Goal: Task Accomplishment & Management: Use online tool/utility

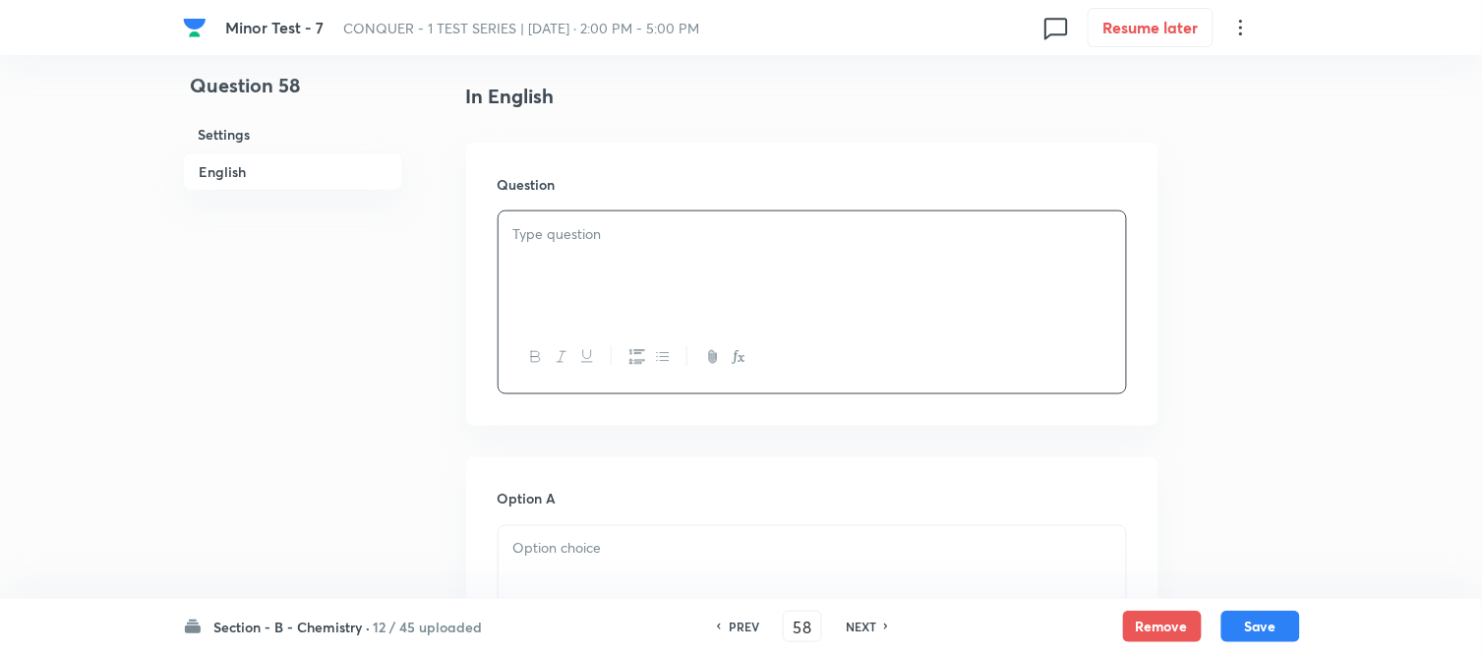
scroll to position [546, 0]
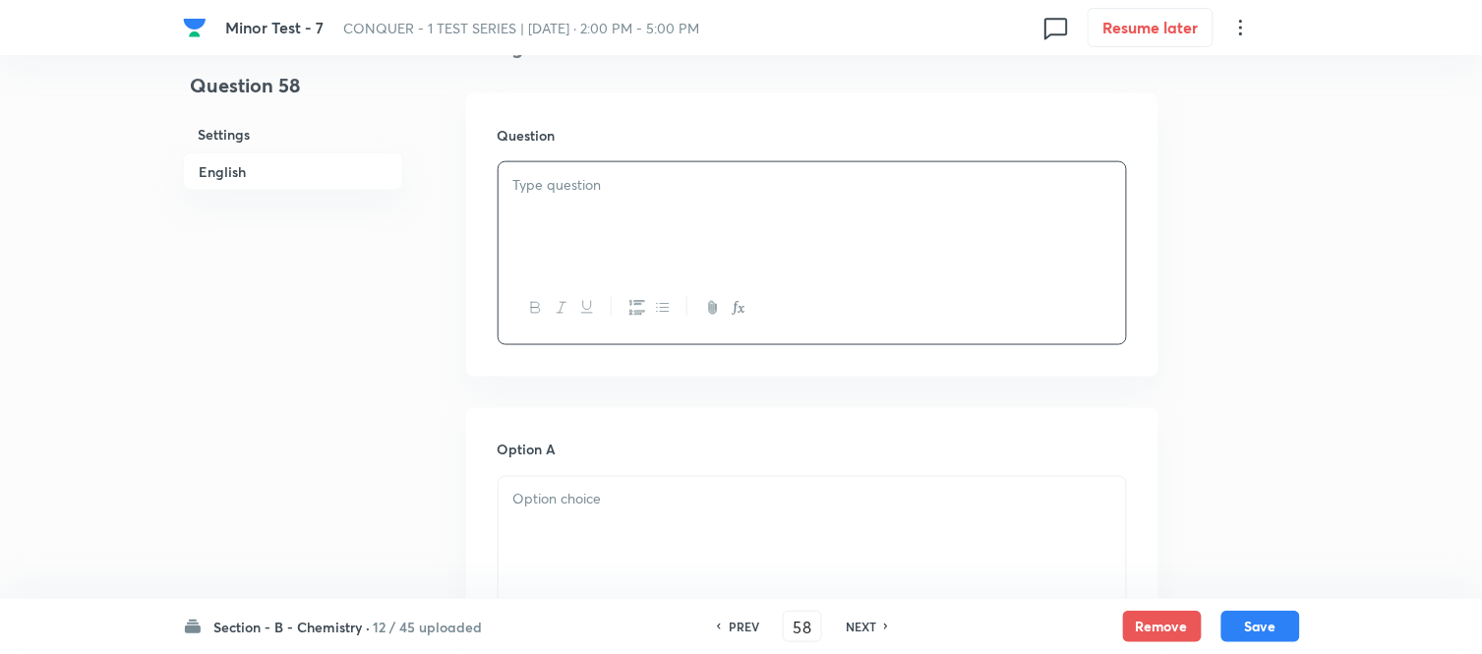
click at [622, 223] on div at bounding box center [811, 217] width 627 height 110
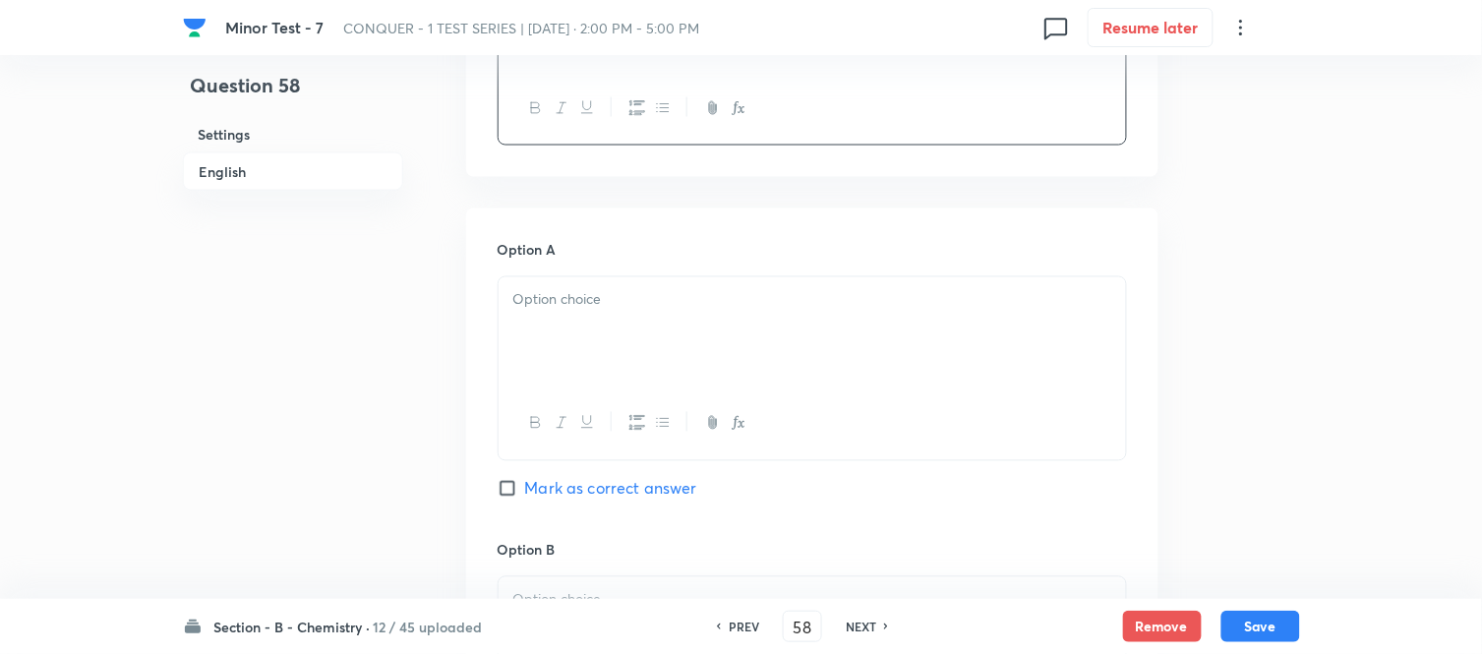
scroll to position [764, 0]
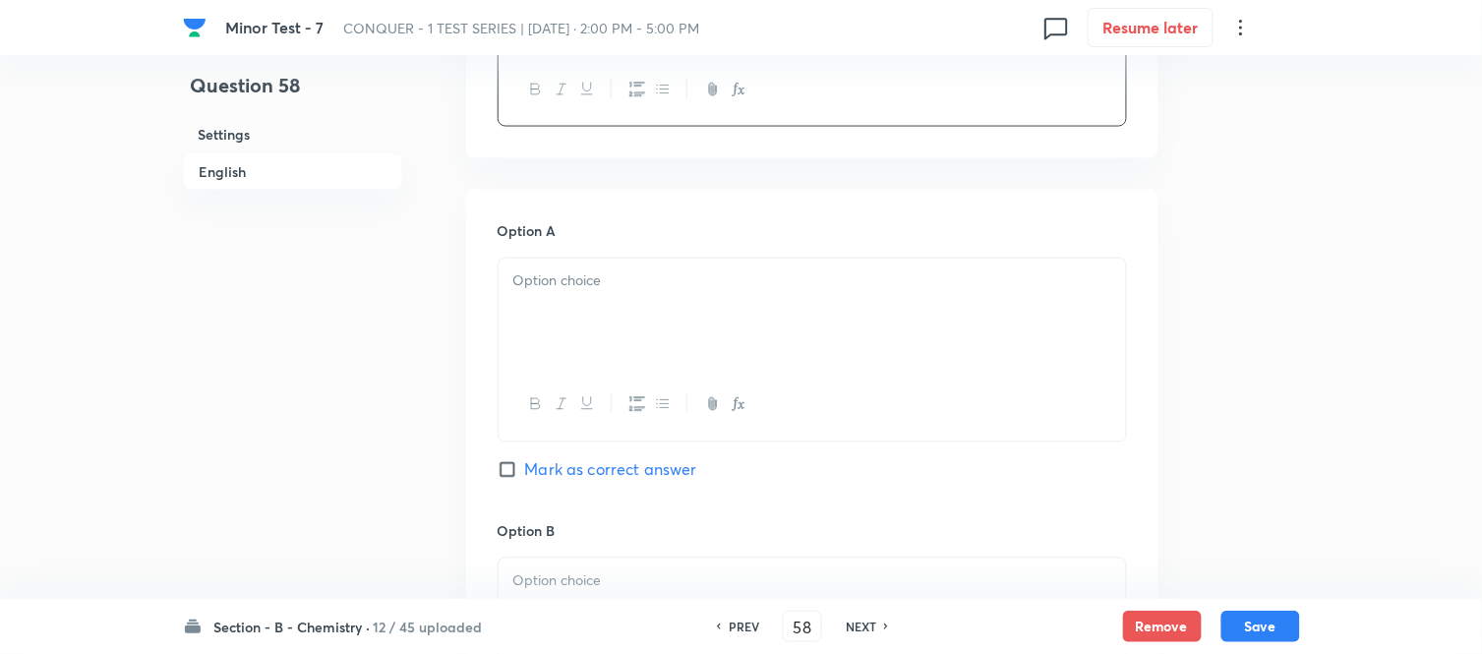
click at [654, 270] on p at bounding box center [812, 281] width 598 height 23
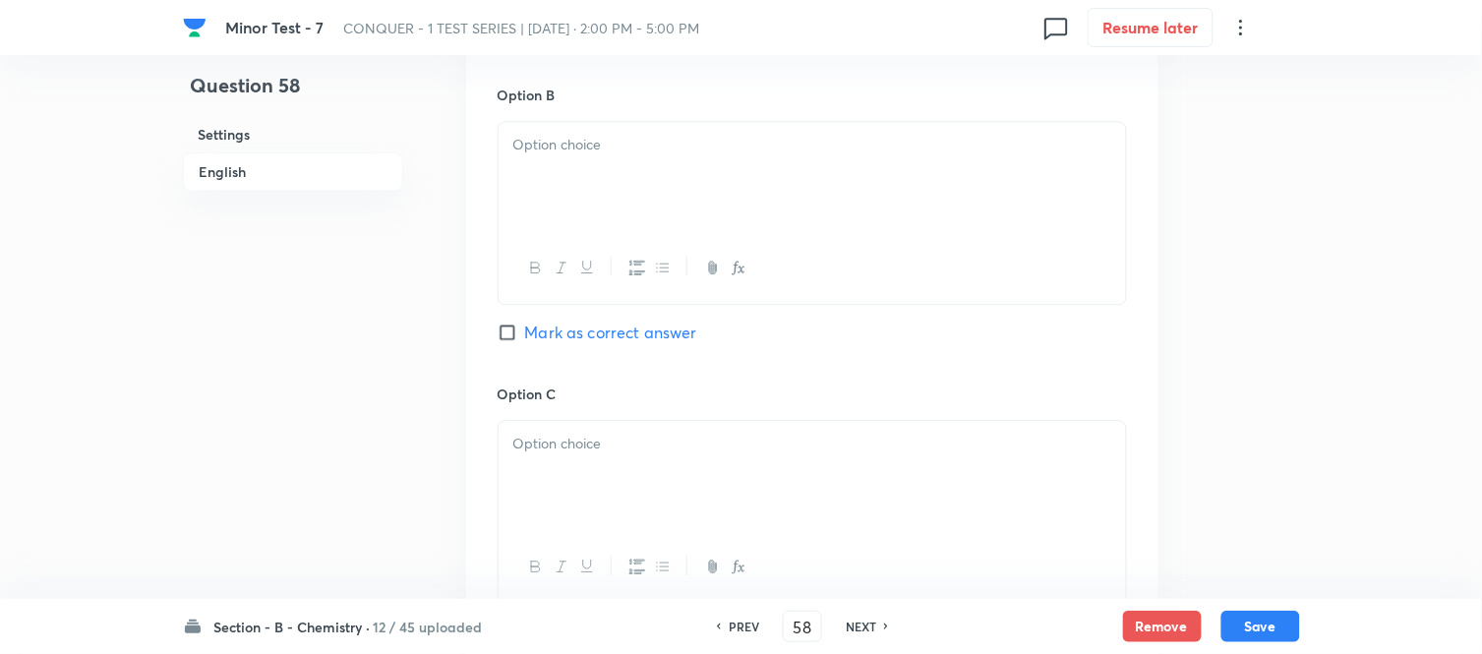
scroll to position [1201, 0]
click at [695, 185] on div at bounding box center [811, 176] width 627 height 110
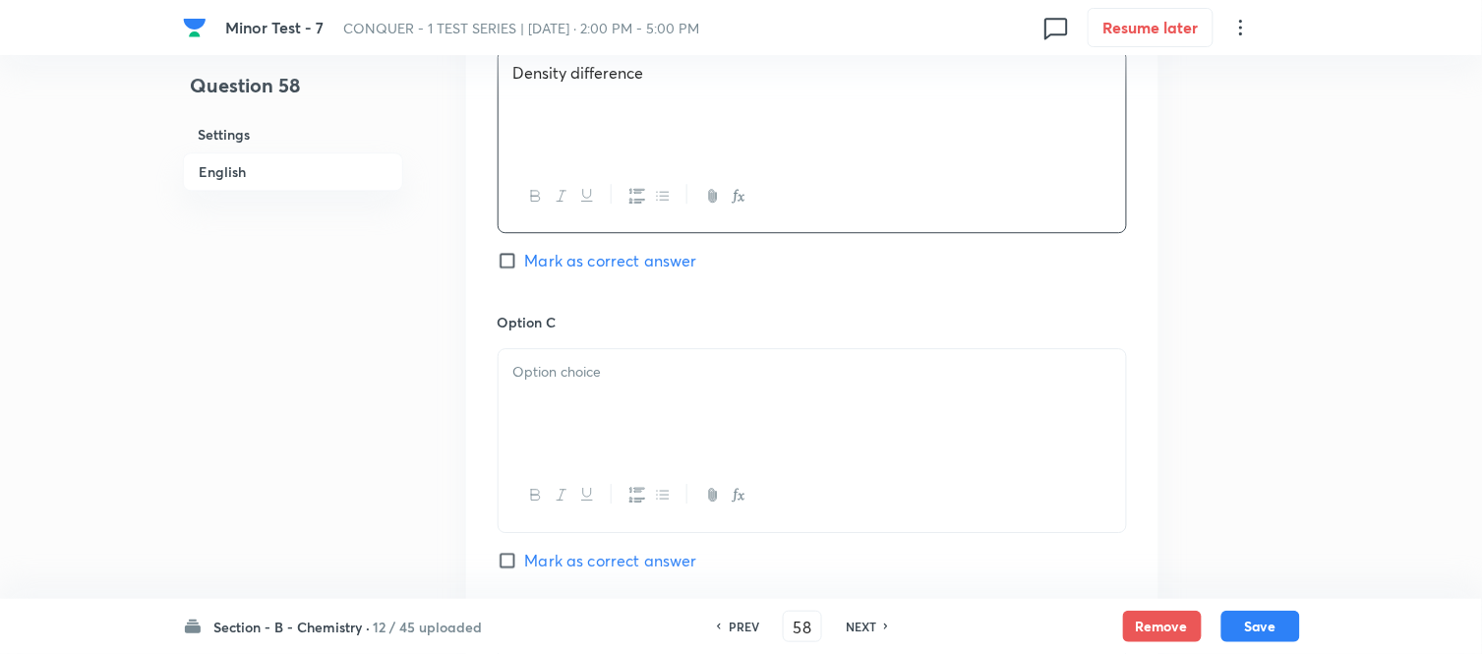
scroll to position [1311, 0]
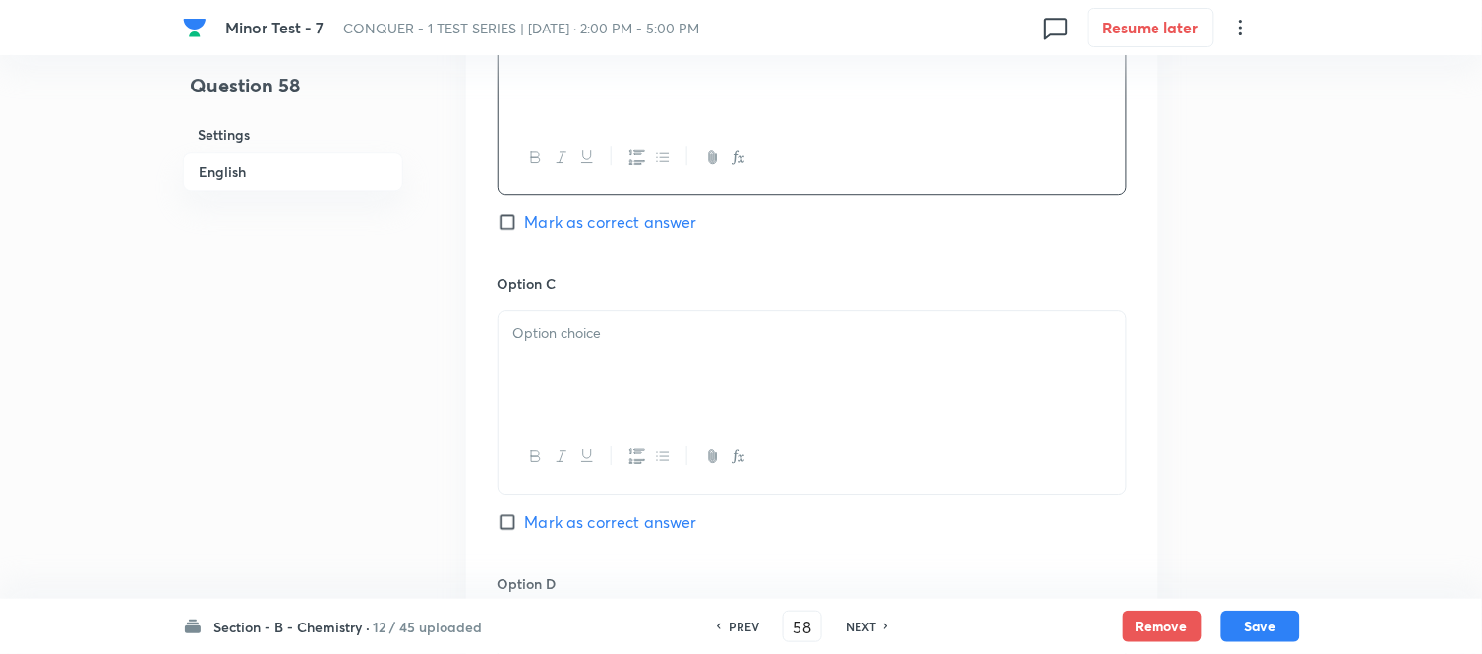
click at [695, 331] on p at bounding box center [812, 333] width 598 height 23
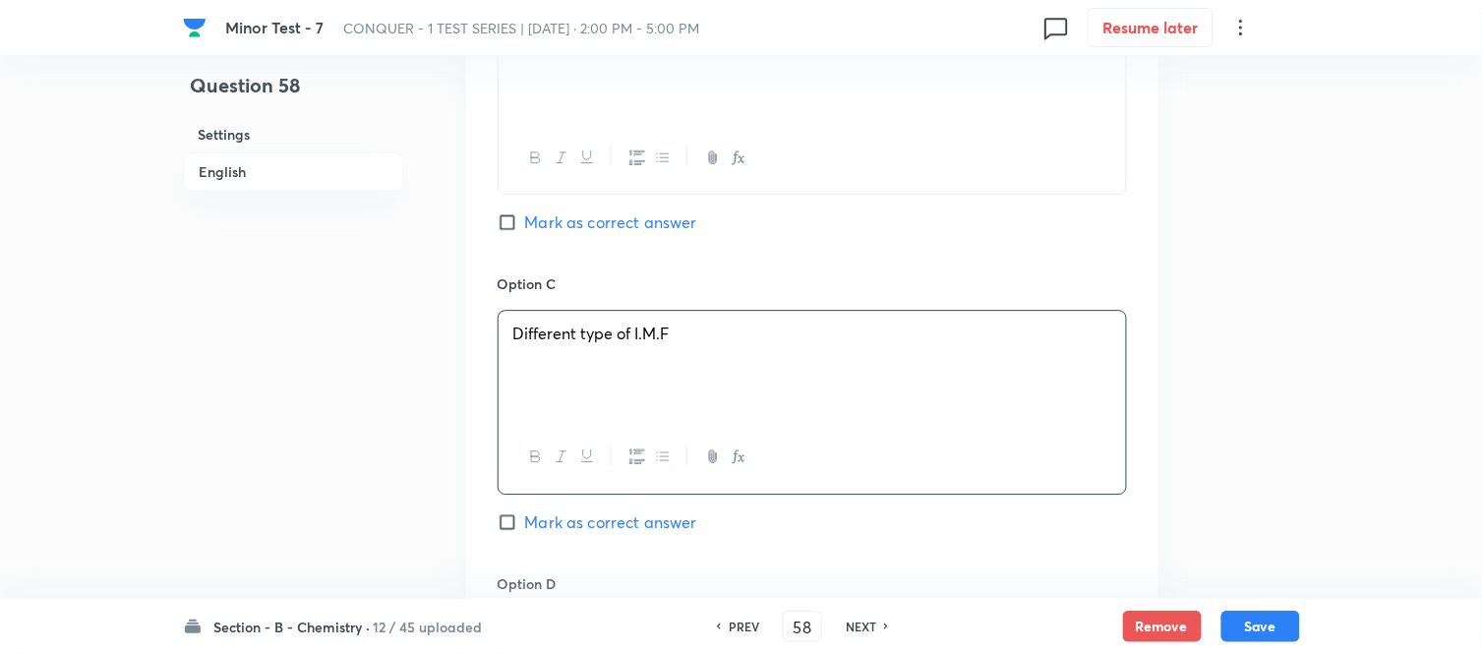
click at [517, 523] on input "Mark as correct answer" at bounding box center [511, 522] width 28 height 20
checkbox input "true"
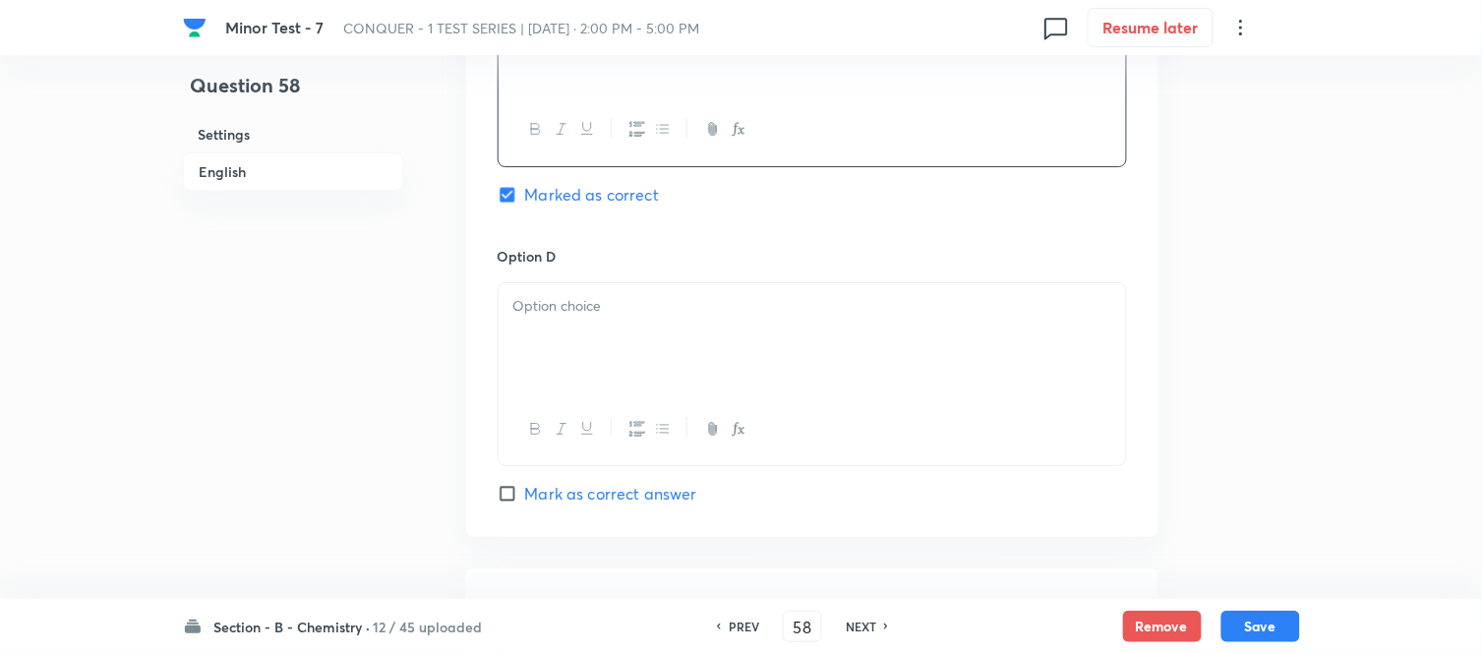
click at [625, 326] on div at bounding box center [811, 338] width 627 height 110
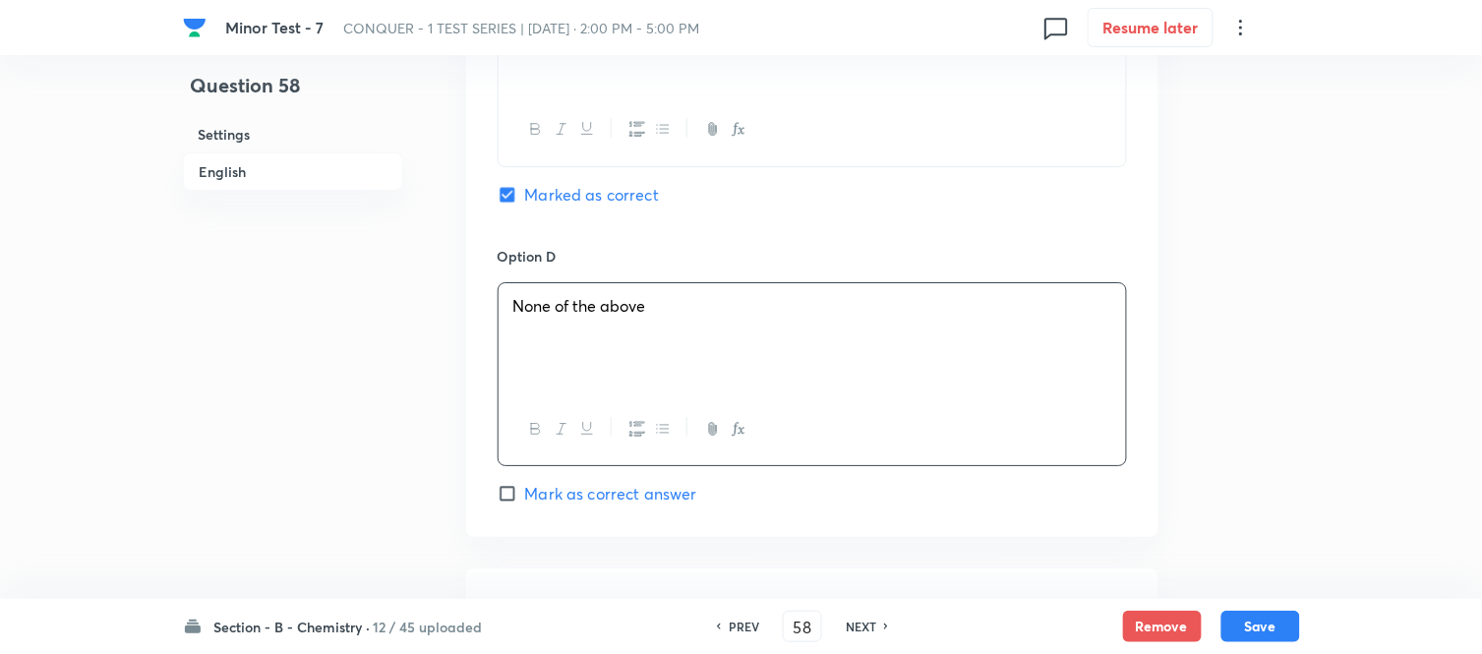
scroll to position [1966, 0]
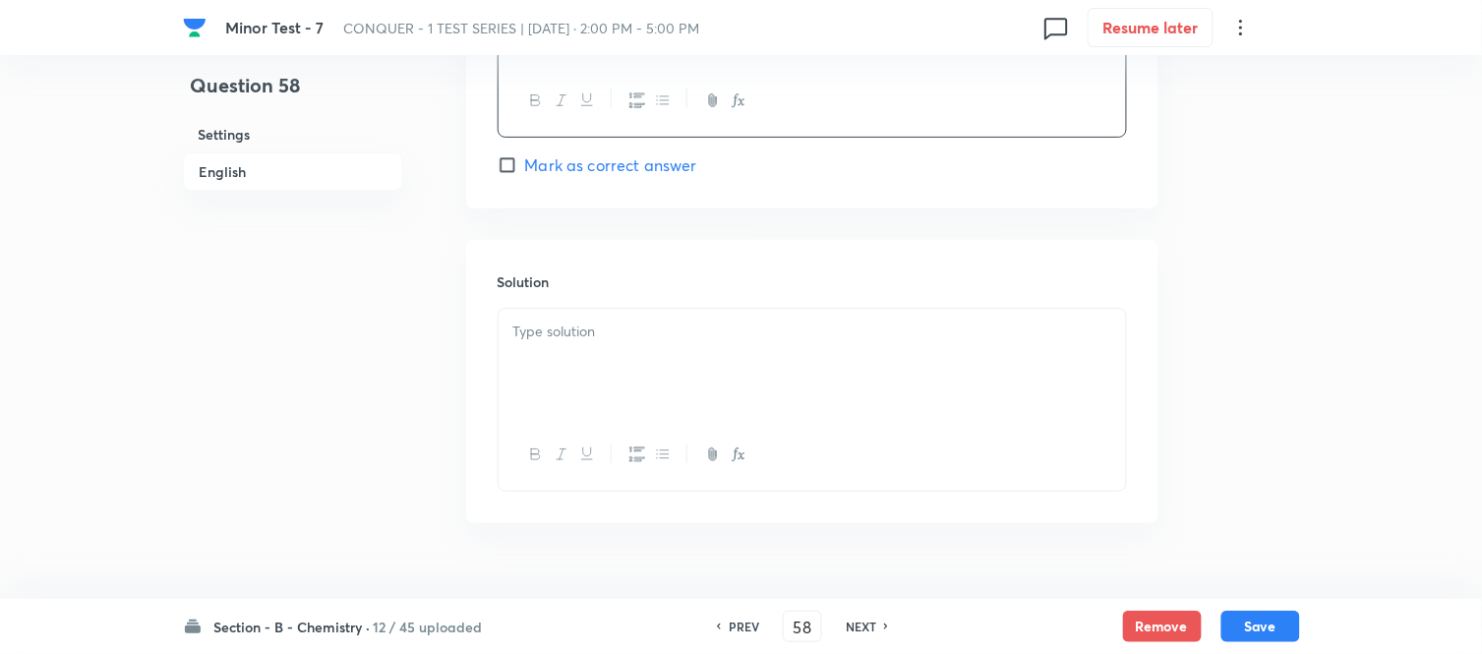
click at [637, 327] on p at bounding box center [812, 332] width 598 height 23
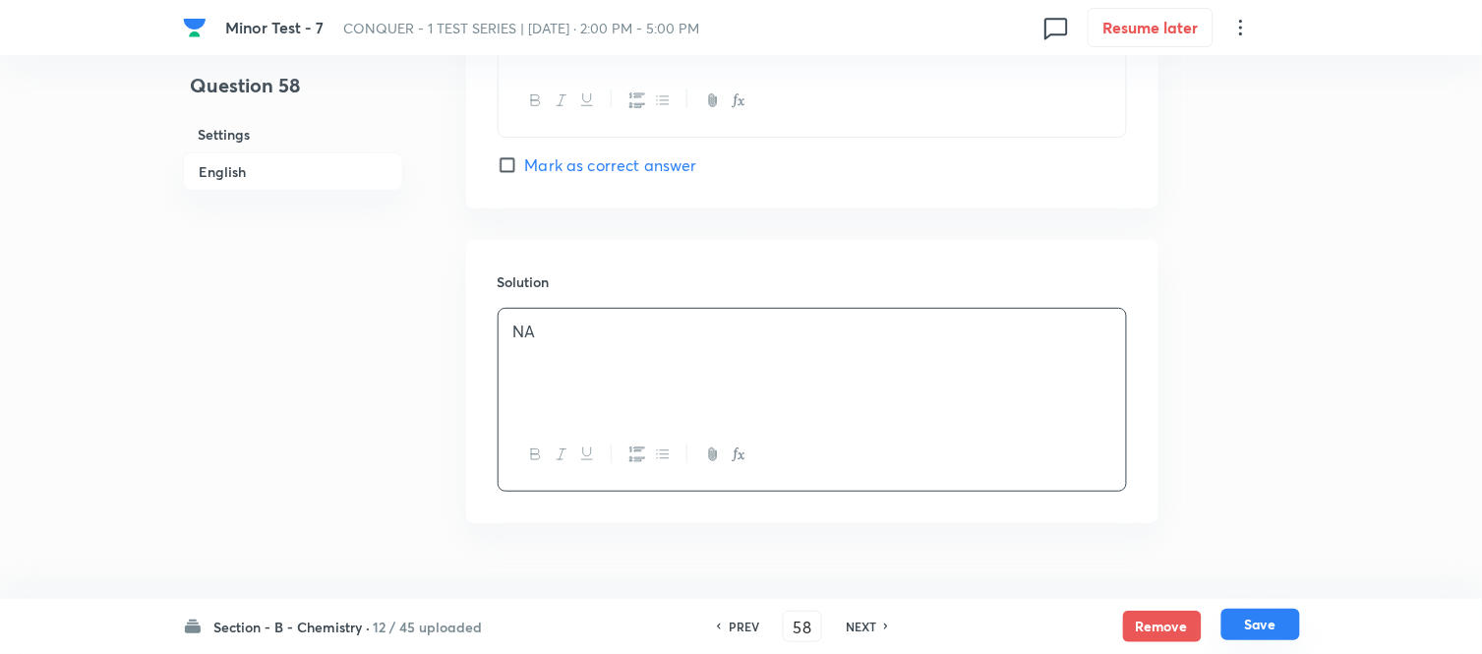
click at [1262, 620] on button "Save" at bounding box center [1260, 624] width 79 height 31
type input "59"
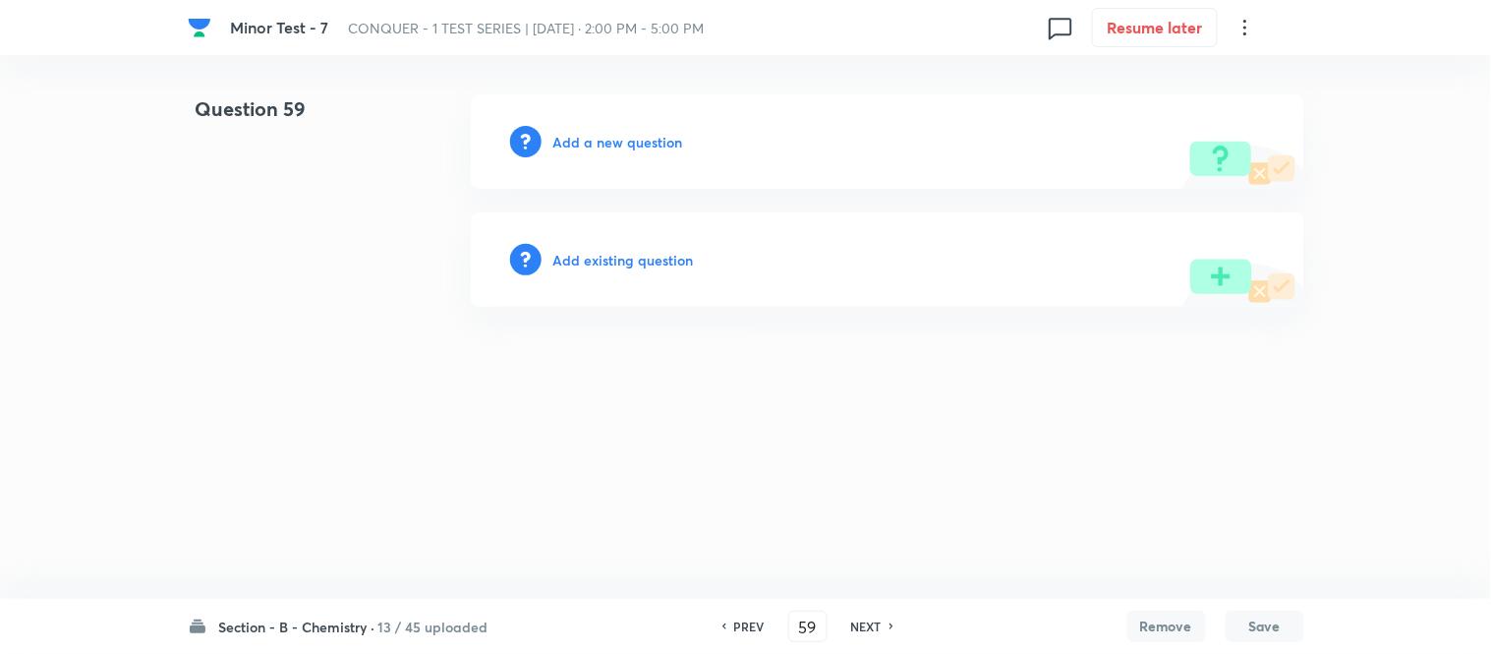
click at [576, 141] on h6 "Add a new question" at bounding box center [619, 142] width 130 height 21
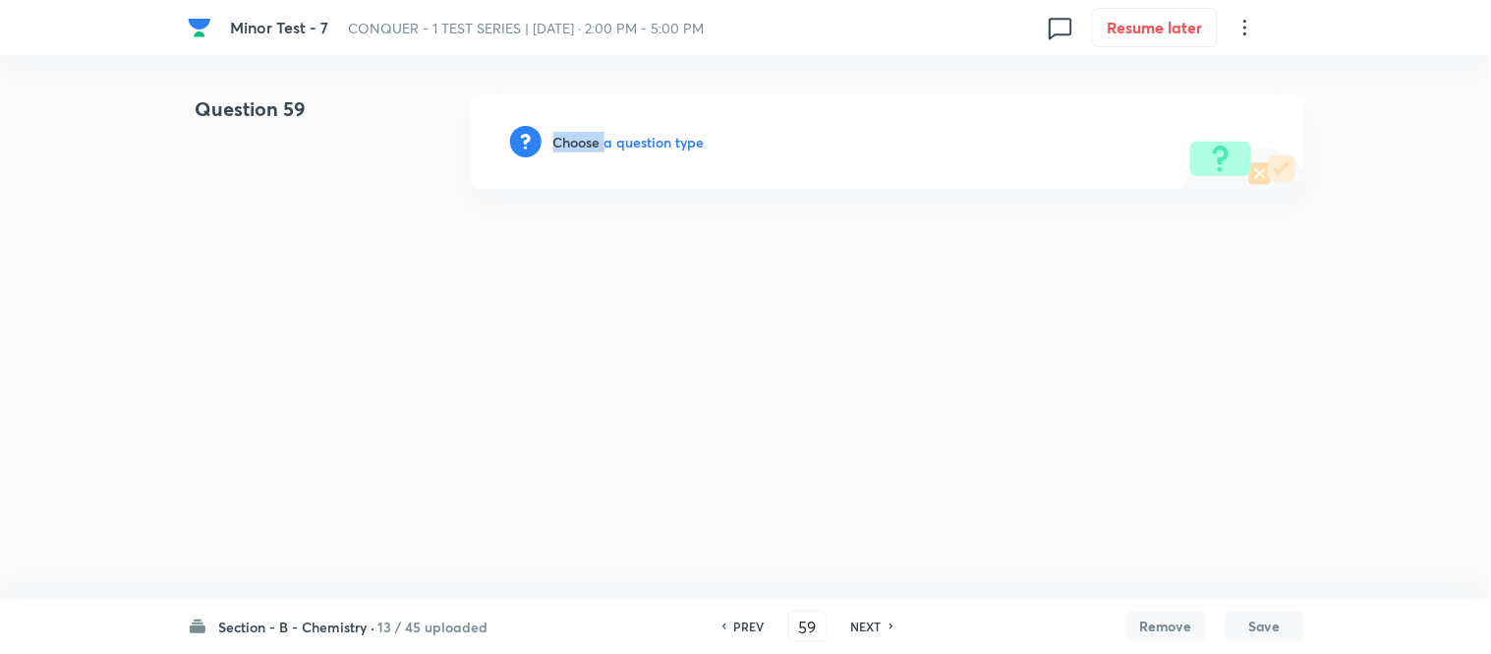
click at [576, 141] on h6 "Choose a question type" at bounding box center [629, 142] width 151 height 21
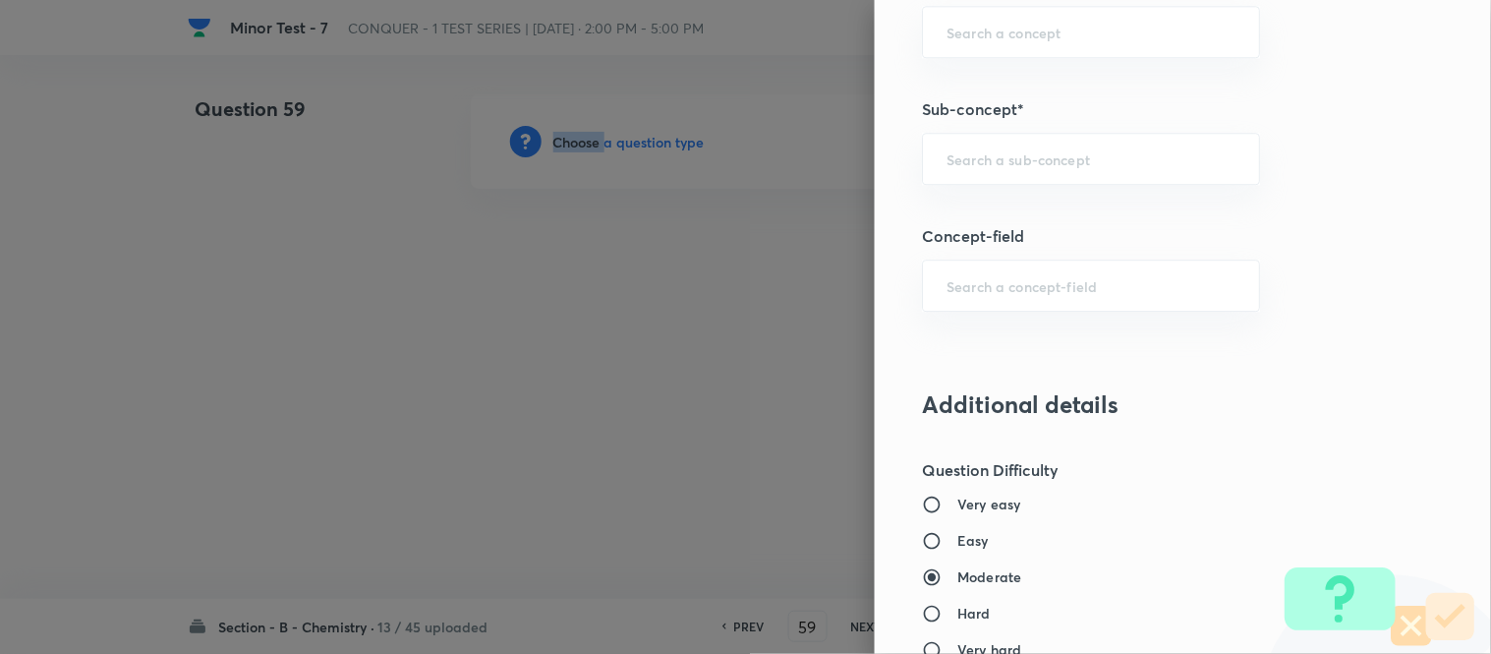
scroll to position [1311, 0]
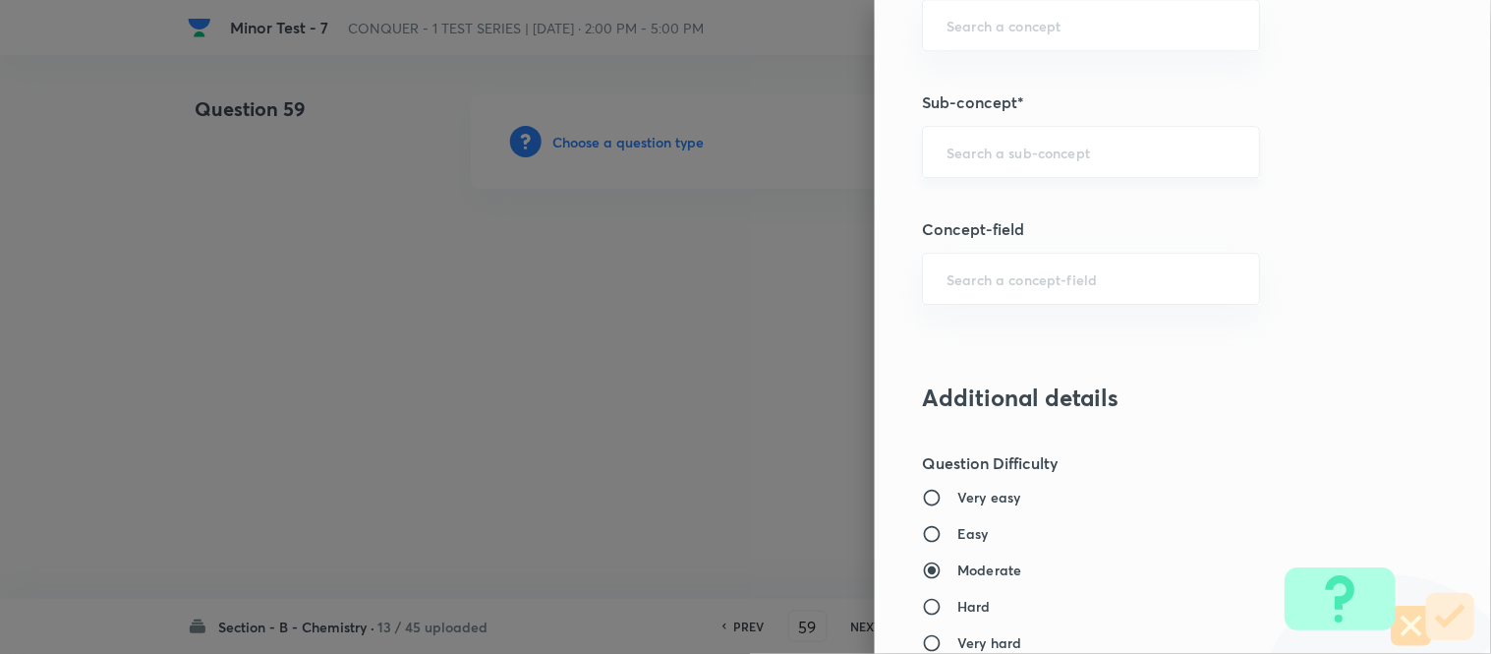
click at [1050, 153] on input "text" at bounding box center [1091, 152] width 289 height 19
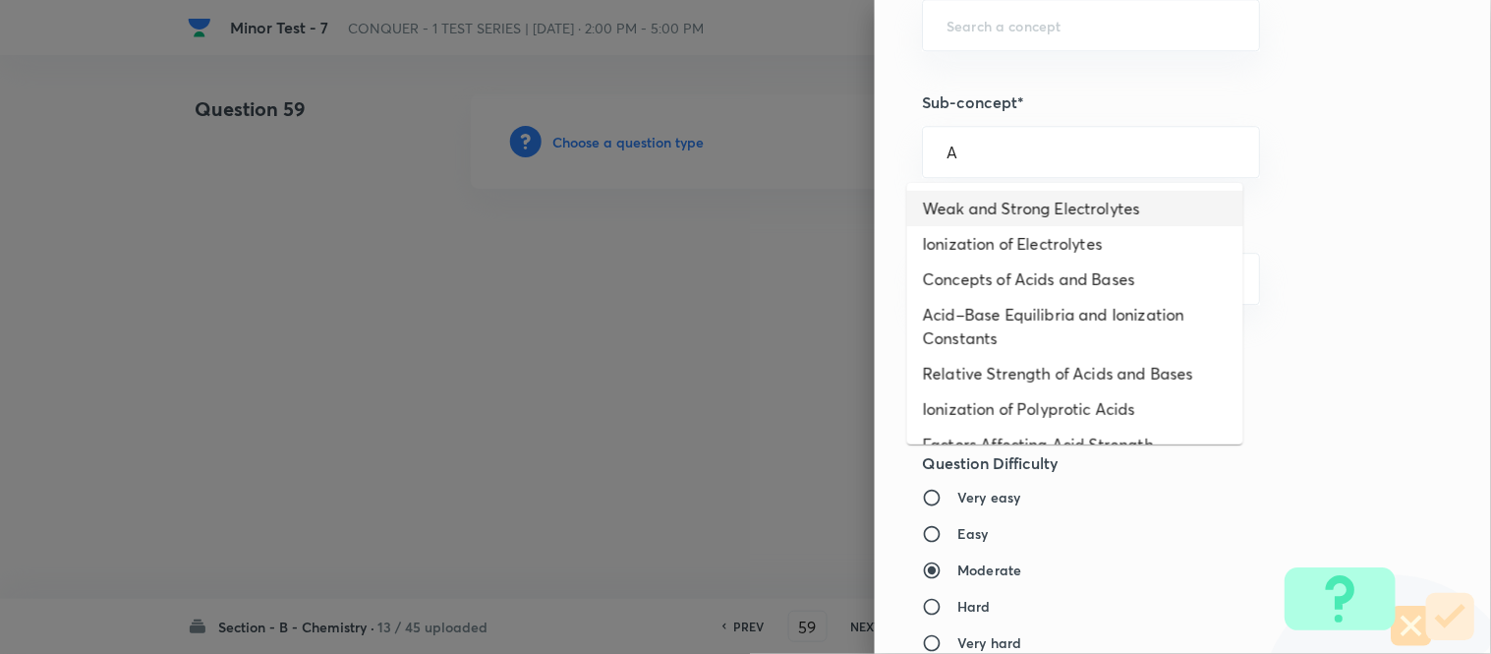
click at [1023, 193] on li "Weak and Strong Electrolytes" at bounding box center [1075, 208] width 336 height 35
type input "Weak and Strong Electrolytes"
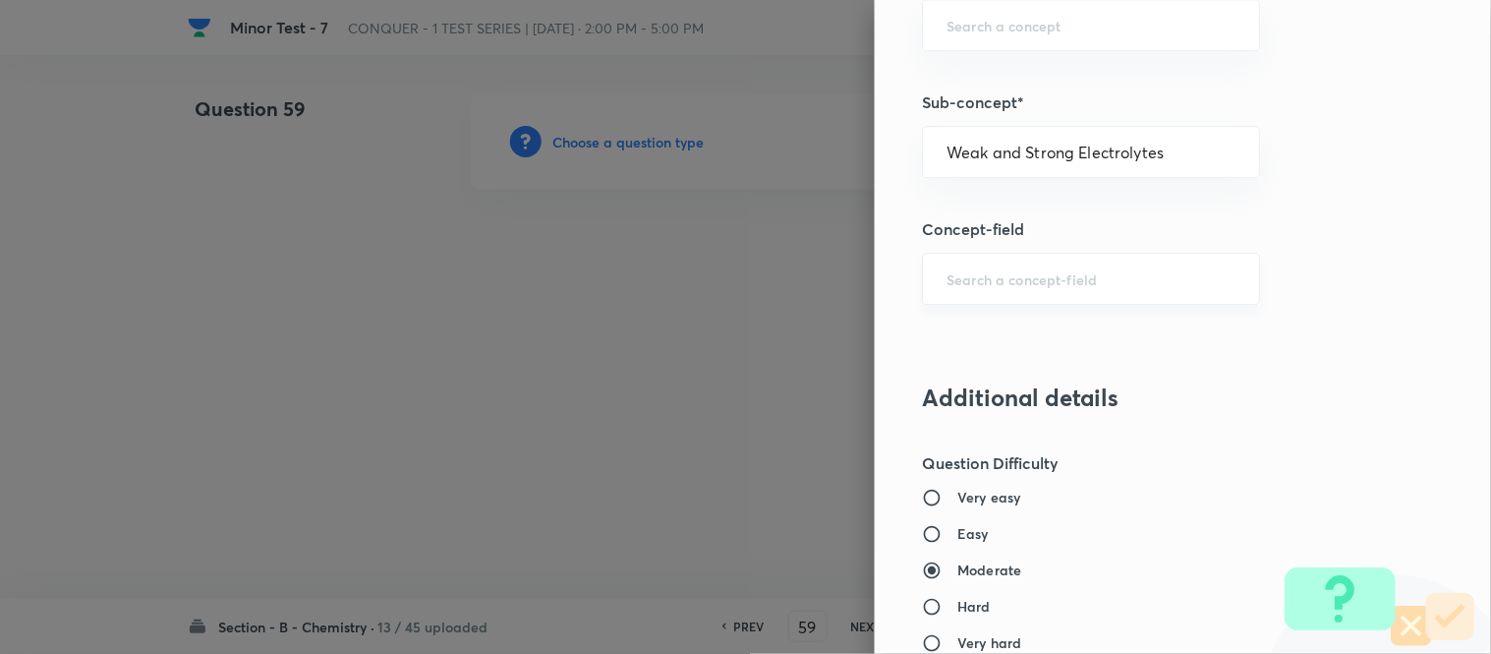
type input "Chemistry"
type input "Physical Chemistry"
type input "Ionic Equilibrium"
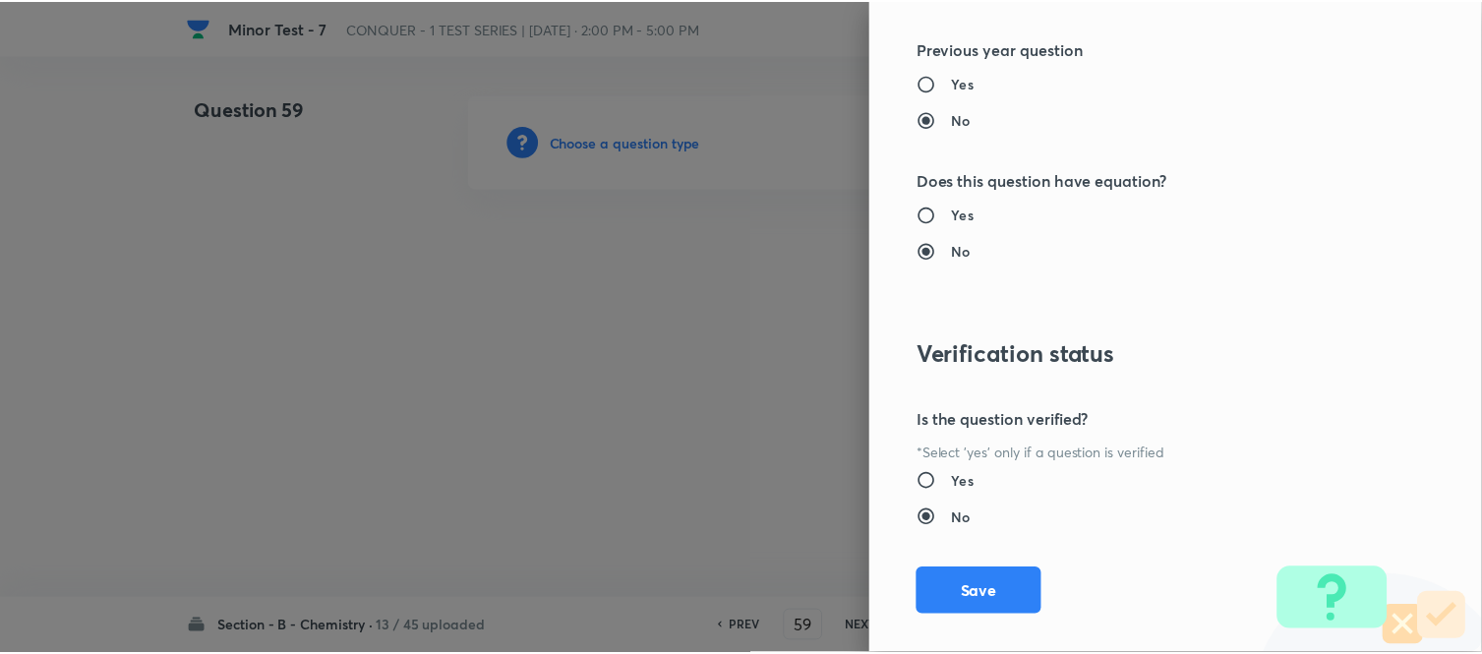
scroll to position [2158, 0]
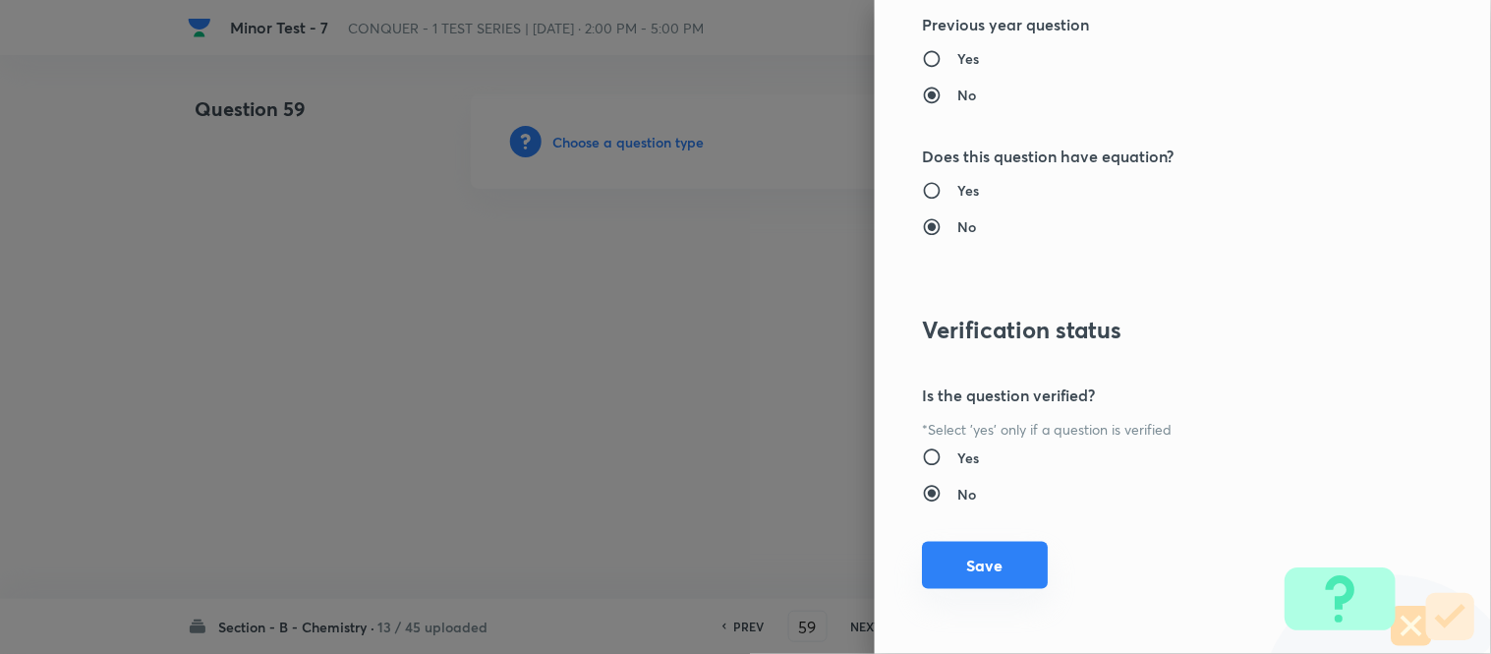
click at [958, 568] on button "Save" at bounding box center [985, 565] width 126 height 47
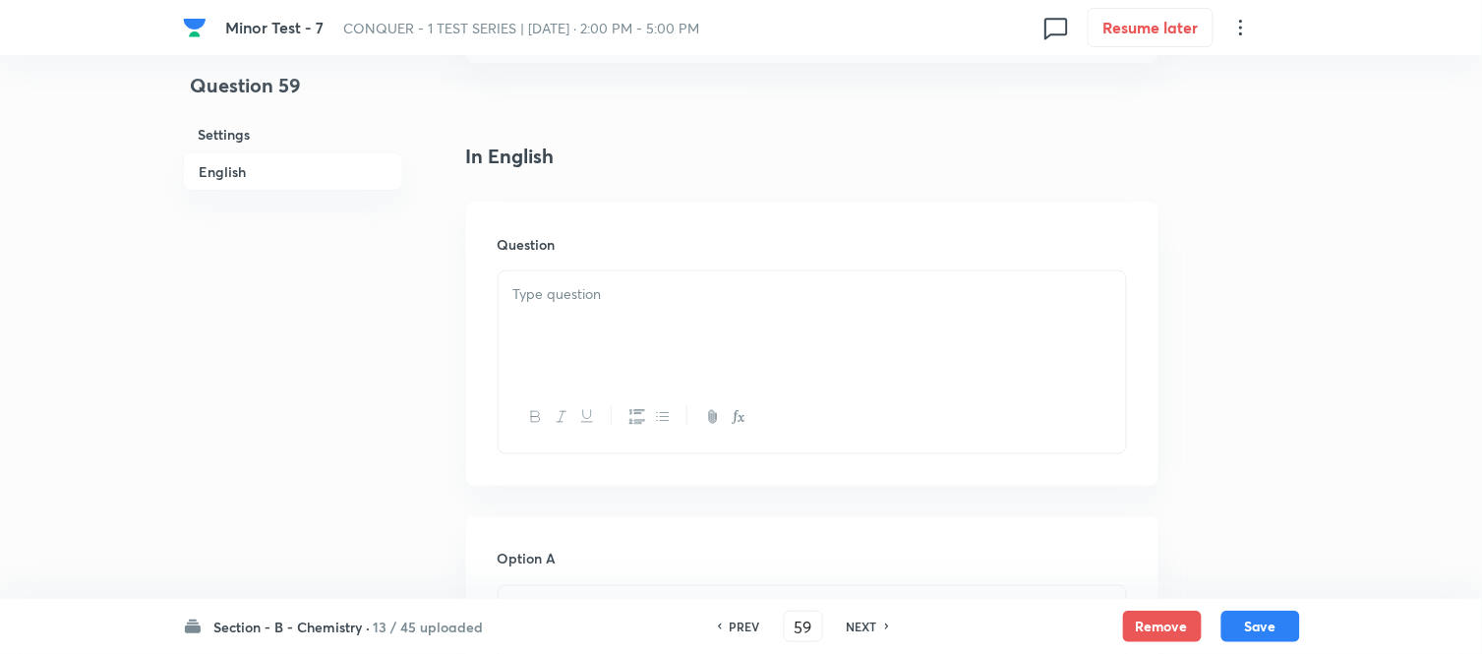
scroll to position [546, 0]
click at [612, 211] on div at bounding box center [811, 217] width 627 height 110
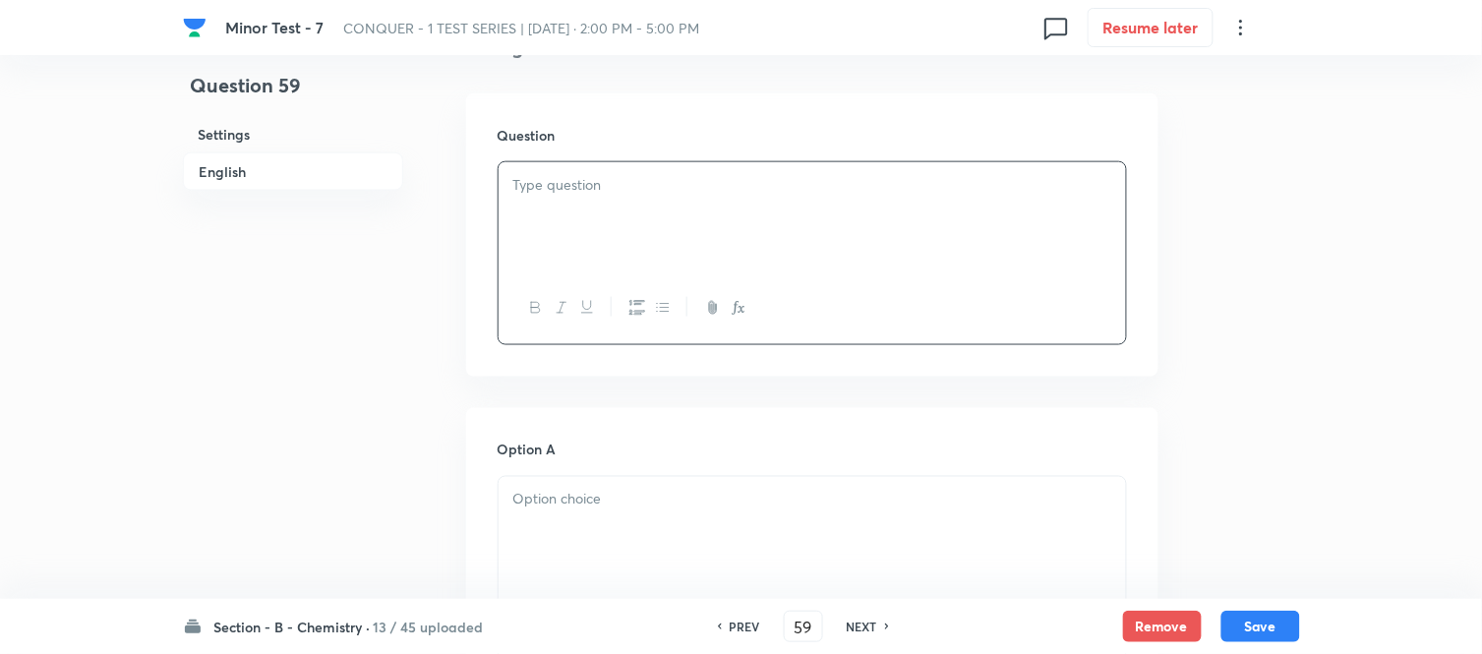
click at [741, 207] on div at bounding box center [811, 217] width 627 height 110
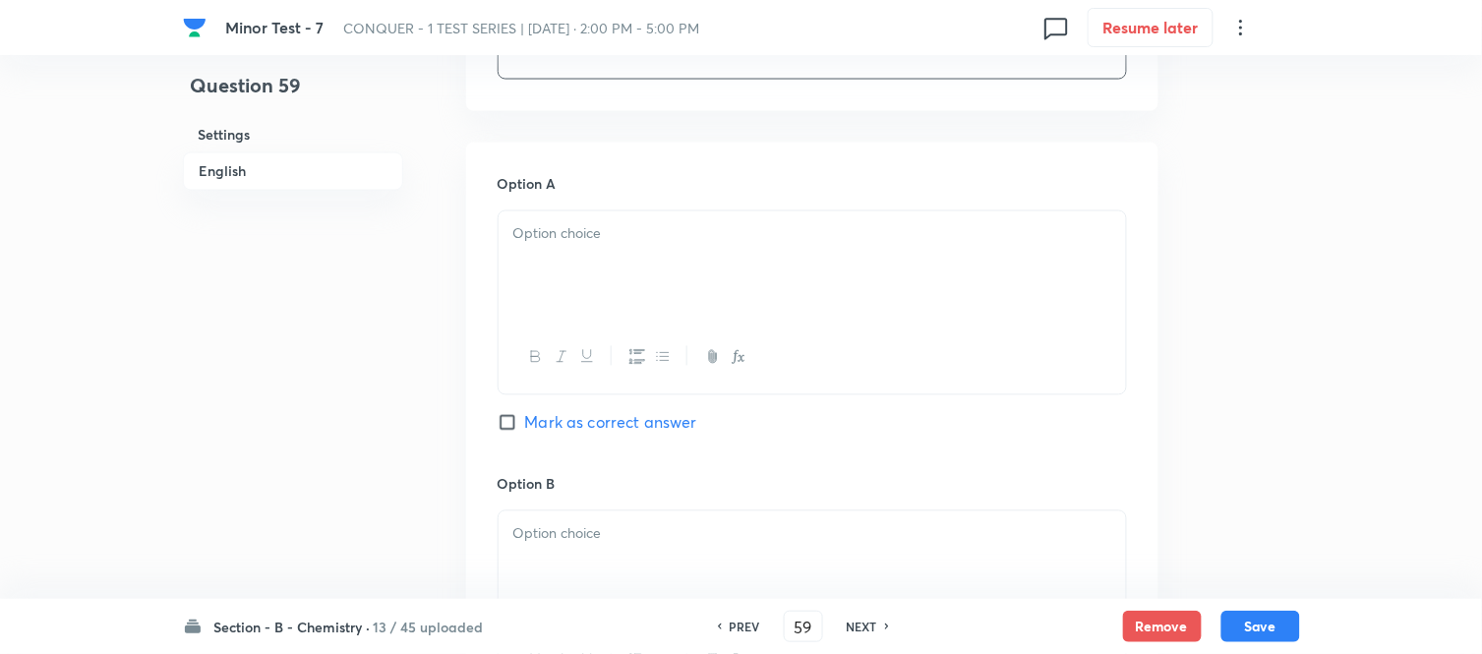
scroll to position [873, 0]
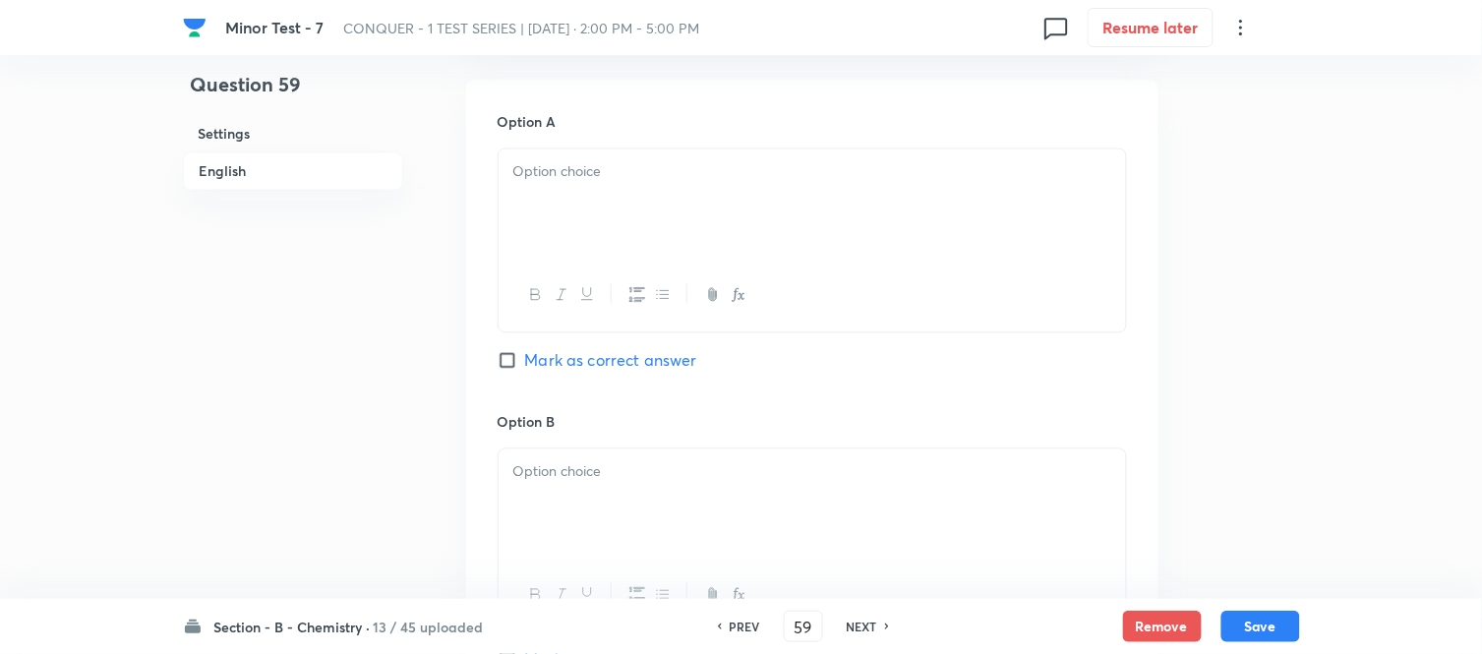
click at [722, 229] on div at bounding box center [811, 204] width 627 height 110
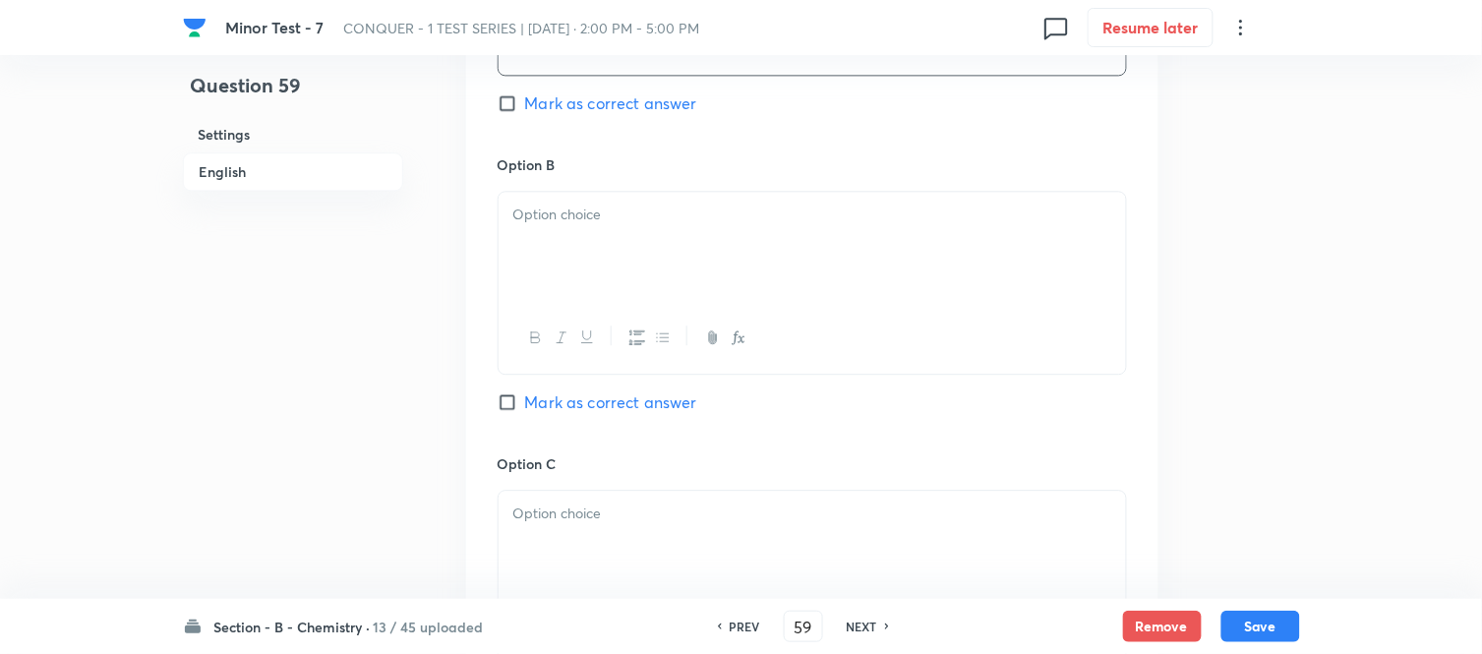
scroll to position [1201, 0]
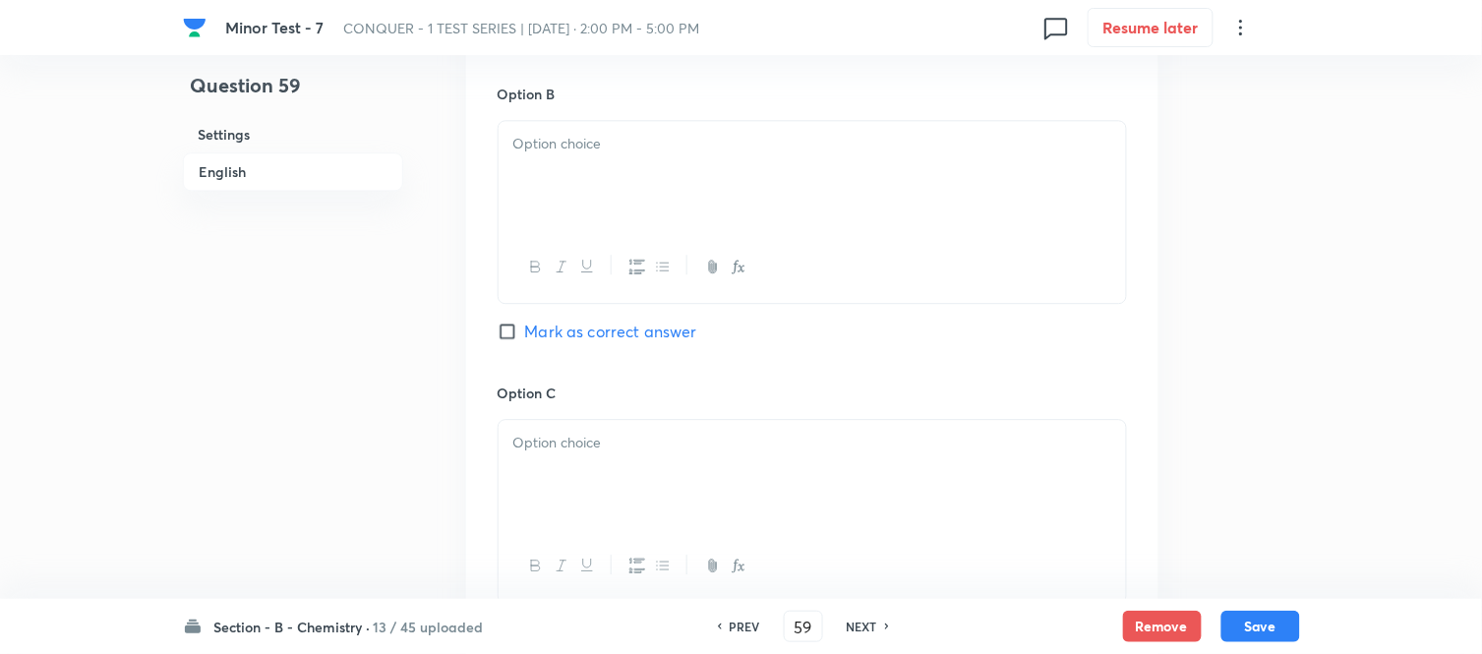
click at [665, 181] on div at bounding box center [811, 176] width 627 height 110
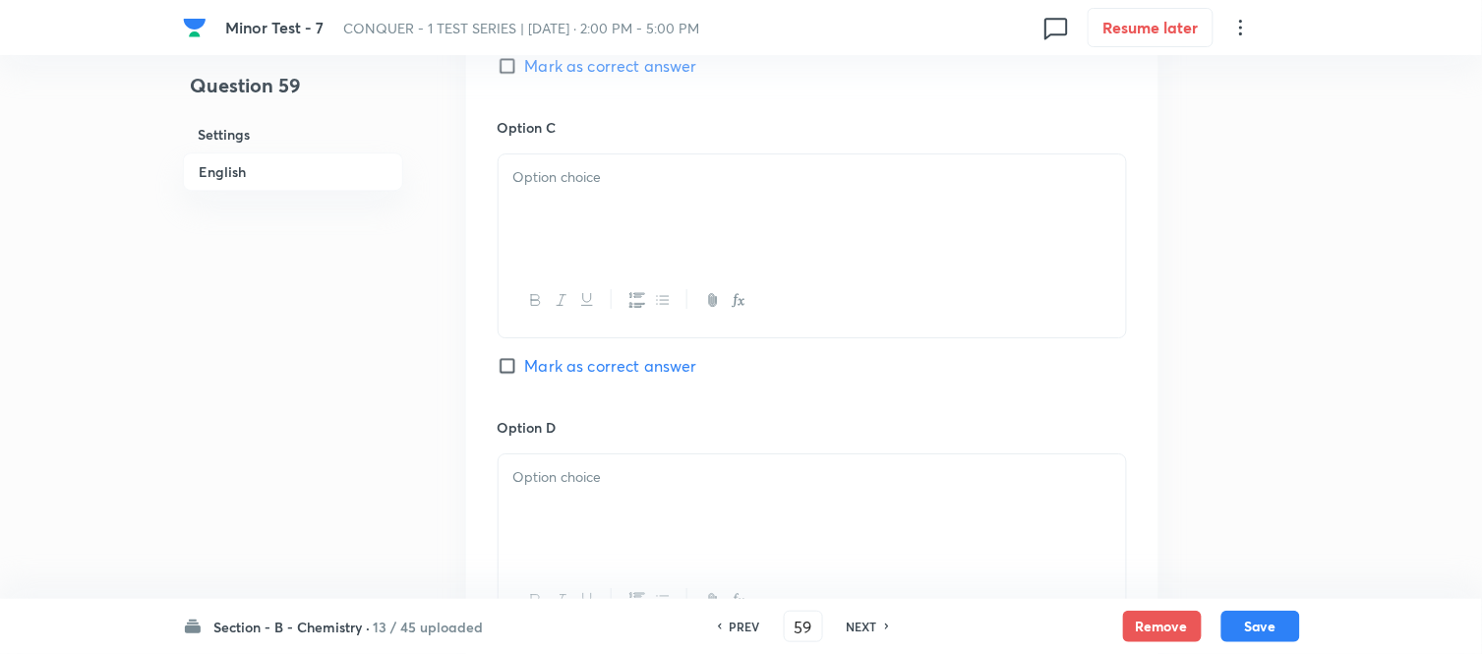
scroll to position [1529, 0]
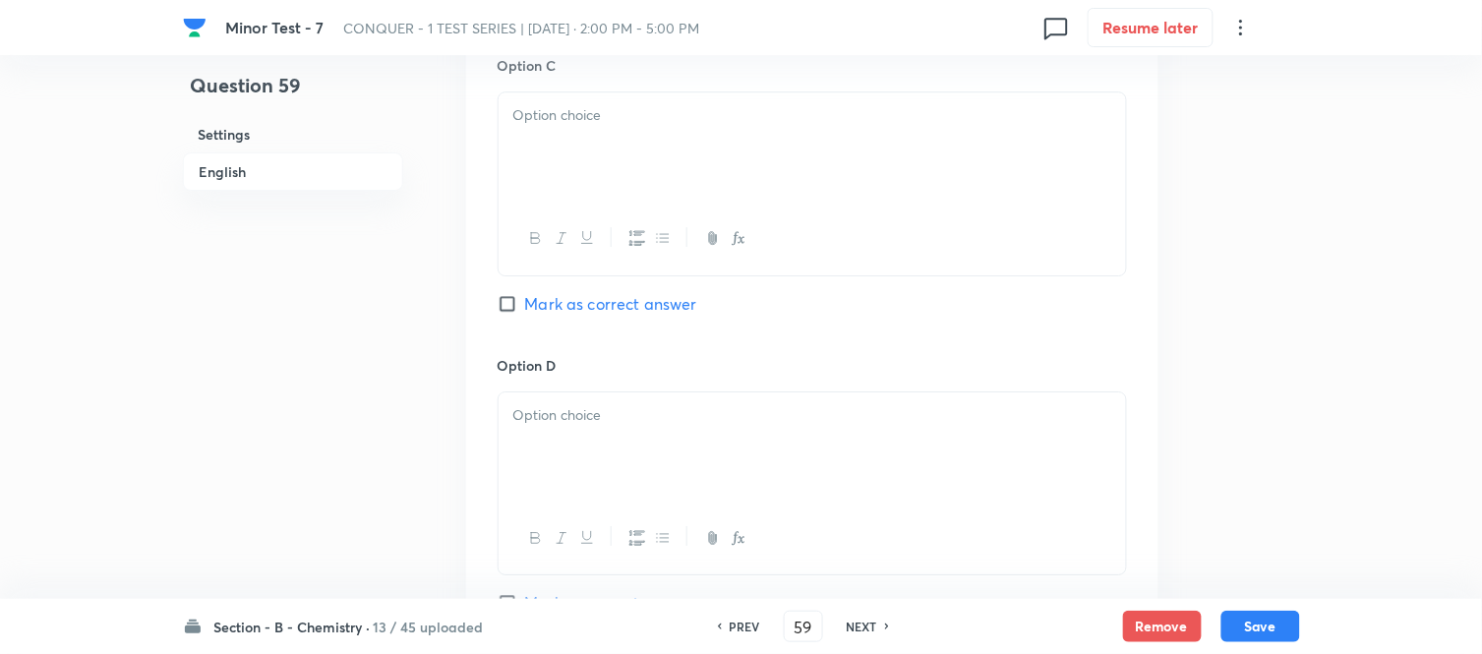
click at [706, 185] on div at bounding box center [811, 147] width 627 height 110
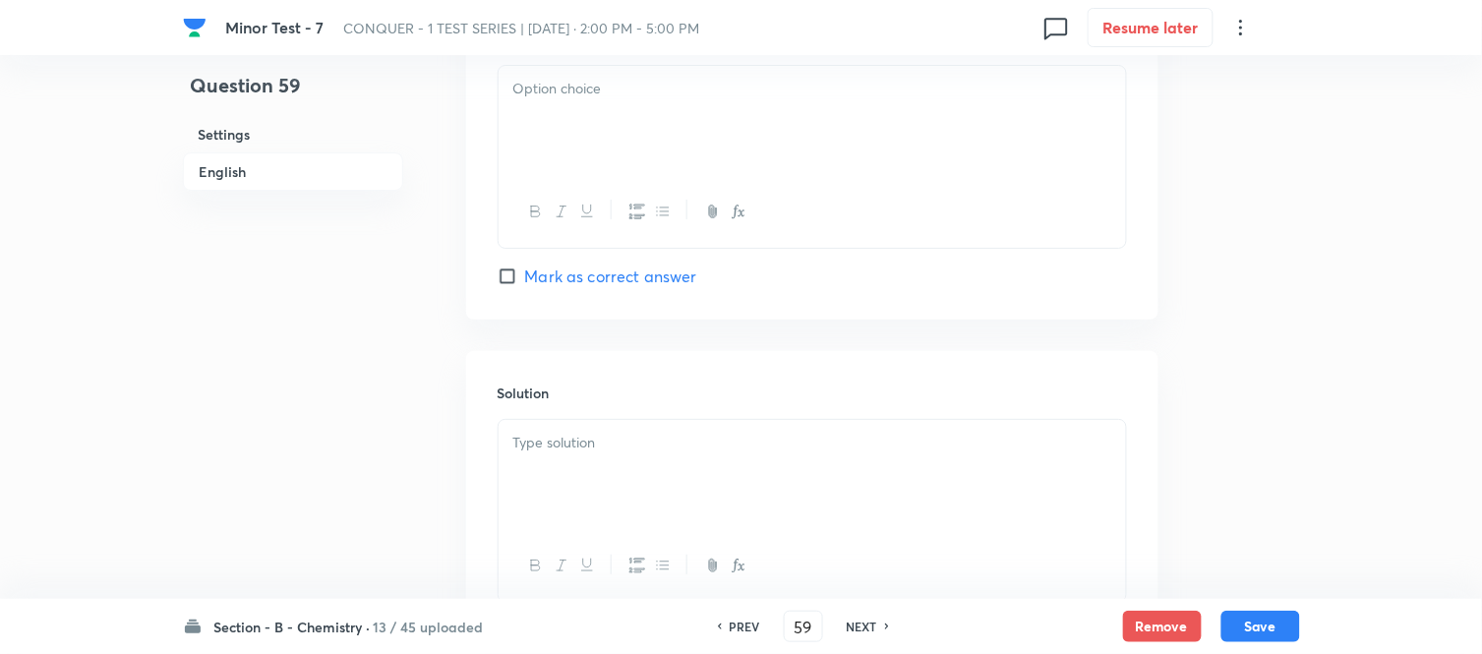
scroll to position [1856, 0]
click at [763, 114] on div at bounding box center [811, 120] width 627 height 110
click at [690, 457] on div at bounding box center [811, 474] width 627 height 110
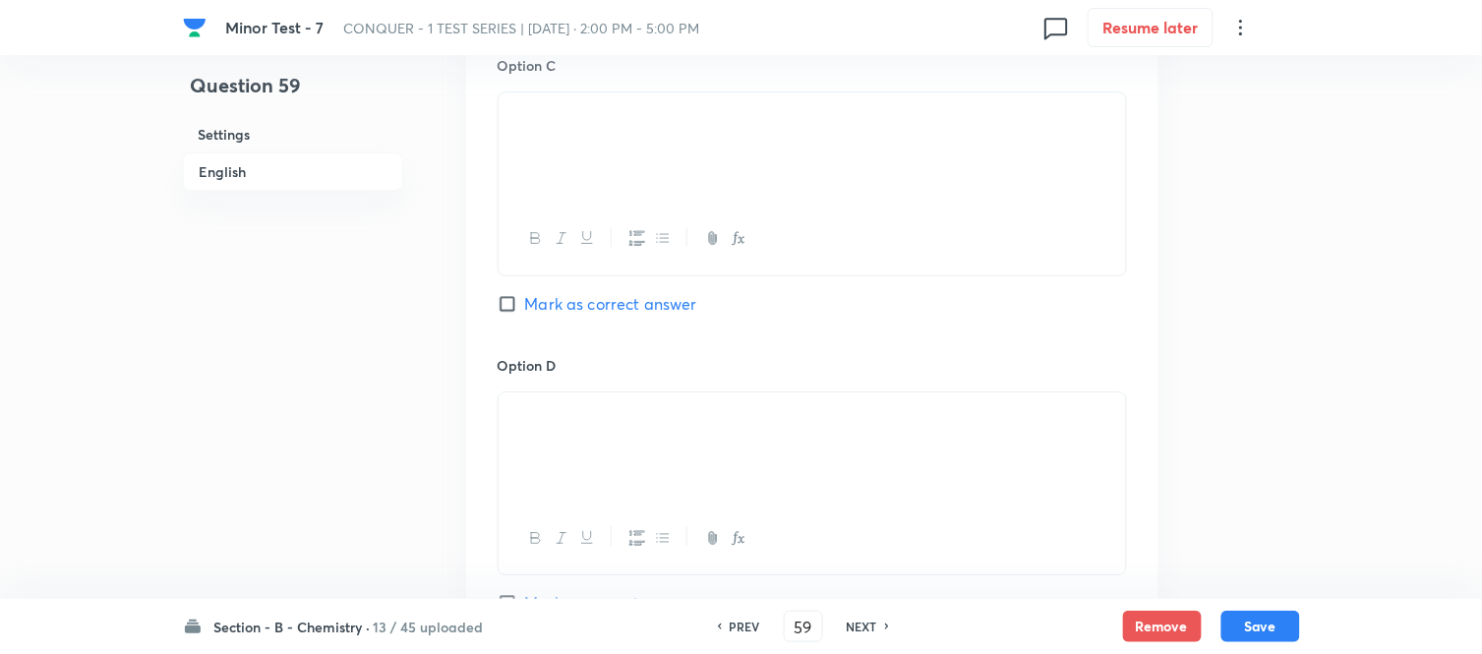
click at [512, 303] on input "Mark as correct answer" at bounding box center [511, 304] width 28 height 20
checkbox input "true"
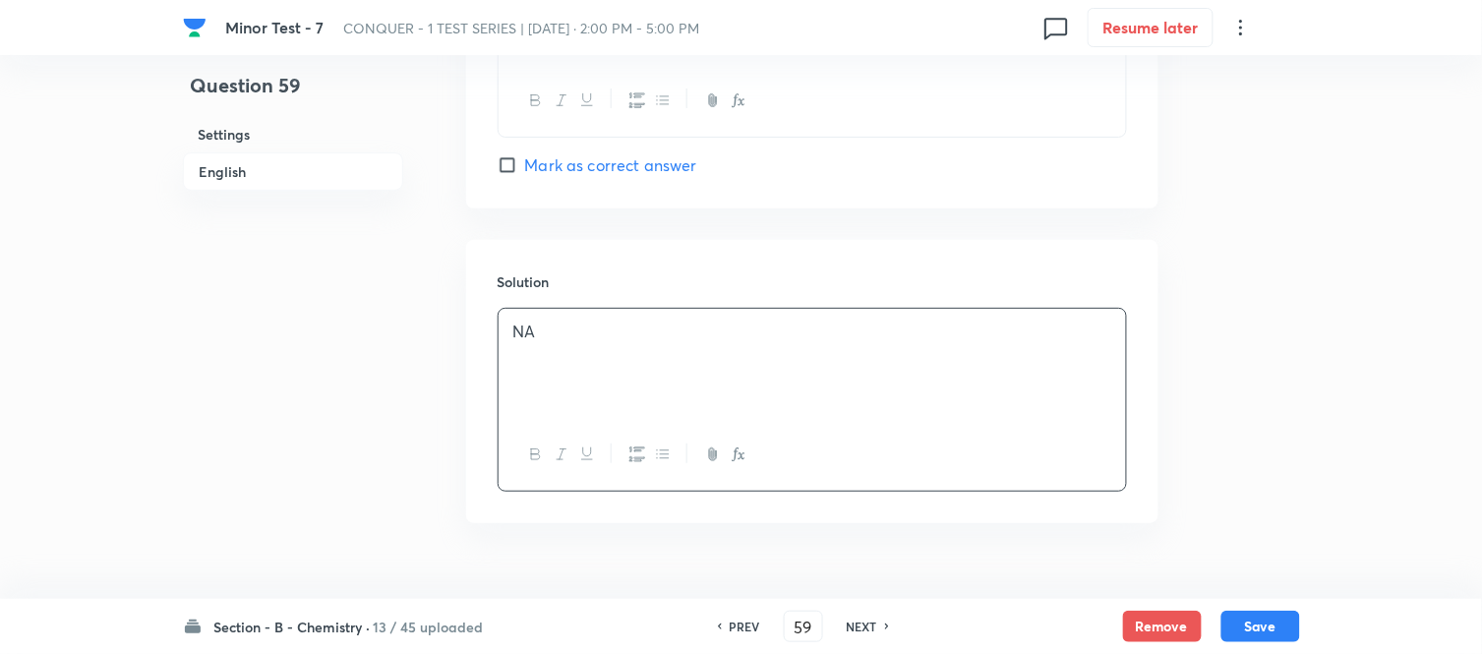
scroll to position [2012, 0]
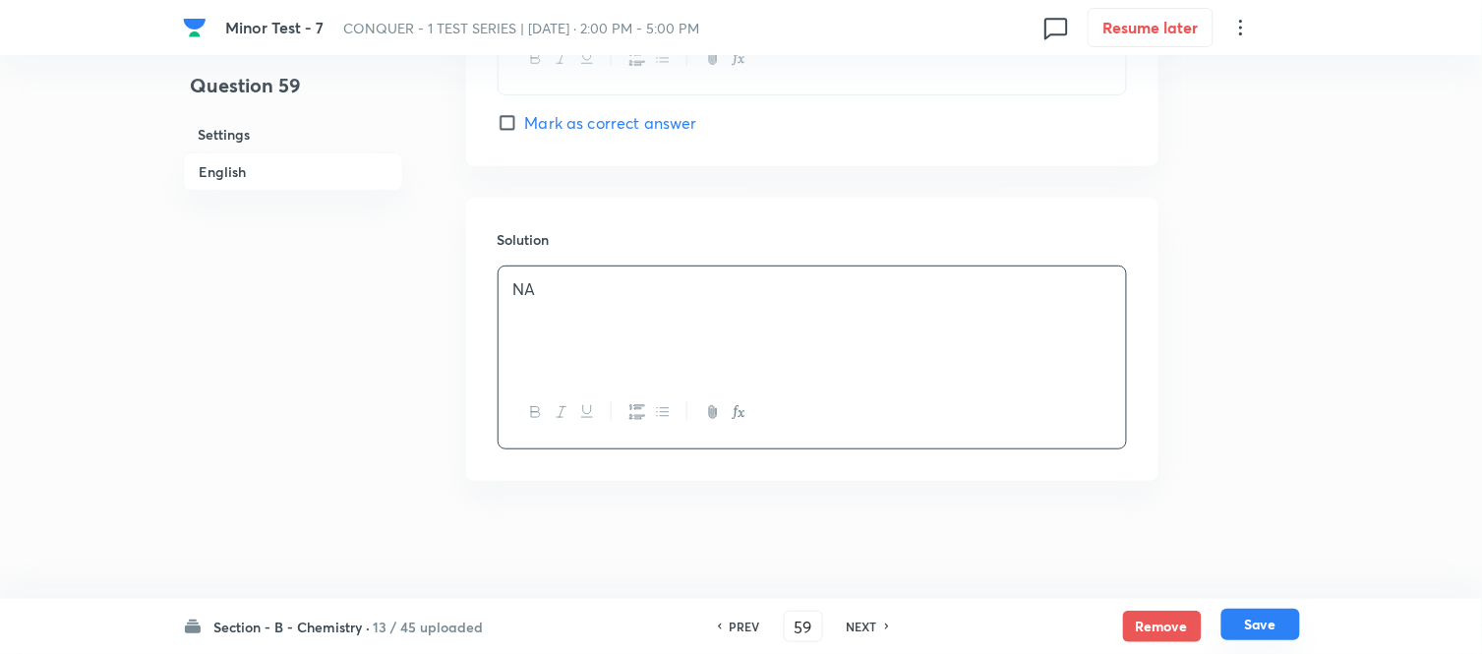
click at [1244, 625] on button "Save" at bounding box center [1260, 624] width 79 height 31
type input "60"
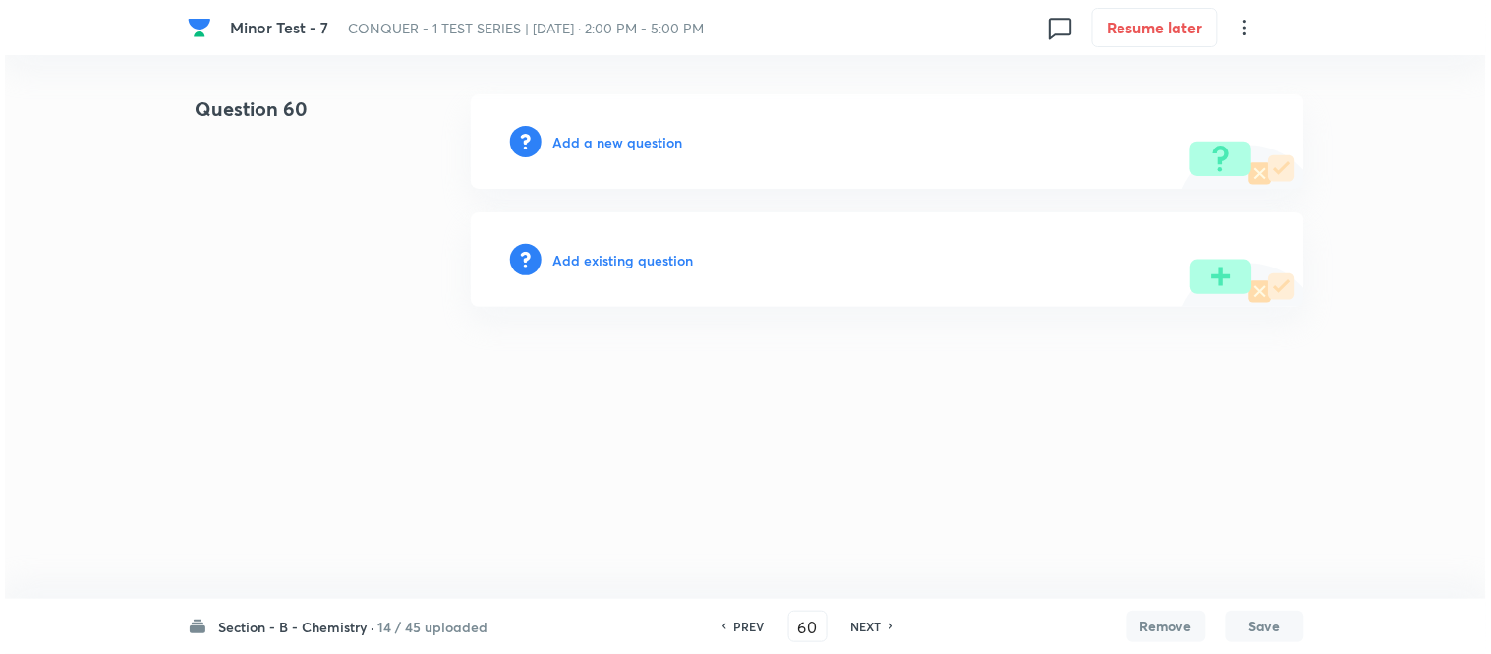
scroll to position [0, 0]
click at [587, 138] on h6 "Add a new question" at bounding box center [619, 142] width 130 height 21
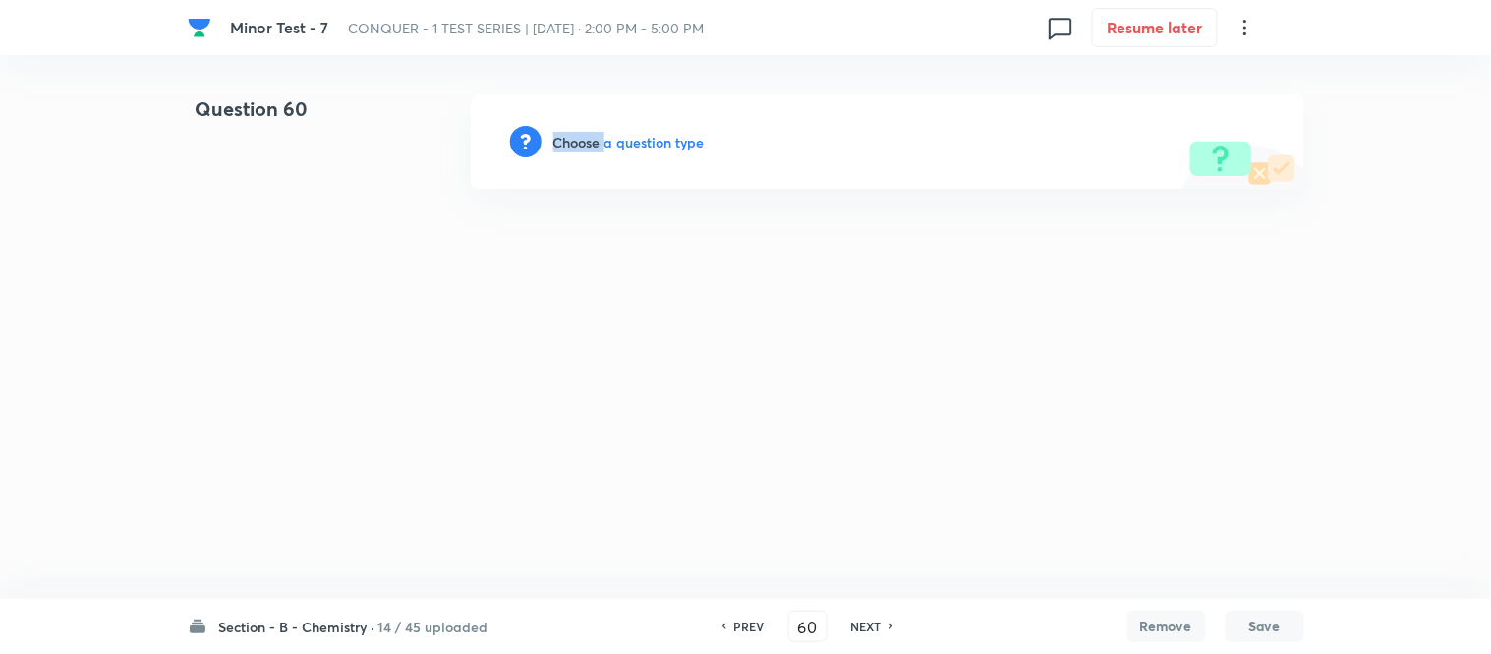
click at [587, 138] on h6 "Choose a question type" at bounding box center [629, 142] width 151 height 21
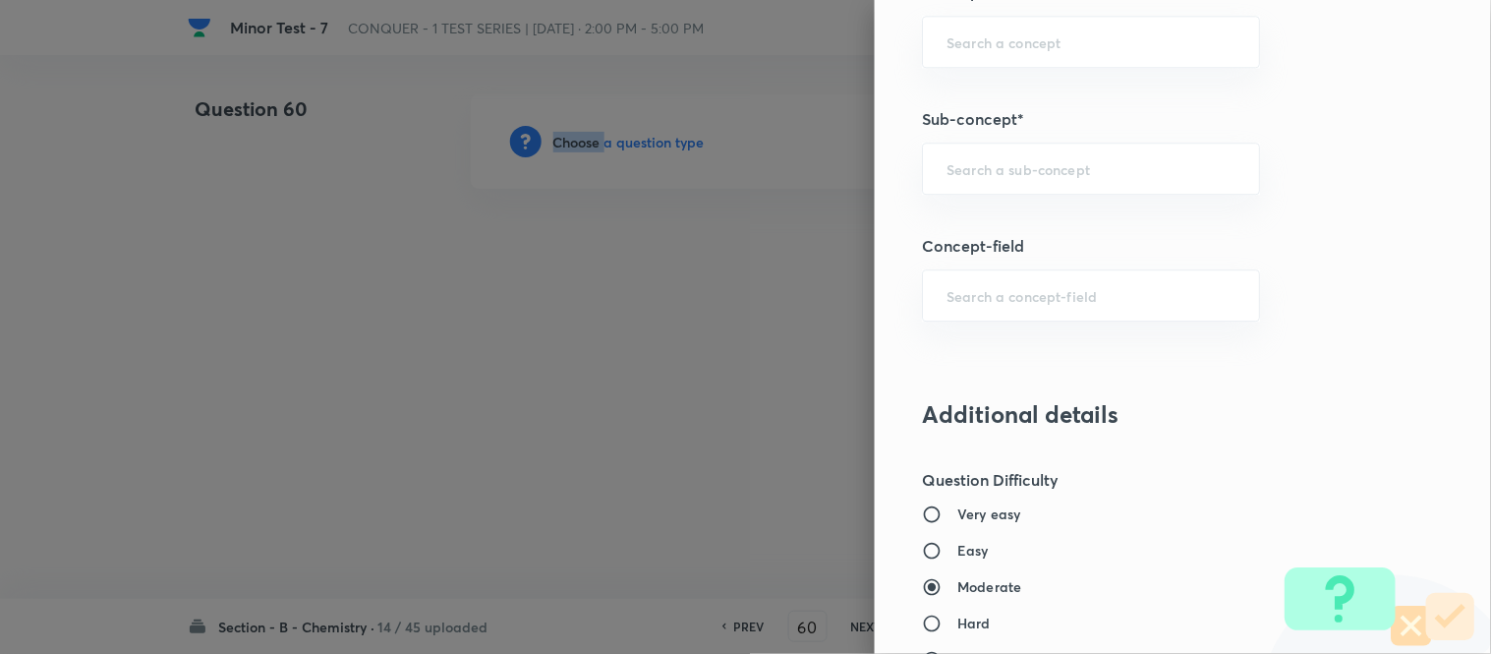
scroll to position [1329, 0]
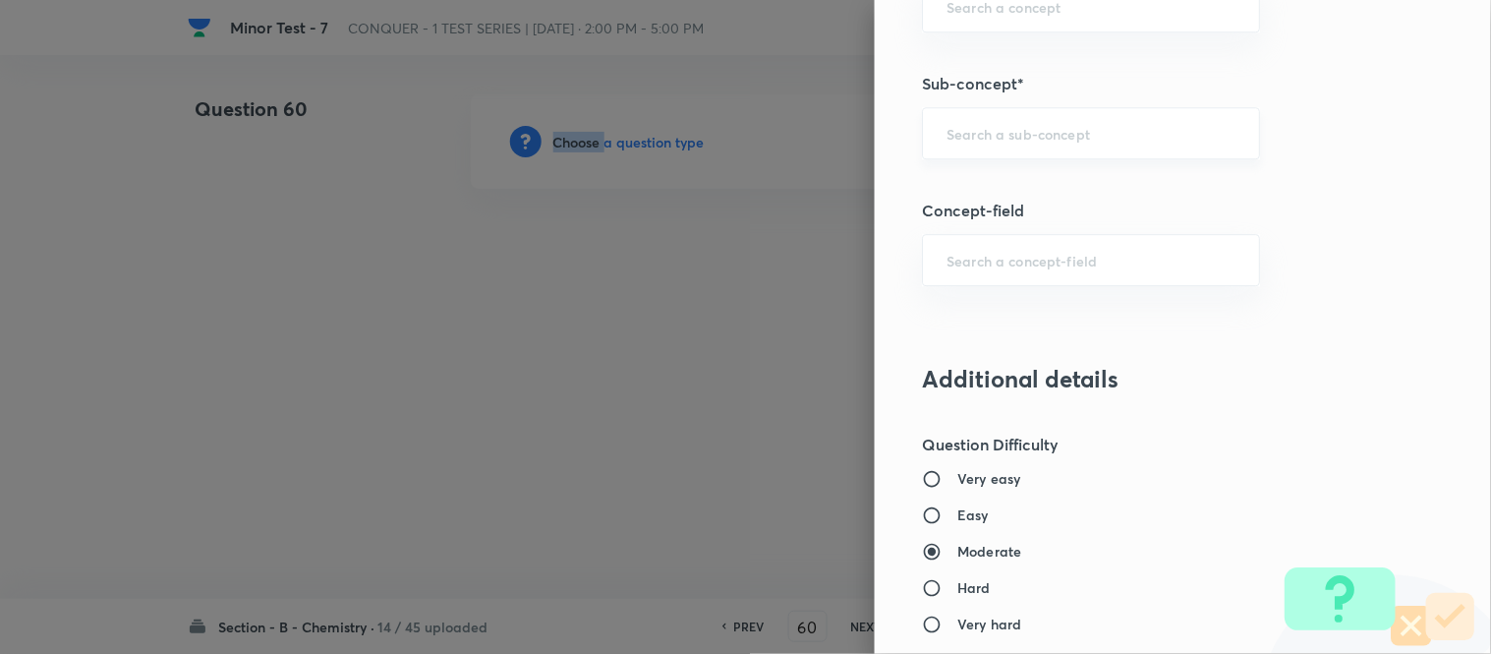
click at [988, 123] on div "​" at bounding box center [1091, 133] width 338 height 52
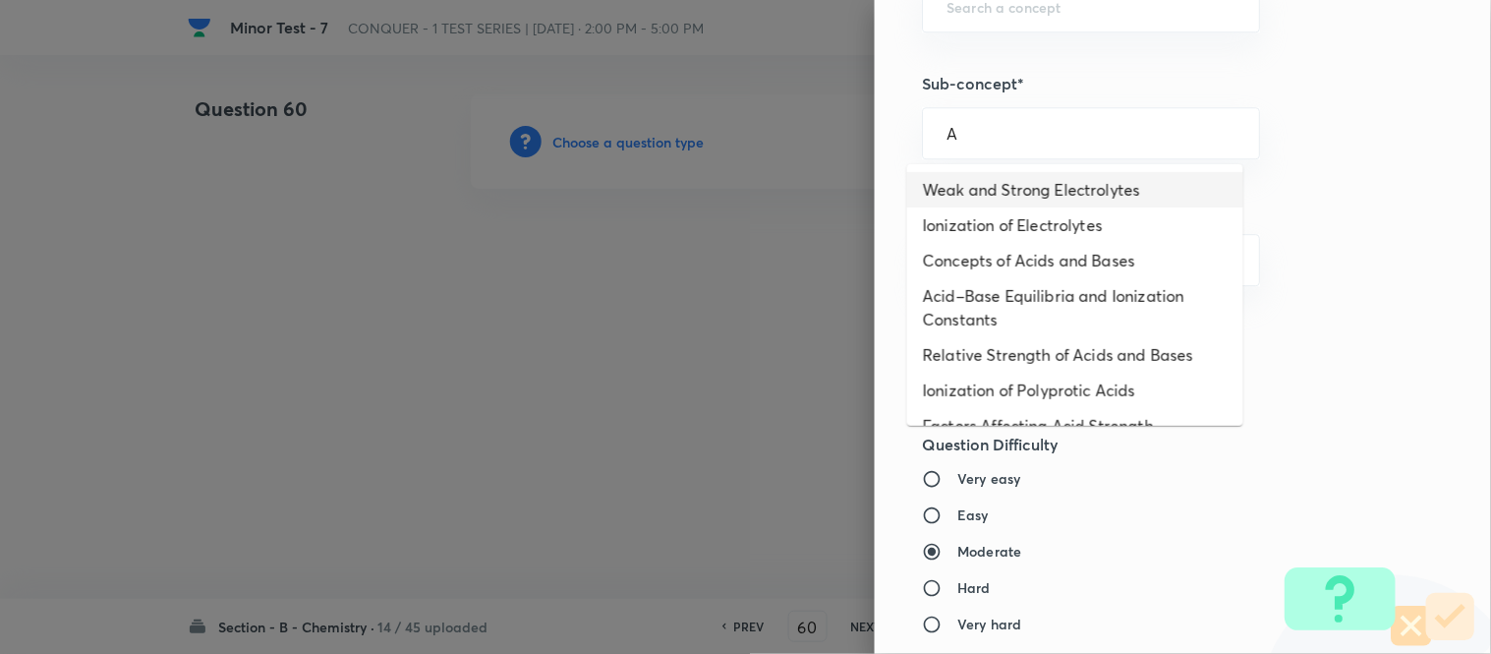
click at [969, 194] on li "Weak and Strong Electrolytes" at bounding box center [1075, 189] width 336 height 35
type input "Weak and Strong Electrolytes"
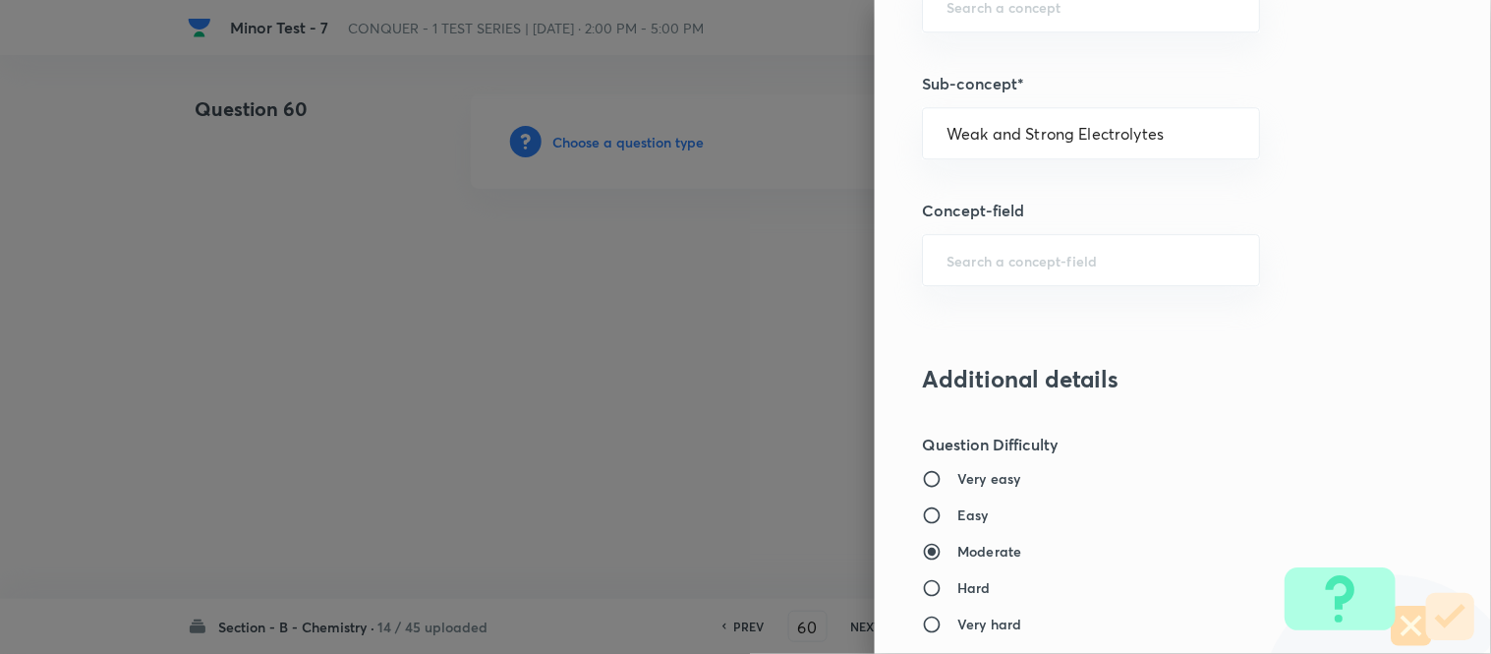
type input "Chemistry"
type input "Physical Chemistry"
type input "Ionic Equilibrium"
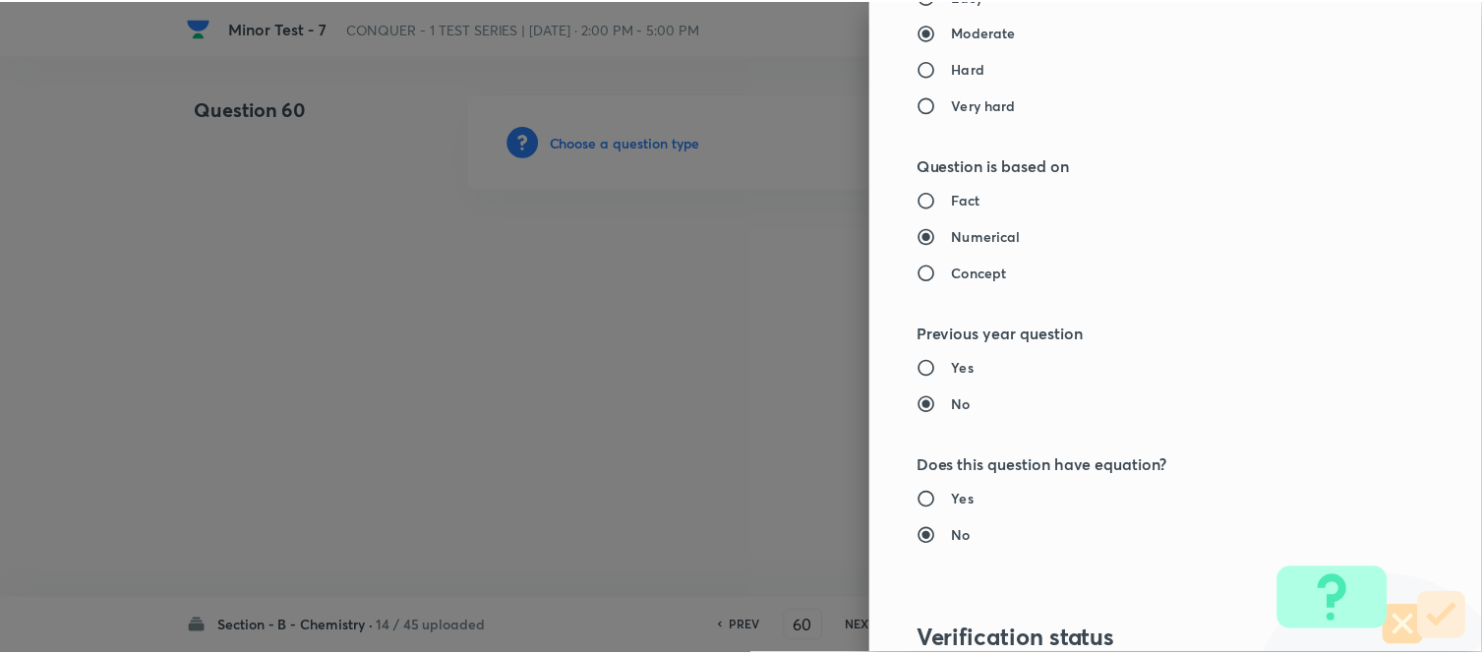
scroll to position [2158, 0]
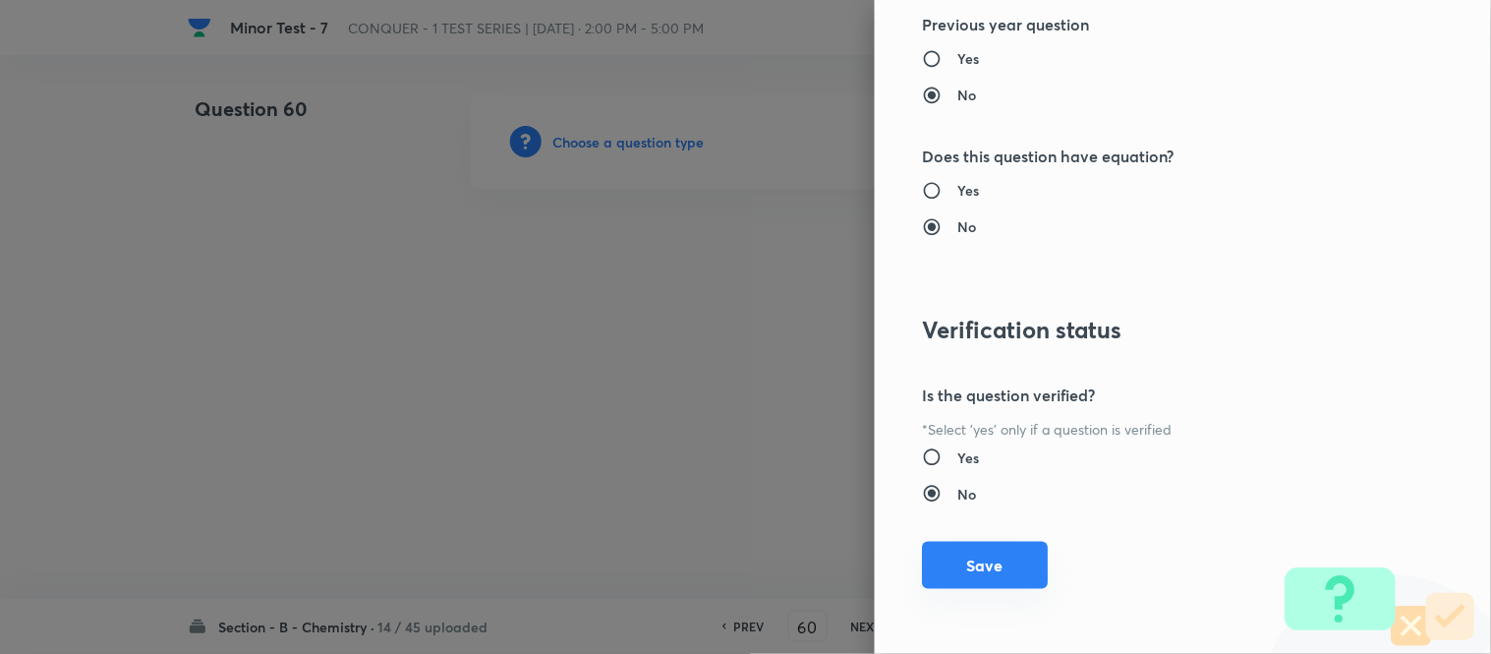
click at [965, 560] on button "Save" at bounding box center [985, 565] width 126 height 47
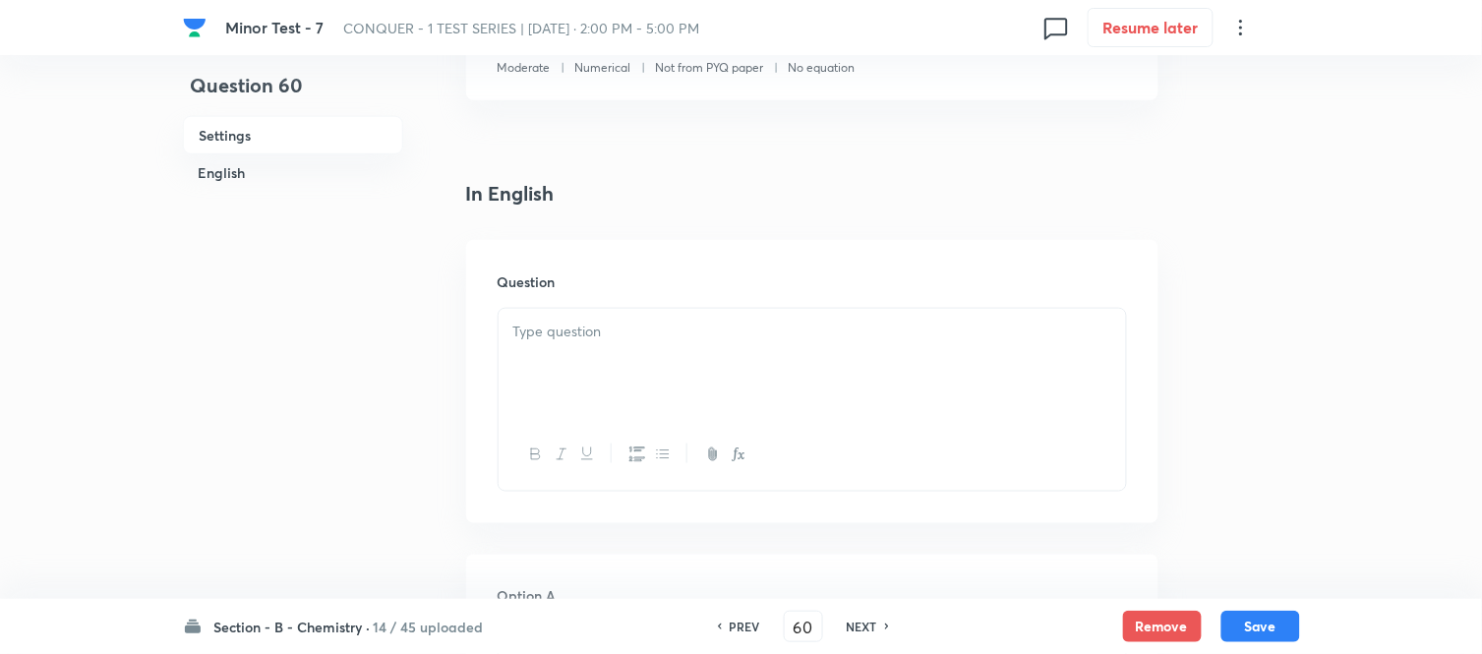
scroll to position [437, 0]
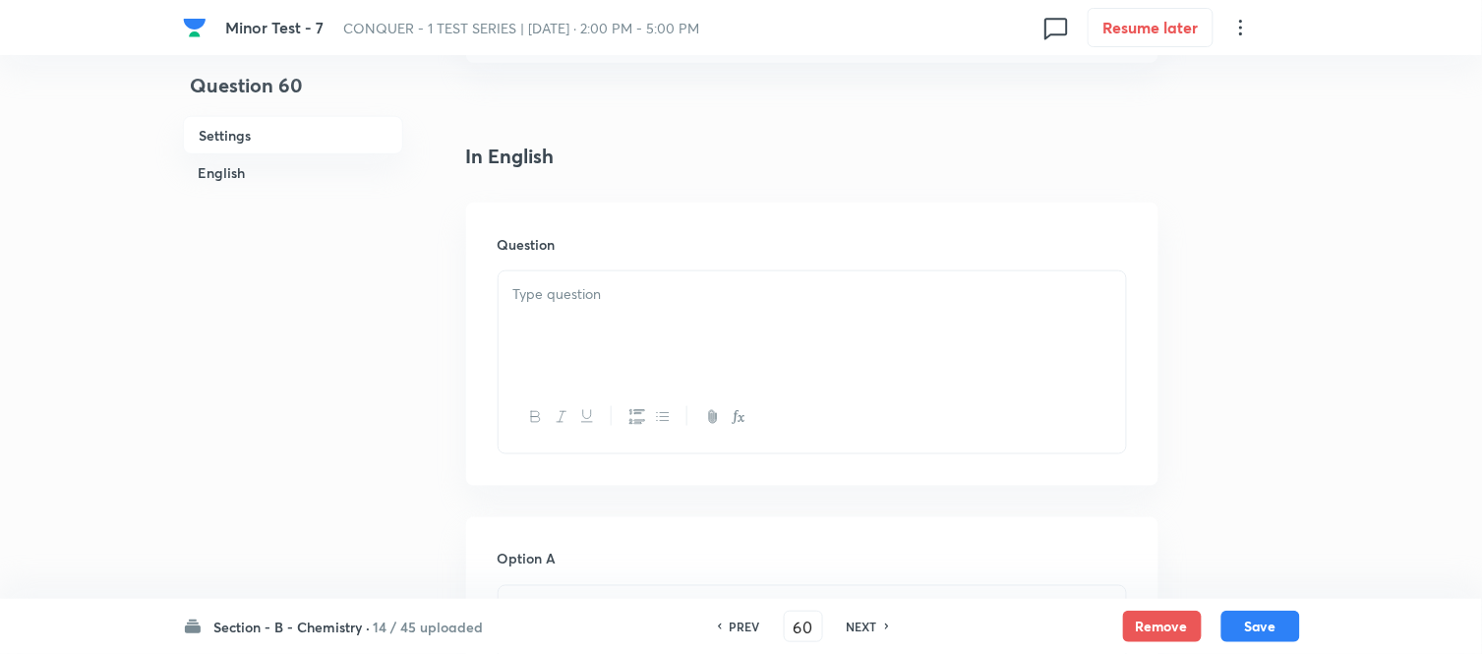
click at [725, 296] on p at bounding box center [812, 294] width 598 height 23
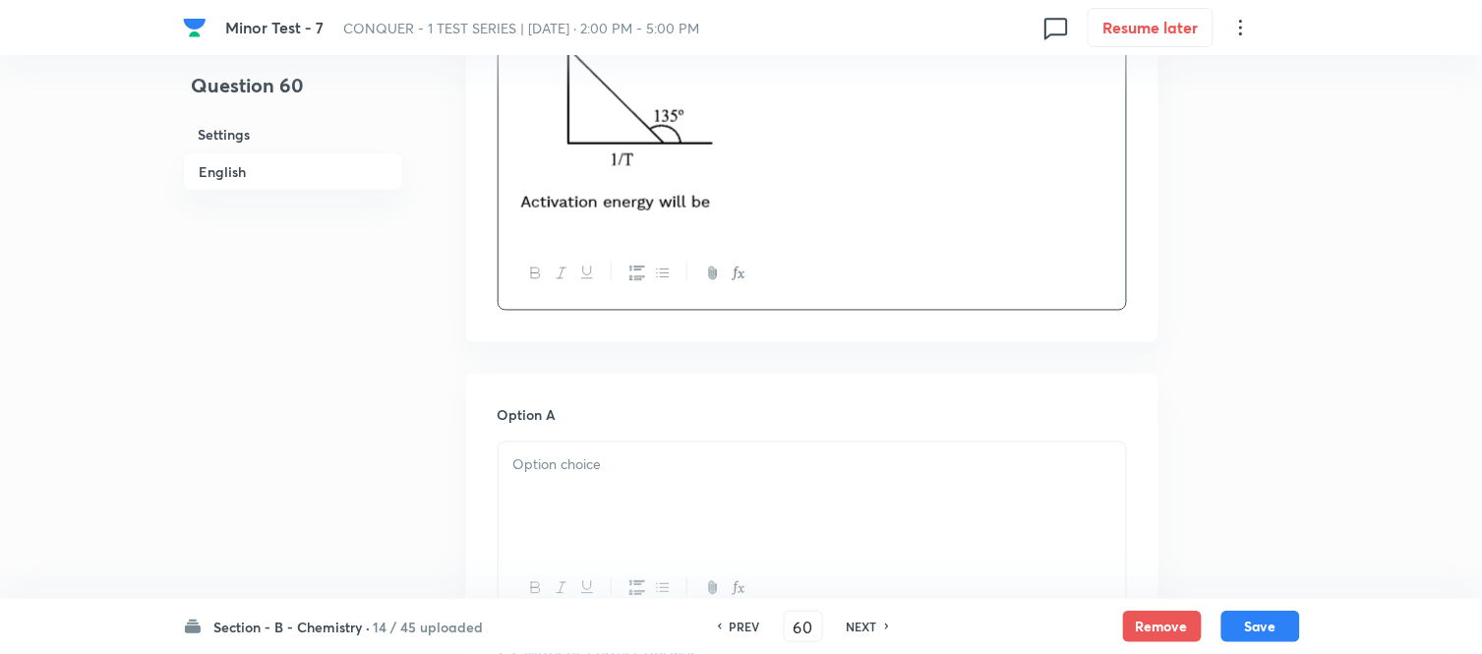
scroll to position [764, 0]
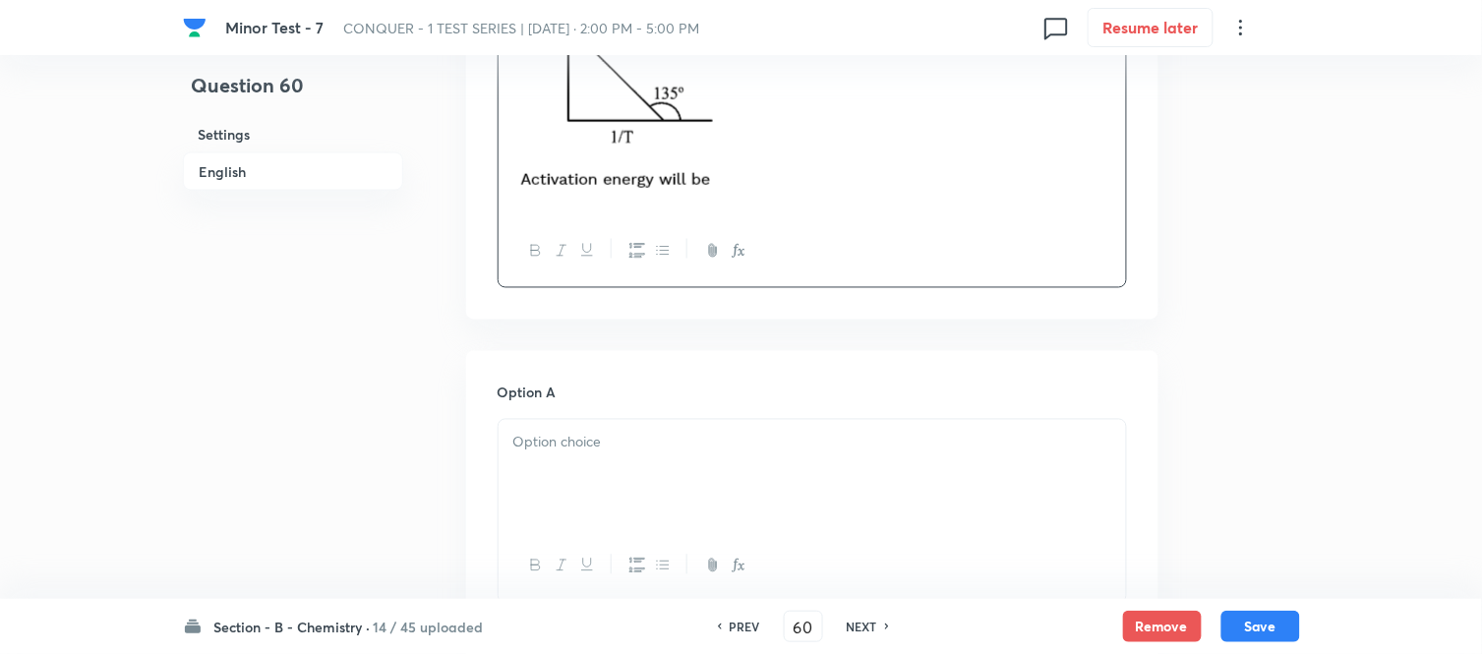
click at [703, 454] on div at bounding box center [811, 475] width 627 height 110
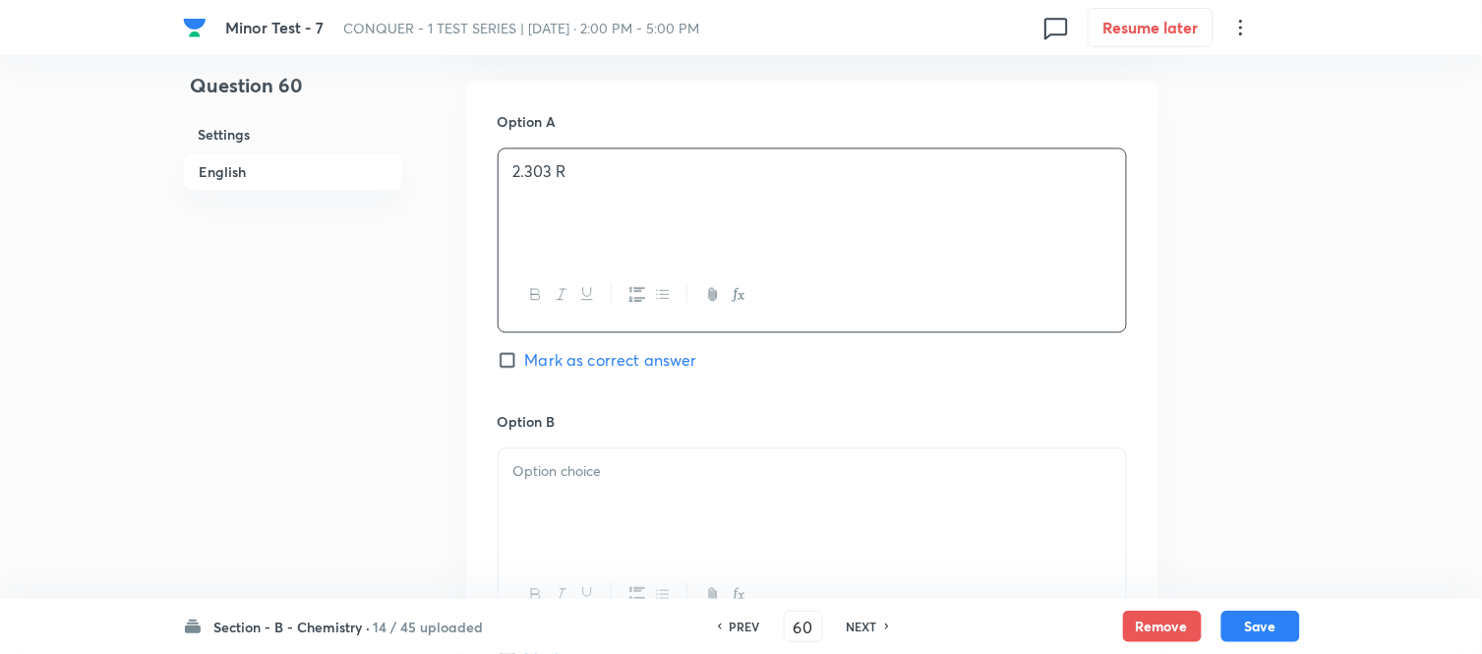
scroll to position [1092, 0]
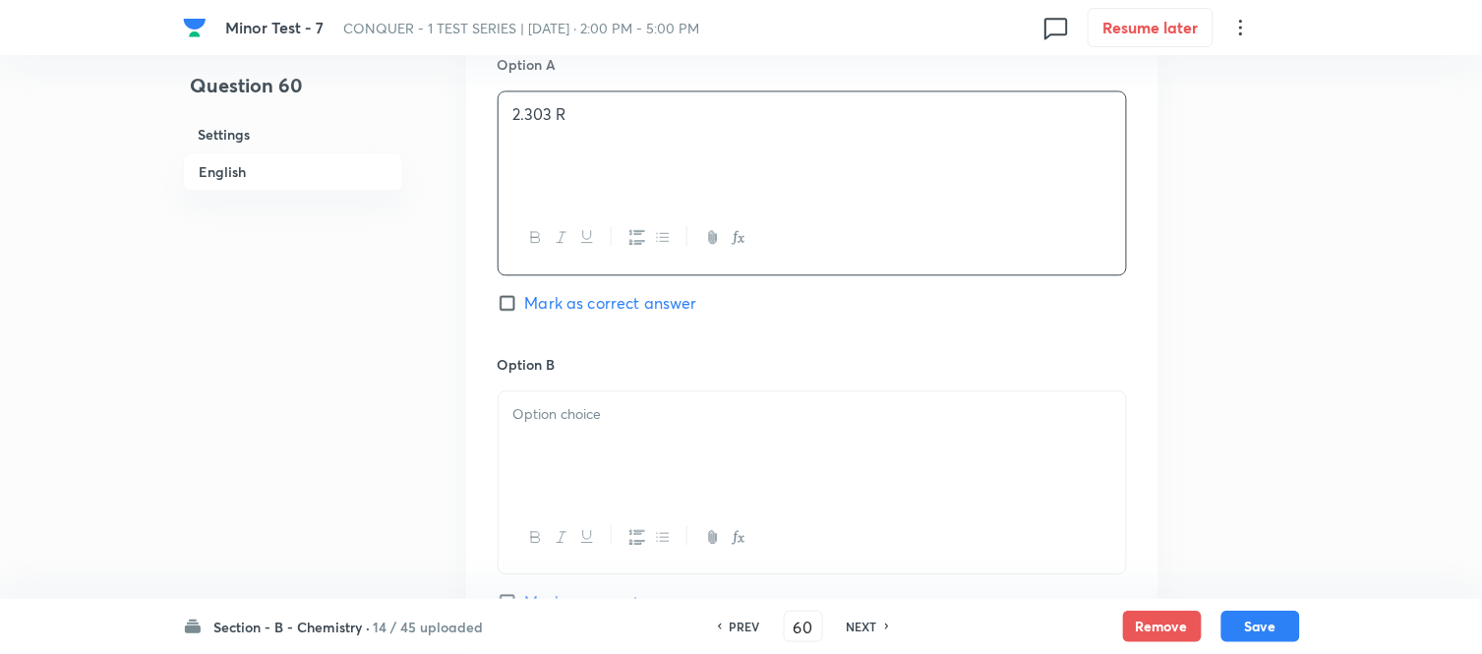
click at [693, 431] on div at bounding box center [811, 446] width 627 height 110
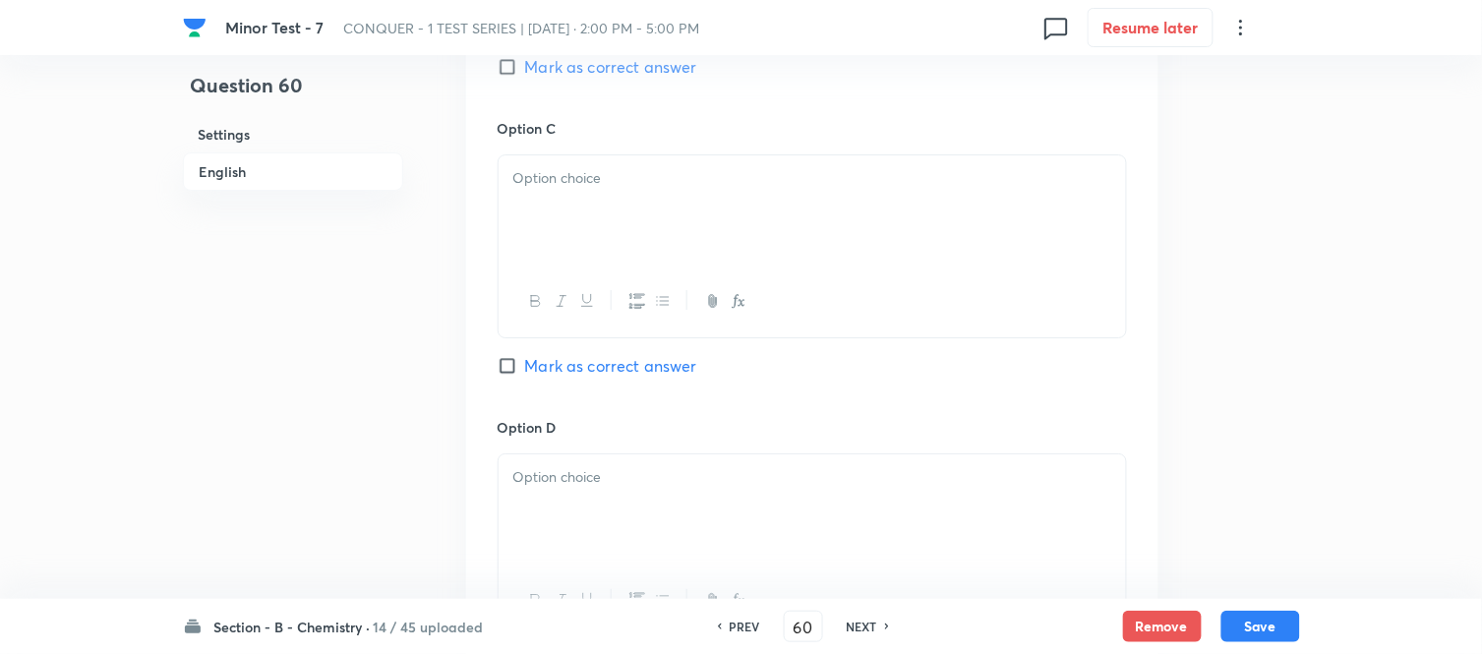
scroll to position [1638, 0]
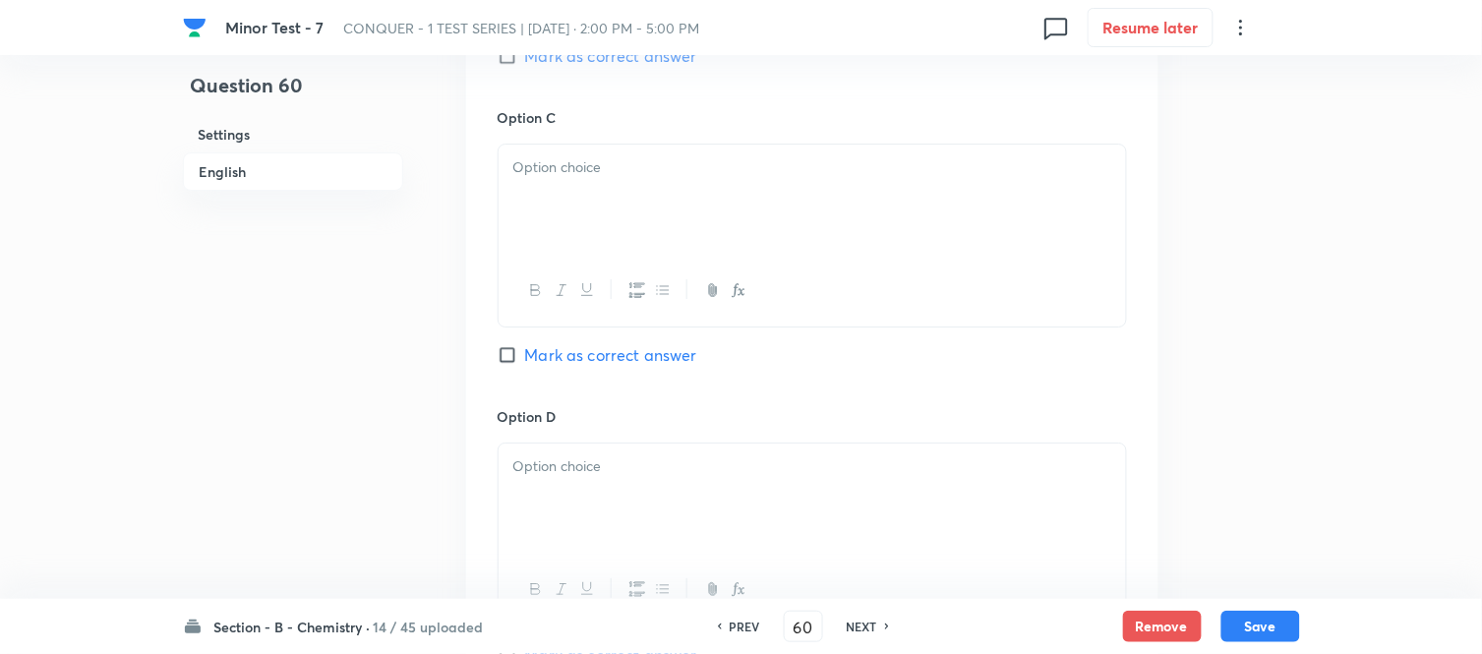
click at [688, 216] on div at bounding box center [811, 200] width 627 height 110
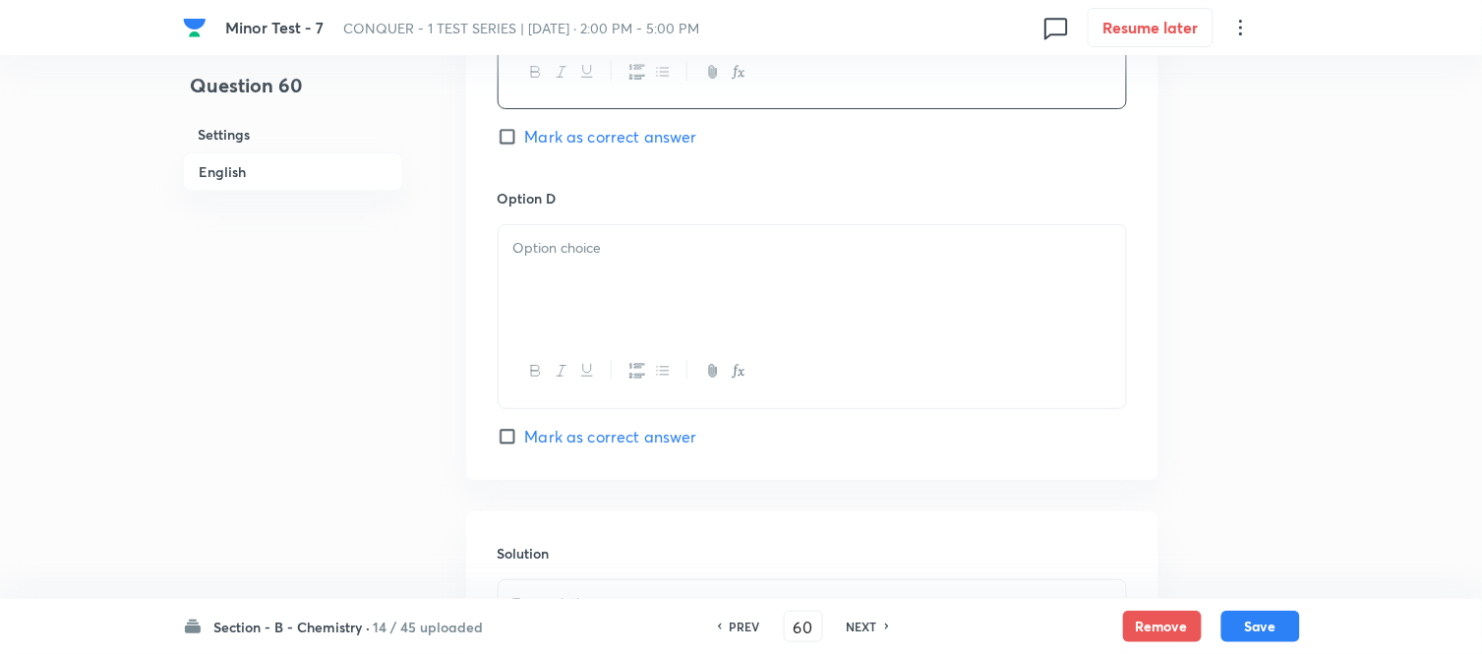
click at [740, 258] on p at bounding box center [812, 248] width 598 height 23
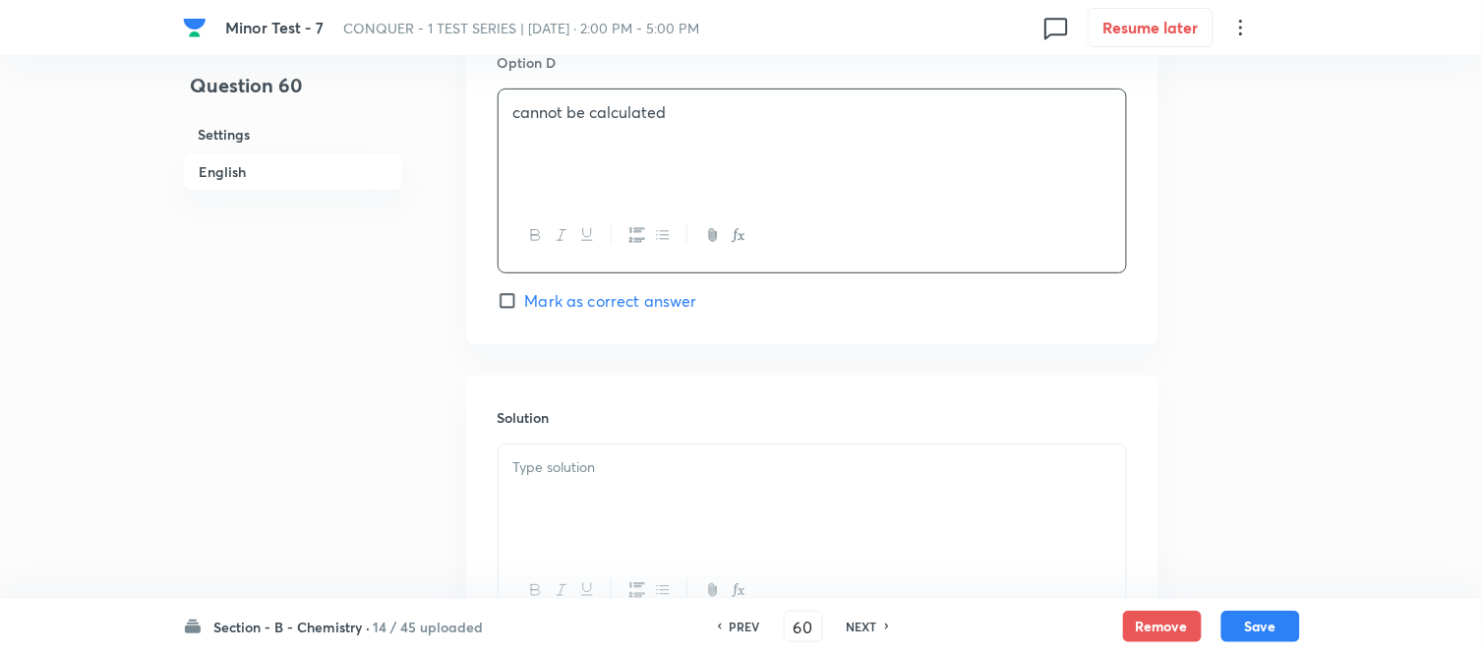
scroll to position [2174, 0]
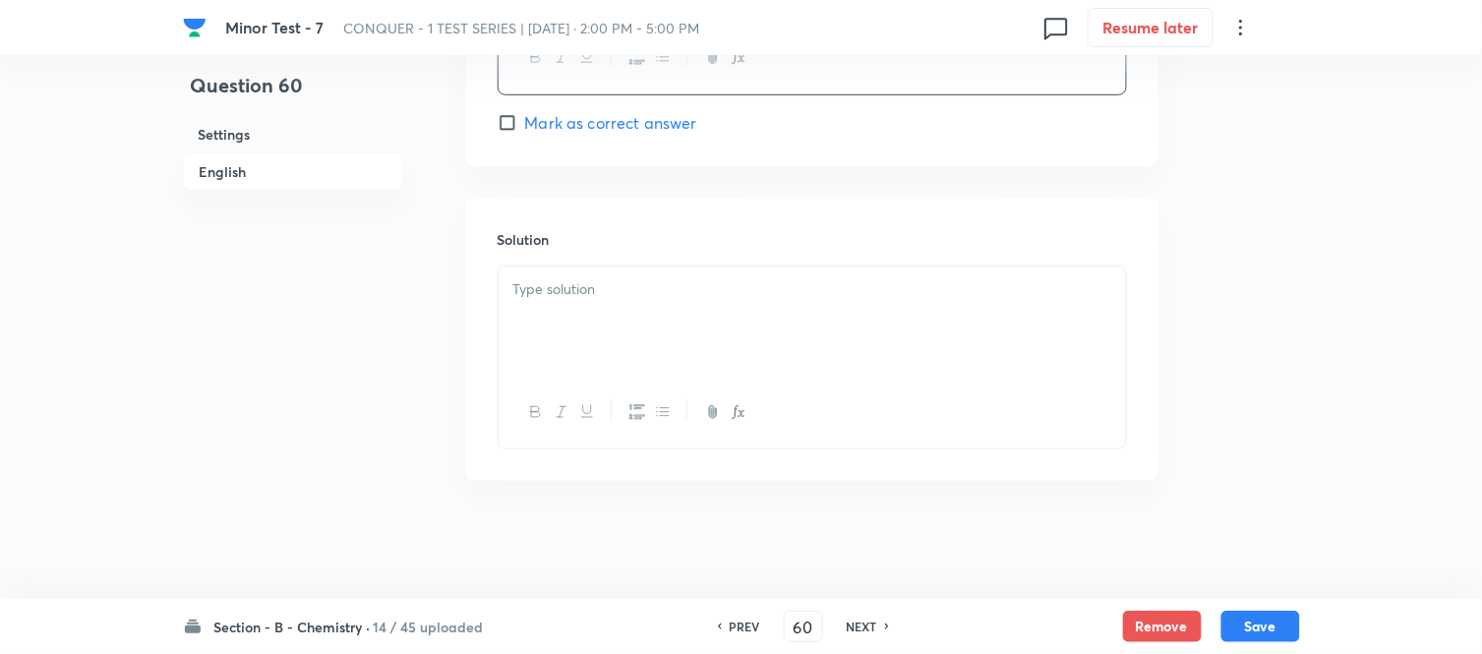
click at [636, 299] on p at bounding box center [812, 289] width 598 height 23
click at [248, 179] on h6 "English" at bounding box center [293, 171] width 220 height 38
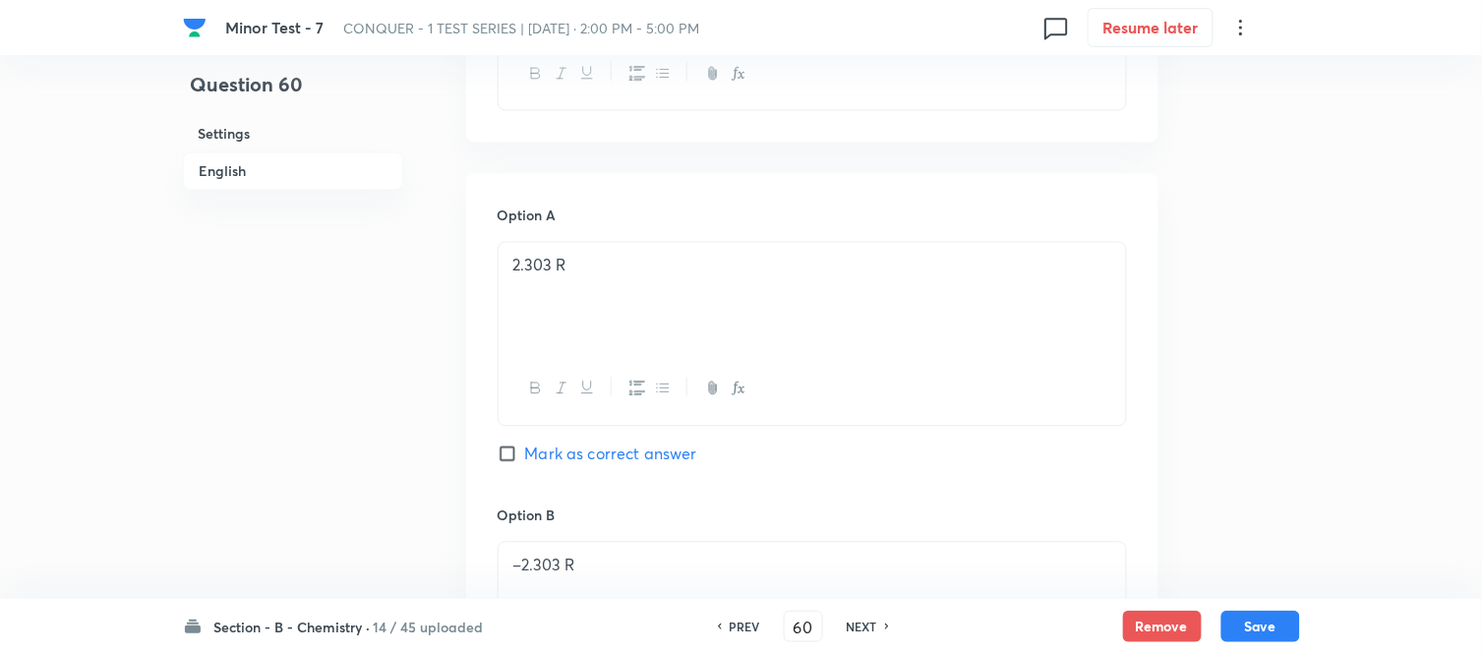
scroll to position [944, 0]
click at [506, 453] on input "Mark as correct answer" at bounding box center [511, 451] width 28 height 20
checkbox input "true"
click at [1262, 630] on button "Save" at bounding box center [1260, 624] width 79 height 31
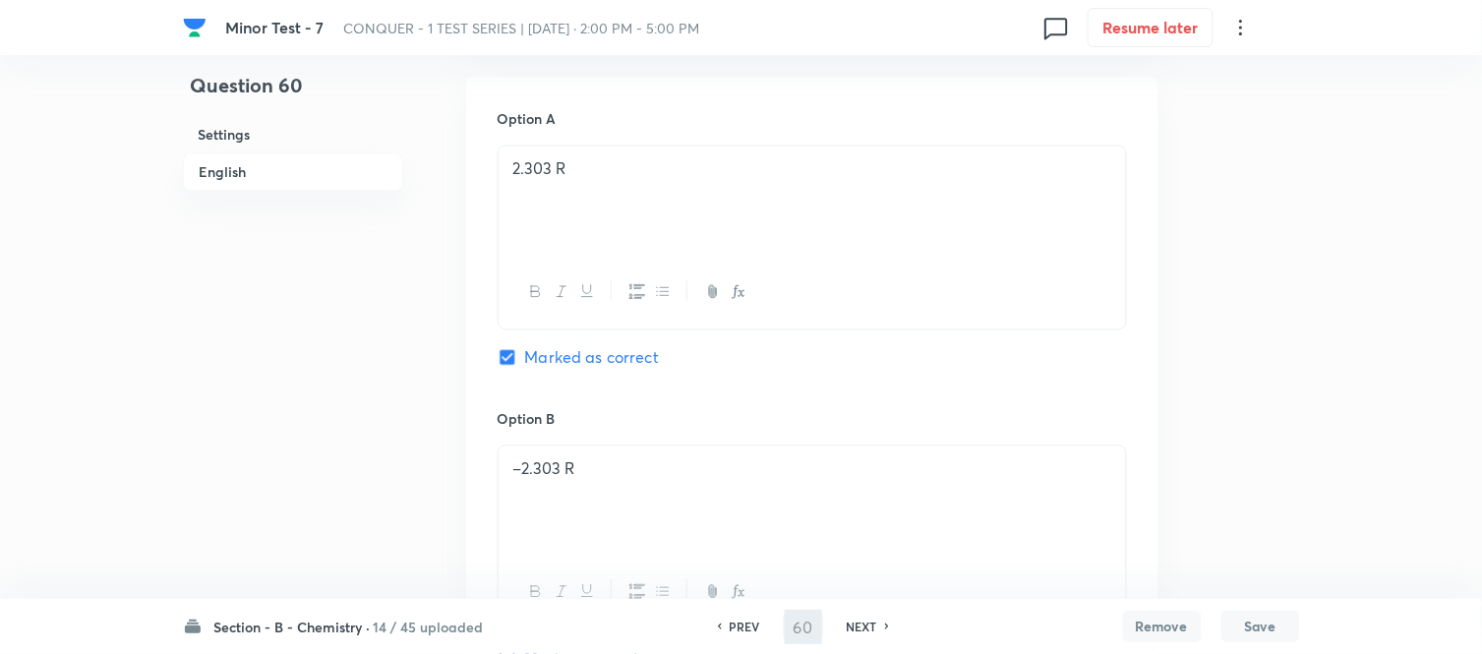
type input "61"
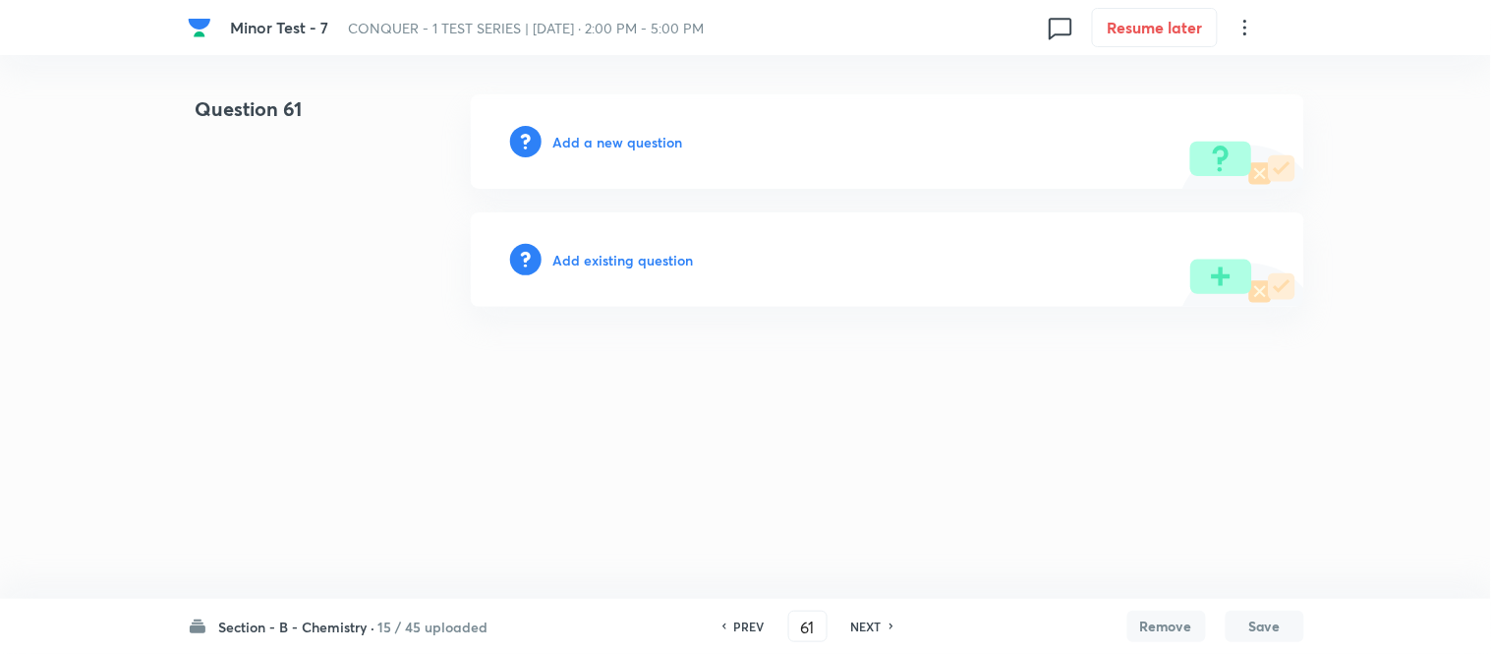
click at [594, 144] on h6 "Add a new question" at bounding box center [619, 142] width 130 height 21
click at [590, 142] on h6 "Choose a question type" at bounding box center [629, 142] width 151 height 21
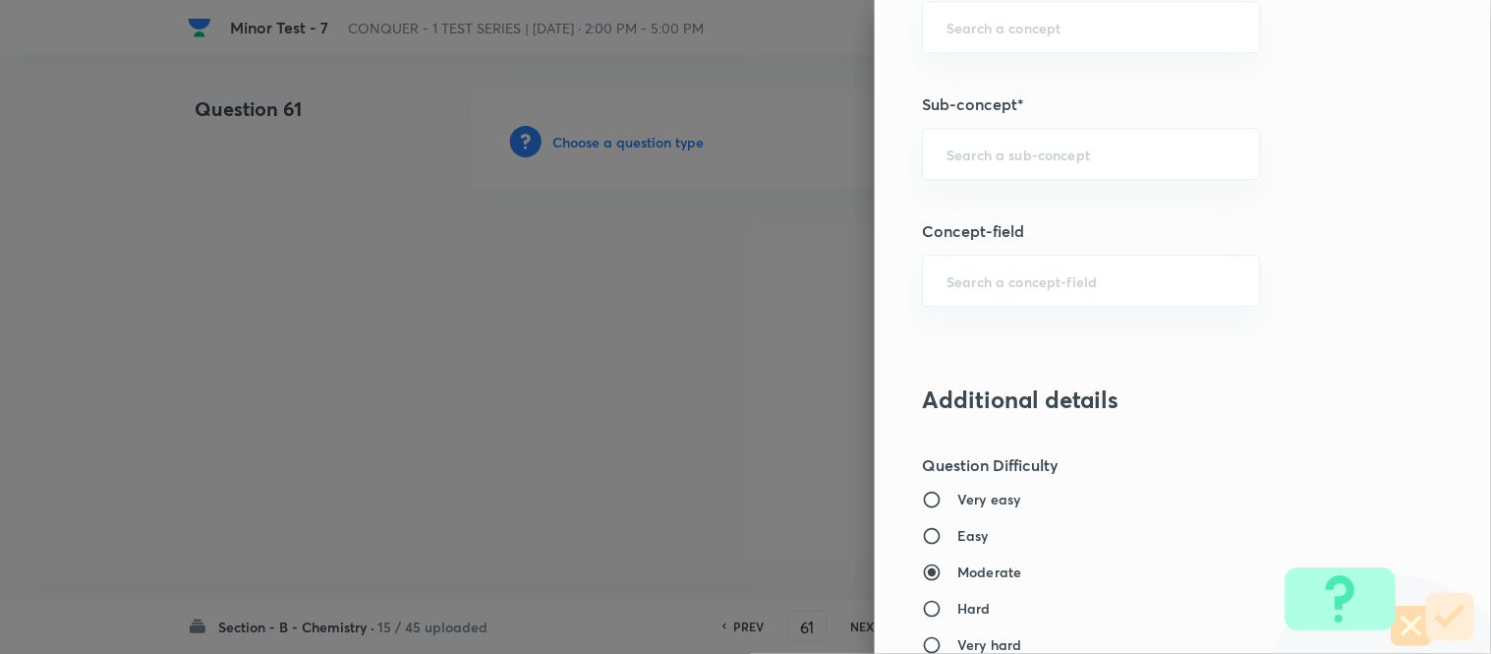
scroll to position [1399, 0]
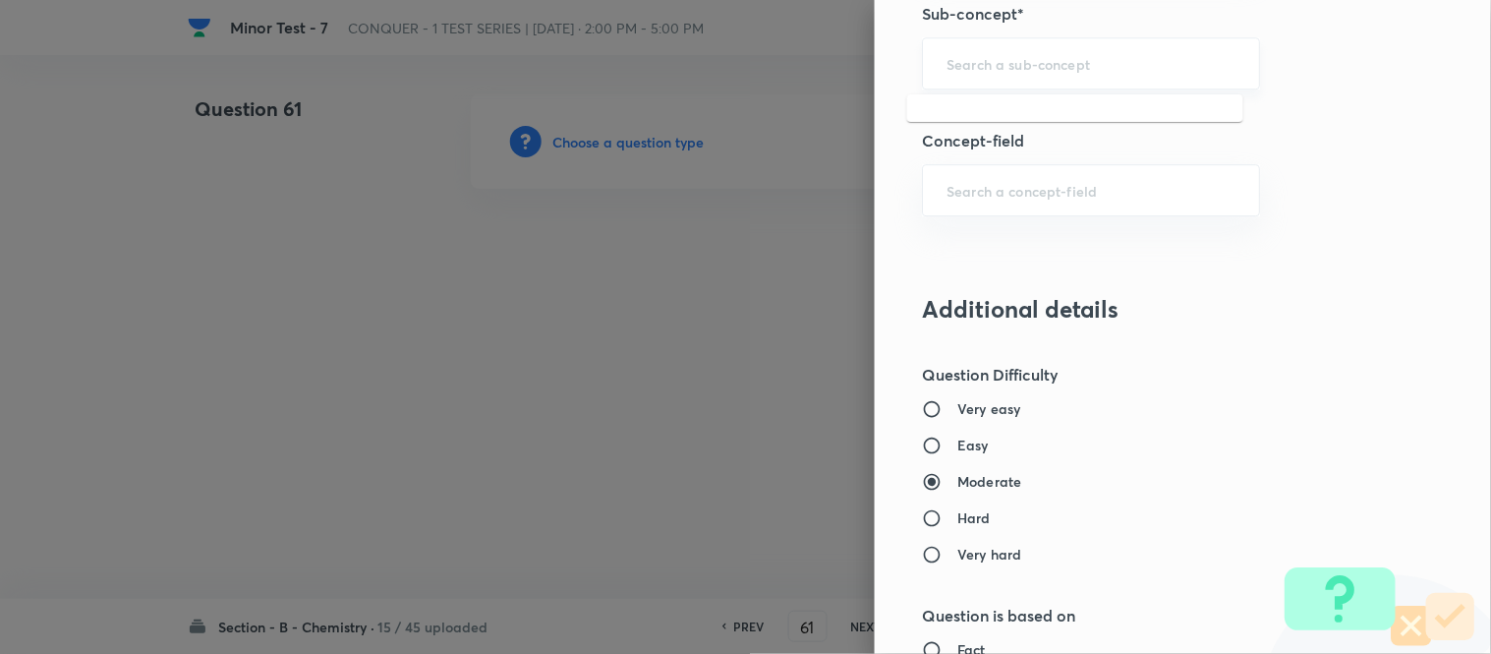
click at [1006, 56] on input "text" at bounding box center [1091, 63] width 289 height 19
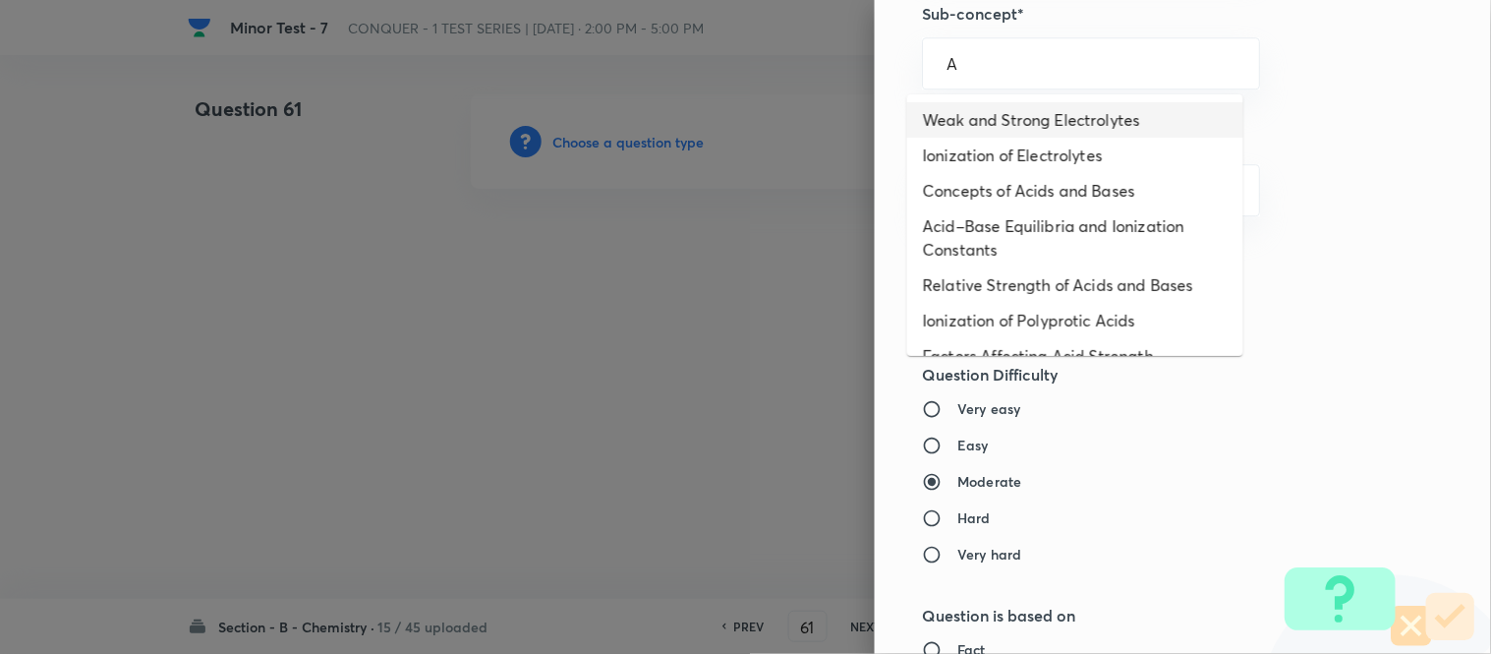
click at [997, 122] on li "Weak and Strong Electrolytes" at bounding box center [1075, 119] width 336 height 35
type input "Weak and Strong Electrolytes"
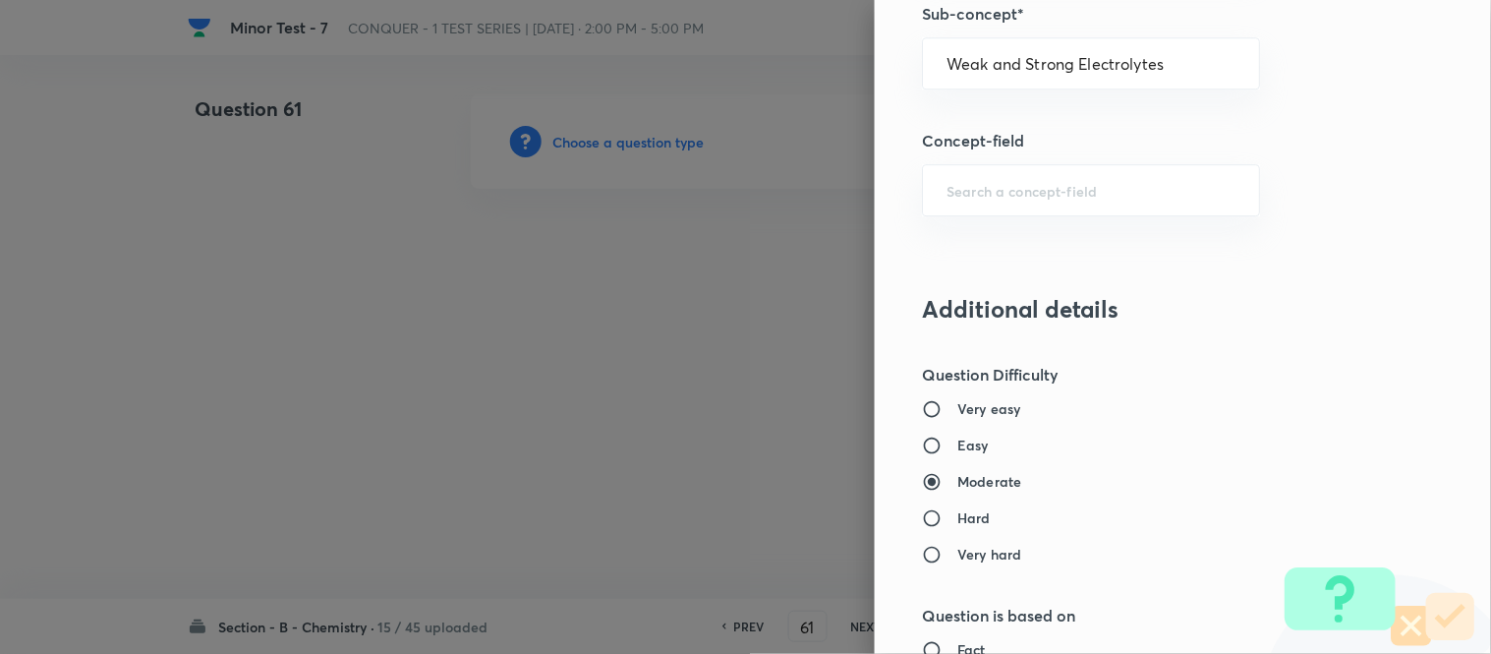
type input "Chemistry"
type input "Physical Chemistry"
type input "Ionic Equilibrium"
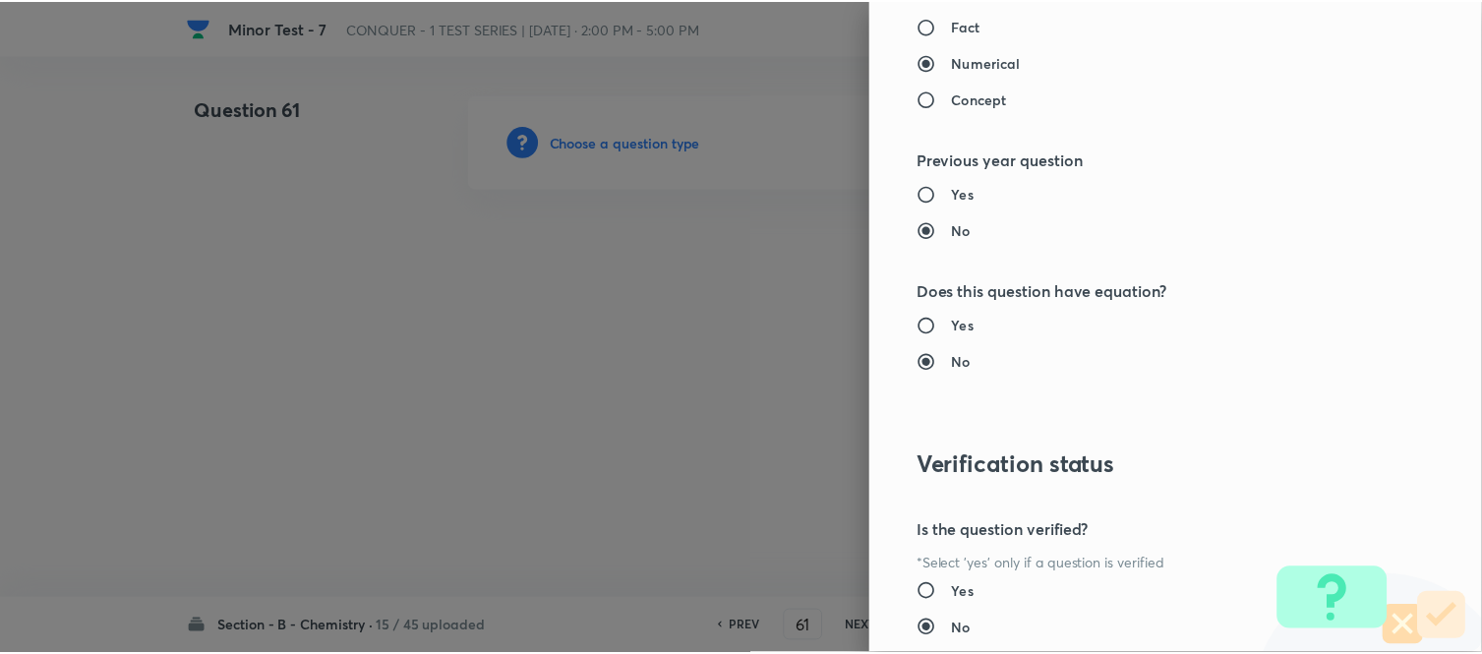
scroll to position [2158, 0]
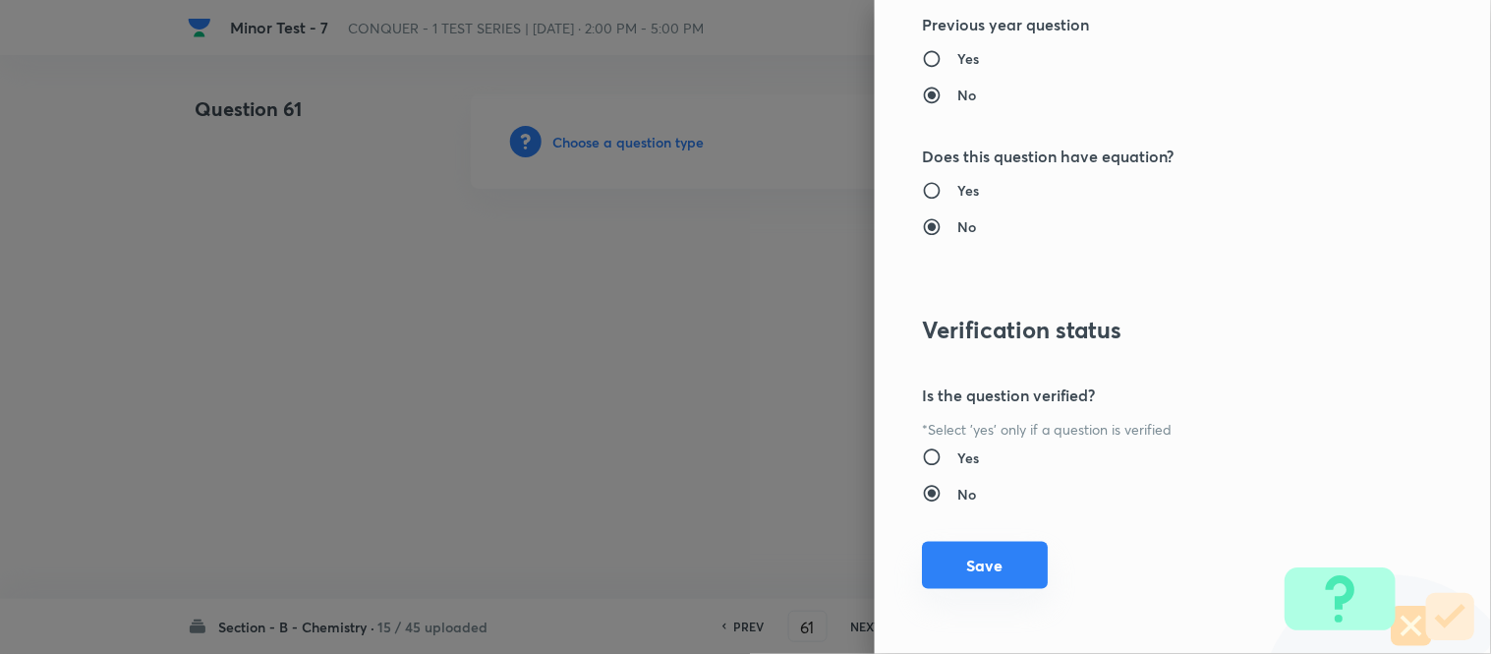
click at [989, 565] on button "Save" at bounding box center [985, 565] width 126 height 47
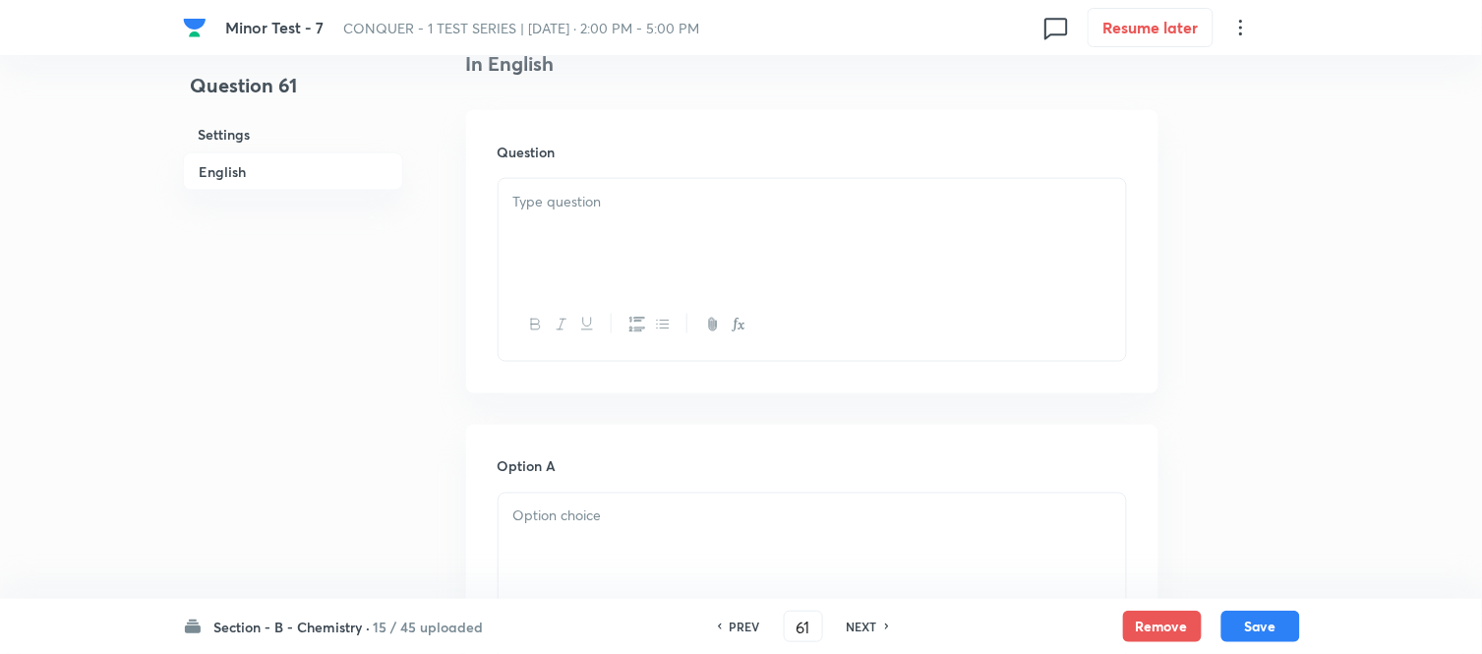
scroll to position [655, 0]
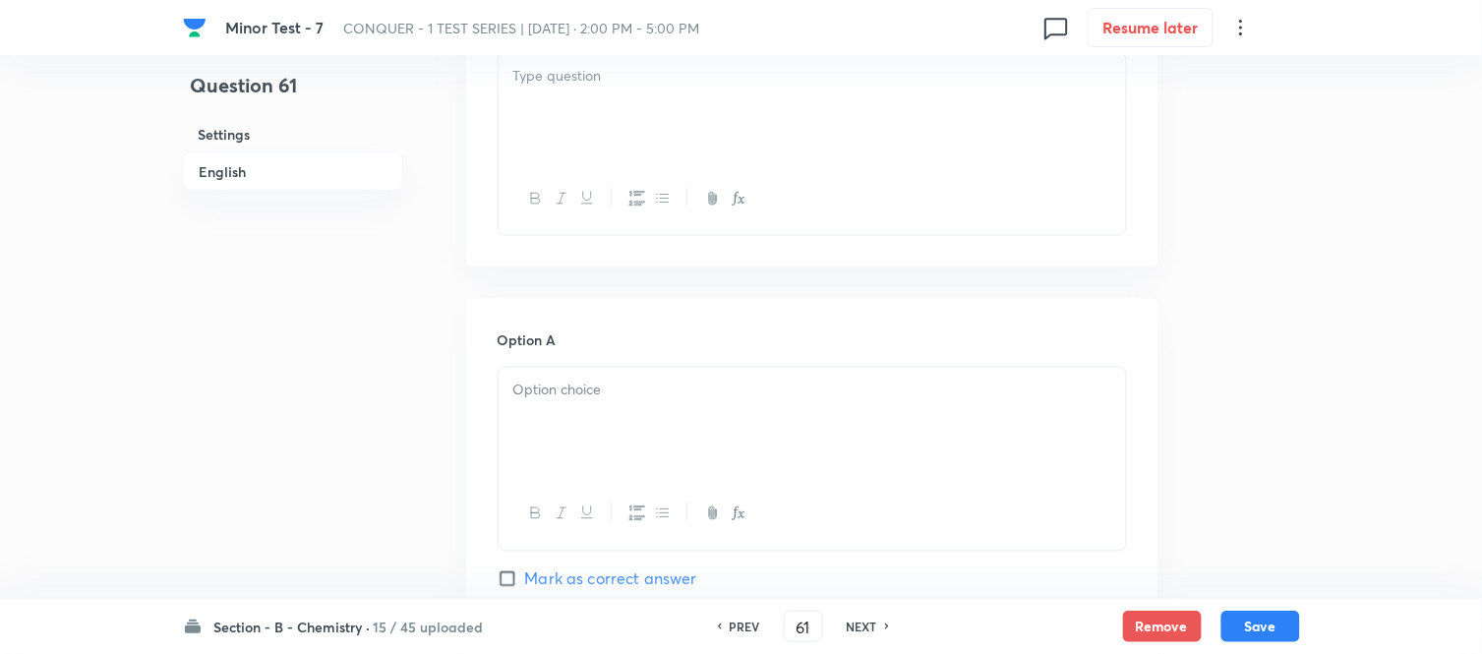
click at [760, 112] on div at bounding box center [811, 108] width 627 height 110
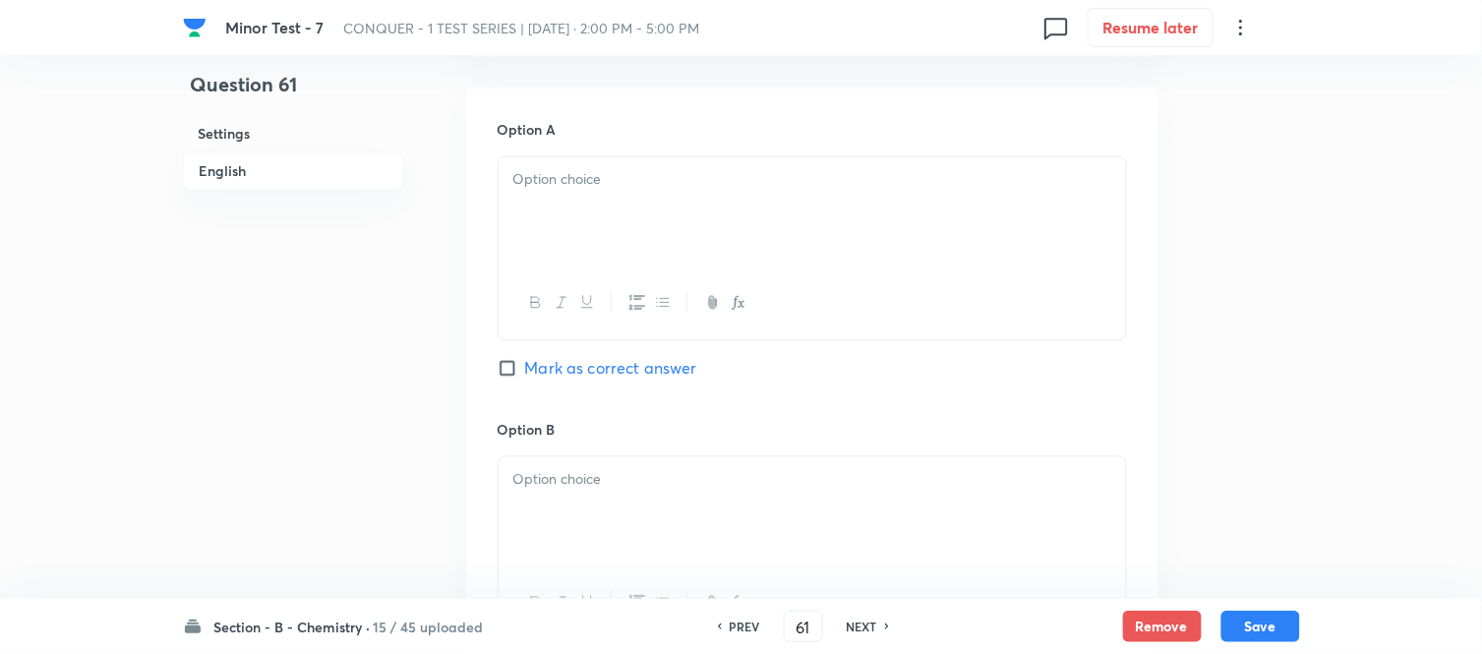
scroll to position [873, 0]
click at [704, 202] on div at bounding box center [811, 204] width 627 height 110
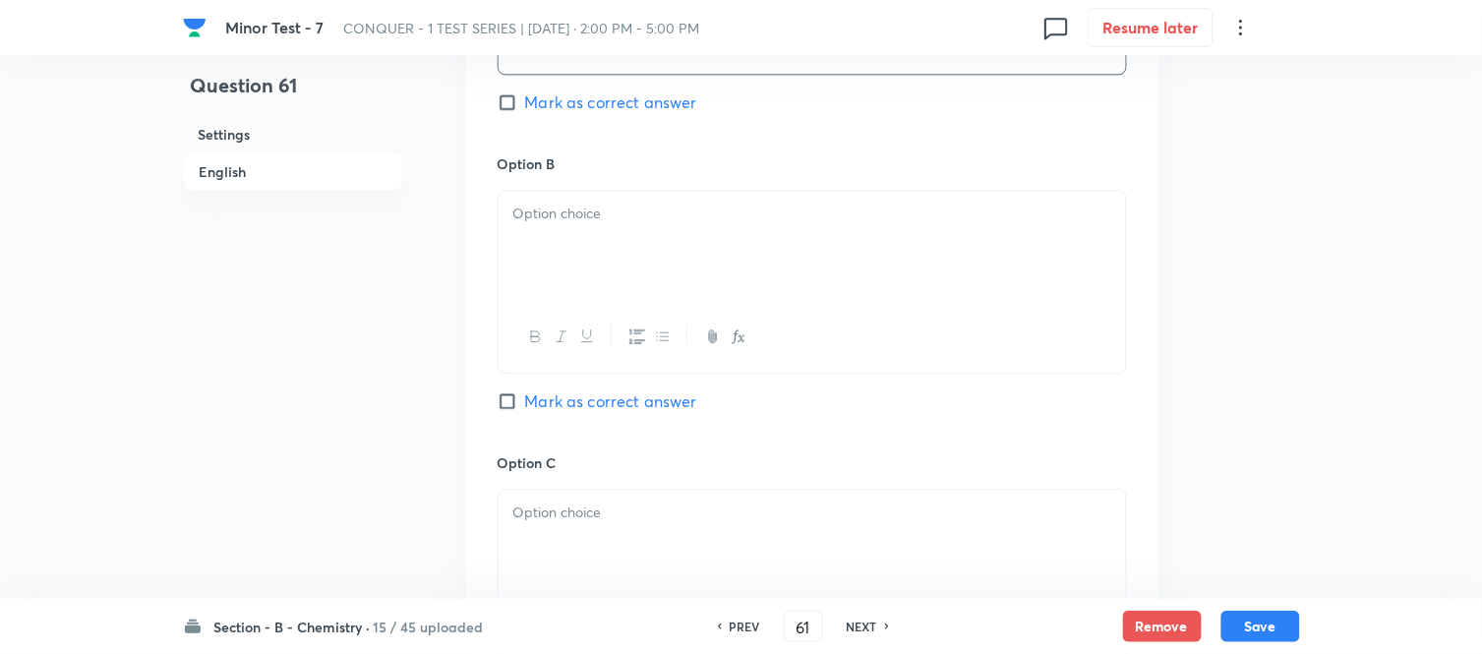
scroll to position [1201, 0]
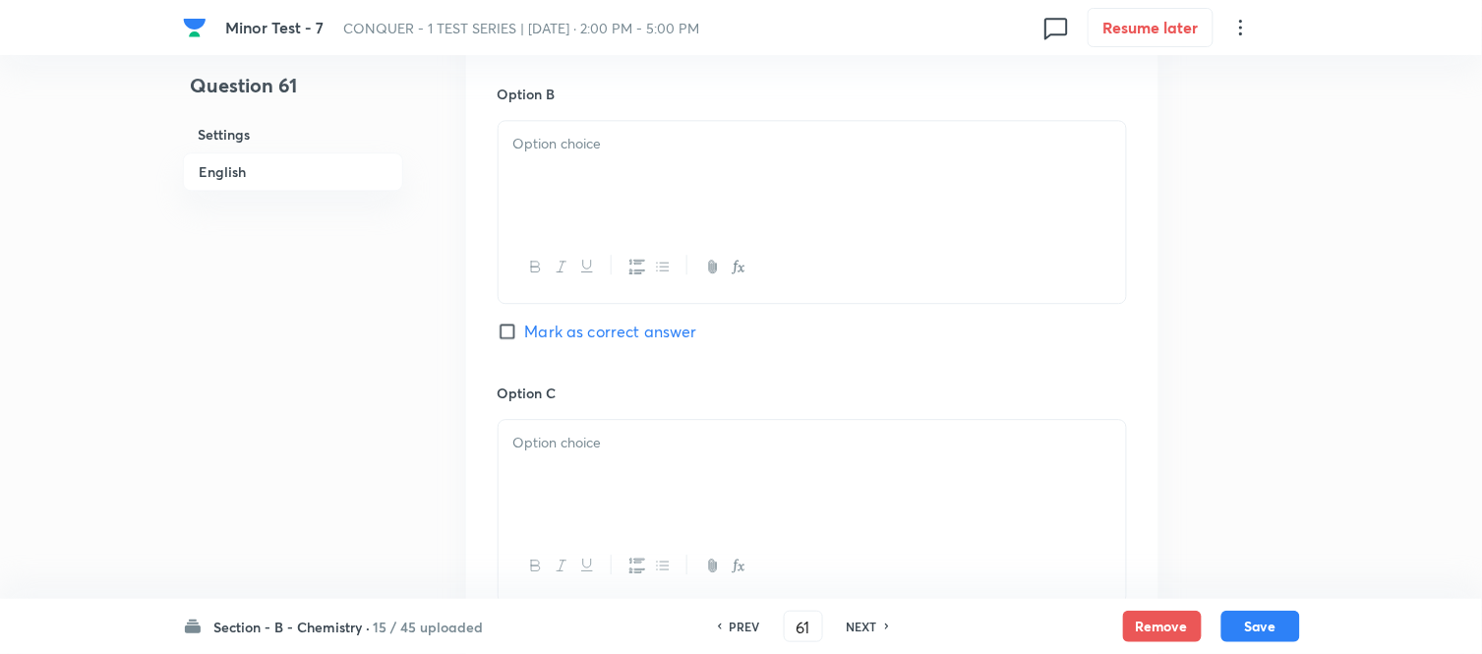
click at [670, 211] on div at bounding box center [811, 176] width 627 height 110
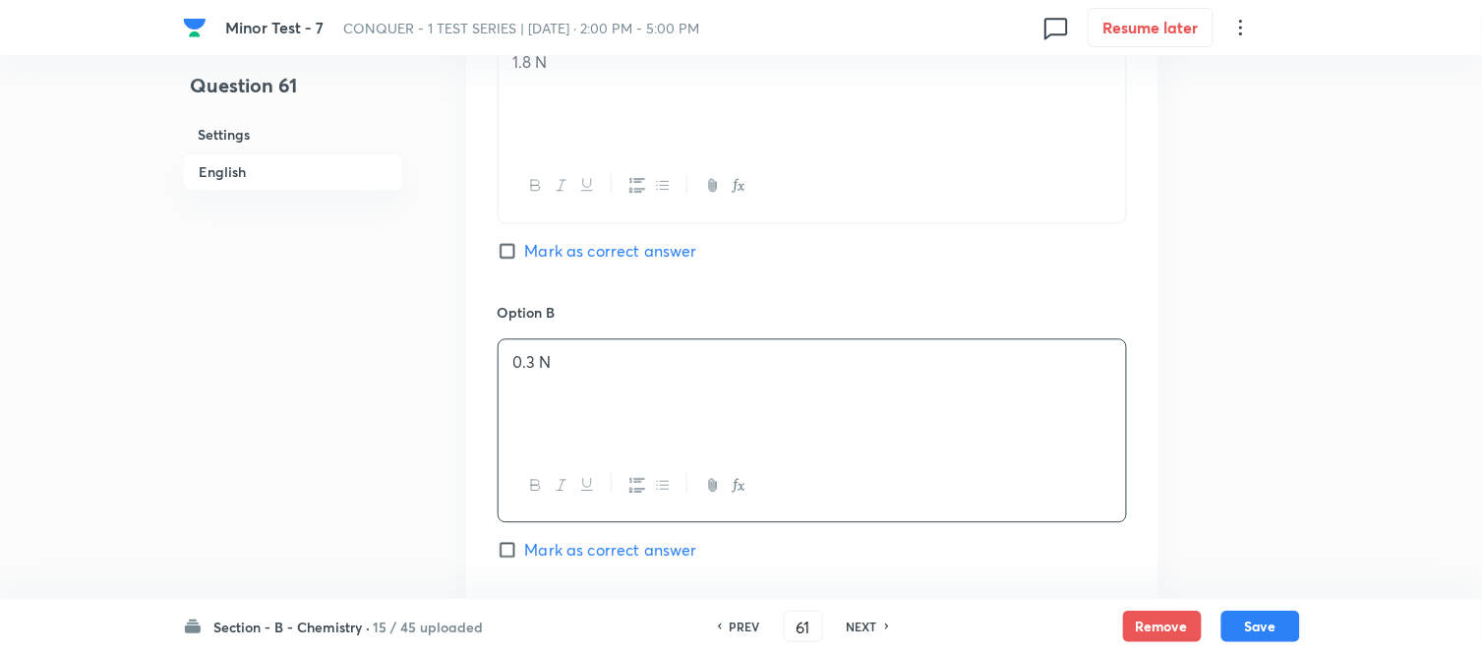
click at [506, 246] on input "Mark as correct answer" at bounding box center [511, 251] width 28 height 20
checkbox input "true"
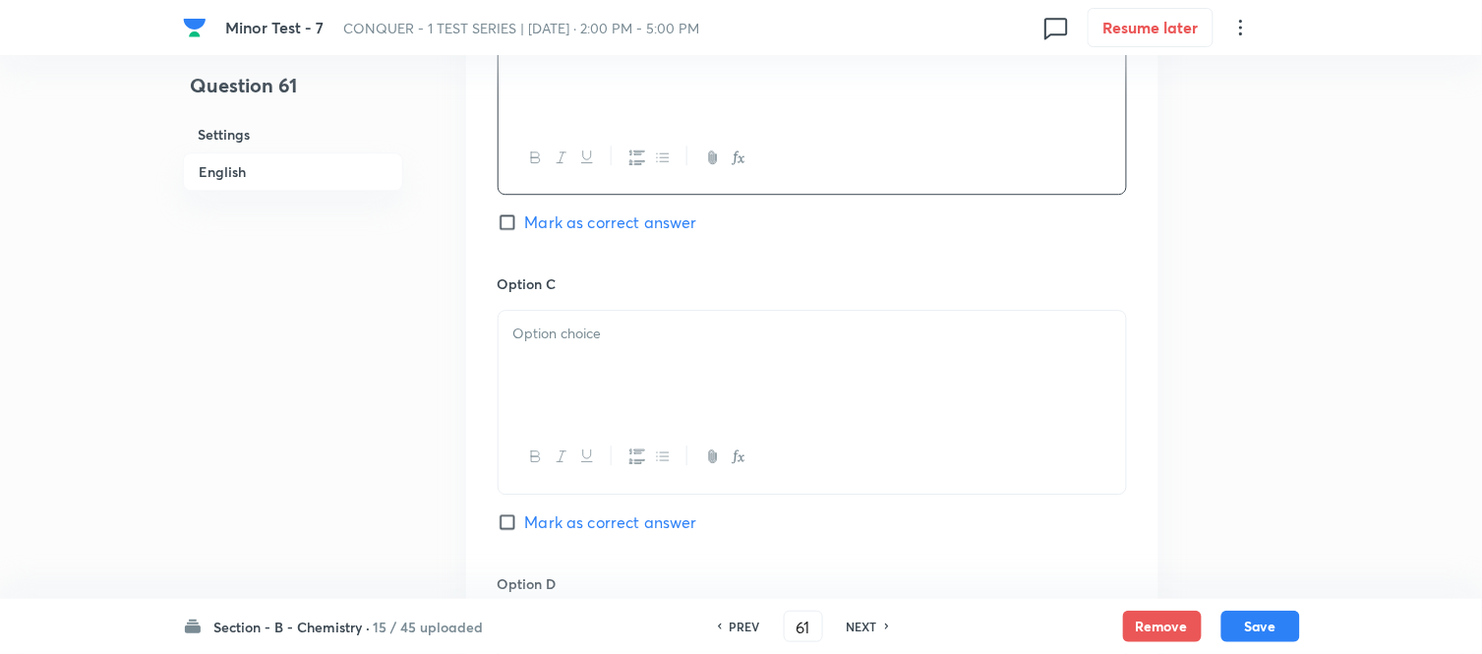
scroll to position [1420, 0]
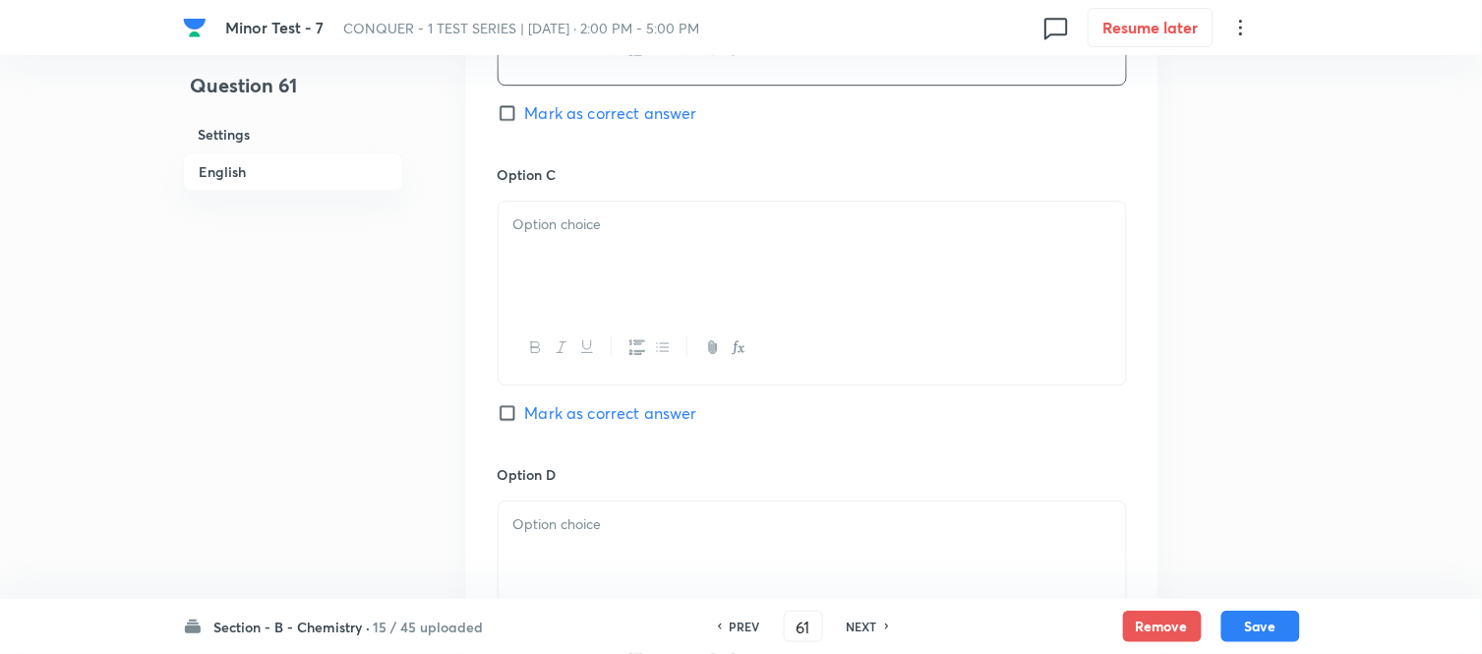
click at [714, 230] on p at bounding box center [812, 224] width 598 height 23
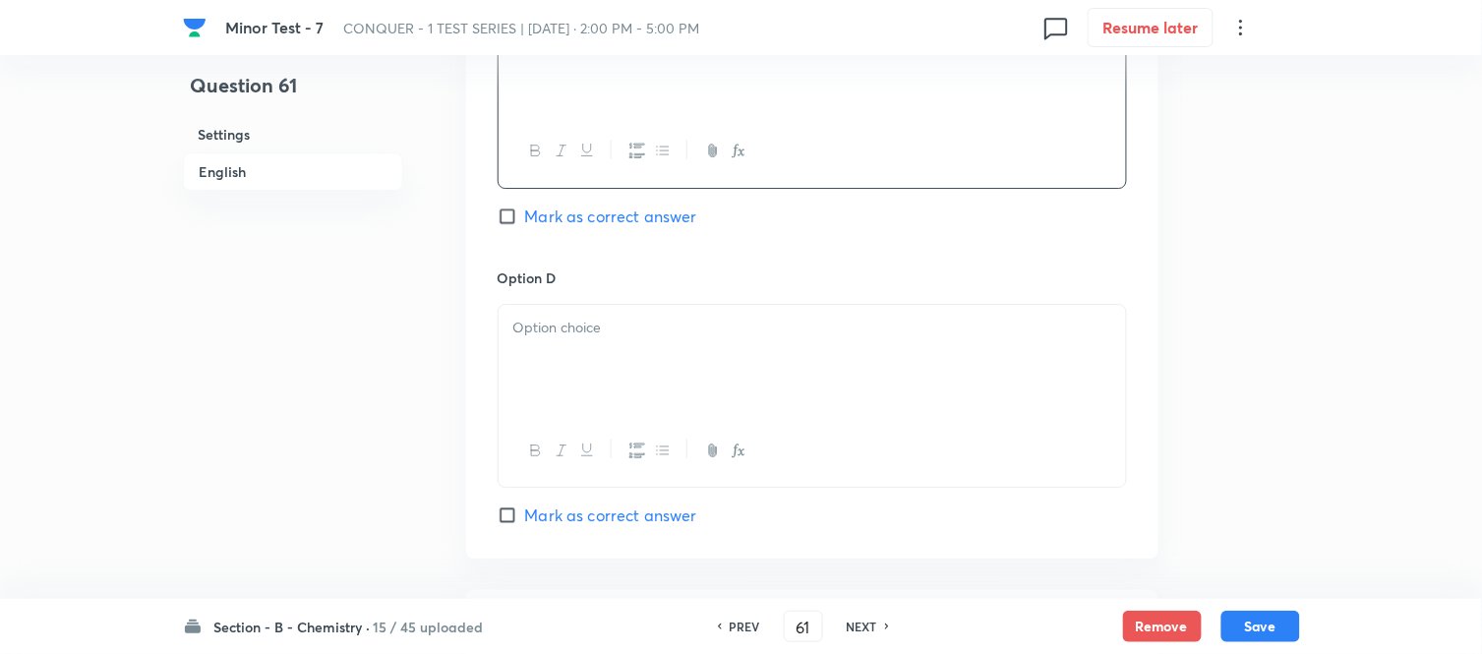
scroll to position [1747, 0]
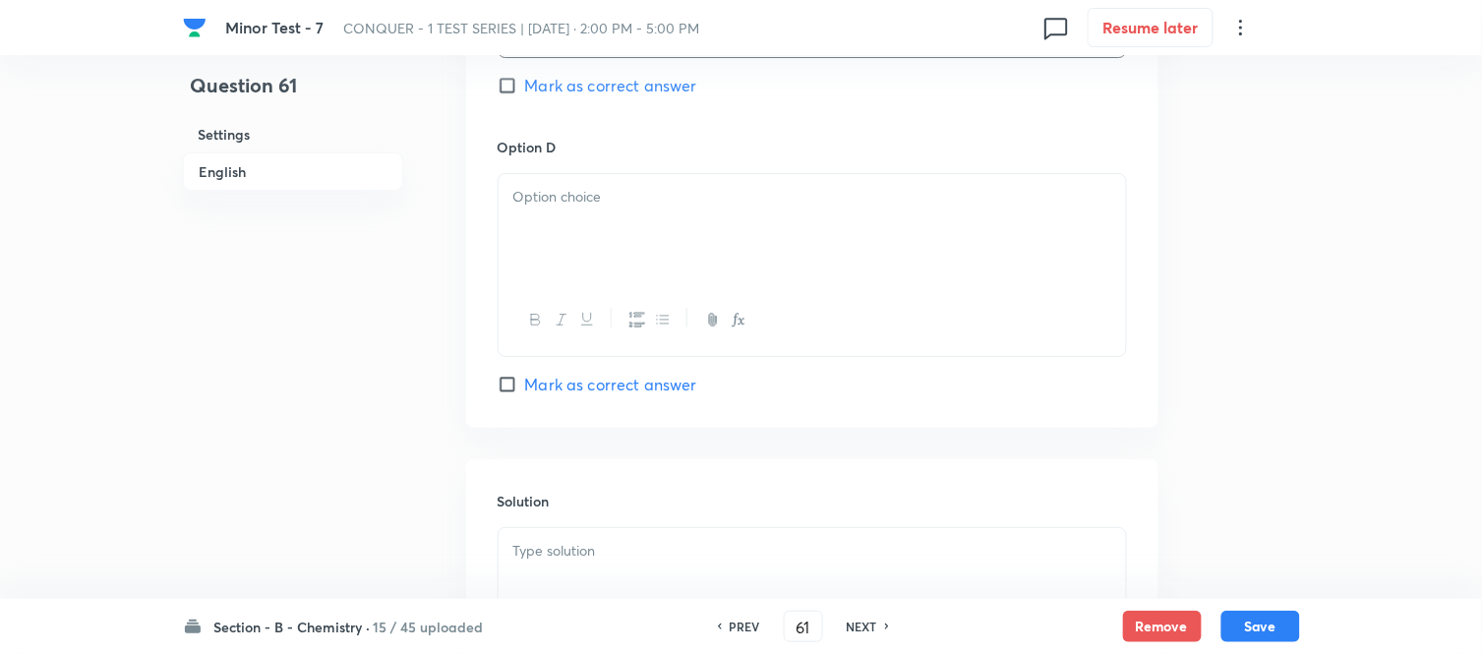
click at [652, 243] on div at bounding box center [811, 229] width 627 height 110
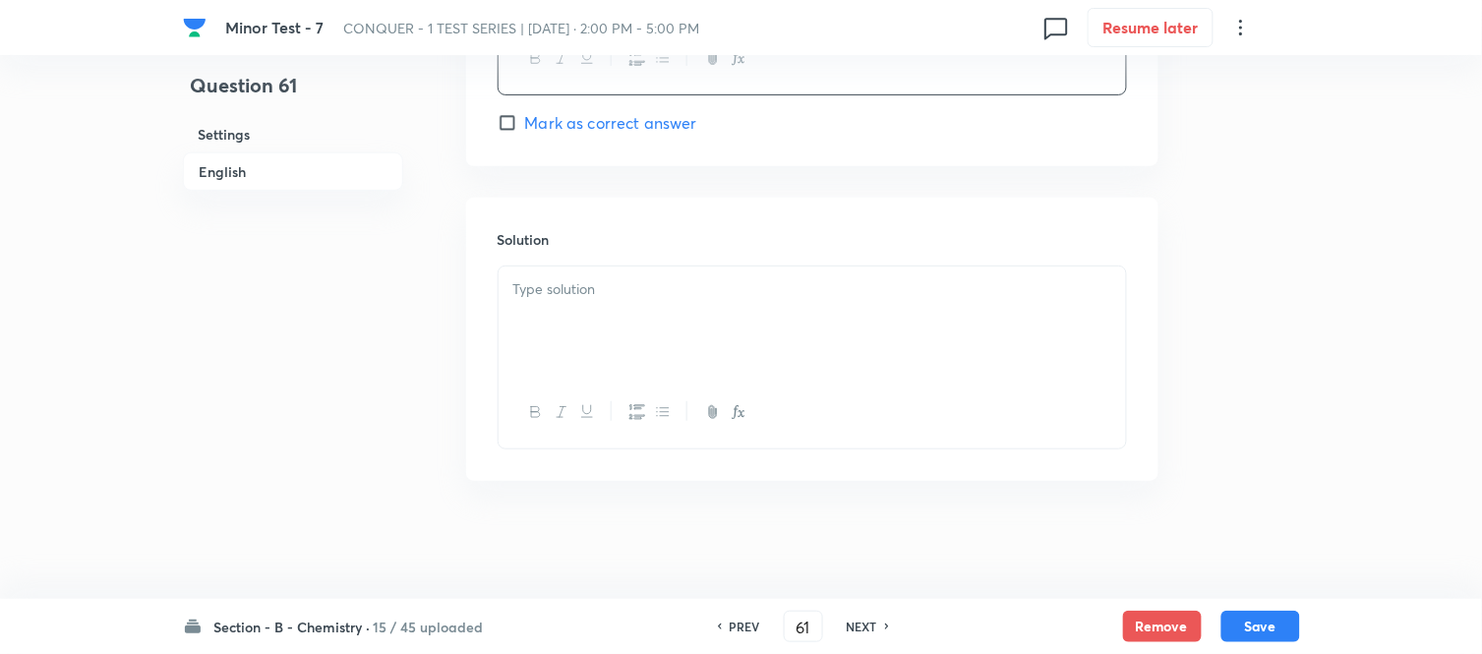
scroll to position [2012, 0]
click at [614, 298] on p at bounding box center [812, 289] width 598 height 23
click at [1252, 629] on button "Save" at bounding box center [1260, 624] width 79 height 31
type input "62"
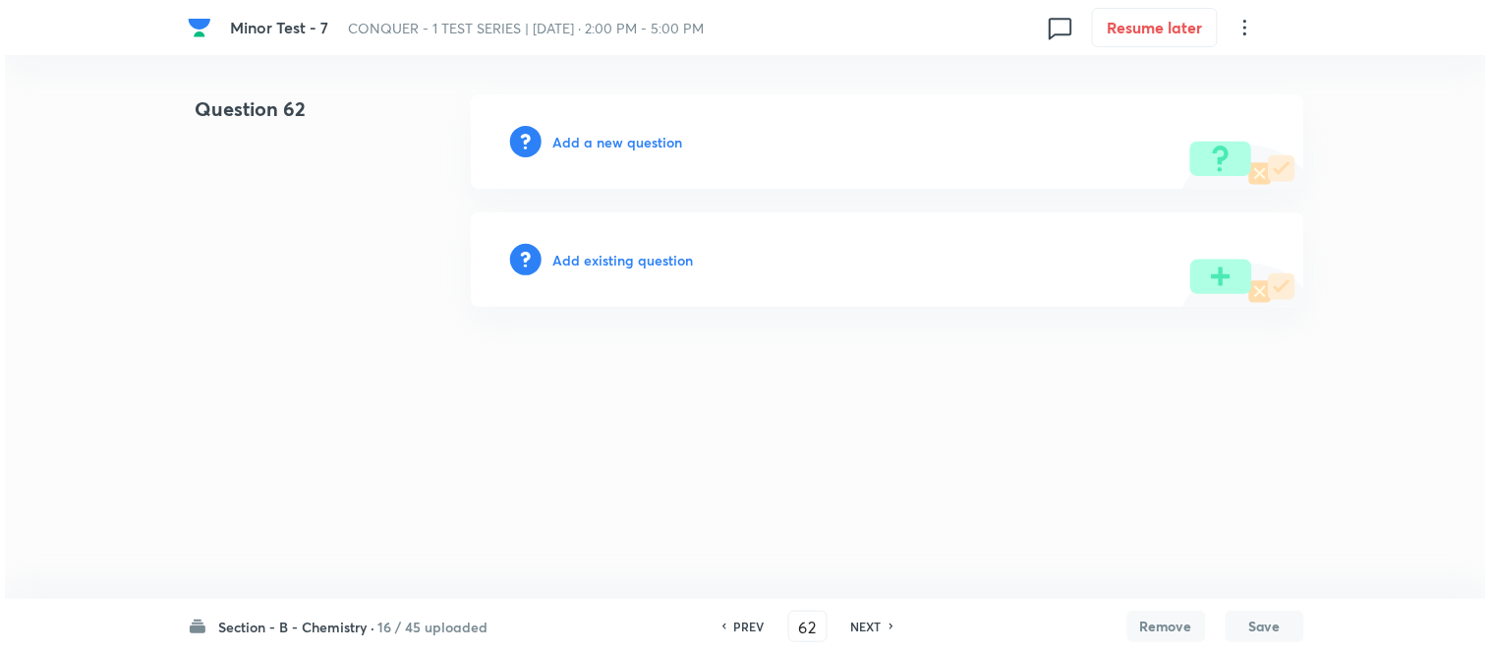
scroll to position [0, 0]
click at [608, 141] on h6 "Add a new question" at bounding box center [619, 142] width 130 height 21
click at [580, 140] on h6 "Choose a question type" at bounding box center [629, 142] width 151 height 21
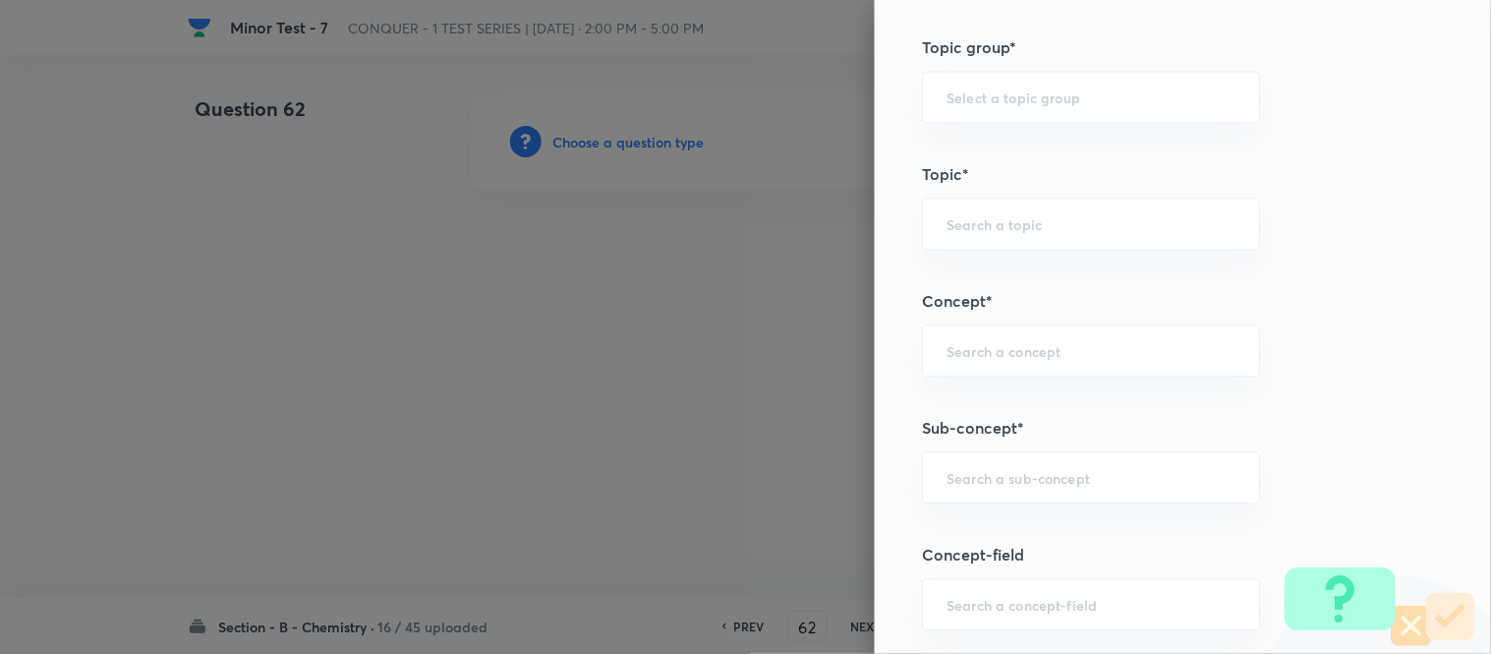
scroll to position [1201, 0]
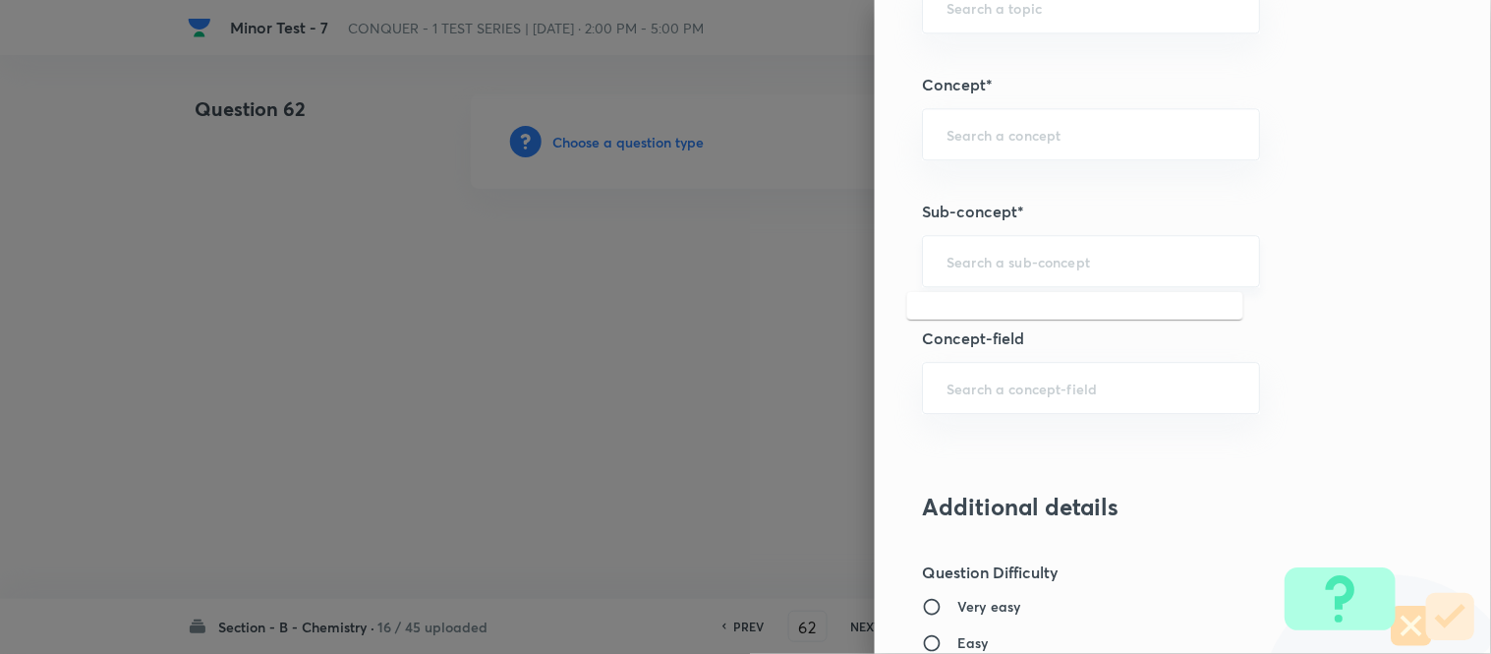
click at [1023, 261] on input "text" at bounding box center [1091, 261] width 289 height 19
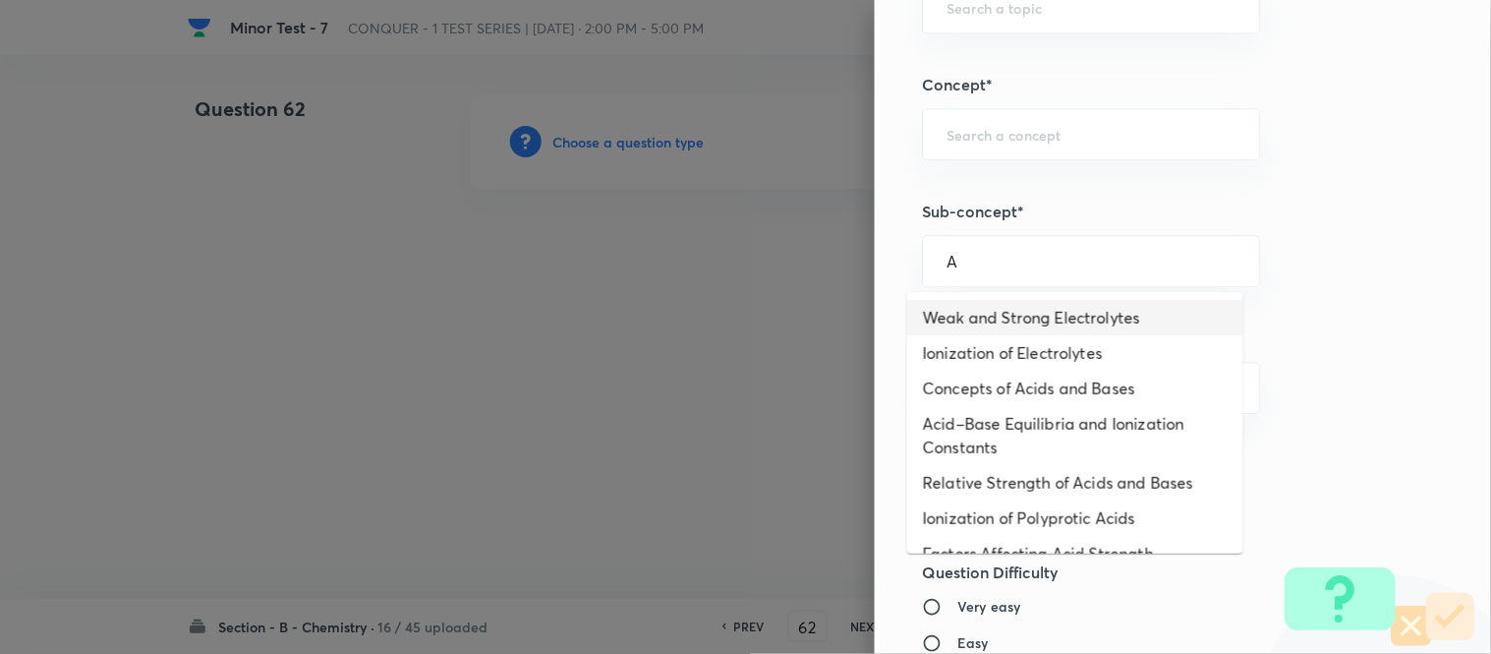
click at [1015, 322] on li "Weak and Strong Electrolytes" at bounding box center [1075, 317] width 336 height 35
type input "Weak and Strong Electrolytes"
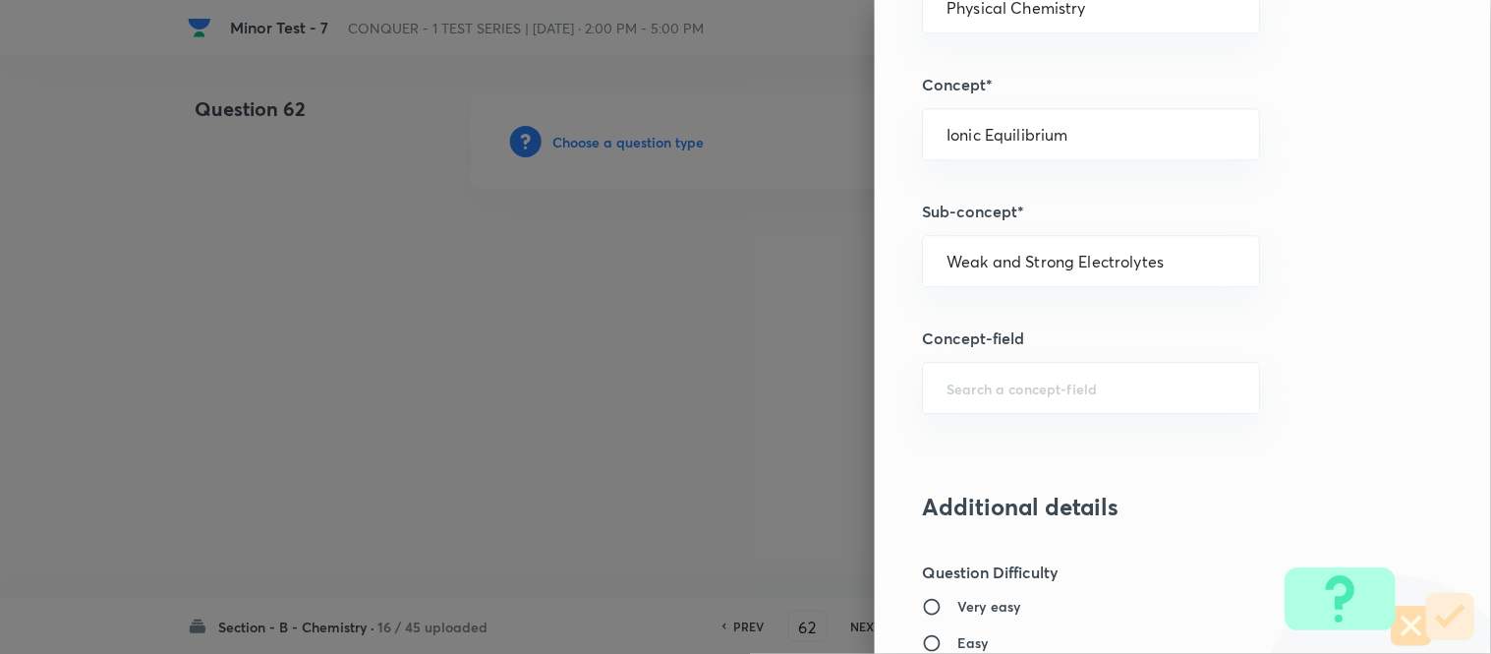
type input "Chemistry"
type input "Physical Chemistry"
type input "Ionic Equilibrium"
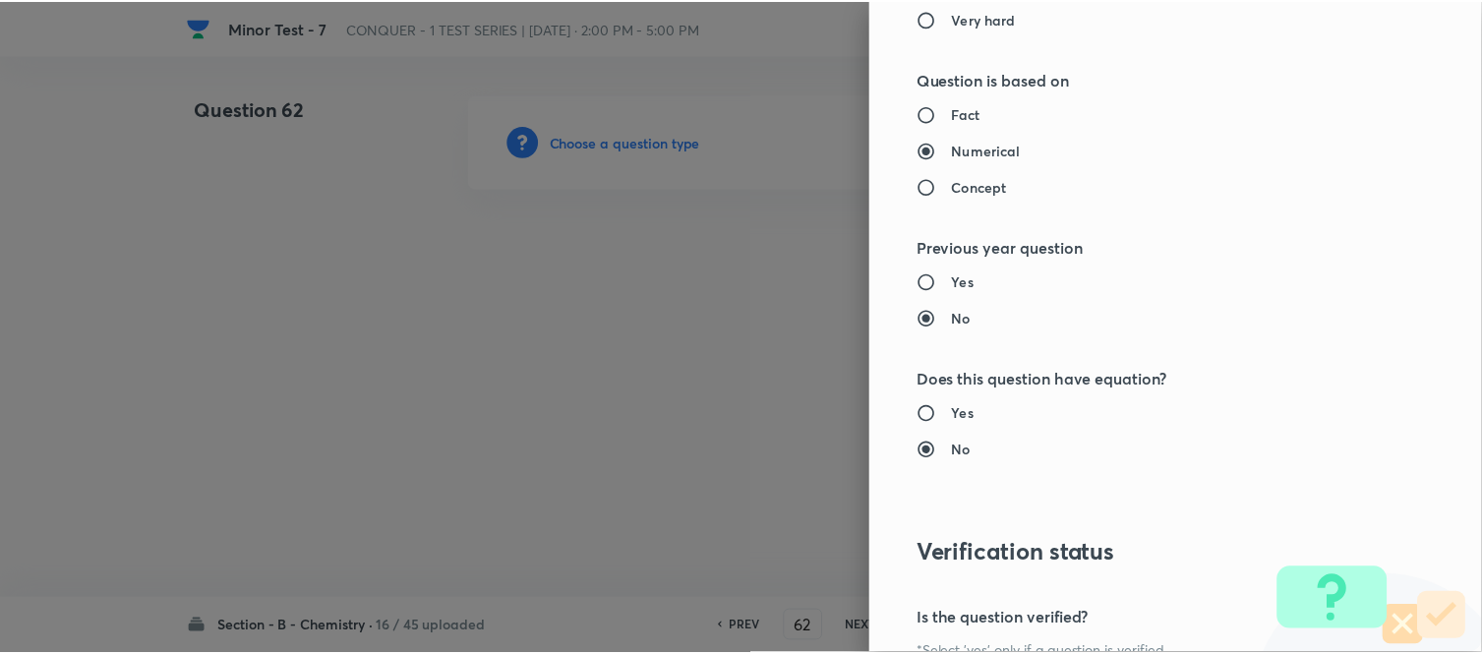
scroll to position [2158, 0]
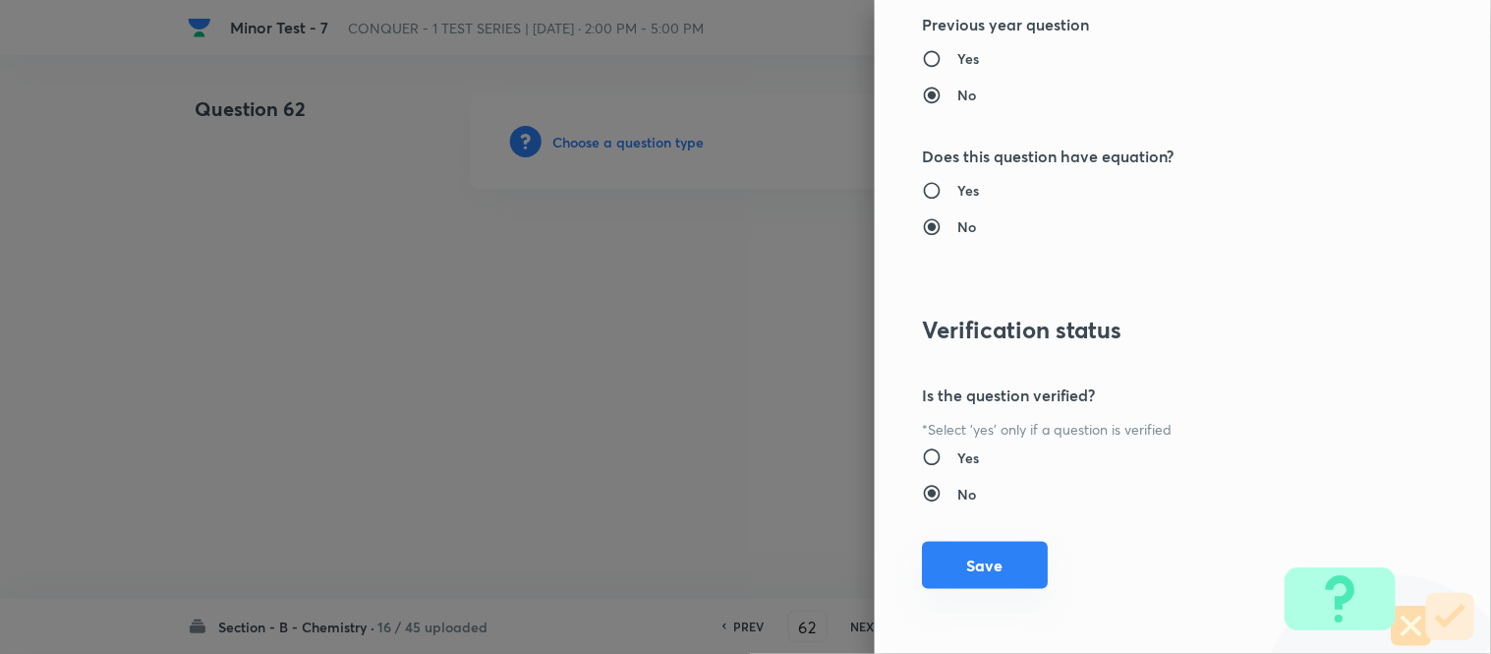
click at [983, 573] on button "Save" at bounding box center [985, 565] width 126 height 47
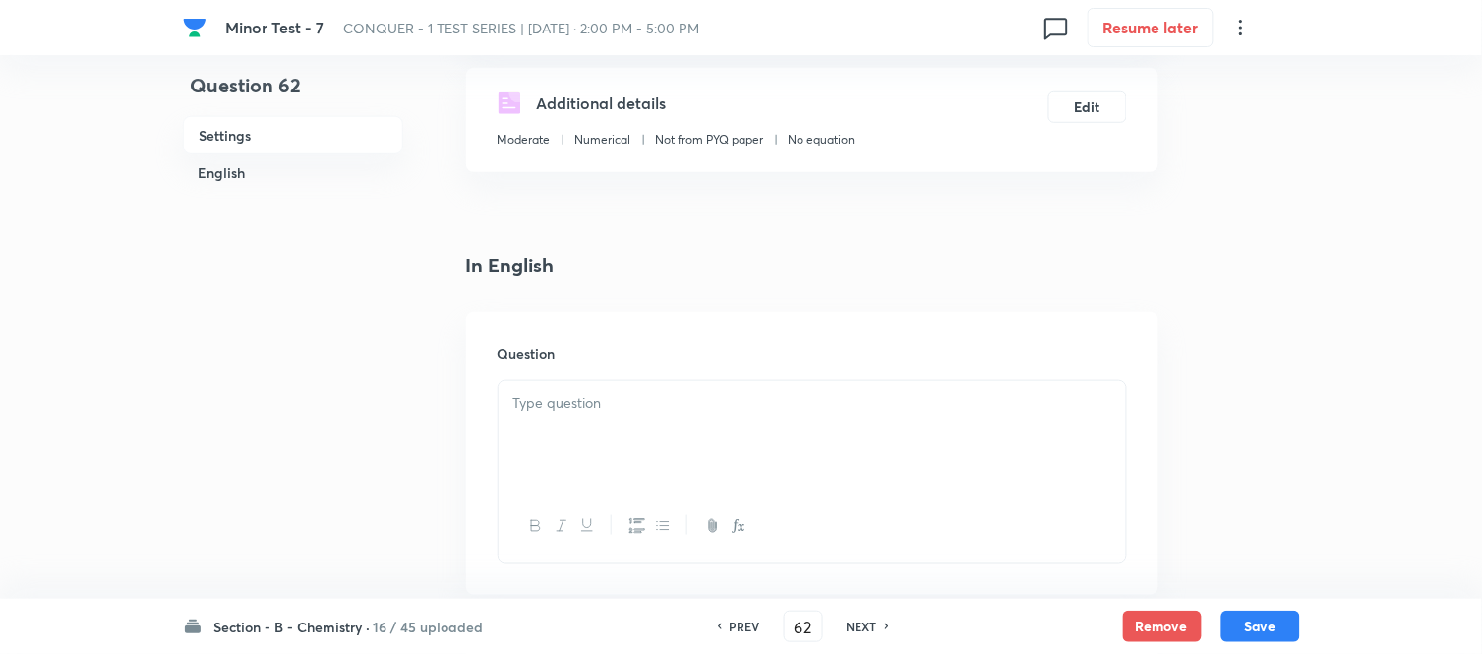
scroll to position [546, 0]
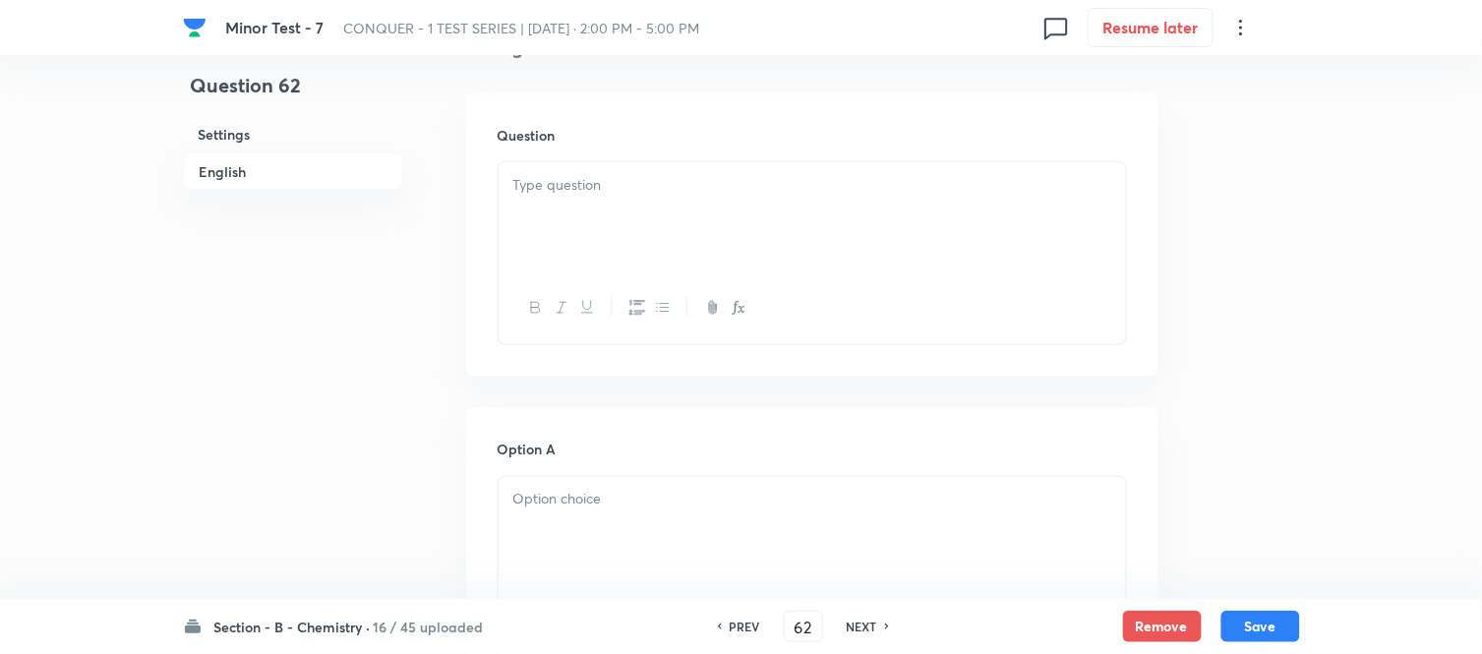
click at [711, 210] on div at bounding box center [811, 217] width 627 height 110
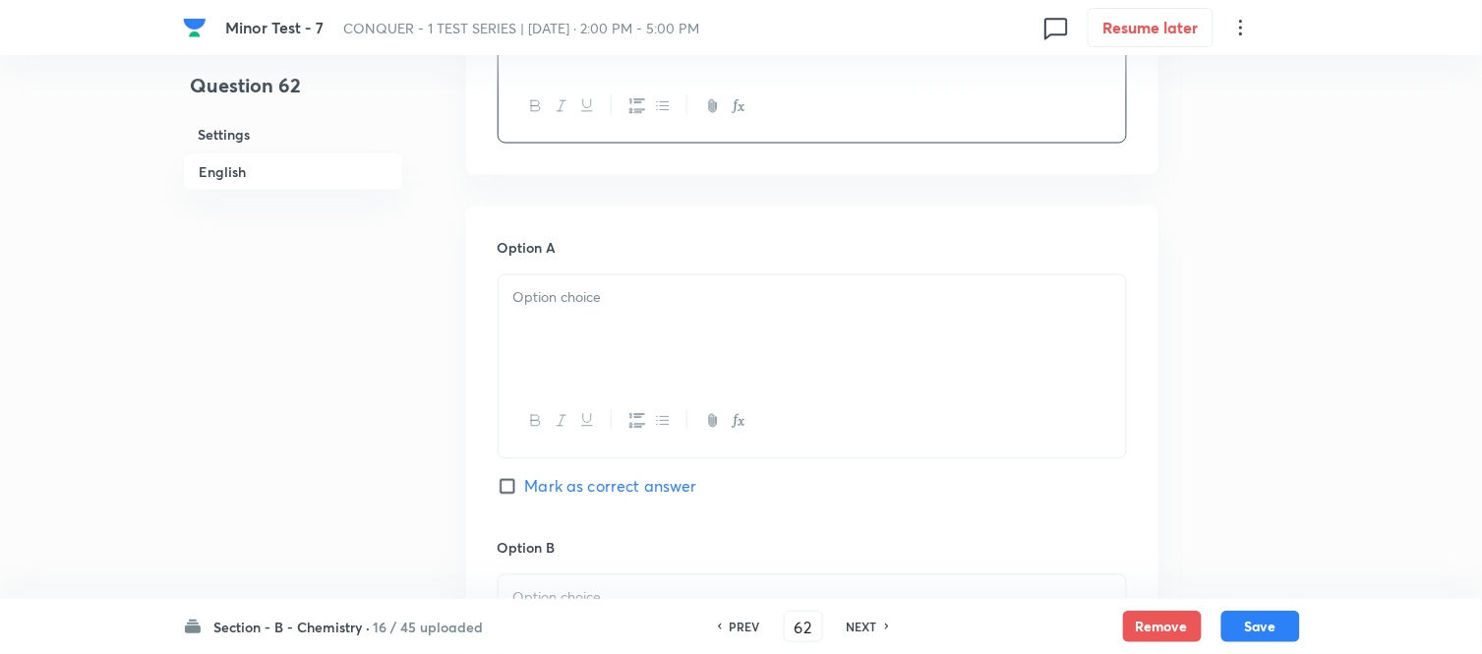
scroll to position [764, 0]
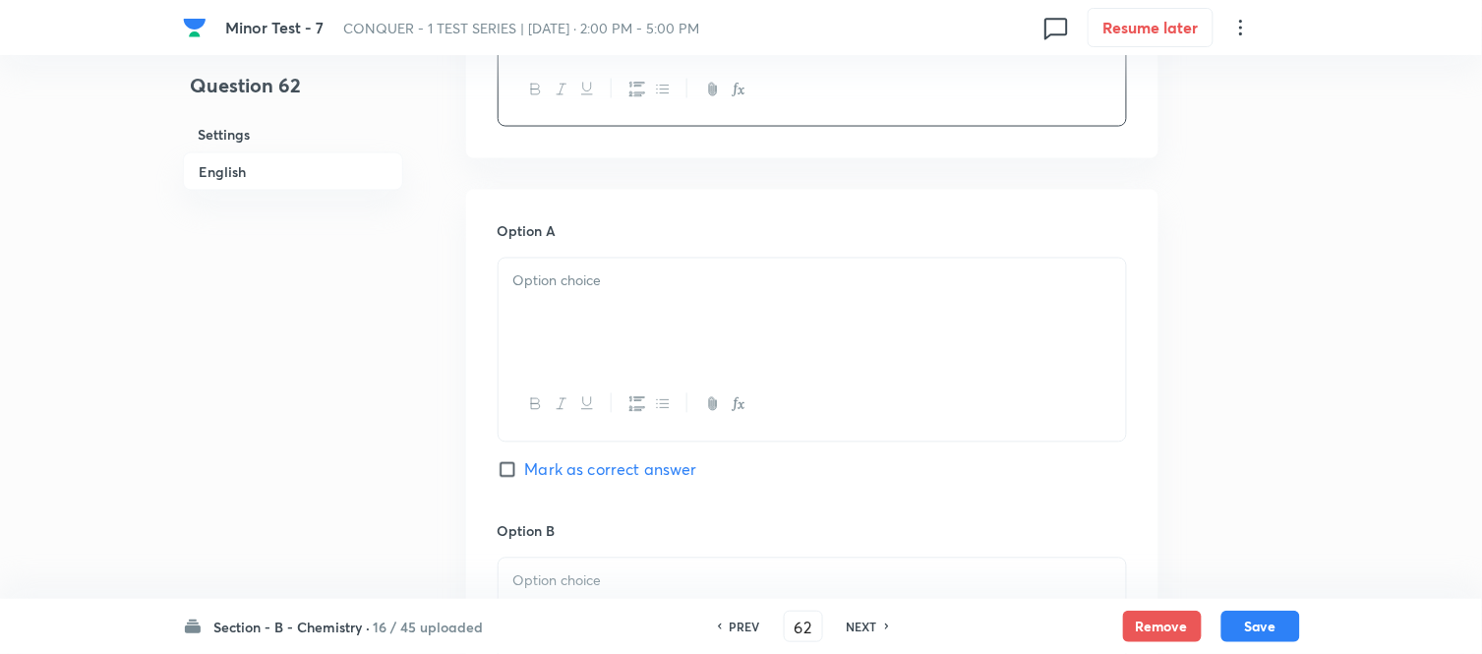
click at [679, 285] on p at bounding box center [812, 281] width 598 height 23
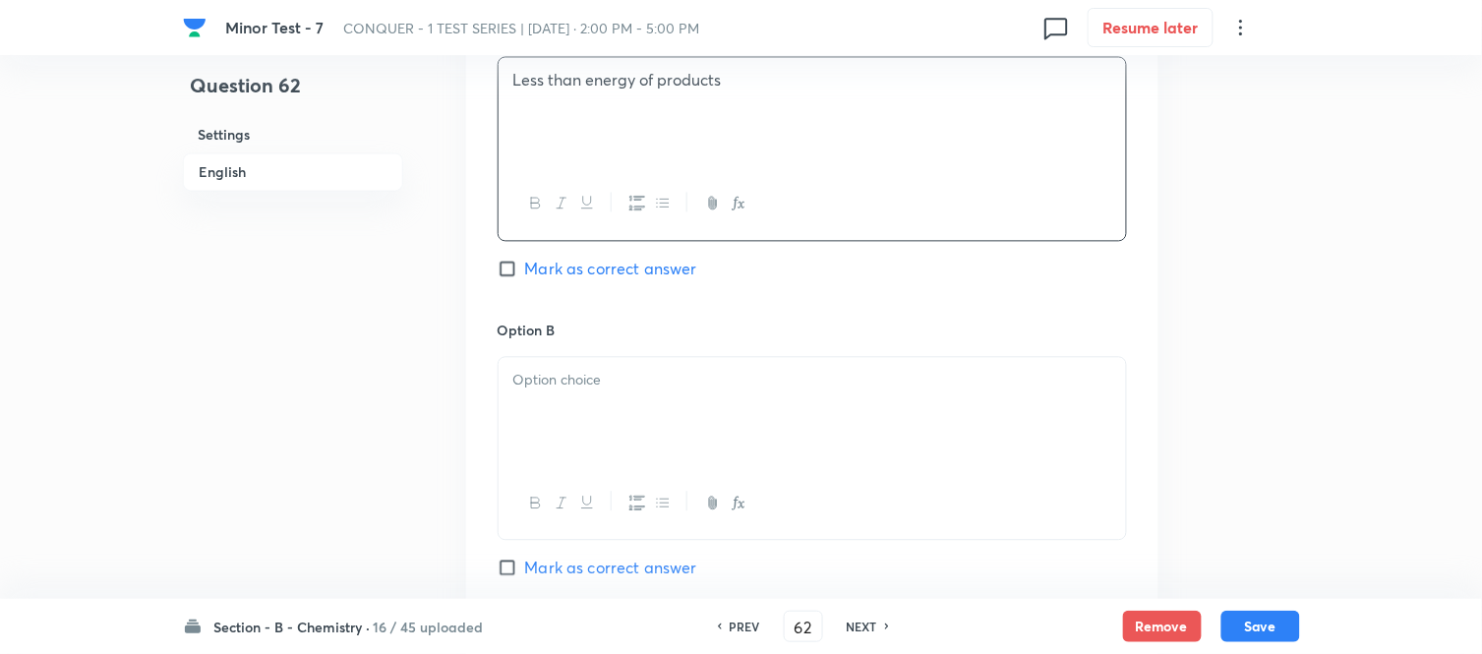
scroll to position [983, 0]
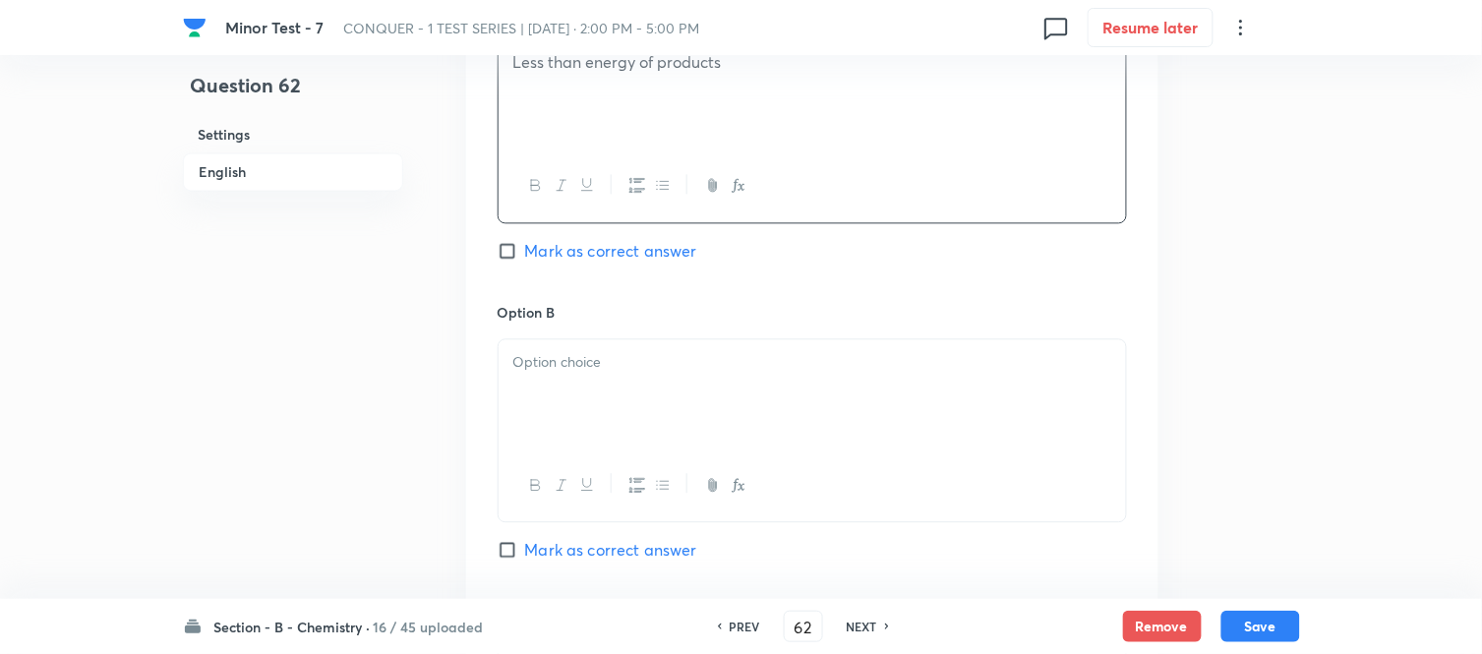
click at [685, 371] on p at bounding box center [812, 362] width 598 height 23
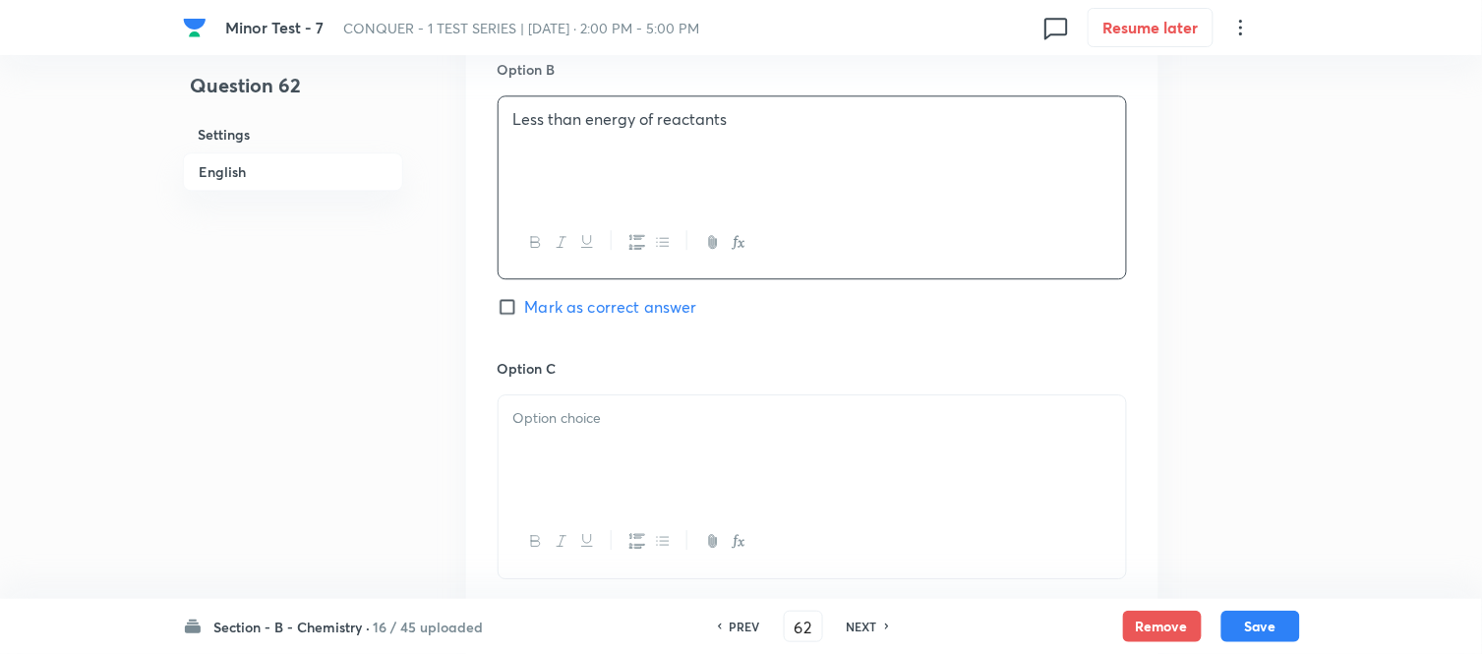
scroll to position [1311, 0]
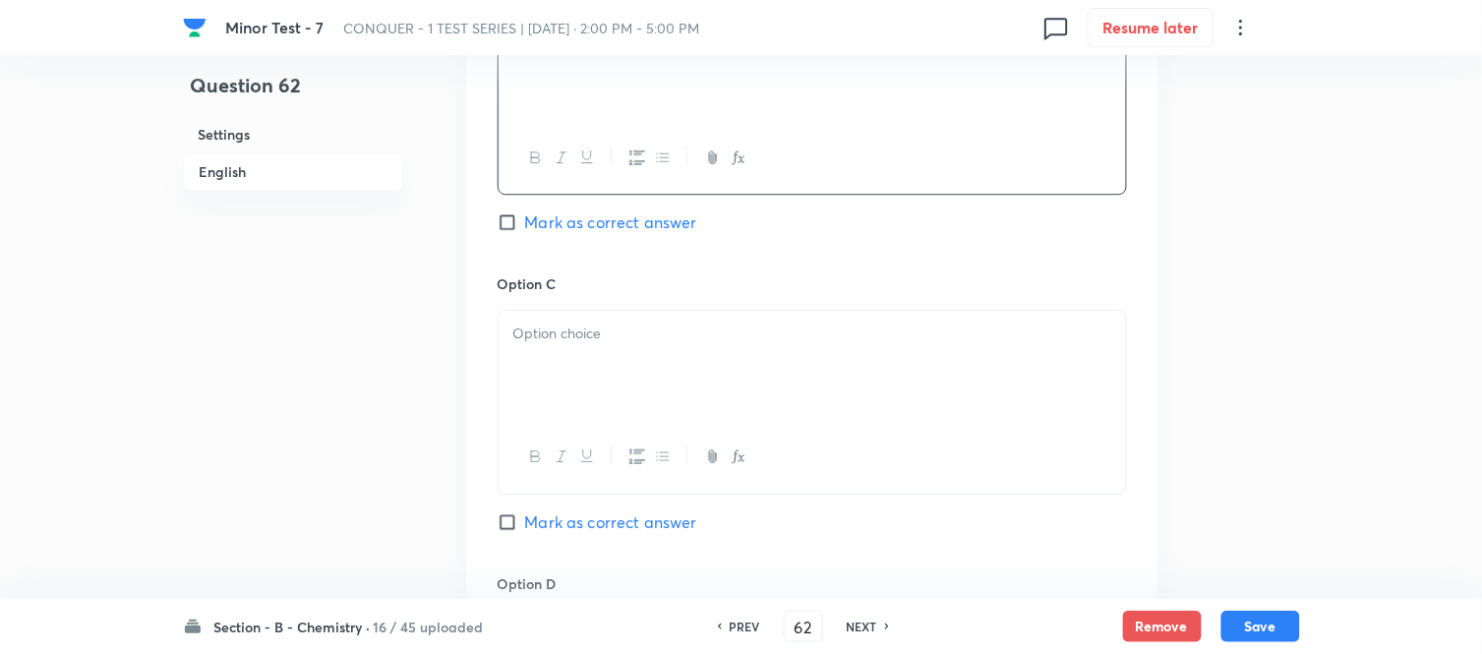
click at [692, 332] on p at bounding box center [812, 333] width 598 height 23
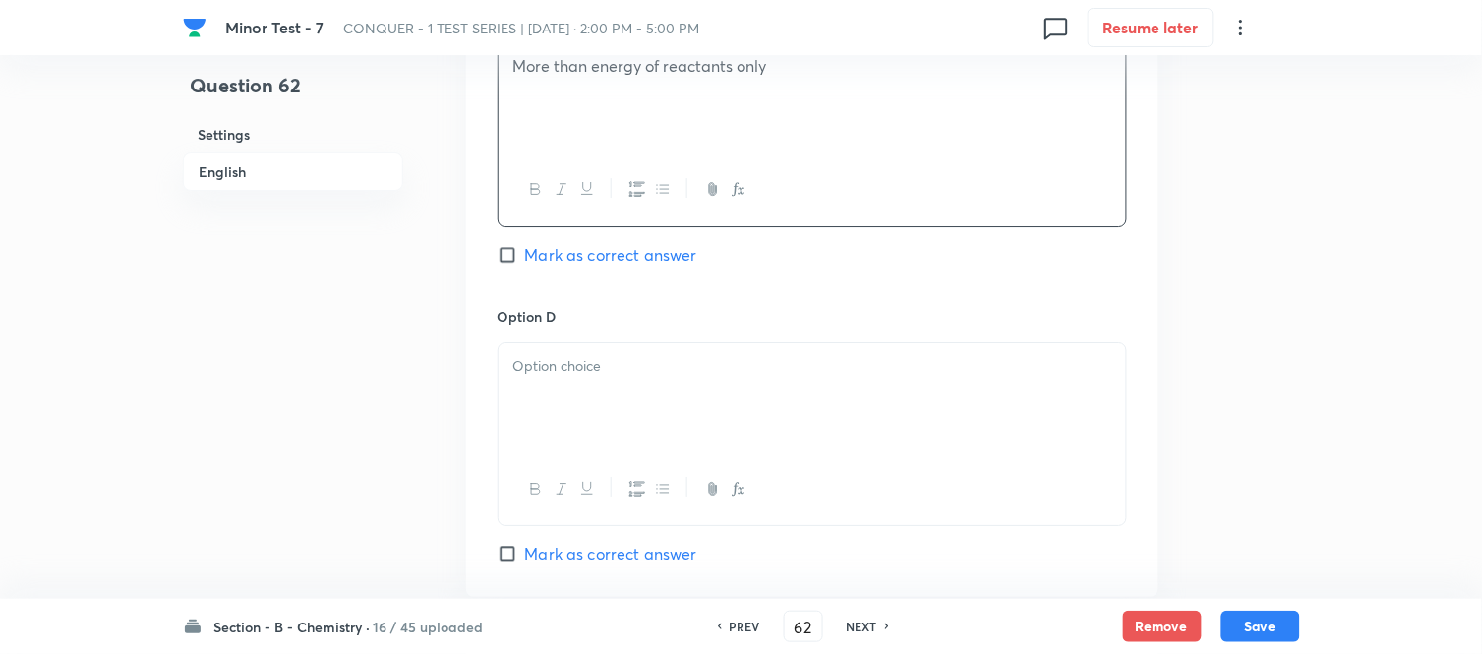
scroll to position [1638, 0]
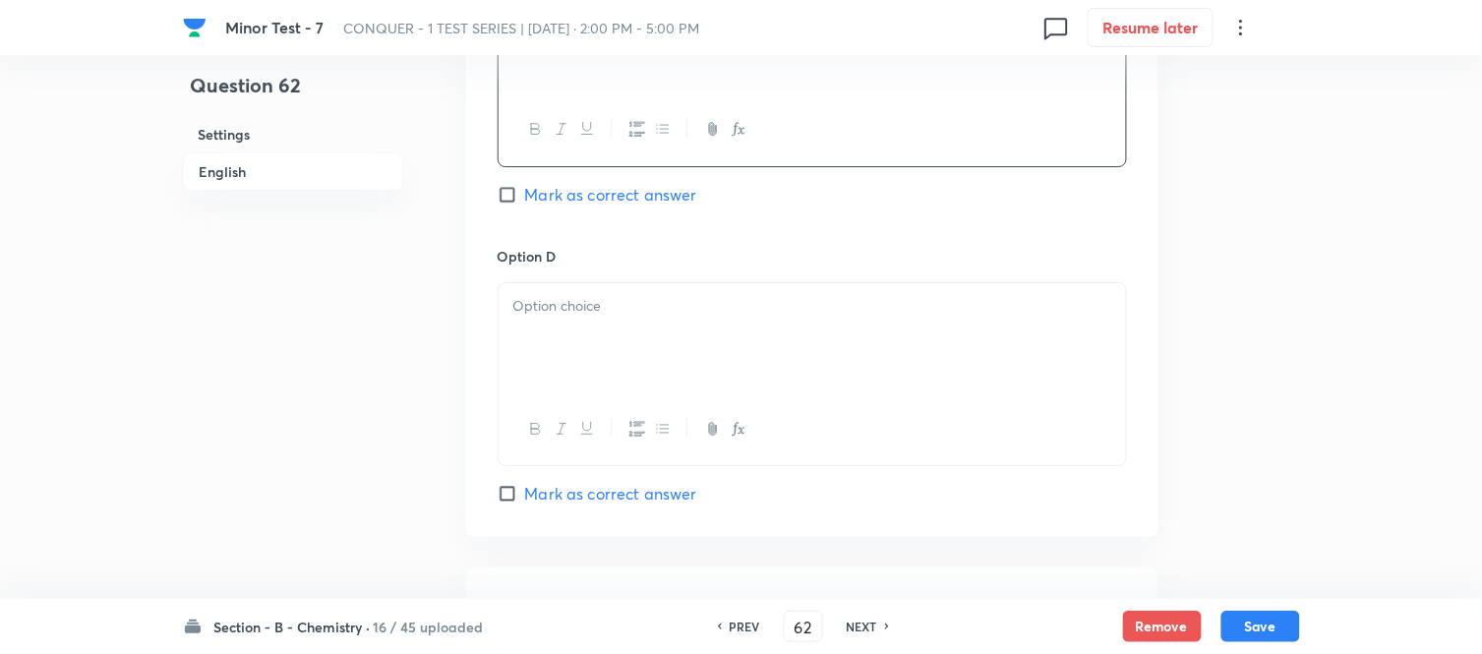
click at [682, 340] on div at bounding box center [811, 338] width 627 height 110
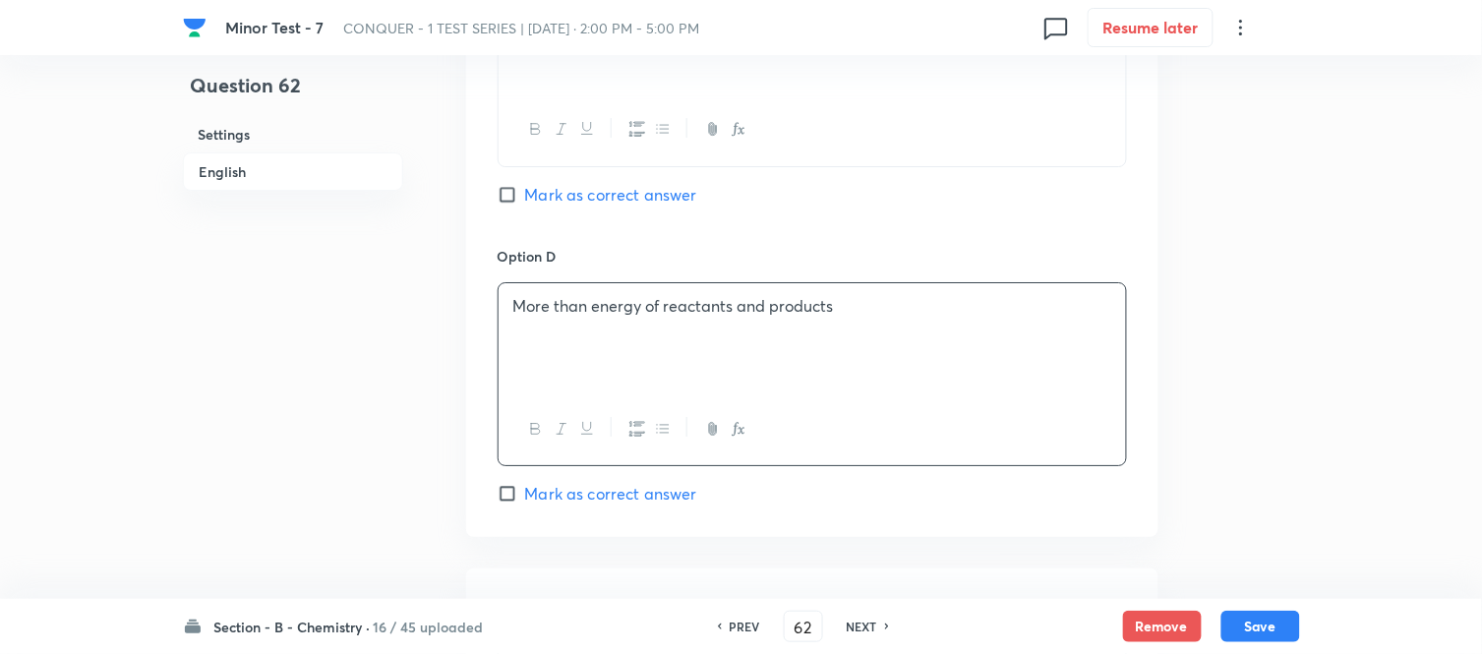
click at [529, 505] on span "Mark as correct answer" at bounding box center [611, 494] width 172 height 24
click at [525, 503] on input "Mark as correct answer" at bounding box center [511, 494] width 28 height 20
checkbox input "true"
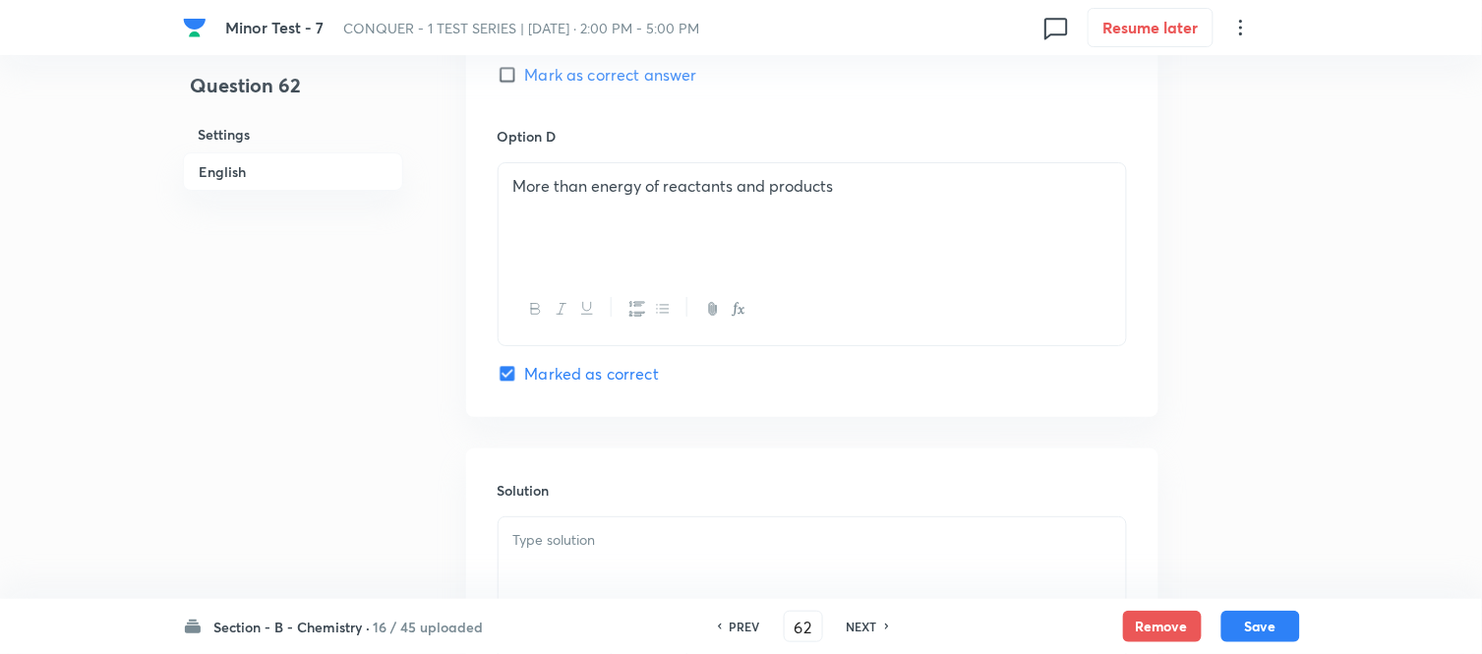
scroll to position [1966, 0]
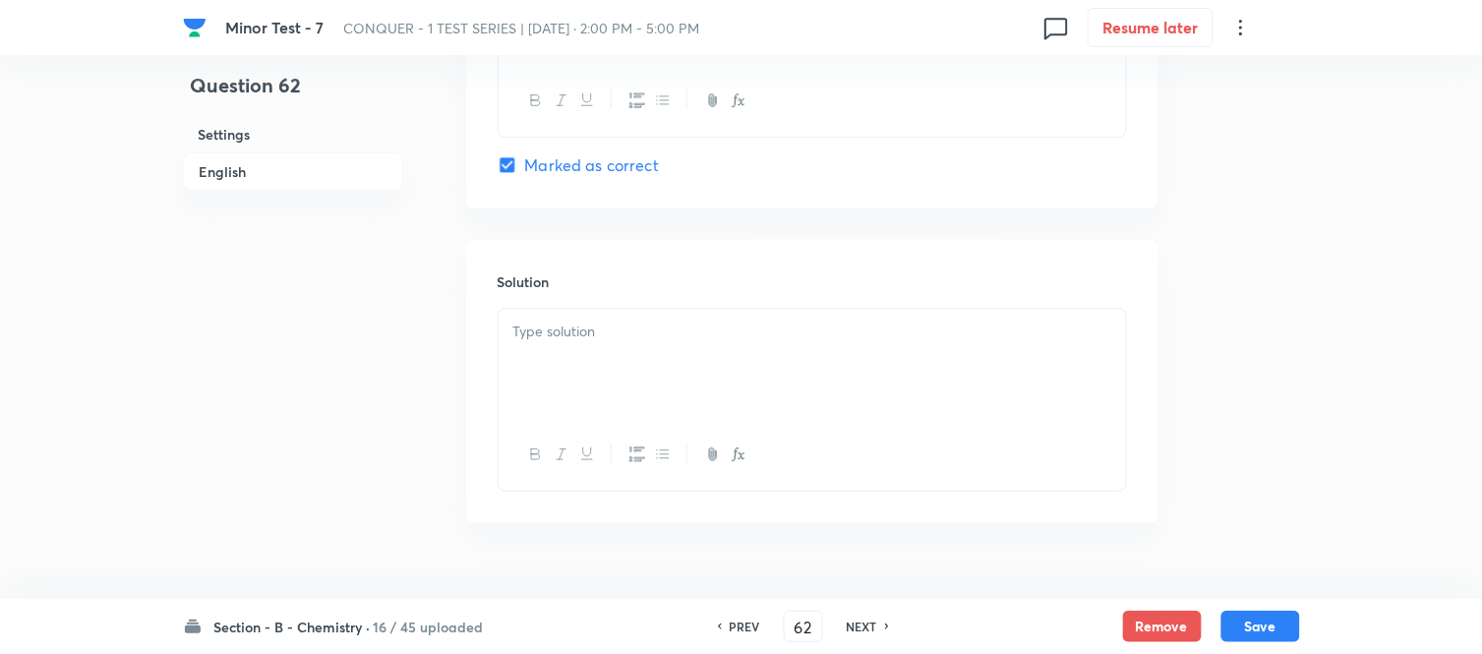
click at [682, 352] on div at bounding box center [811, 364] width 627 height 110
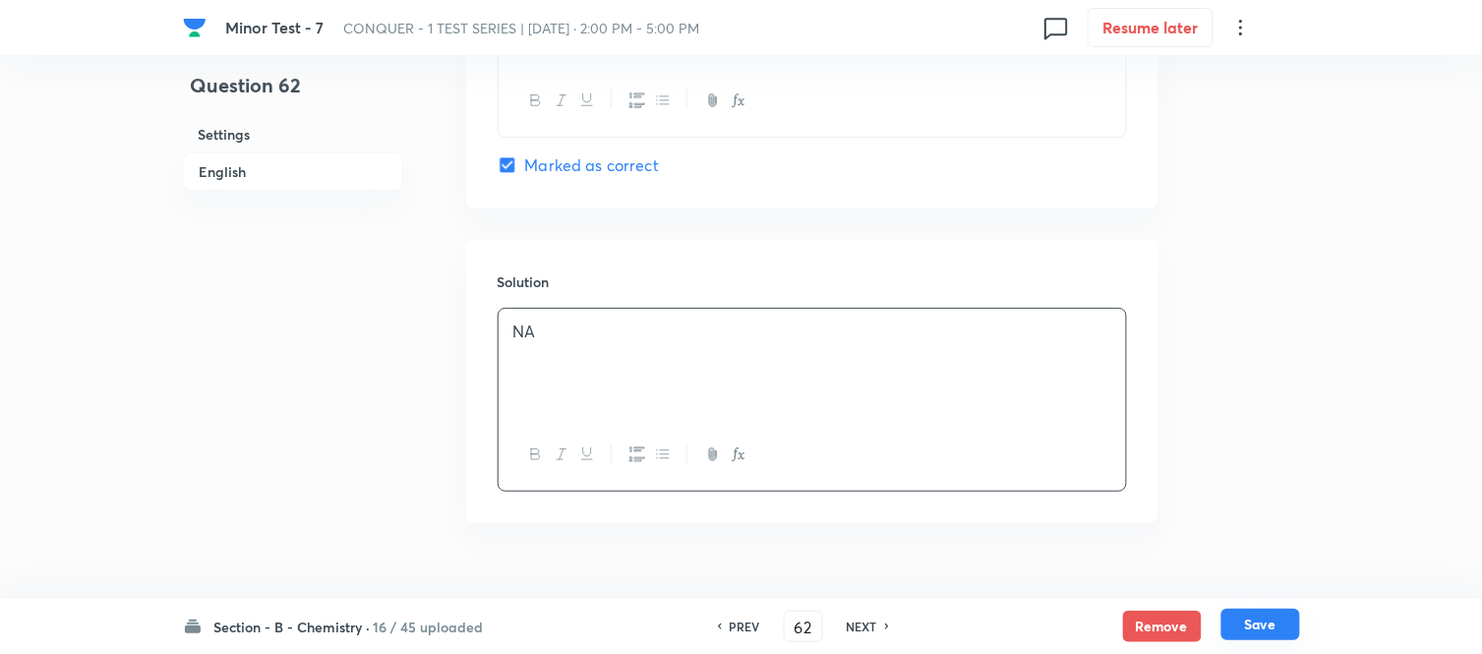
click at [1260, 627] on button "Save" at bounding box center [1260, 624] width 79 height 31
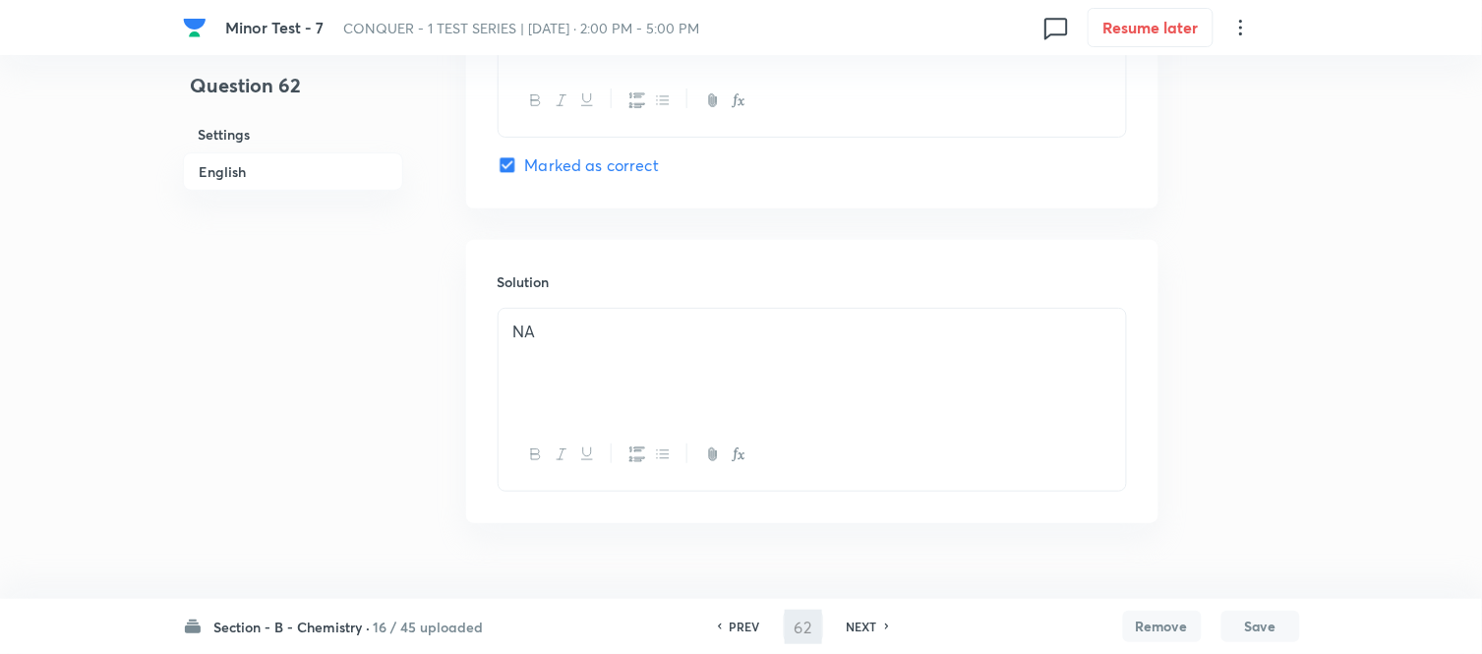
type input "63"
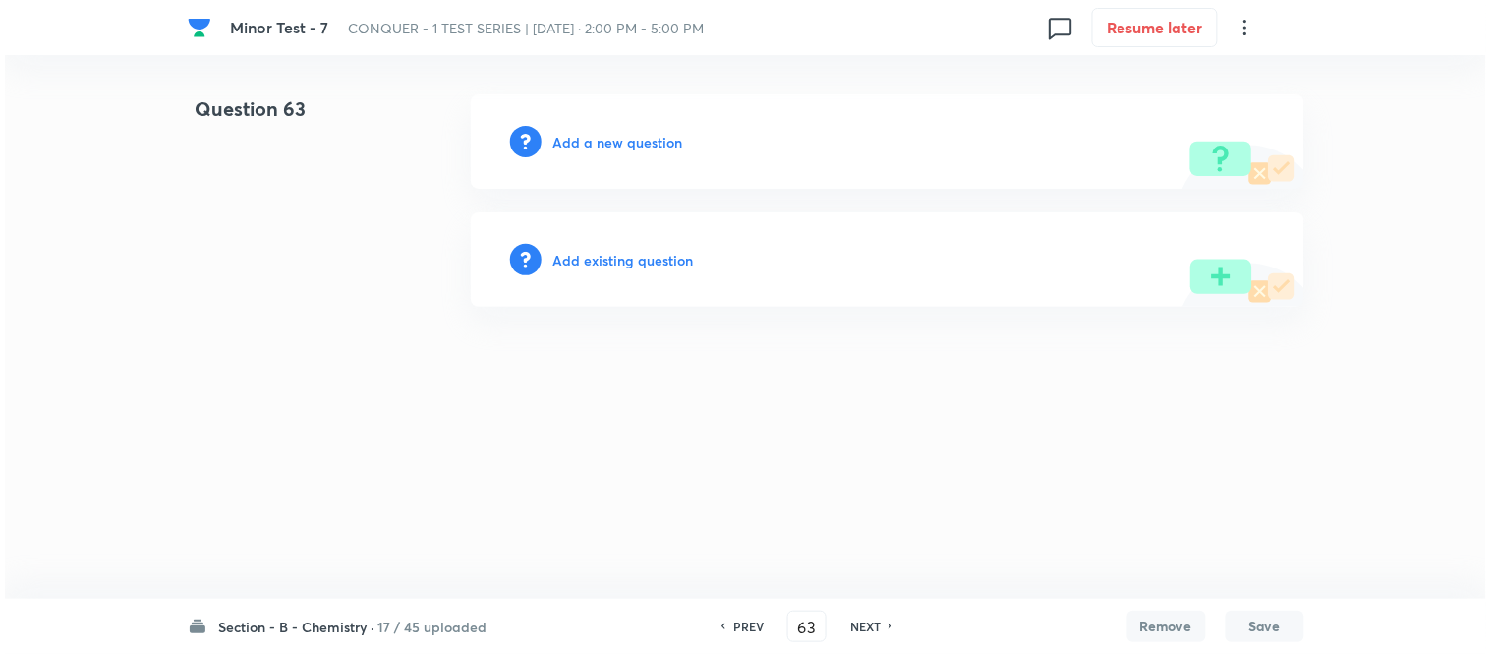
scroll to position [0, 0]
click at [607, 143] on h6 "Add a new question" at bounding box center [619, 142] width 130 height 21
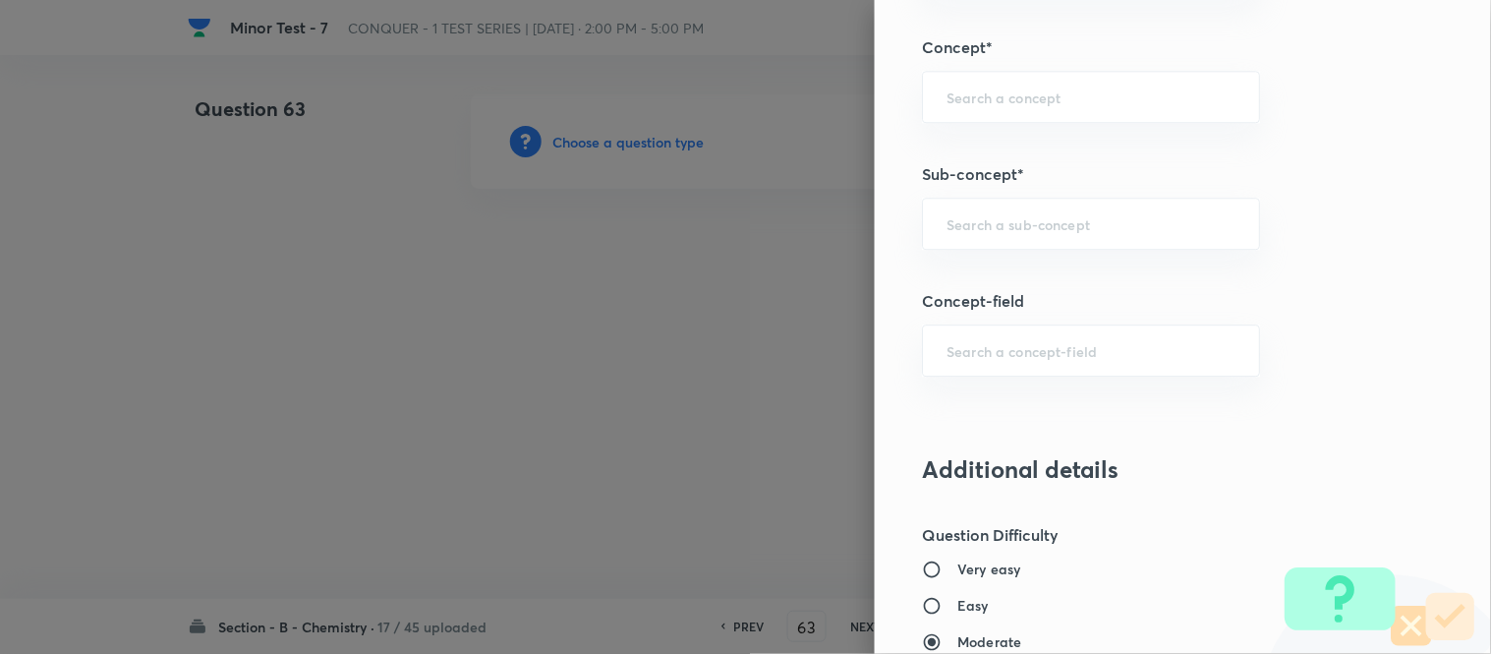
scroll to position [1250, 0]
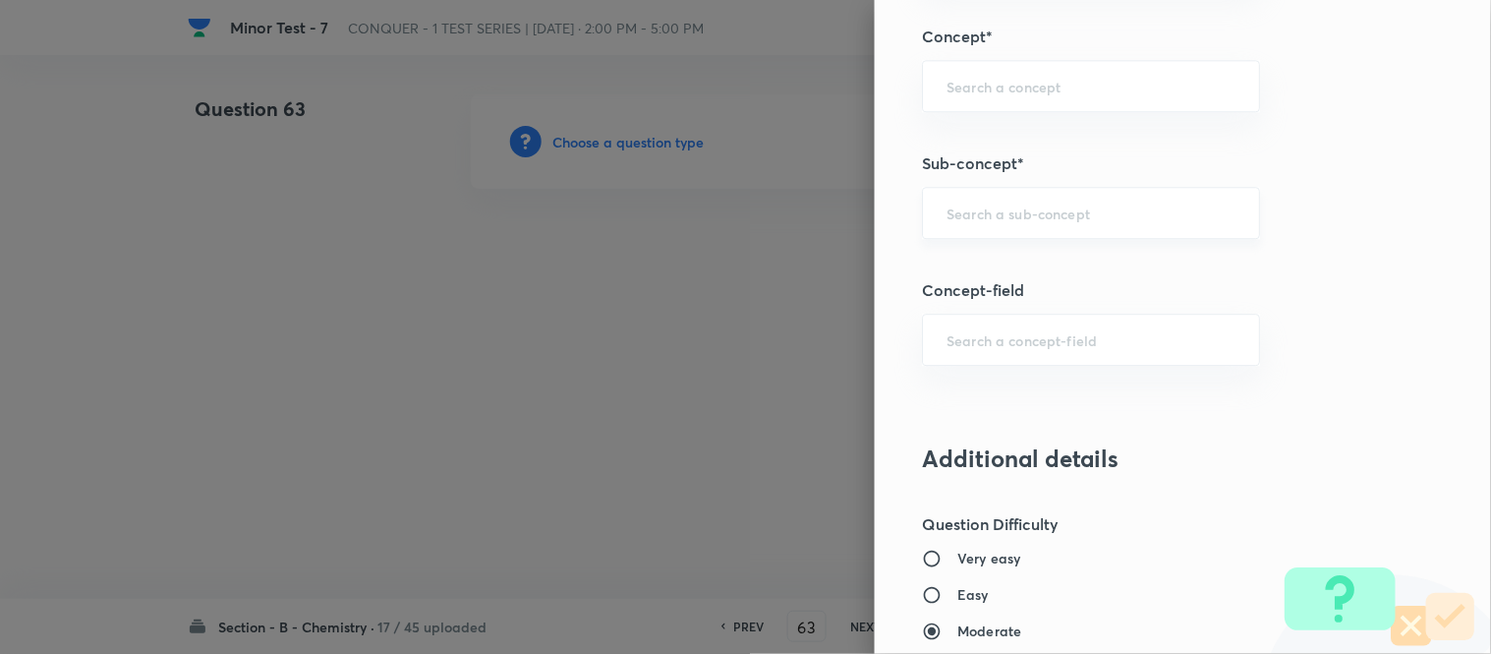
click at [1057, 219] on input "text" at bounding box center [1091, 213] width 289 height 19
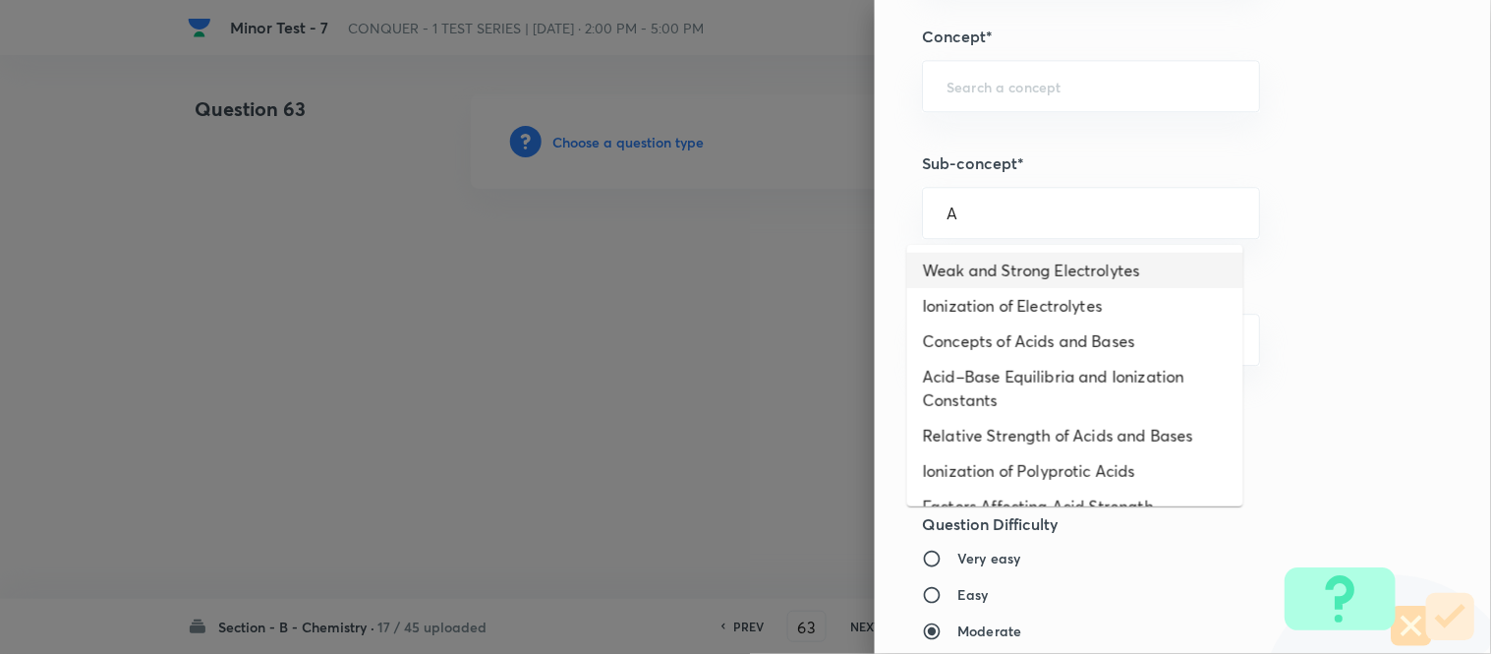
click at [1001, 279] on li "Weak and Strong Electrolytes" at bounding box center [1075, 270] width 336 height 35
type input "Weak and Strong Electrolytes"
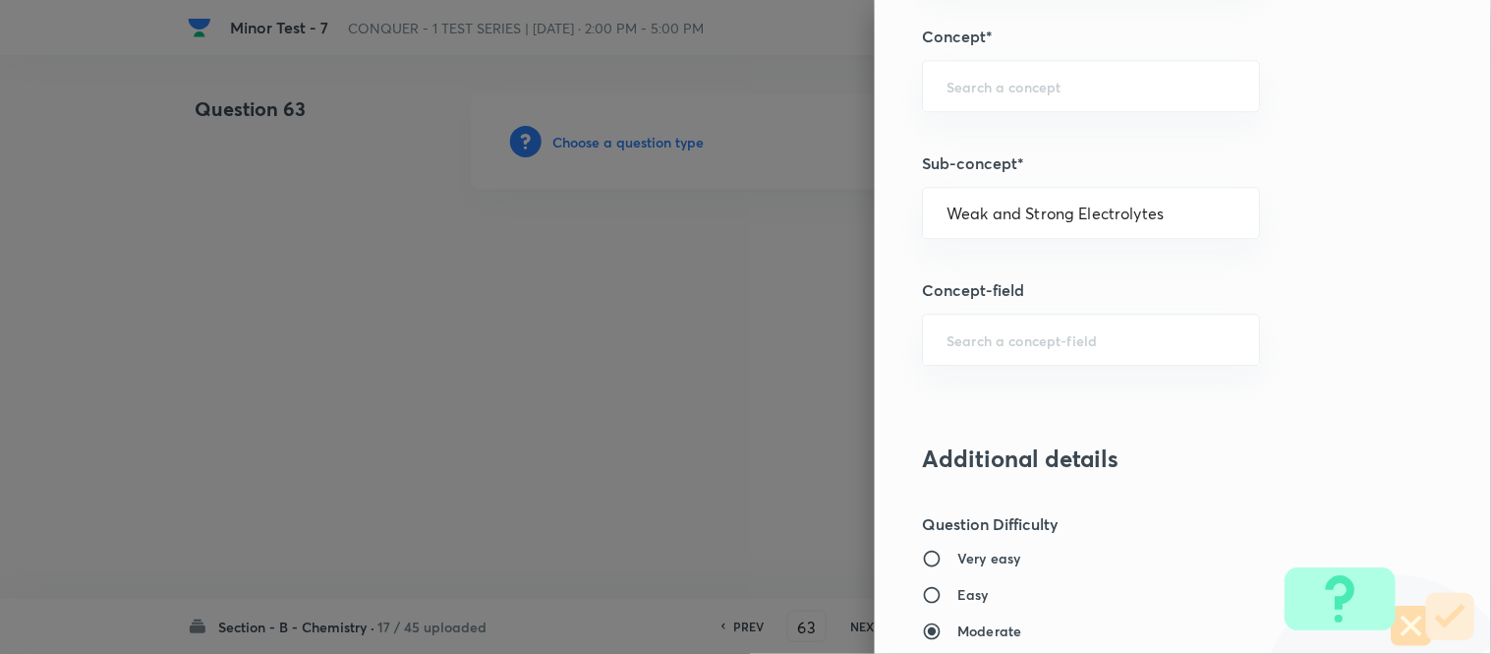
type input "Chemistry"
type input "Physical Chemistry"
type input "Ionic Equilibrium"
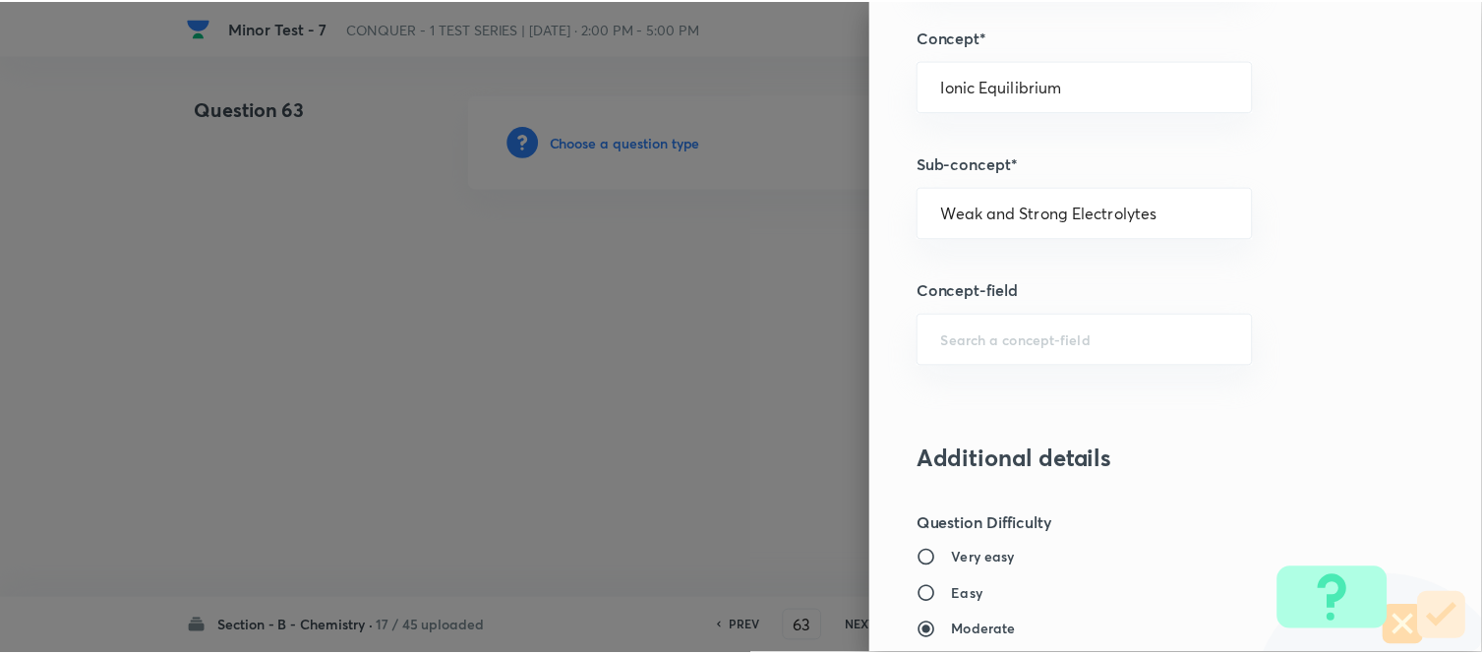
scroll to position [2158, 0]
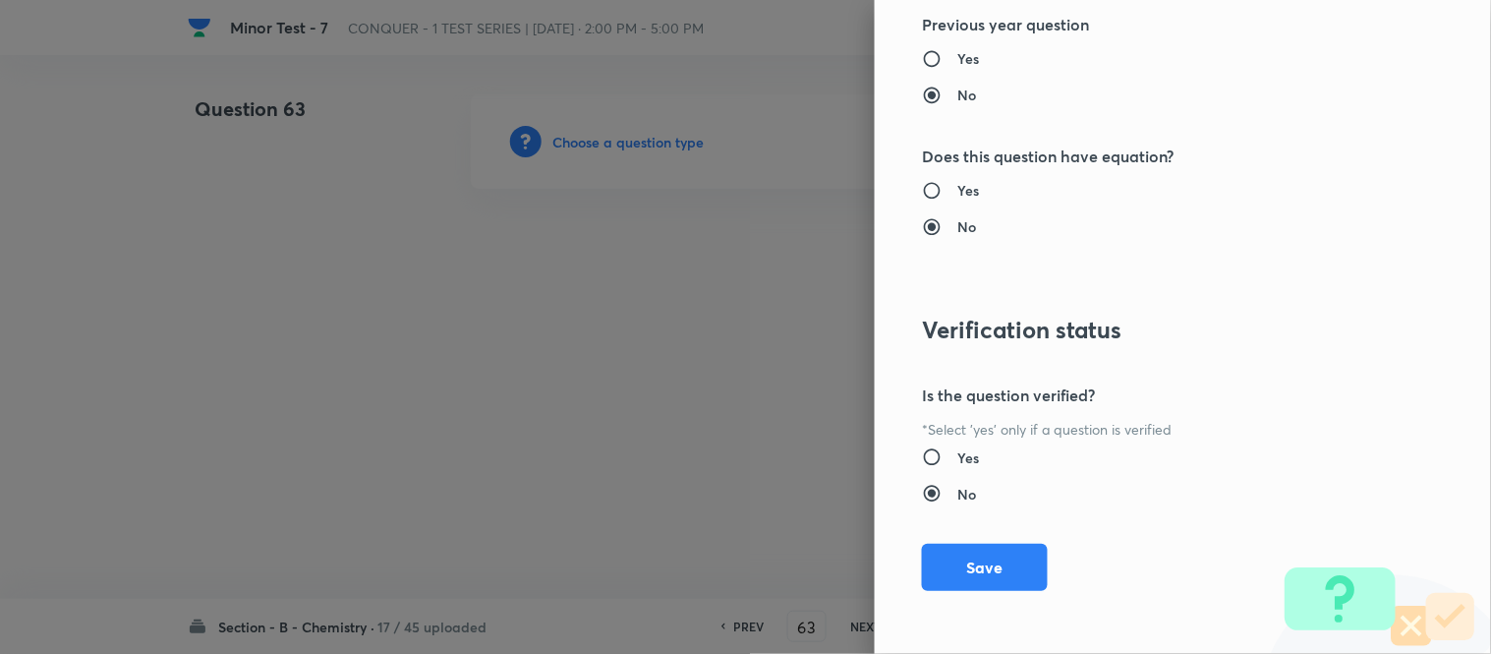
click at [941, 563] on button "Save" at bounding box center [985, 567] width 126 height 47
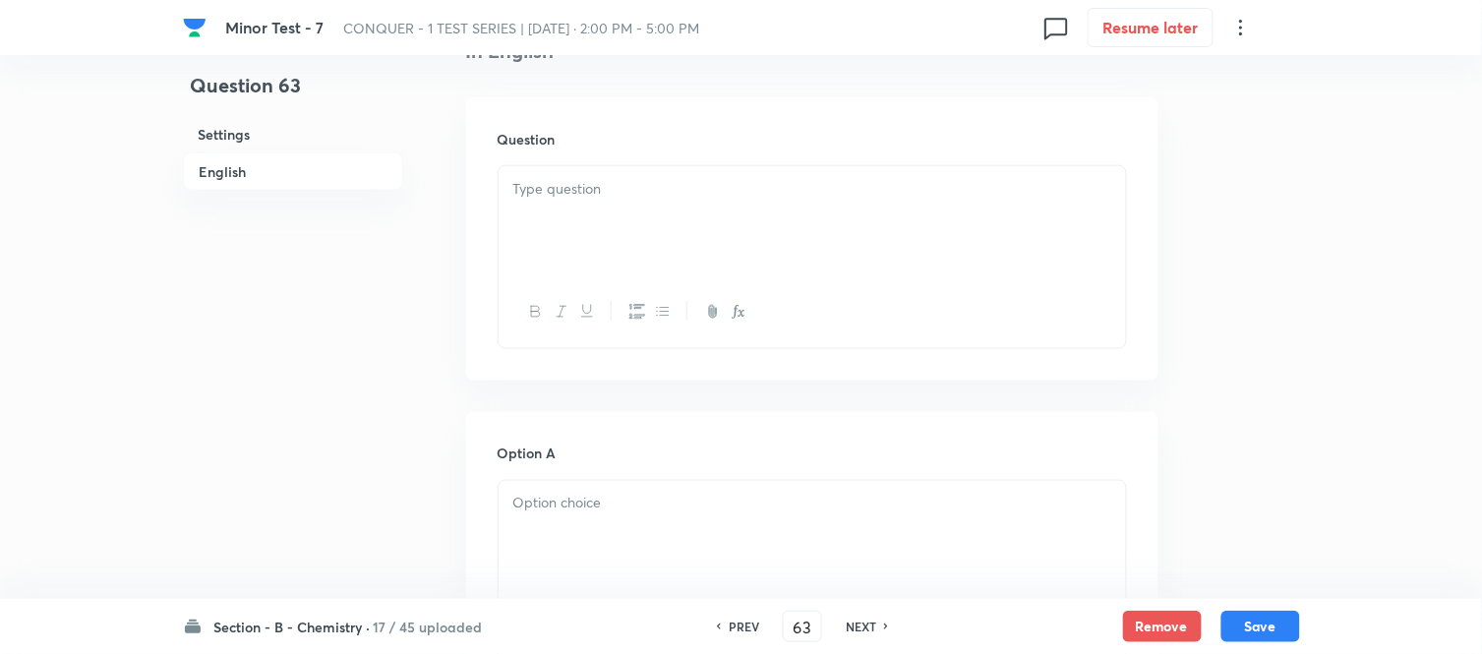
scroll to position [546, 0]
click at [767, 228] on div at bounding box center [811, 217] width 627 height 110
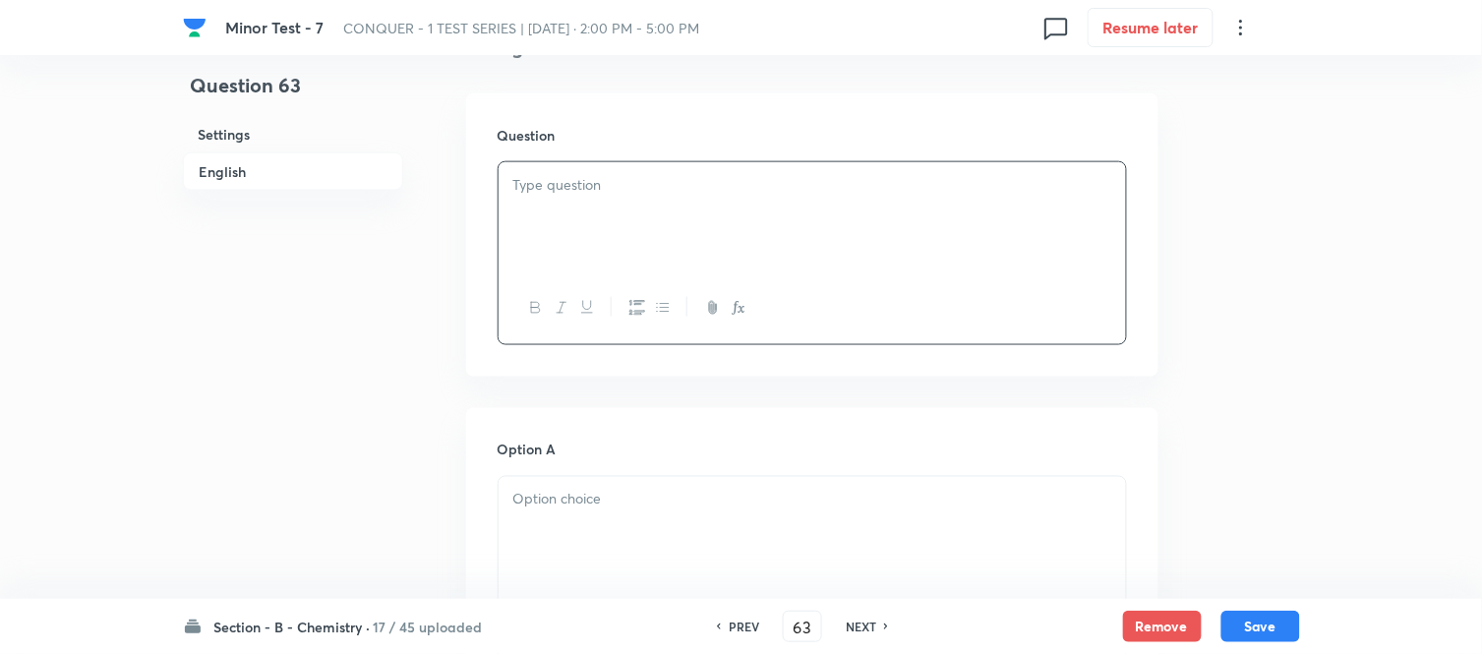
scroll to position [655, 0]
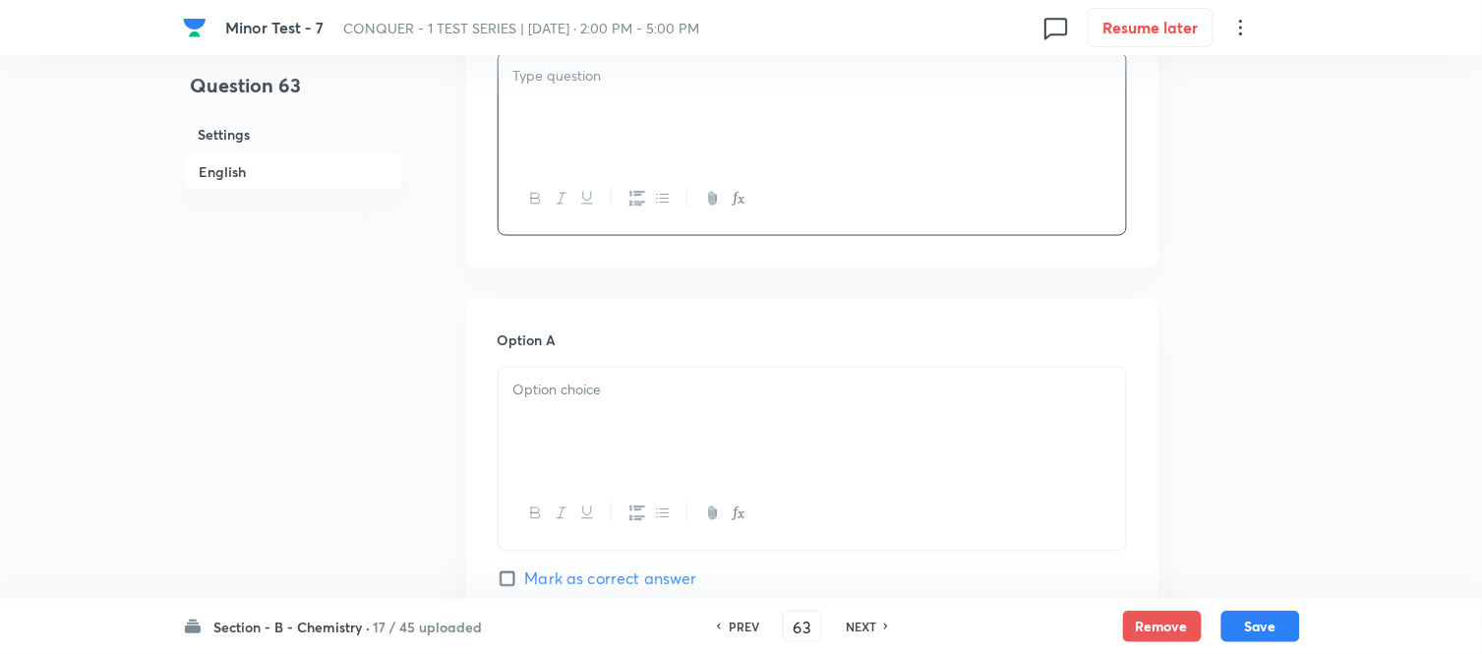
click at [673, 126] on div at bounding box center [811, 108] width 627 height 110
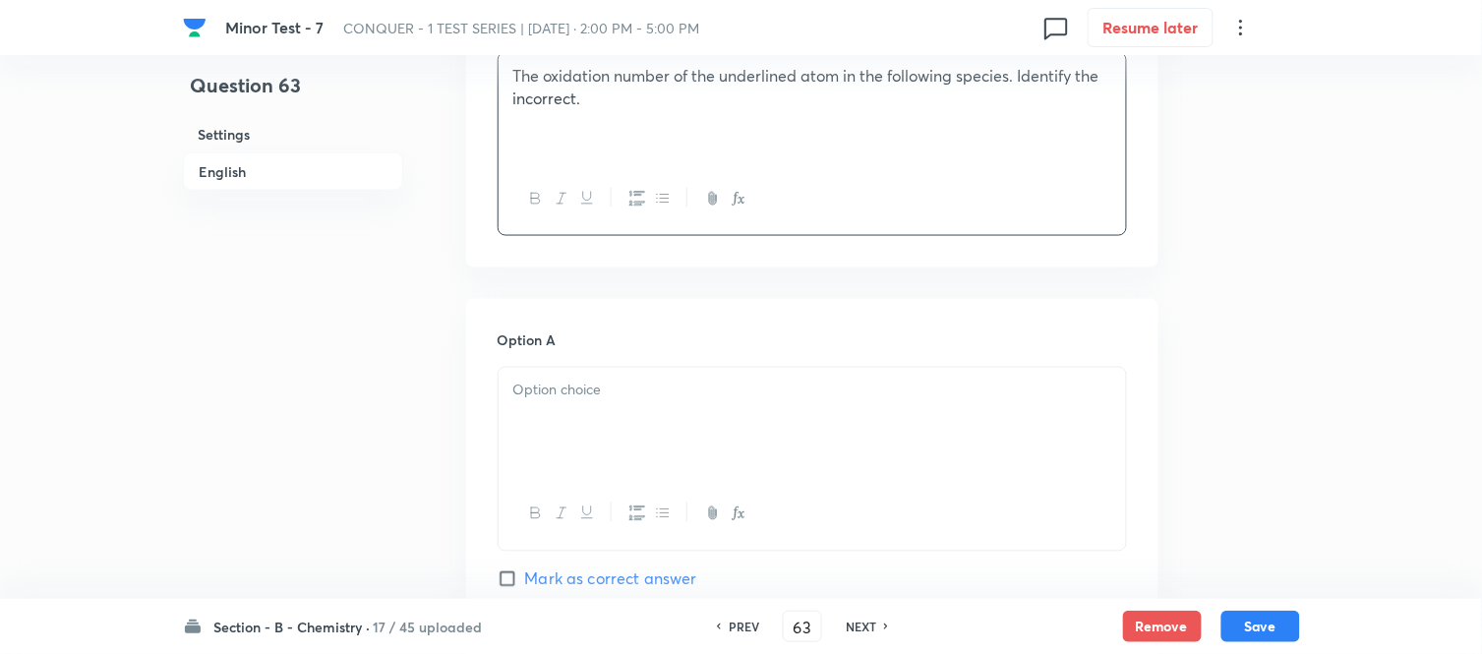
click at [679, 387] on p at bounding box center [812, 391] width 598 height 23
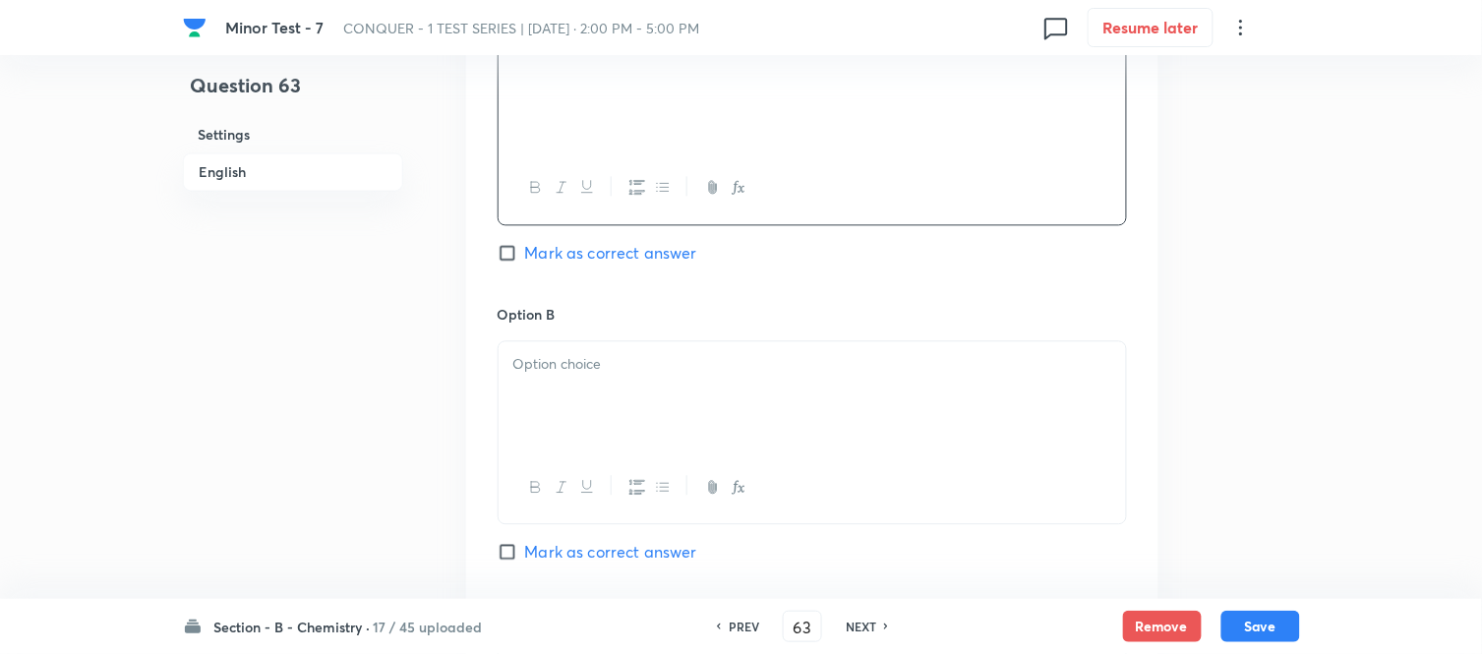
scroll to position [983, 0]
click at [719, 387] on div at bounding box center [811, 394] width 627 height 110
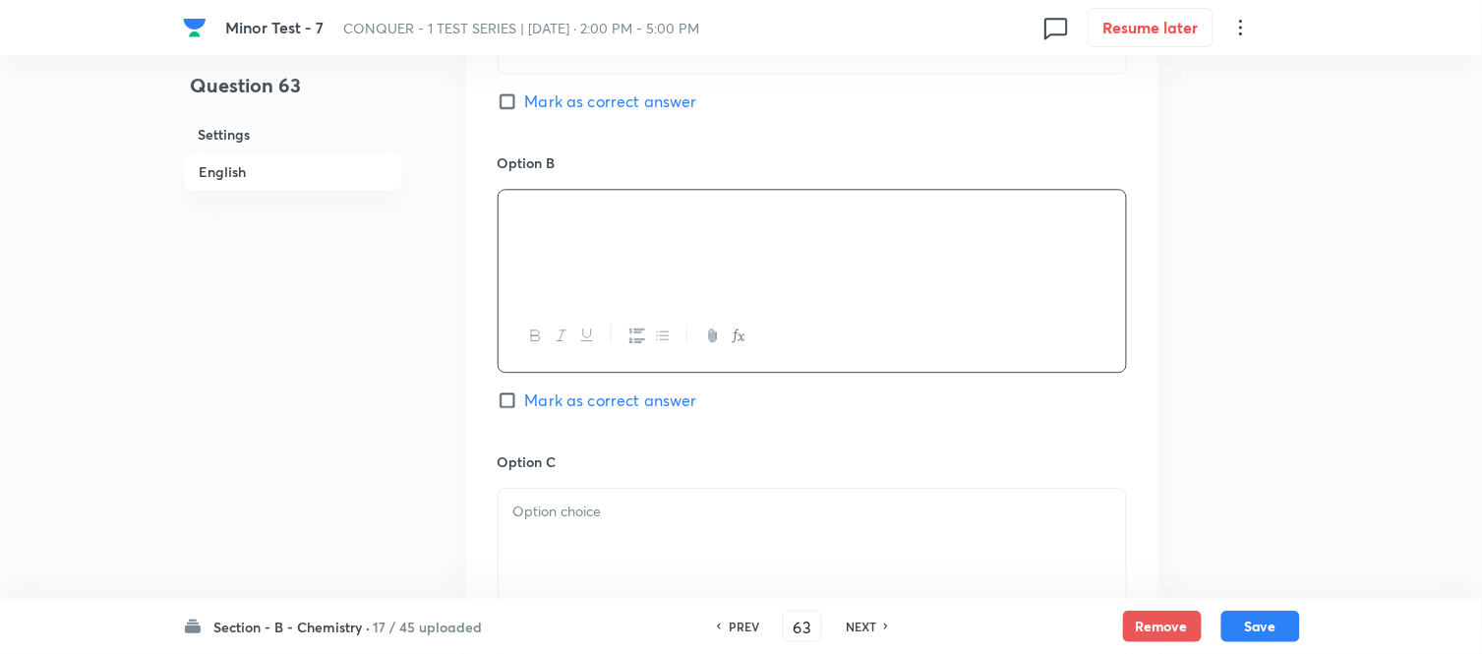
scroll to position [1201, 0]
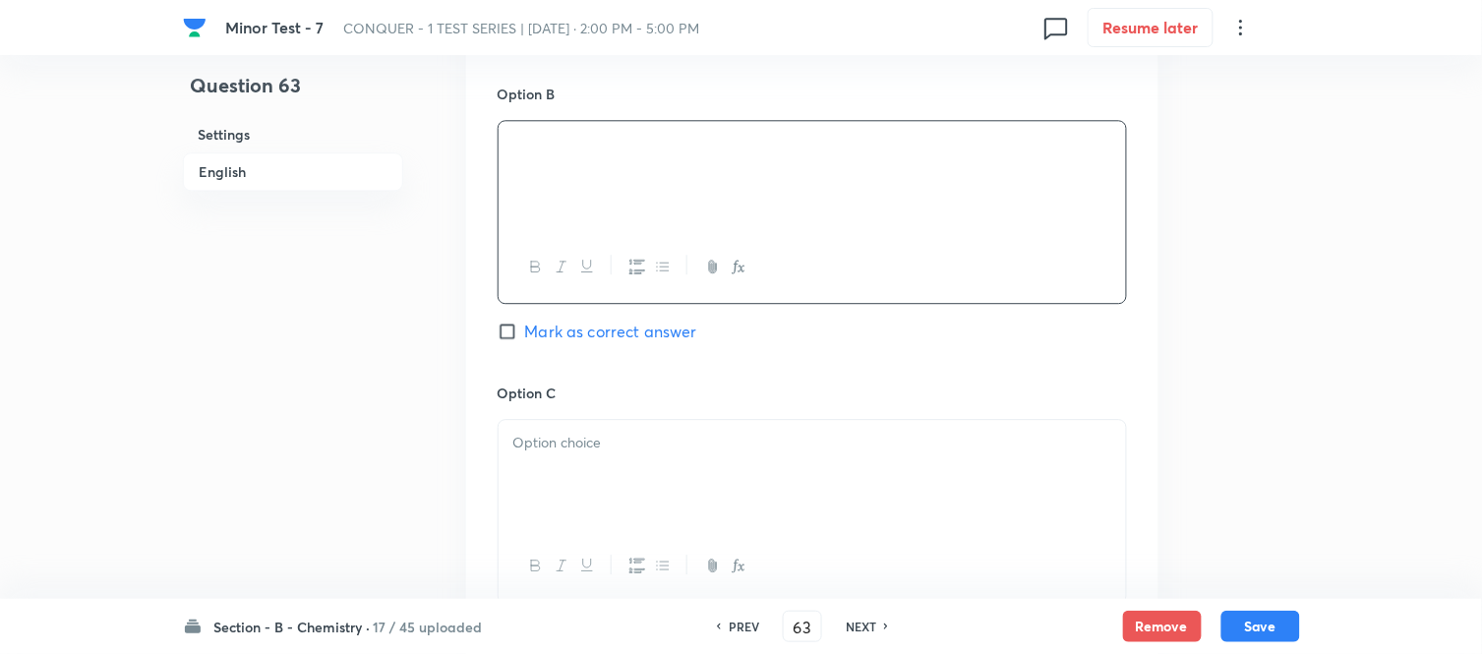
click at [681, 433] on div at bounding box center [811, 475] width 627 height 110
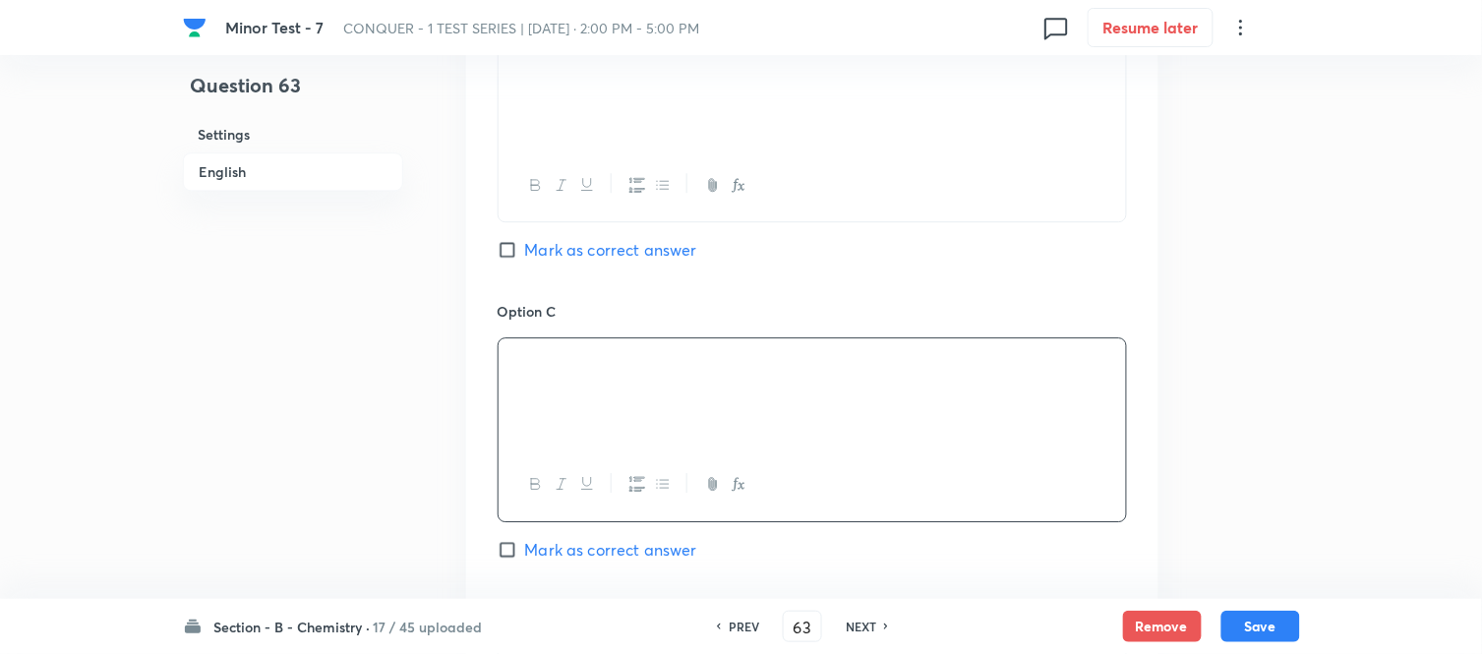
scroll to position [1529, 0]
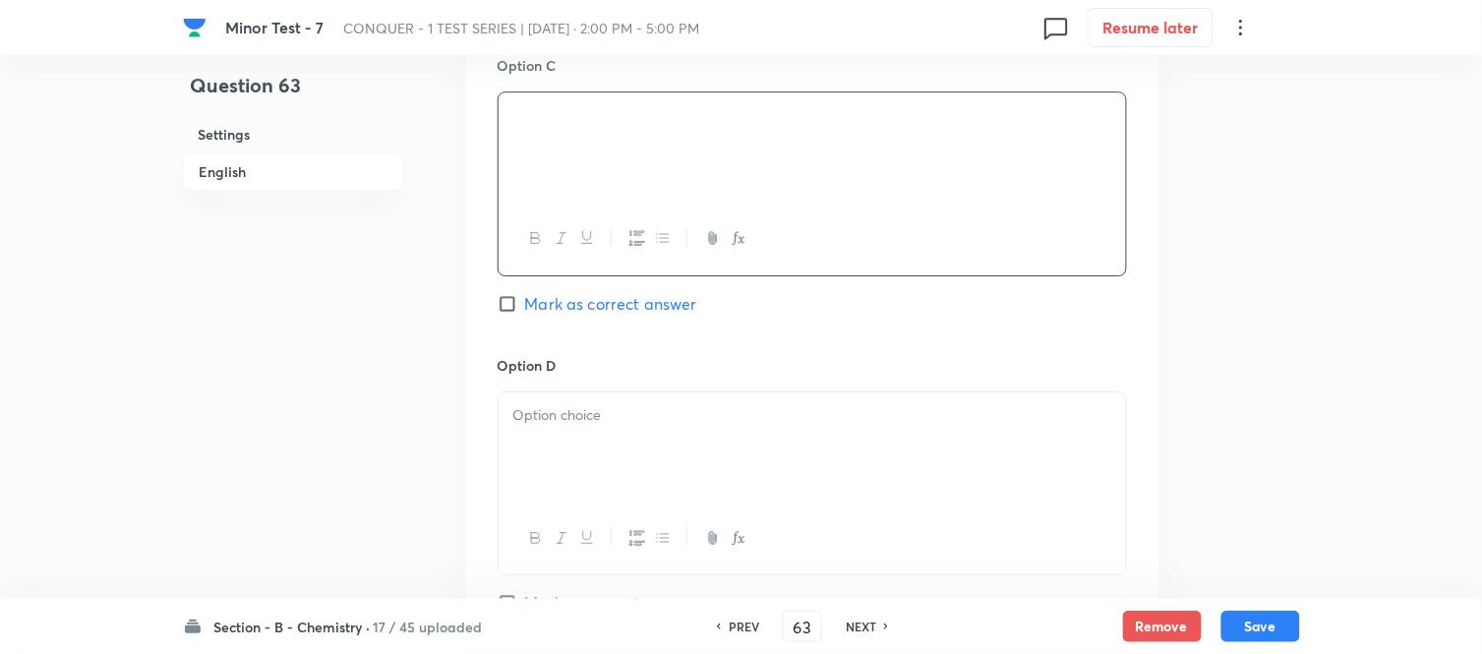
click at [691, 434] on div at bounding box center [811, 447] width 627 height 110
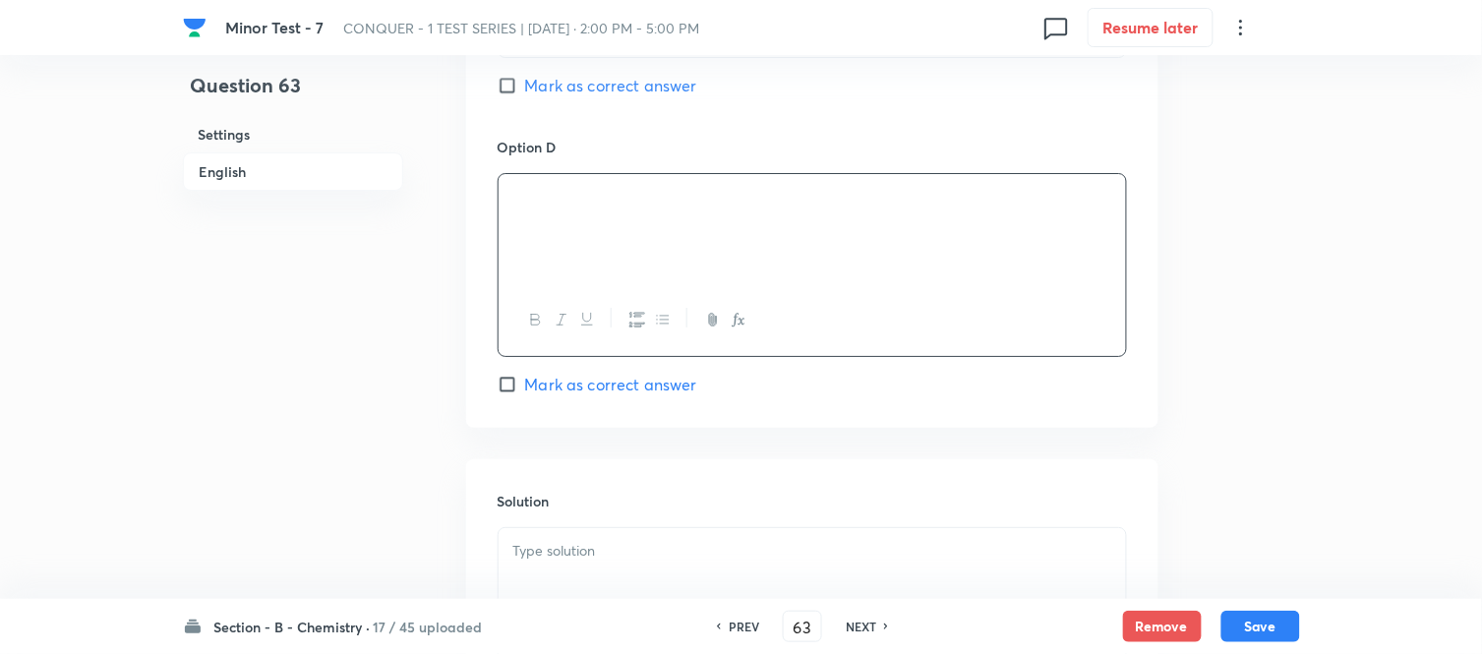
click at [613, 554] on p at bounding box center [812, 551] width 598 height 23
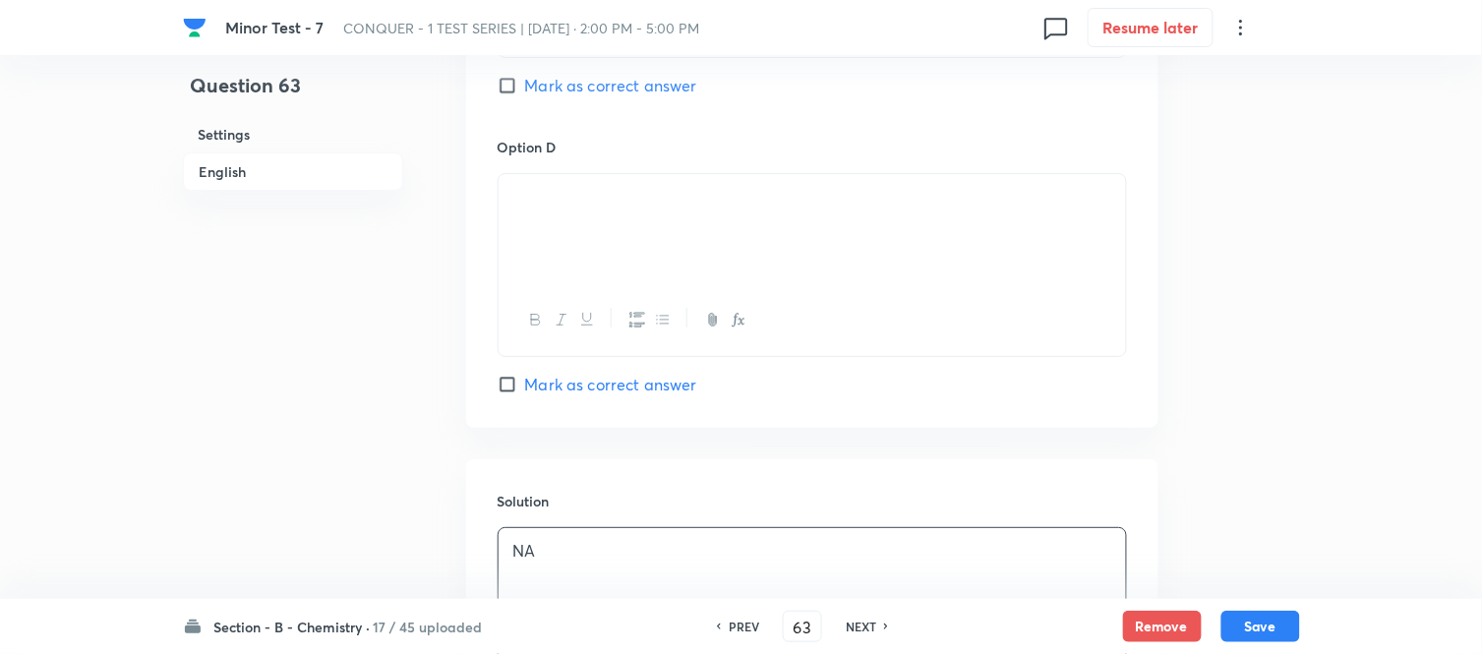
click at [247, 171] on h6 "English" at bounding box center [293, 171] width 220 height 38
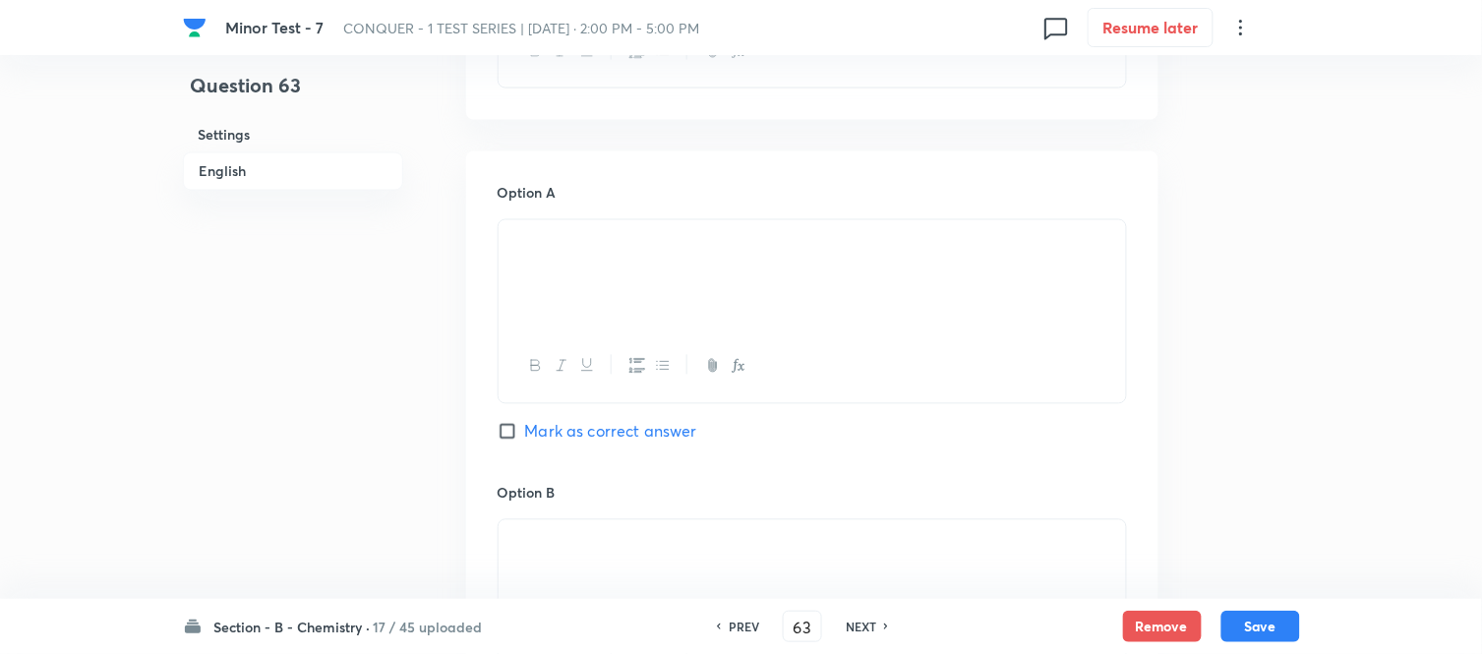
scroll to position [834, 0]
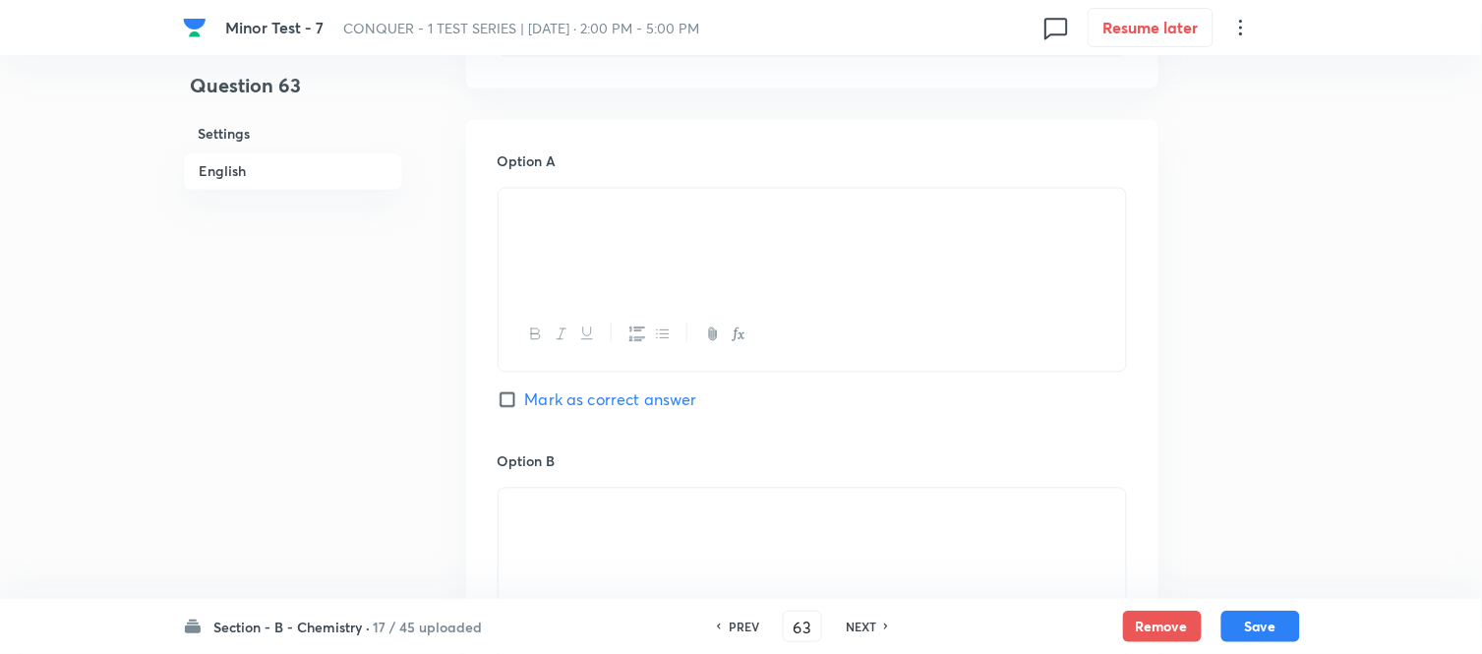
click at [515, 401] on input "Mark as correct answer" at bounding box center [511, 400] width 28 height 20
checkbox input "true"
click at [1265, 626] on button "Save" at bounding box center [1260, 624] width 79 height 31
type input "64"
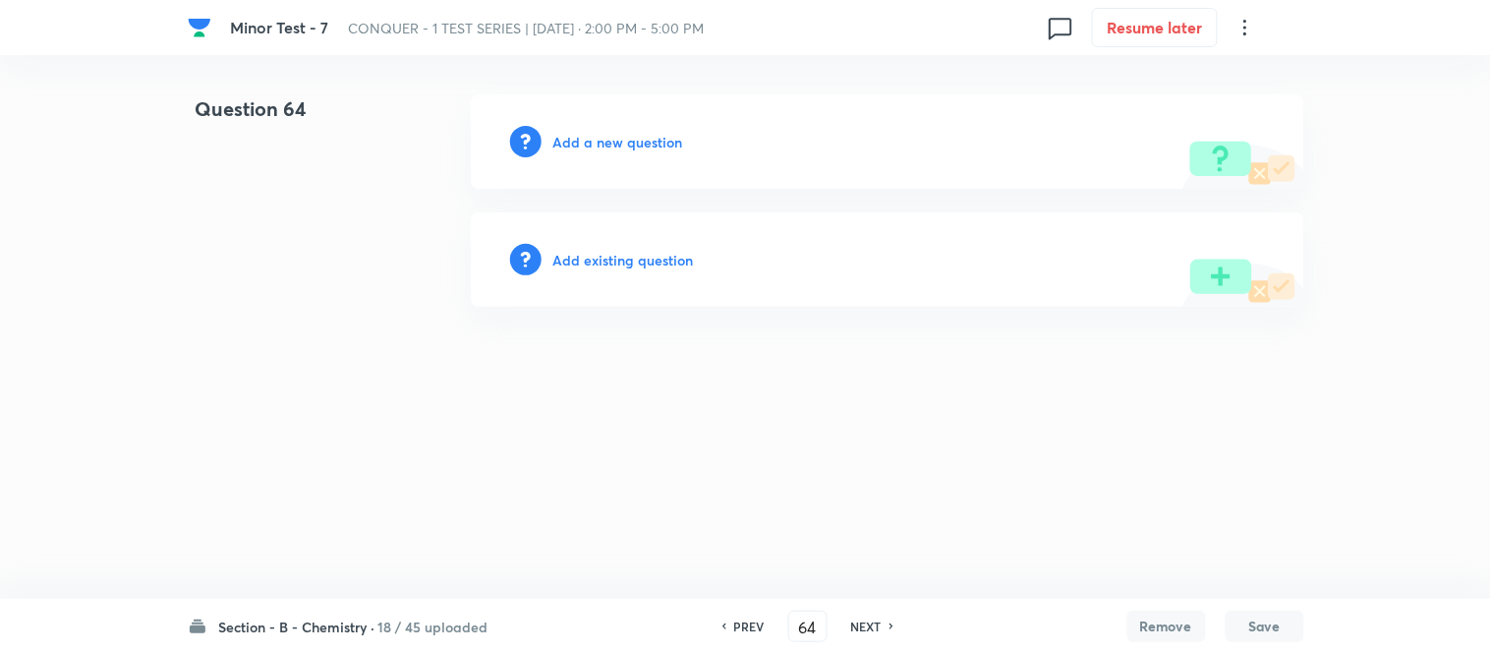
click at [582, 142] on h6 "Add a new question" at bounding box center [619, 142] width 130 height 21
click at [582, 142] on h6 "Choose a question type" at bounding box center [629, 142] width 151 height 21
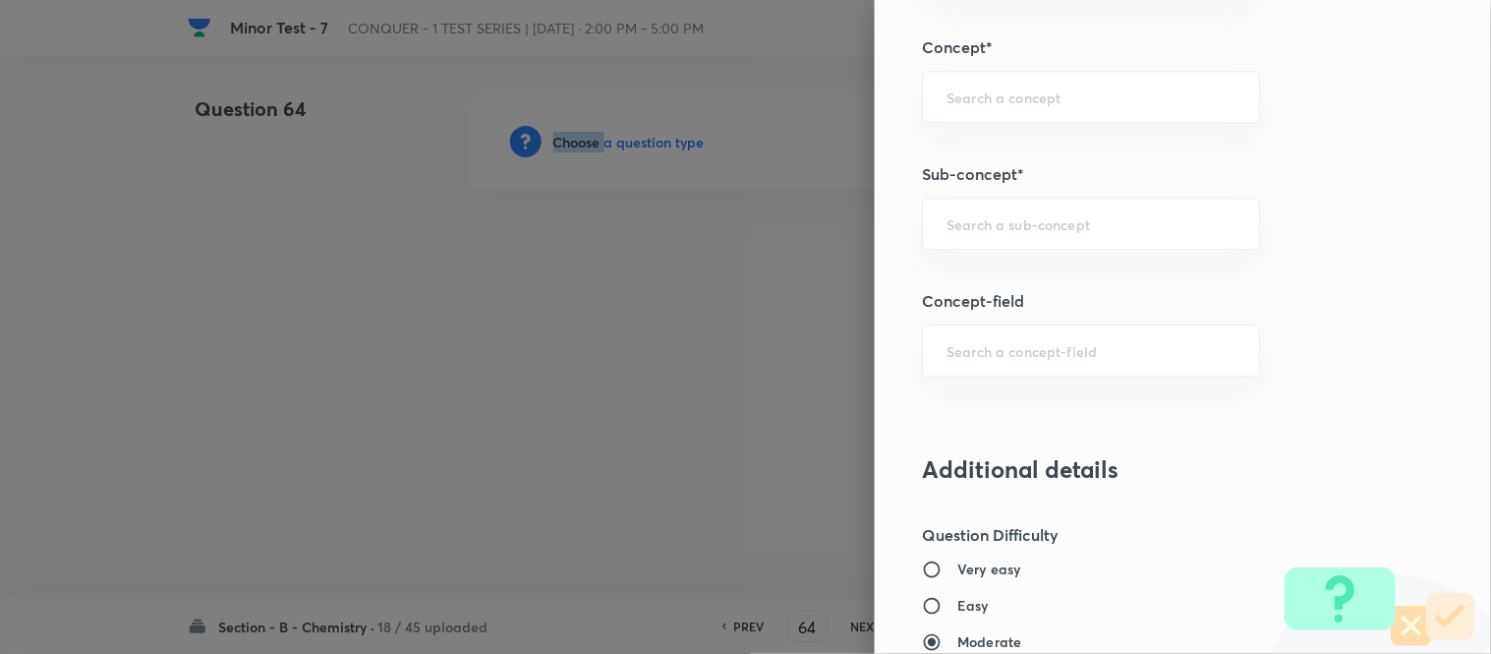
scroll to position [1234, 0]
click at [1011, 230] on input "text" at bounding box center [1091, 228] width 289 height 19
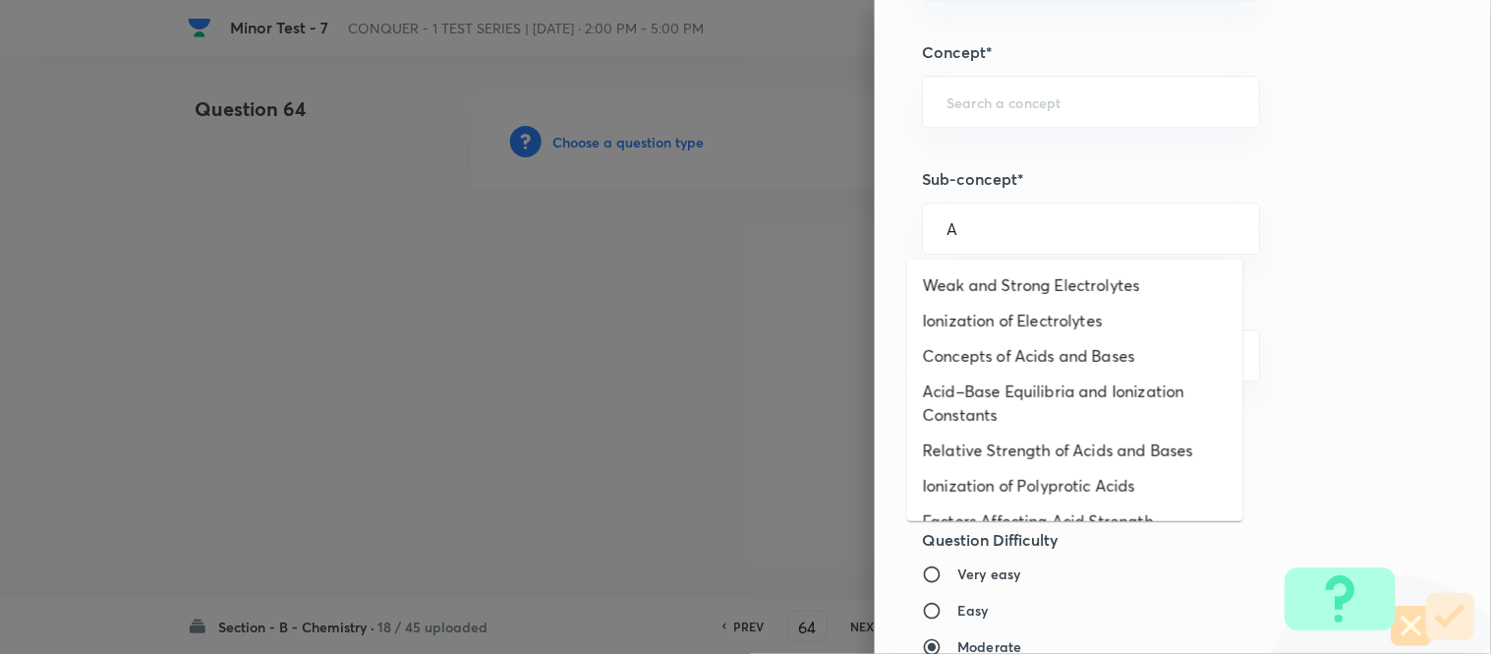
click at [997, 281] on li "Weak and Strong Electrolytes" at bounding box center [1075, 284] width 336 height 35
type input "Weak and Strong Electrolytes"
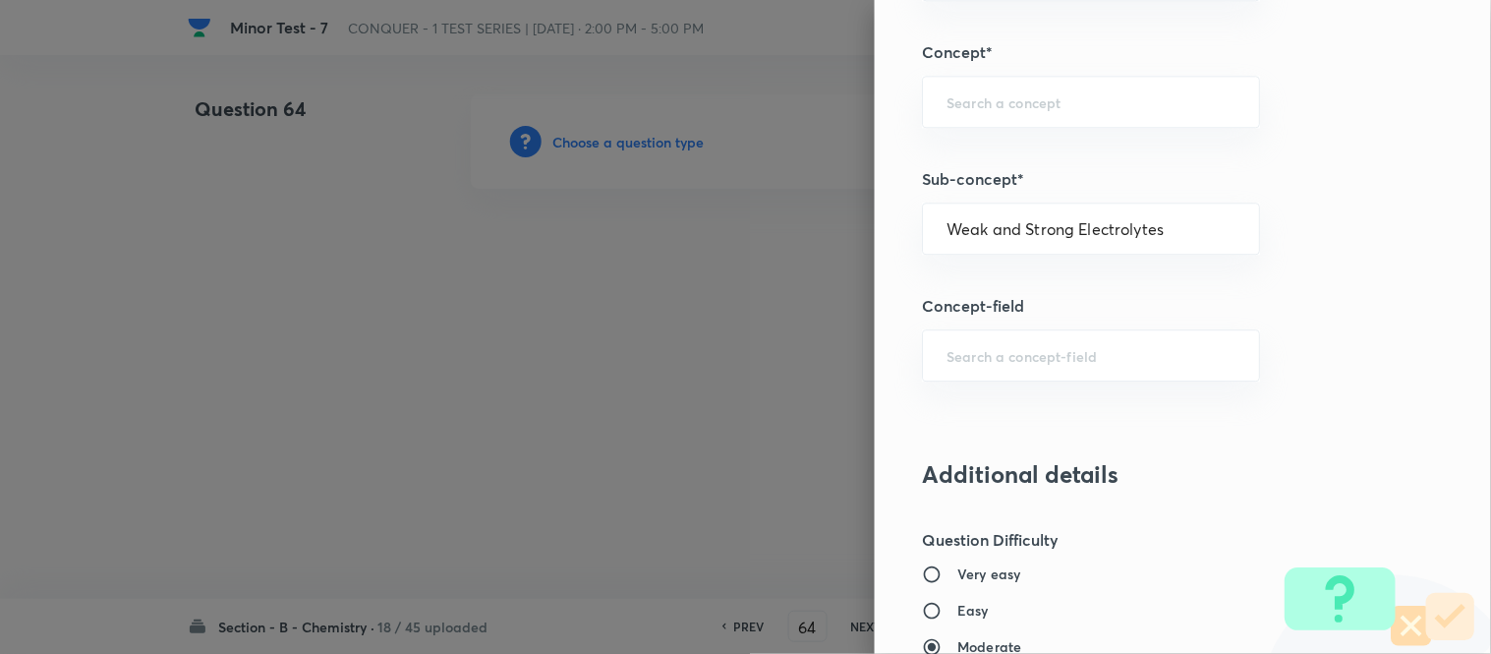
type input "Chemistry"
type input "Physical Chemistry"
type input "Ionic Equilibrium"
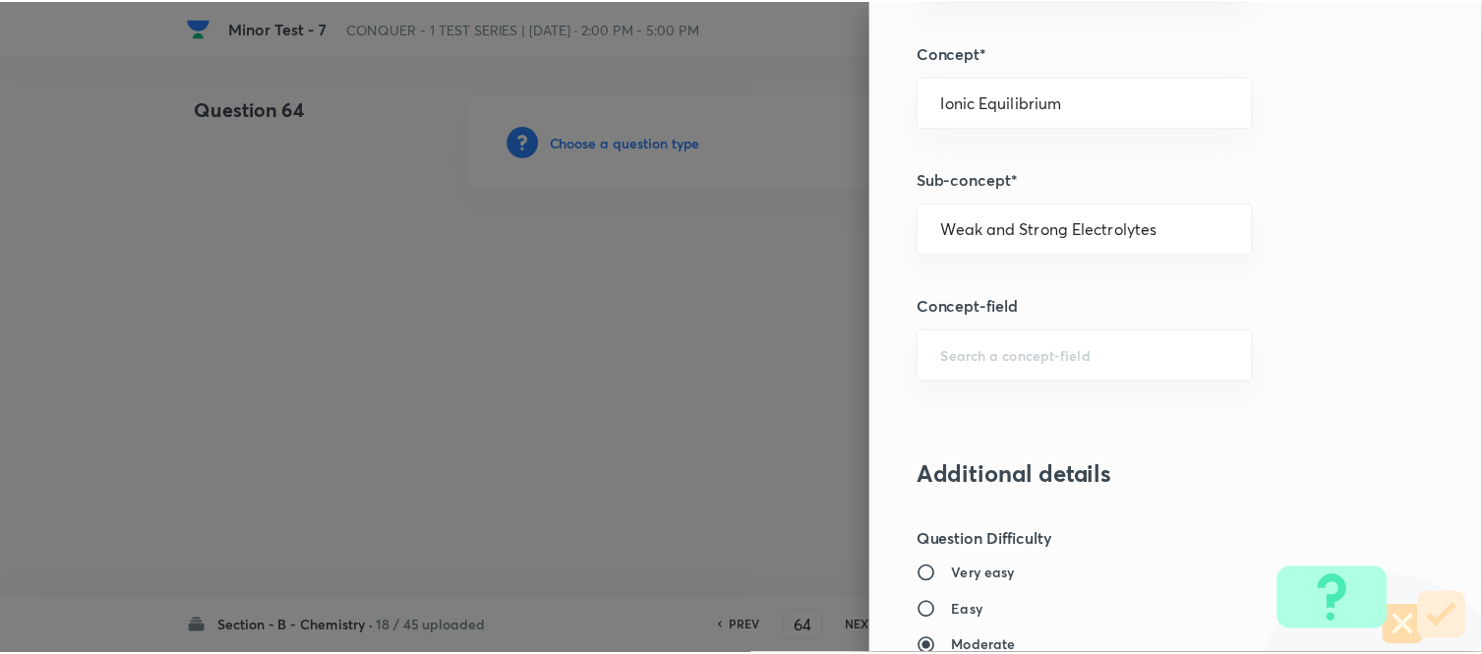
scroll to position [2158, 0]
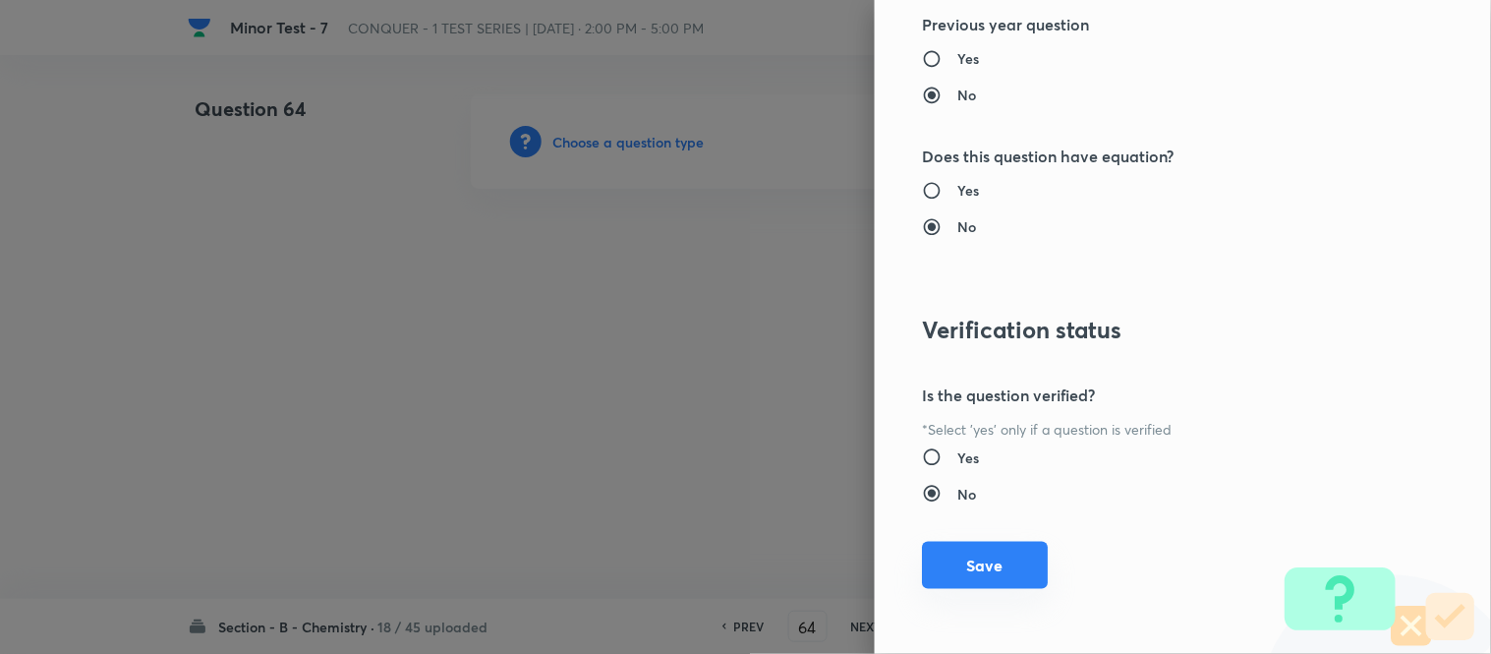
click at [968, 567] on button "Save" at bounding box center [985, 565] width 126 height 47
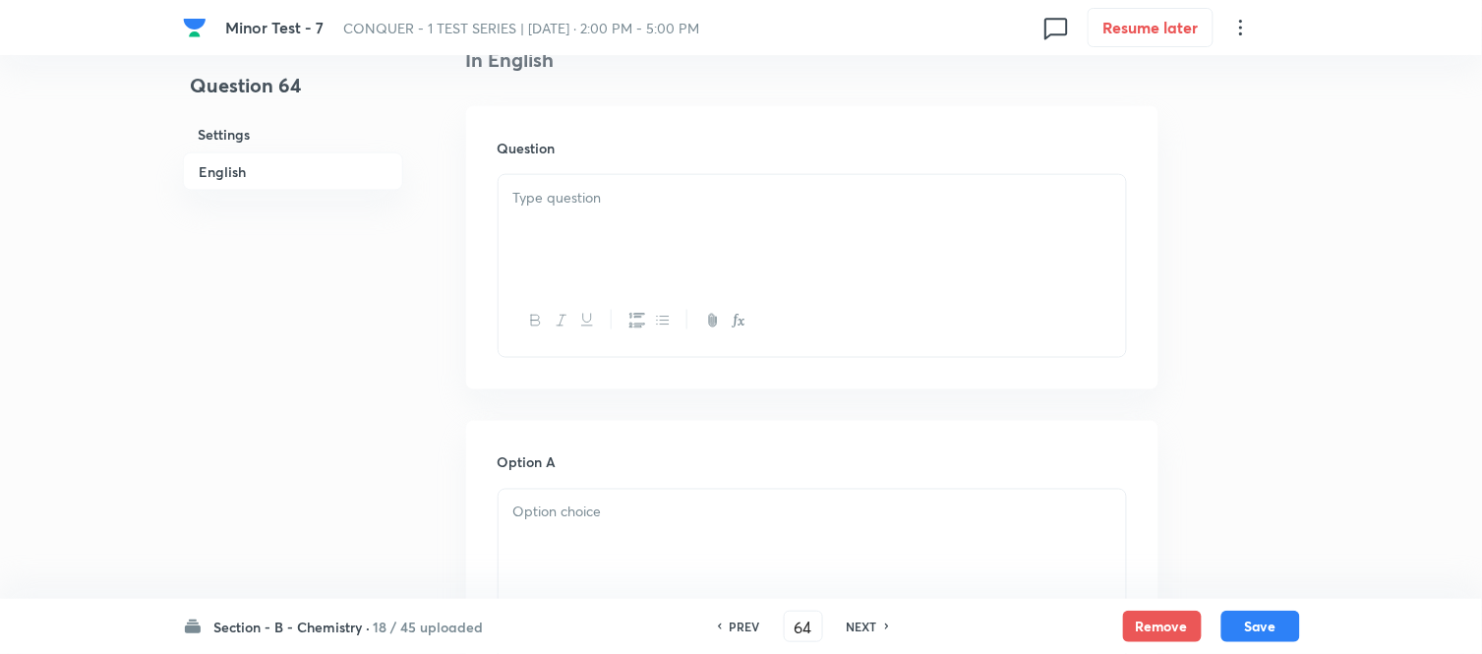
scroll to position [546, 0]
click at [748, 189] on p at bounding box center [812, 185] width 598 height 23
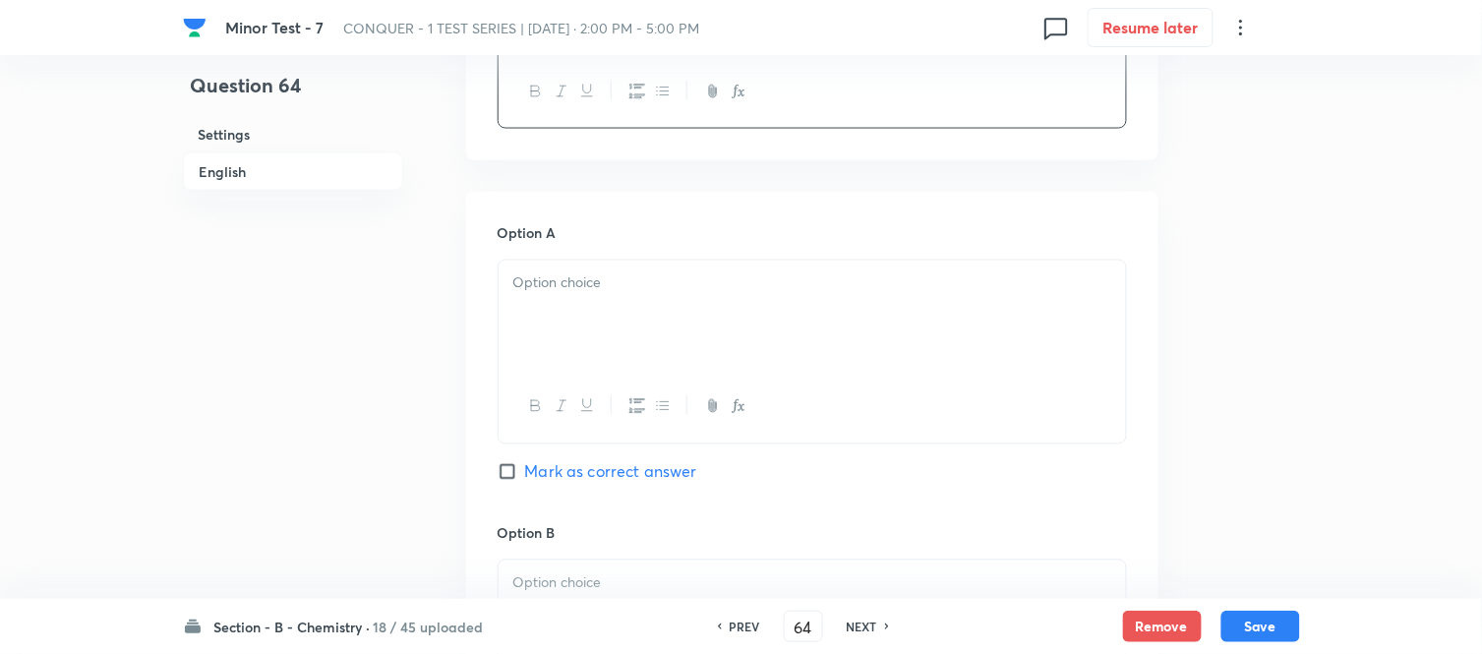
scroll to position [764, 0]
click at [674, 285] on p at bounding box center [812, 281] width 598 height 23
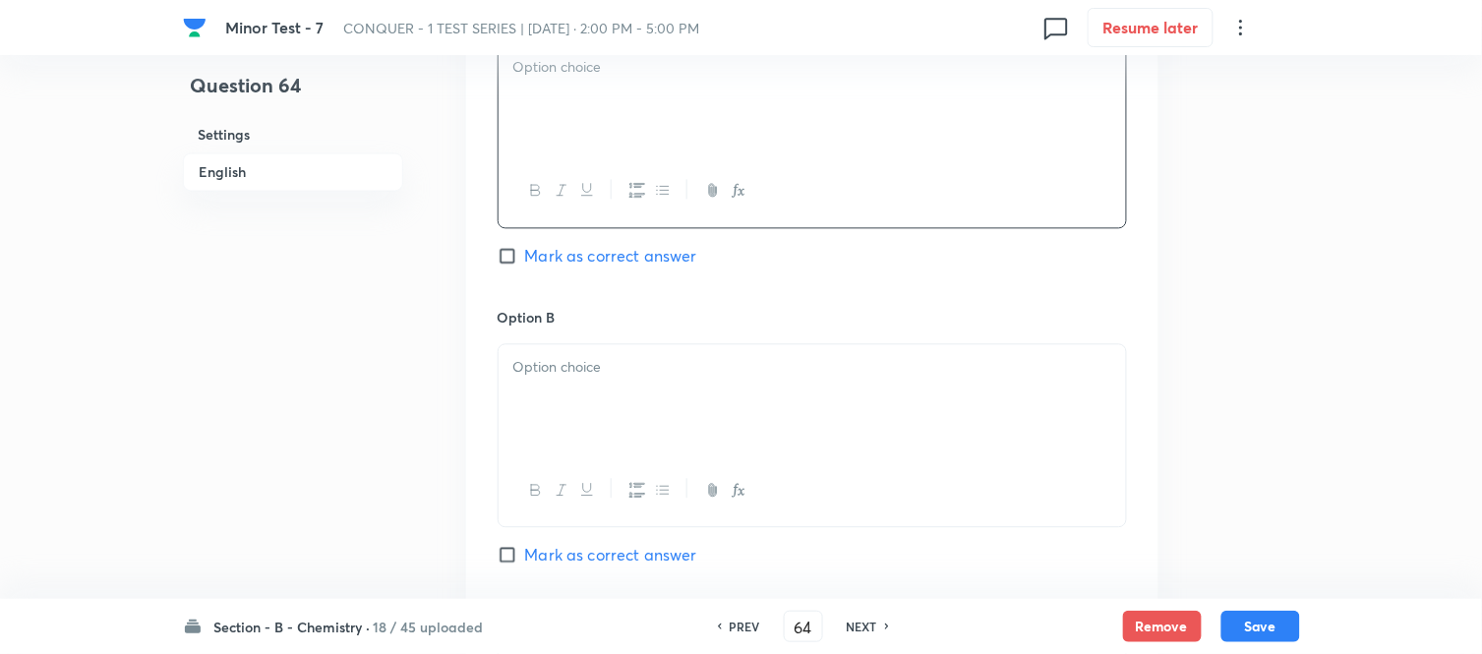
scroll to position [983, 0]
click at [750, 397] on div at bounding box center [811, 394] width 627 height 110
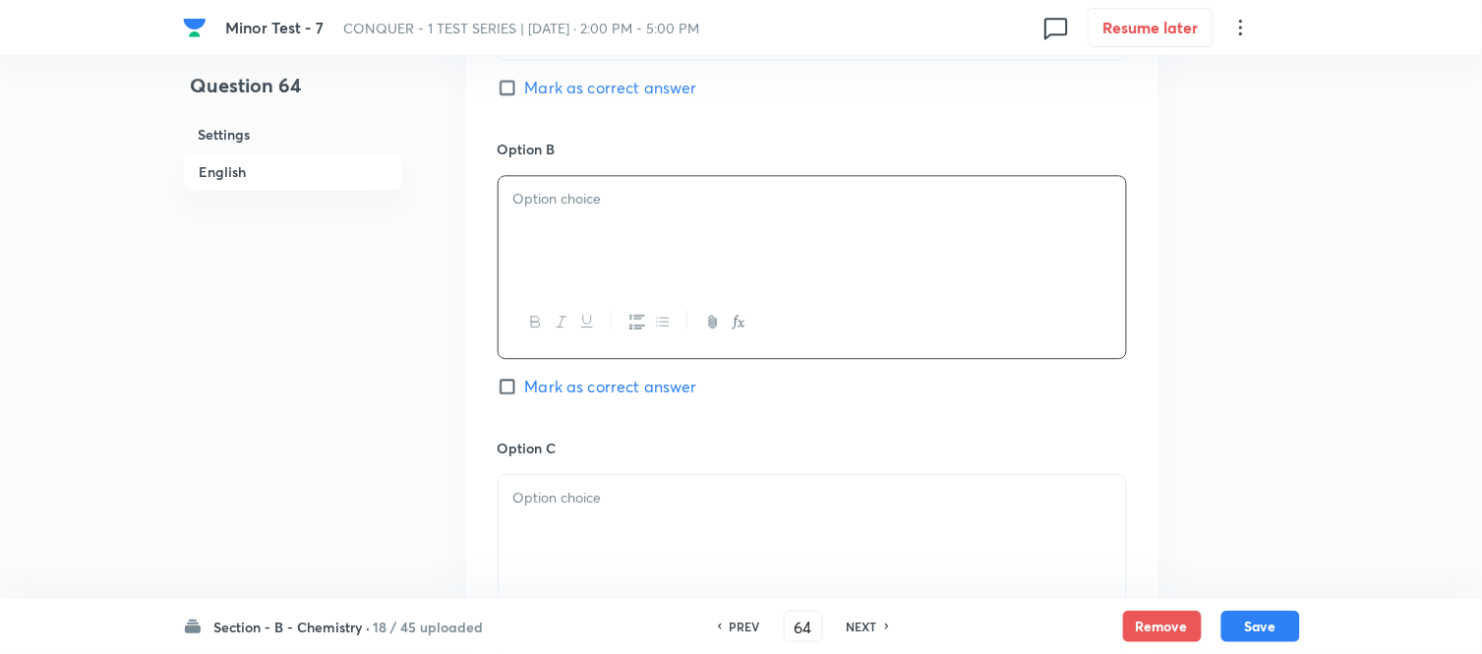
scroll to position [1201, 0]
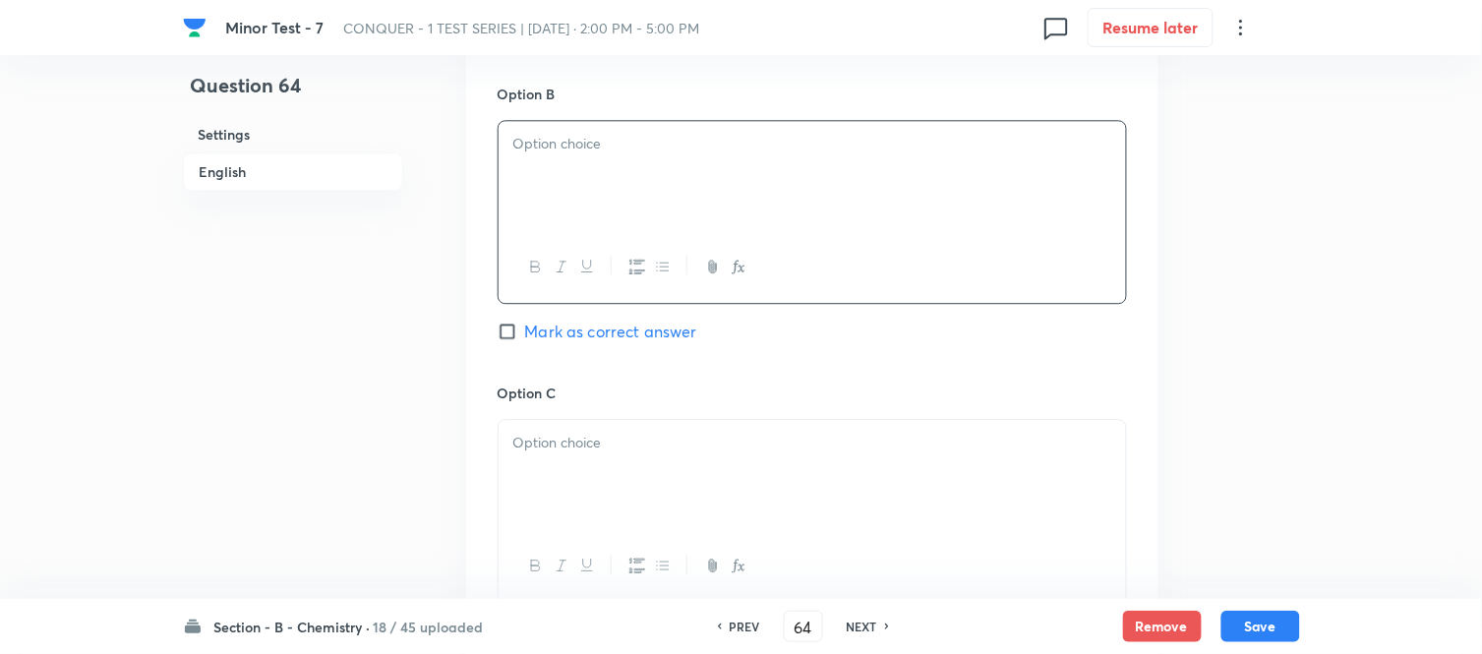
click at [691, 237] on div at bounding box center [811, 267] width 627 height 72
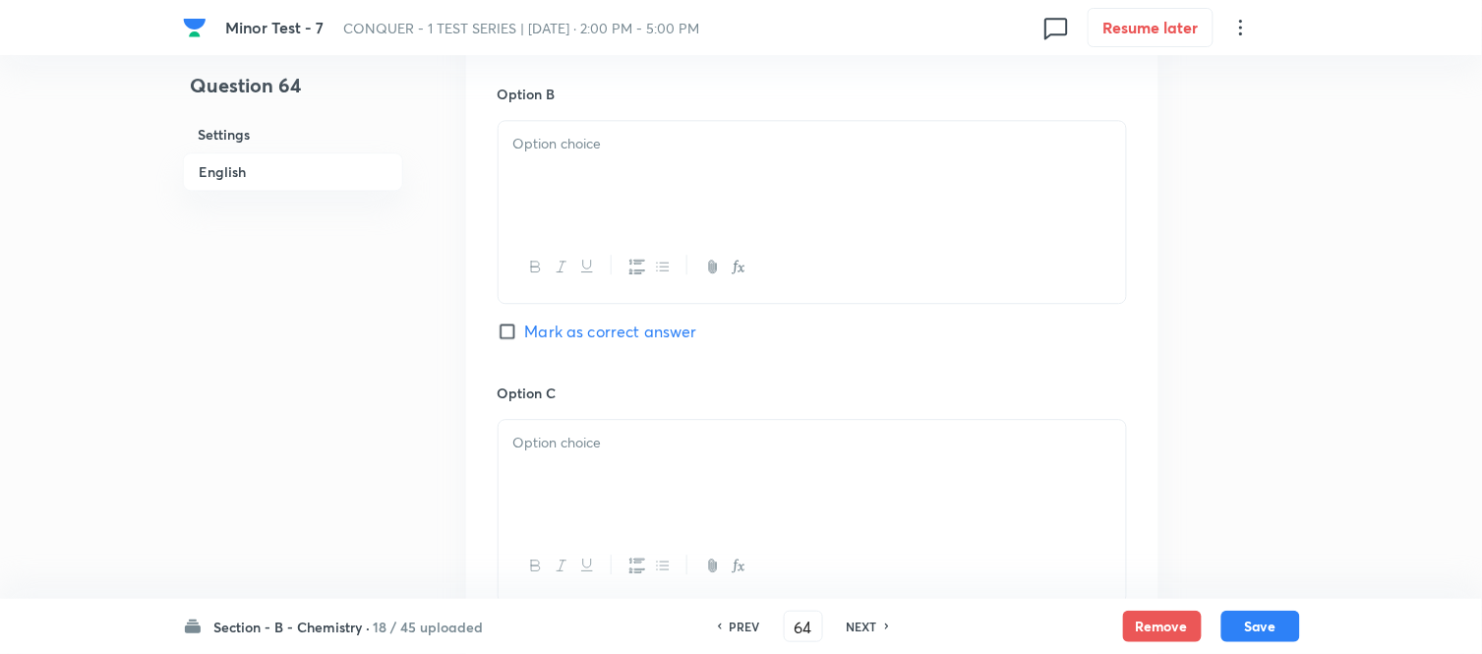
click at [696, 189] on div at bounding box center [811, 176] width 627 height 110
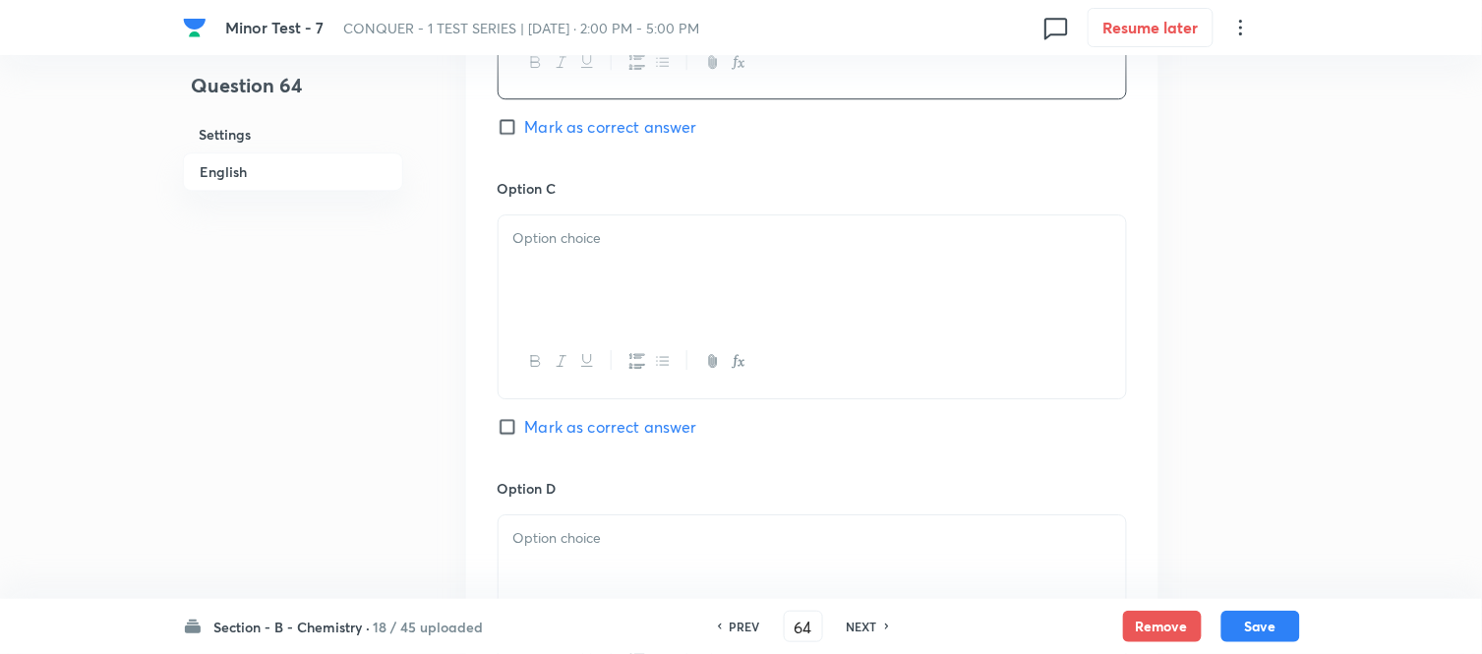
scroll to position [1420, 0]
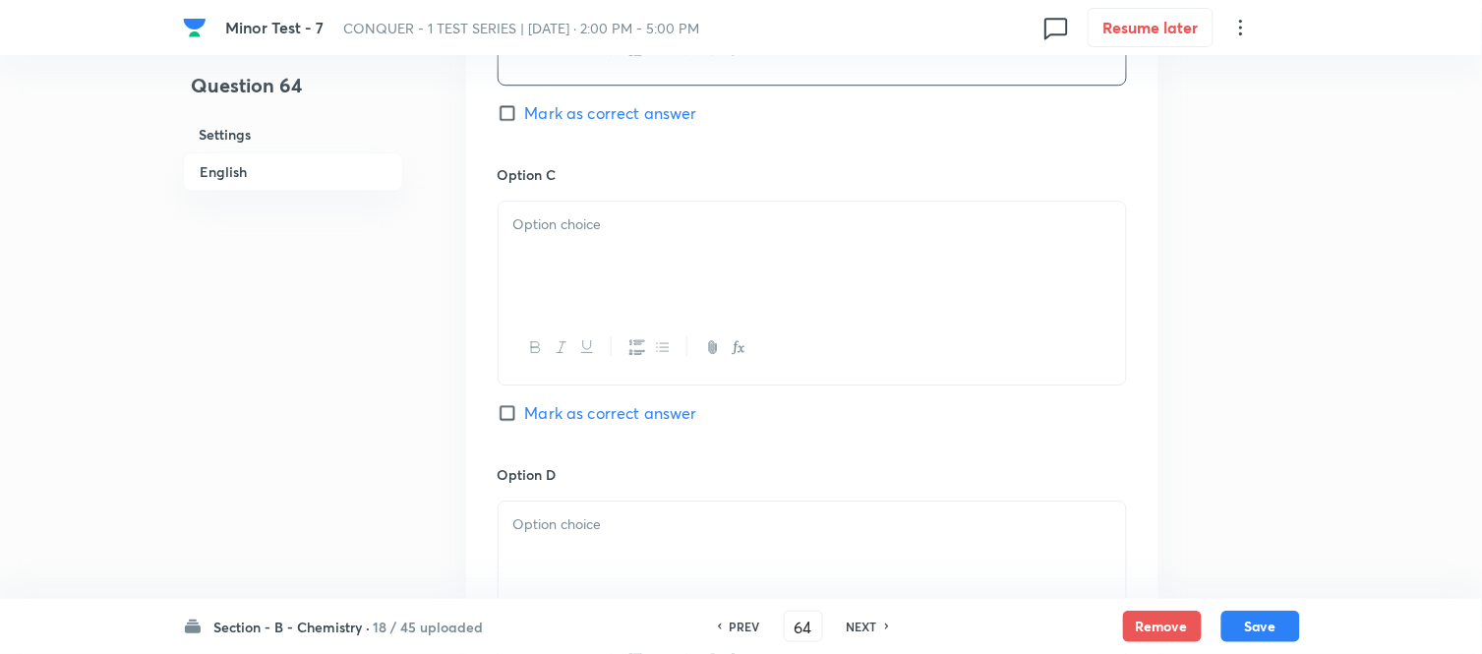
click at [675, 227] on p at bounding box center [812, 224] width 598 height 23
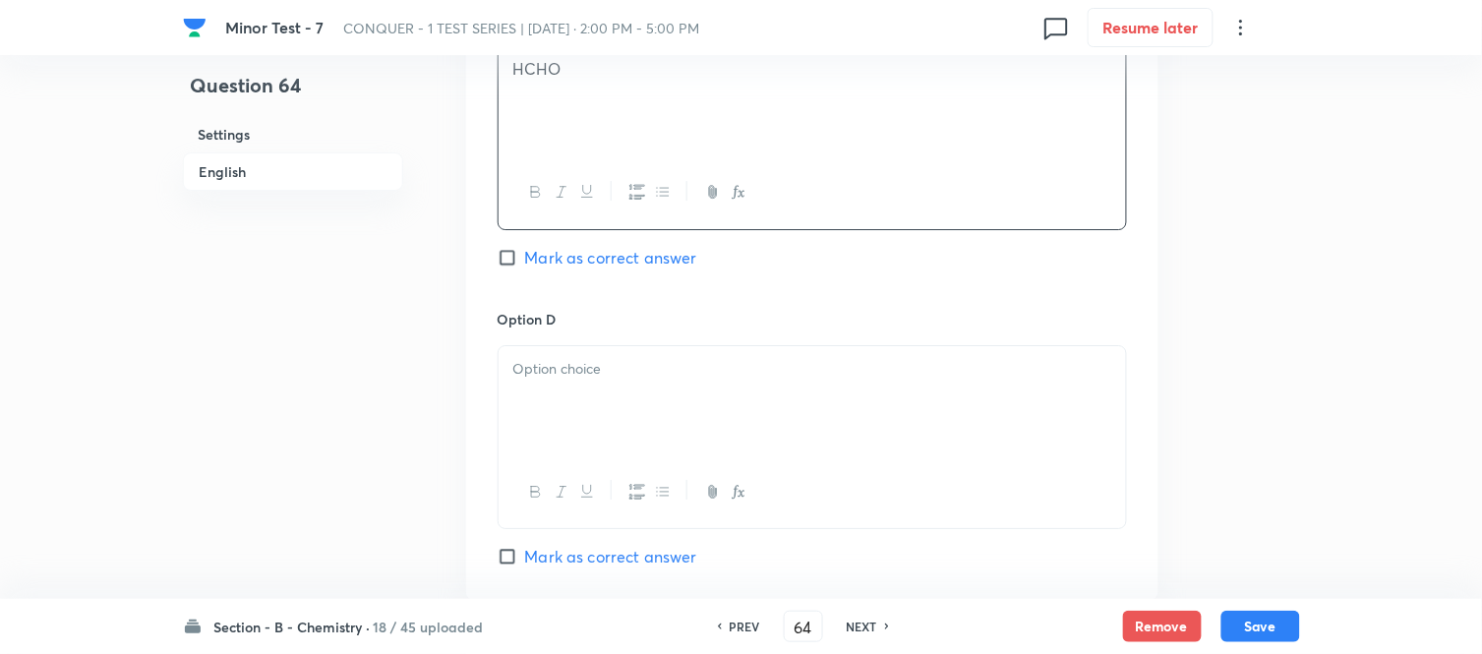
scroll to position [1638, 0]
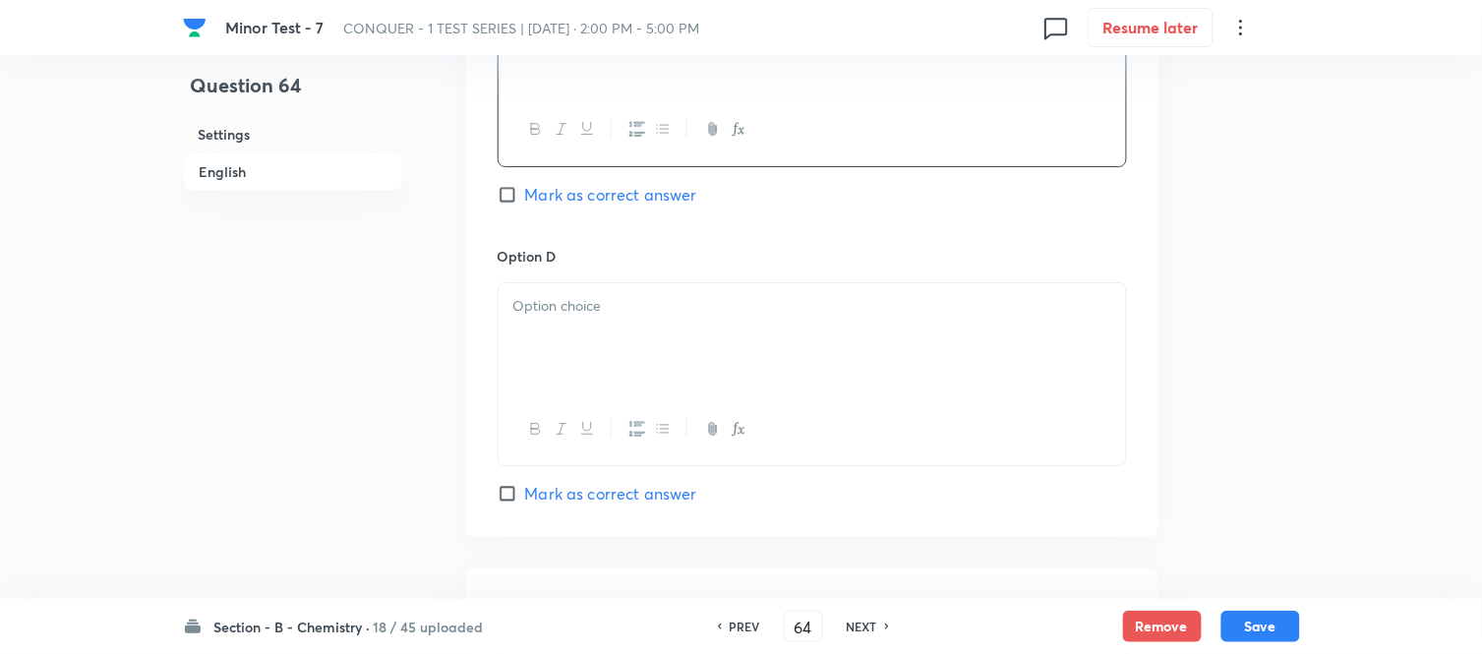
click at [630, 317] on p at bounding box center [812, 306] width 598 height 23
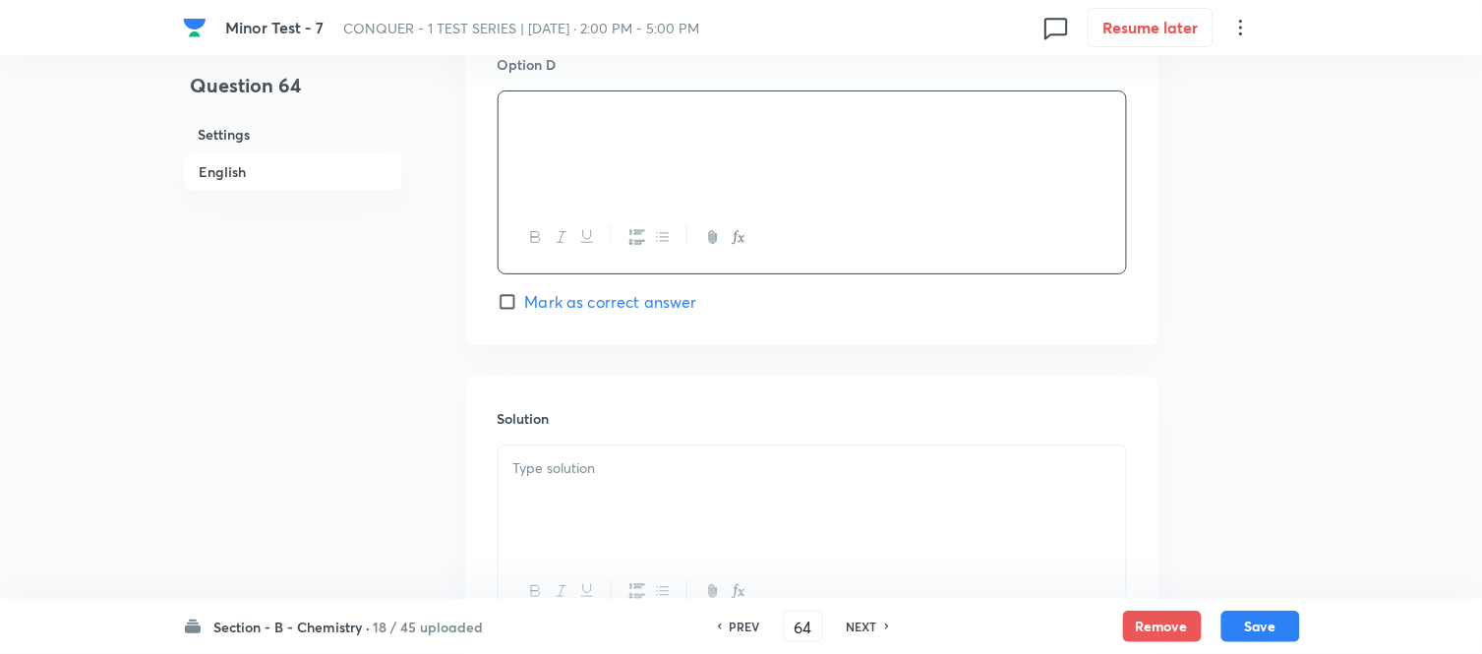
scroll to position [1966, 0]
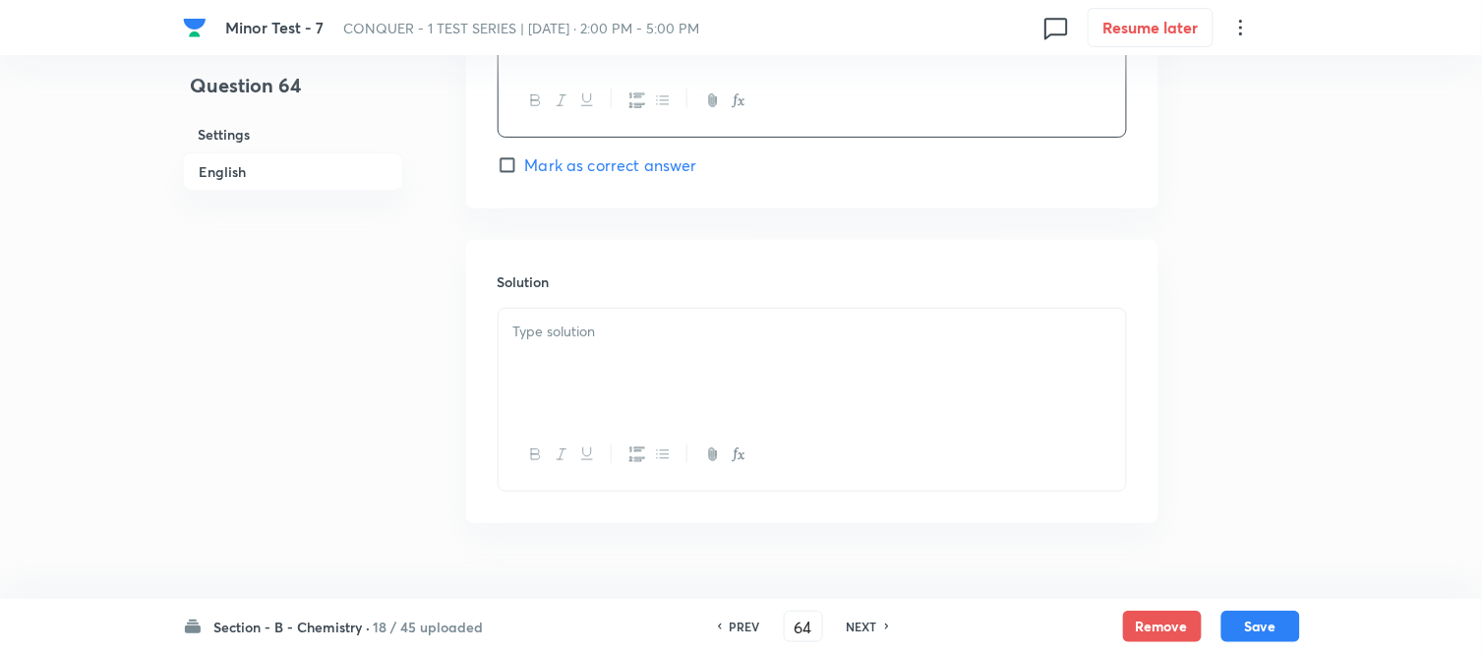
click at [602, 343] on p at bounding box center [812, 332] width 598 height 23
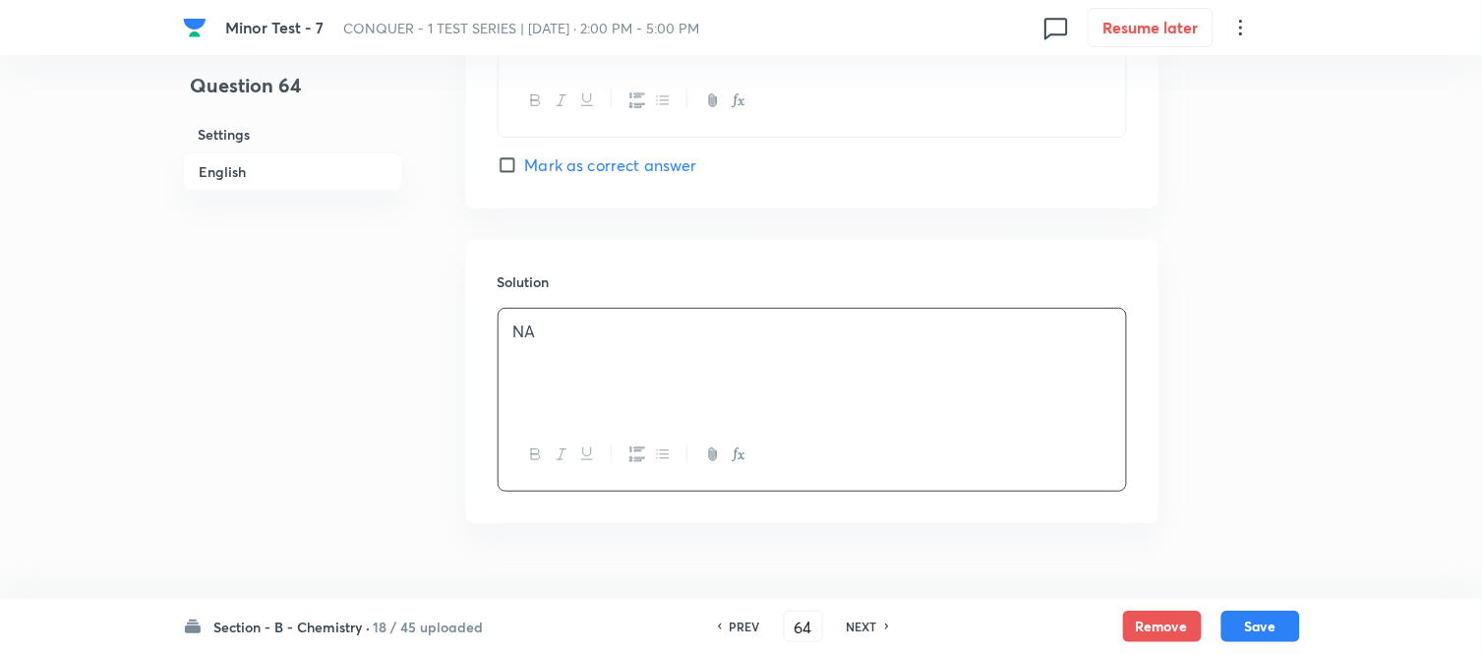
click at [226, 172] on h6 "English" at bounding box center [293, 171] width 220 height 38
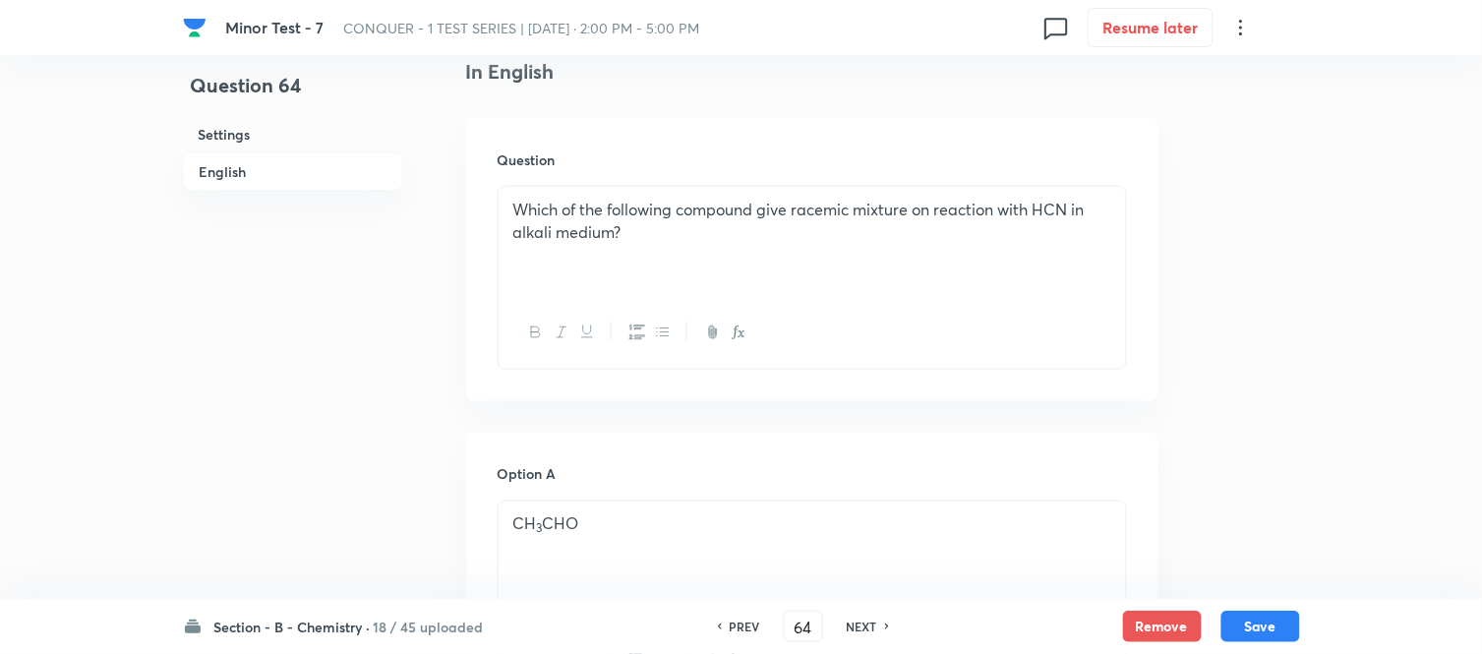
scroll to position [834, 0]
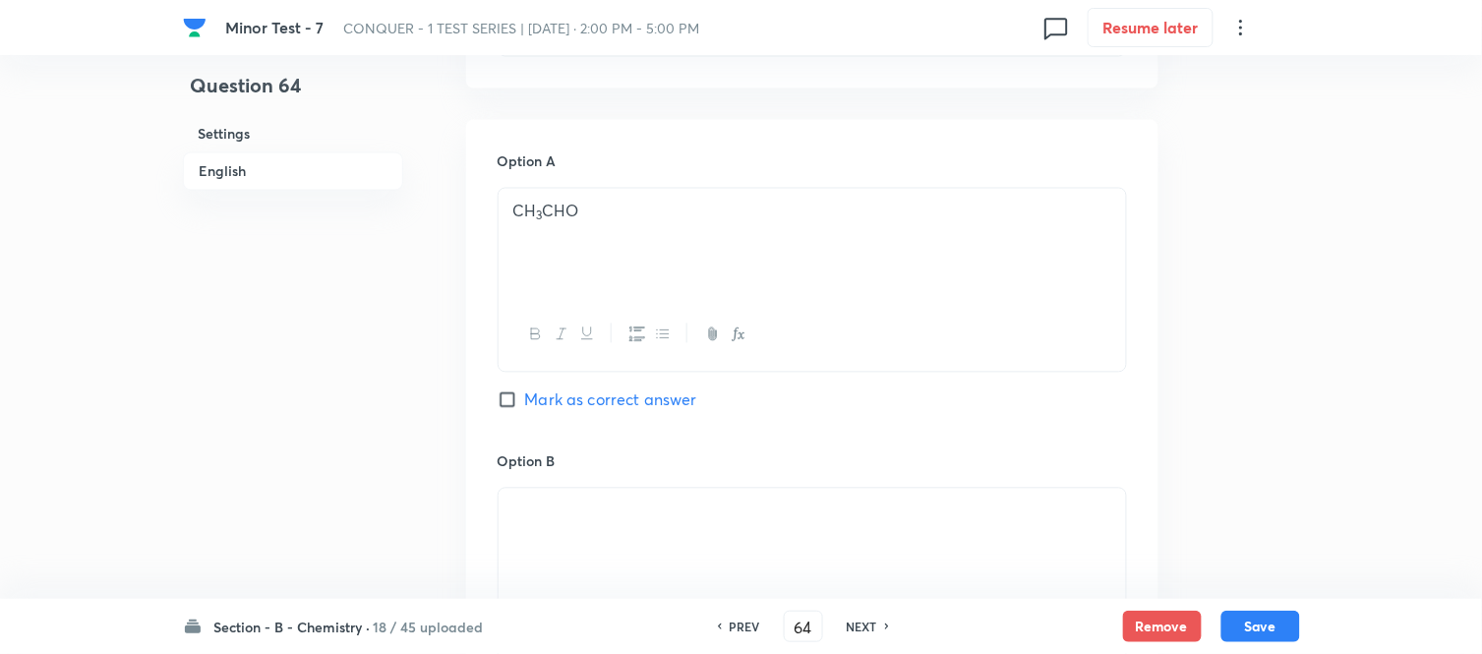
click at [506, 405] on input "Mark as correct answer" at bounding box center [511, 400] width 28 height 20
checkbox input "true"
click at [1260, 635] on button "Save" at bounding box center [1260, 624] width 79 height 31
type input "65"
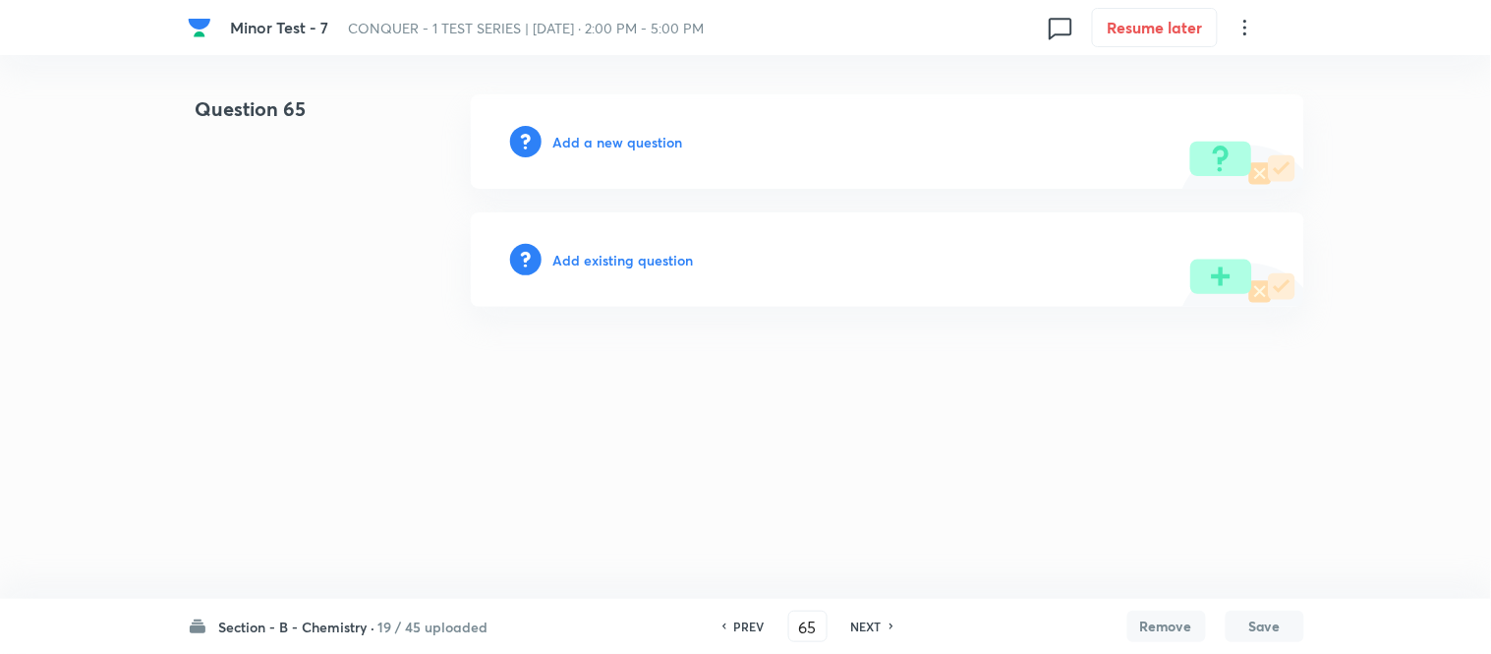
click at [605, 142] on h6 "Add a new question" at bounding box center [619, 142] width 130 height 21
click at [605, 142] on h6 "Choose a question type" at bounding box center [629, 142] width 151 height 21
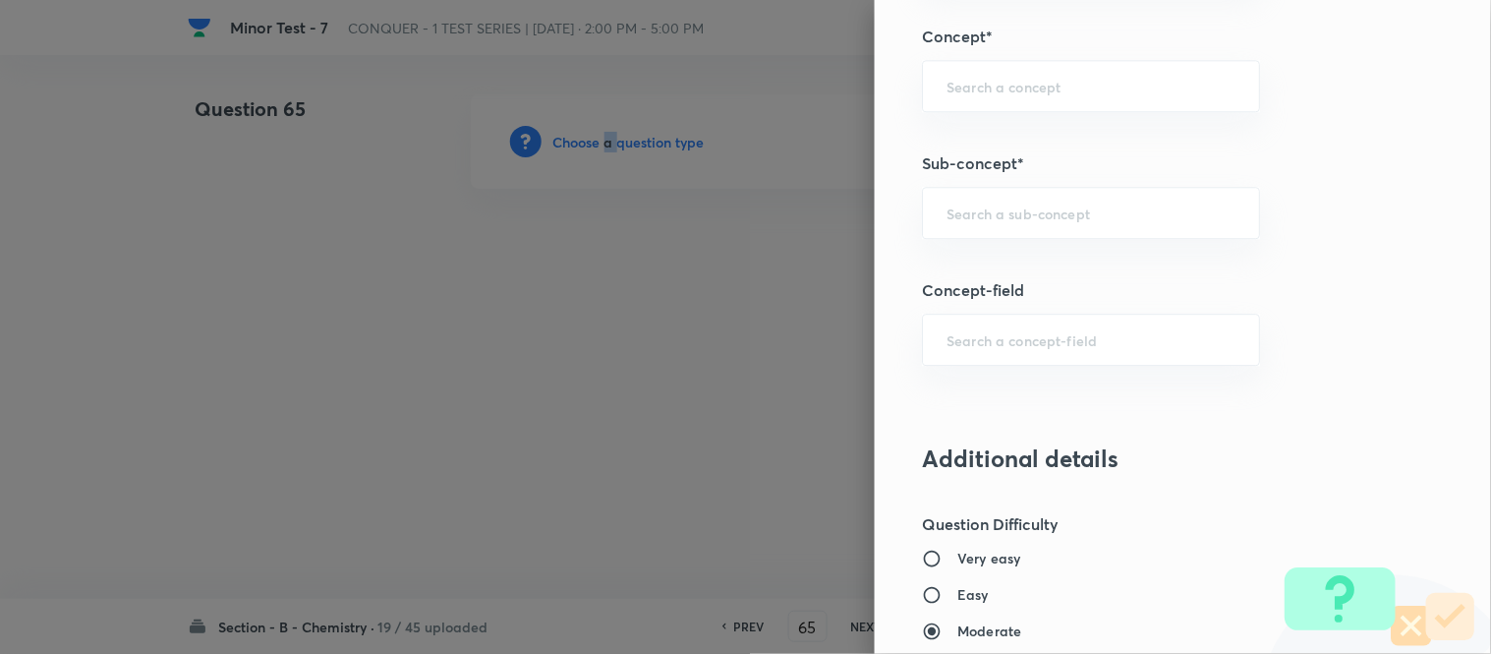
scroll to position [1254, 0]
click at [1021, 209] on input "text" at bounding box center [1091, 209] width 289 height 19
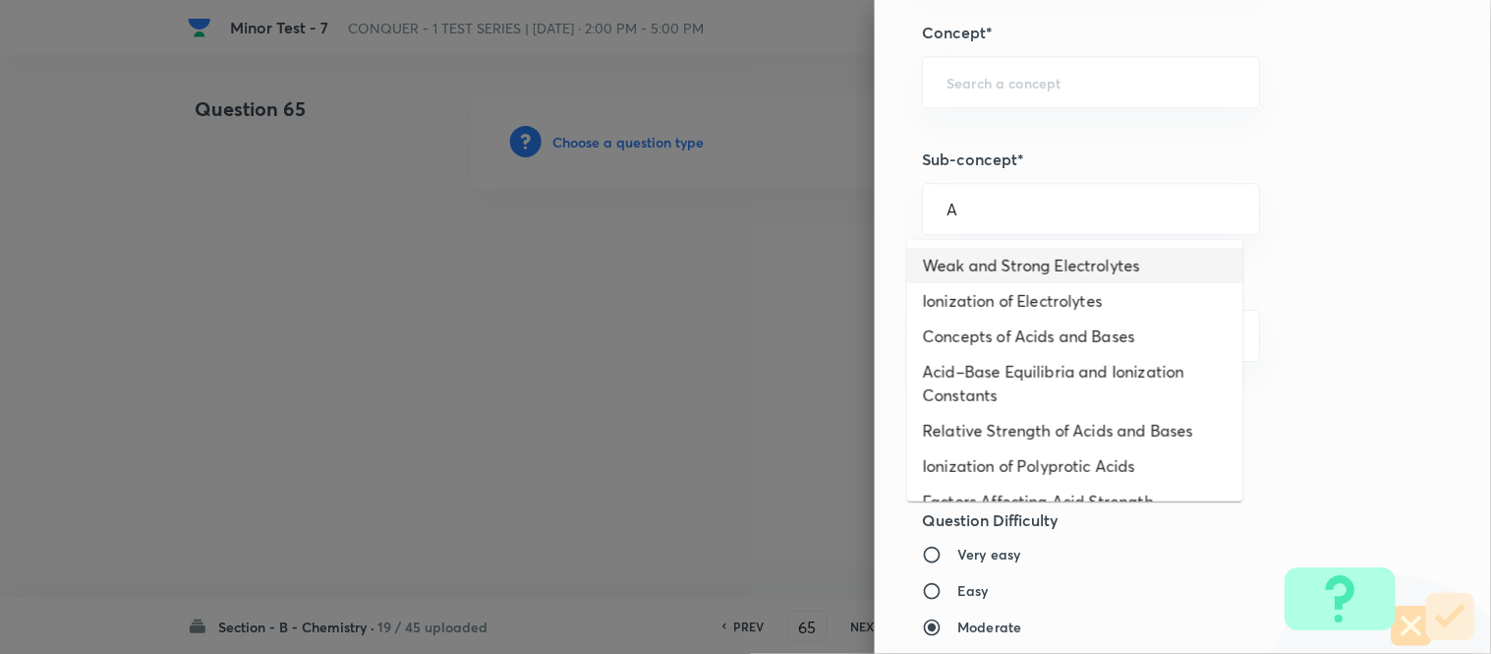
click at [994, 263] on li "Weak and Strong Electrolytes" at bounding box center [1075, 265] width 336 height 35
type input "Weak and Strong Electrolytes"
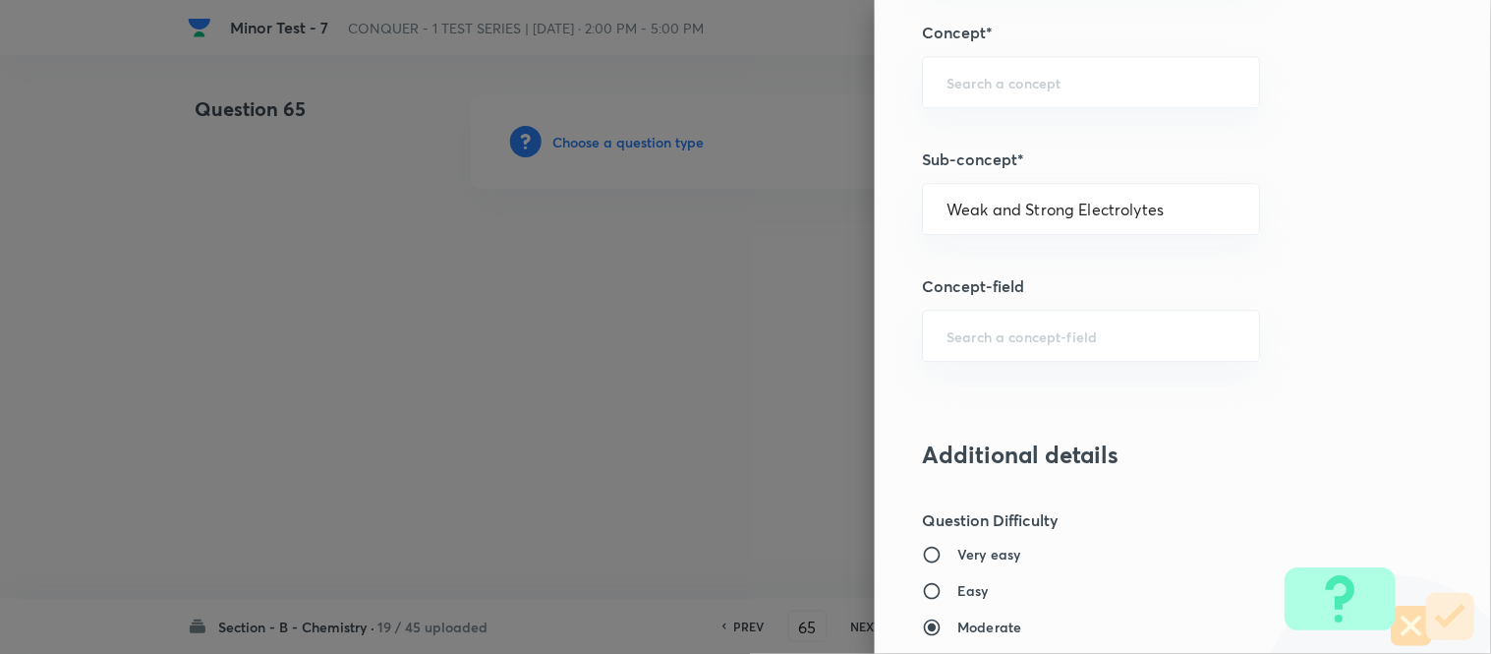
type input "Chemistry"
type input "Physical Chemistry"
type input "Ionic Equilibrium"
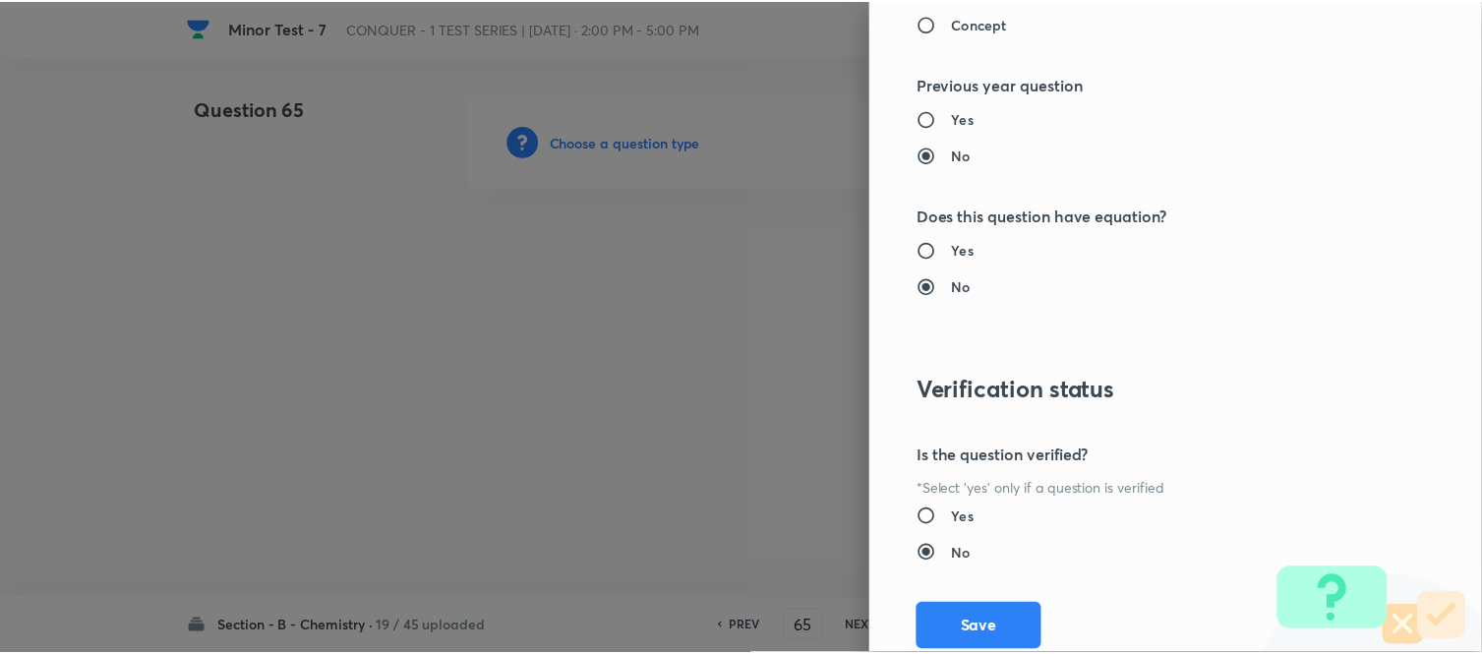
scroll to position [2158, 0]
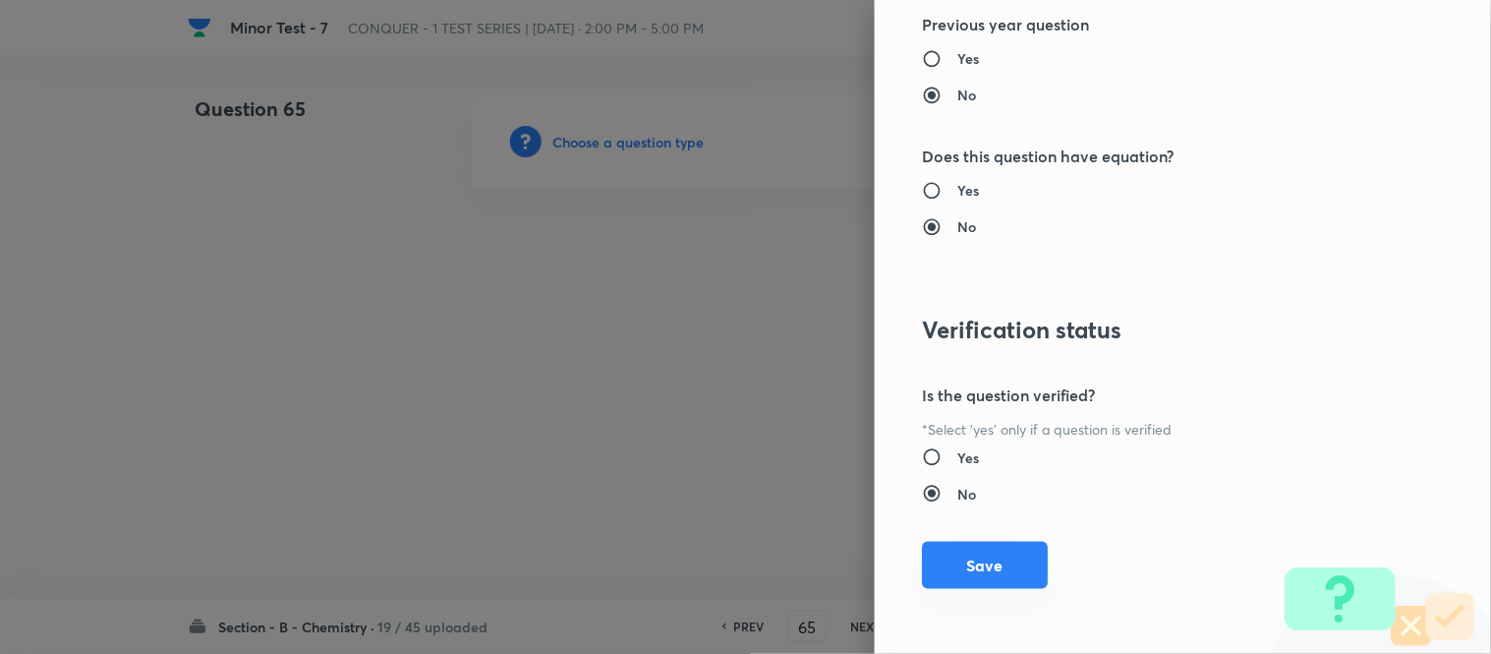
click at [978, 564] on button "Save" at bounding box center [985, 565] width 126 height 47
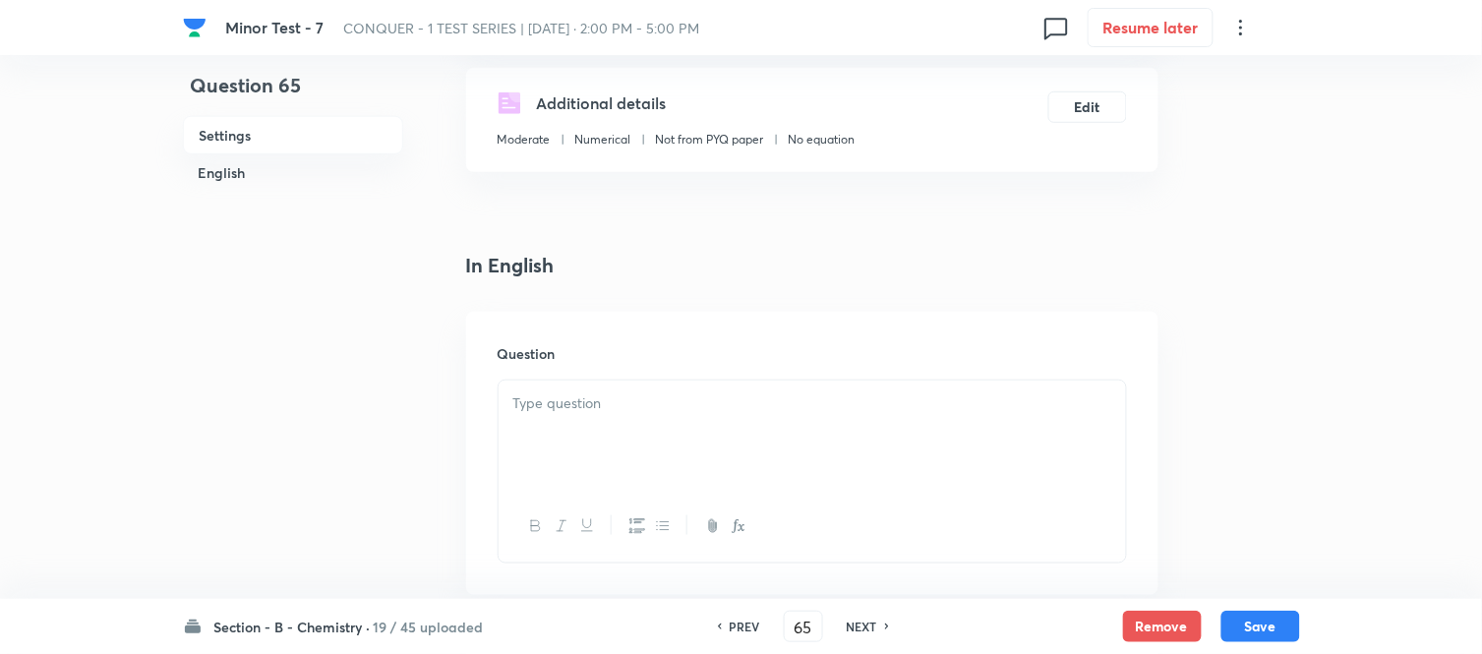
scroll to position [437, 0]
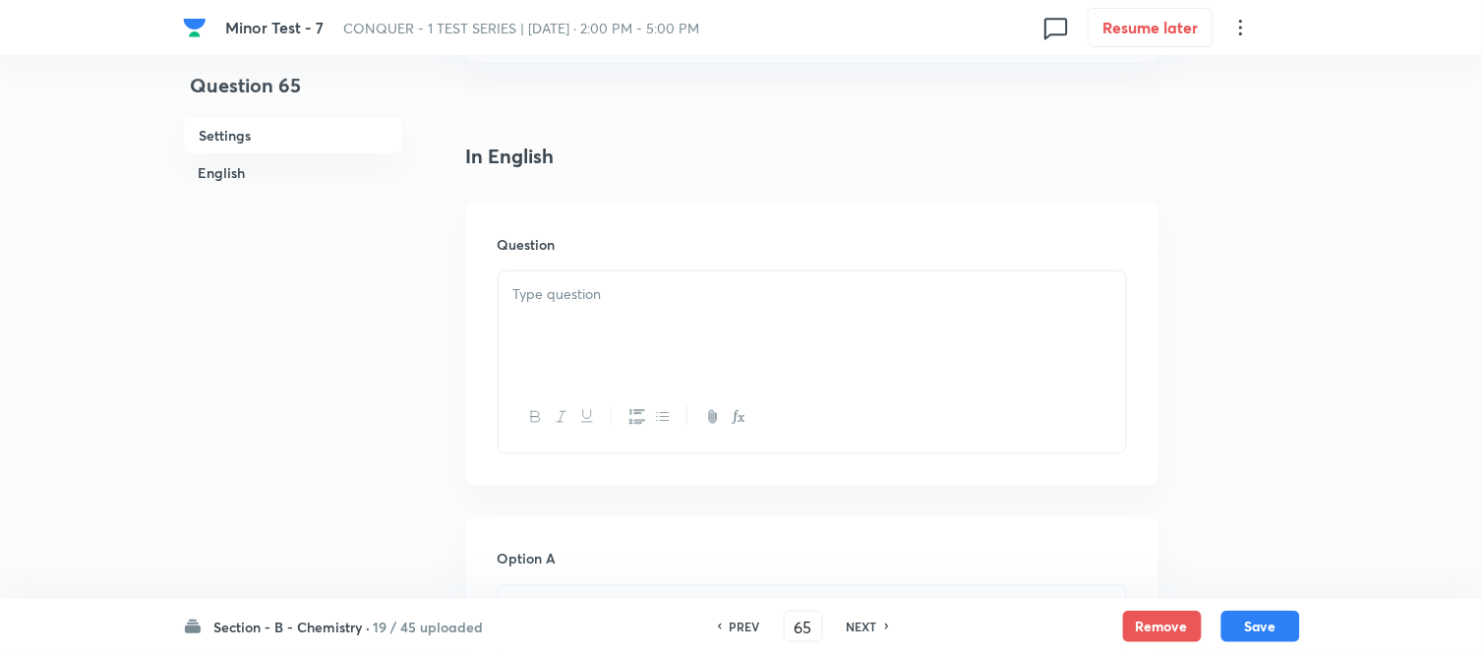
click at [679, 305] on p at bounding box center [812, 294] width 598 height 23
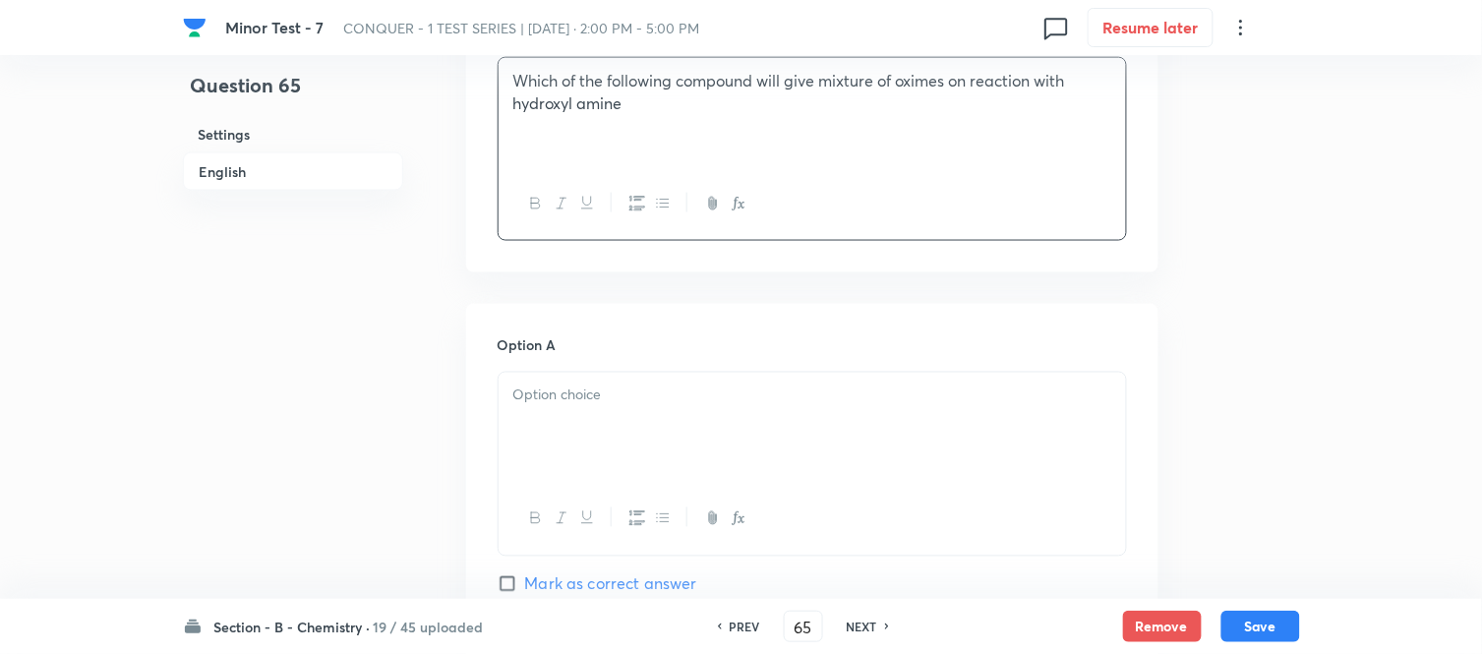
scroll to position [655, 0]
click at [667, 389] on p at bounding box center [812, 391] width 598 height 23
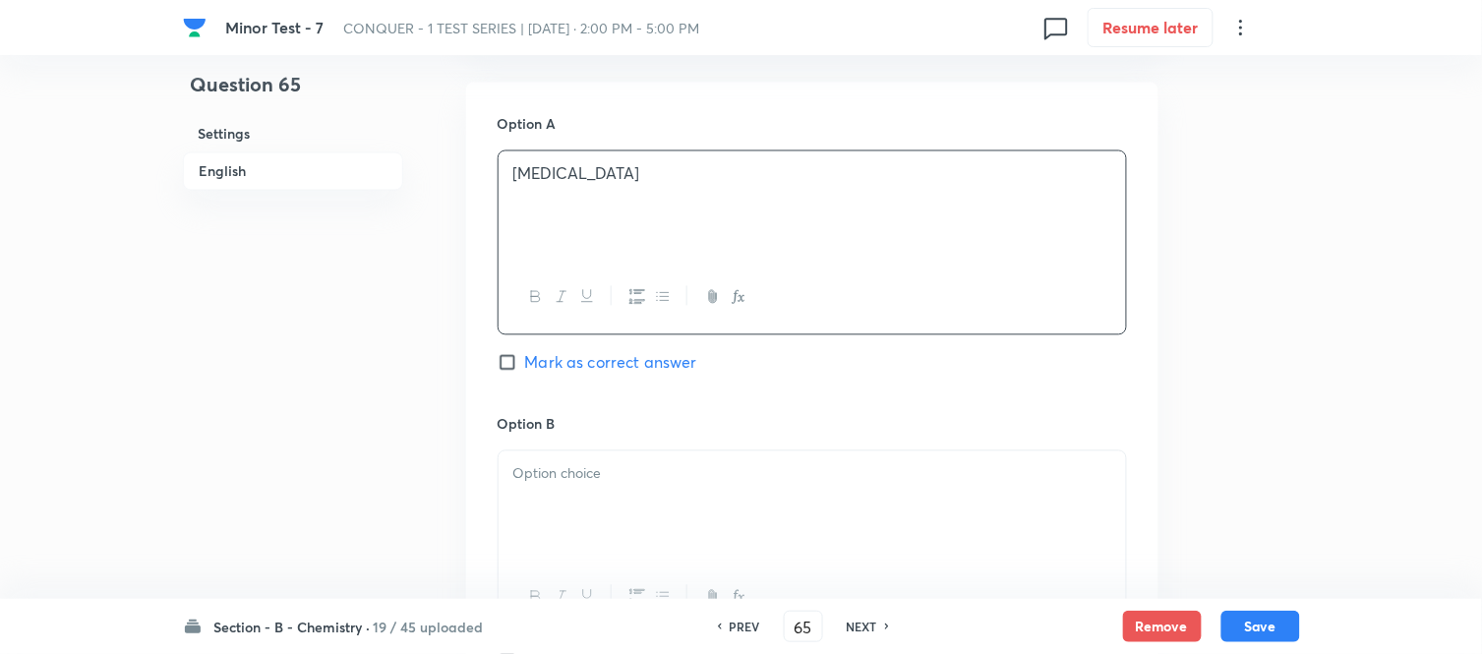
scroll to position [873, 0]
click at [649, 480] on p at bounding box center [812, 472] width 598 height 23
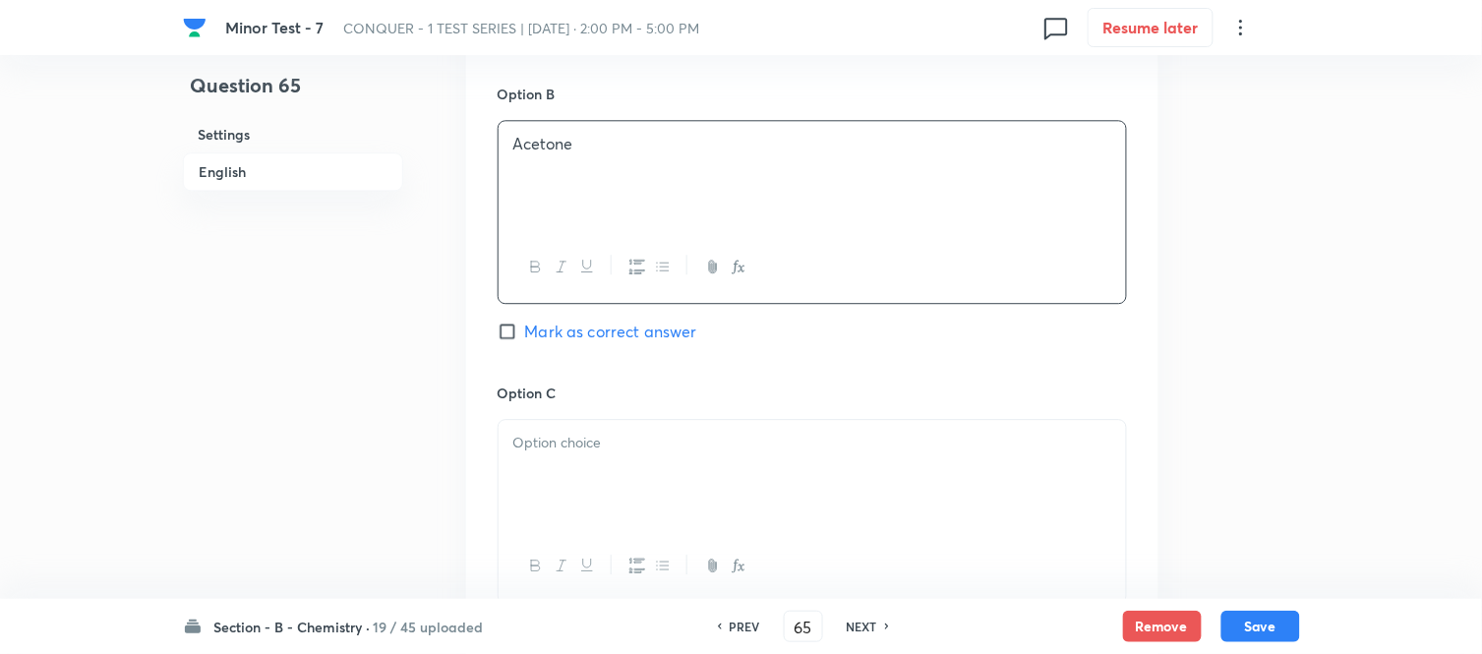
click at [681, 462] on div at bounding box center [811, 475] width 627 height 110
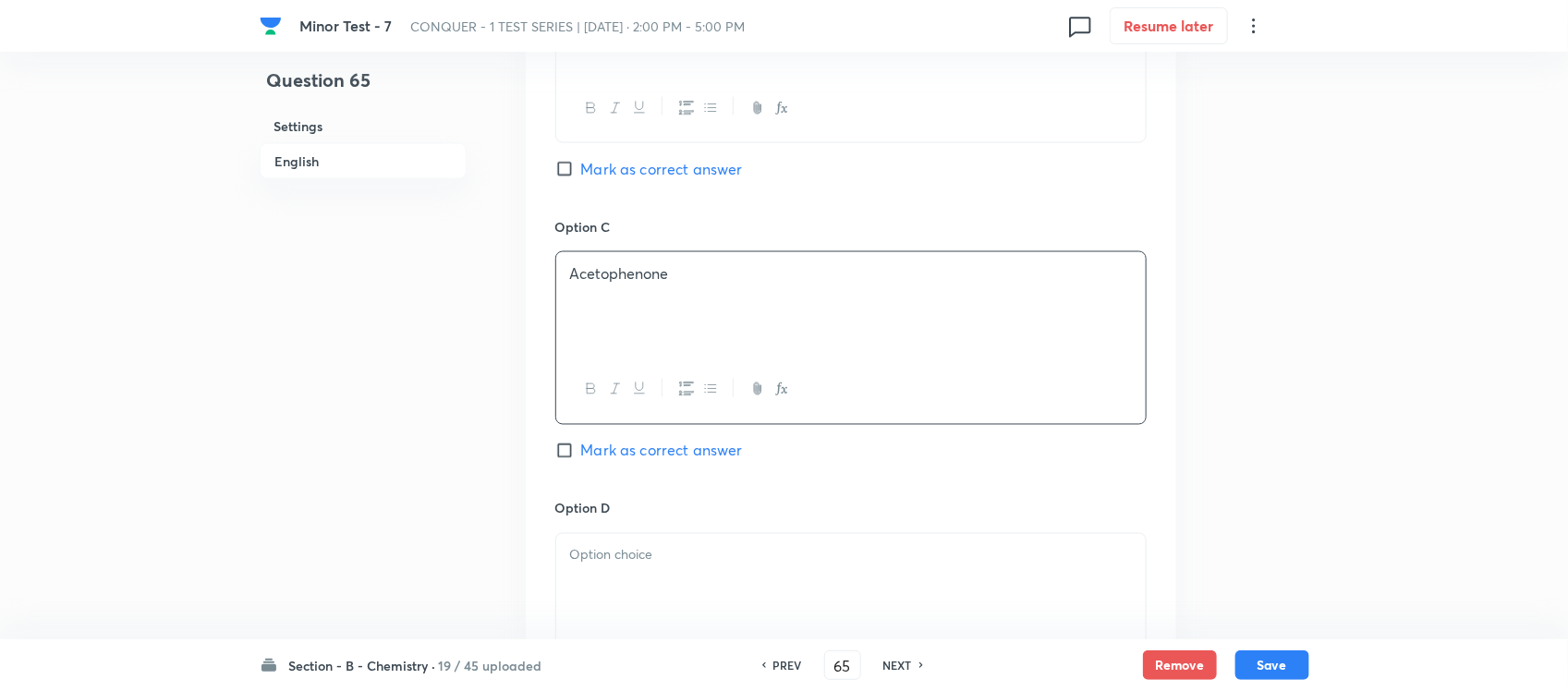
scroll to position [1360, 0]
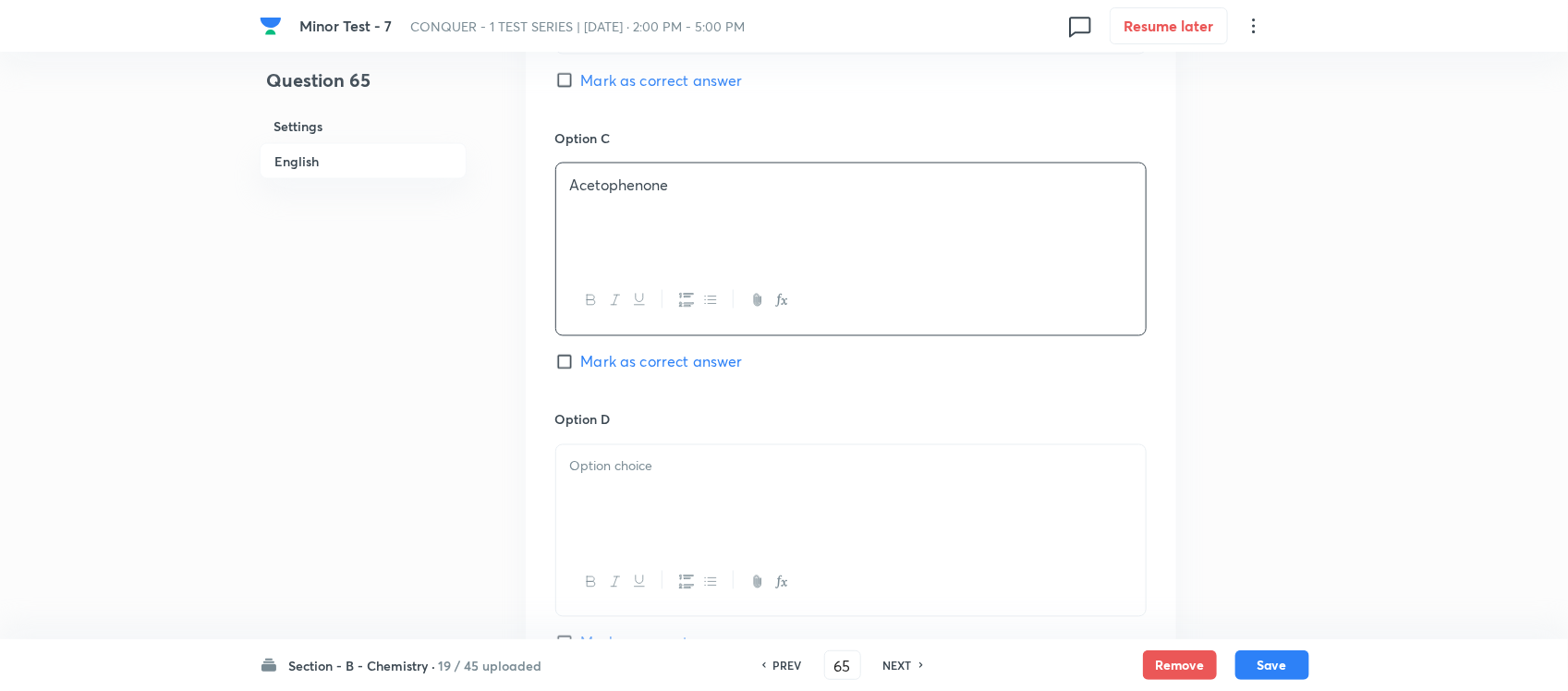
click at [577, 368] on input "Mark as correct answer" at bounding box center [569, 363] width 26 height 19
checkbox input "true"
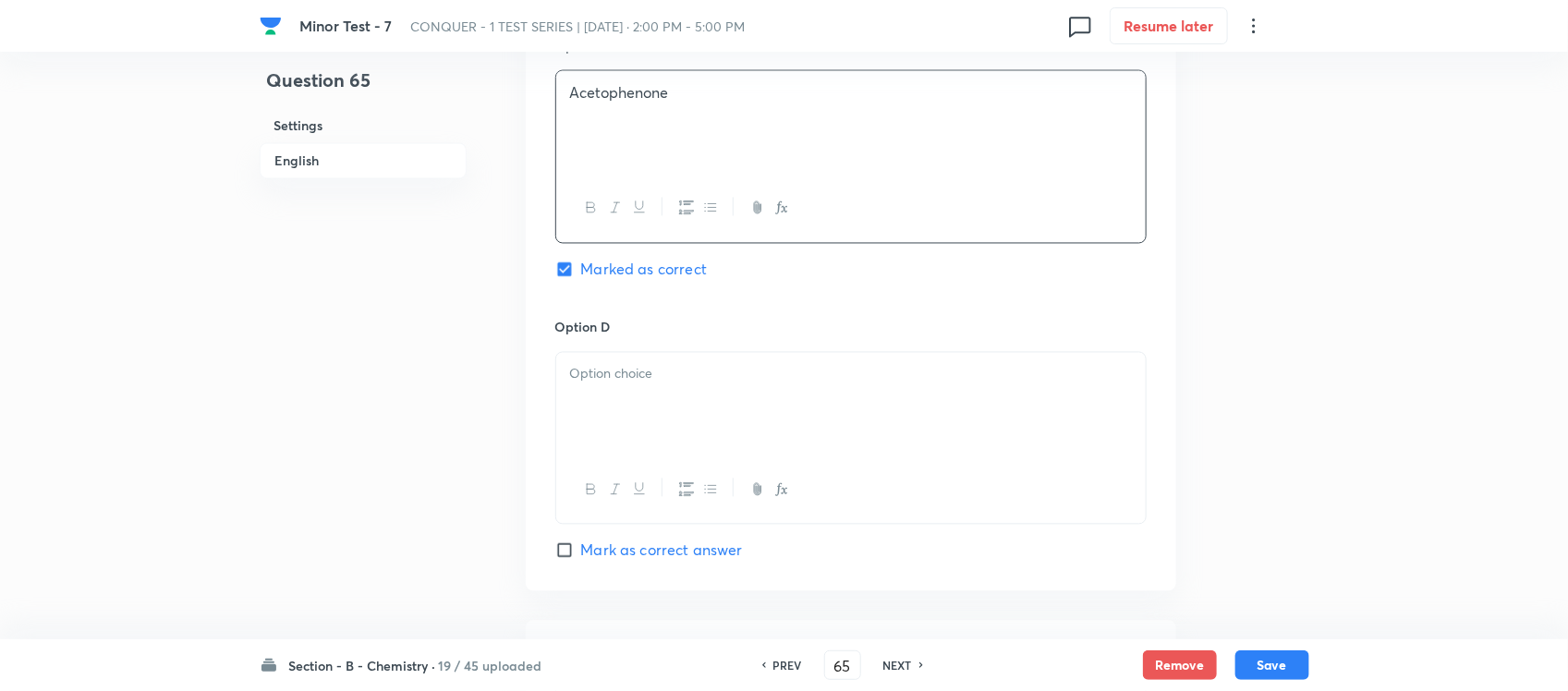
scroll to position [1592, 0]
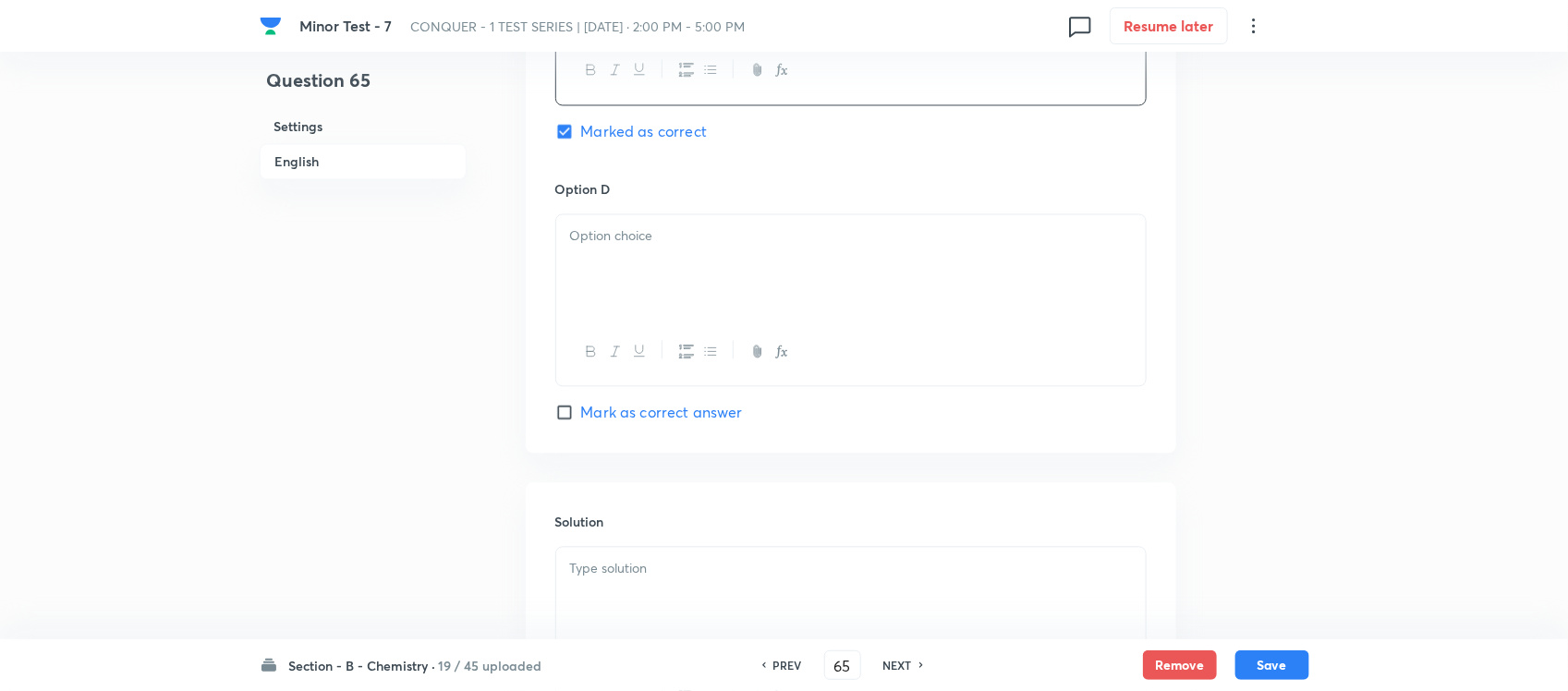
click at [682, 265] on div at bounding box center [851, 266] width 589 height 103
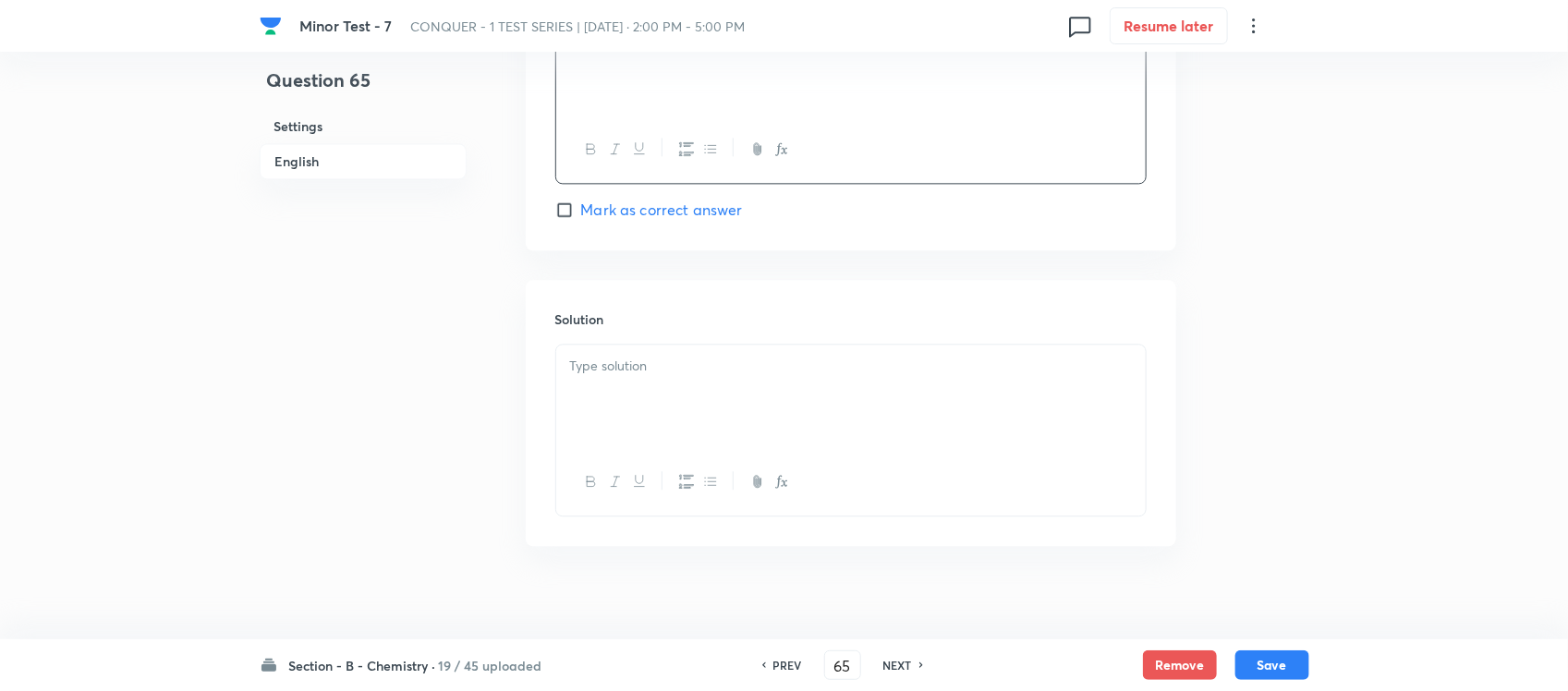
scroll to position [1819, 0]
click at [695, 370] on div at bounding box center [851, 379] width 589 height 103
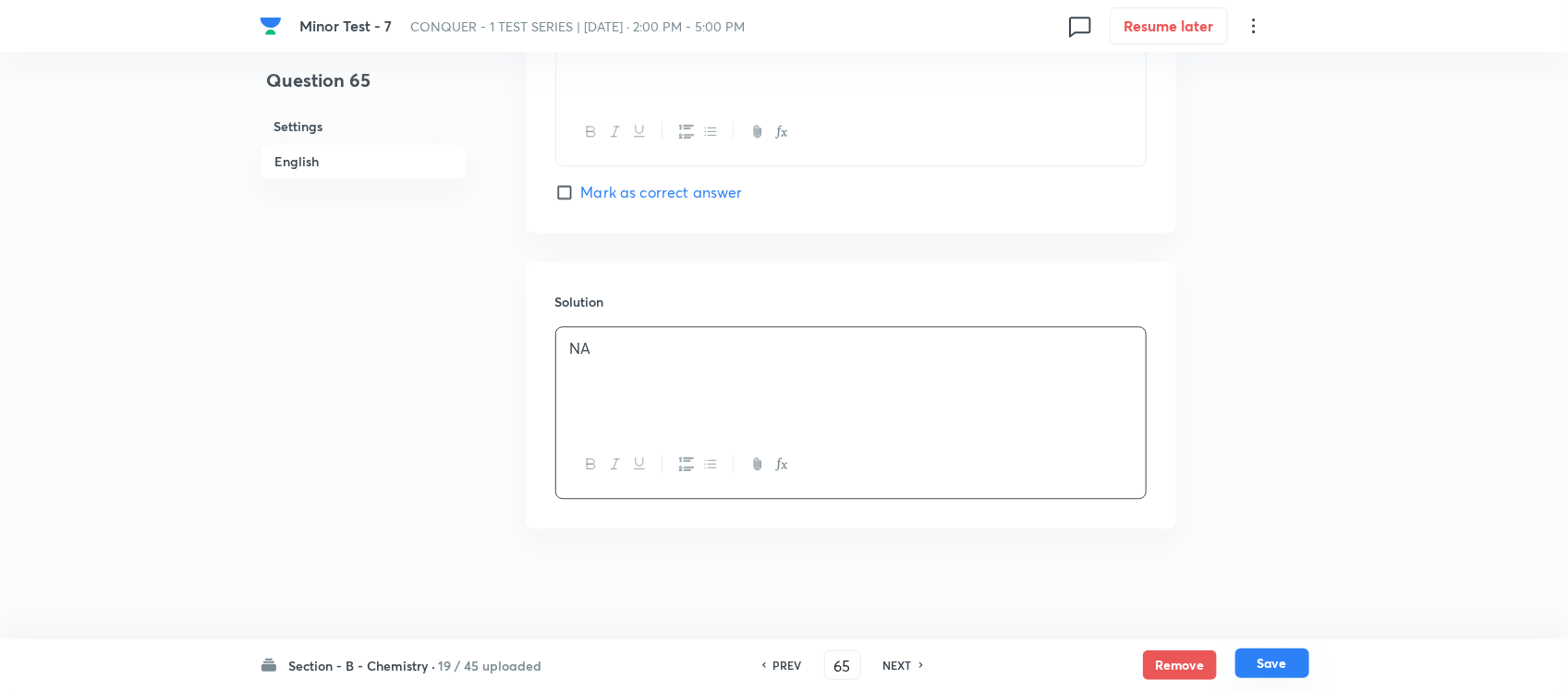
click at [1263, 614] on button "Save" at bounding box center [1273, 663] width 74 height 29
type input "66"
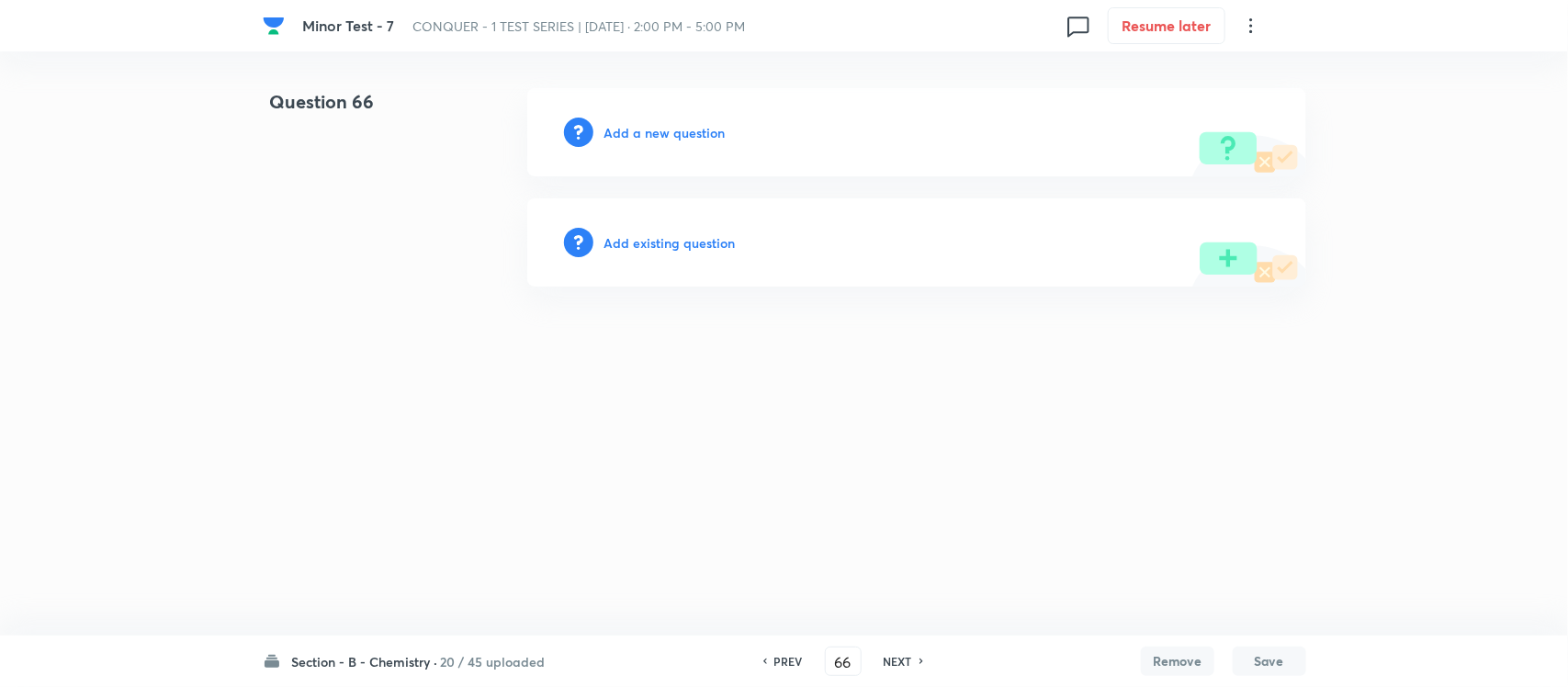
click at [645, 127] on h6 "Add a new question" at bounding box center [665, 133] width 121 height 20
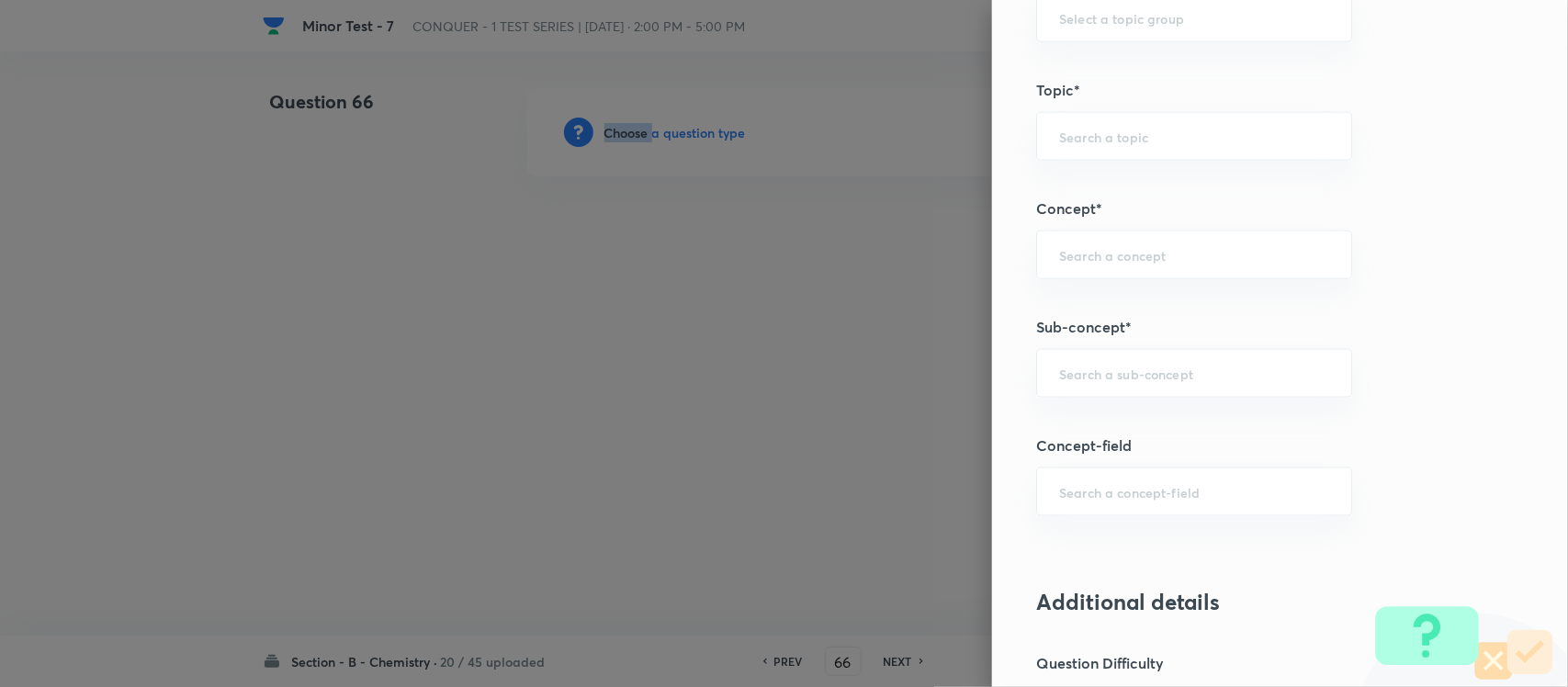
scroll to position [1034, 0]
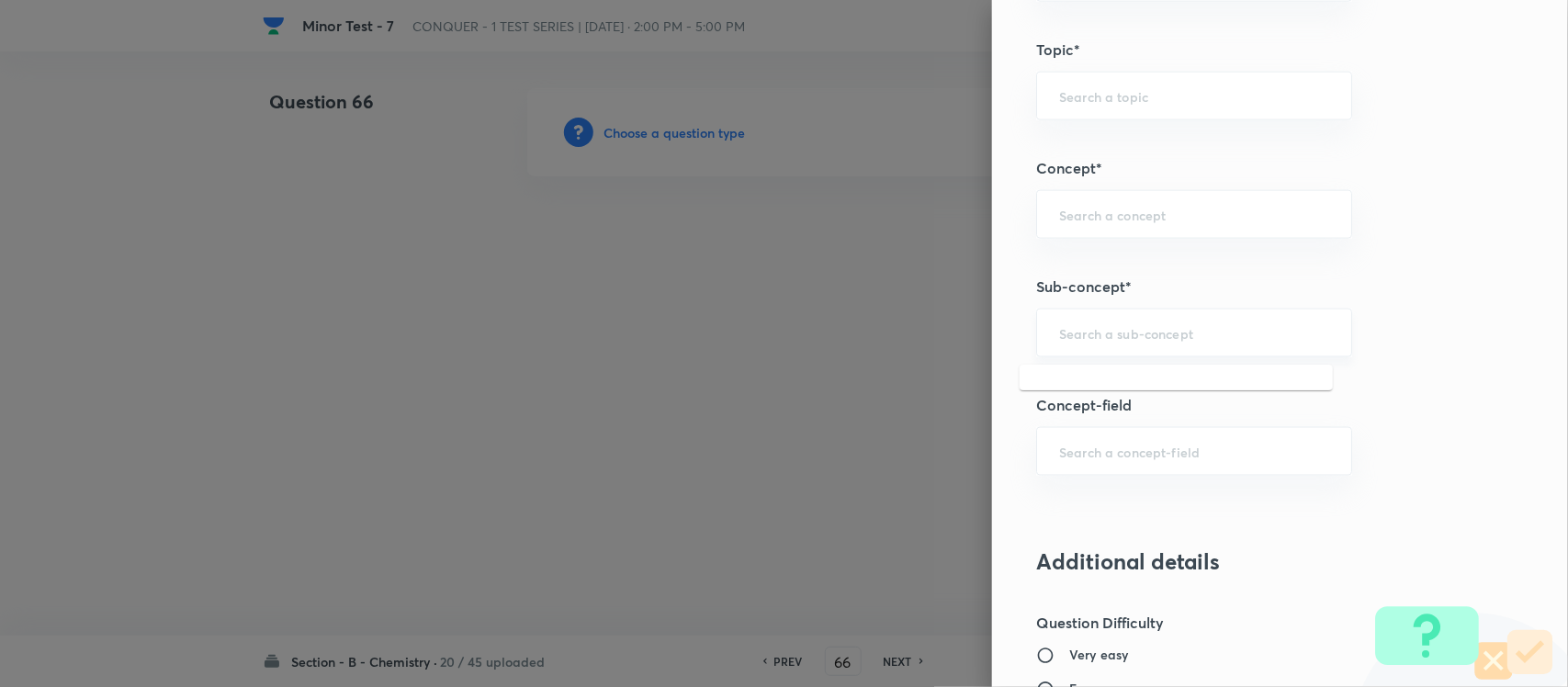
click at [1175, 337] on input "text" at bounding box center [1194, 333] width 270 height 18
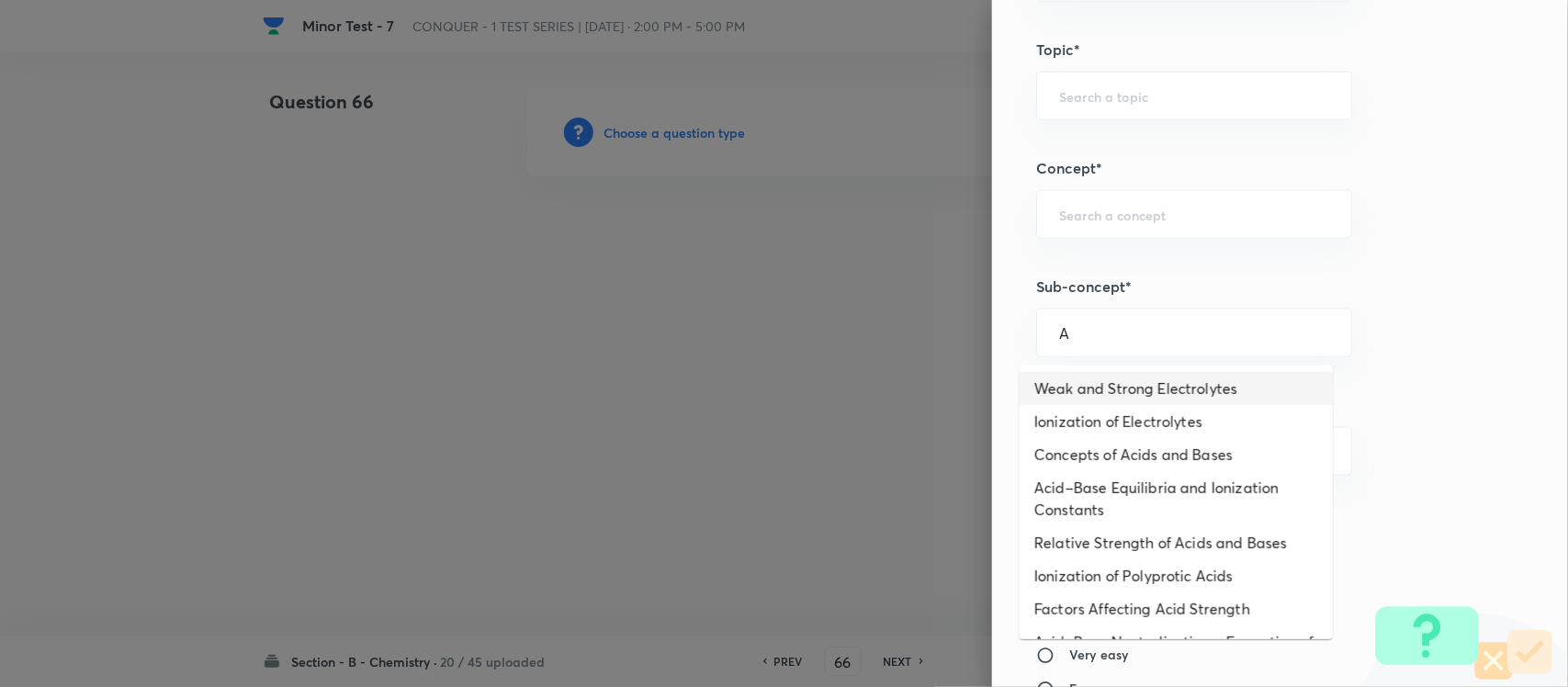
click at [1131, 382] on li "Weak and Strong Electrolytes" at bounding box center [1176, 388] width 313 height 33
type input "Weak and Strong Electrolytes"
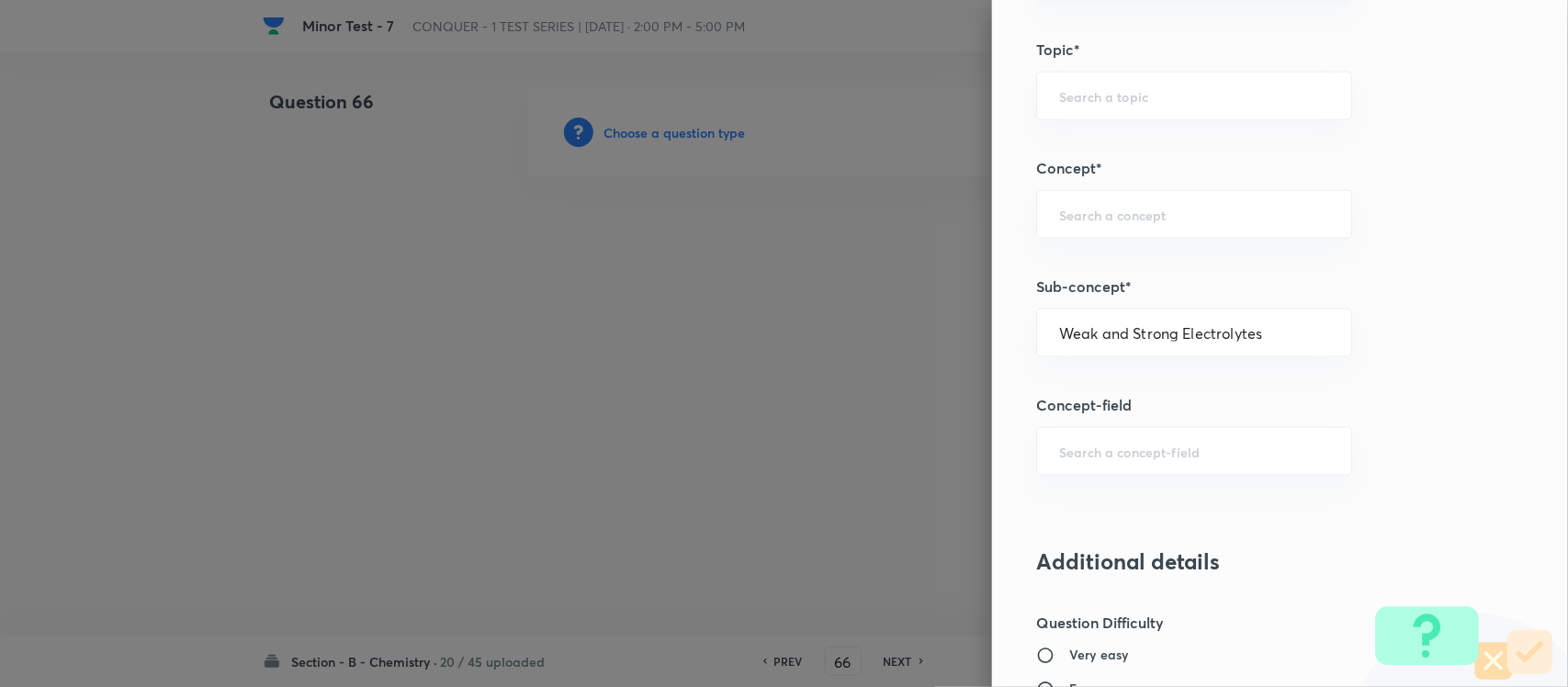
type input "Chemistry"
type input "Physical Chemistry"
type input "Ionic Equilibrium"
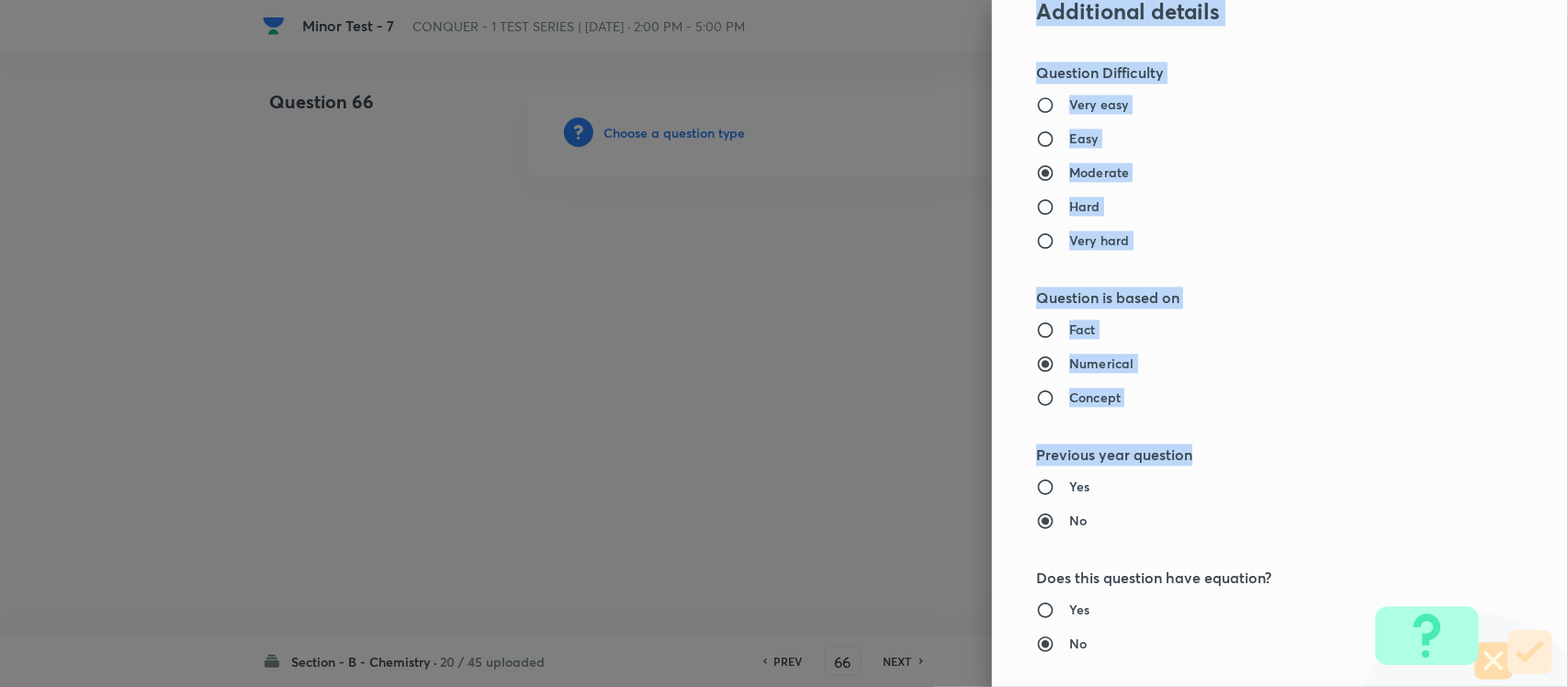
scroll to position [1612, 0]
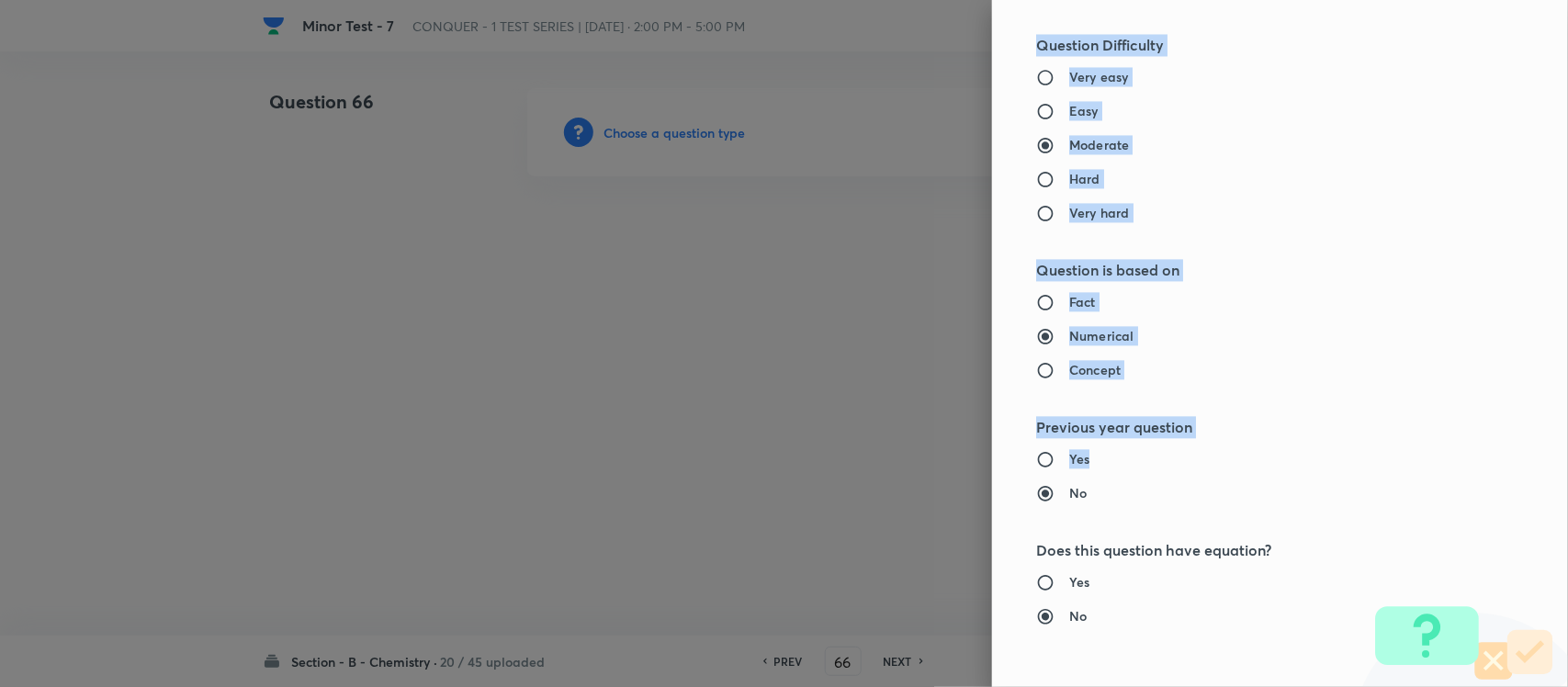
drag, startPoint x: 1566, startPoint y: 350, endPoint x: 1537, endPoint y: 471, distance: 124.4
click at [1384, 471] on div "Question settings Question type* Single choice correct Number of options* 2 3 4…" at bounding box center [1280, 343] width 576 height 687
click at [1384, 308] on label "Fact" at bounding box center [1242, 302] width 411 height 20
click at [1069, 308] on input "Fact" at bounding box center [1052, 303] width 33 height 19
radio input "true"
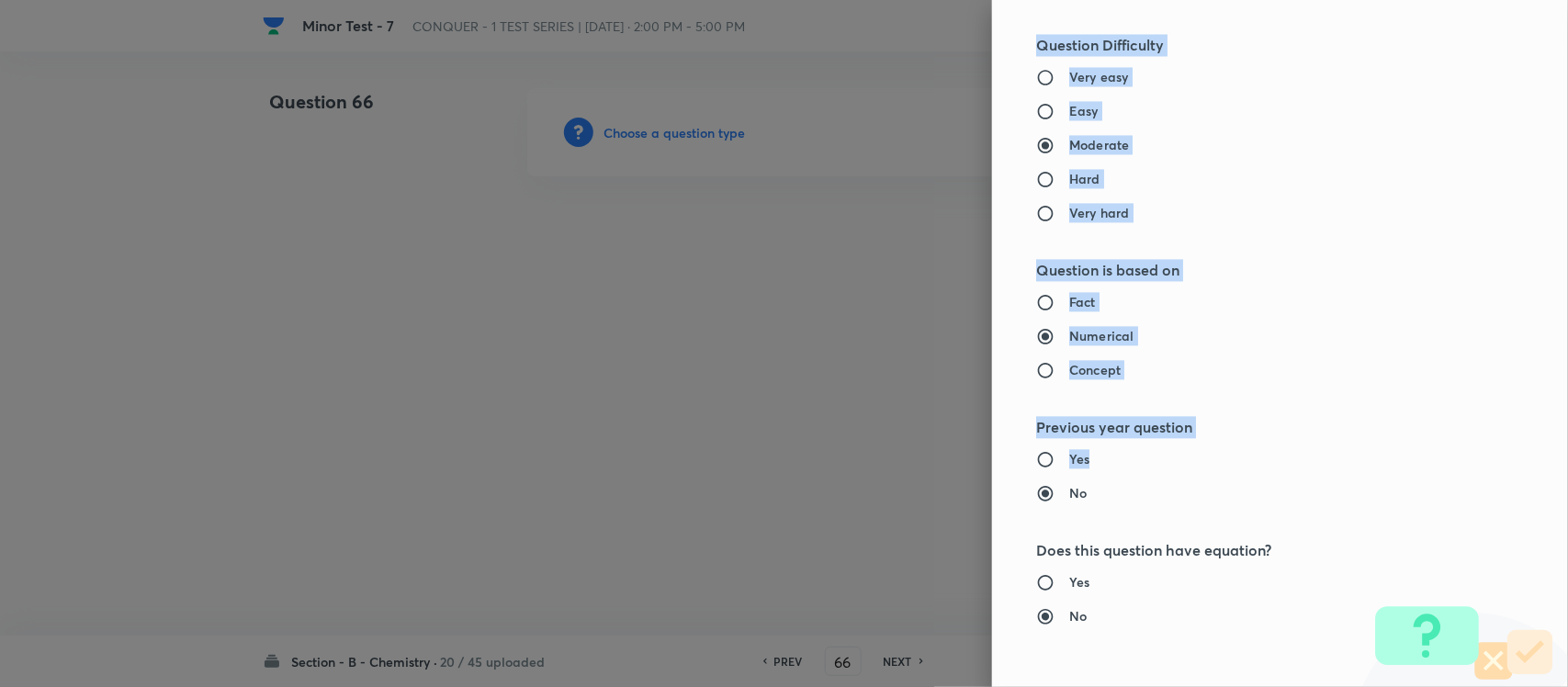
radio input "false"
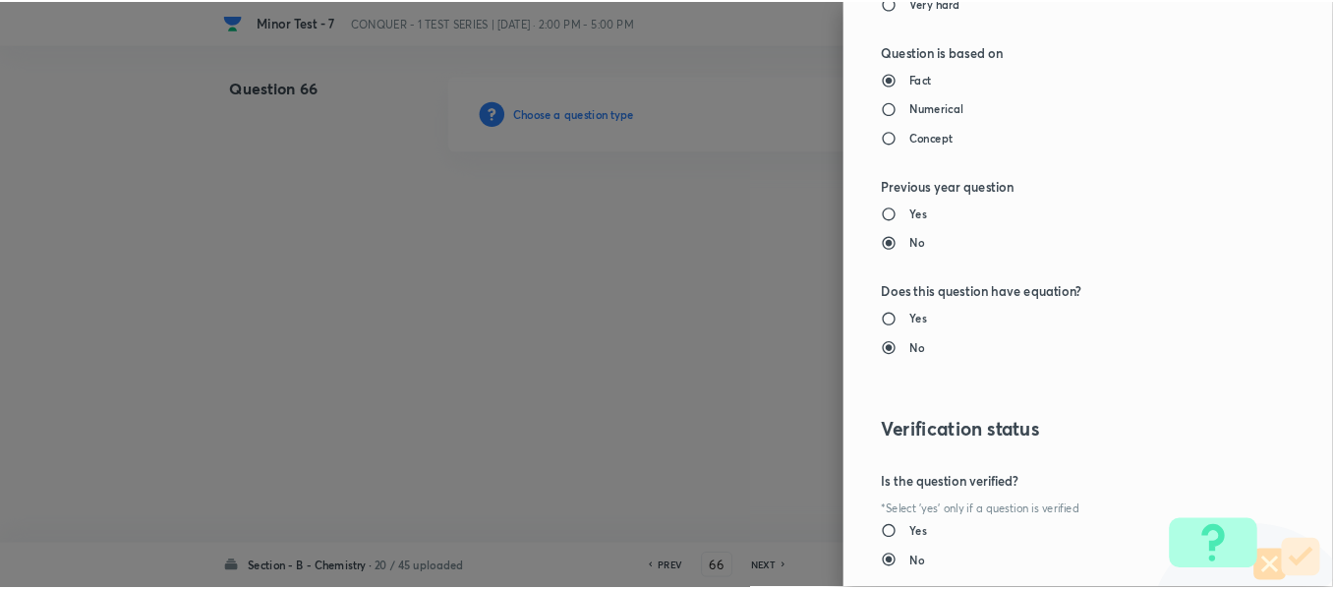
scroll to position [2079, 0]
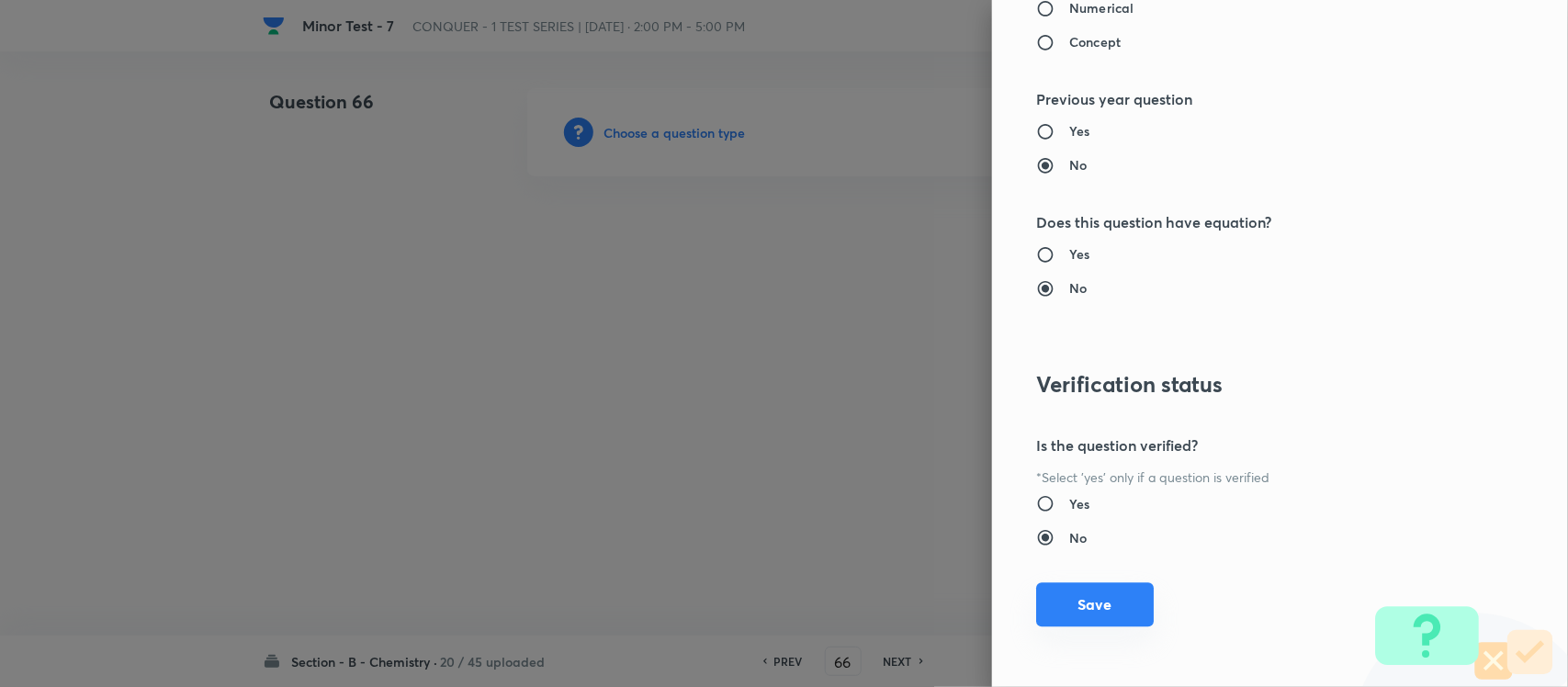
click at [1058, 605] on button "Save" at bounding box center [1095, 604] width 118 height 44
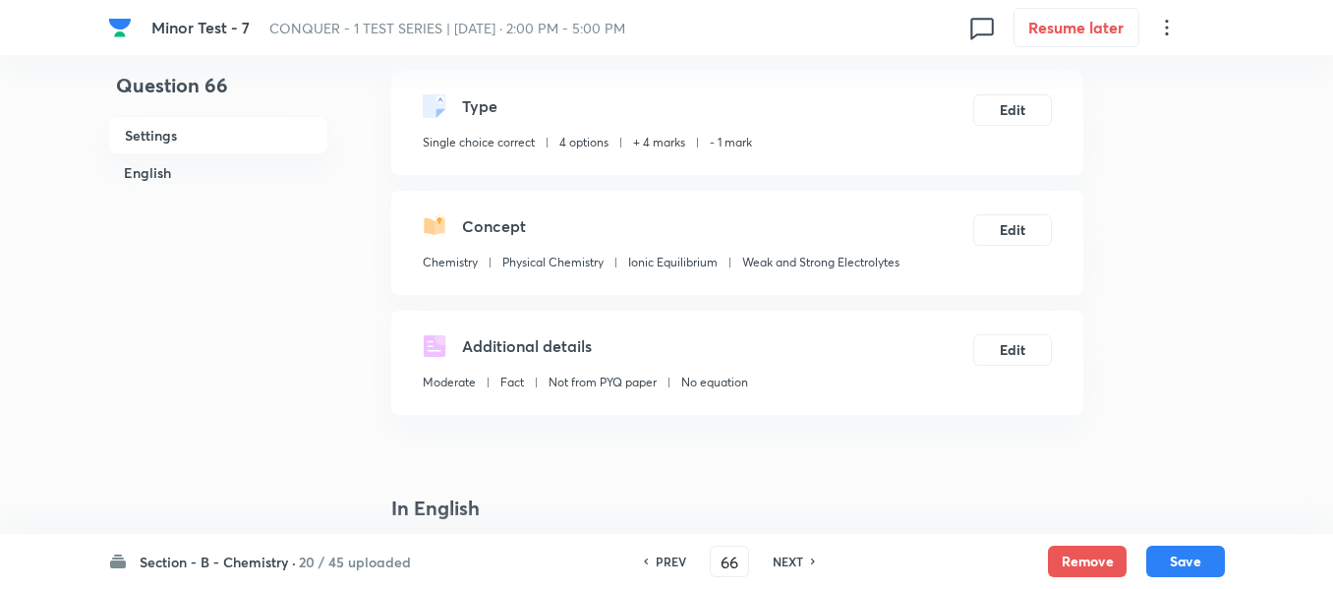
scroll to position [393, 0]
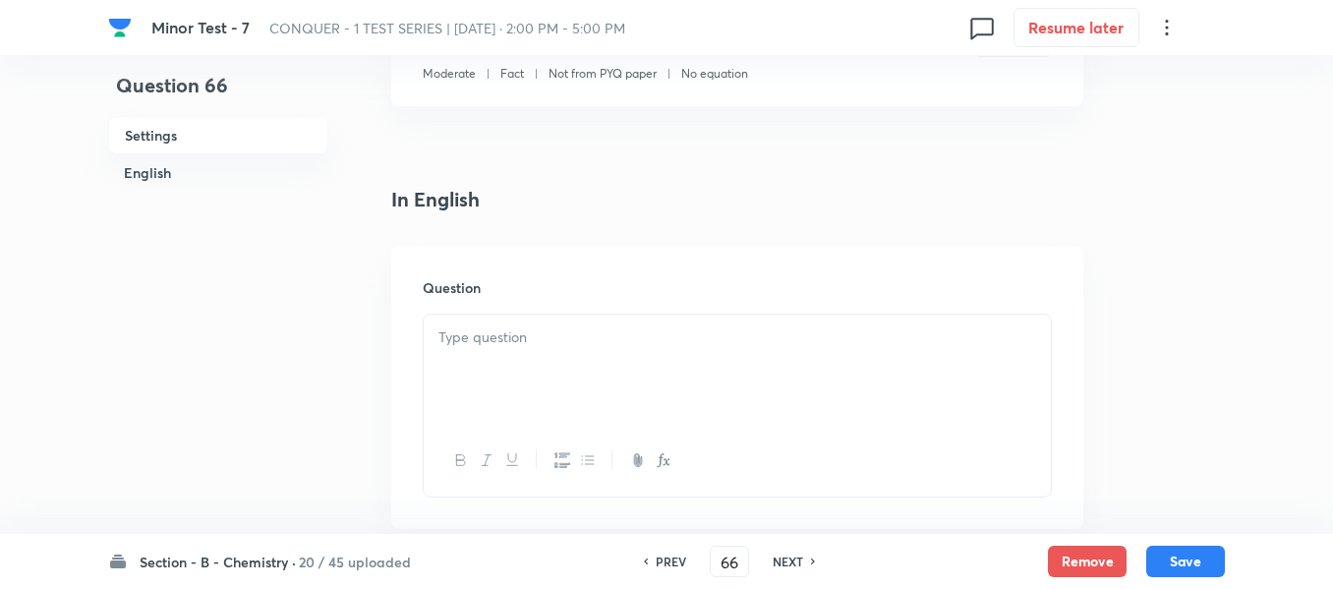
click at [633, 335] on p at bounding box center [738, 337] width 598 height 23
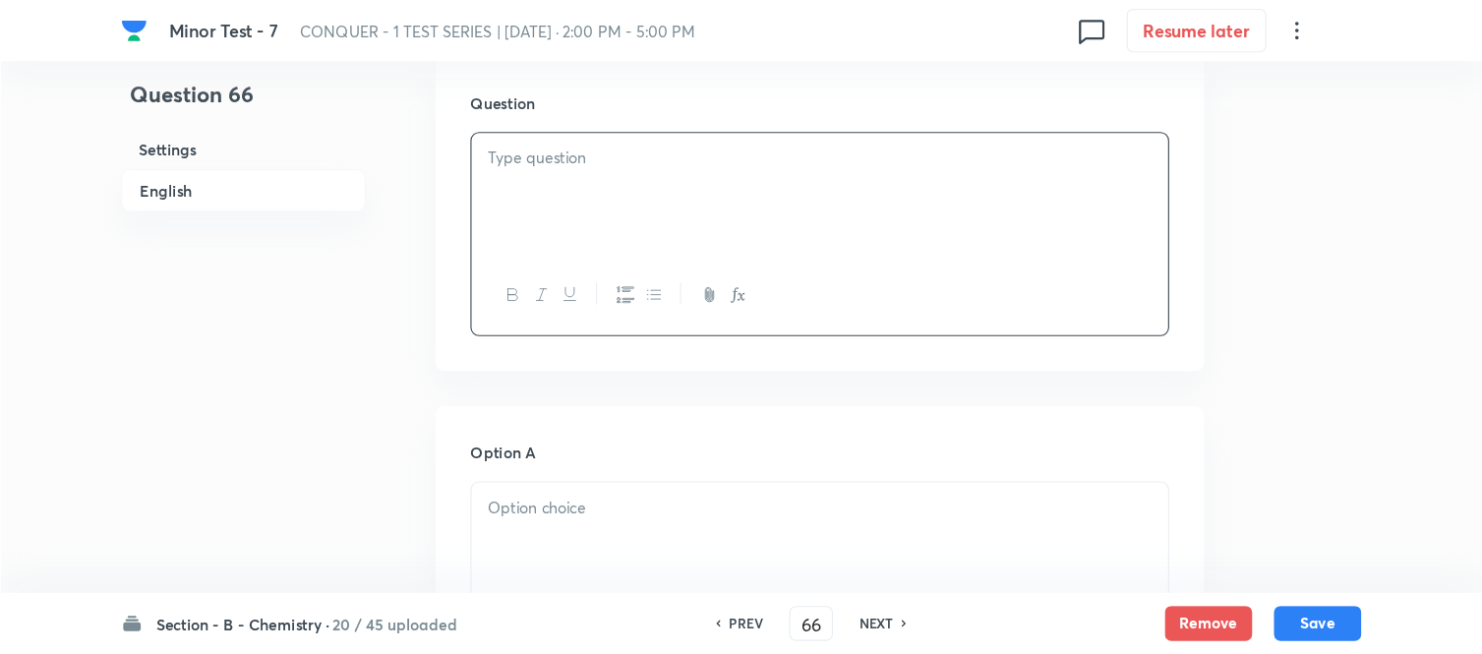
scroll to position [590, 0]
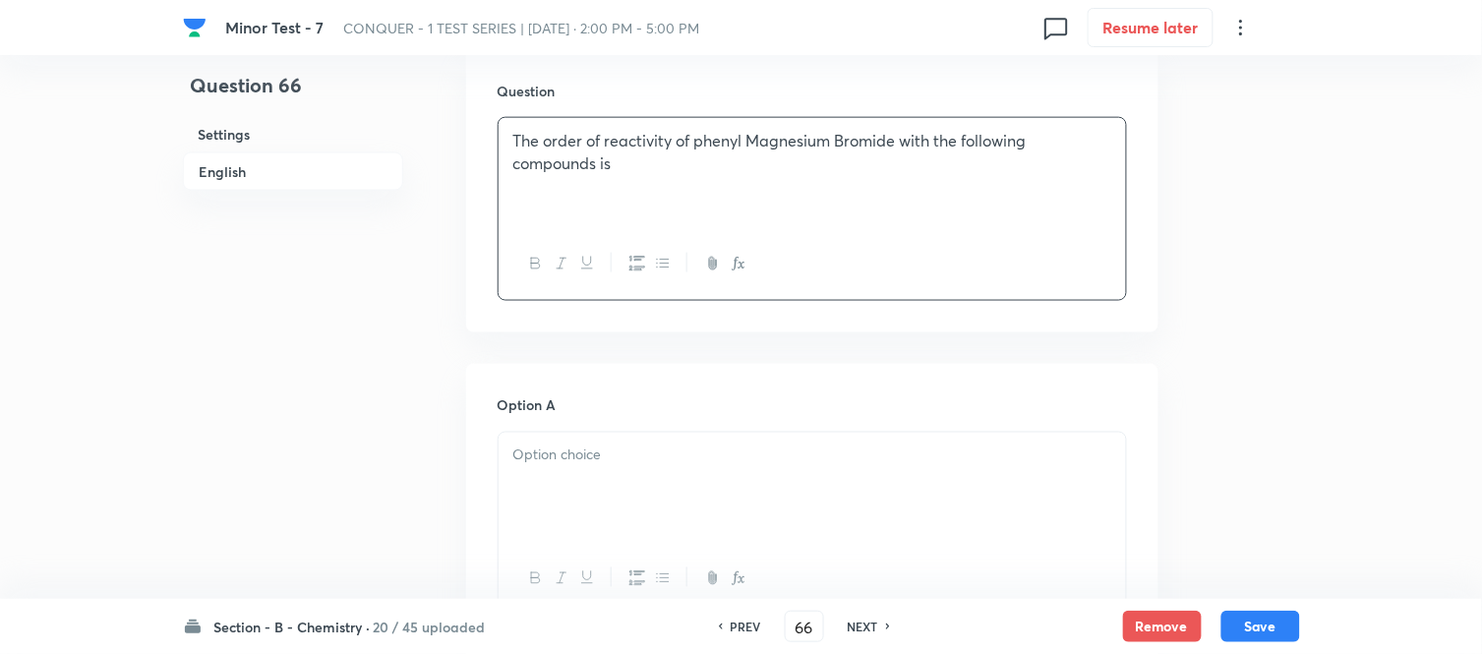
click at [710, 496] on div at bounding box center [811, 488] width 627 height 110
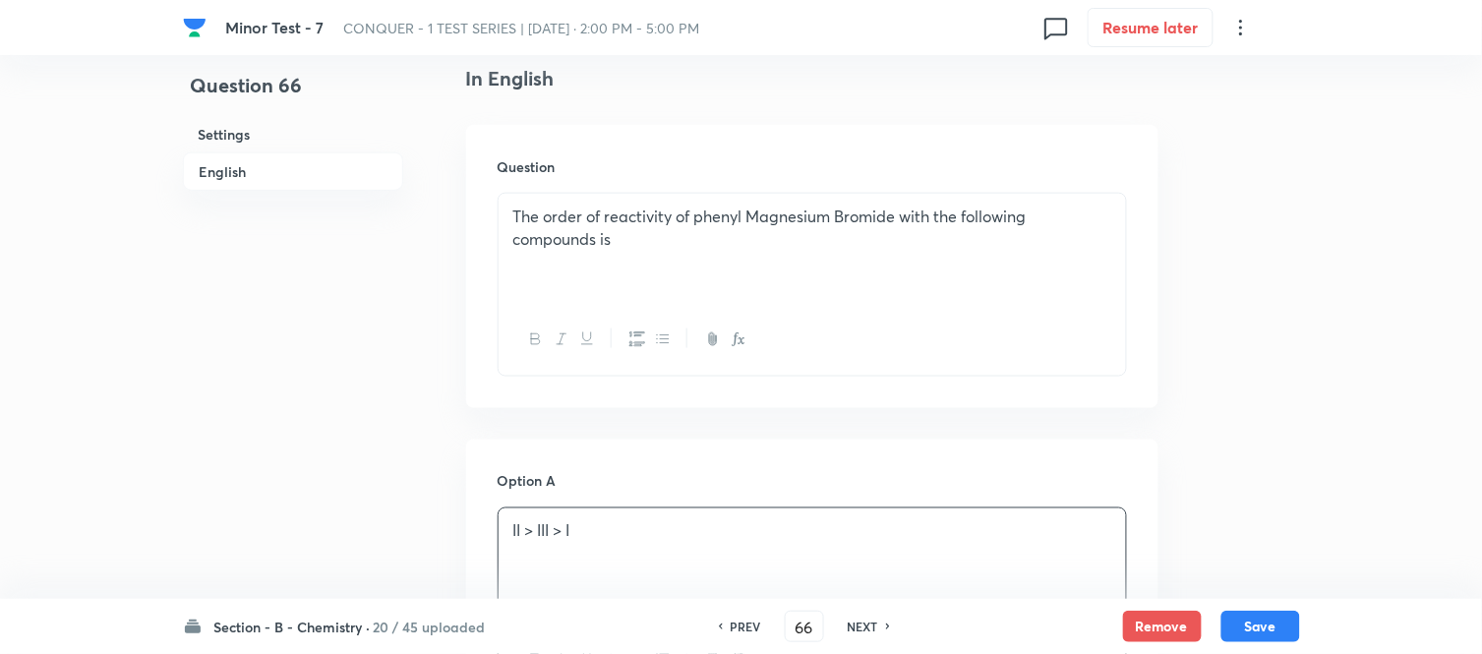
scroll to position [480, 0]
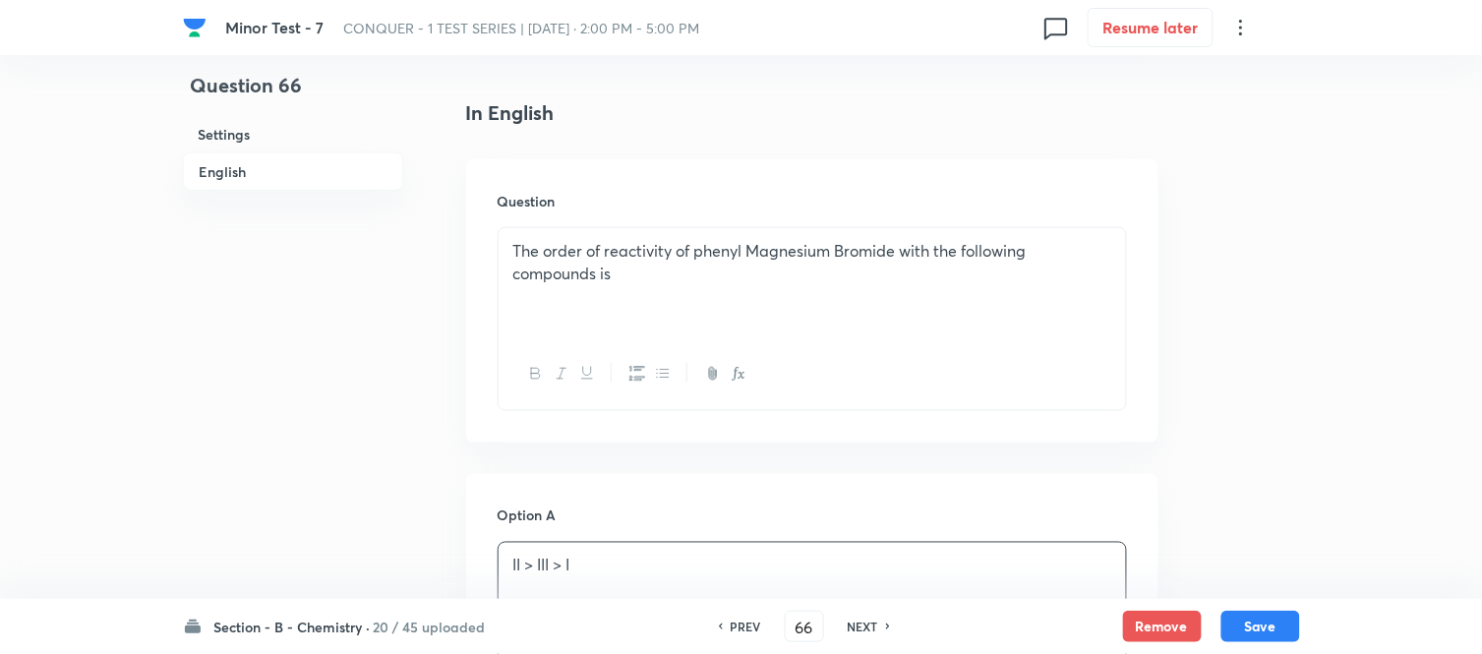
click at [690, 295] on p at bounding box center [812, 295] width 598 height 23
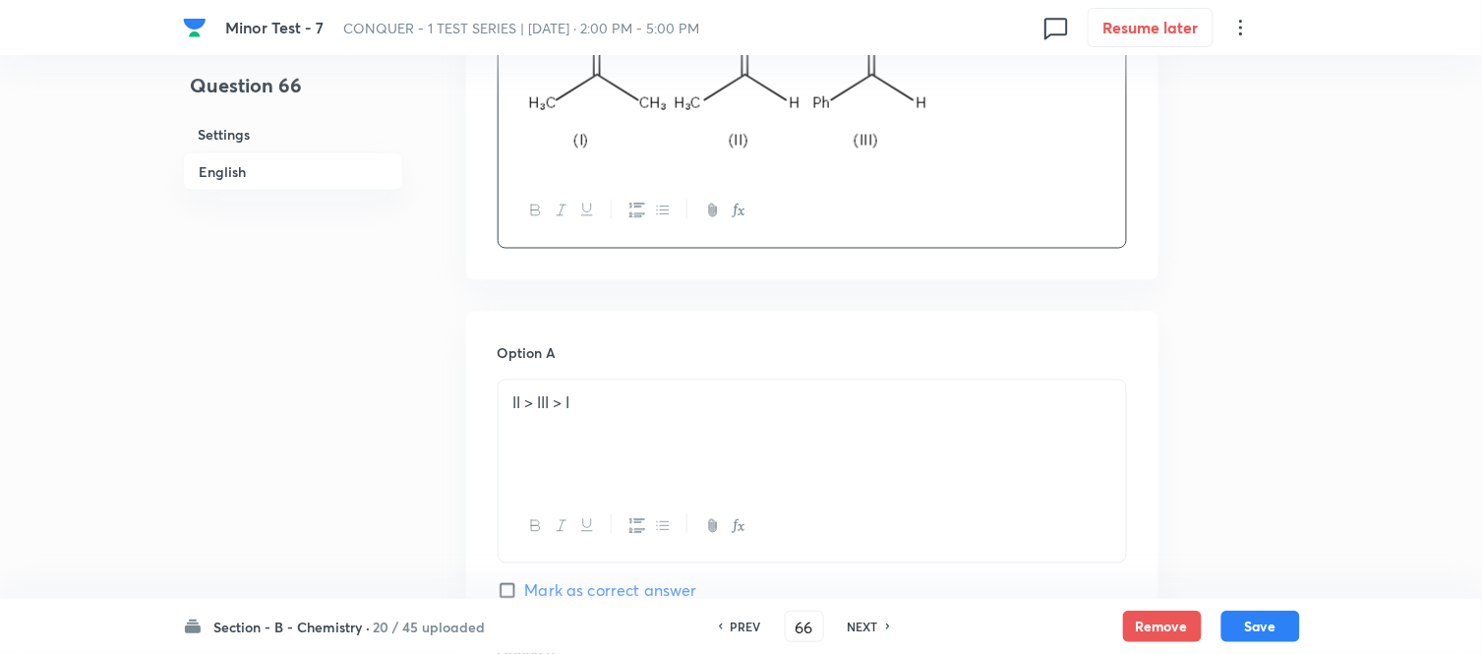
scroll to position [808, 0]
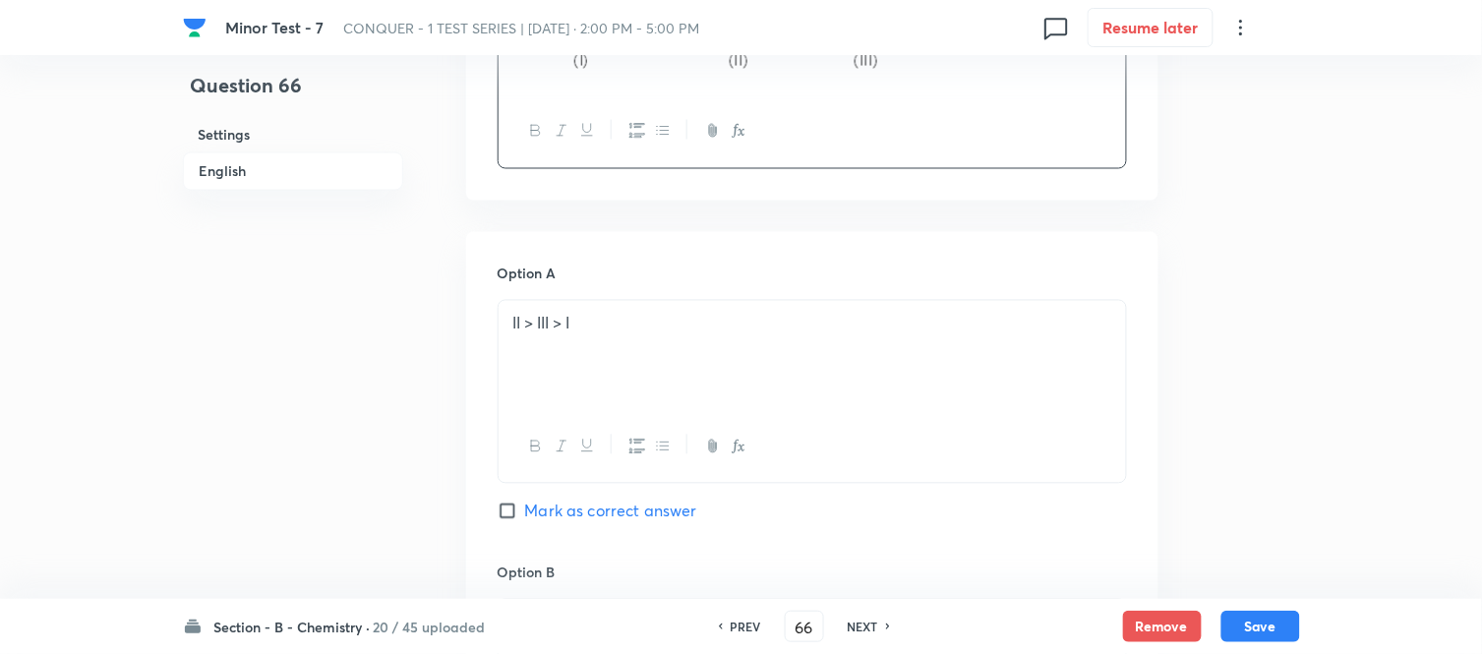
click at [703, 367] on div "II > III > I" at bounding box center [811, 356] width 627 height 110
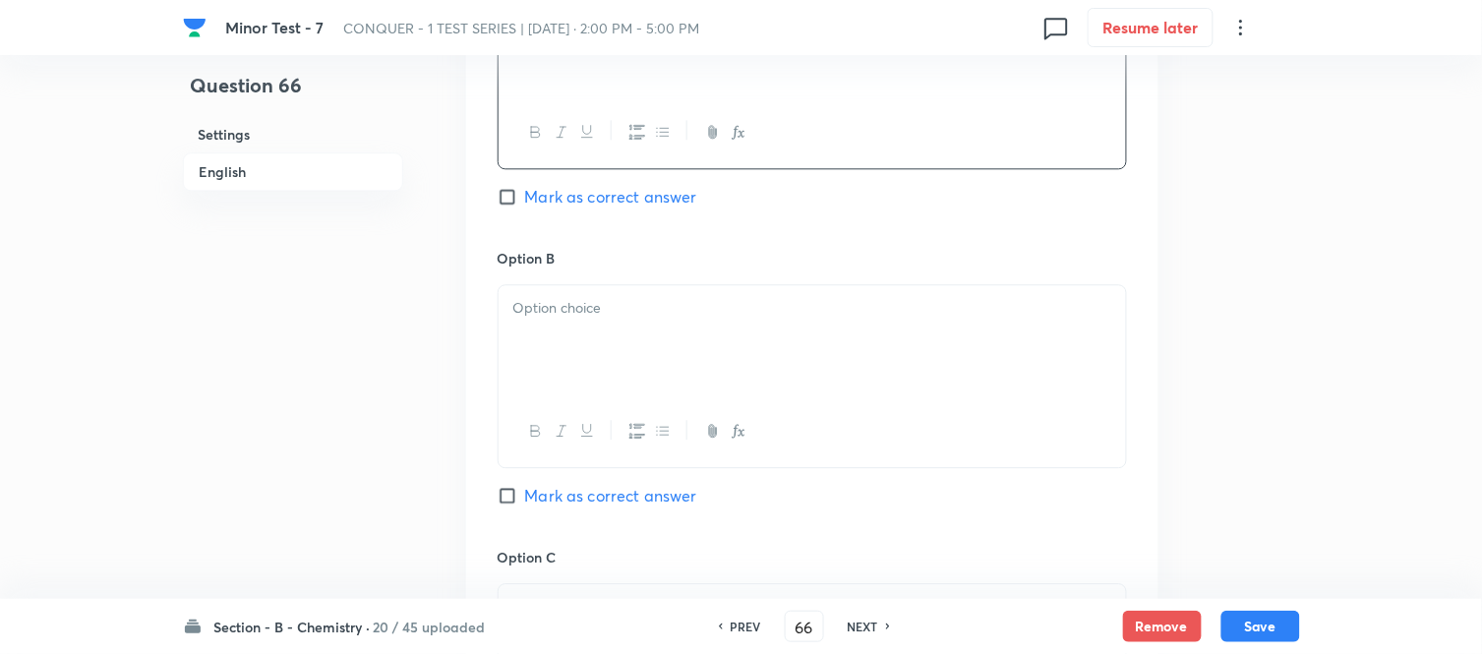
scroll to position [1136, 0]
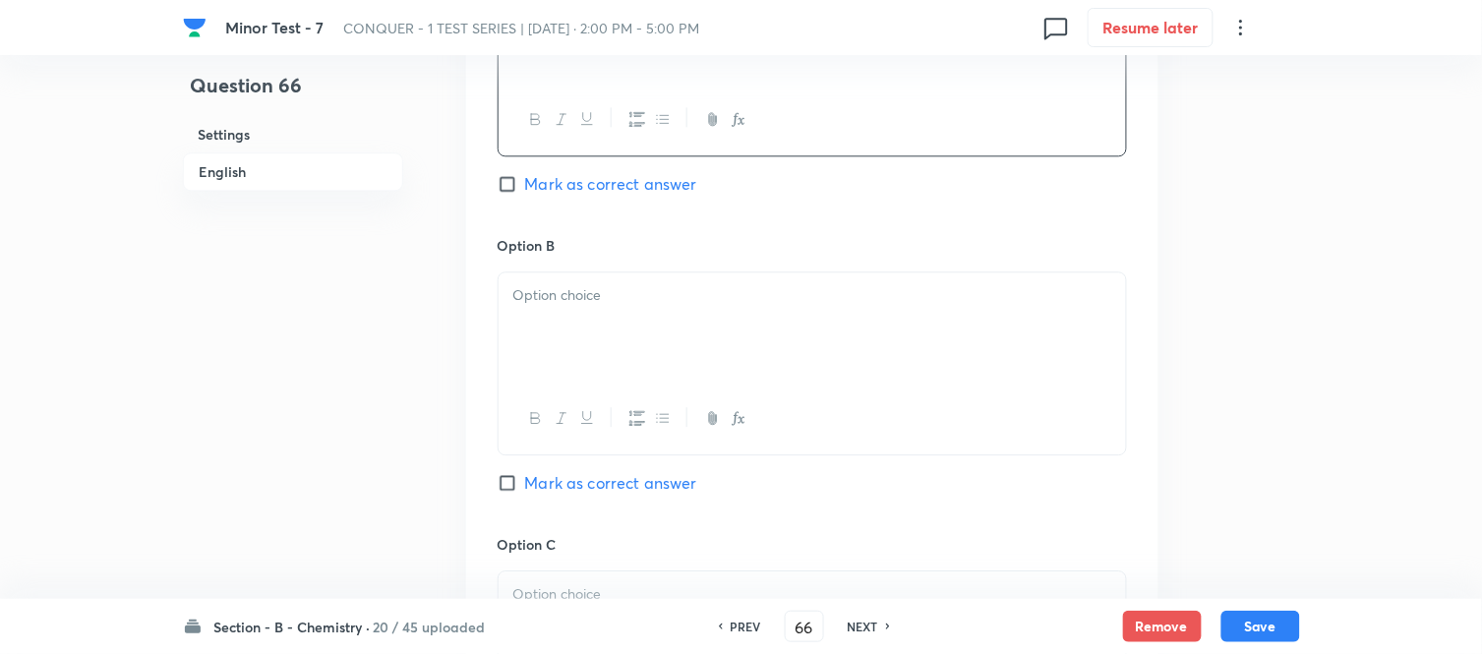
click at [701, 322] on div at bounding box center [811, 327] width 627 height 110
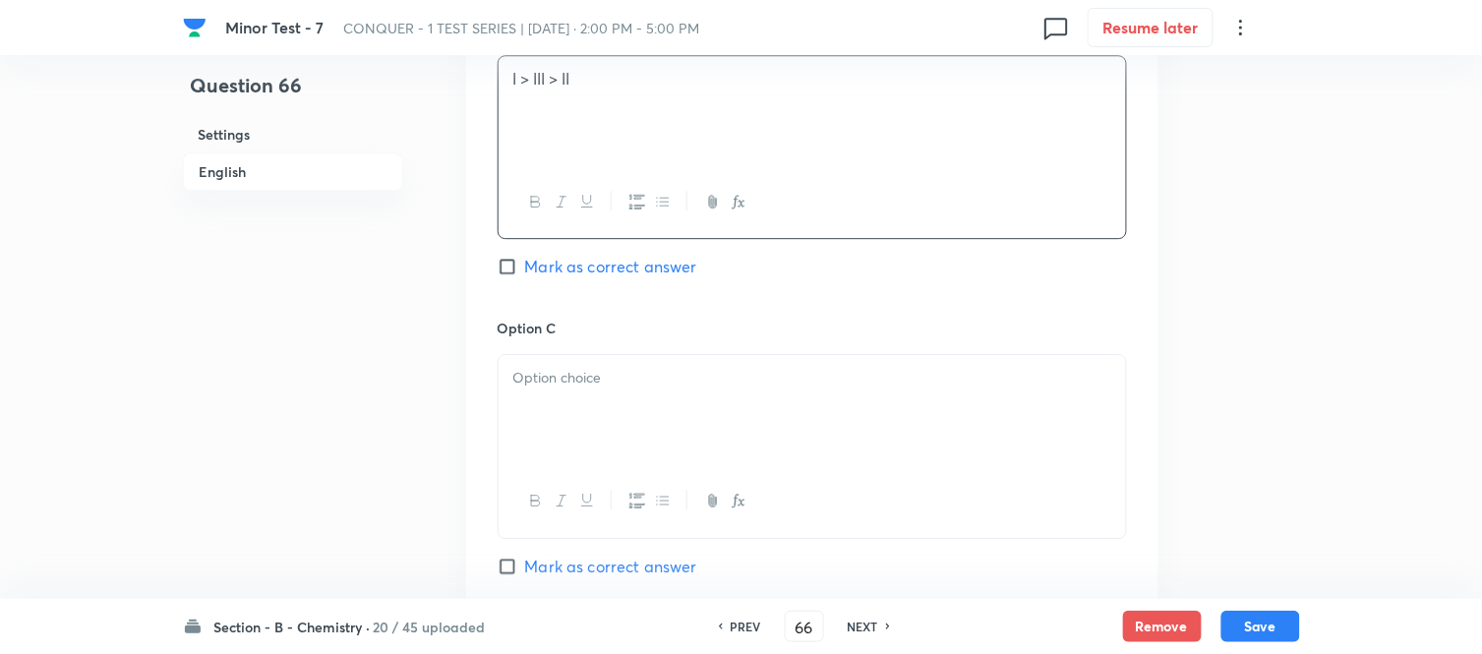
scroll to position [1354, 0]
click at [664, 386] on p at bounding box center [812, 376] width 598 height 23
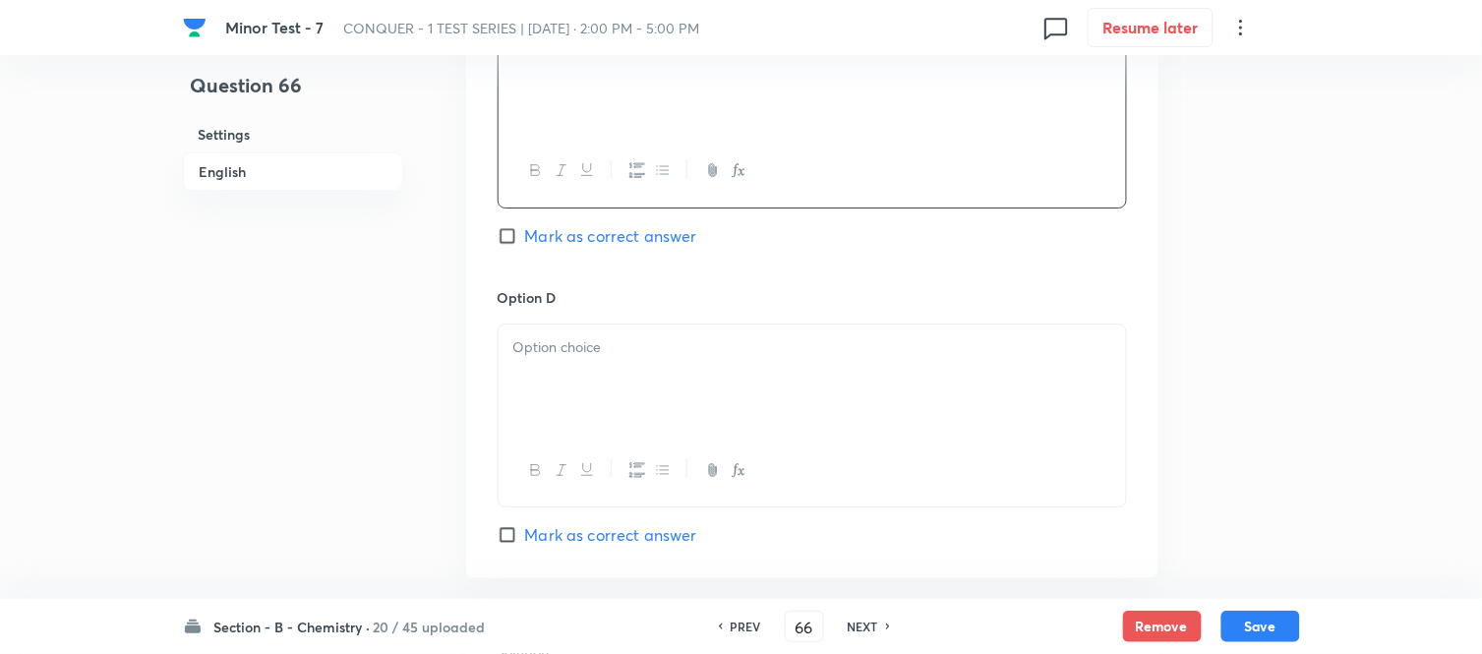
click at [632, 358] on p at bounding box center [812, 347] width 598 height 23
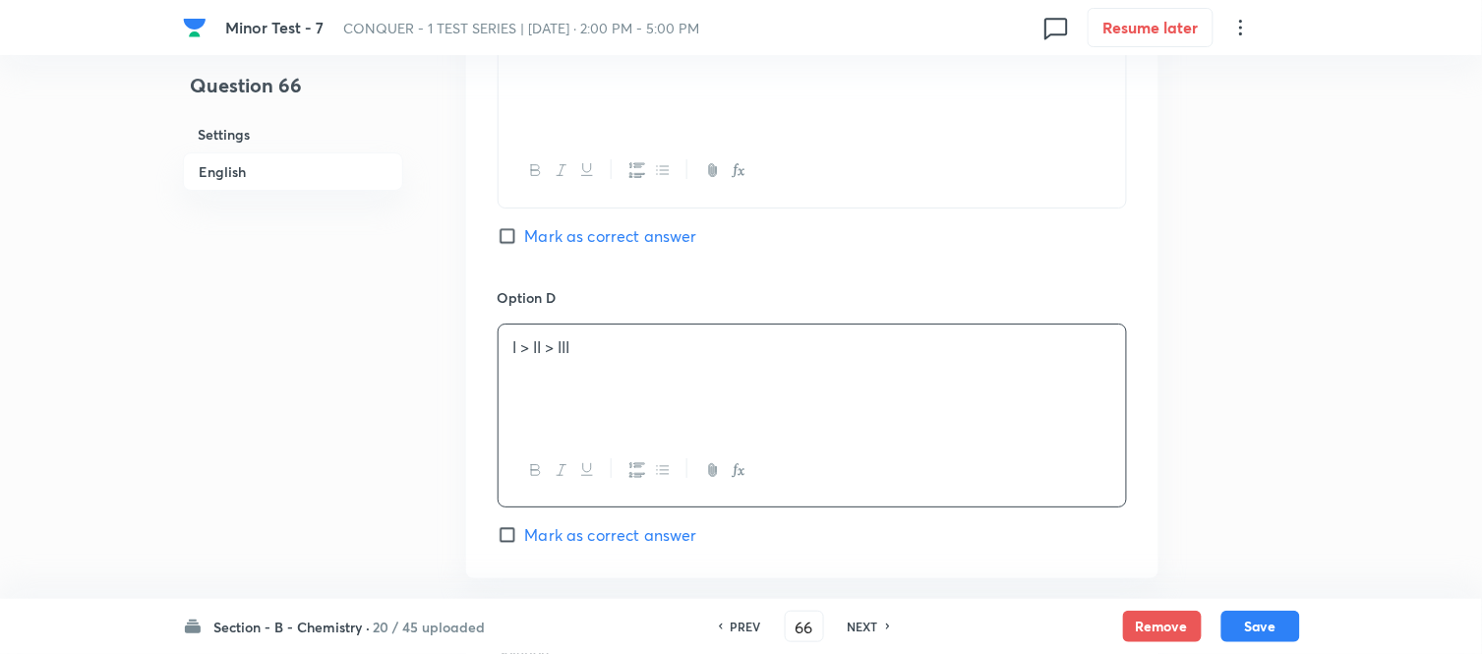
drag, startPoint x: 522, startPoint y: 537, endPoint x: 708, endPoint y: 401, distance: 230.1
click at [522, 536] on input "Mark as correct answer" at bounding box center [511, 535] width 28 height 20
checkbox input "true"
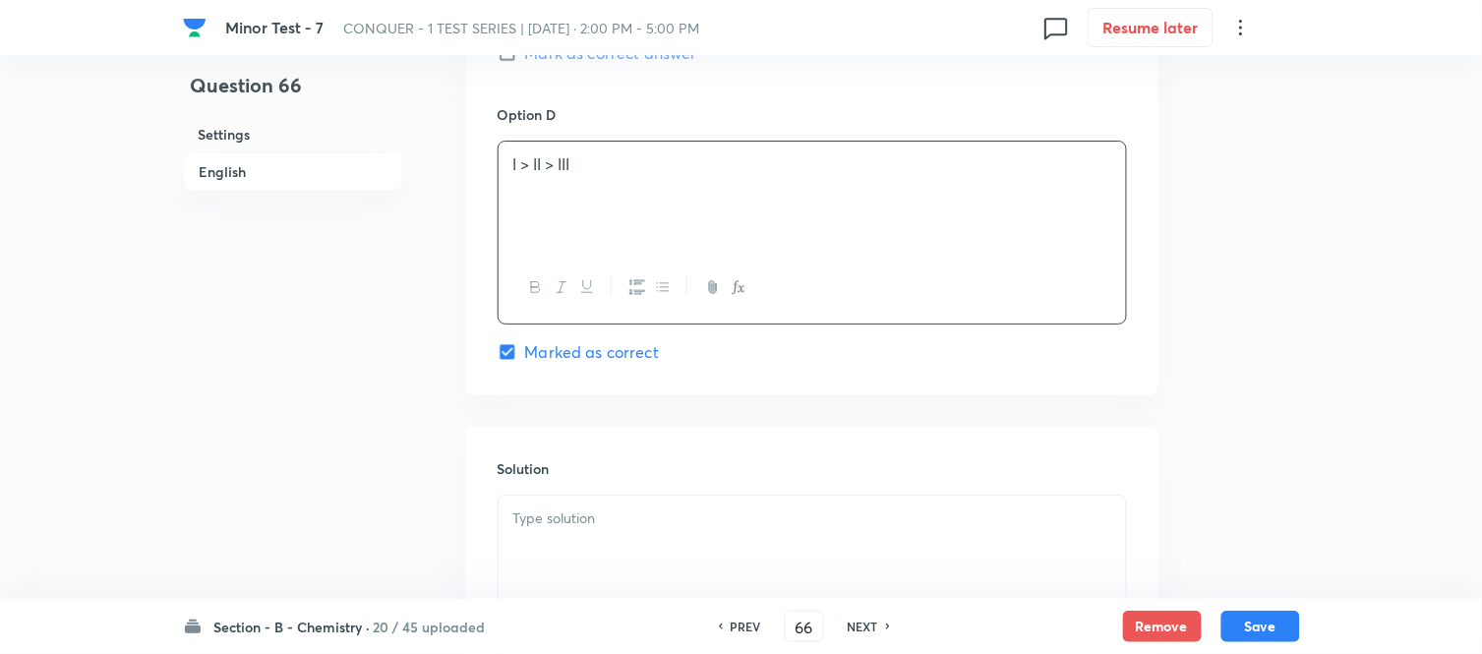
scroll to position [2098, 0]
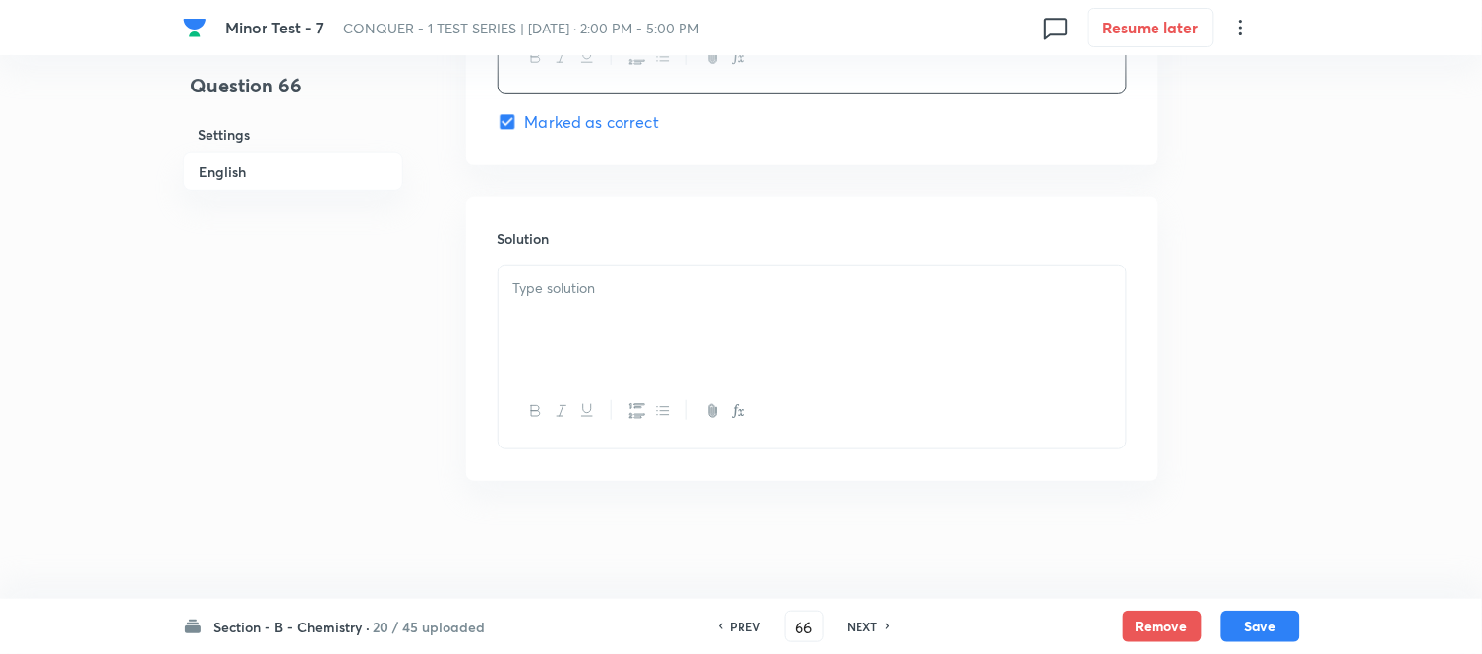
click at [592, 300] on div at bounding box center [811, 320] width 627 height 110
click at [1252, 613] on button "Save" at bounding box center [1260, 624] width 79 height 31
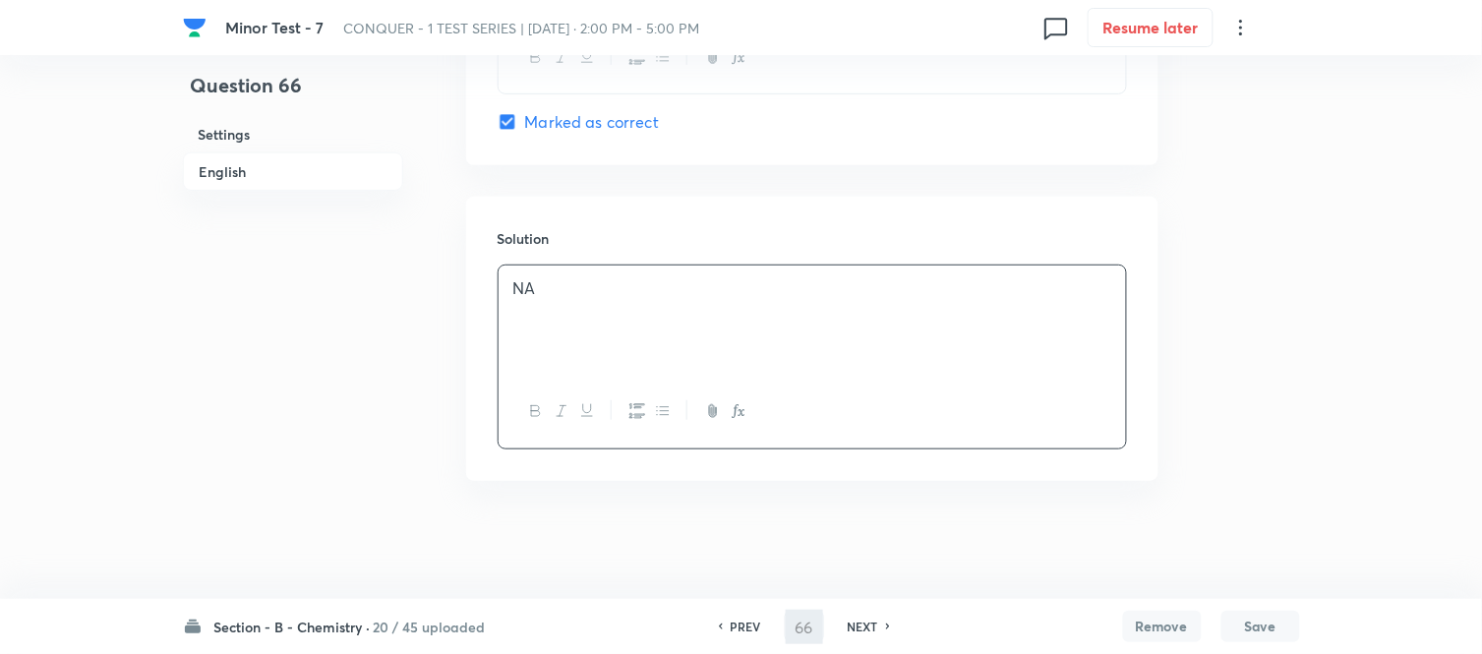
type input "67"
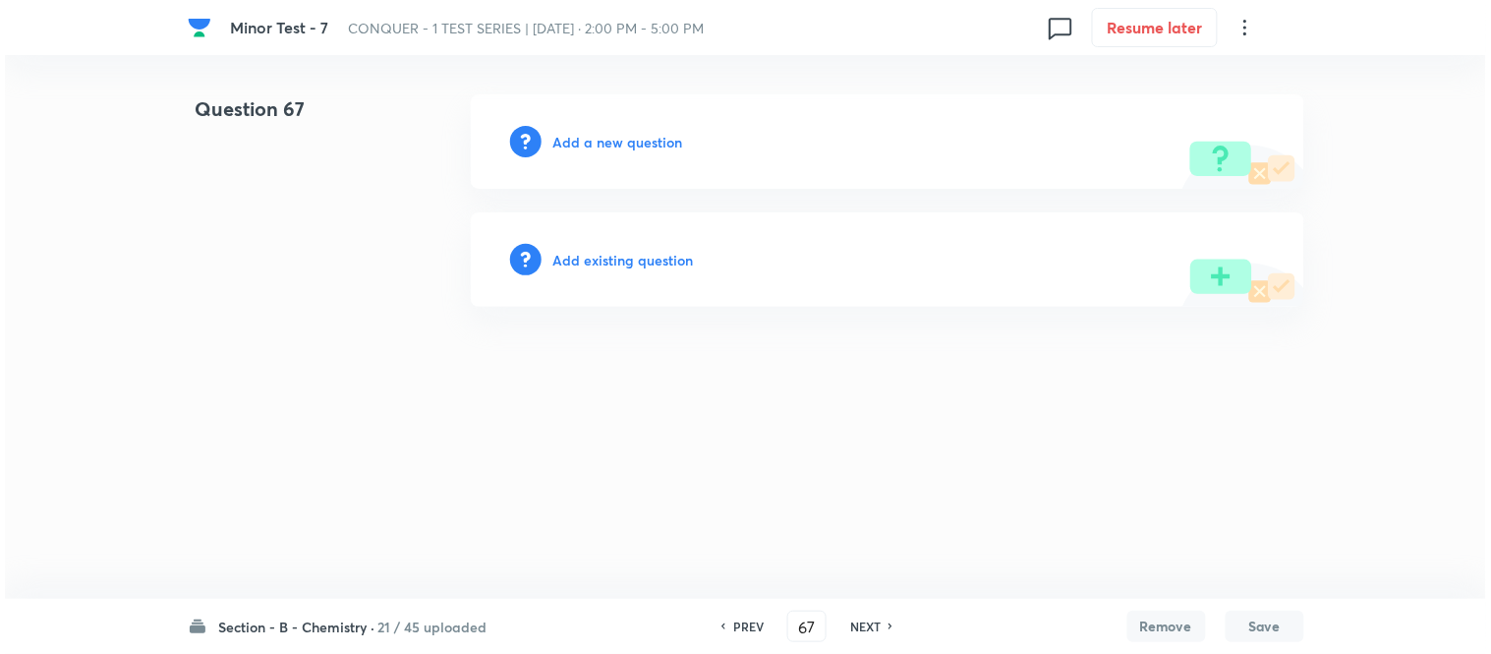
scroll to position [0, 0]
click at [565, 139] on h6 "Add a new question" at bounding box center [619, 142] width 130 height 21
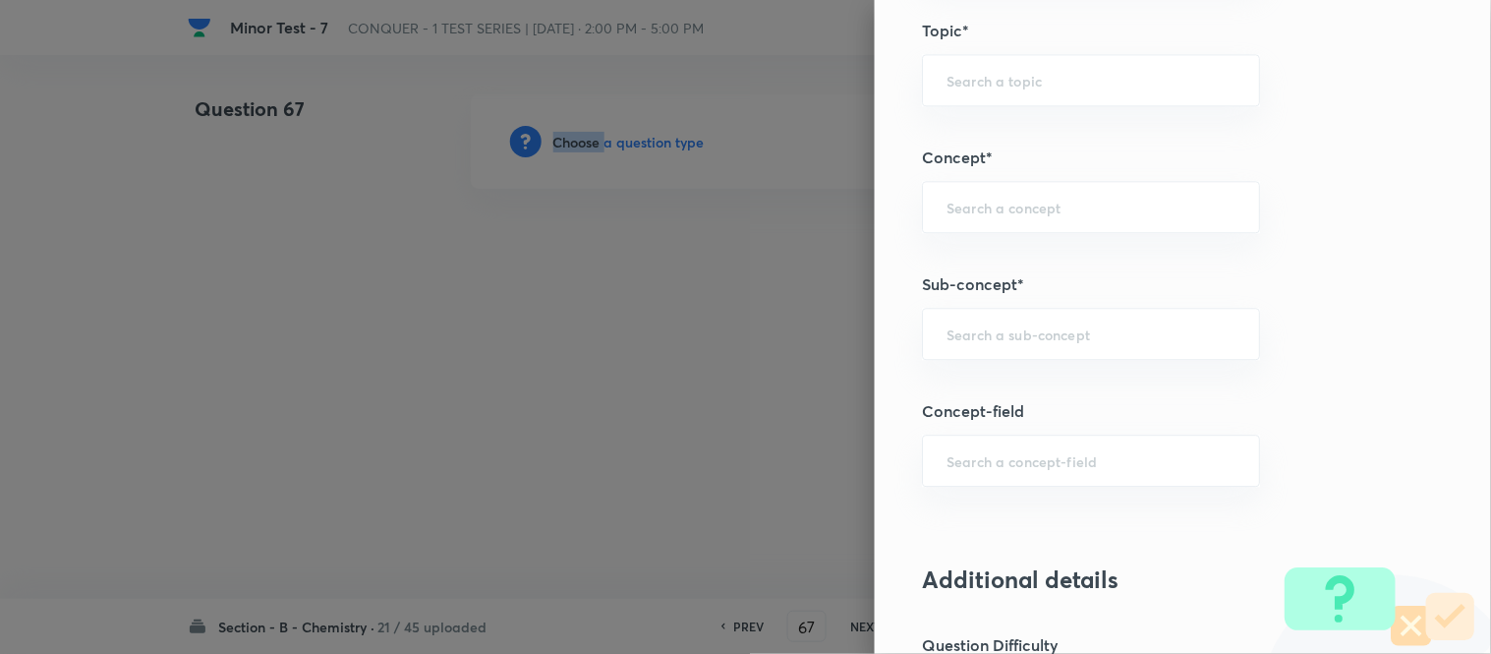
scroll to position [1134, 0]
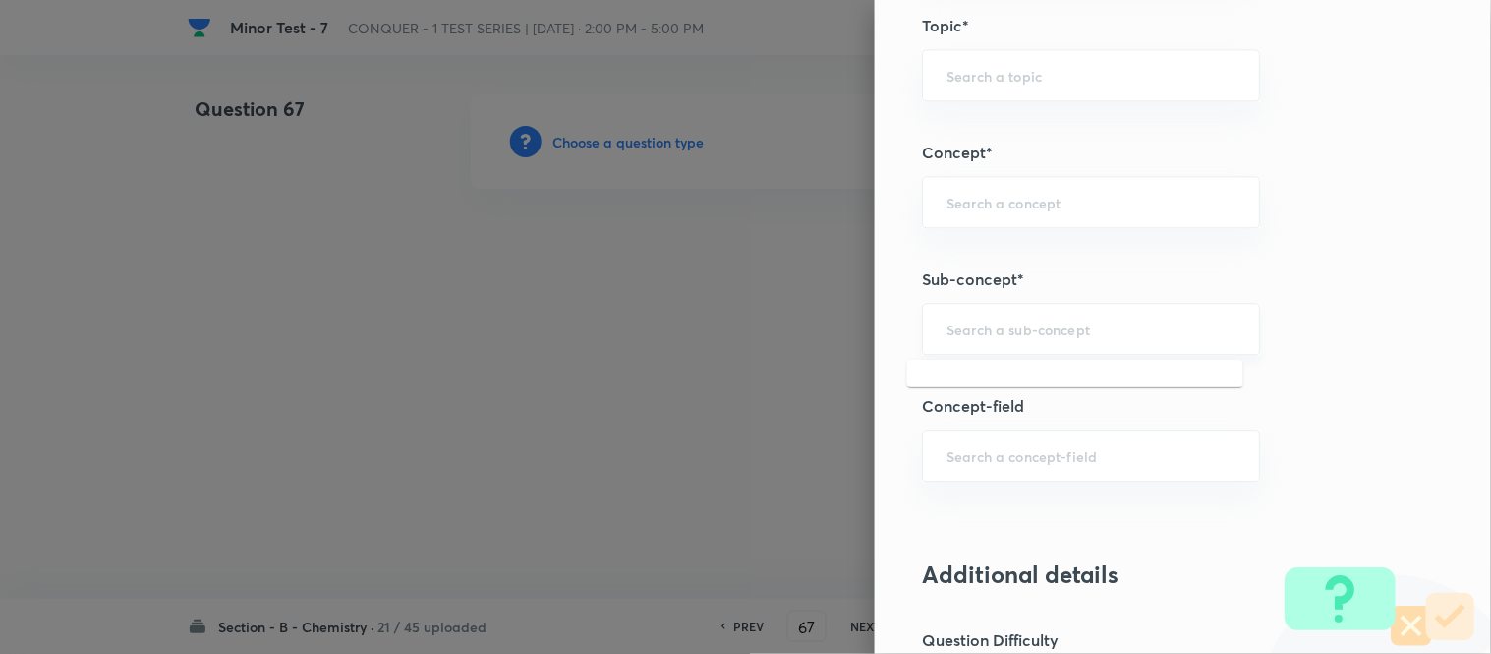
click at [1000, 321] on input "text" at bounding box center [1091, 329] width 289 height 19
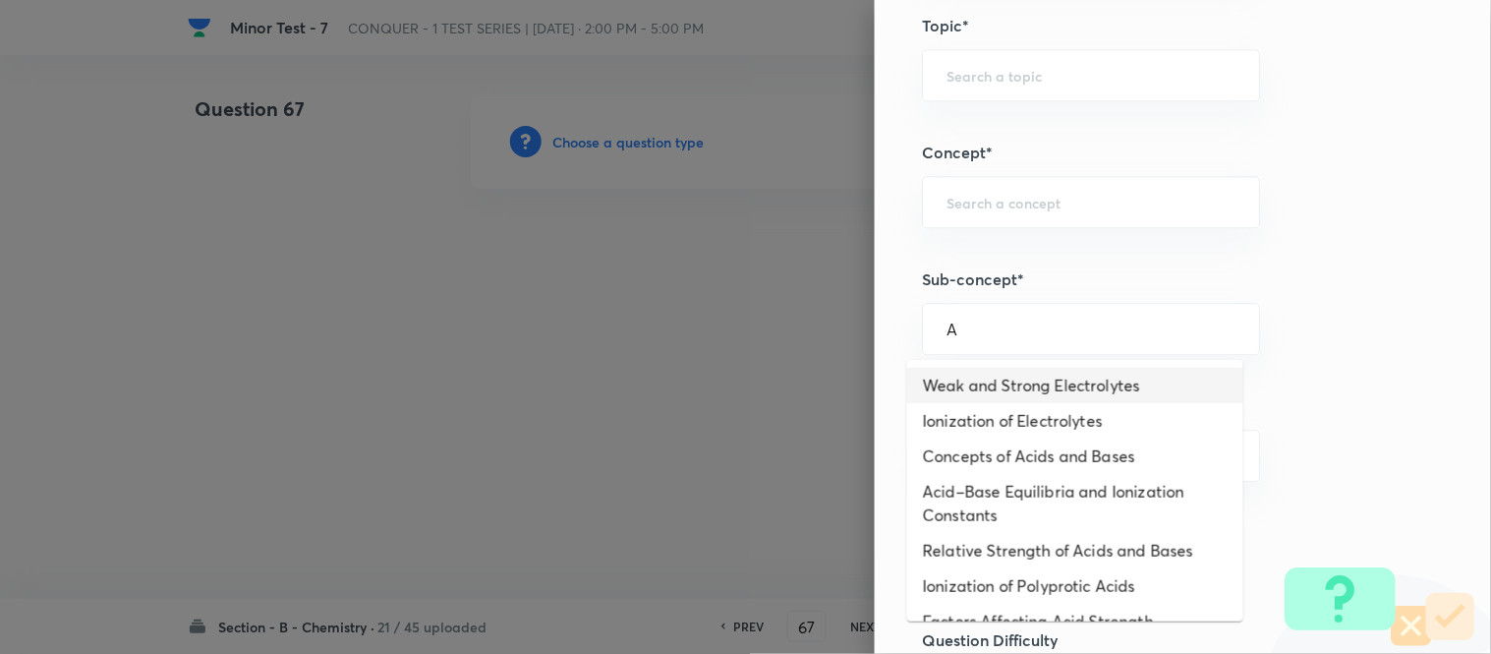
click at [964, 388] on li "Weak and Strong Electrolytes" at bounding box center [1075, 385] width 336 height 35
type input "Weak and Strong Electrolytes"
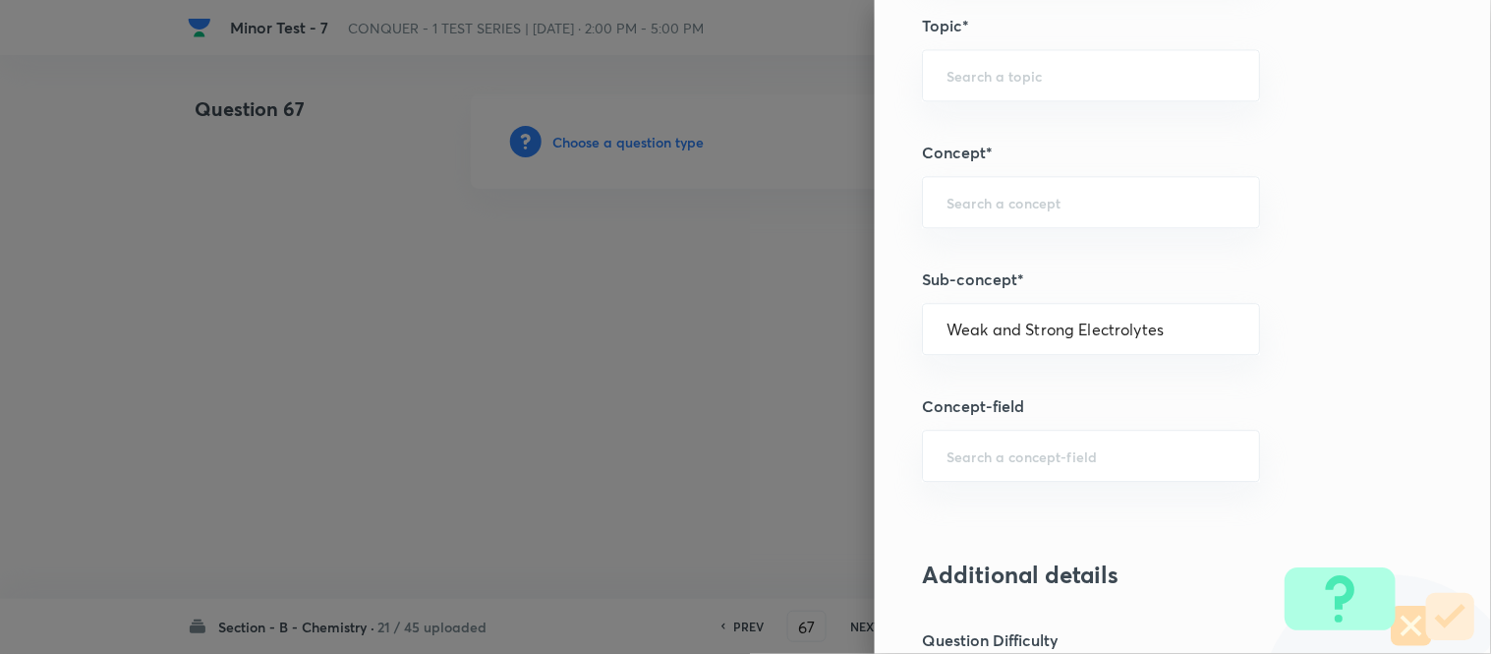
type input "Chemistry"
type input "Physical Chemistry"
type input "Ionic Equilibrium"
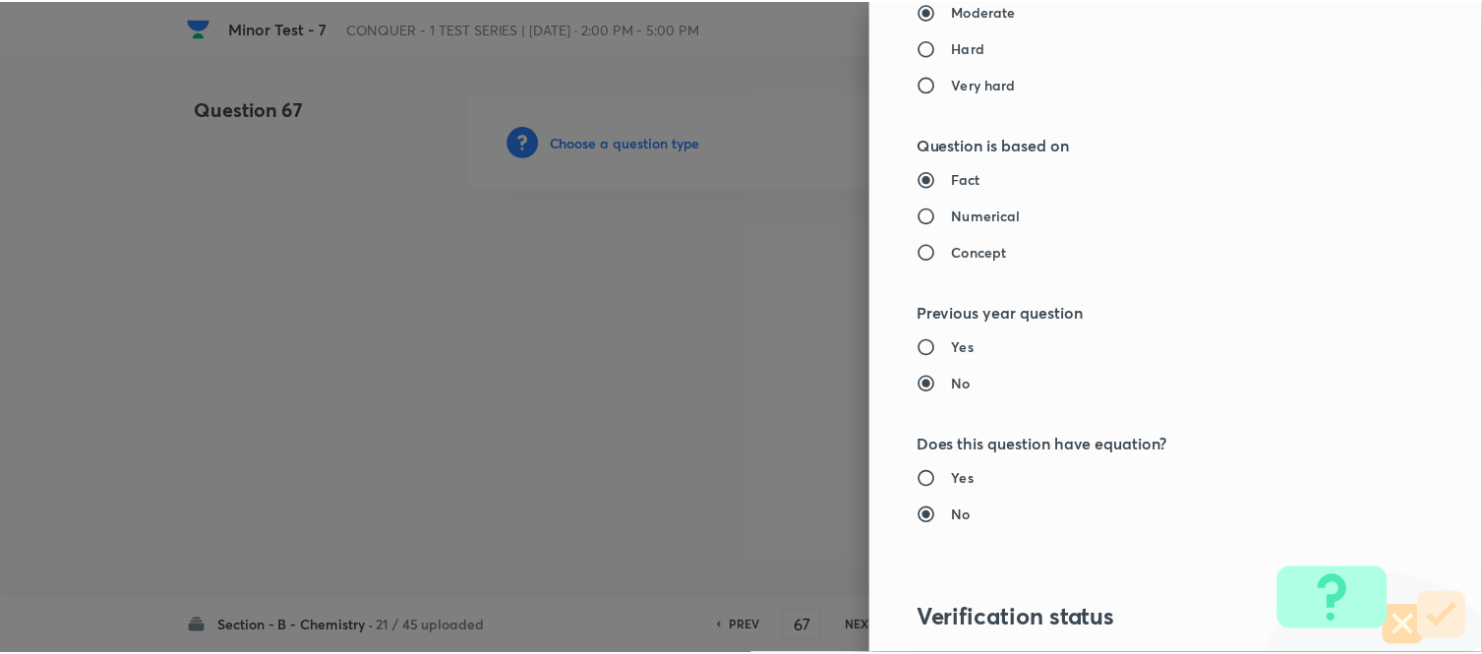
scroll to position [2158, 0]
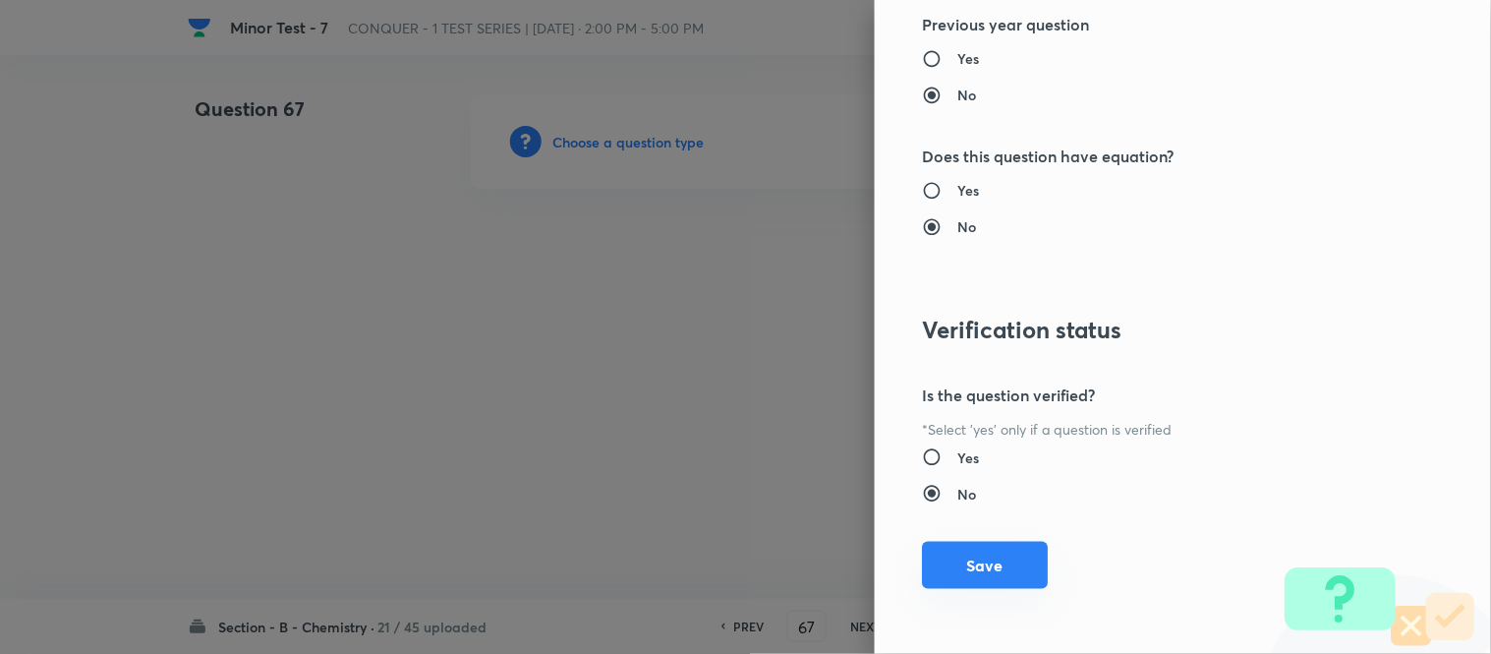
click at [957, 558] on button "Save" at bounding box center [985, 565] width 126 height 47
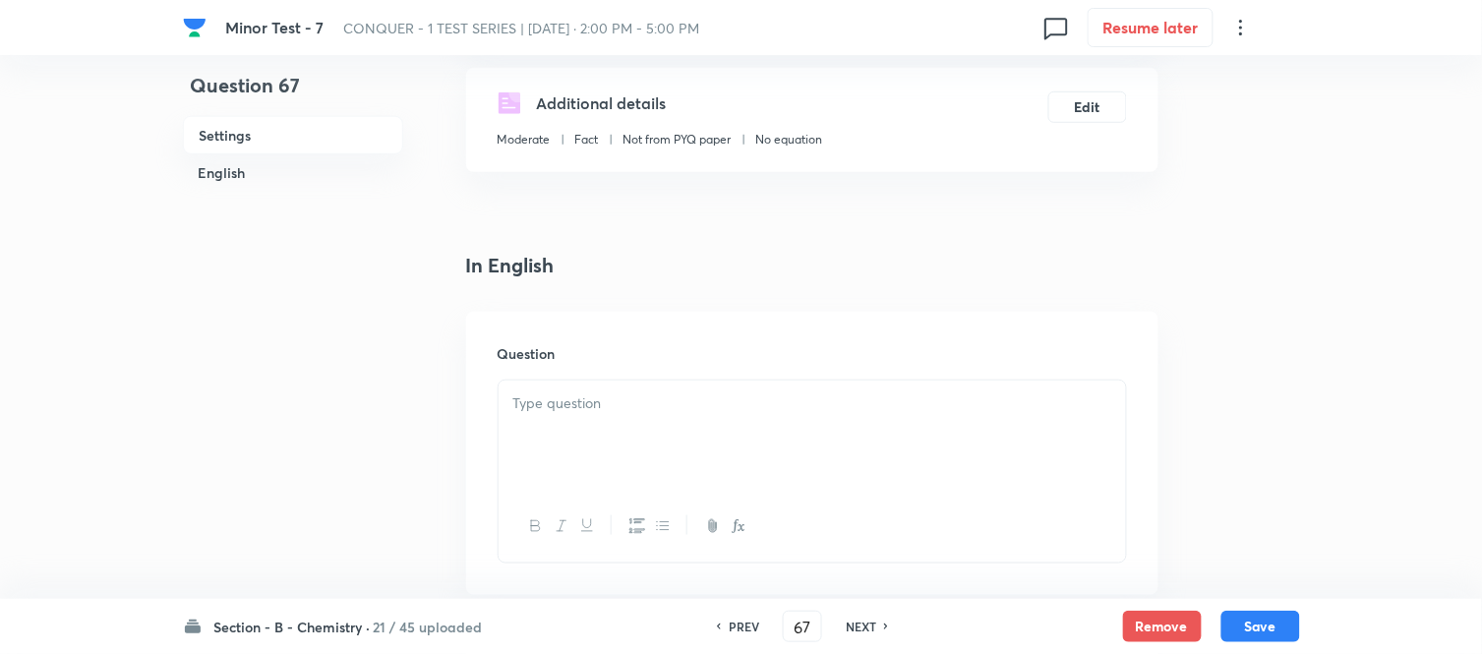
scroll to position [546, 0]
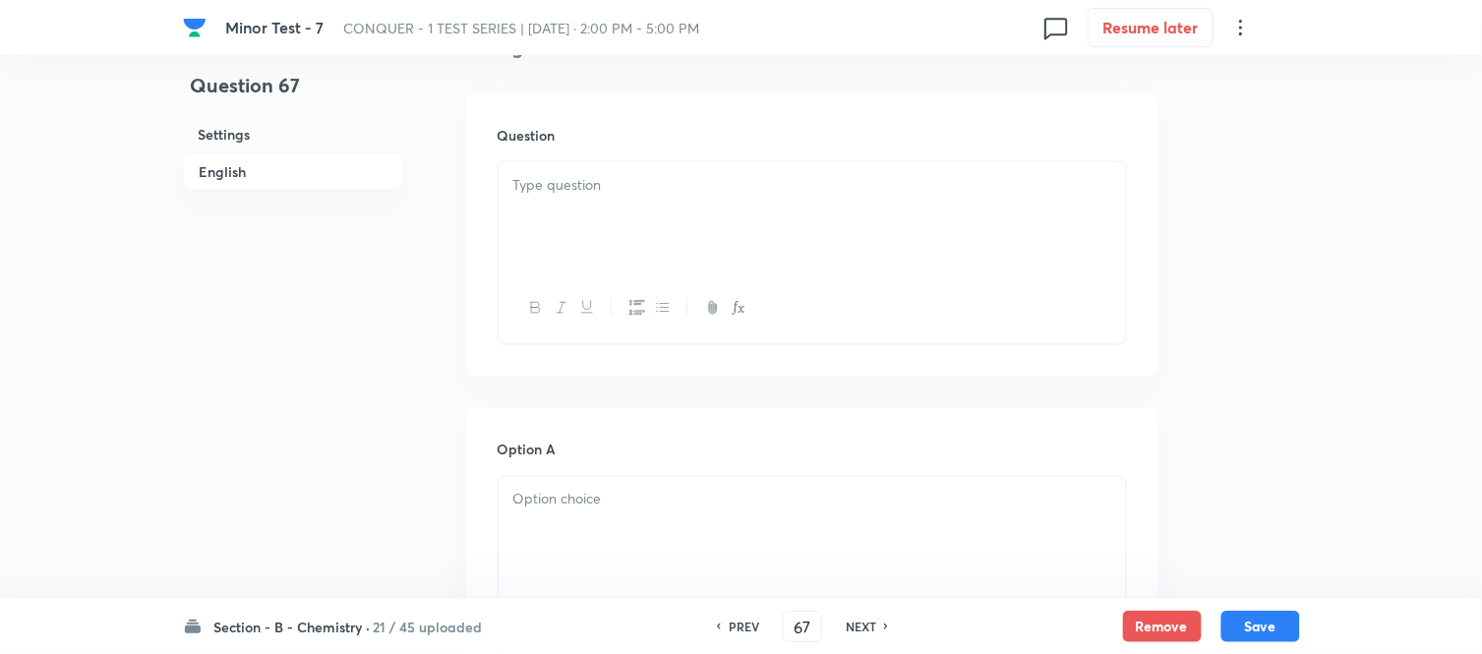
click at [719, 218] on div at bounding box center [811, 217] width 627 height 110
click at [600, 198] on div at bounding box center [811, 217] width 627 height 110
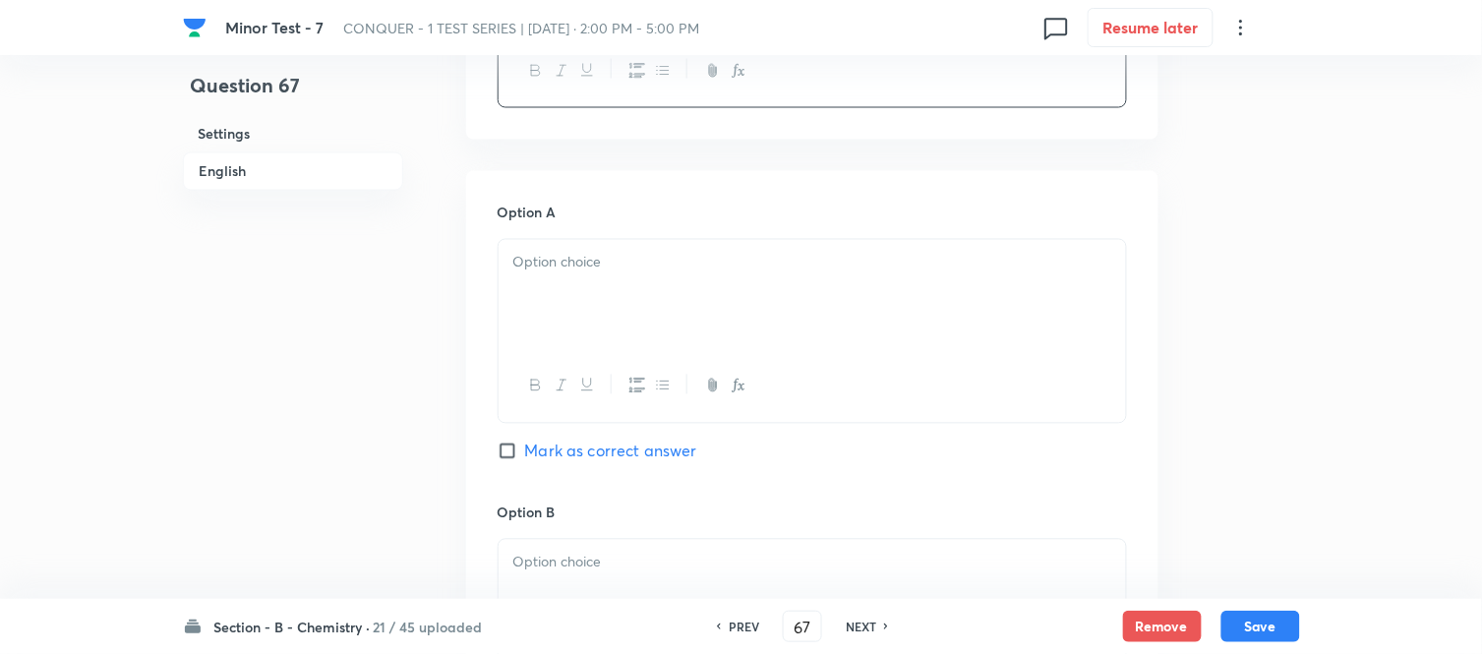
scroll to position [873, 0]
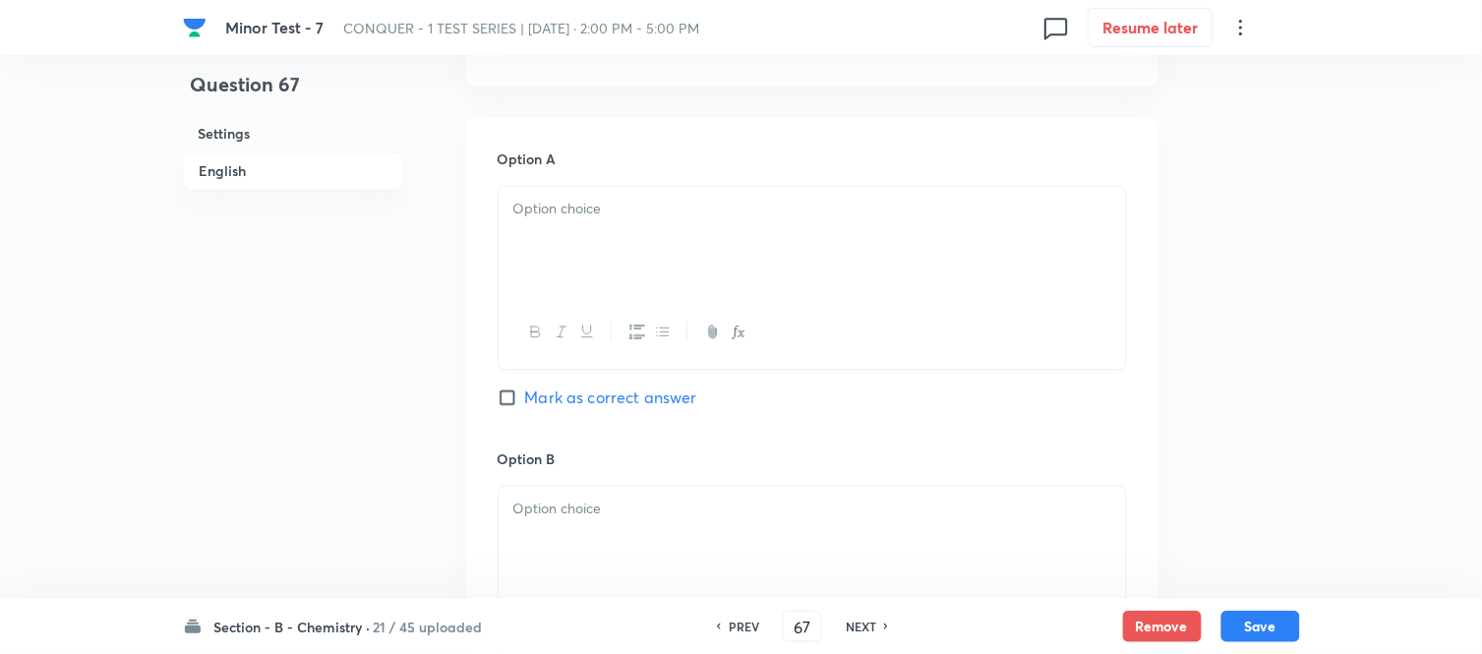
click at [672, 244] on div at bounding box center [811, 242] width 627 height 110
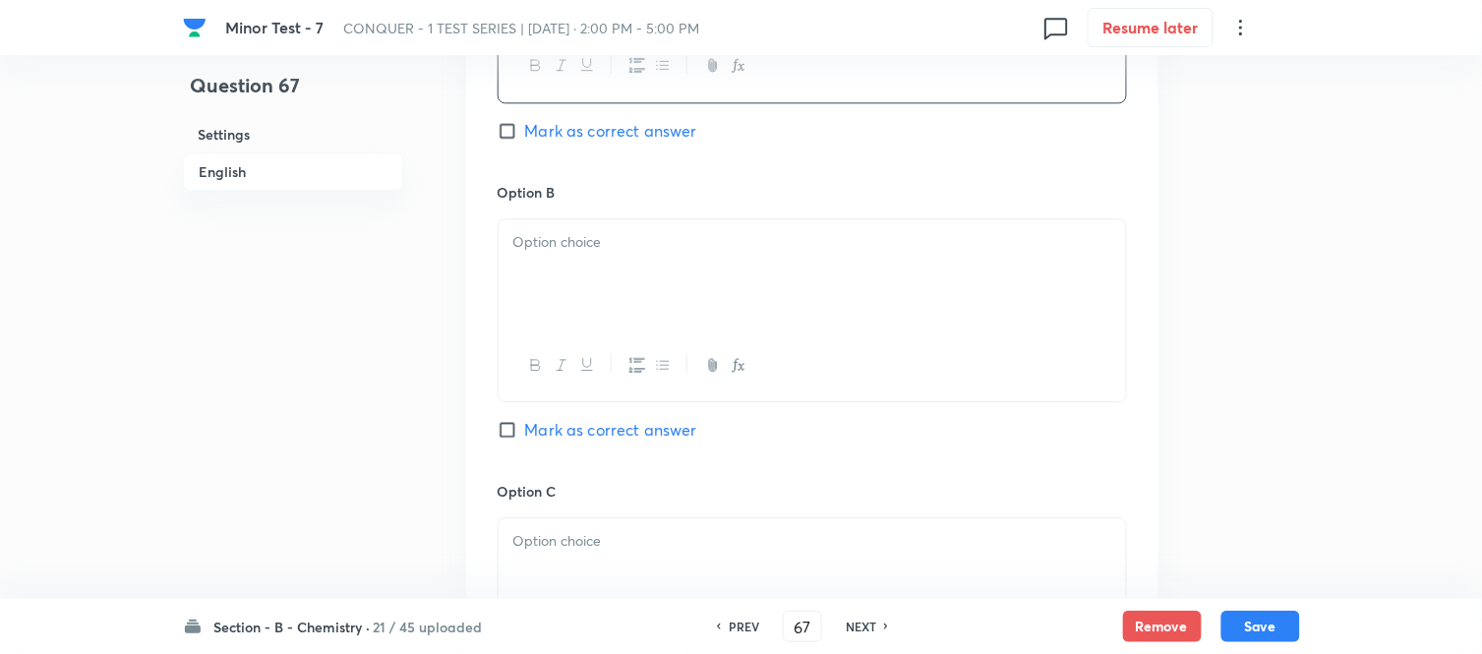
scroll to position [1201, 0]
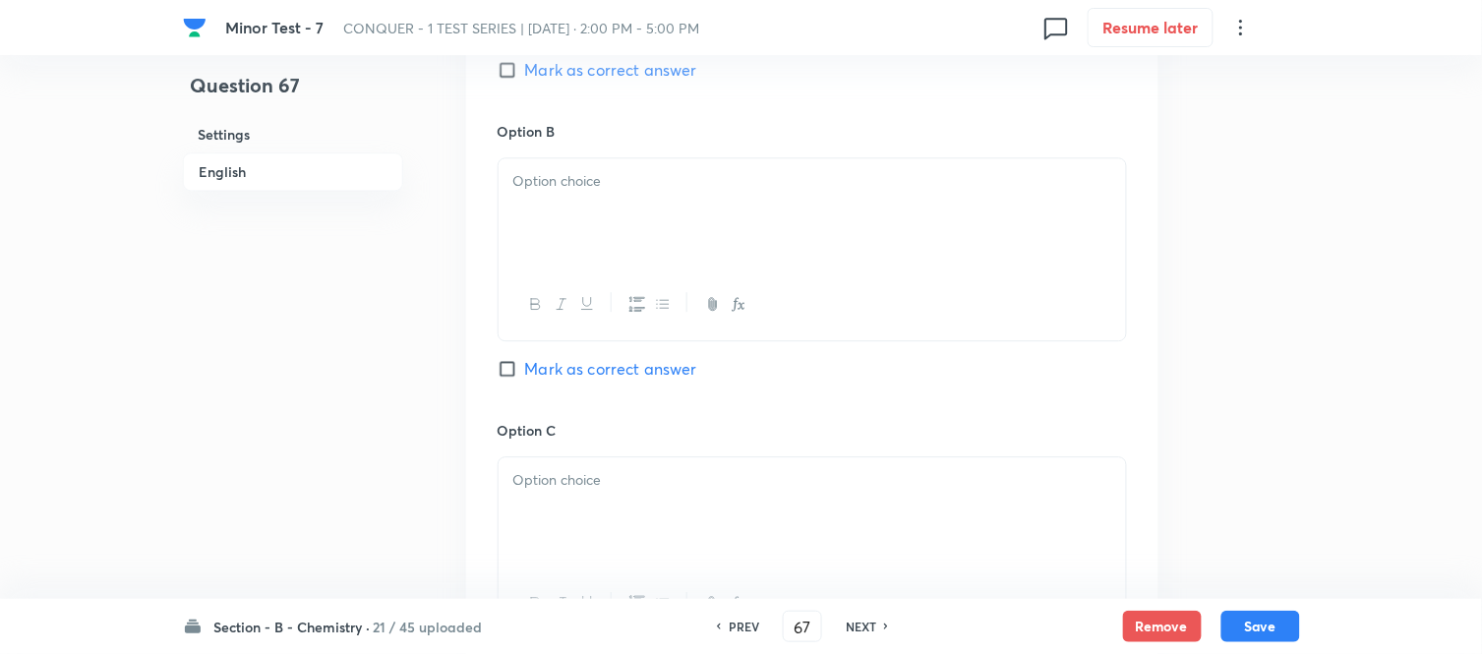
click at [665, 198] on div at bounding box center [811, 213] width 627 height 110
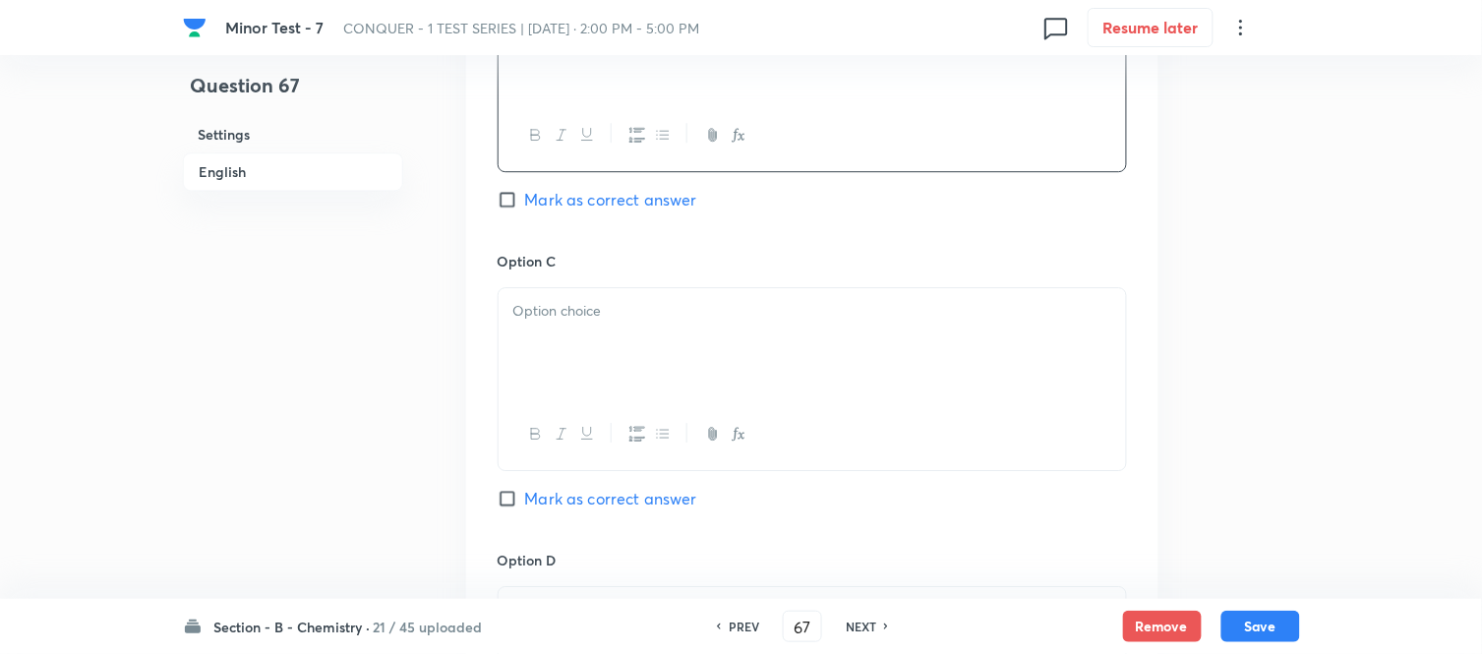
scroll to position [1420, 0]
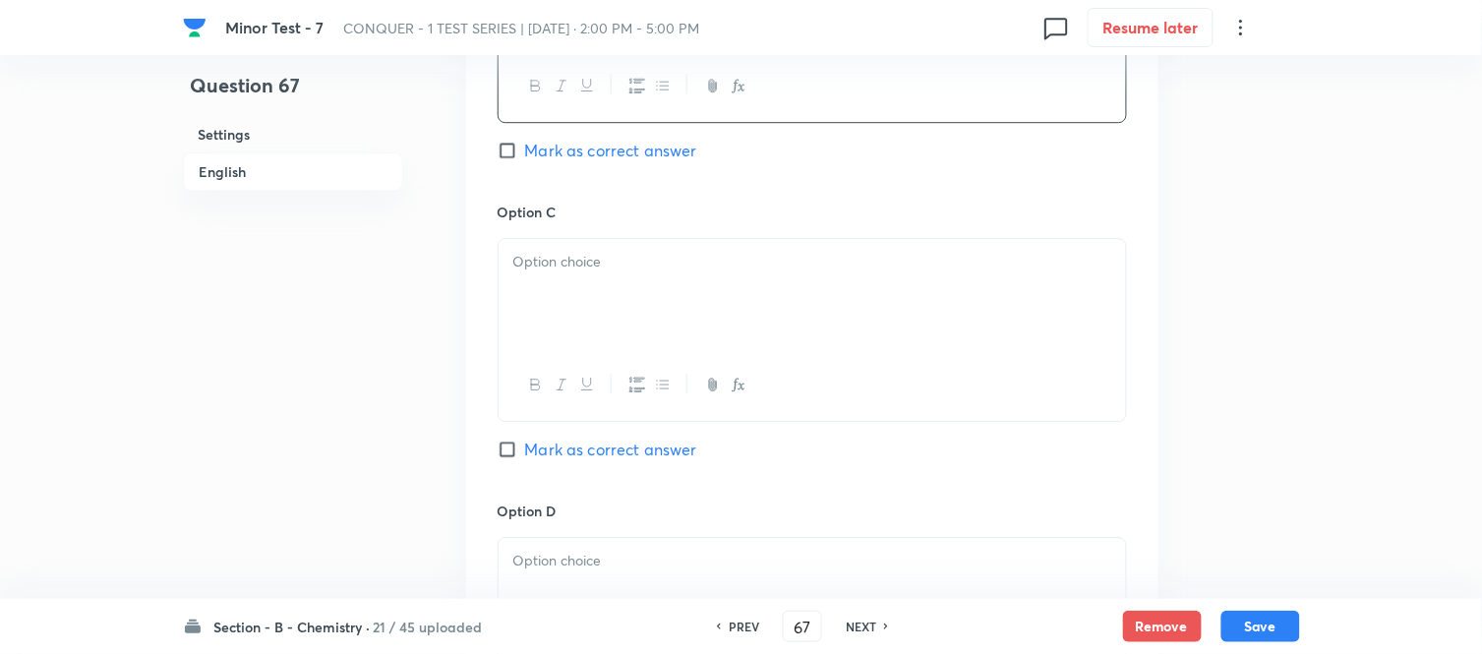
click at [616, 296] on div at bounding box center [811, 294] width 627 height 110
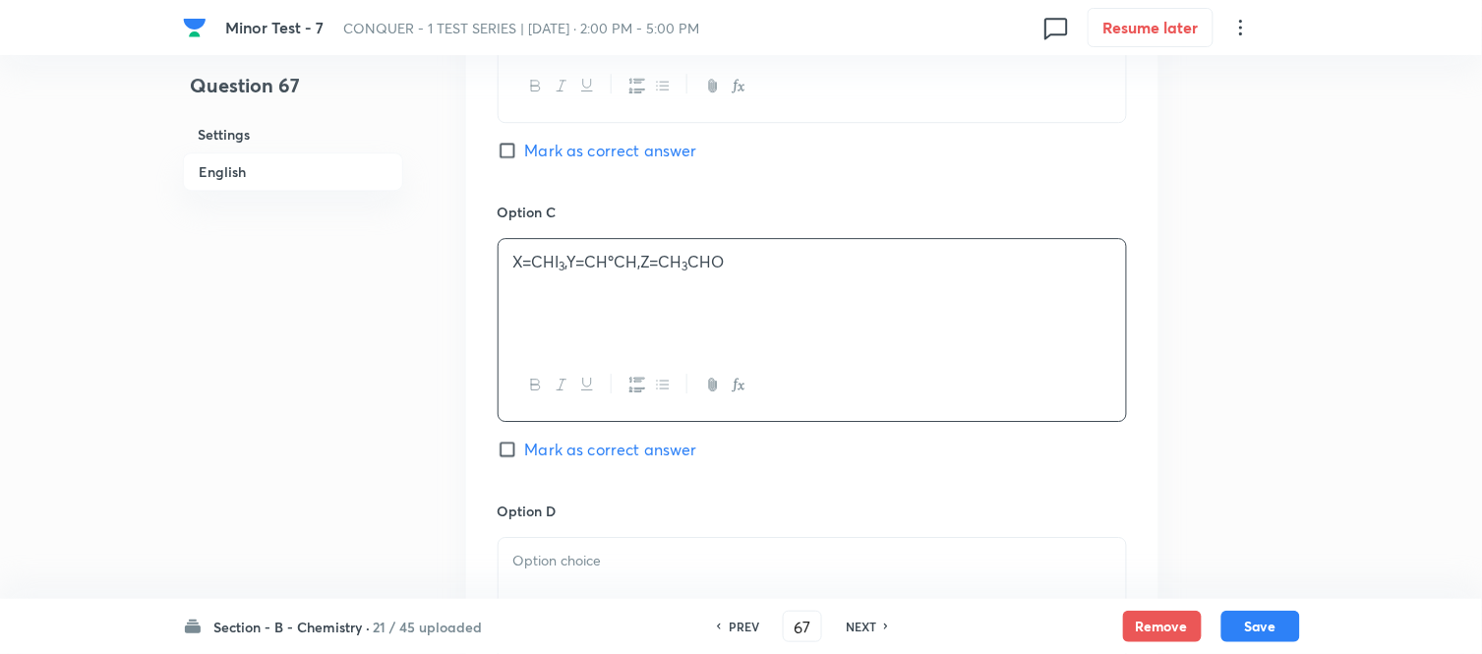
click at [548, 448] on span "Mark as correct answer" at bounding box center [611, 450] width 172 height 24
click at [525, 448] on input "Mark as correct answer" at bounding box center [511, 449] width 28 height 20
checkbox input "true"
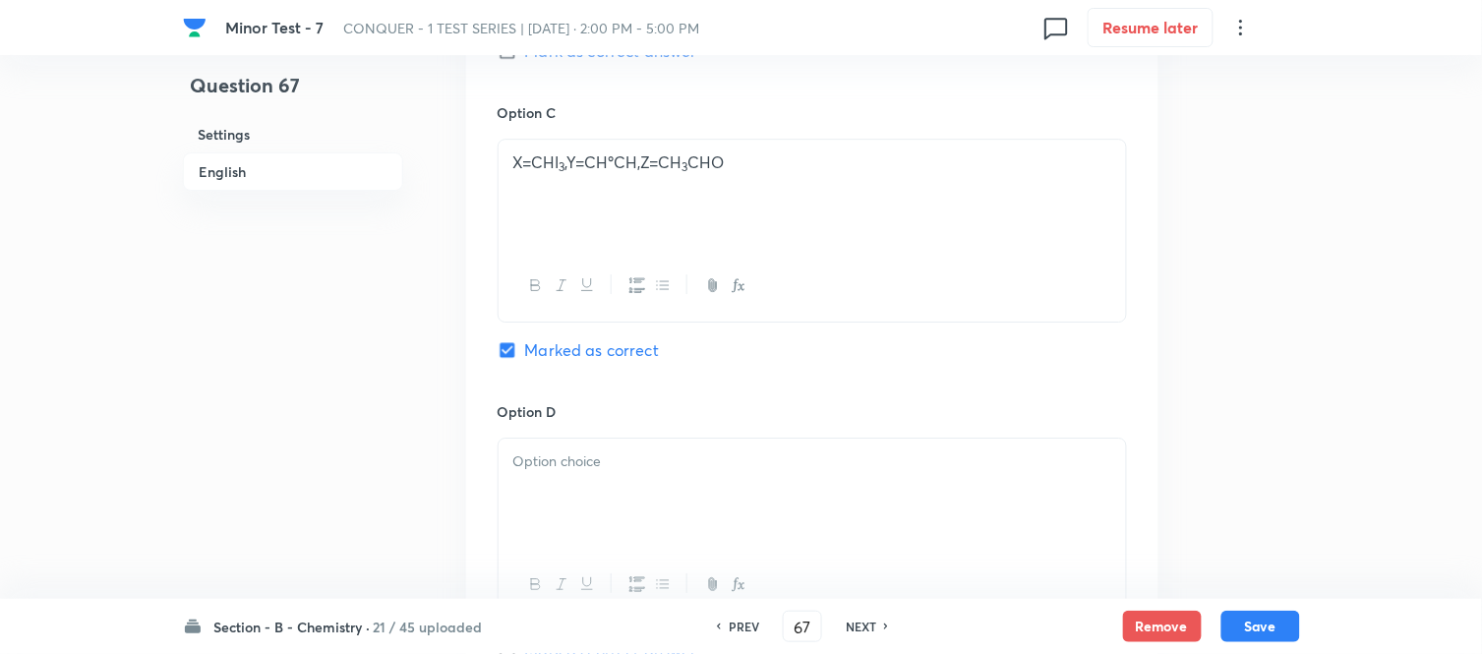
scroll to position [1638, 0]
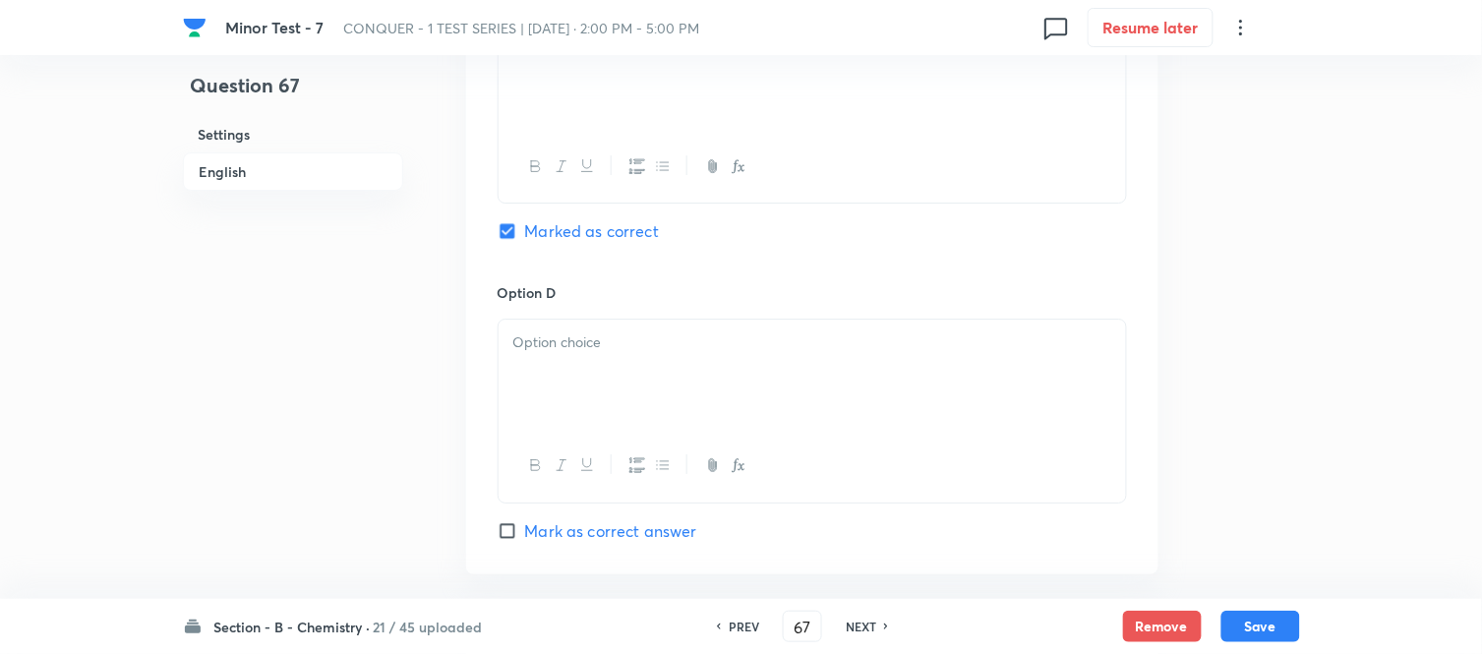
click at [644, 370] on div at bounding box center [811, 375] width 627 height 110
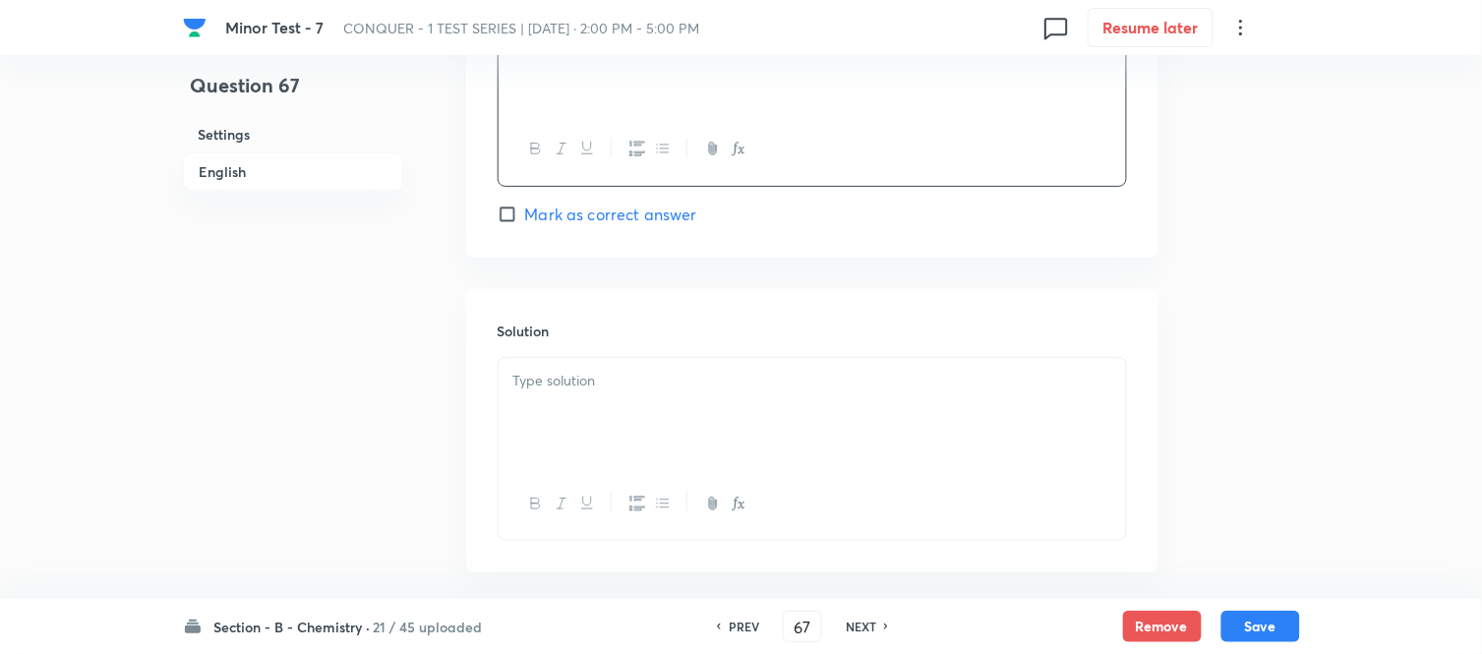
scroll to position [1966, 0]
click at [659, 354] on div at bounding box center [811, 401] width 627 height 110
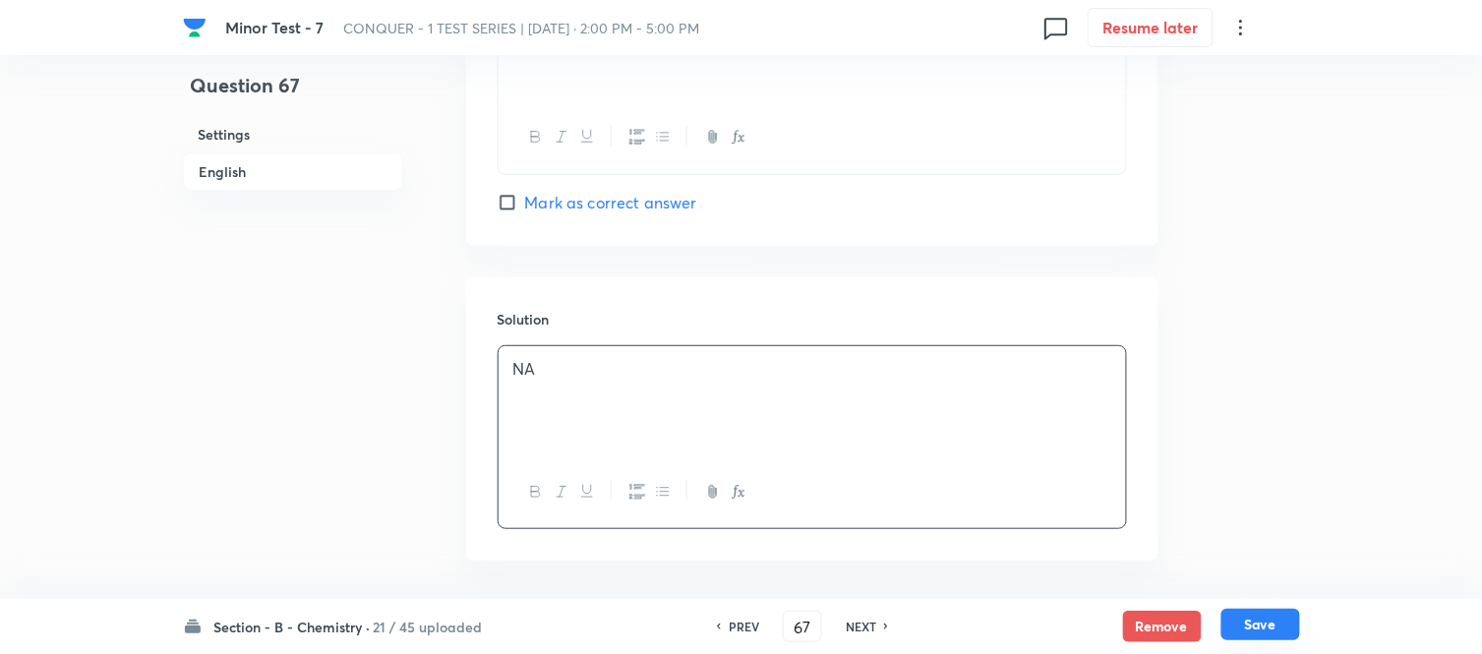
click at [1252, 620] on button "Save" at bounding box center [1260, 624] width 79 height 31
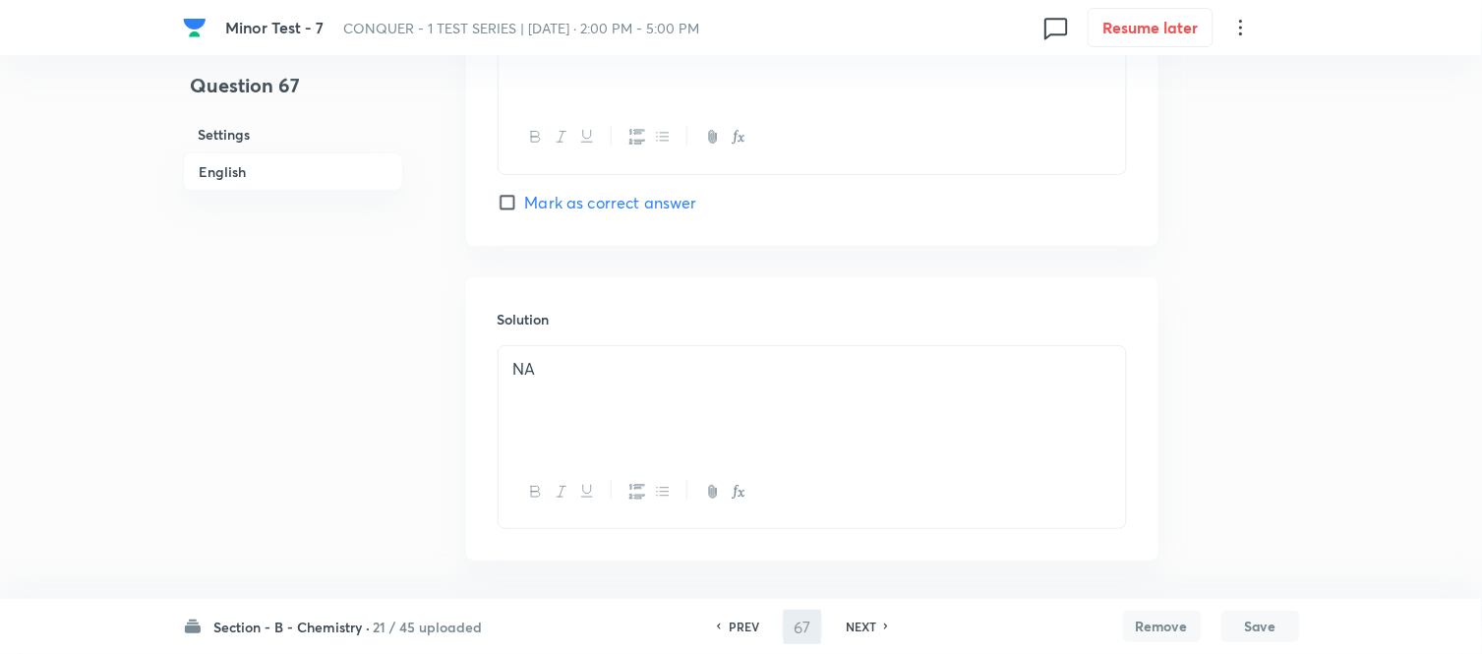
type input "68"
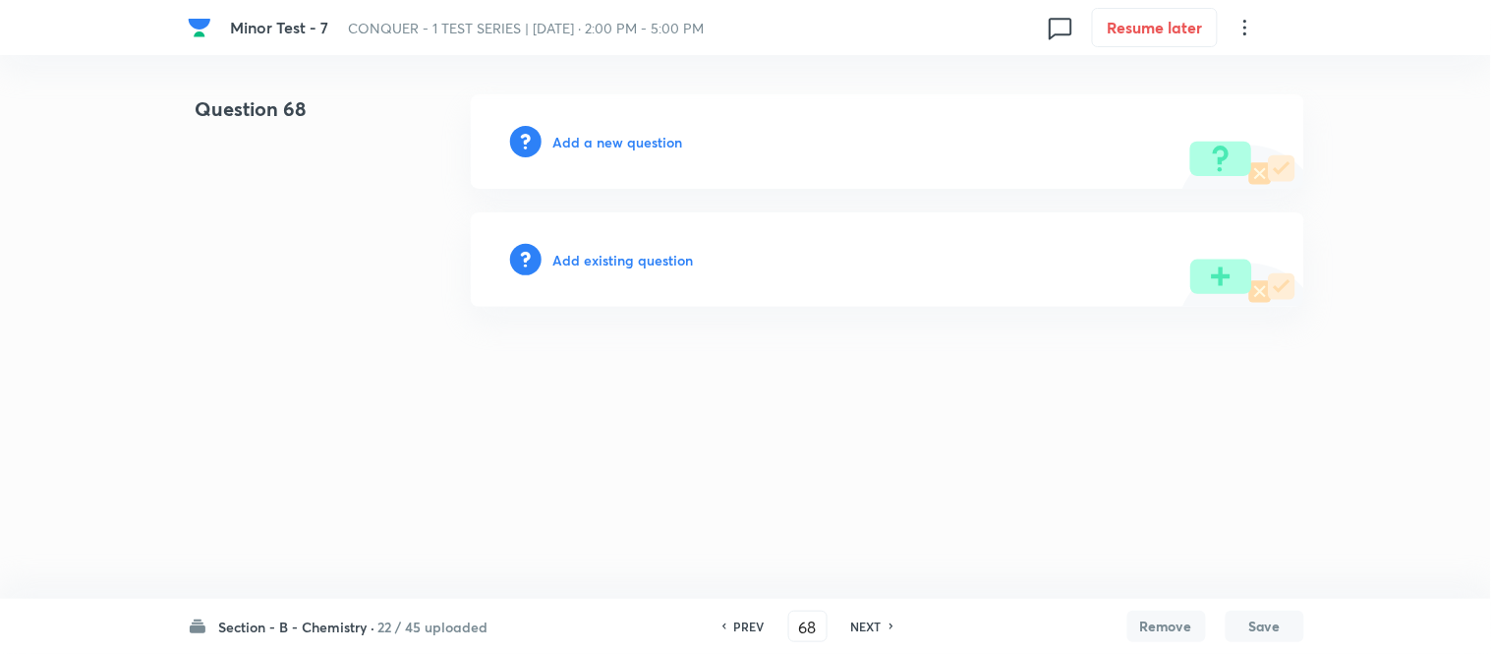
click at [582, 146] on h6 "Add a new question" at bounding box center [619, 142] width 130 height 21
click at [593, 138] on h6 "Choose a question type" at bounding box center [629, 142] width 151 height 21
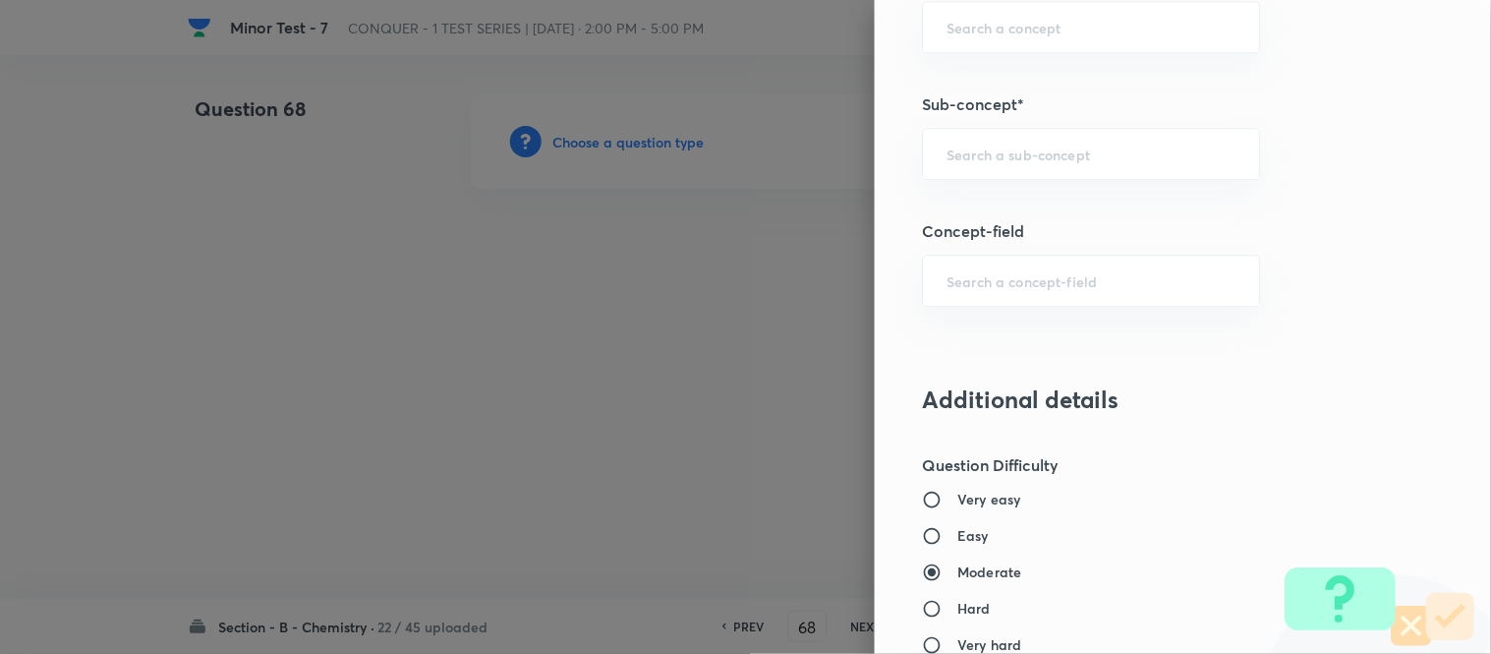
scroll to position [1311, 0]
click at [1046, 157] on input "text" at bounding box center [1091, 152] width 289 height 19
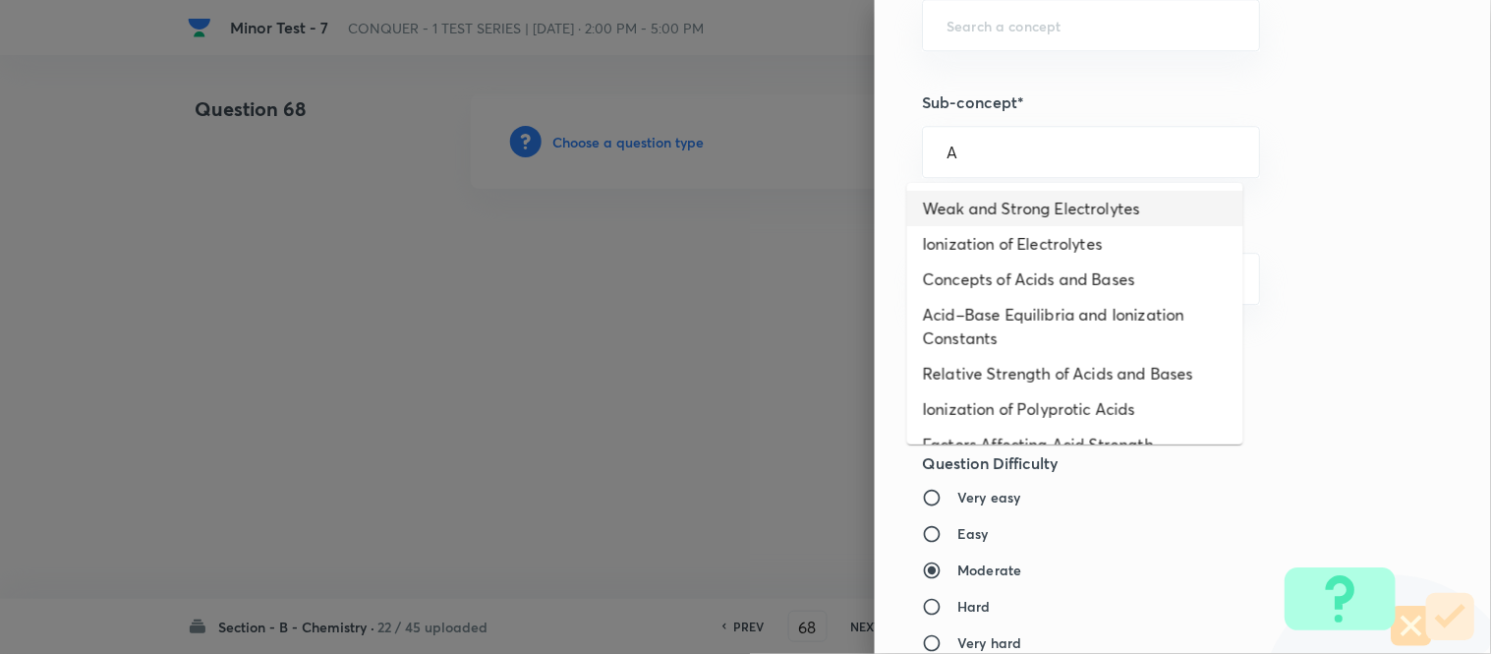
click at [975, 205] on li "Weak and Strong Electrolytes" at bounding box center [1075, 208] width 336 height 35
type input "Weak and Strong Electrolytes"
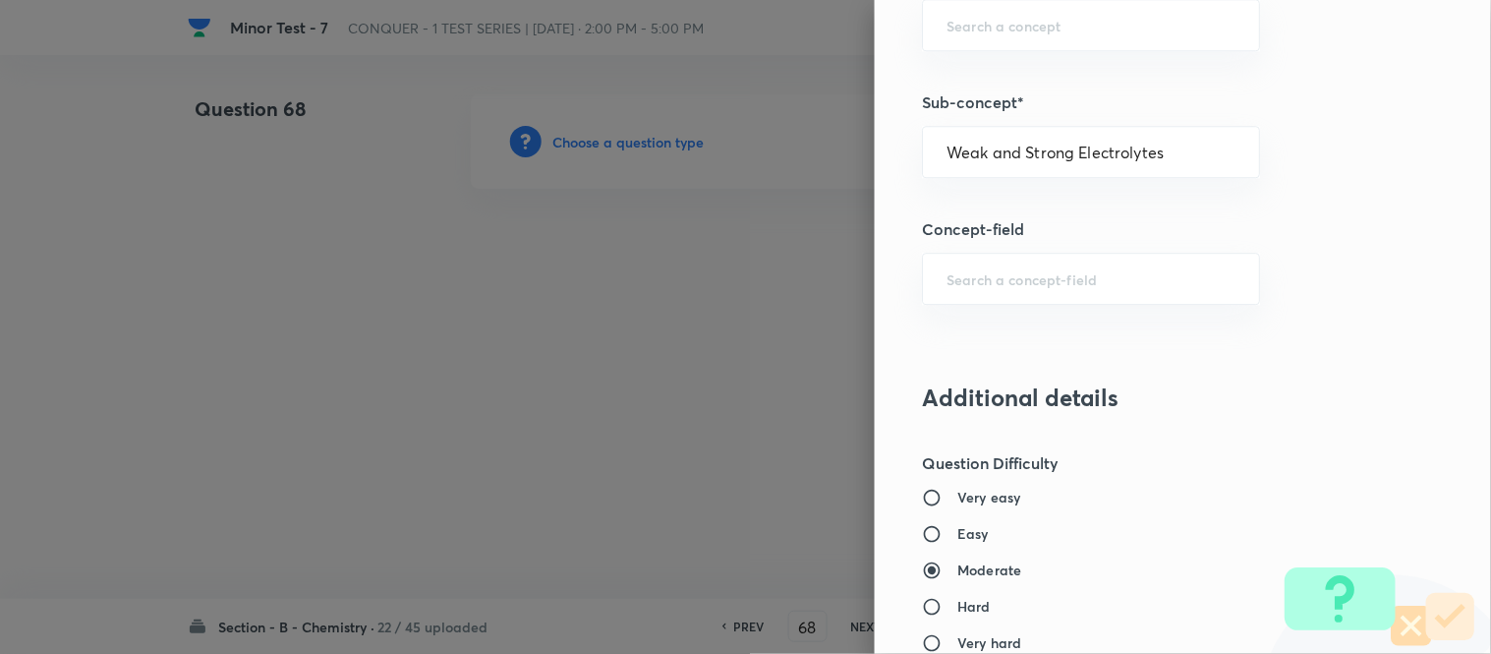
type input "Chemistry"
type input "Physical Chemistry"
type input "Ionic Equilibrium"
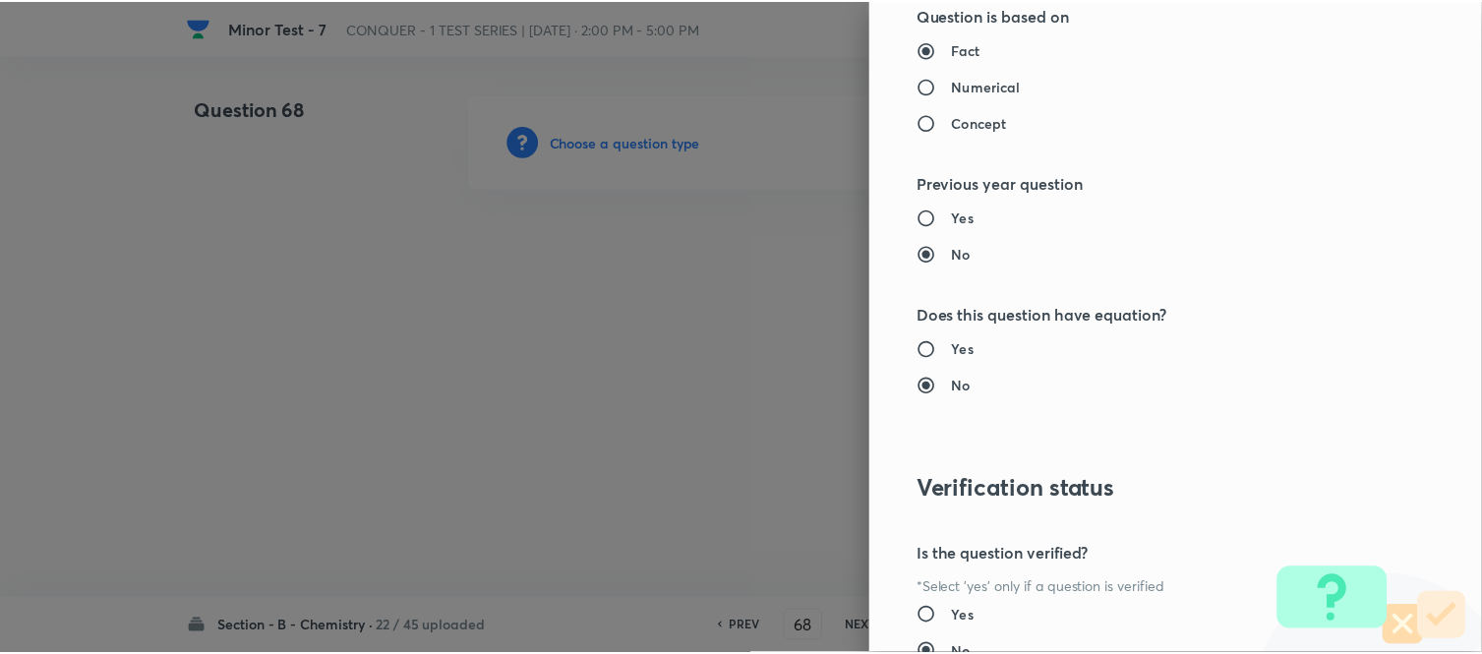
scroll to position [2158, 0]
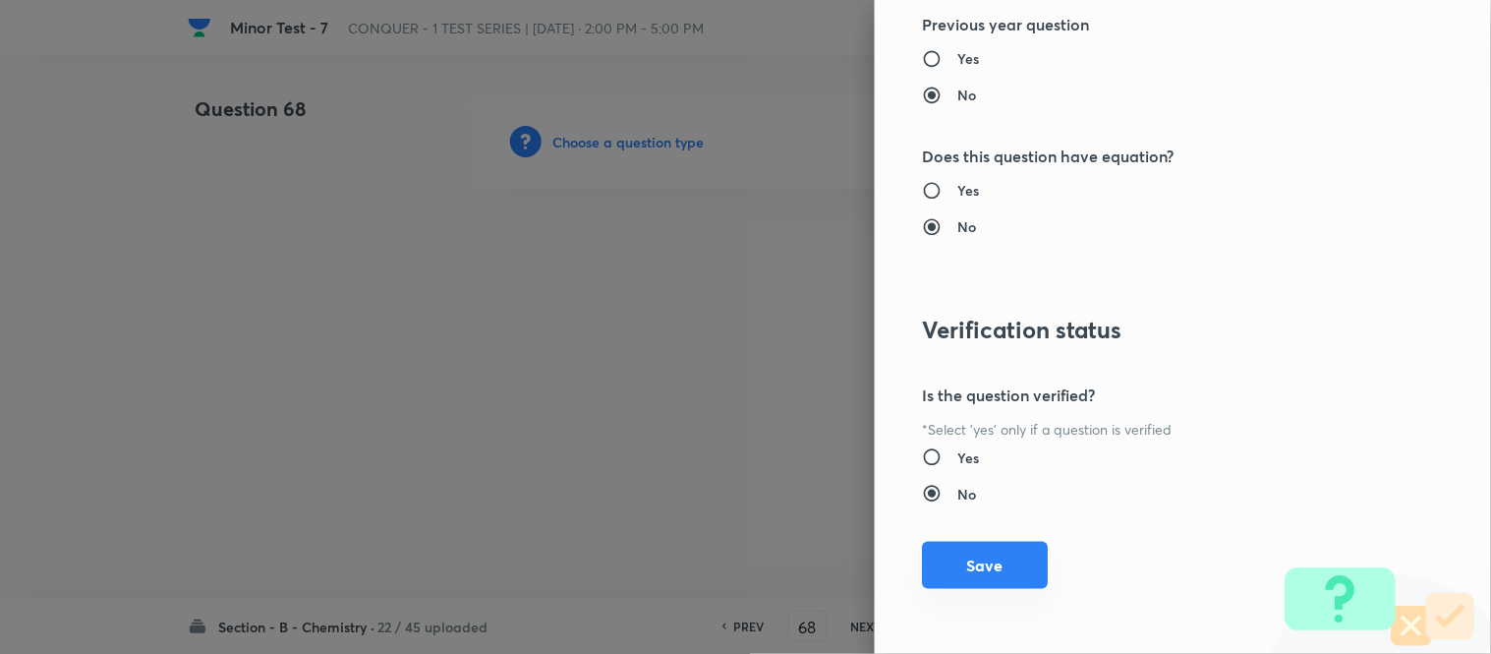
click at [941, 567] on button "Save" at bounding box center [985, 565] width 126 height 47
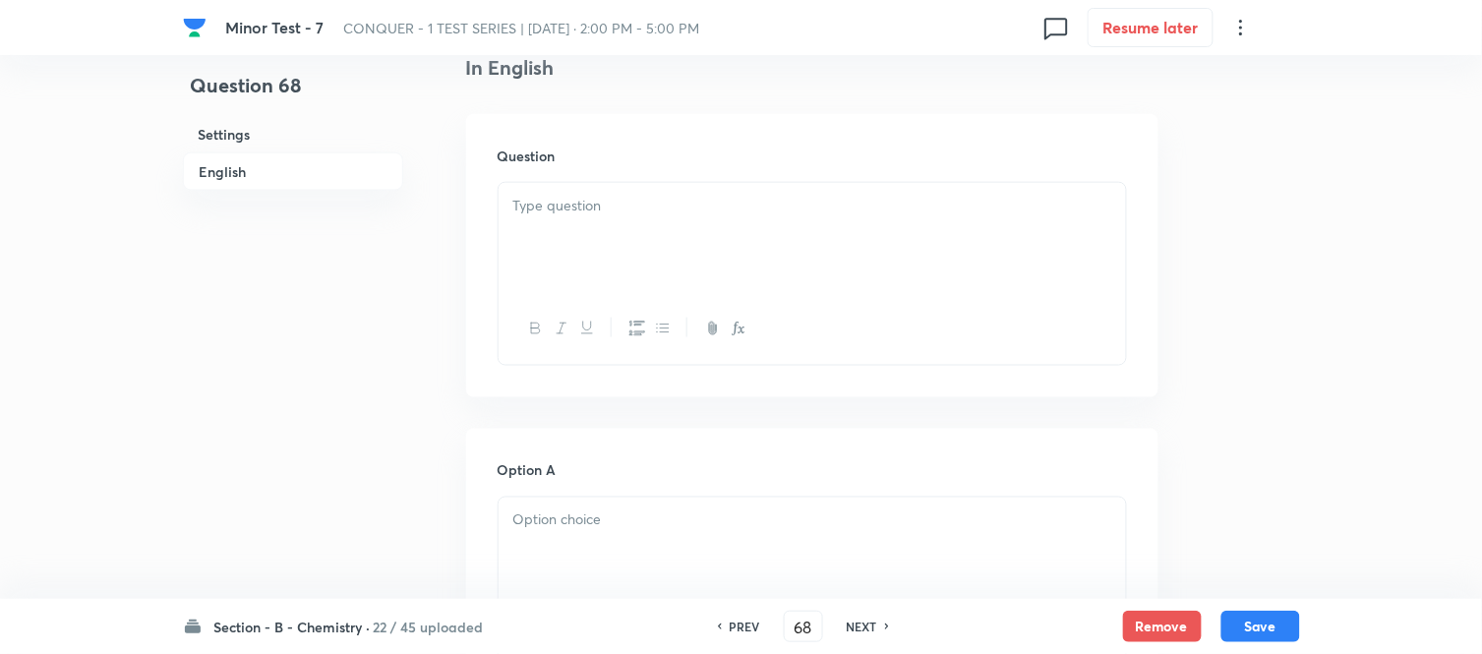
scroll to position [546, 0]
drag, startPoint x: 639, startPoint y: 239, endPoint x: 678, endPoint y: 231, distance: 40.1
click at [643, 239] on div at bounding box center [811, 217] width 627 height 110
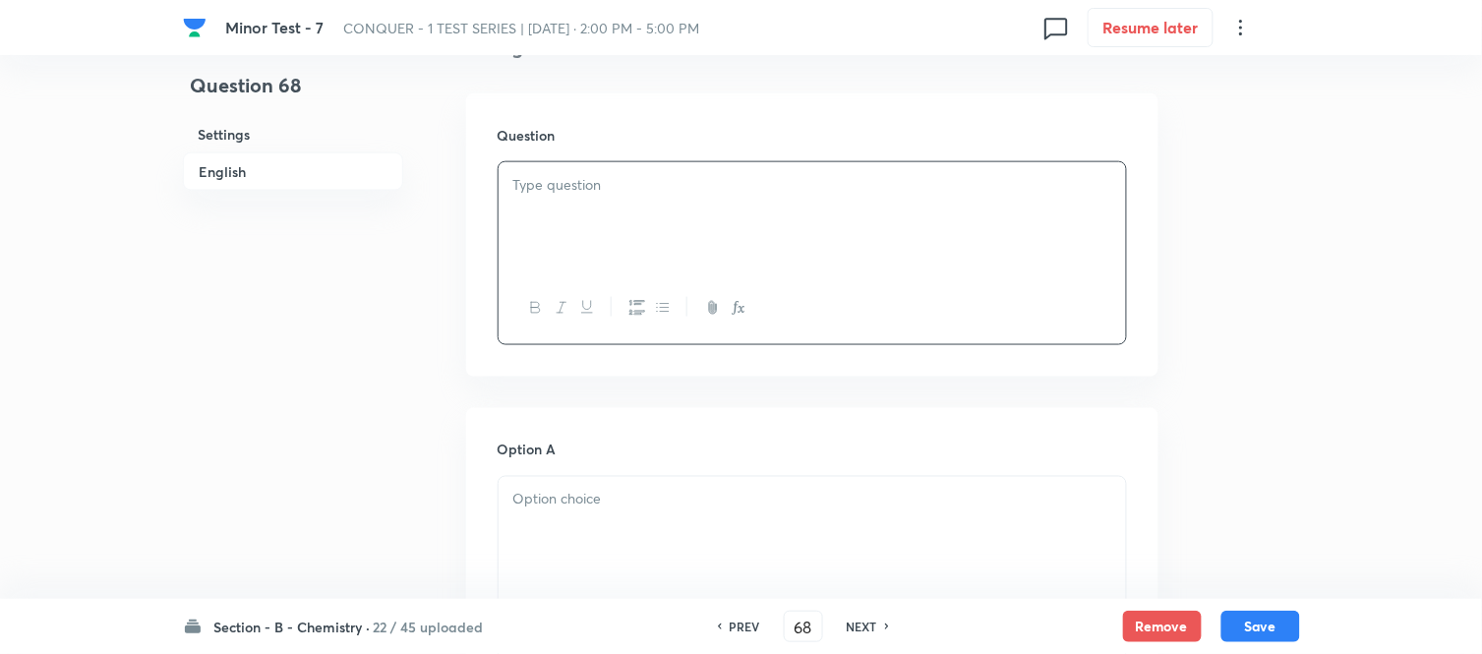
click at [619, 202] on div at bounding box center [811, 217] width 627 height 110
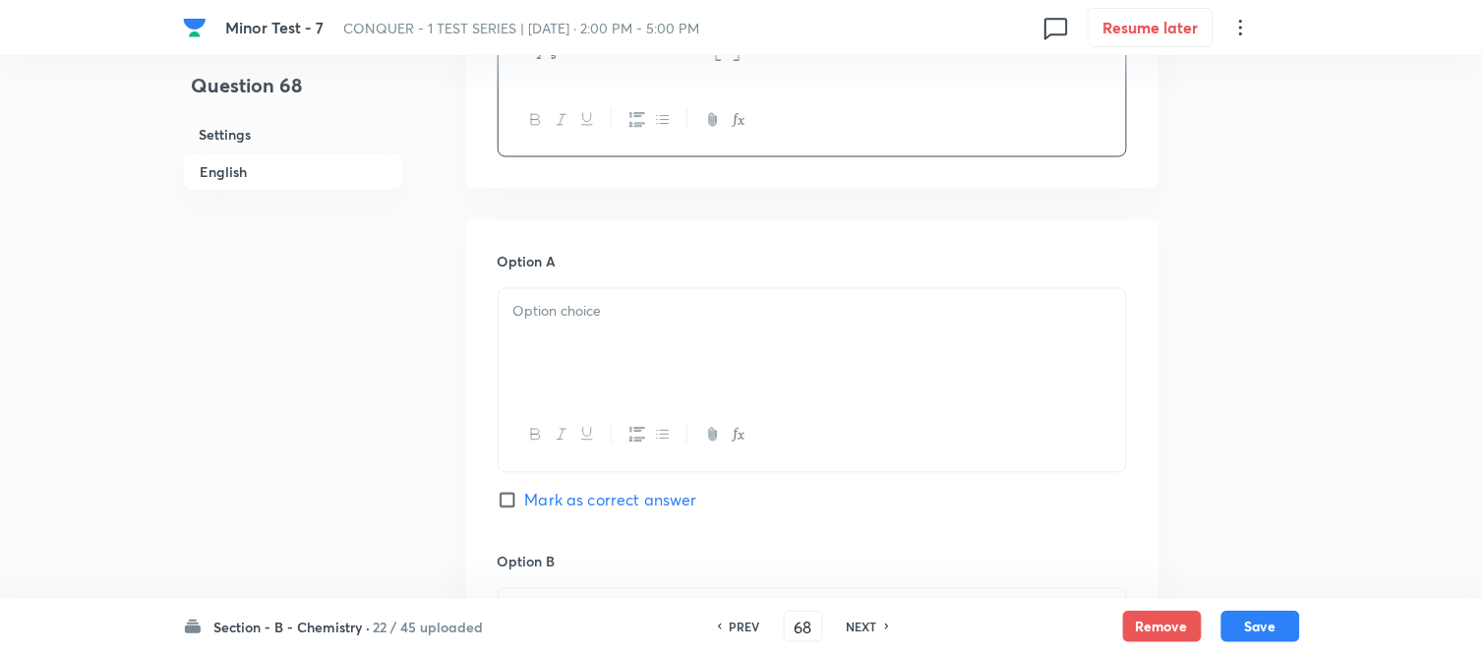
scroll to position [764, 0]
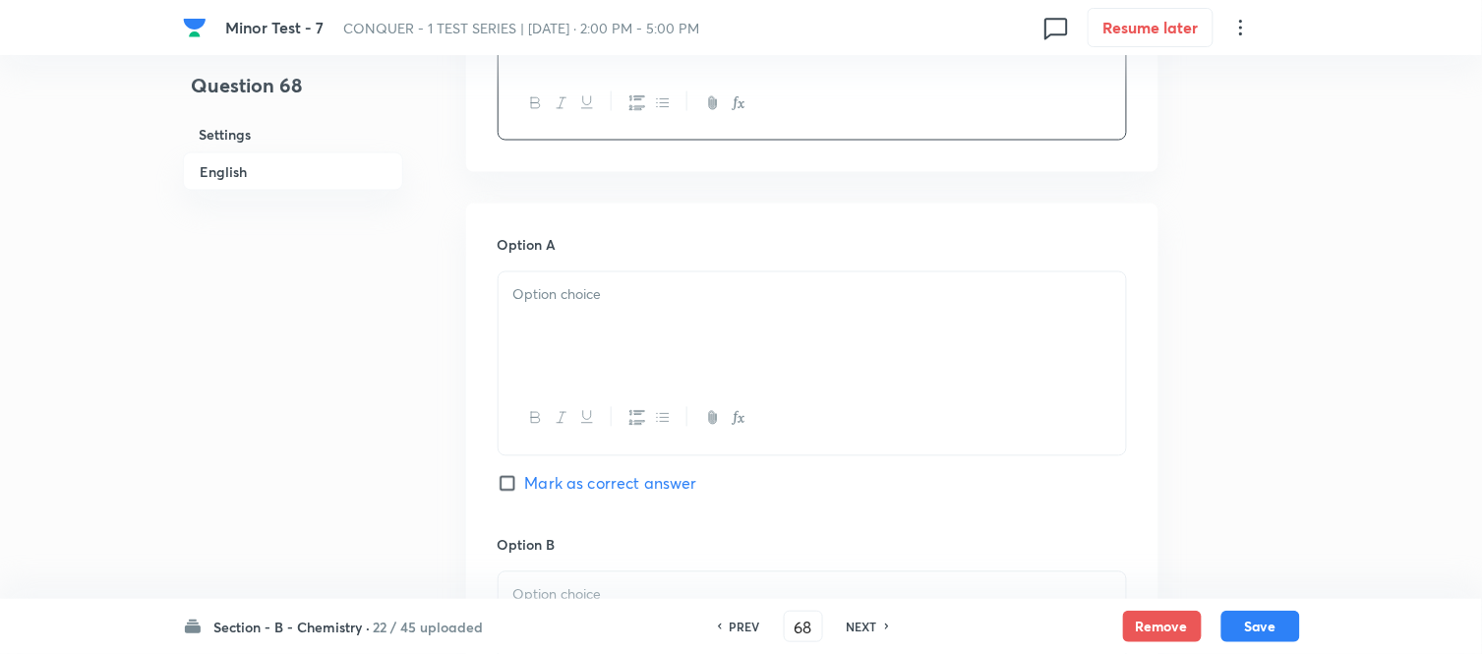
click at [787, 319] on div at bounding box center [811, 327] width 627 height 110
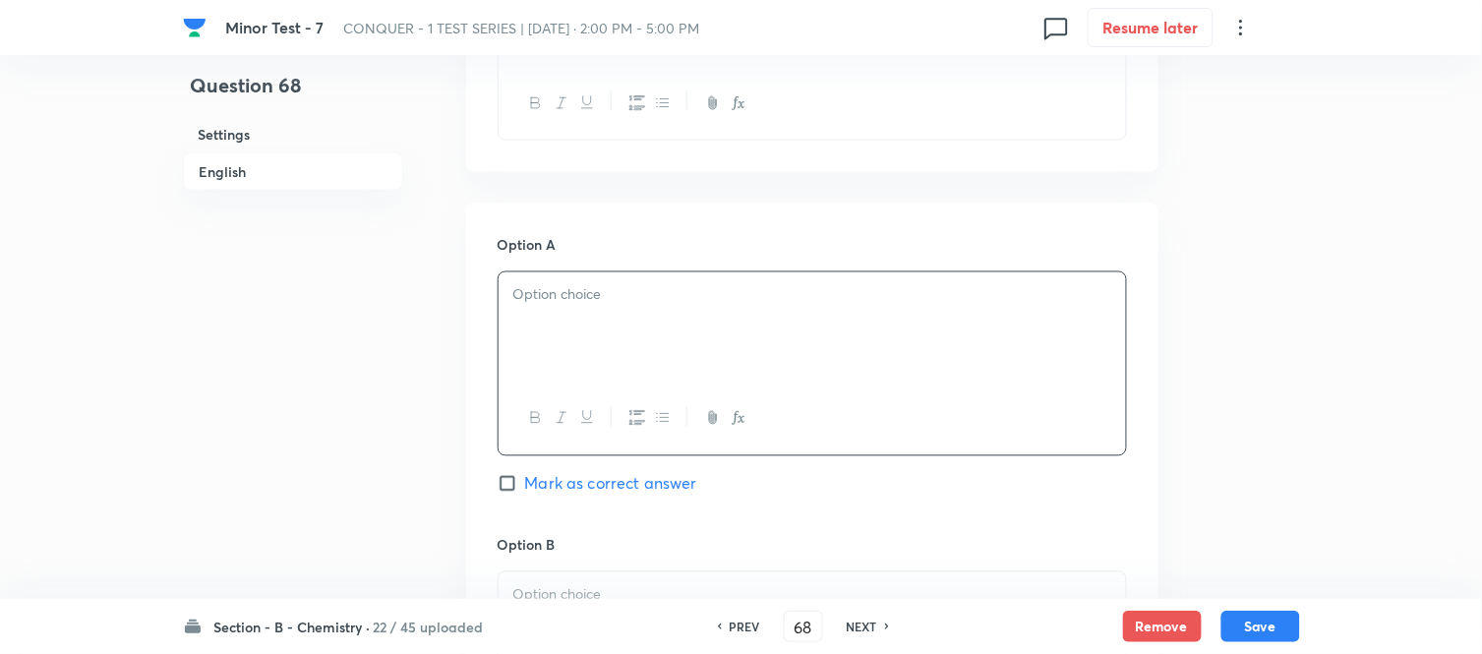
click at [660, 292] on p at bounding box center [812, 295] width 598 height 23
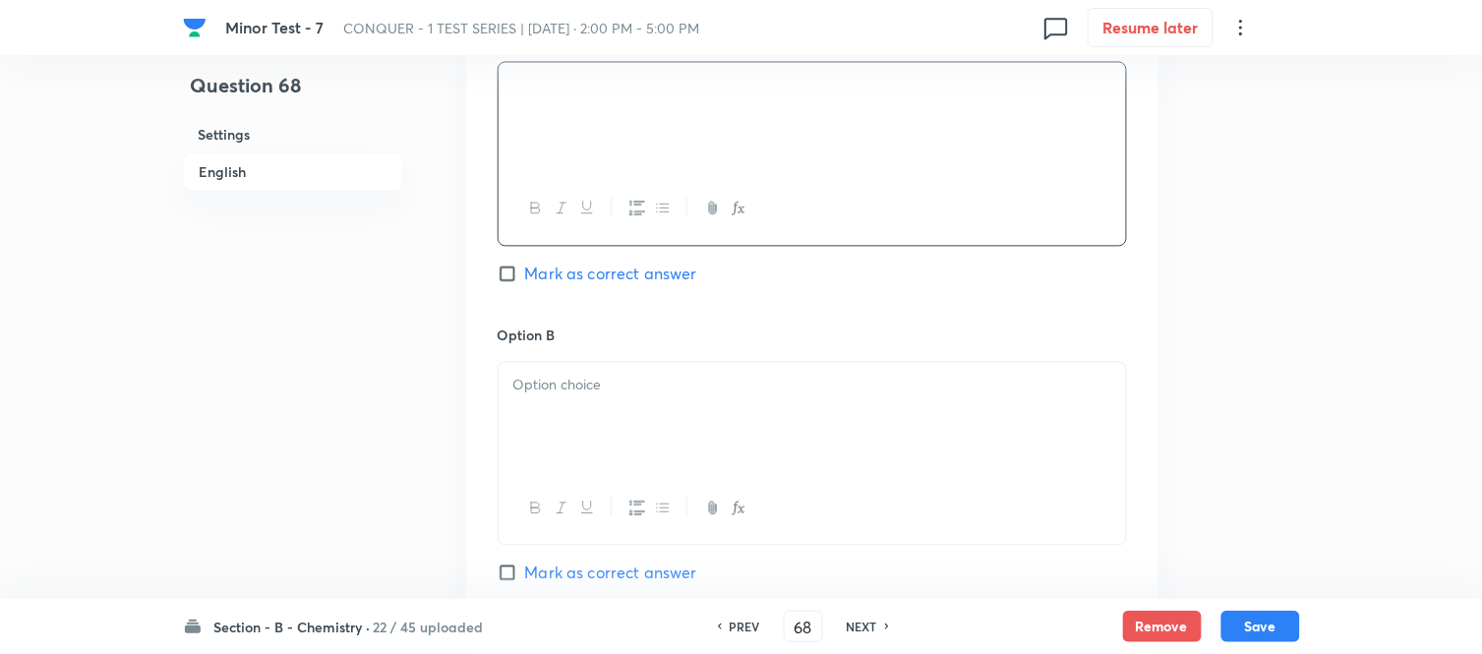
scroll to position [1092, 0]
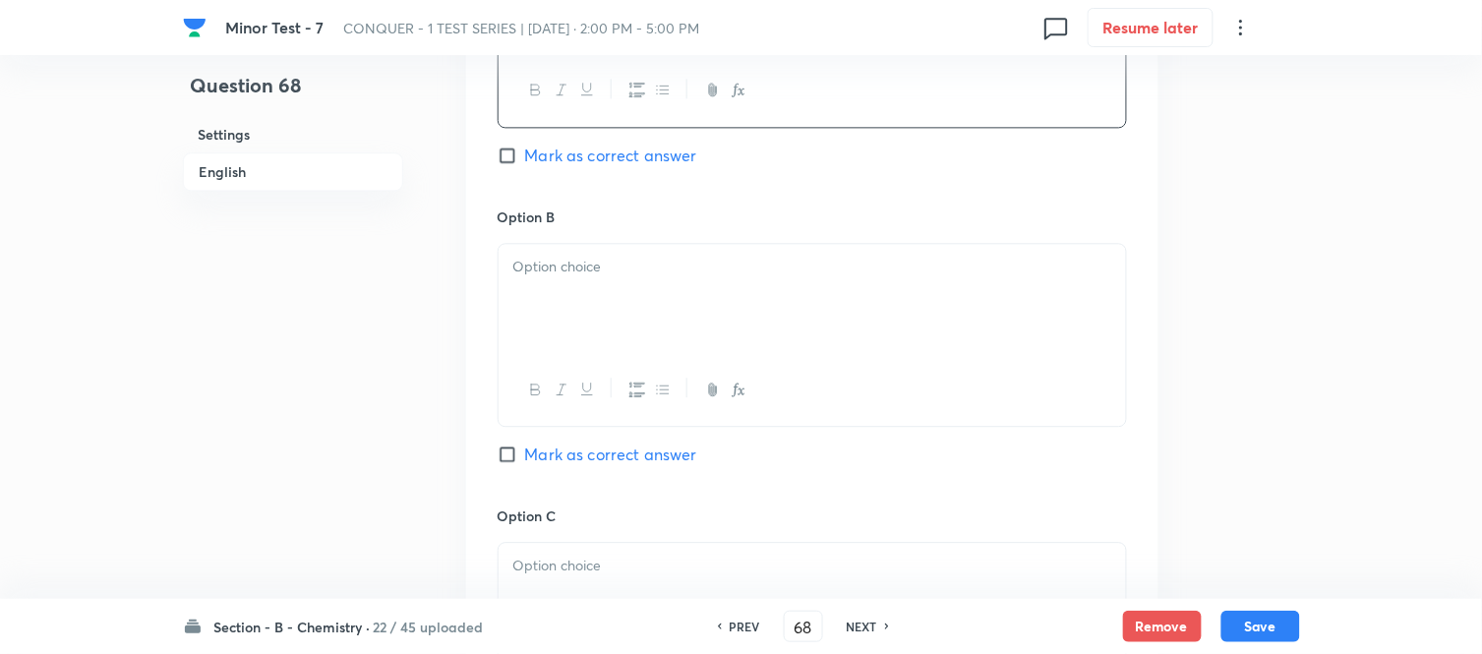
click at [734, 321] on div at bounding box center [811, 299] width 627 height 110
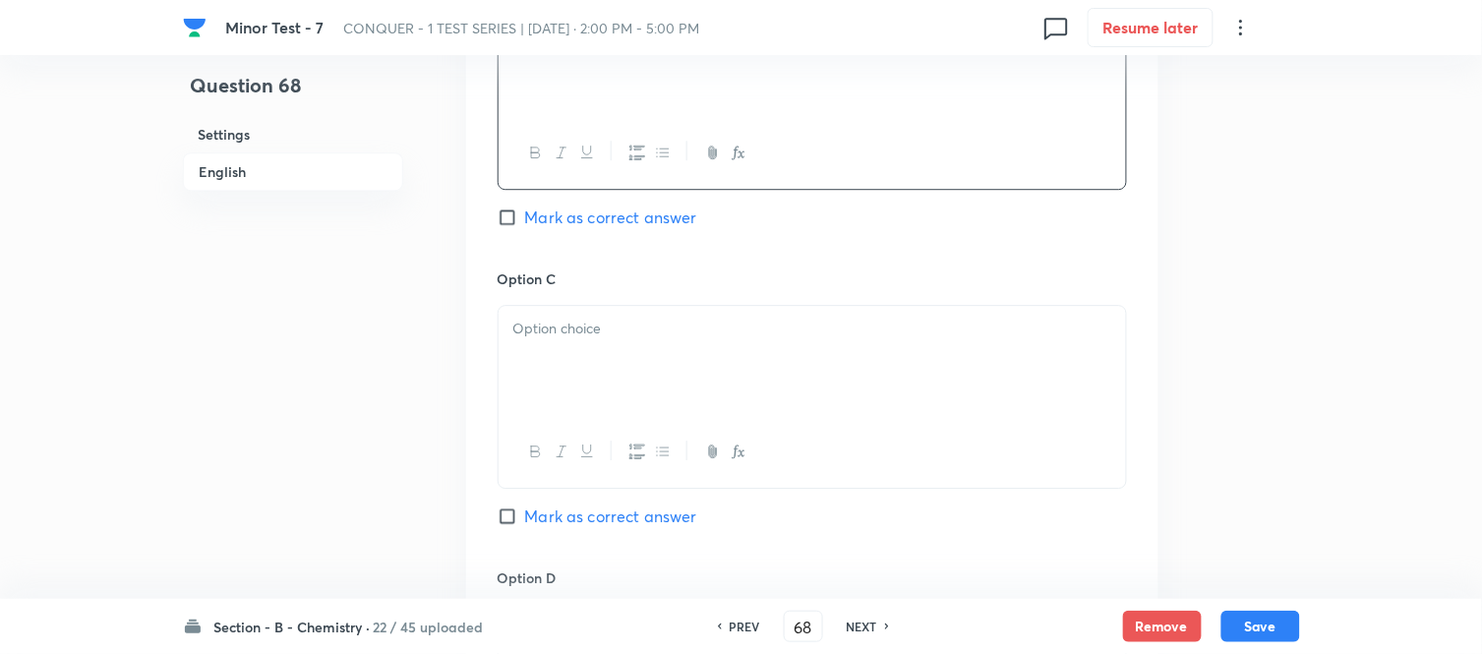
scroll to position [1420, 0]
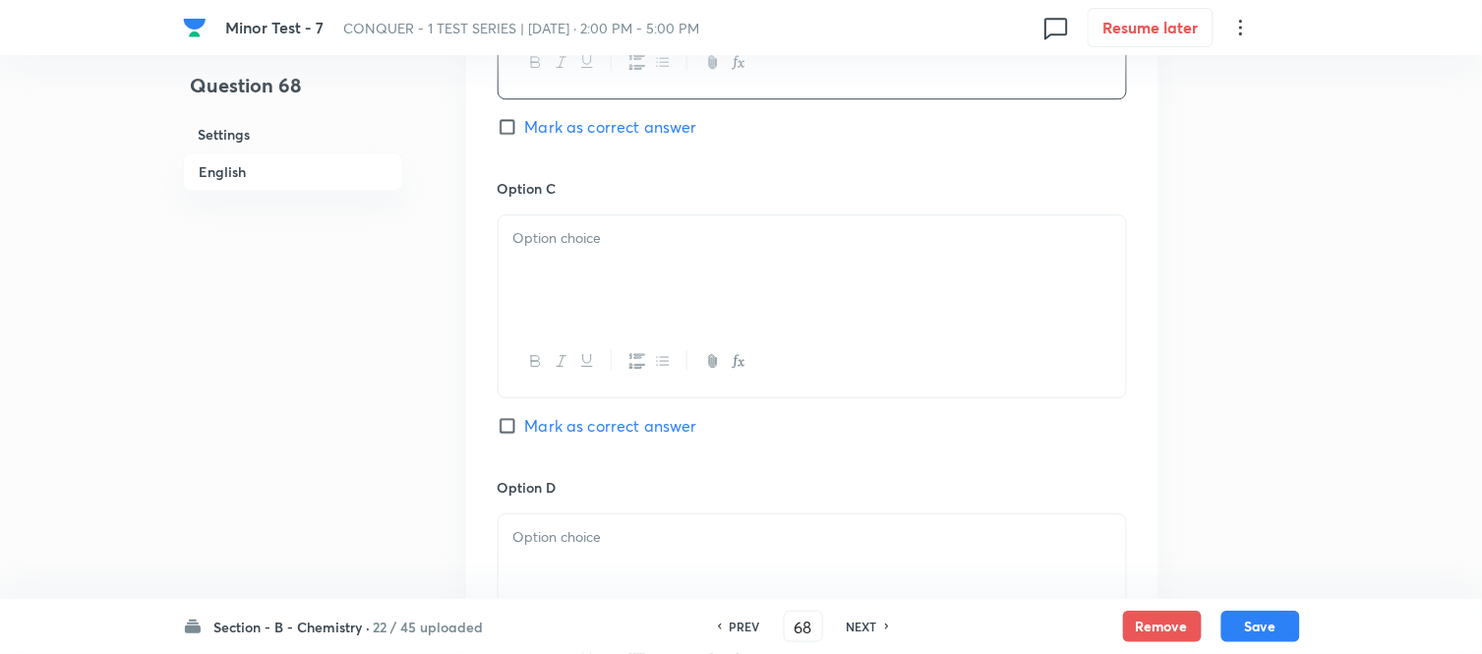
click at [684, 295] on div at bounding box center [811, 270] width 627 height 110
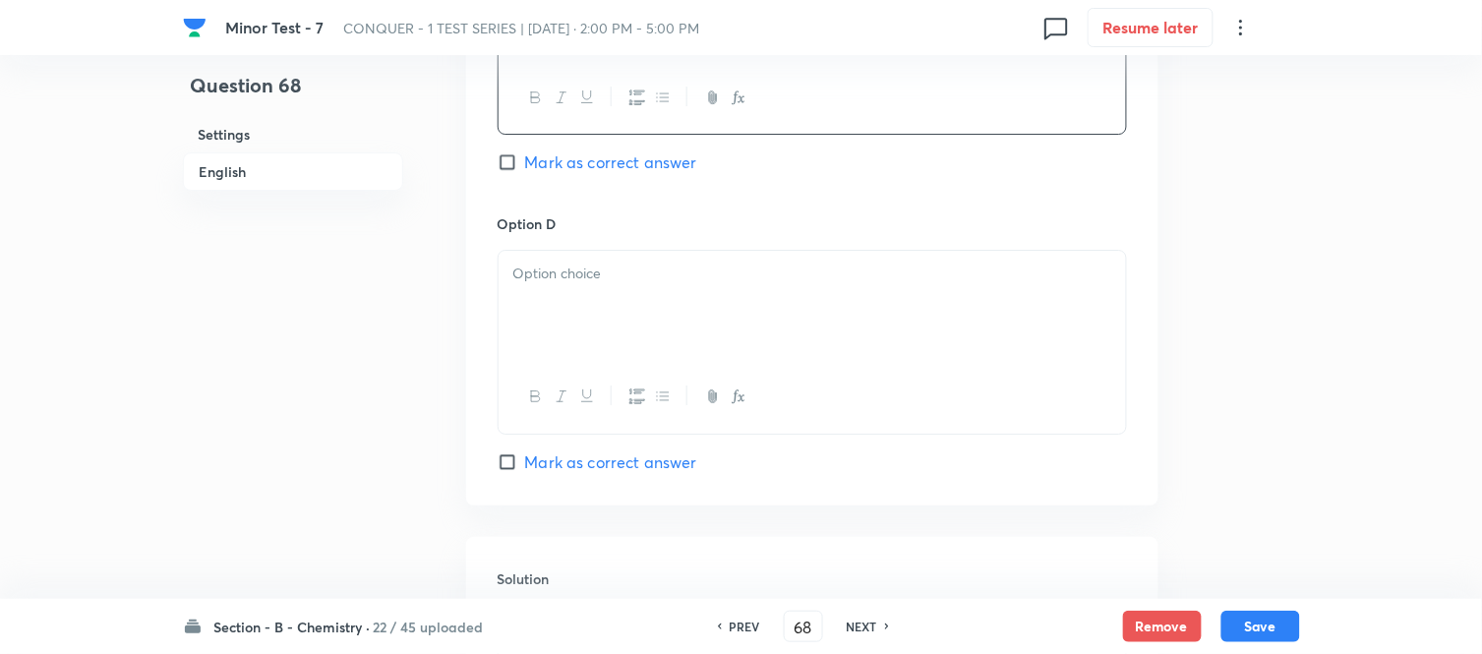
scroll to position [1747, 0]
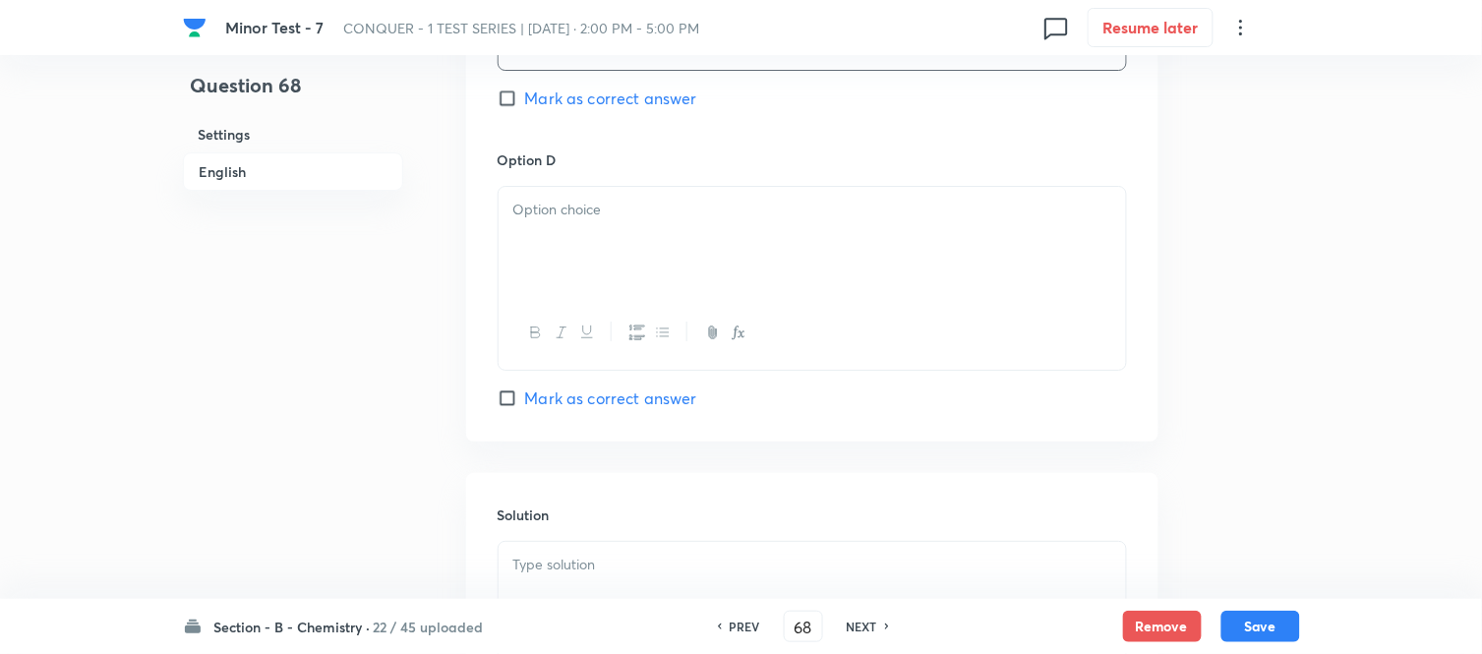
click at [686, 251] on div at bounding box center [811, 242] width 627 height 110
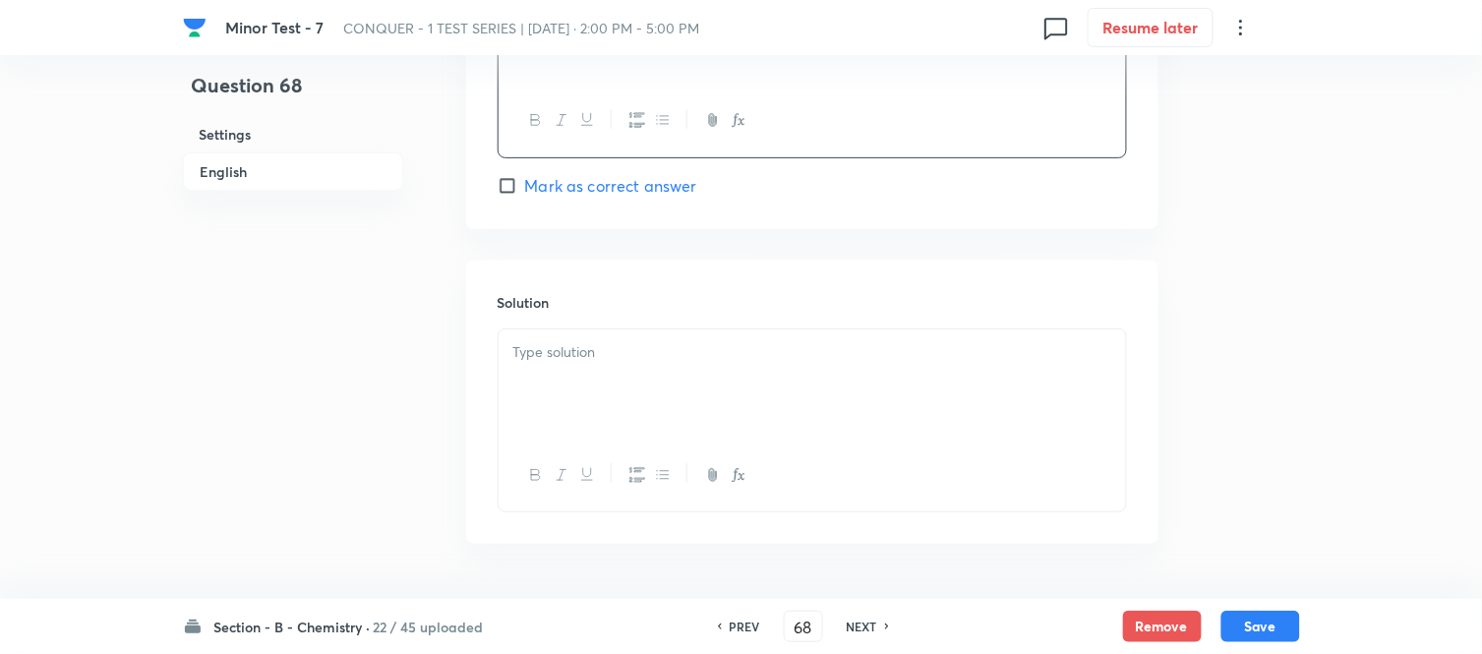
scroll to position [1966, 0]
click at [640, 366] on div at bounding box center [811, 377] width 627 height 110
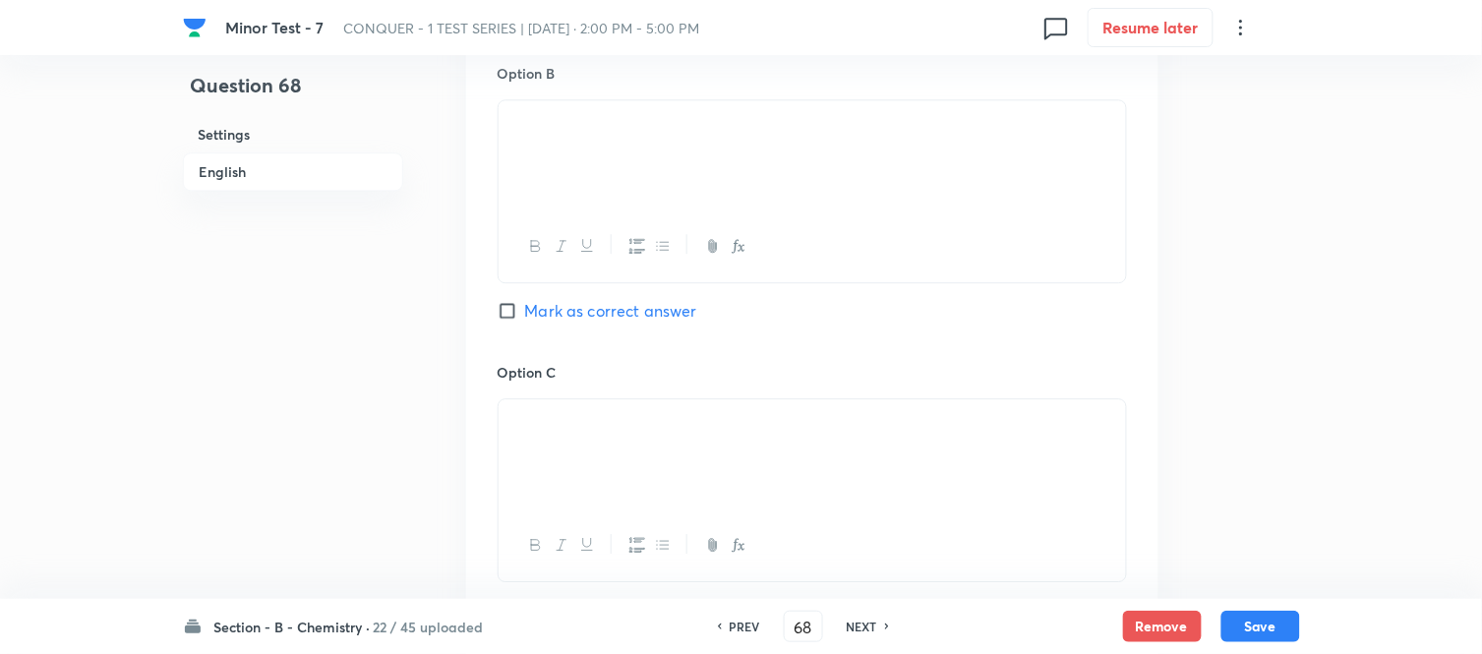
scroll to position [1201, 0]
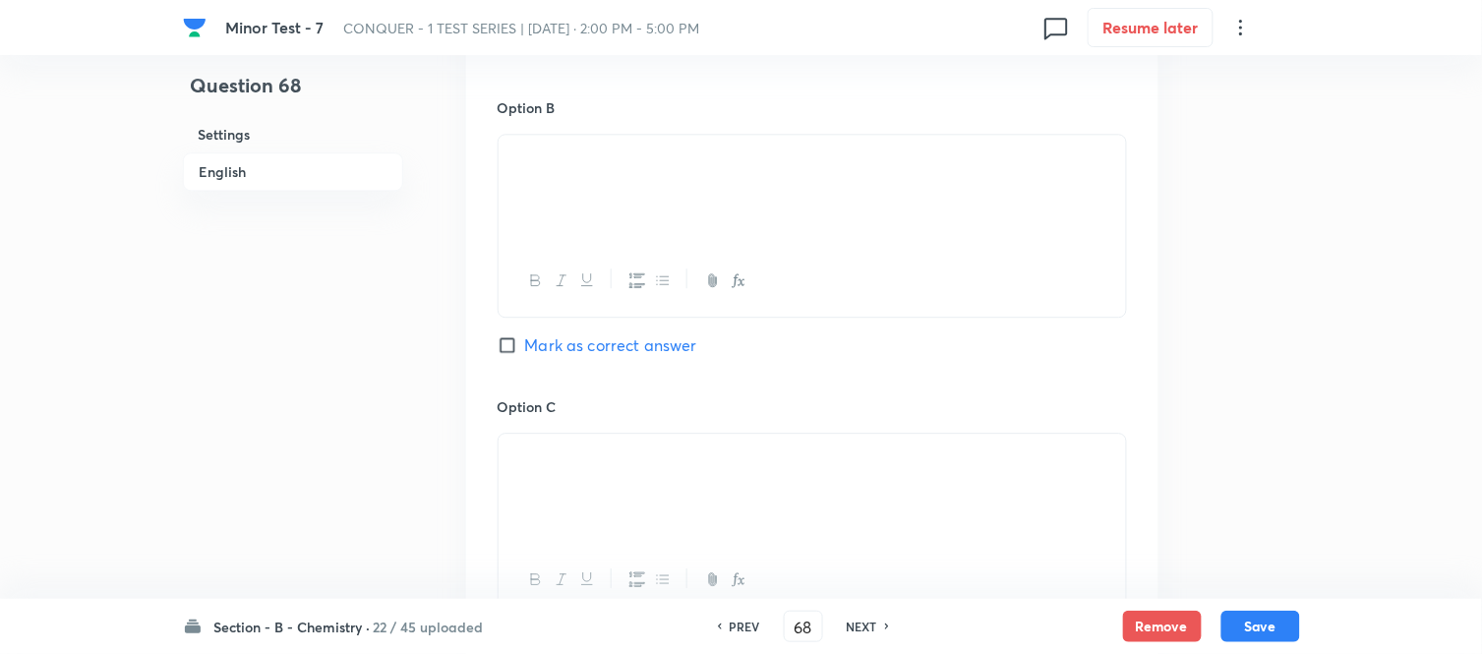
click at [519, 341] on input "Mark as correct answer" at bounding box center [511, 345] width 28 height 20
checkbox input "true"
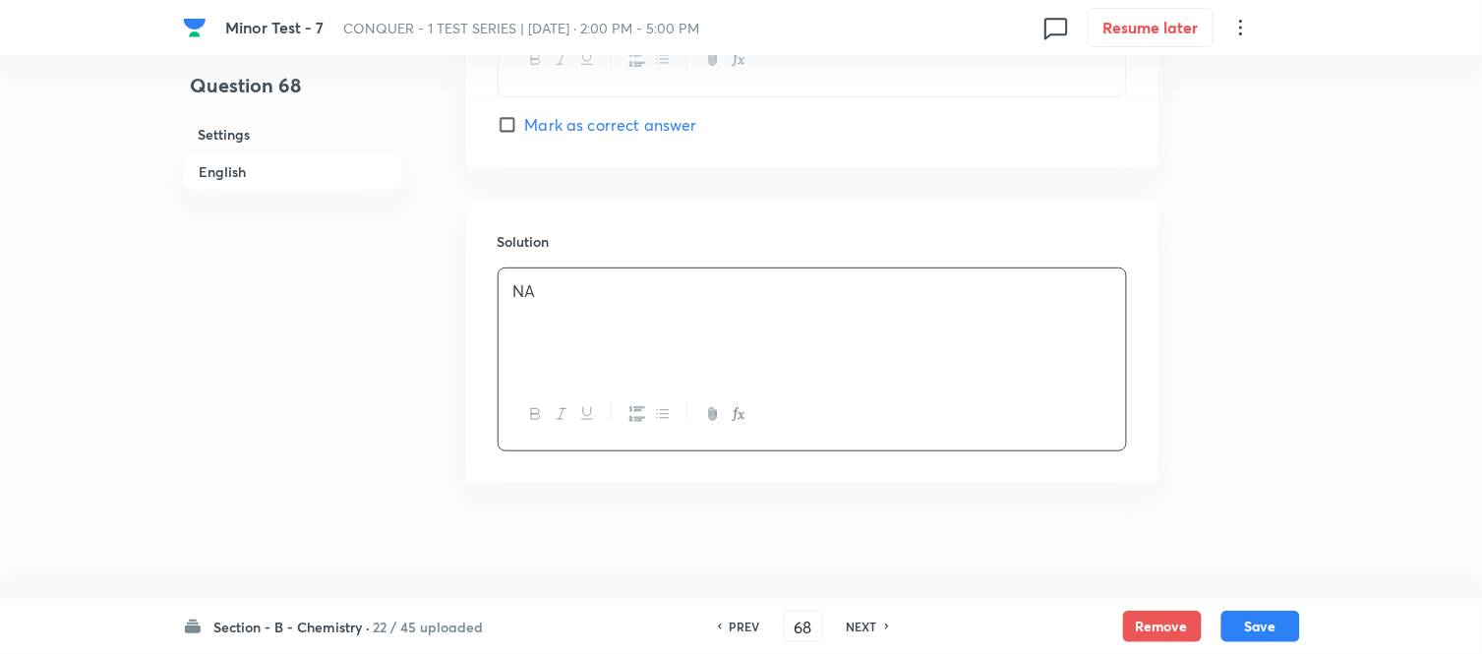
scroll to position [2026, 0]
click at [1257, 624] on button "Save" at bounding box center [1260, 624] width 79 height 31
type input "69"
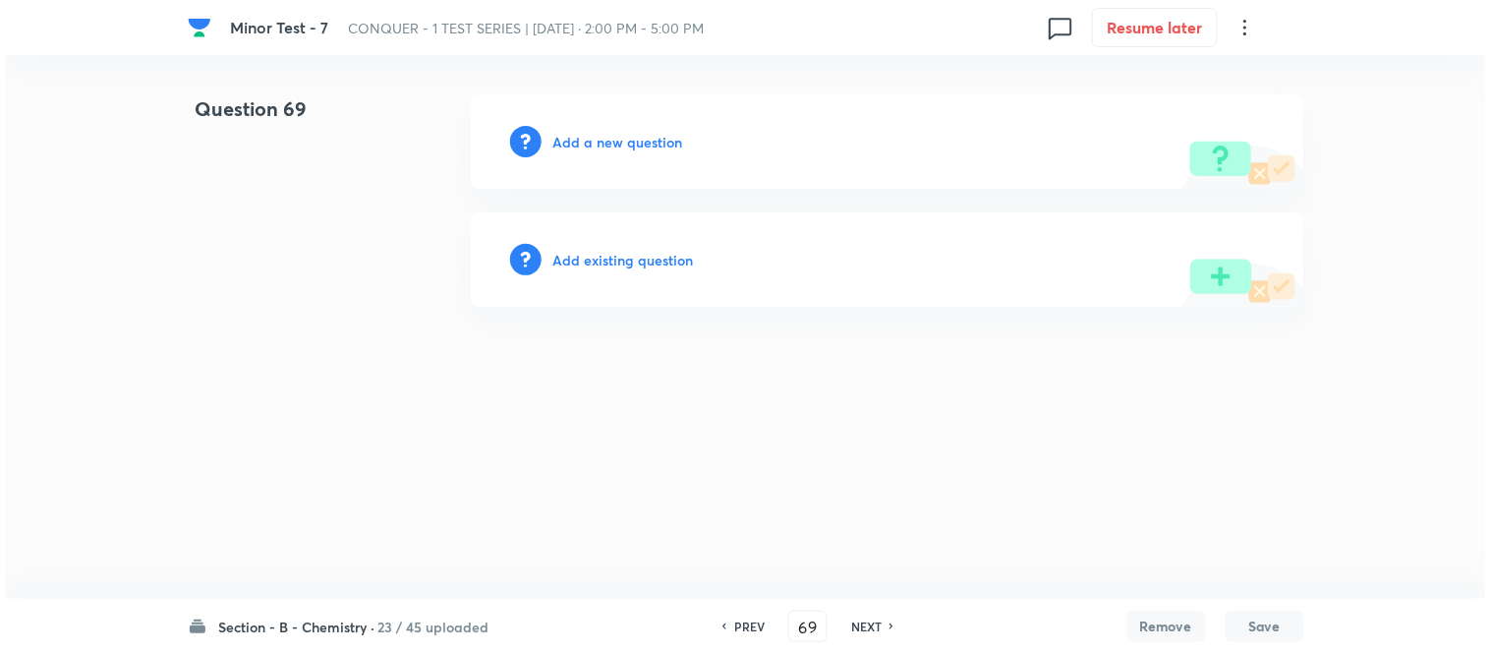
scroll to position [0, 0]
click at [598, 138] on h6 "Add a new question" at bounding box center [619, 142] width 130 height 21
click at [598, 138] on h6 "Choose a question type" at bounding box center [629, 142] width 151 height 21
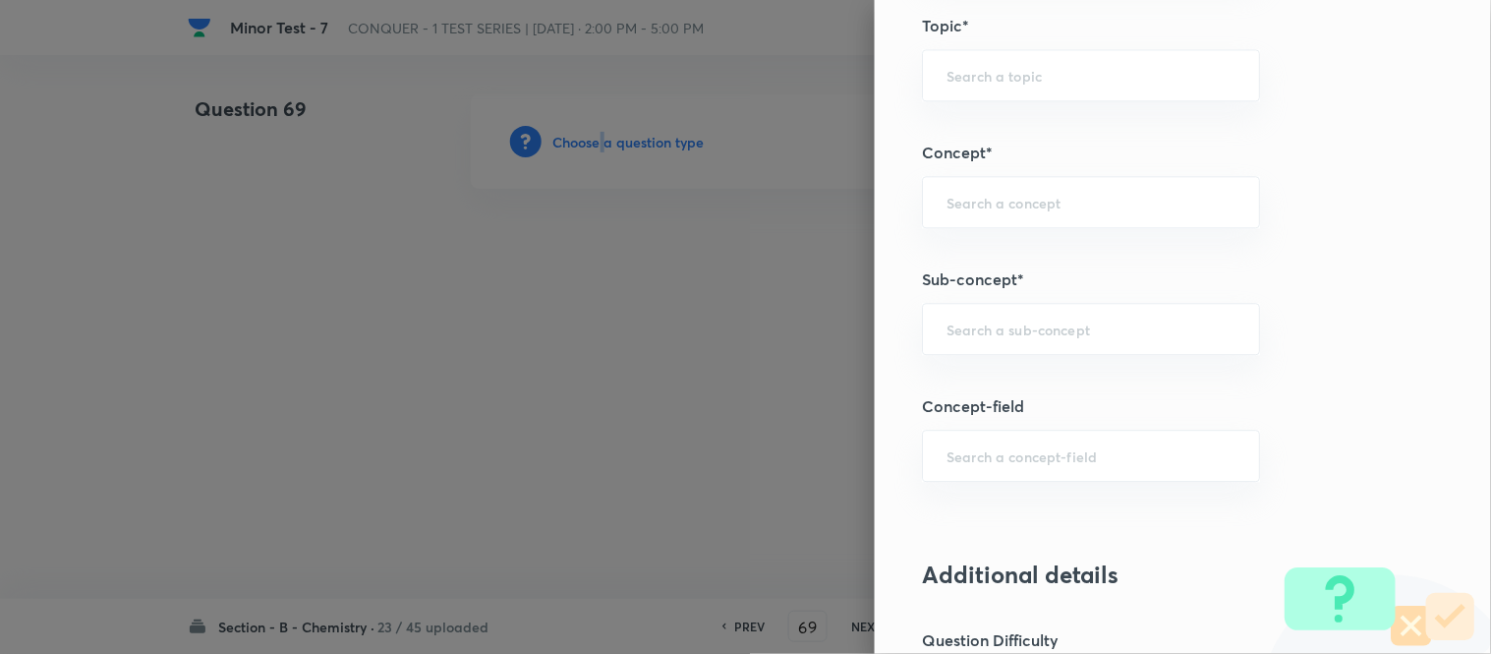
scroll to position [1174, 0]
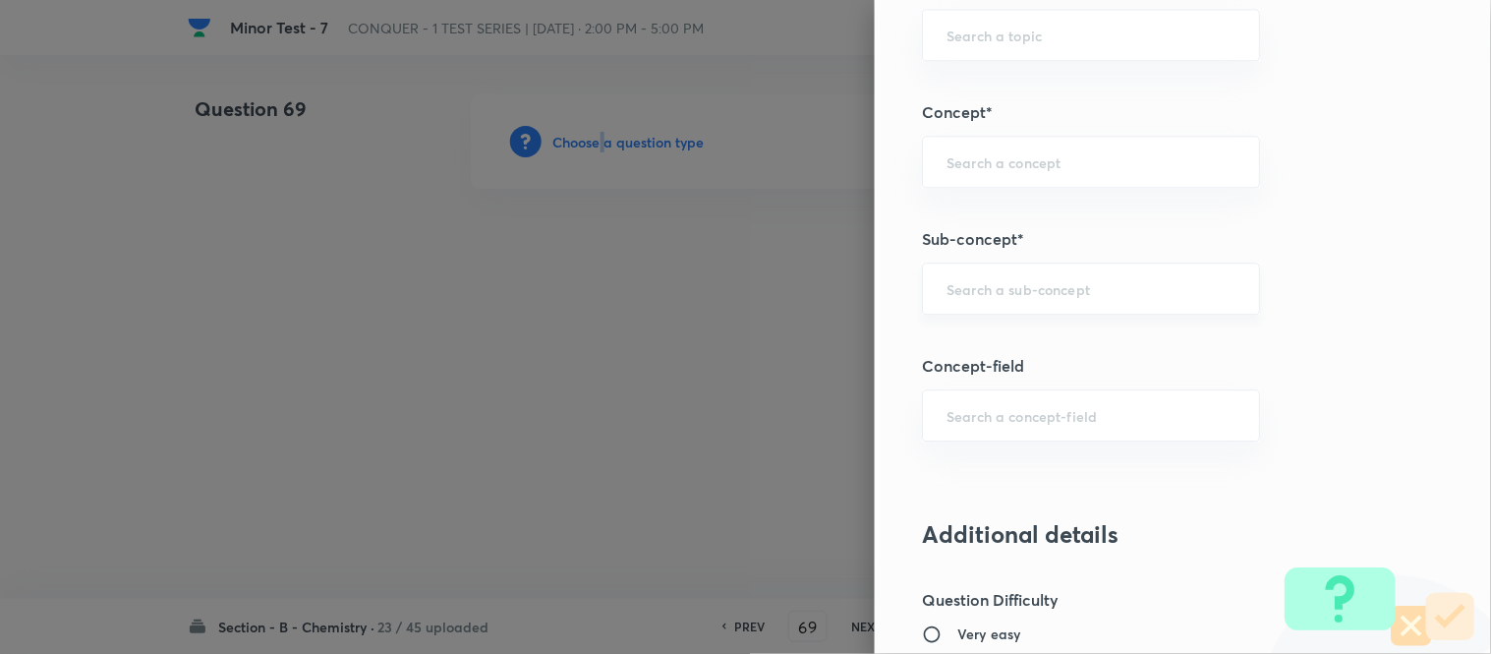
click at [1011, 271] on div "​" at bounding box center [1091, 289] width 338 height 52
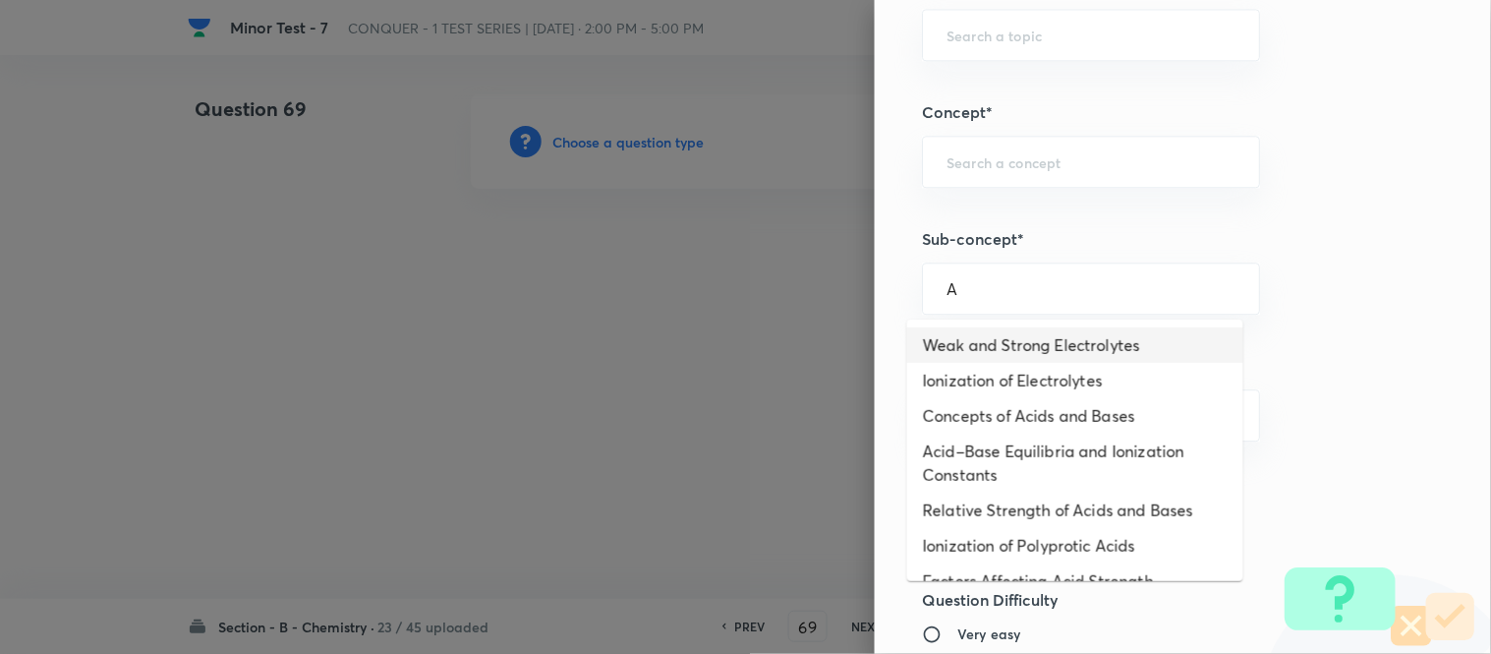
click at [983, 332] on li "Weak and Strong Electrolytes" at bounding box center [1075, 344] width 336 height 35
type input "Weak and Strong Electrolytes"
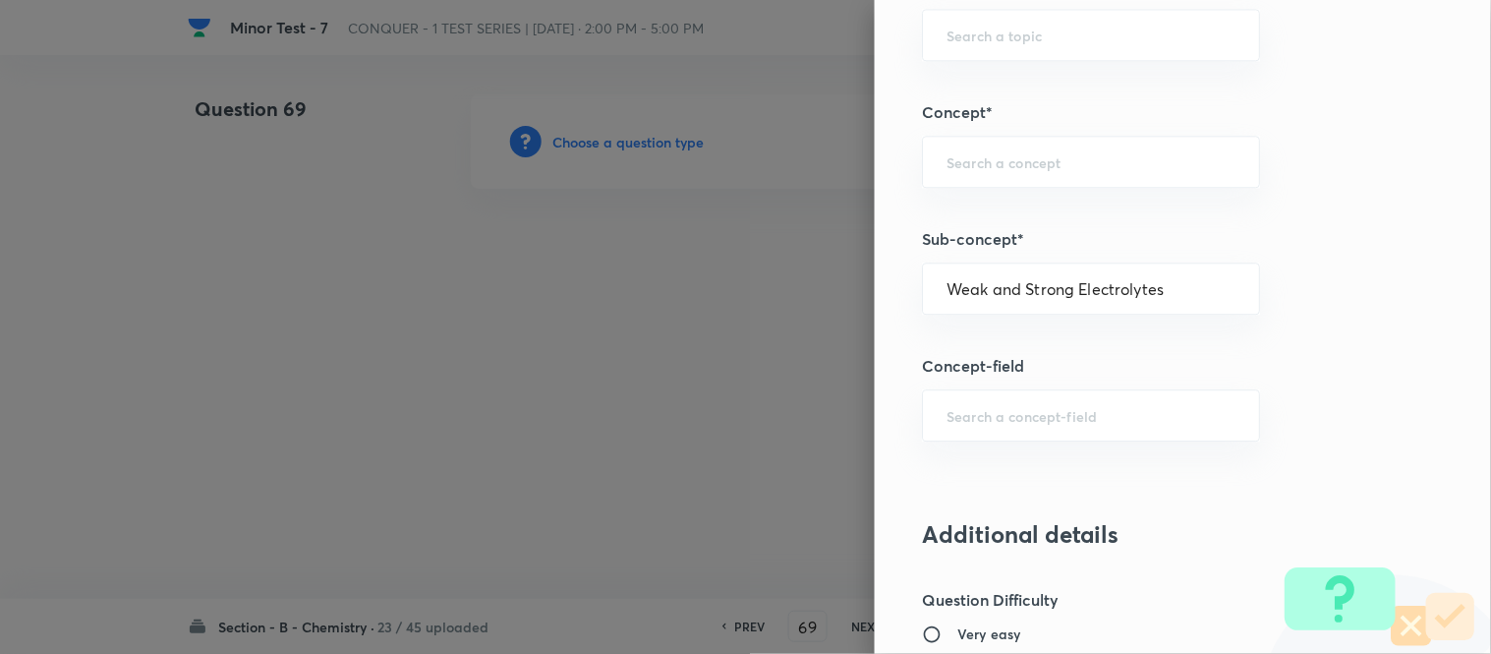
type input "Chemistry"
type input "Physical Chemistry"
type input "Ionic Equilibrium"
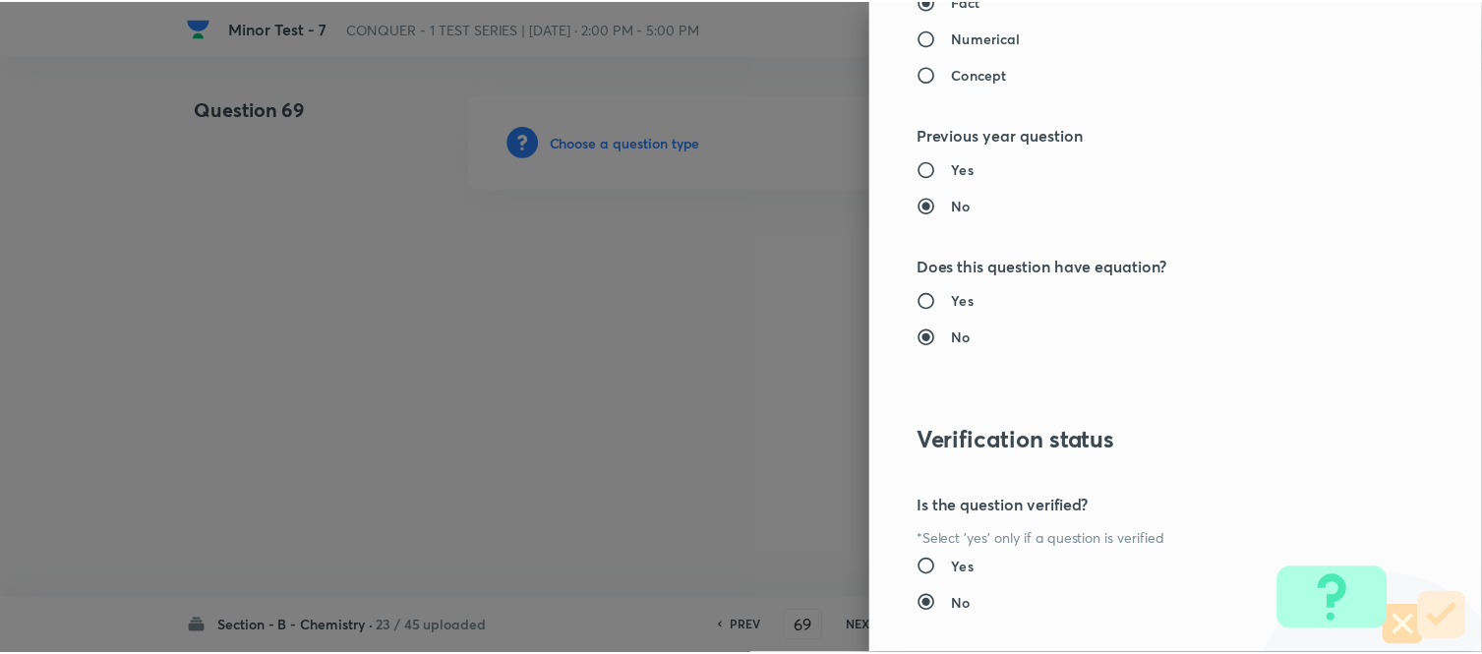
scroll to position [2158, 0]
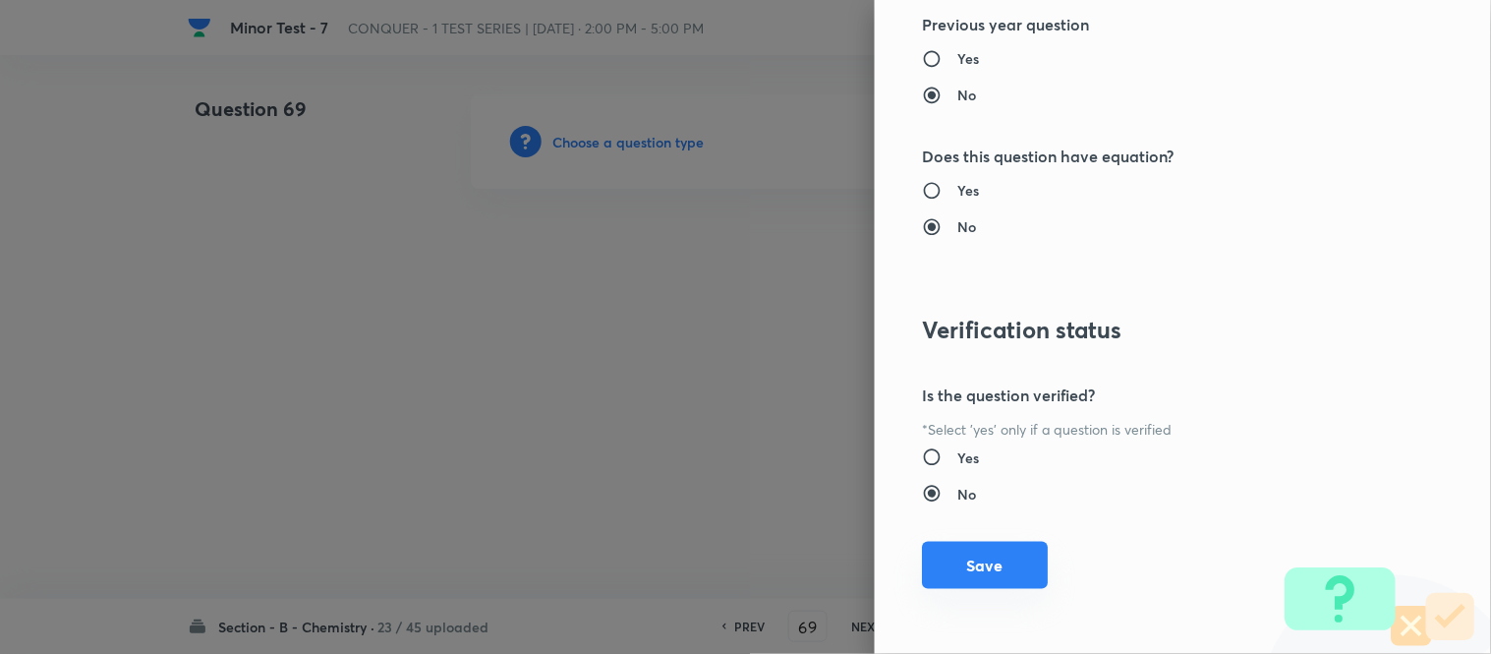
click at [957, 570] on button "Save" at bounding box center [985, 565] width 126 height 47
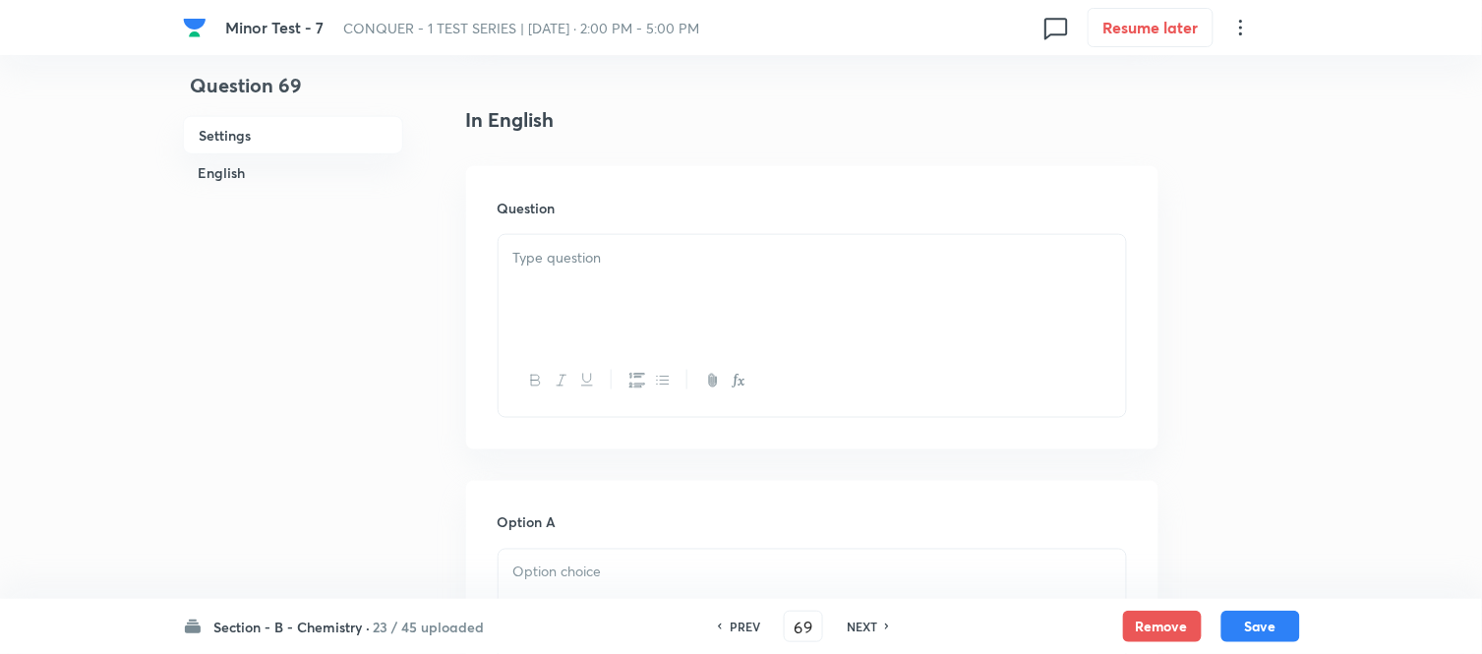
scroll to position [437, 0]
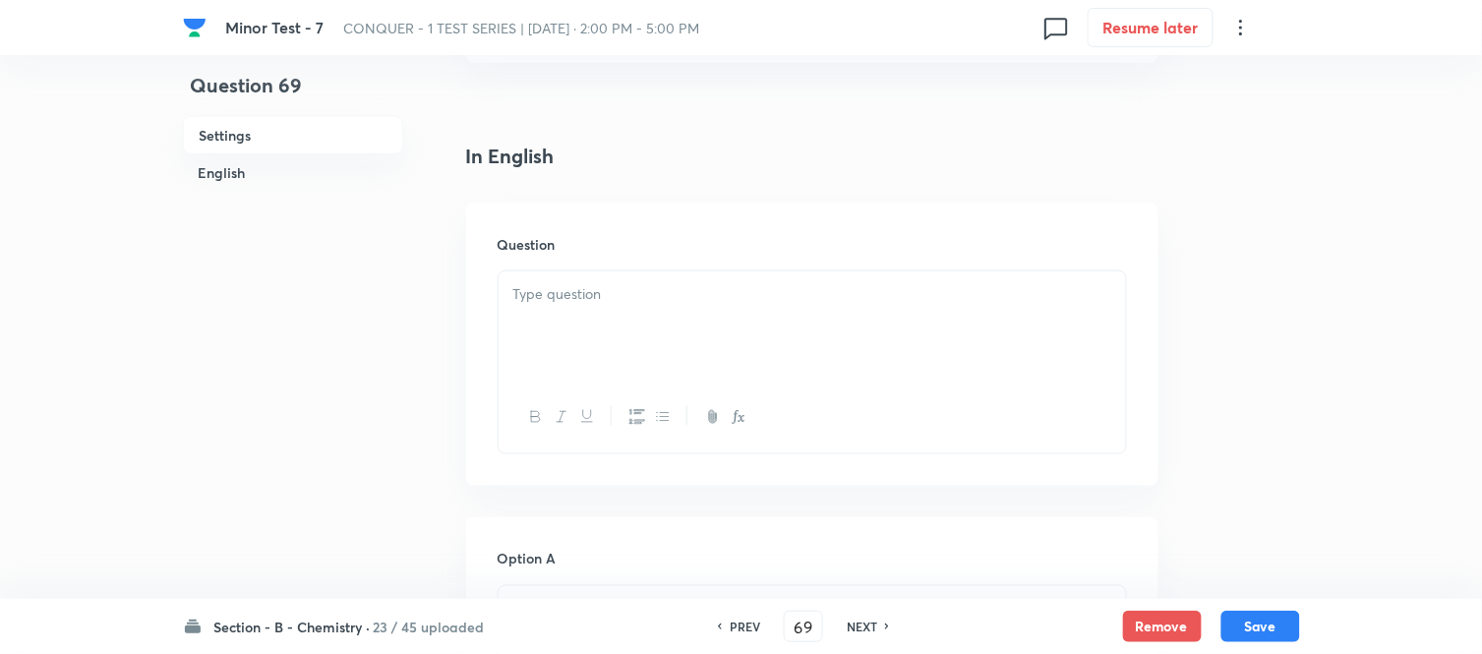
click at [686, 293] on p at bounding box center [812, 294] width 598 height 23
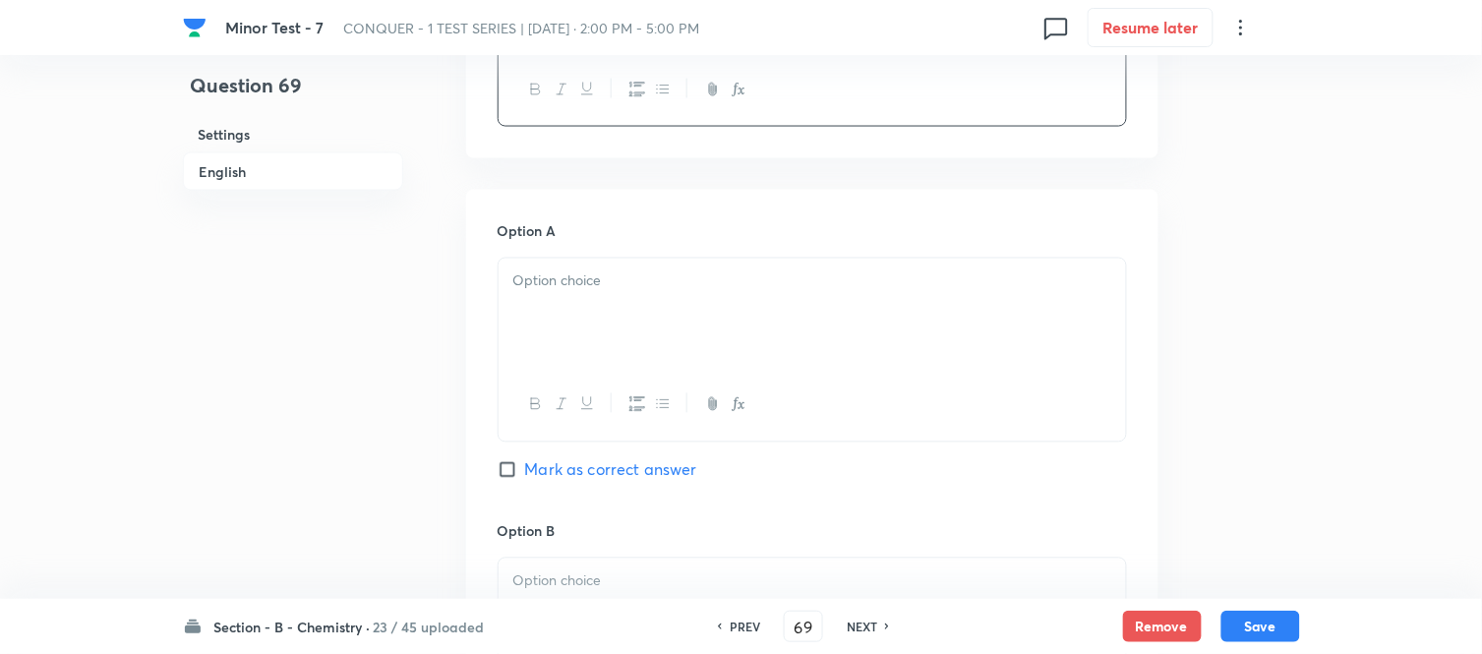
click at [688, 280] on p at bounding box center [812, 281] width 598 height 23
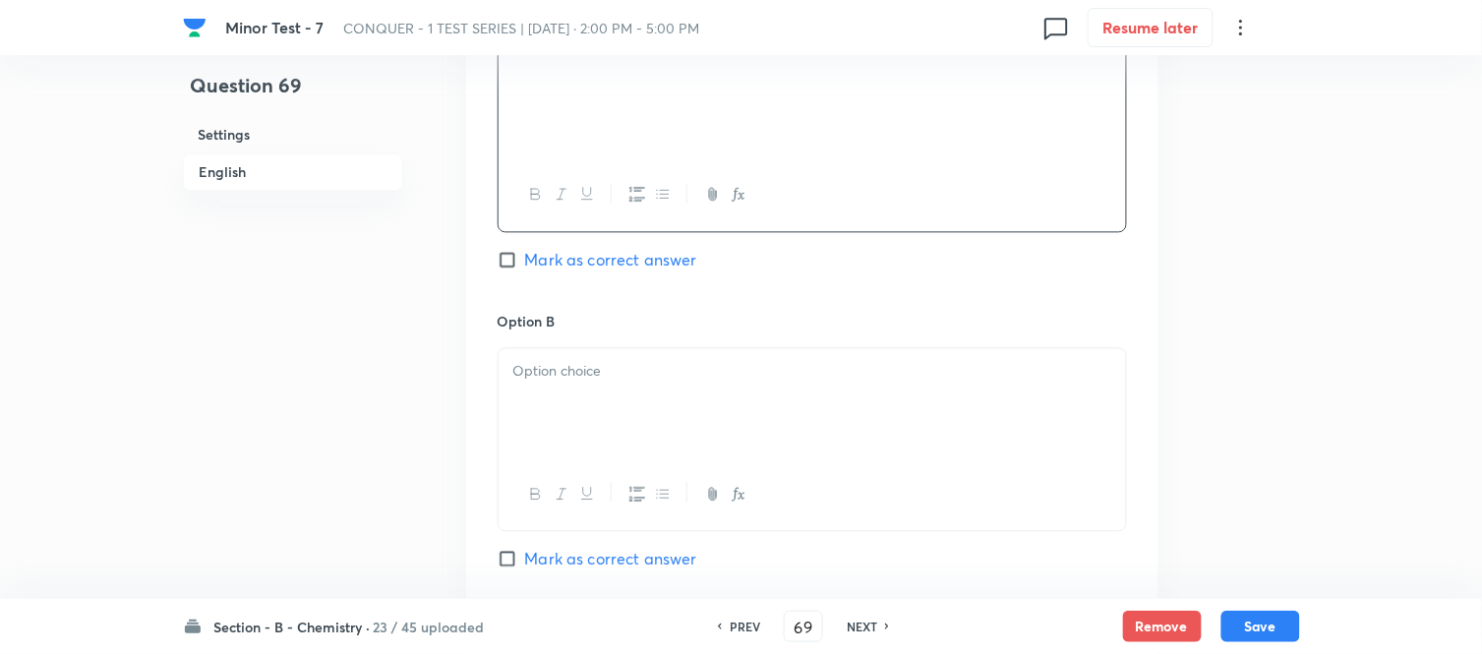
scroll to position [983, 0]
click at [675, 379] on div at bounding box center [811, 394] width 627 height 110
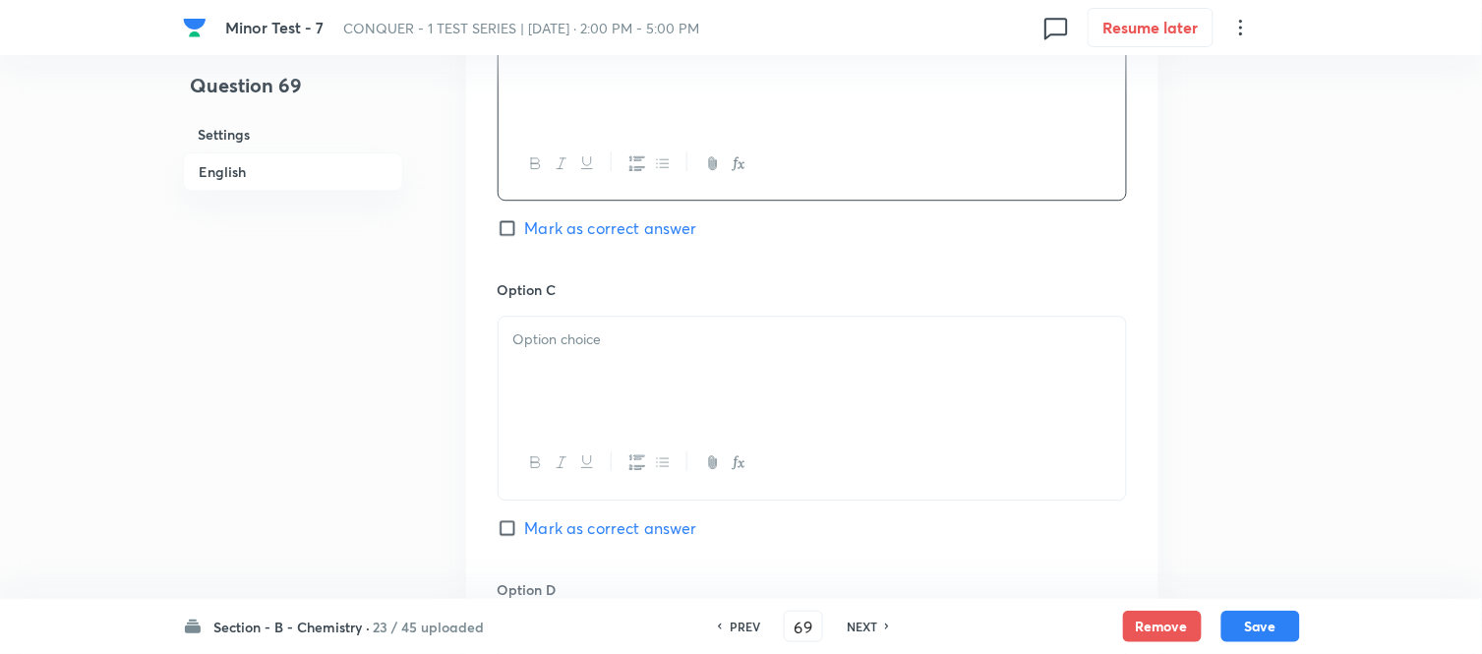
scroll to position [1311, 0]
click at [676, 370] on div at bounding box center [811, 366] width 627 height 110
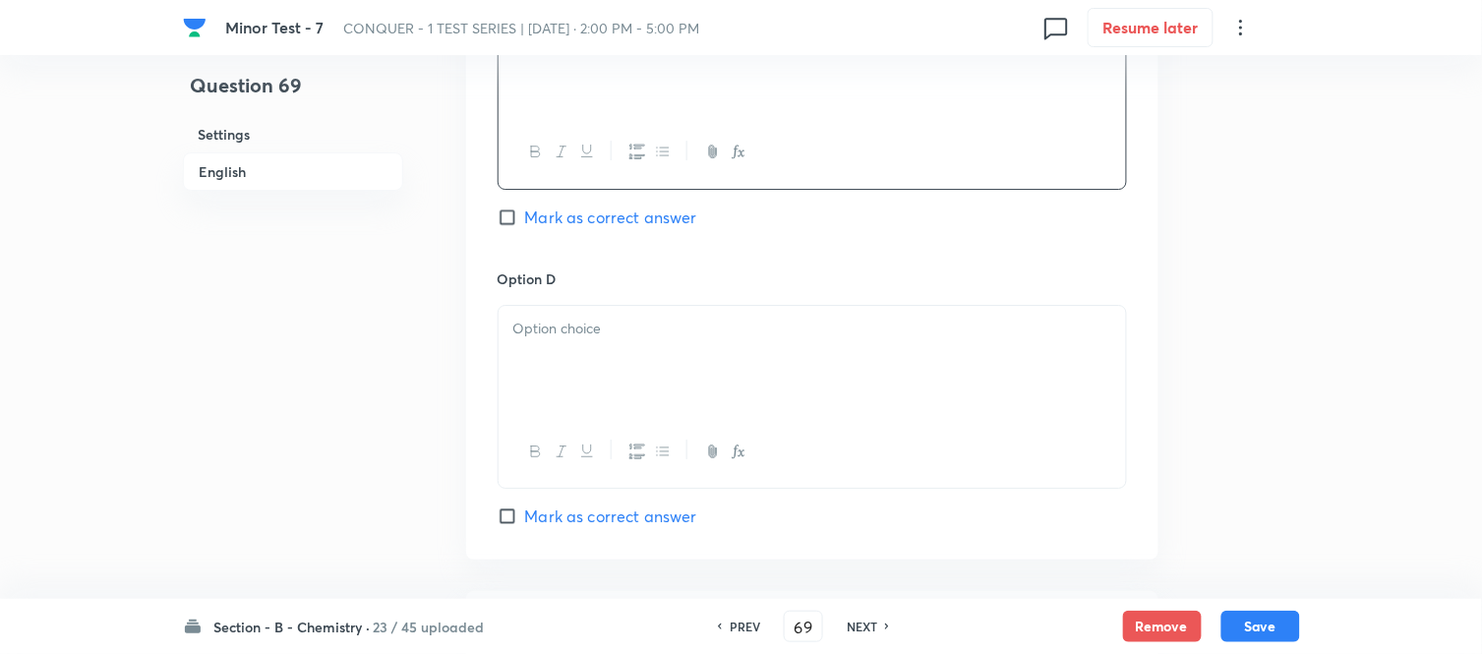
scroll to position [1638, 0]
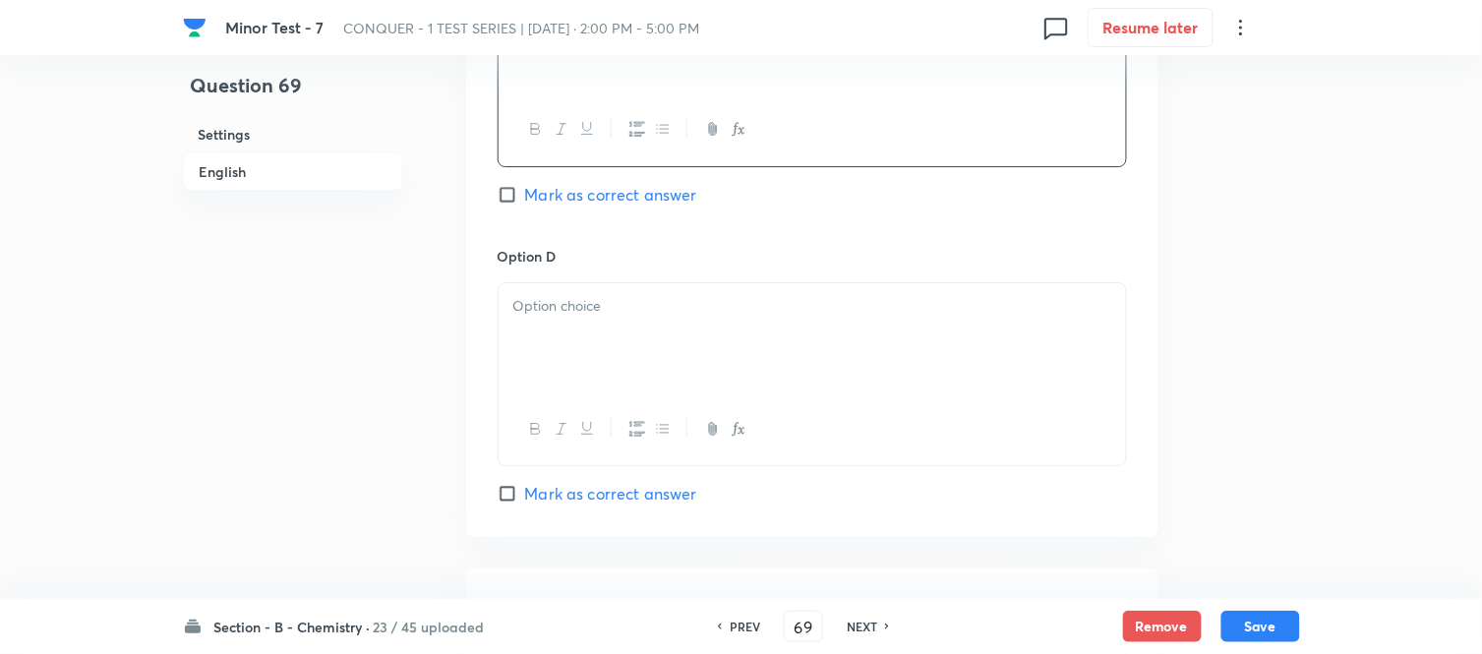
click at [636, 328] on div at bounding box center [811, 338] width 627 height 110
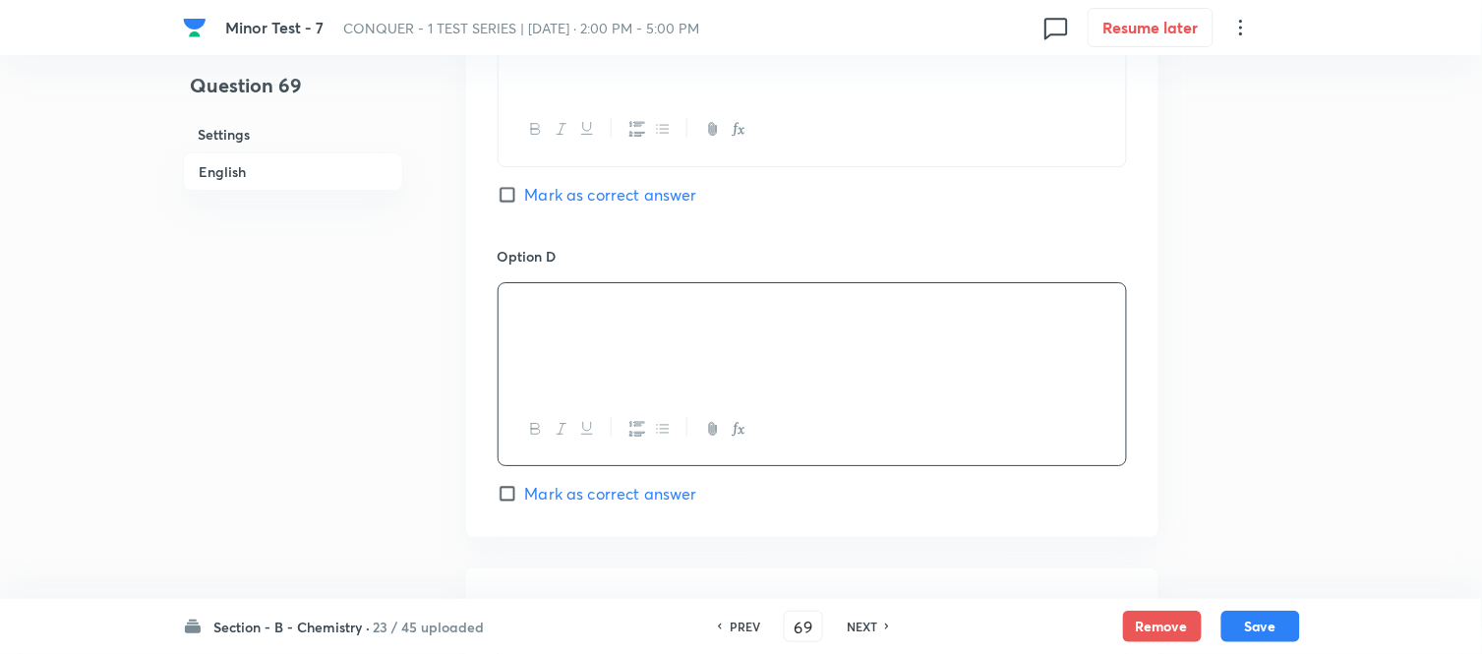
click at [523, 199] on input "Mark as correct answer" at bounding box center [511, 195] width 28 height 20
checkbox input "true"
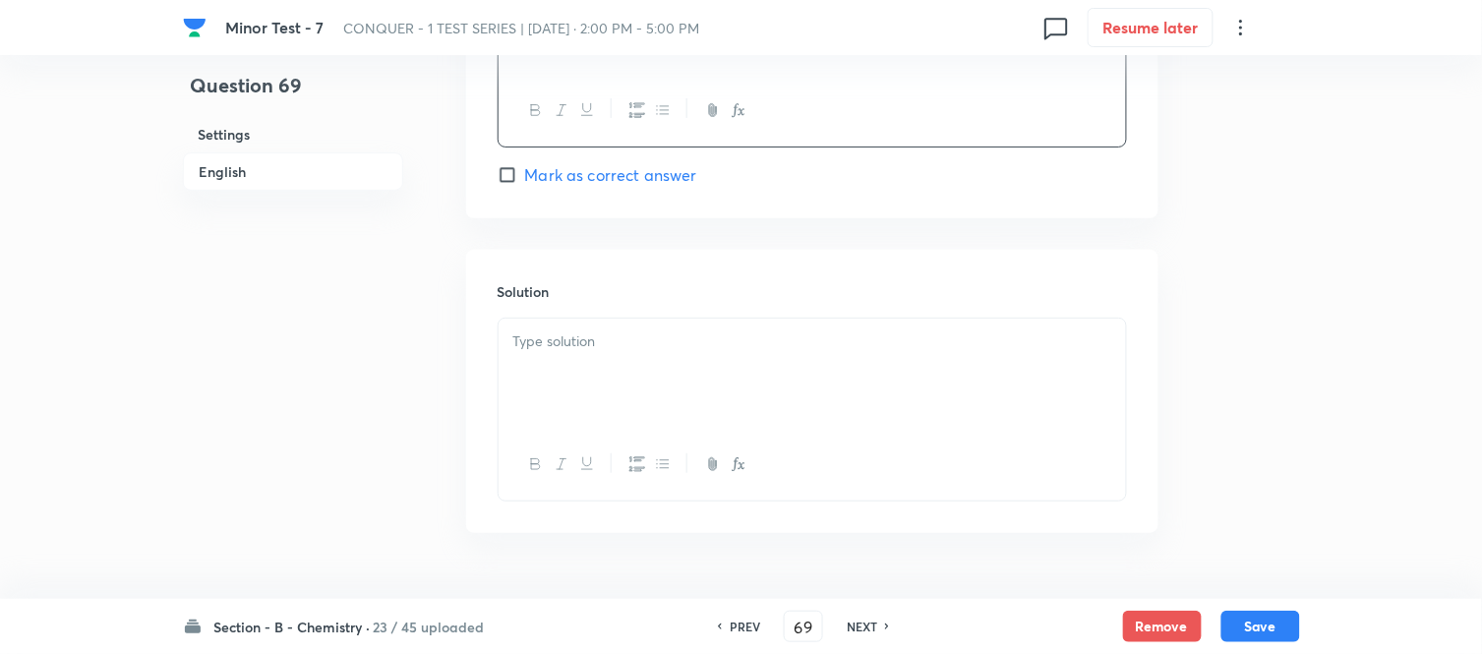
scroll to position [1966, 0]
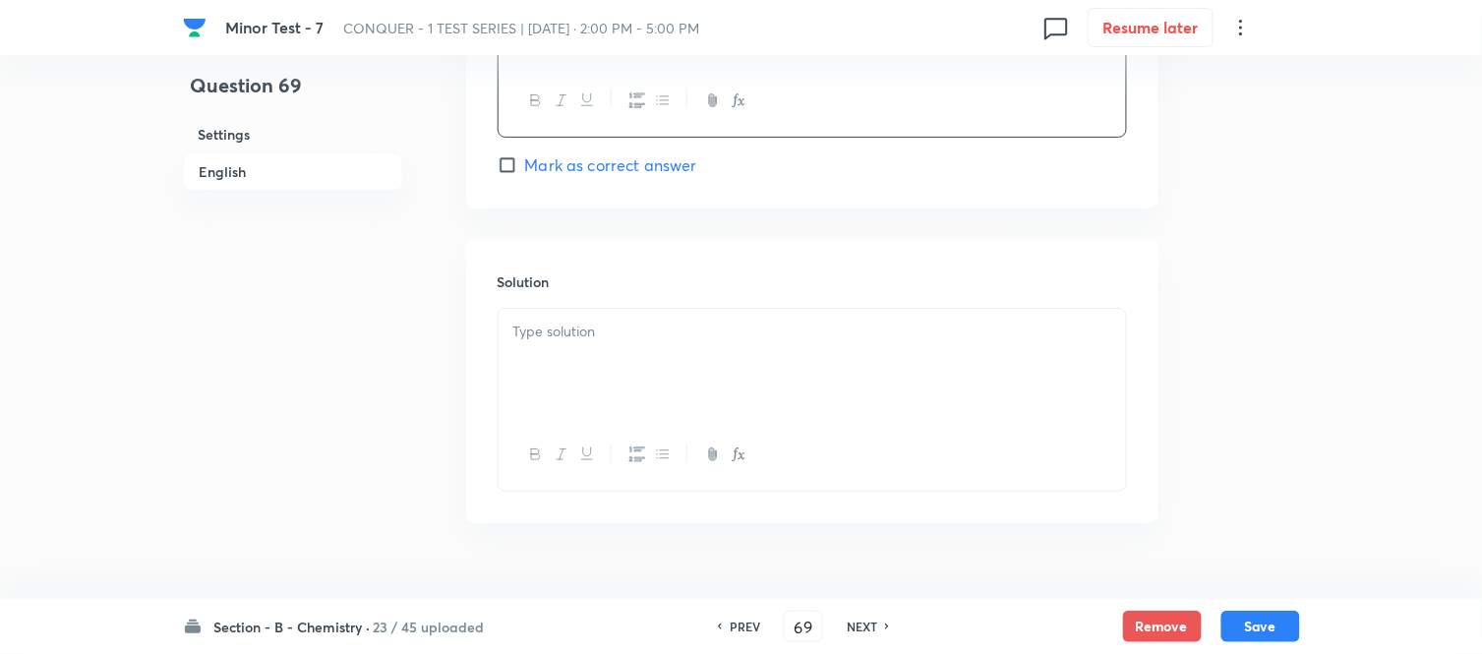
click at [667, 334] on p at bounding box center [812, 332] width 598 height 23
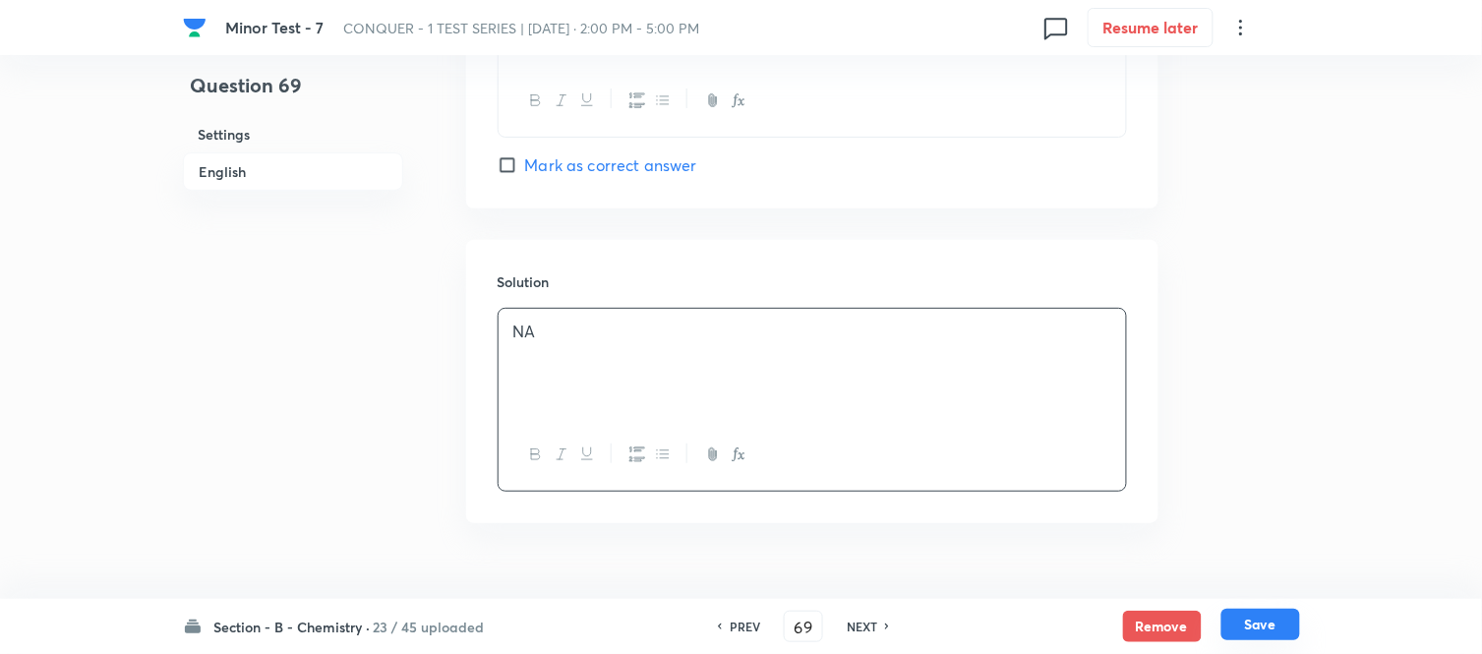
click at [1255, 622] on button "Save" at bounding box center [1260, 624] width 79 height 31
type input "70"
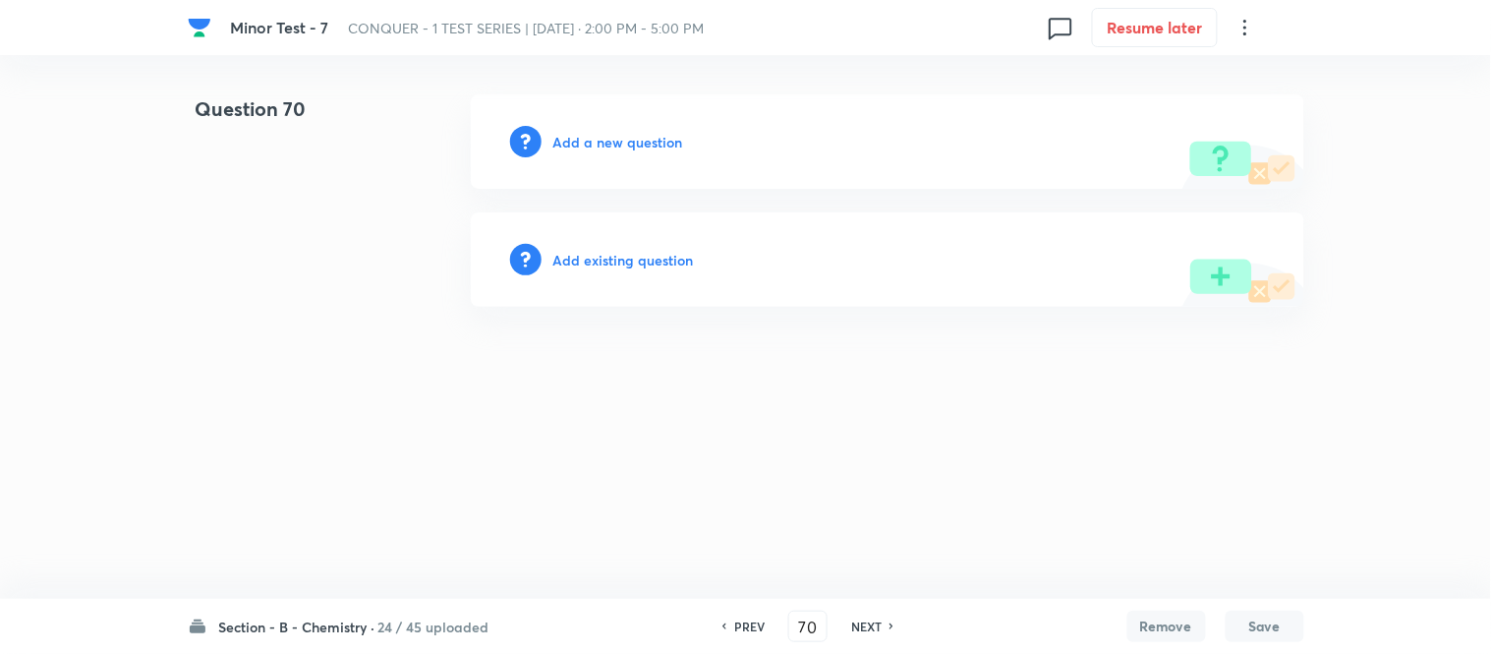
click at [588, 136] on h6 "Add a new question" at bounding box center [619, 142] width 130 height 21
click at [588, 136] on h6 "Choose a question type" at bounding box center [629, 142] width 151 height 21
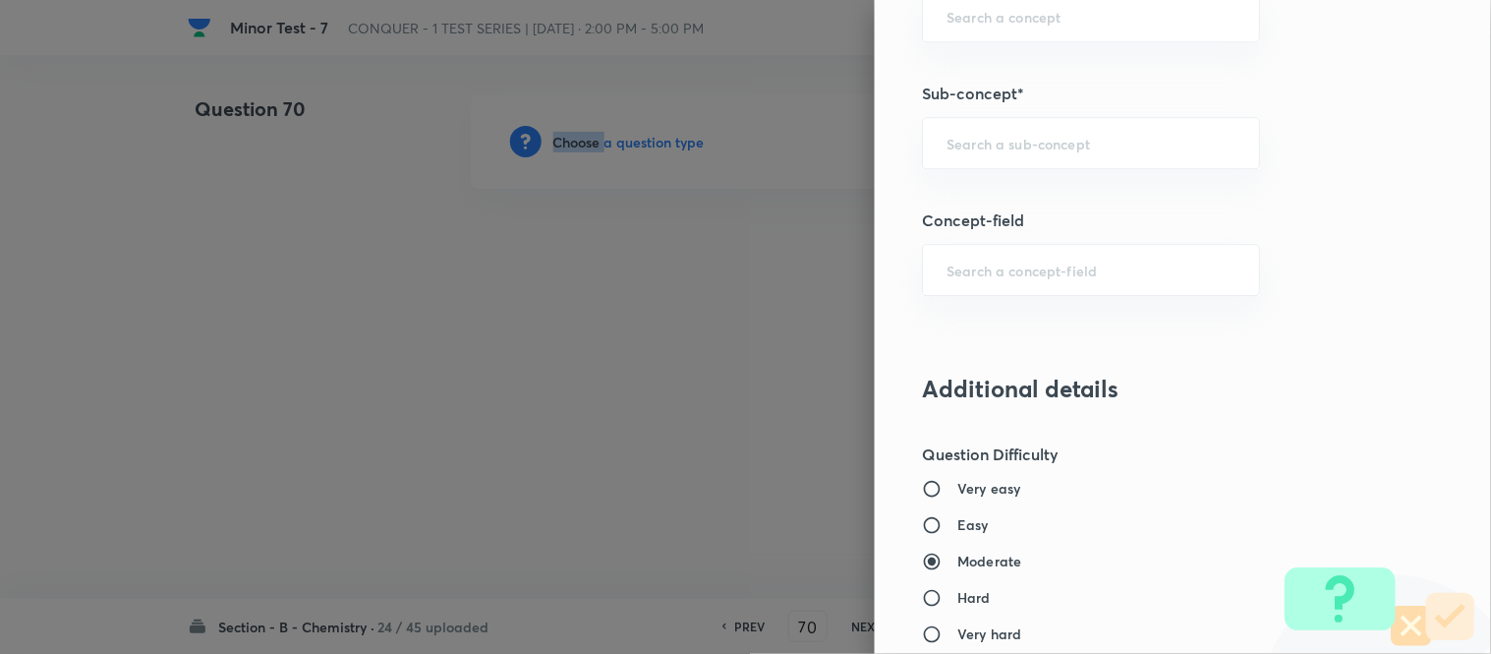
scroll to position [1333, 0]
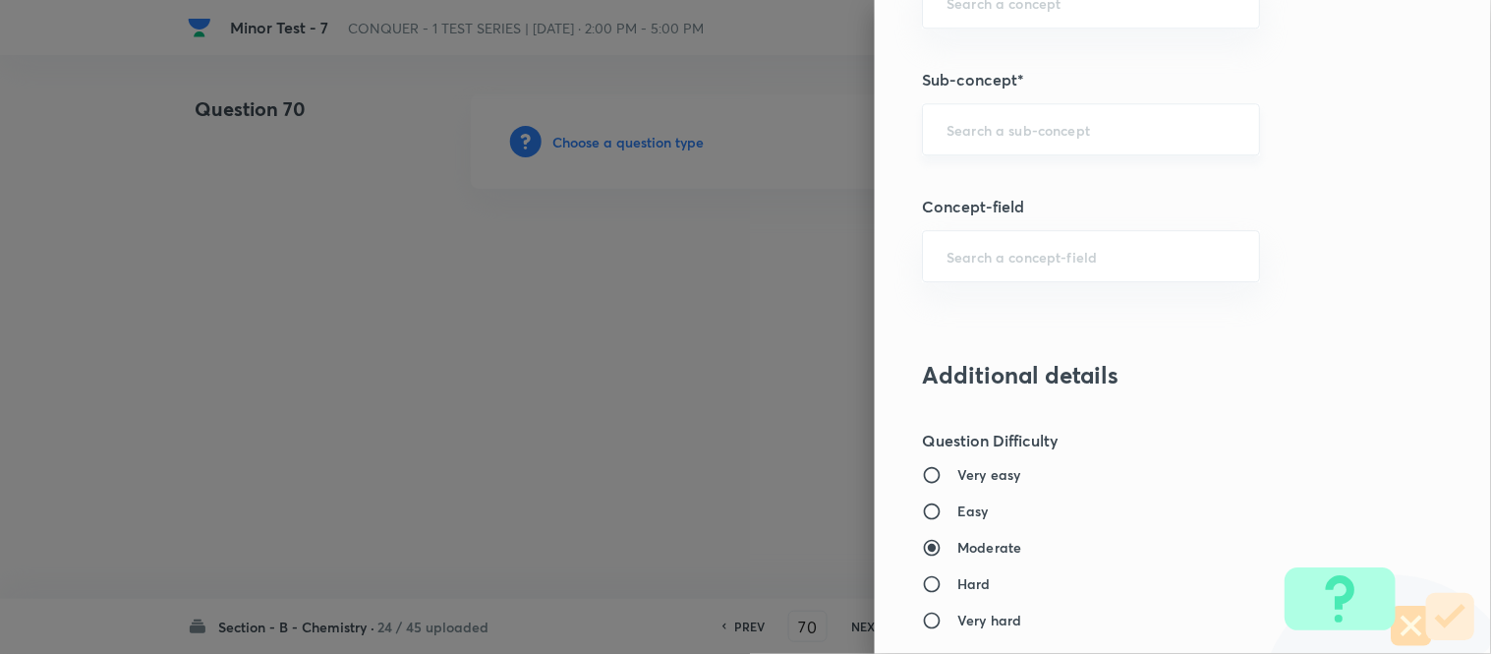
click at [1039, 134] on input "text" at bounding box center [1091, 129] width 289 height 19
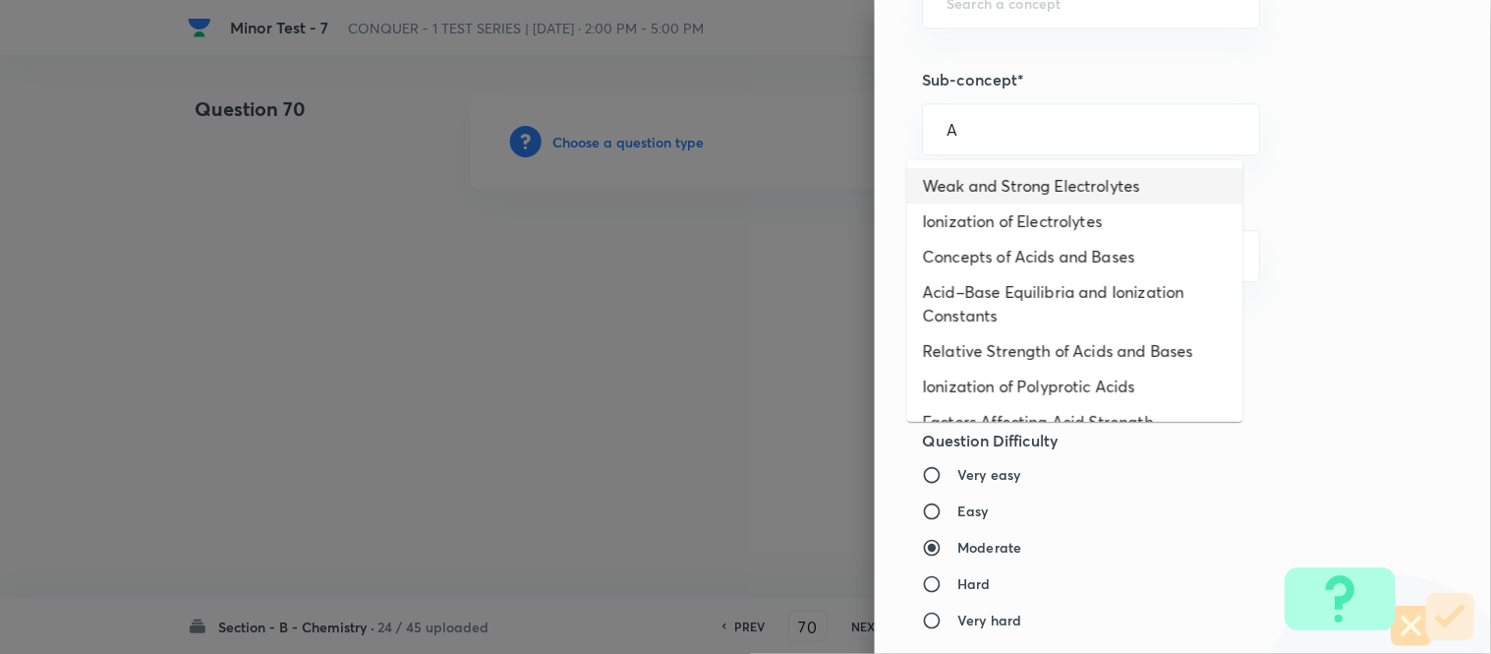
click at [1009, 195] on li "Weak and Strong Electrolytes" at bounding box center [1075, 185] width 336 height 35
type input "Weak and Strong Electrolytes"
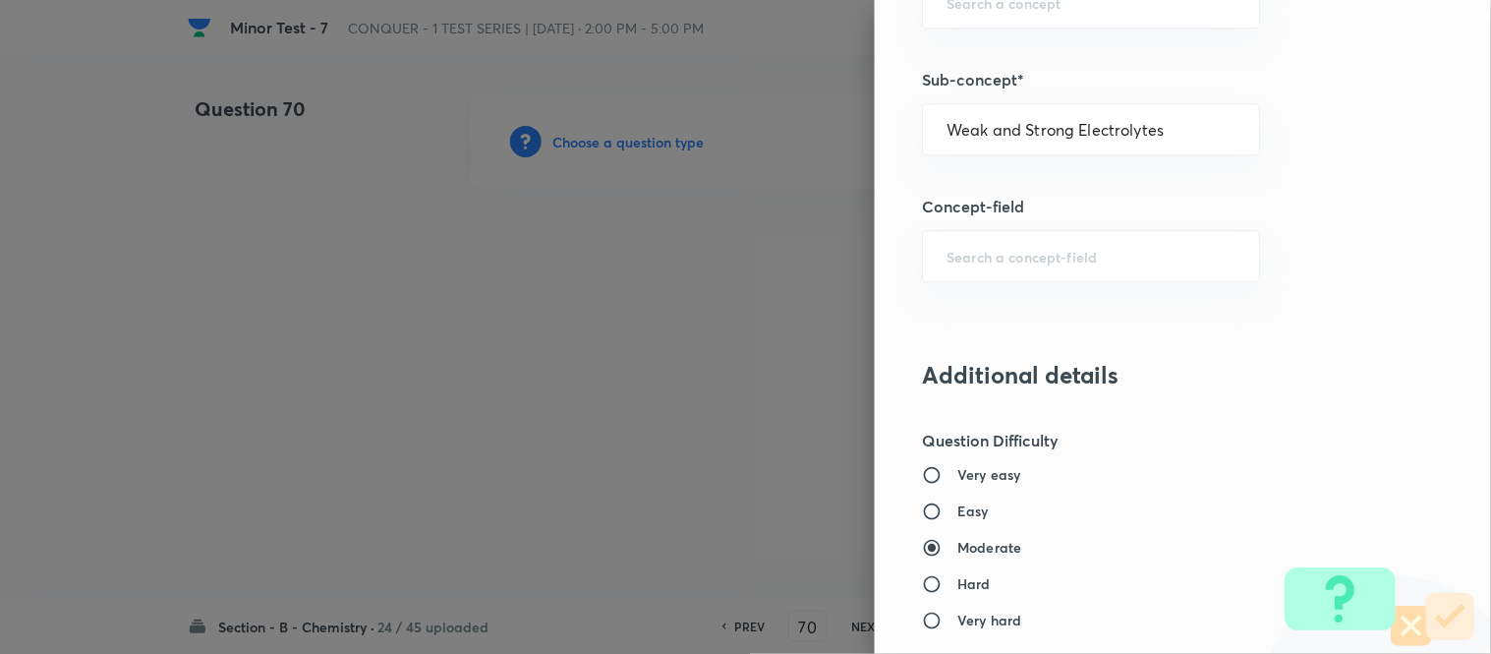
type input "Chemistry"
type input "Physical Chemistry"
type input "Ionic Equilibrium"
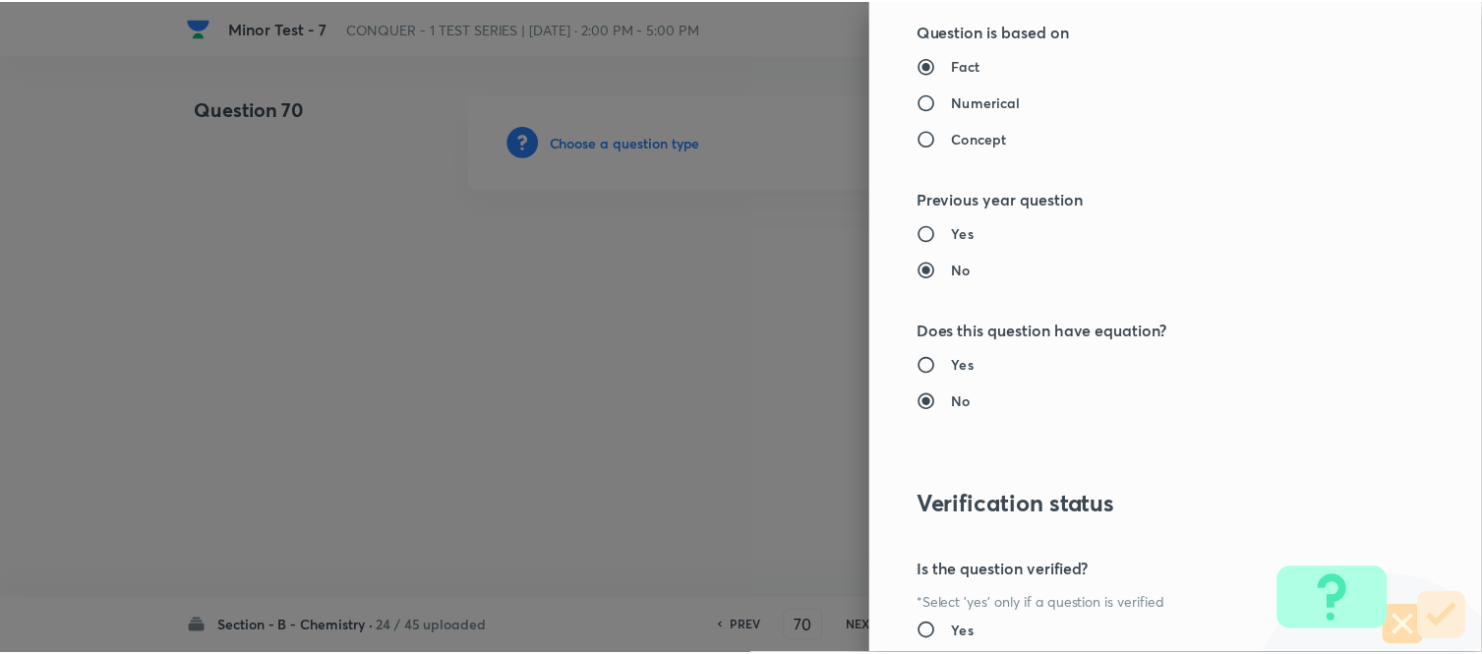
scroll to position [2158, 0]
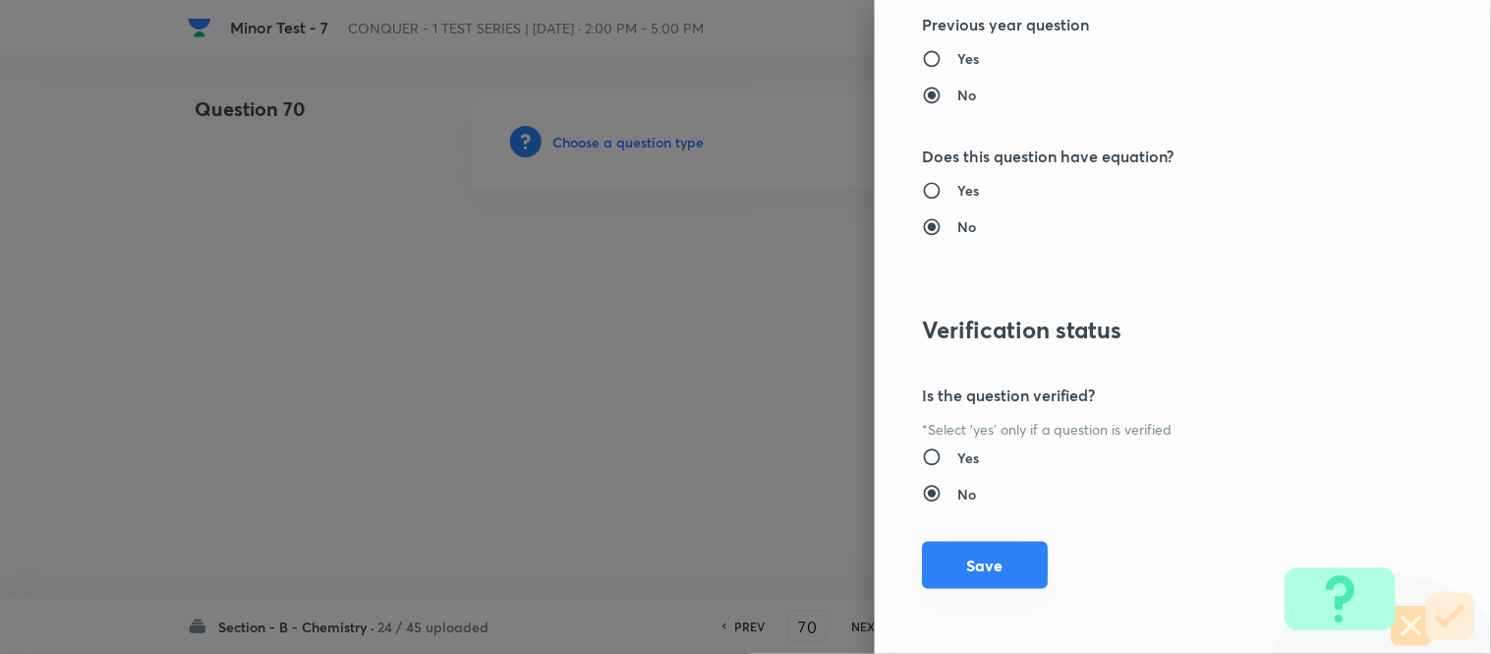
click at [989, 556] on button "Save" at bounding box center [985, 565] width 126 height 47
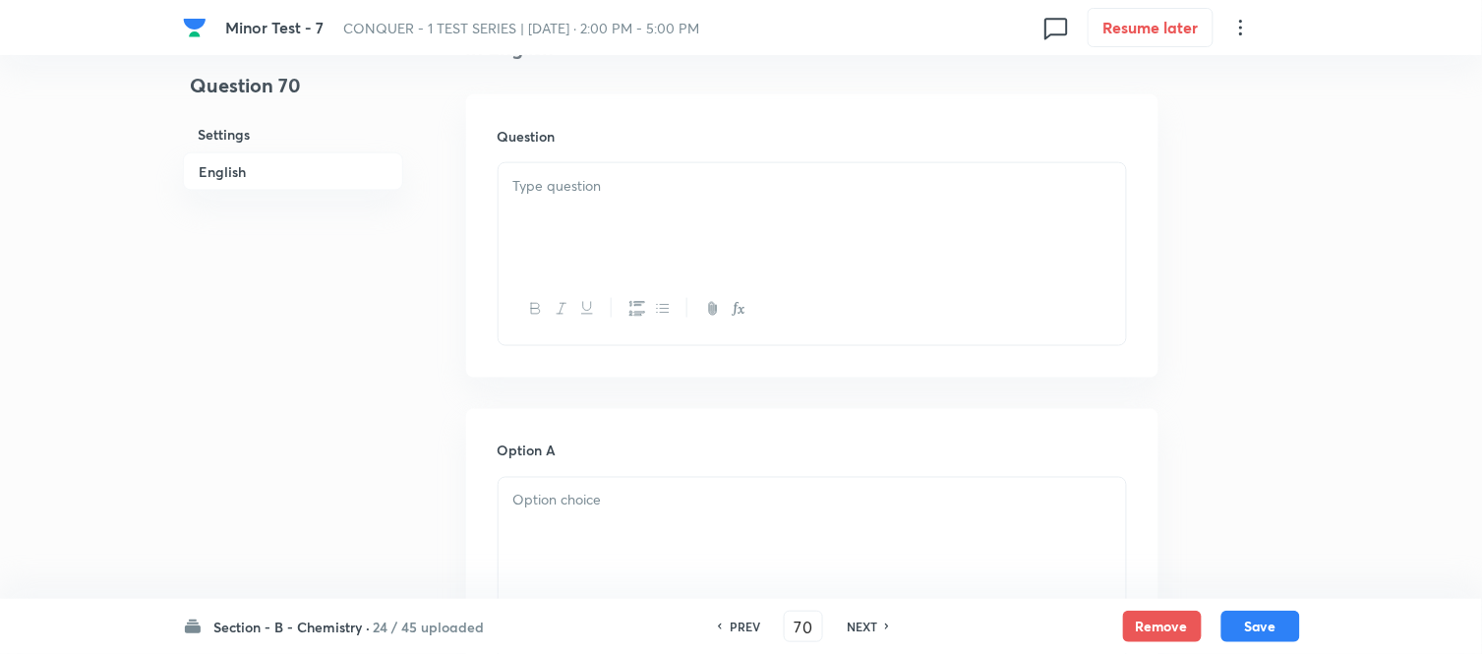
scroll to position [546, 0]
click at [730, 200] on div at bounding box center [811, 217] width 627 height 110
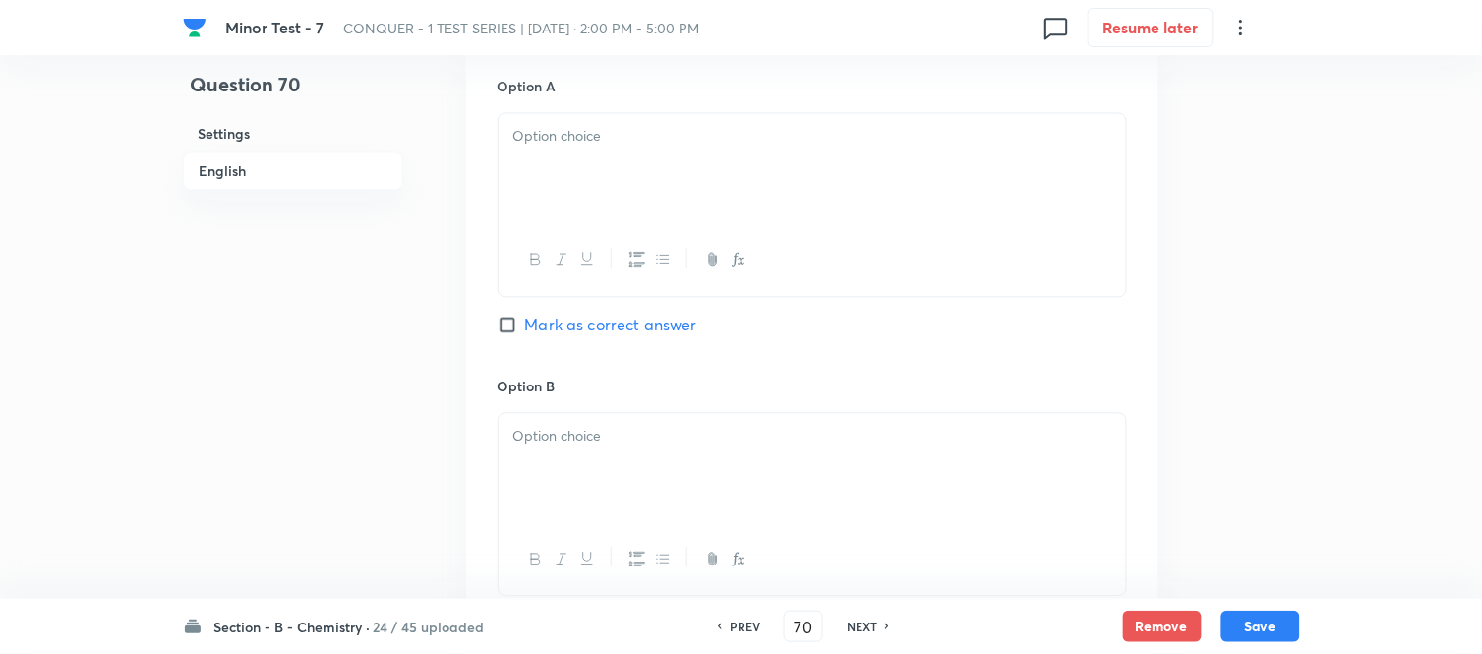
scroll to position [873, 0]
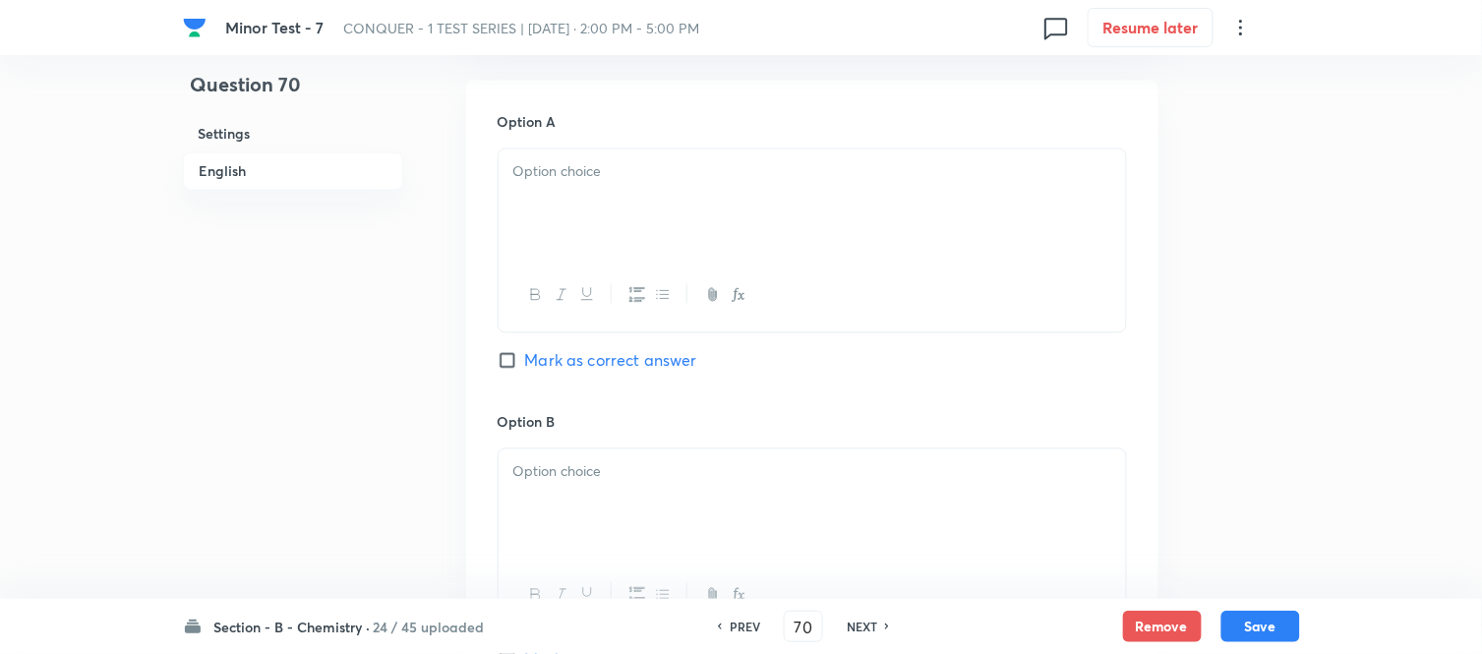
click at [831, 223] on div at bounding box center [811, 204] width 627 height 110
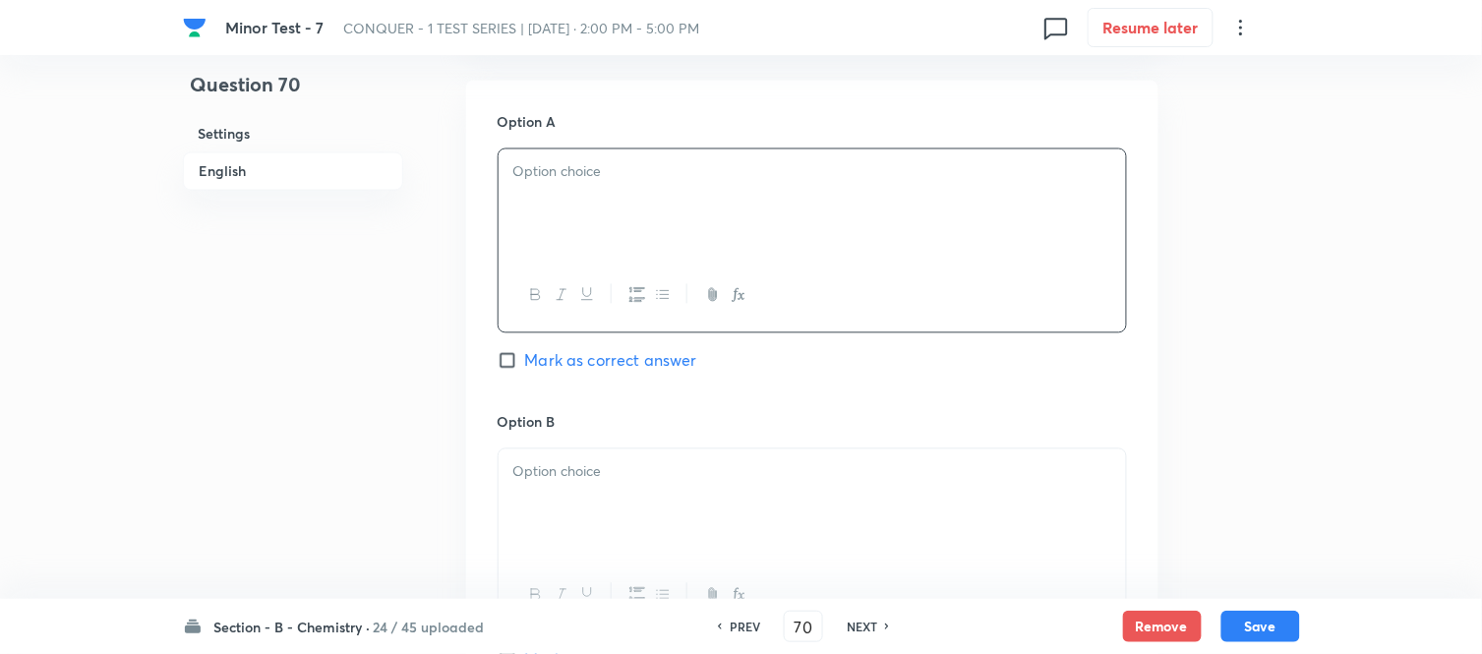
click at [629, 229] on div at bounding box center [811, 204] width 627 height 110
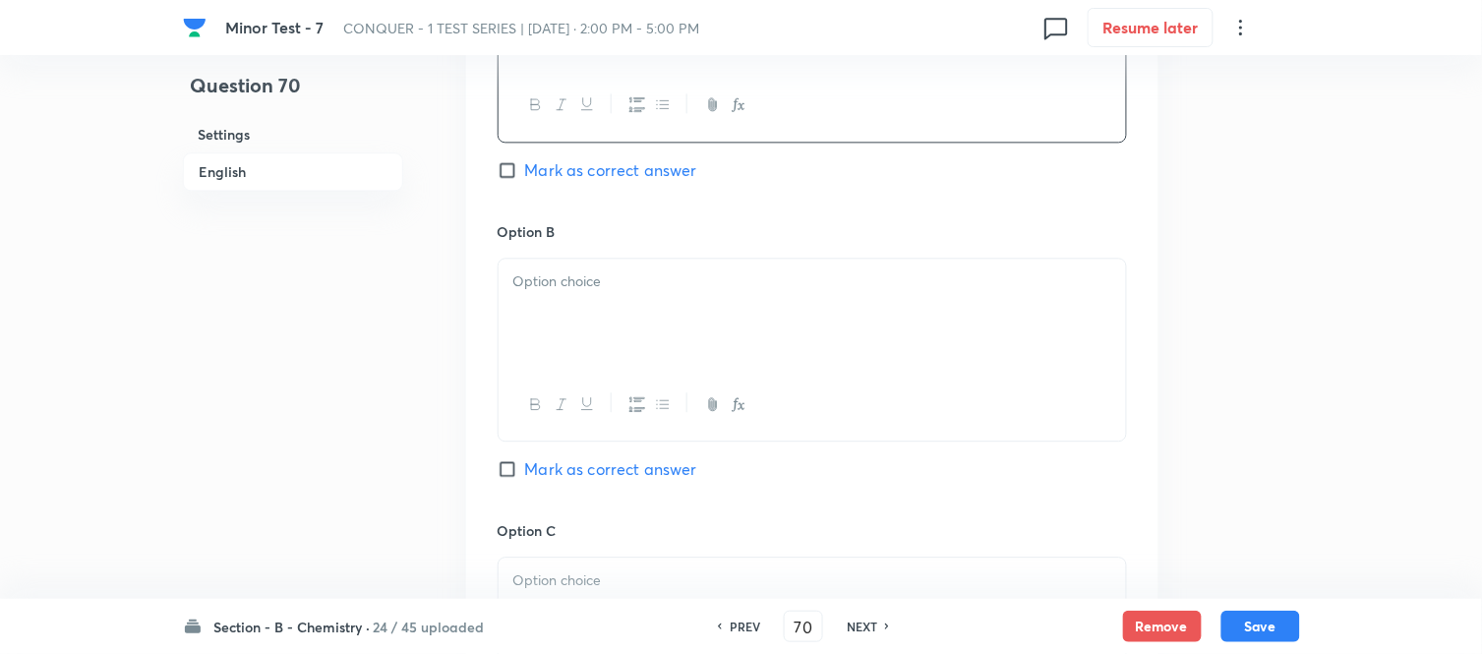
scroll to position [1092, 0]
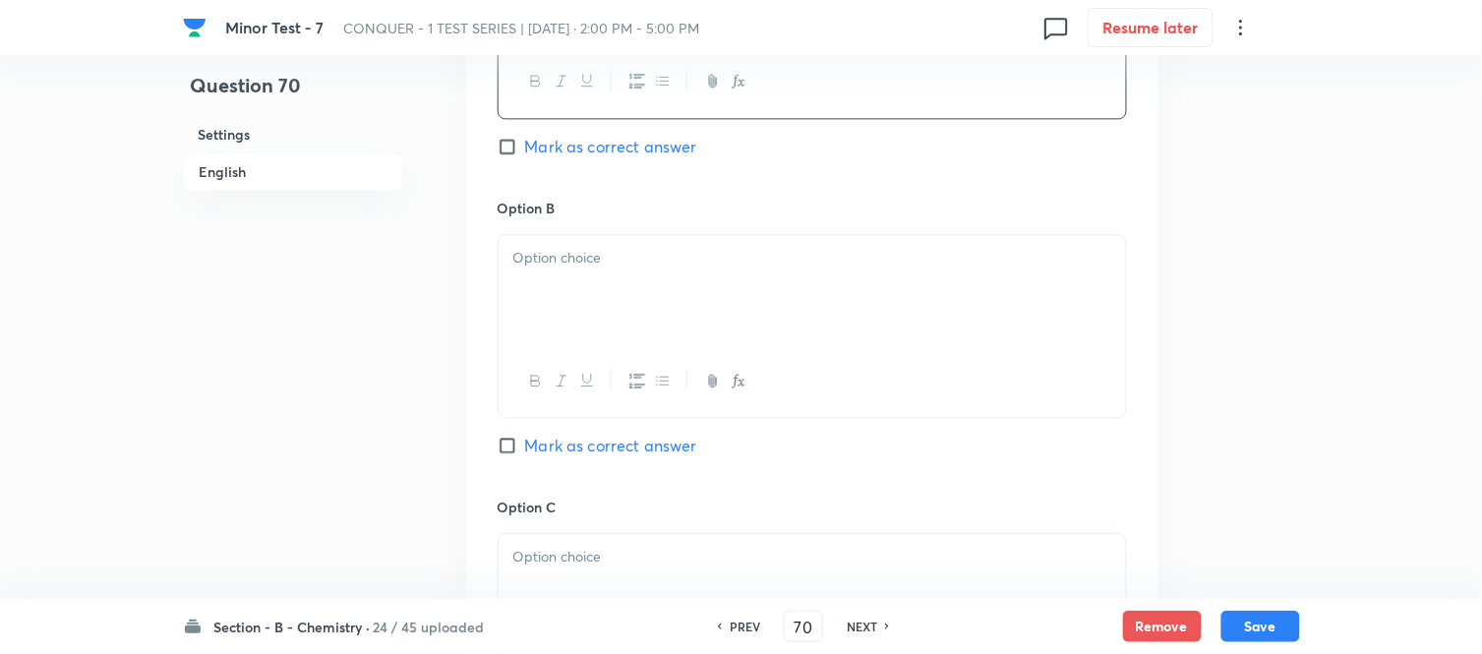
click at [685, 266] on p at bounding box center [812, 258] width 598 height 23
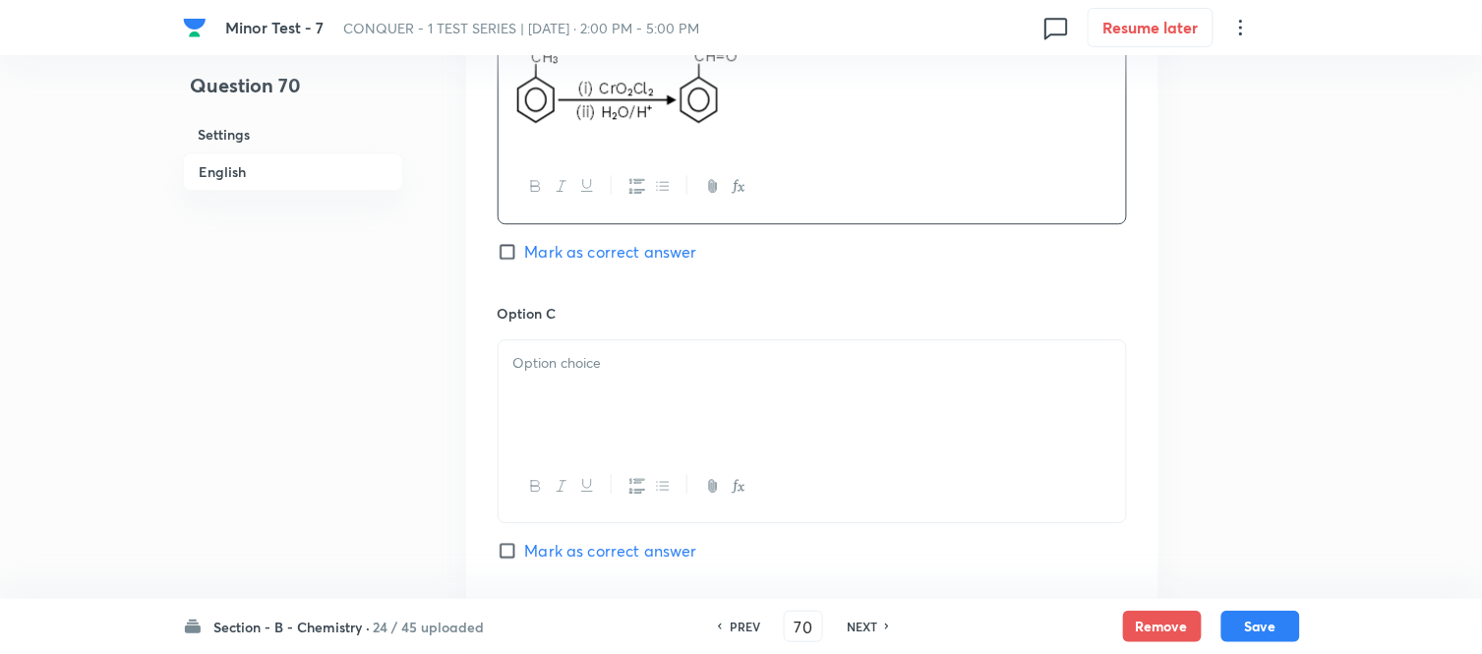
scroll to position [1311, 0]
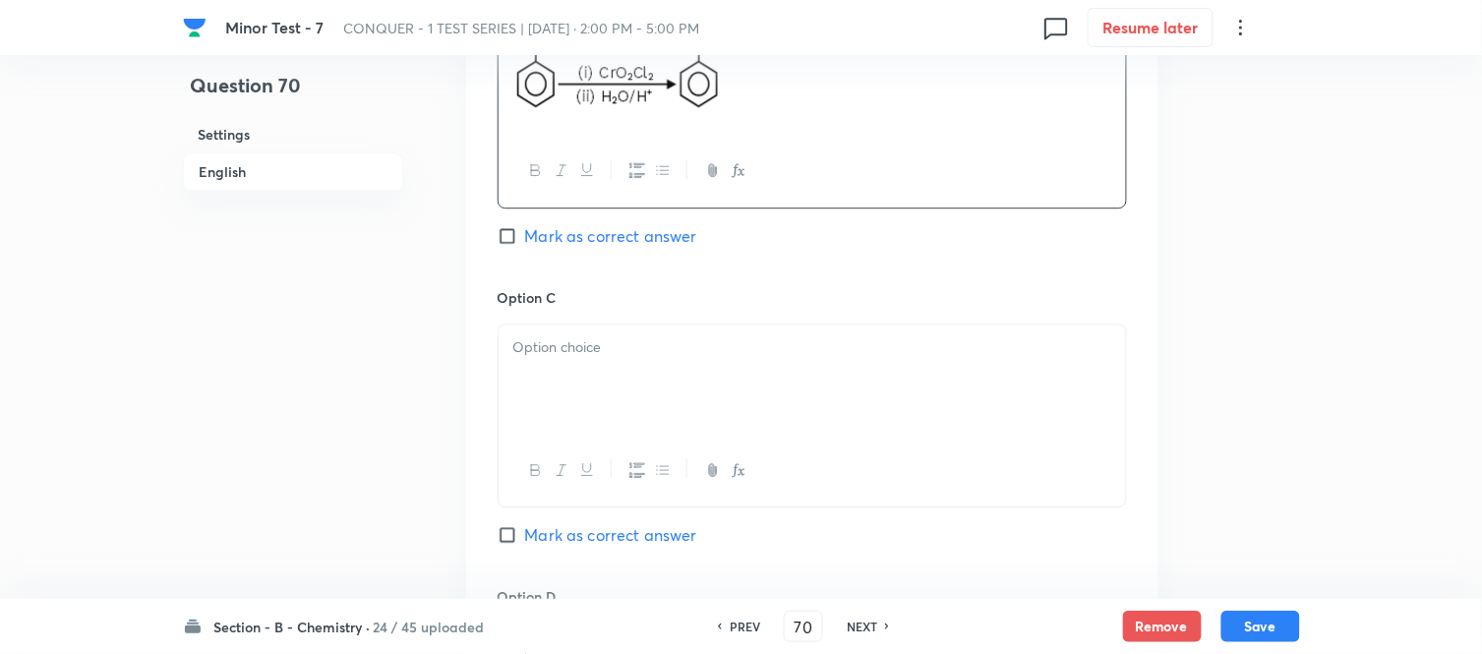
click at [695, 379] on div at bounding box center [811, 379] width 627 height 110
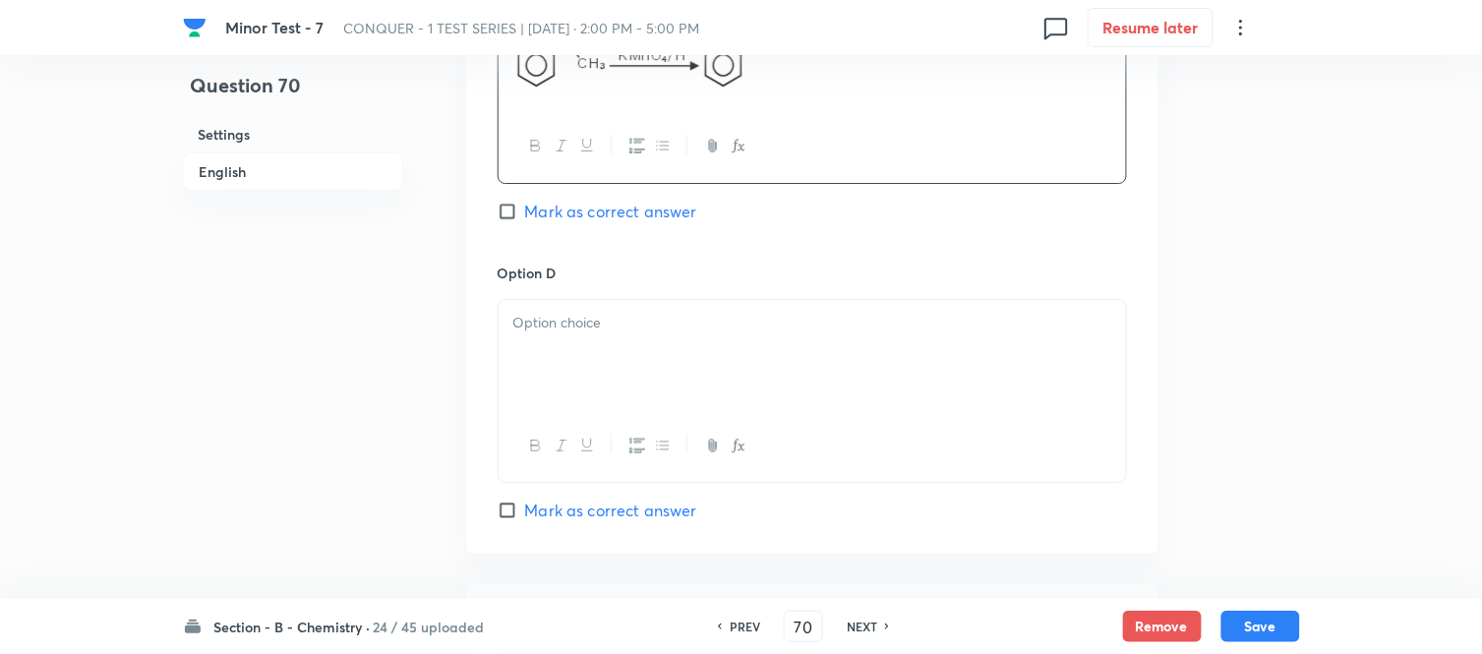
scroll to position [1638, 0]
click at [649, 326] on p at bounding box center [812, 321] width 598 height 23
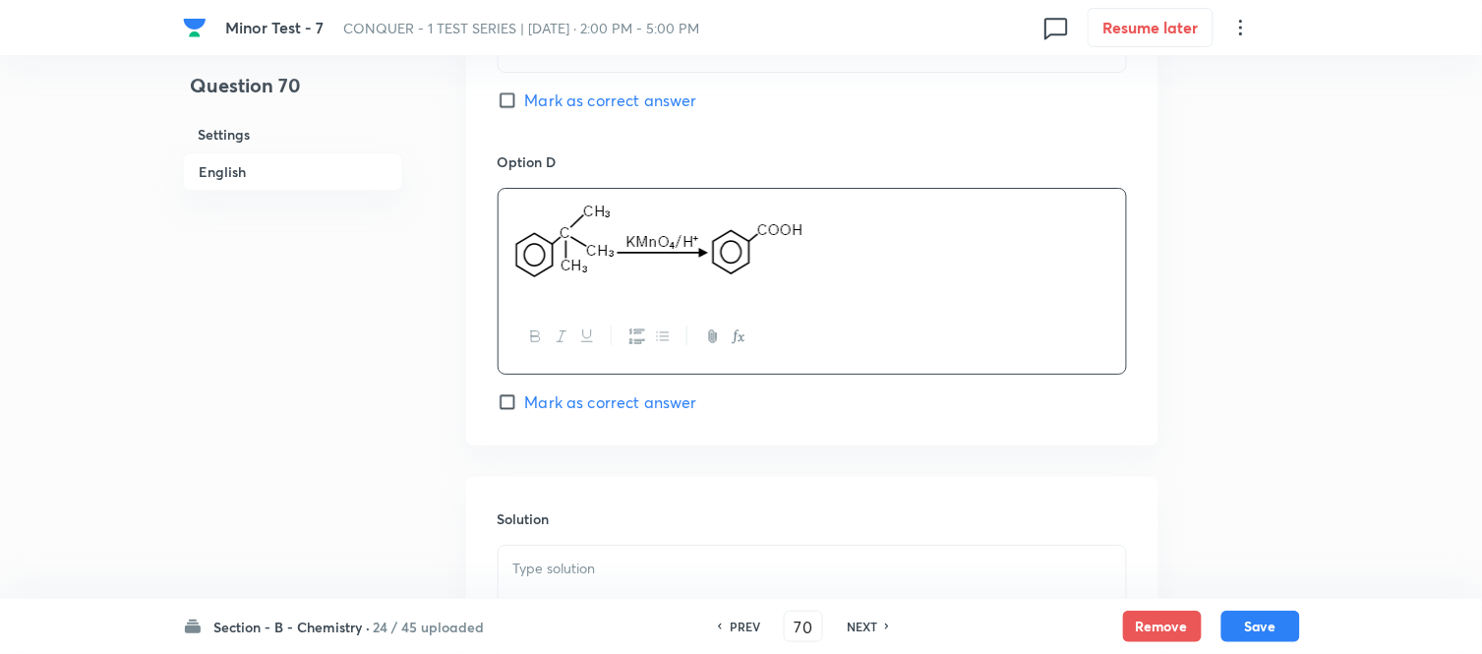
click at [533, 404] on span "Mark as correct answer" at bounding box center [611, 402] width 172 height 24
click at [525, 404] on input "Mark as correct answer" at bounding box center [511, 402] width 28 height 20
checkbox input "true"
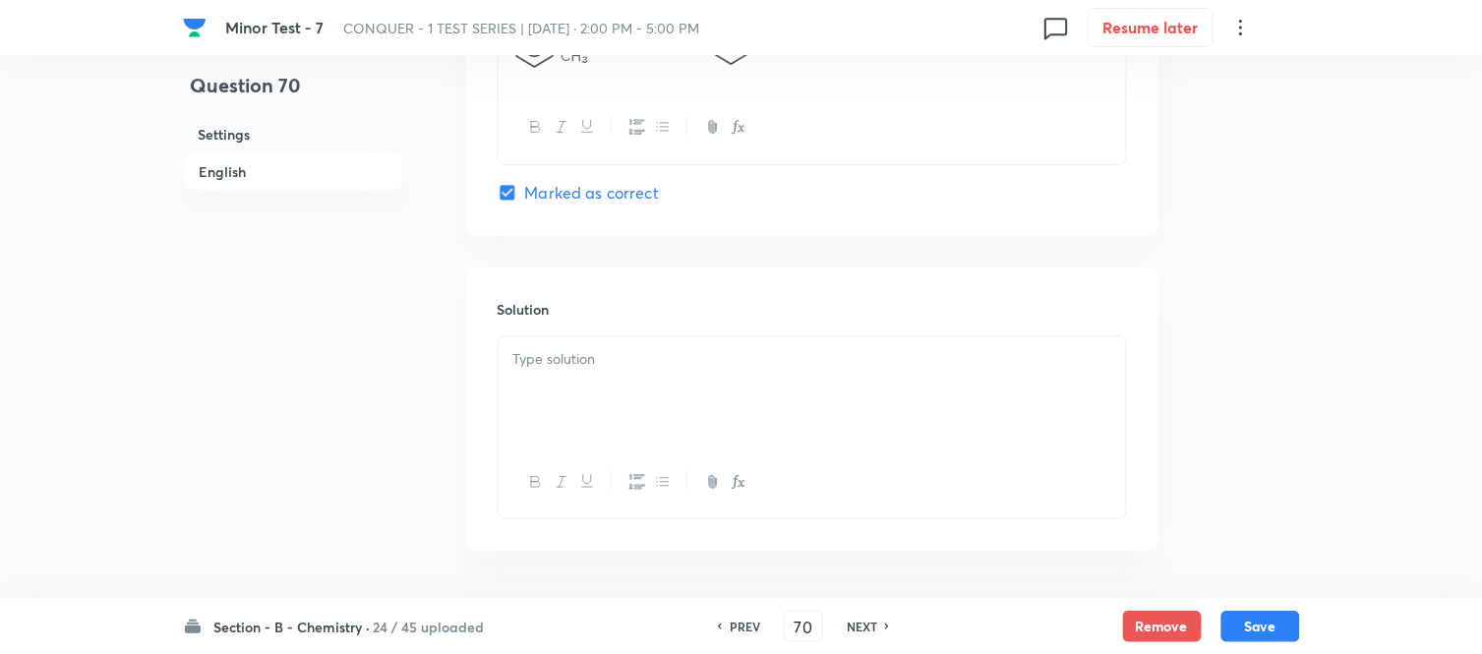
scroll to position [1966, 0]
click at [645, 351] on p at bounding box center [812, 349] width 598 height 23
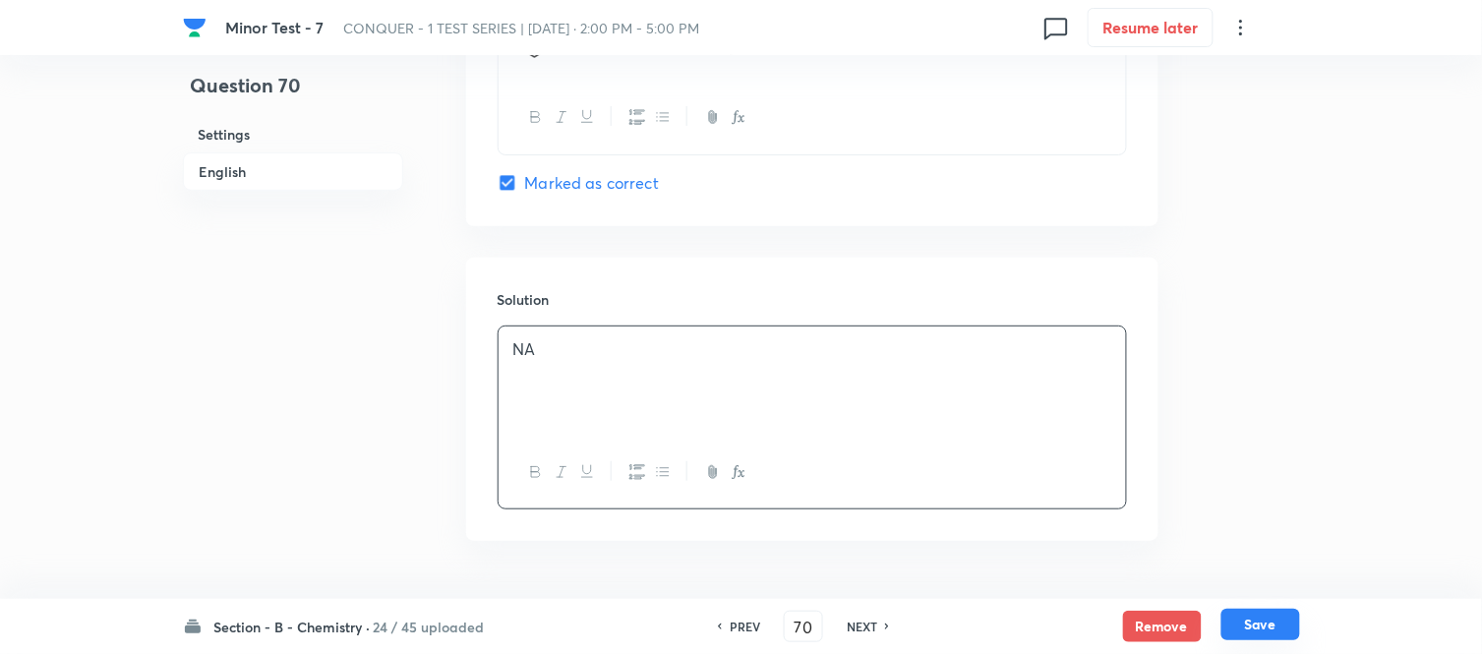
drag, startPoint x: 1259, startPoint y: 625, endPoint x: 1260, endPoint y: 614, distance: 10.9
click at [1260, 625] on button "Save" at bounding box center [1260, 624] width 79 height 31
type input "71"
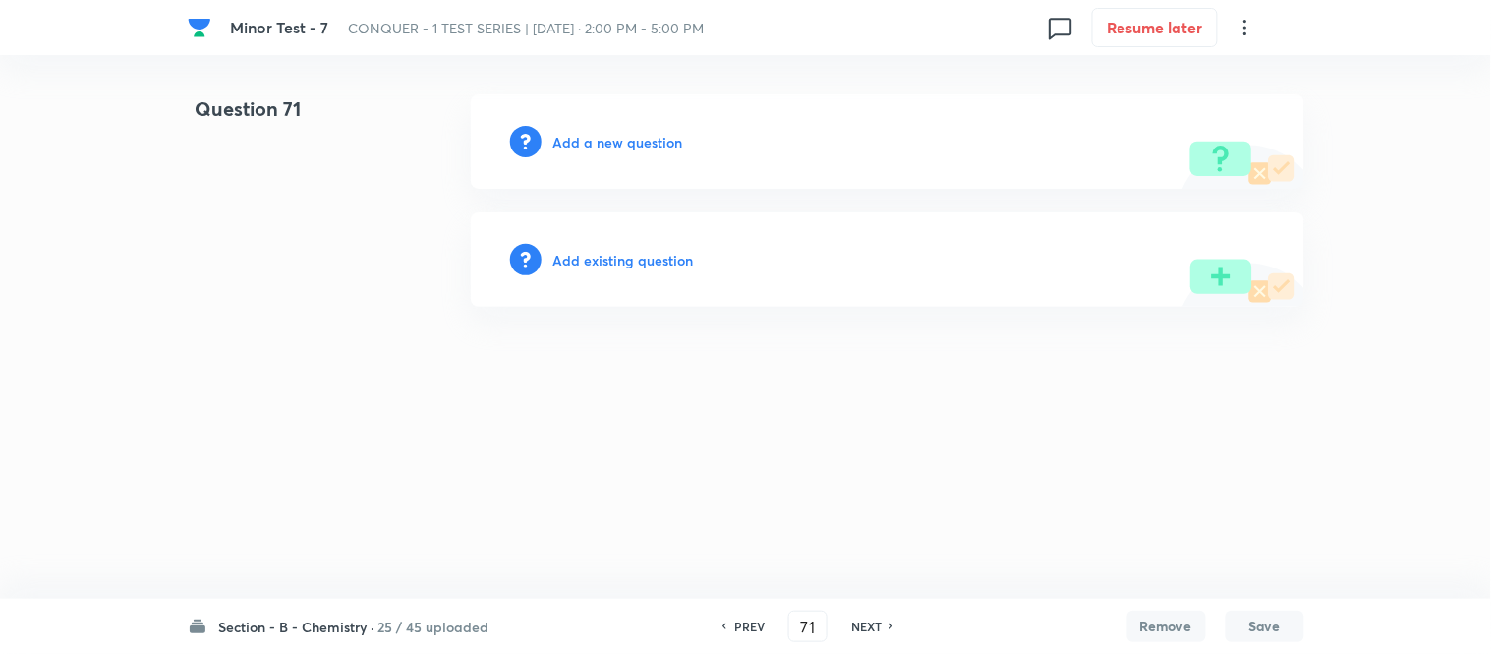
click at [598, 143] on h6 "Add a new question" at bounding box center [619, 142] width 130 height 21
click at [598, 142] on h6 "Choose a question type" at bounding box center [629, 142] width 151 height 21
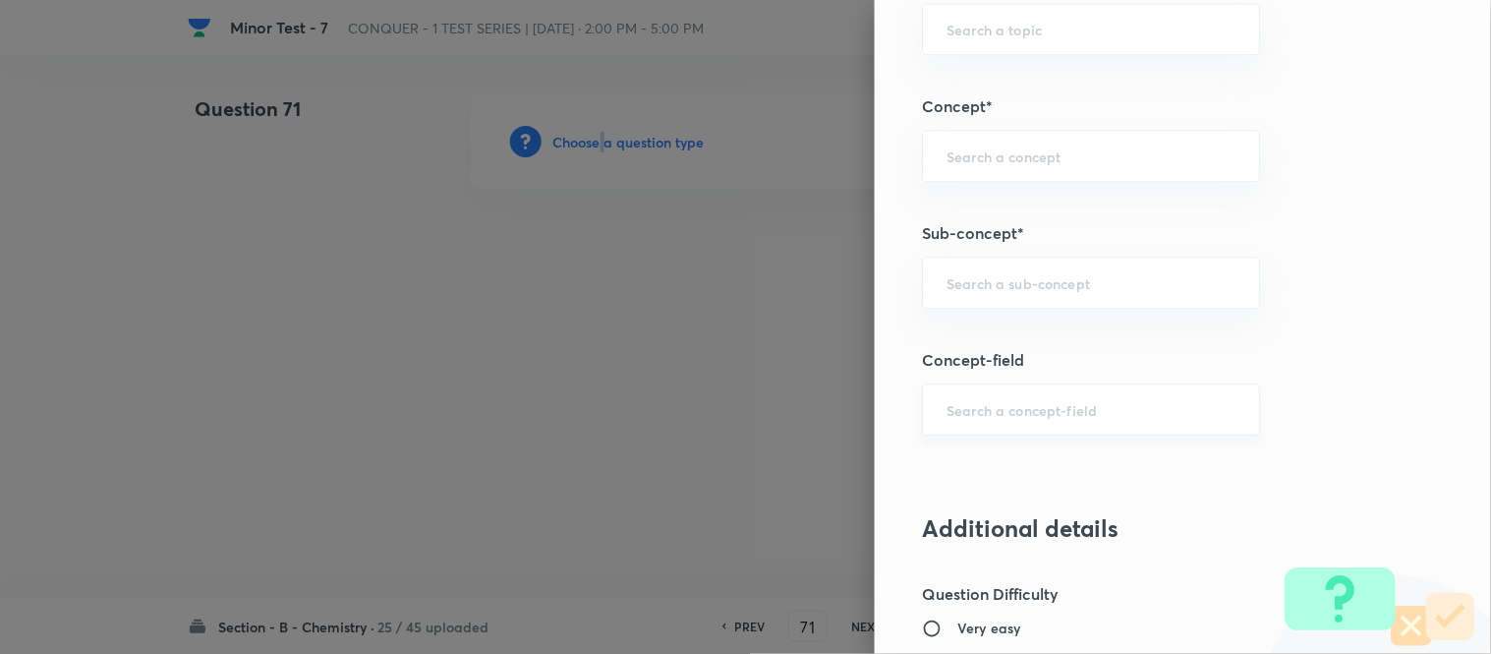
scroll to position [1311, 0]
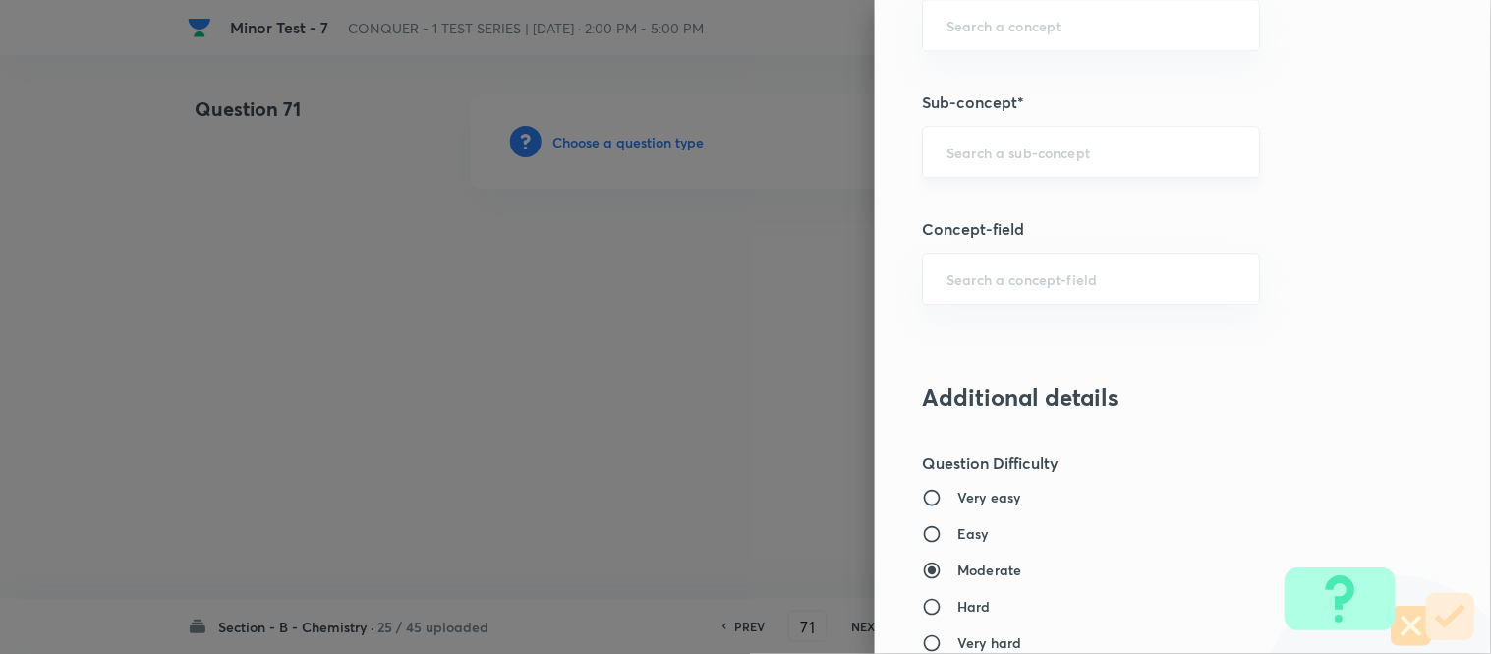
click at [1029, 149] on input "text" at bounding box center [1091, 152] width 289 height 19
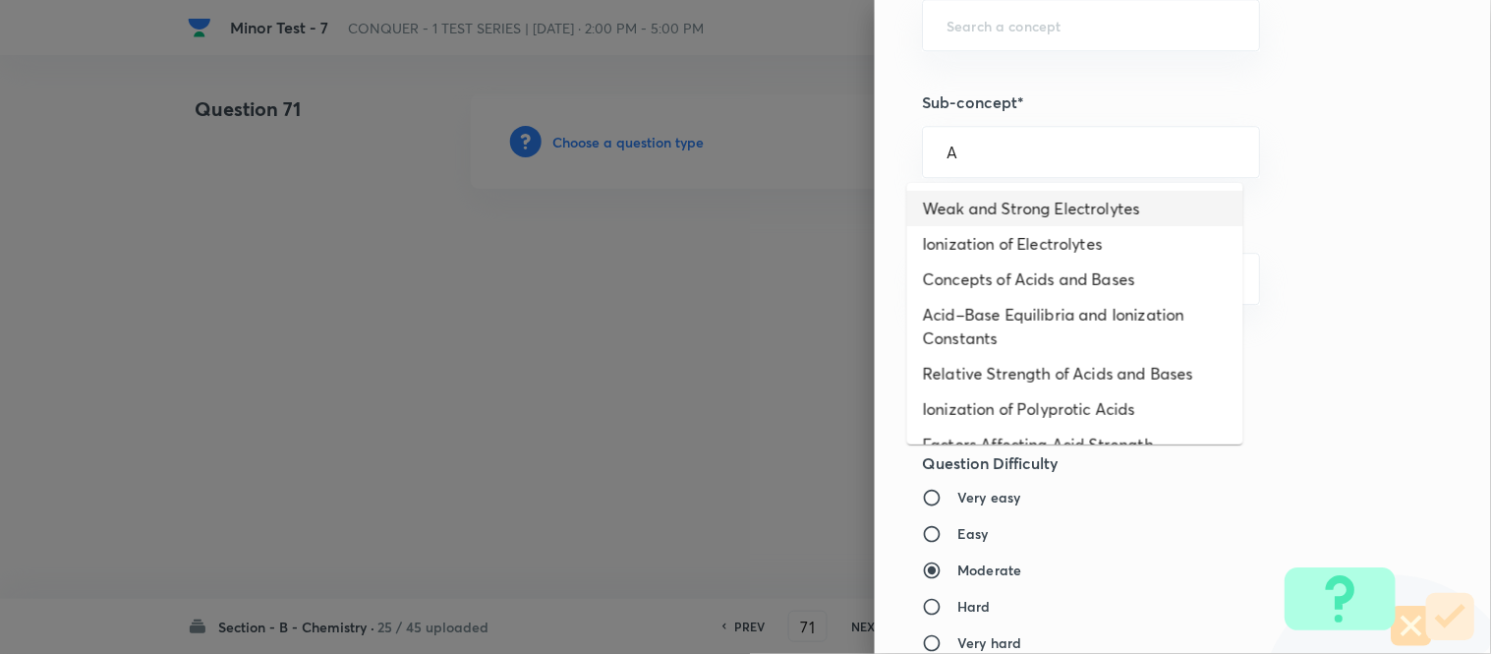
drag, startPoint x: 1007, startPoint y: 201, endPoint x: 1064, endPoint y: 234, distance: 66.1
click at [1007, 200] on li "Weak and Strong Electrolytes" at bounding box center [1075, 208] width 336 height 35
type input "Weak and Strong Electrolytes"
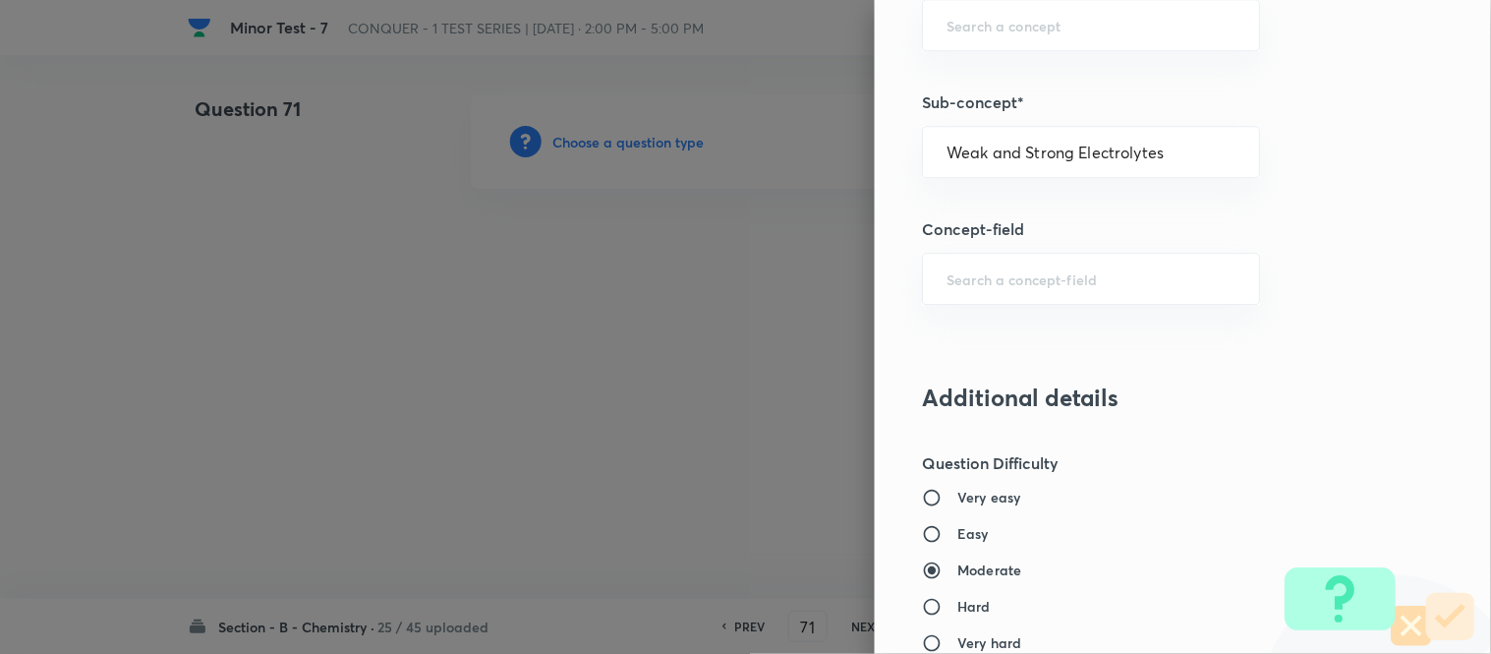
type input "Chemistry"
type input "Physical Chemistry"
type input "Ionic Equilibrium"
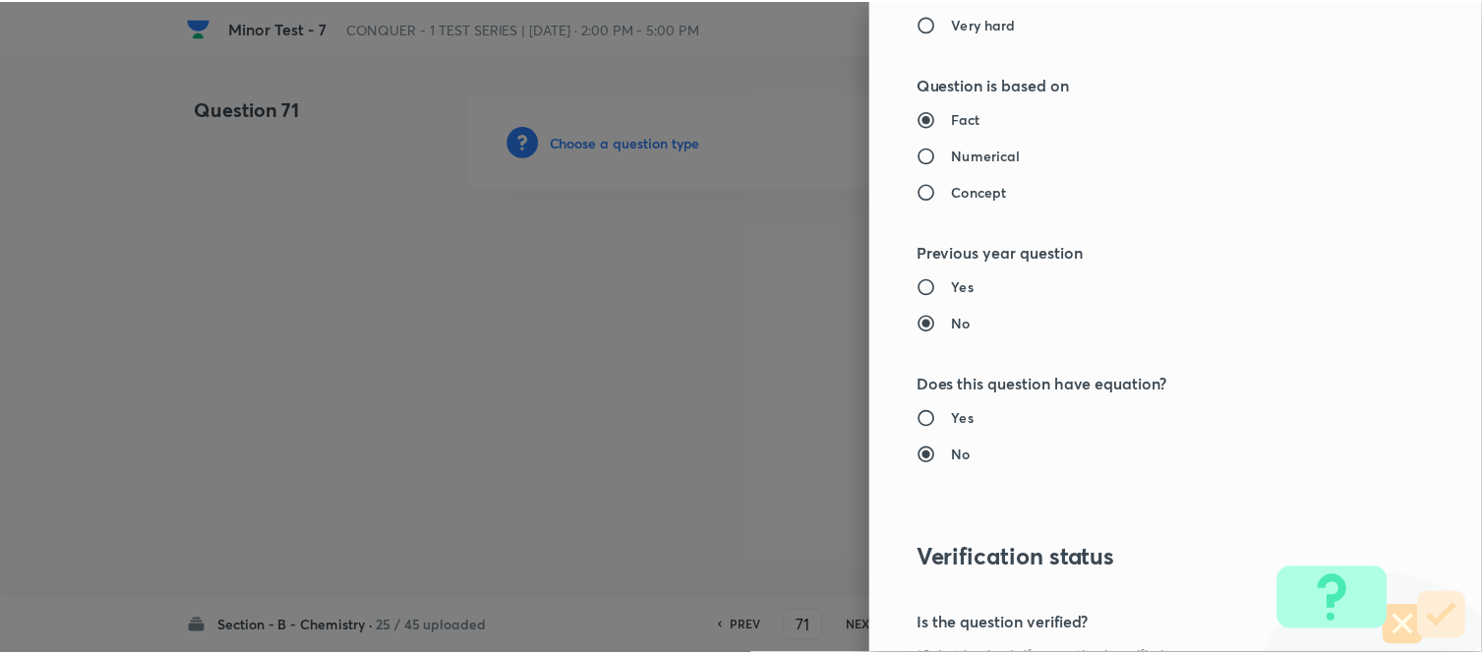
scroll to position [2158, 0]
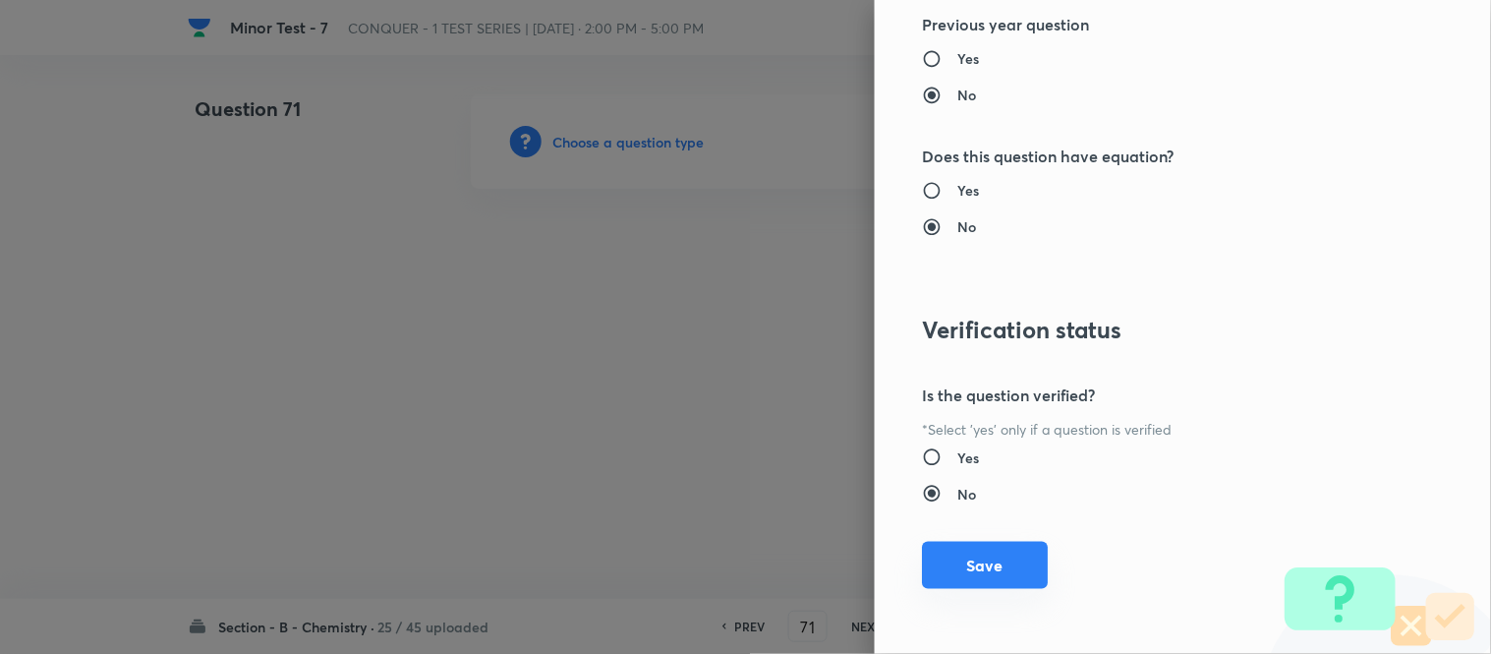
click at [976, 561] on button "Save" at bounding box center [985, 565] width 126 height 47
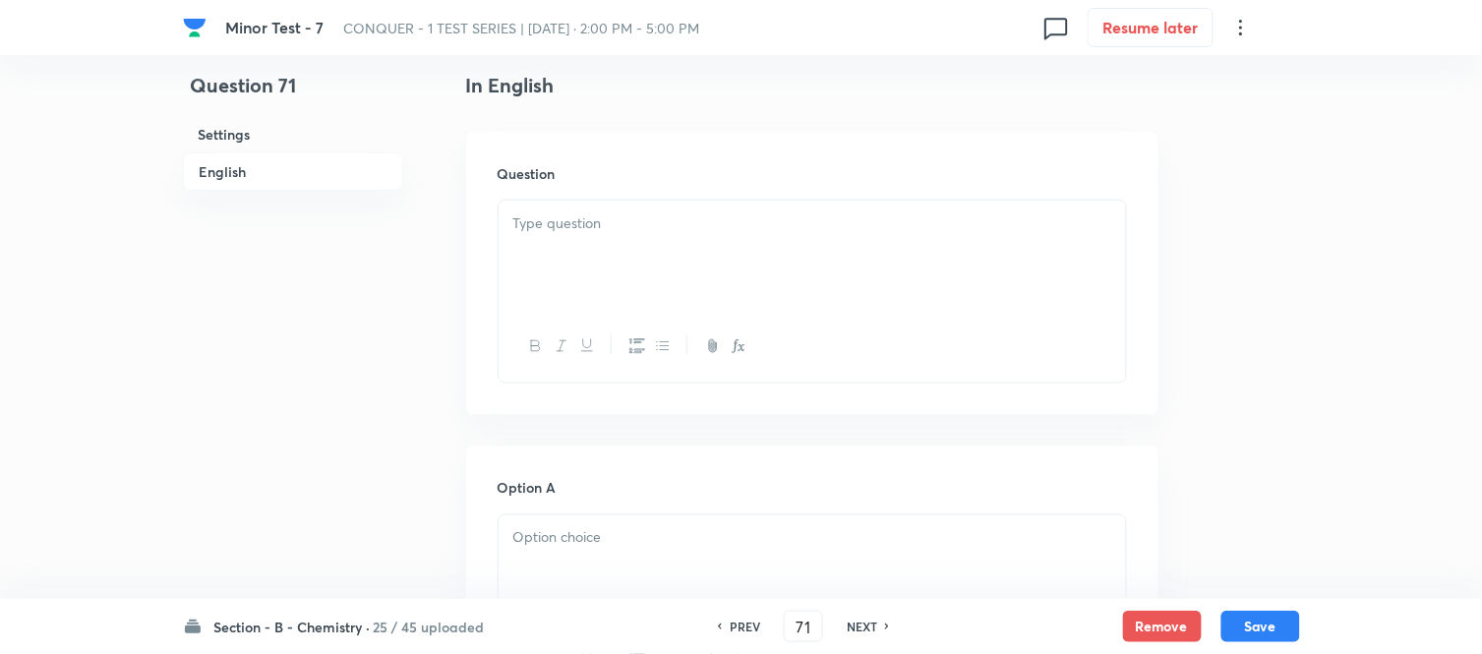
scroll to position [546, 0]
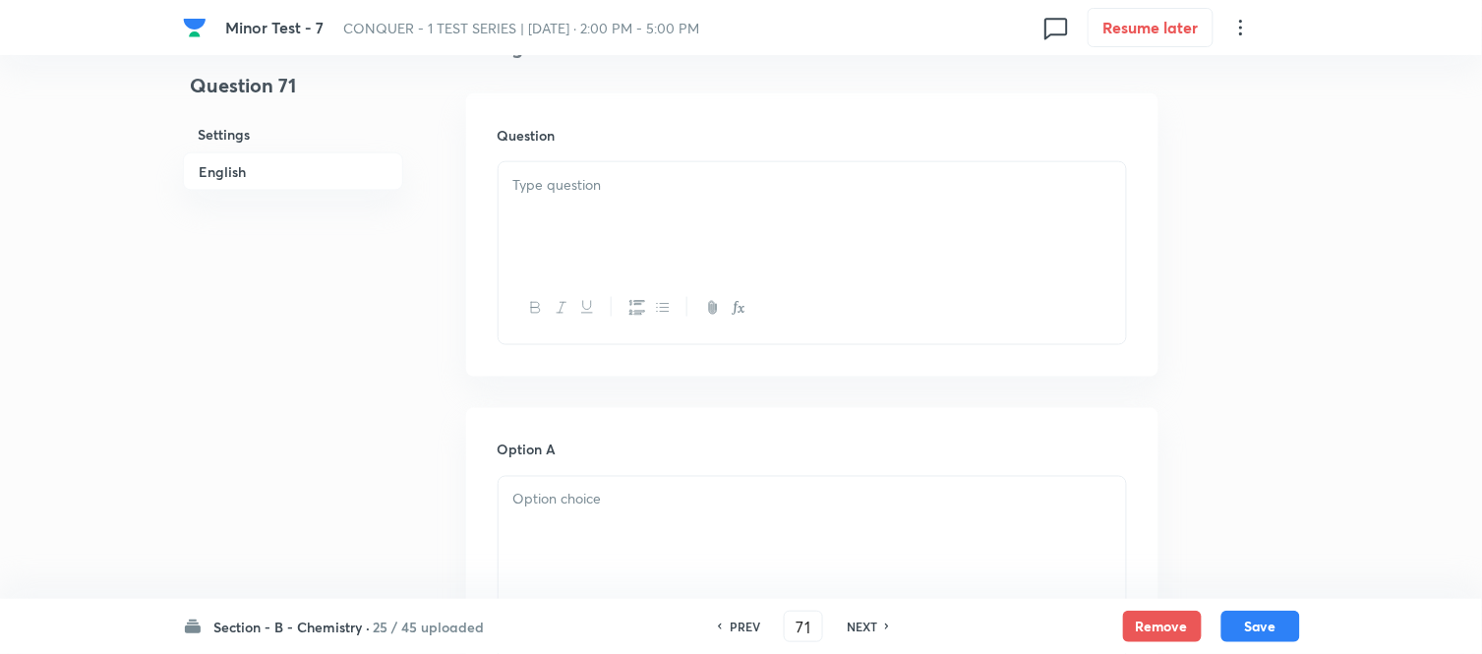
click at [819, 200] on div at bounding box center [811, 217] width 627 height 110
click at [729, 247] on div at bounding box center [811, 217] width 627 height 110
click at [732, 222] on div at bounding box center [811, 225] width 627 height 110
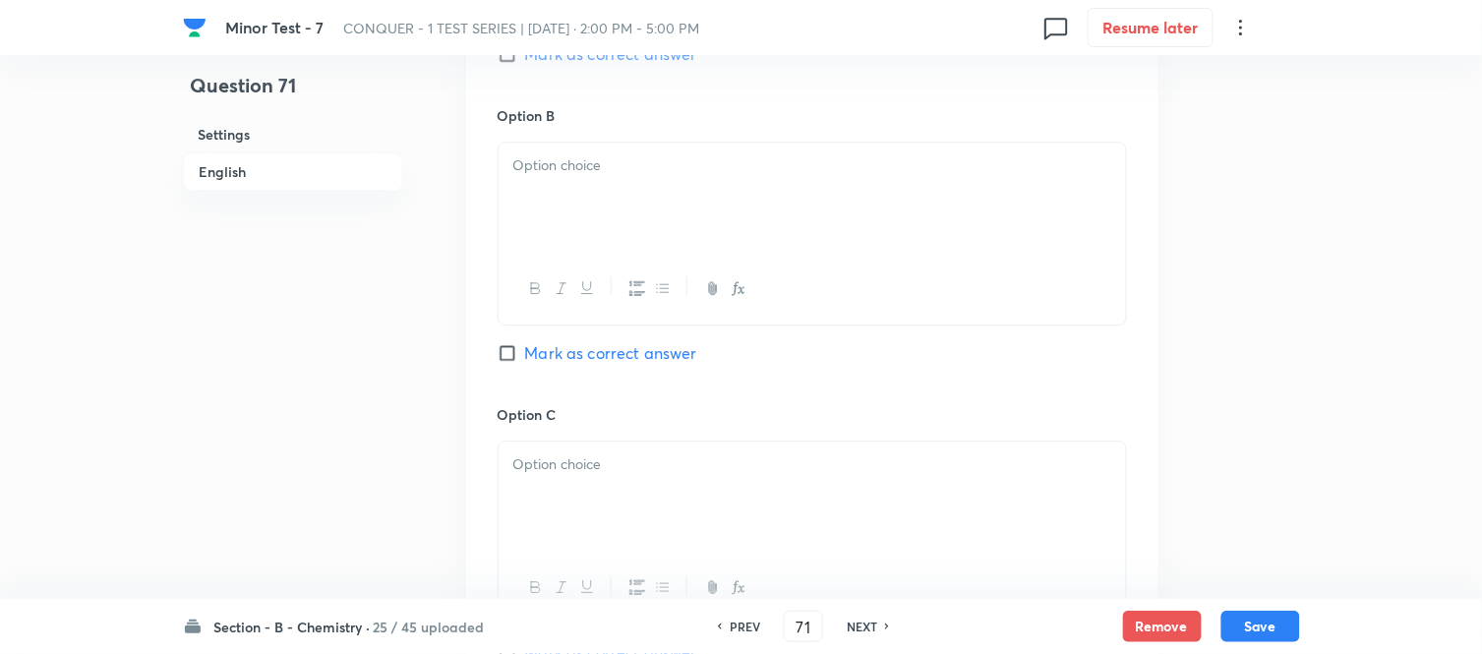
scroll to position [1201, 0]
click at [693, 207] on div at bounding box center [811, 197] width 627 height 110
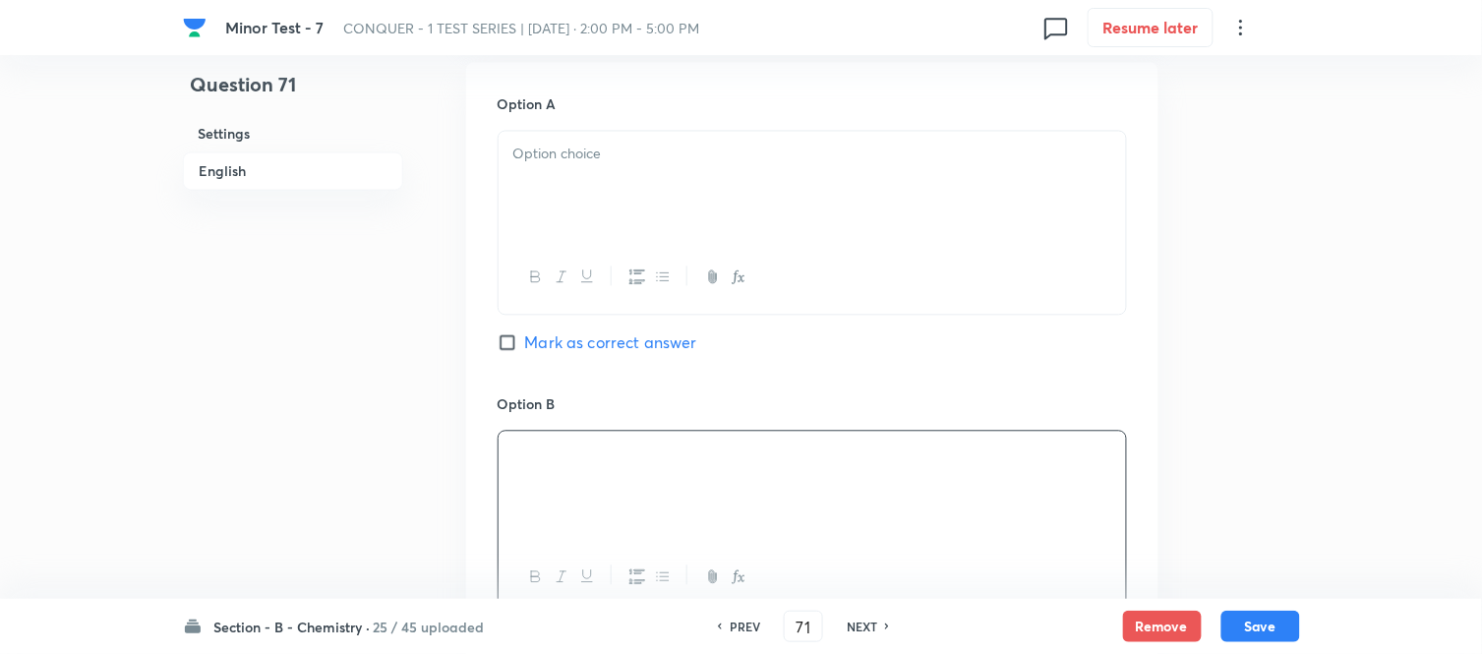
scroll to position [873, 0]
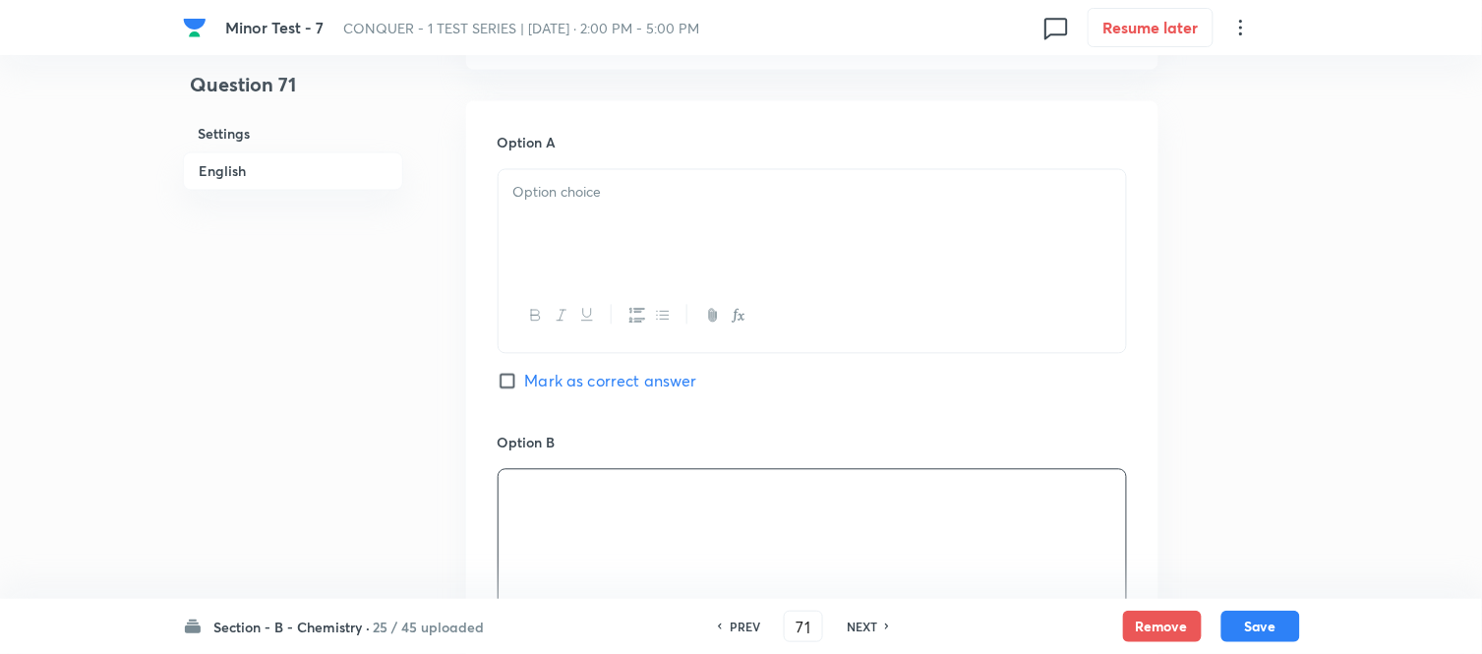
click at [693, 207] on div at bounding box center [811, 225] width 627 height 110
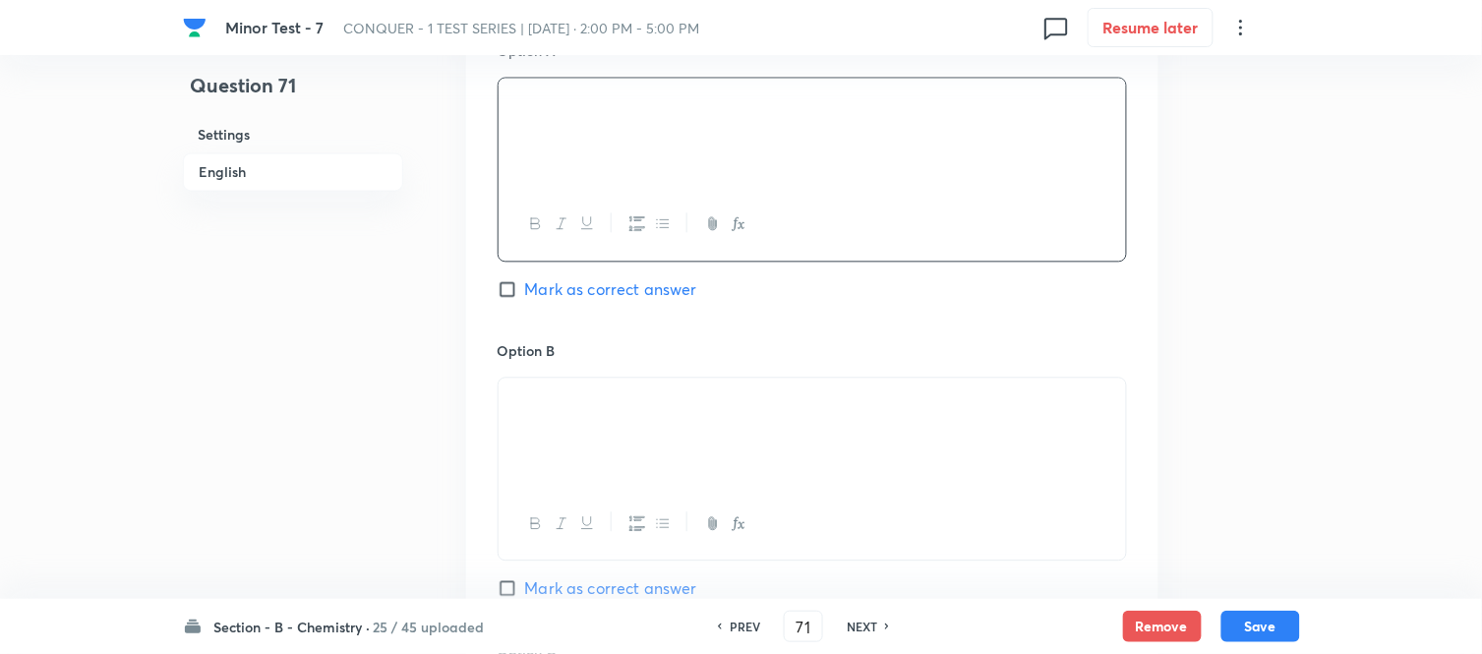
scroll to position [1092, 0]
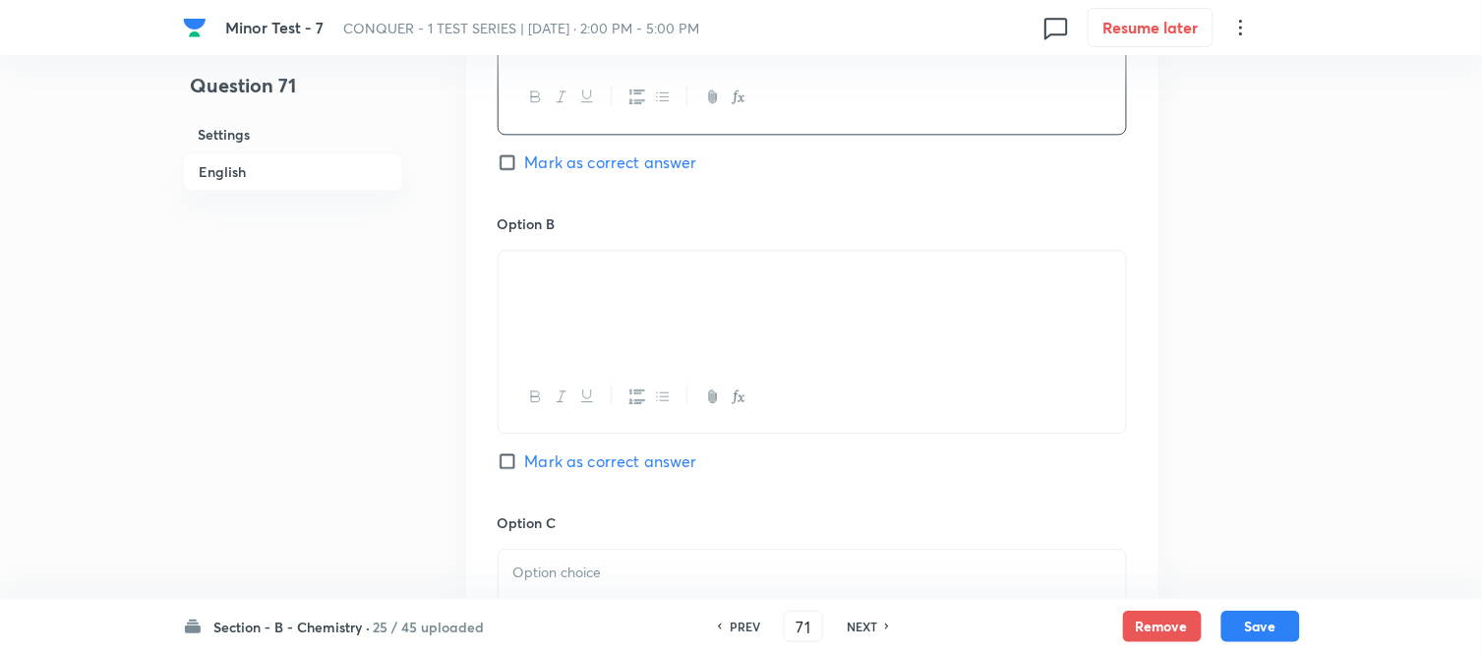
click at [774, 285] on p at bounding box center [812, 274] width 598 height 23
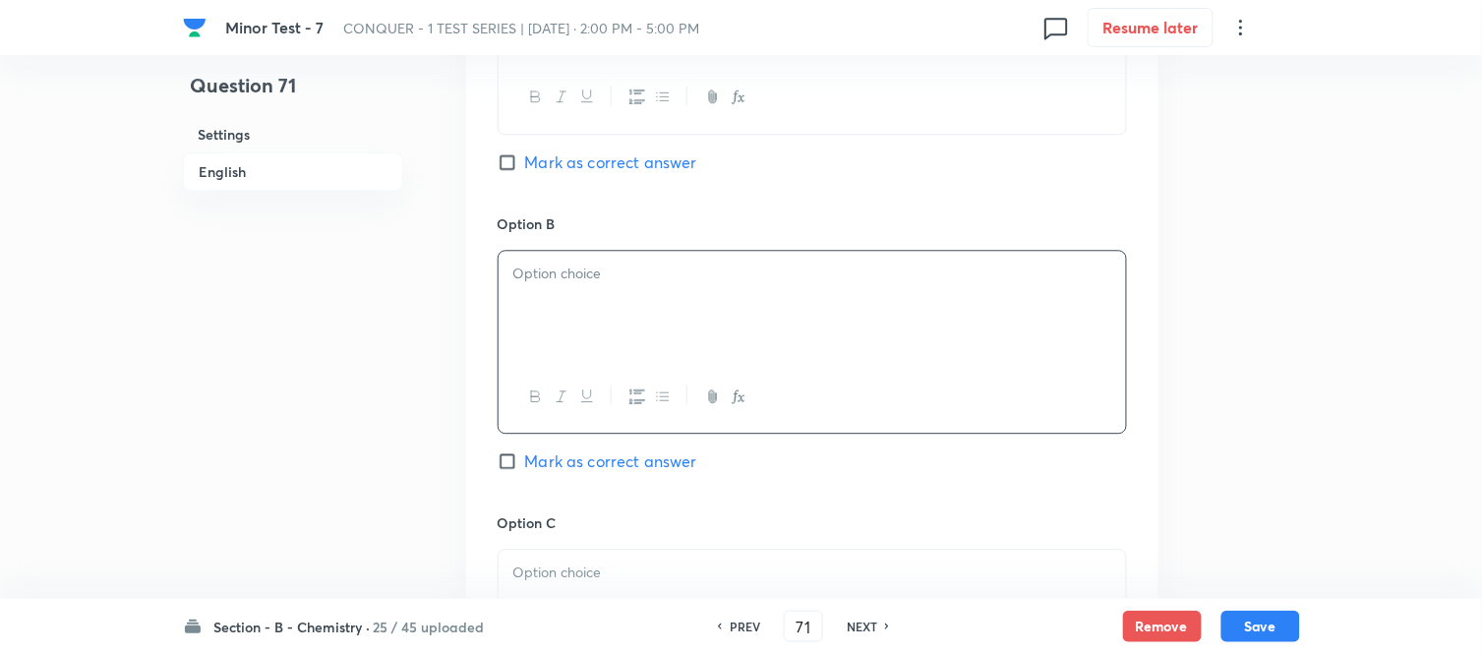
click at [674, 302] on div at bounding box center [811, 306] width 627 height 110
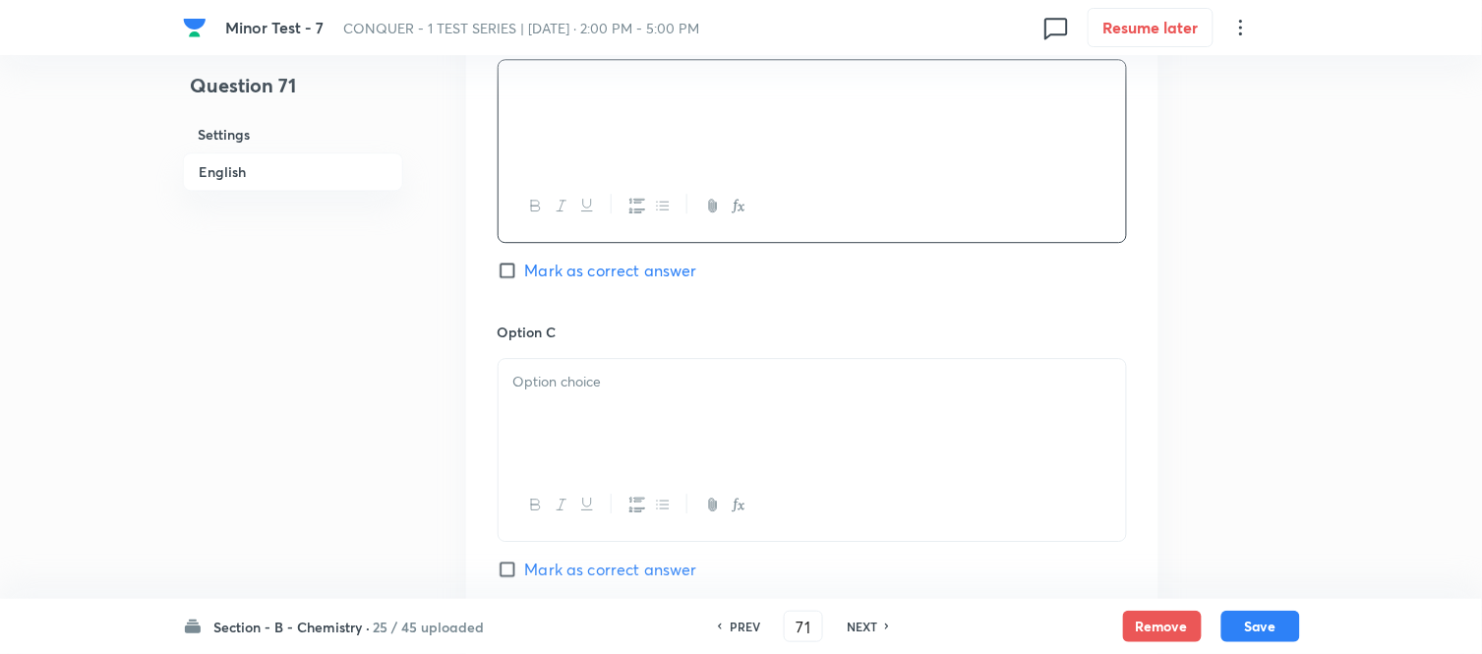
scroll to position [1311, 0]
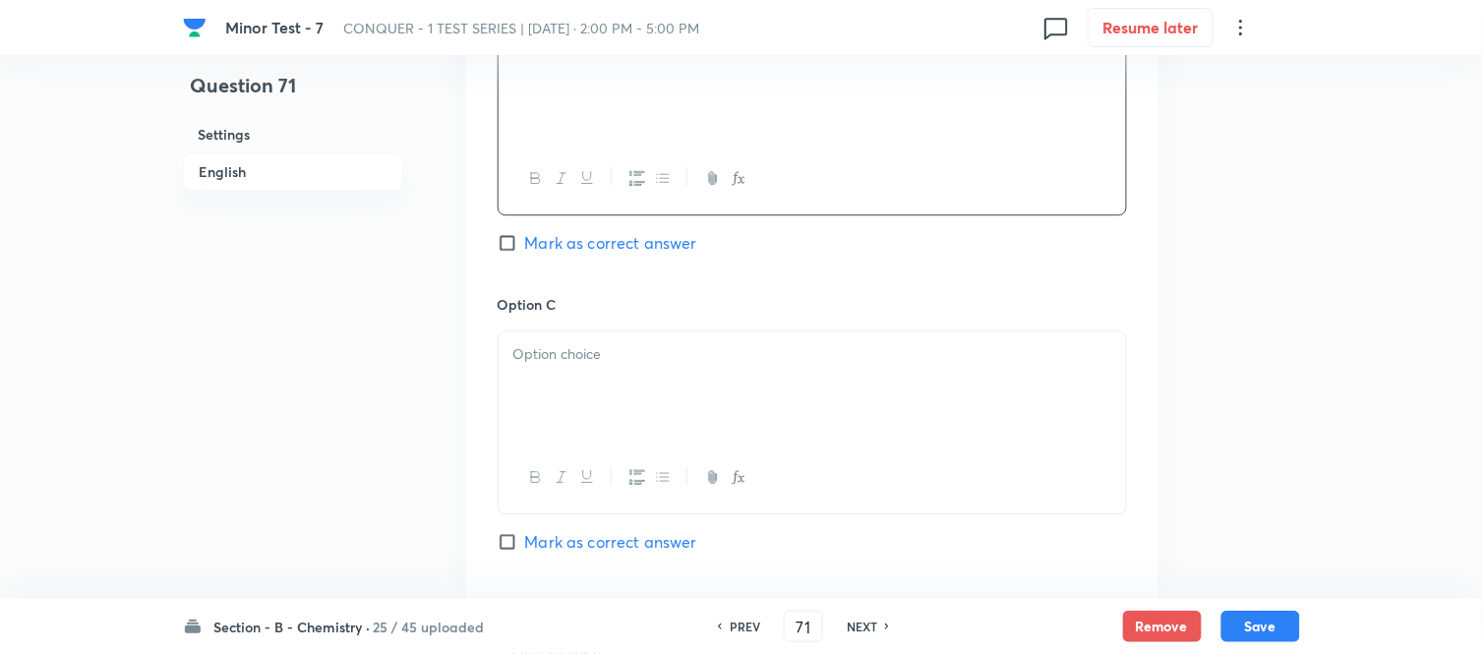
click at [675, 349] on p at bounding box center [812, 354] width 598 height 23
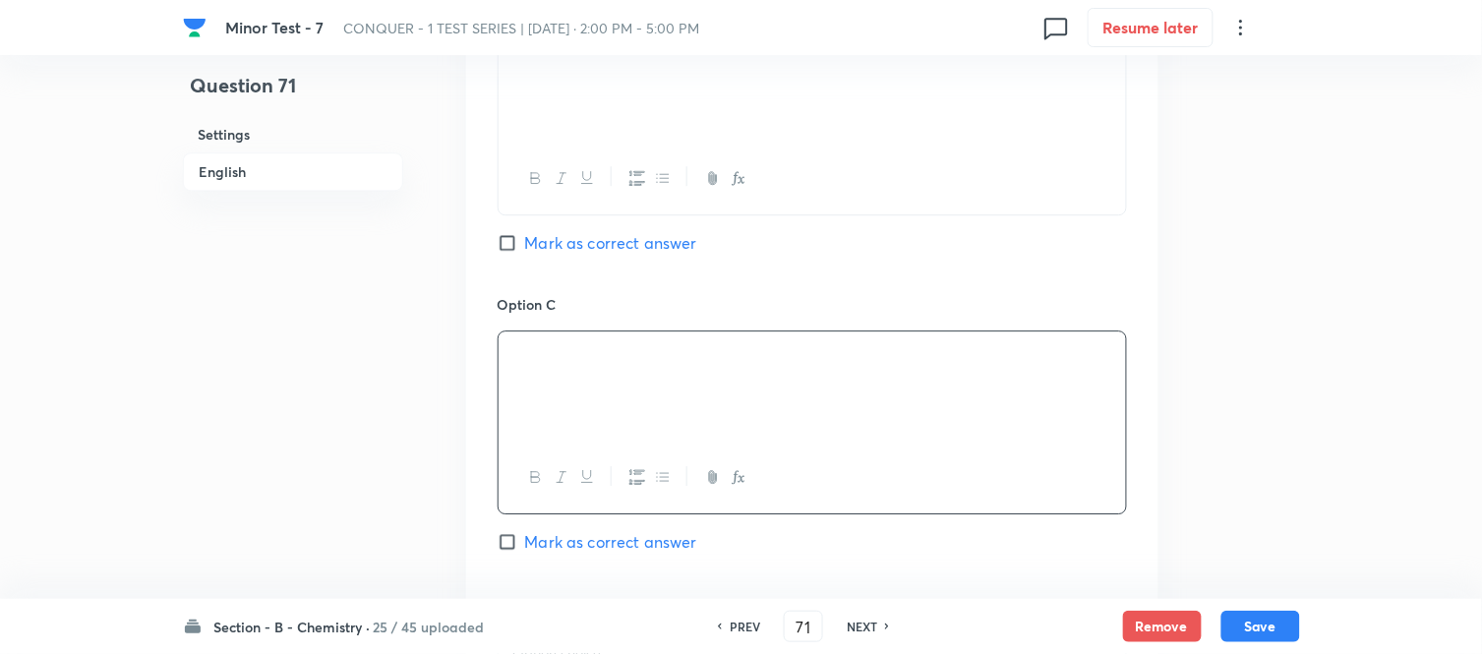
drag, startPoint x: 524, startPoint y: 537, endPoint x: 532, endPoint y: 526, distance: 13.4
click at [525, 537] on label "Mark as correct answer" at bounding box center [597, 542] width 200 height 24
click at [525, 537] on input "Mark as correct answer" at bounding box center [511, 542] width 28 height 20
checkbox input "true"
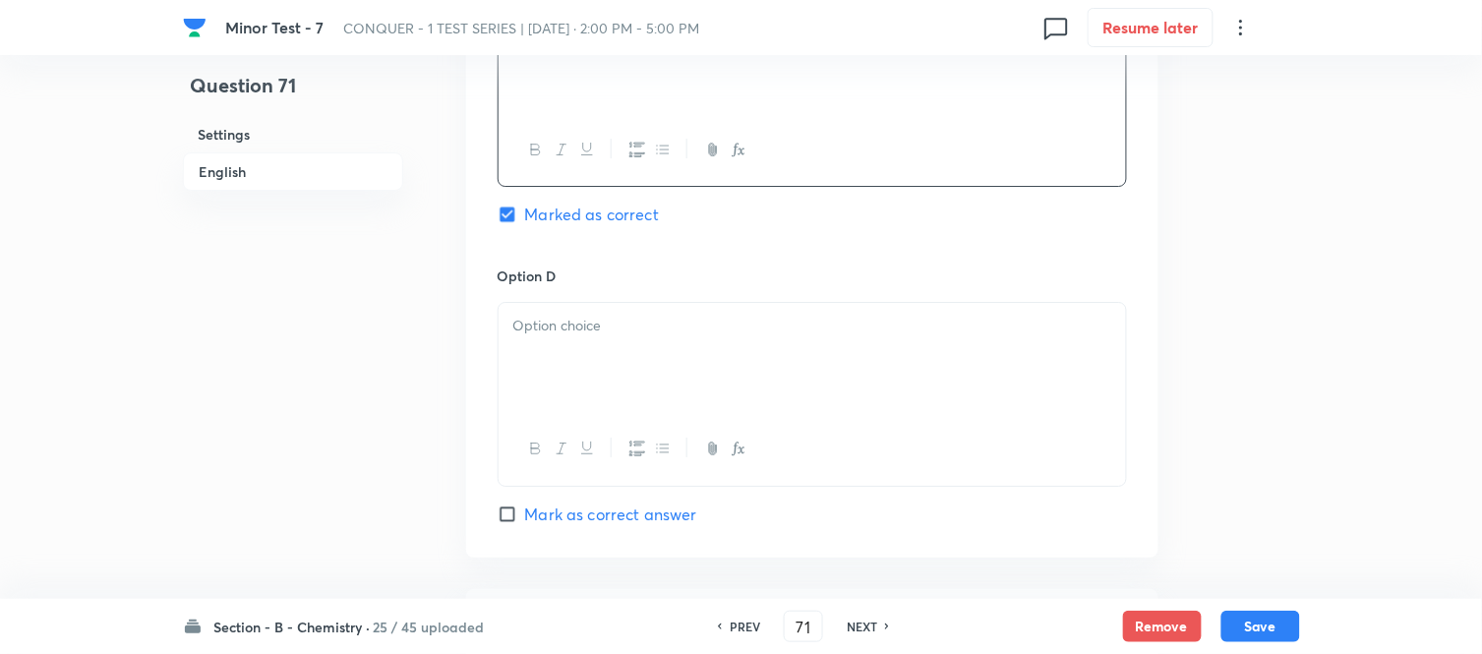
scroll to position [1856, 0]
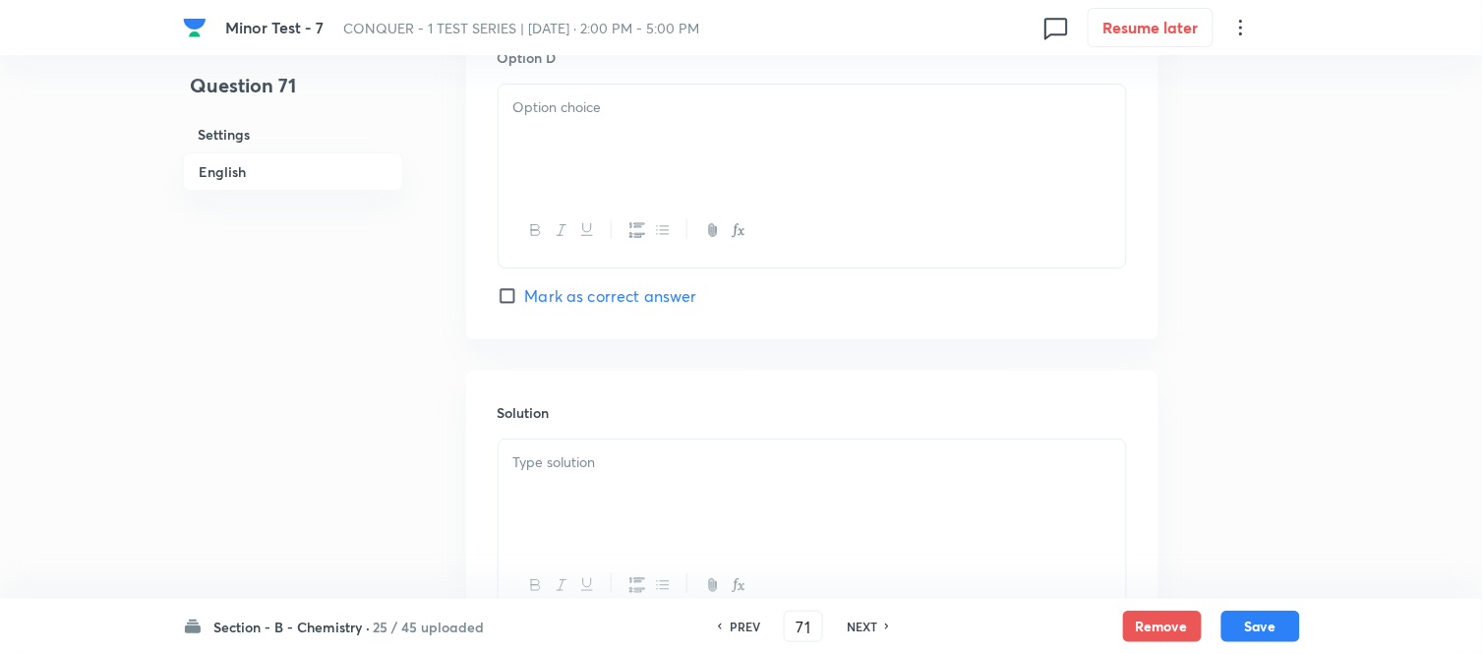
click at [694, 151] on div at bounding box center [811, 140] width 627 height 110
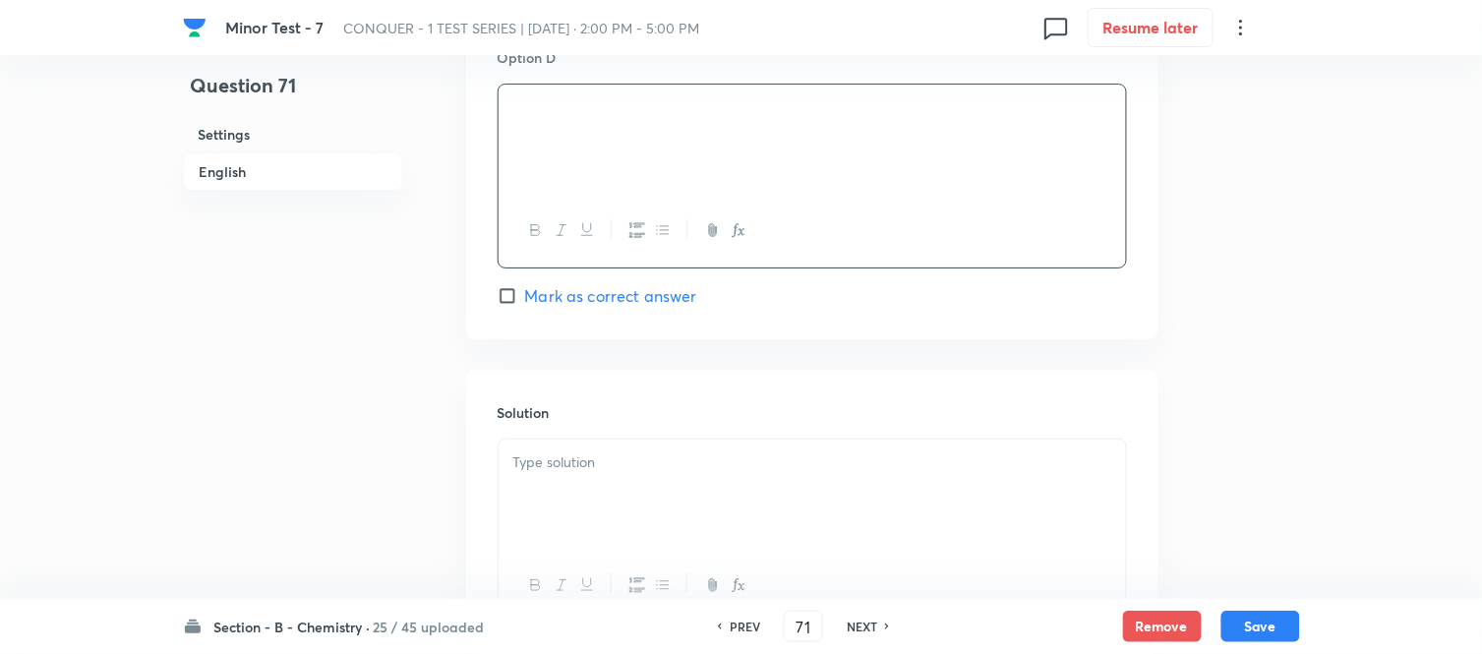
click at [667, 474] on p at bounding box center [812, 462] width 598 height 23
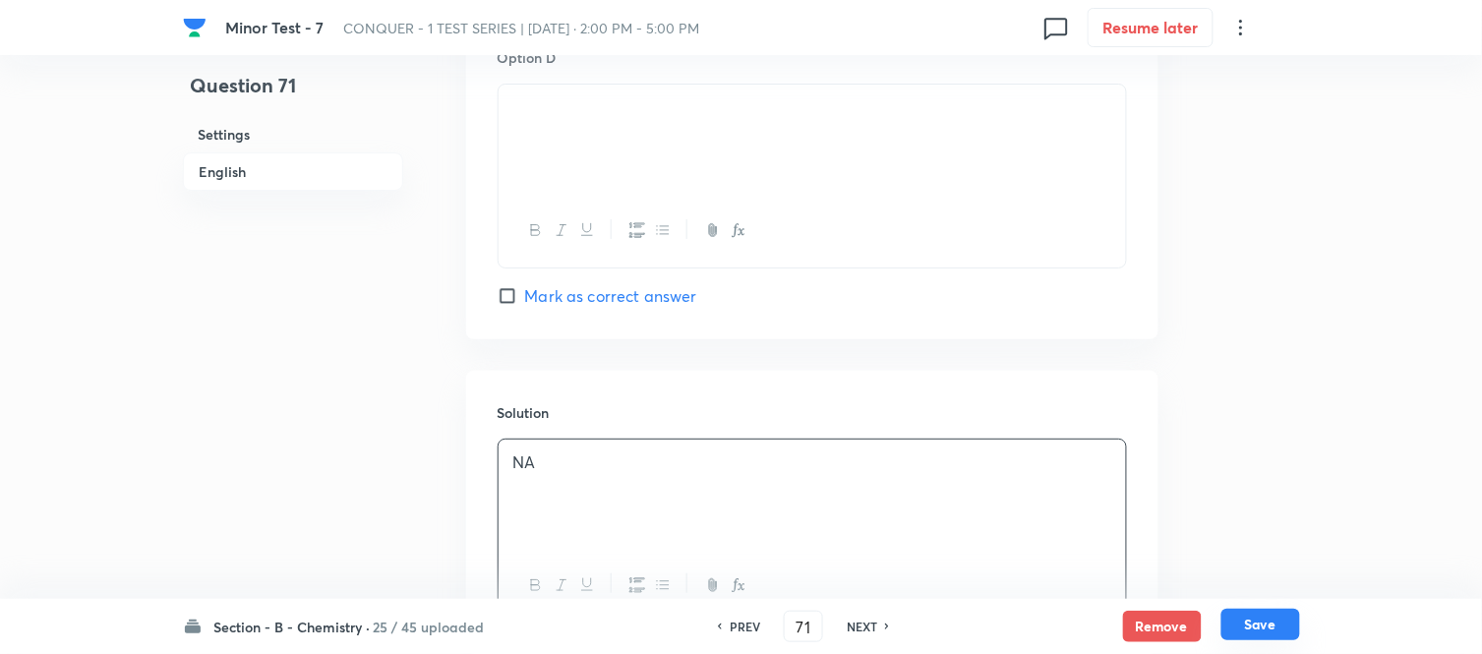
click at [1249, 626] on button "Save" at bounding box center [1260, 624] width 79 height 31
type input "72"
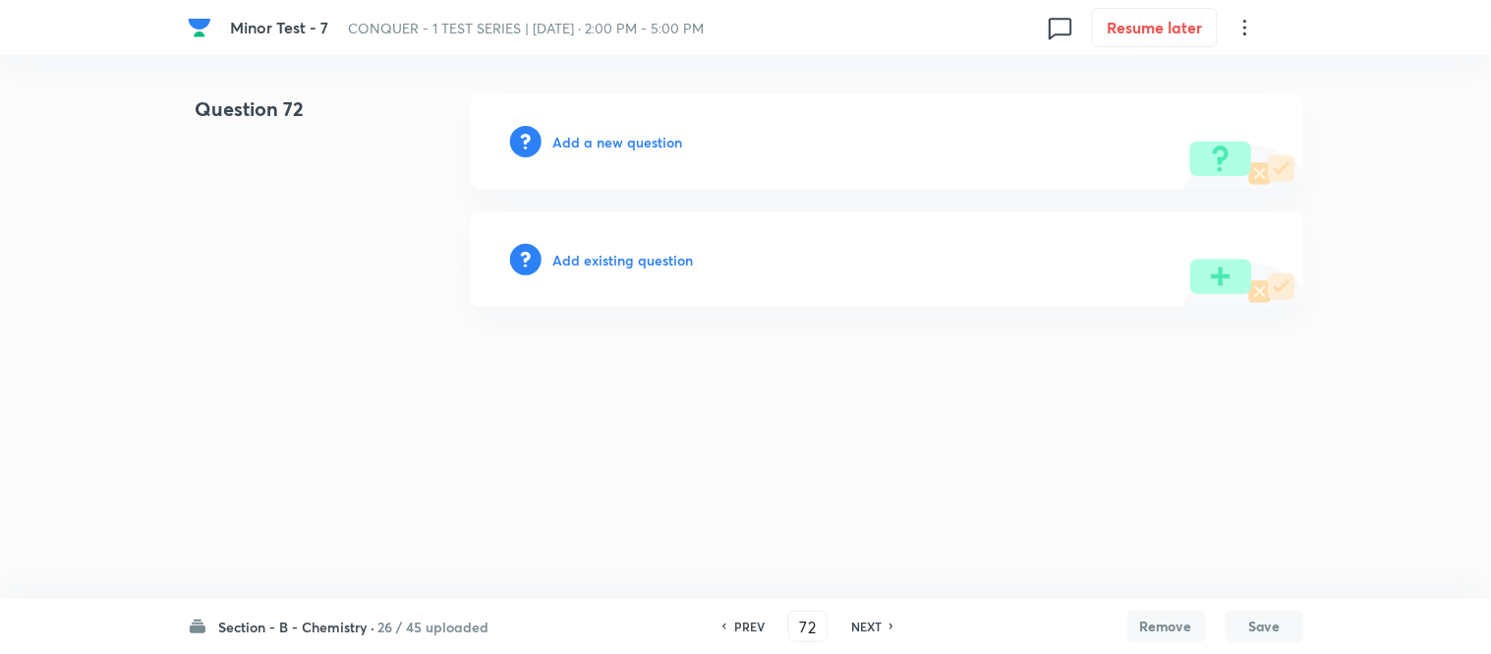
click at [586, 140] on h6 "Add a new question" at bounding box center [619, 142] width 130 height 21
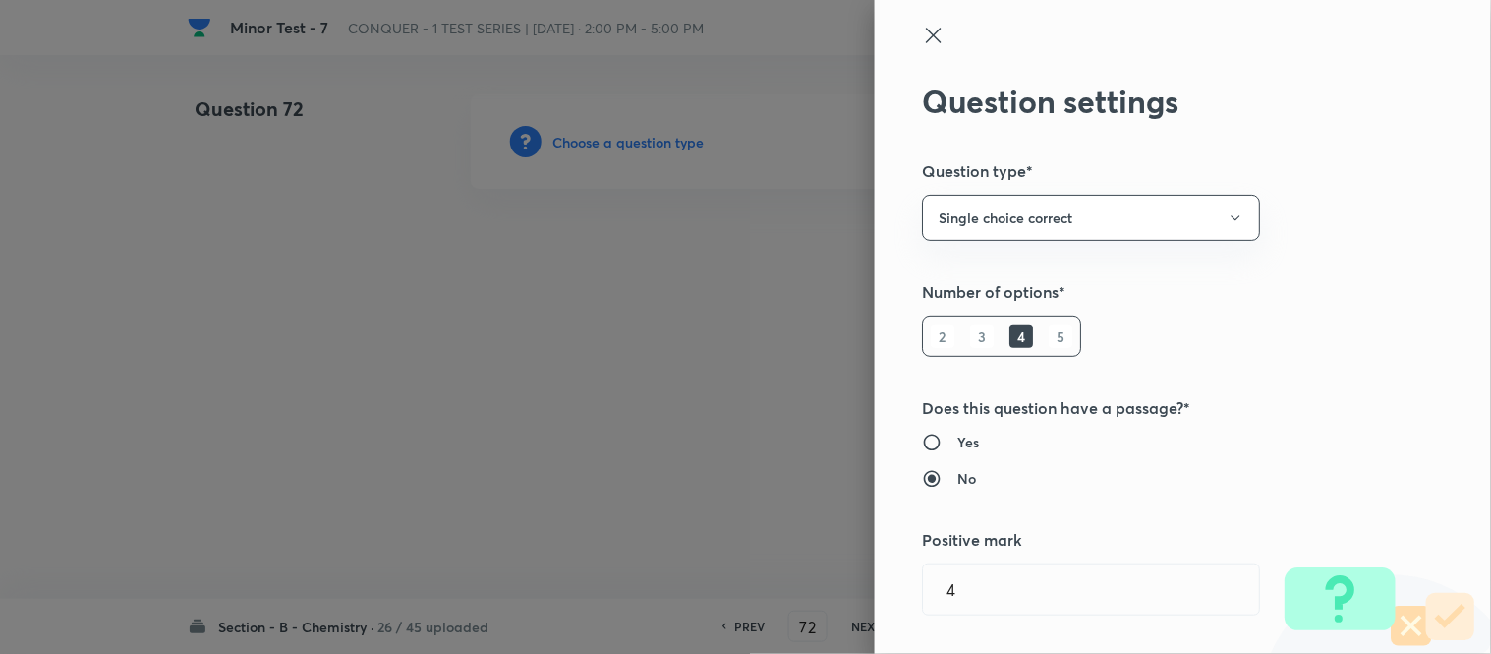
type input "Chemistry"
type input "Physical Chemistry"
type input "Ionic Equilibrium"
type input "Weak and Strong Electrolytes"
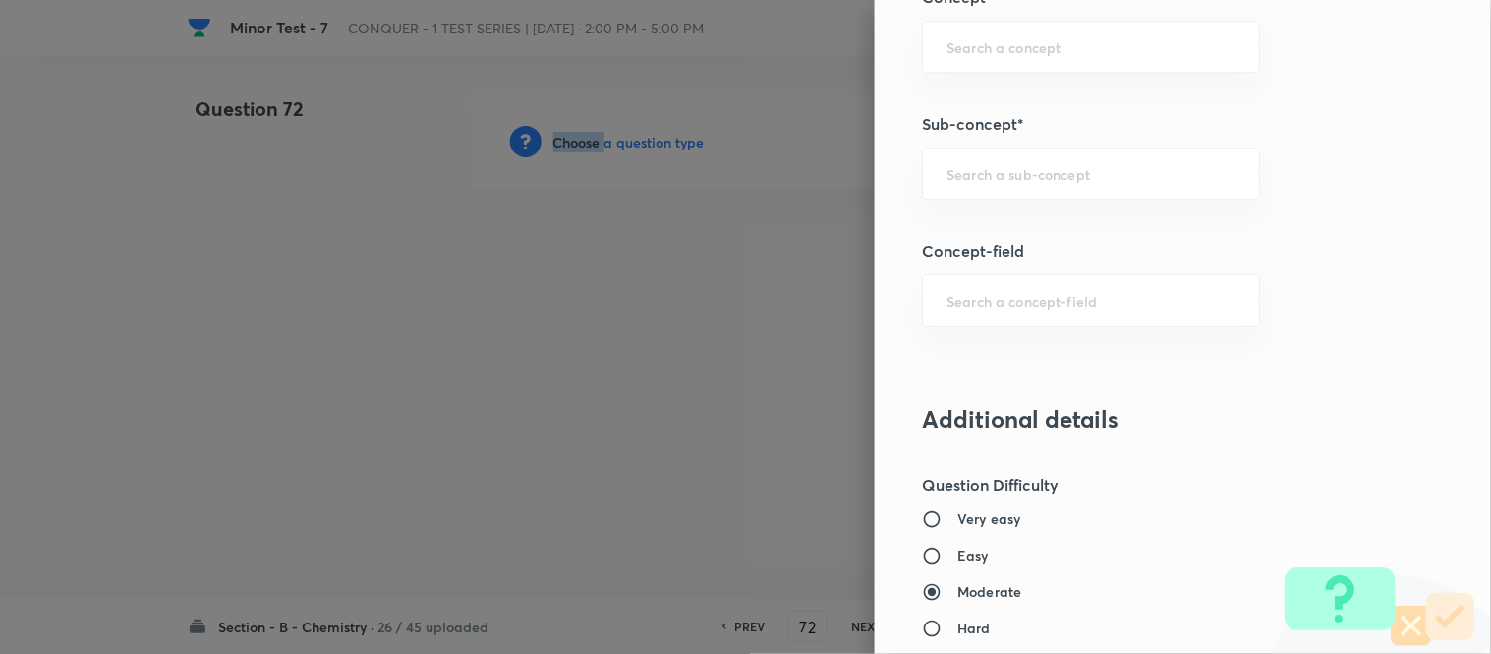
scroll to position [1378, 0]
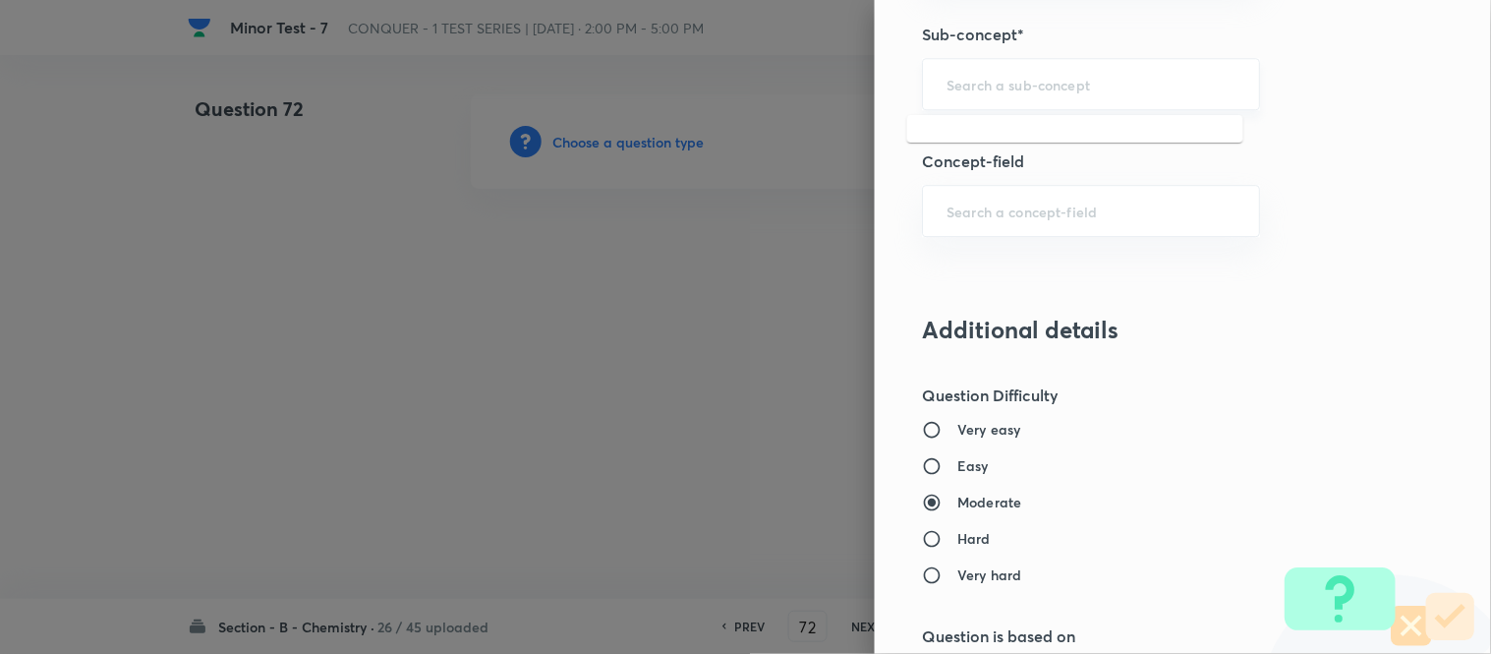
click at [1015, 79] on input "text" at bounding box center [1091, 84] width 289 height 19
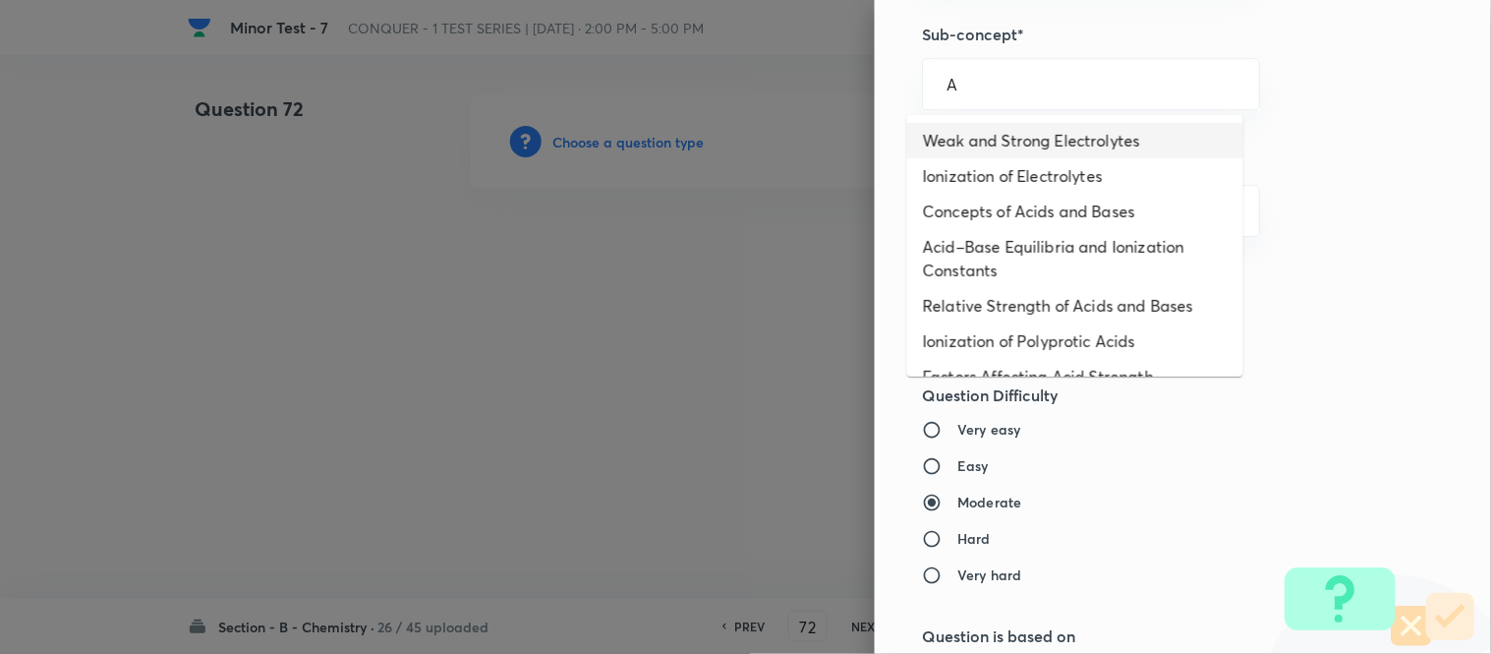
click at [991, 135] on li "Weak and Strong Electrolytes" at bounding box center [1075, 140] width 336 height 35
type input "Weak and Strong Electrolytes"
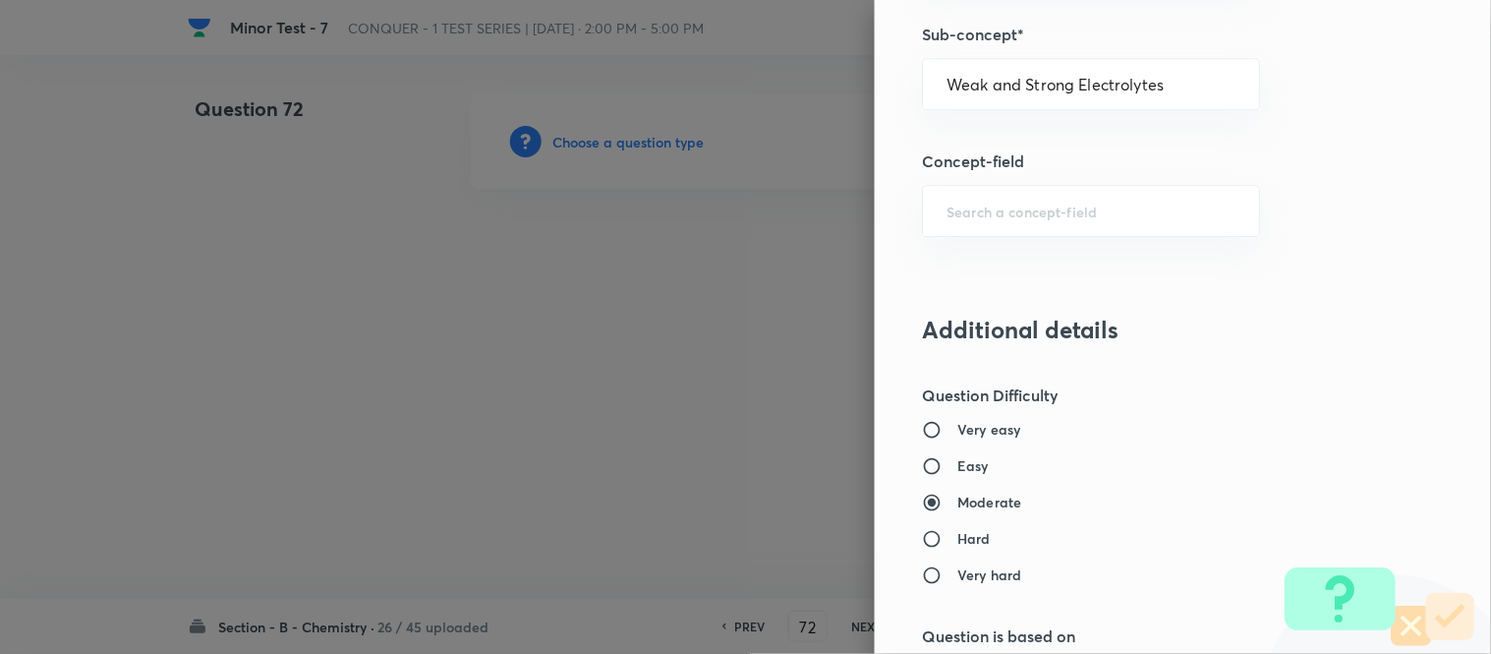
type input "Chemistry"
type input "Physical Chemistry"
type input "Ionic Equilibrium"
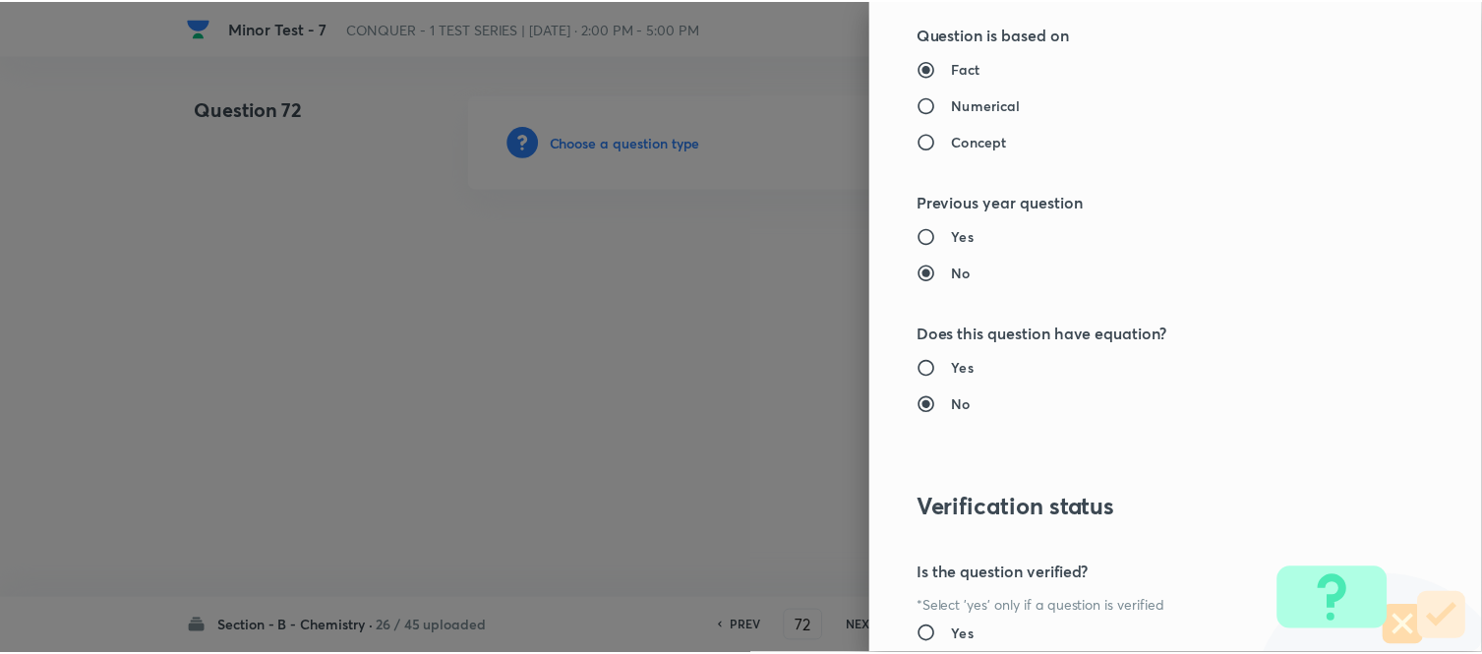
scroll to position [2158, 0]
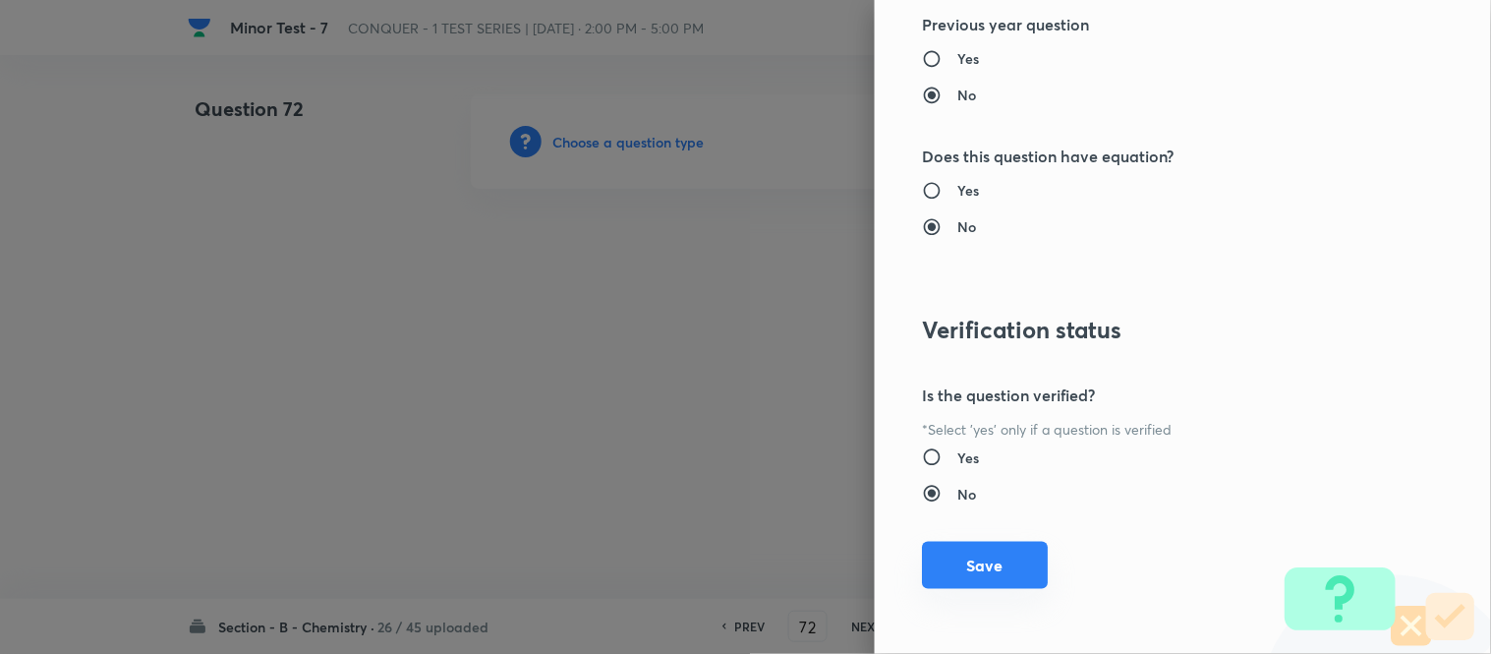
click at [970, 561] on button "Save" at bounding box center [985, 565] width 126 height 47
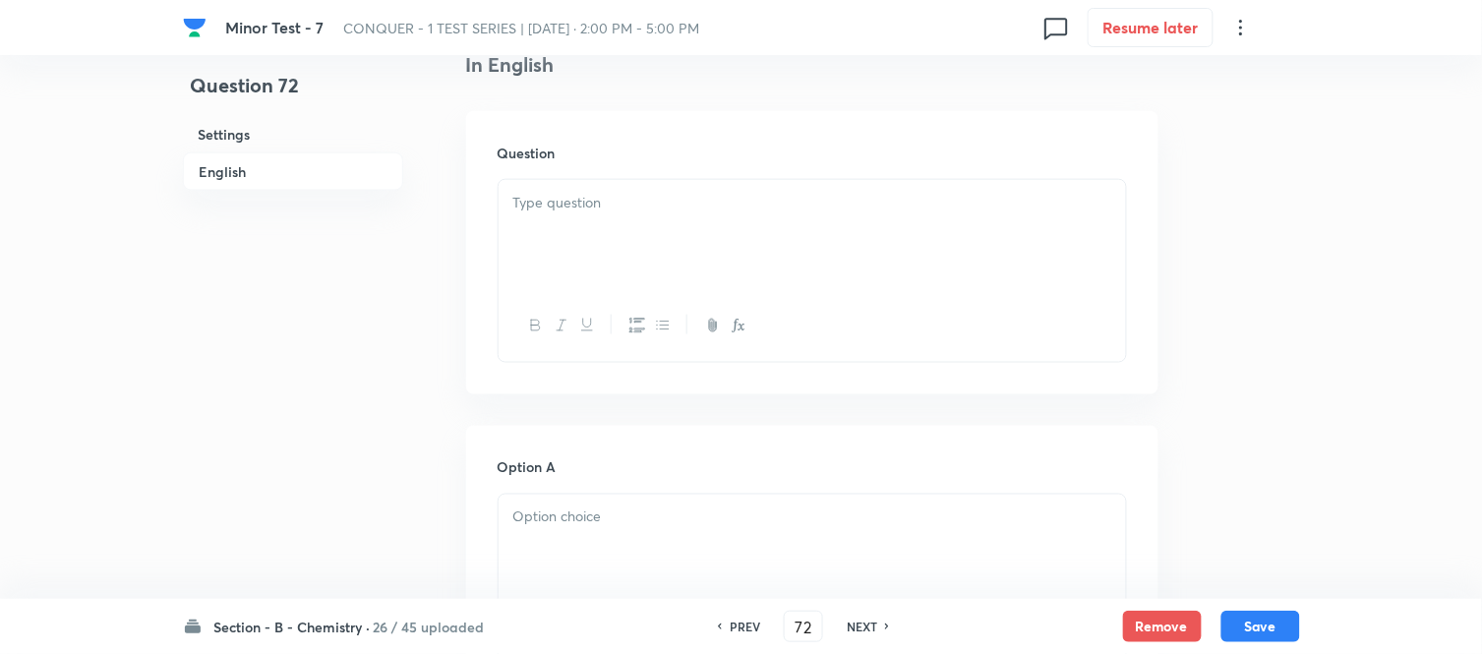
scroll to position [546, 0]
click at [704, 217] on div at bounding box center [811, 217] width 627 height 110
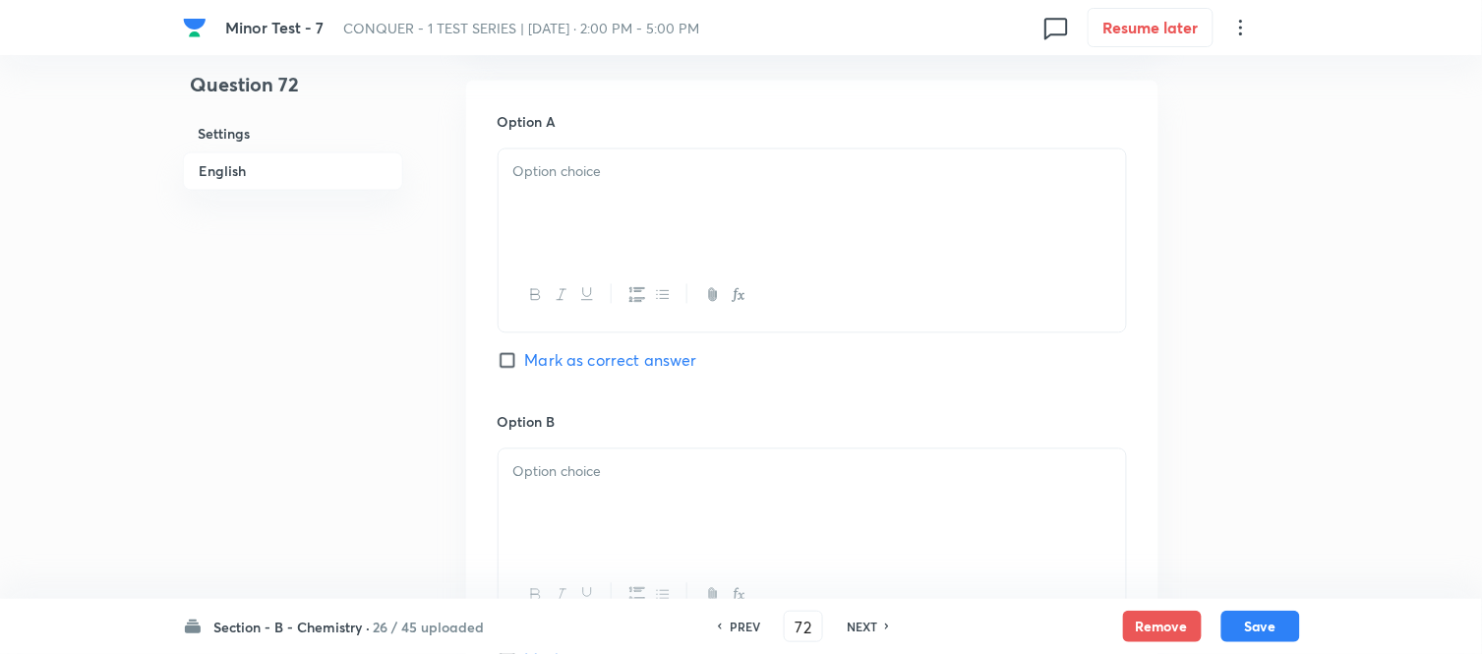
click at [810, 203] on div at bounding box center [811, 204] width 627 height 110
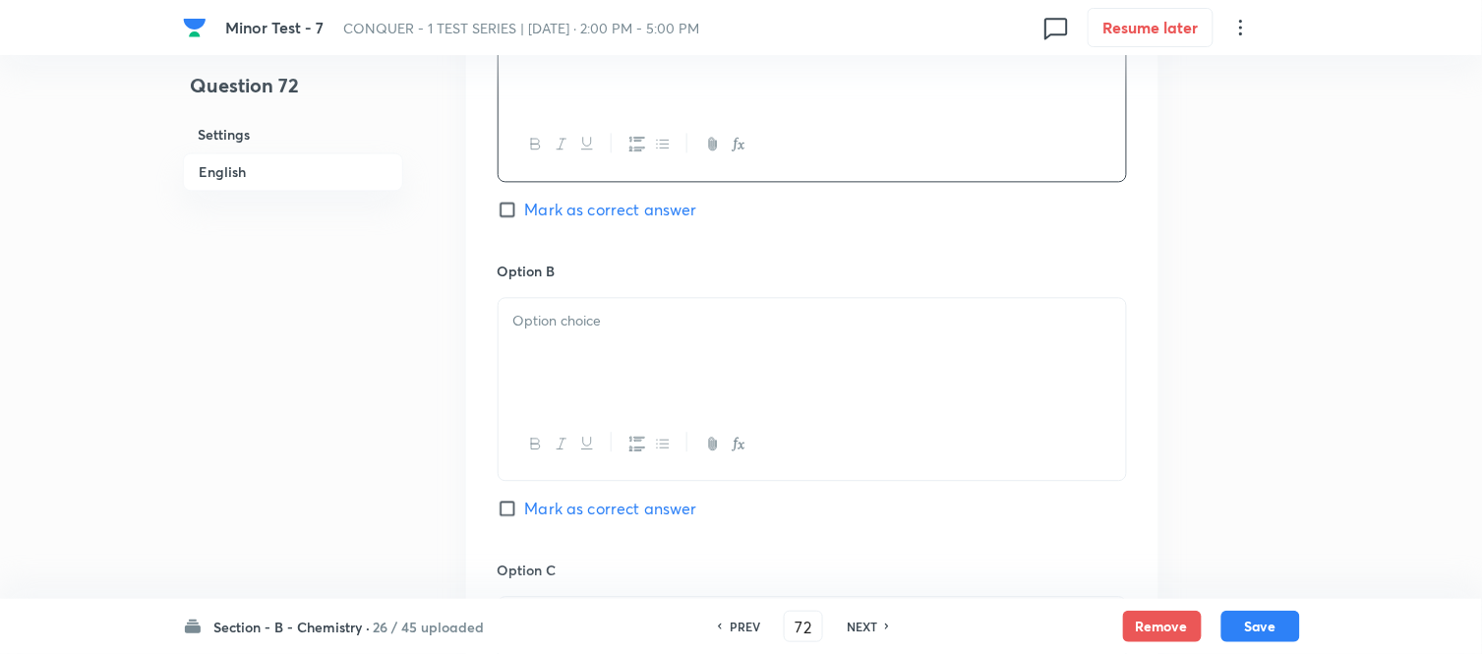
scroll to position [1092, 0]
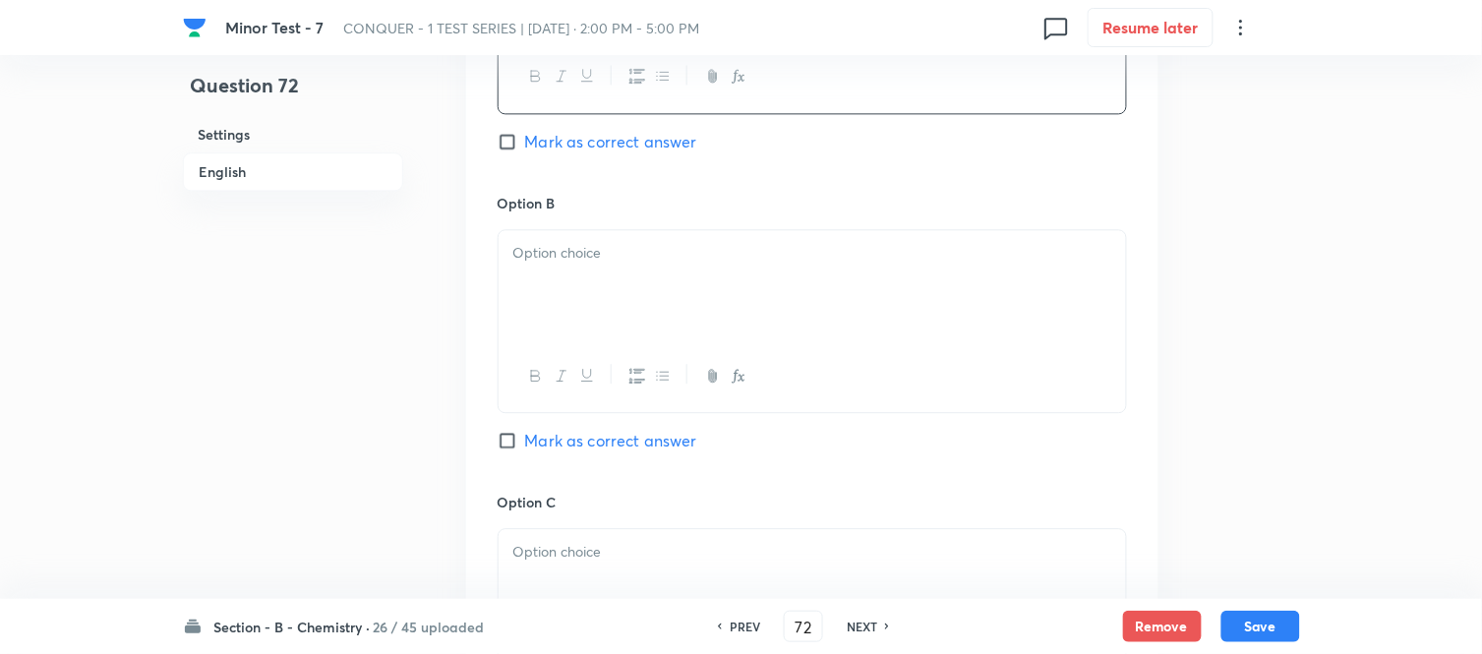
click at [720, 285] on div at bounding box center [811, 285] width 627 height 110
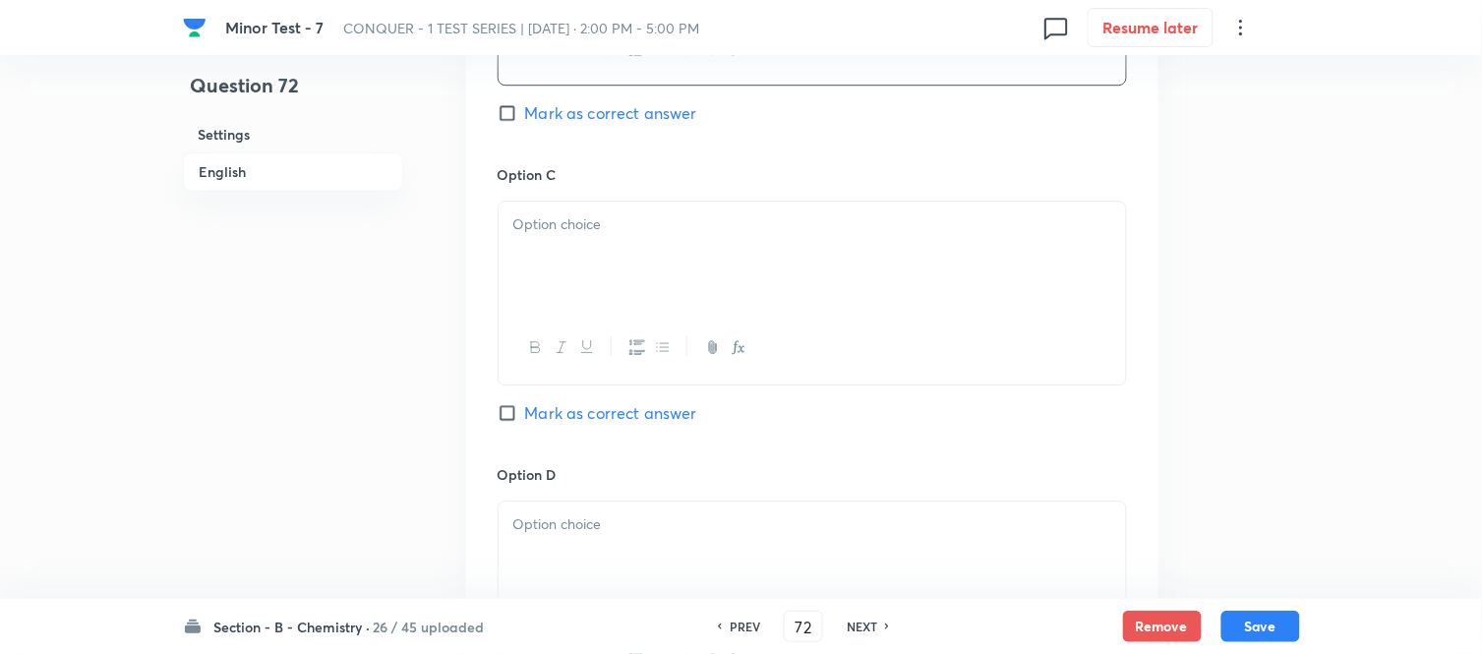
click at [709, 256] on div at bounding box center [811, 257] width 627 height 110
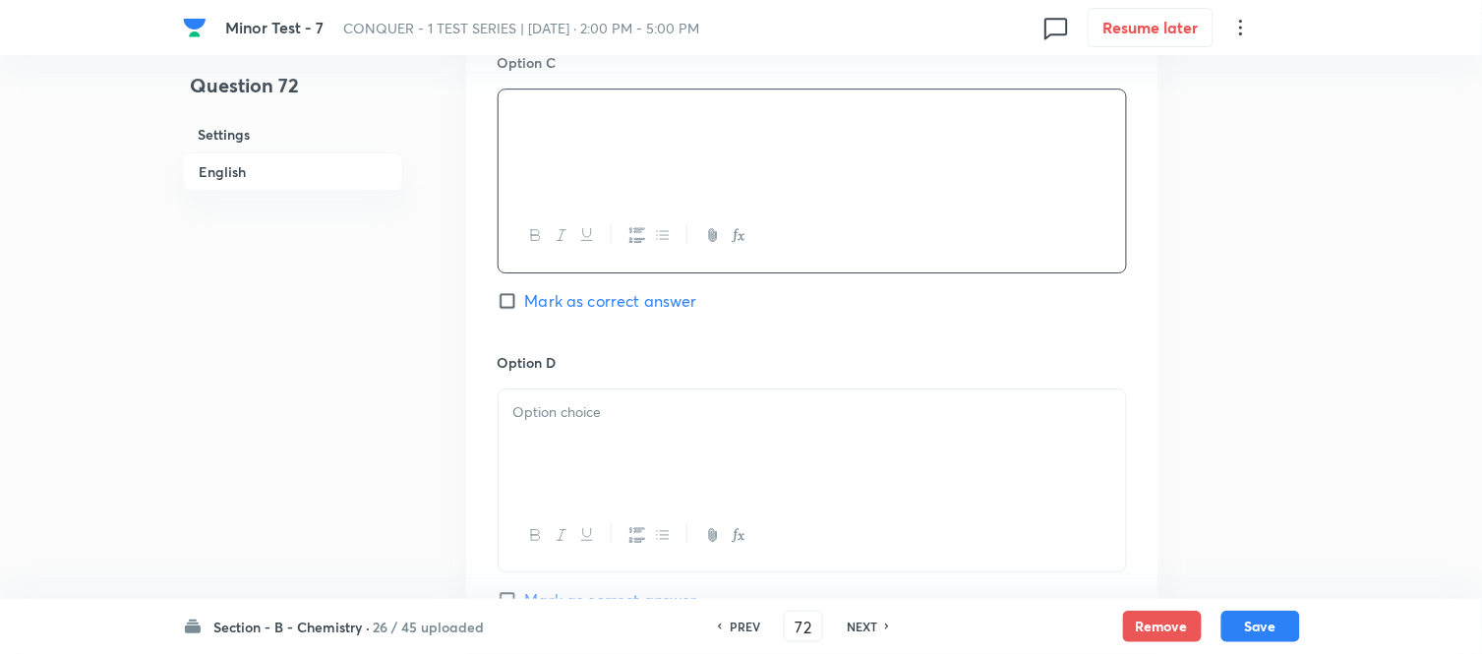
scroll to position [1638, 0]
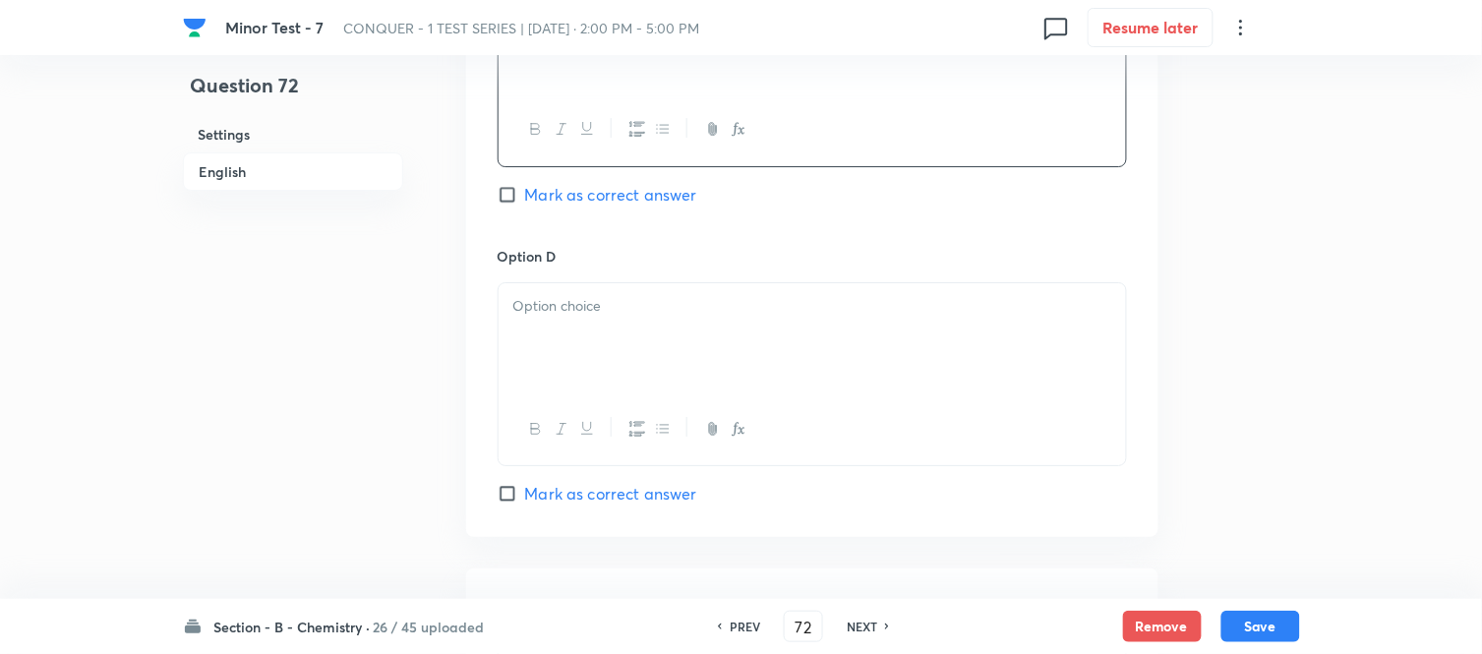
click at [696, 312] on p at bounding box center [812, 306] width 598 height 23
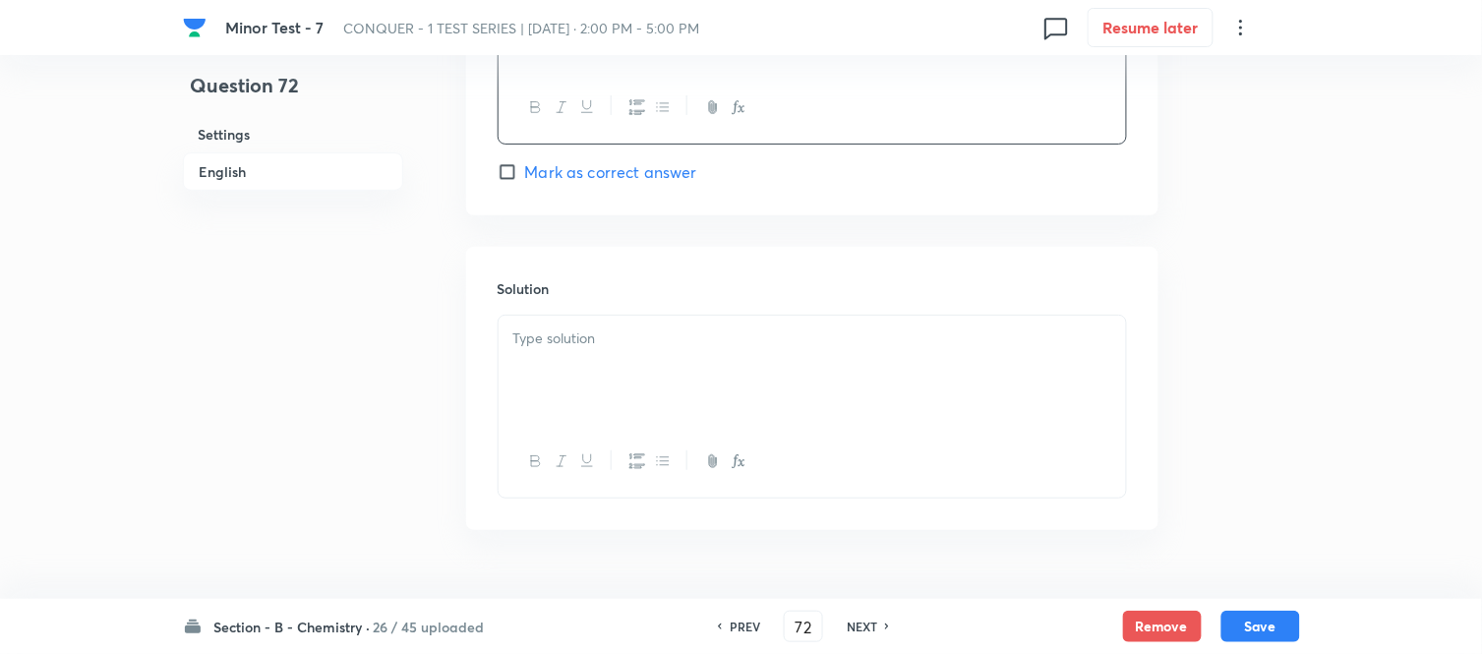
scroll to position [1966, 0]
click at [506, 168] on input "Mark as correct answer" at bounding box center [511, 165] width 28 height 20
checkbox input "true"
click at [739, 387] on div at bounding box center [811, 364] width 627 height 110
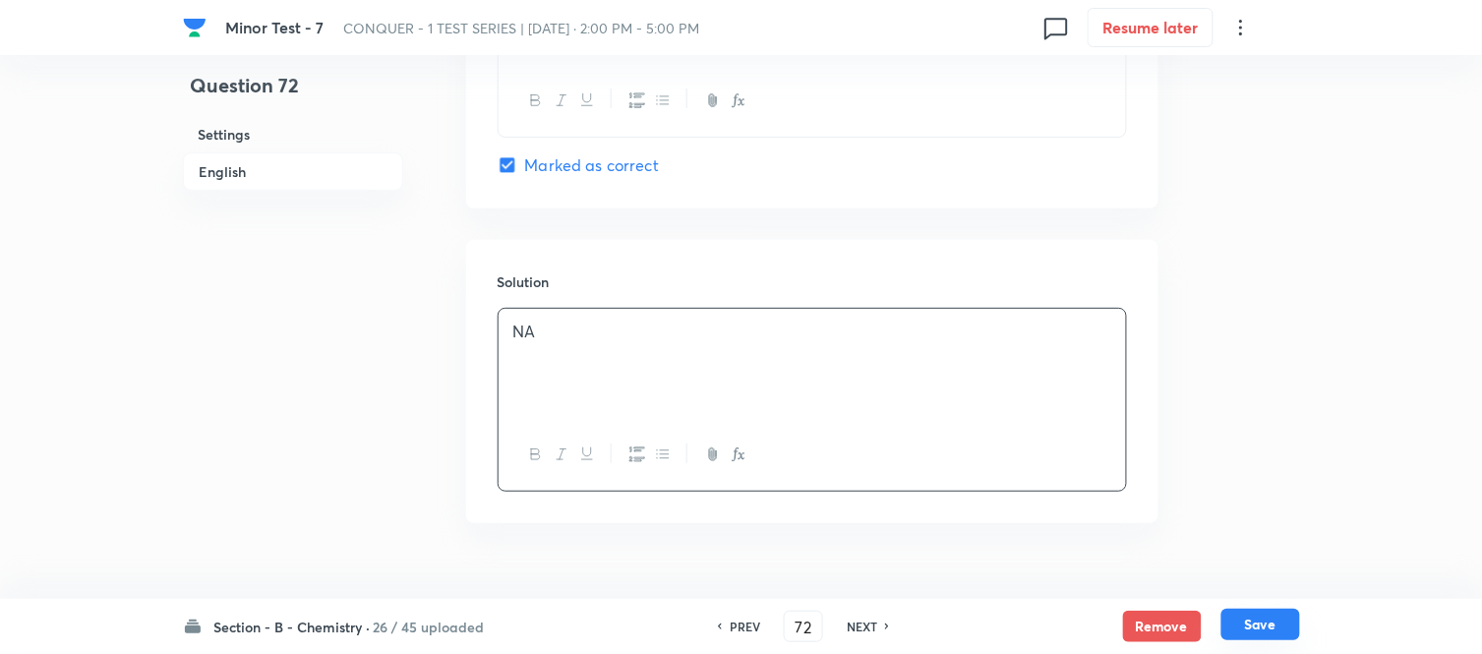
click at [1262, 629] on button "Save" at bounding box center [1260, 624] width 79 height 31
type input "73"
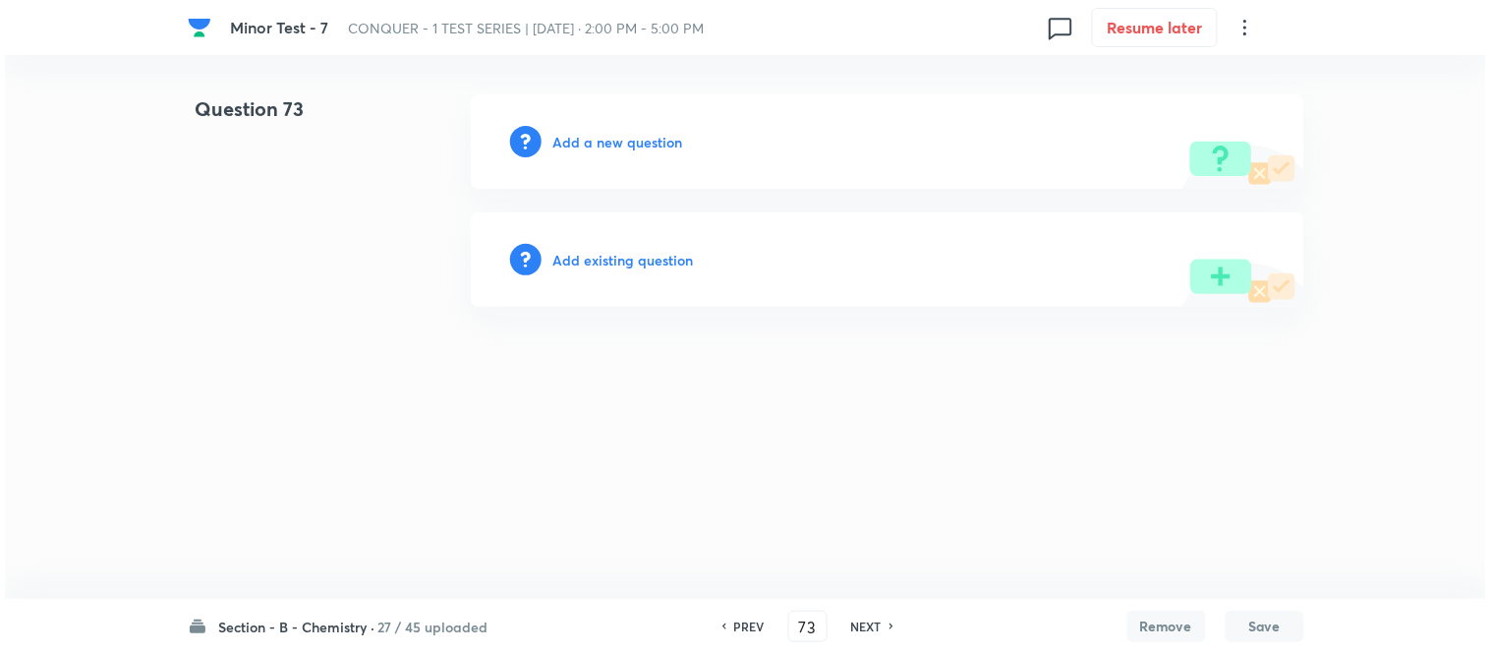
scroll to position [0, 0]
click at [585, 140] on h6 "Add a new question" at bounding box center [619, 142] width 130 height 21
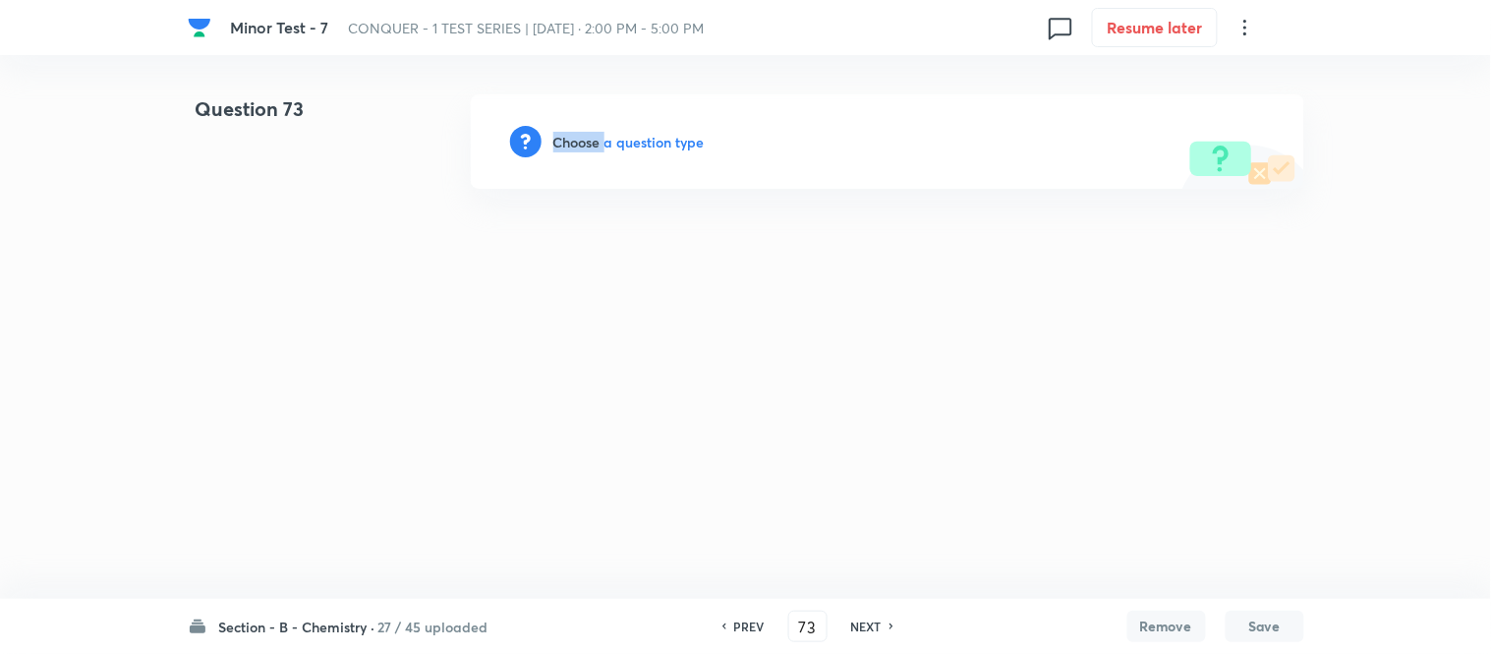
click at [585, 140] on h6 "Choose a question type" at bounding box center [629, 142] width 151 height 21
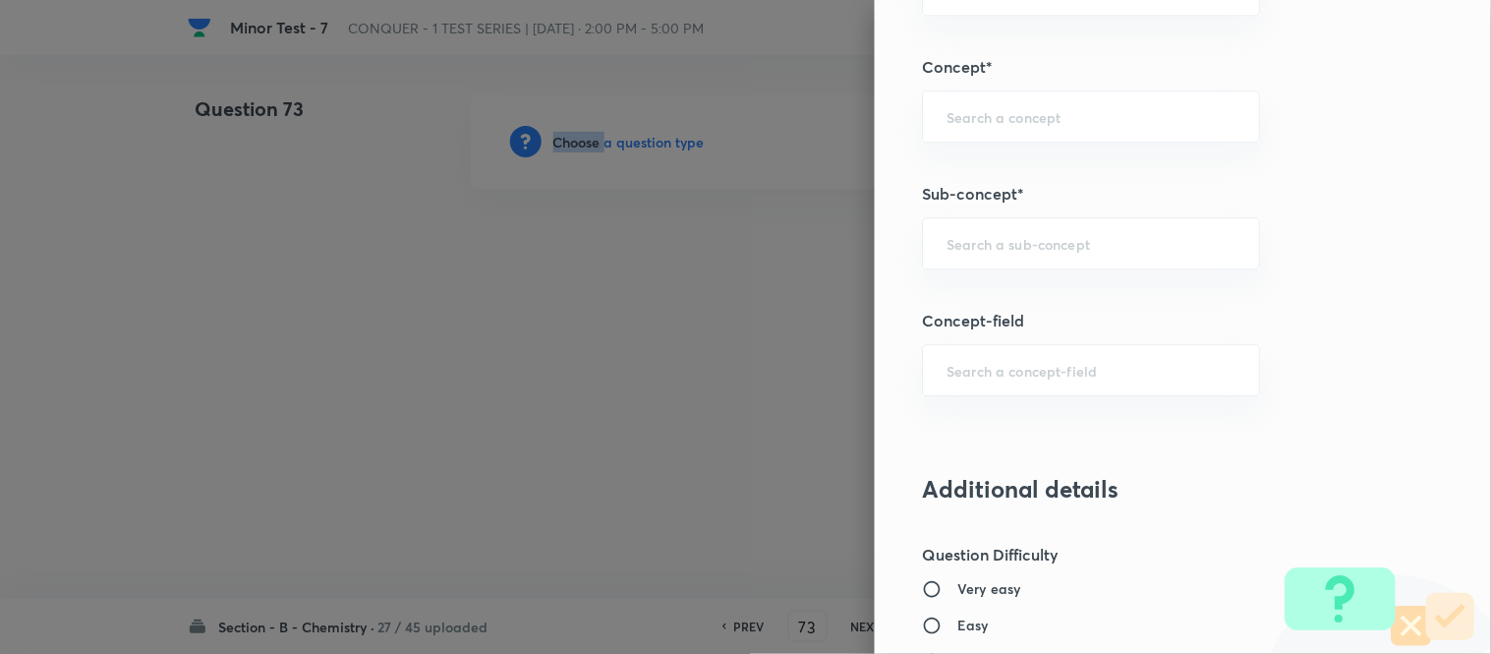
scroll to position [1229, 0]
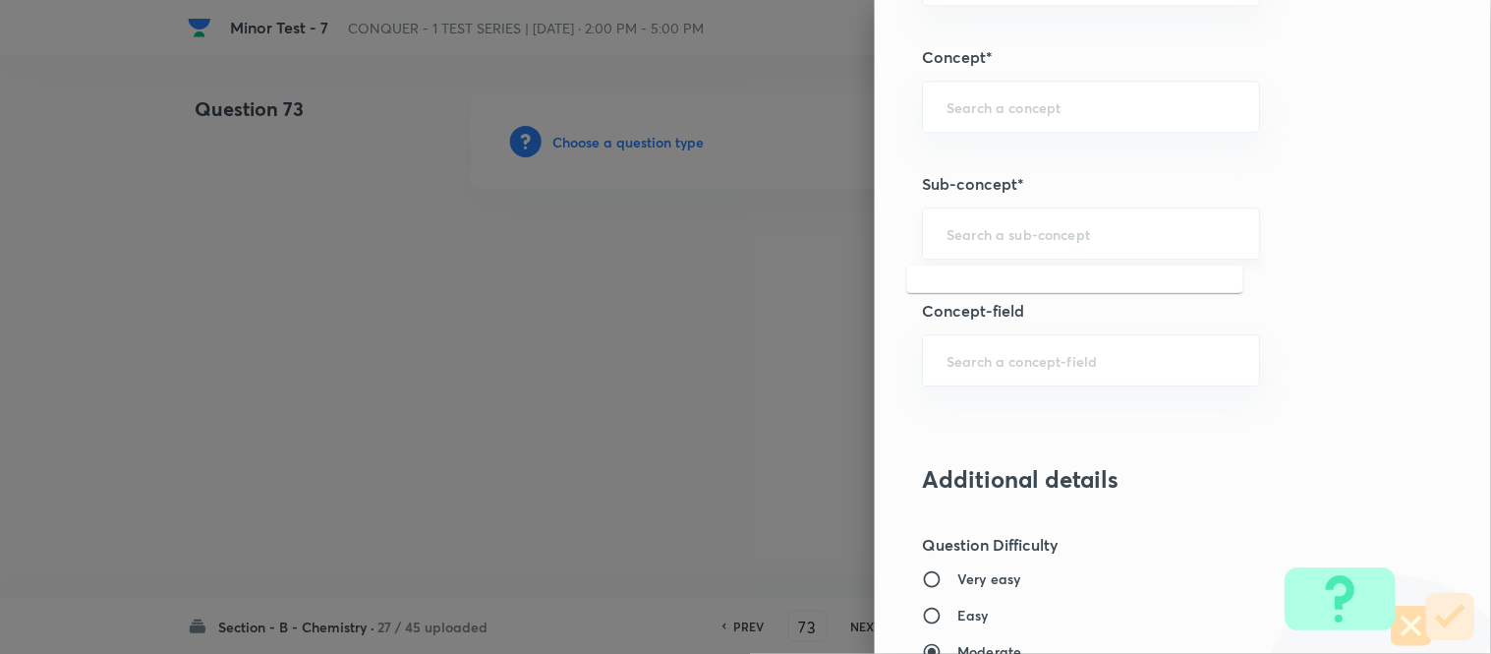
click at [1027, 241] on input "text" at bounding box center [1091, 233] width 289 height 19
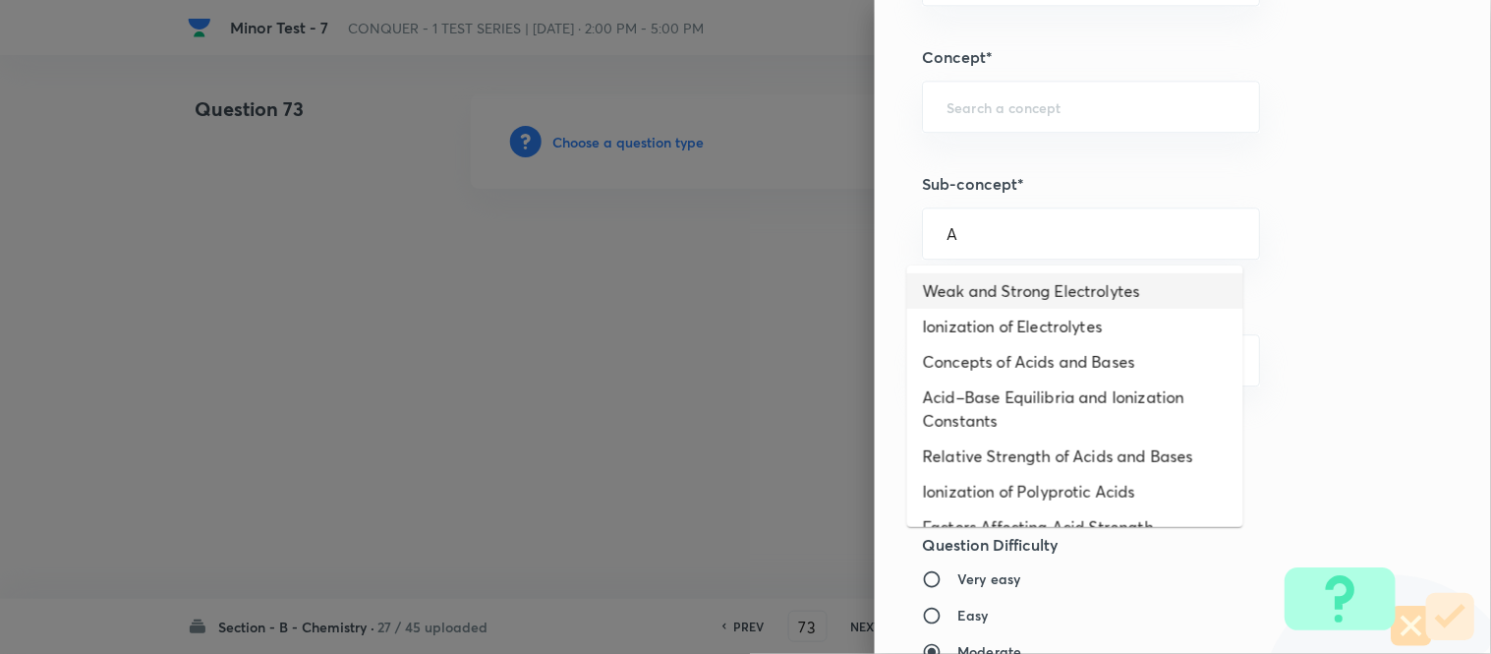
click at [997, 288] on li "Weak and Strong Electrolytes" at bounding box center [1075, 290] width 336 height 35
type input "Weak and Strong Electrolytes"
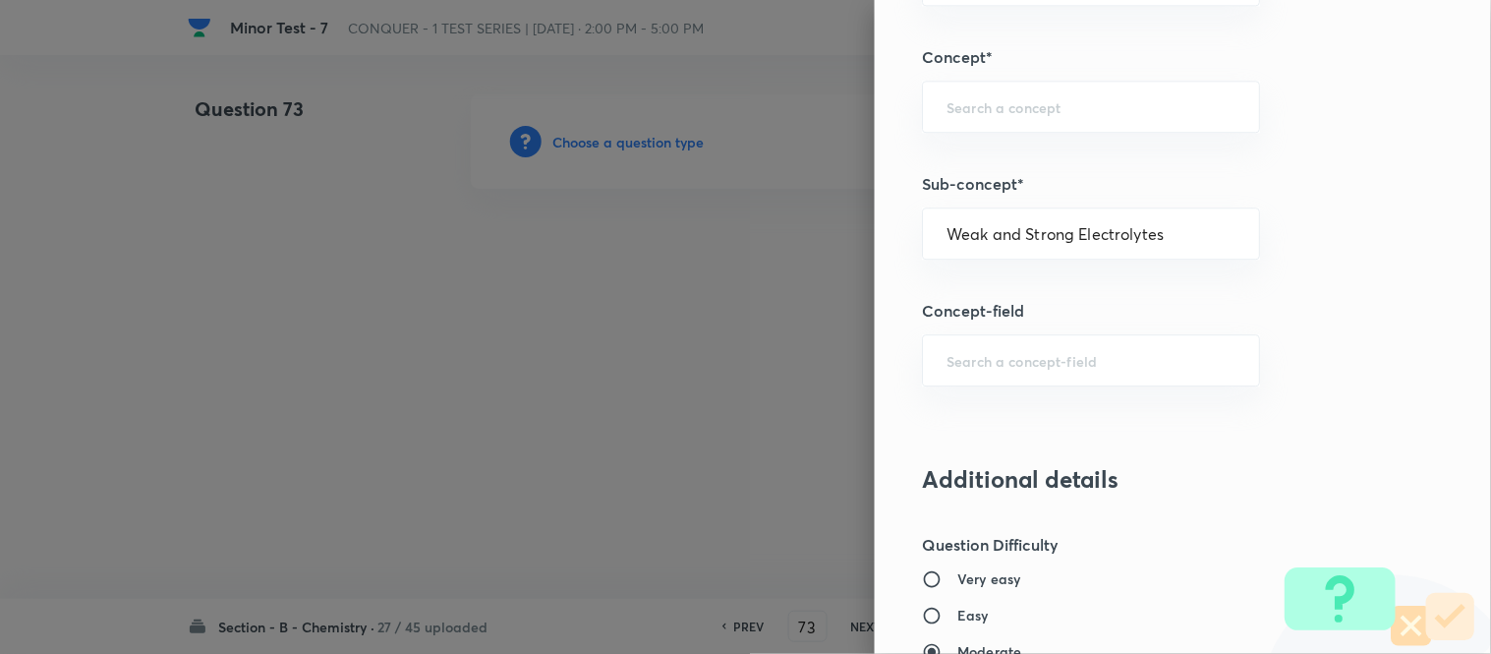
type input "Chemistry"
type input "Physical Chemistry"
type input "Ionic Equilibrium"
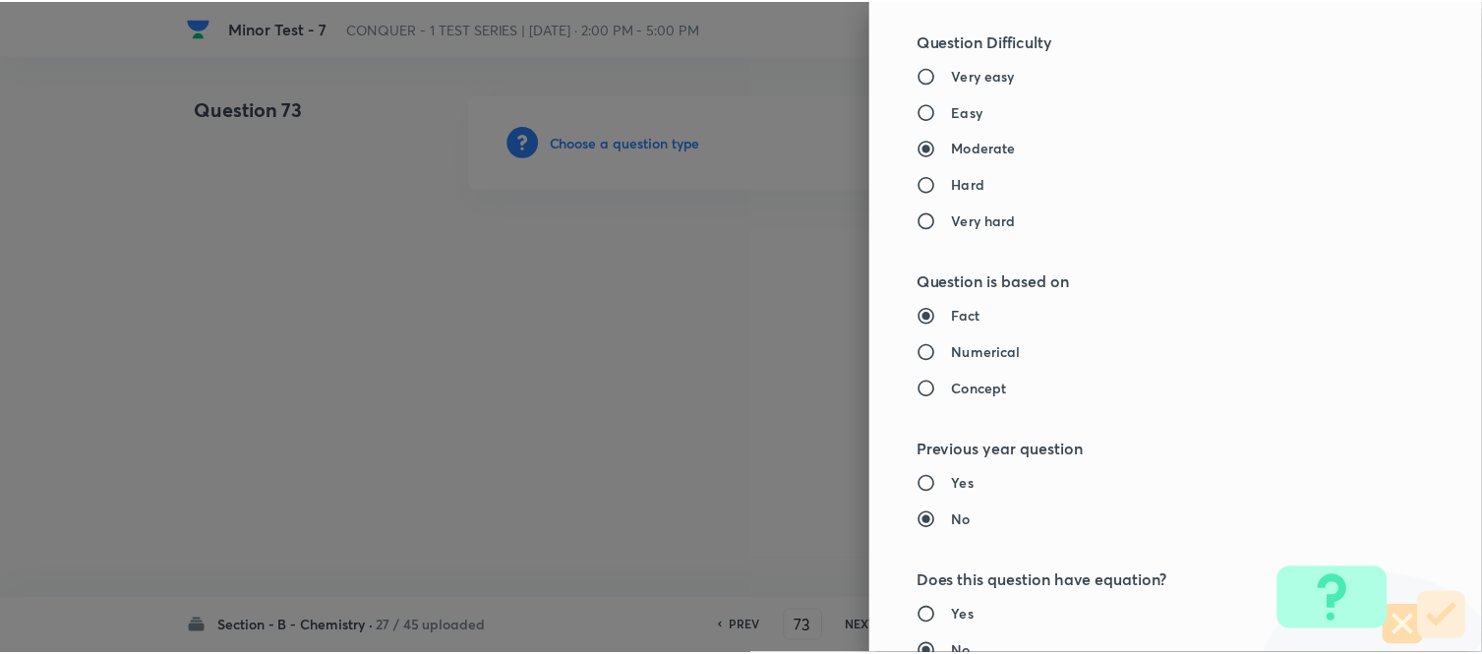
scroll to position [2158, 0]
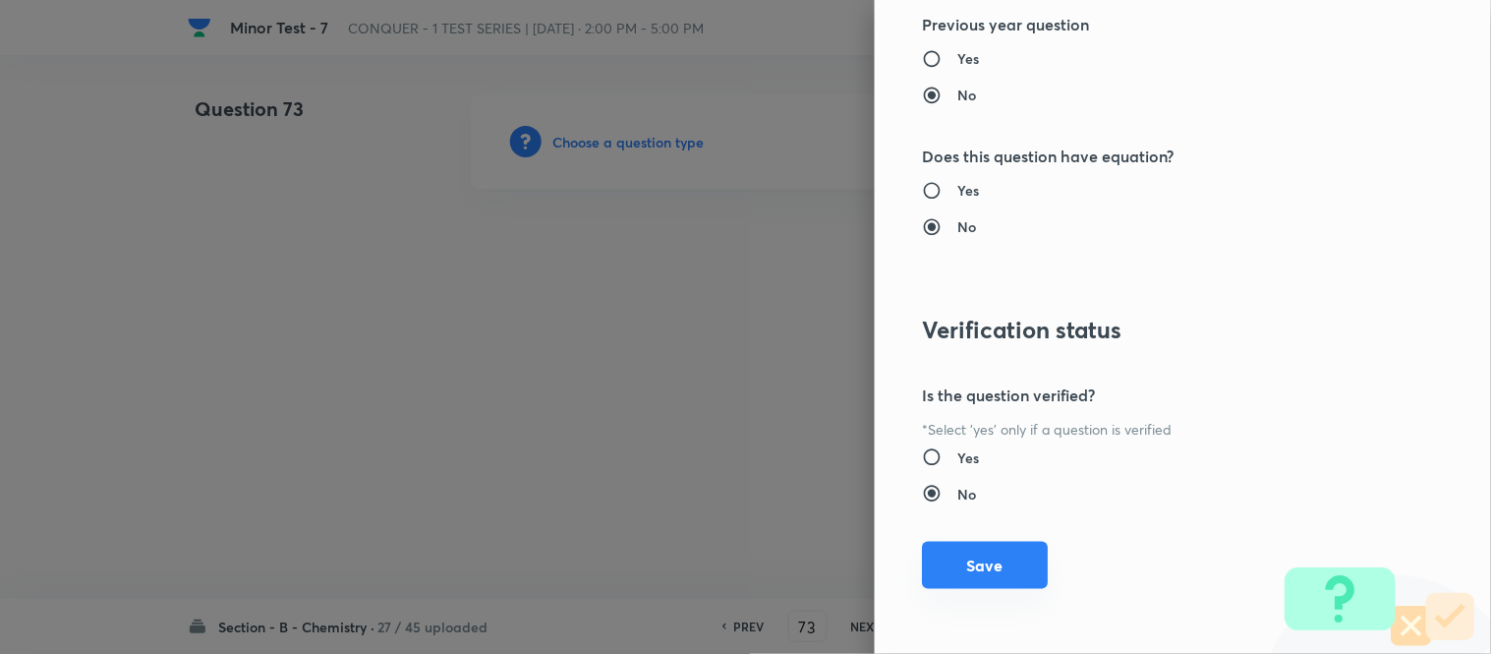
click at [974, 575] on button "Save" at bounding box center [985, 565] width 126 height 47
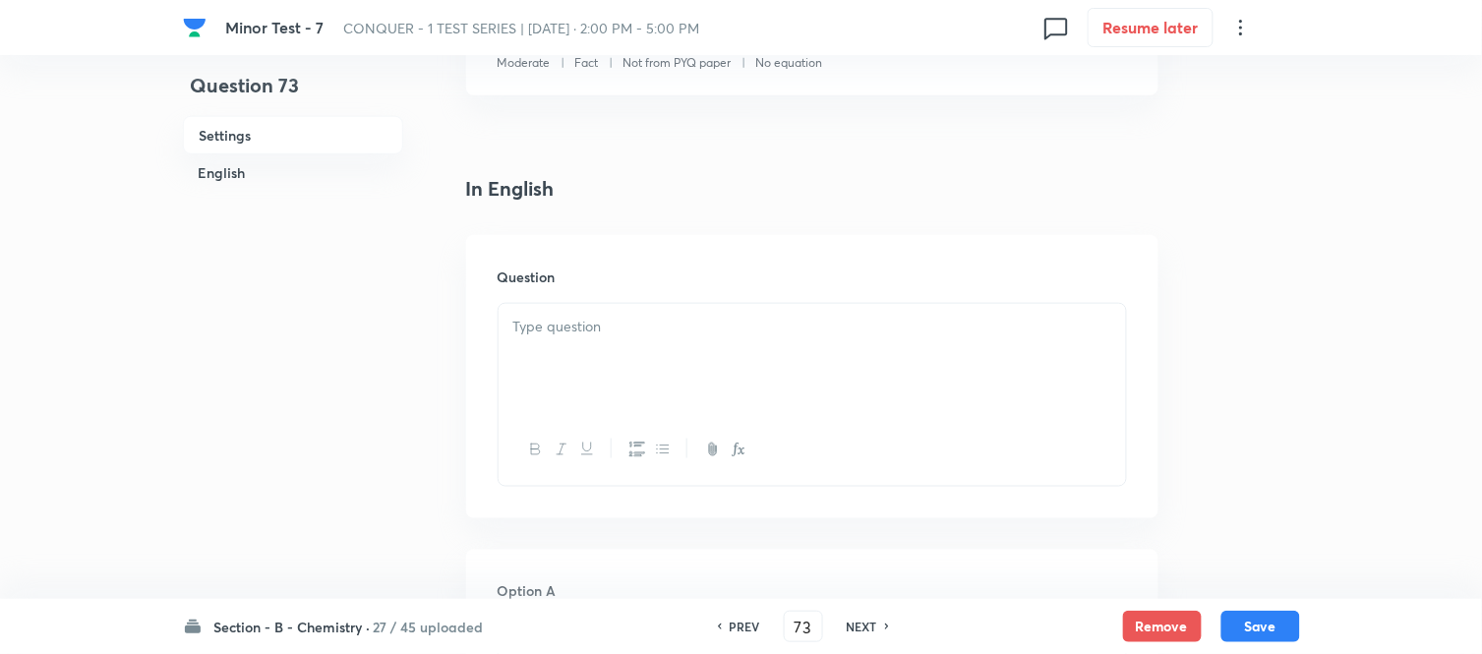
scroll to position [437, 0]
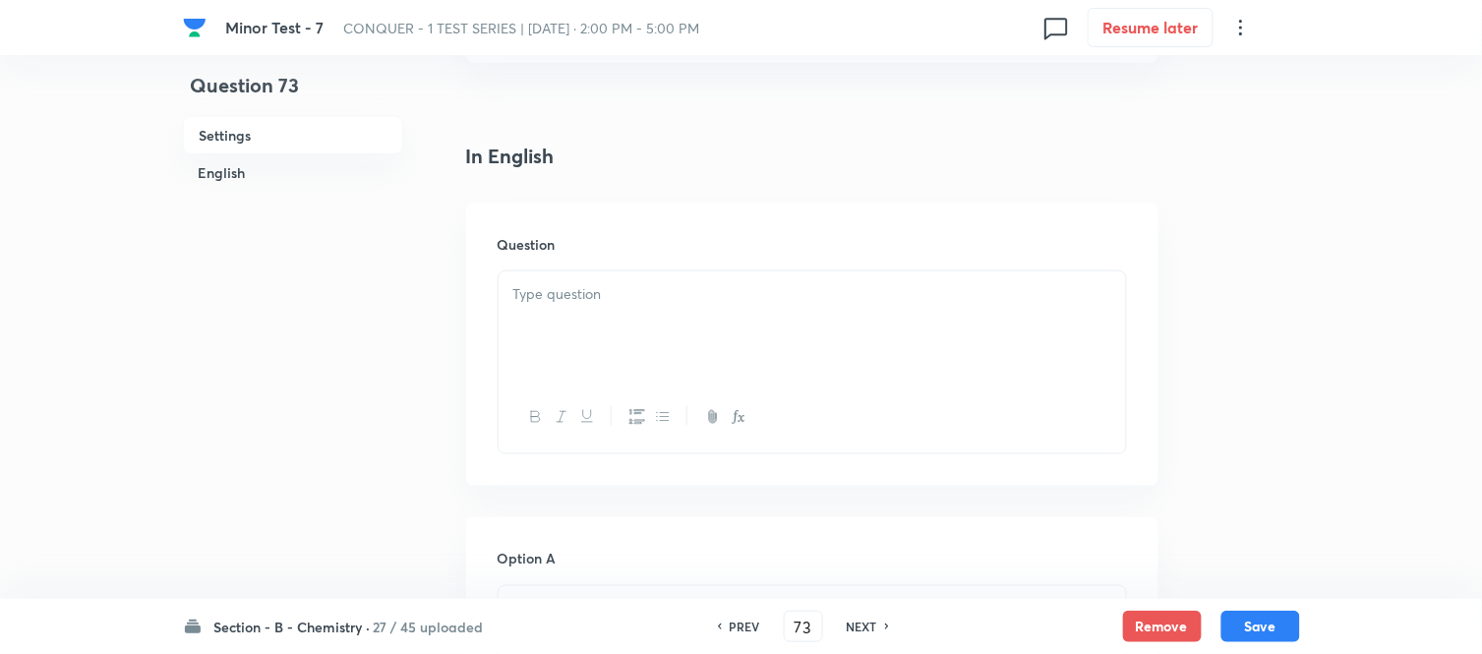
click at [633, 296] on p at bounding box center [812, 294] width 598 height 23
click at [625, 324] on div at bounding box center [811, 326] width 627 height 110
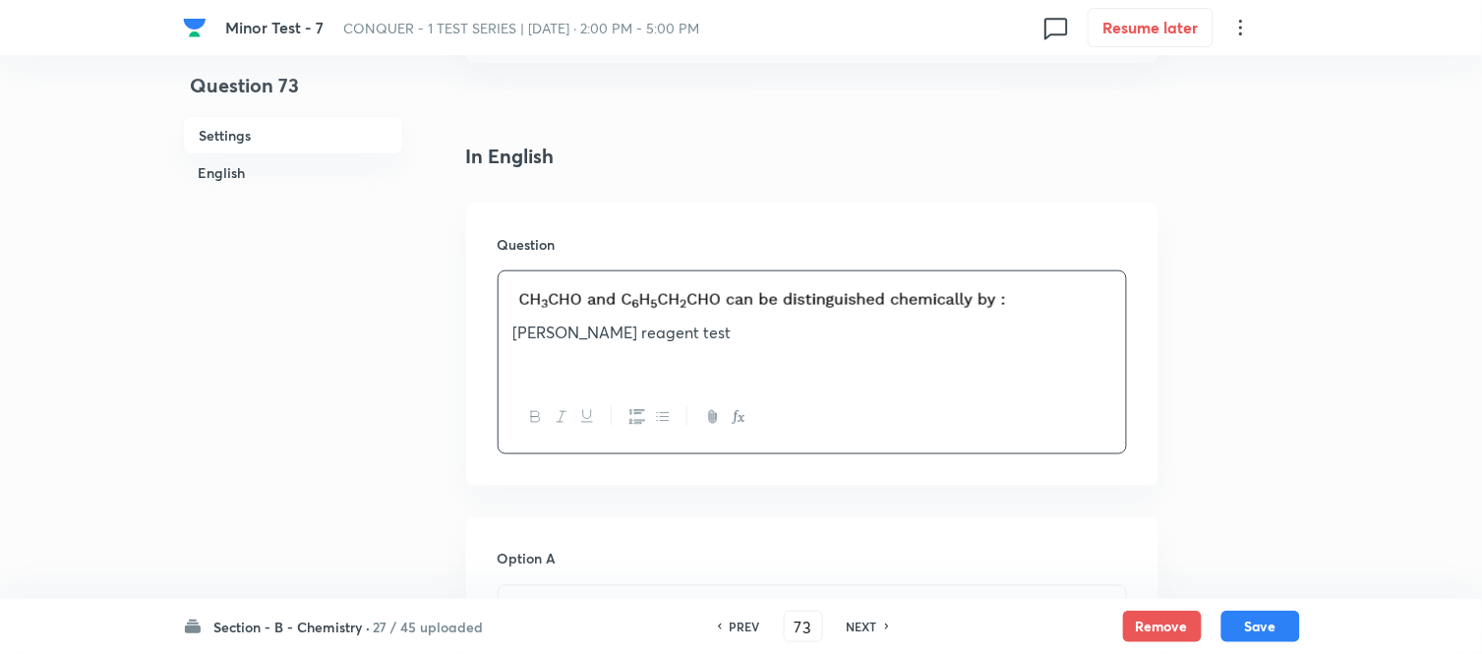
click at [1011, 300] on img at bounding box center [765, 299] width 504 height 32
click at [1013, 306] on img at bounding box center [765, 299] width 504 height 32
click at [1017, 310] on p "Tollen’s reagent test" at bounding box center [812, 313] width 598 height 60
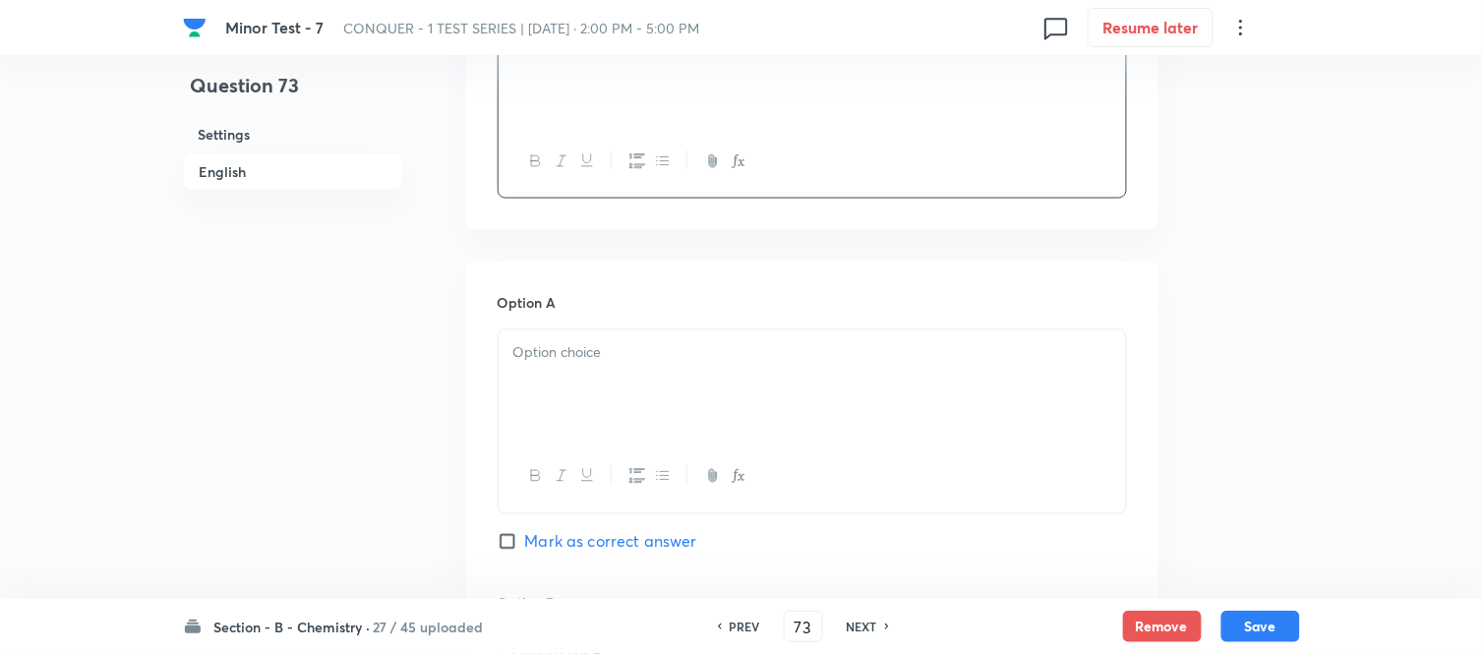
scroll to position [764, 0]
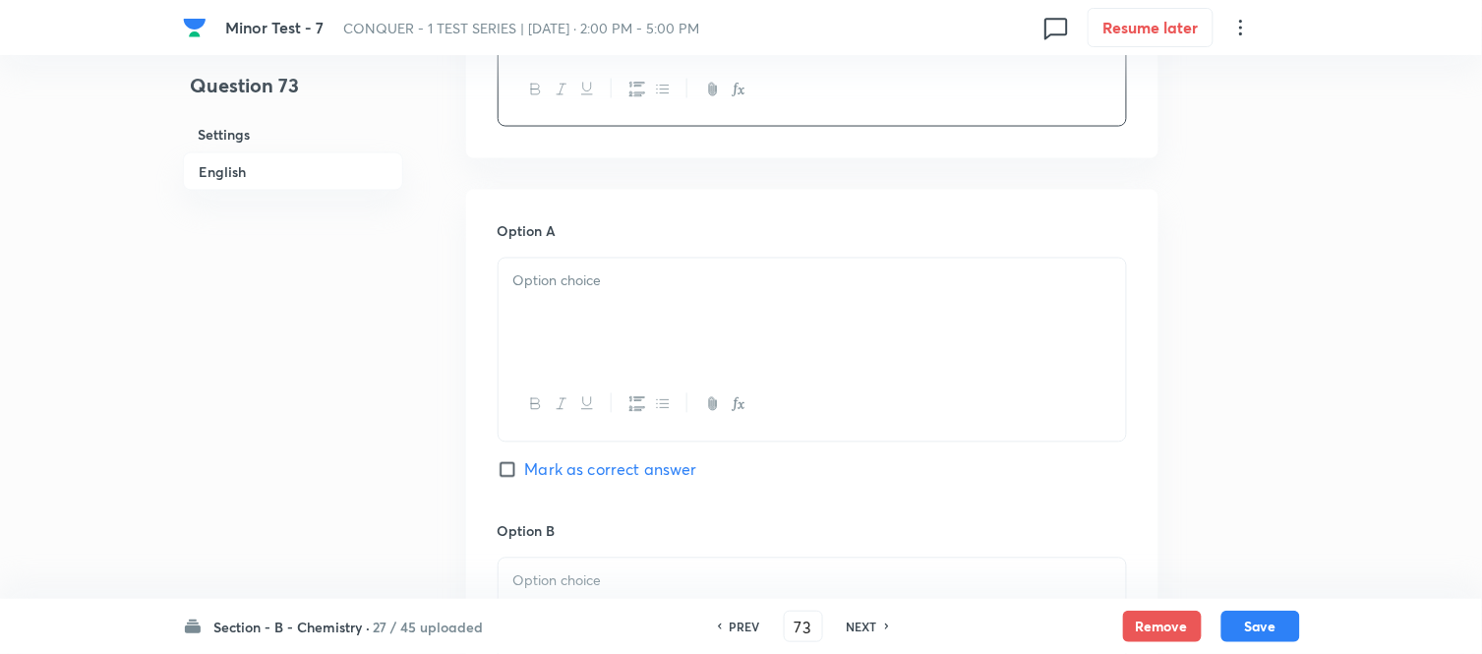
click at [689, 326] on div at bounding box center [811, 314] width 627 height 110
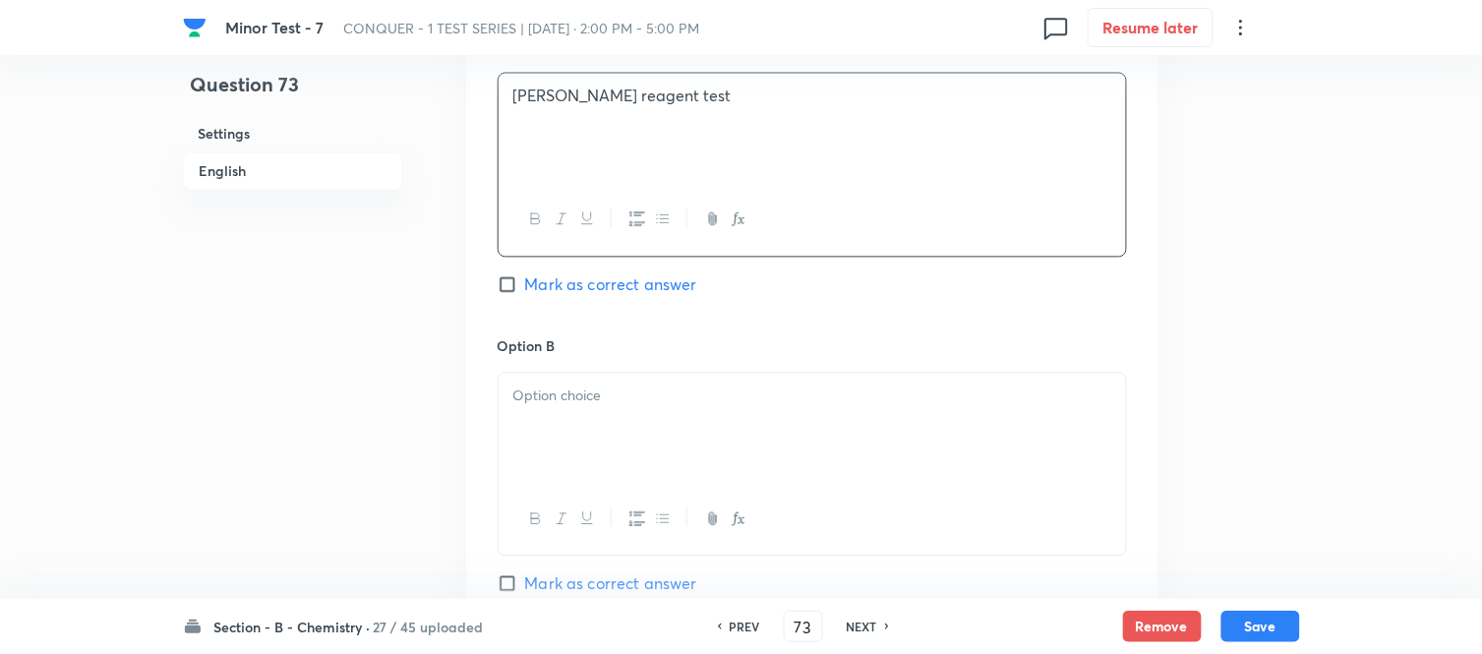
scroll to position [983, 0]
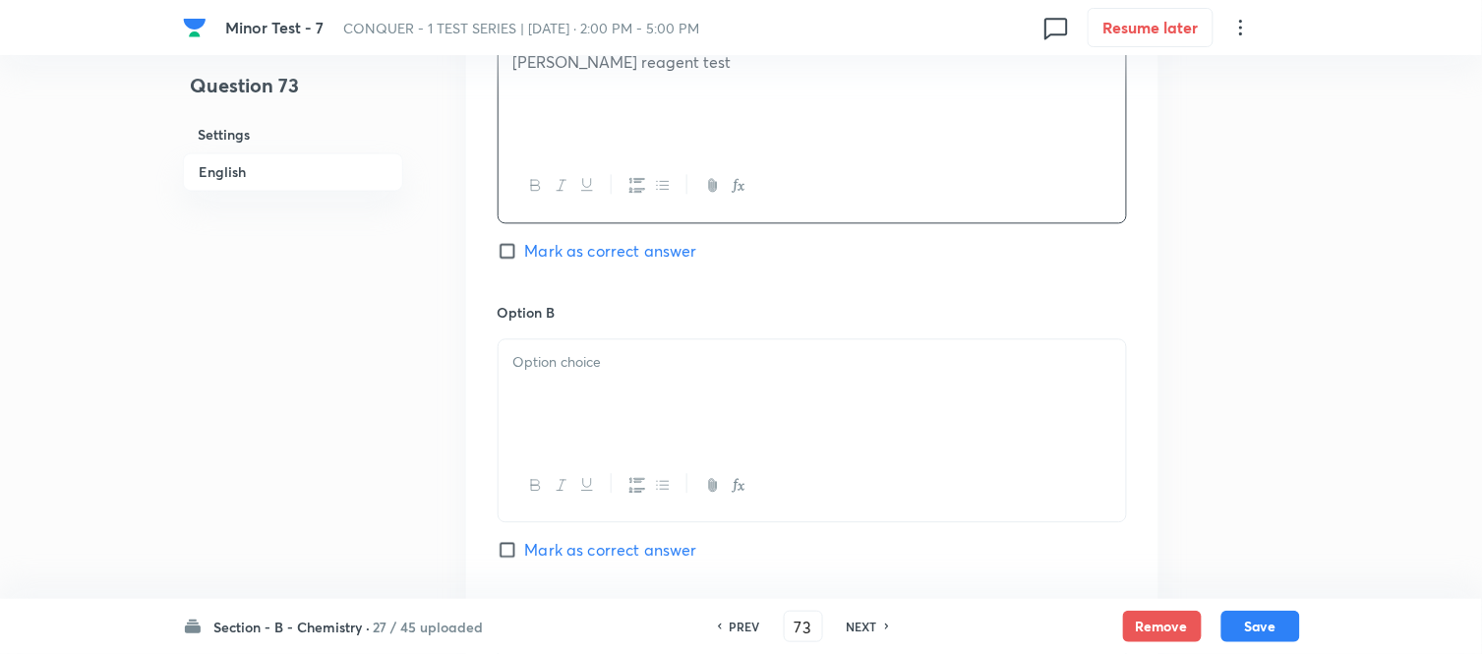
click at [688, 350] on div at bounding box center [811, 394] width 627 height 110
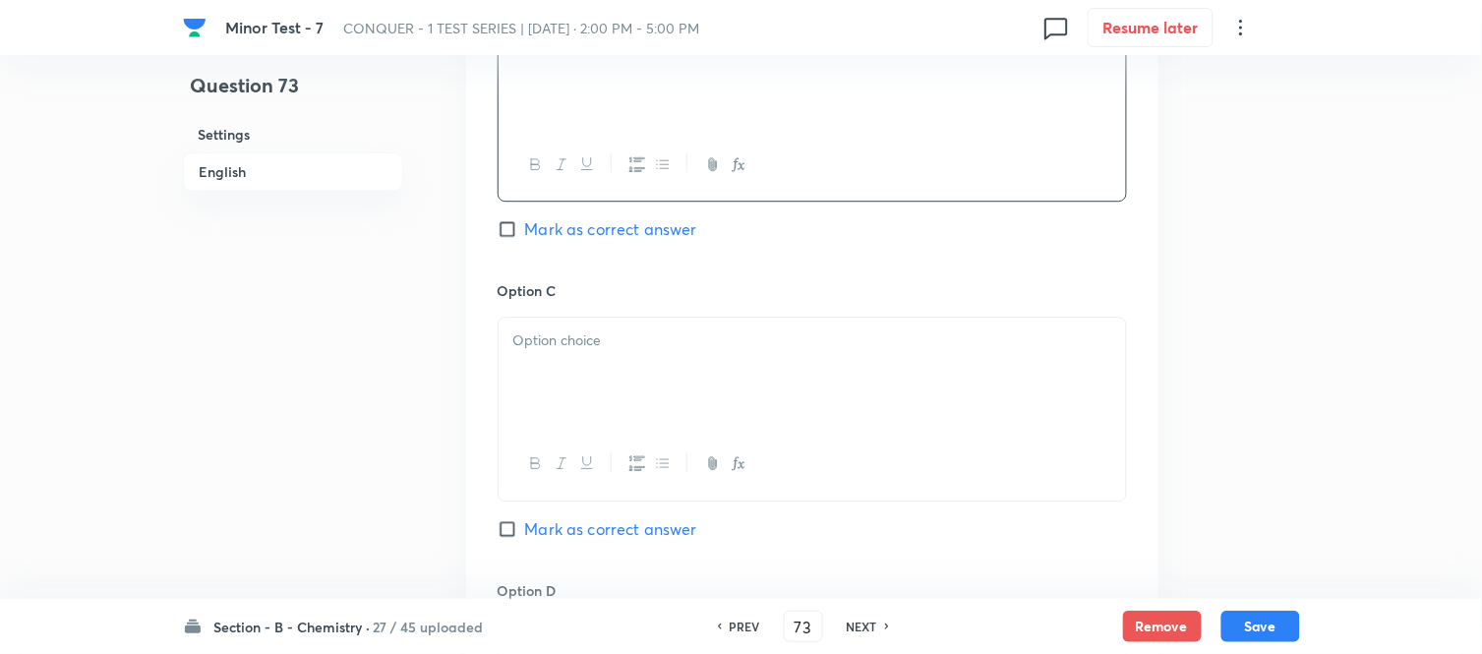
scroll to position [1311, 0]
click at [674, 354] on div at bounding box center [811, 366] width 627 height 110
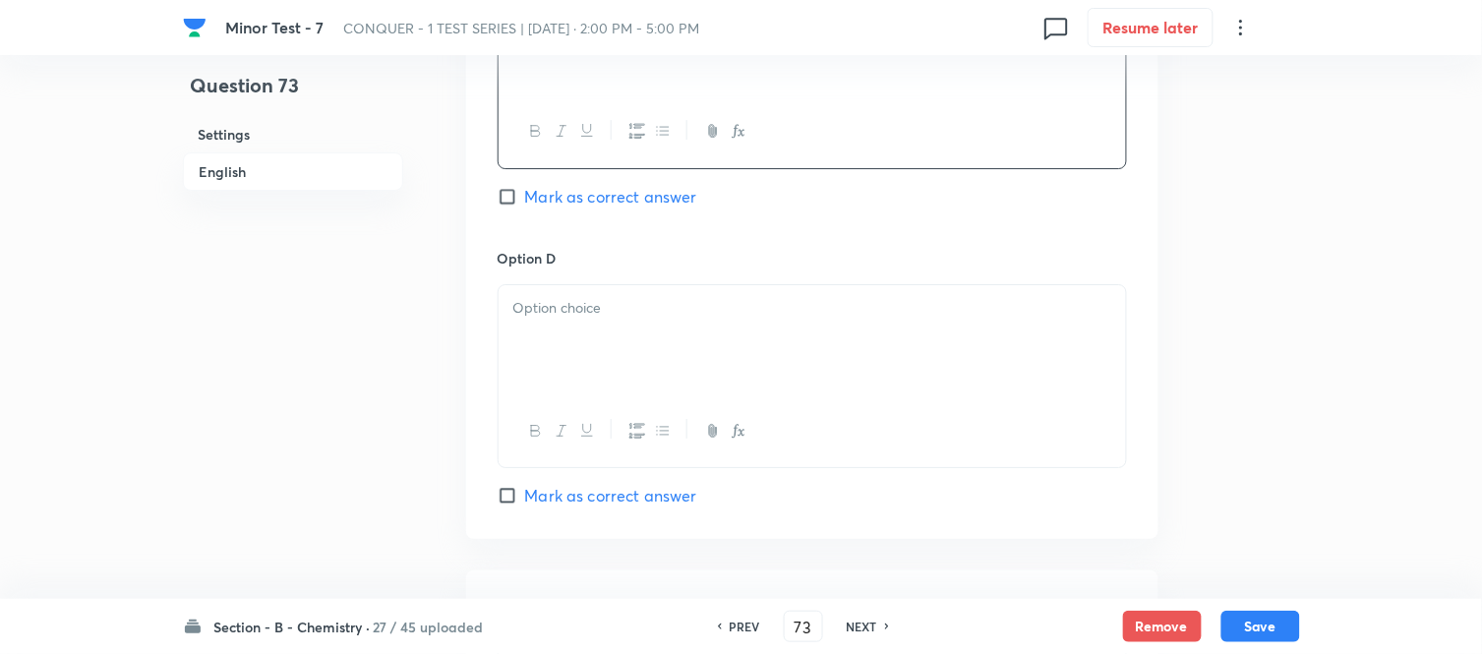
scroll to position [1638, 0]
click at [689, 331] on div at bounding box center [811, 338] width 627 height 110
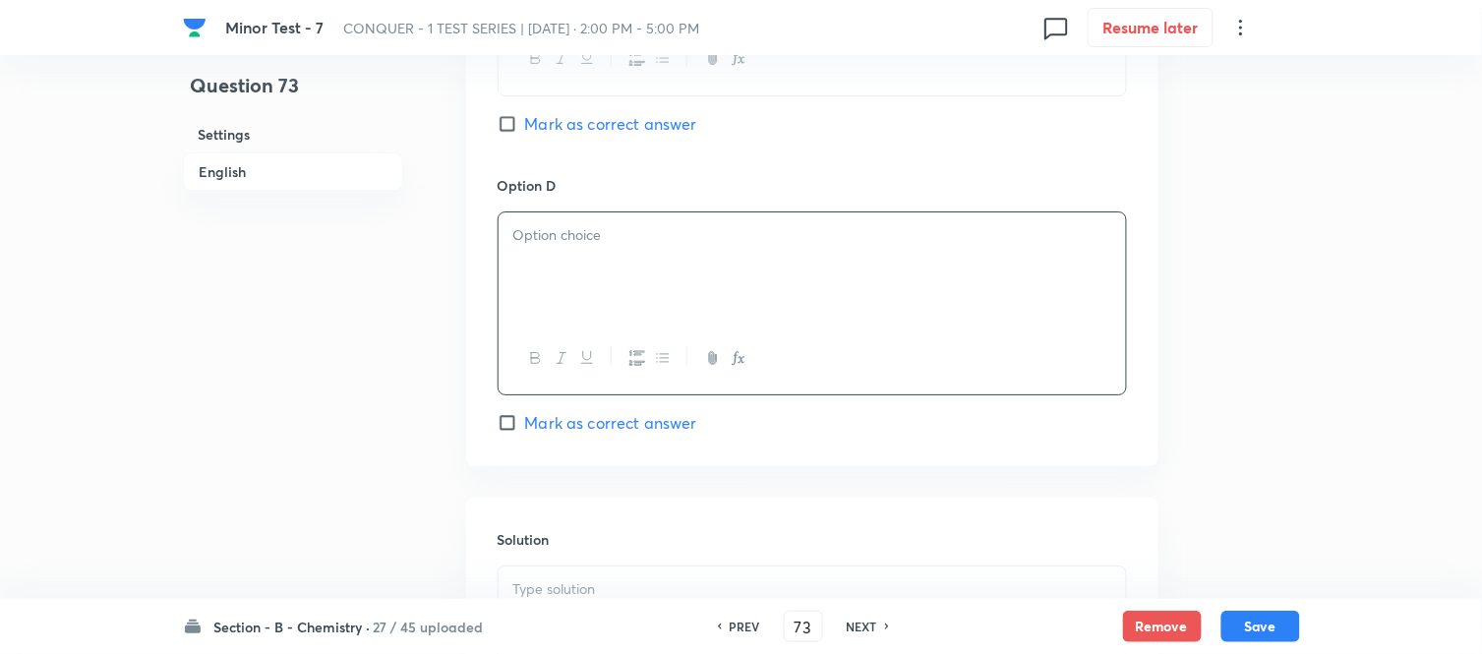
scroll to position [1747, 0]
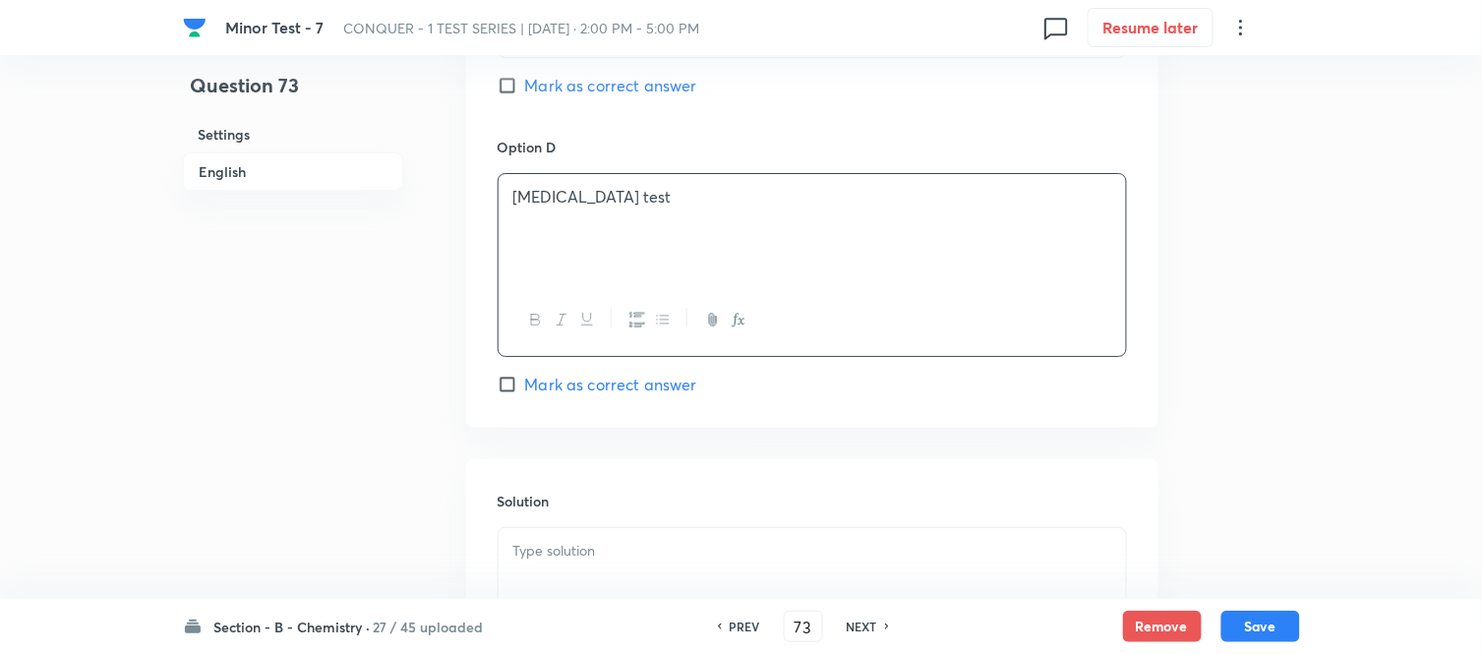
click at [516, 386] on input "Mark as correct answer" at bounding box center [511, 385] width 28 height 20
checkbox input "true"
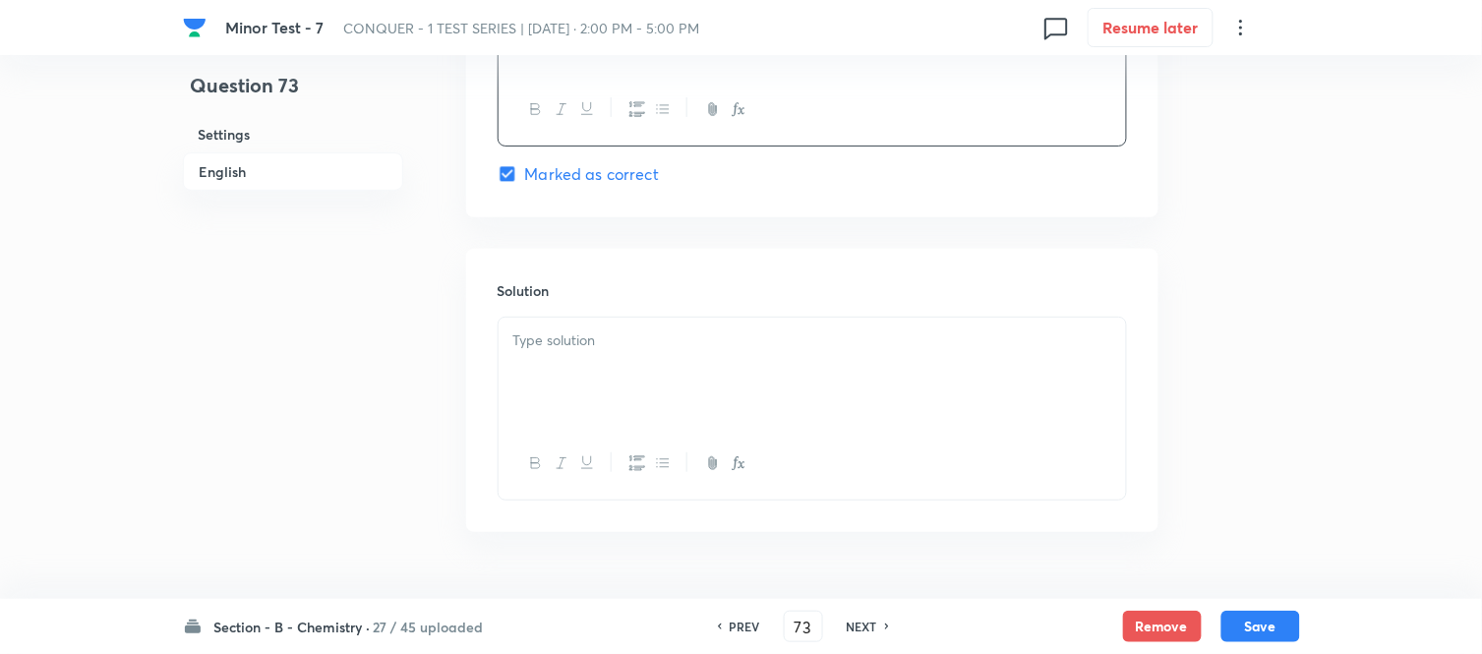
scroll to position [1966, 0]
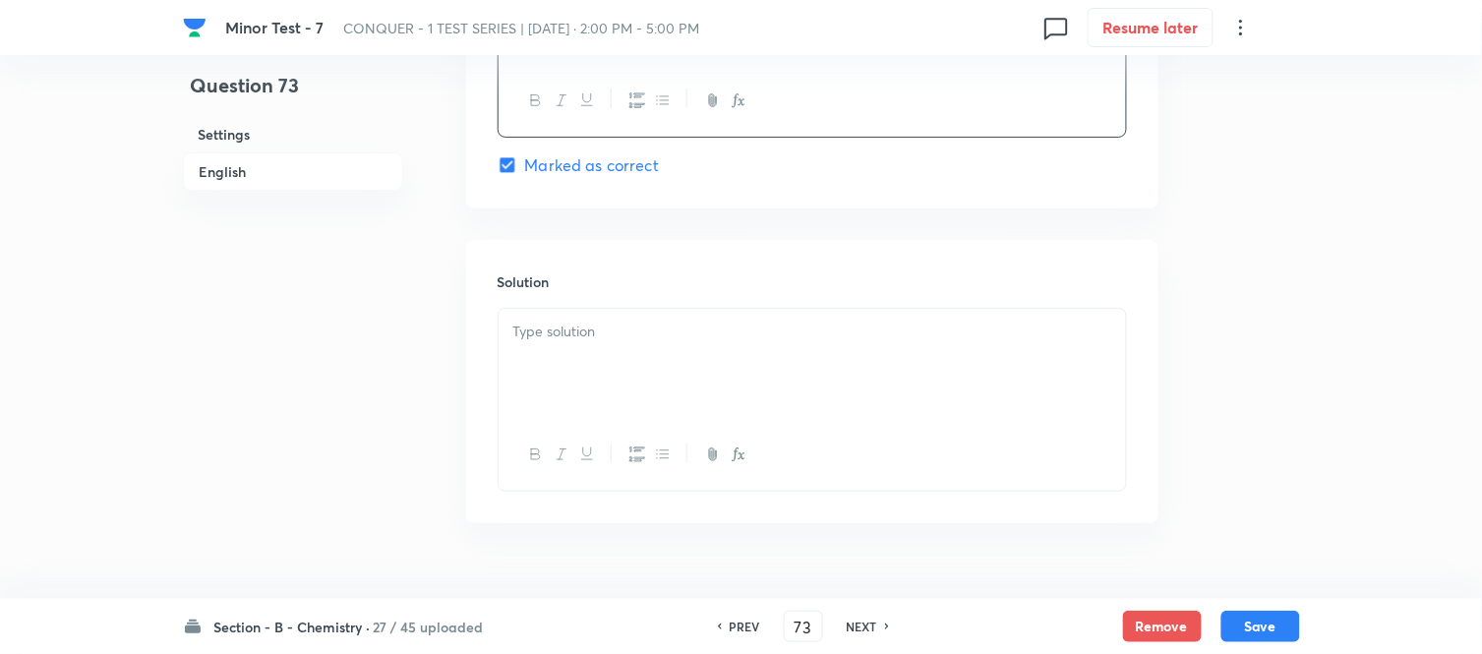
click at [635, 347] on div at bounding box center [811, 364] width 627 height 110
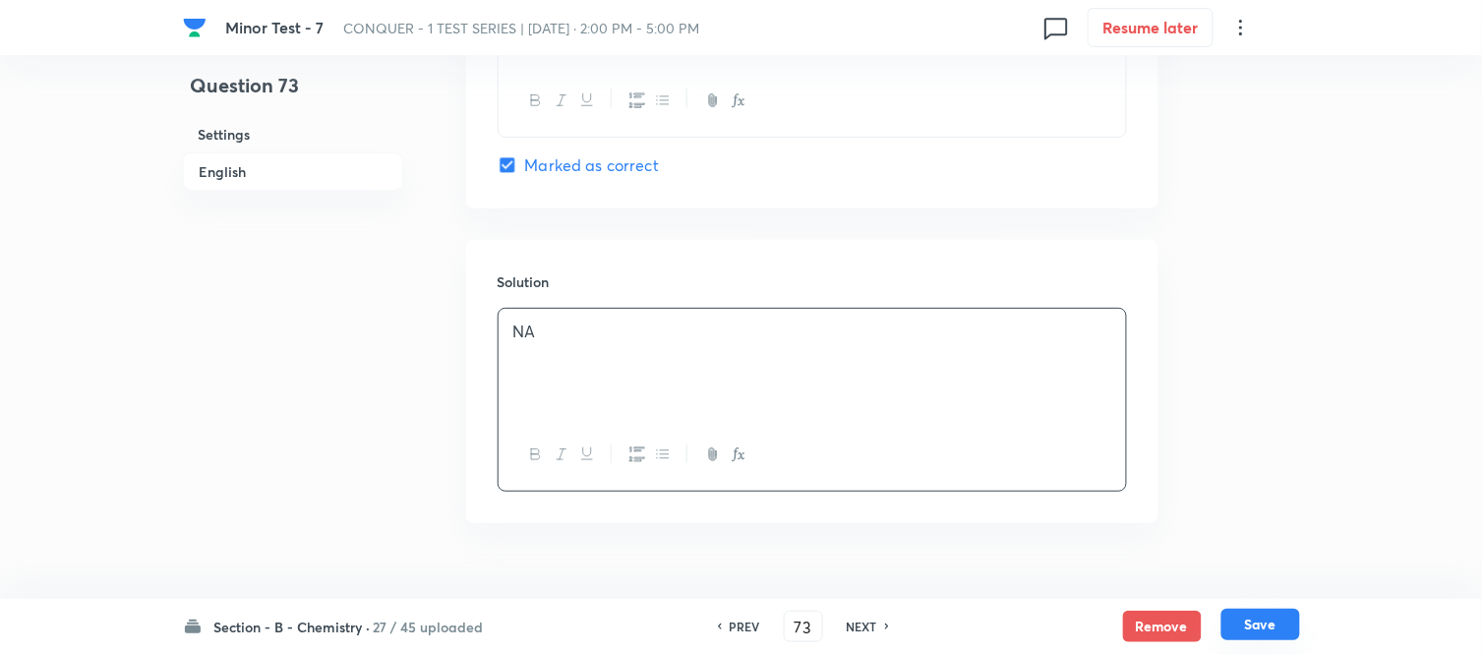
click at [1257, 624] on button "Save" at bounding box center [1260, 624] width 79 height 31
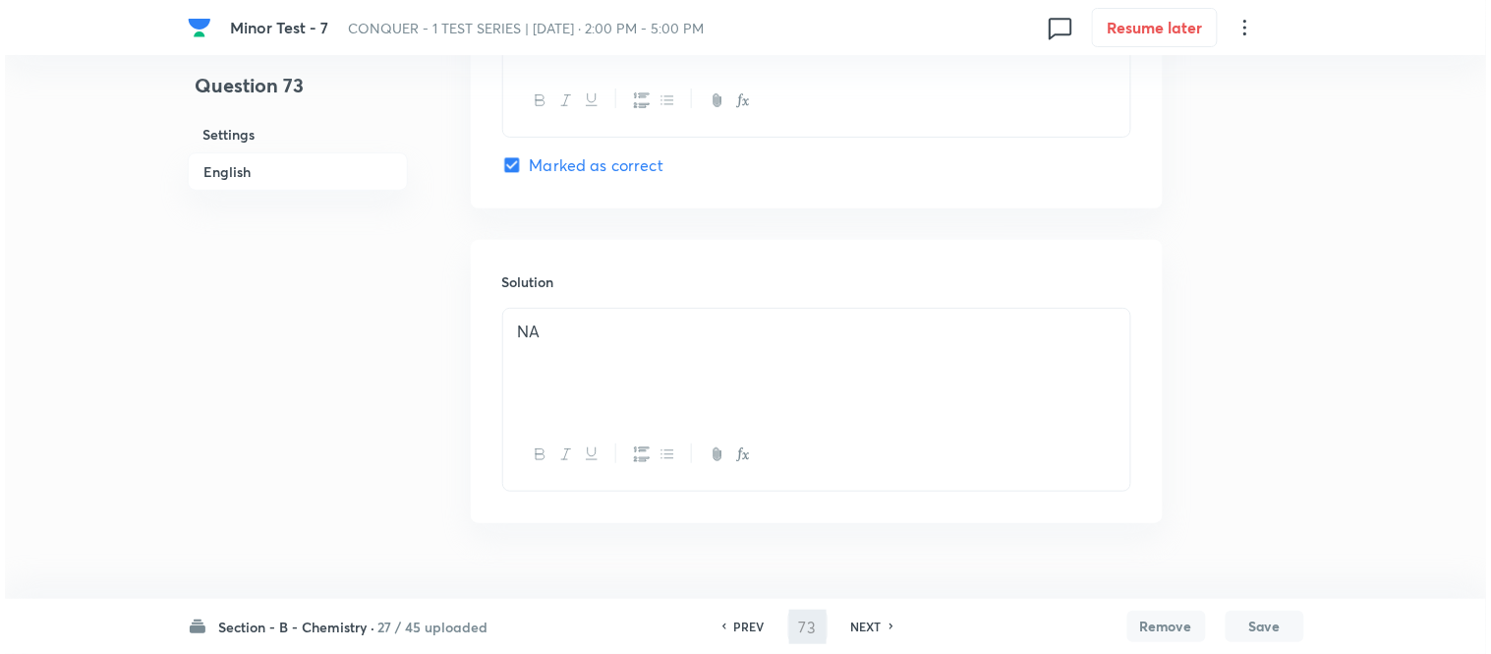
scroll to position [0, 0]
type input "74"
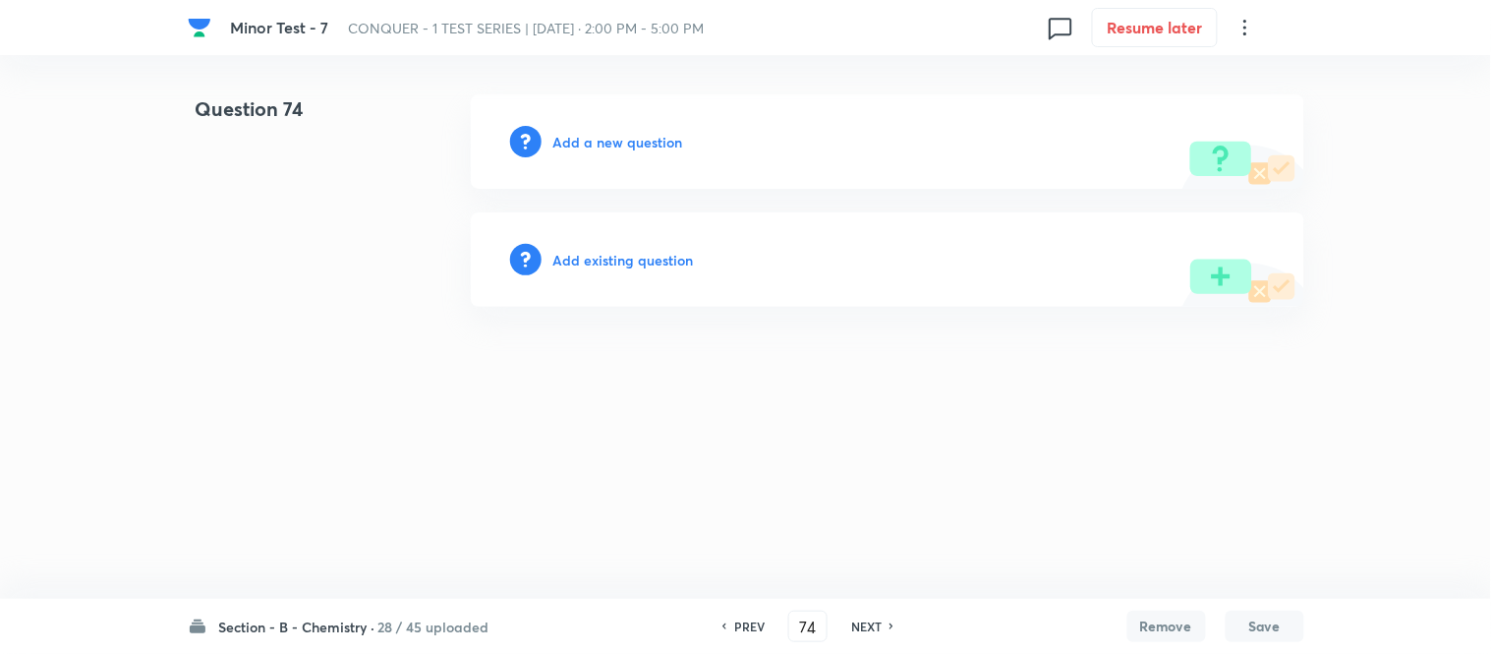
click at [603, 140] on h6 "Add a new question" at bounding box center [619, 142] width 130 height 21
click at [603, 140] on h6 "Choose a question type" at bounding box center [629, 142] width 151 height 21
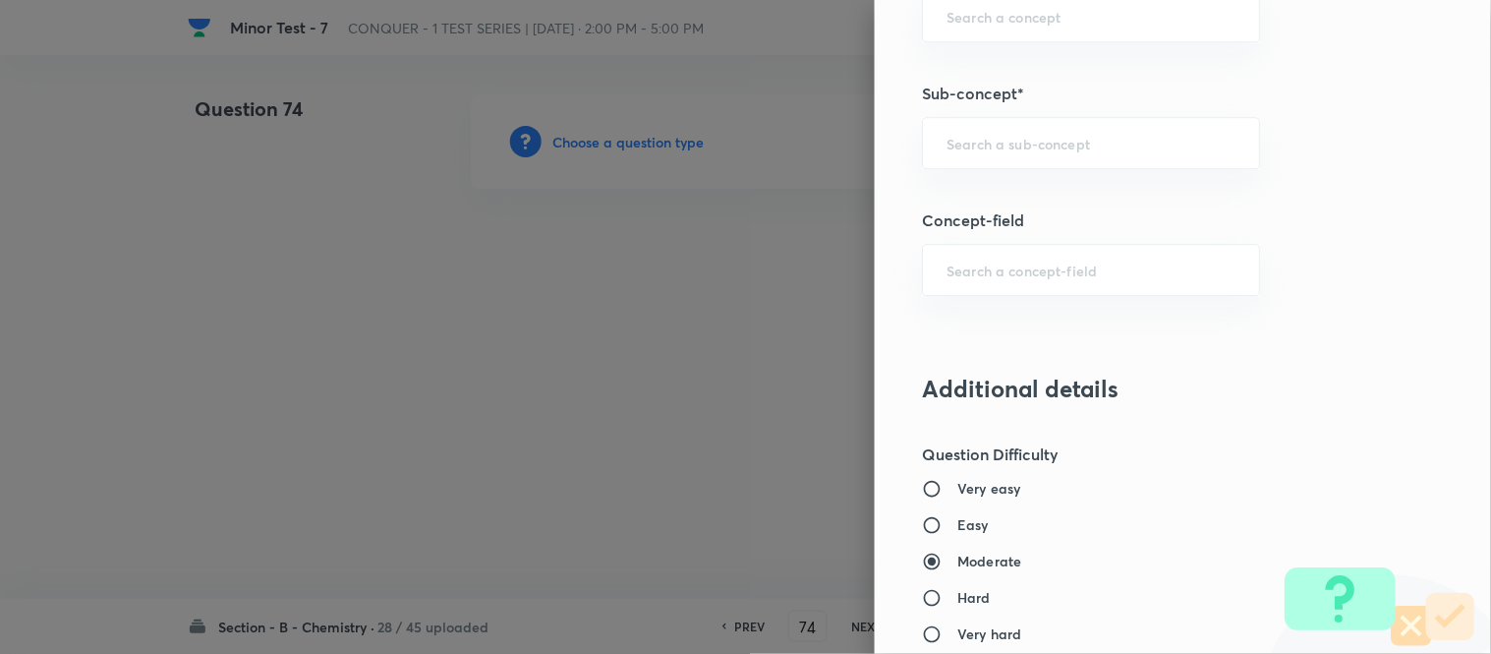
scroll to position [1349, 0]
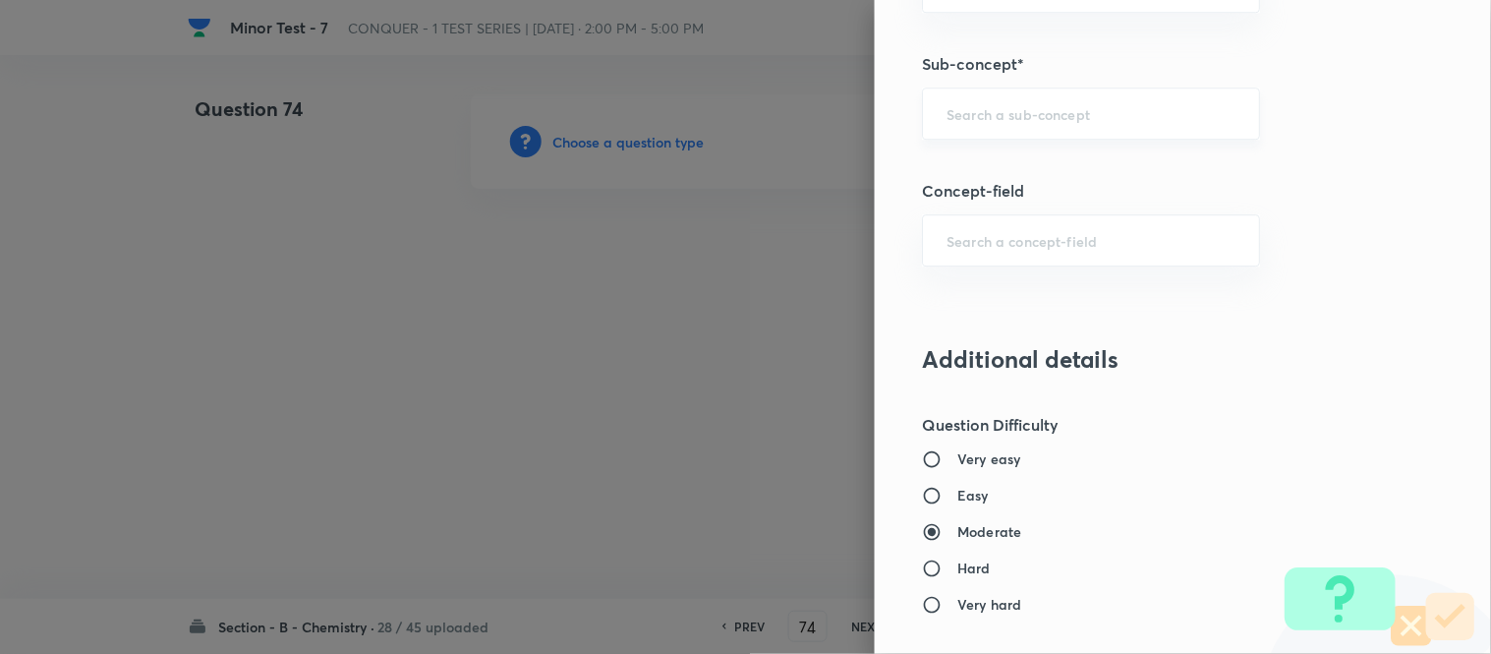
click at [1057, 124] on div "​" at bounding box center [1091, 114] width 338 height 52
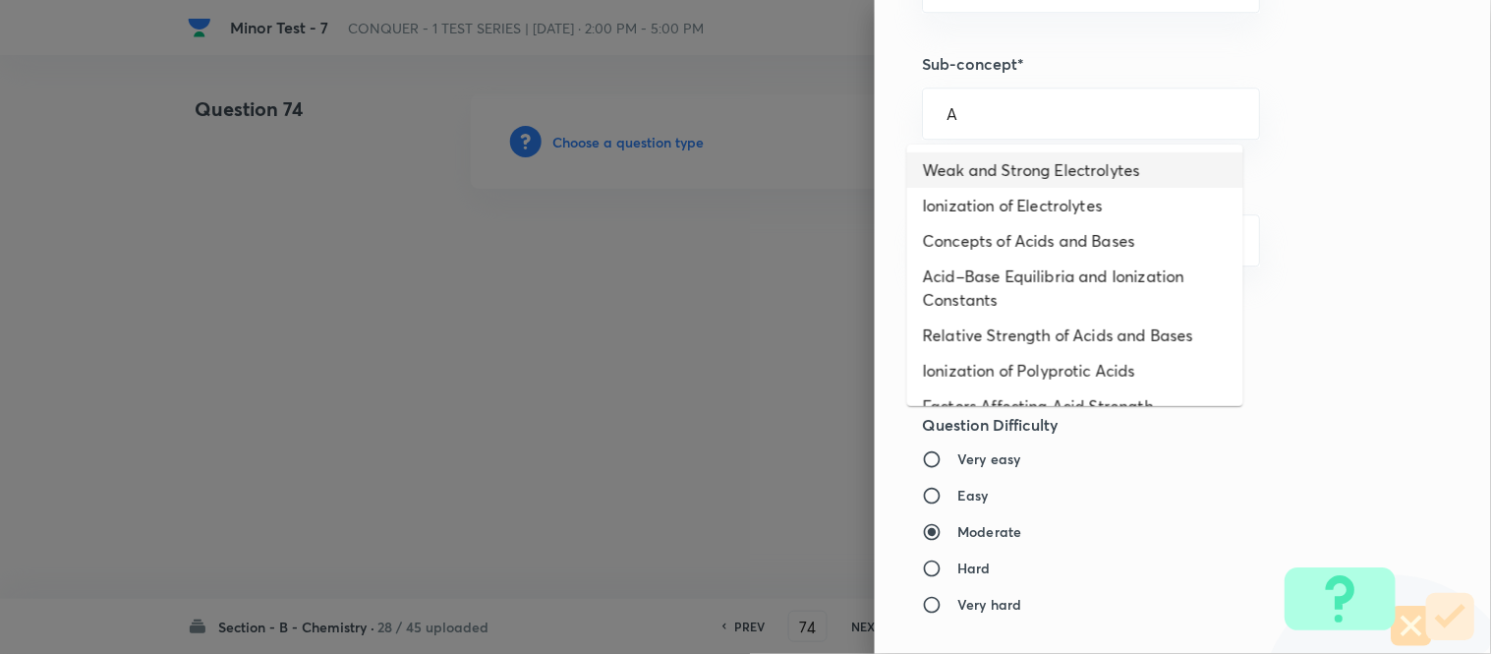
click at [1029, 157] on li "Weak and Strong Electrolytes" at bounding box center [1075, 169] width 336 height 35
type input "Weak and Strong Electrolytes"
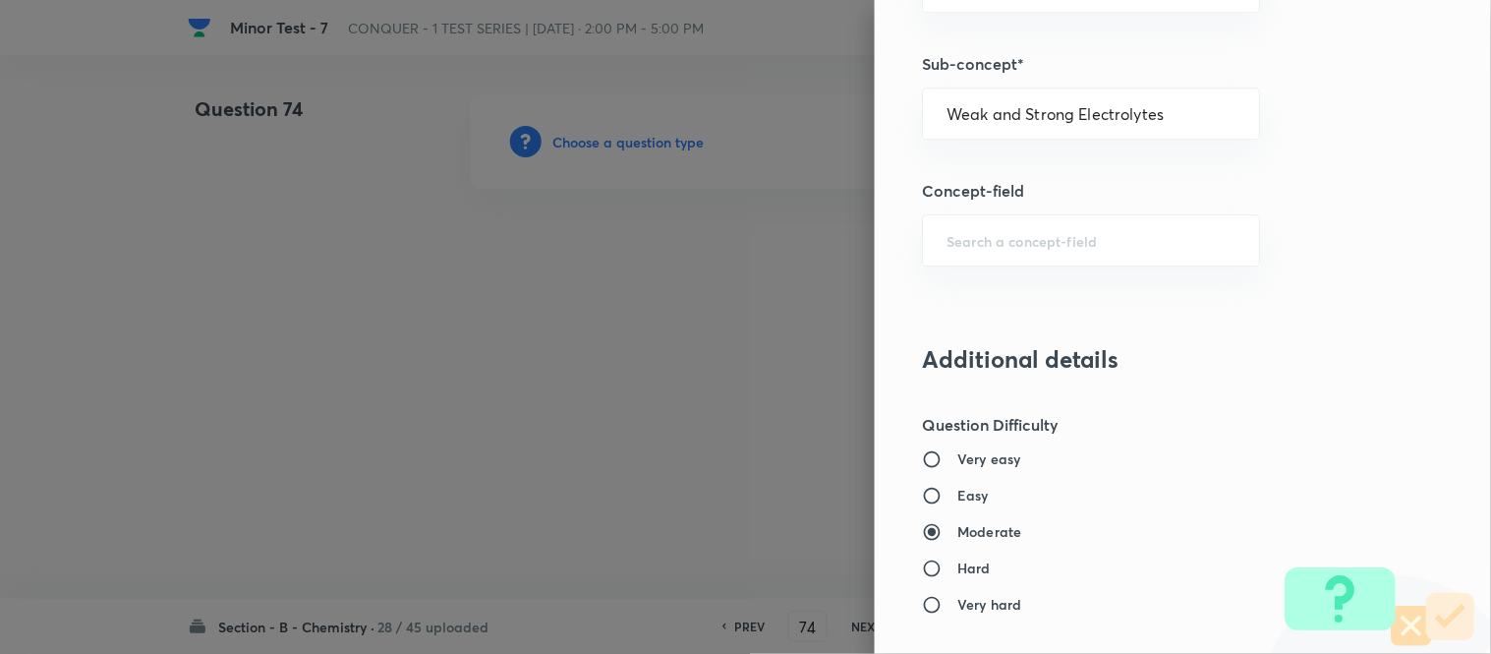
type input "Chemistry"
type input "Physical Chemistry"
type input "Ionic Equilibrium"
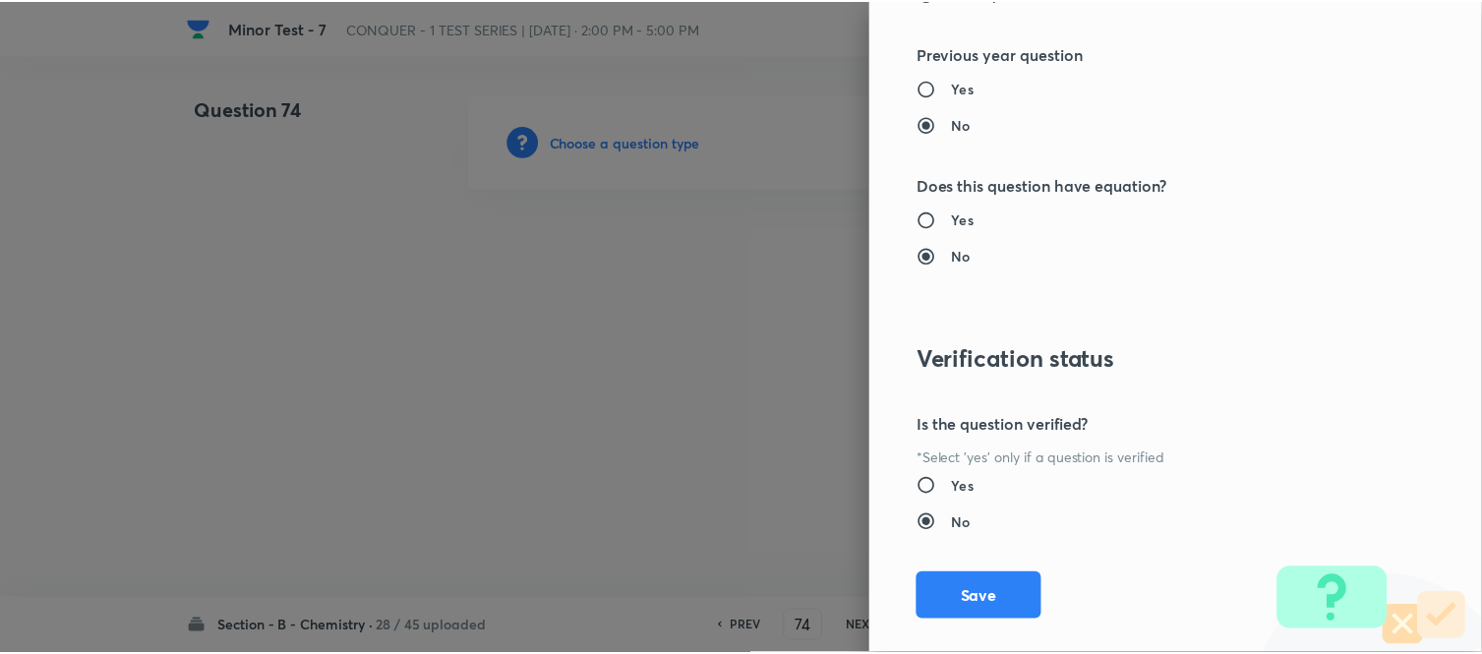
scroll to position [2158, 0]
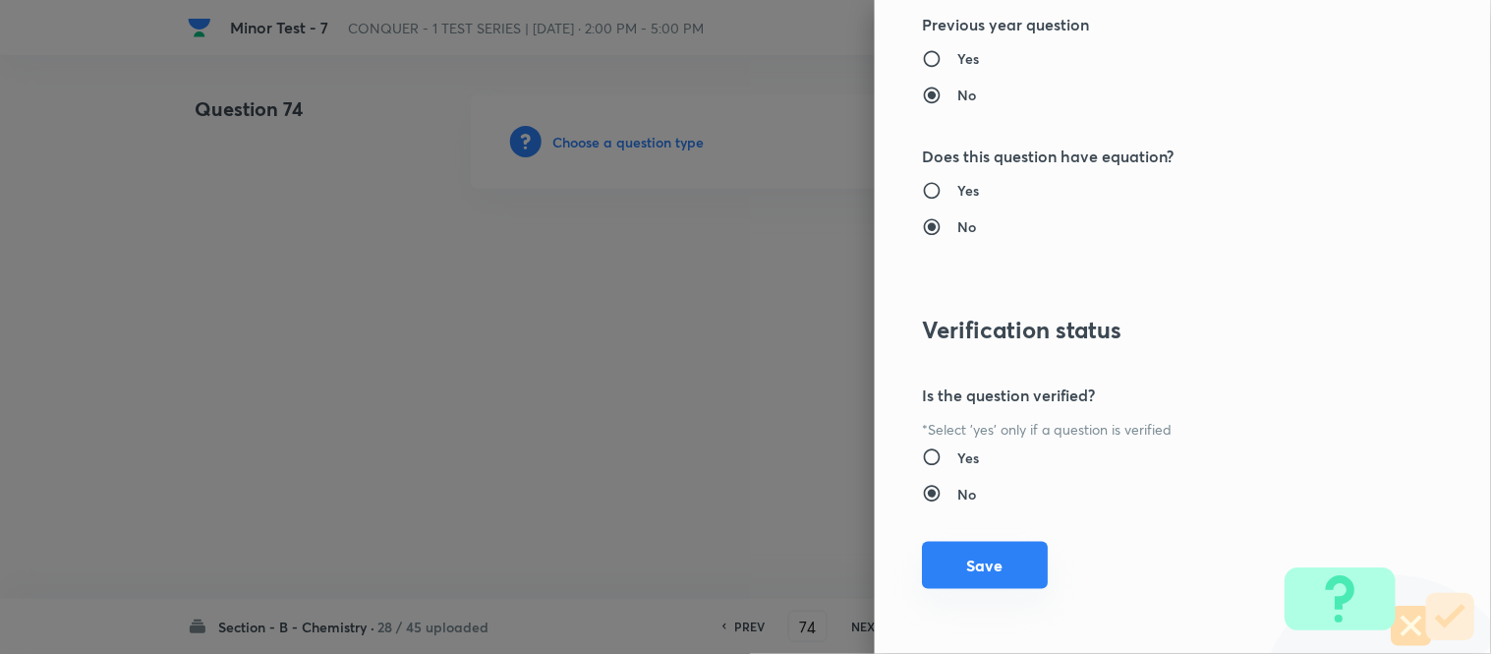
click at [954, 570] on button "Save" at bounding box center [985, 565] width 126 height 47
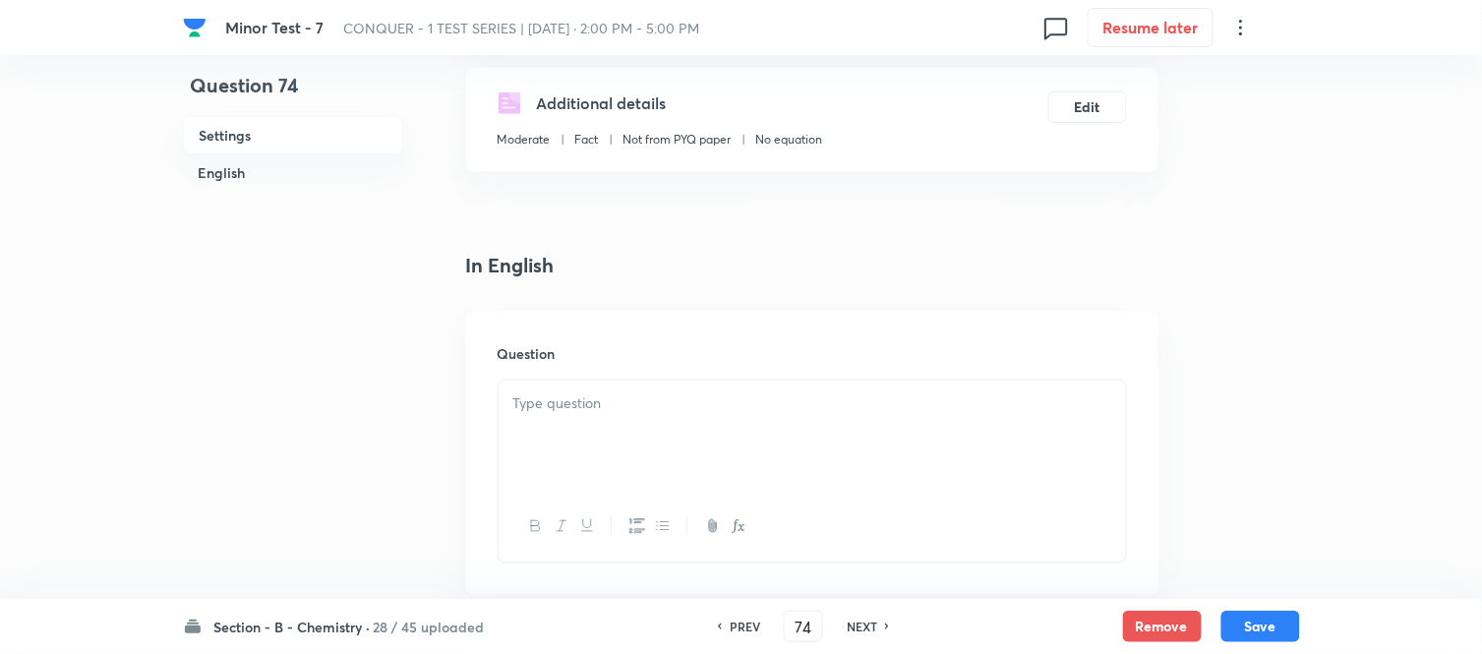
scroll to position [546, 0]
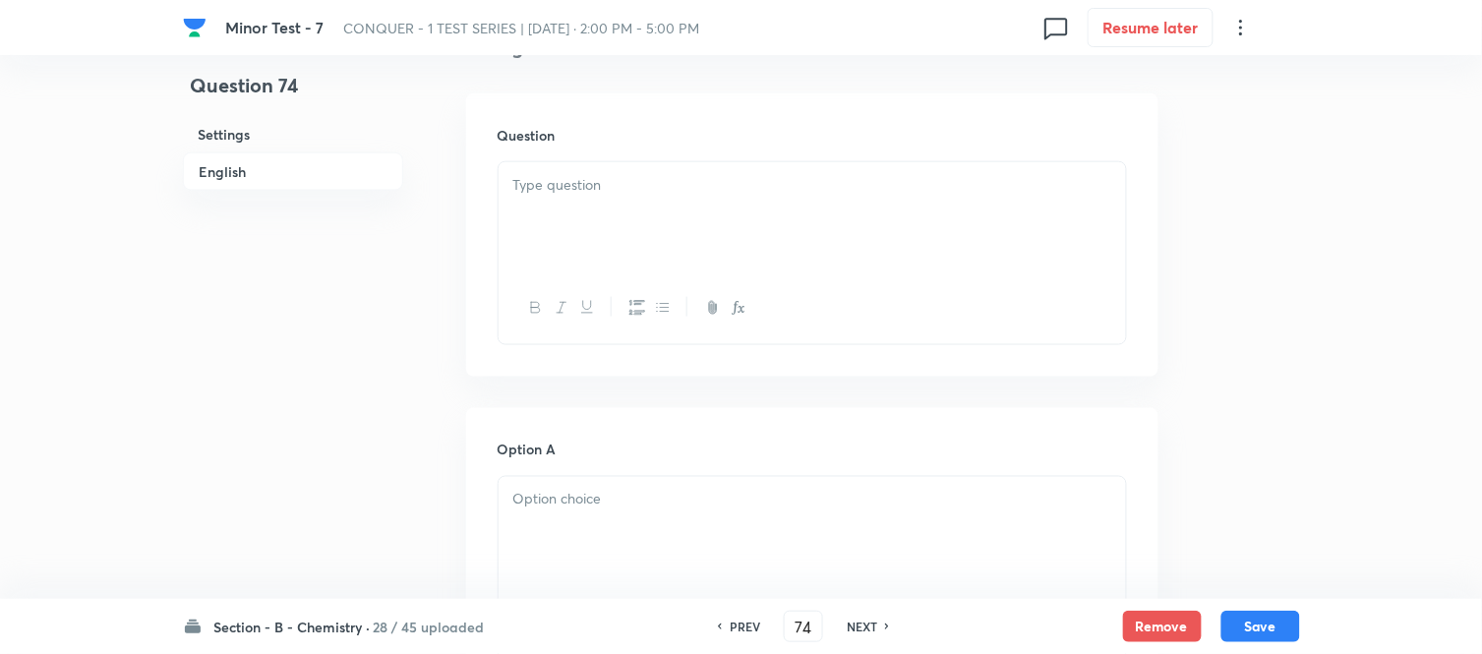
click at [738, 175] on p at bounding box center [812, 185] width 598 height 23
click at [781, 185] on p at bounding box center [812, 185] width 598 height 23
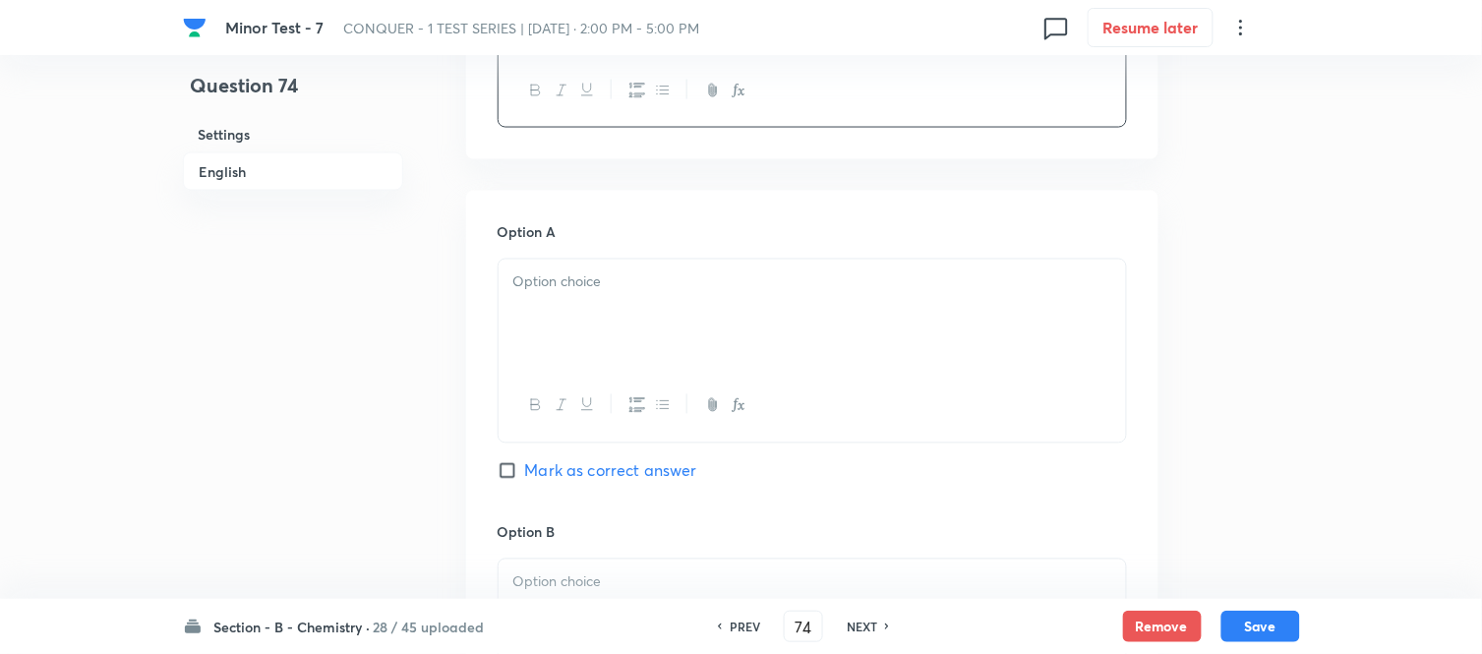
scroll to position [764, 0]
click at [710, 298] on div at bounding box center [811, 314] width 627 height 110
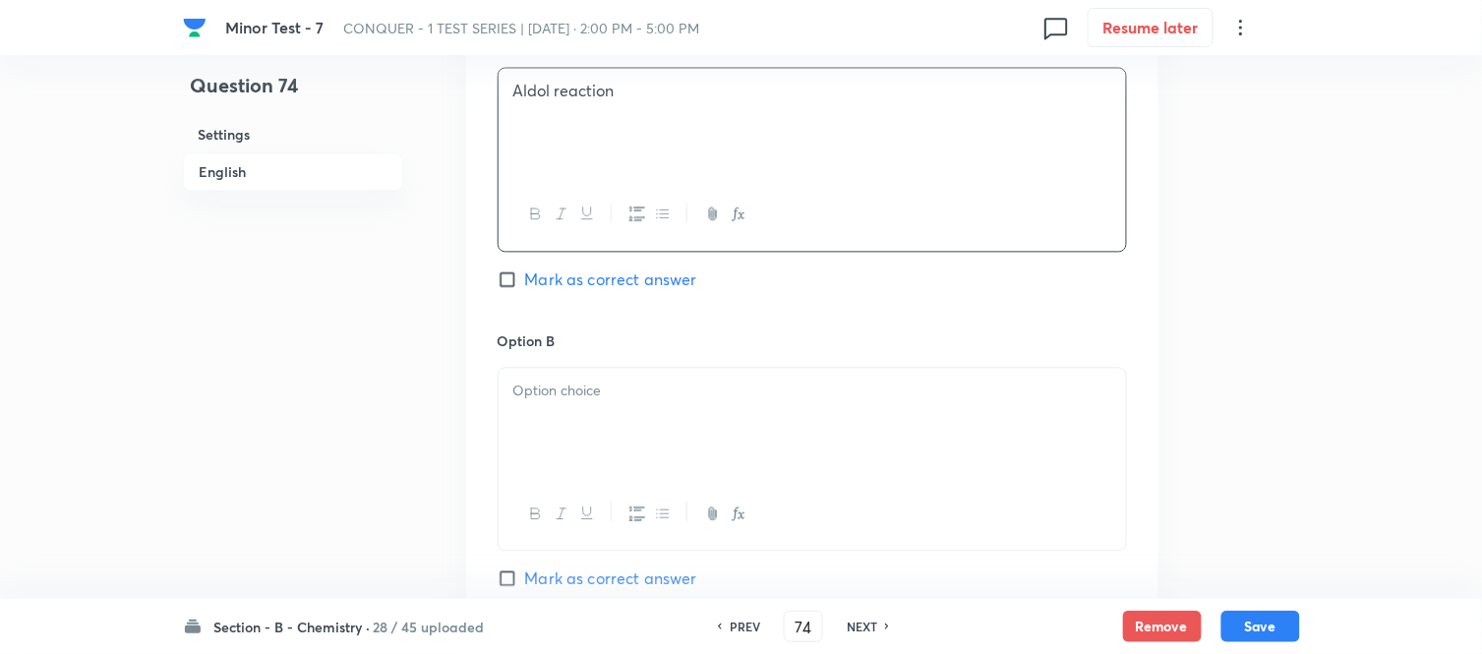
scroll to position [983, 0]
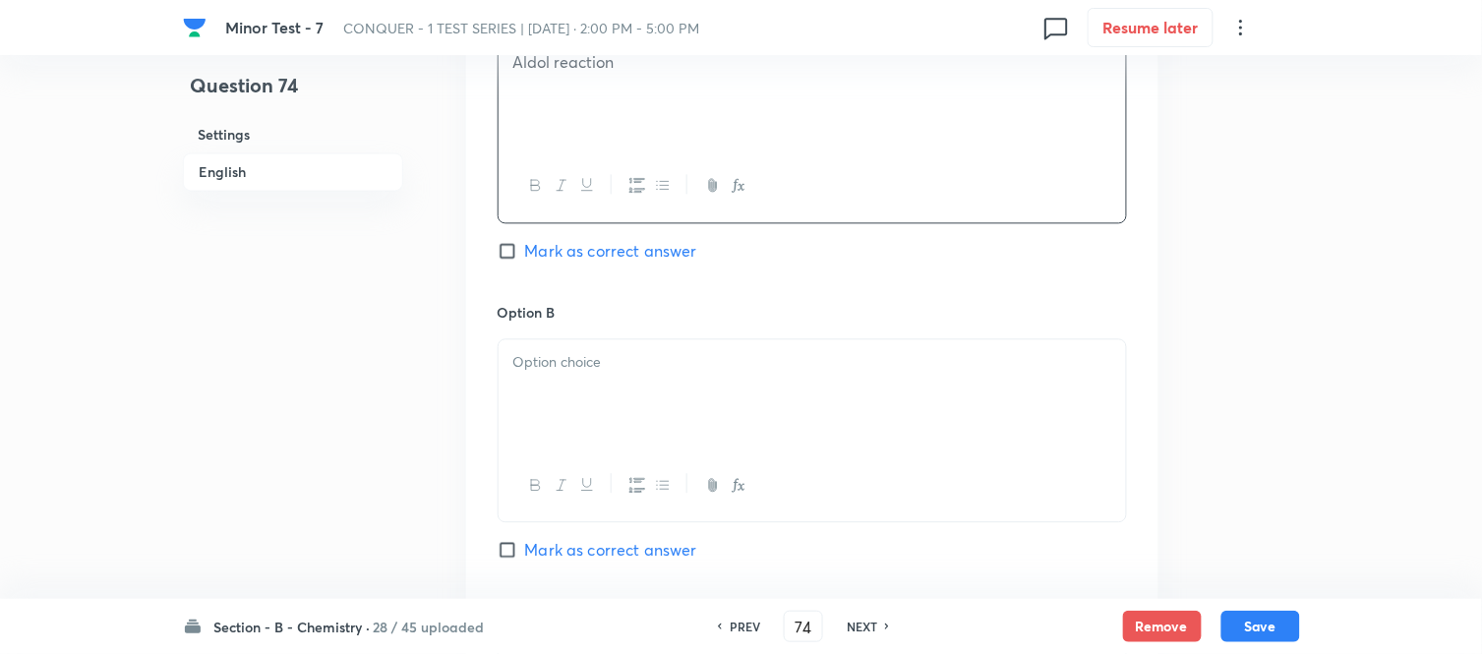
click at [742, 357] on p at bounding box center [812, 362] width 598 height 23
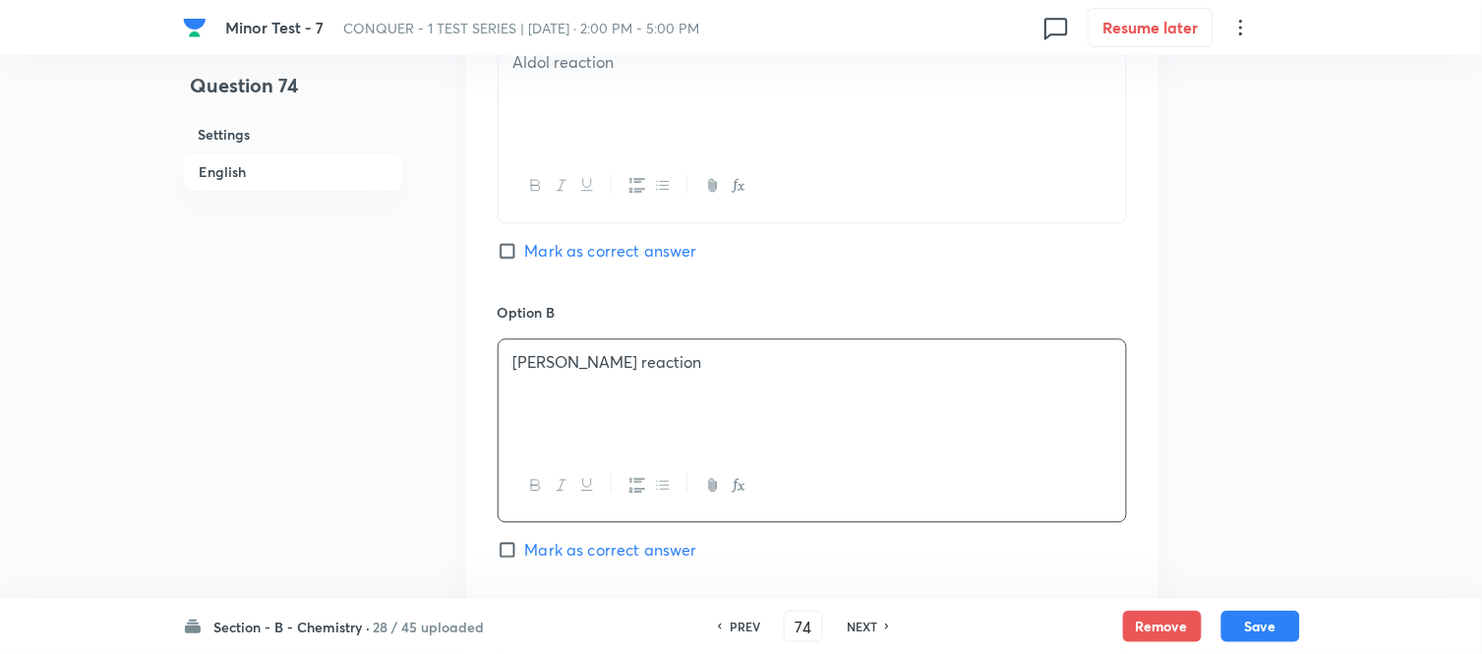
scroll to position [1201, 0]
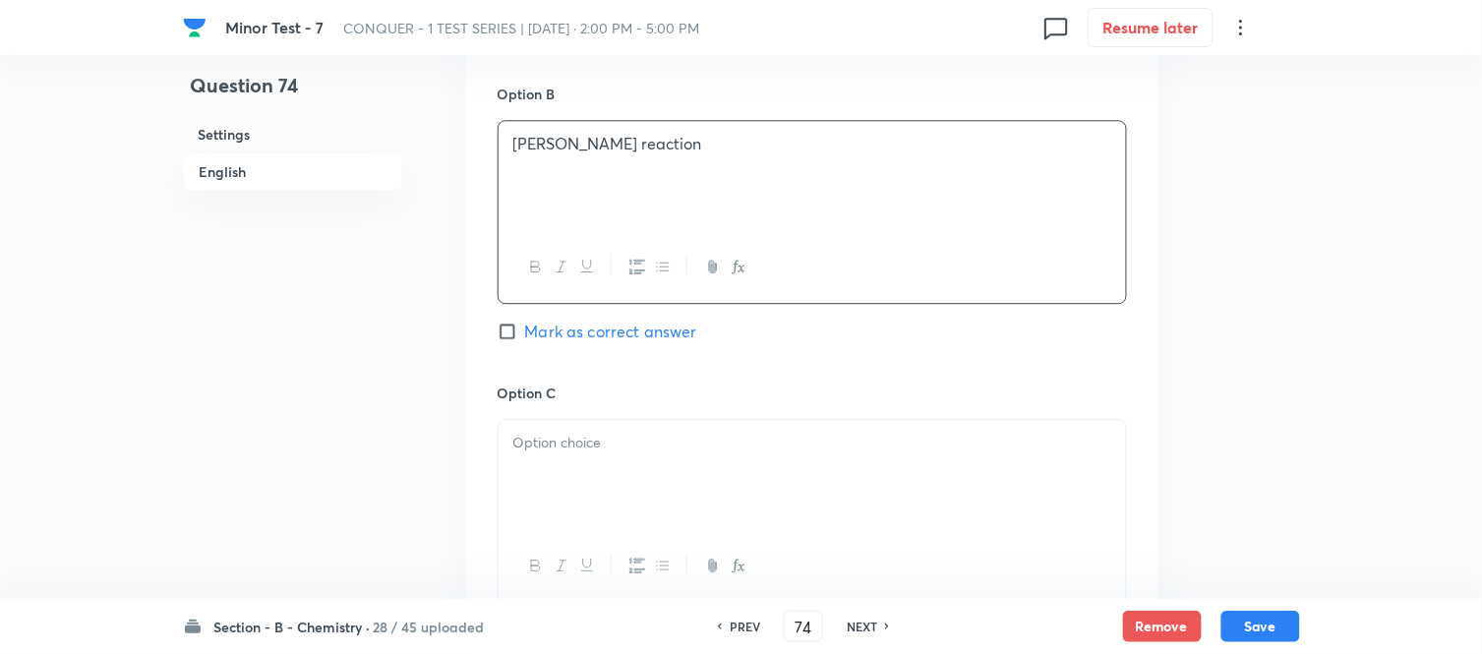
click at [673, 427] on div at bounding box center [811, 475] width 627 height 110
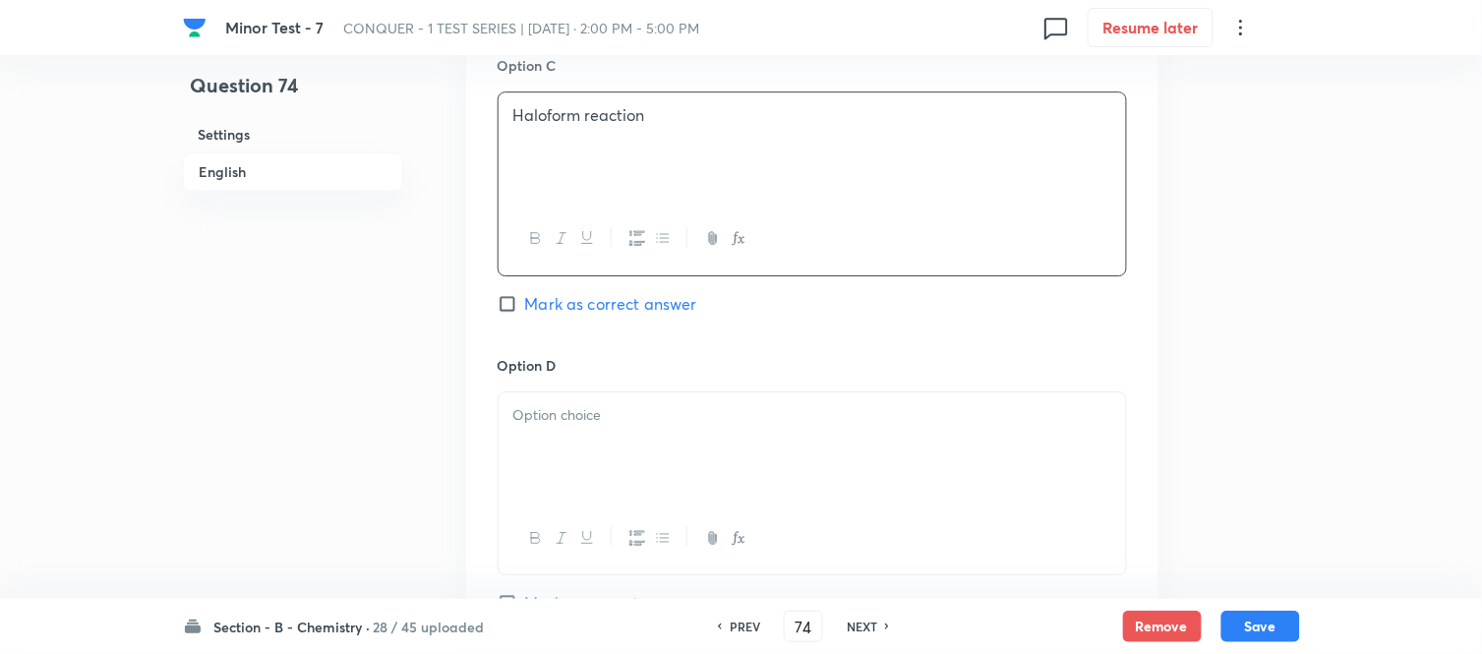
click at [678, 413] on p at bounding box center [812, 415] width 598 height 23
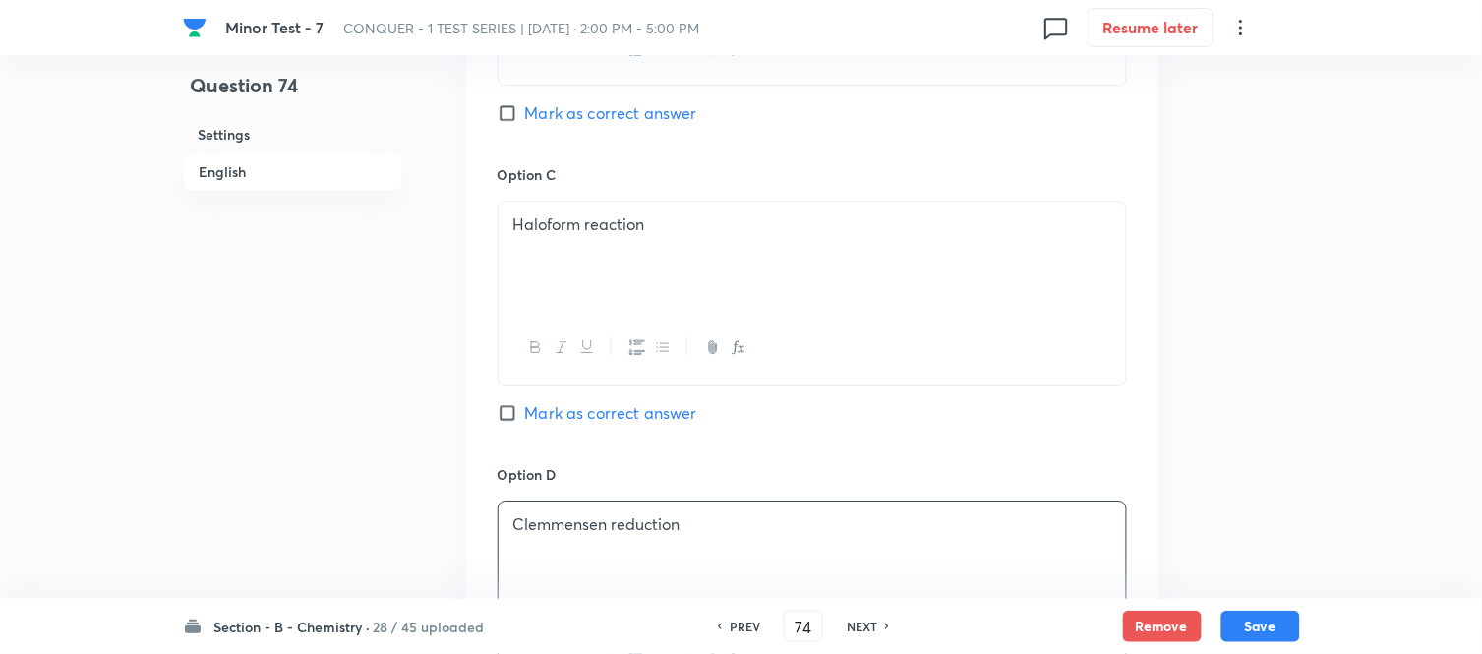
click at [508, 414] on input "Mark as correct answer" at bounding box center [511, 413] width 28 height 20
checkbox input "true"
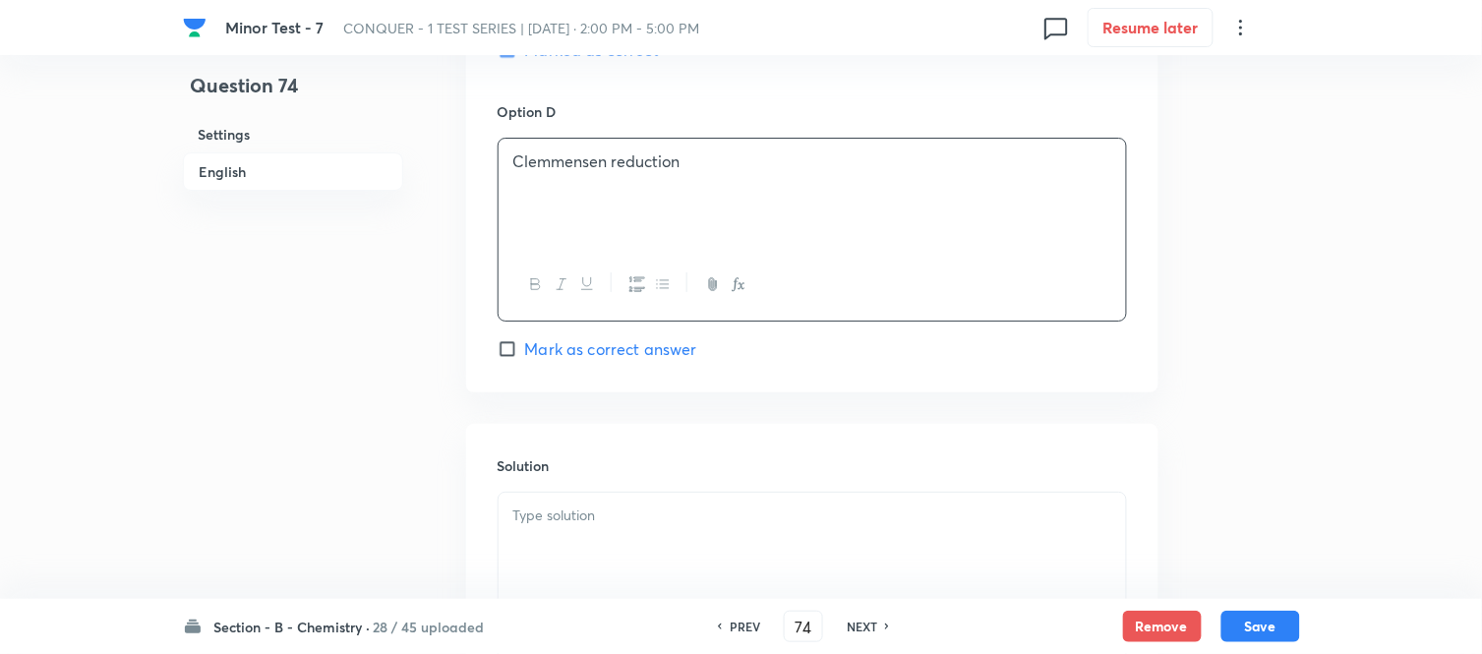
scroll to position [1856, 0]
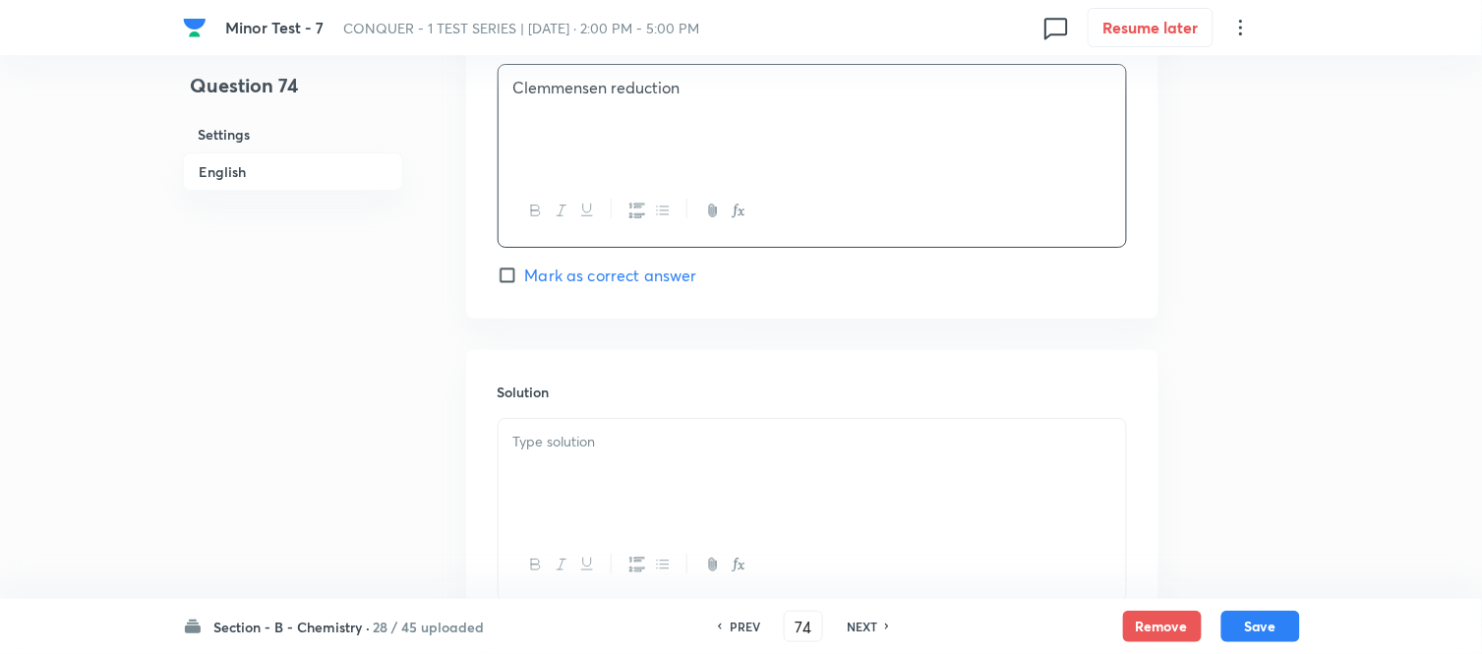
click at [647, 449] on p at bounding box center [812, 442] width 598 height 23
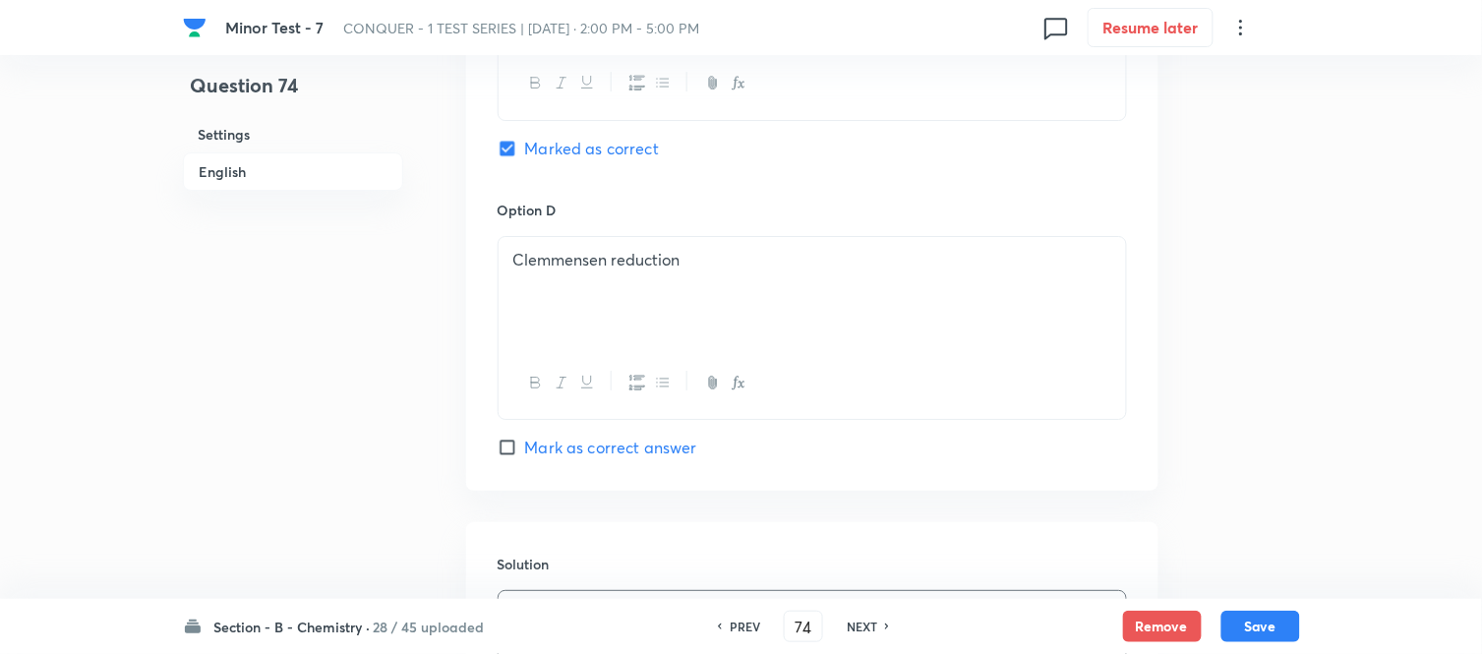
scroll to position [2012, 0]
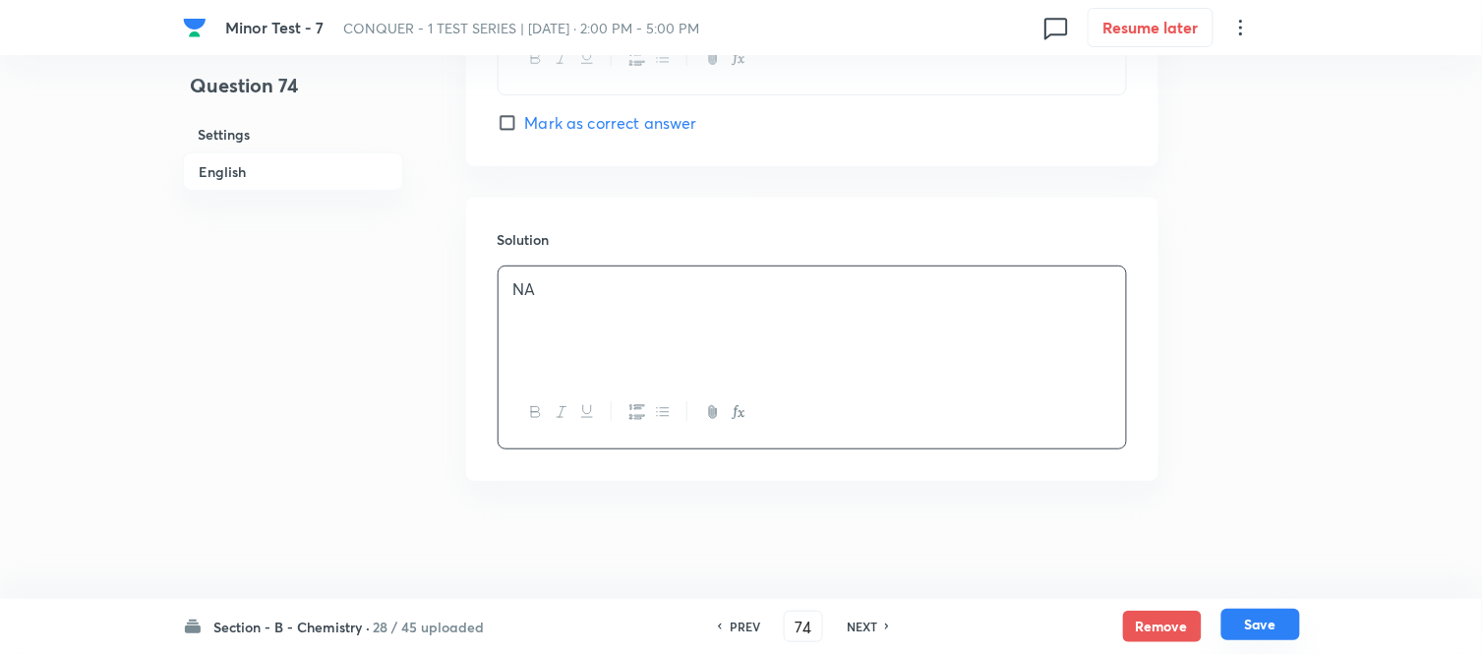
click at [1256, 627] on button "Save" at bounding box center [1260, 624] width 79 height 31
type input "75"
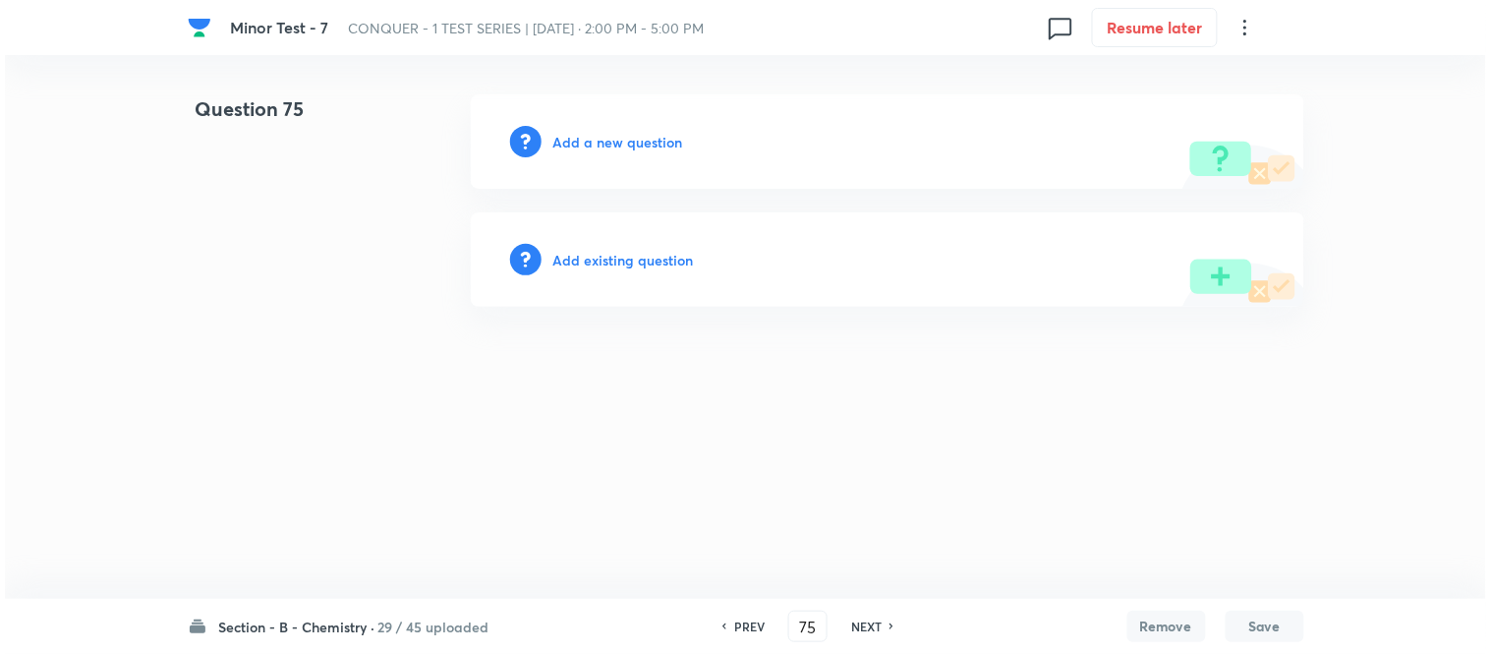
scroll to position [0, 0]
click at [606, 135] on h6 "Add a new question" at bounding box center [619, 142] width 130 height 21
click at [593, 142] on h6 "Choose a question type" at bounding box center [629, 142] width 151 height 21
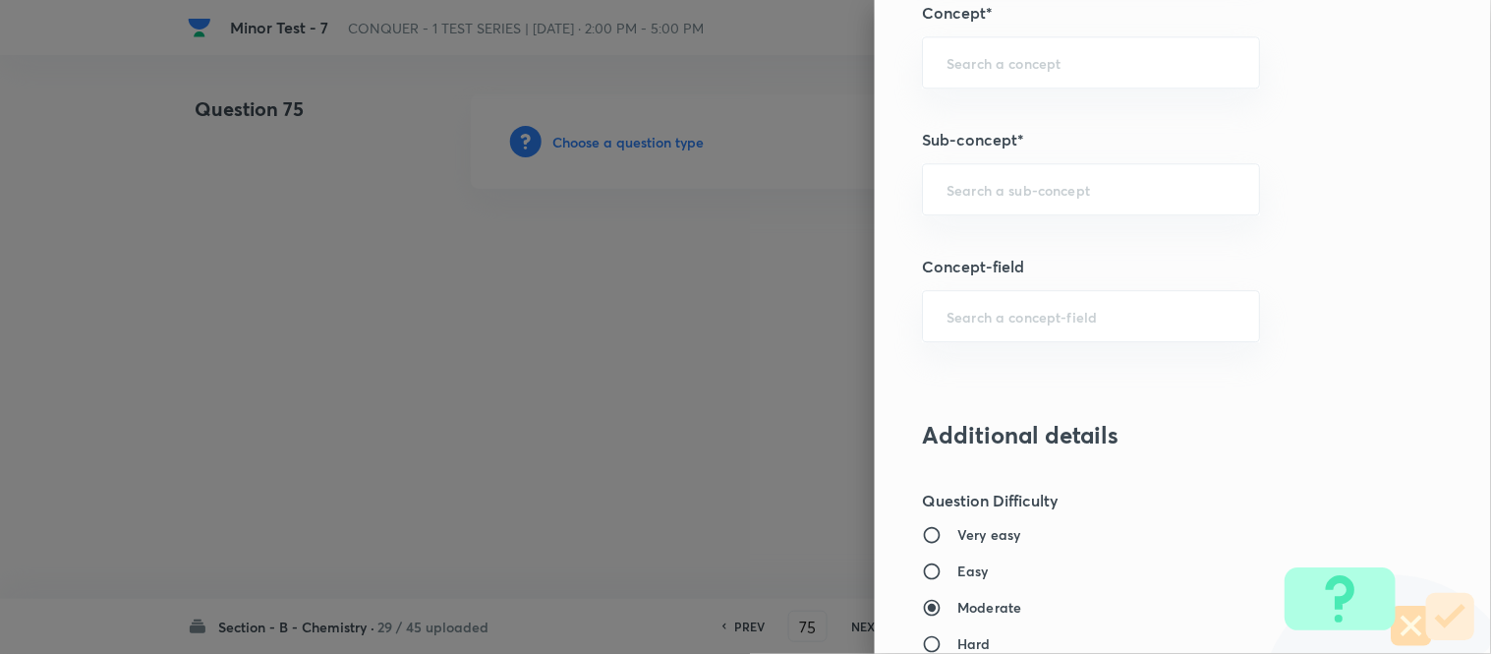
scroll to position [1294, 0]
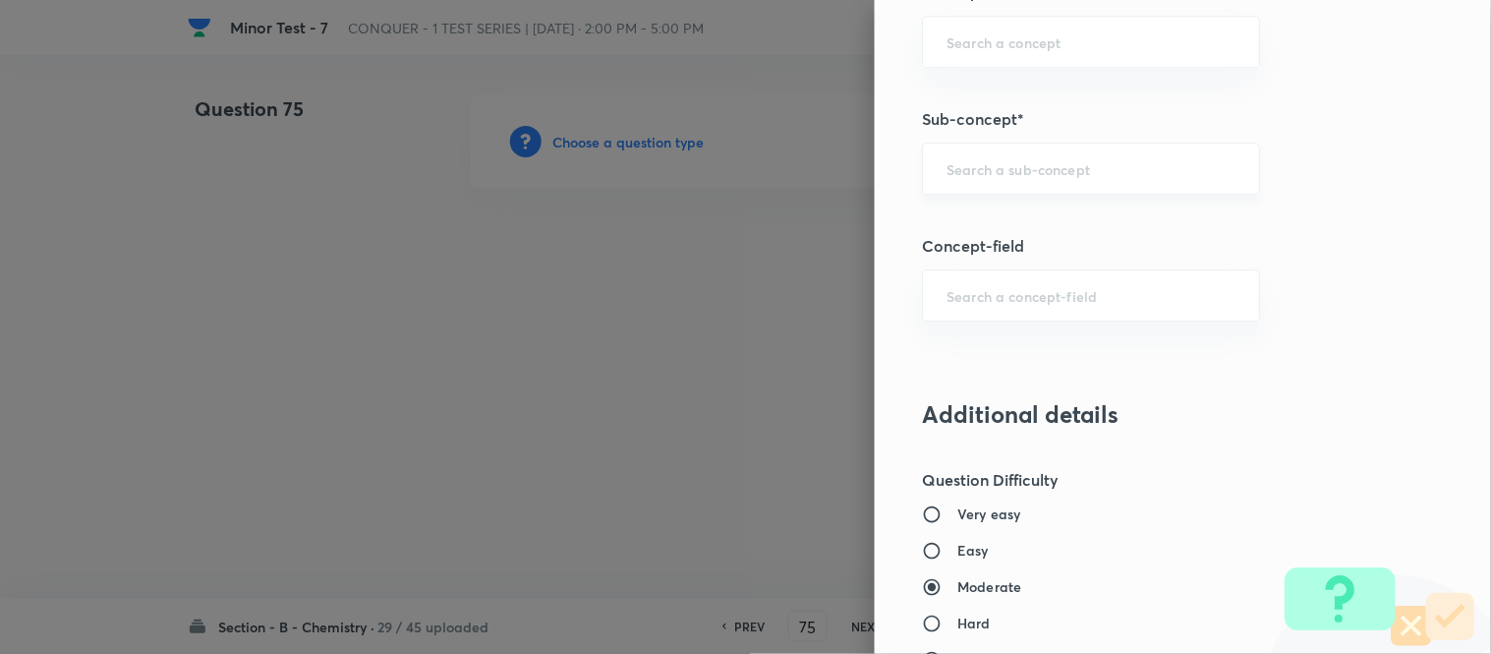
click at [1023, 167] on input "text" at bounding box center [1091, 168] width 289 height 19
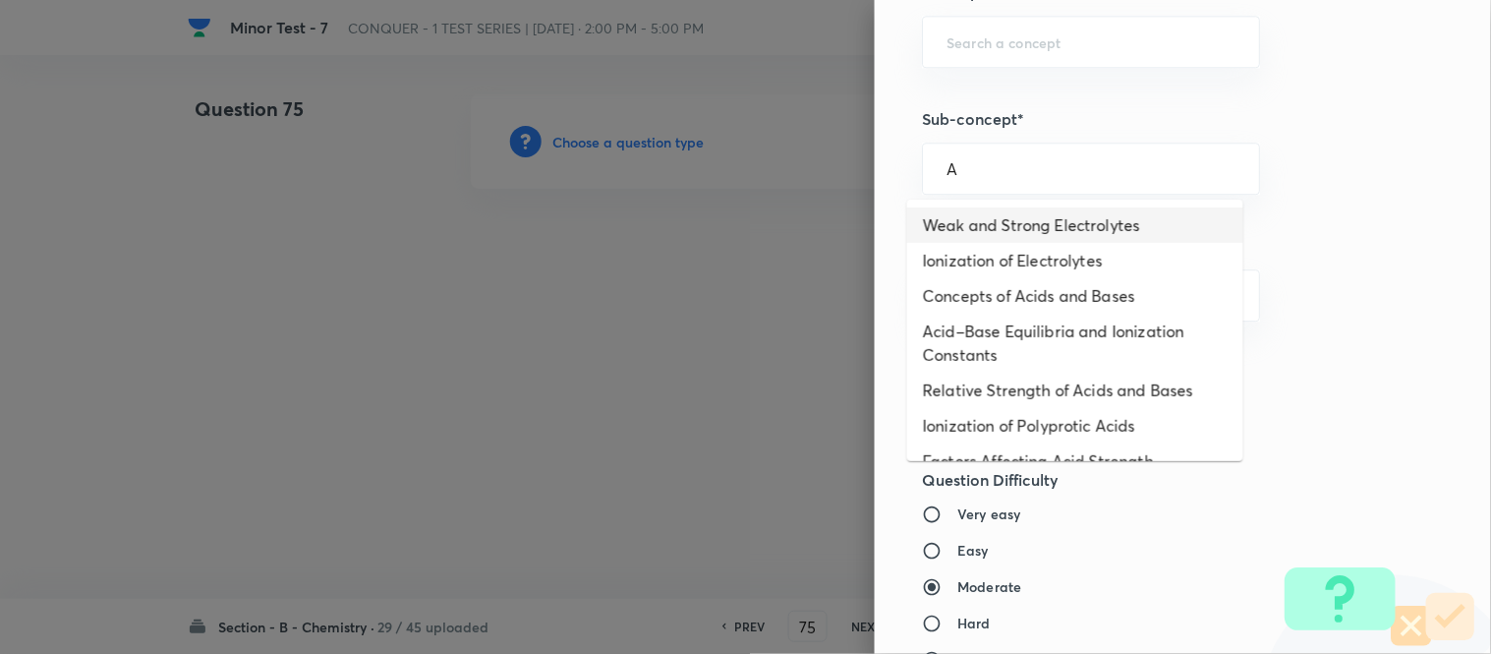
click at [974, 219] on li "Weak and Strong Electrolytes" at bounding box center [1075, 224] width 336 height 35
type input "Weak and Strong Electrolytes"
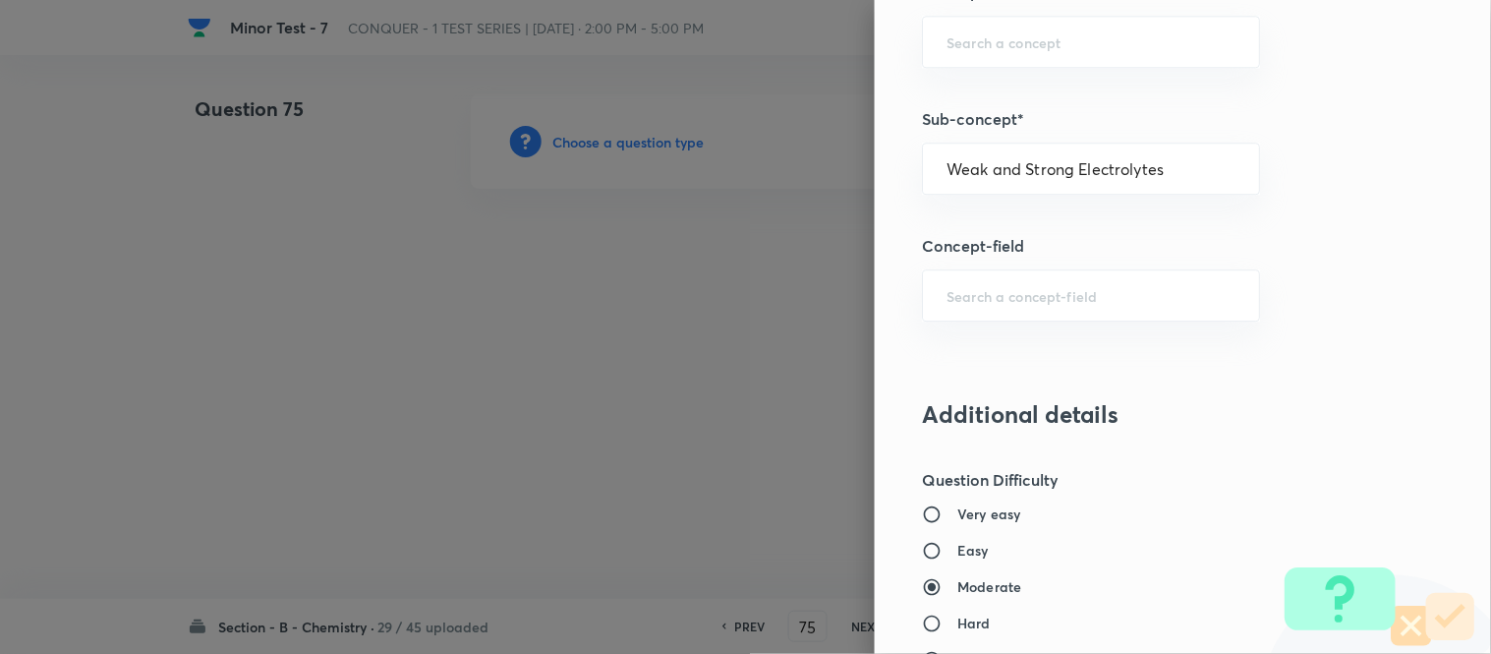
type input "Chemistry"
type input "Physical Chemistry"
type input "Ionic Equilibrium"
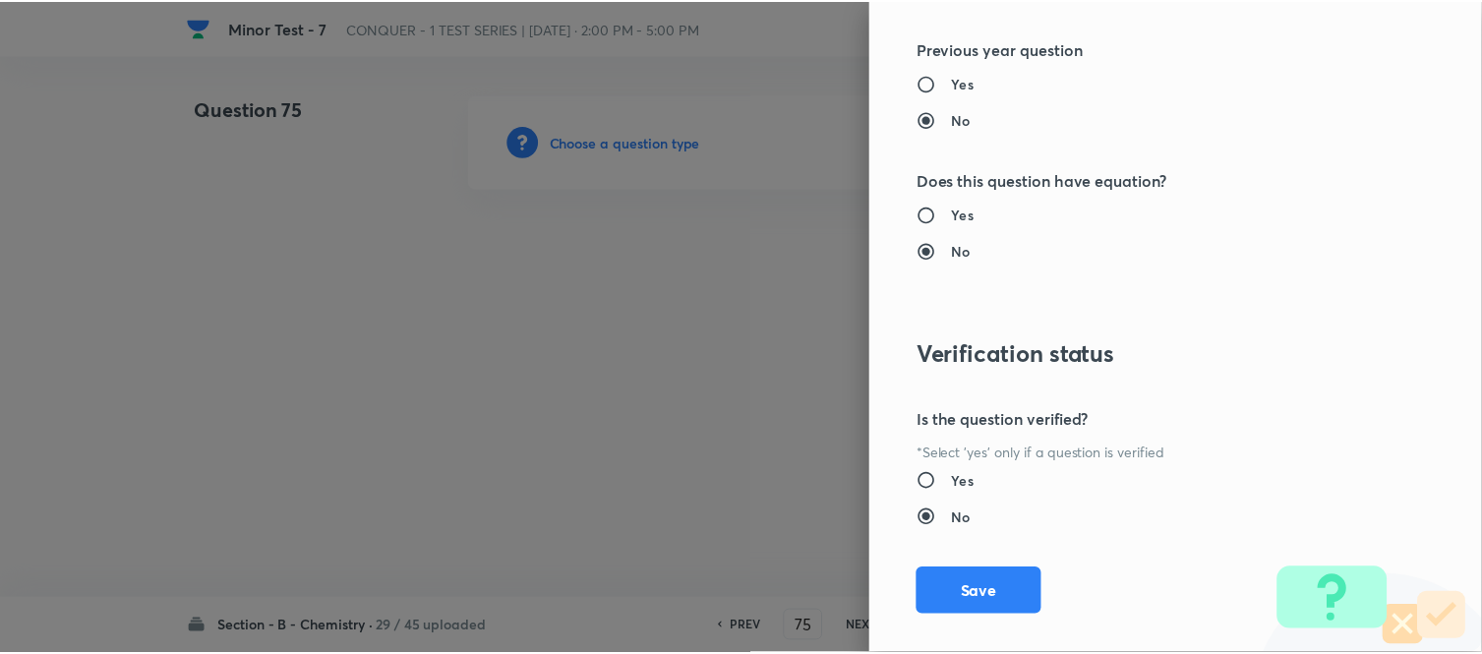
scroll to position [2158, 0]
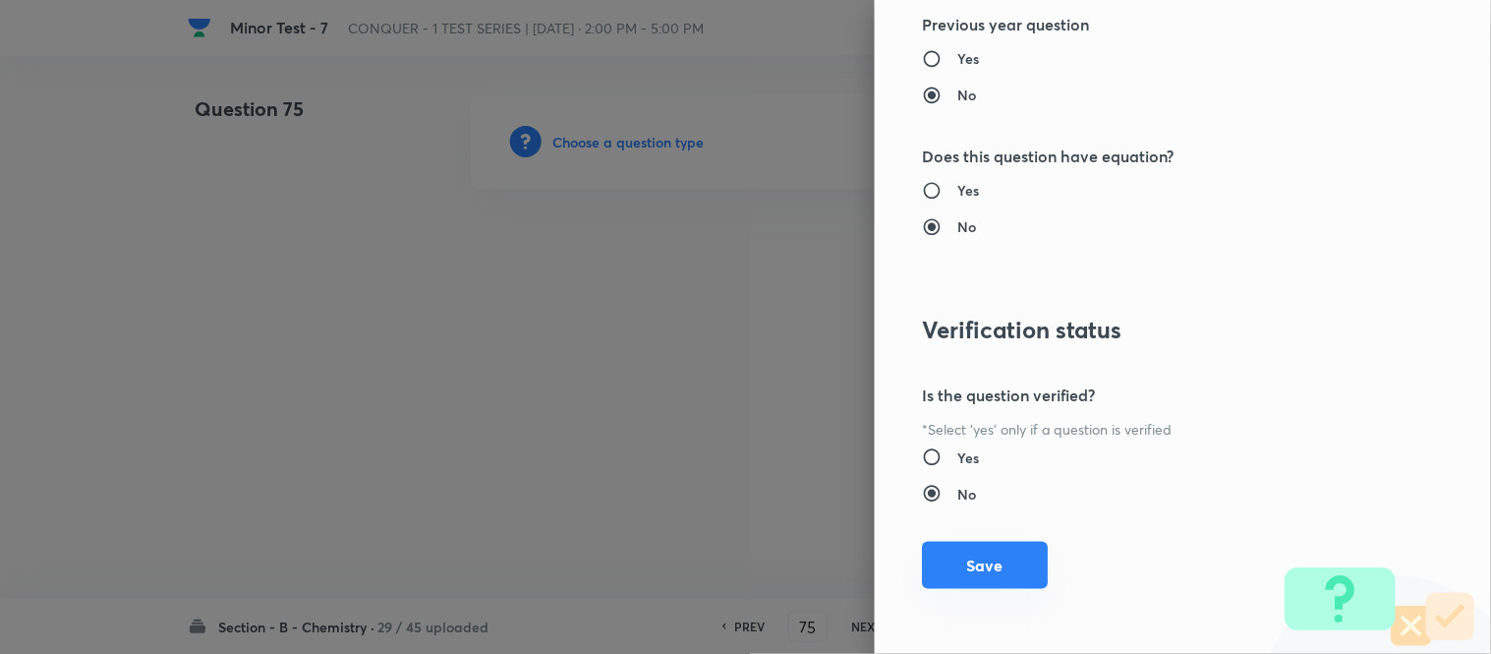
click at [975, 566] on button "Save" at bounding box center [985, 565] width 126 height 47
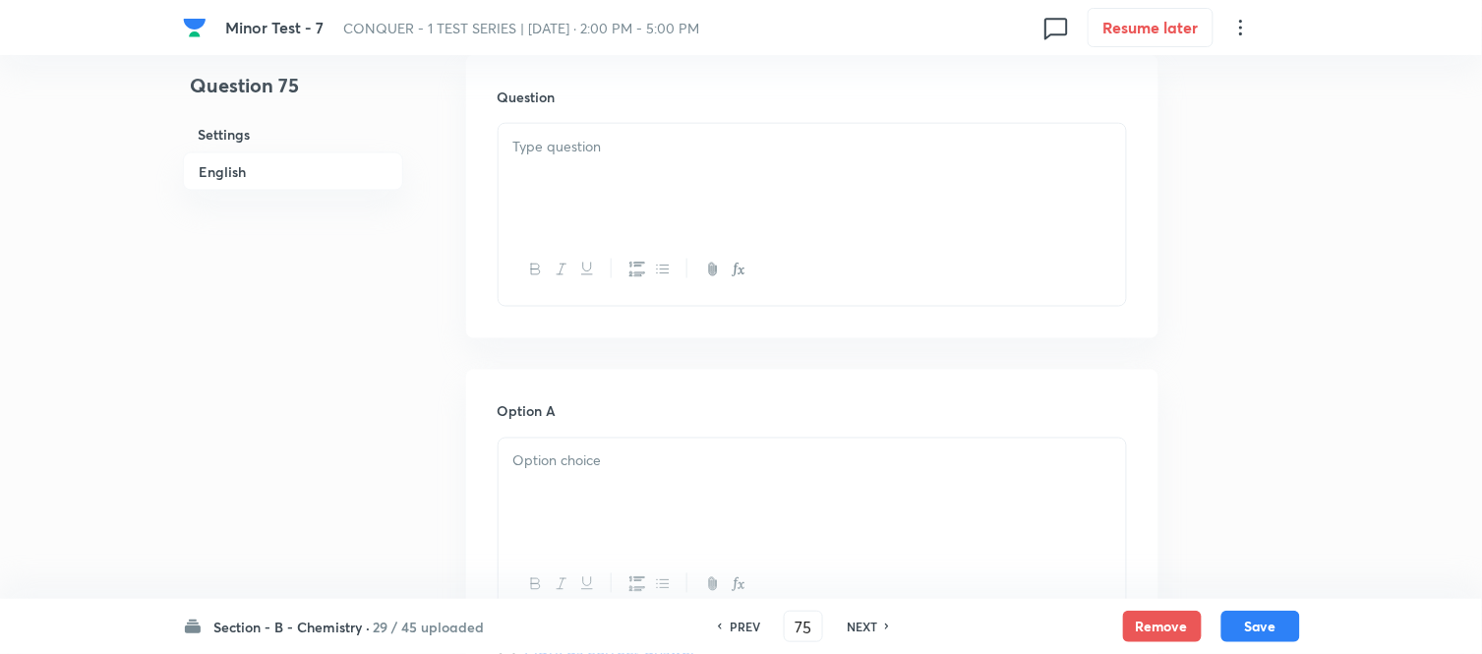
scroll to position [546, 0]
click at [750, 211] on div at bounding box center [811, 217] width 627 height 110
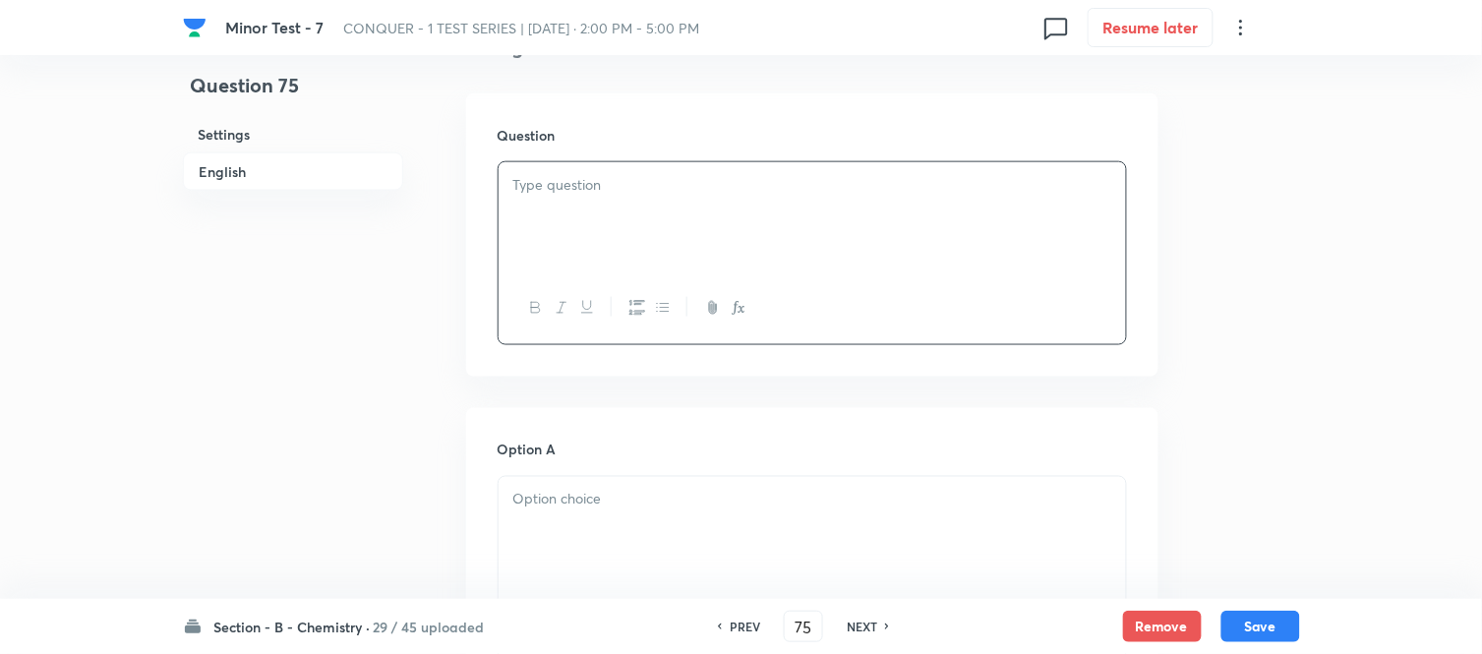
click at [702, 214] on div at bounding box center [811, 217] width 627 height 110
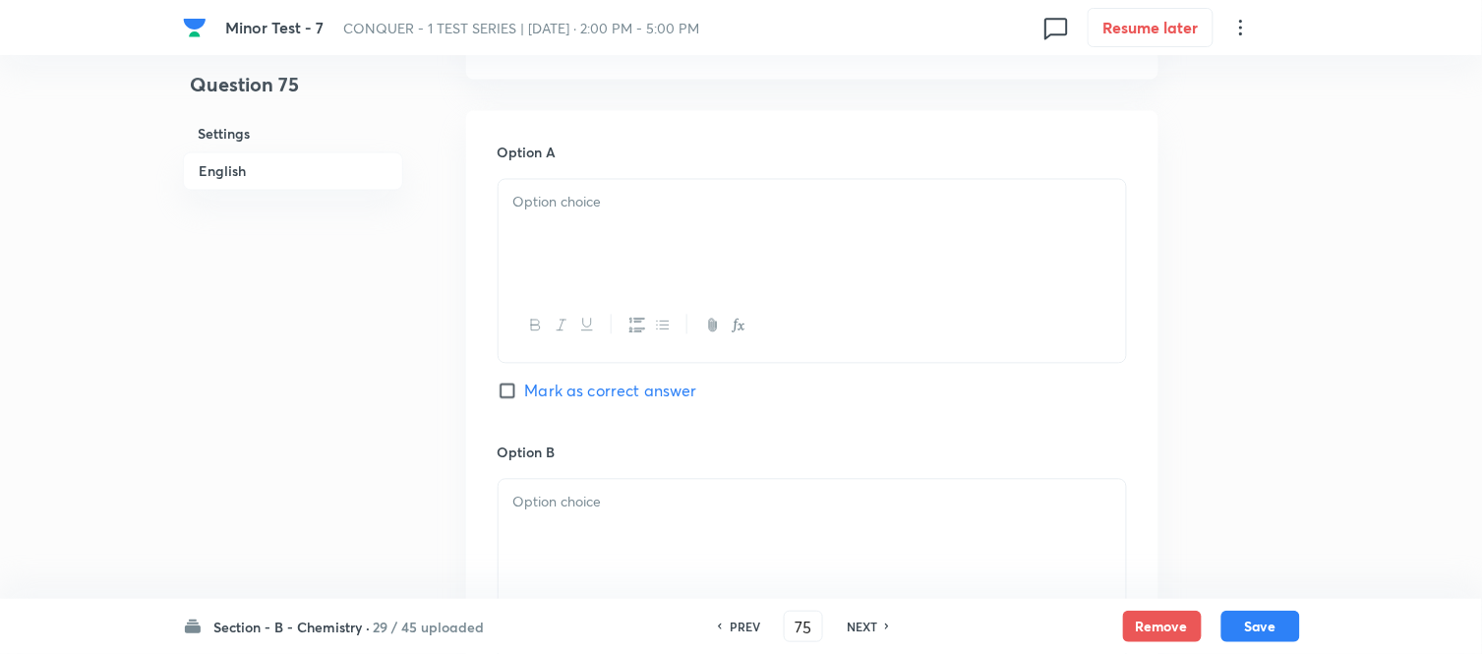
scroll to position [873, 0]
click at [730, 217] on div at bounding box center [811, 234] width 627 height 110
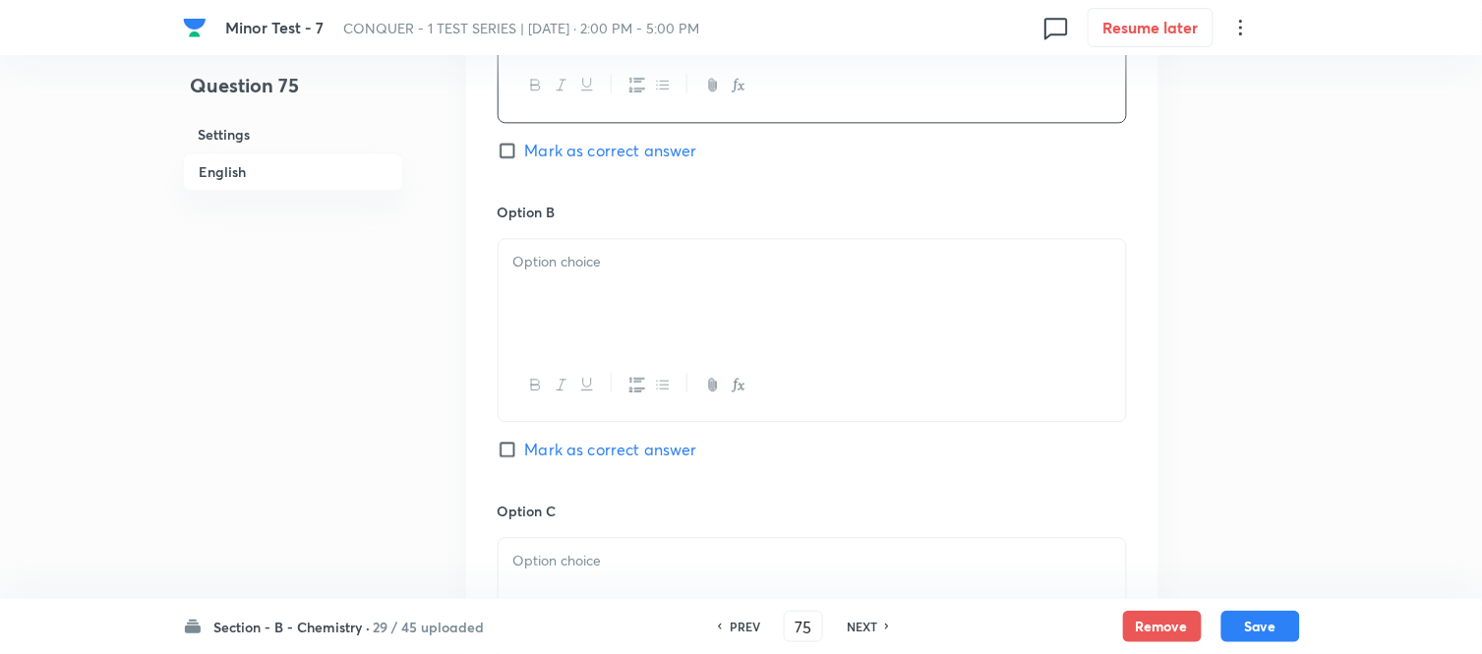
scroll to position [1201, 0]
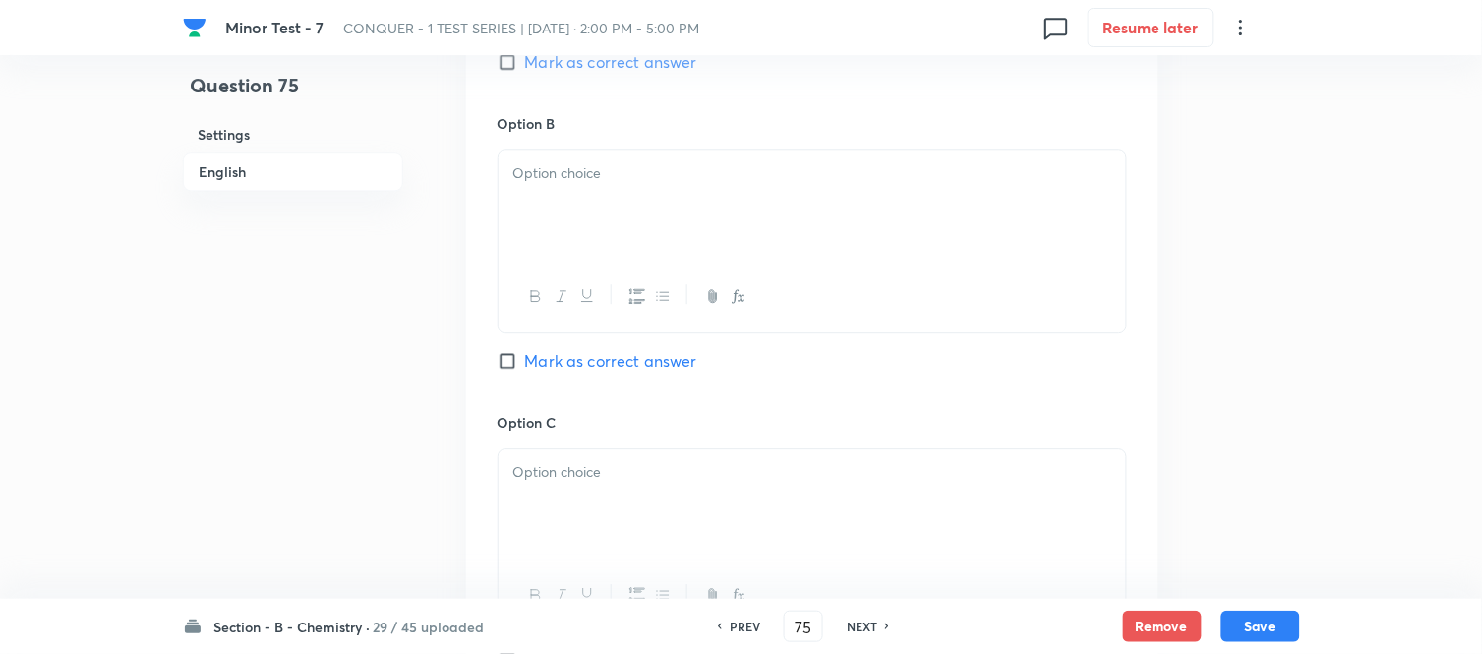
click at [670, 226] on div at bounding box center [811, 205] width 627 height 110
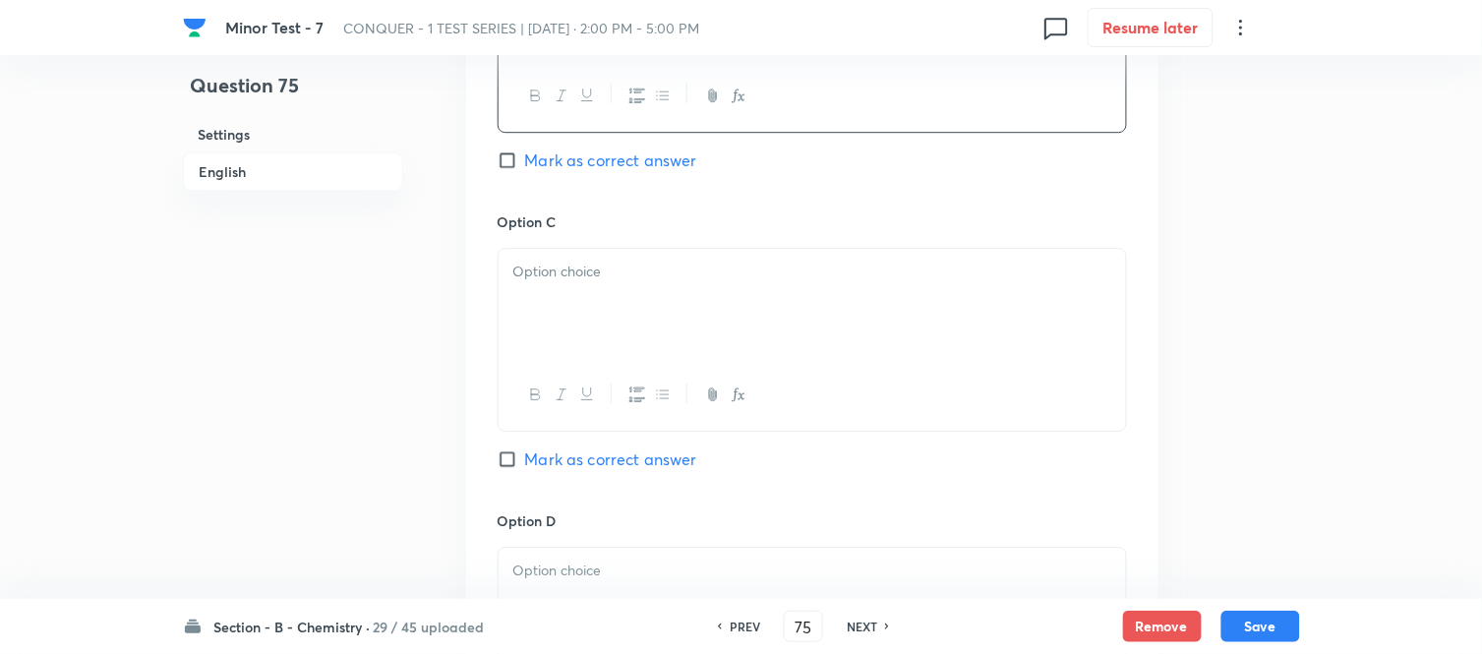
scroll to position [1420, 0]
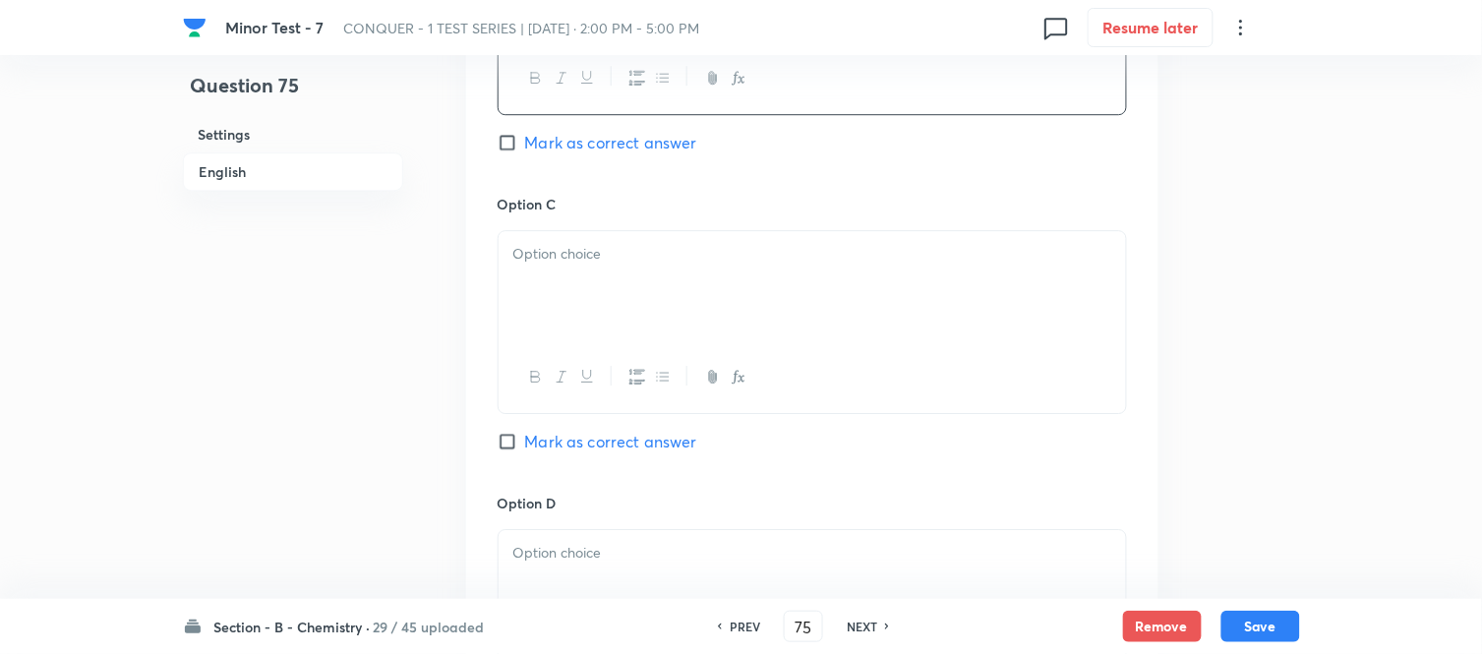
click at [728, 253] on p at bounding box center [812, 254] width 598 height 23
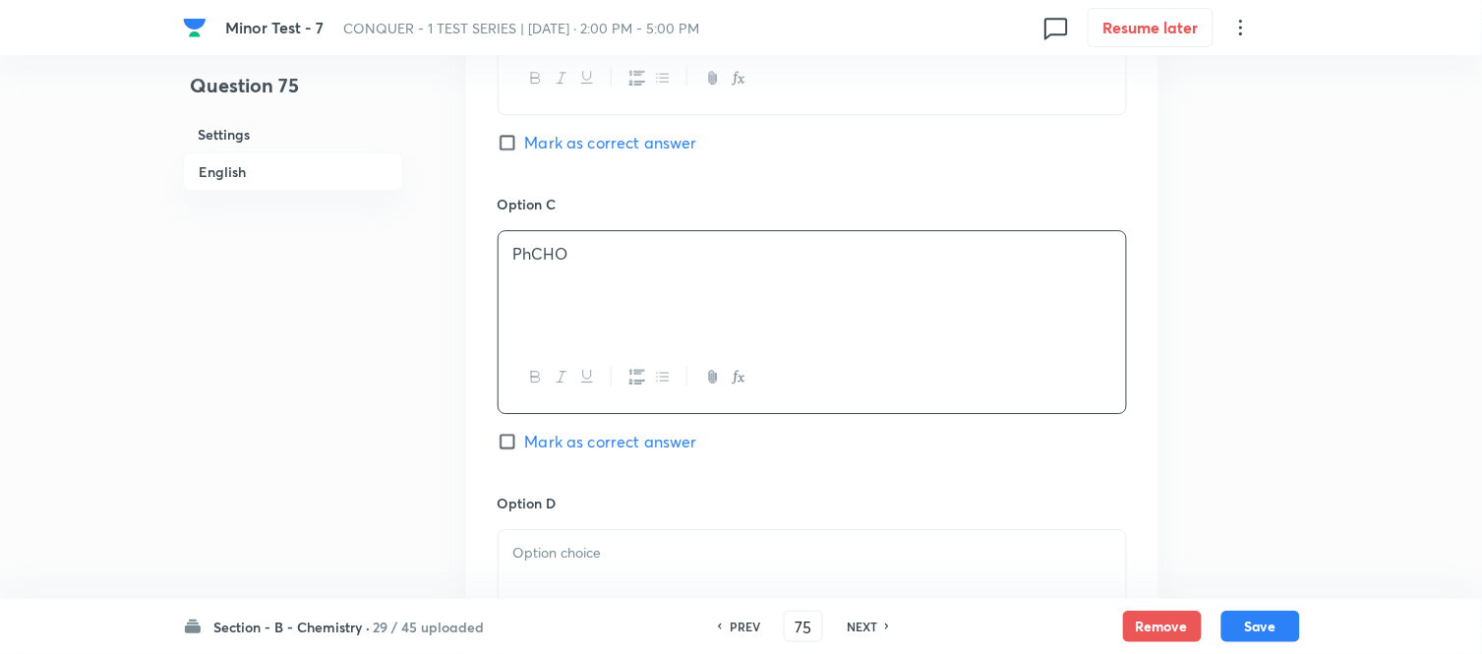
click at [517, 143] on input "Mark as correct answer" at bounding box center [511, 143] width 28 height 20
checkbox input "true"
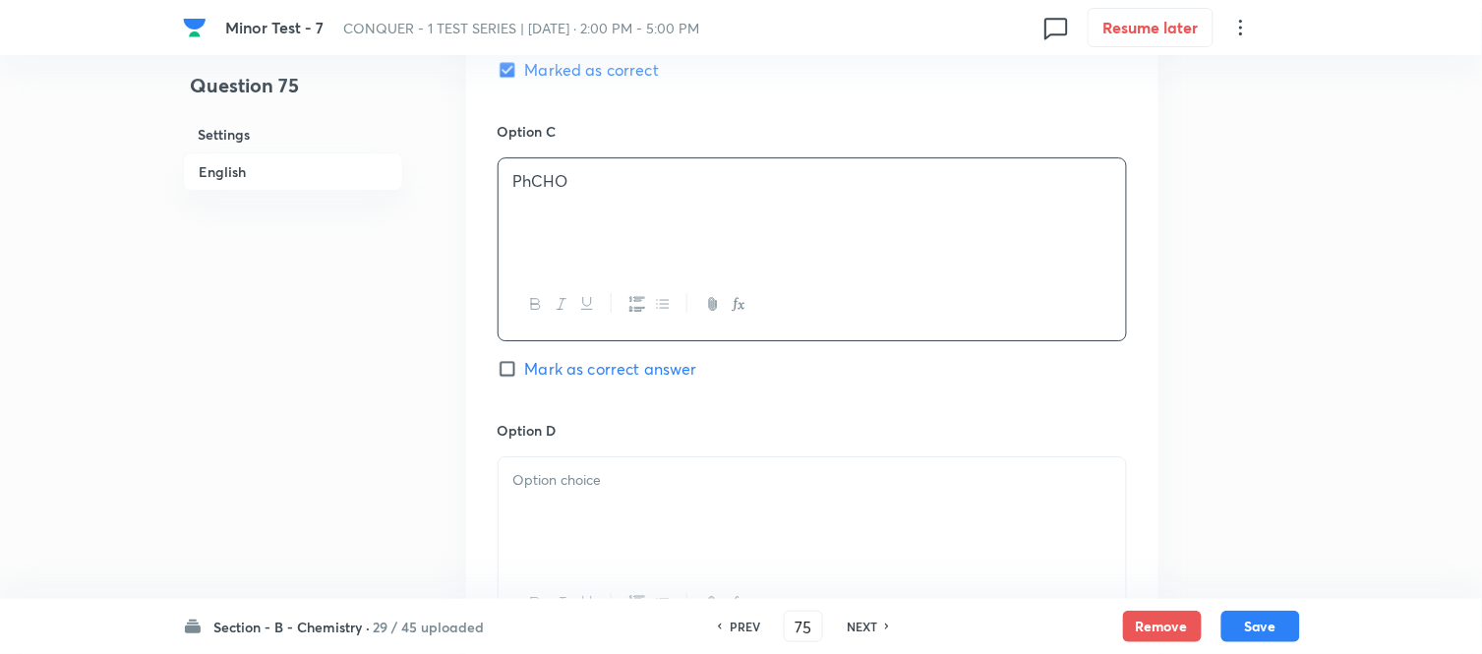
scroll to position [1529, 0]
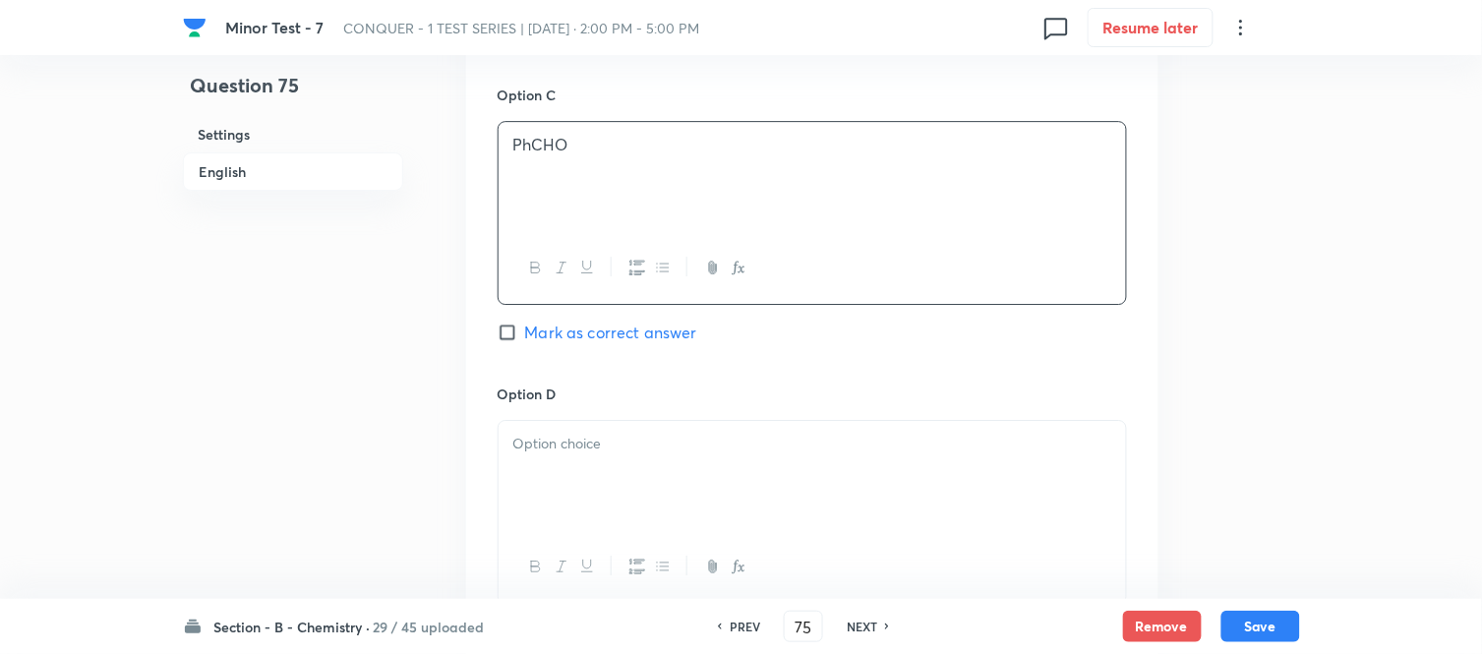
click at [630, 458] on div at bounding box center [811, 476] width 627 height 110
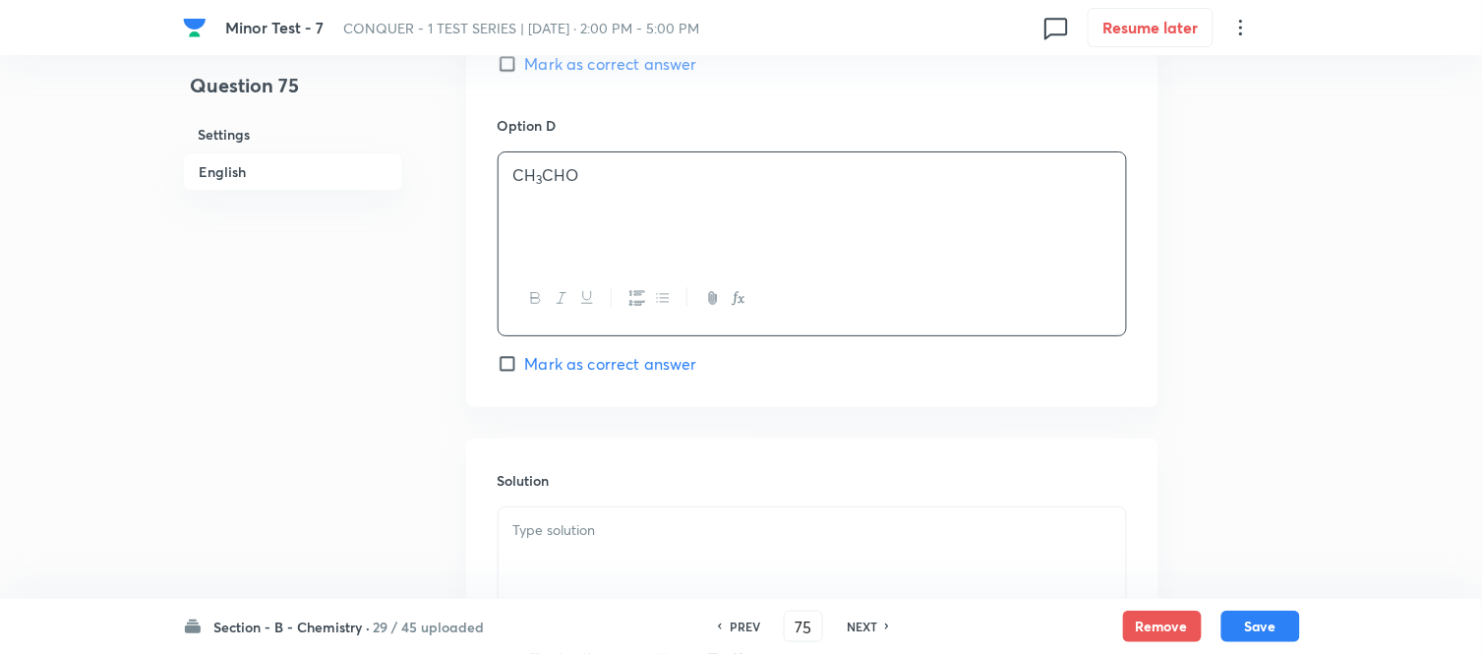
scroll to position [1856, 0]
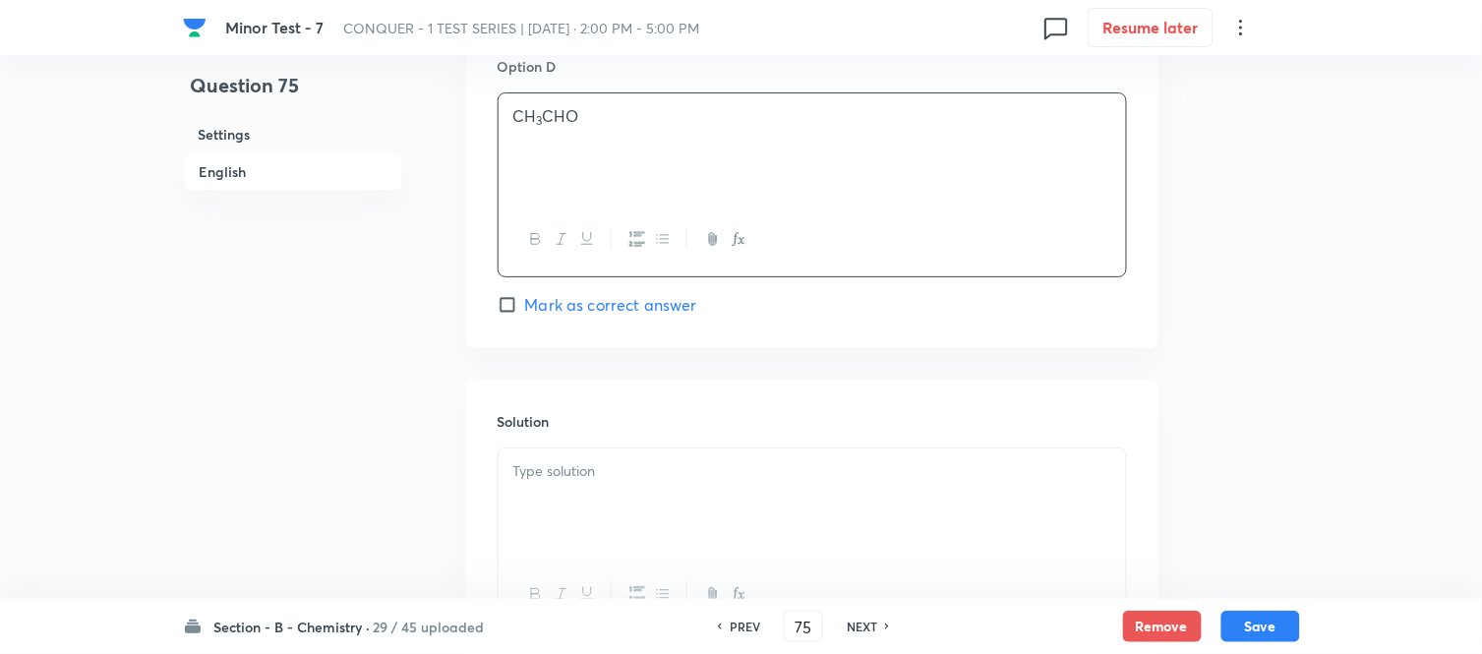
click at [623, 477] on p at bounding box center [812, 471] width 598 height 23
click at [1251, 624] on button "Save" at bounding box center [1260, 624] width 79 height 31
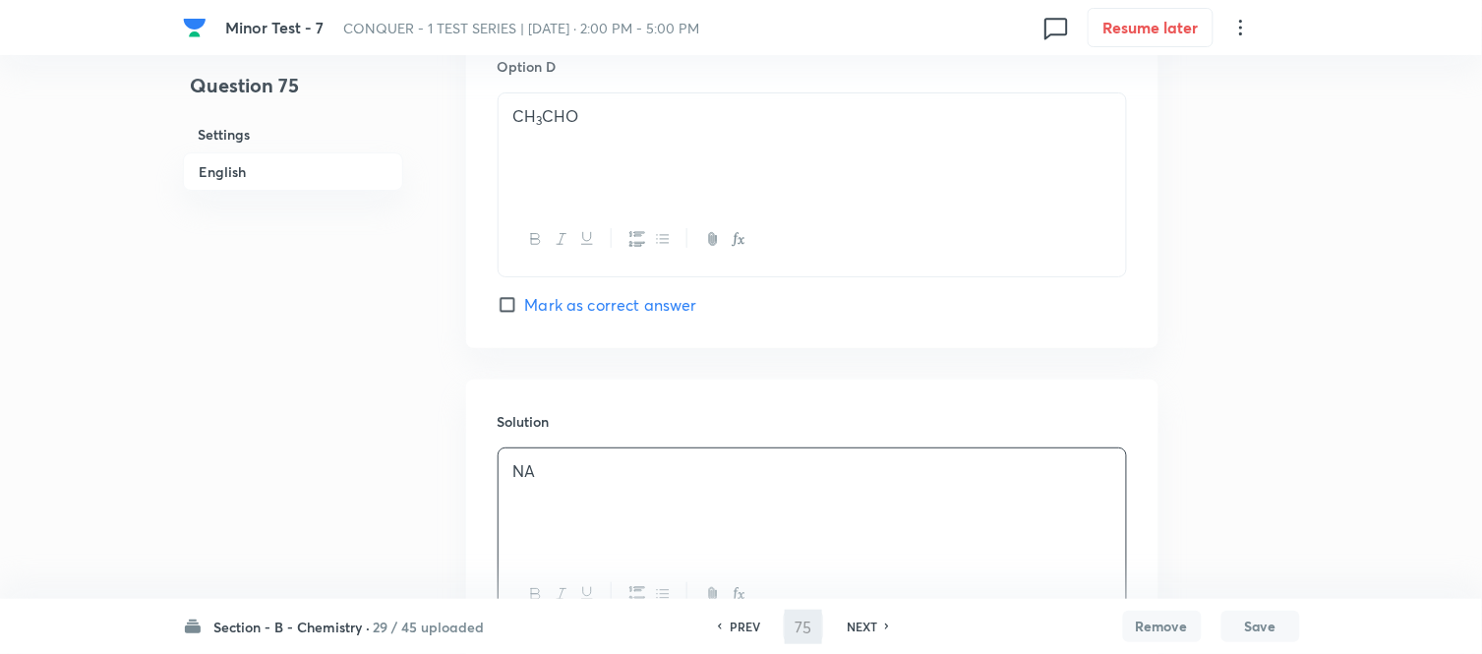
type input "76"
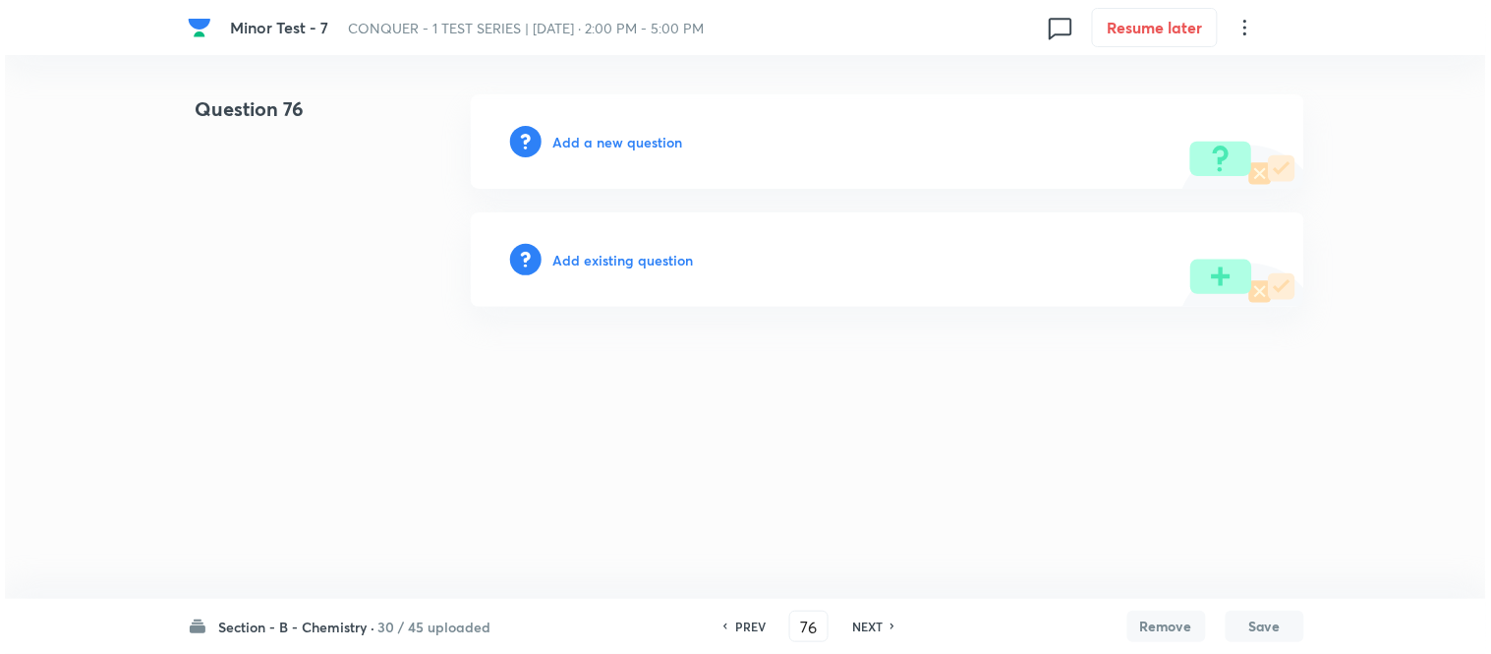
scroll to position [0, 0]
click at [576, 143] on h6 "Add a new question" at bounding box center [619, 142] width 130 height 21
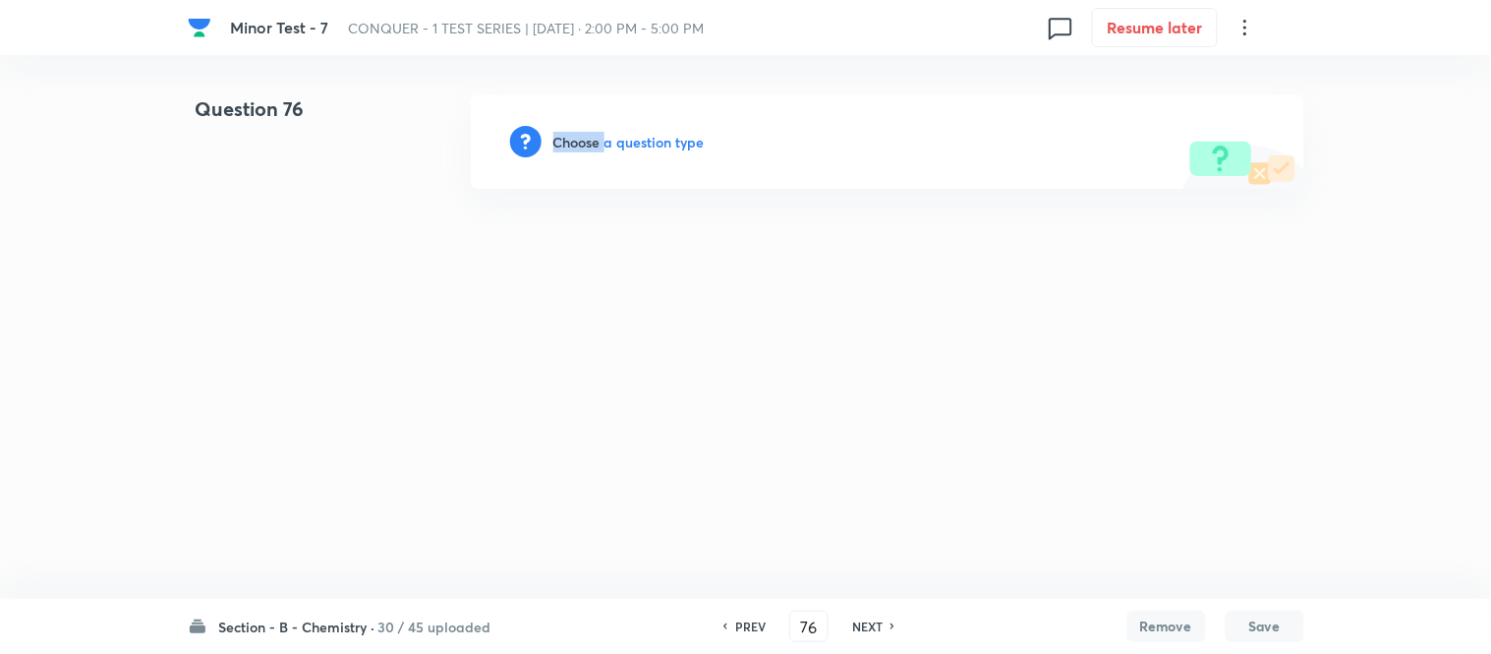
click at [576, 143] on h6 "Choose a question type" at bounding box center [629, 142] width 151 height 21
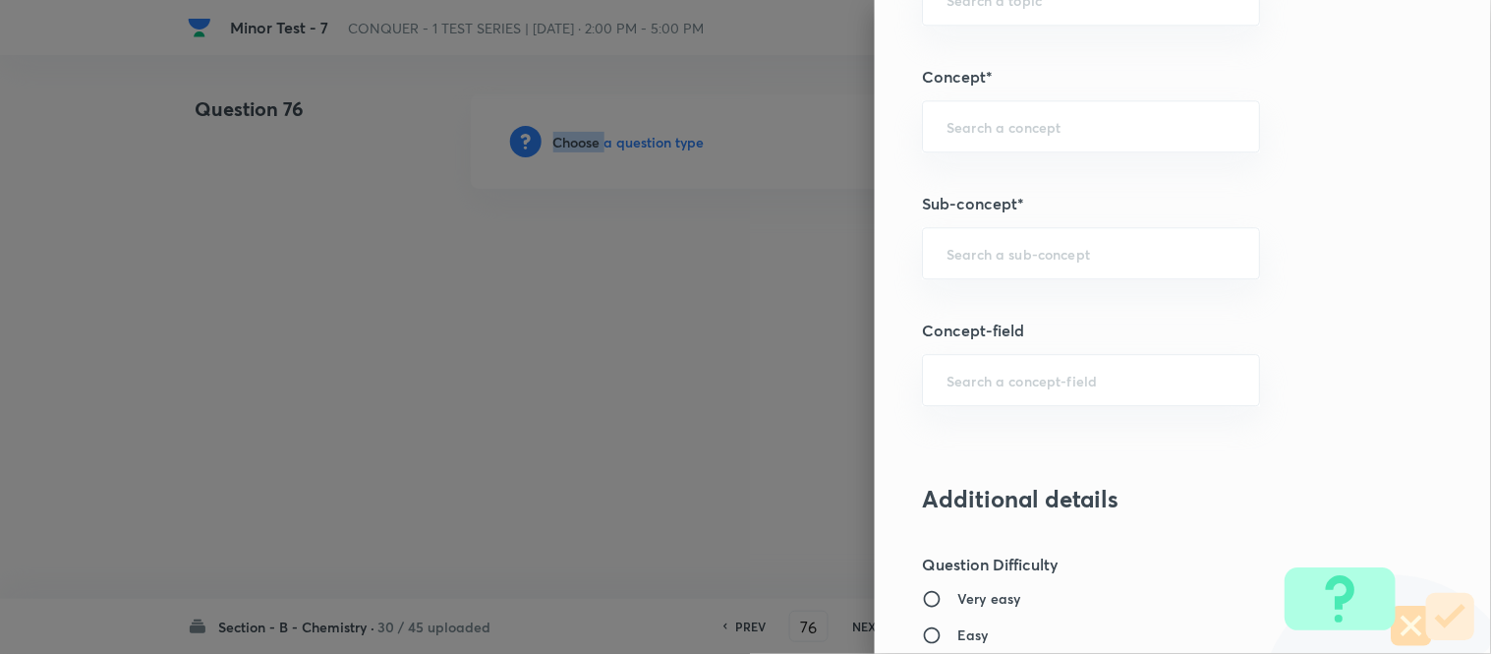
scroll to position [1214, 0]
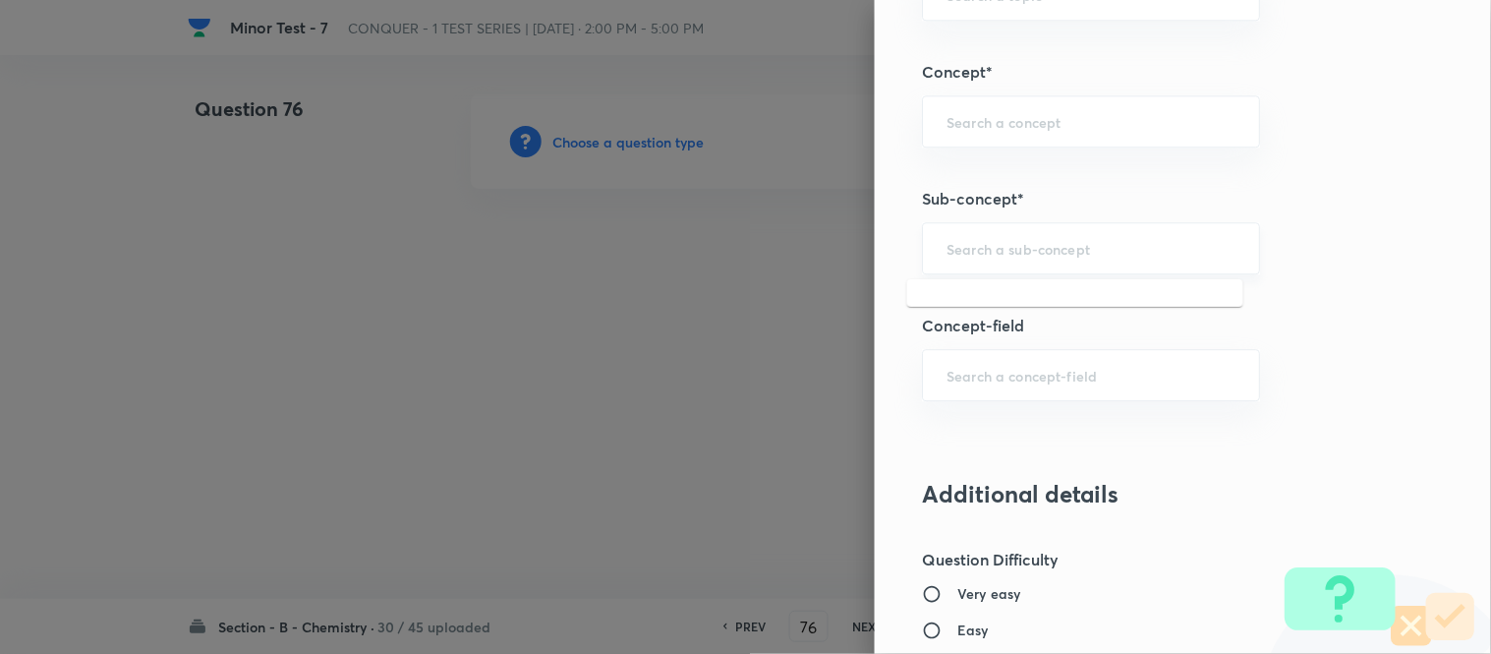
click at [1028, 253] on input "text" at bounding box center [1091, 248] width 289 height 19
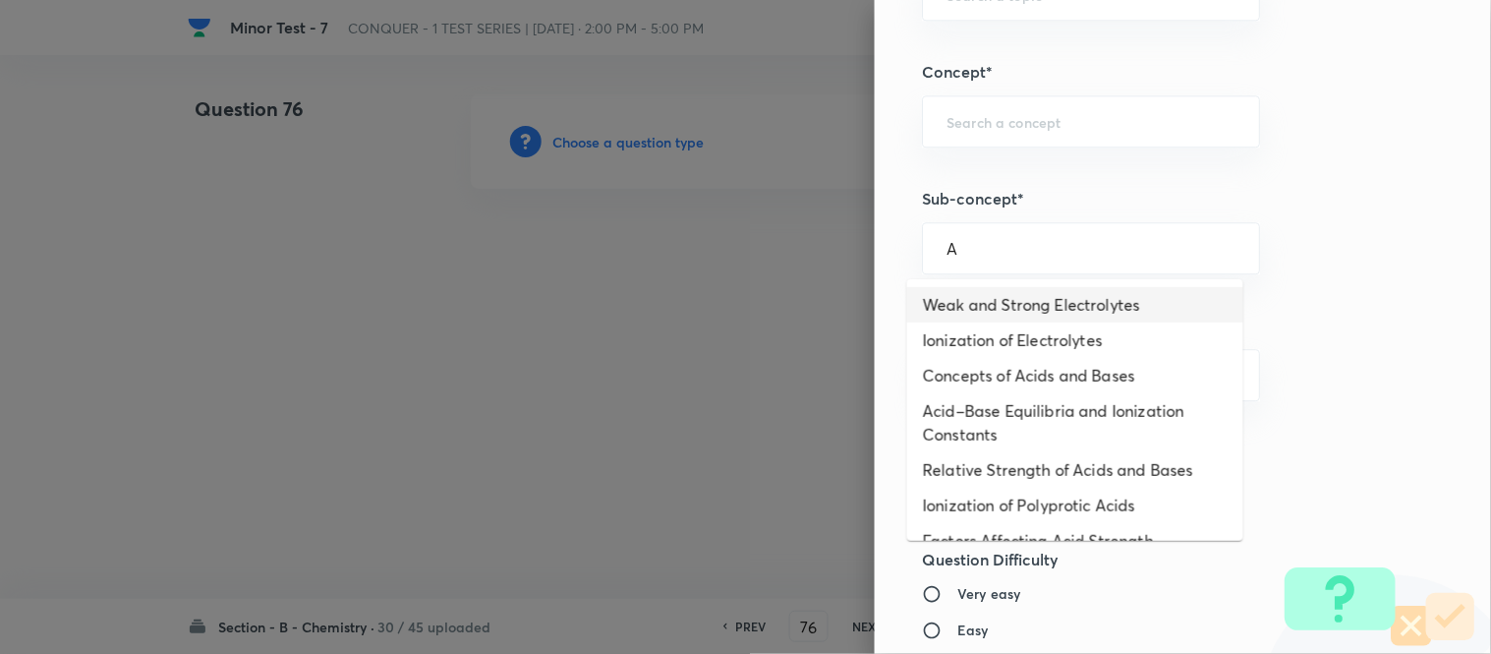
click at [997, 315] on li "Weak and Strong Electrolytes" at bounding box center [1075, 304] width 336 height 35
type input "Weak and Strong Electrolytes"
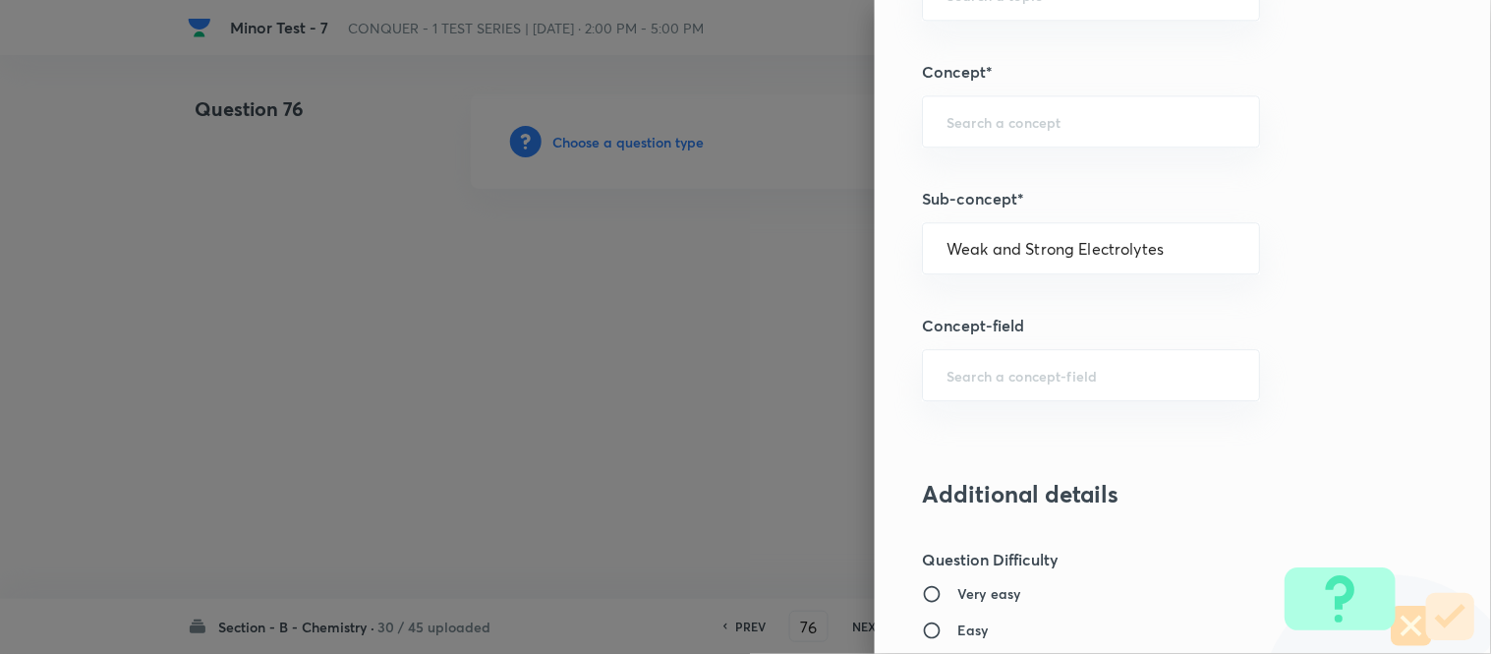
type input "Chemistry"
type input "Physical Chemistry"
type input "Ionic Equilibrium"
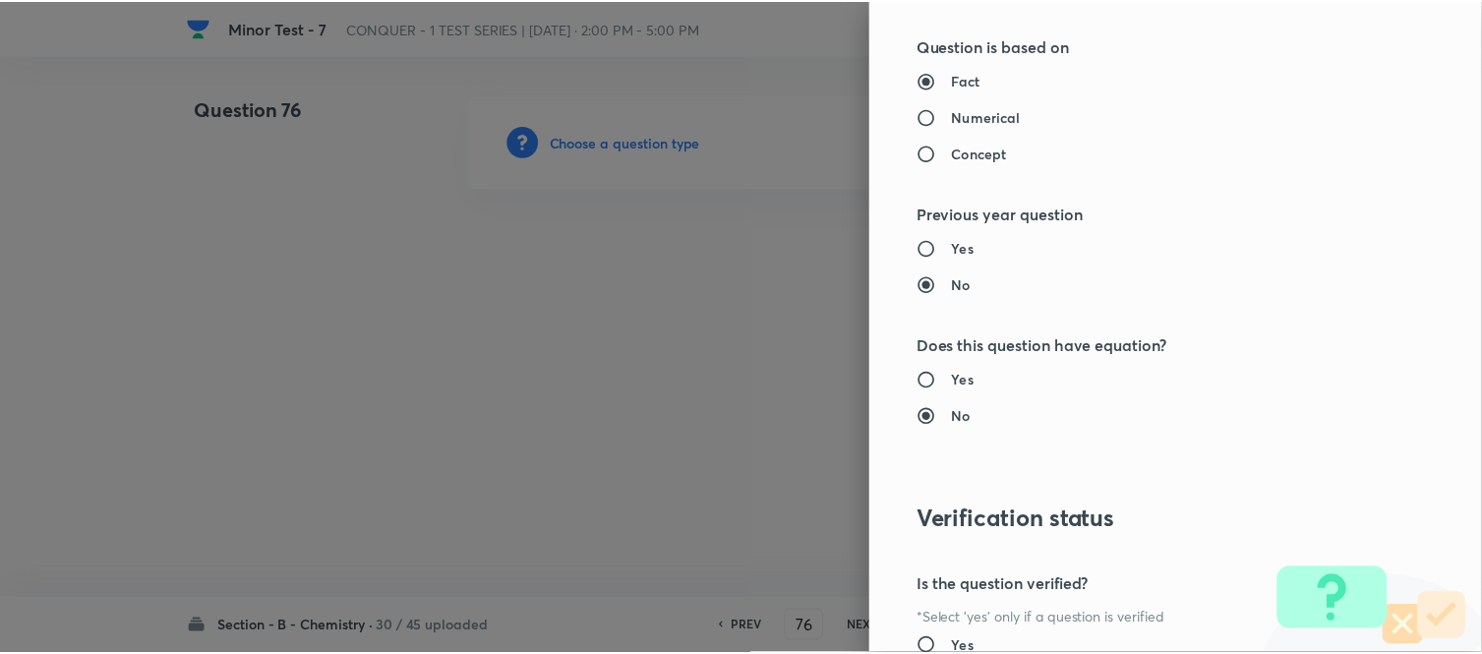
scroll to position [2158, 0]
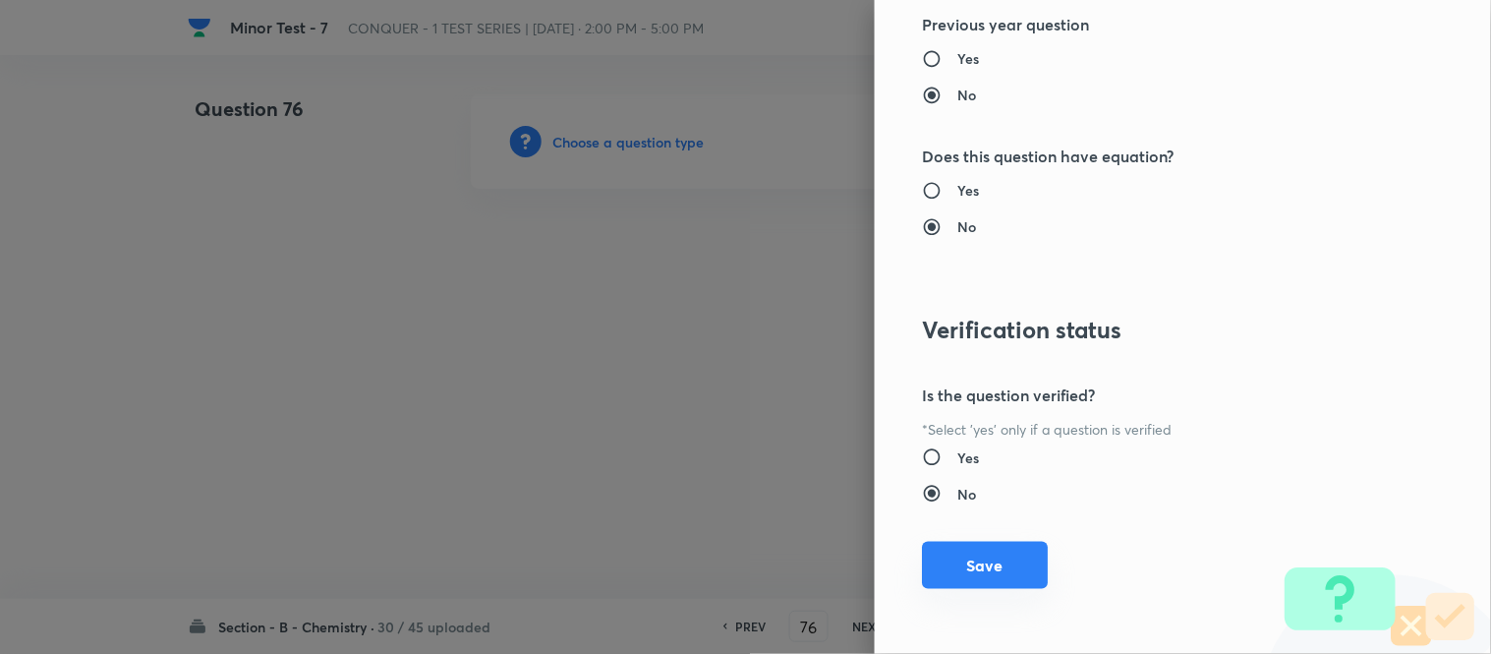
click at [965, 567] on button "Save" at bounding box center [985, 565] width 126 height 47
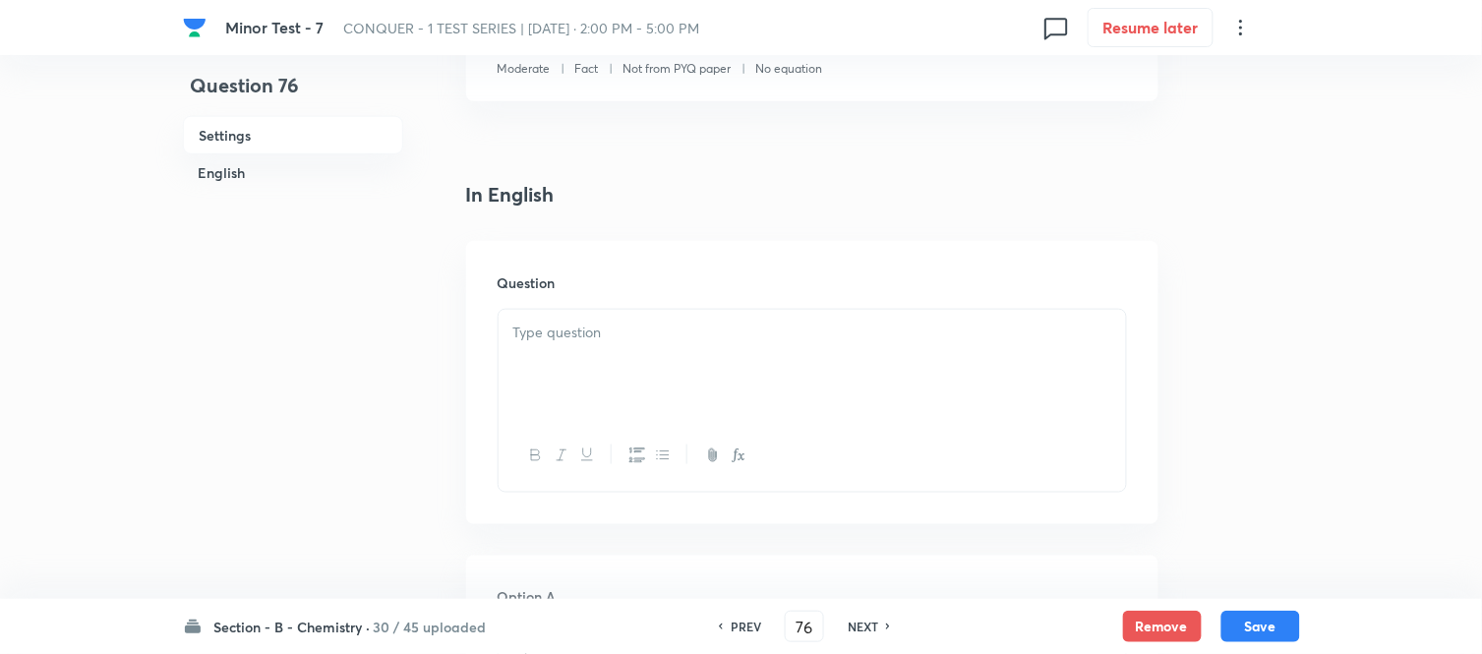
scroll to position [437, 0]
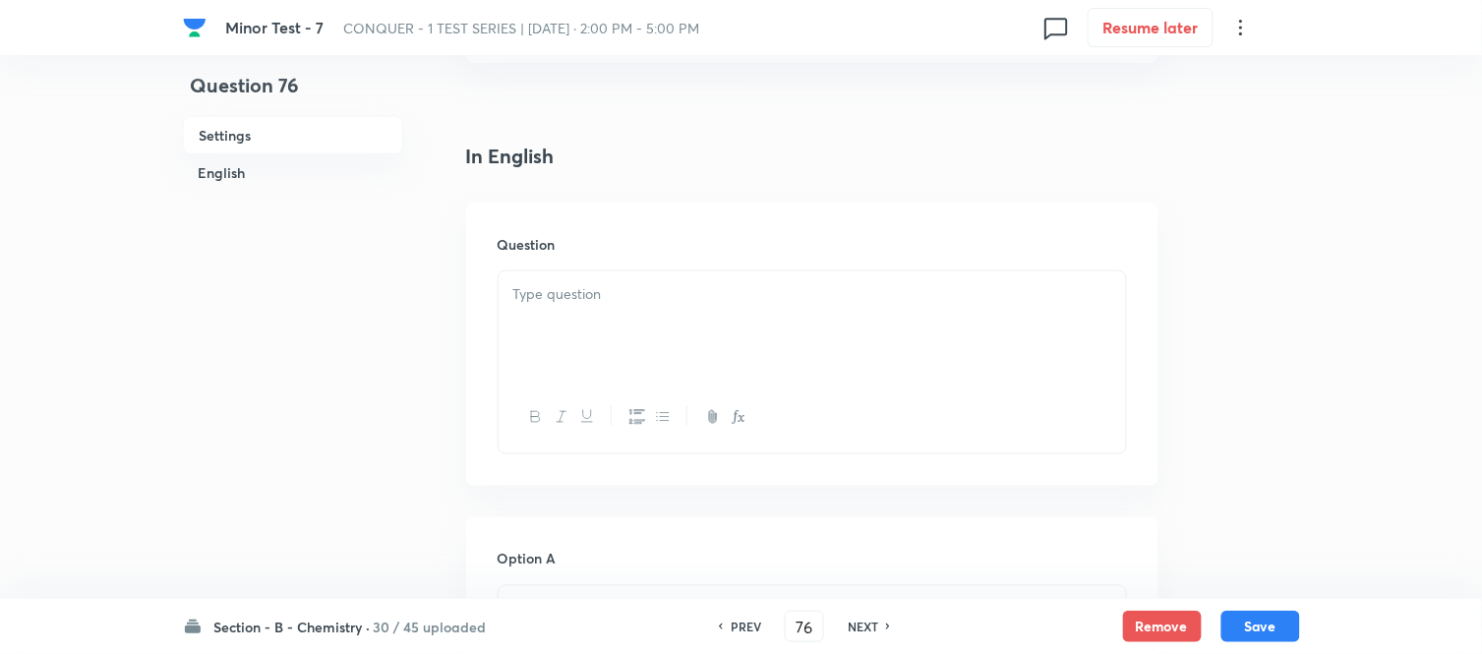
click at [640, 301] on p at bounding box center [812, 294] width 598 height 23
click at [713, 313] on div at bounding box center [811, 326] width 627 height 110
click at [673, 295] on p at bounding box center [812, 294] width 598 height 23
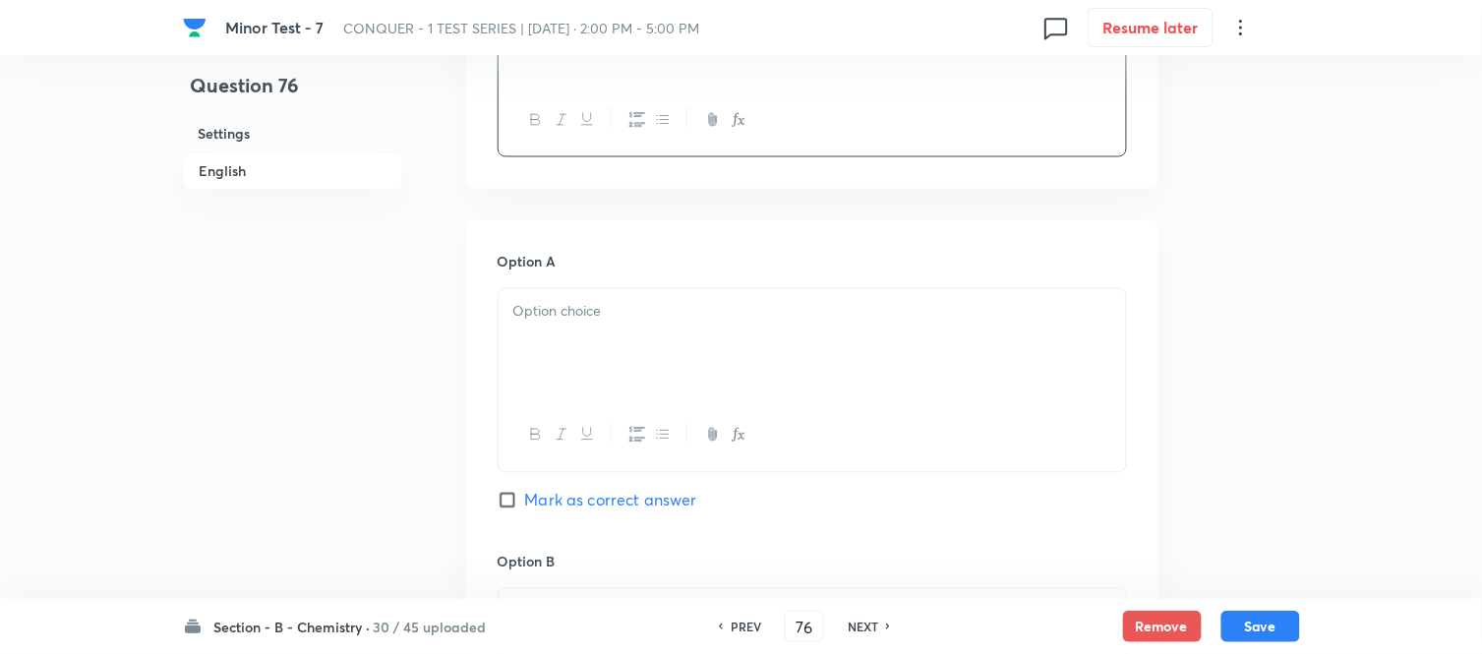
scroll to position [873, 0]
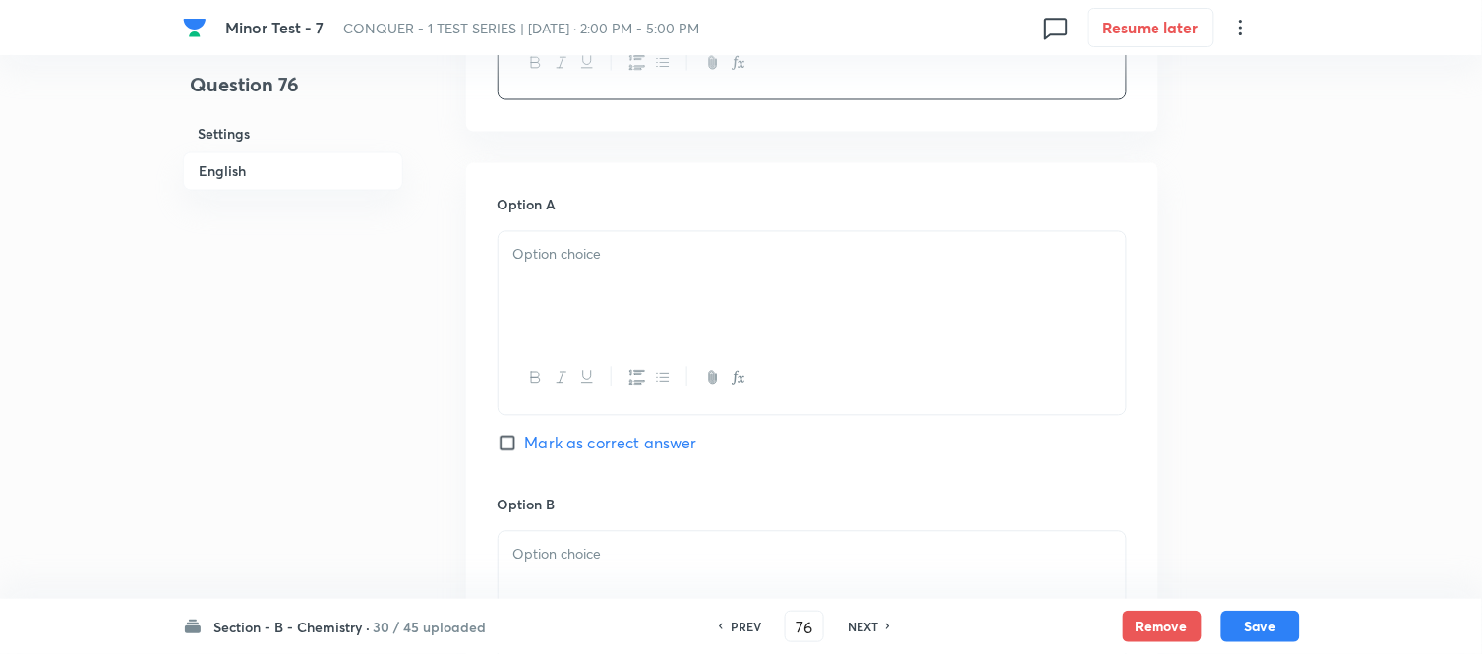
click at [673, 295] on div at bounding box center [811, 287] width 627 height 110
click at [771, 270] on div at bounding box center [811, 287] width 627 height 110
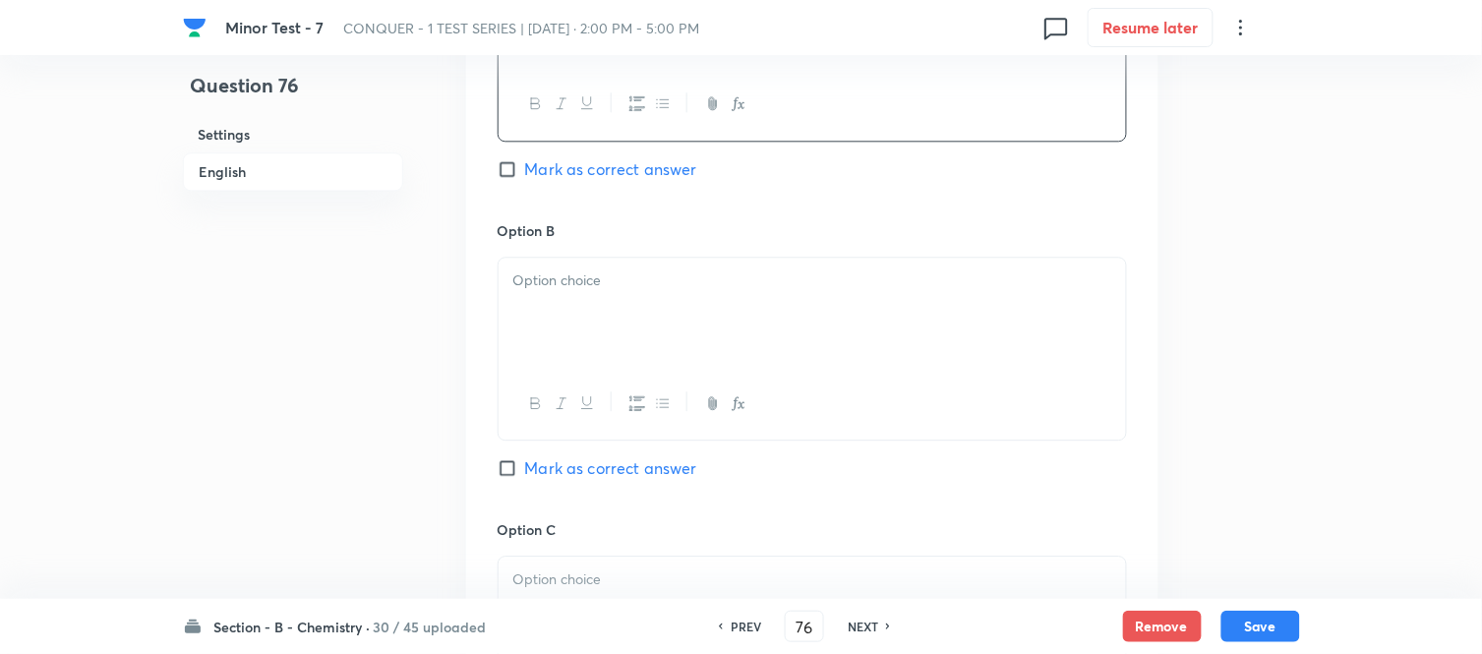
scroll to position [1201, 0]
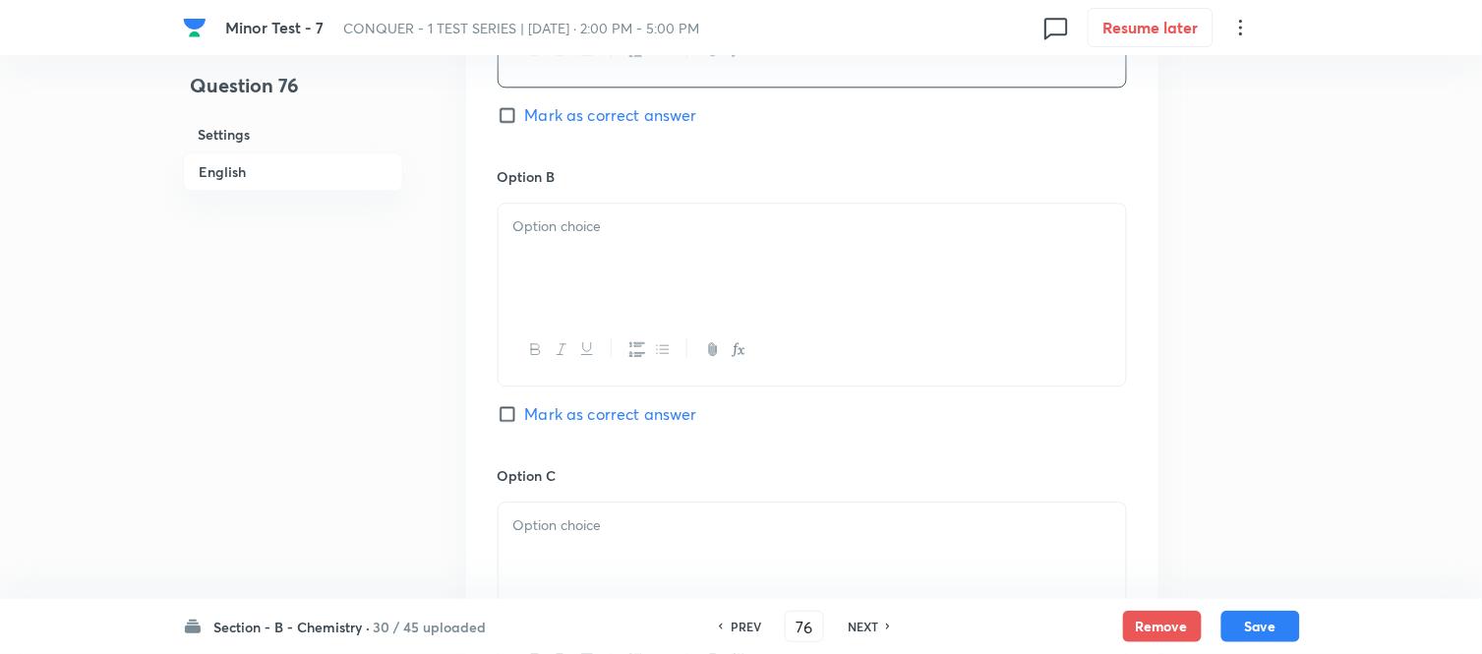
click at [656, 269] on div at bounding box center [811, 259] width 627 height 110
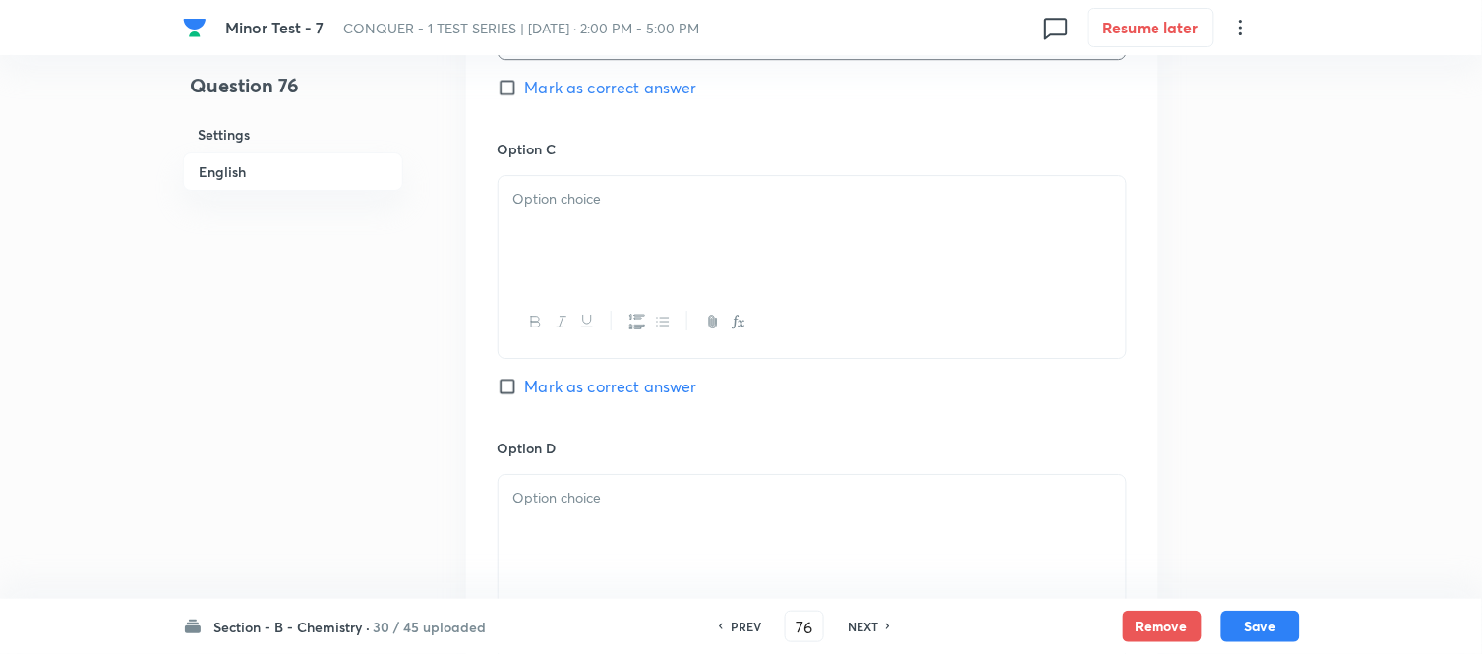
scroll to position [1529, 0]
click at [660, 285] on div at bounding box center [811, 230] width 627 height 110
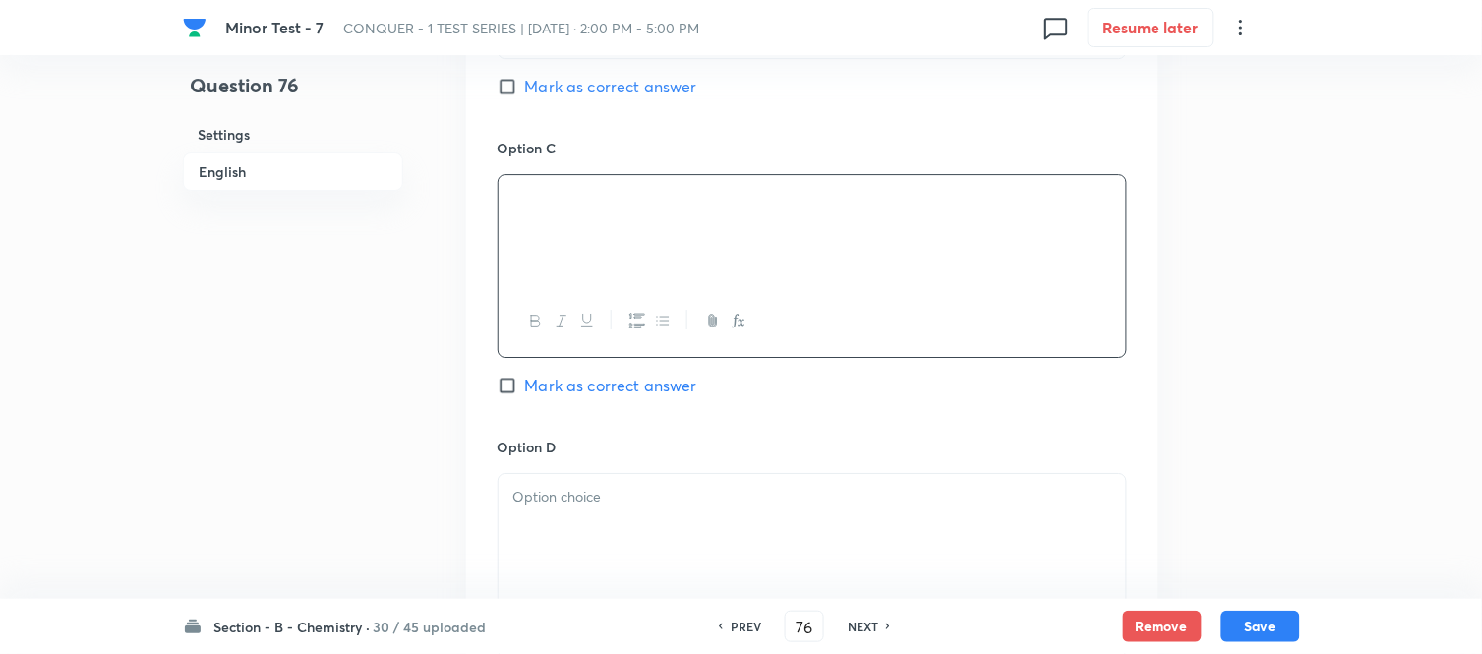
click at [513, 395] on input "Mark as correct answer" at bounding box center [511, 386] width 28 height 20
checkbox input "true"
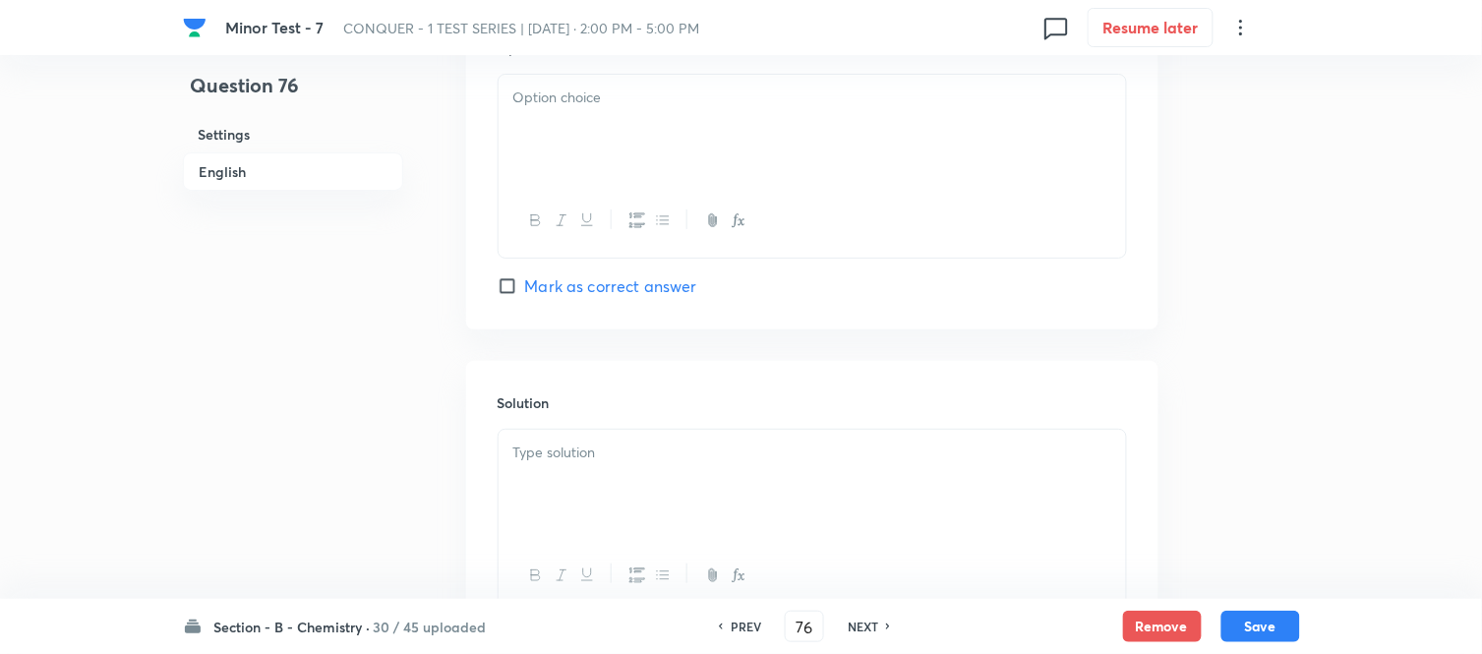
scroll to position [1966, 0]
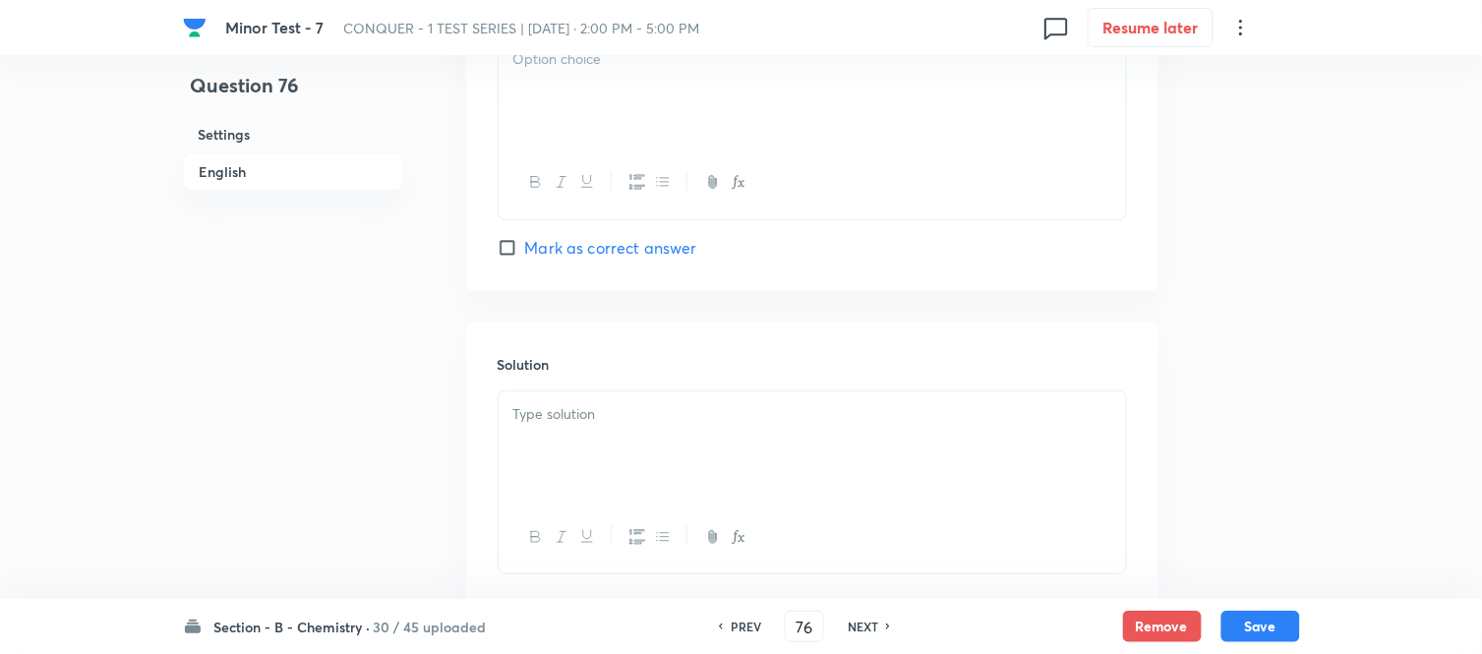
click at [708, 71] on p at bounding box center [812, 59] width 598 height 23
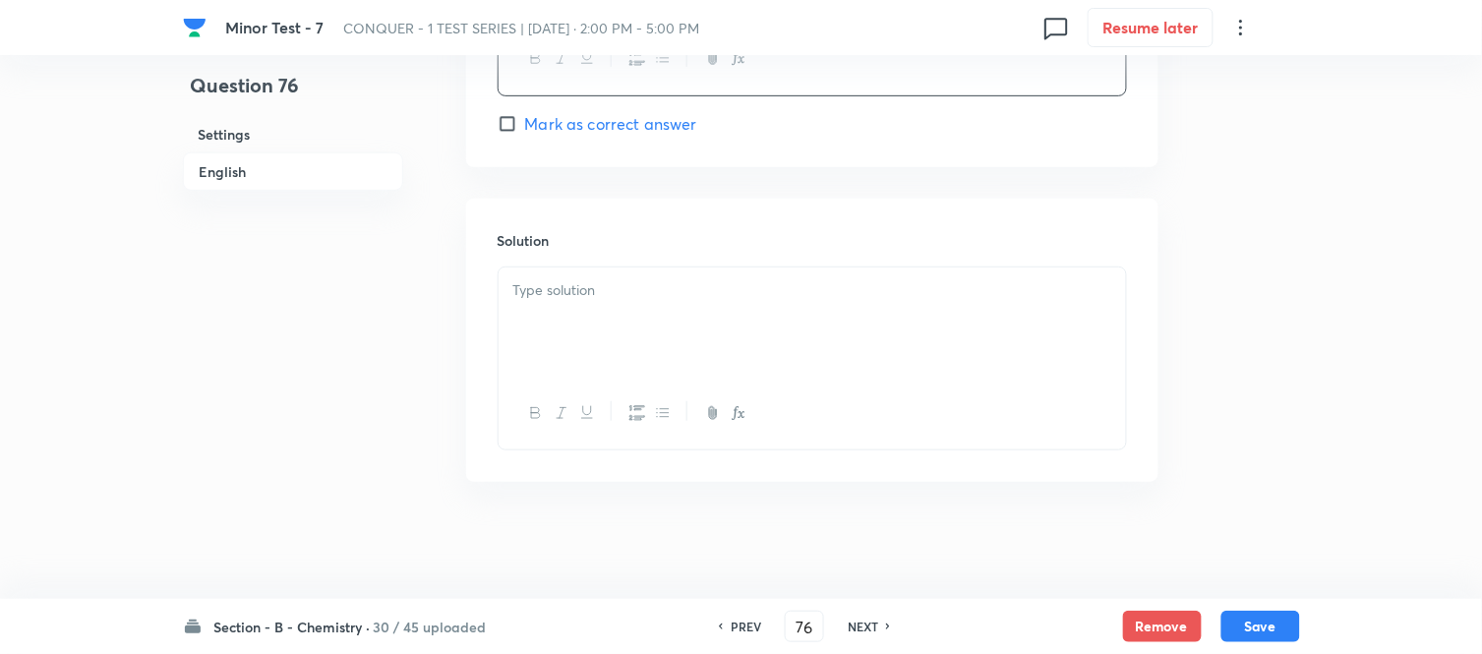
scroll to position [2185, 0]
click at [685, 306] on div at bounding box center [811, 321] width 627 height 110
click at [1270, 621] on button "Save" at bounding box center [1260, 624] width 79 height 31
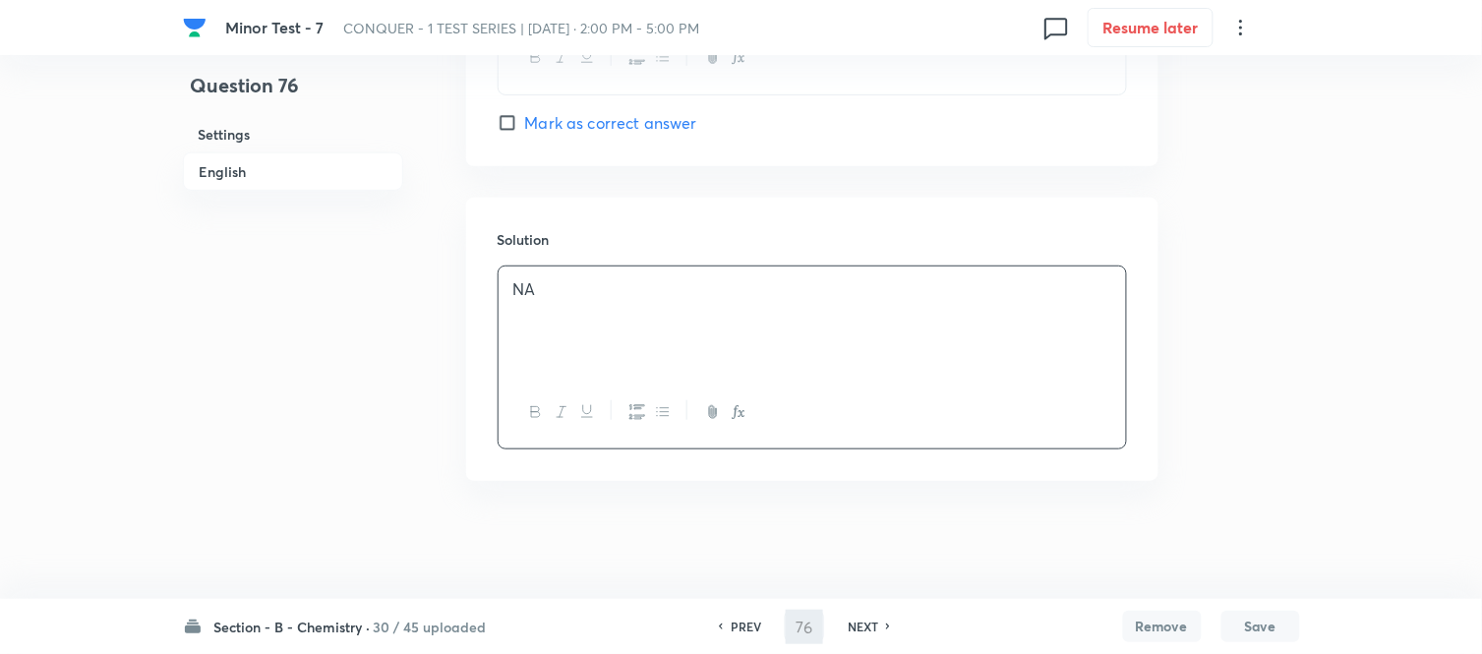
type input "77"
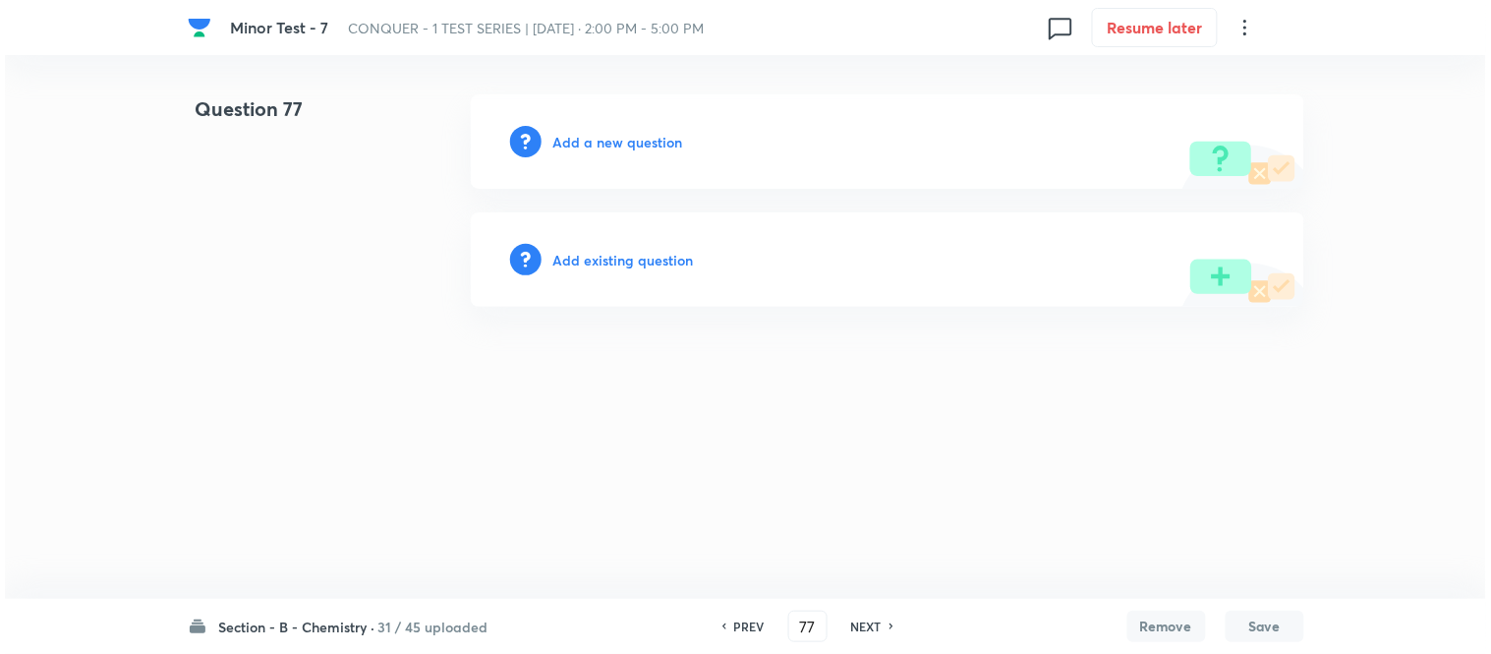
scroll to position [0, 0]
click at [594, 145] on h6 "Add a new question" at bounding box center [619, 142] width 130 height 21
click at [594, 145] on h6 "Choose a question type" at bounding box center [629, 142] width 151 height 21
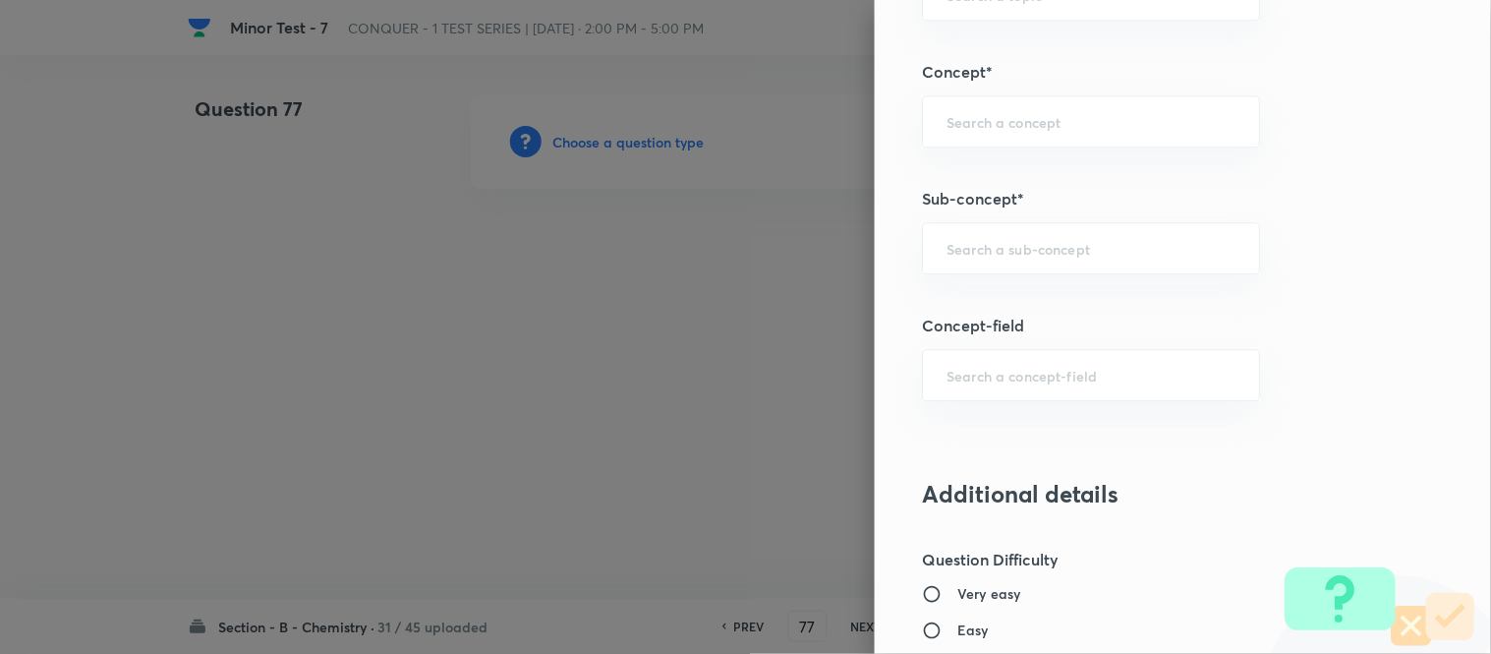
scroll to position [1229, 0]
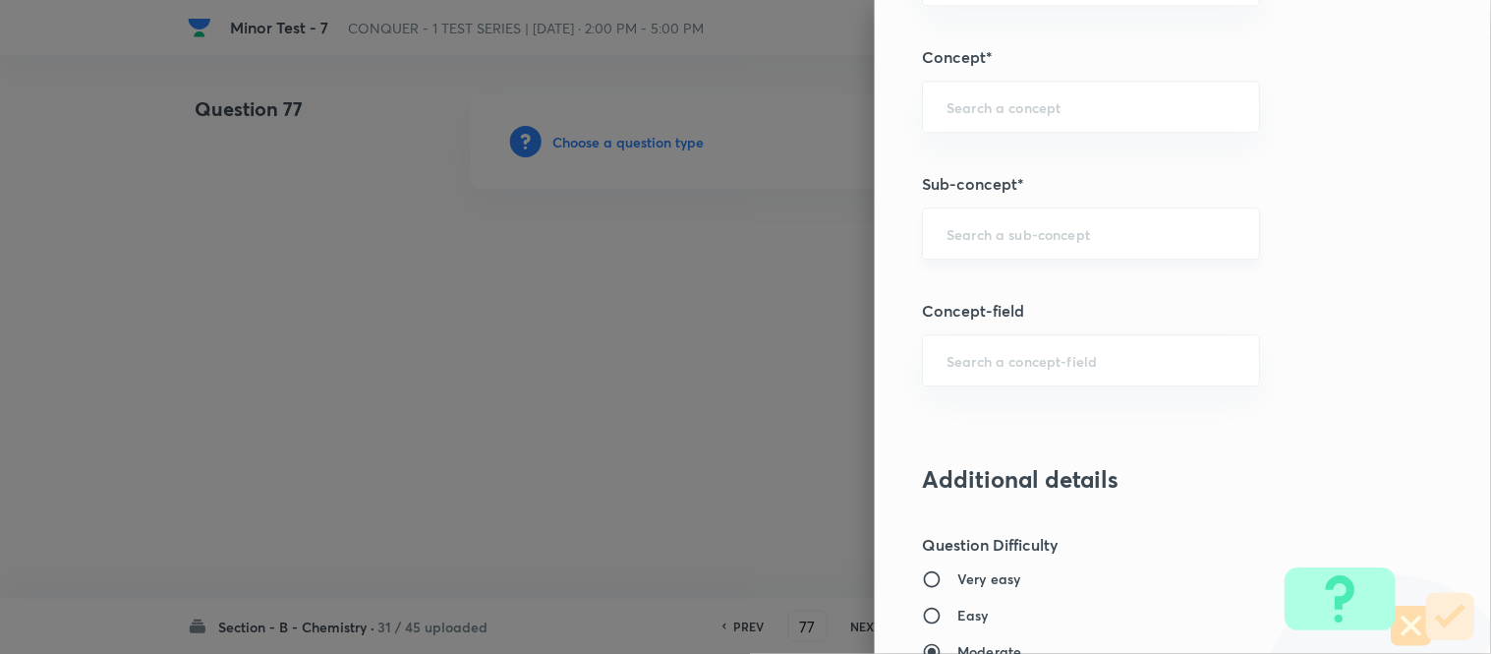
click at [1053, 237] on input "text" at bounding box center [1091, 233] width 289 height 19
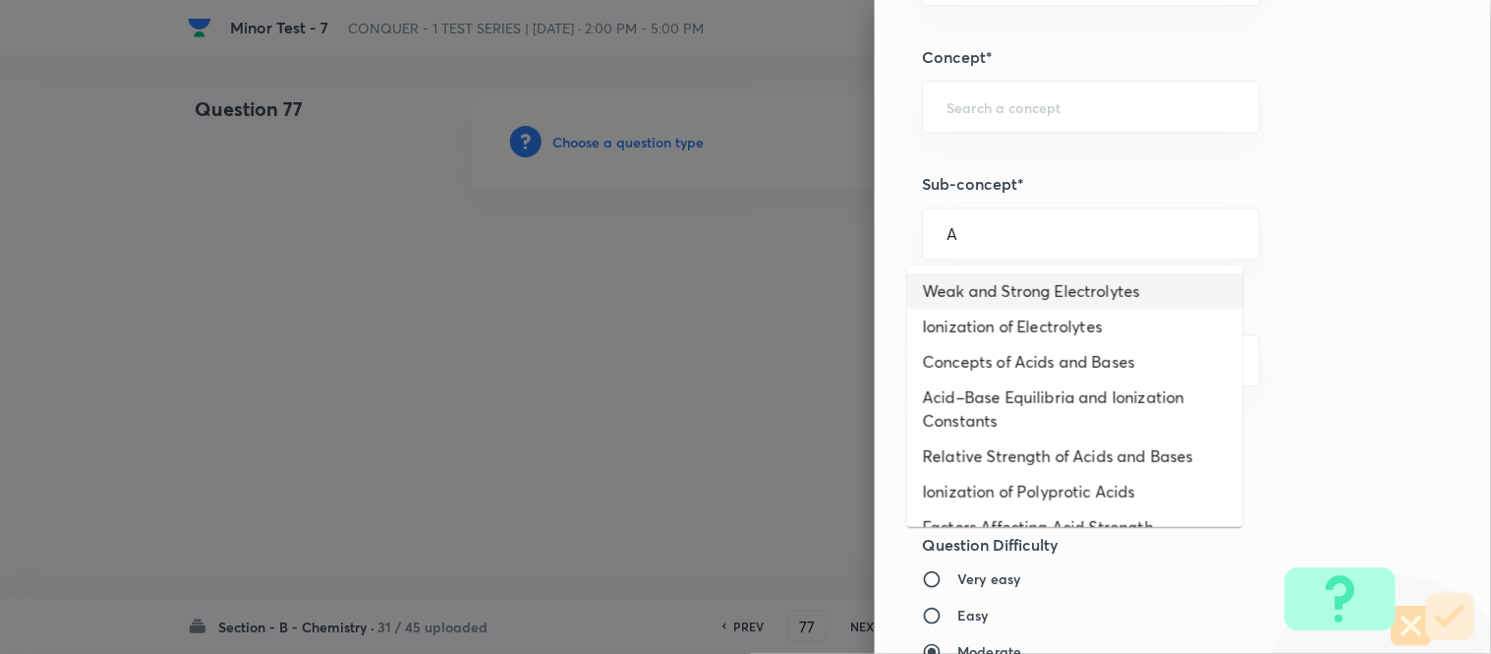
click at [985, 293] on li "Weak and Strong Electrolytes" at bounding box center [1075, 290] width 336 height 35
type input "Weak and Strong Electrolytes"
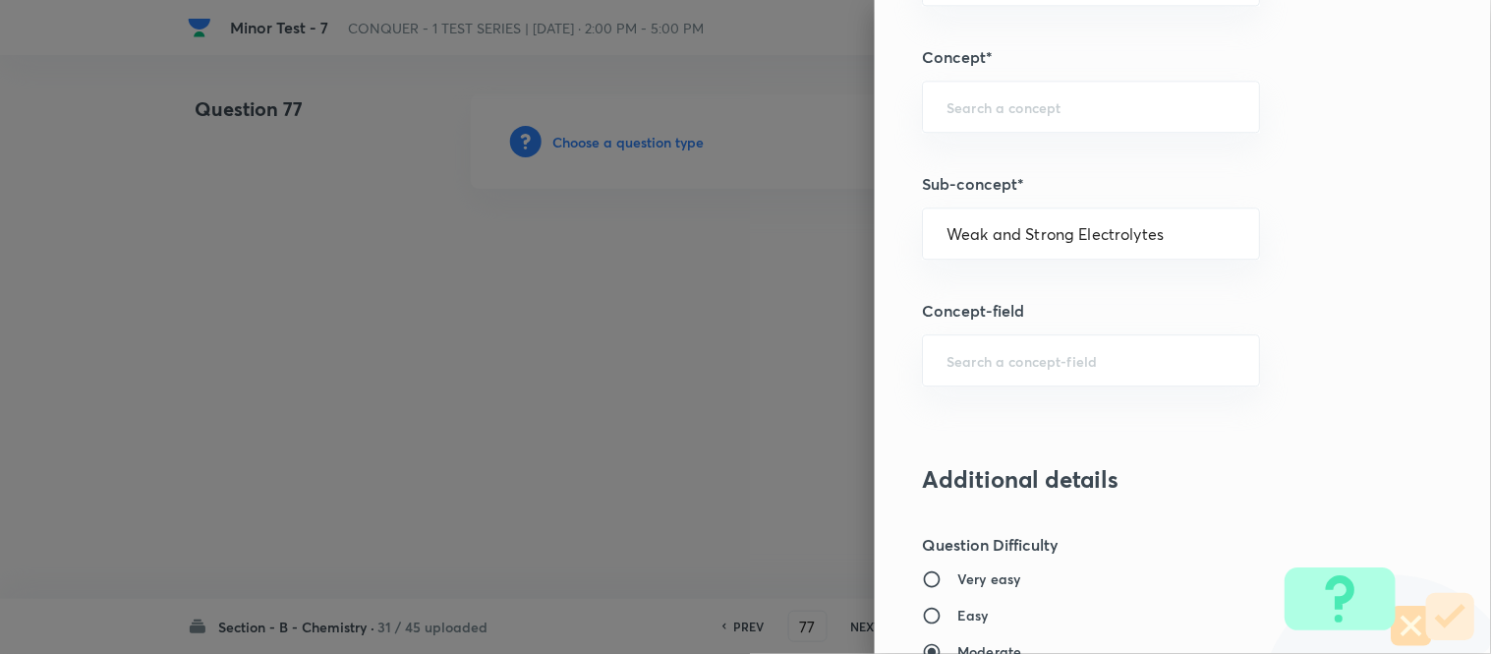
type input "Chemistry"
type input "Physical Chemistry"
type input "Ionic Equilibrium"
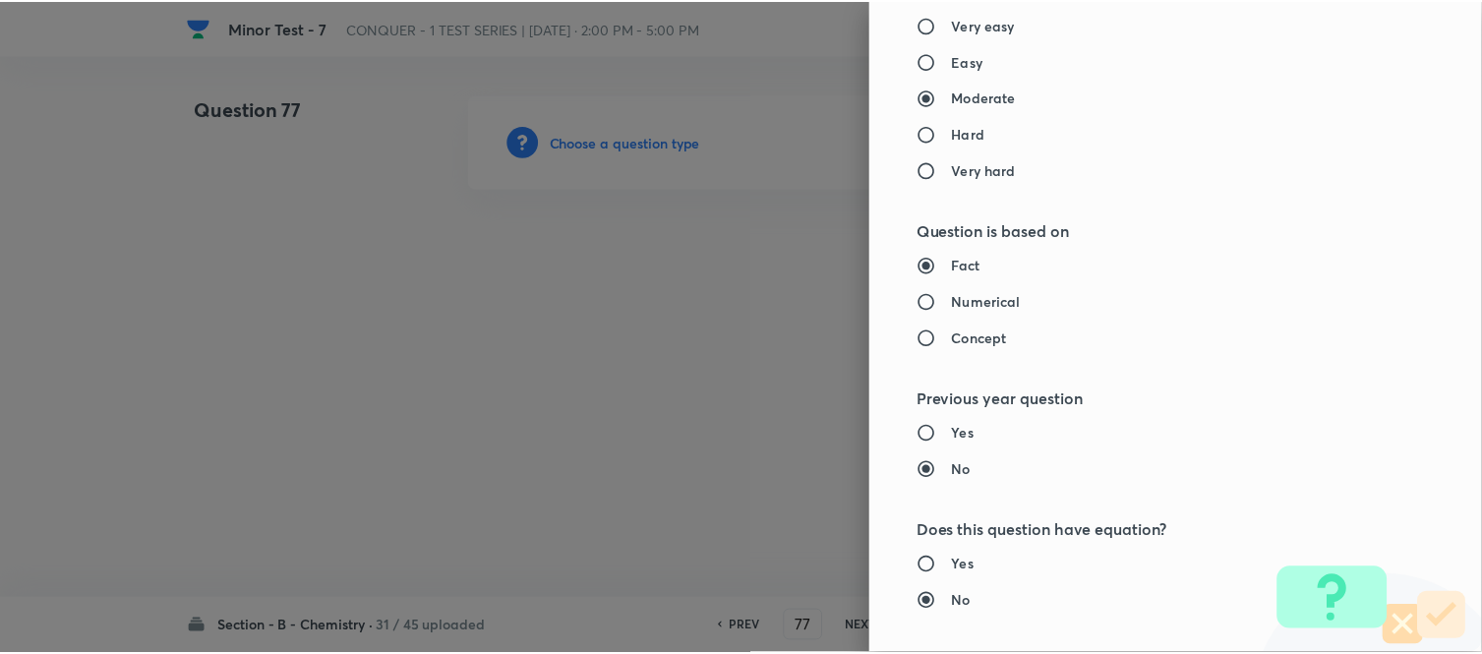
scroll to position [2158, 0]
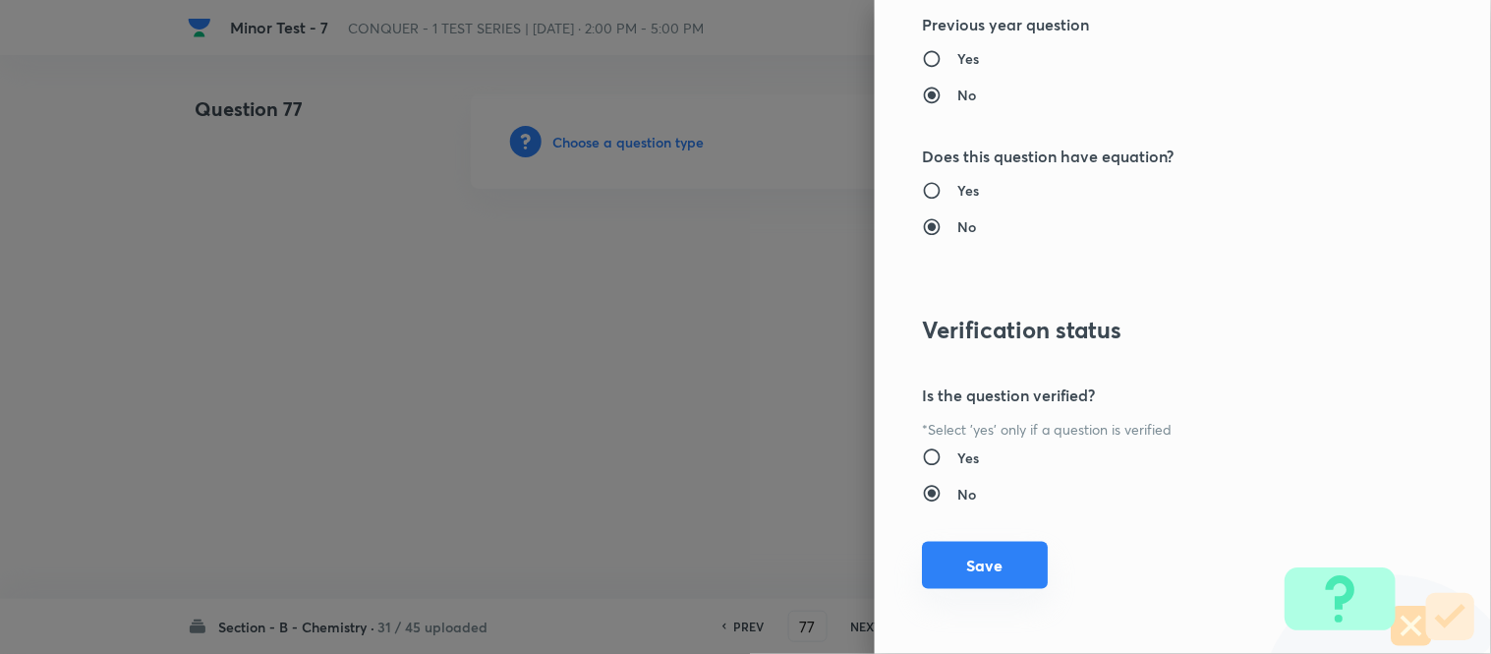
click at [954, 567] on button "Save" at bounding box center [985, 565] width 126 height 47
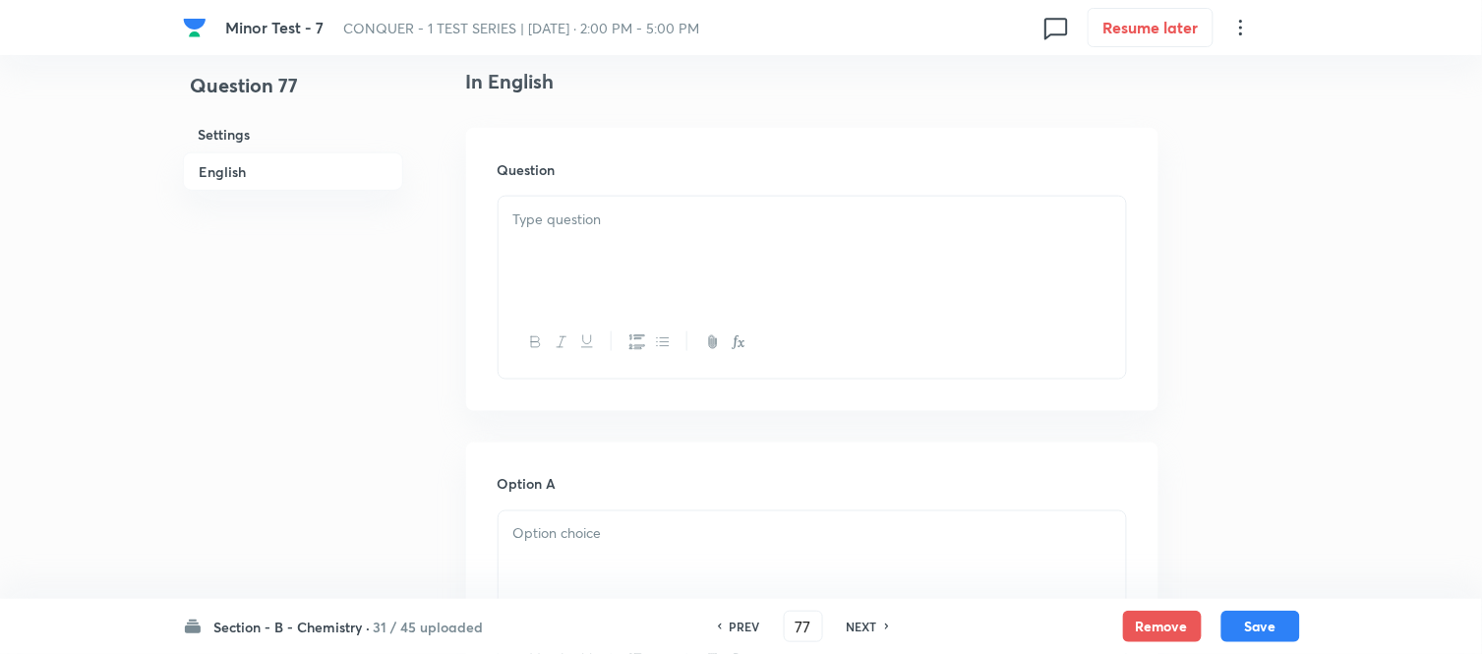
scroll to position [546, 0]
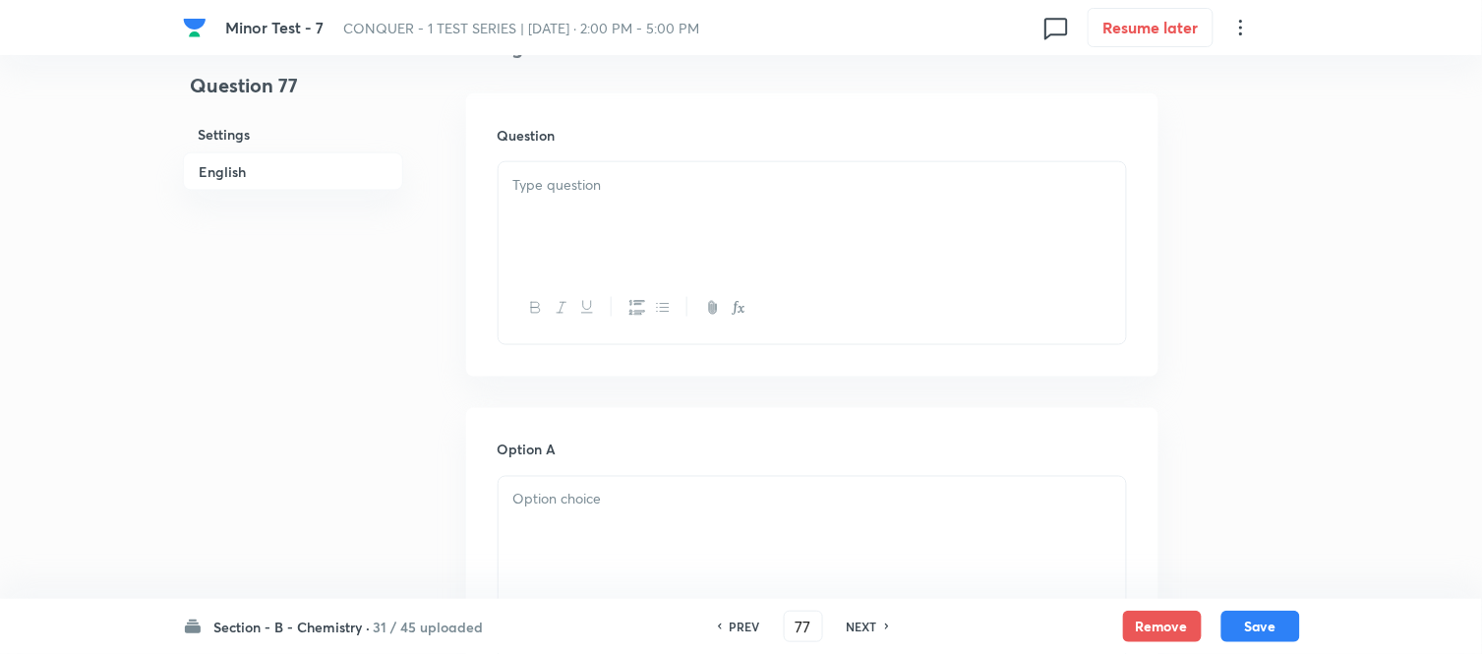
click at [761, 210] on div at bounding box center [811, 217] width 627 height 110
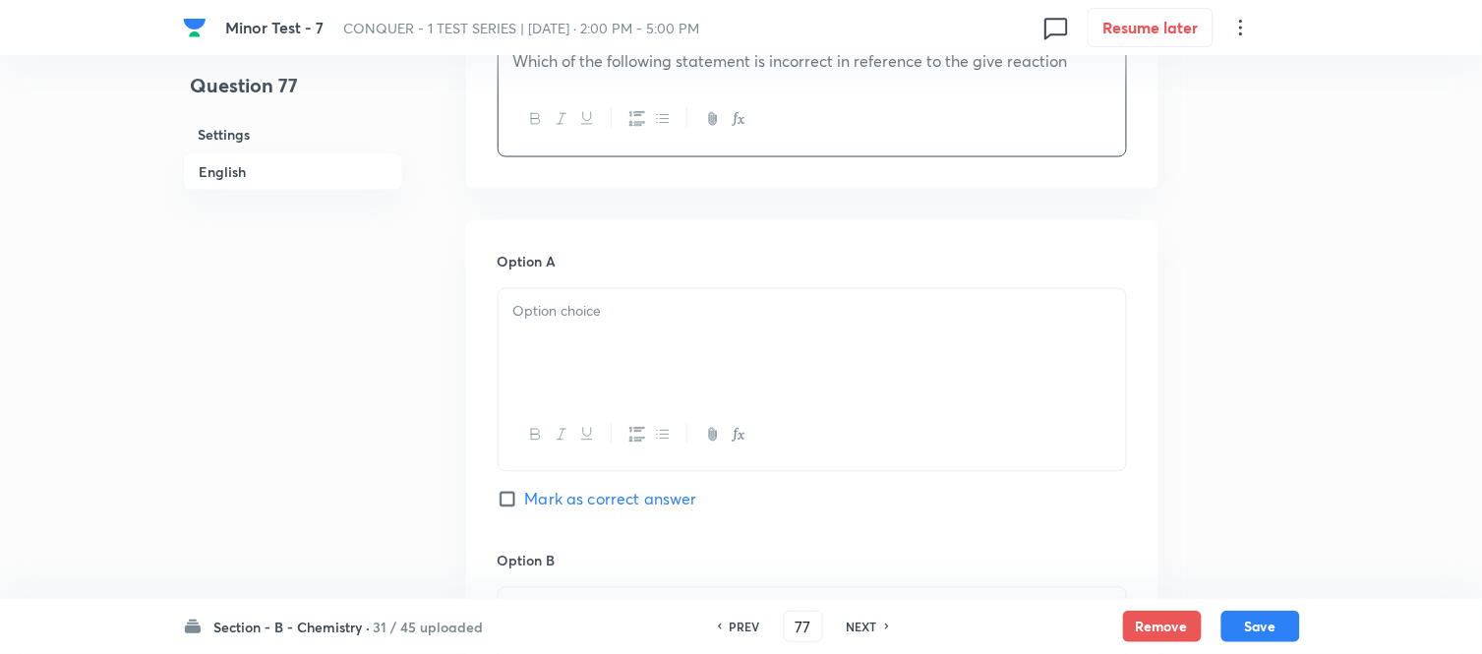
scroll to position [764, 0]
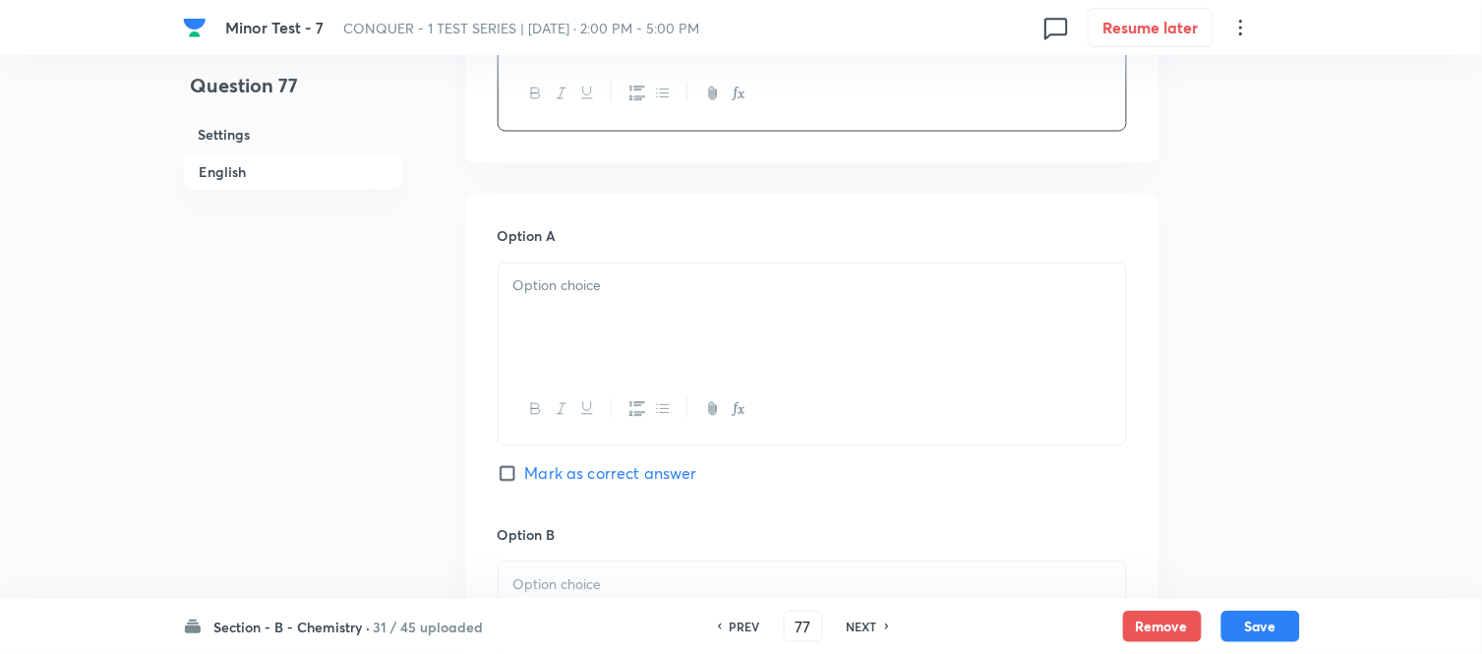
click at [698, 288] on p at bounding box center [812, 286] width 598 height 23
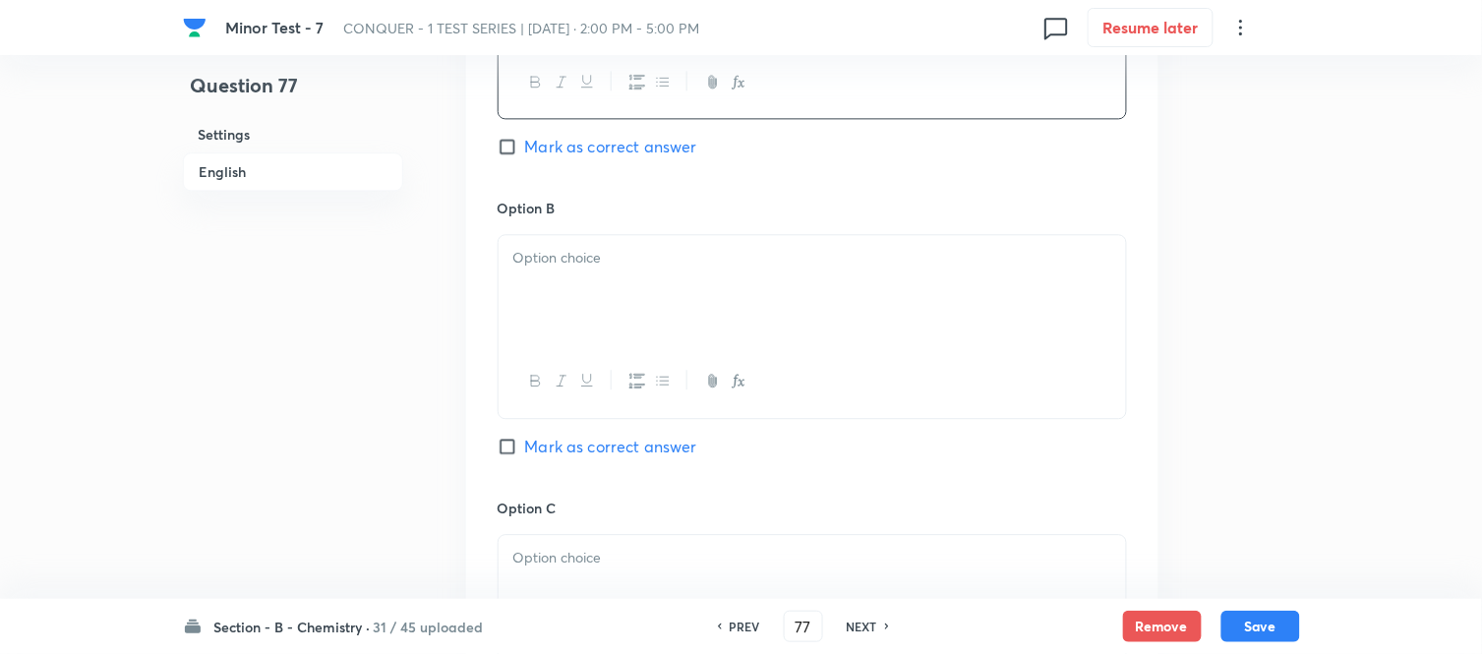
scroll to position [1092, 0]
click at [684, 297] on div at bounding box center [811, 289] width 627 height 110
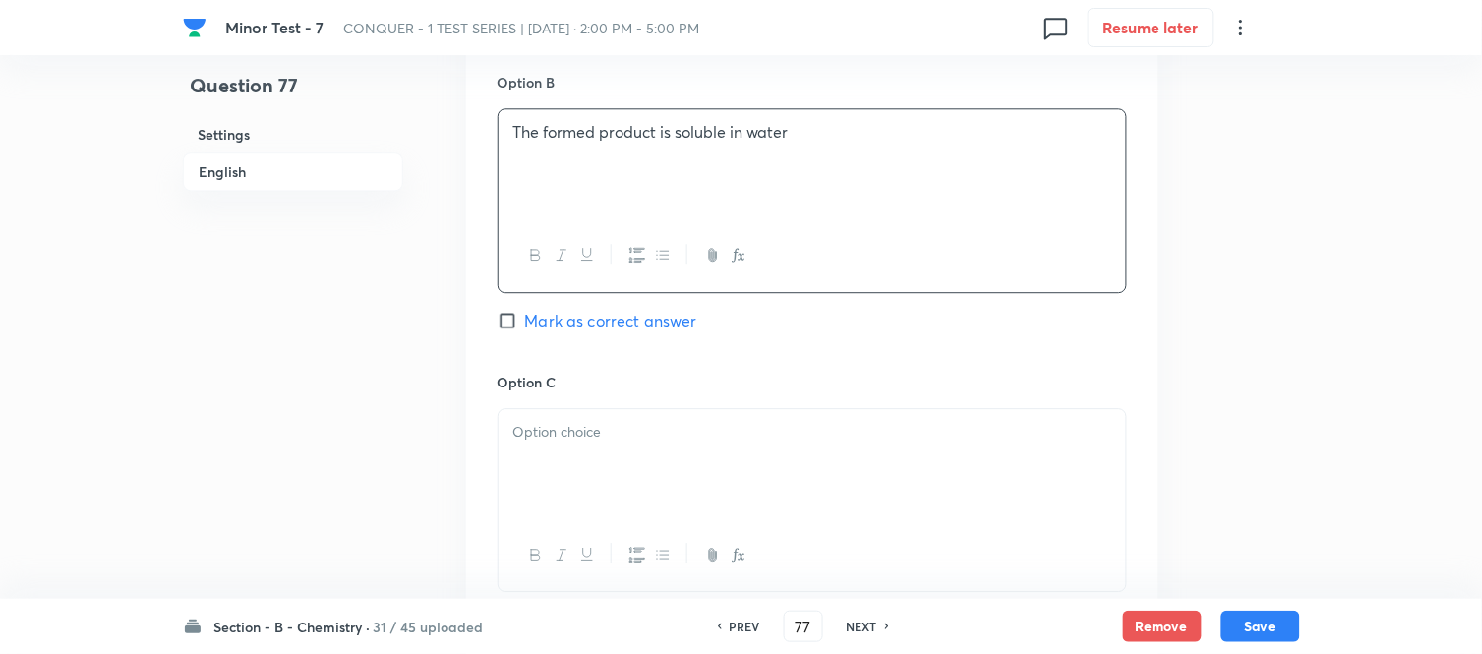
scroll to position [1311, 0]
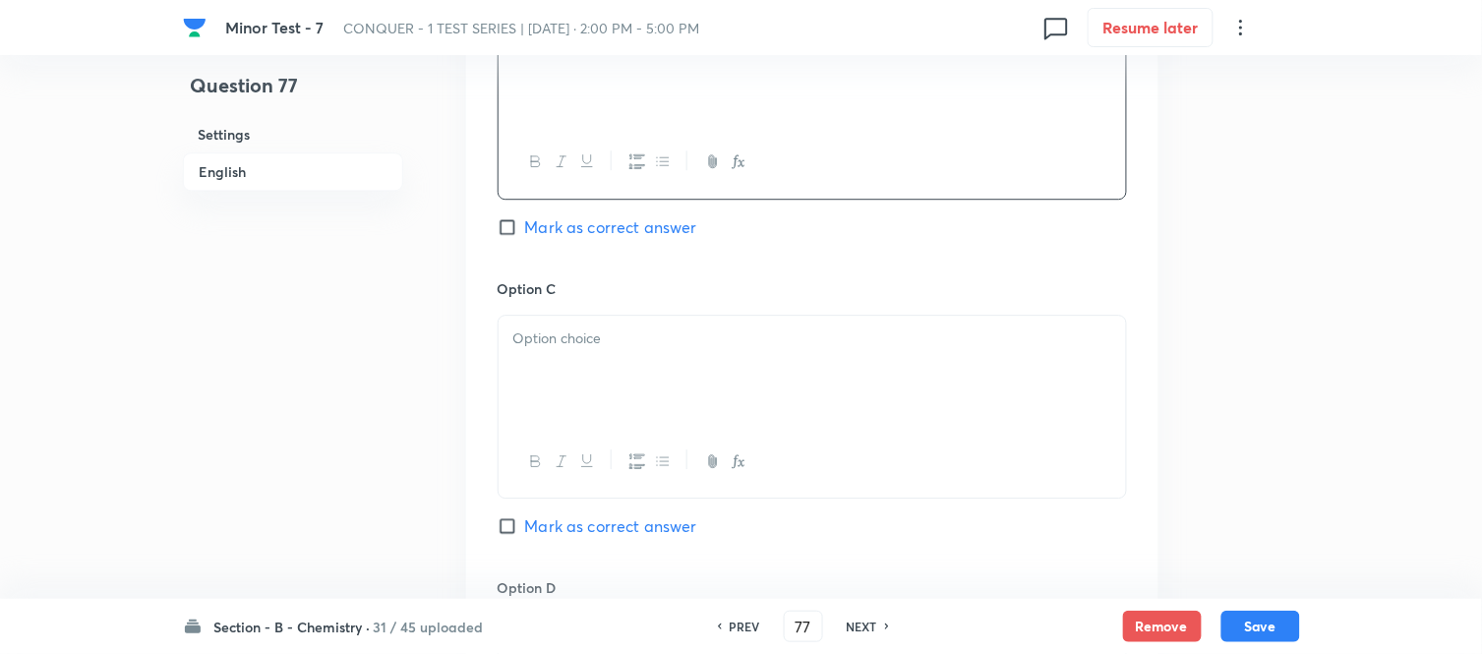
click at [631, 336] on p at bounding box center [812, 338] width 598 height 23
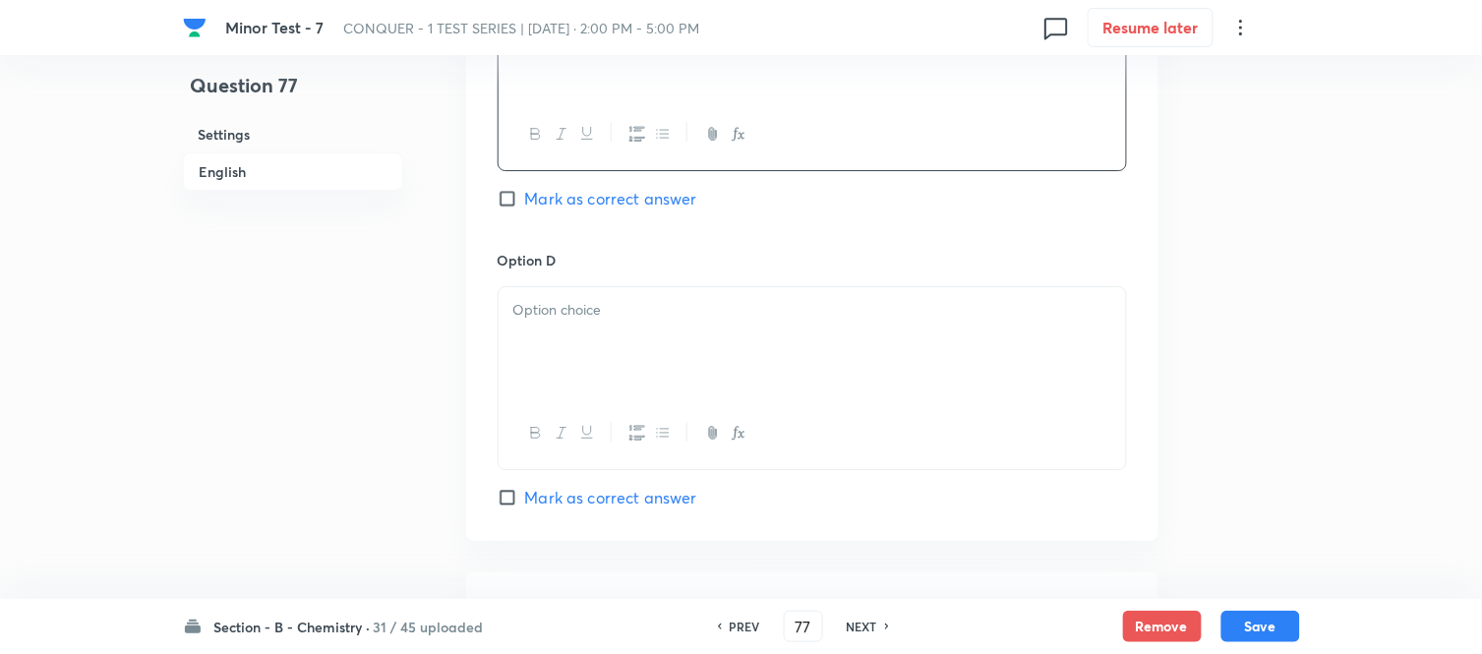
click at [622, 329] on div at bounding box center [811, 342] width 627 height 110
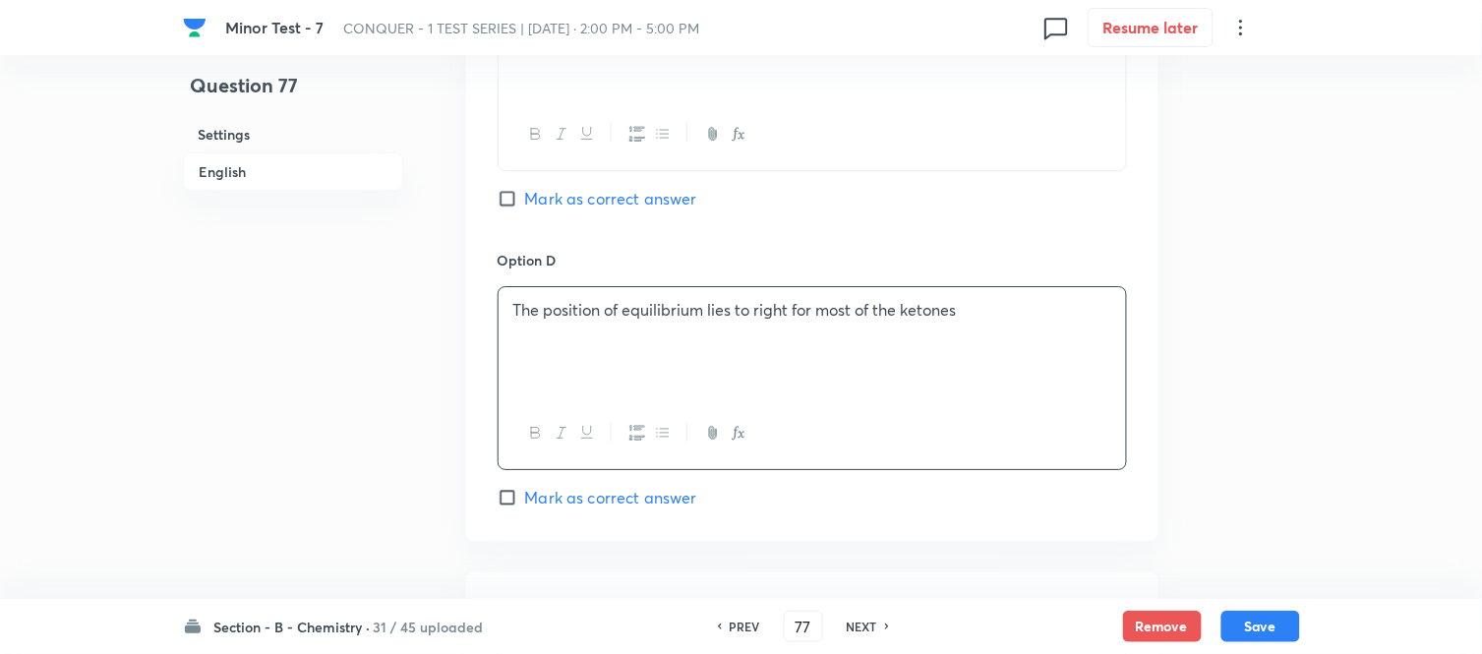
click at [529, 496] on span "Mark as correct answer" at bounding box center [611, 498] width 172 height 24
click at [525, 496] on input "Mark as correct answer" at bounding box center [511, 498] width 28 height 20
checkbox input "true"
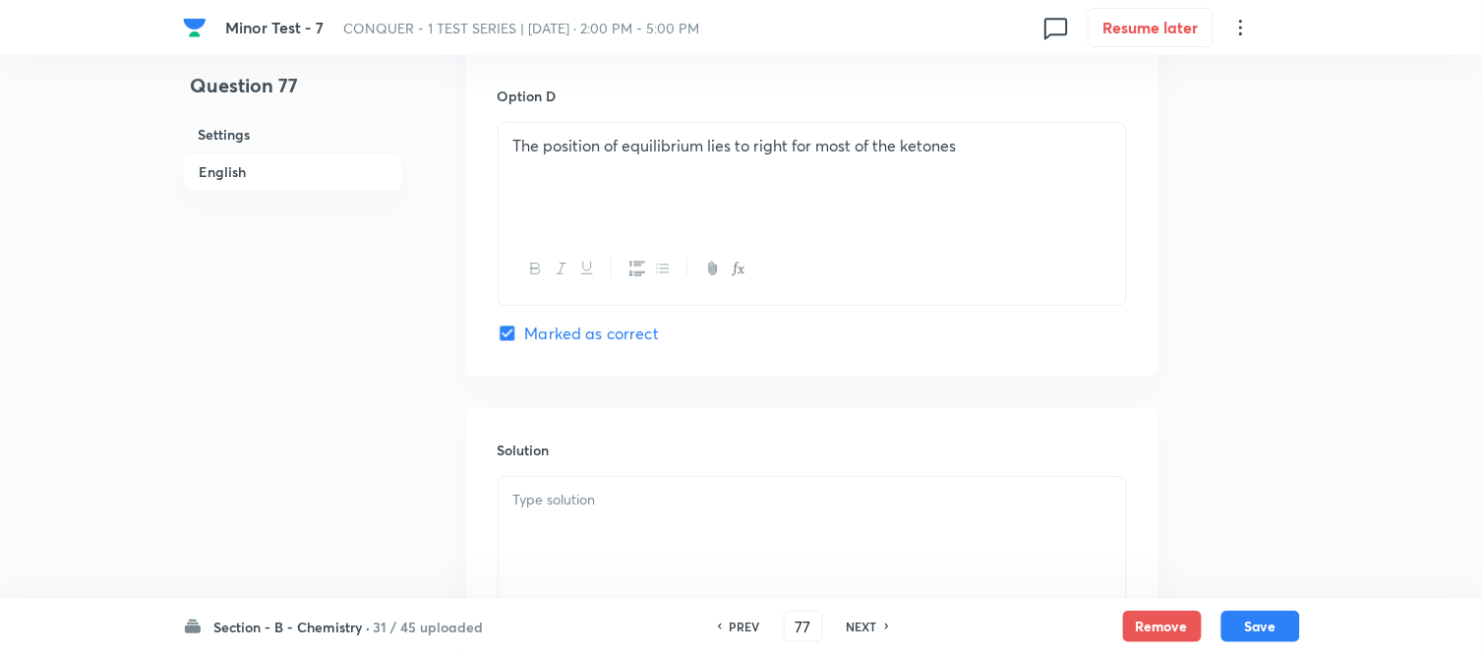
scroll to position [2018, 0]
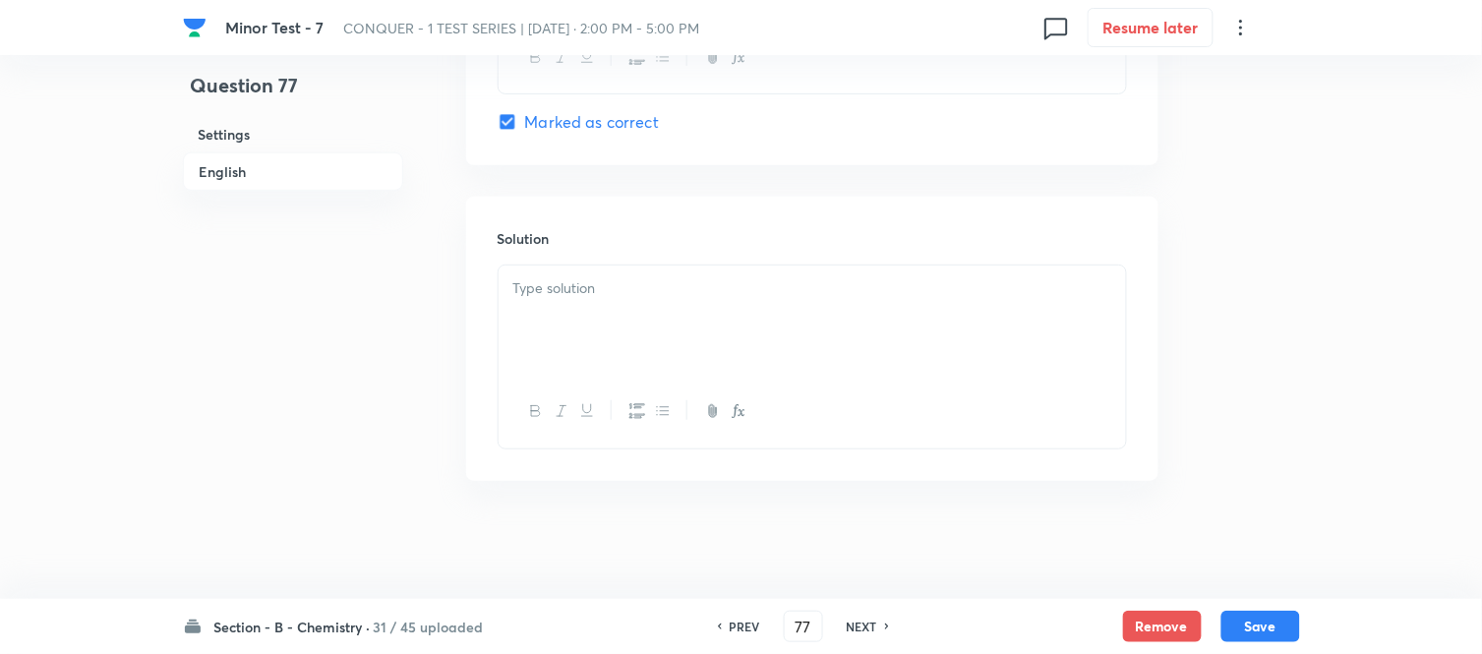
click at [637, 289] on p at bounding box center [812, 288] width 598 height 23
click at [1254, 624] on button "Save" at bounding box center [1260, 624] width 79 height 31
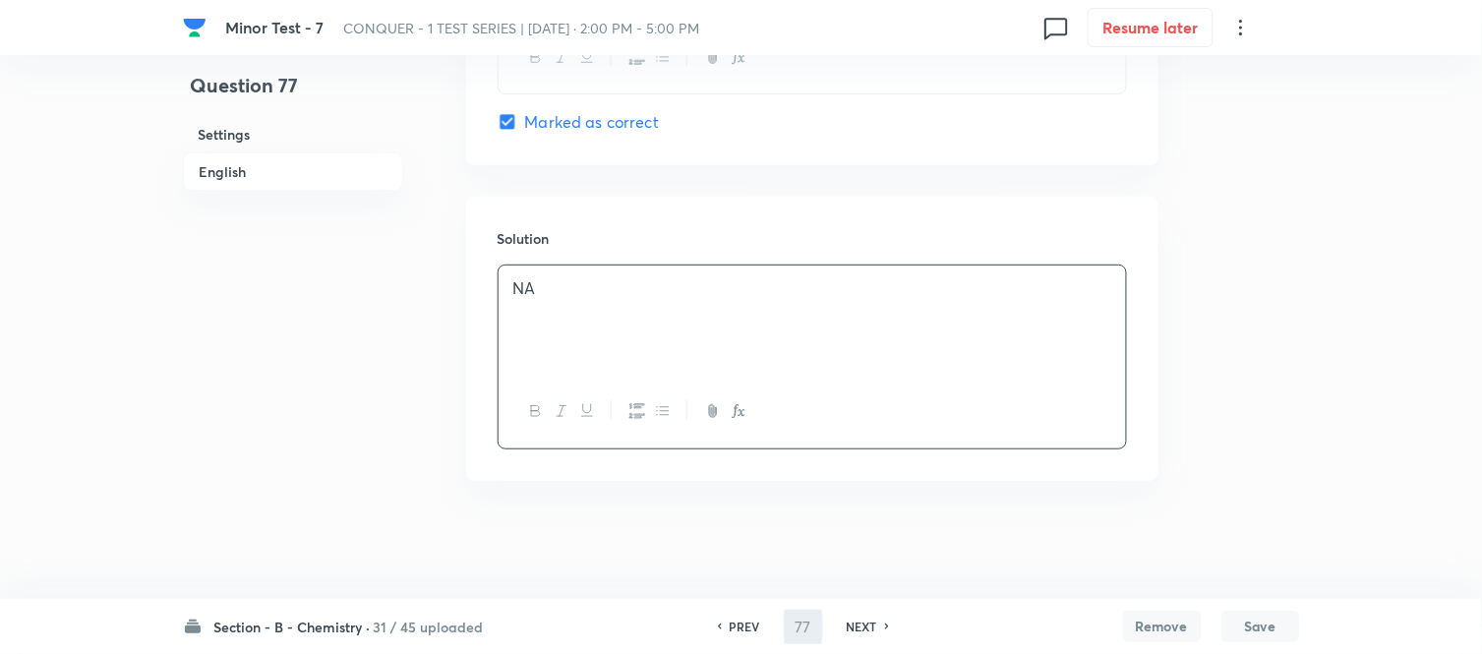
type input "78"
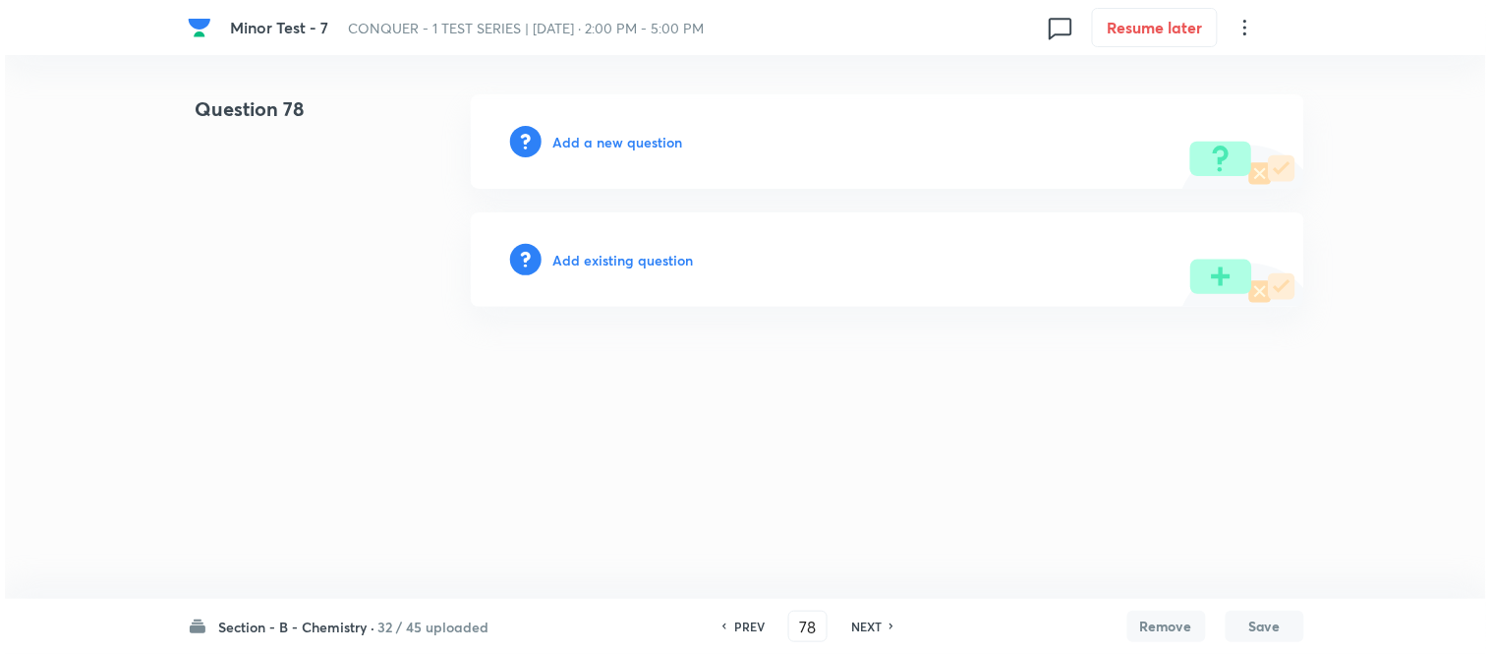
scroll to position [0, 0]
click at [574, 146] on h6 "Add a new question" at bounding box center [619, 142] width 130 height 21
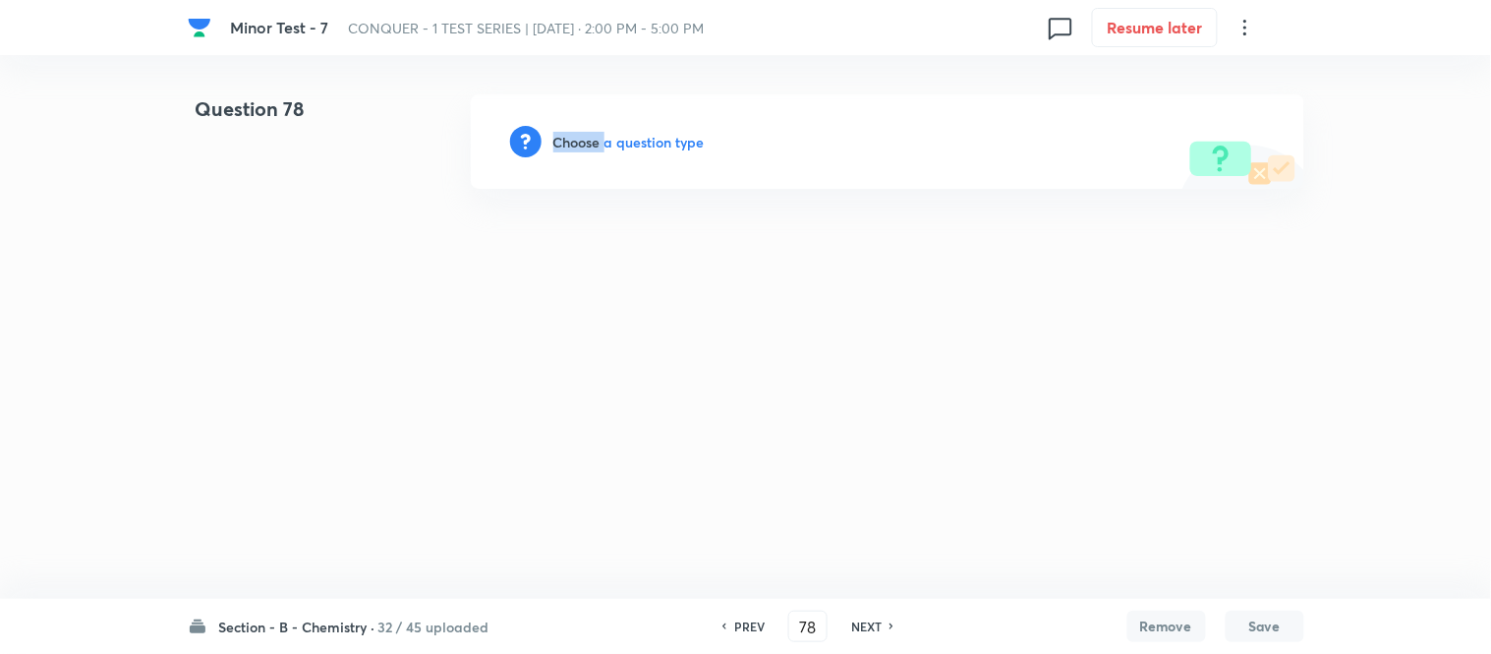
click at [574, 146] on h6 "Choose a question type" at bounding box center [629, 142] width 151 height 21
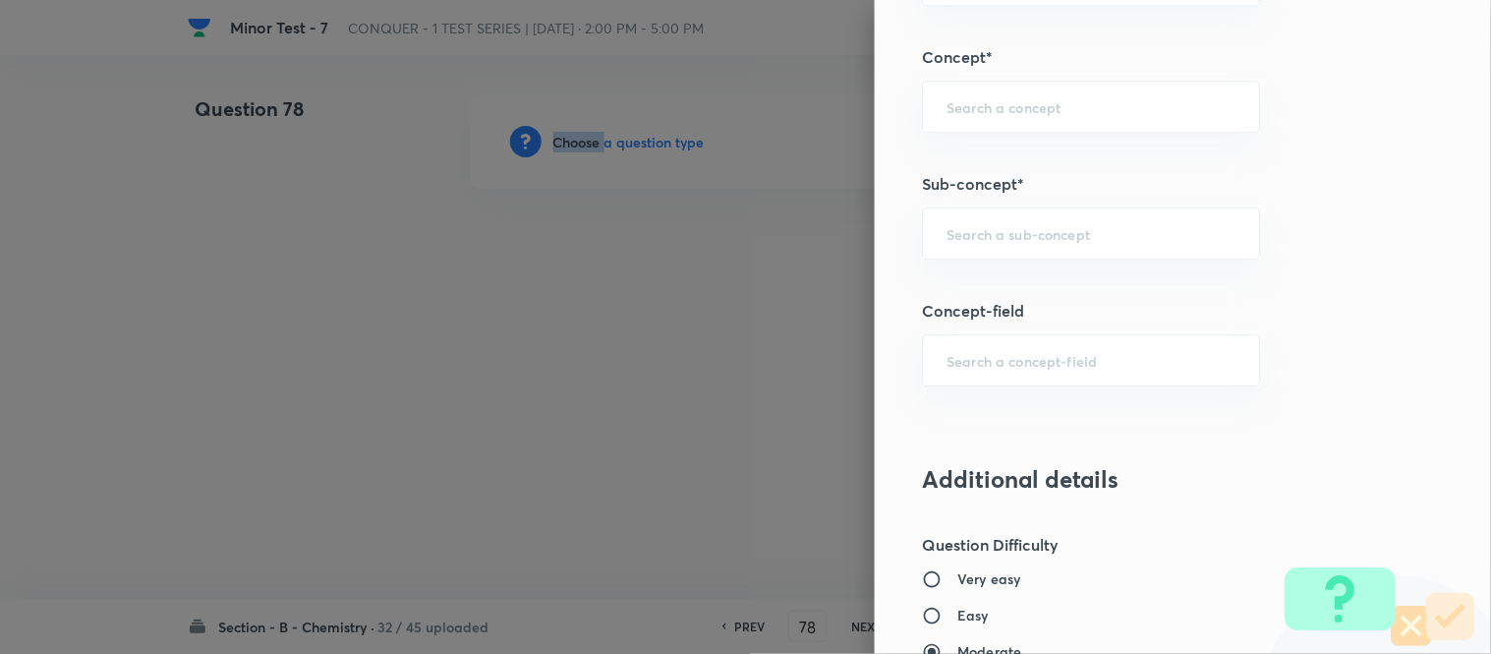
scroll to position [1284, 0]
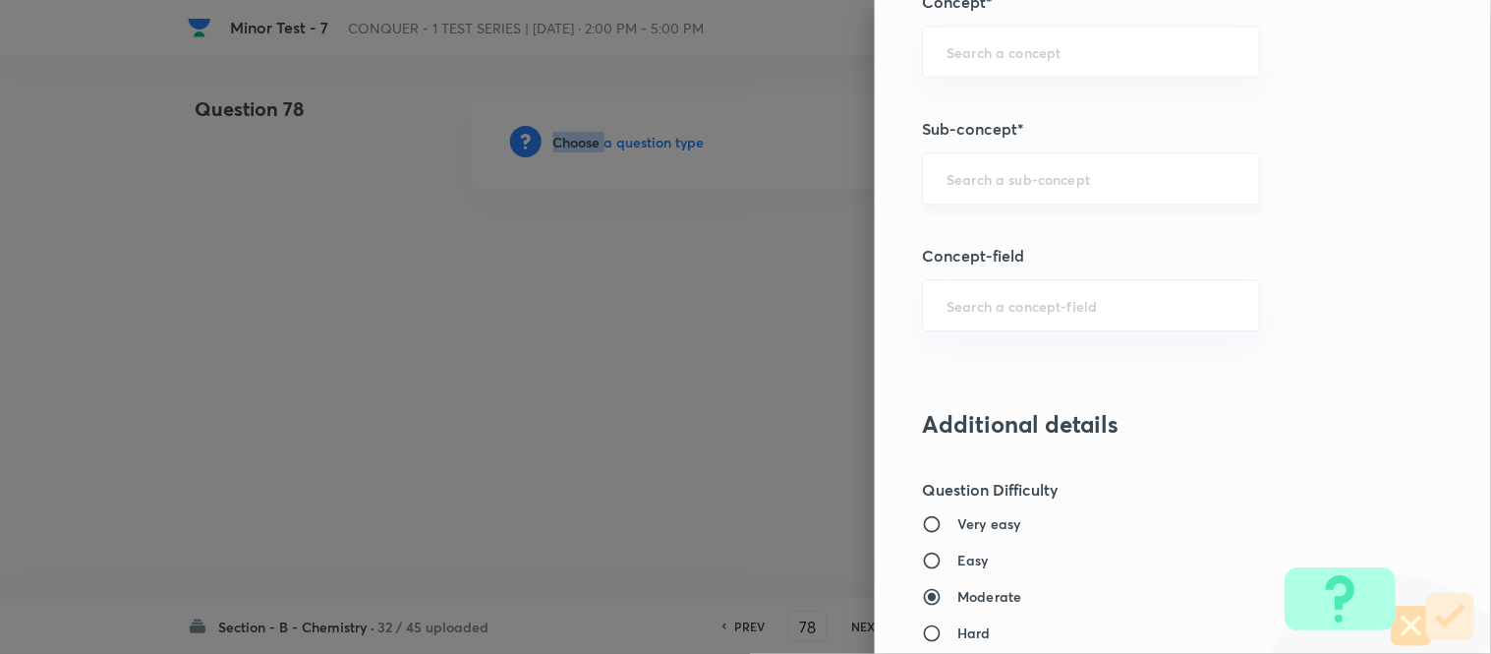
click at [1045, 189] on div "​" at bounding box center [1091, 178] width 338 height 52
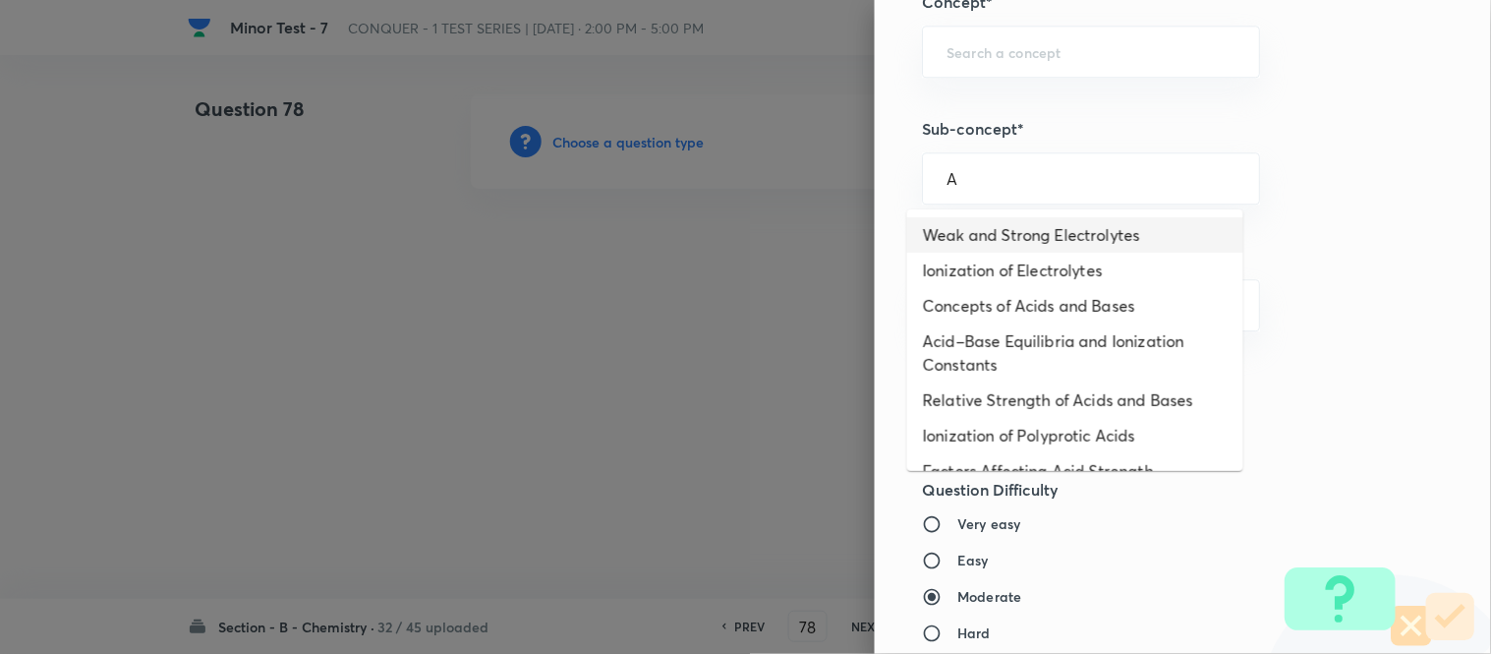
click at [986, 227] on li "Weak and Strong Electrolytes" at bounding box center [1075, 234] width 336 height 35
type input "Weak and Strong Electrolytes"
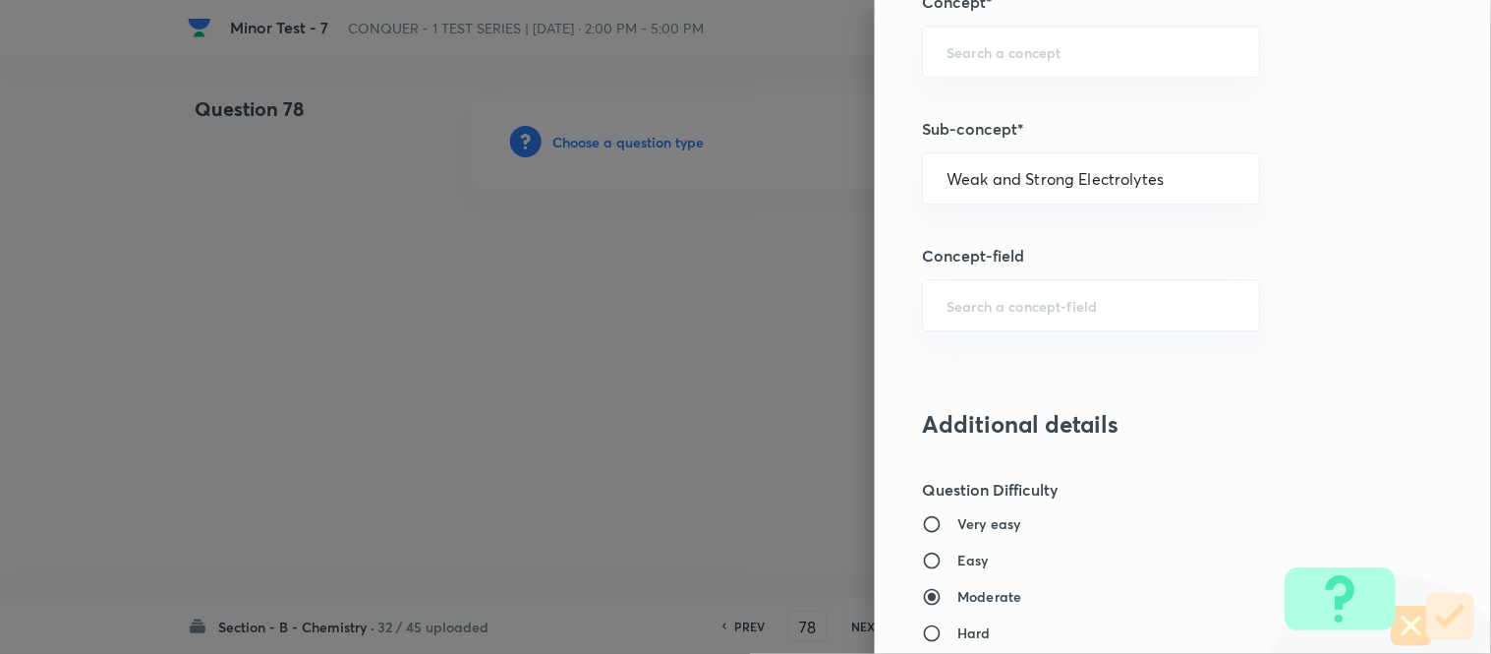
type input "Chemistry"
type input "Physical Chemistry"
type input "Ionic Equilibrium"
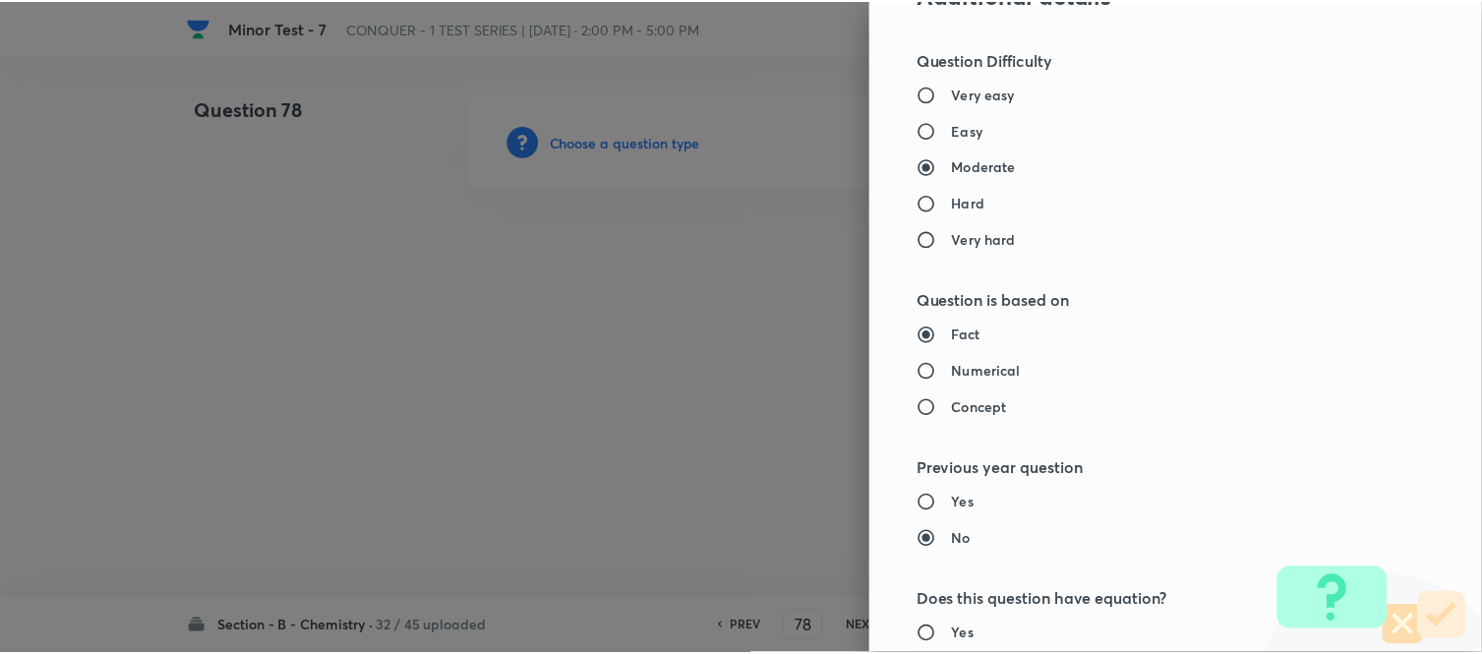
scroll to position [2158, 0]
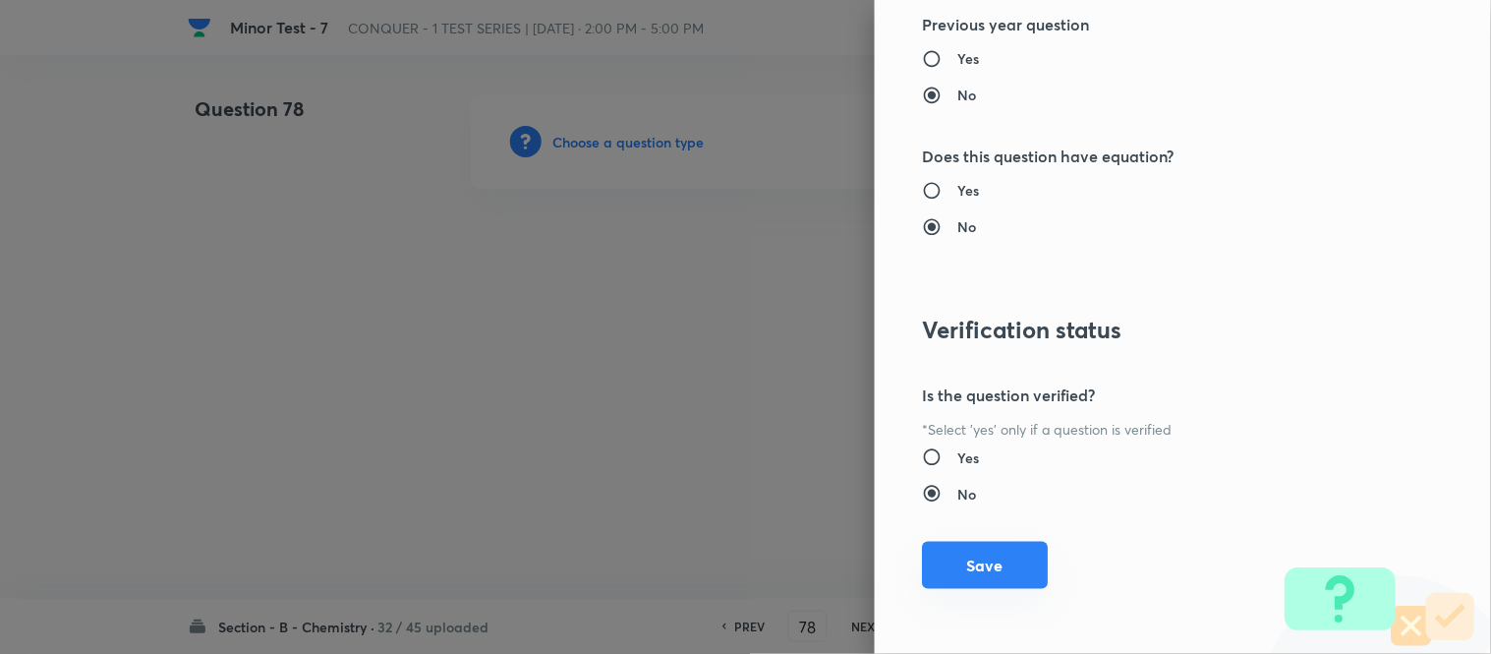
click at [962, 565] on button "Save" at bounding box center [985, 565] width 126 height 47
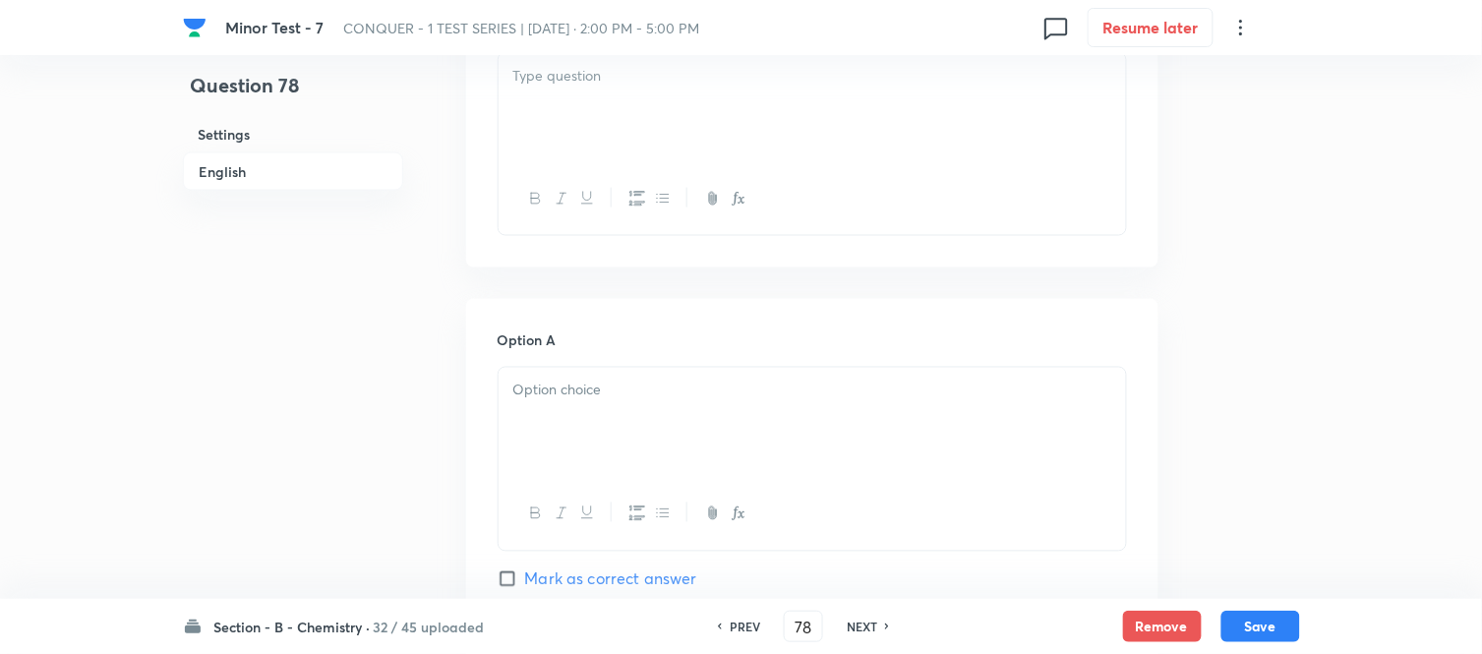
scroll to position [546, 0]
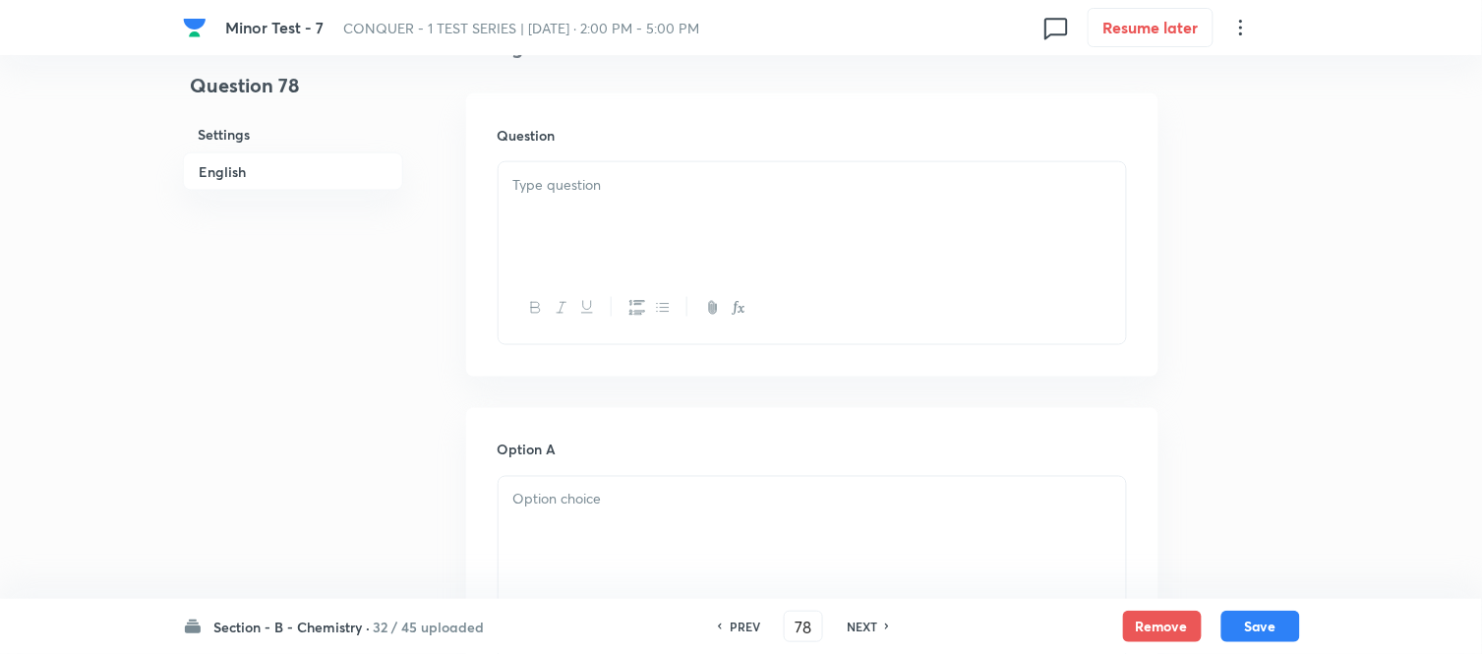
click at [693, 190] on p at bounding box center [812, 185] width 598 height 23
click at [683, 185] on p at bounding box center [812, 185] width 598 height 23
click at [703, 183] on p at bounding box center [812, 185] width 598 height 23
click at [783, 217] on div at bounding box center [811, 217] width 627 height 110
click at [666, 188] on p at bounding box center [812, 185] width 598 height 23
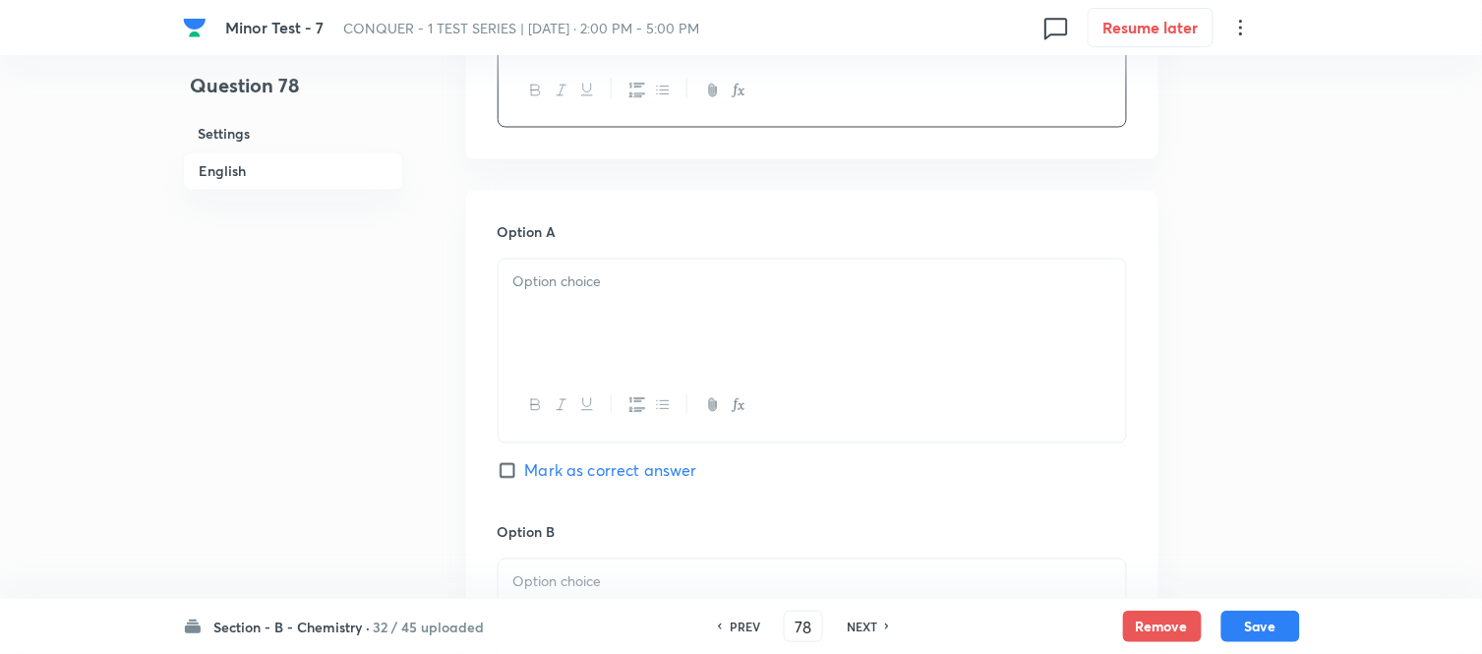
scroll to position [873, 0]
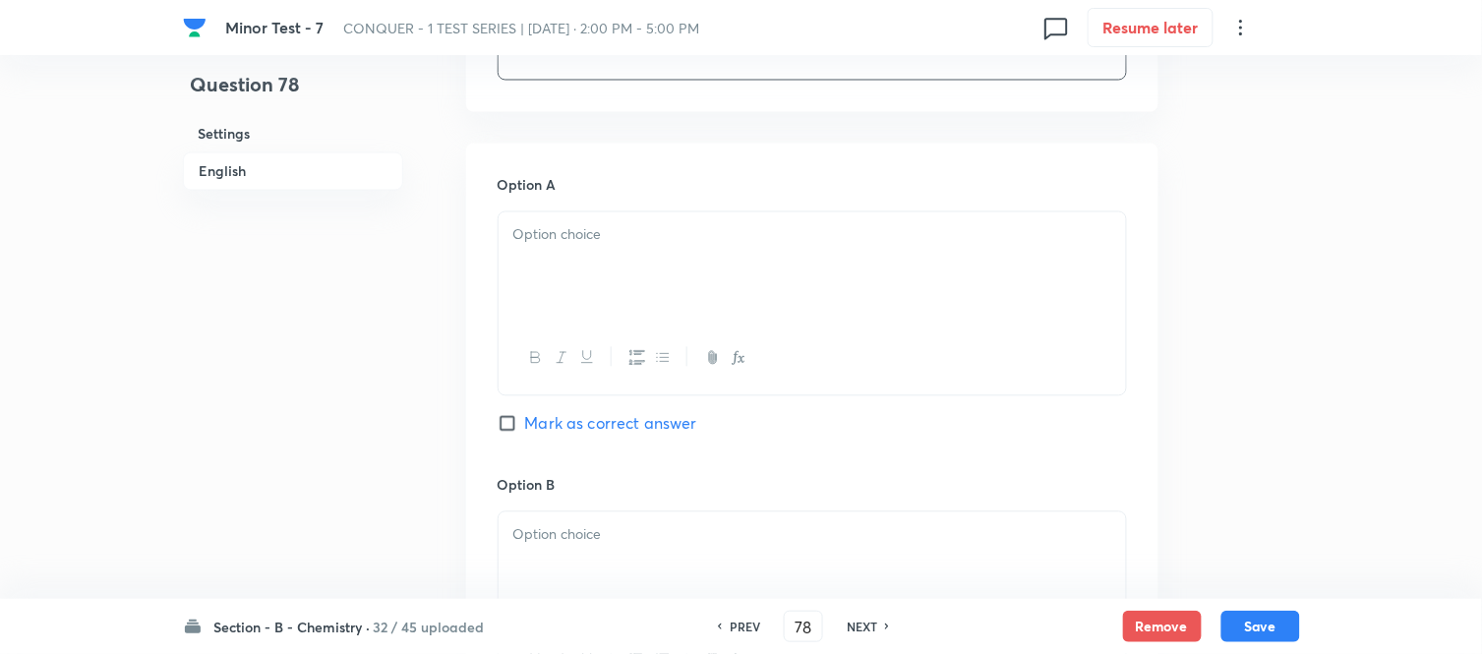
click at [644, 236] on p at bounding box center [812, 235] width 598 height 23
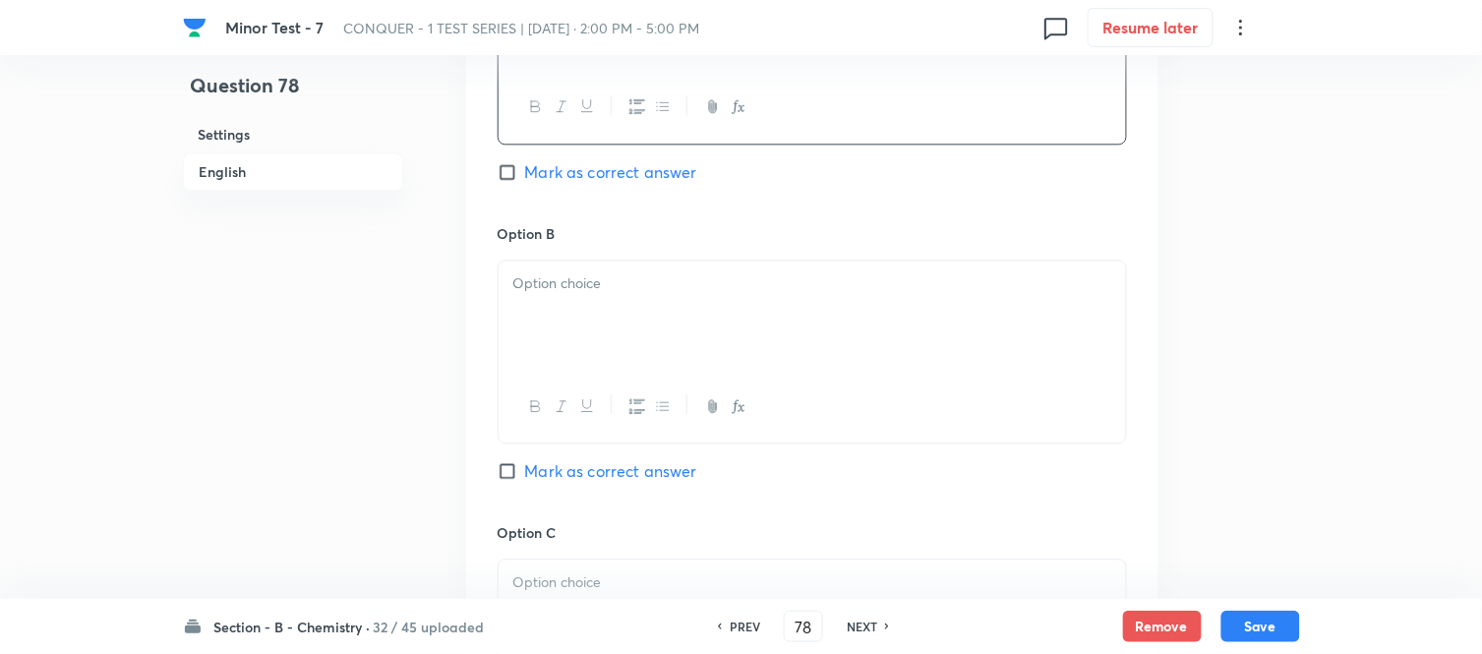
scroll to position [1201, 0]
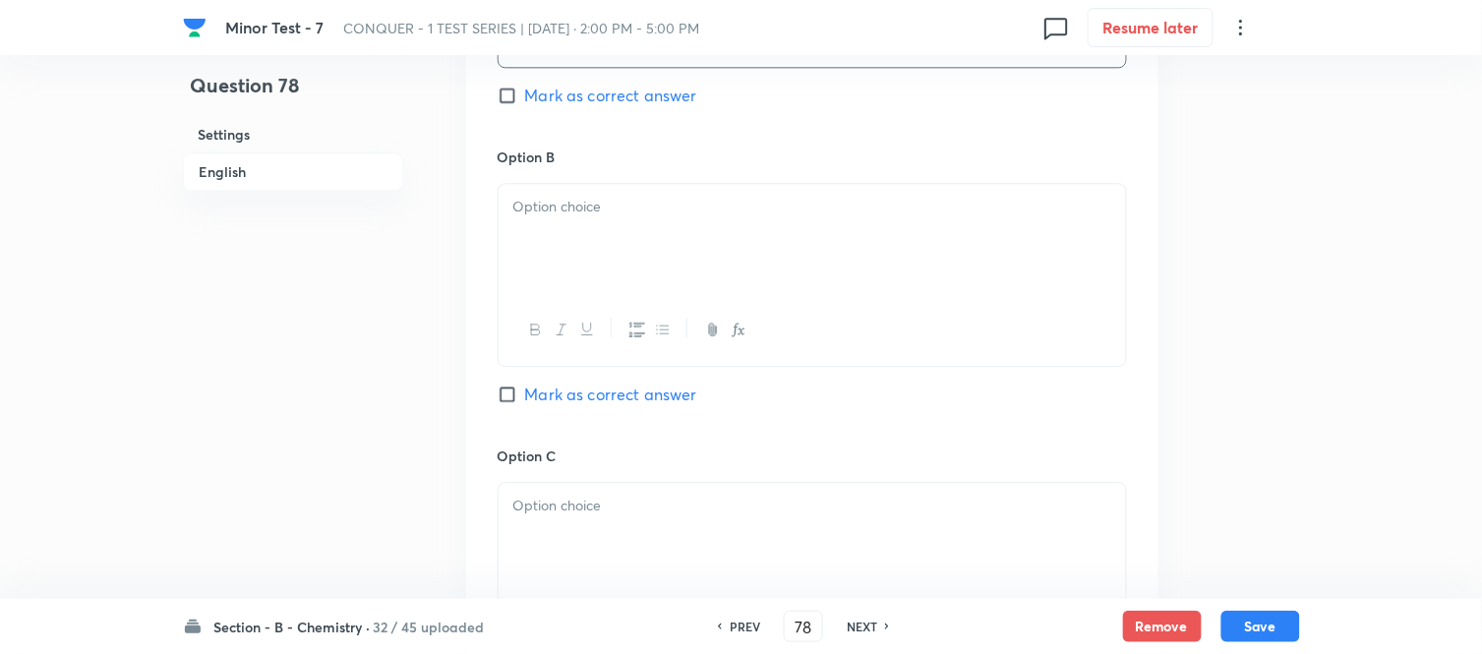
click at [672, 281] on div at bounding box center [811, 239] width 627 height 110
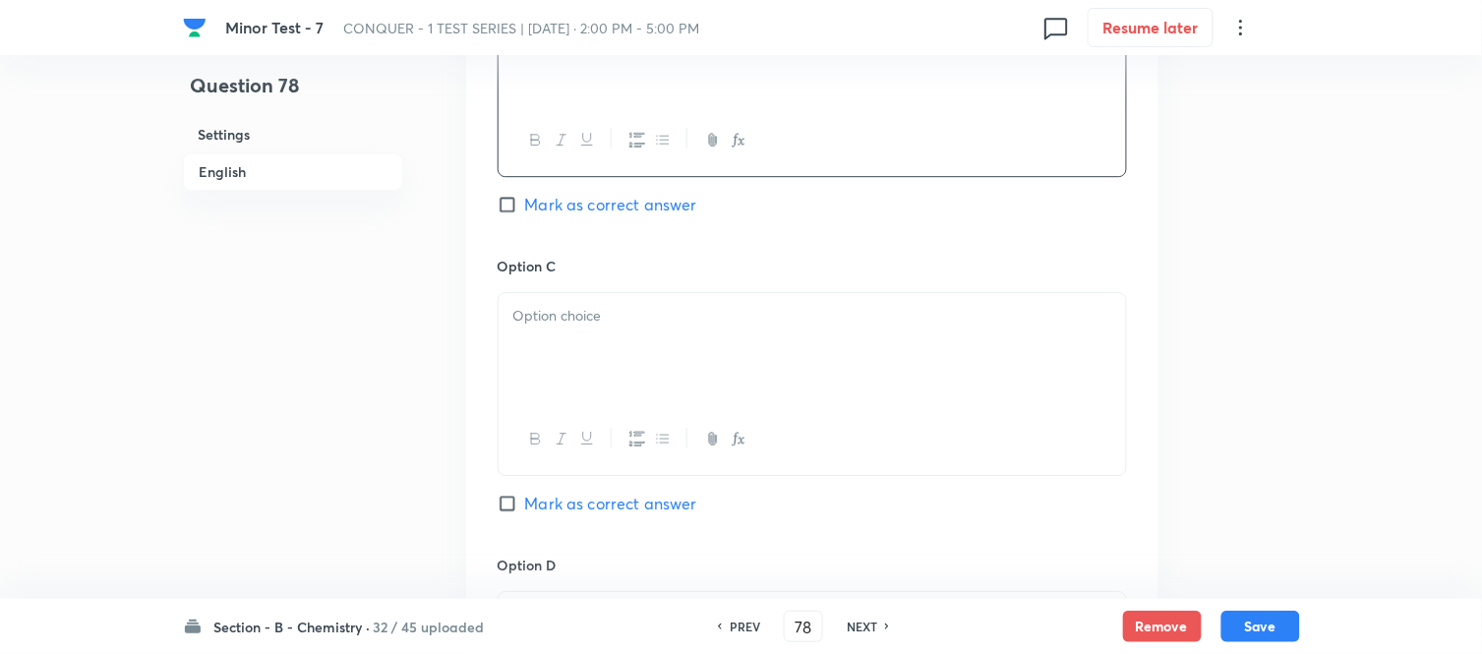
scroll to position [1420, 0]
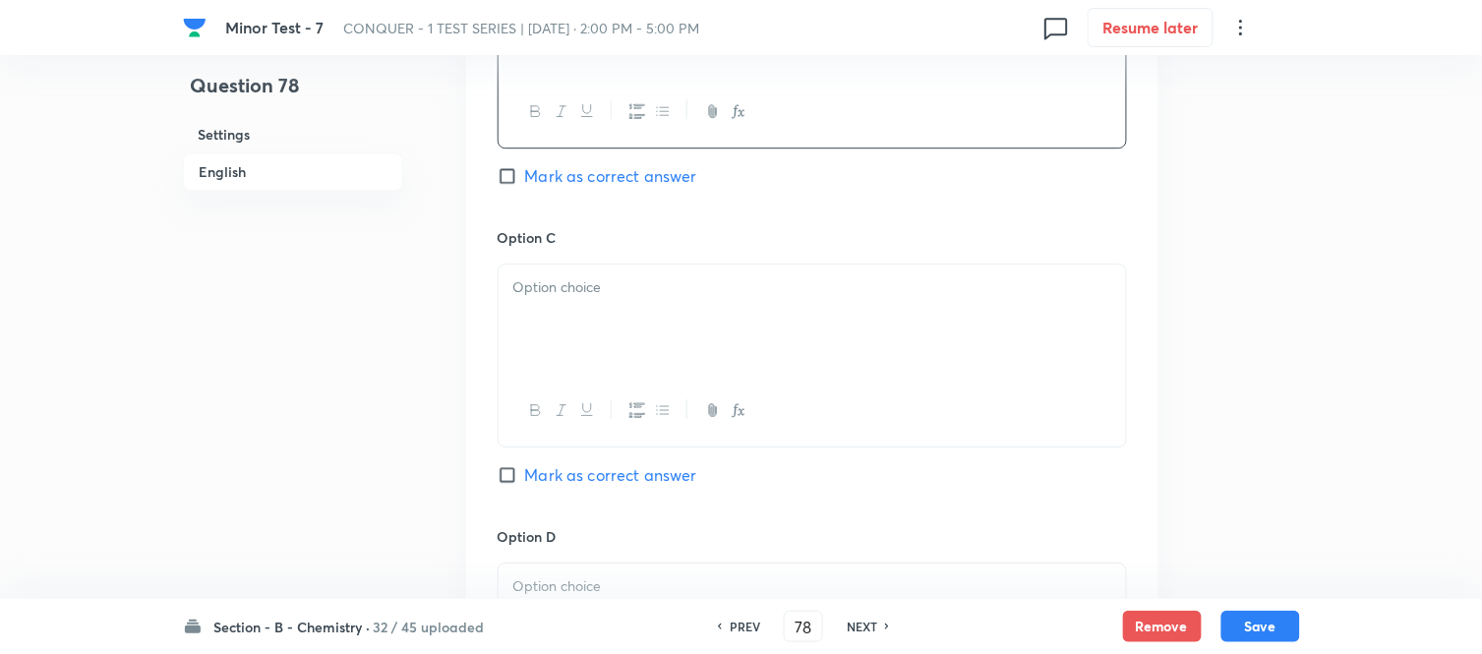
click at [676, 299] on p at bounding box center [812, 287] width 598 height 23
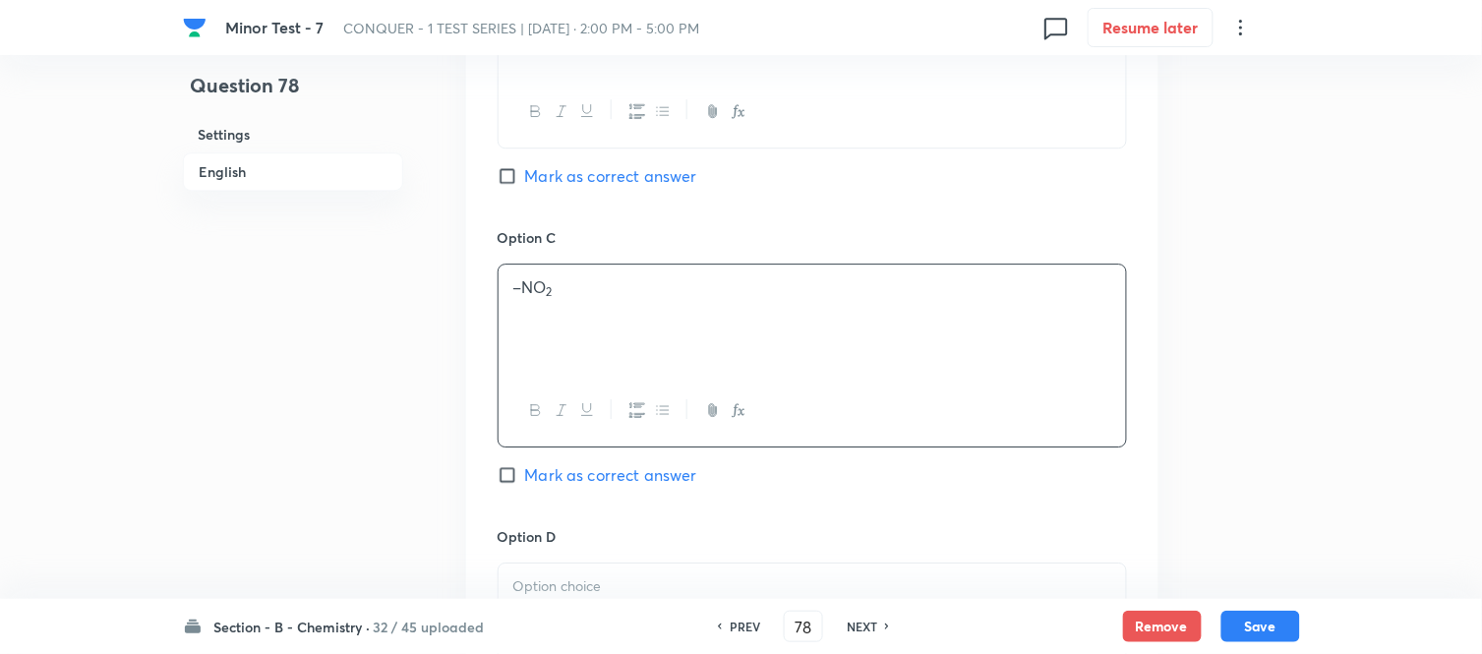
click at [522, 475] on input "Mark as correct answer" at bounding box center [511, 475] width 28 height 20
checkbox input "true"
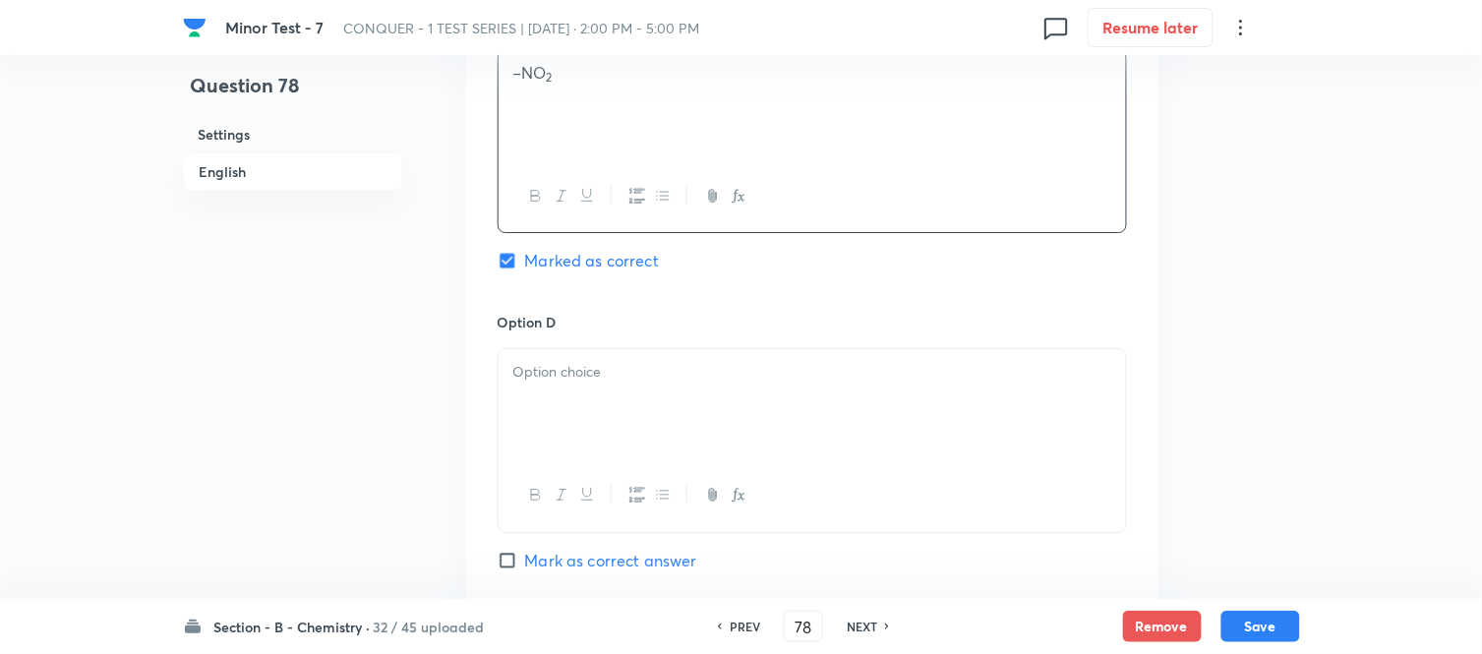
scroll to position [1638, 0]
click at [665, 379] on p at bounding box center [812, 368] width 598 height 23
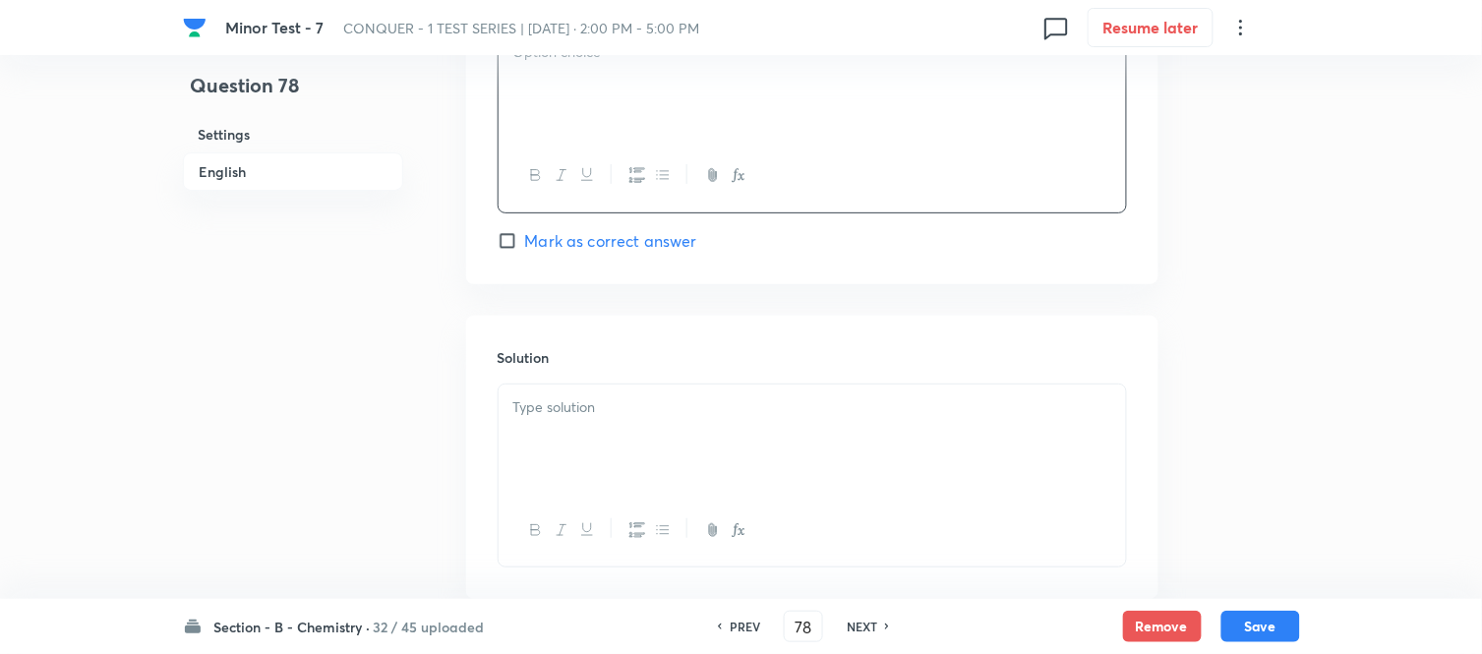
scroll to position [1966, 0]
click at [673, 391] on p at bounding box center [812, 394] width 598 height 23
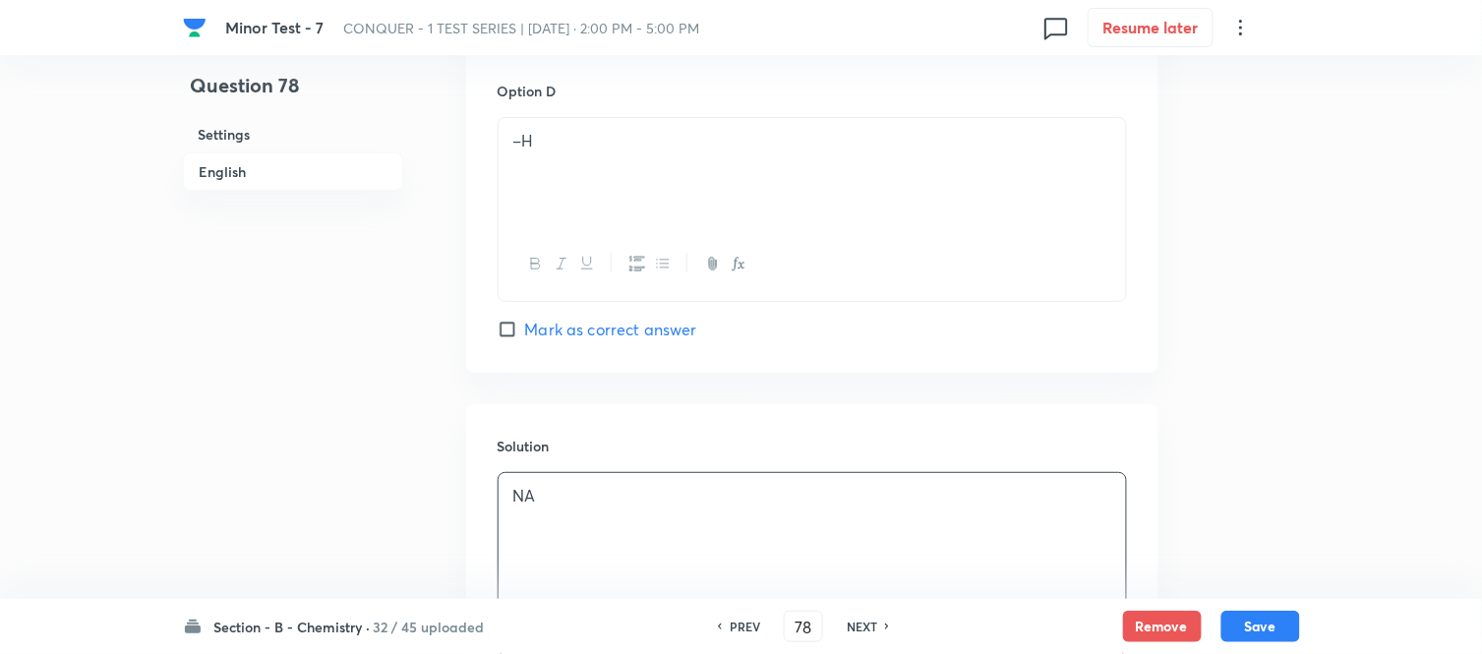
scroll to position [2076, 0]
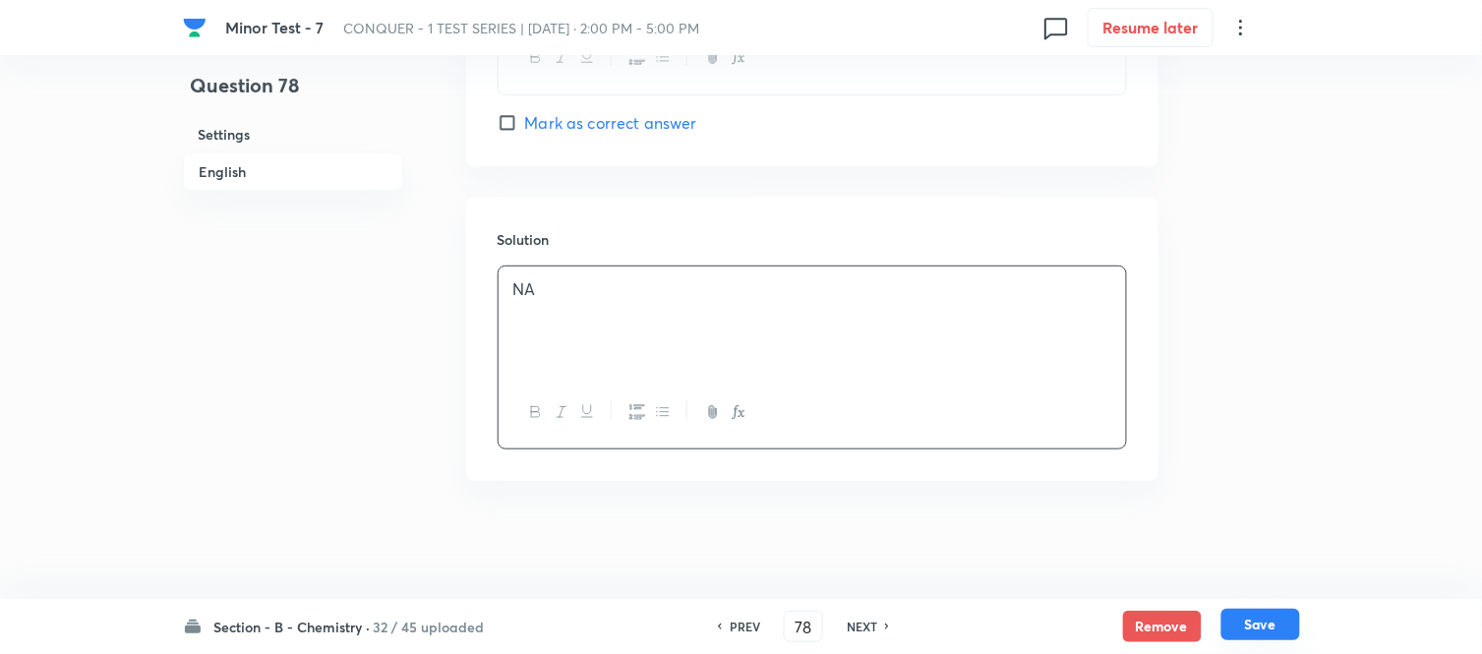
click at [1259, 626] on button "Save" at bounding box center [1260, 624] width 79 height 31
type input "79"
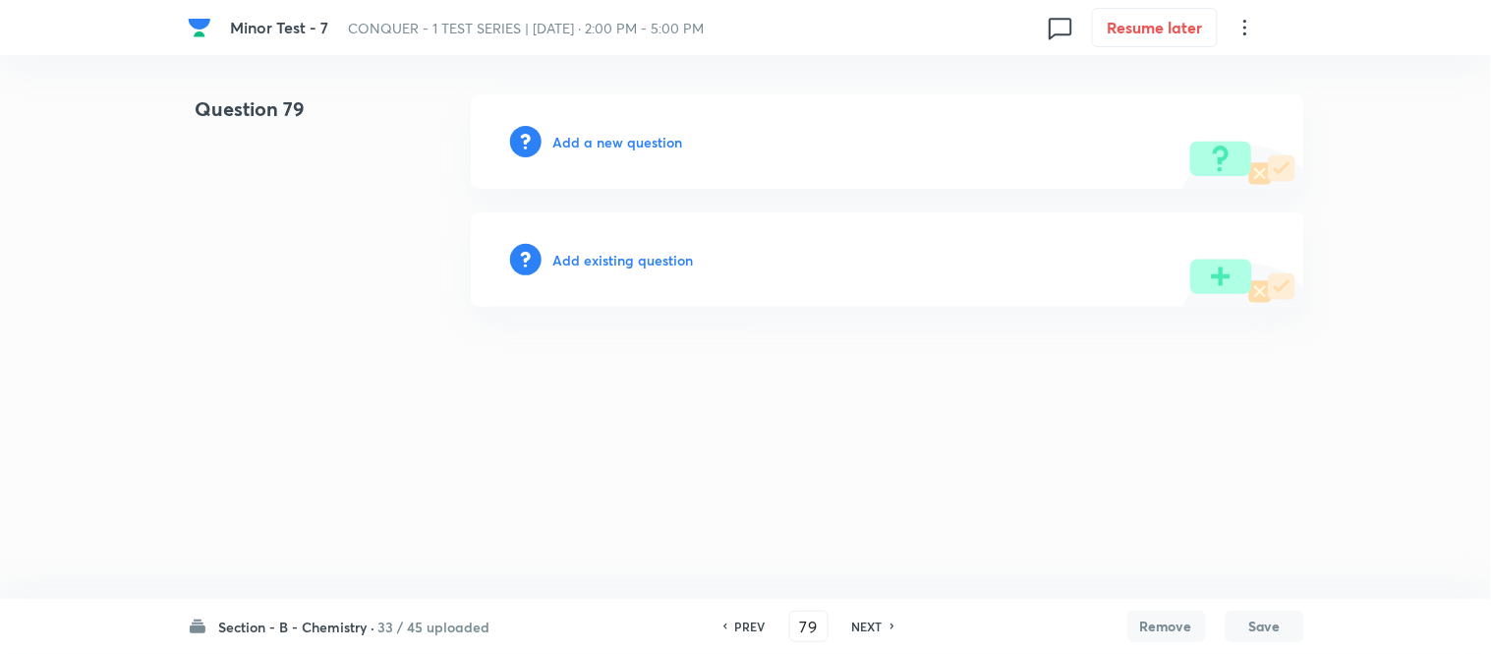
click at [567, 136] on h6 "Add a new question" at bounding box center [619, 142] width 130 height 21
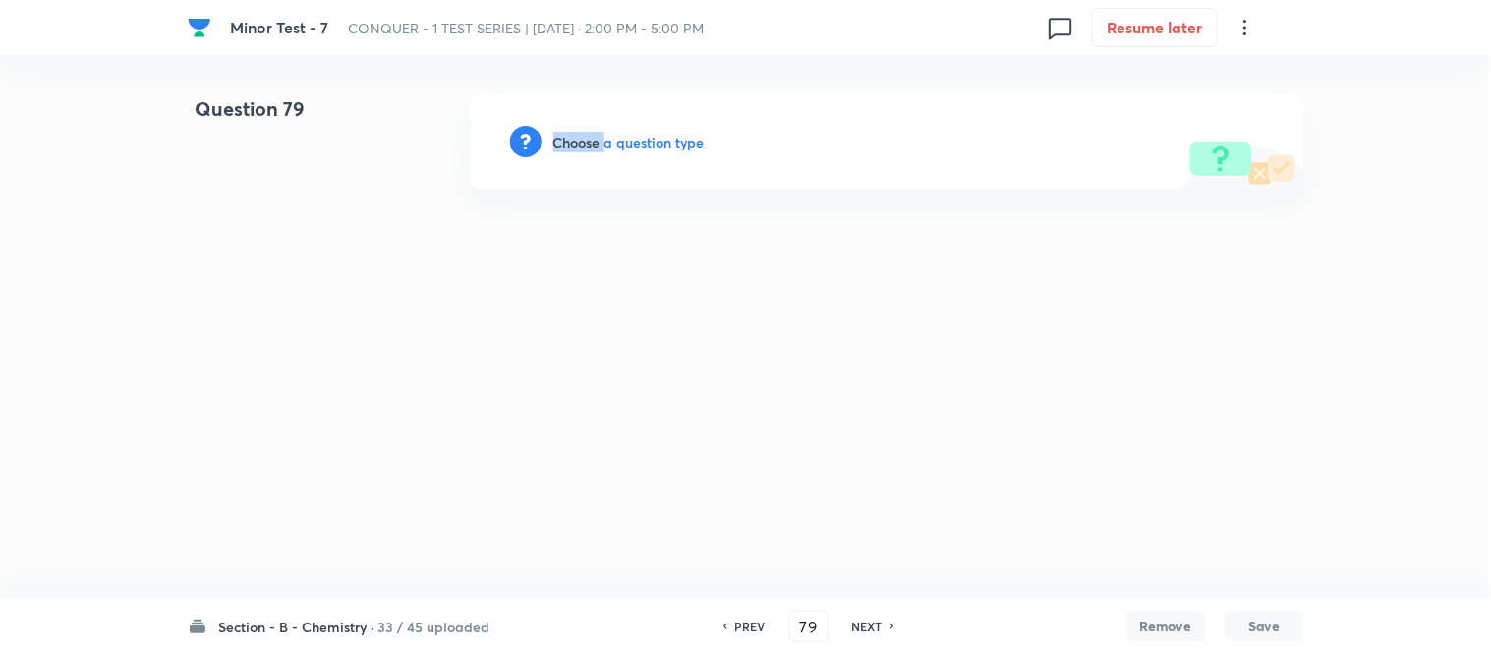
click at [567, 136] on h6 "Choose a question type" at bounding box center [629, 142] width 151 height 21
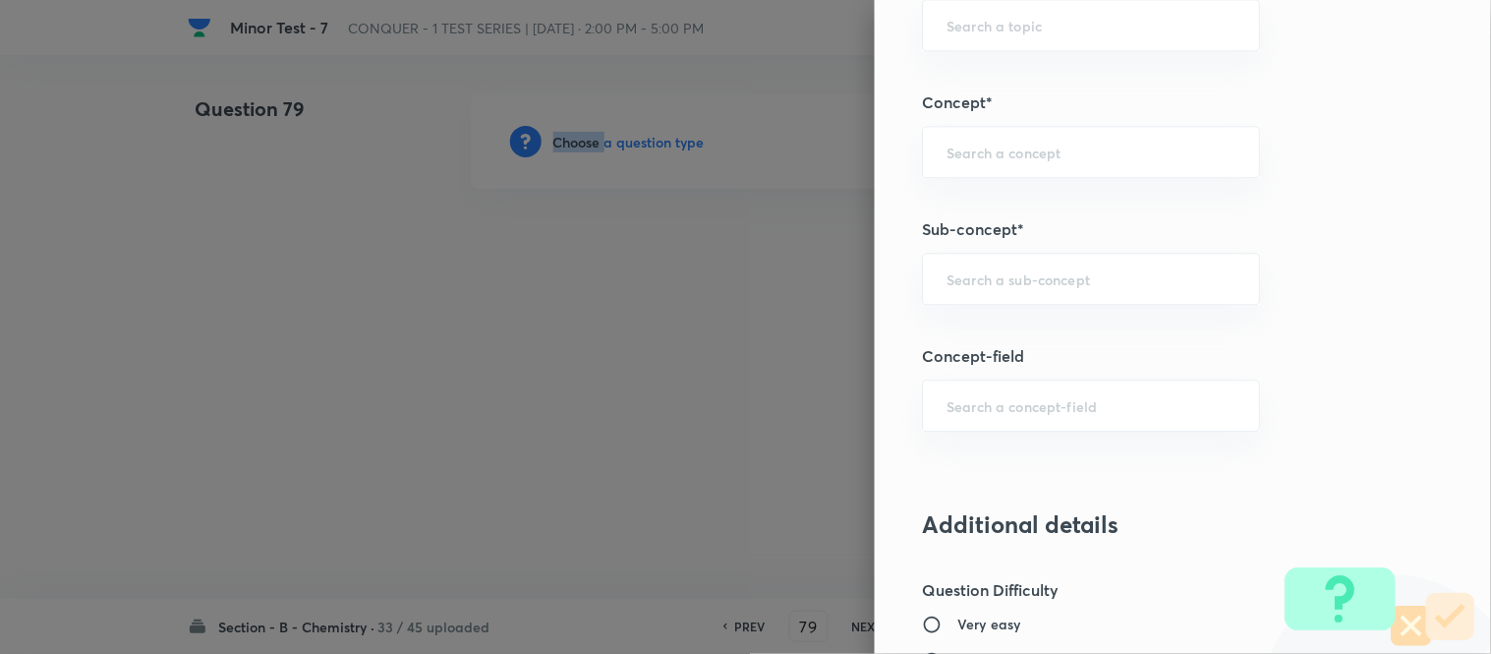
scroll to position [1199, 0]
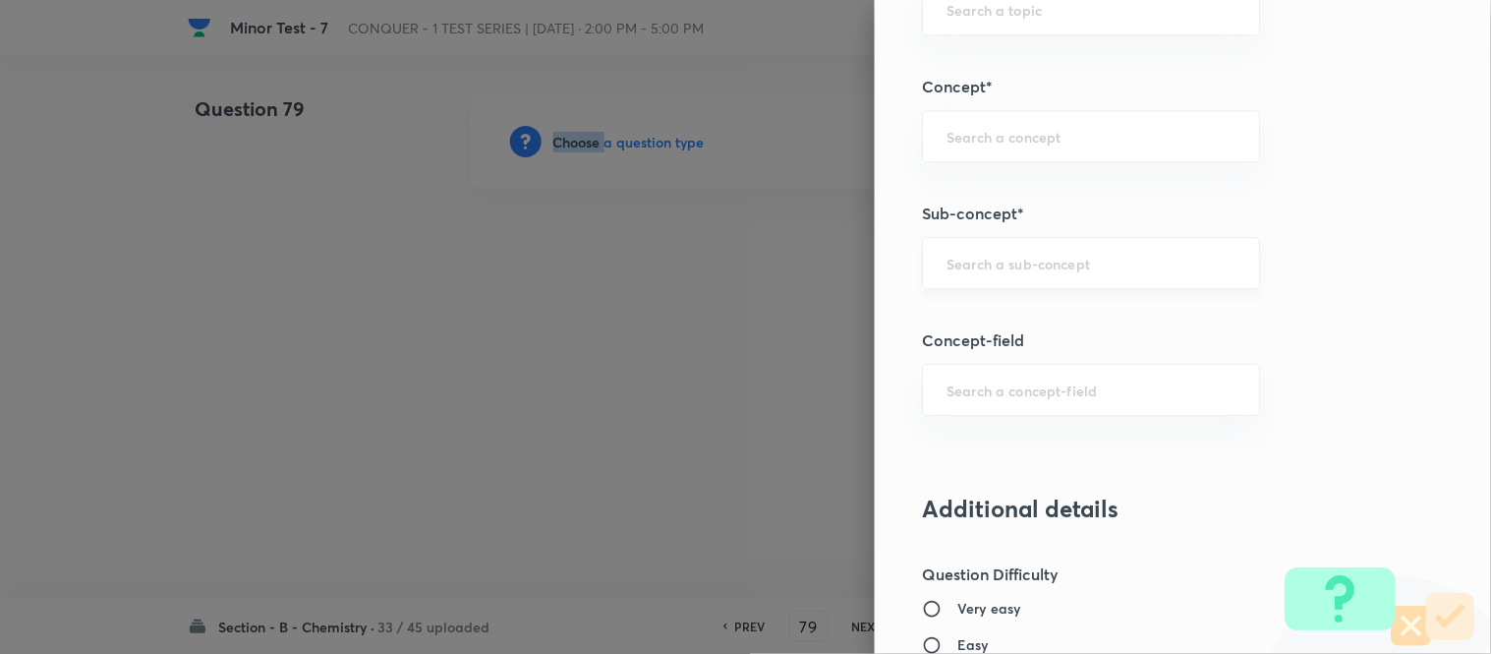
click at [1035, 275] on div "​" at bounding box center [1091, 263] width 338 height 52
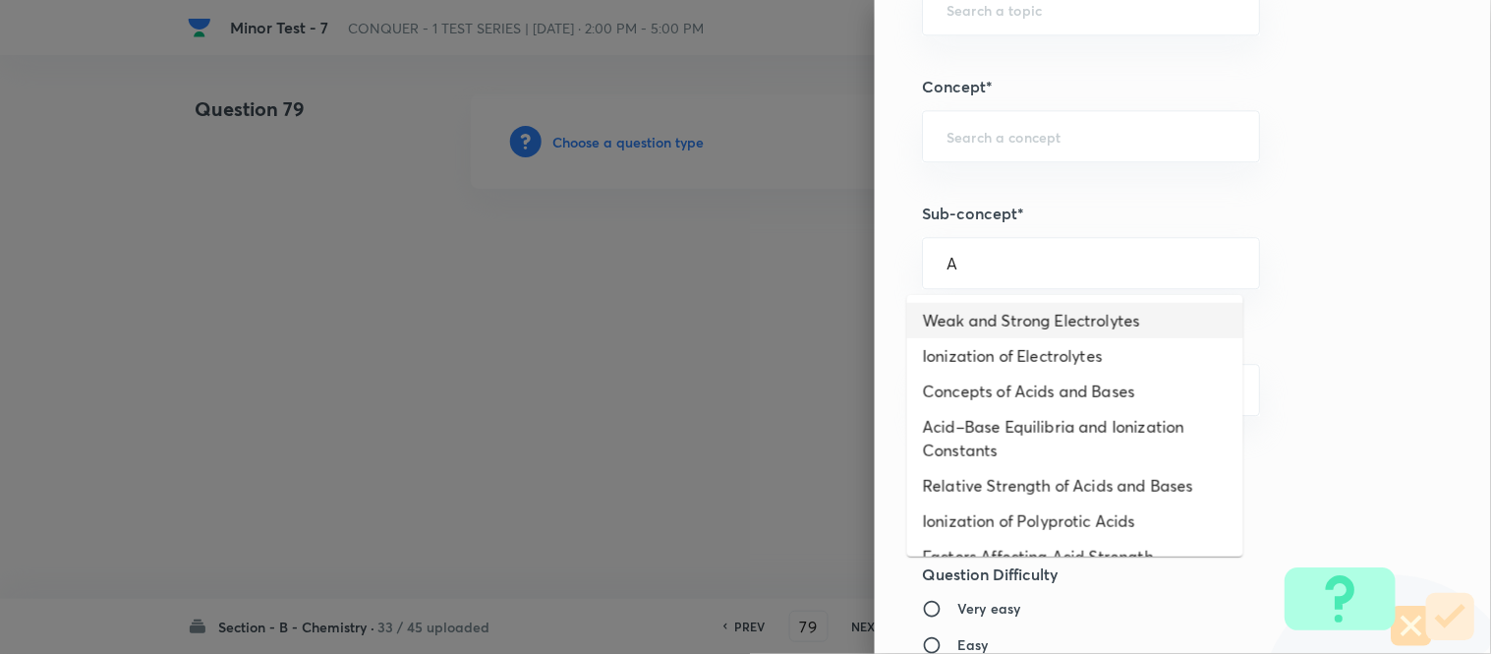
click at [1023, 315] on li "Weak and Strong Electrolytes" at bounding box center [1075, 320] width 336 height 35
type input "Weak and Strong Electrolytes"
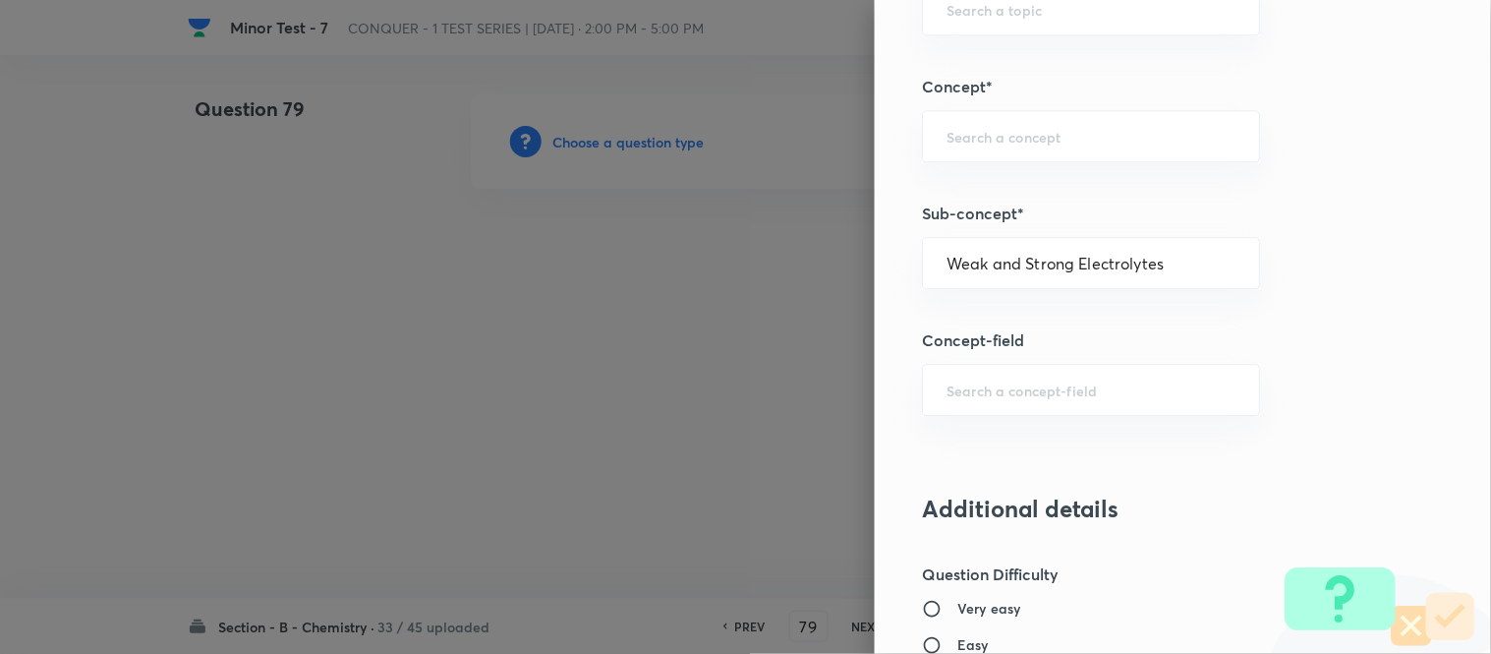
type input "Chemistry"
type input "Physical Chemistry"
type input "Ionic Equilibrium"
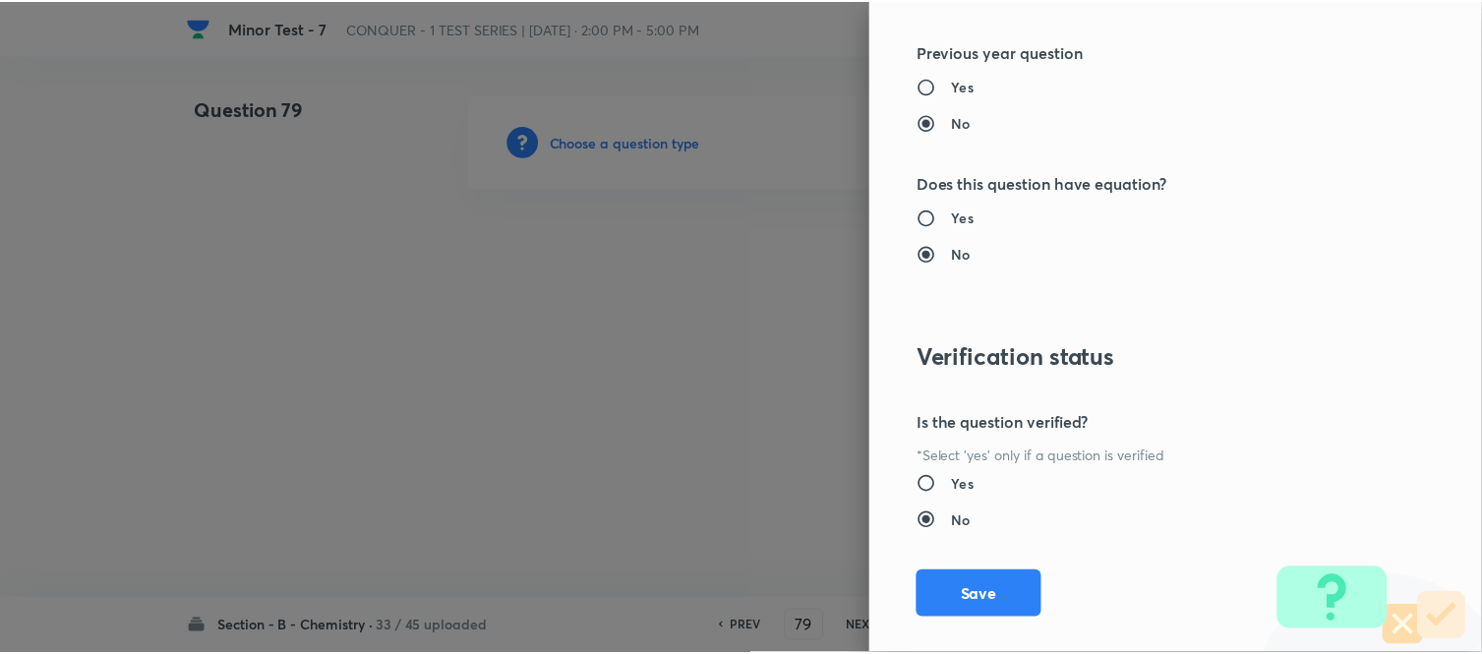
scroll to position [2158, 0]
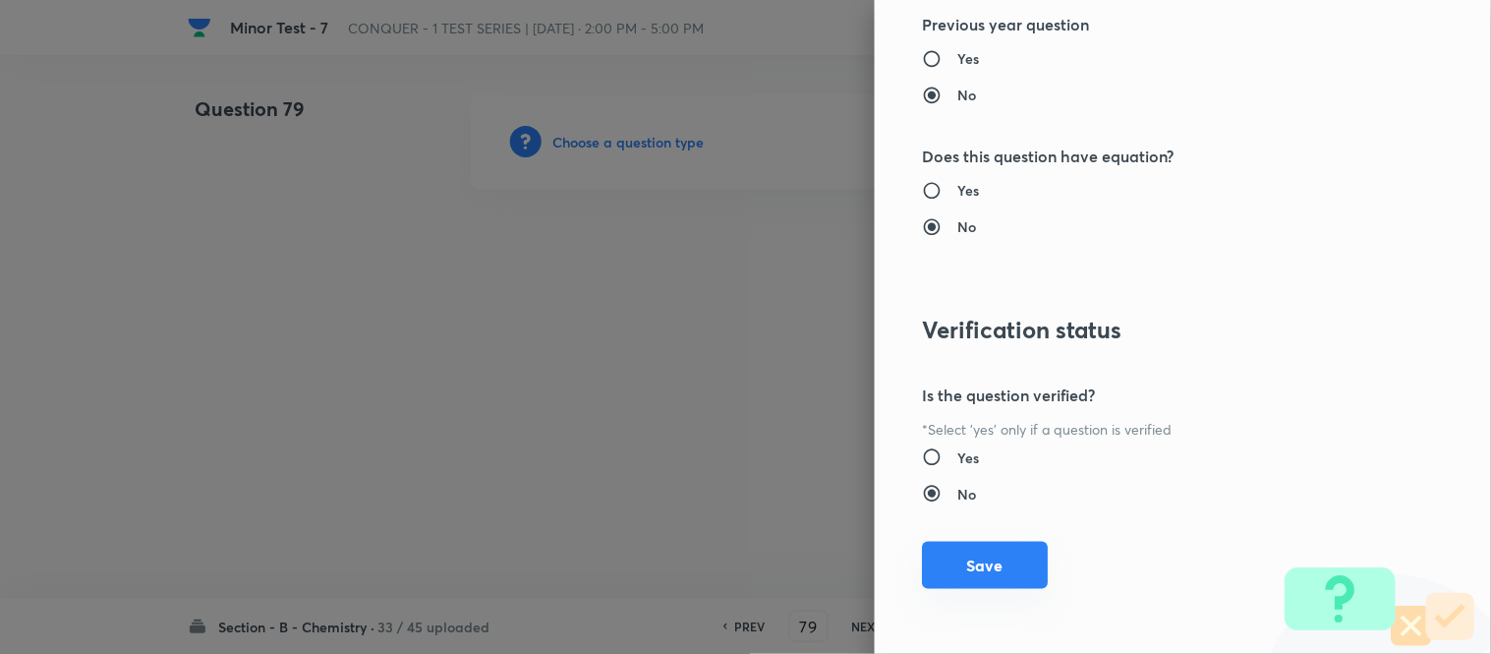
click at [960, 565] on button "Save" at bounding box center [985, 565] width 126 height 47
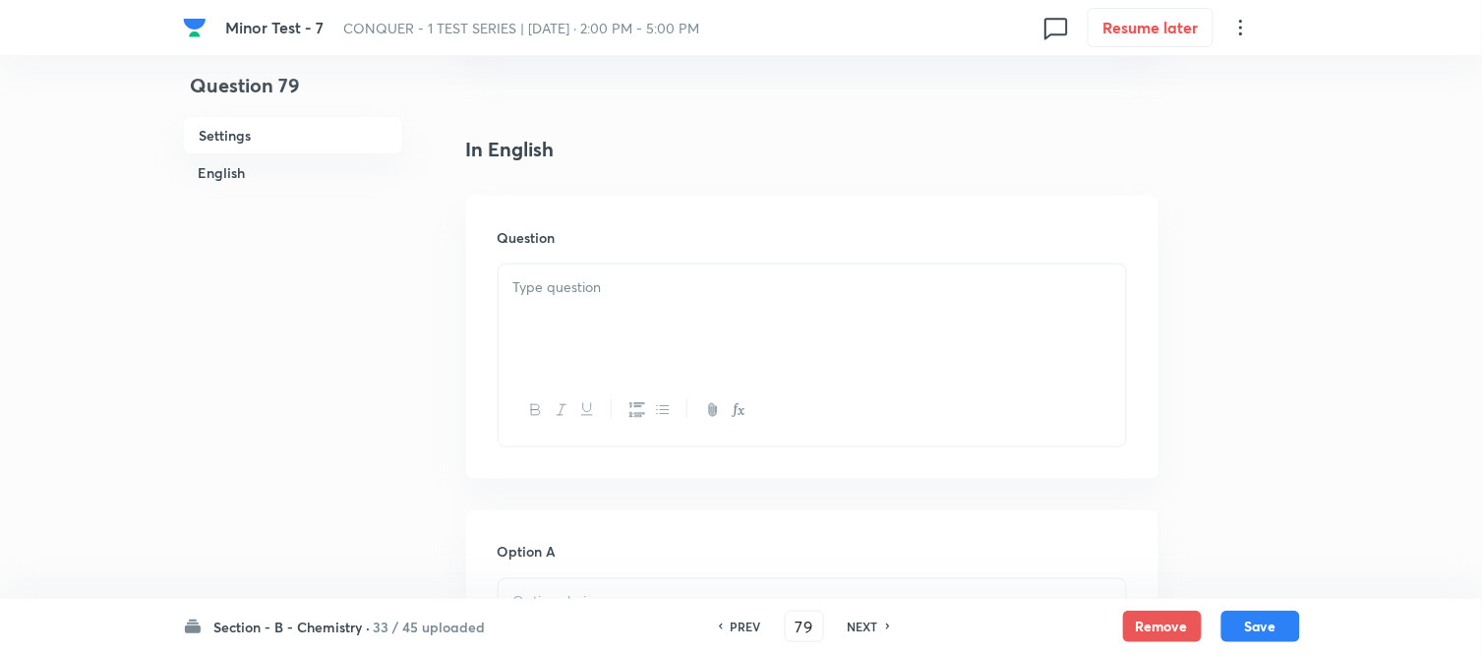
scroll to position [546, 0]
click at [714, 219] on div at bounding box center [811, 217] width 627 height 110
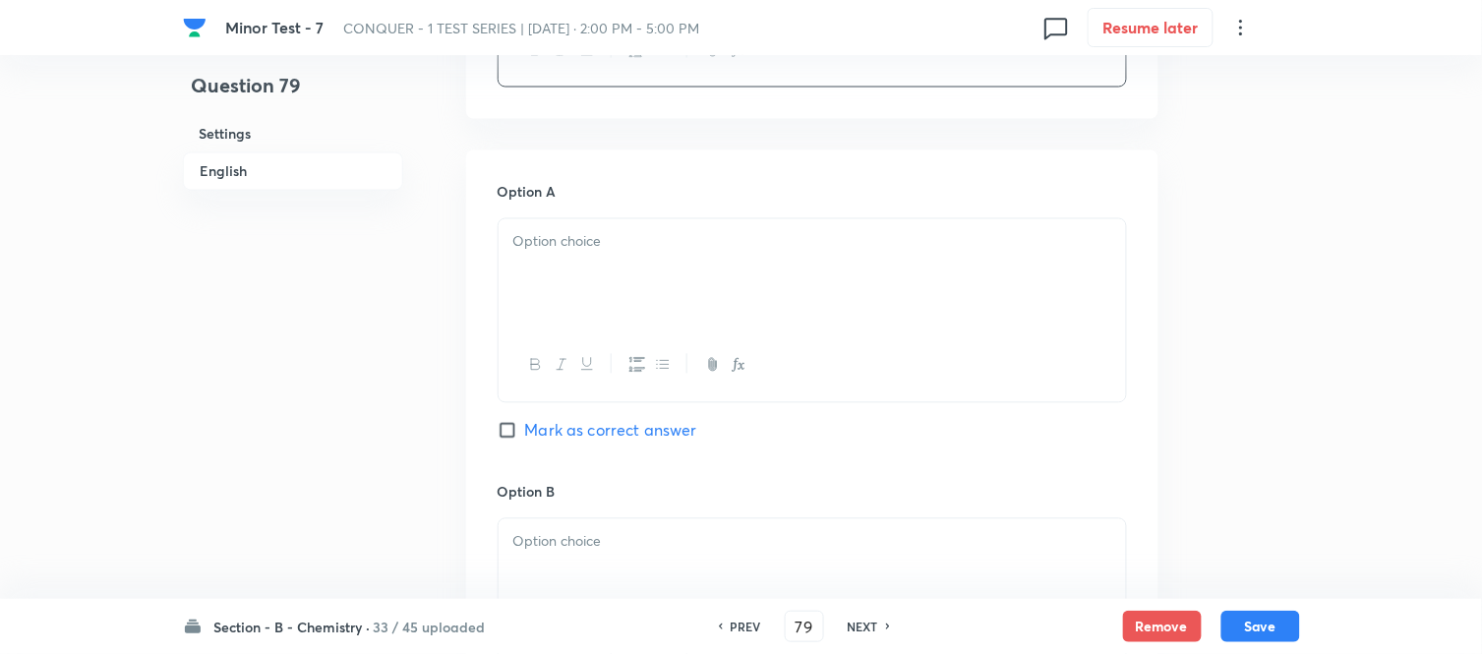
scroll to position [873, 0]
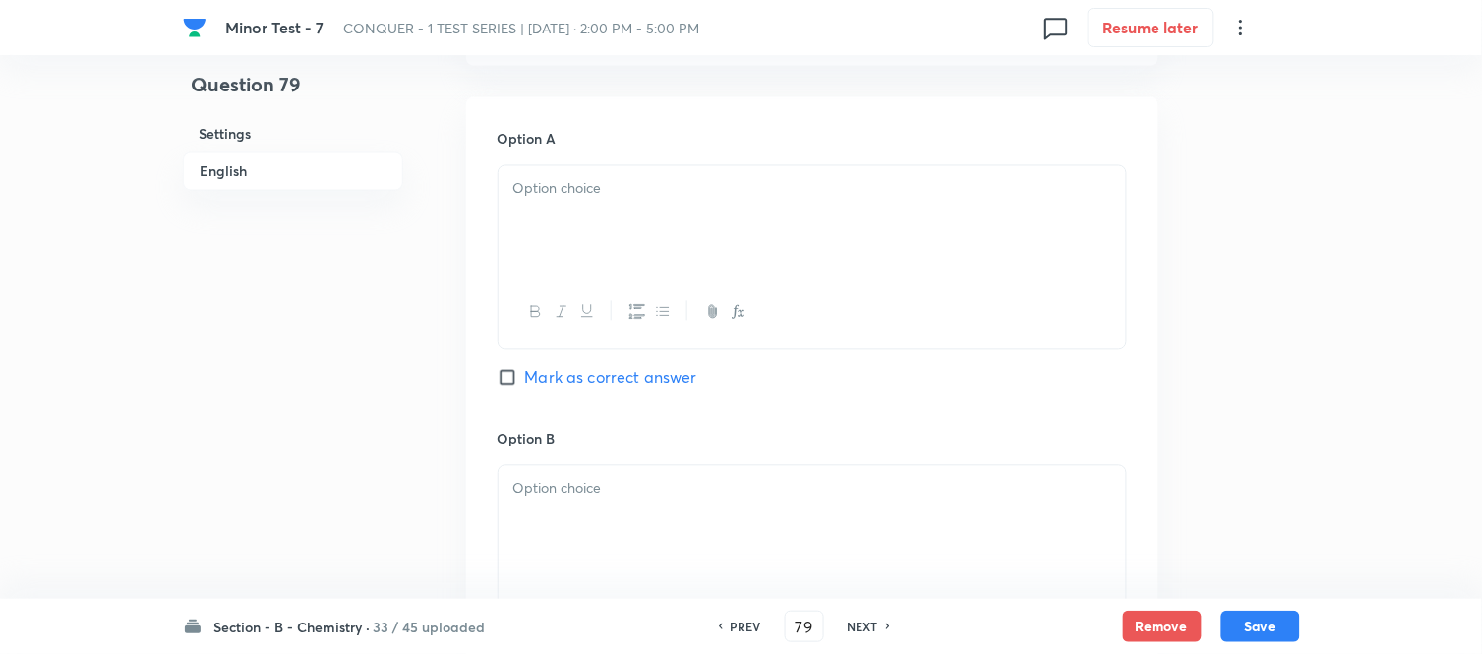
click at [688, 241] on div at bounding box center [811, 221] width 627 height 110
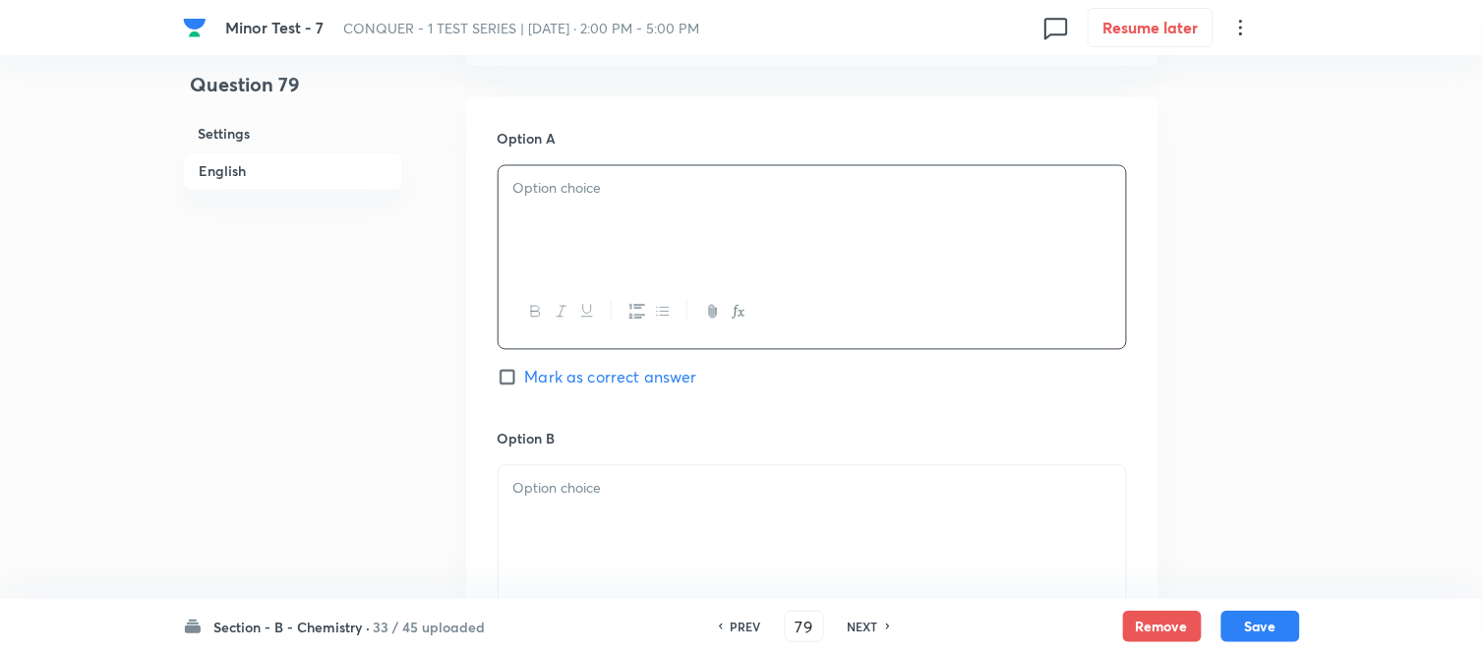
click at [614, 237] on div at bounding box center [811, 221] width 627 height 110
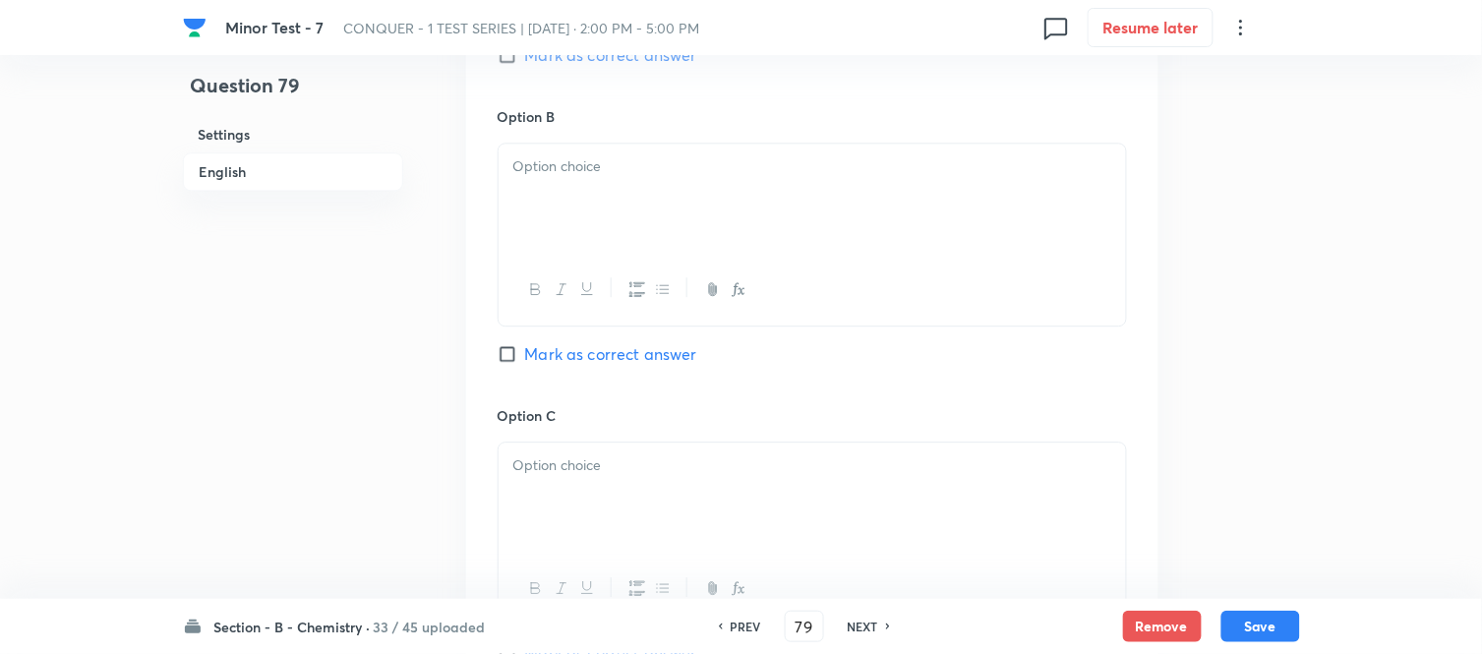
scroll to position [1201, 0]
click at [655, 201] on div at bounding box center [811, 193] width 627 height 110
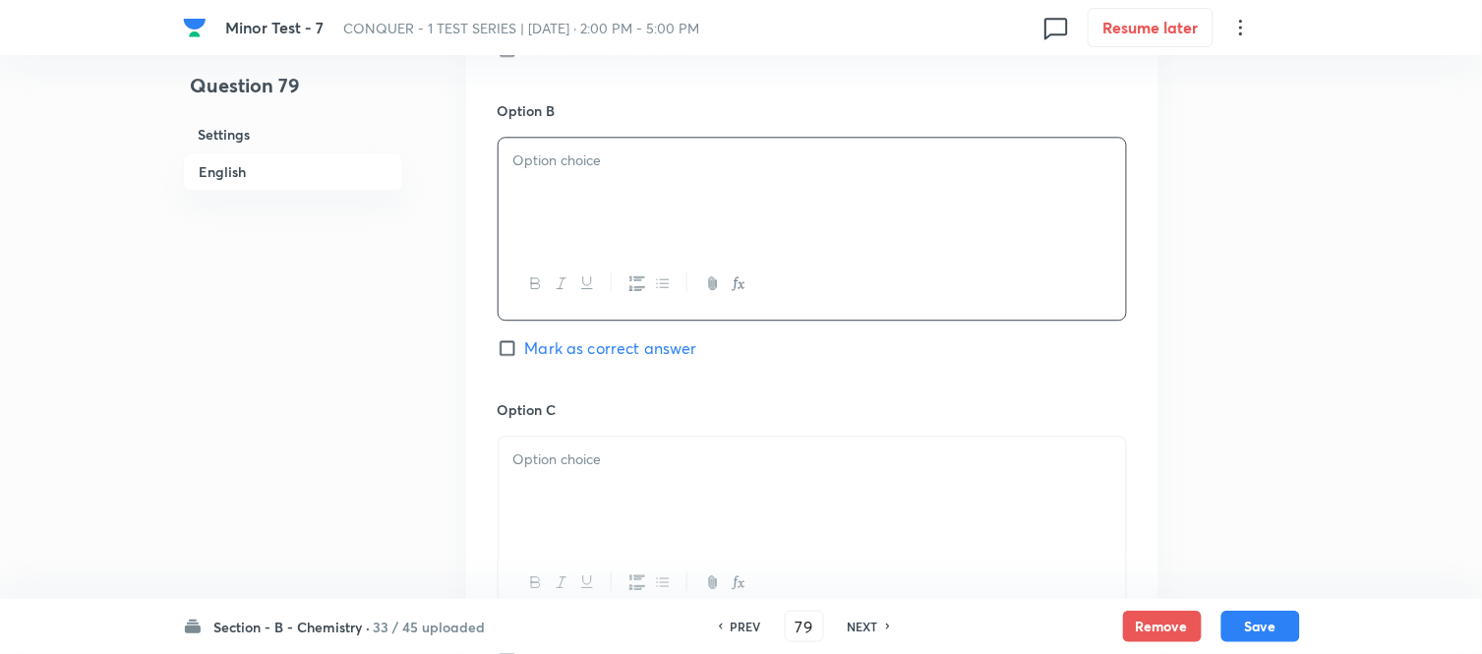
scroll to position [1311, 0]
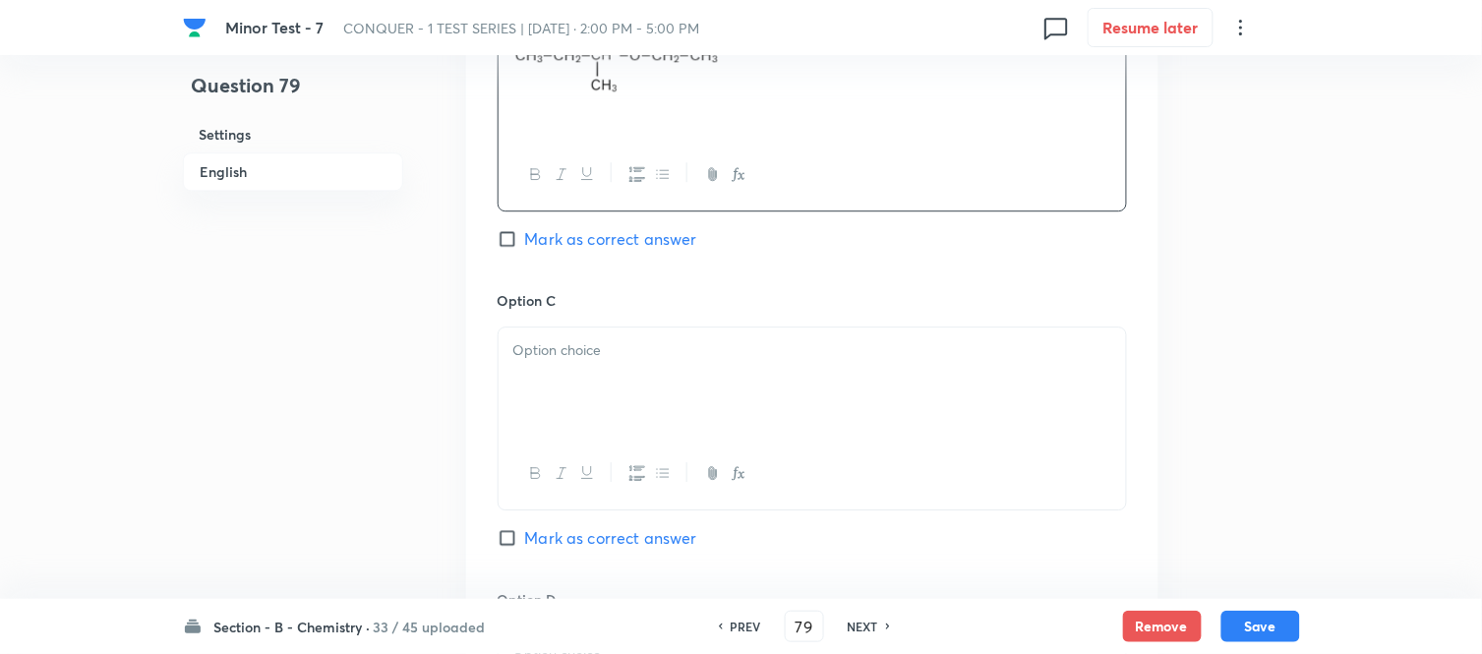
click at [680, 365] on div at bounding box center [811, 382] width 627 height 110
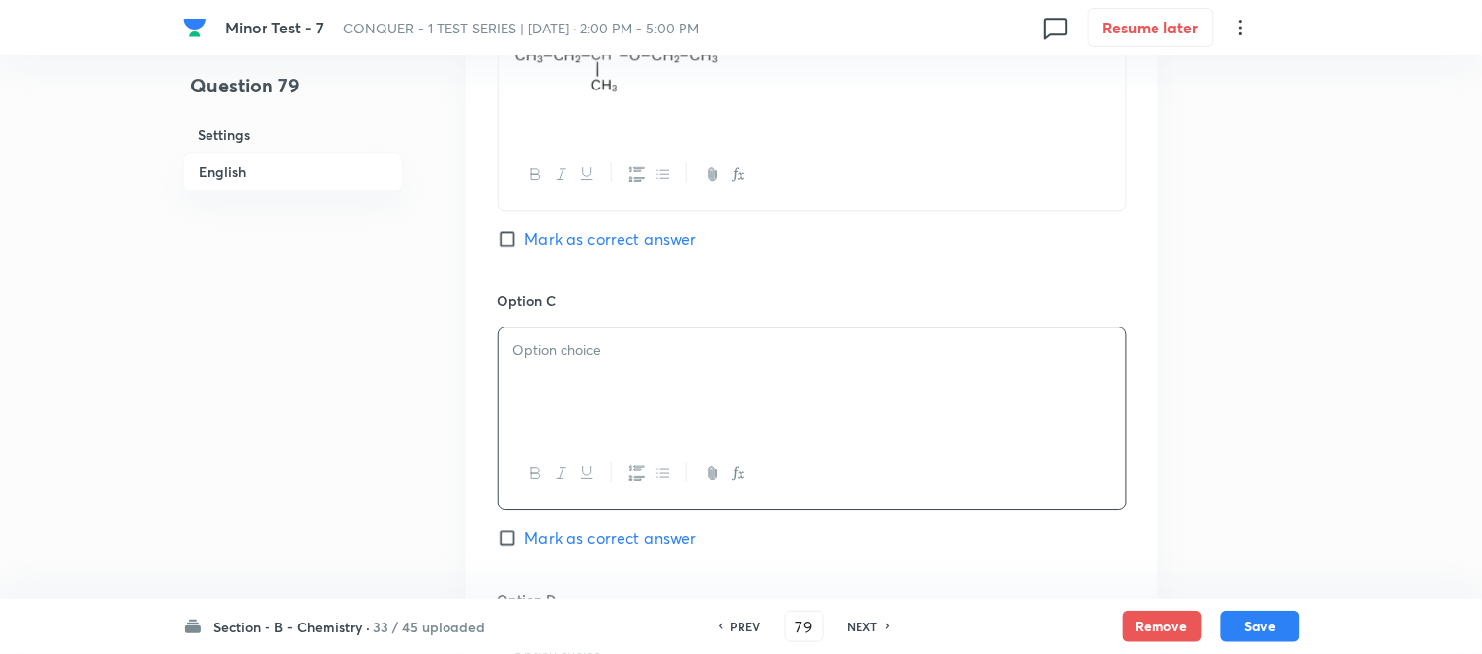
click at [749, 370] on div at bounding box center [811, 382] width 627 height 110
click at [521, 535] on input "Mark as correct answer" at bounding box center [511, 538] width 28 height 20
checkbox input "true"
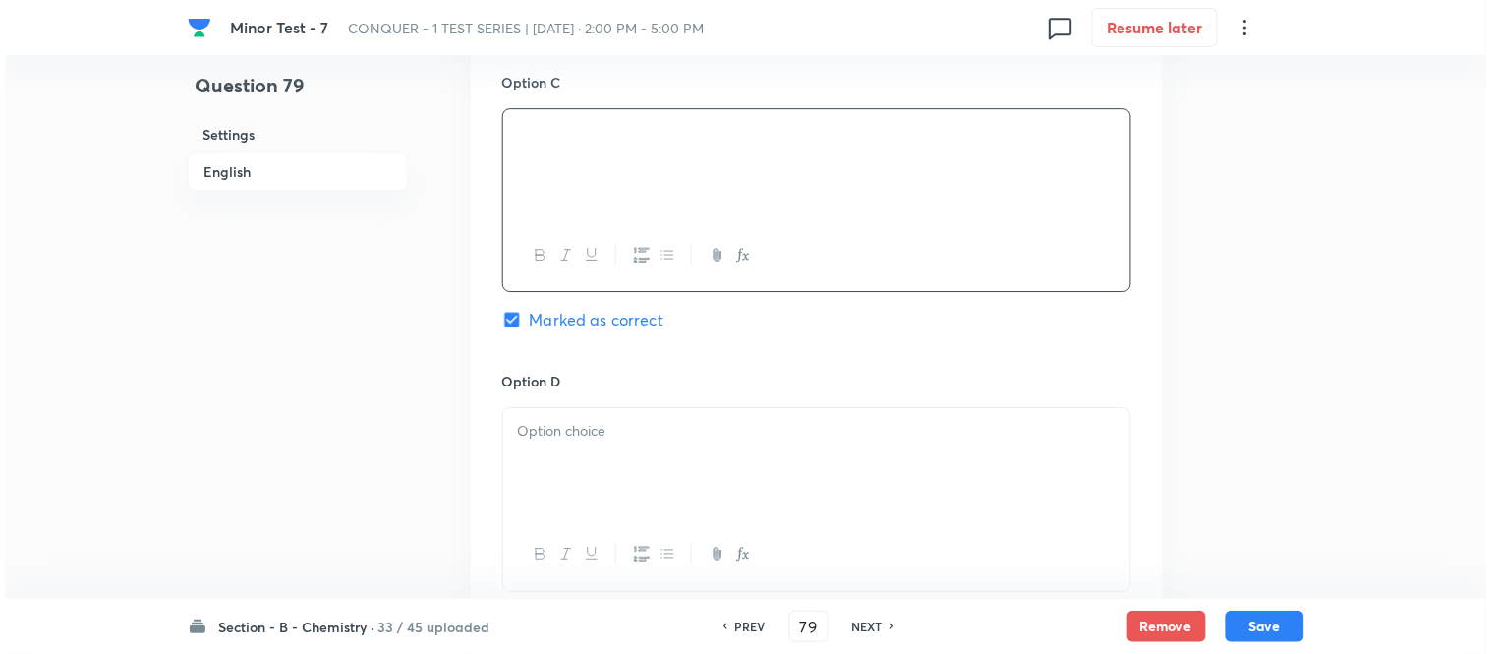
scroll to position [1747, 0]
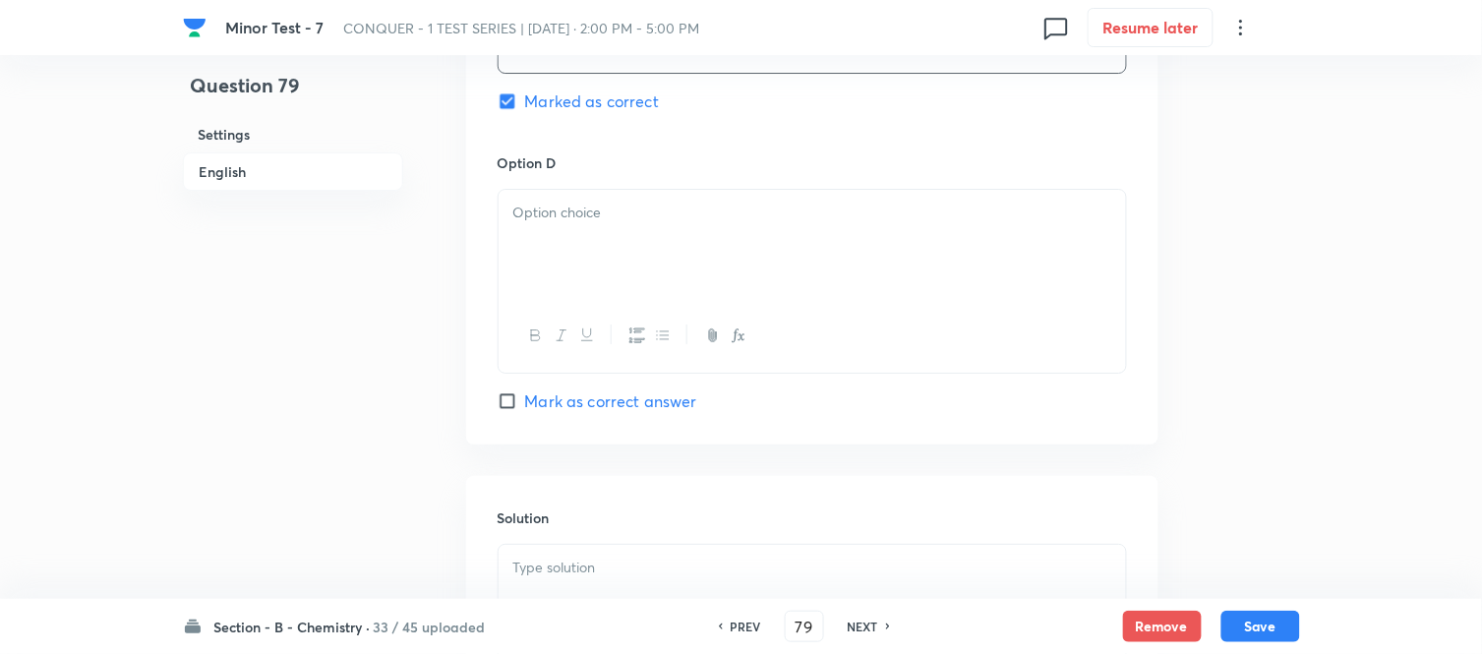
click at [704, 253] on div at bounding box center [811, 245] width 627 height 110
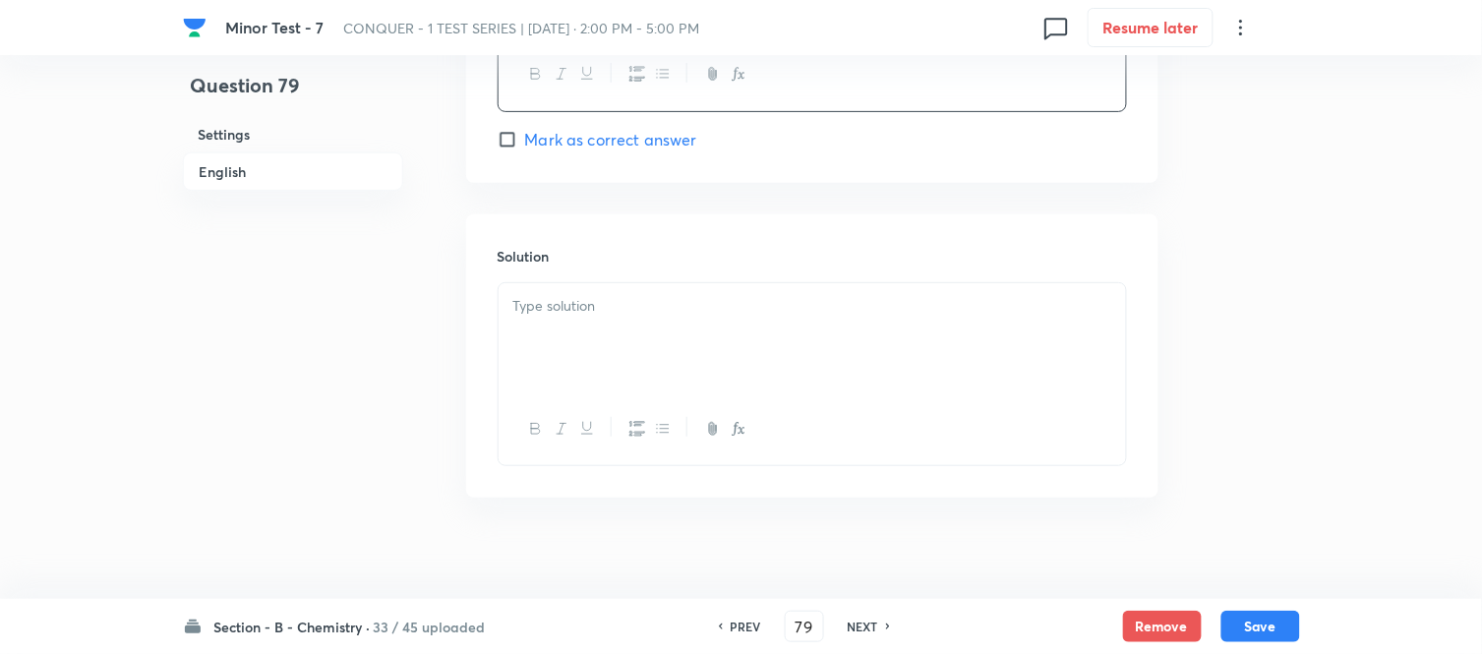
scroll to position [2029, 0]
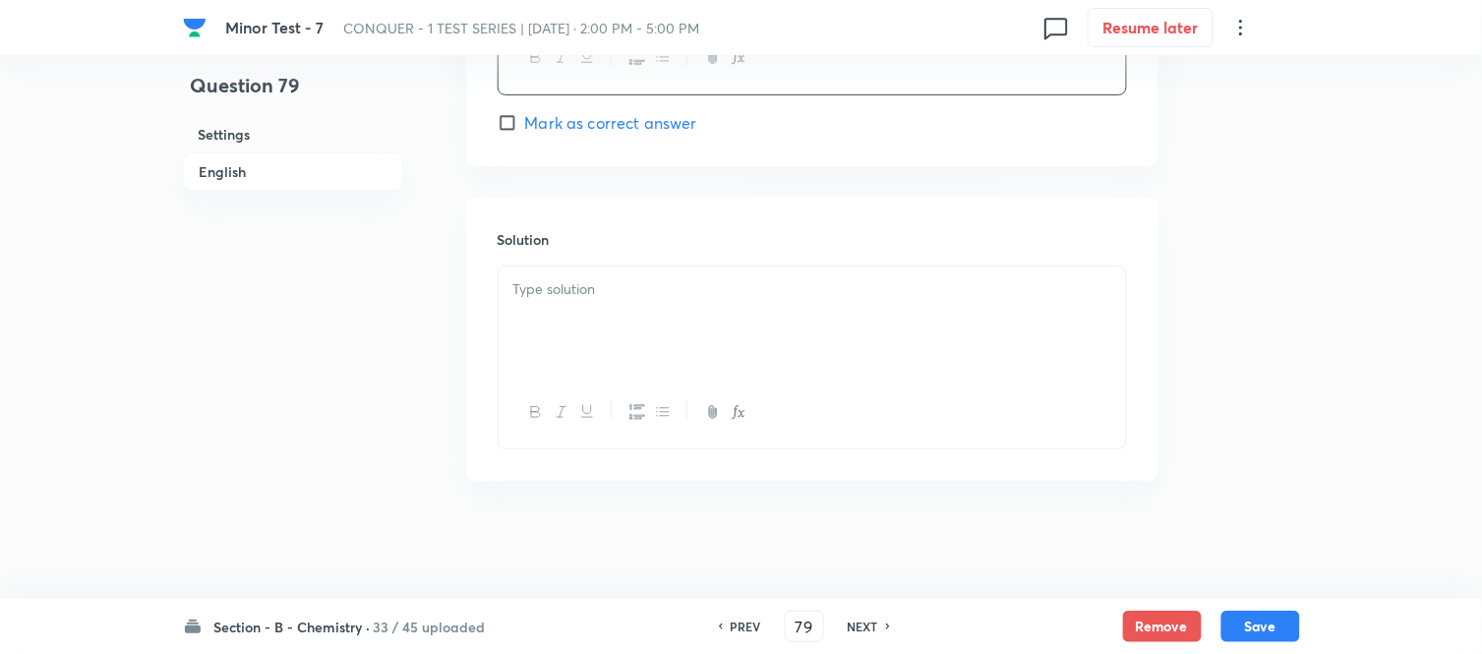
click at [623, 312] on div at bounding box center [811, 321] width 627 height 110
click at [1261, 624] on button "Save" at bounding box center [1260, 624] width 79 height 31
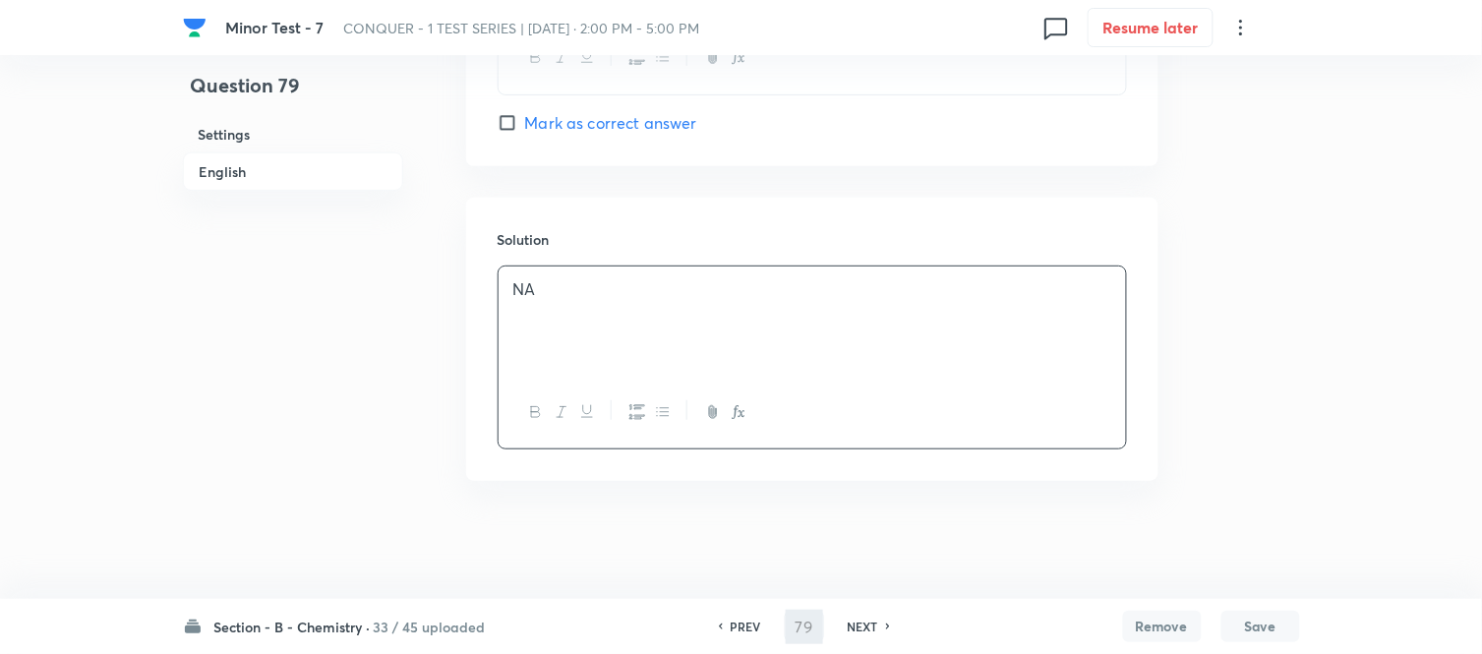
type input "80"
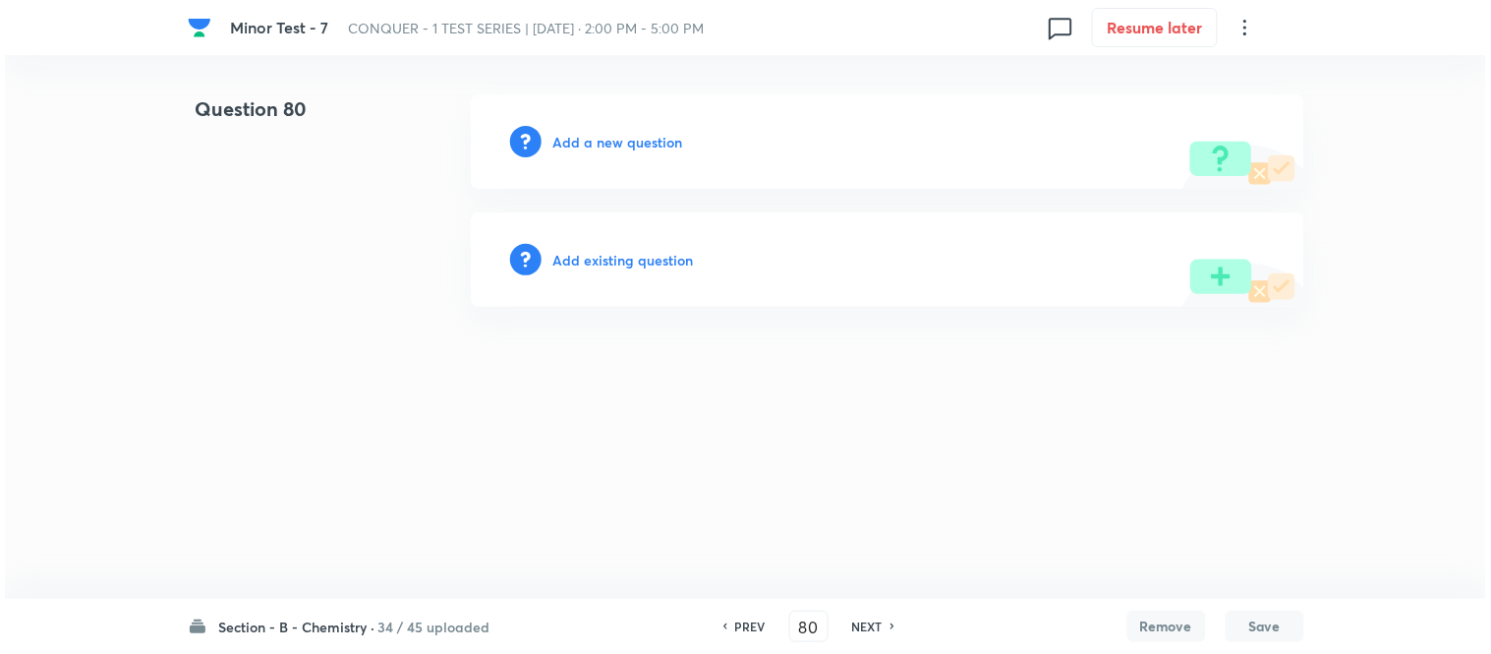
scroll to position [0, 0]
click at [646, 147] on h6 "Add a new question" at bounding box center [619, 142] width 130 height 21
click at [624, 144] on h6 "Choose a question type" at bounding box center [629, 142] width 151 height 21
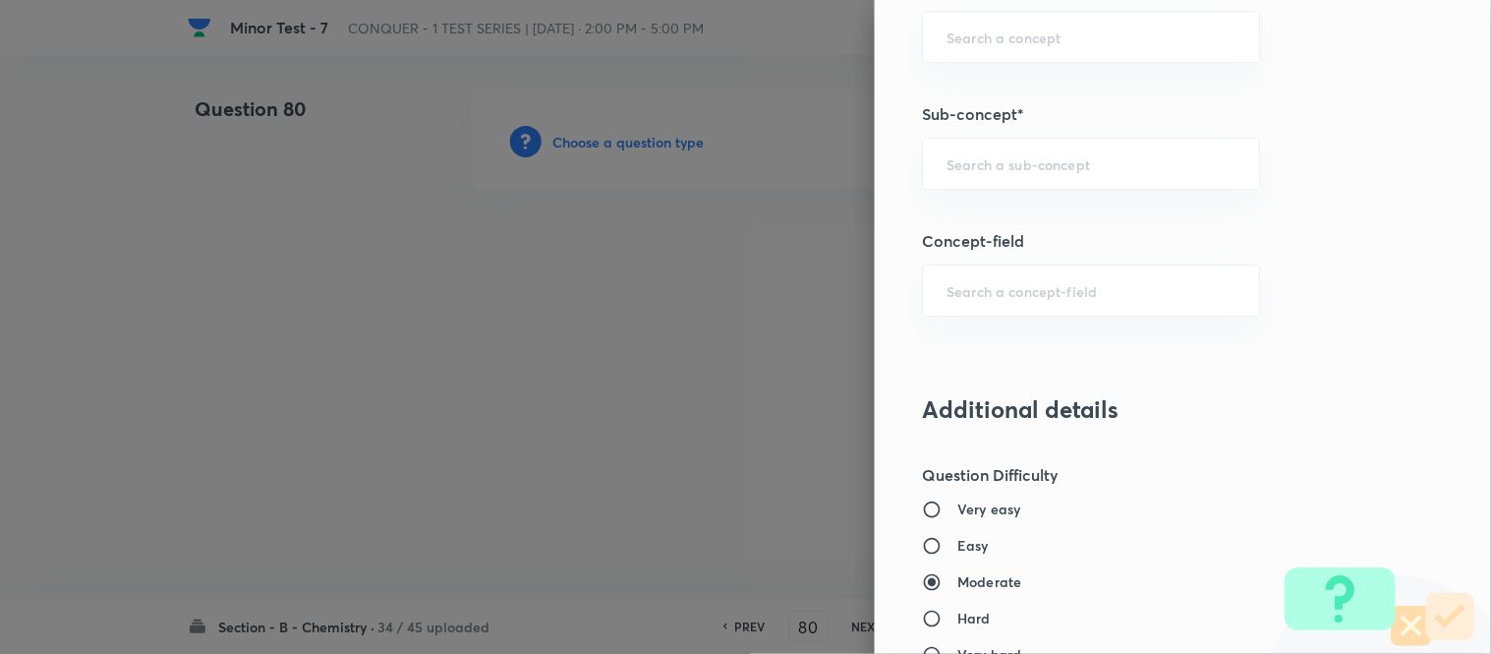
scroll to position [1304, 0]
click at [995, 150] on input "text" at bounding box center [1091, 158] width 289 height 19
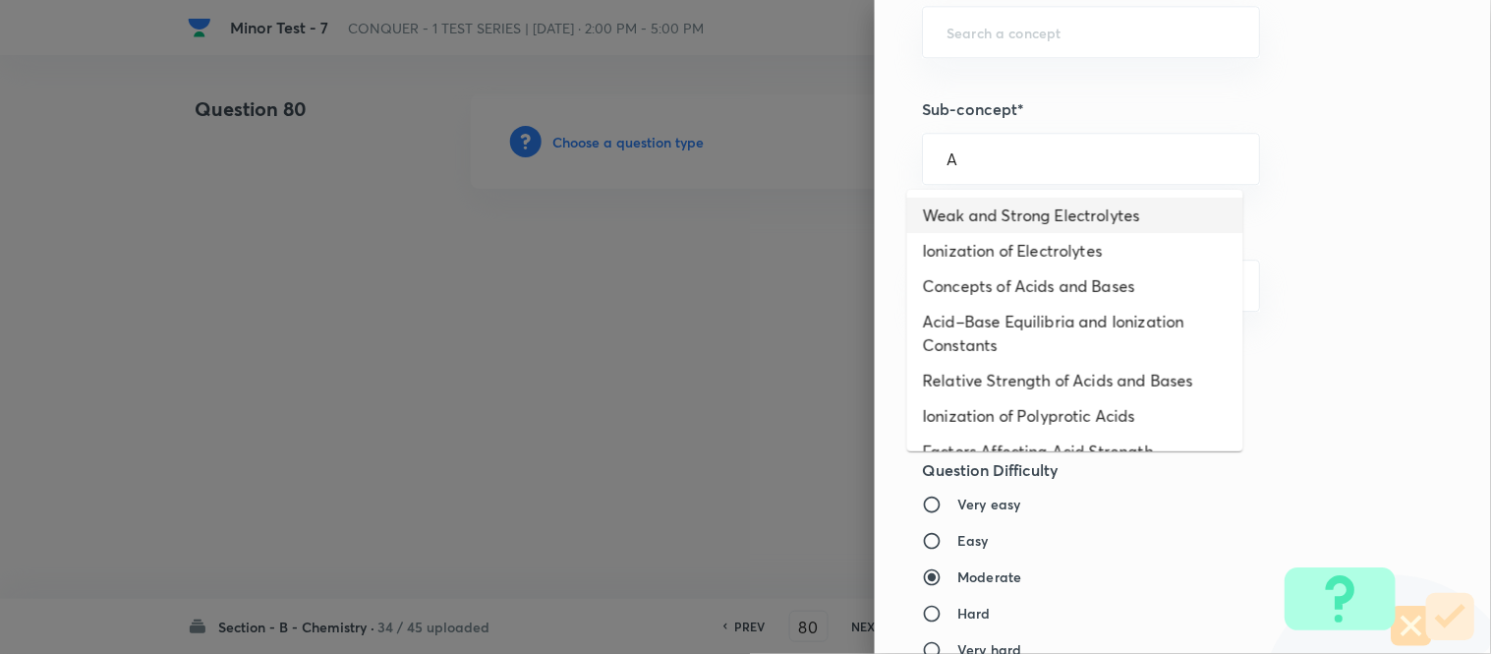
click at [981, 212] on li "Weak and Strong Electrolytes" at bounding box center [1075, 215] width 336 height 35
type input "Weak and Strong Electrolytes"
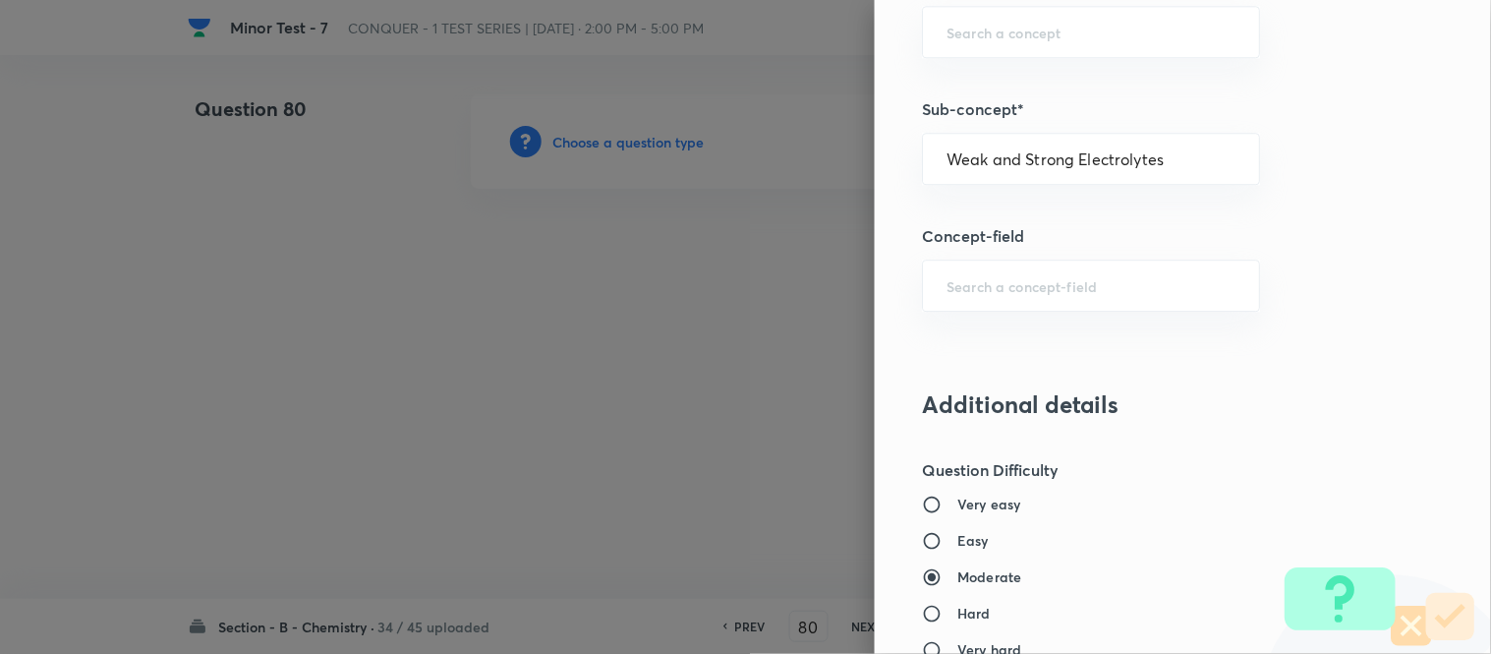
type input "Chemistry"
type input "Physical Chemistry"
type input "Ionic Equilibrium"
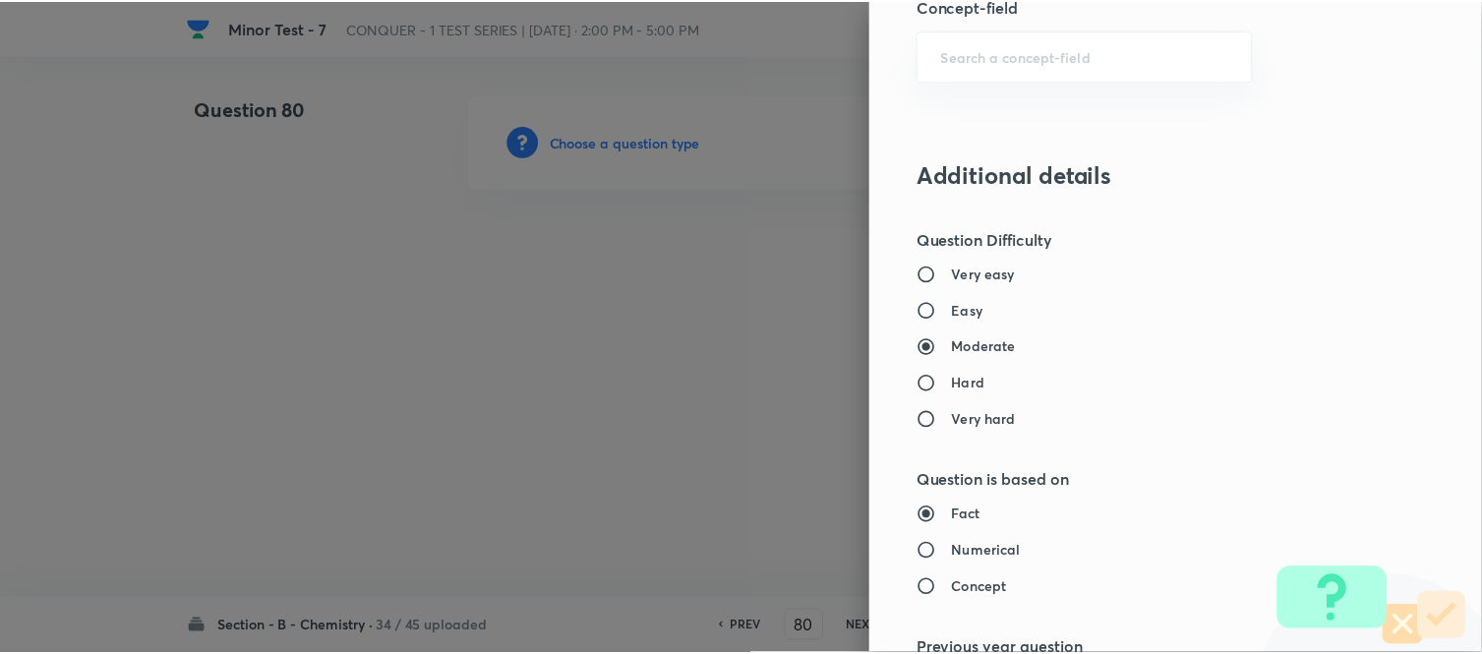
scroll to position [2158, 0]
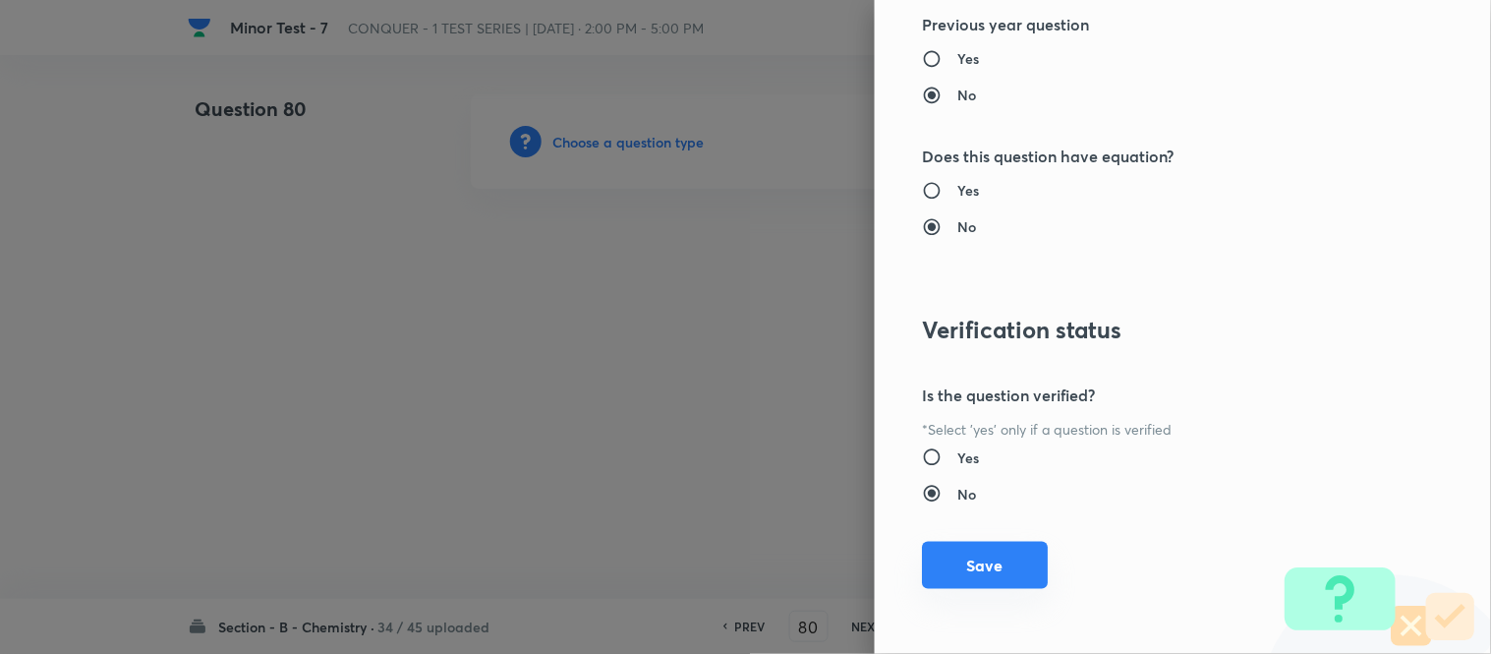
drag, startPoint x: 969, startPoint y: 581, endPoint x: 954, endPoint y: 572, distance: 18.0
click at [969, 580] on button "Save" at bounding box center [985, 565] width 126 height 47
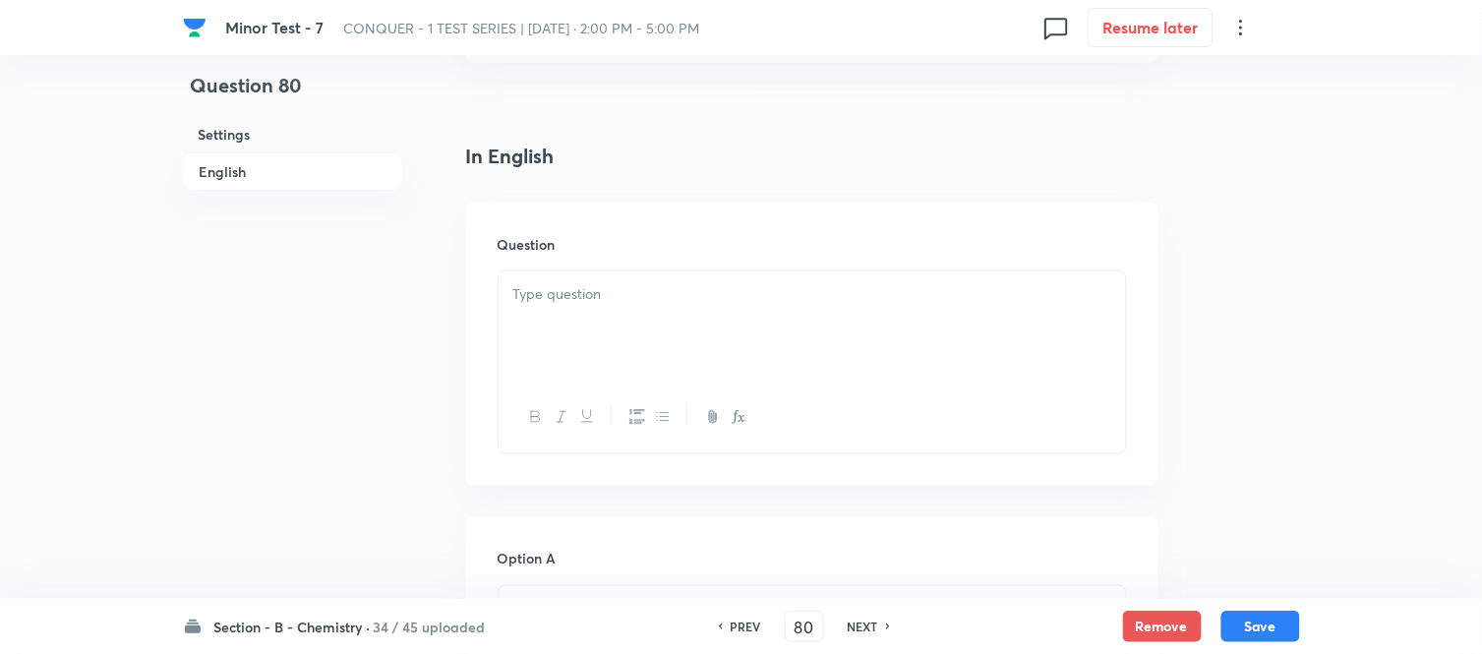
scroll to position [546, 0]
click at [706, 179] on p at bounding box center [812, 185] width 598 height 23
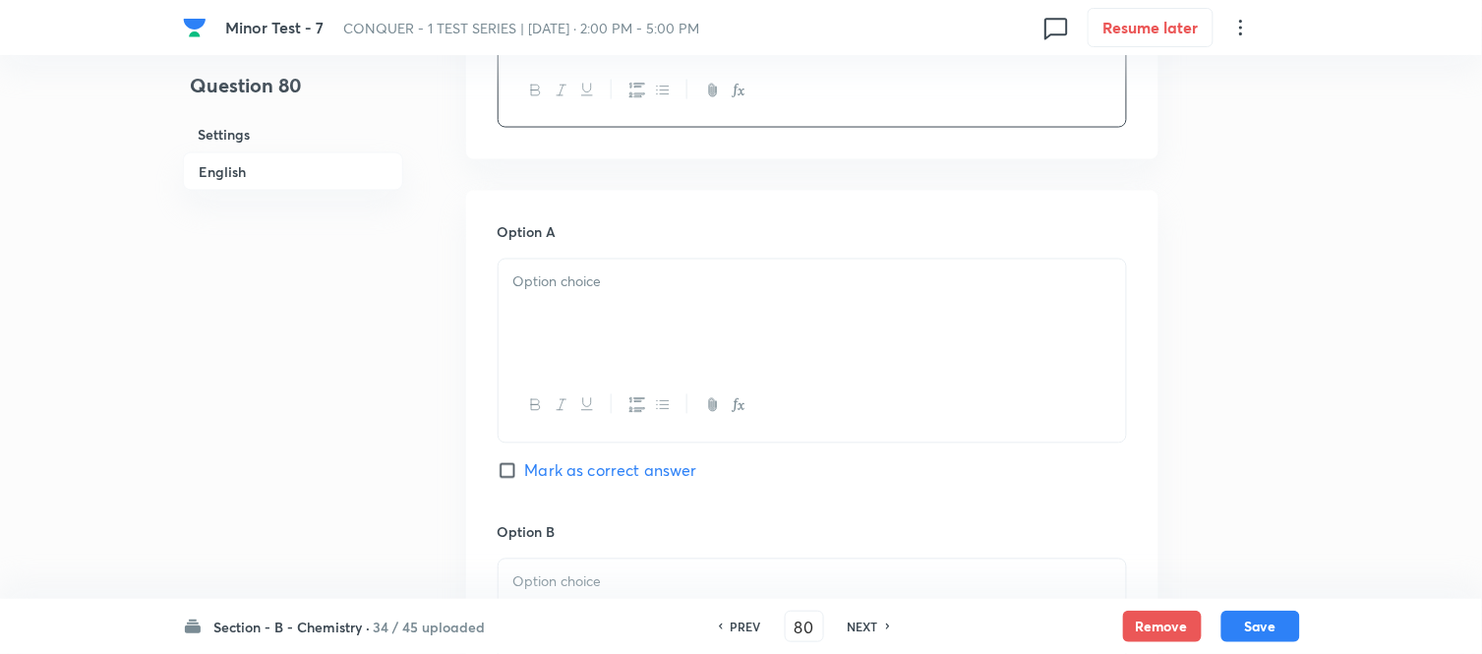
scroll to position [764, 0]
click at [734, 287] on p at bounding box center [812, 281] width 598 height 23
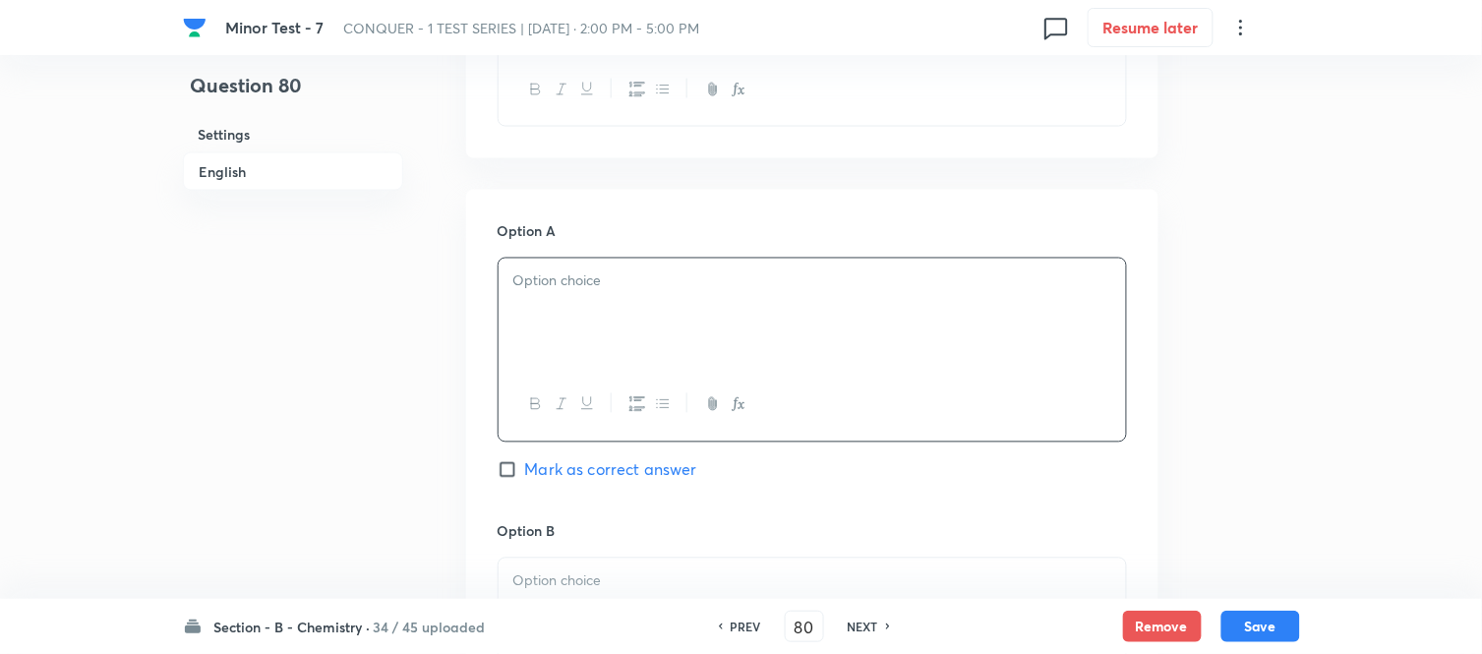
click at [784, 300] on div at bounding box center [811, 314] width 627 height 110
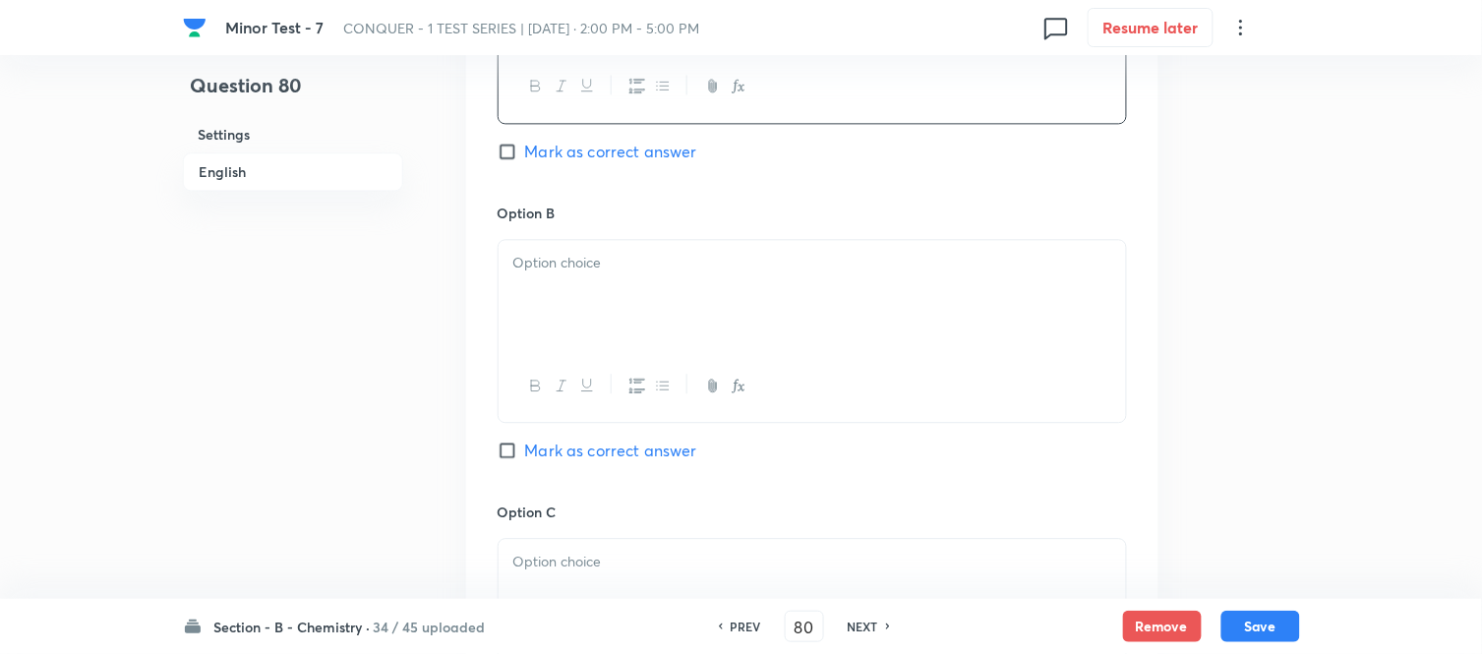
scroll to position [1092, 0]
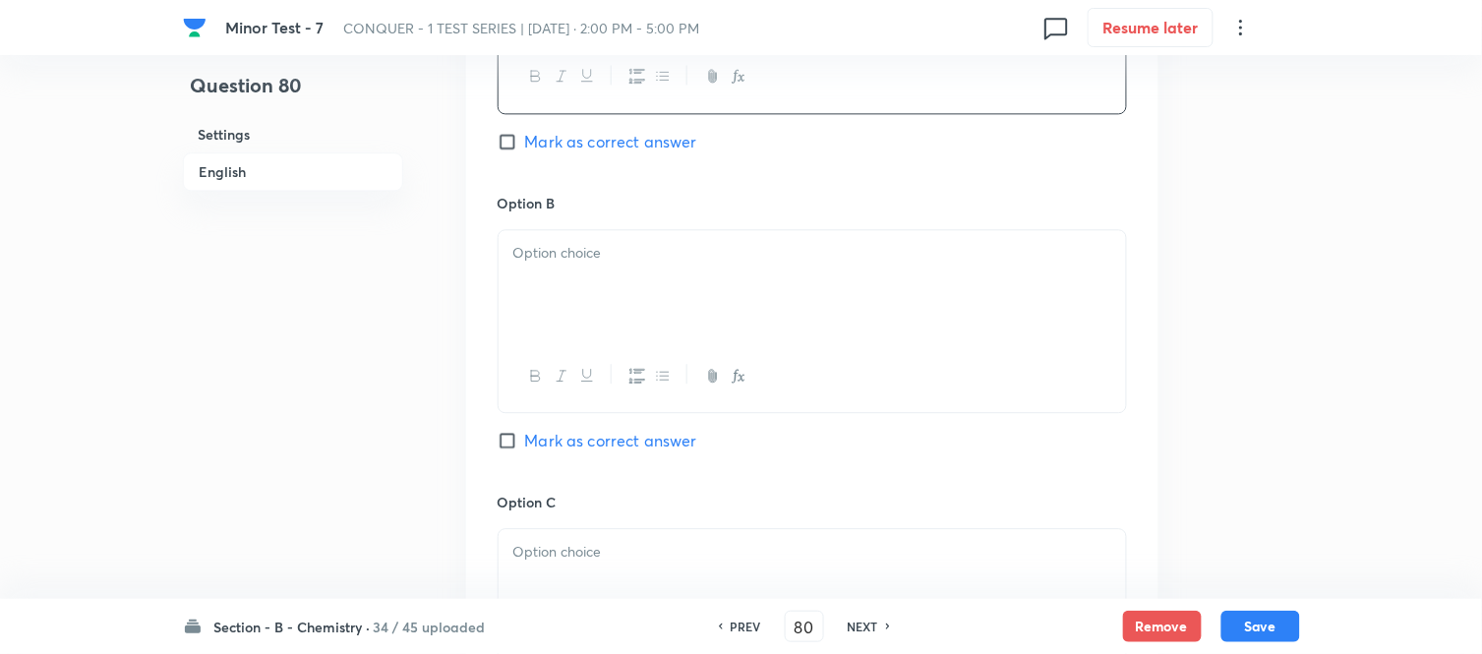
click at [695, 288] on div at bounding box center [811, 285] width 627 height 110
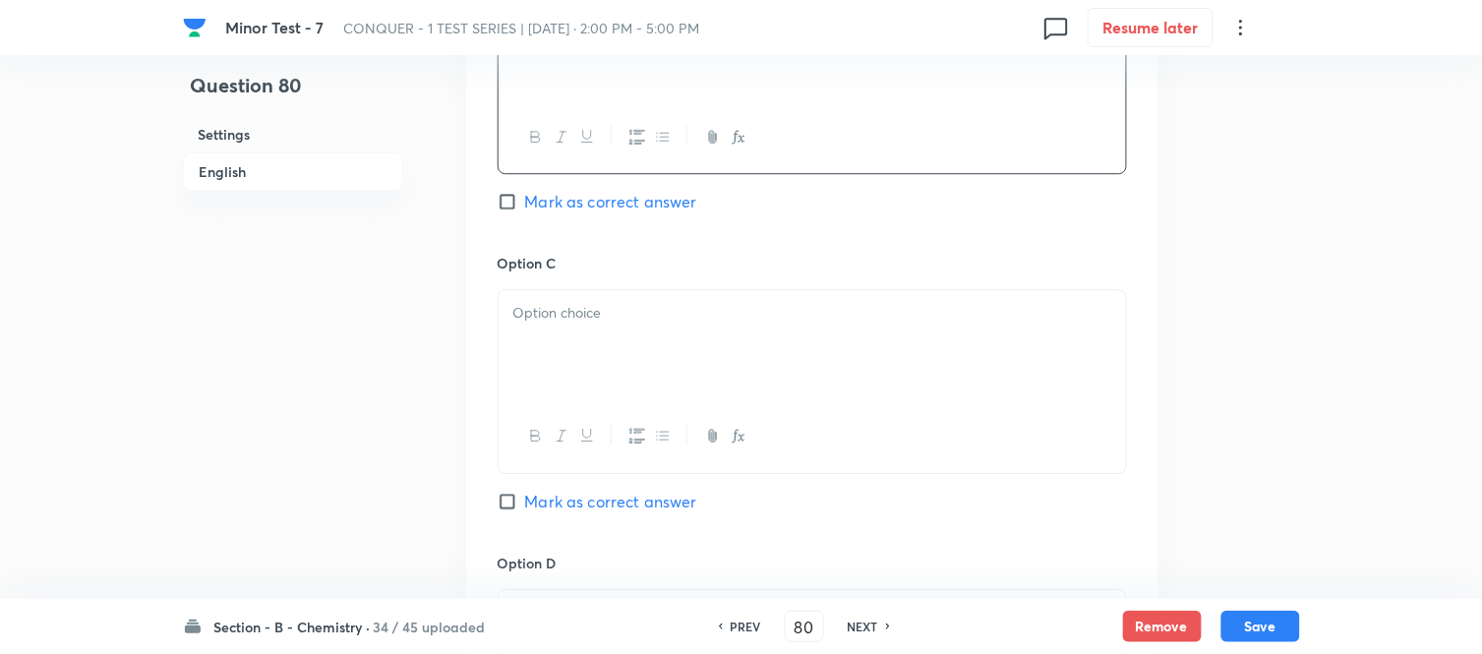
scroll to position [1420, 0]
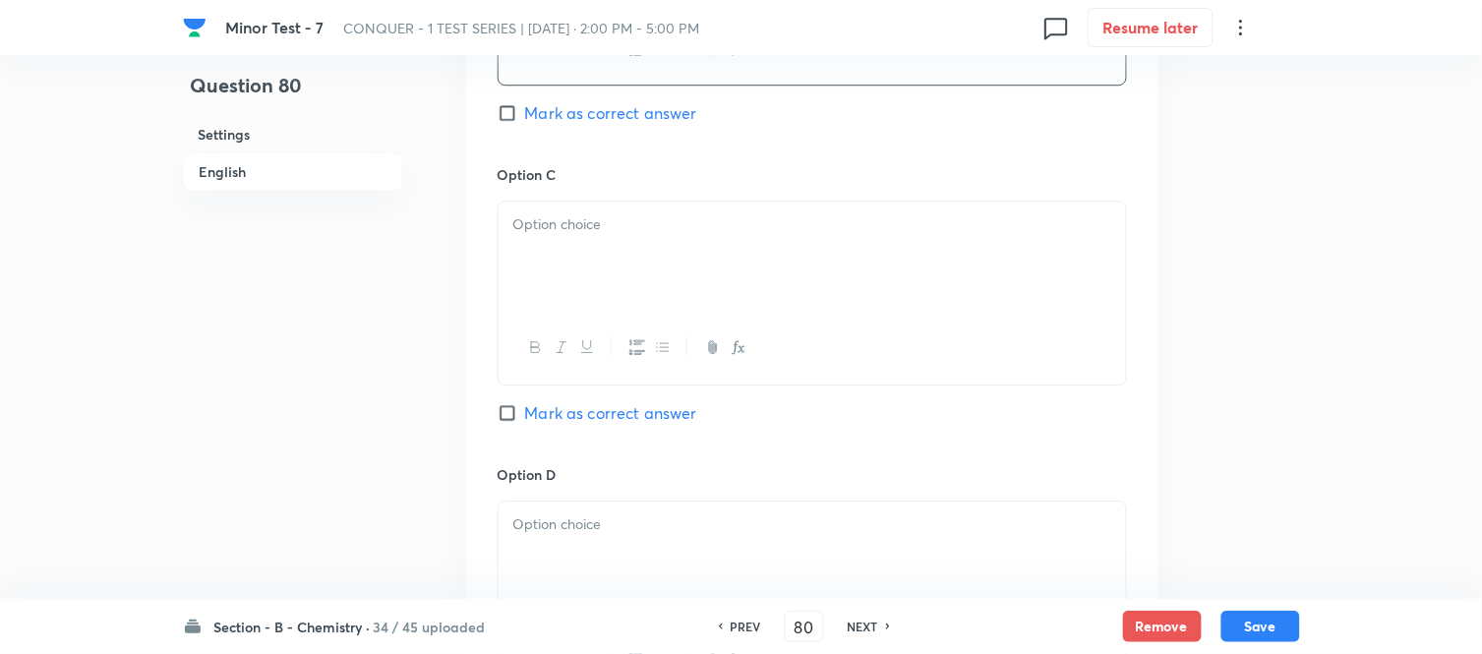
click at [711, 263] on div at bounding box center [811, 257] width 627 height 110
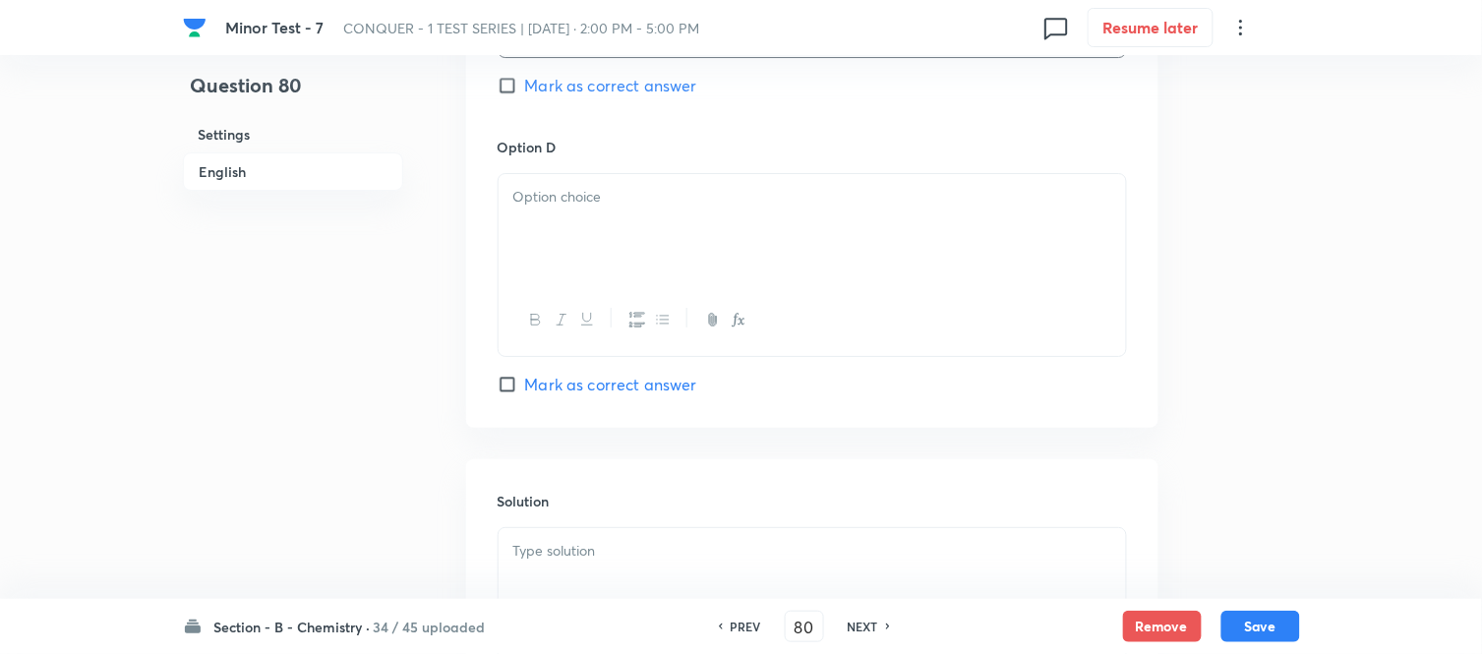
click at [705, 256] on div at bounding box center [811, 229] width 627 height 110
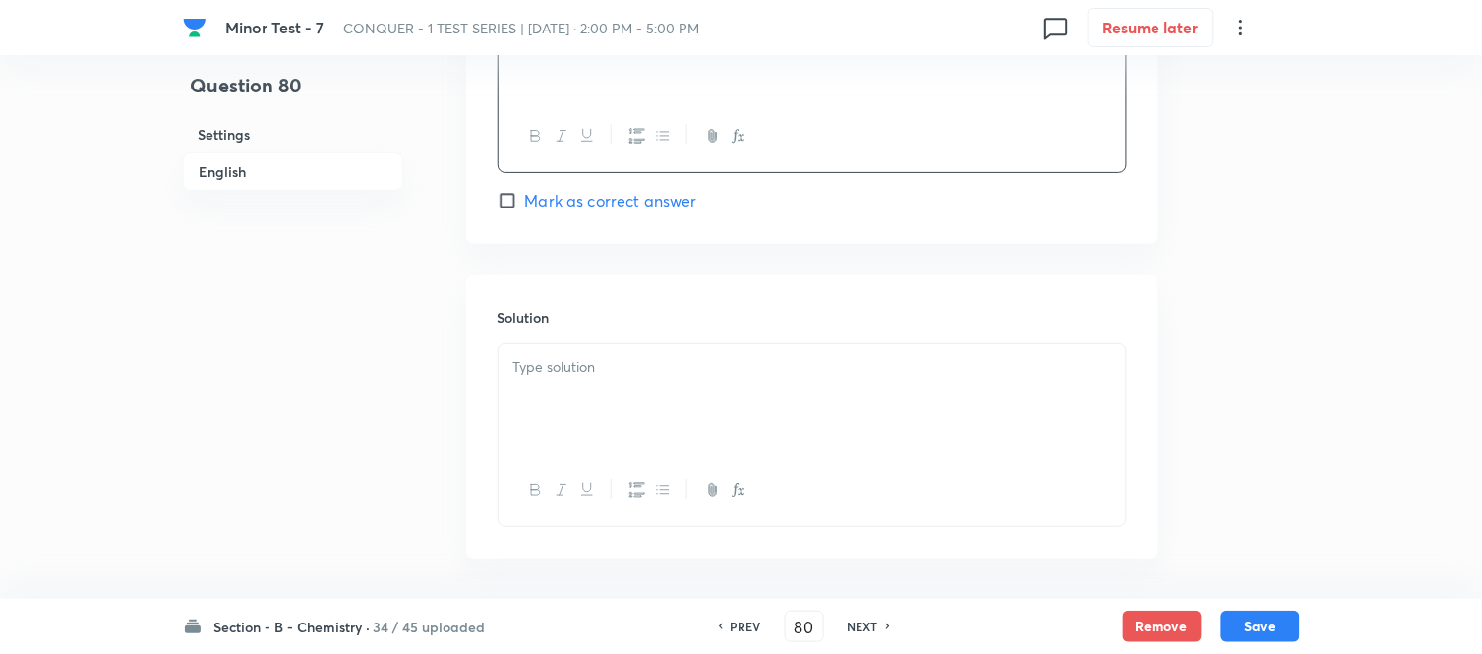
scroll to position [1966, 0]
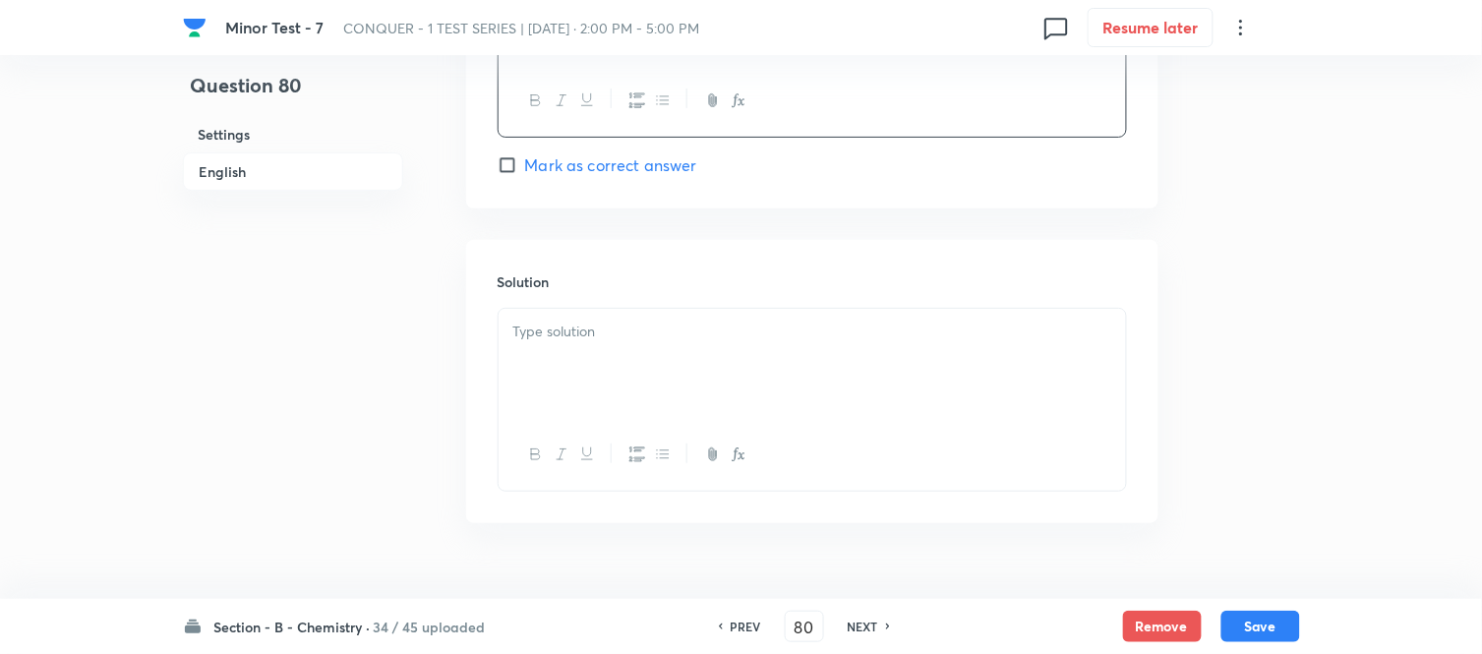
click at [642, 342] on p at bounding box center [812, 332] width 598 height 23
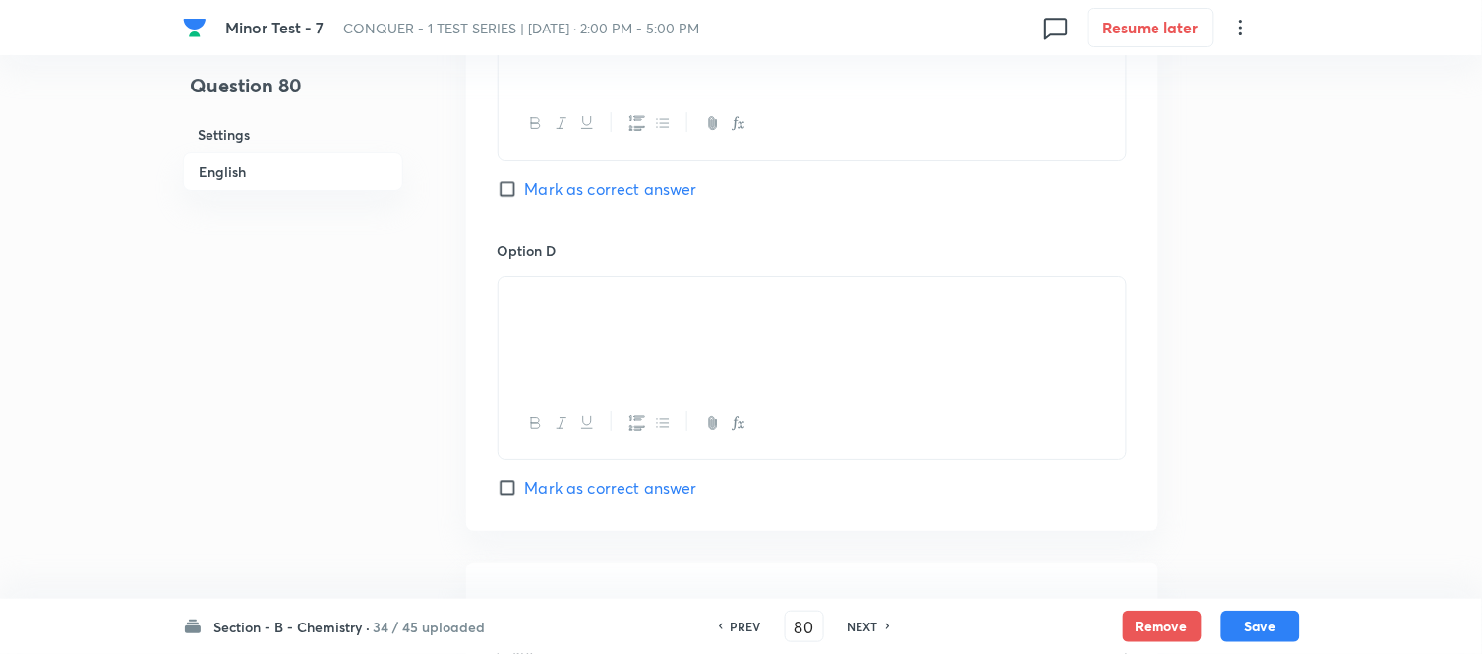
scroll to position [1638, 0]
click at [509, 496] on input "Mark as correct answer" at bounding box center [511, 494] width 28 height 20
checkbox input "true"
click at [1256, 624] on button "Save" at bounding box center [1260, 624] width 79 height 31
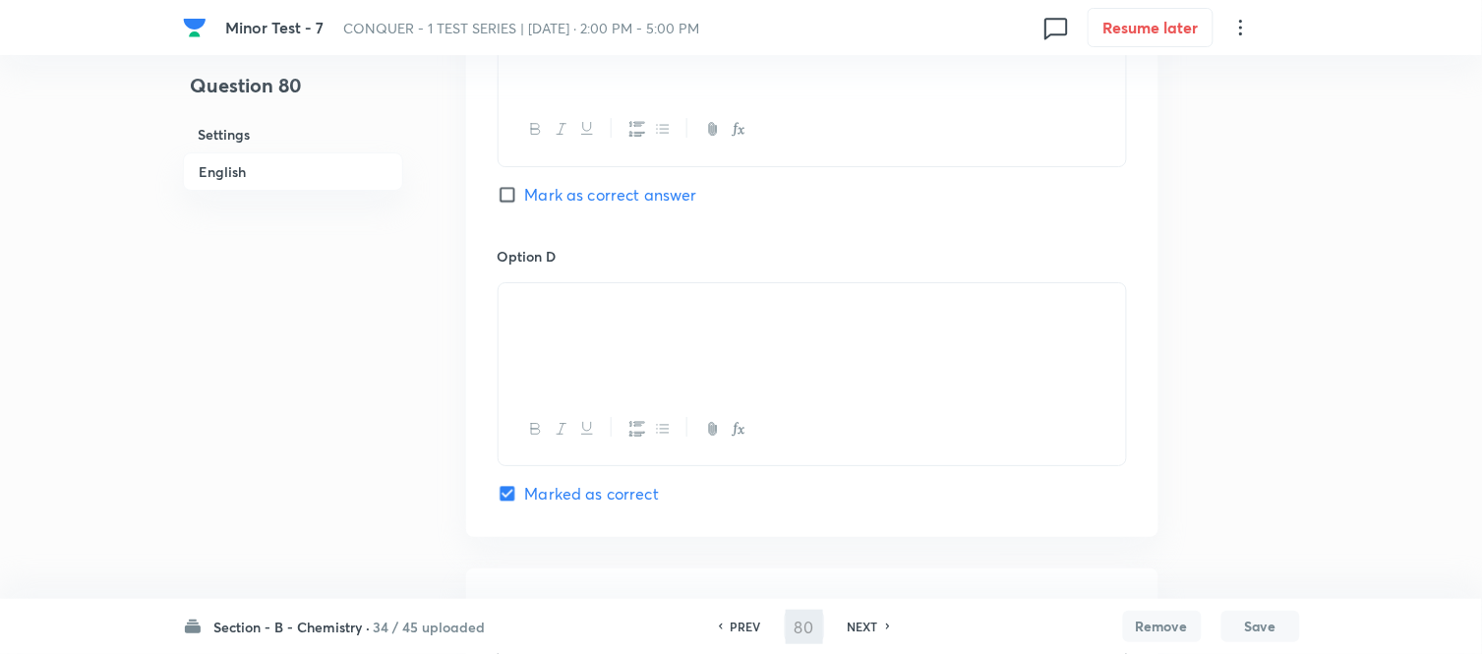
type input "81"
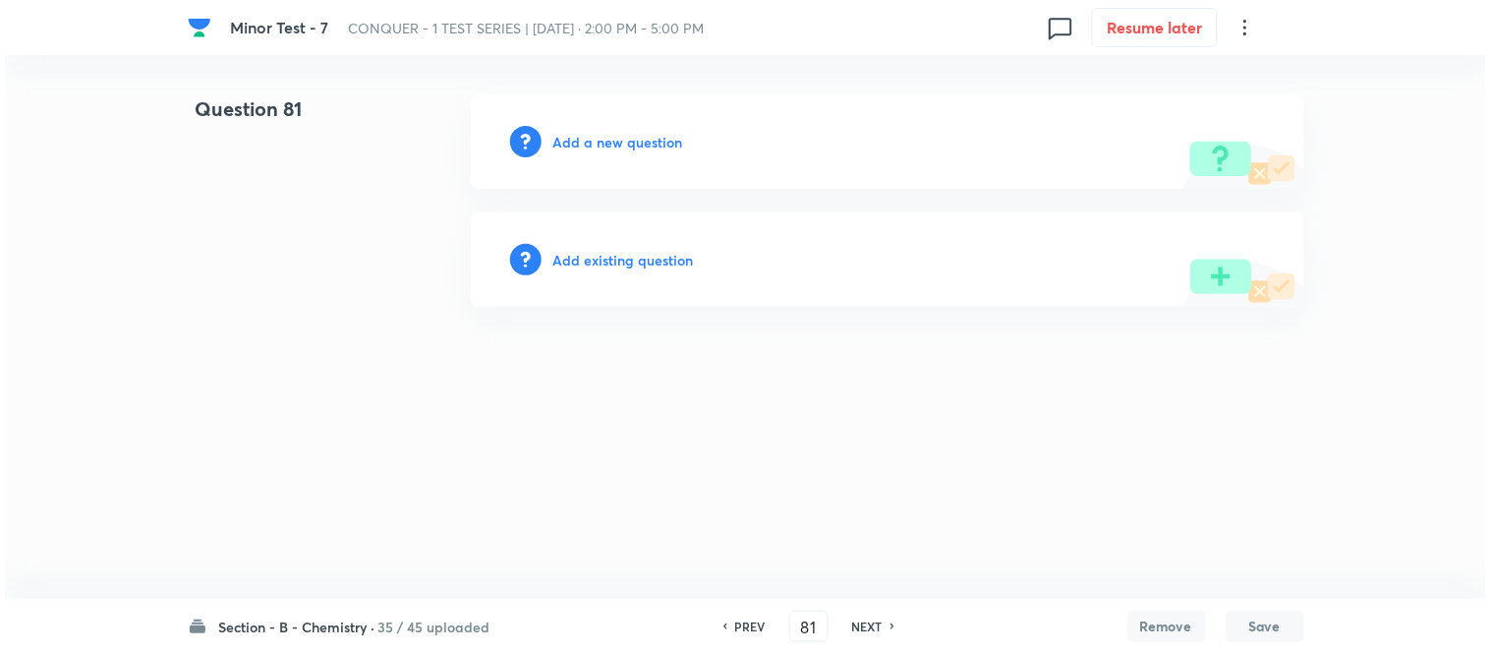
scroll to position [0, 0]
click at [608, 134] on h6 "Add a new question" at bounding box center [619, 142] width 130 height 21
click at [596, 138] on h6 "Choose a question type" at bounding box center [629, 142] width 151 height 21
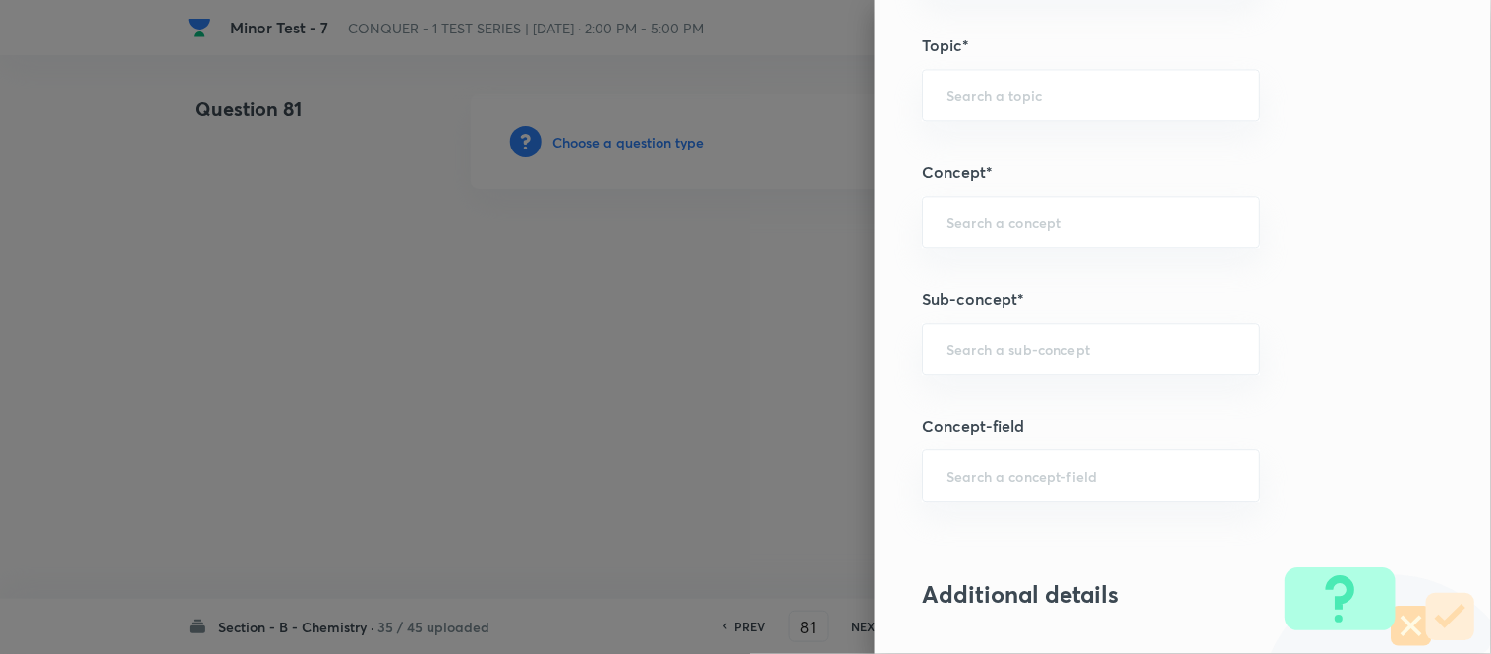
scroll to position [1199, 0]
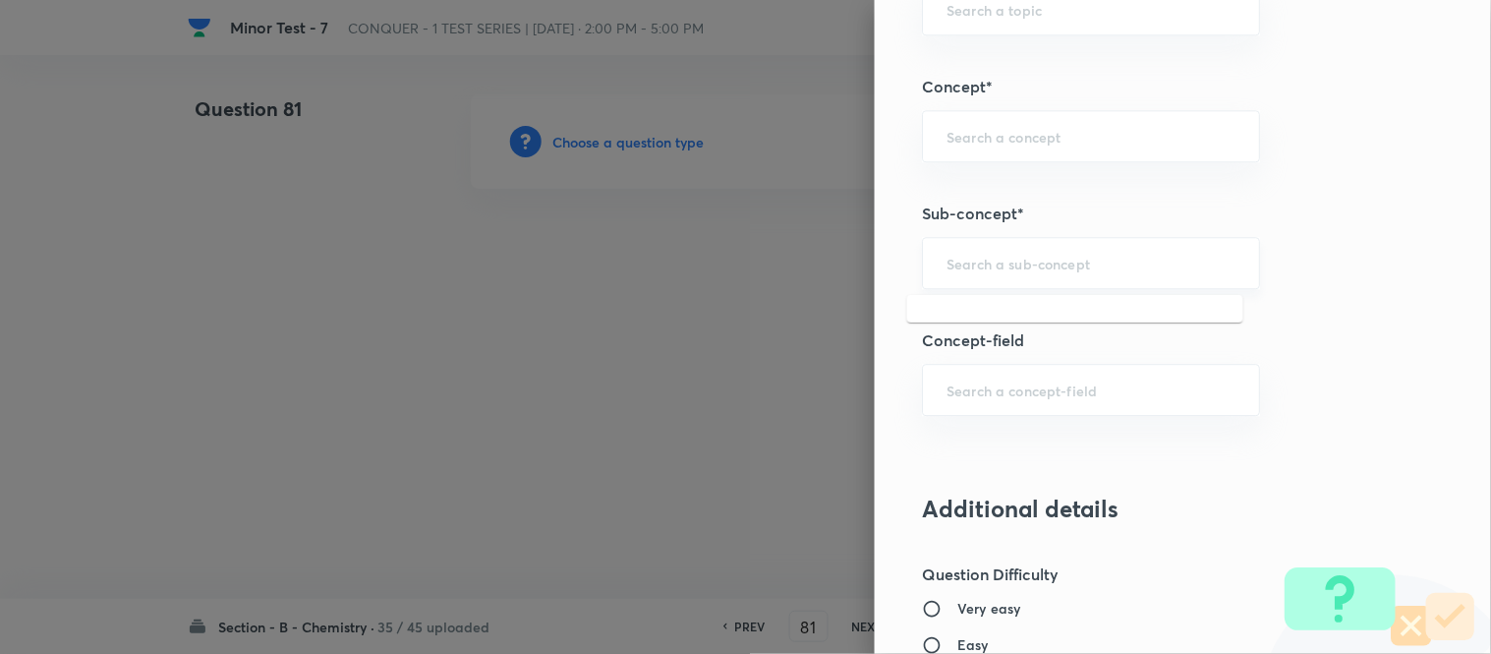
click at [1000, 262] on input "text" at bounding box center [1091, 263] width 289 height 19
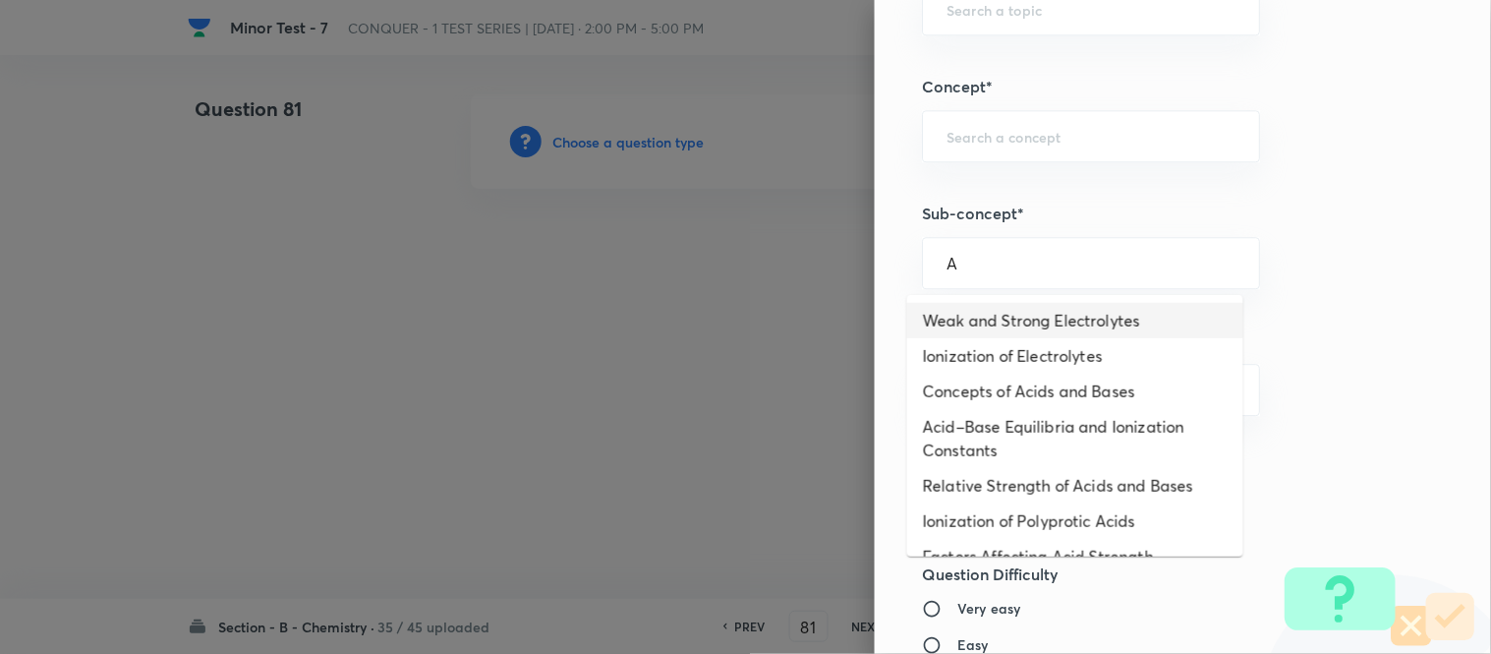
click at [986, 311] on li "Weak and Strong Electrolytes" at bounding box center [1075, 320] width 336 height 35
type input "Weak and Strong Electrolytes"
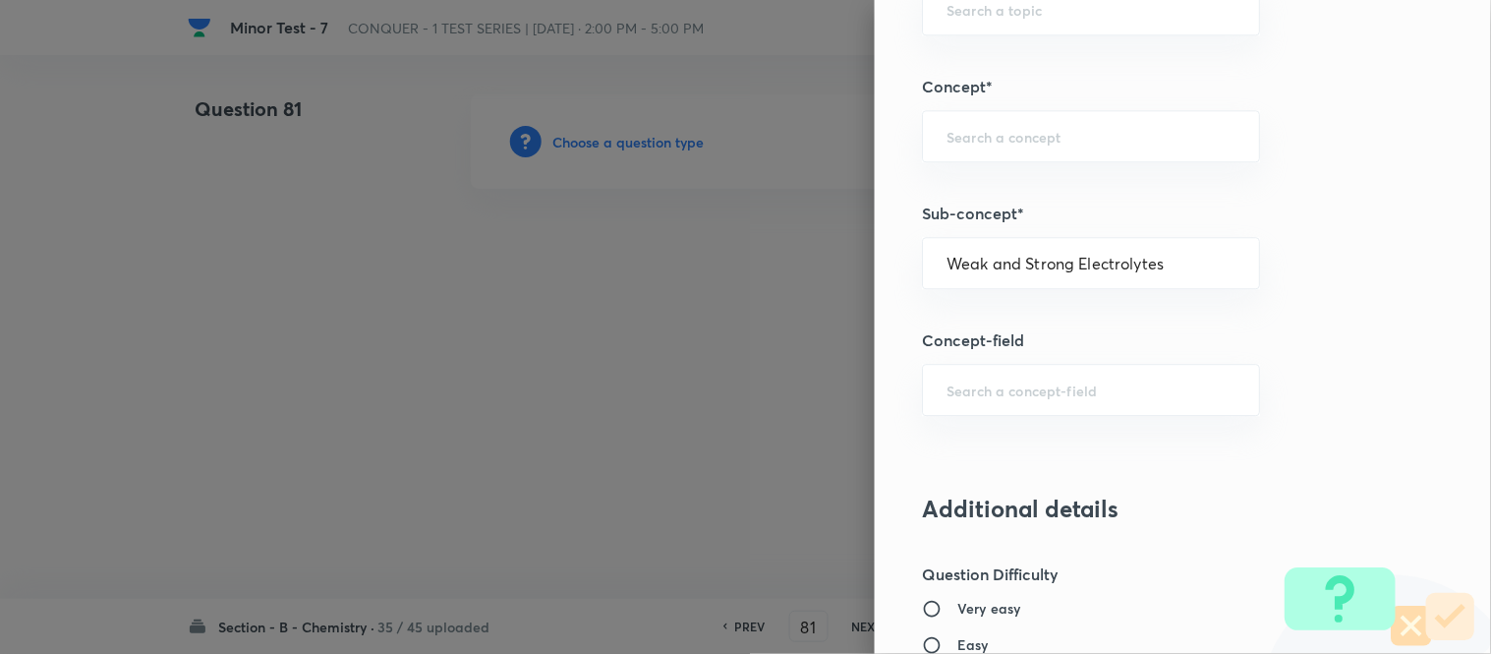
type input "Chemistry"
type input "Physical Chemistry"
type input "Ionic Equilibrium"
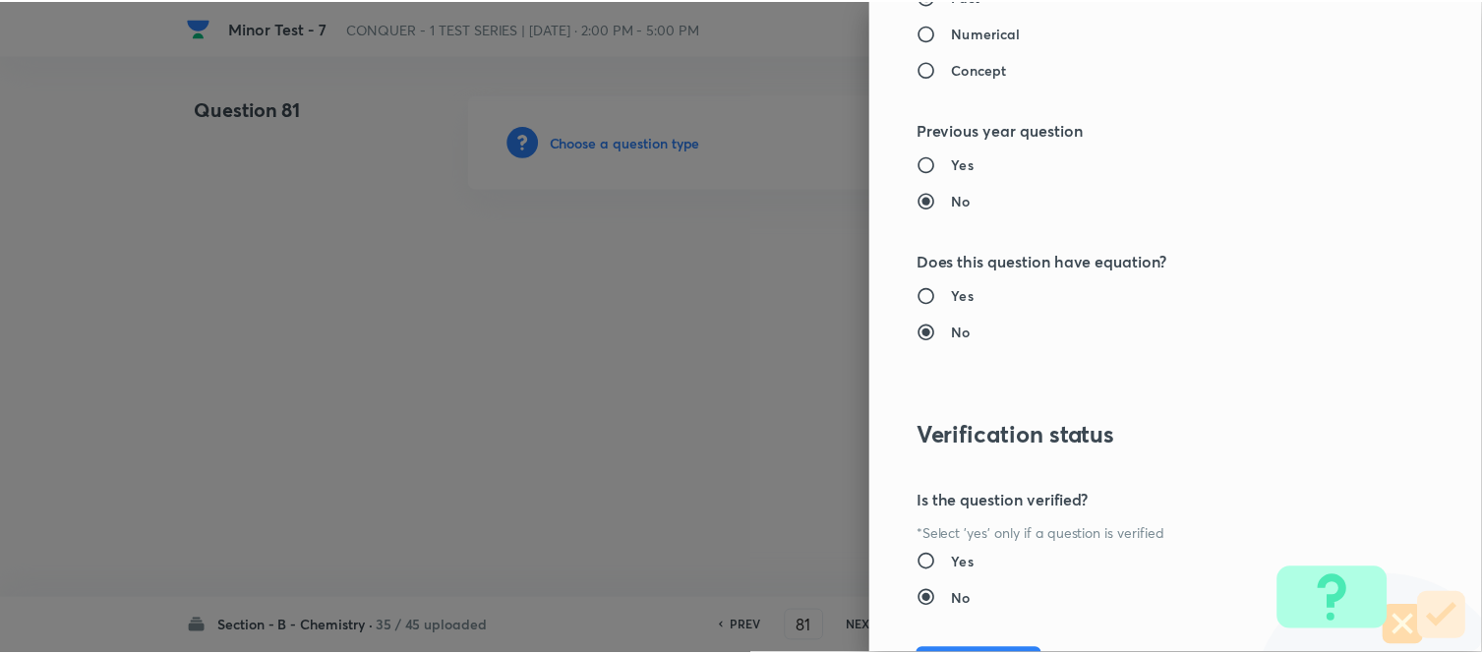
scroll to position [2158, 0]
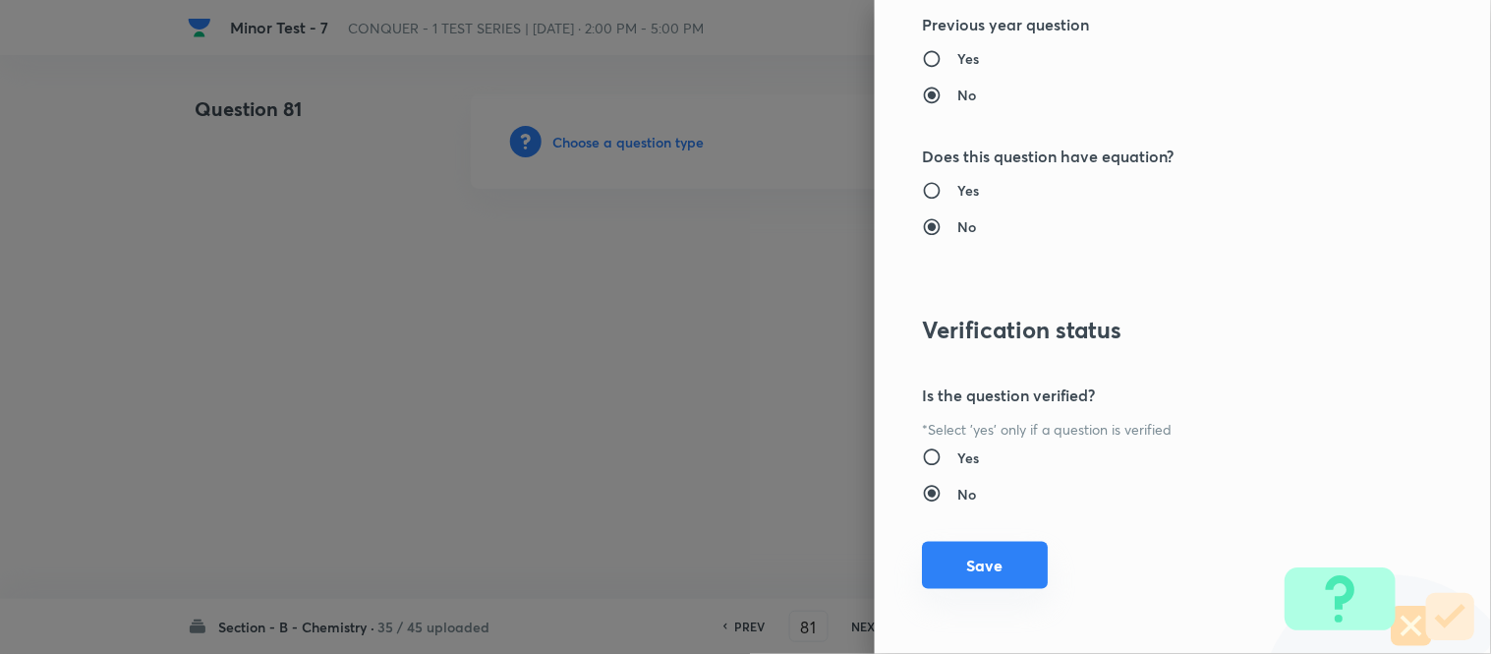
click at [976, 555] on button "Save" at bounding box center [985, 565] width 126 height 47
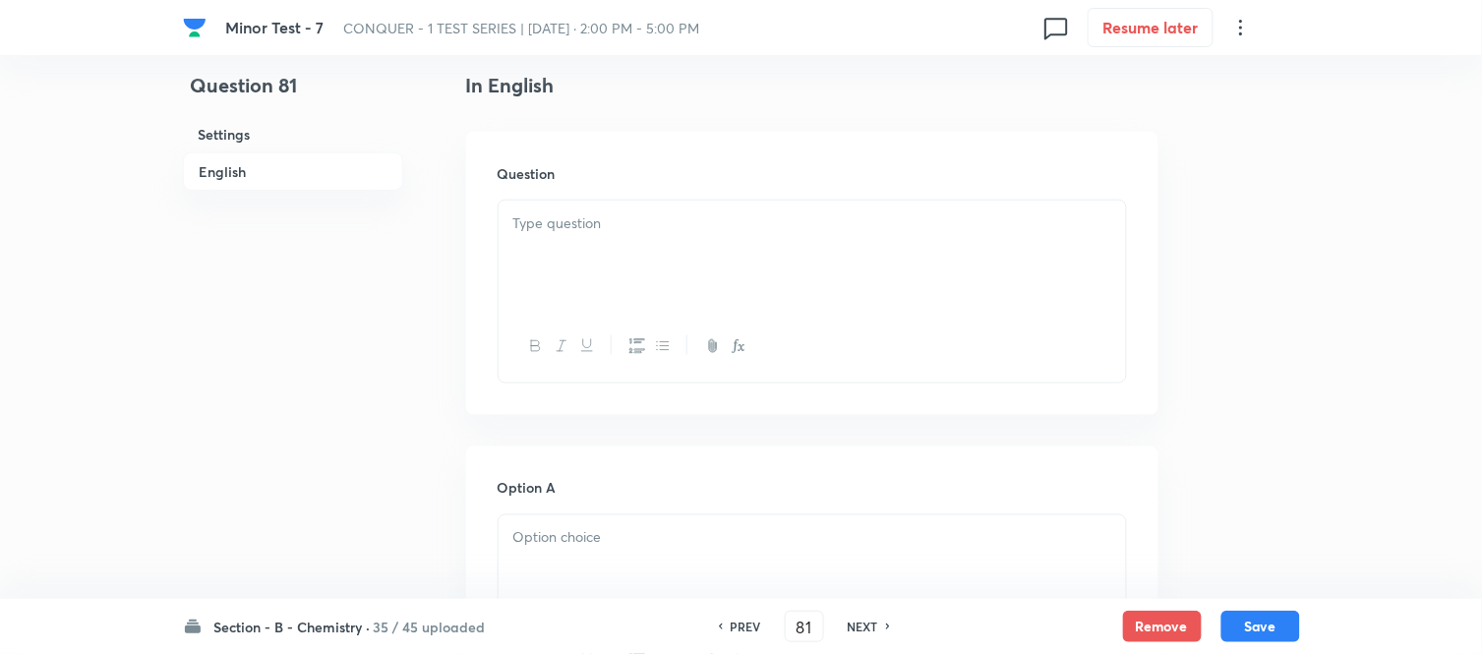
scroll to position [546, 0]
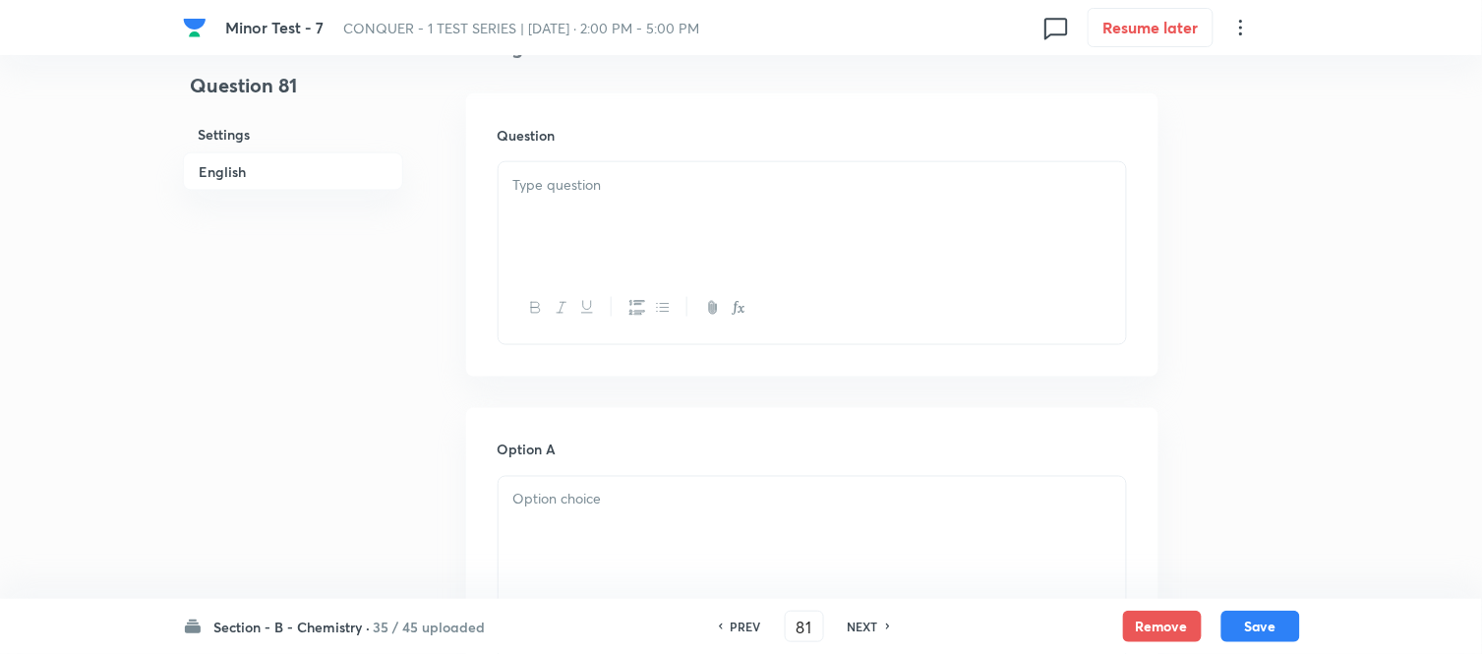
click at [706, 231] on div at bounding box center [811, 217] width 627 height 110
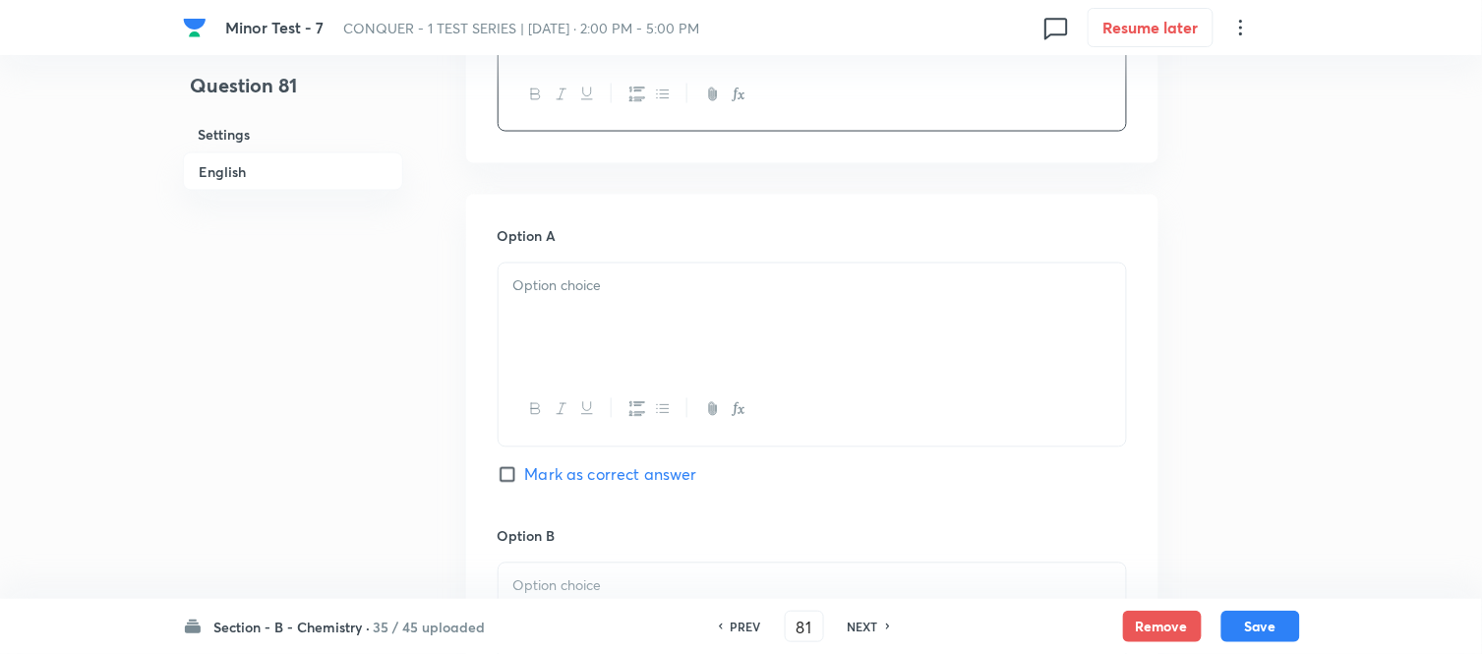
scroll to position [764, 0]
click at [663, 316] on div at bounding box center [811, 314] width 627 height 110
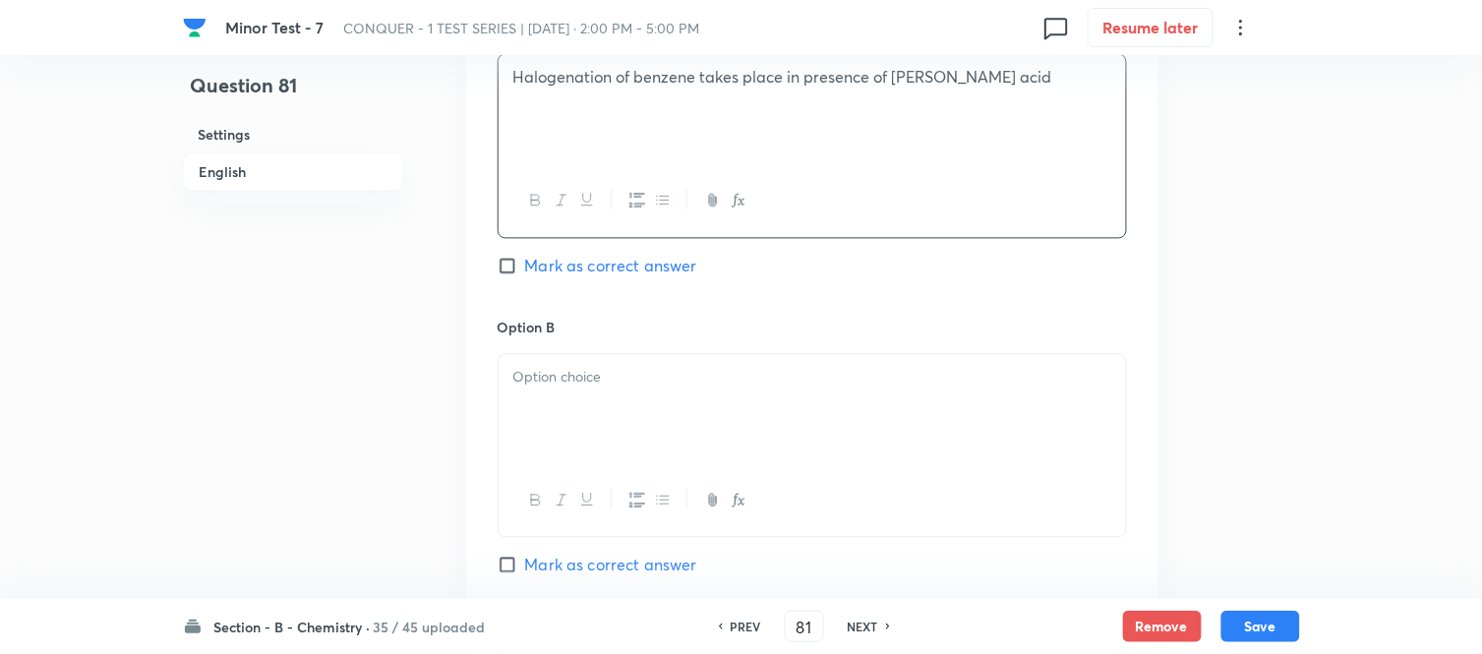
scroll to position [983, 0]
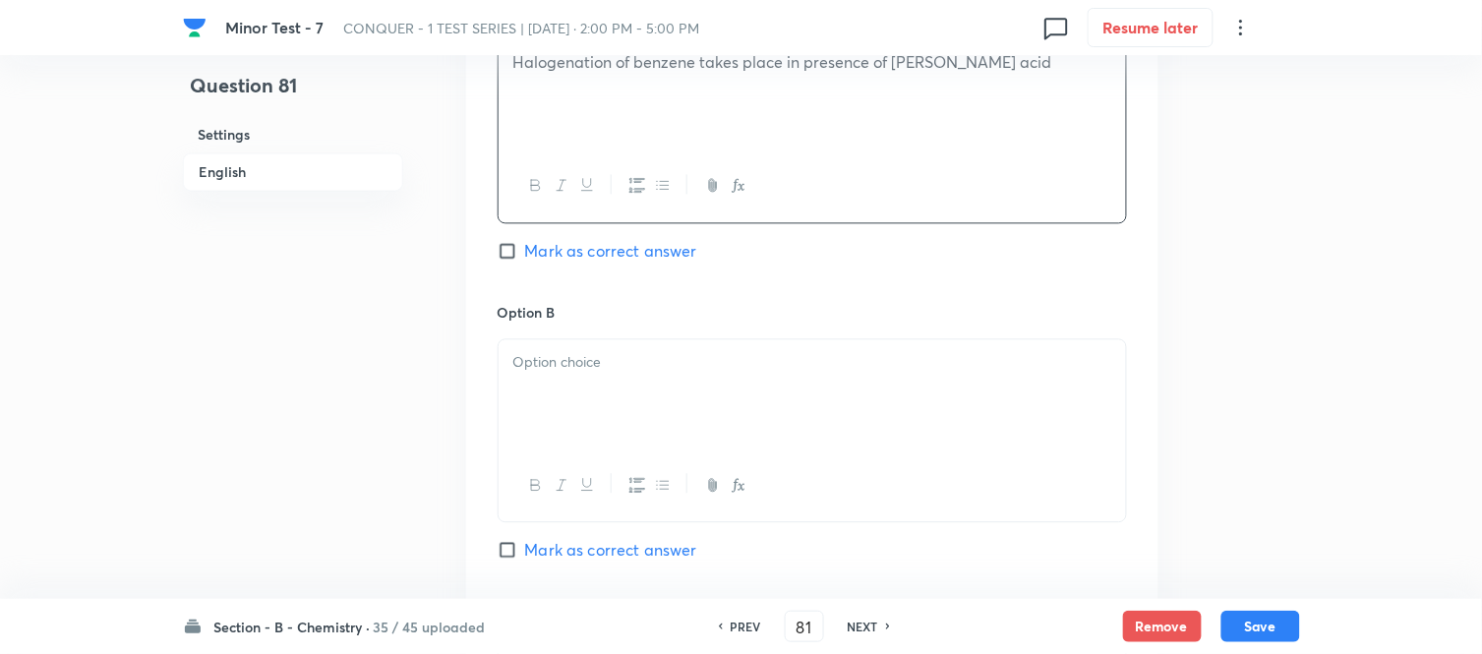
click at [745, 357] on p at bounding box center [812, 362] width 598 height 23
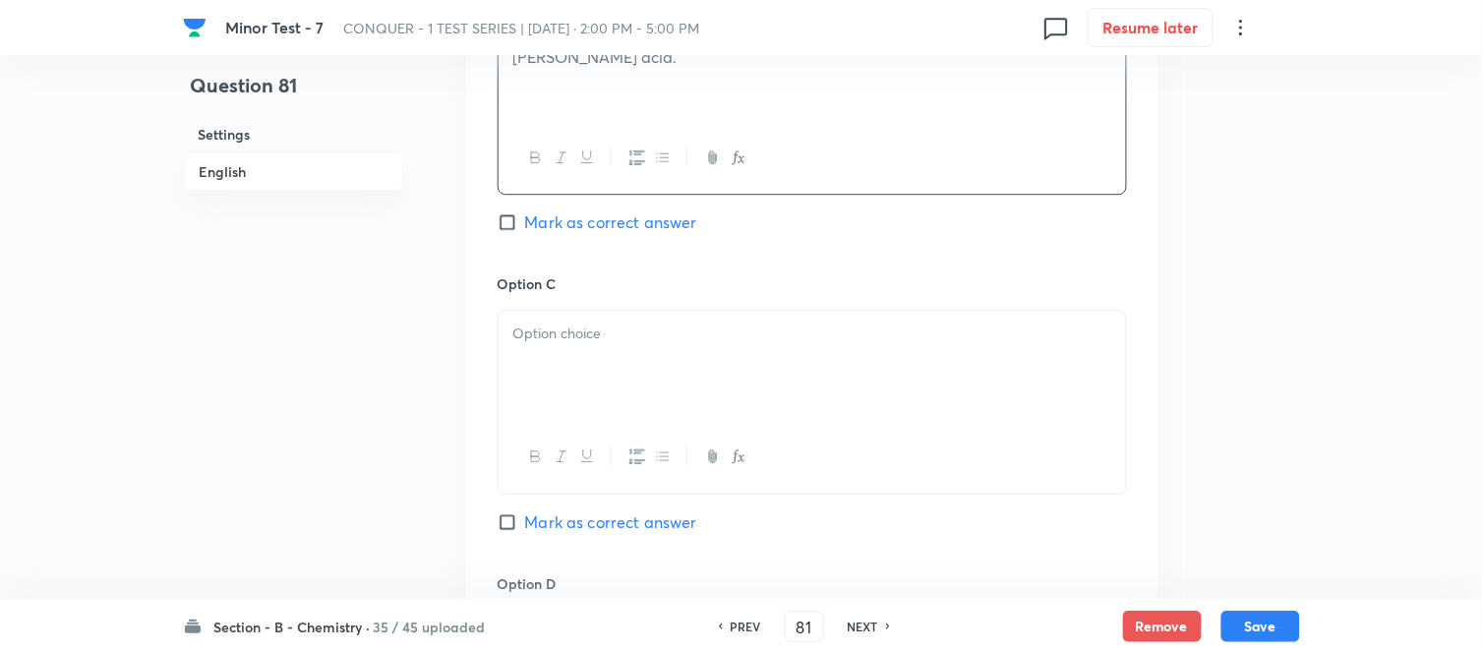
click at [724, 357] on div at bounding box center [811, 366] width 627 height 110
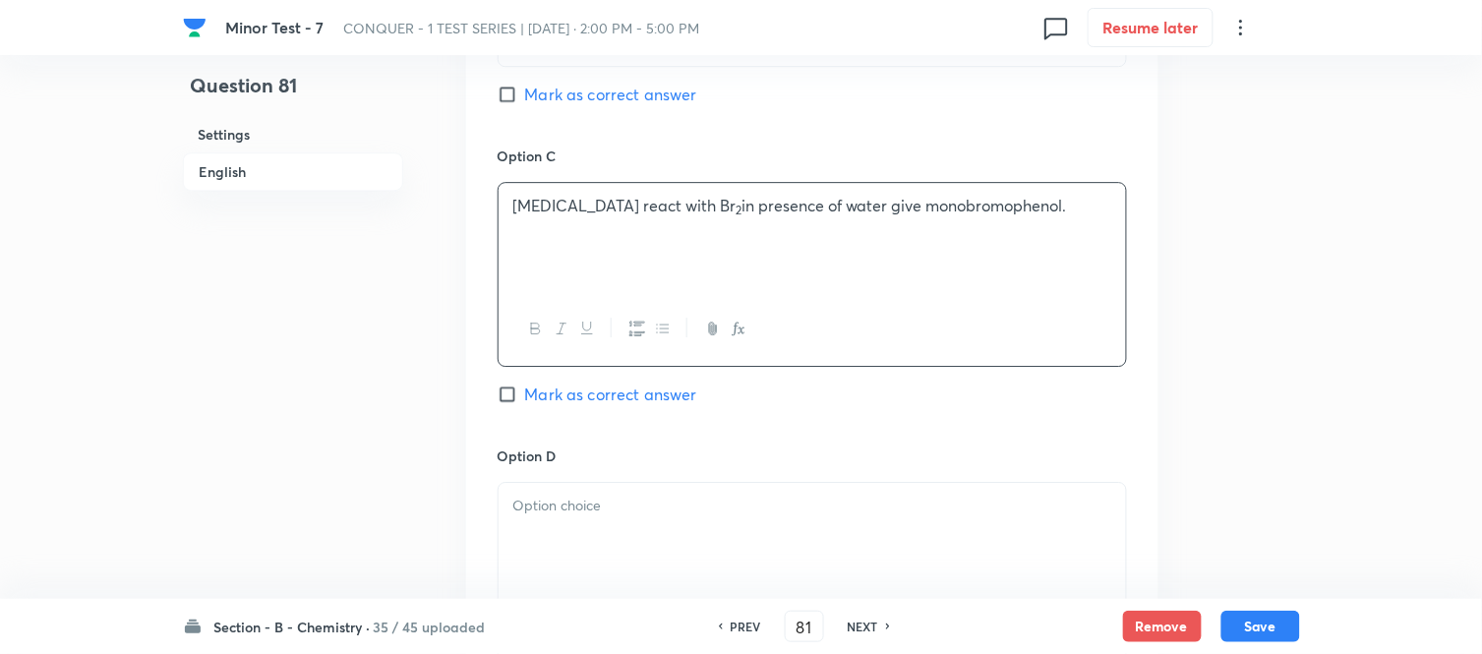
scroll to position [1529, 0]
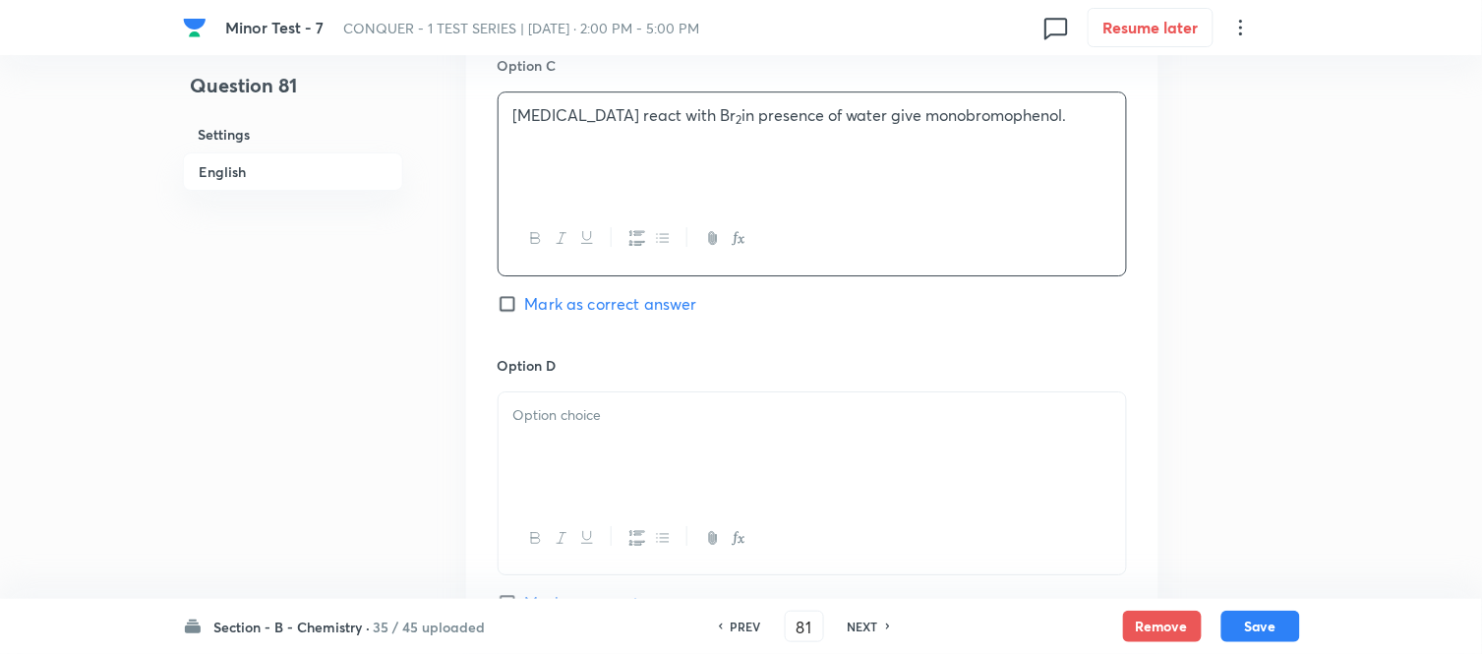
click at [515, 306] on input "Mark as correct answer" at bounding box center [511, 304] width 28 height 20
checkbox input "true"
click at [724, 454] on div at bounding box center [811, 447] width 627 height 110
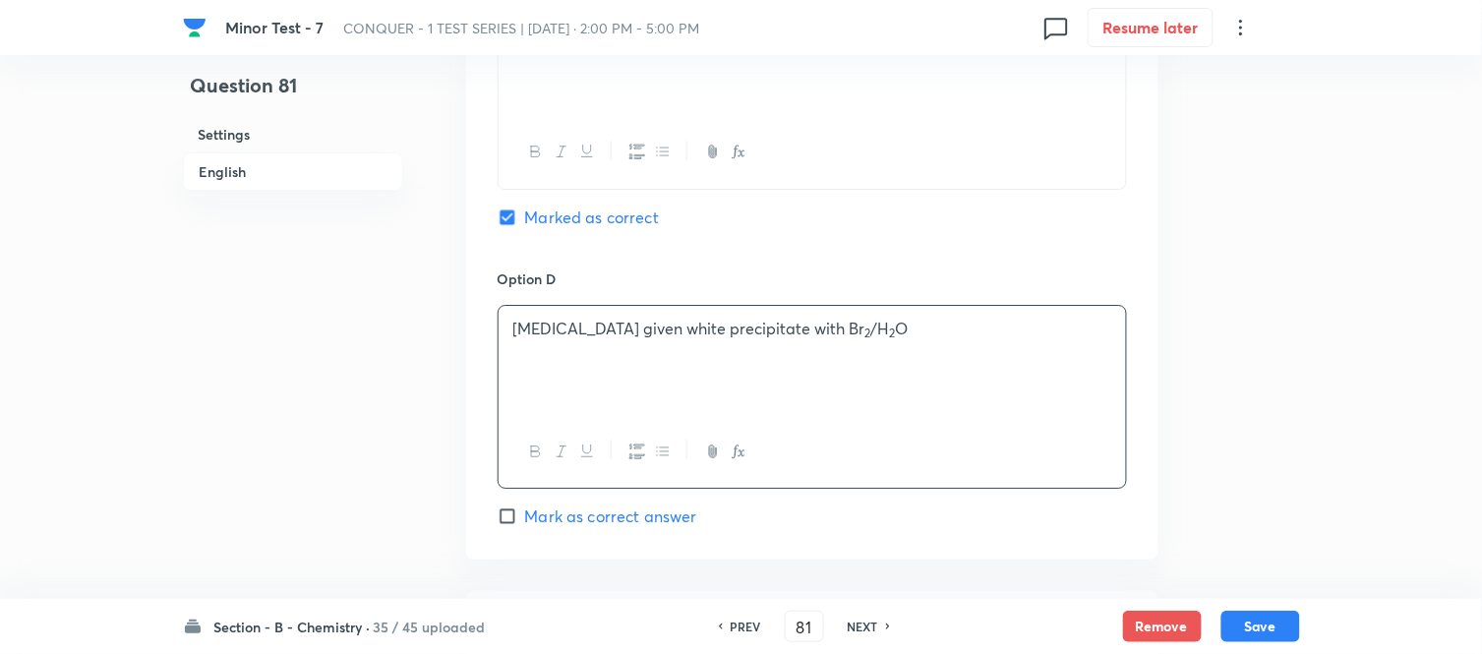
scroll to position [2012, 0]
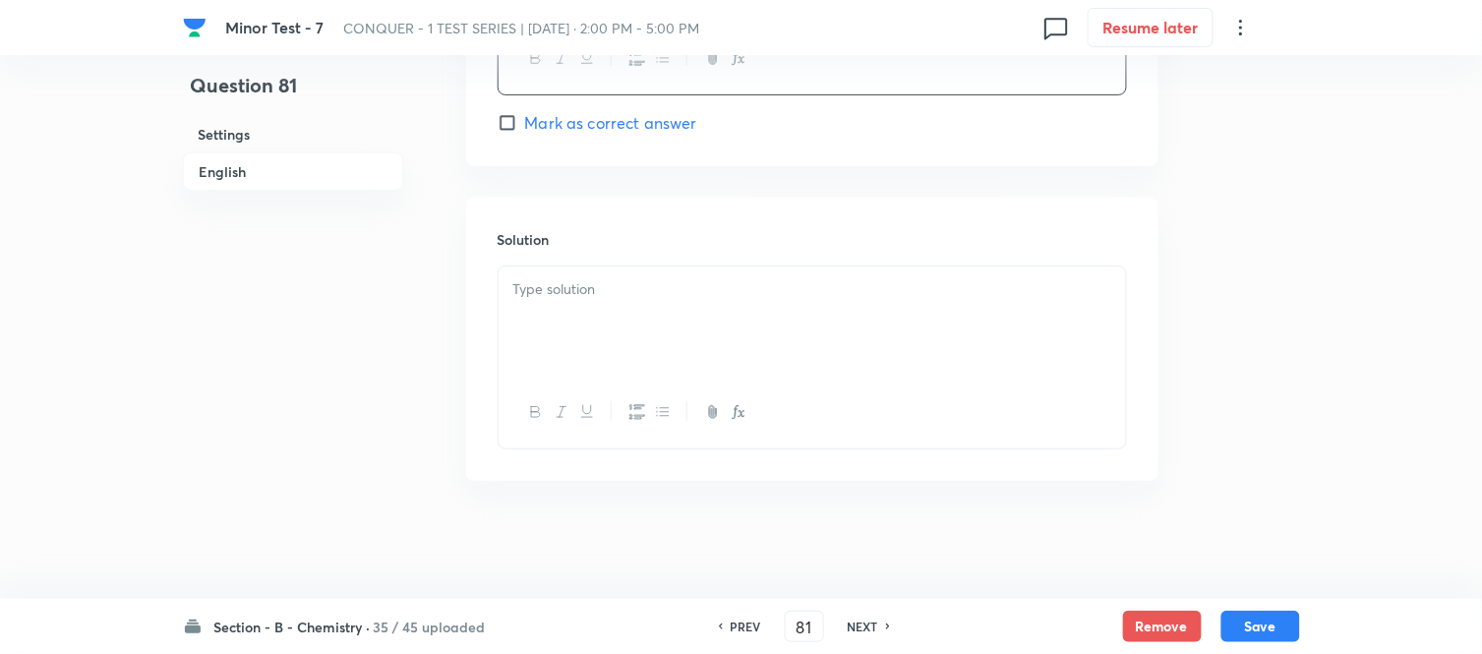
click at [627, 315] on div at bounding box center [811, 321] width 627 height 110
click at [1273, 622] on button "Save" at bounding box center [1260, 624] width 79 height 31
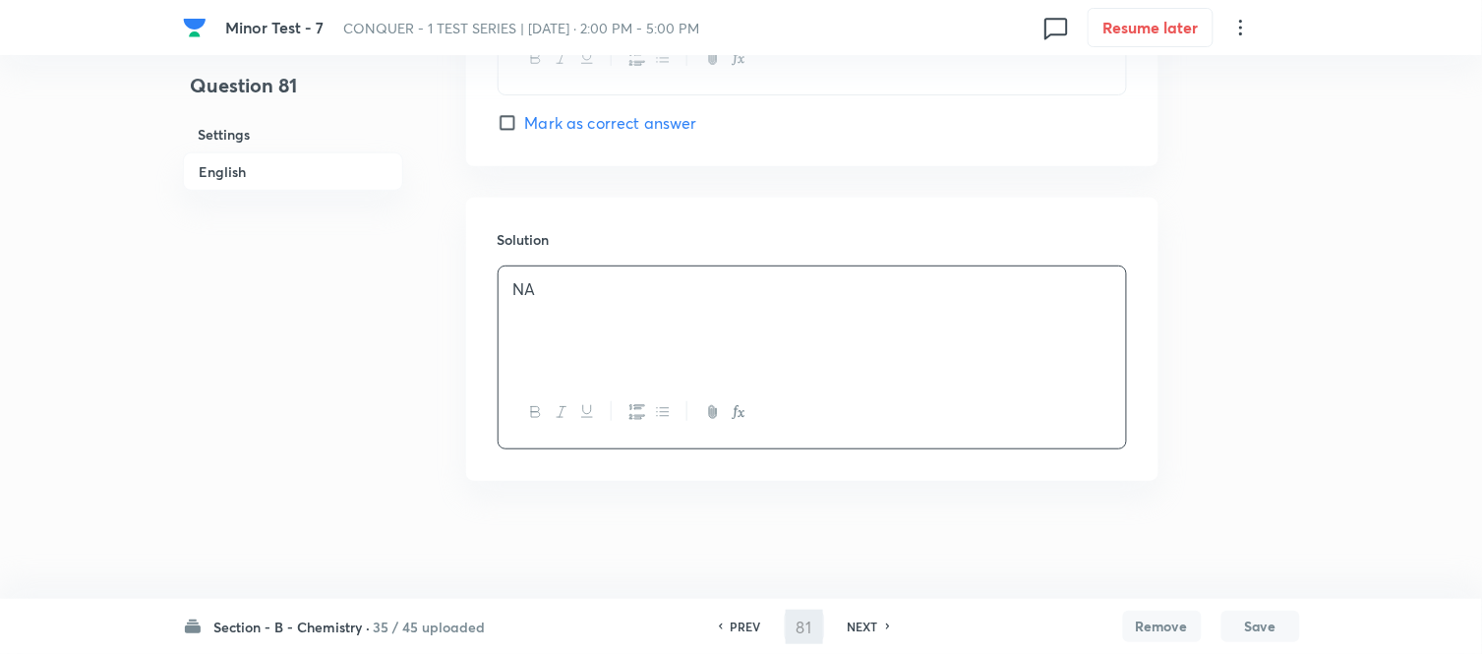
type input "82"
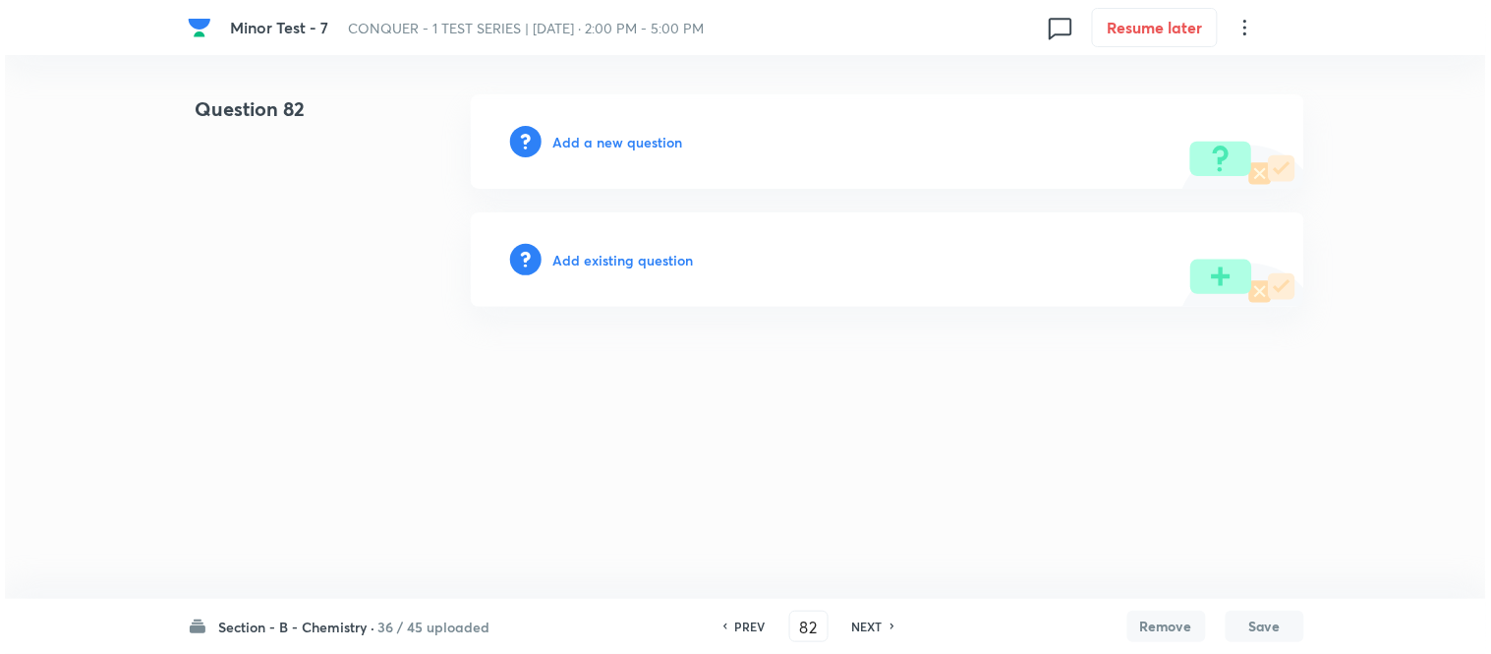
scroll to position [0, 0]
click at [590, 136] on h6 "Add a new question" at bounding box center [619, 142] width 130 height 21
click at [588, 136] on h6 "Choose a question type" at bounding box center [629, 142] width 151 height 21
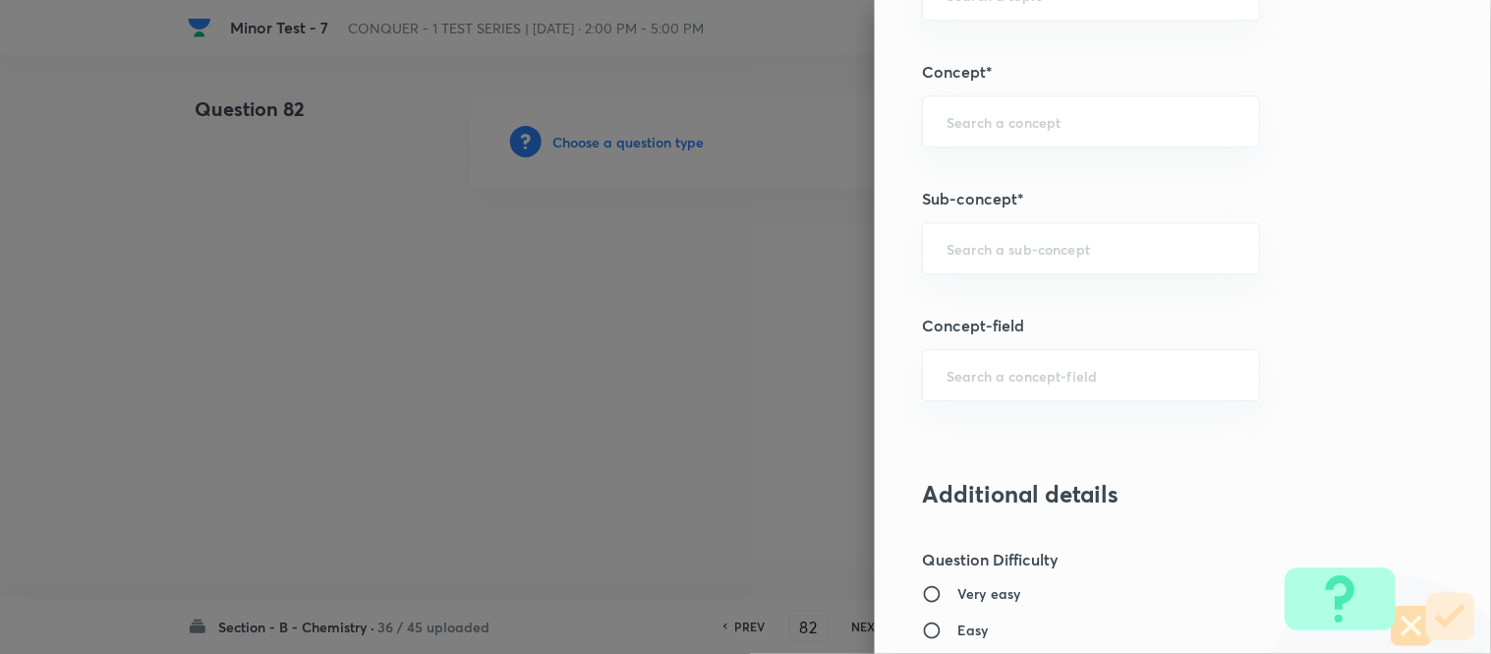
scroll to position [1224, 0]
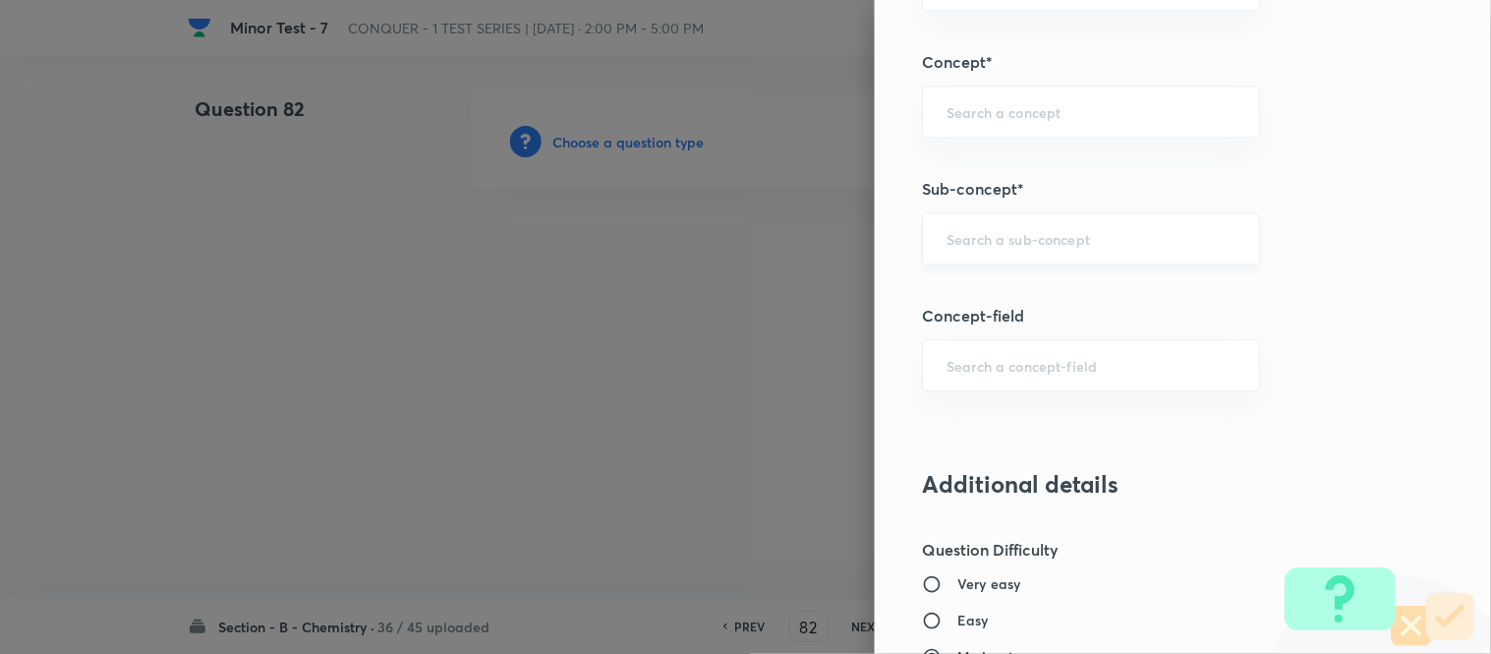
click at [1068, 226] on div "​" at bounding box center [1091, 238] width 338 height 52
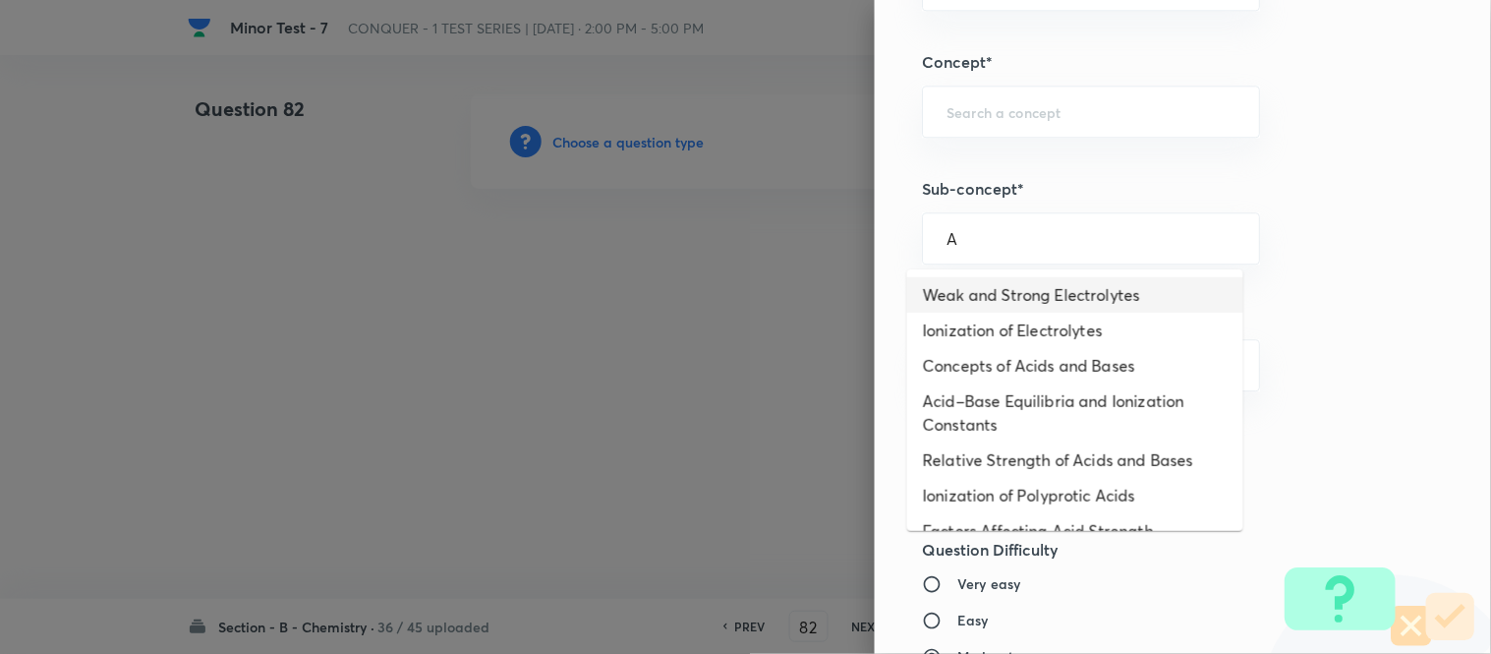
click at [1020, 292] on li "Weak and Strong Electrolytes" at bounding box center [1075, 294] width 336 height 35
type input "Weak and Strong Electrolytes"
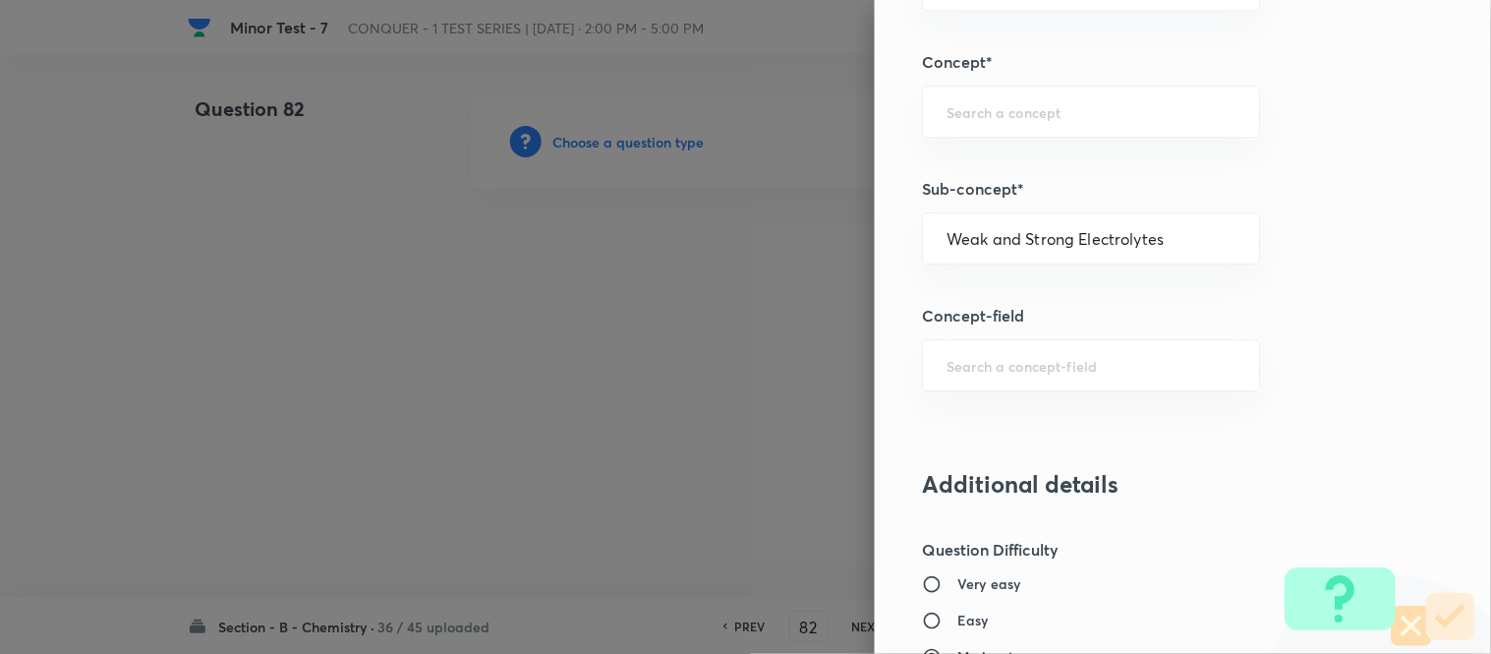
type input "Chemistry"
type input "Physical Chemistry"
type input "Ionic Equilibrium"
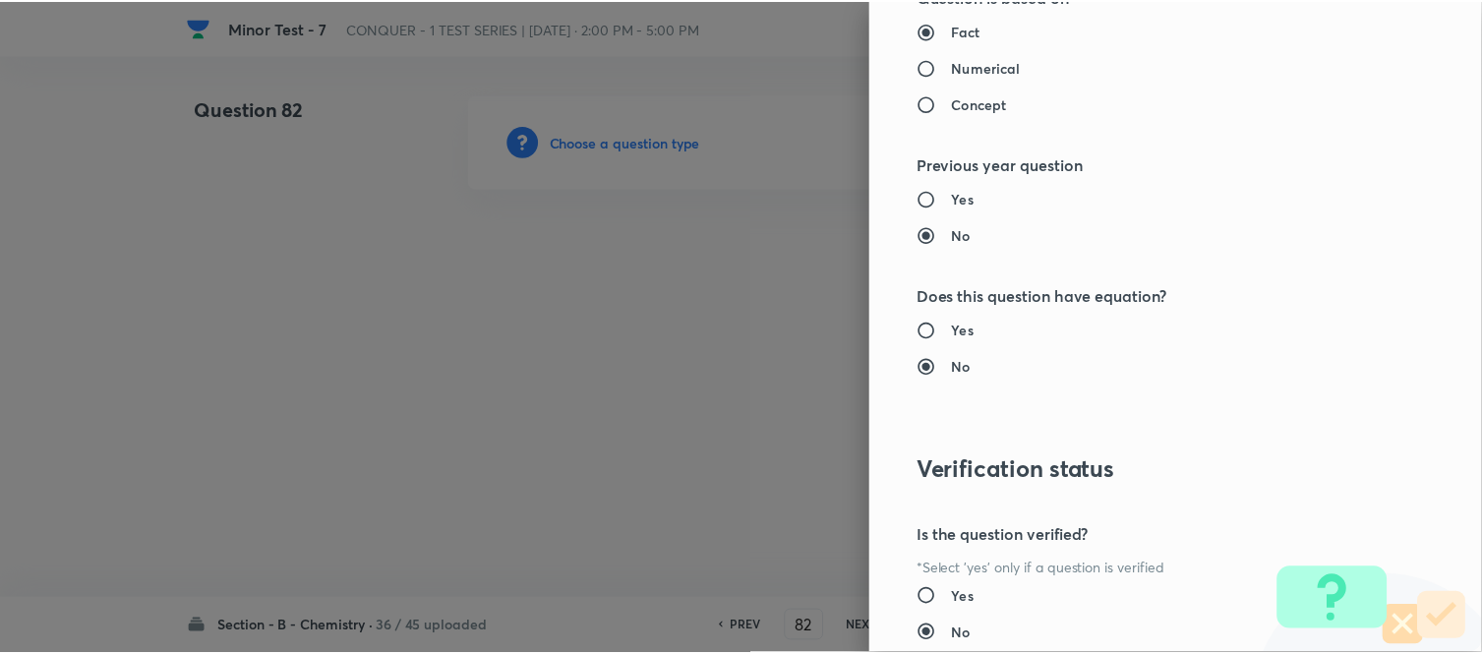
scroll to position [2158, 0]
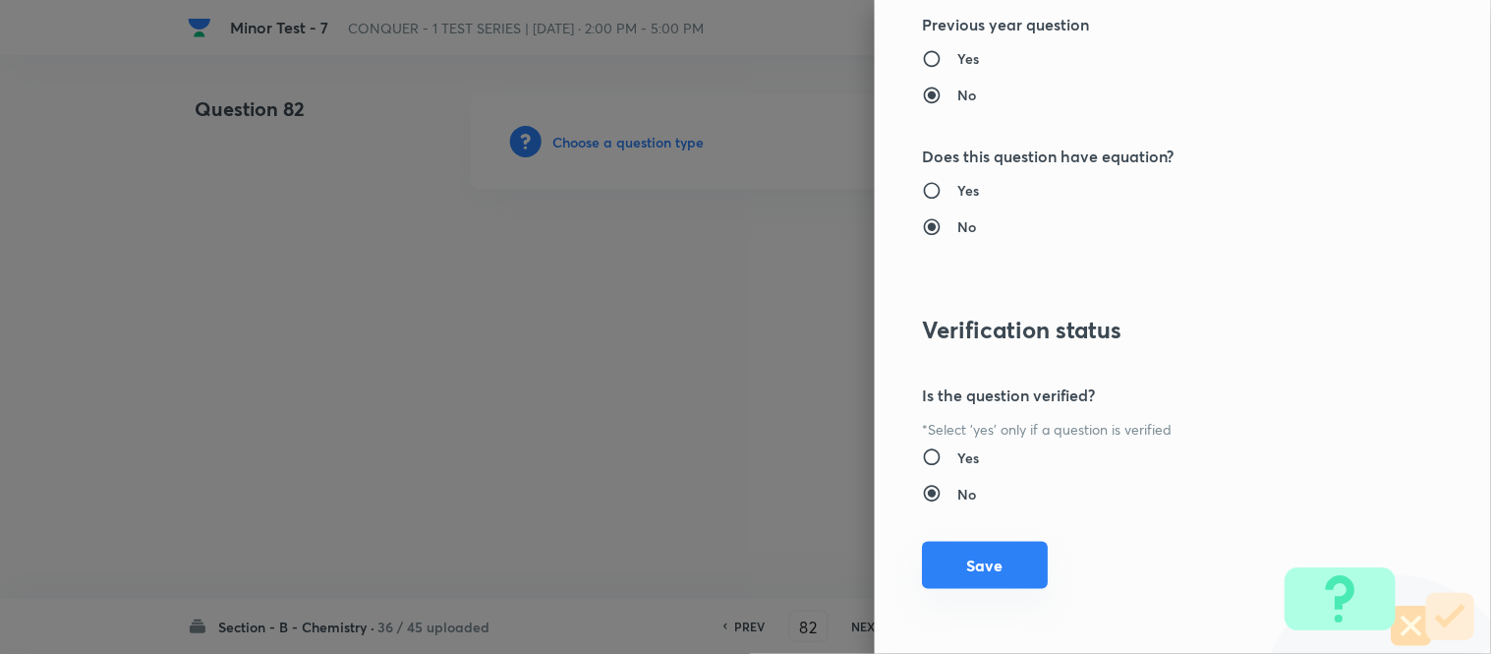
click at [986, 571] on button "Save" at bounding box center [985, 565] width 126 height 47
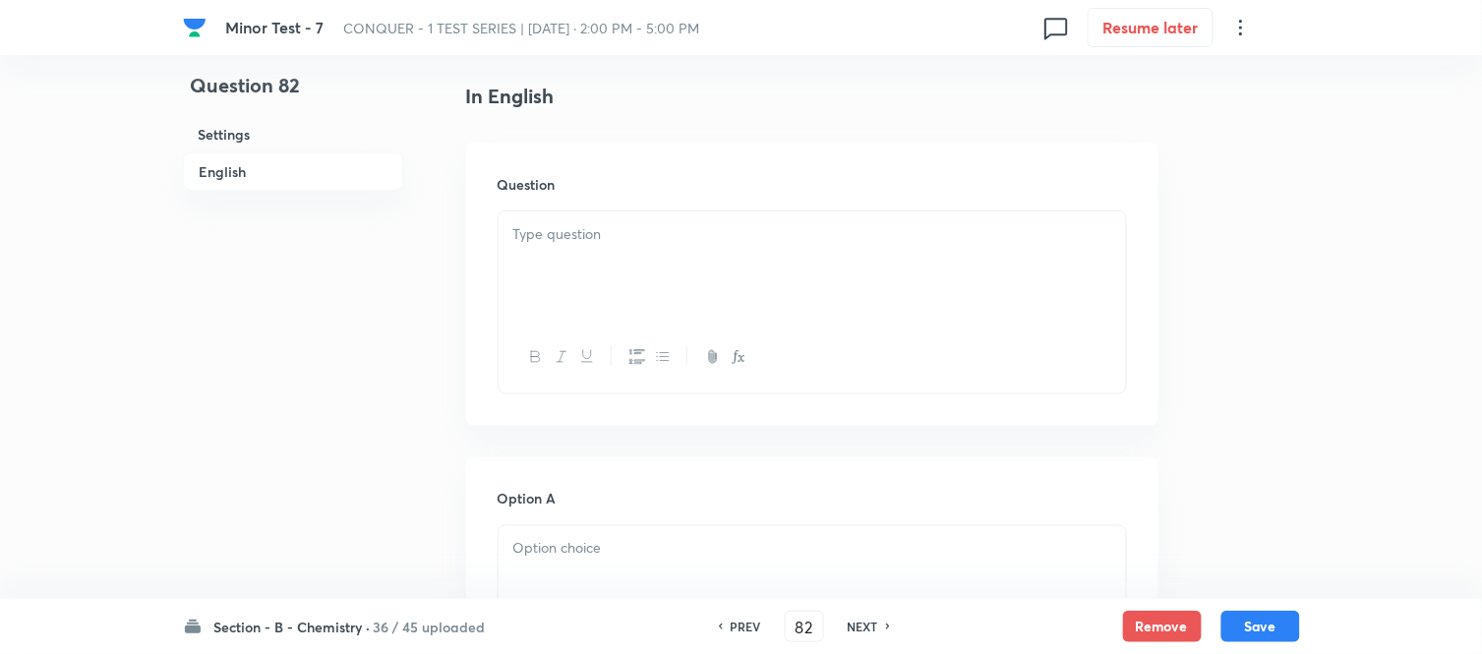
scroll to position [546, 0]
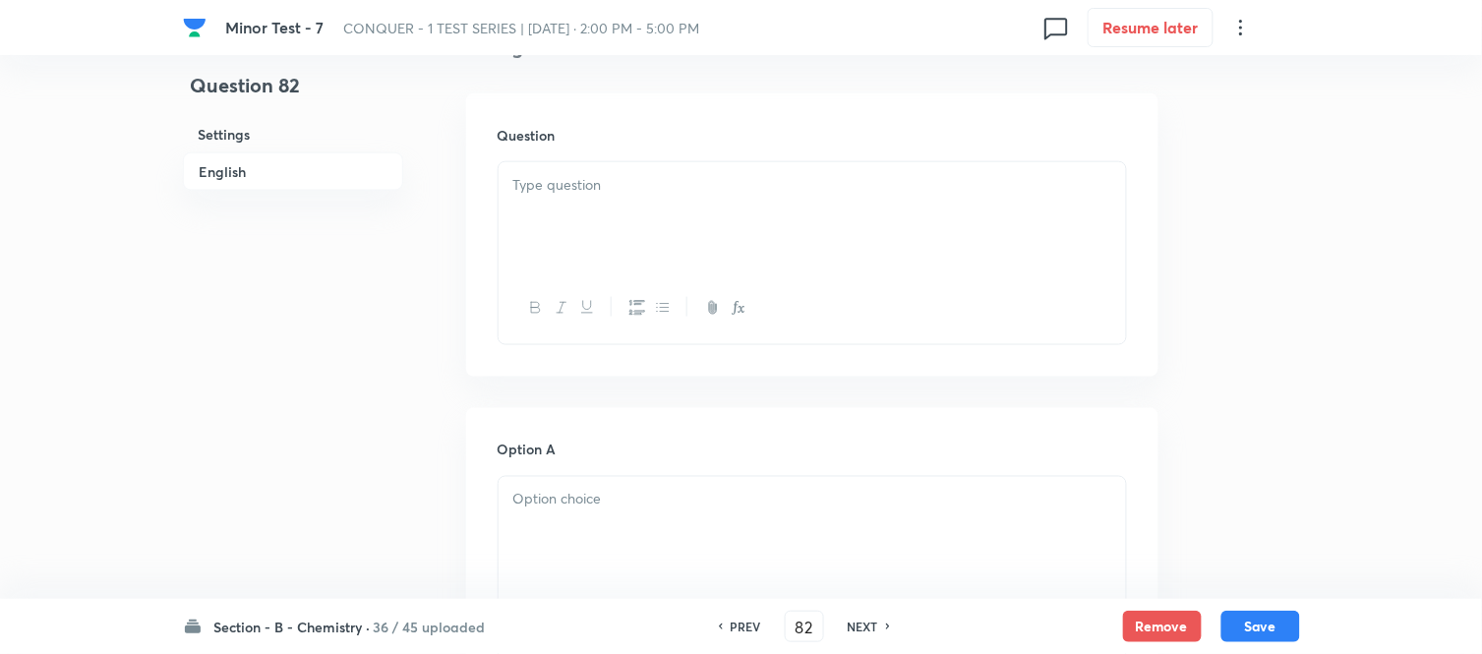
click at [739, 203] on div at bounding box center [811, 217] width 627 height 110
click at [694, 224] on div at bounding box center [811, 217] width 627 height 110
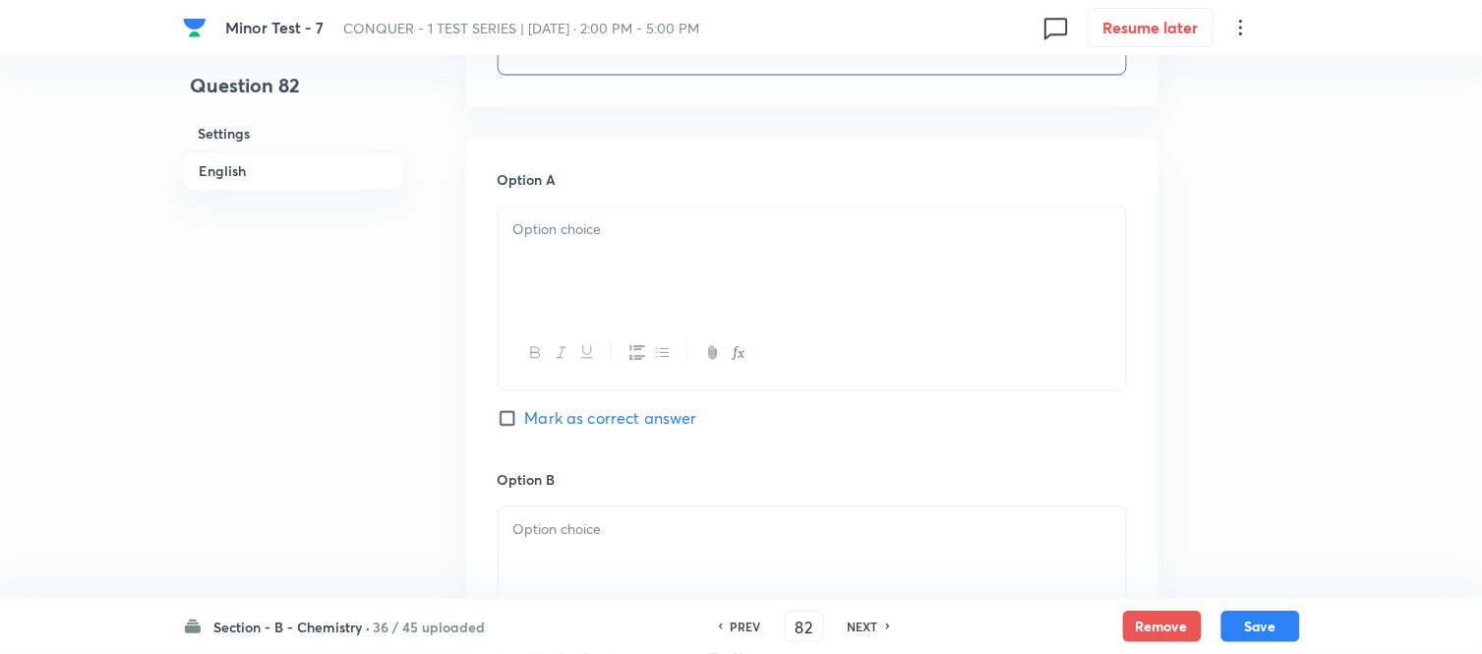
scroll to position [873, 0]
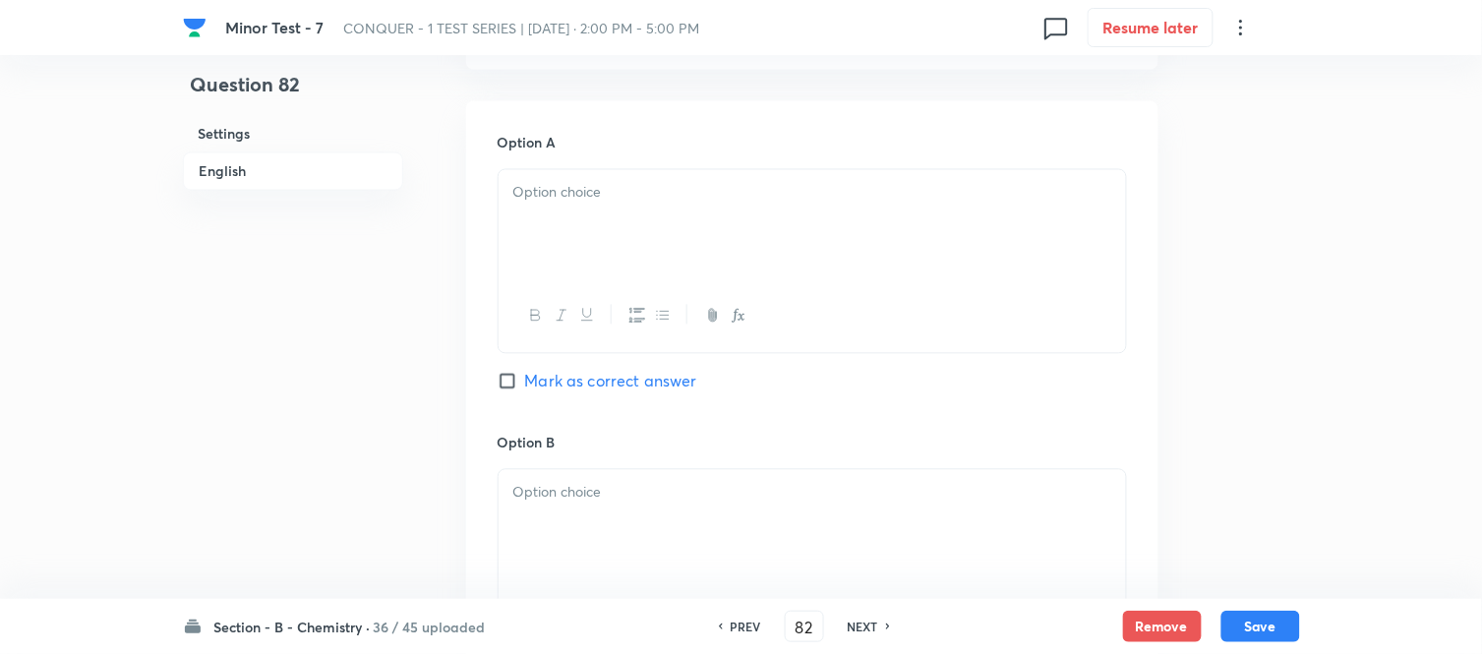
click at [694, 224] on div at bounding box center [811, 225] width 627 height 110
click at [661, 253] on div at bounding box center [811, 225] width 627 height 110
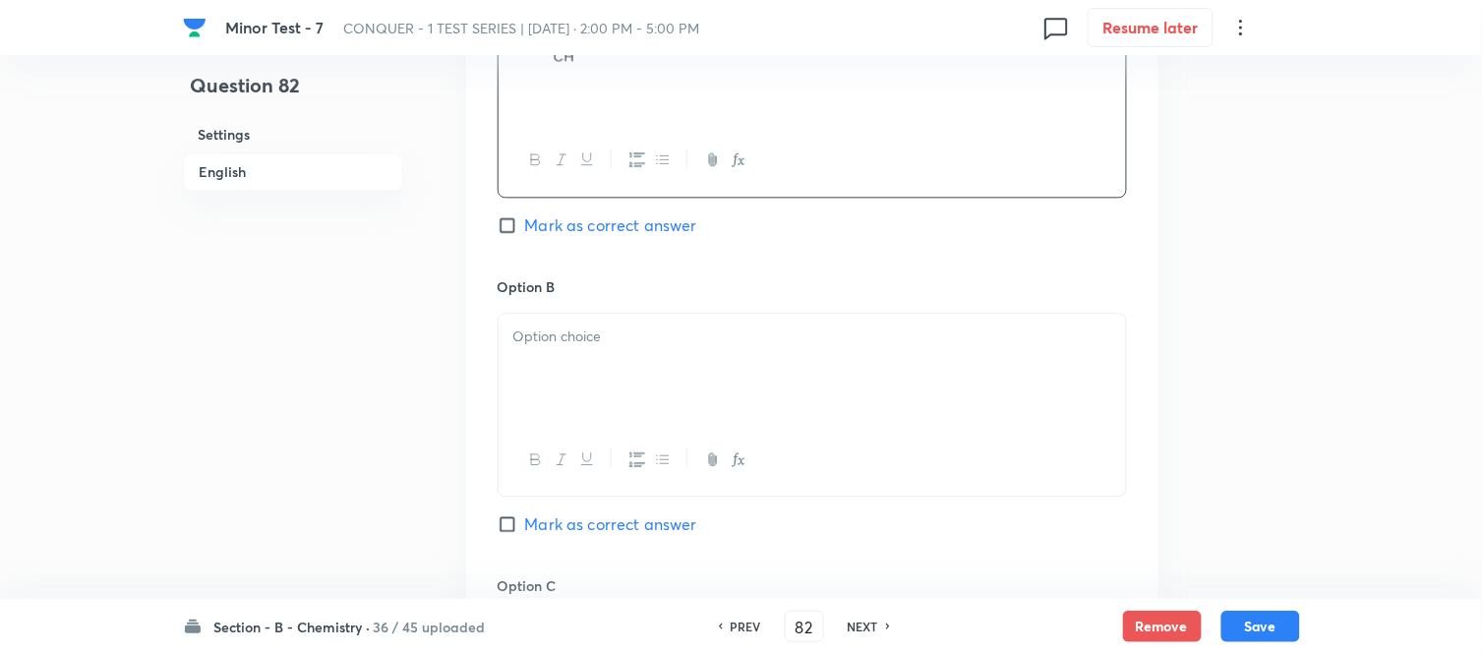
scroll to position [1092, 0]
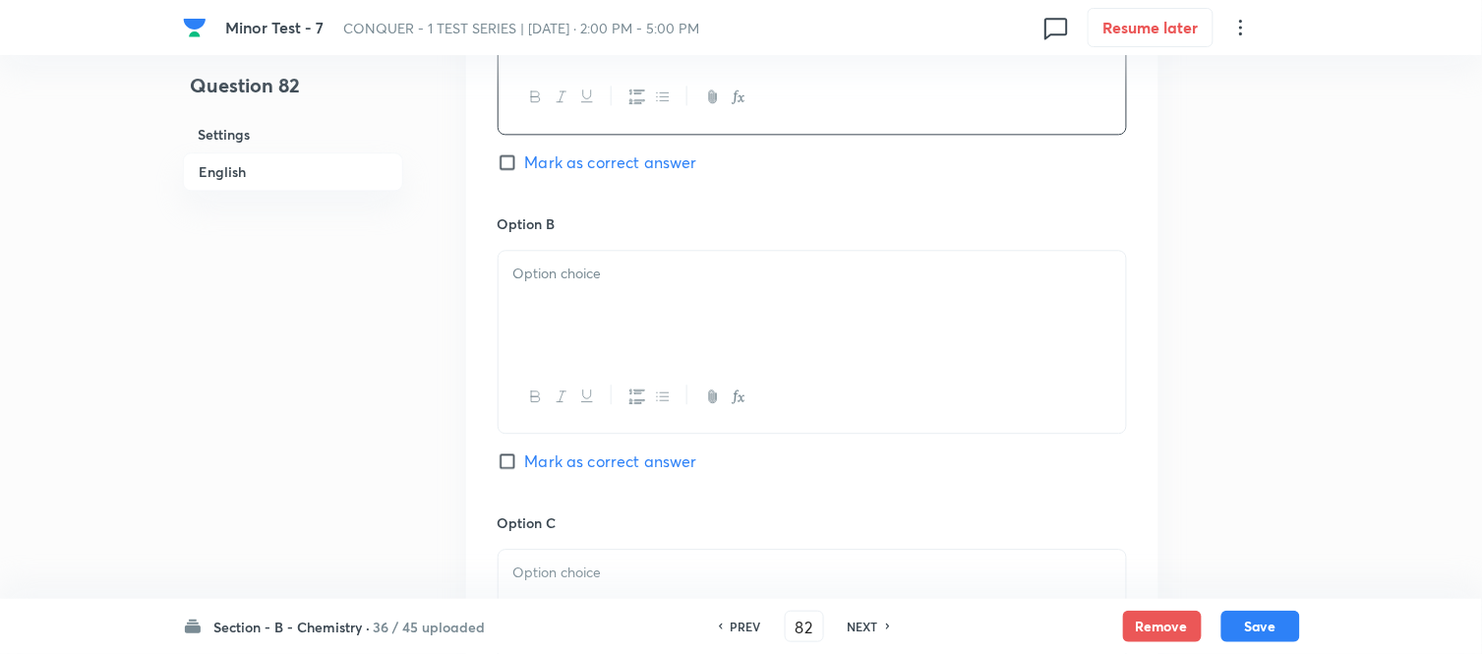
click at [684, 285] on p at bounding box center [812, 274] width 598 height 23
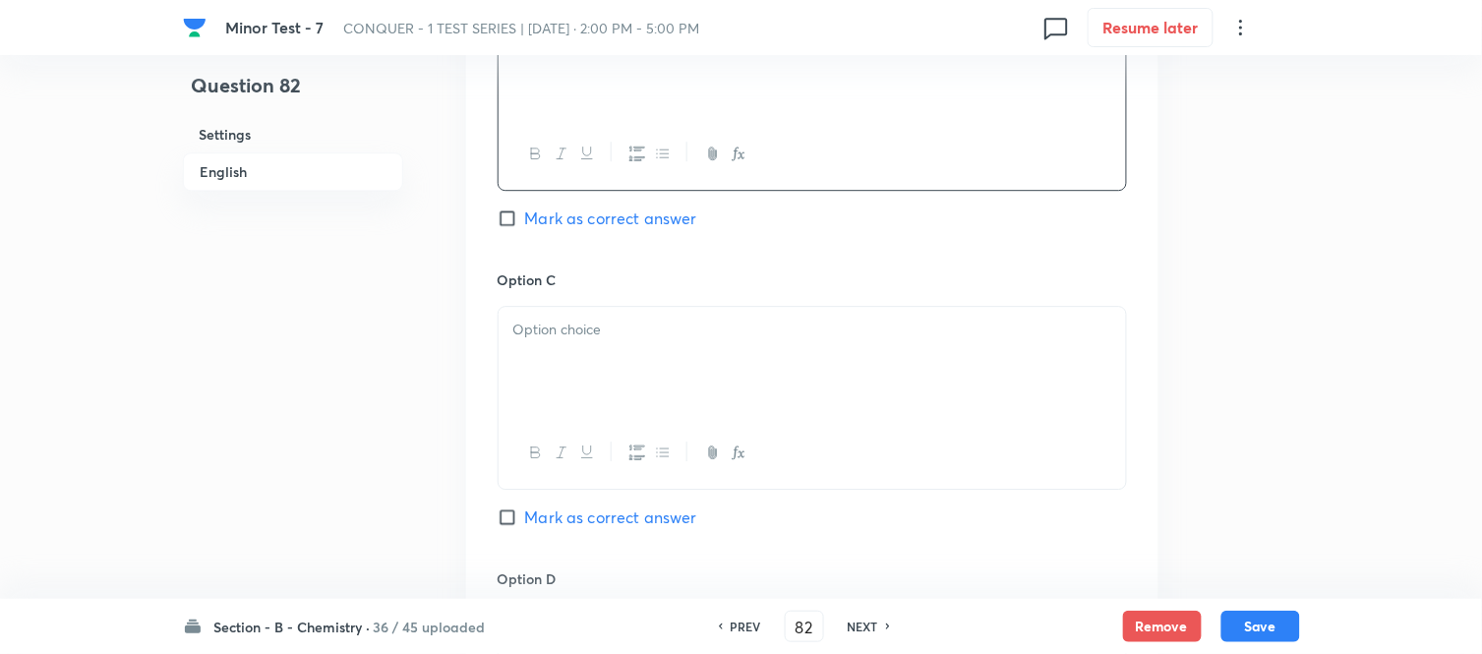
scroll to position [1420, 0]
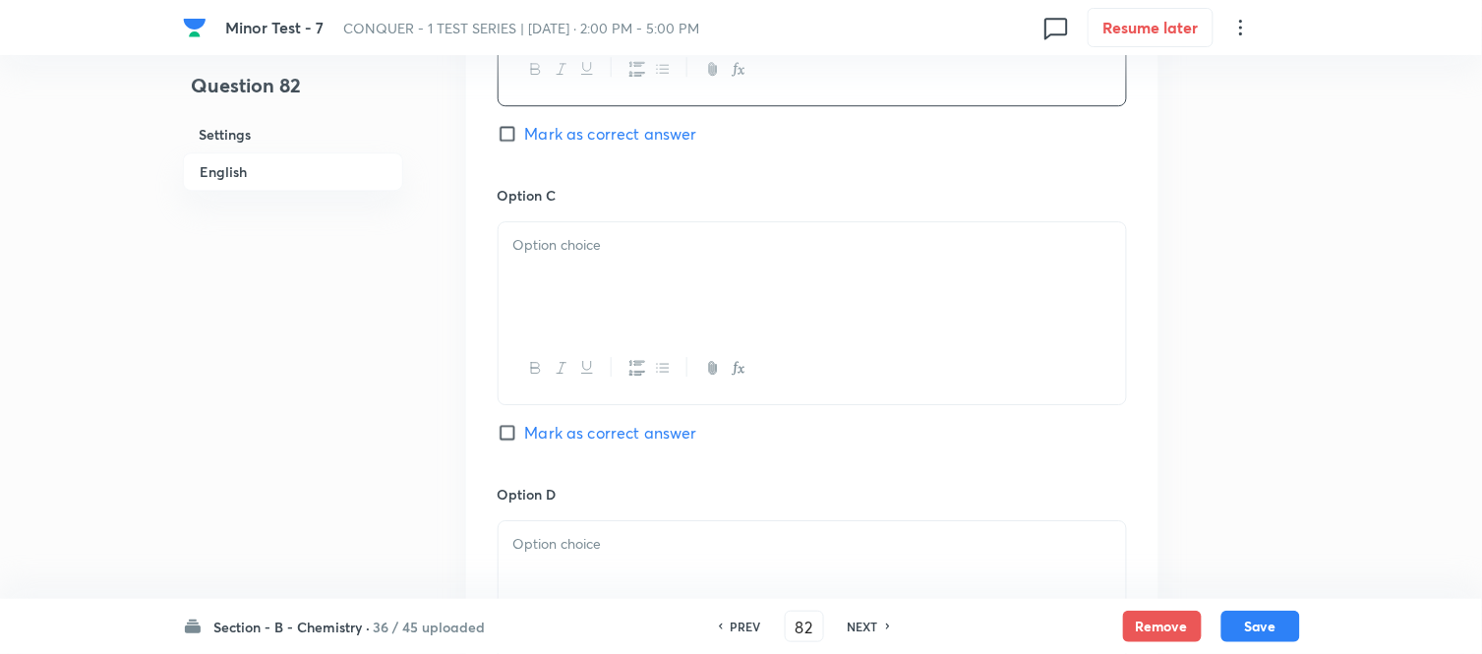
click at [761, 282] on div at bounding box center [811, 277] width 627 height 110
click at [701, 305] on div at bounding box center [811, 277] width 627 height 110
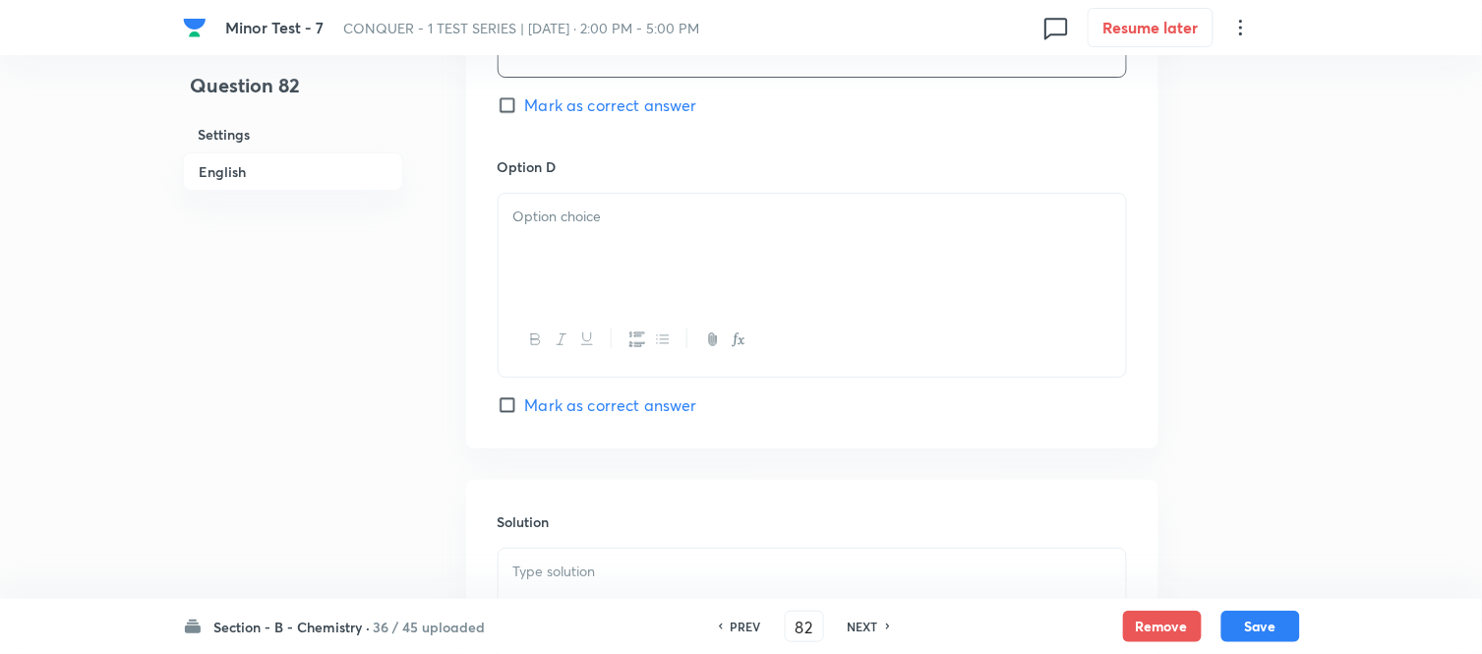
click at [773, 258] on div at bounding box center [811, 249] width 627 height 110
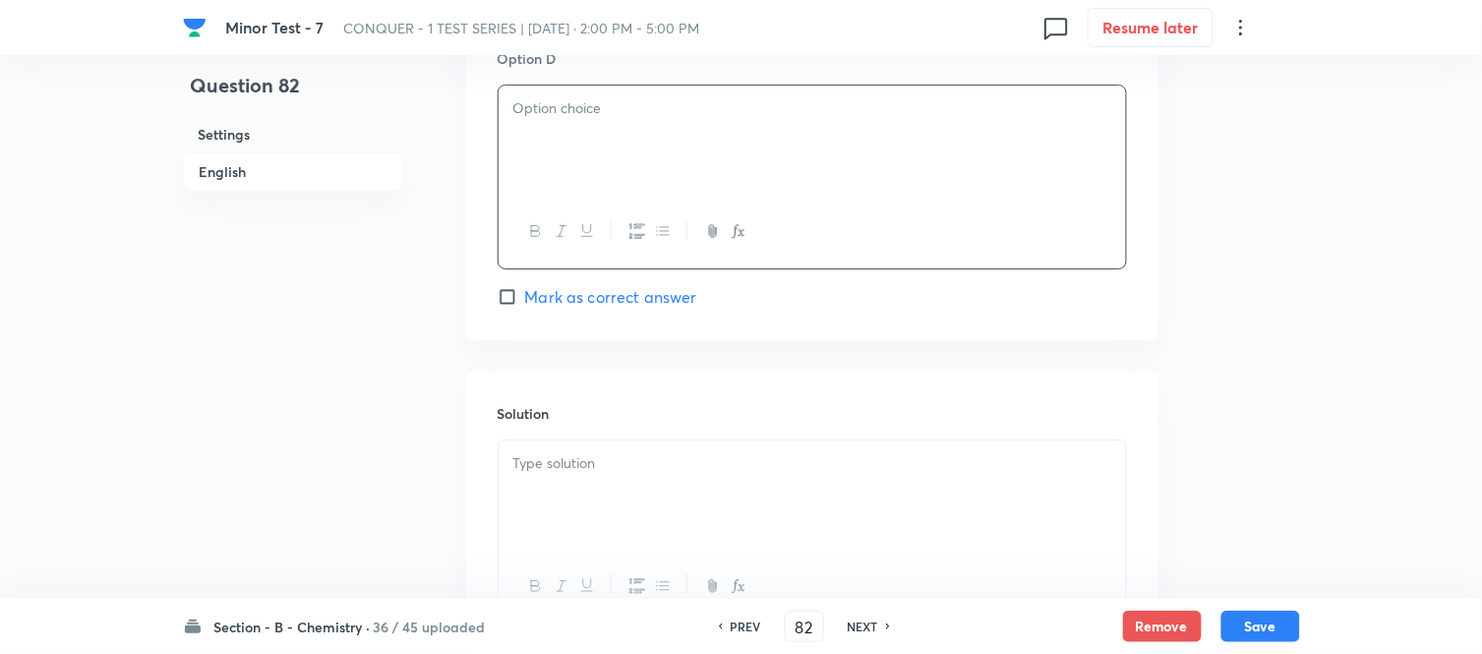
scroll to position [1856, 0]
click at [514, 301] on input "Mark as correct answer" at bounding box center [511, 296] width 28 height 20
checkbox input "true"
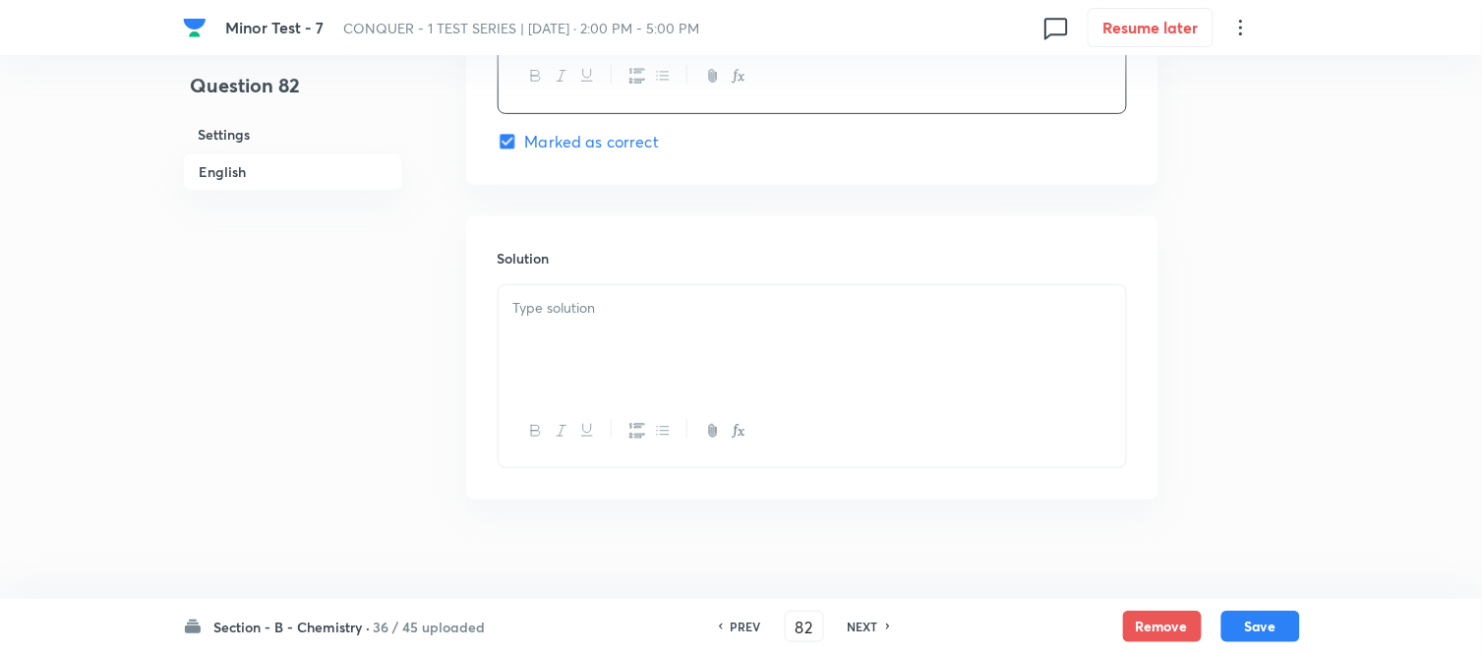
scroll to position [2032, 0]
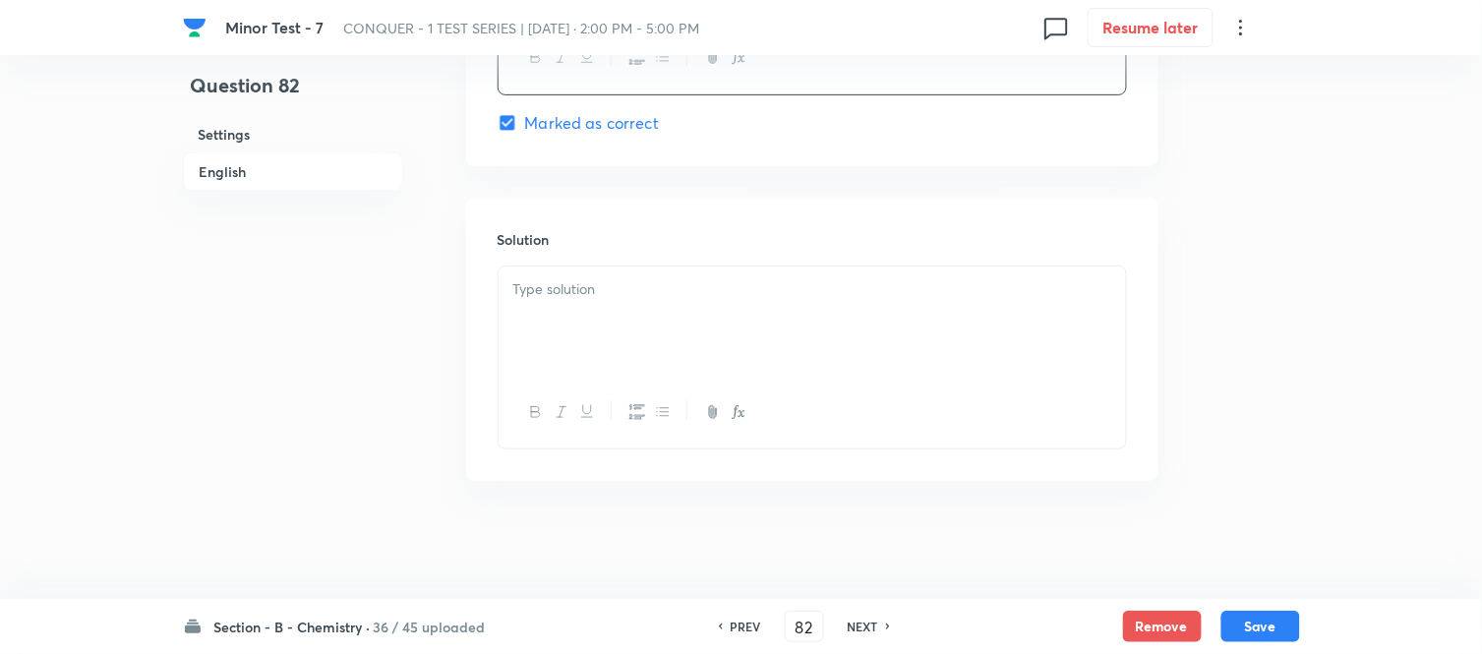
click at [672, 306] on div at bounding box center [811, 321] width 627 height 110
click at [1246, 629] on button "Save" at bounding box center [1260, 624] width 79 height 31
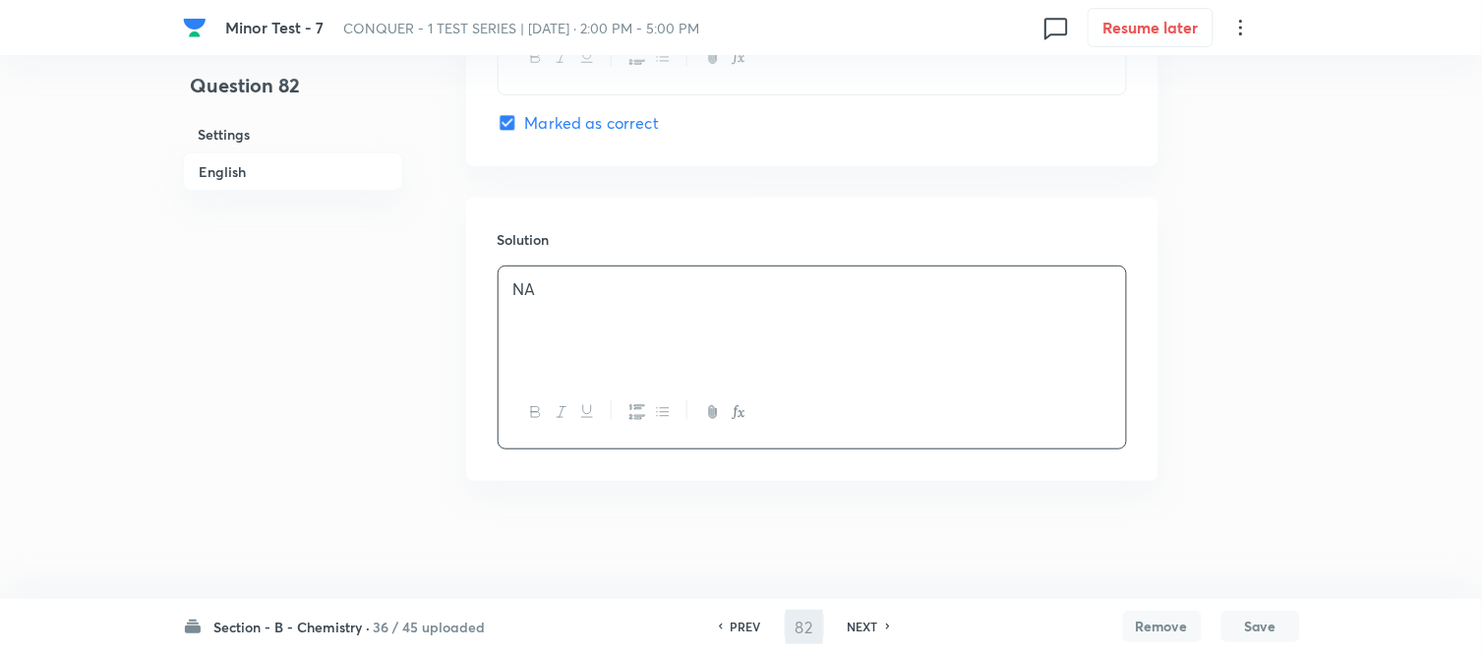
type input "83"
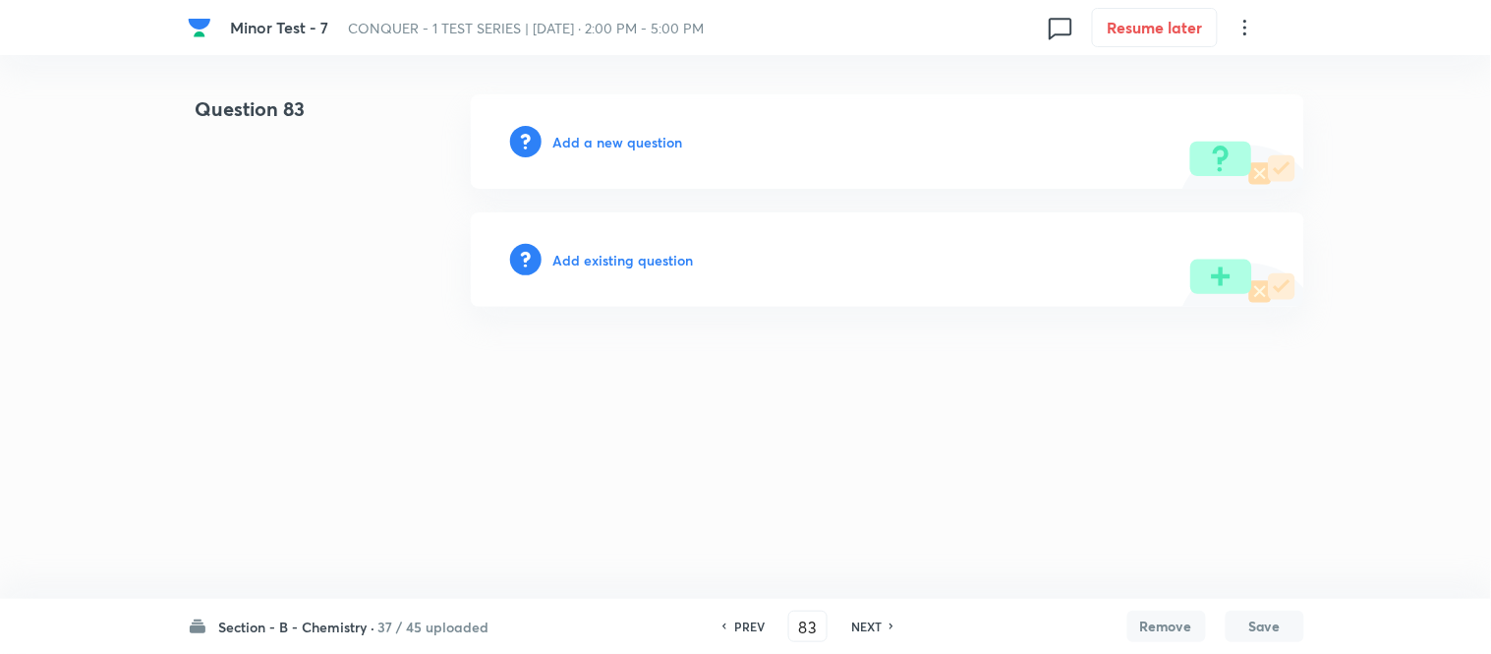
click at [590, 142] on h6 "Add a new question" at bounding box center [619, 142] width 130 height 21
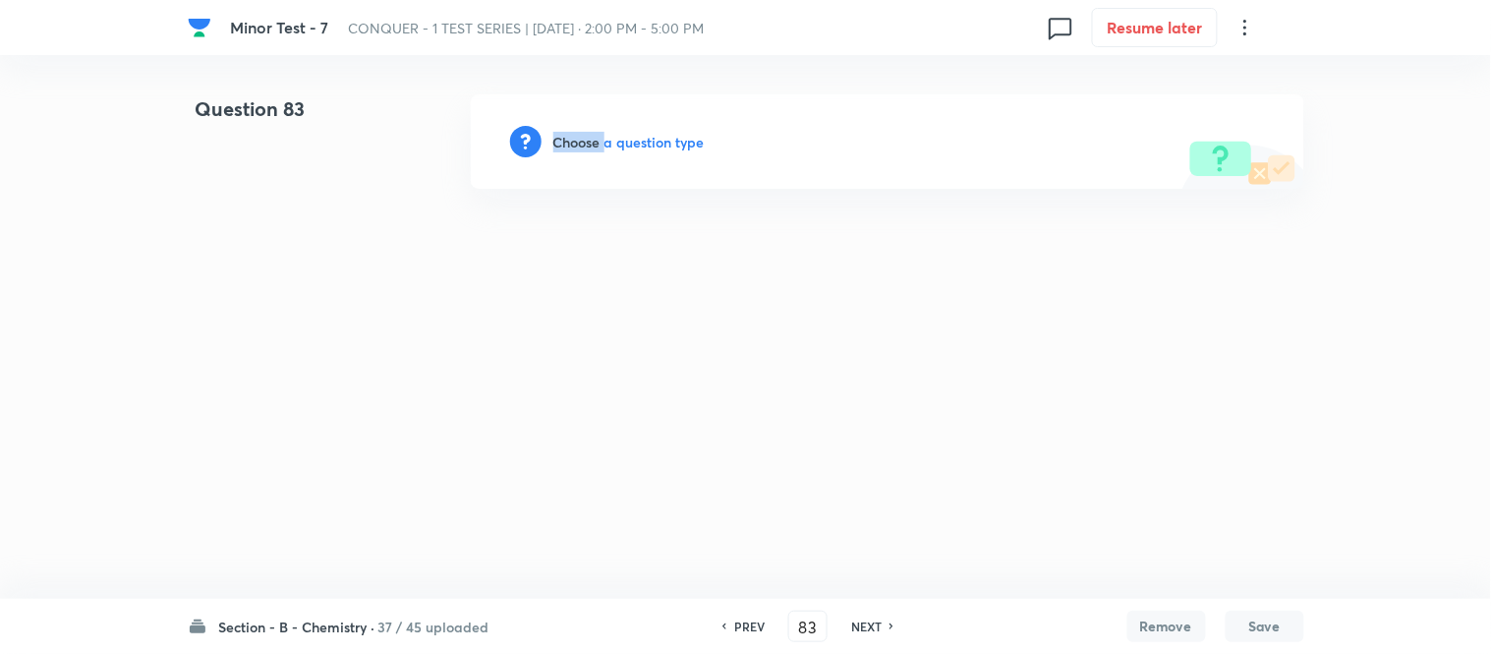
click at [590, 142] on h6 "Choose a question type" at bounding box center [629, 142] width 151 height 21
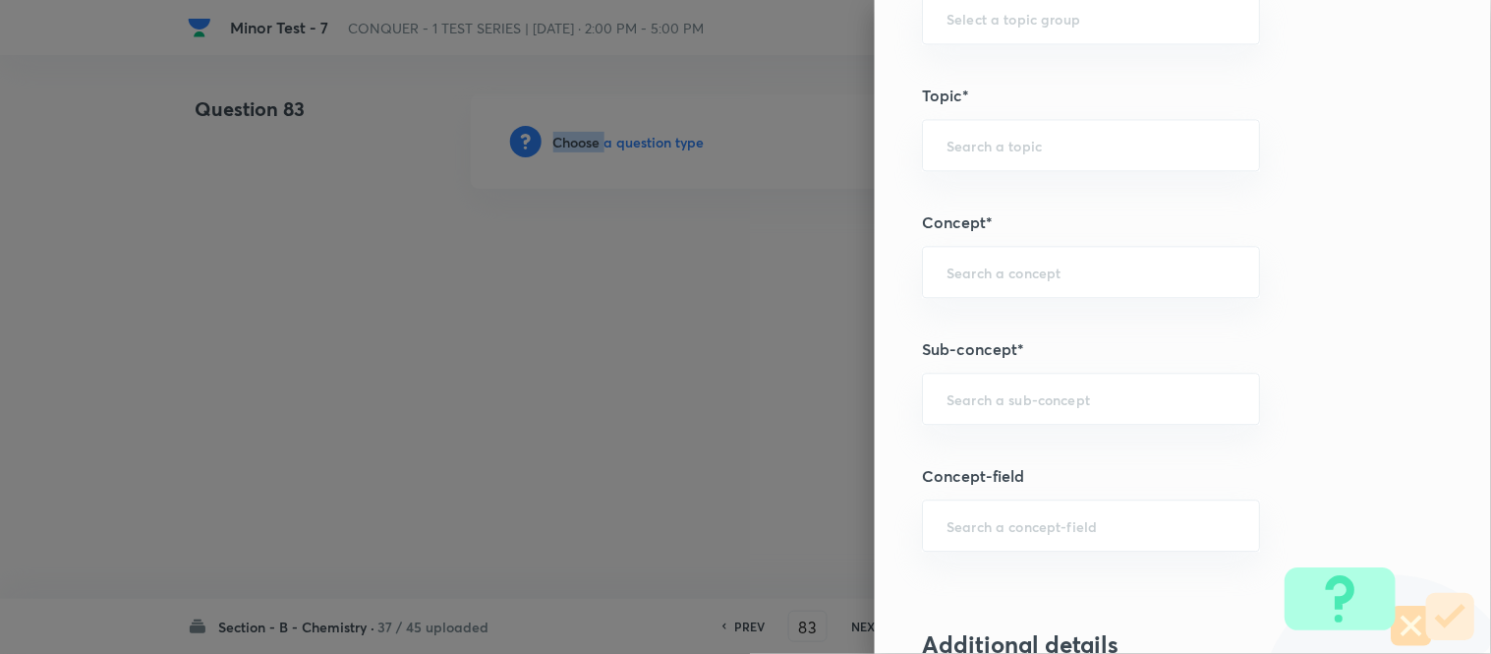
scroll to position [1088, 0]
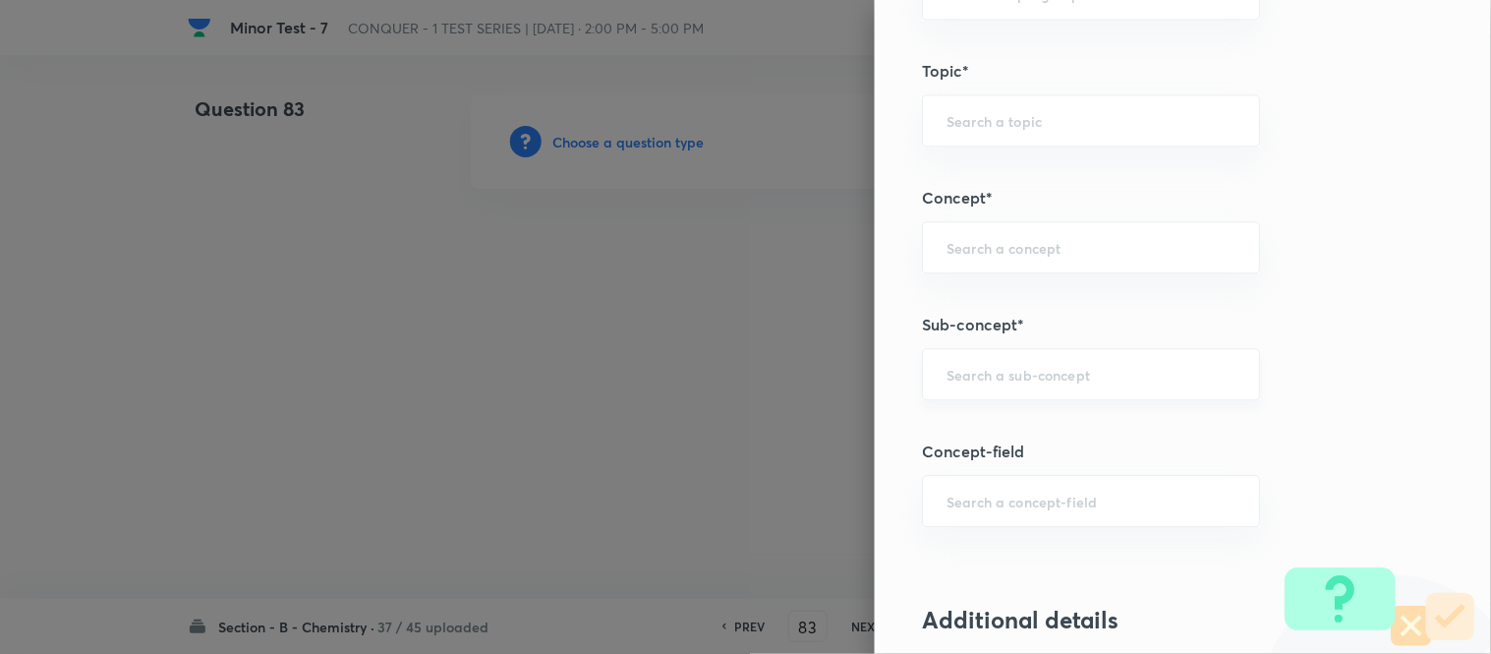
click at [1105, 372] on input "text" at bounding box center [1091, 374] width 289 height 19
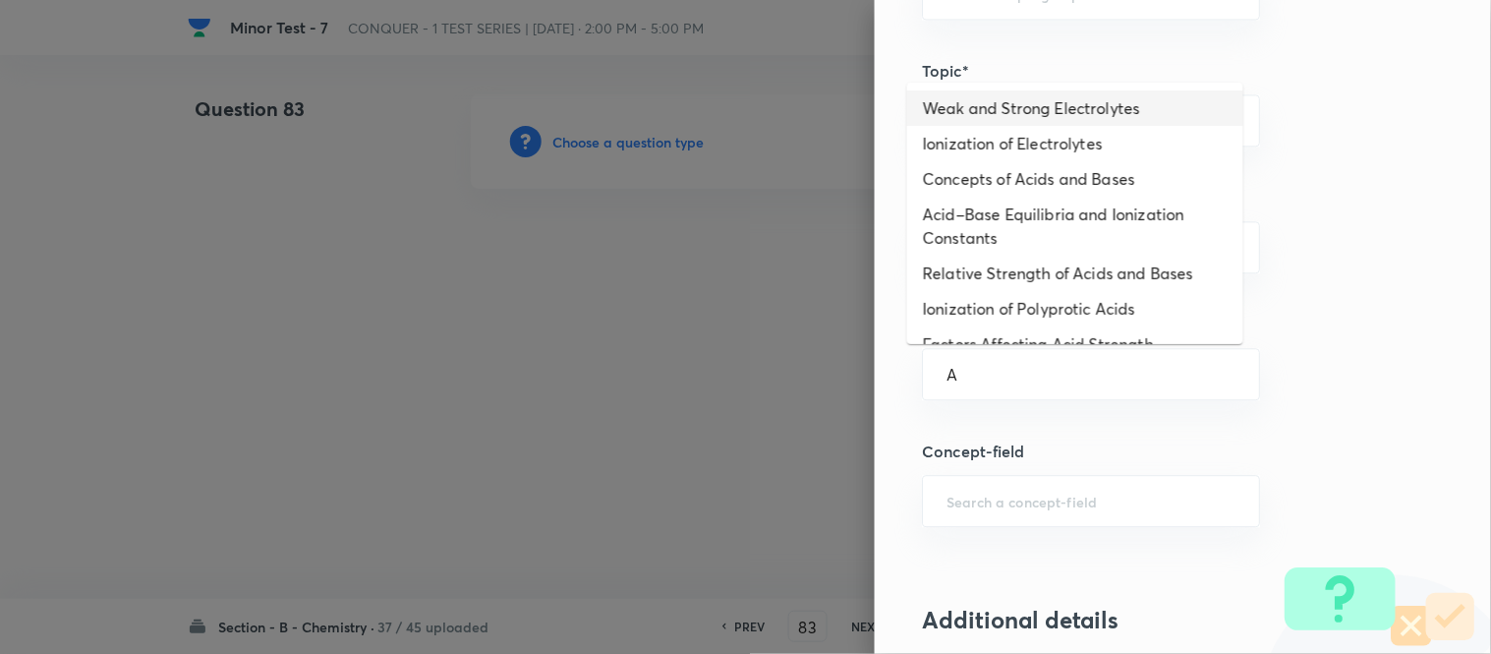
click at [1000, 106] on li "Weak and Strong Electrolytes" at bounding box center [1075, 107] width 336 height 35
type input "Weak and Strong Electrolytes"
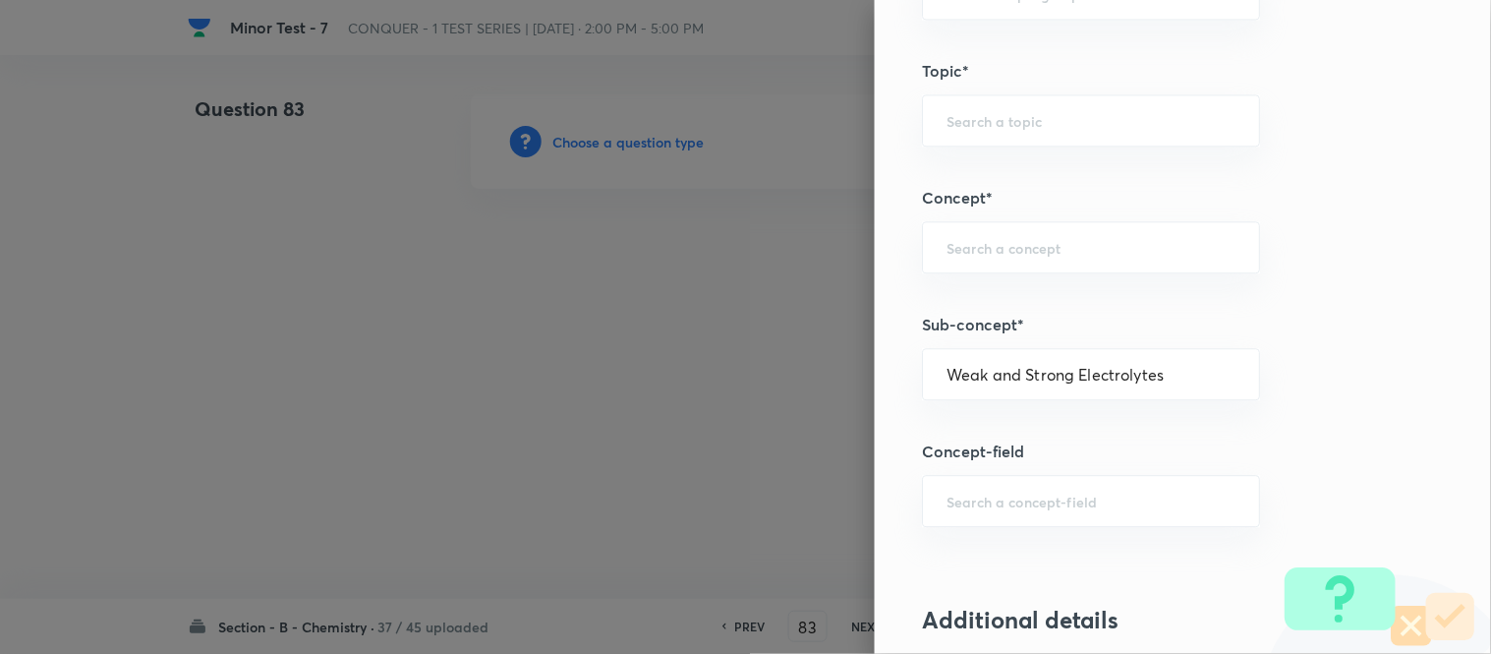
type input "Chemistry"
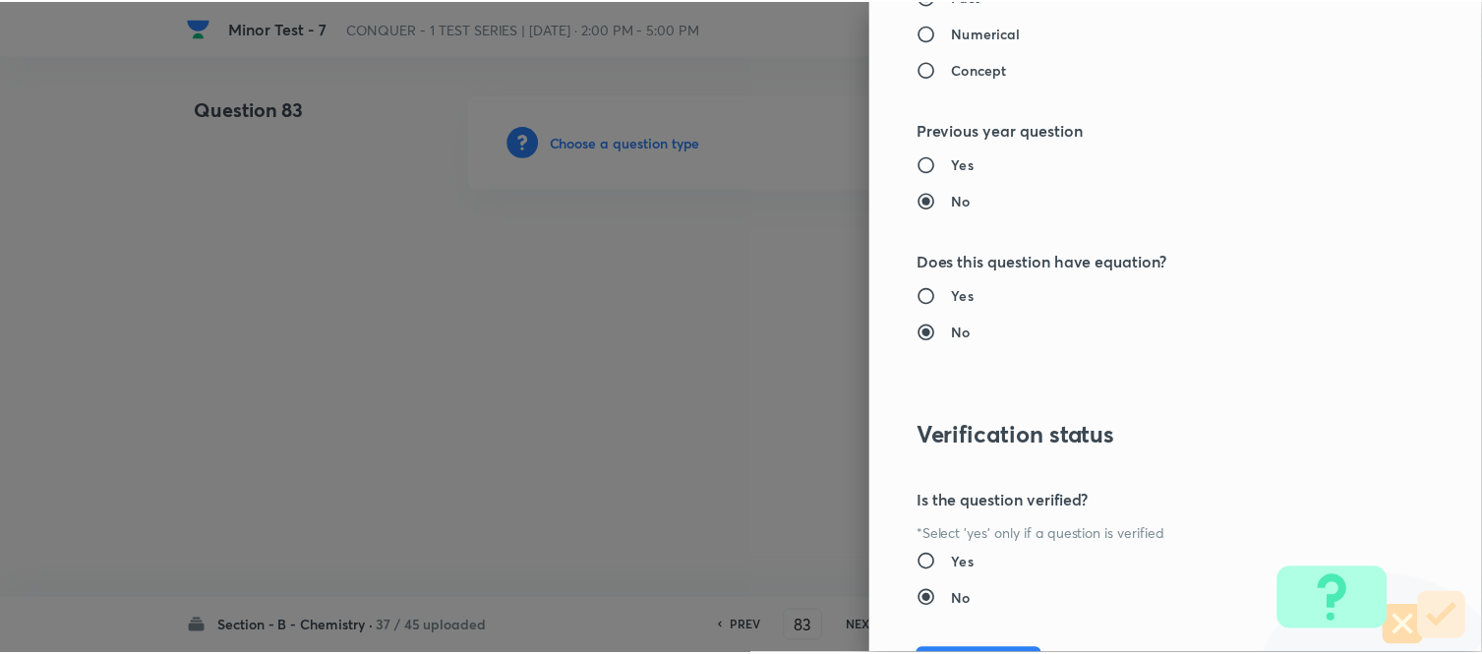
scroll to position [2158, 0]
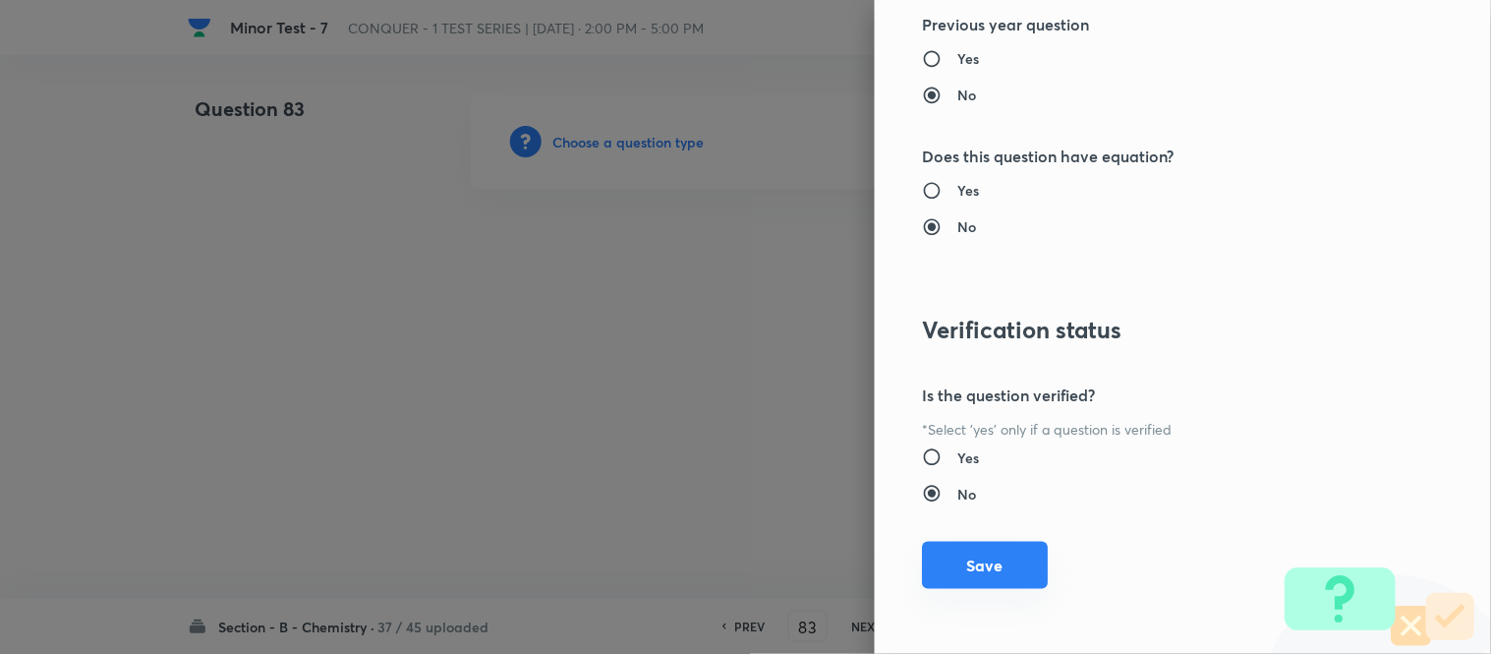
click at [975, 573] on button "Save" at bounding box center [985, 565] width 126 height 47
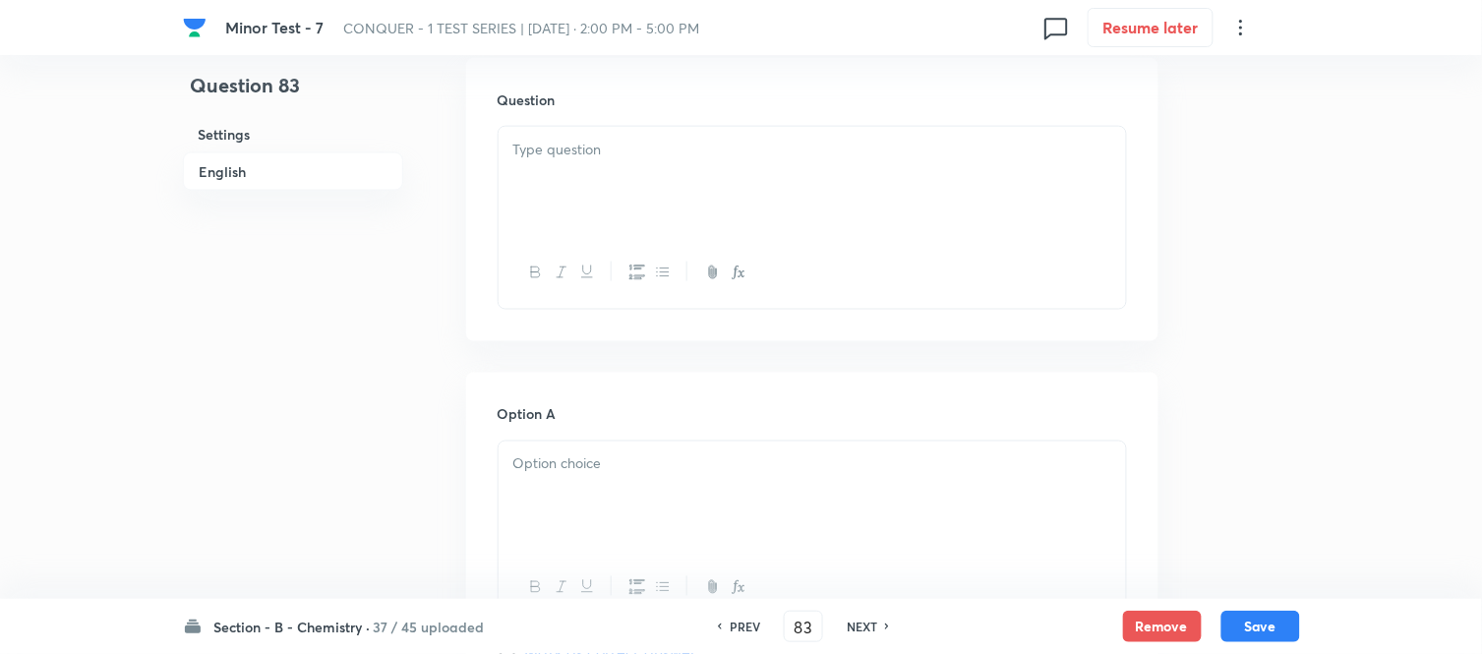
scroll to position [546, 0]
click at [681, 204] on div at bounding box center [811, 217] width 627 height 110
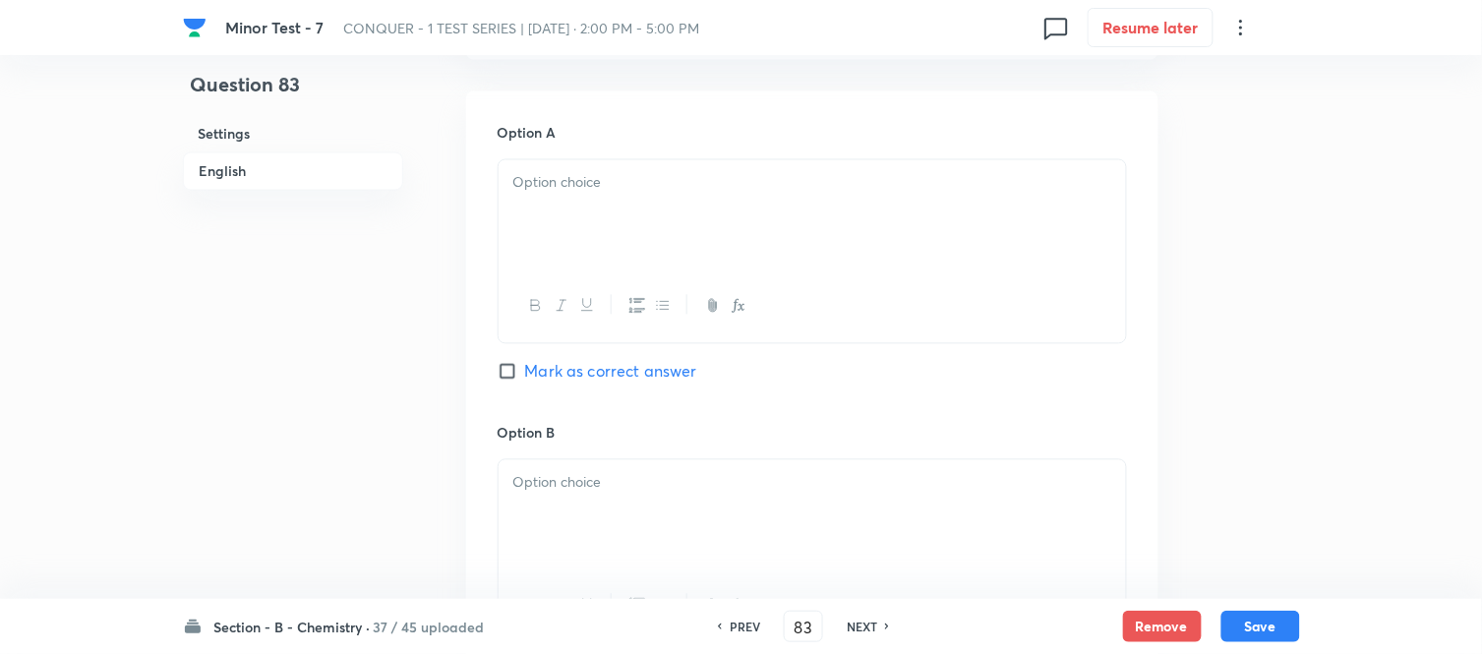
scroll to position [873, 0]
click at [716, 203] on div at bounding box center [811, 213] width 627 height 110
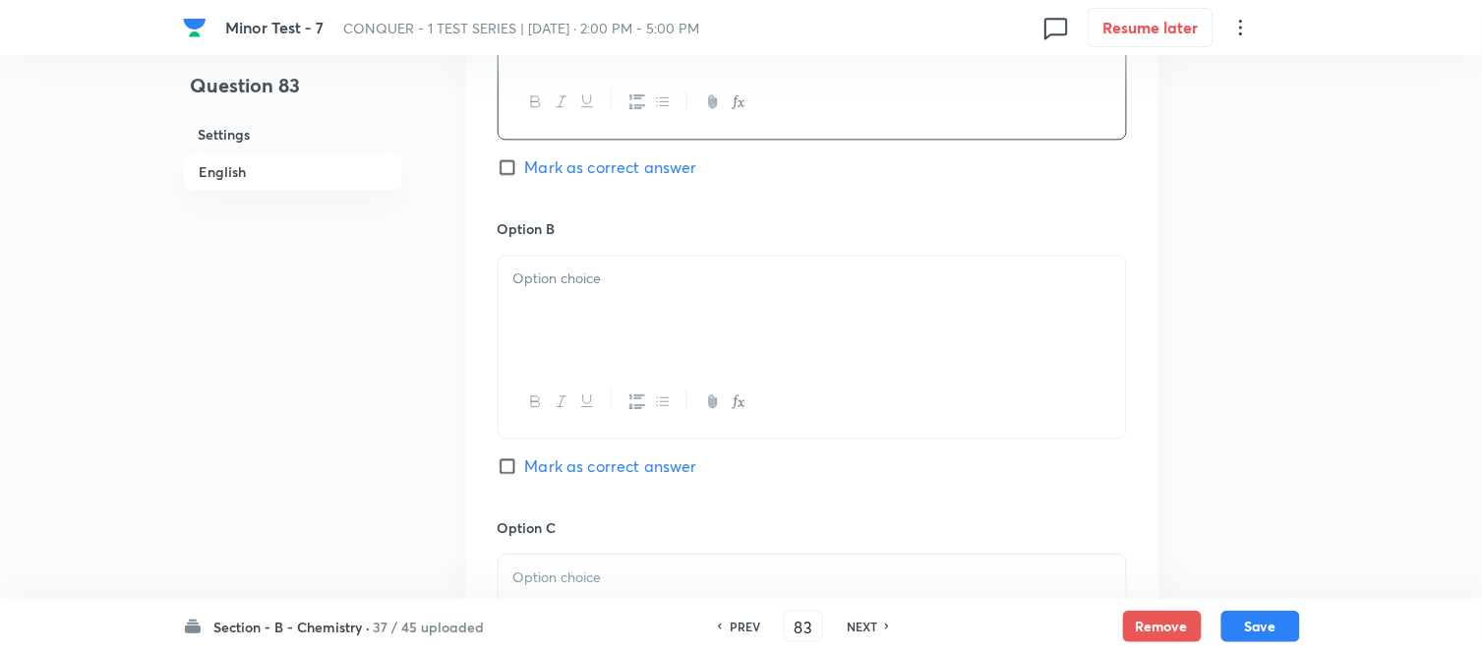
scroll to position [1092, 0]
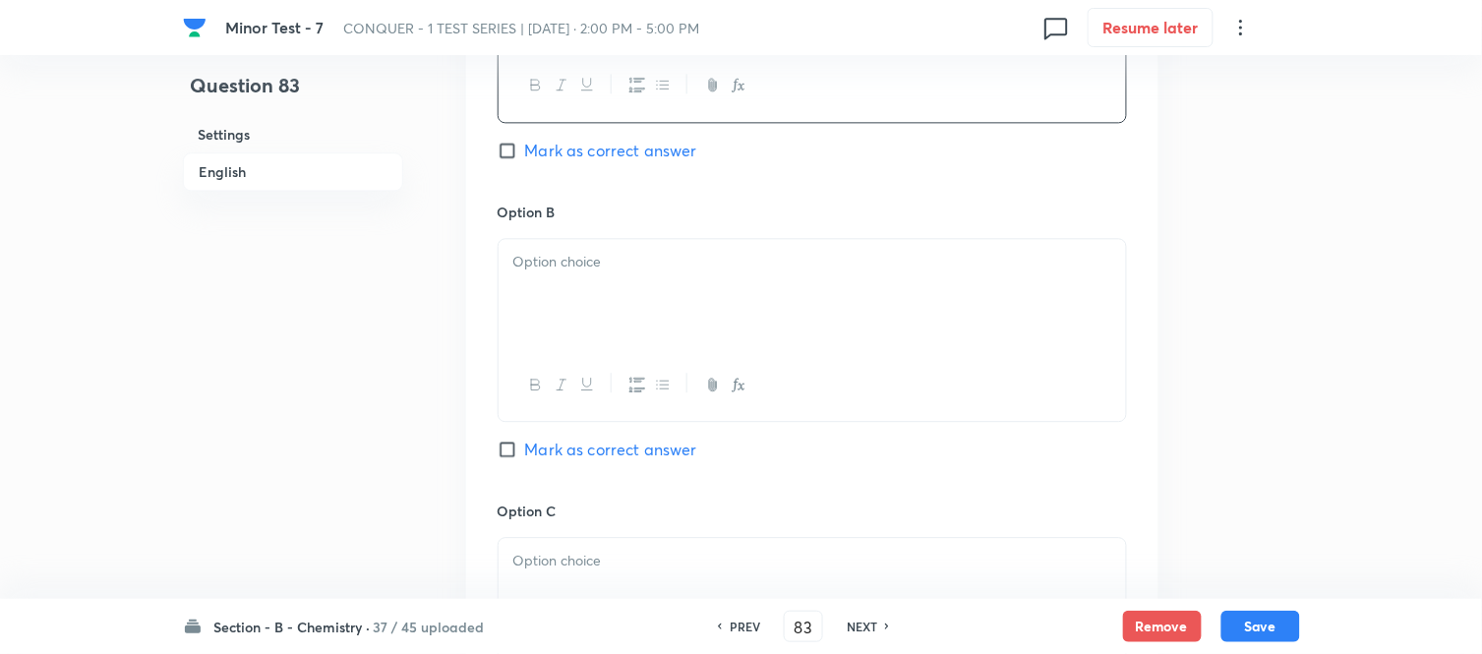
click at [673, 288] on div at bounding box center [811, 294] width 627 height 110
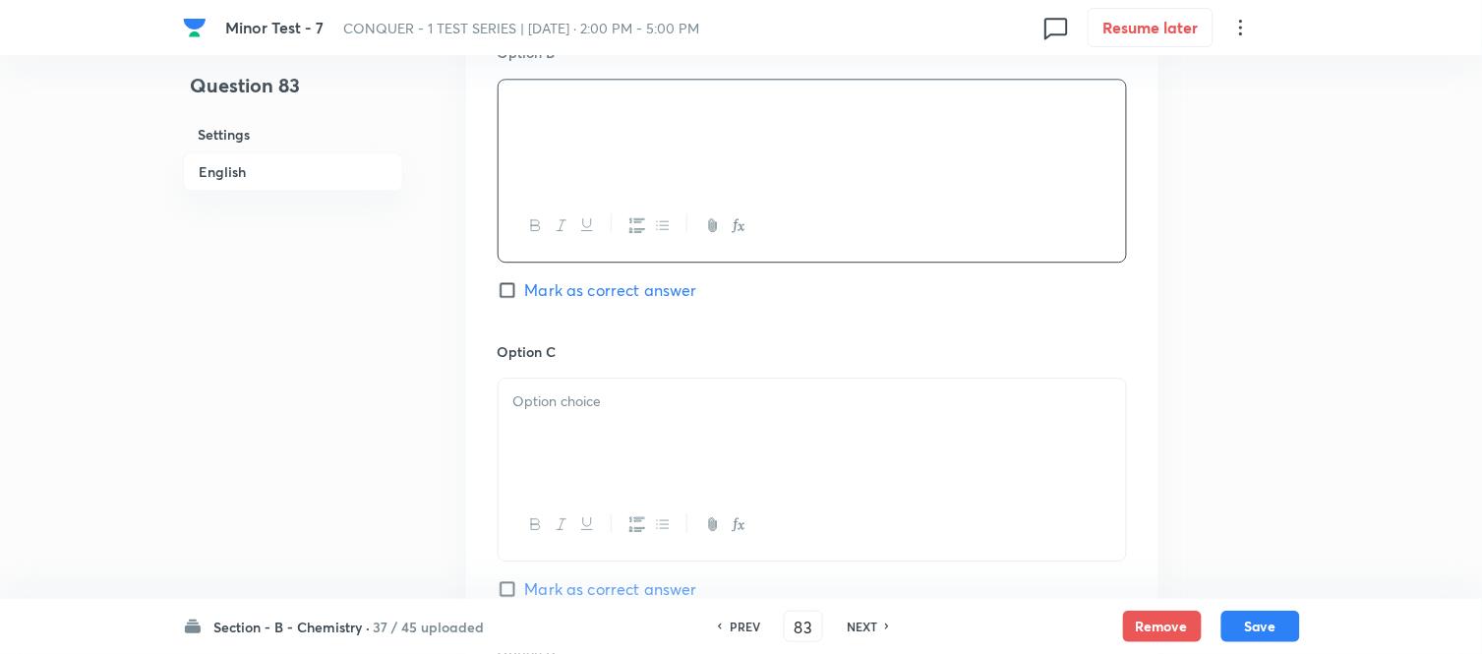
scroll to position [1311, 0]
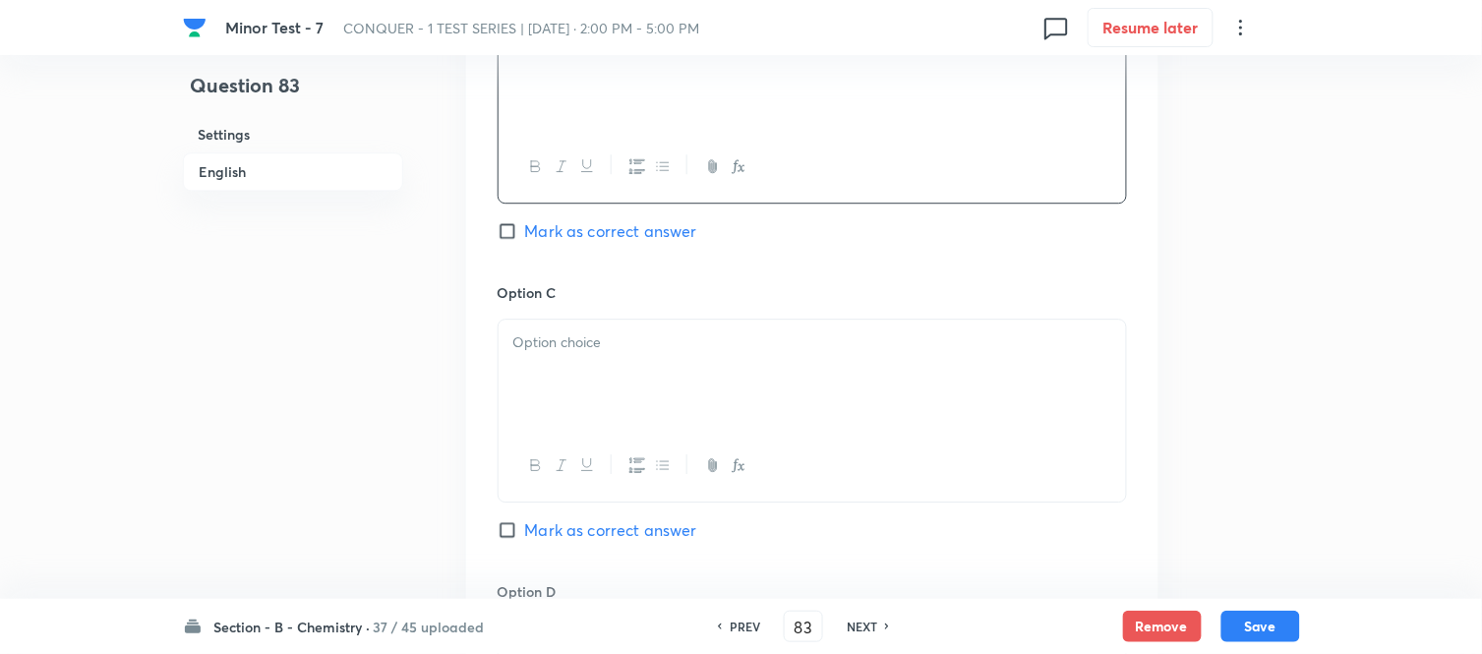
click at [637, 354] on p at bounding box center [812, 342] width 598 height 23
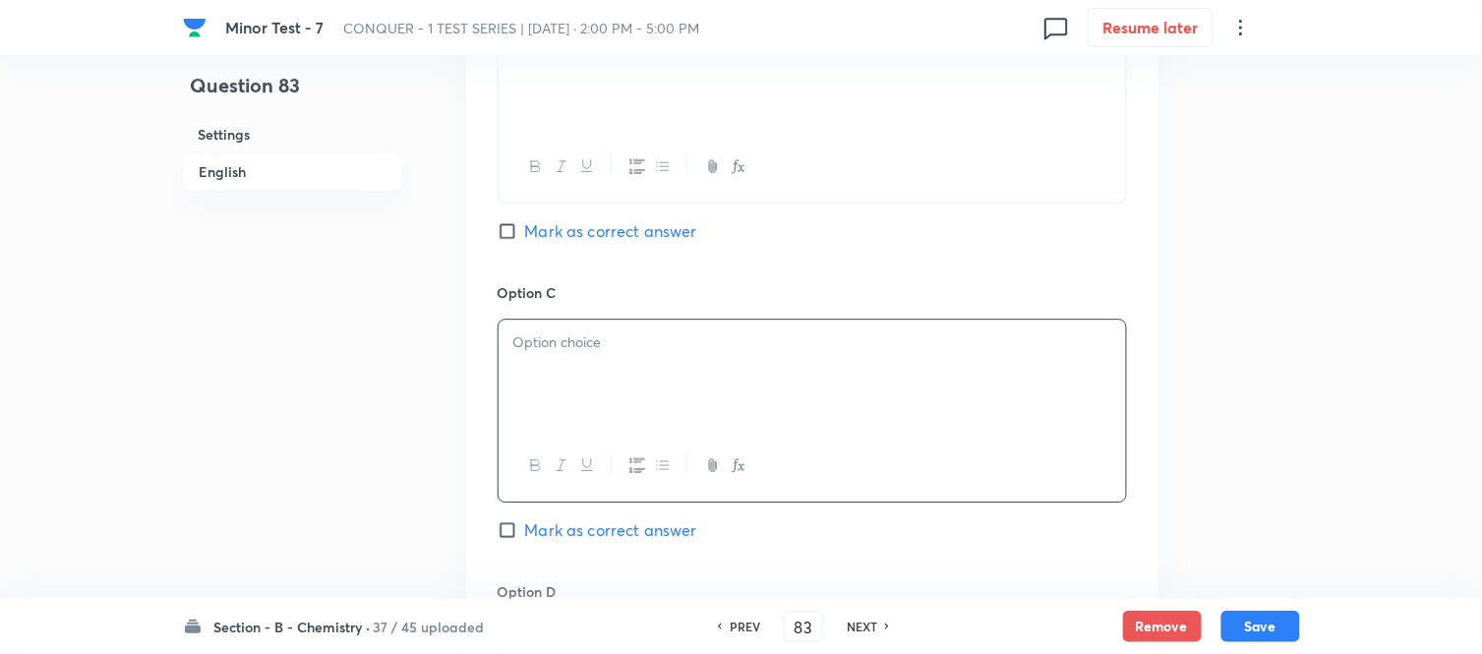
click at [718, 374] on div at bounding box center [811, 375] width 627 height 110
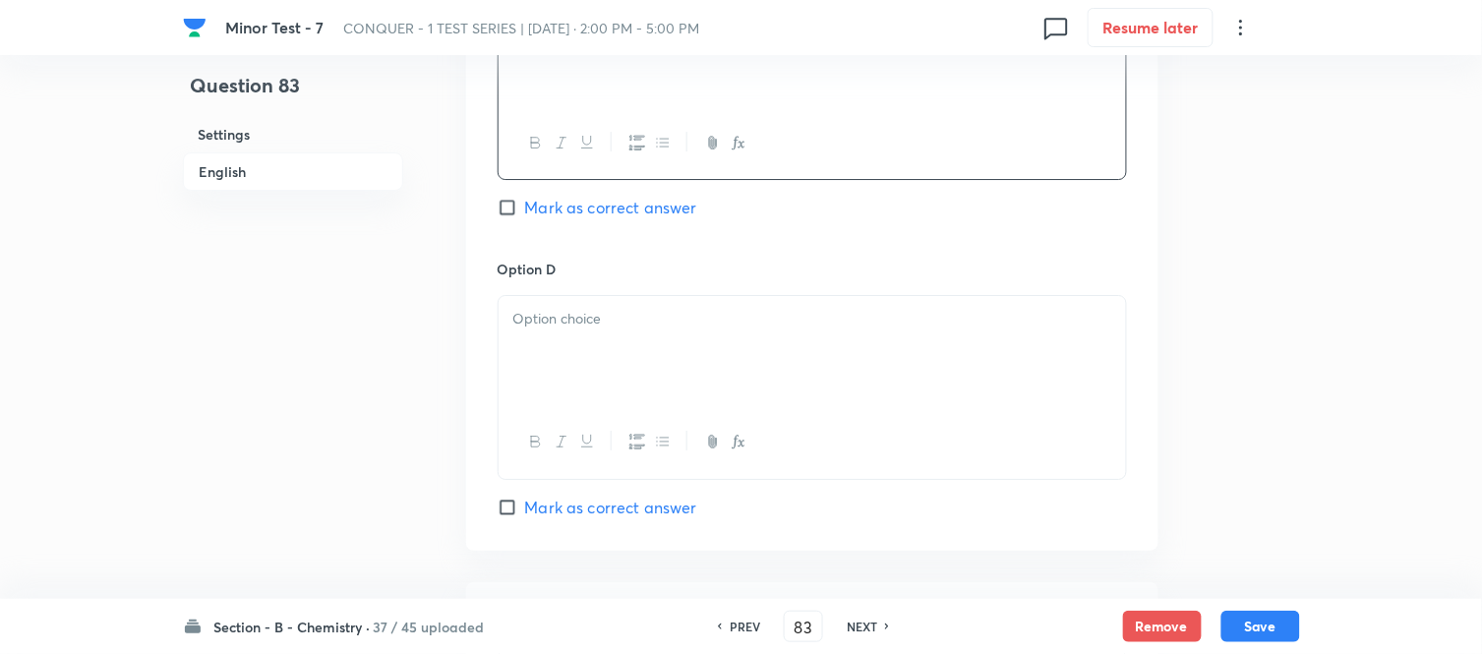
scroll to position [1638, 0]
click at [642, 311] on div at bounding box center [811, 346] width 627 height 110
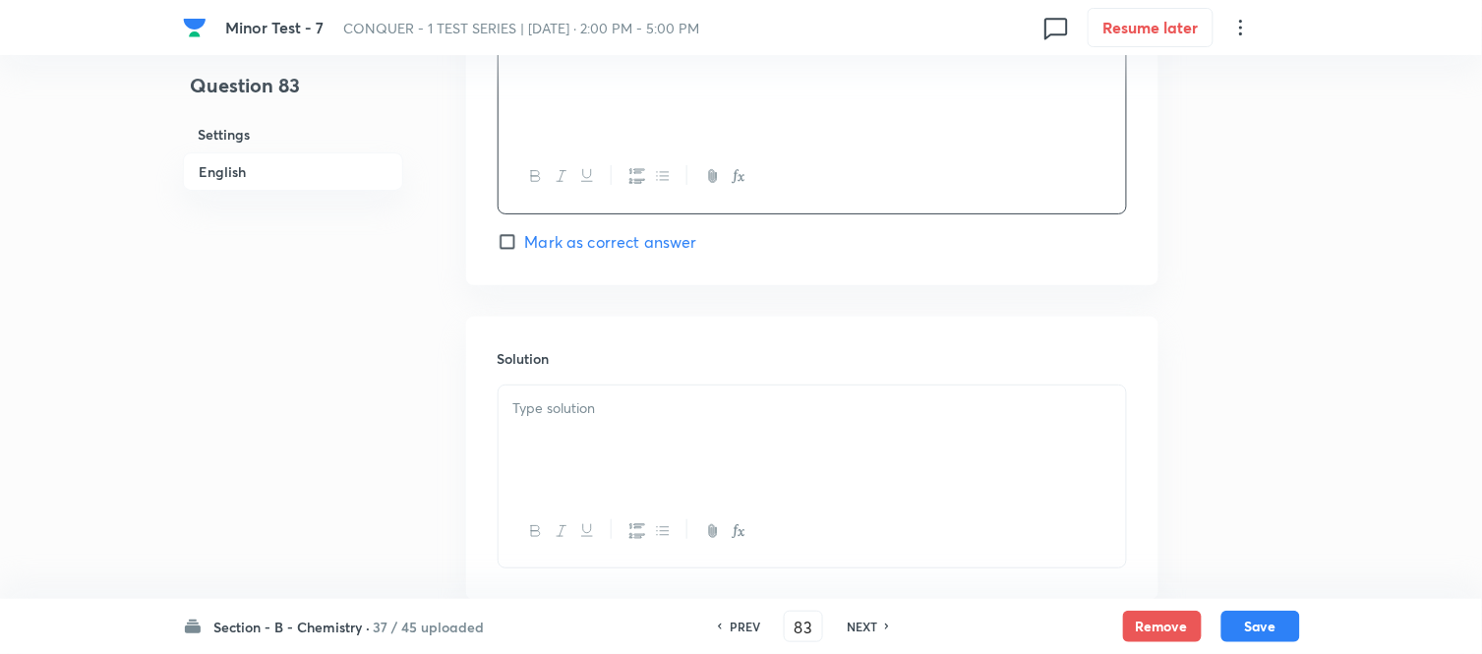
scroll to position [1966, 0]
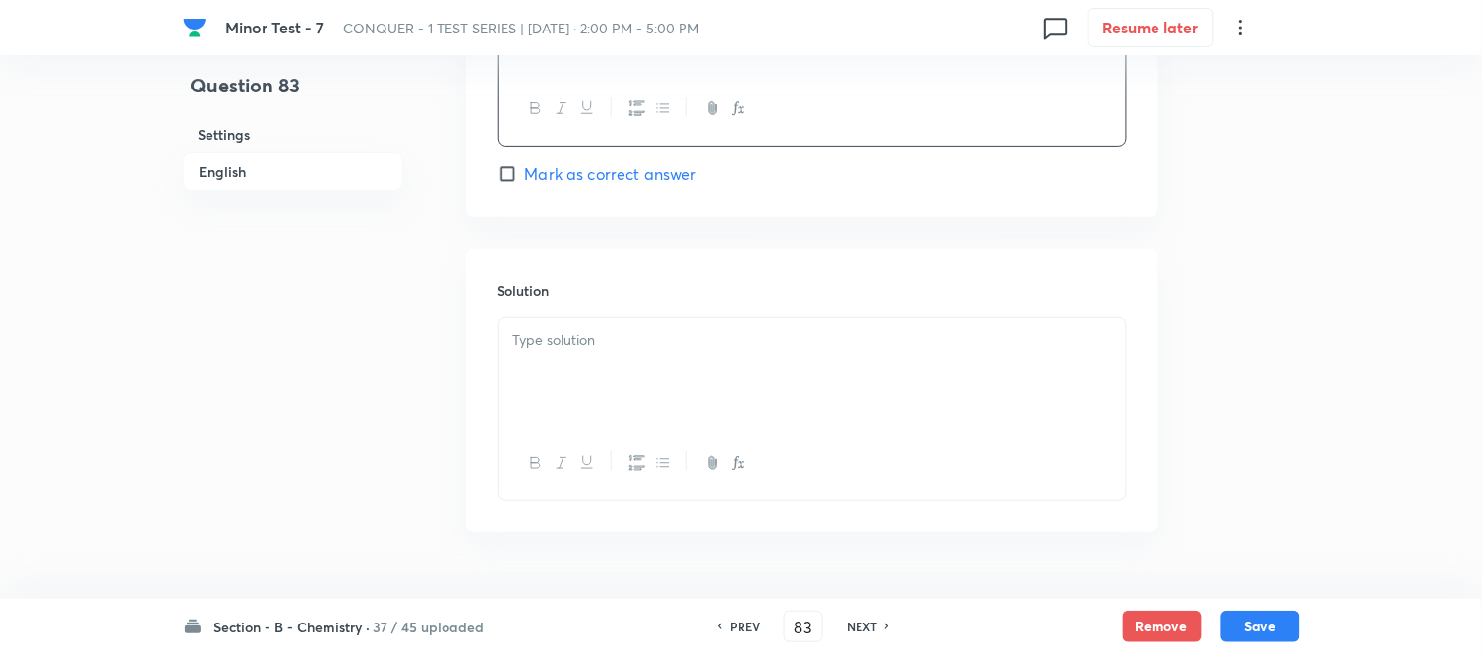
click at [664, 374] on div at bounding box center [811, 373] width 627 height 110
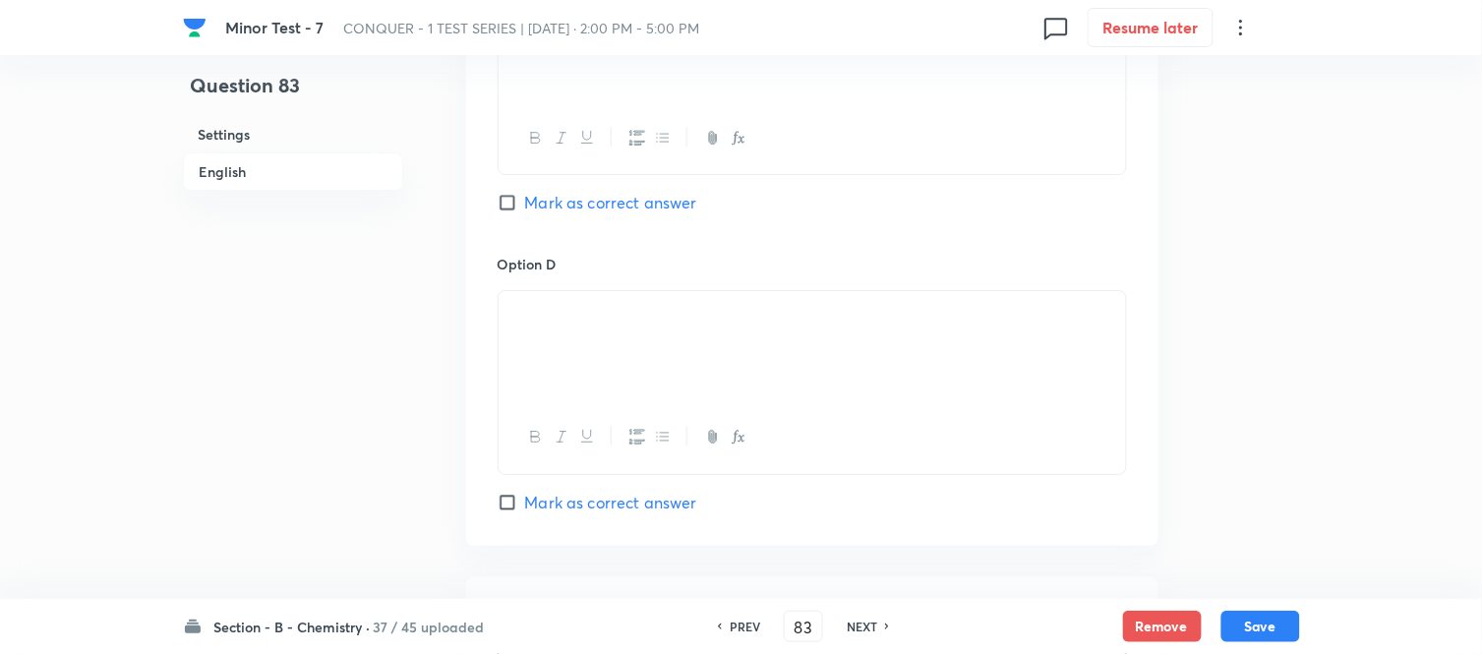
scroll to position [1420, 0]
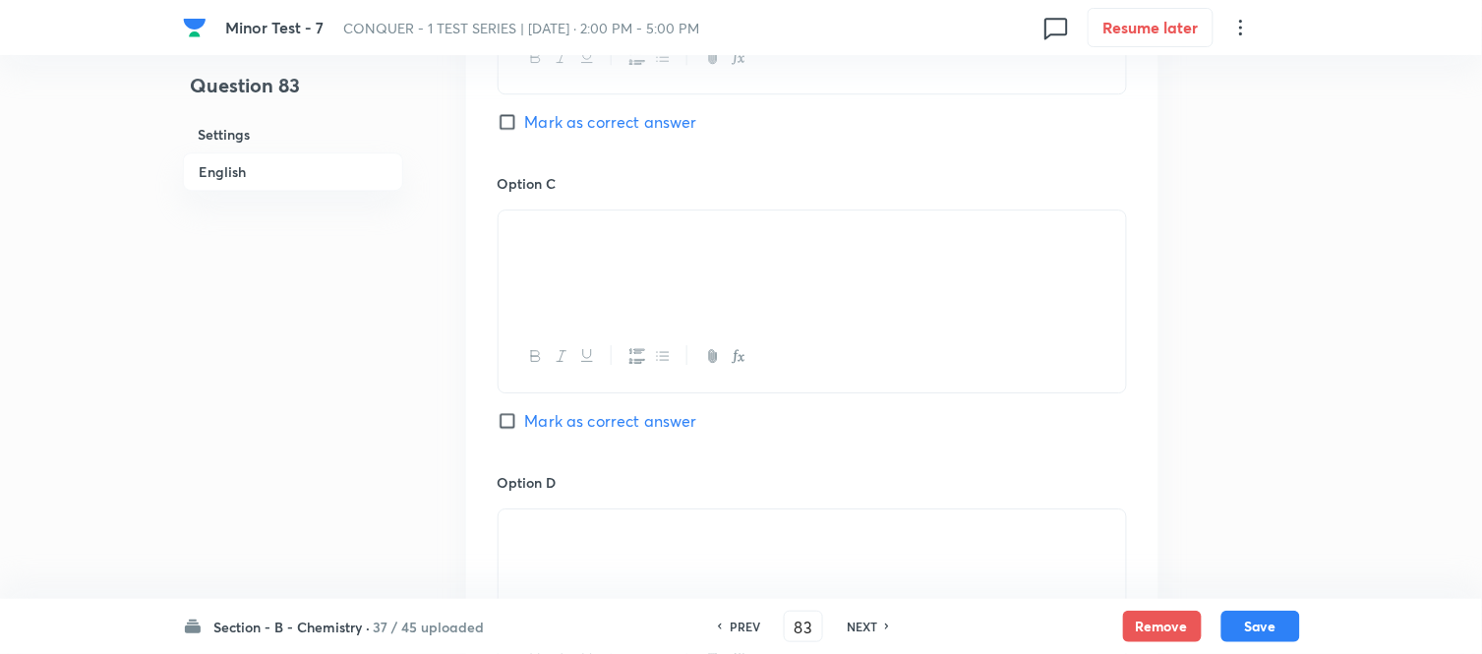
click at [511, 130] on input "Mark as correct answer" at bounding box center [511, 122] width 28 height 20
click at [1244, 623] on button "Save" at bounding box center [1260, 624] width 79 height 31
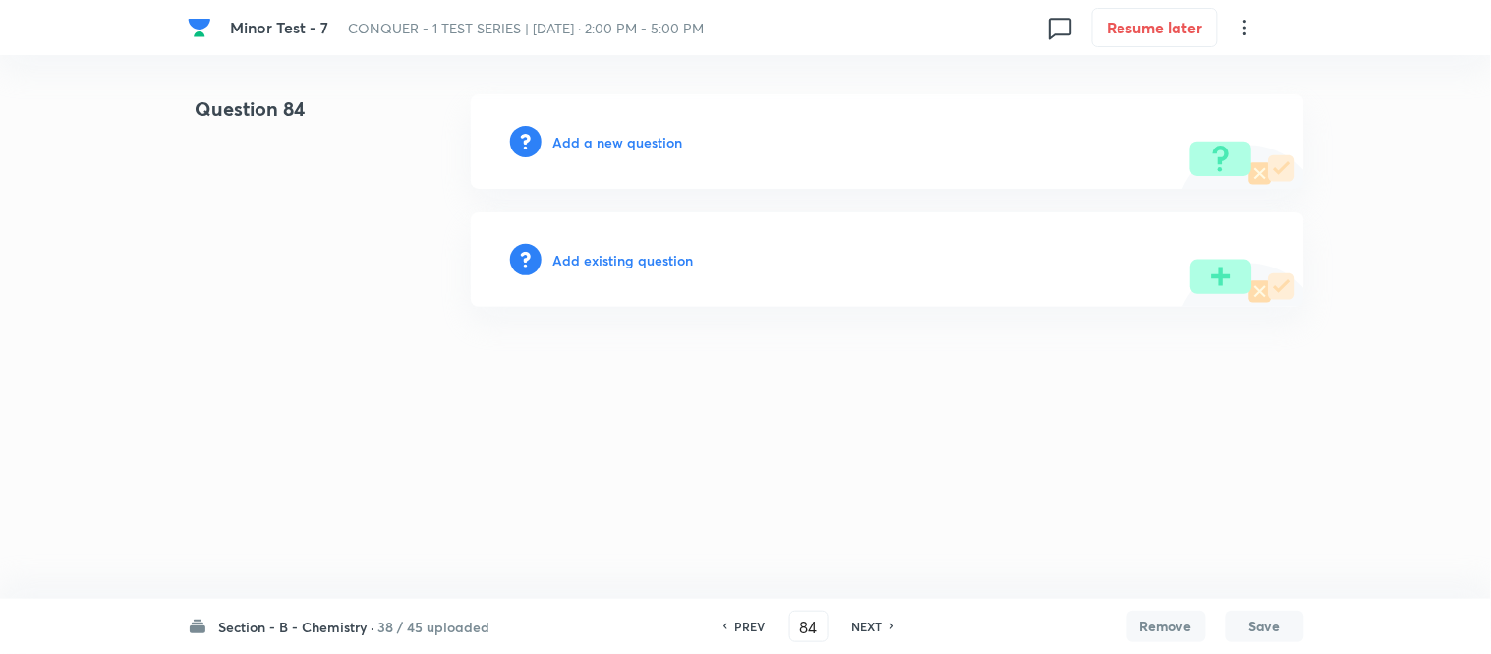
click at [597, 139] on h6 "Add a new question" at bounding box center [619, 142] width 130 height 21
click at [597, 139] on h6 "Choose a question type" at bounding box center [629, 142] width 151 height 21
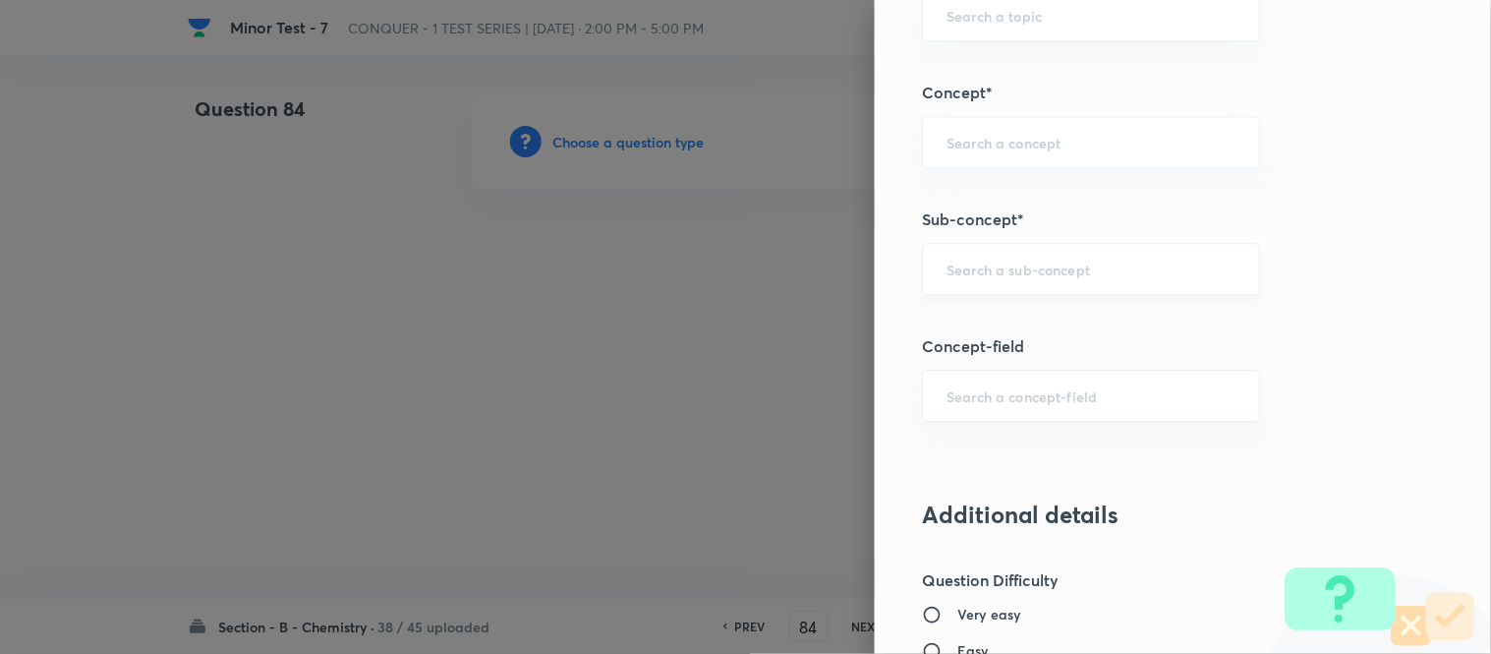
scroll to position [1175, 0]
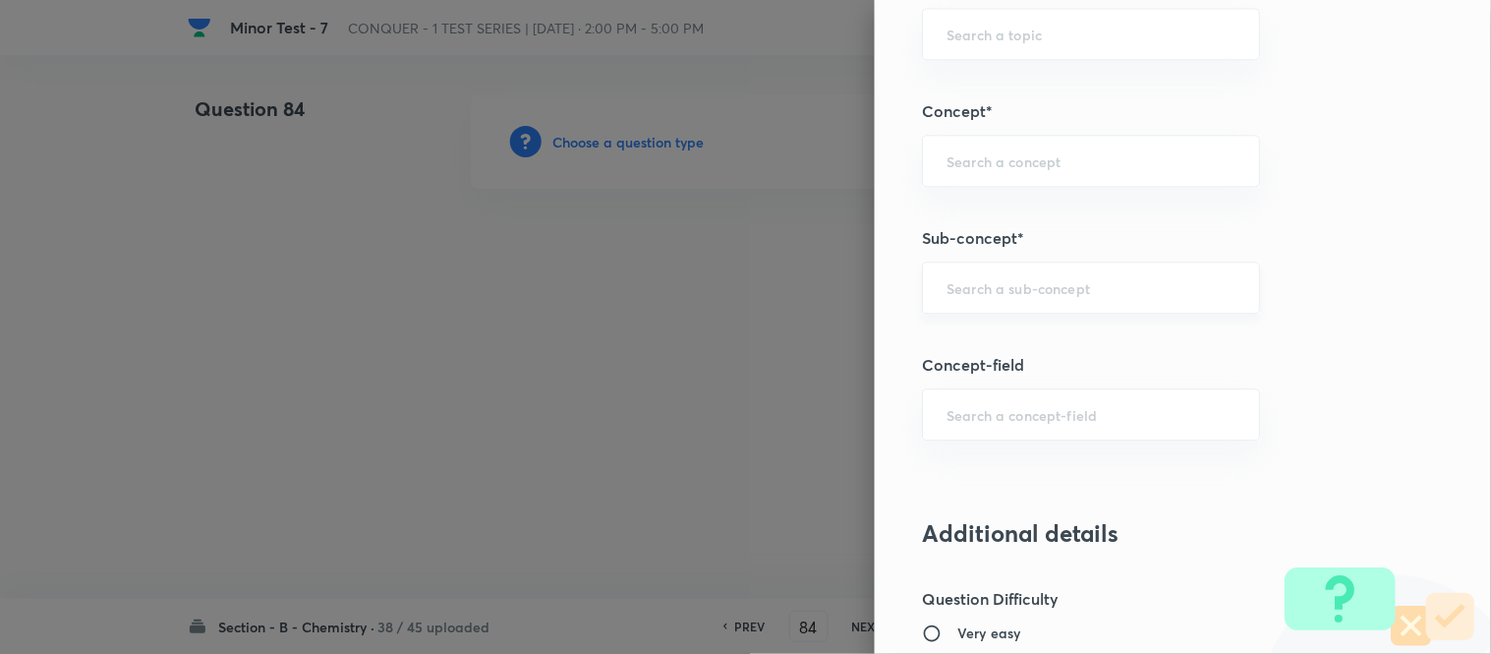
click at [1037, 289] on input "text" at bounding box center [1091, 287] width 289 height 19
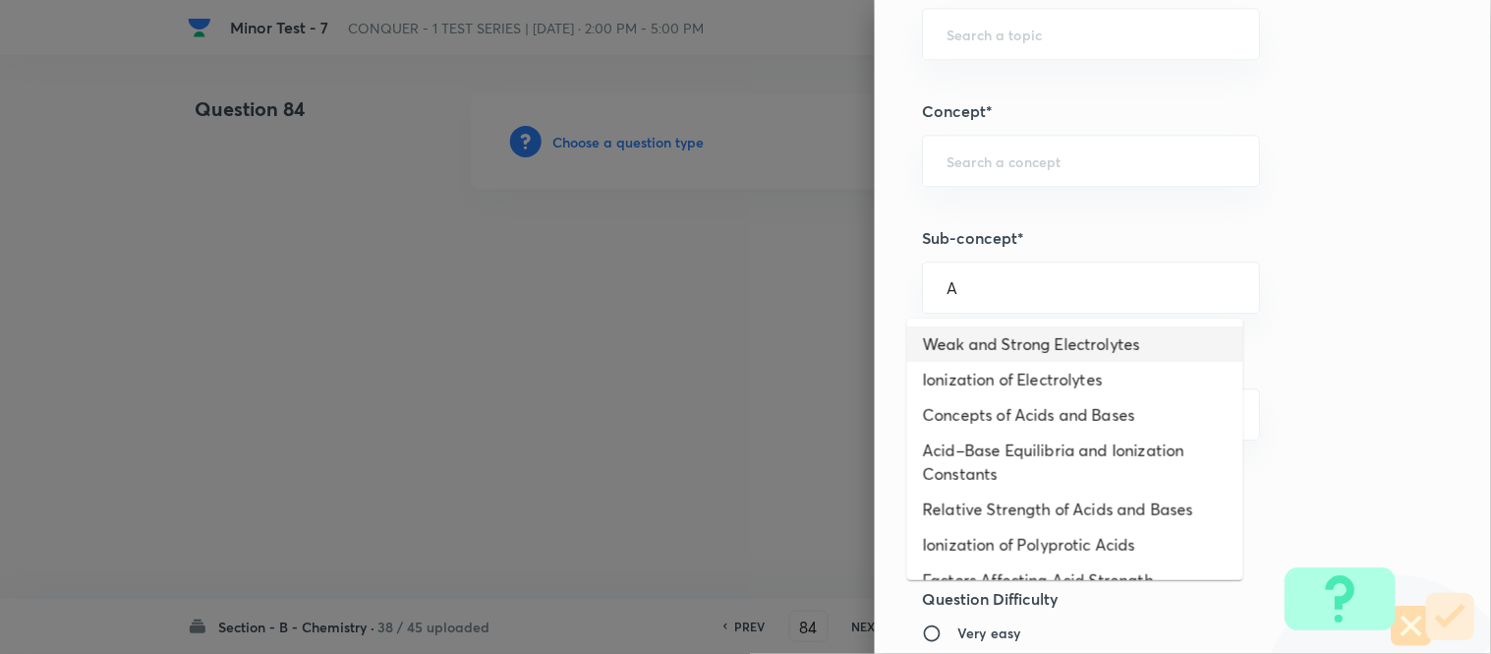
click at [1026, 341] on li "Weak and Strong Electrolytes" at bounding box center [1075, 343] width 336 height 35
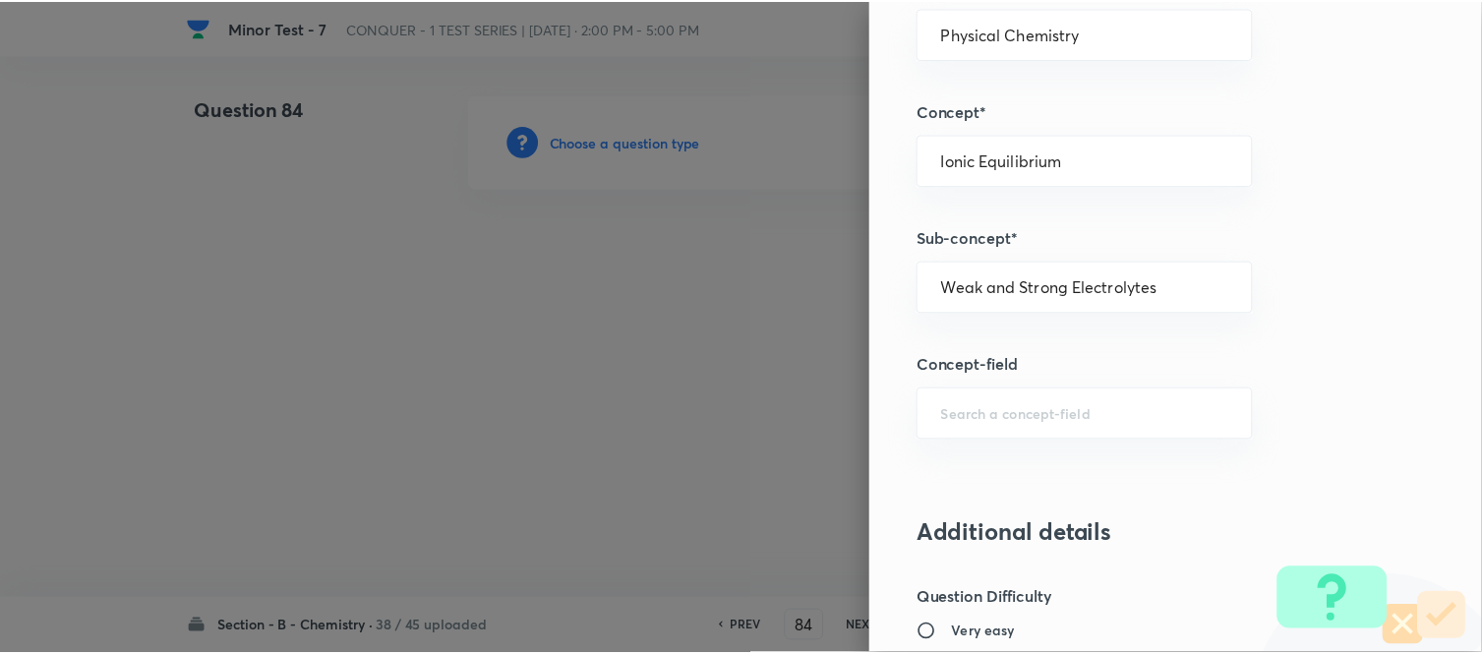
scroll to position [2158, 0]
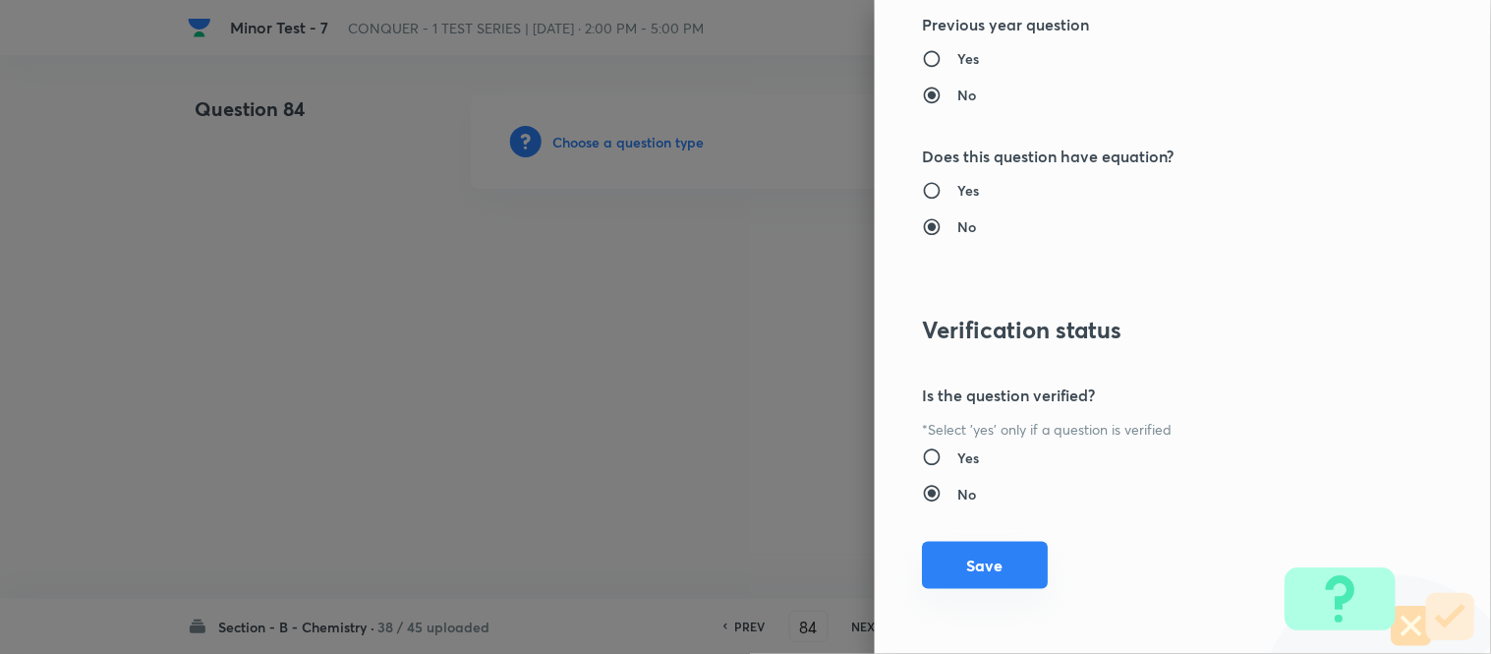
click at [969, 573] on button "Save" at bounding box center [985, 565] width 126 height 47
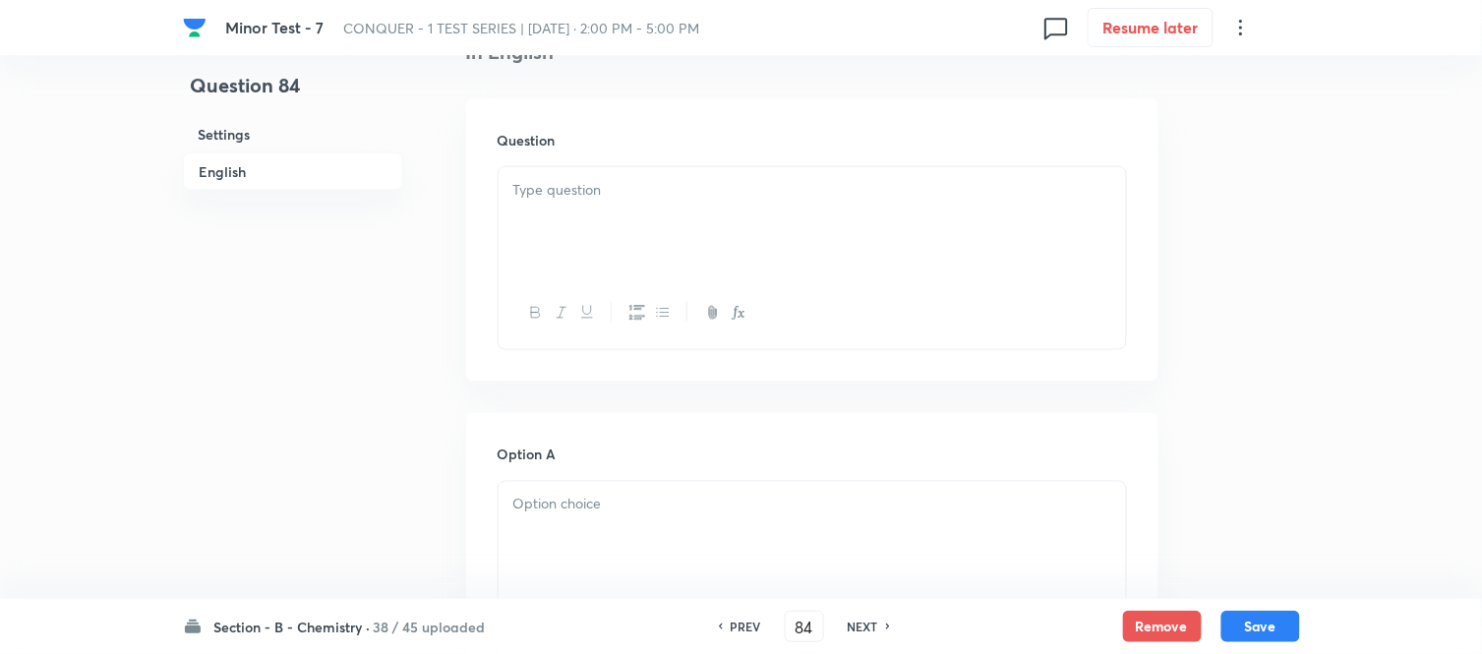
scroll to position [546, 0]
click at [806, 195] on p at bounding box center [812, 185] width 598 height 23
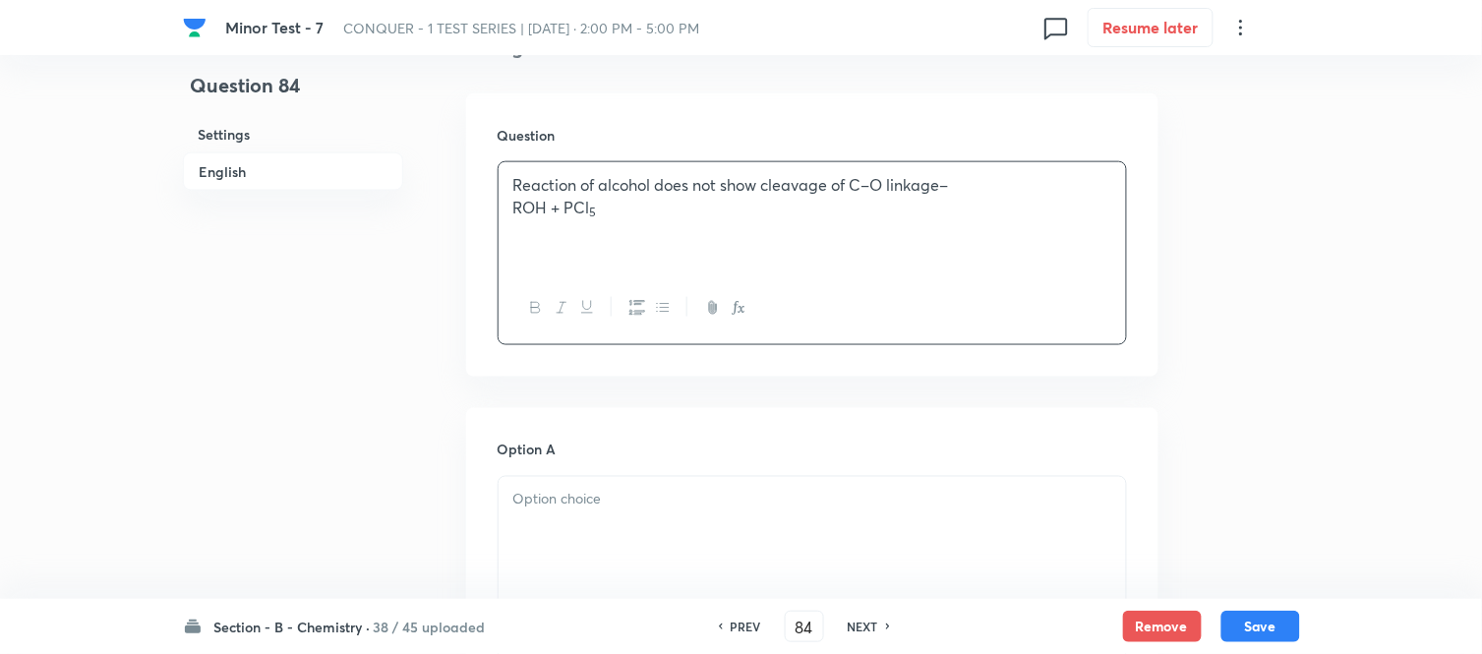
click at [673, 207] on p "ROH + PCl 5" at bounding box center [812, 208] width 598 height 23
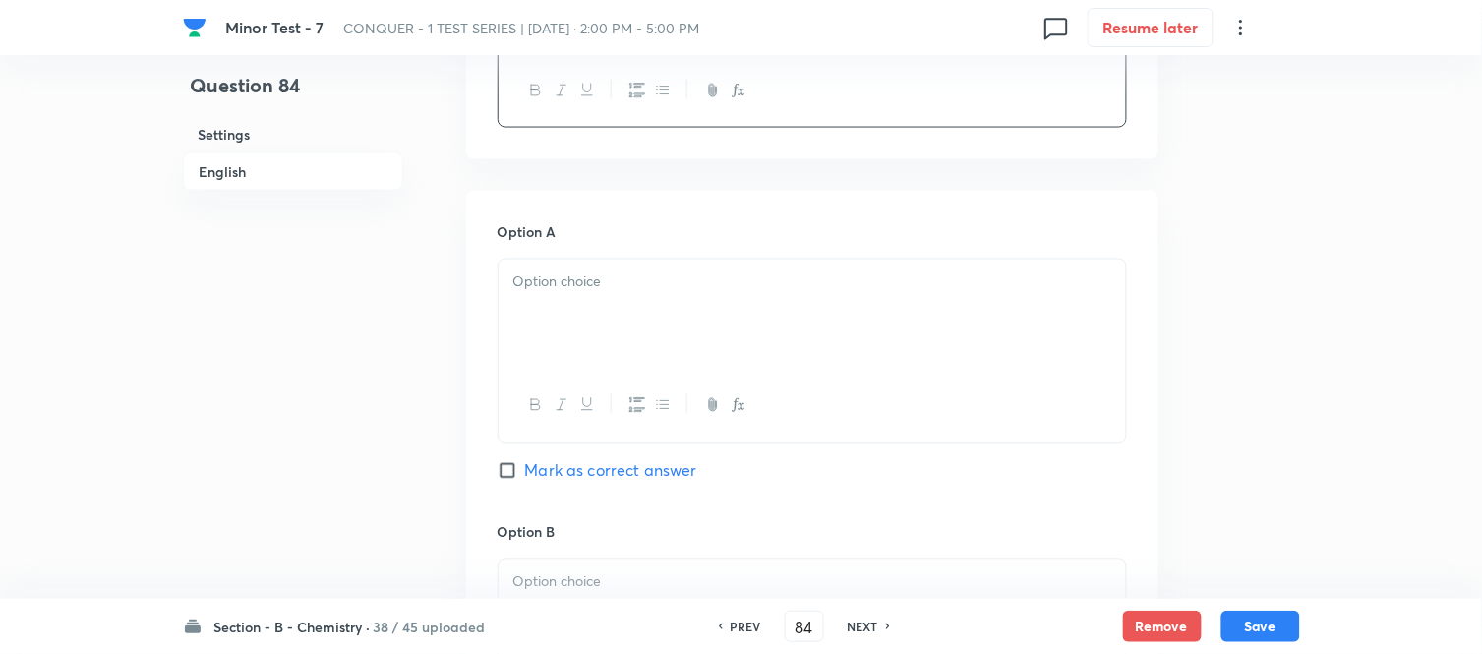
scroll to position [764, 0]
click at [712, 296] on div at bounding box center [811, 314] width 627 height 110
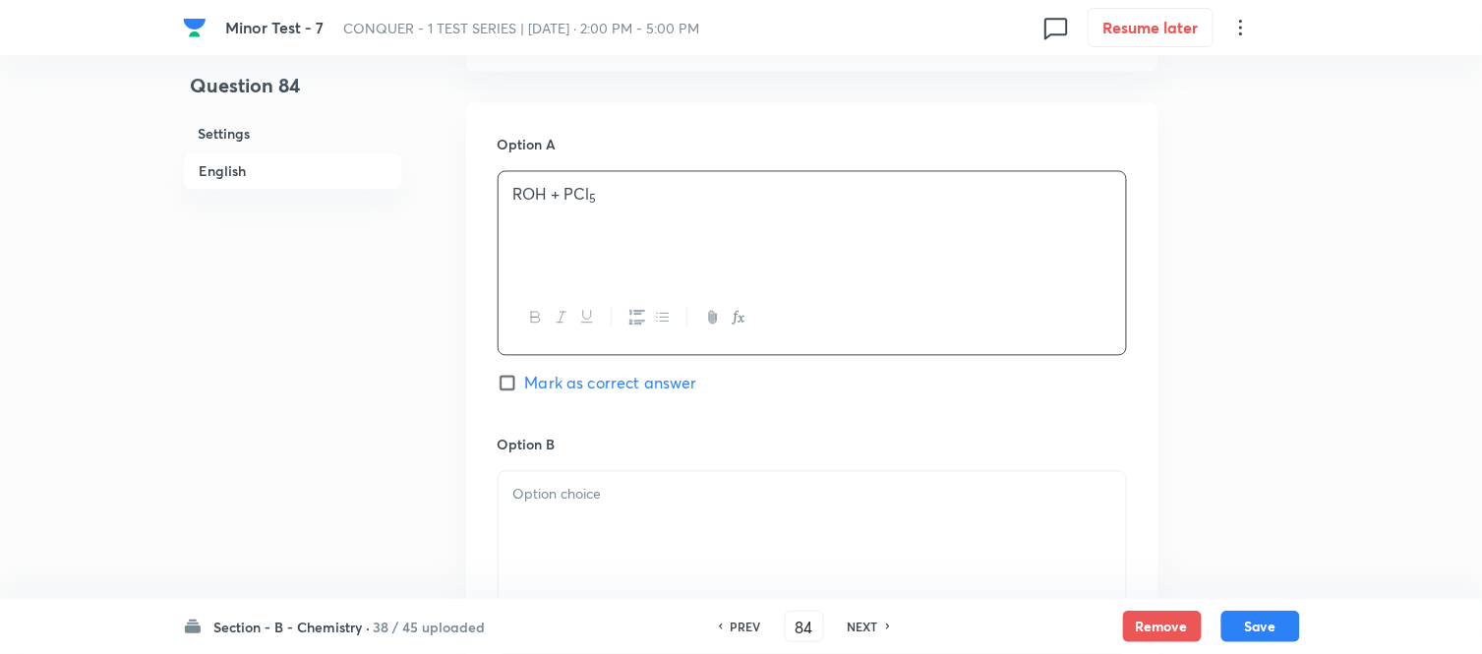
scroll to position [1092, 0]
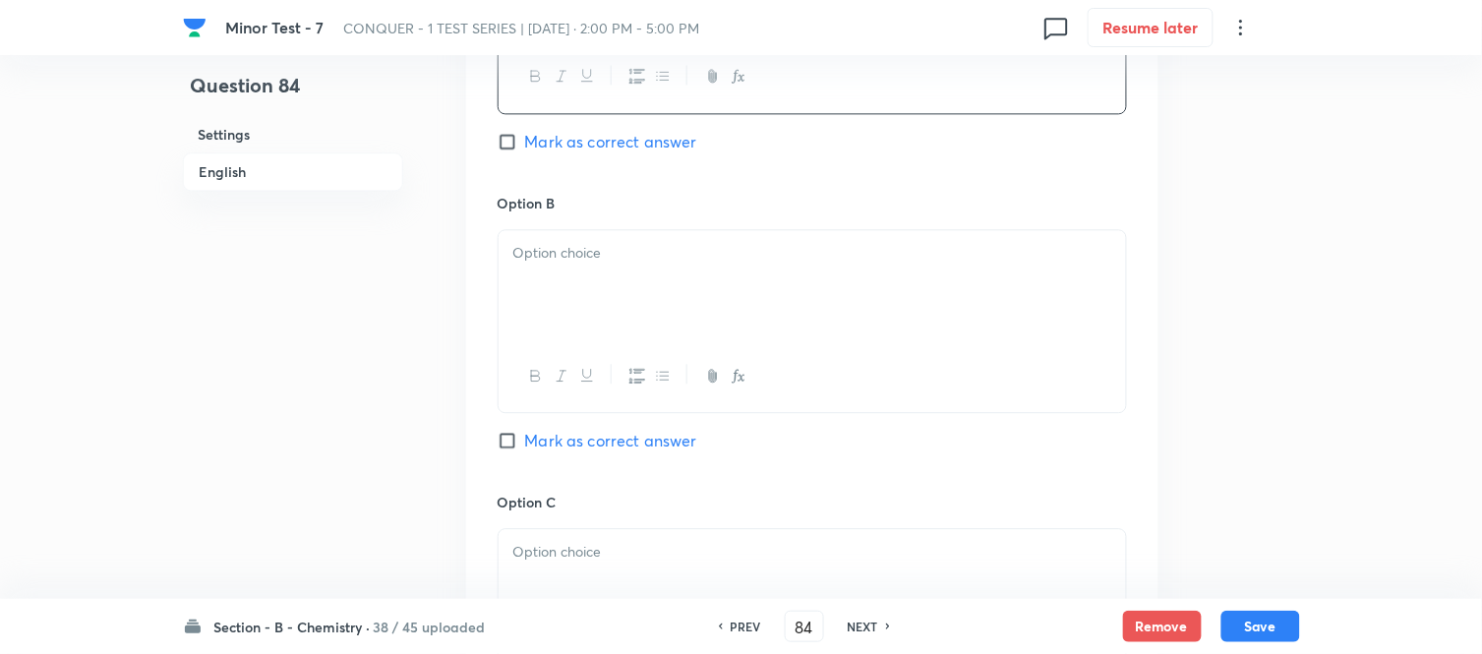
click at [704, 271] on div at bounding box center [811, 285] width 627 height 110
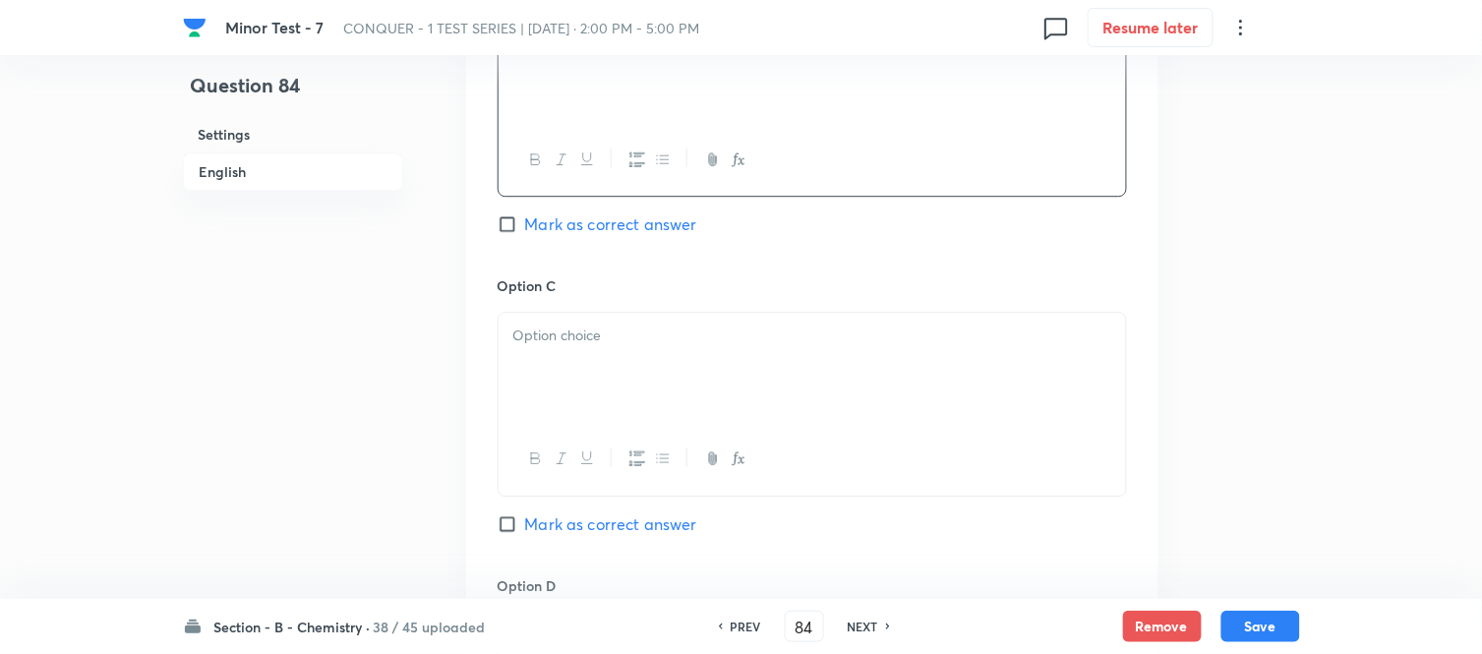
scroll to position [1311, 0]
click at [701, 349] on div at bounding box center [811, 366] width 627 height 110
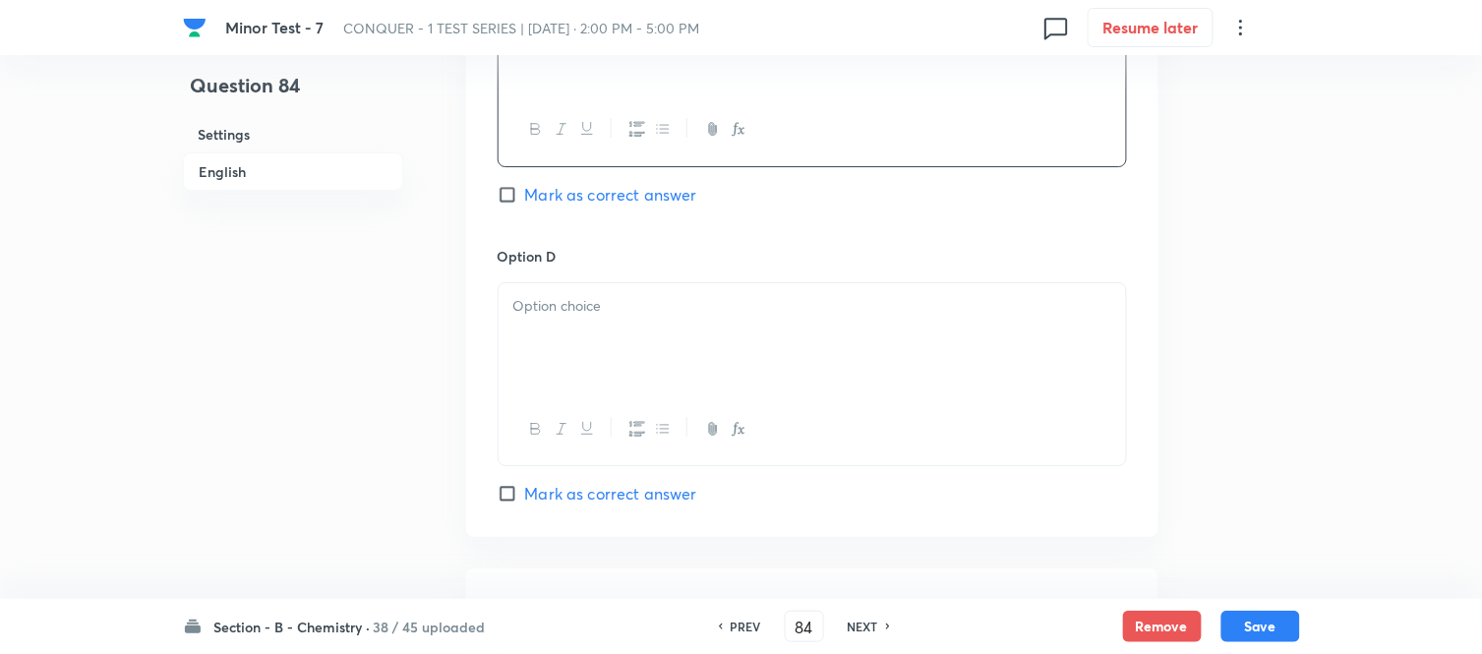
click at [656, 308] on p at bounding box center [812, 306] width 598 height 23
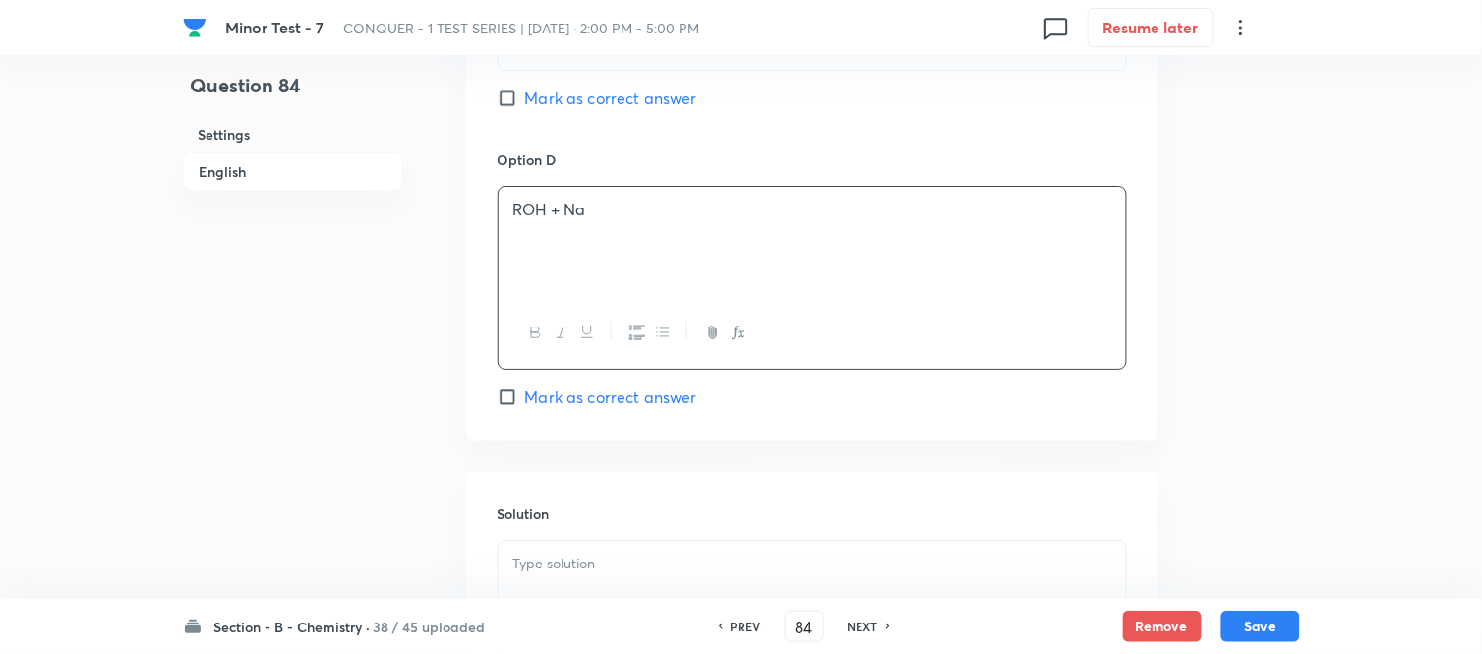
scroll to position [1966, 0]
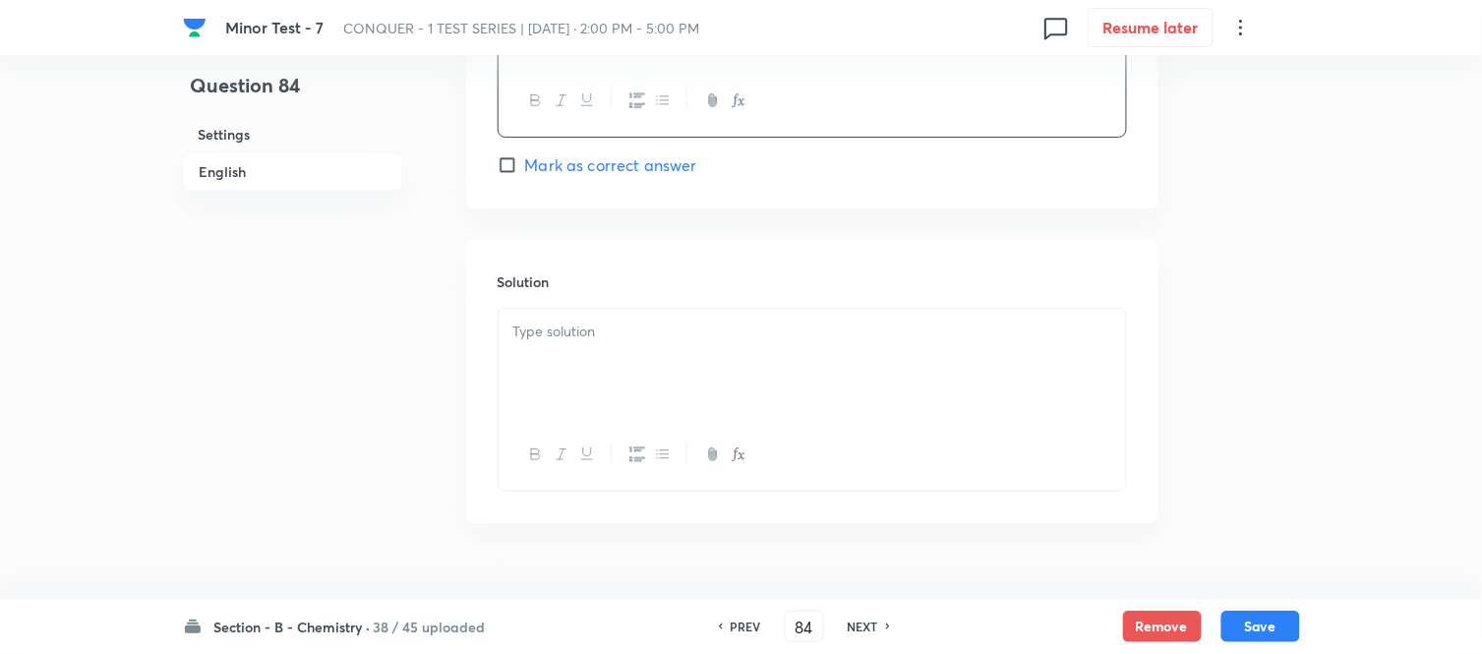
click at [637, 341] on p at bounding box center [812, 332] width 598 height 23
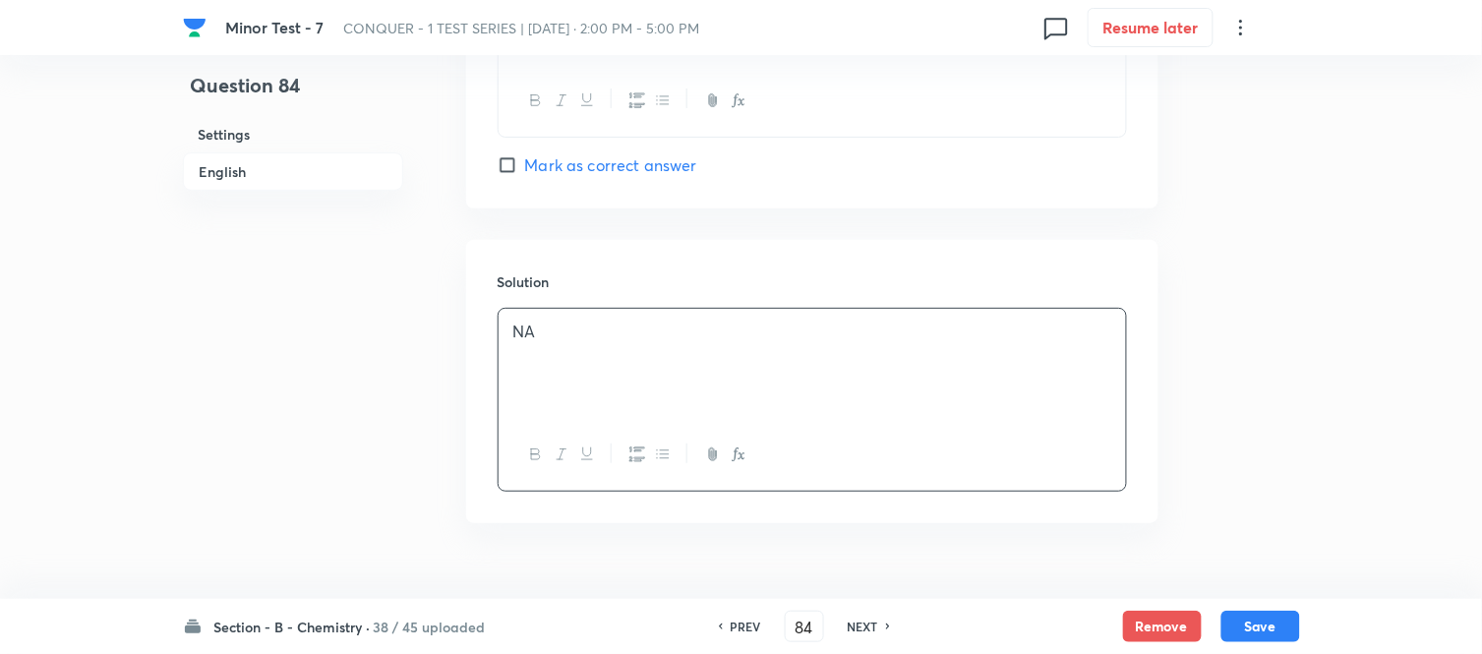
click at [512, 160] on input "Mark as correct answer" at bounding box center [511, 165] width 28 height 20
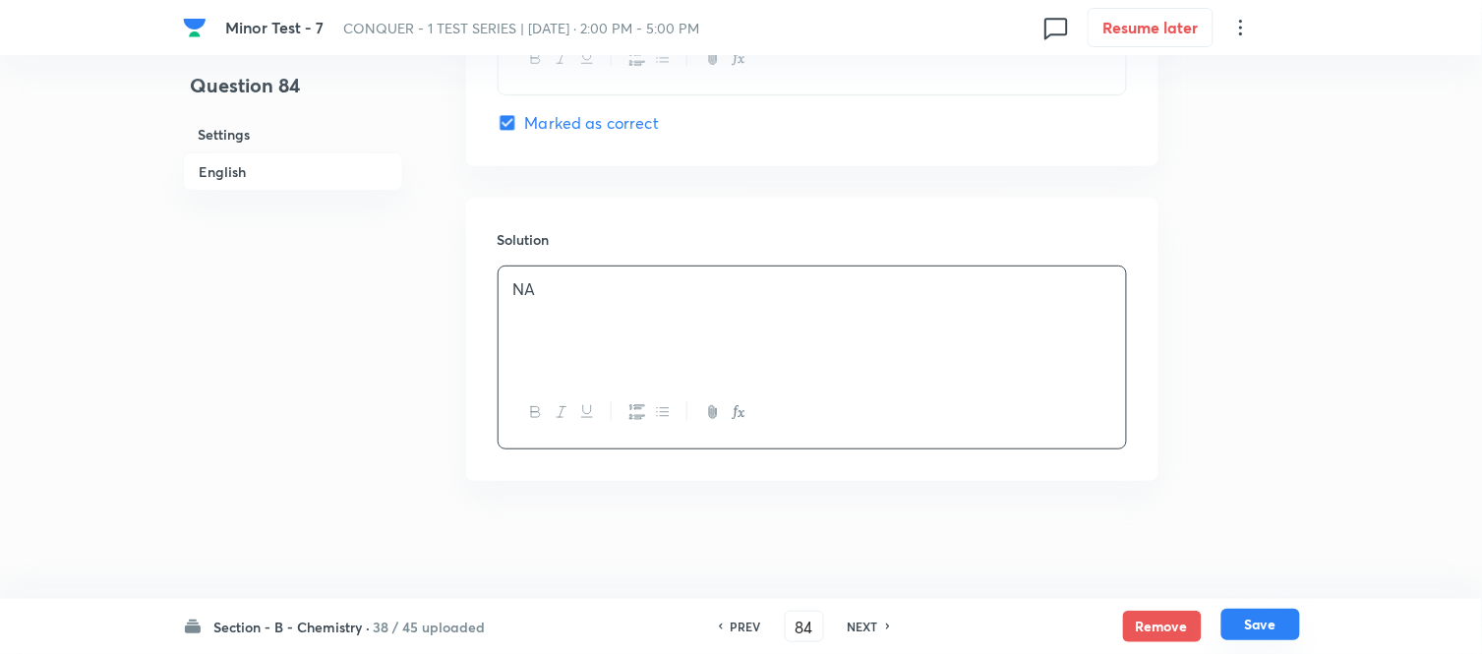
click at [1257, 624] on button "Save" at bounding box center [1260, 624] width 79 height 31
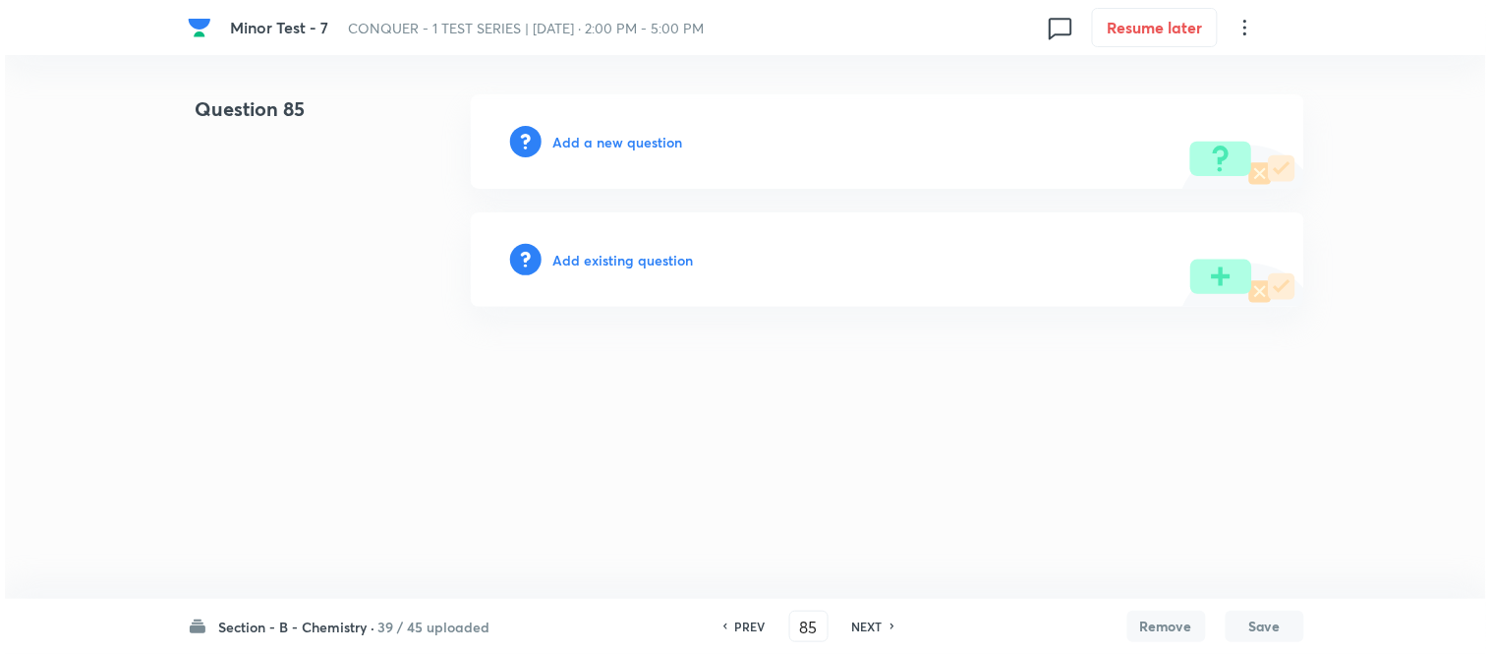
scroll to position [0, 0]
click at [591, 123] on div "Add a new question" at bounding box center [888, 141] width 834 height 94
click at [575, 143] on h6 "Add a new question" at bounding box center [619, 142] width 130 height 21
click at [583, 141] on h6 "Choose a question type" at bounding box center [629, 142] width 151 height 21
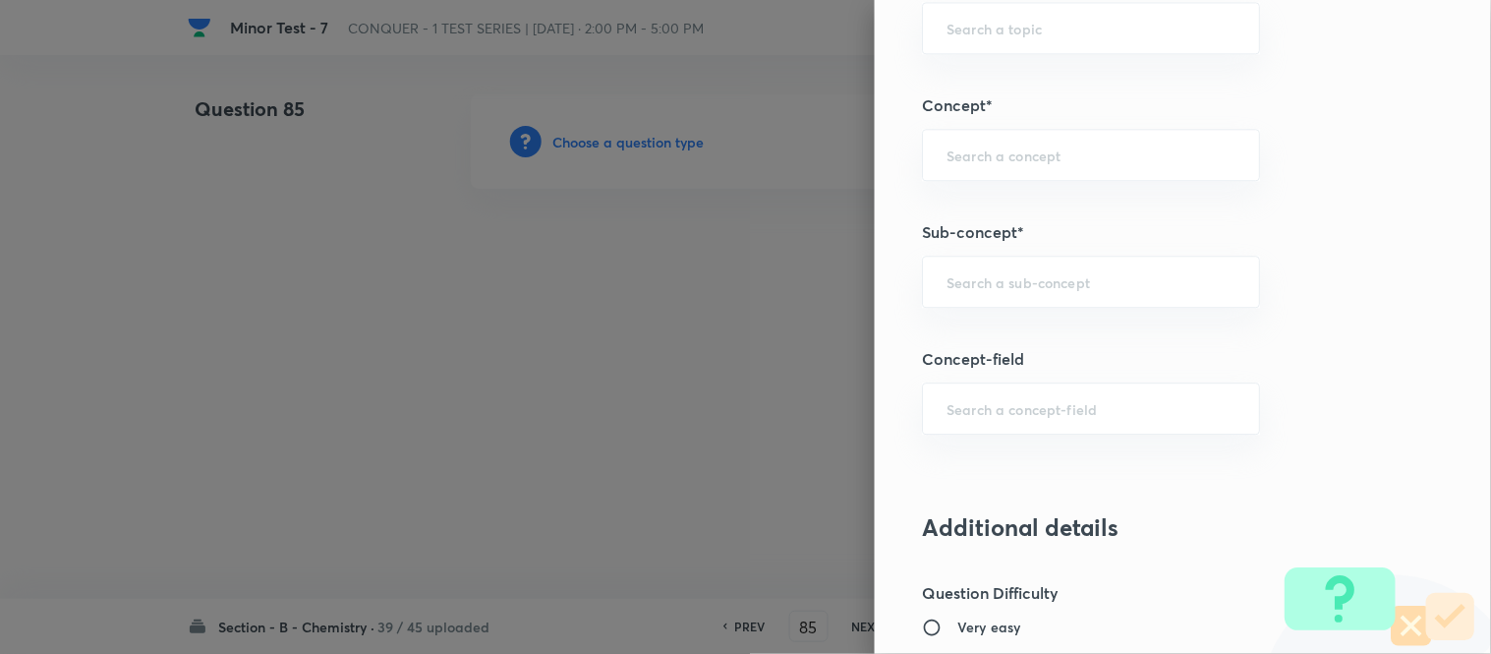
scroll to position [1201, 0]
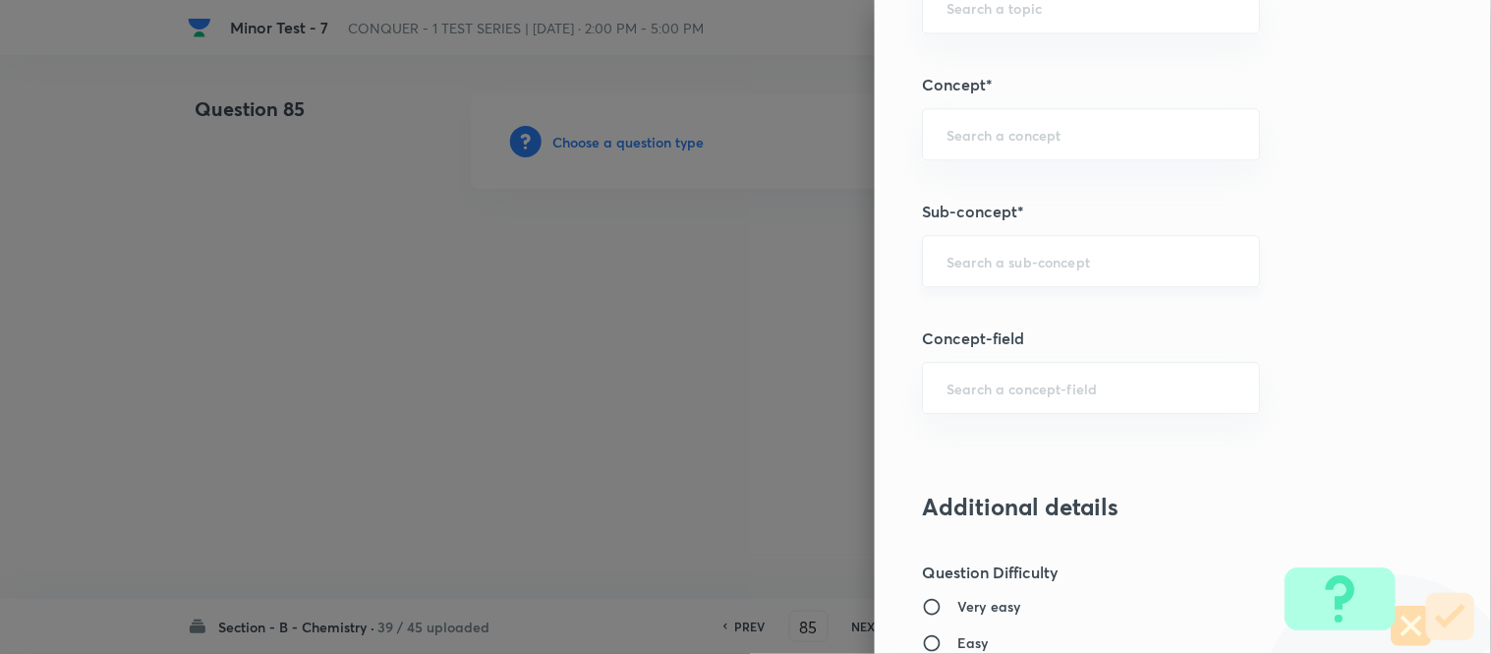
click at [1045, 261] on input "text" at bounding box center [1091, 261] width 289 height 19
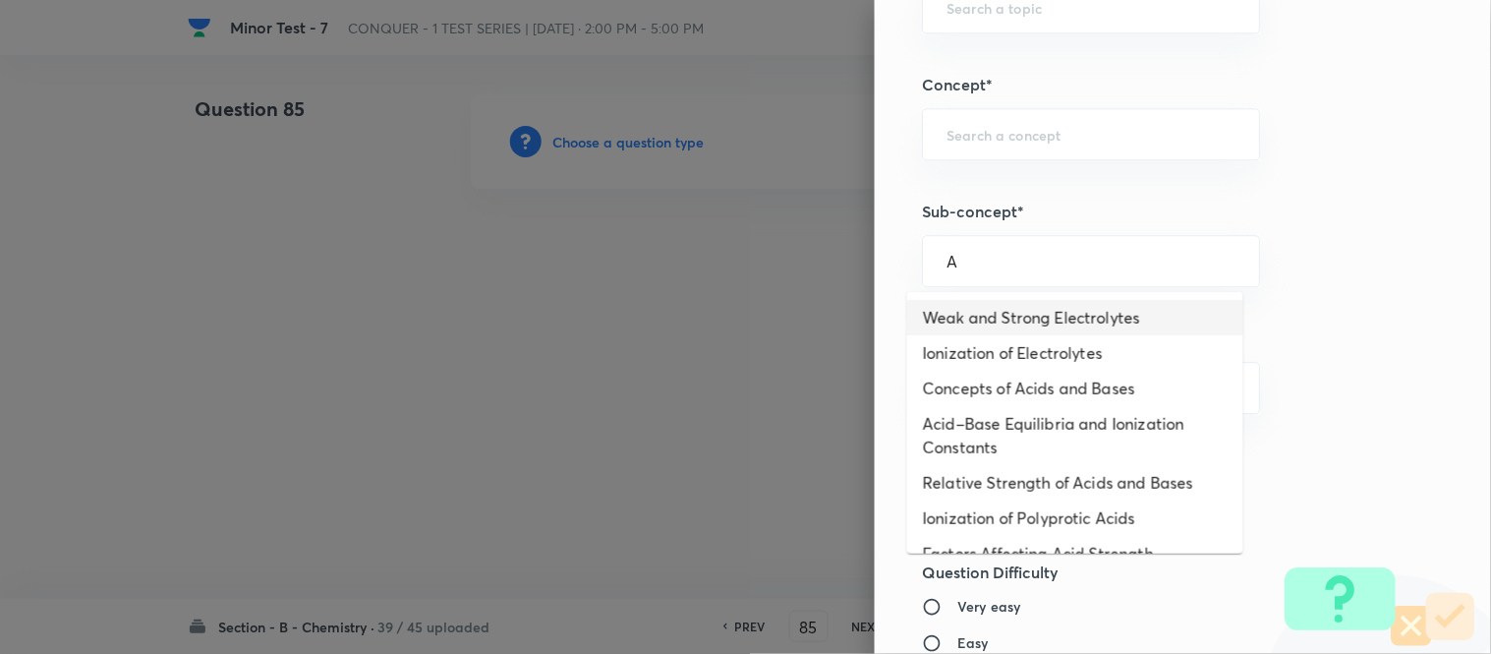
click at [1017, 318] on li "Weak and Strong Electrolytes" at bounding box center [1075, 317] width 336 height 35
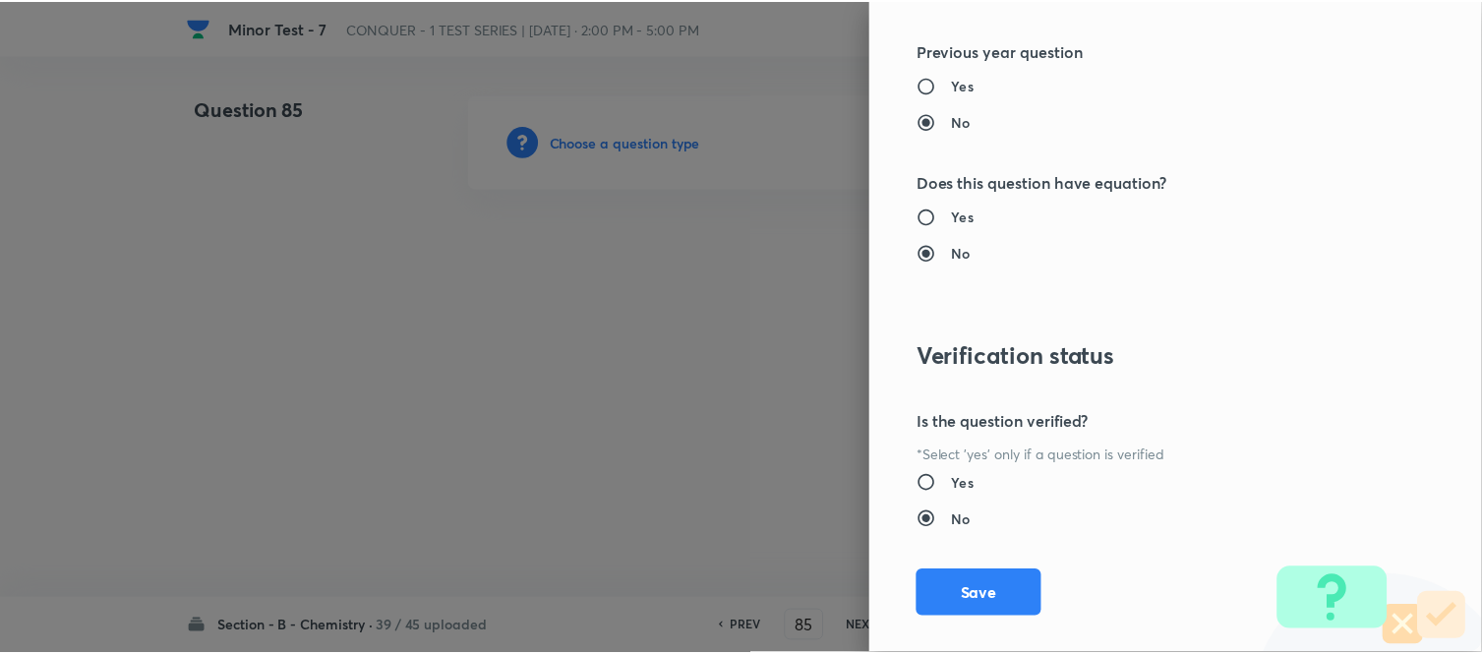
scroll to position [2158, 0]
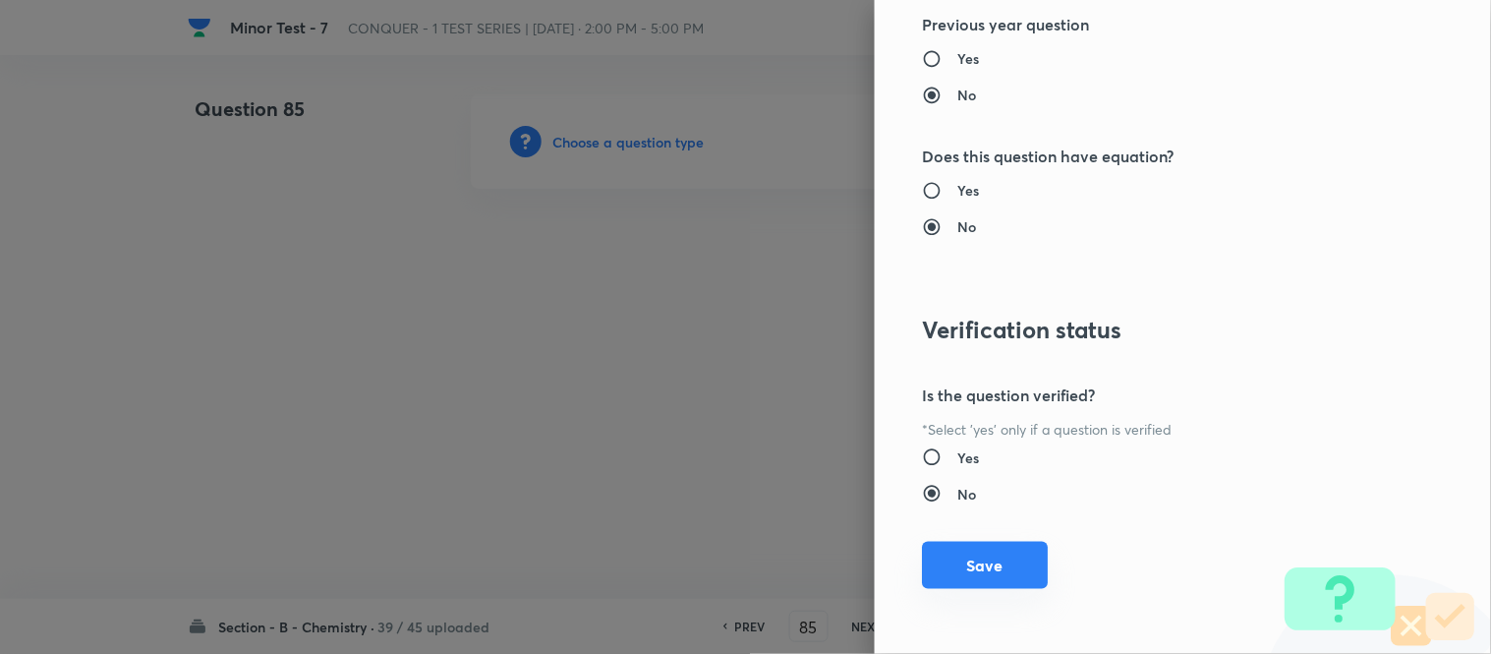
click at [966, 558] on button "Save" at bounding box center [985, 565] width 126 height 47
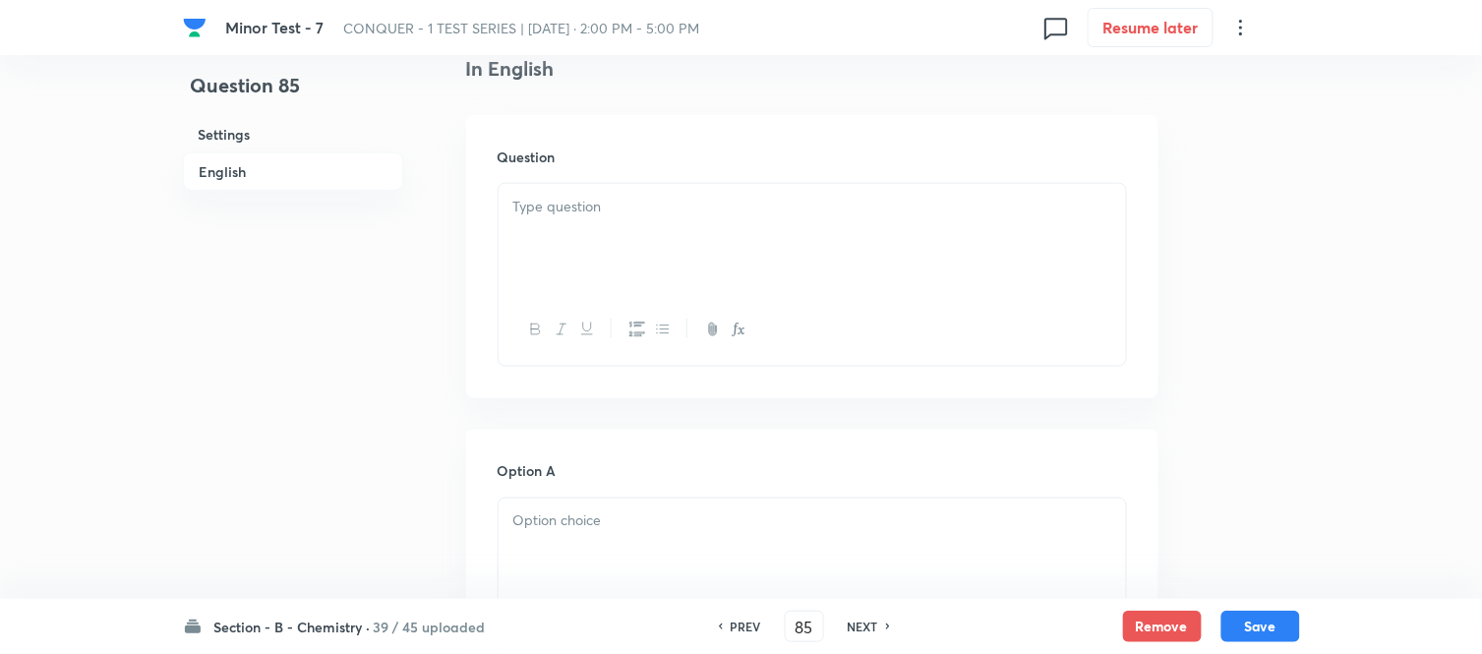
scroll to position [546, 0]
click at [620, 207] on div at bounding box center [811, 217] width 627 height 110
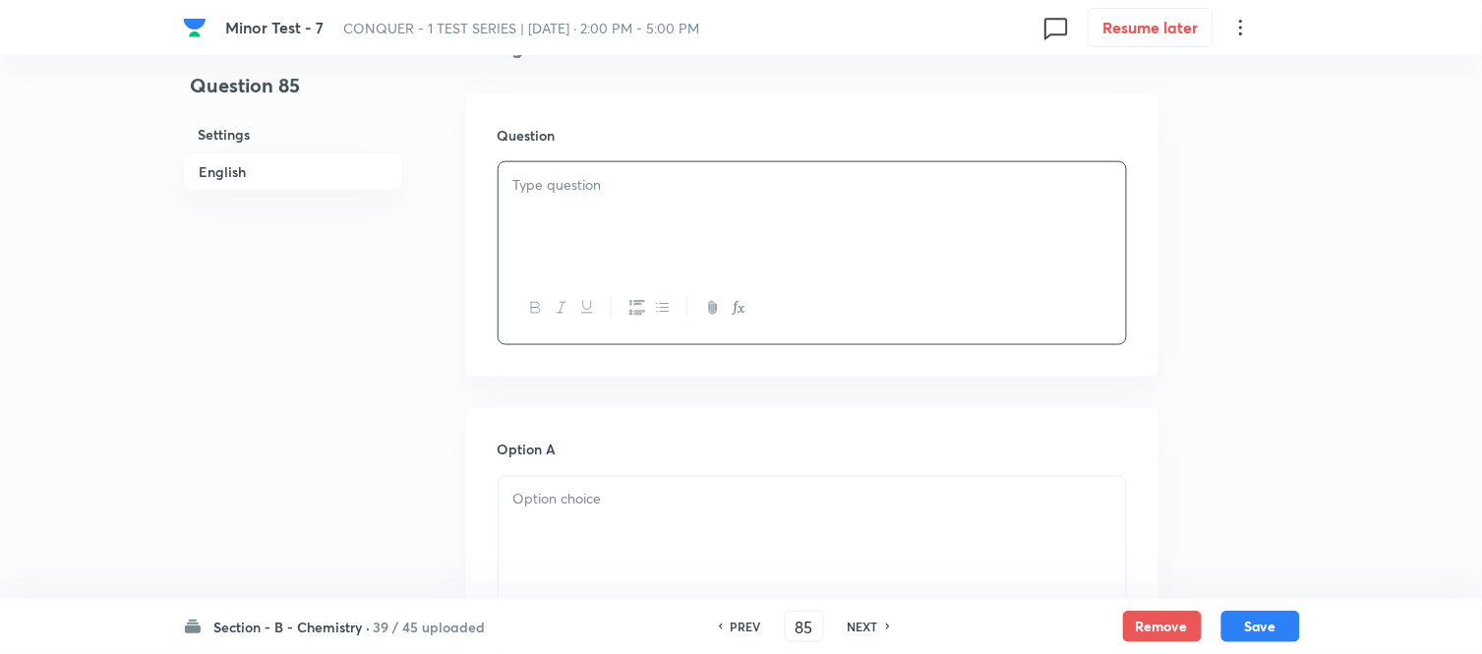
click at [654, 224] on div at bounding box center [811, 217] width 627 height 110
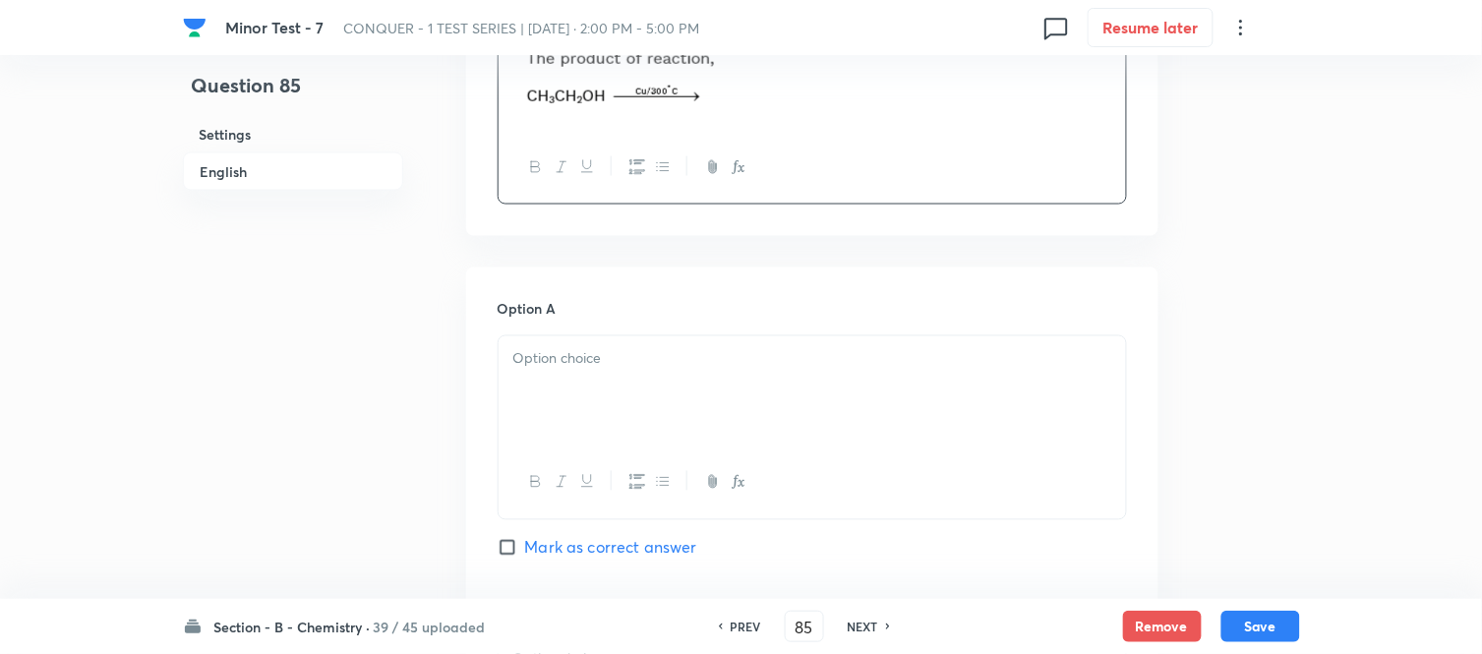
scroll to position [764, 0]
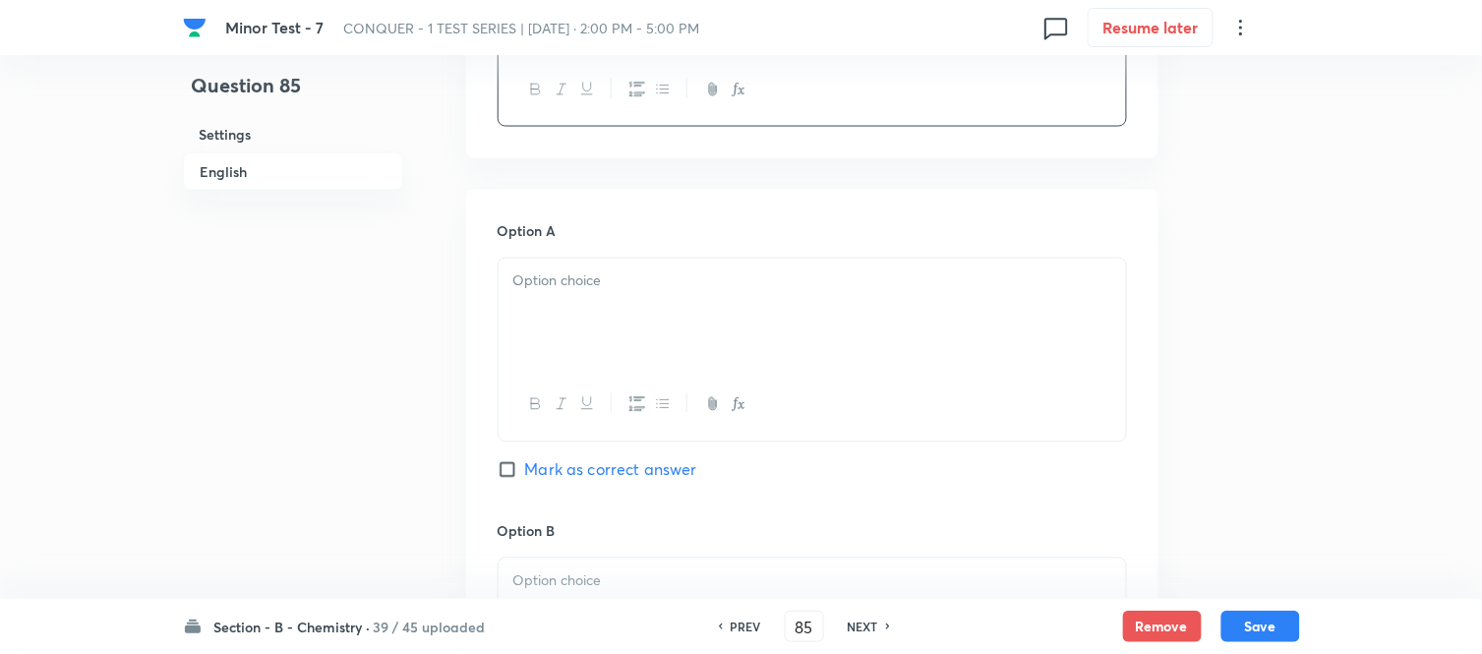
click at [670, 282] on p at bounding box center [812, 281] width 598 height 23
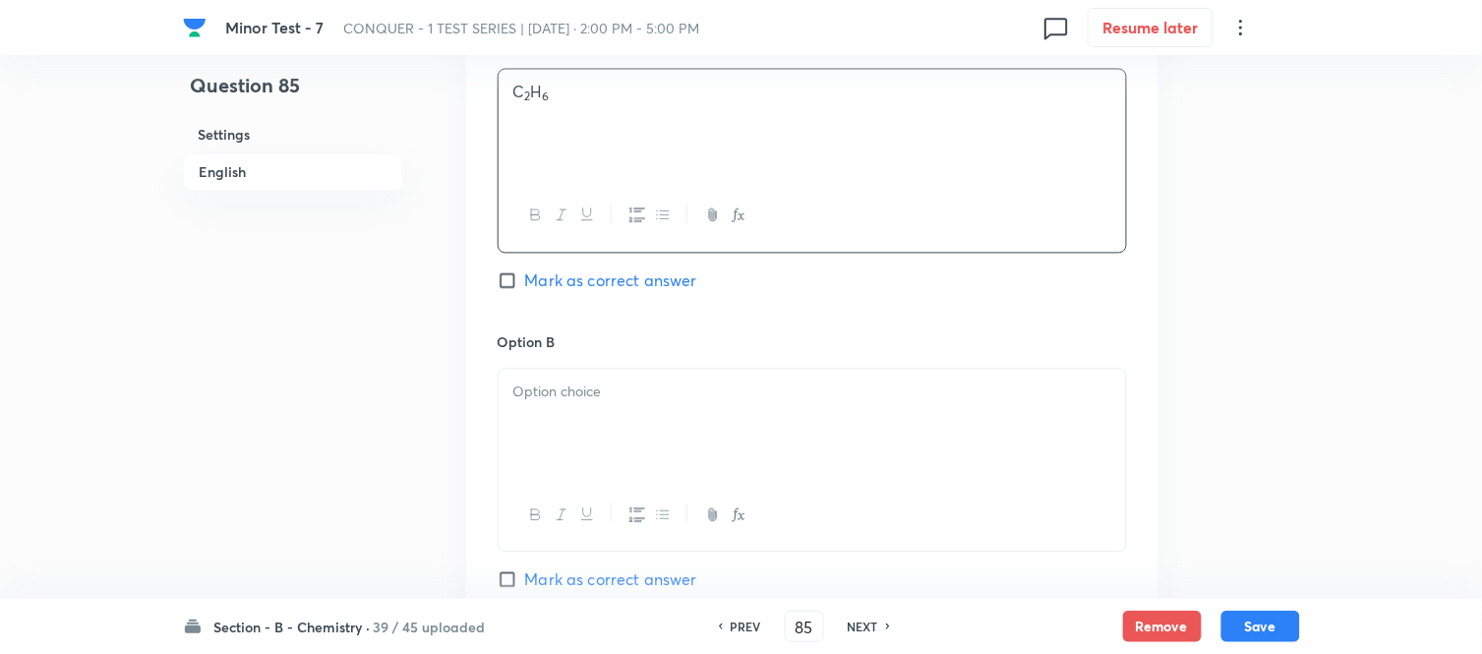
scroll to position [1092, 0]
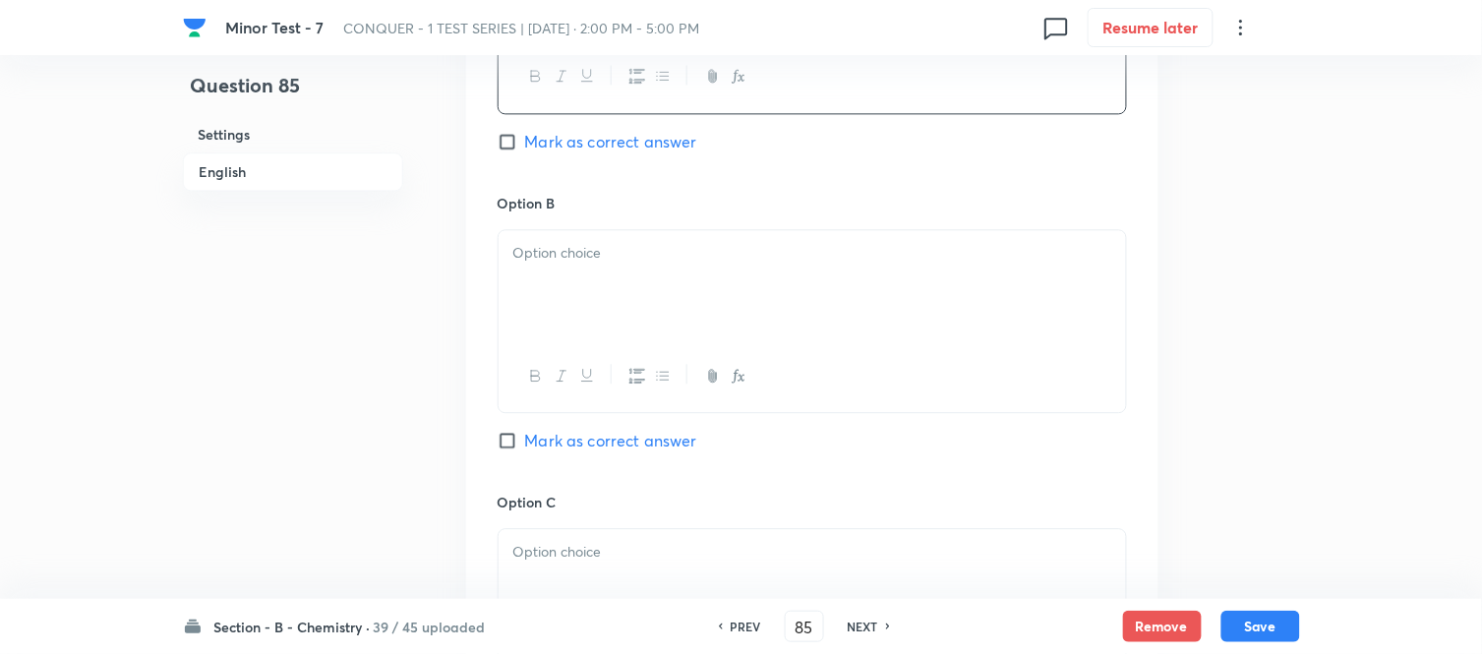
click at [676, 318] on div at bounding box center [811, 285] width 627 height 110
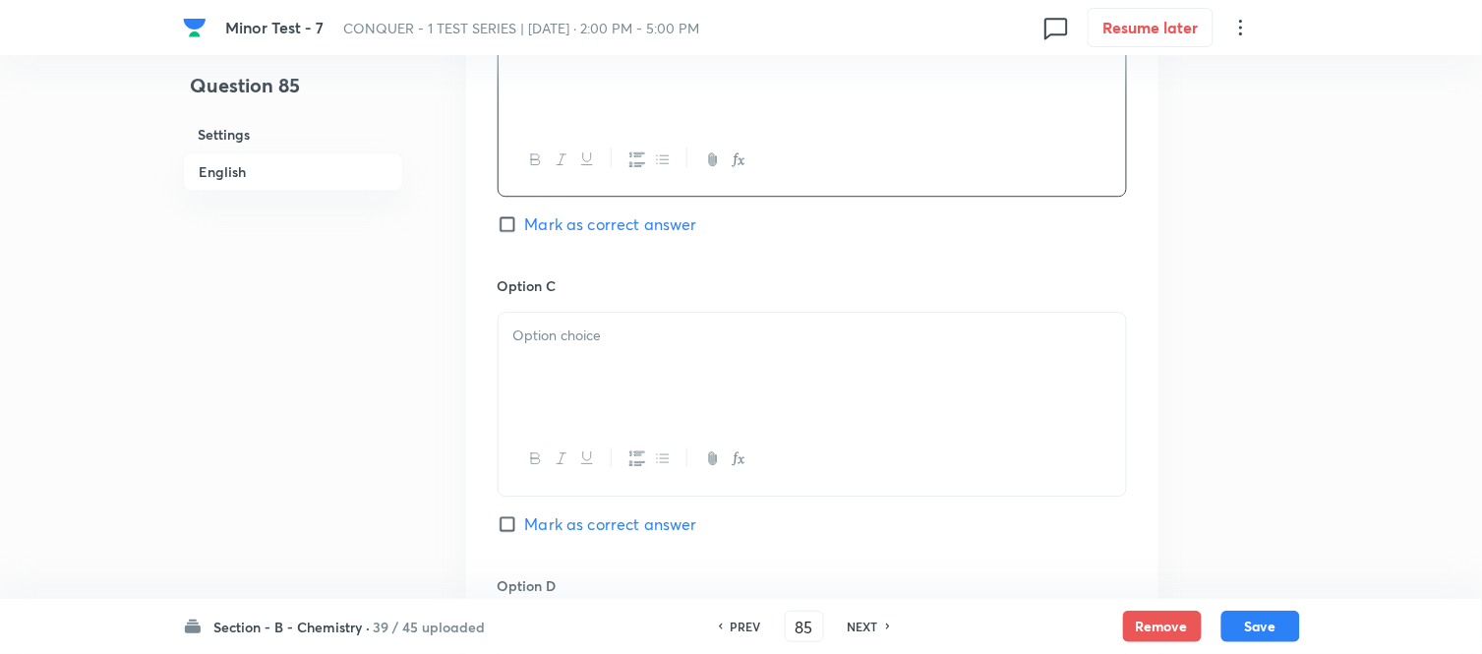
scroll to position [1311, 0]
click at [623, 345] on p at bounding box center [812, 333] width 598 height 23
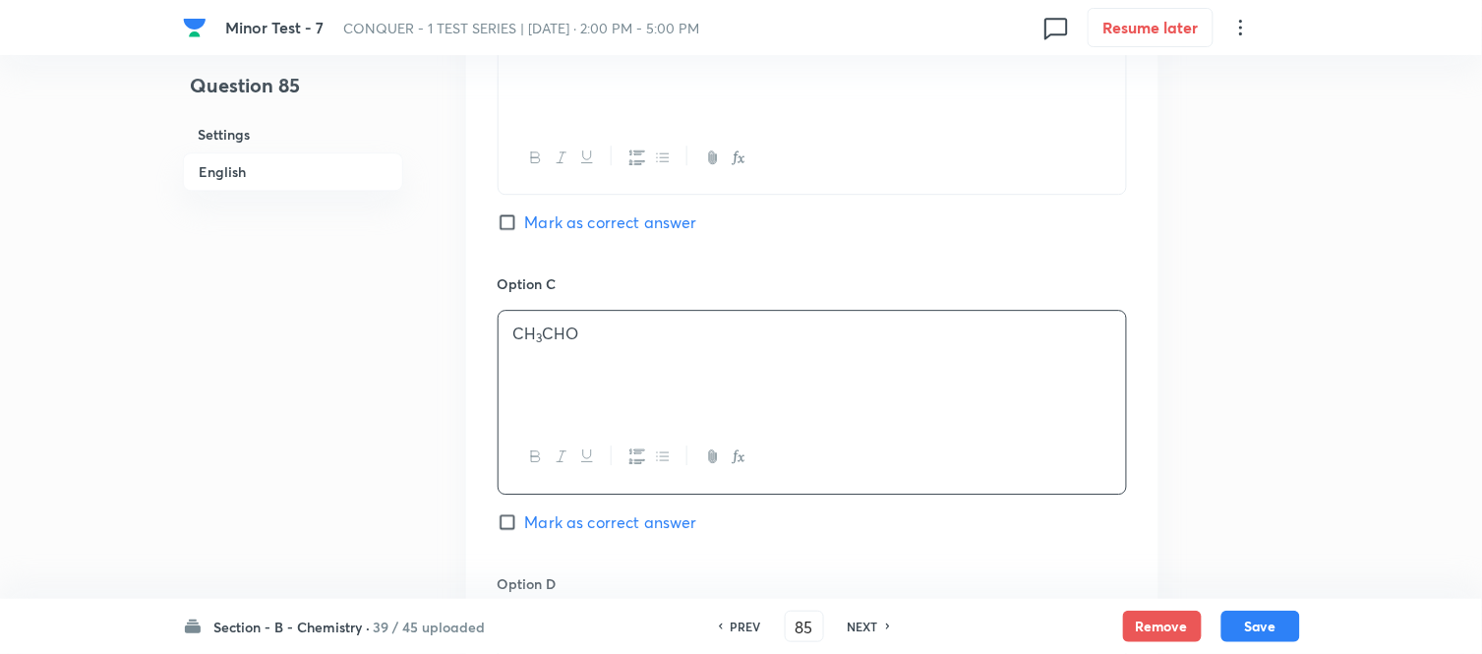
click at [526, 511] on span "Mark as correct answer" at bounding box center [611, 522] width 172 height 24
click at [525, 512] on input "Mark as correct answer" at bounding box center [511, 522] width 28 height 20
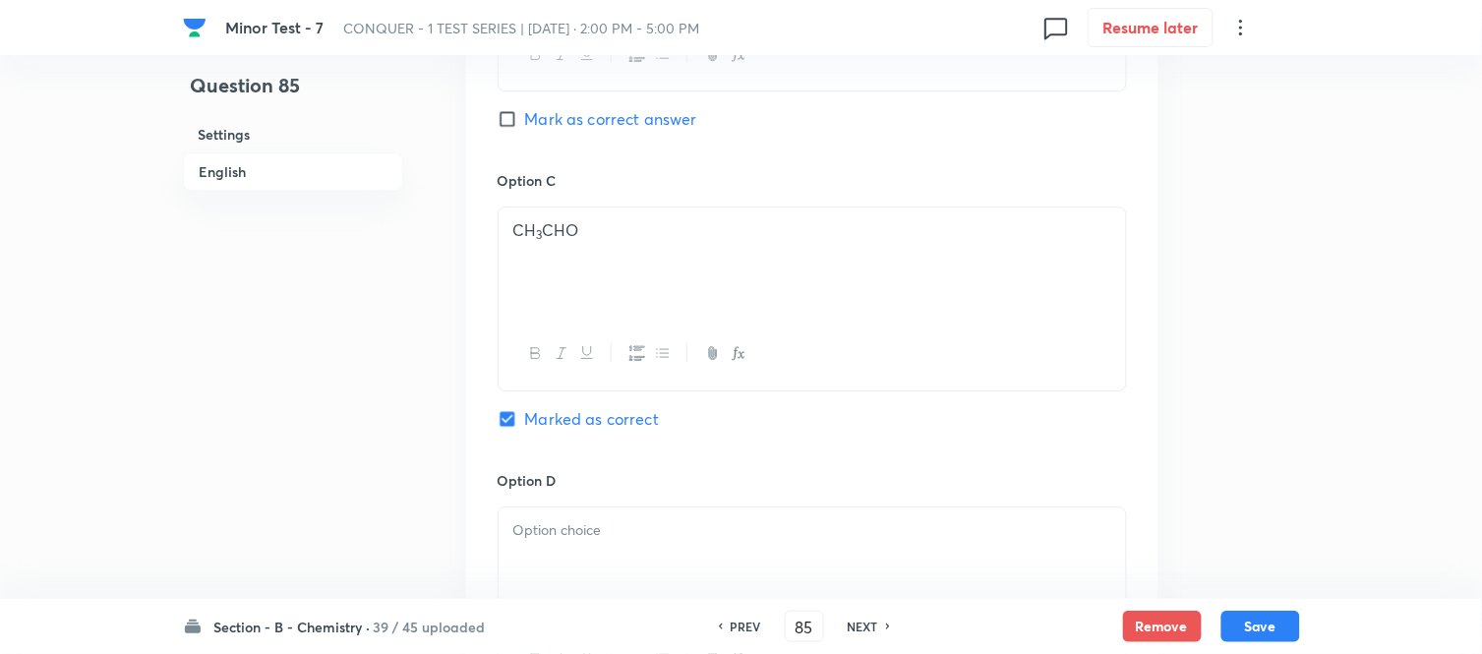
scroll to position [1529, 0]
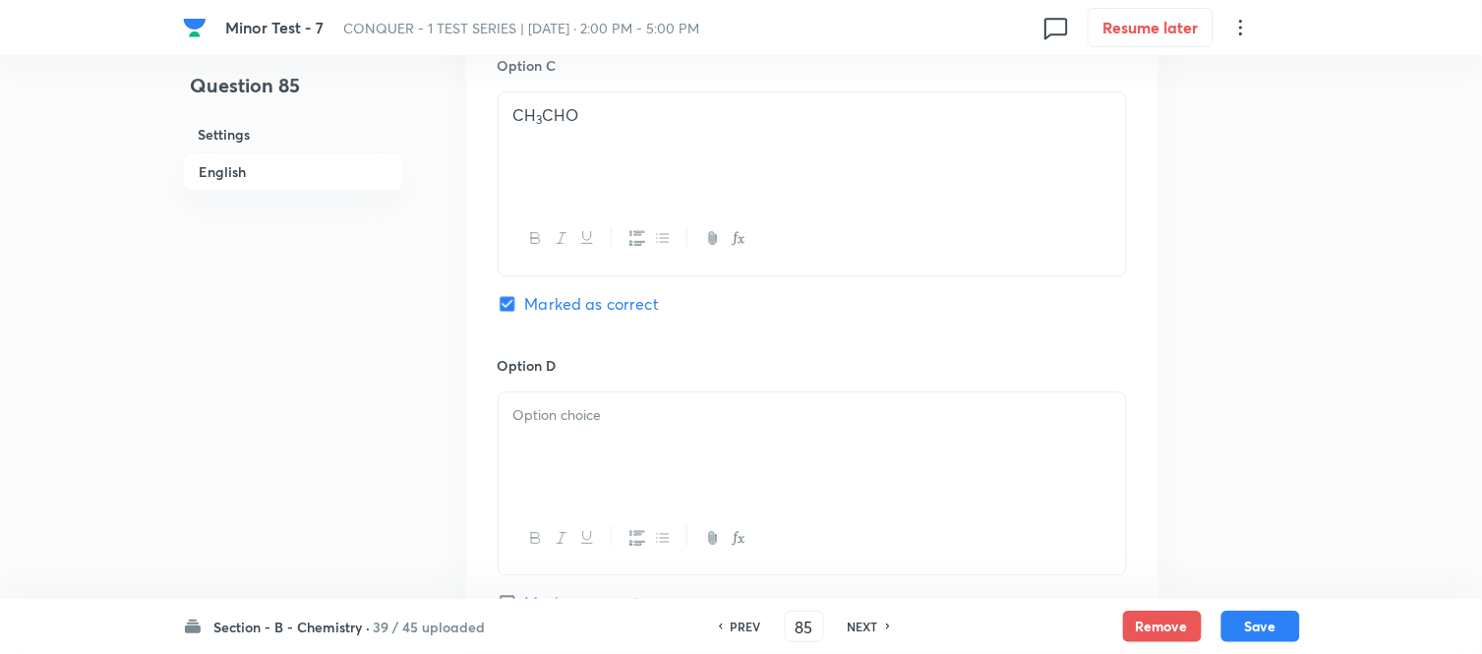
click at [673, 439] on div at bounding box center [811, 447] width 627 height 110
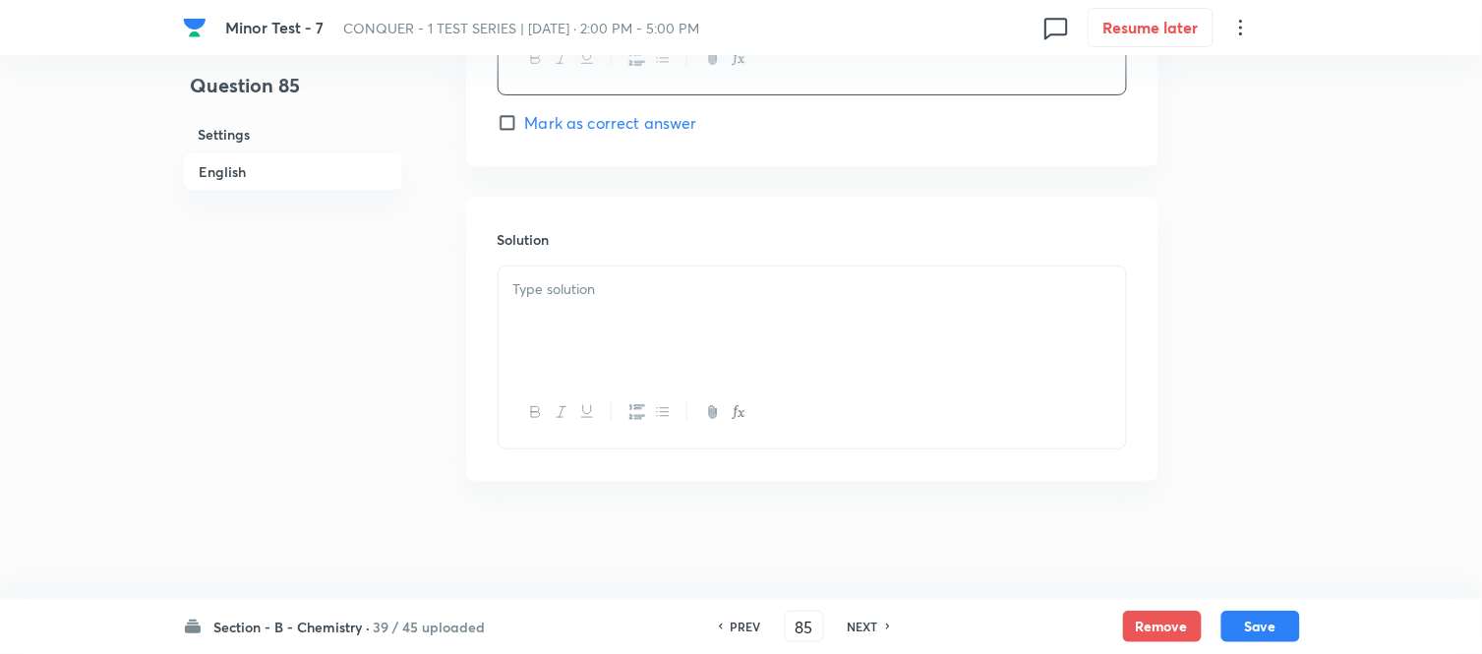
scroll to position [2012, 0]
click at [644, 352] on div at bounding box center [811, 321] width 627 height 110
click at [1262, 625] on button "Save" at bounding box center [1260, 624] width 79 height 31
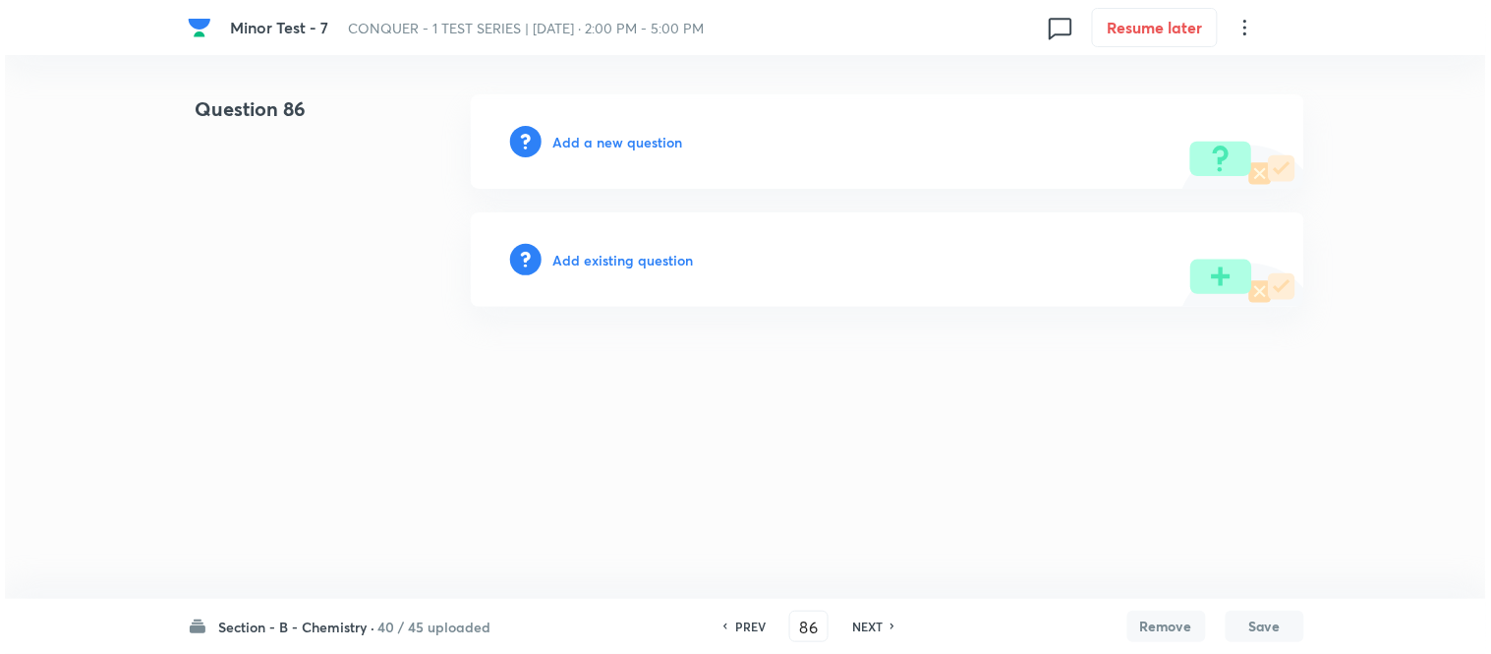
scroll to position [0, 0]
click at [590, 142] on h6 "Add a new question" at bounding box center [619, 142] width 130 height 21
click at [590, 142] on h6 "Choose a question type" at bounding box center [629, 142] width 151 height 21
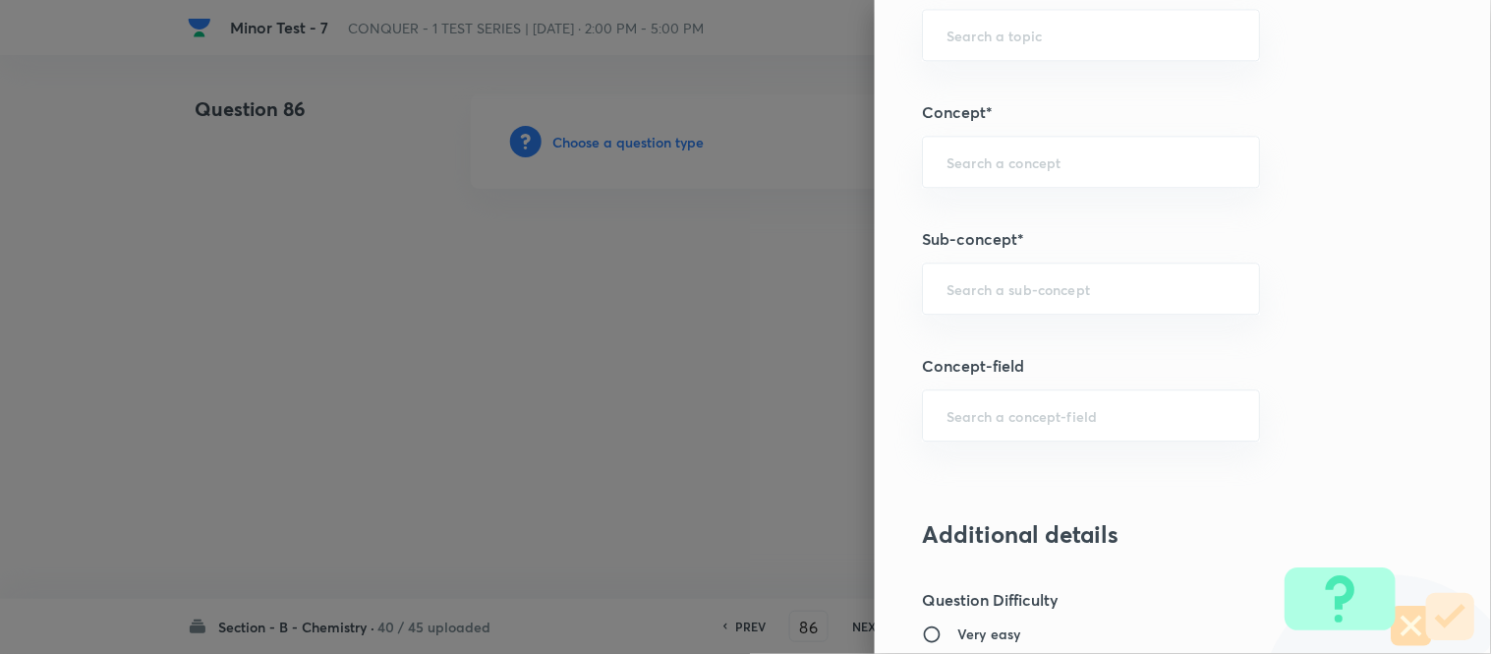
scroll to position [1203, 0]
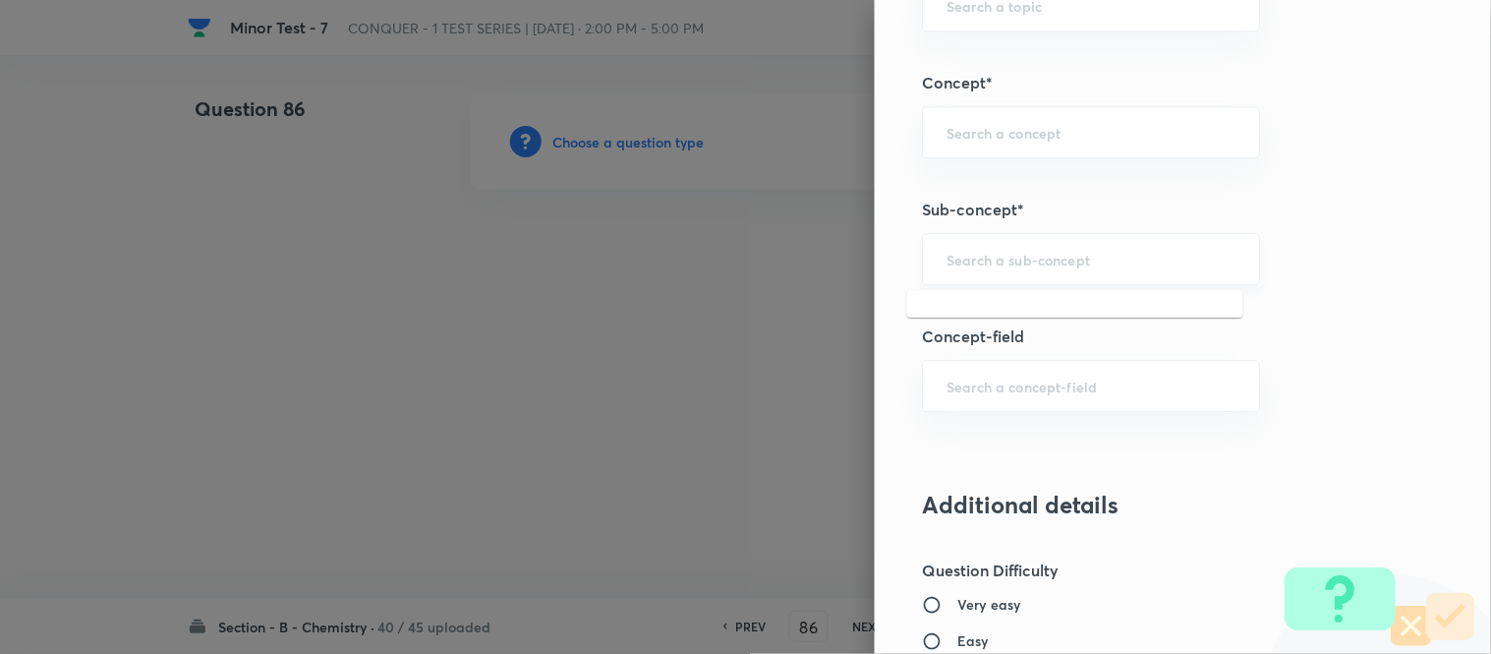
click at [1050, 262] on input "text" at bounding box center [1091, 259] width 289 height 19
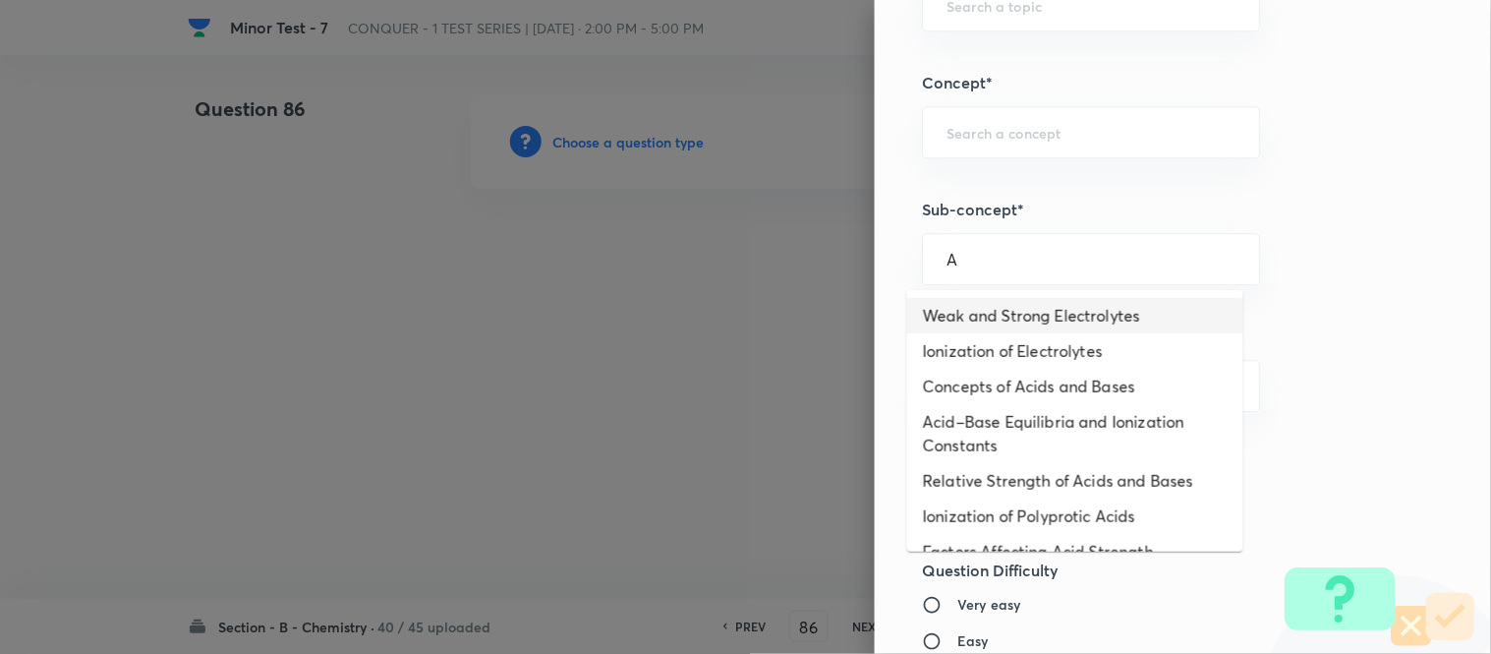
click at [969, 307] on li "Weak and Strong Electrolytes" at bounding box center [1075, 315] width 336 height 35
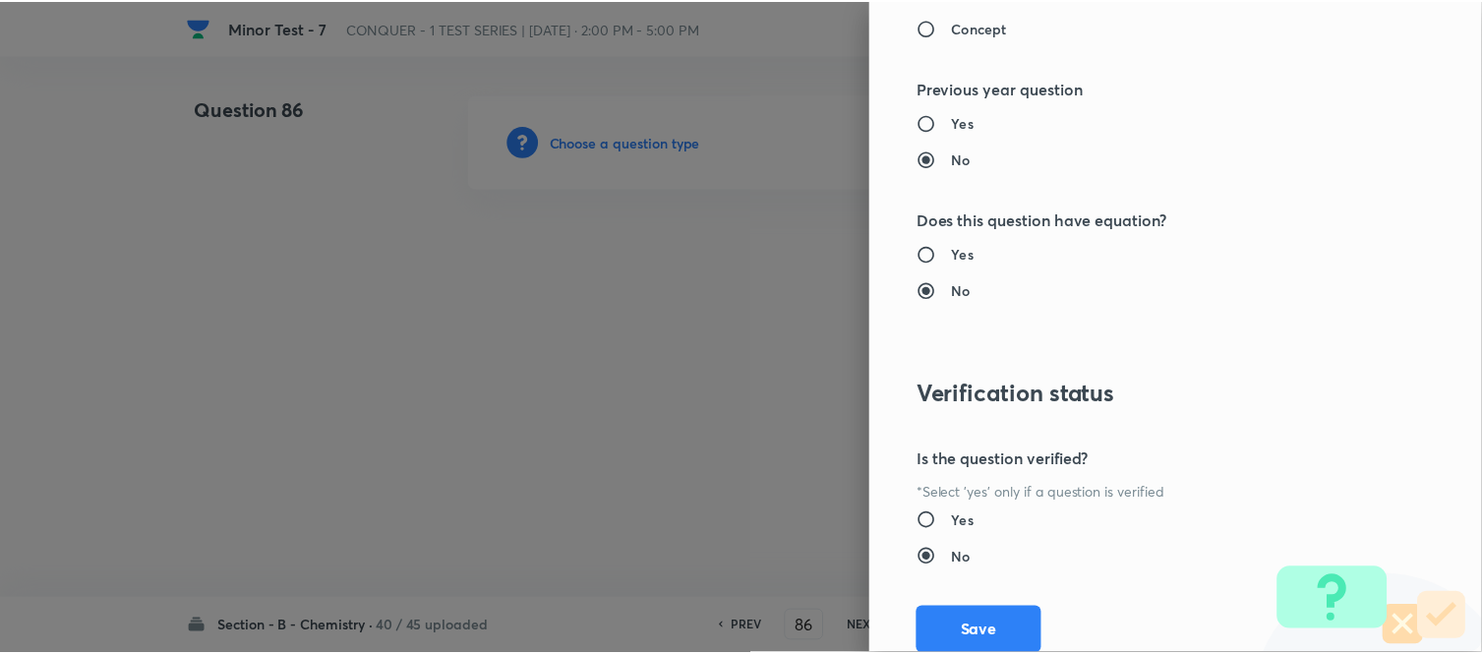
scroll to position [2158, 0]
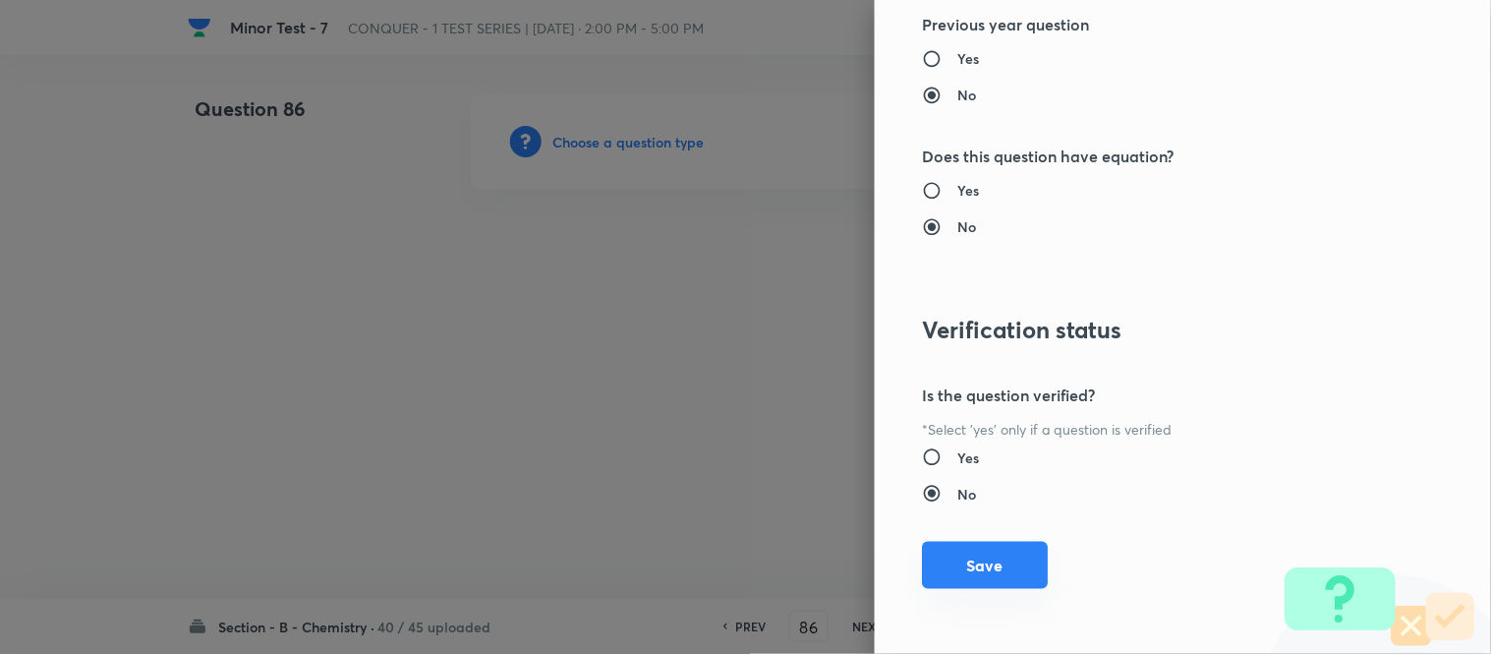
click at [980, 570] on button "Save" at bounding box center [985, 565] width 126 height 47
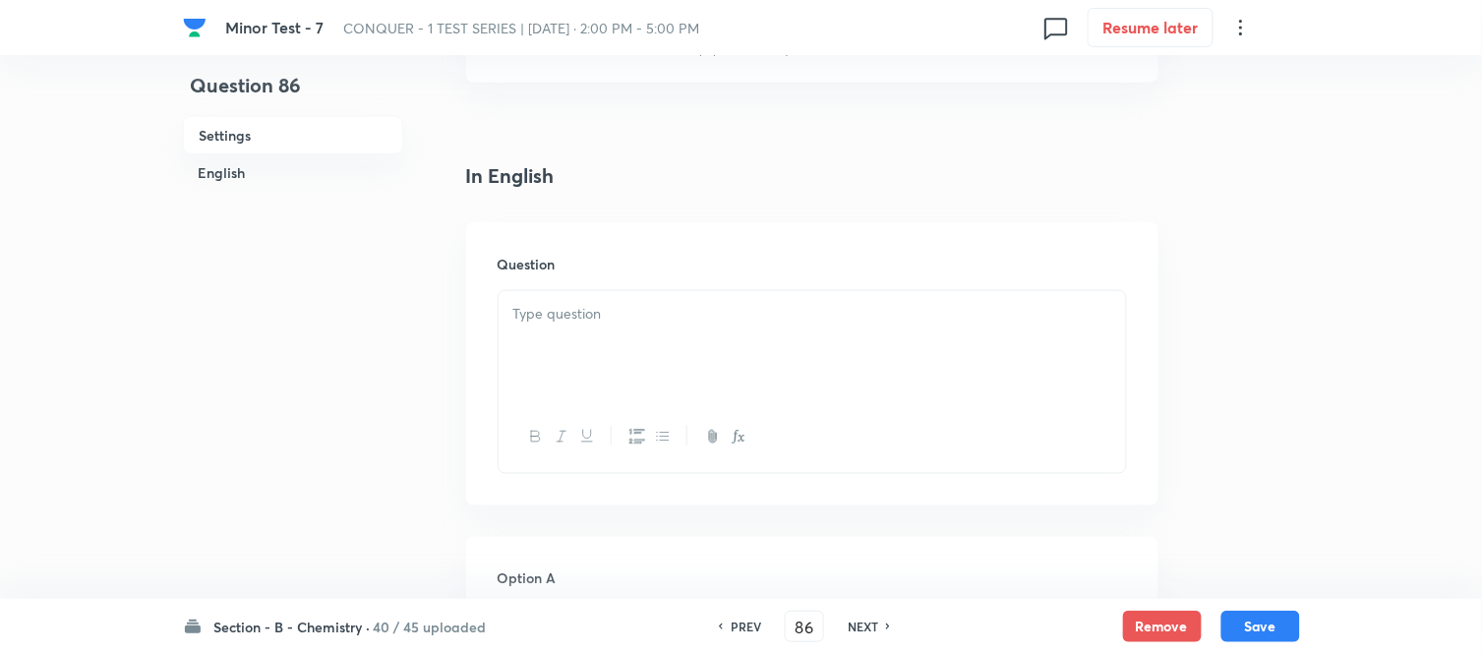
scroll to position [437, 0]
click at [656, 335] on div at bounding box center [811, 326] width 627 height 110
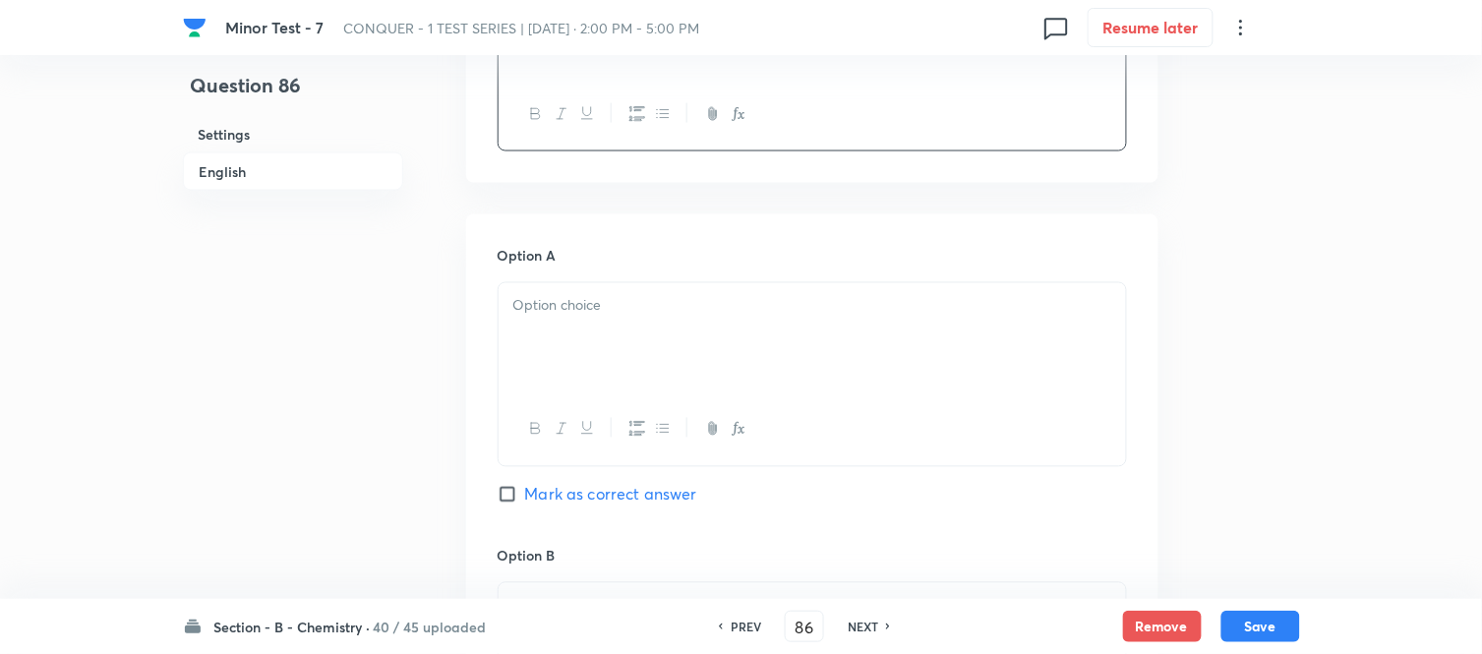
scroll to position [764, 0]
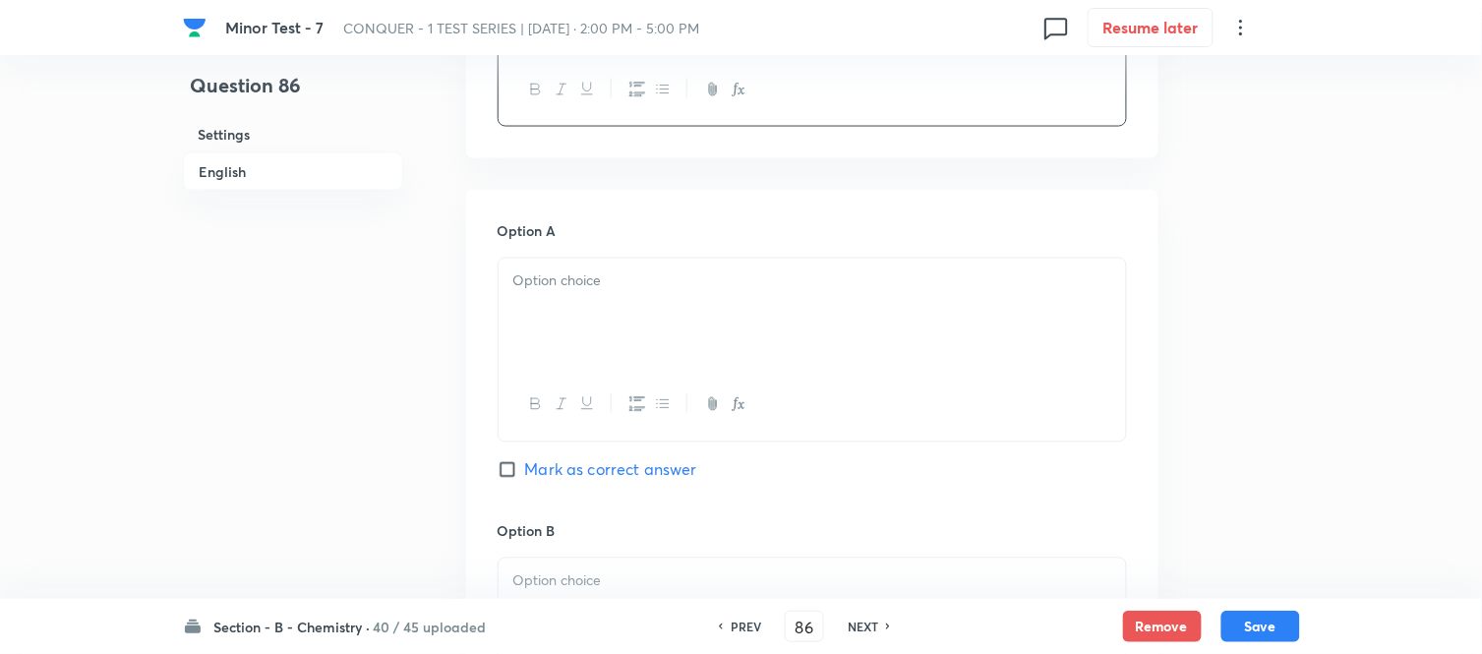
click at [671, 300] on div at bounding box center [811, 314] width 627 height 110
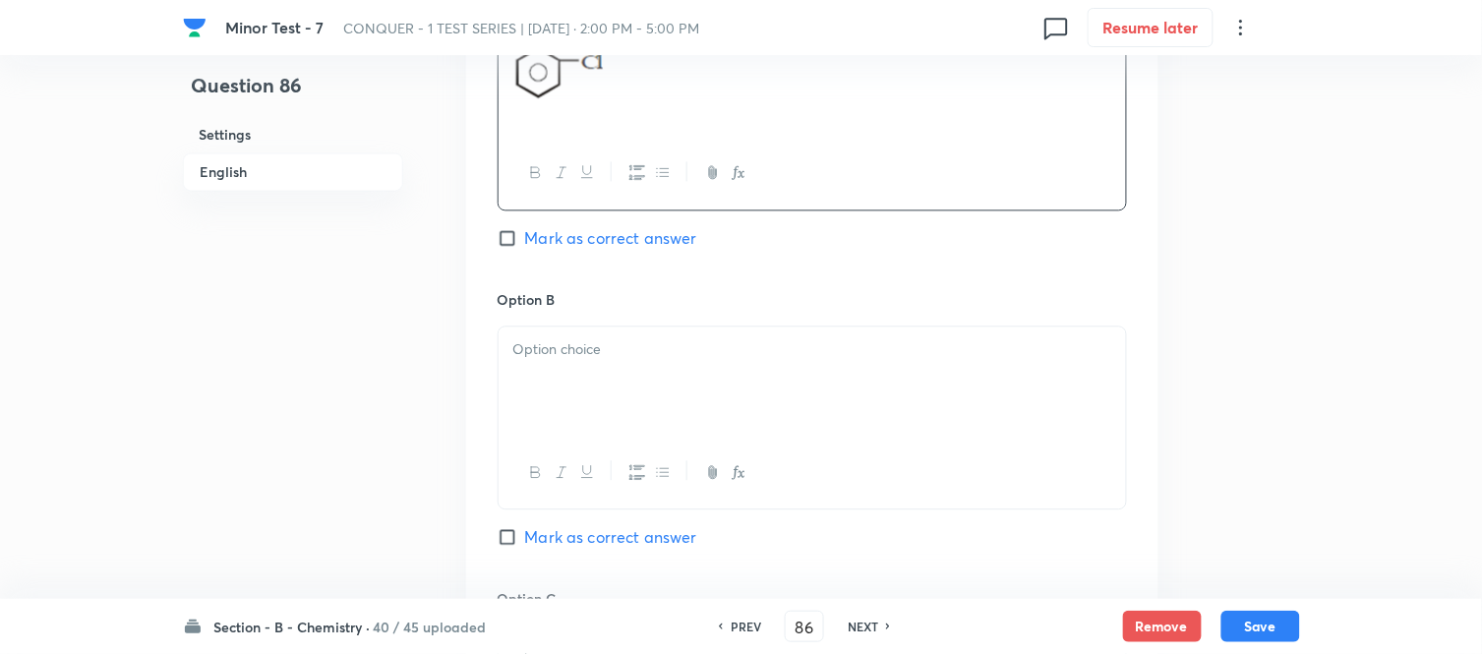
scroll to position [1092, 0]
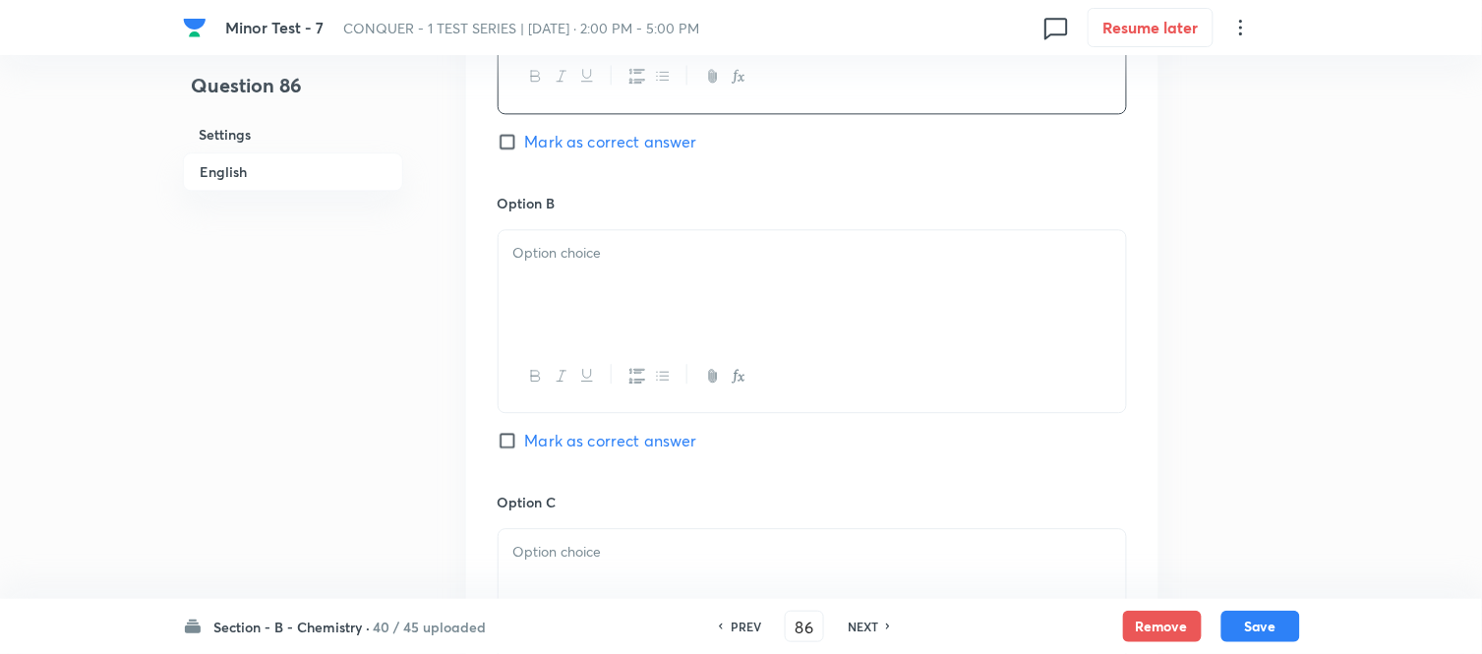
click at [631, 283] on div at bounding box center [811, 285] width 627 height 110
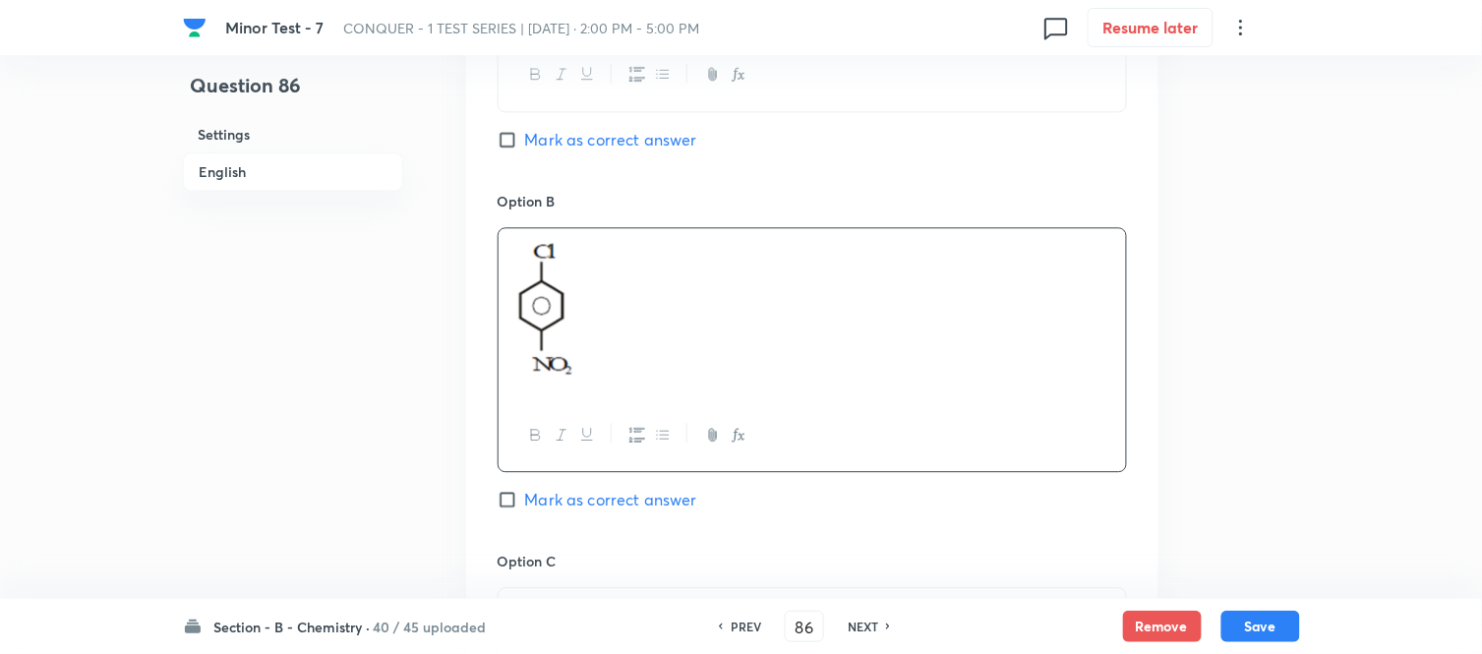
scroll to position [1420, 0]
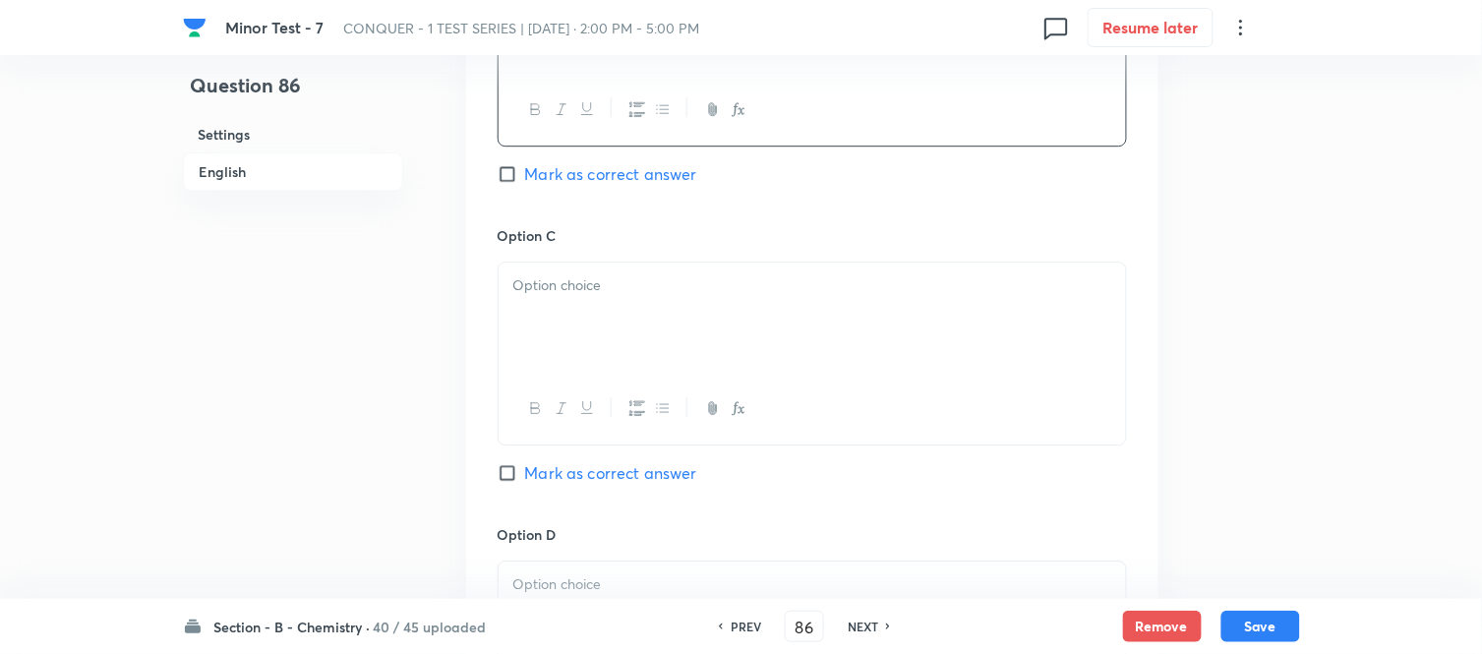
click at [603, 312] on div at bounding box center [811, 318] width 627 height 110
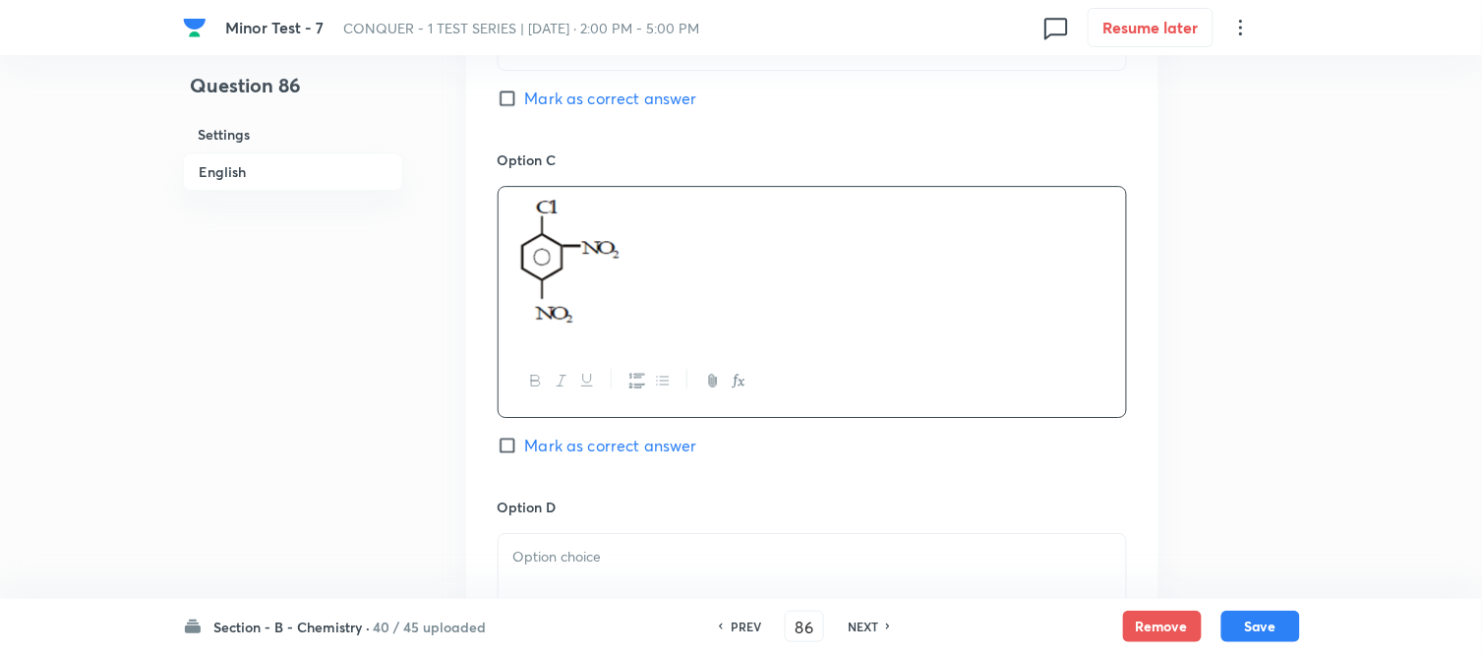
scroll to position [1638, 0]
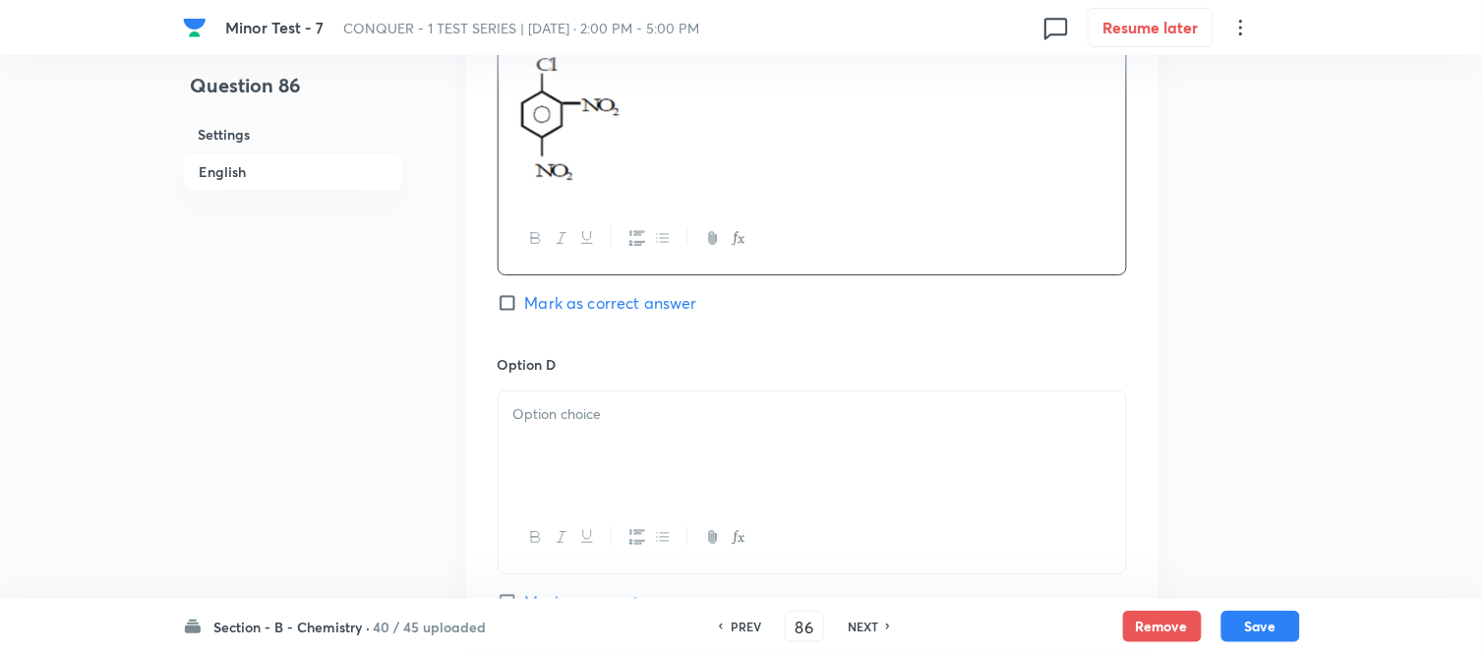
click at [661, 400] on div at bounding box center [811, 446] width 627 height 110
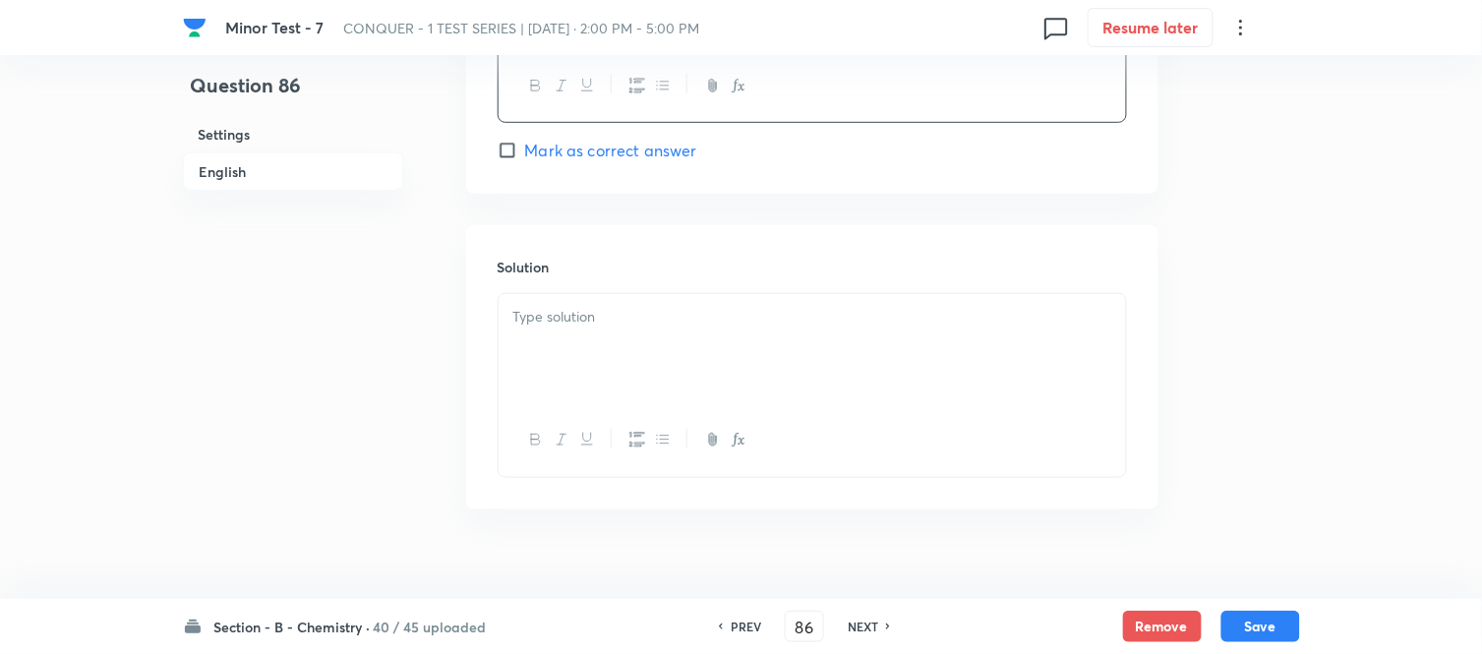
scroll to position [2178, 0]
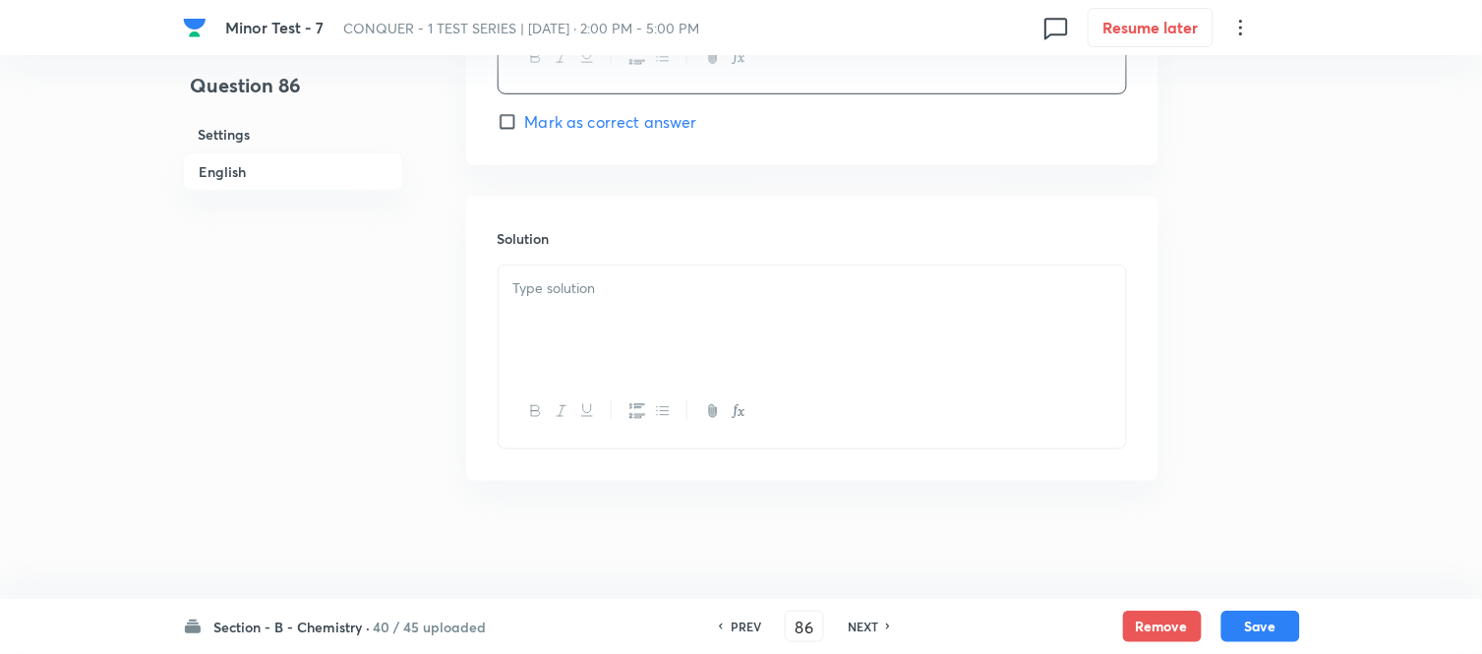
click at [647, 296] on p at bounding box center [812, 288] width 598 height 23
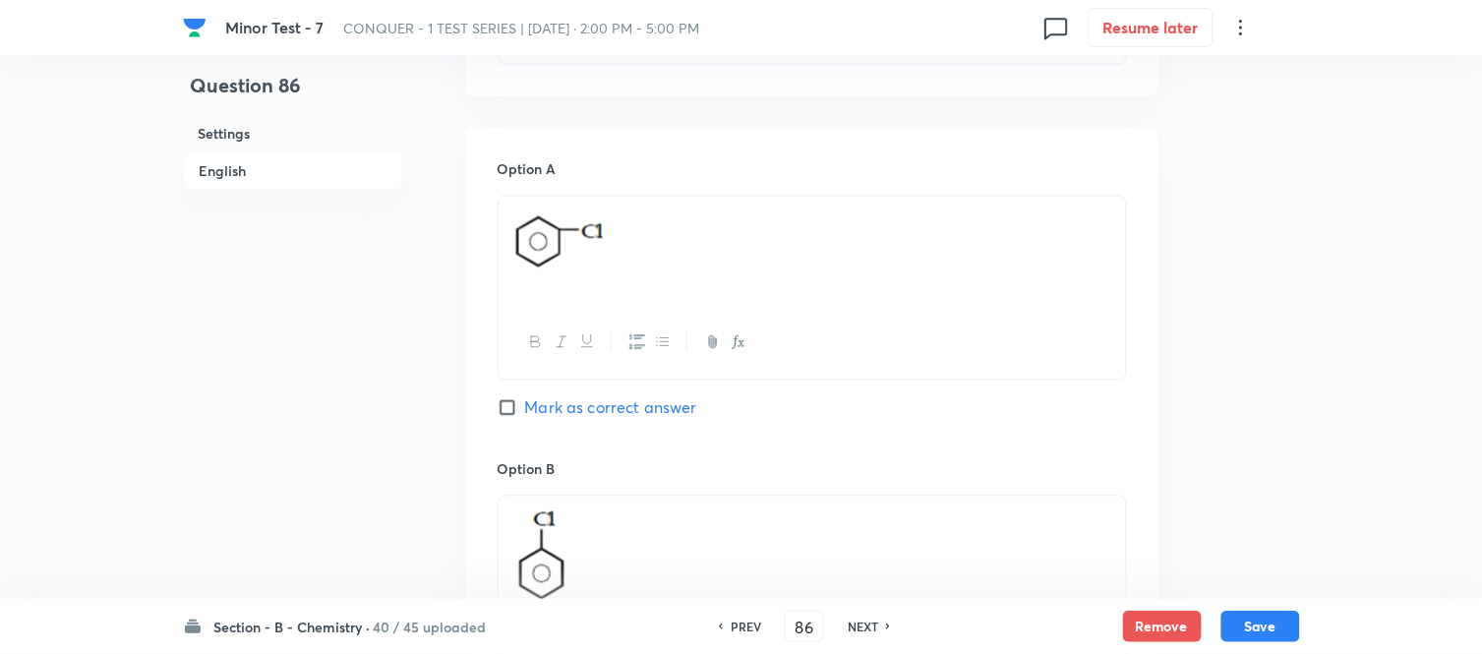
scroll to position [758, 0]
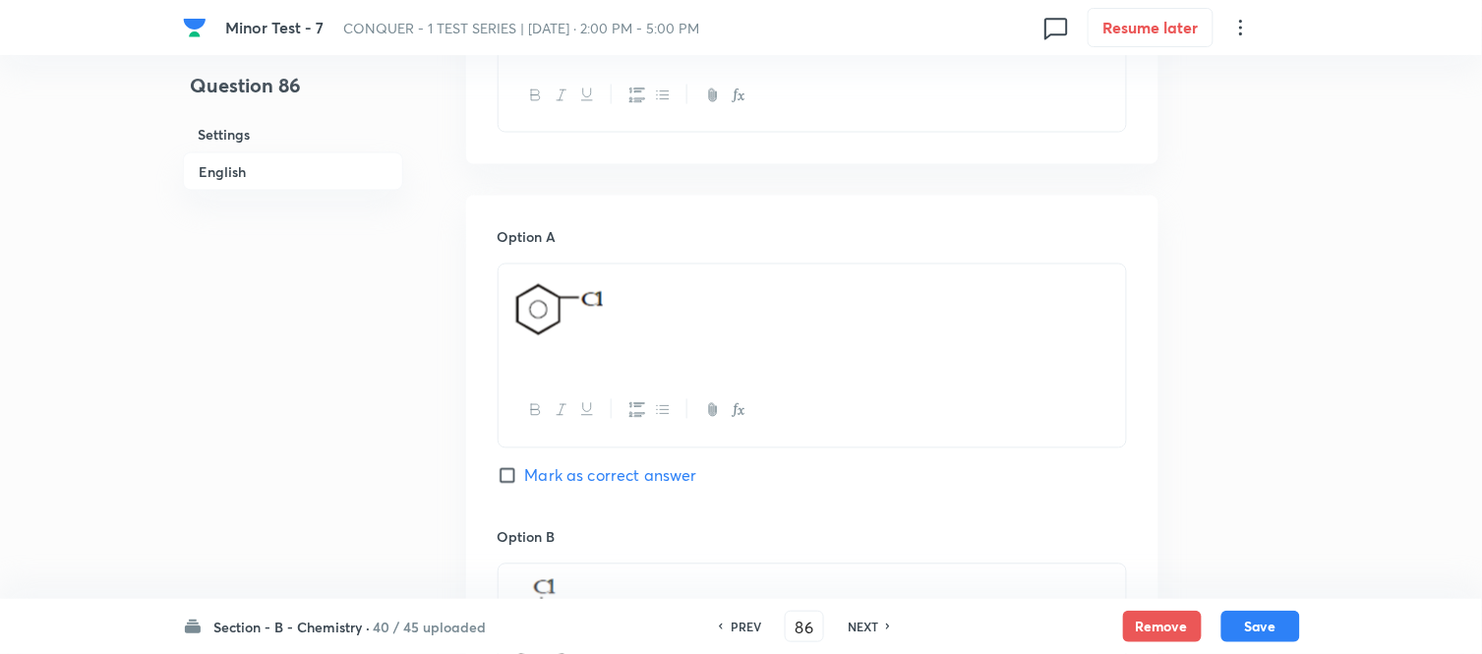
click at [517, 474] on input "Mark as correct answer" at bounding box center [511, 476] width 28 height 20
click at [1275, 627] on button "Save" at bounding box center [1260, 624] width 79 height 31
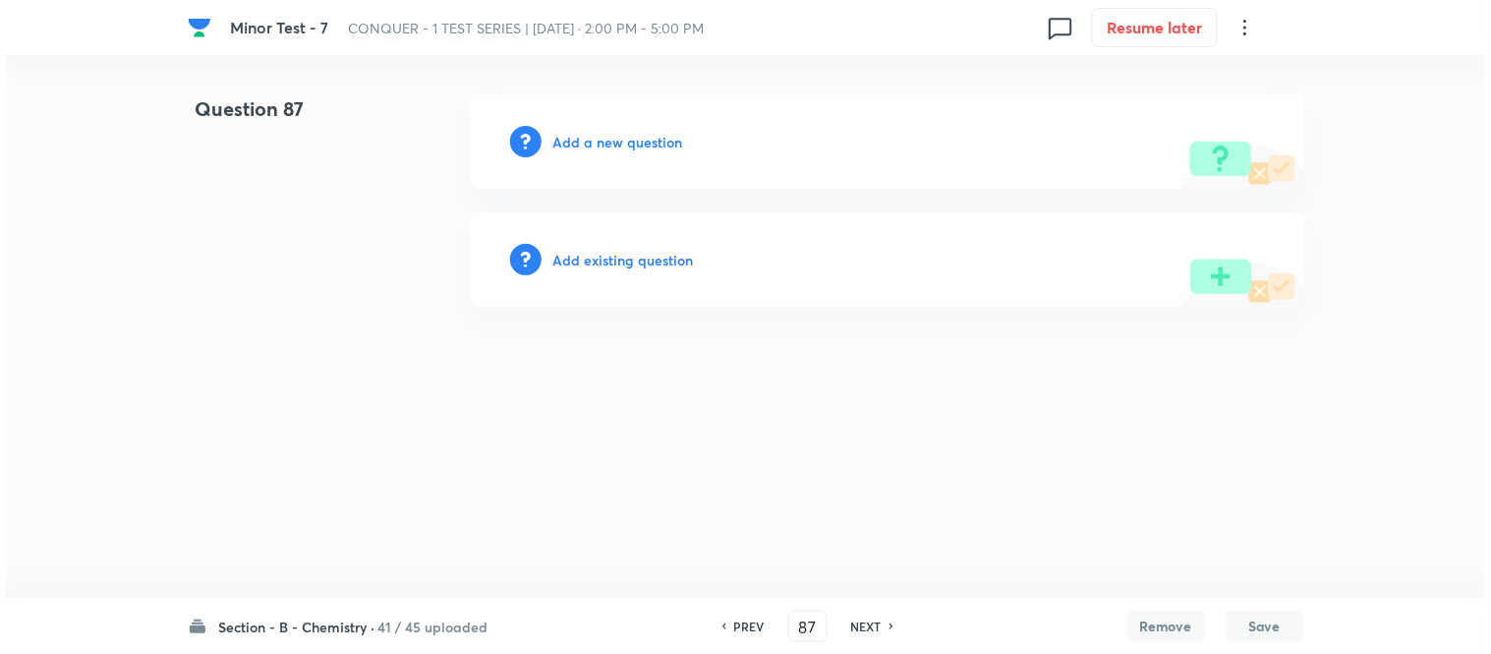
scroll to position [0, 0]
click at [593, 148] on h6 "Add a new question" at bounding box center [619, 142] width 130 height 21
click at [593, 145] on h6 "Choose a question type" at bounding box center [629, 142] width 151 height 21
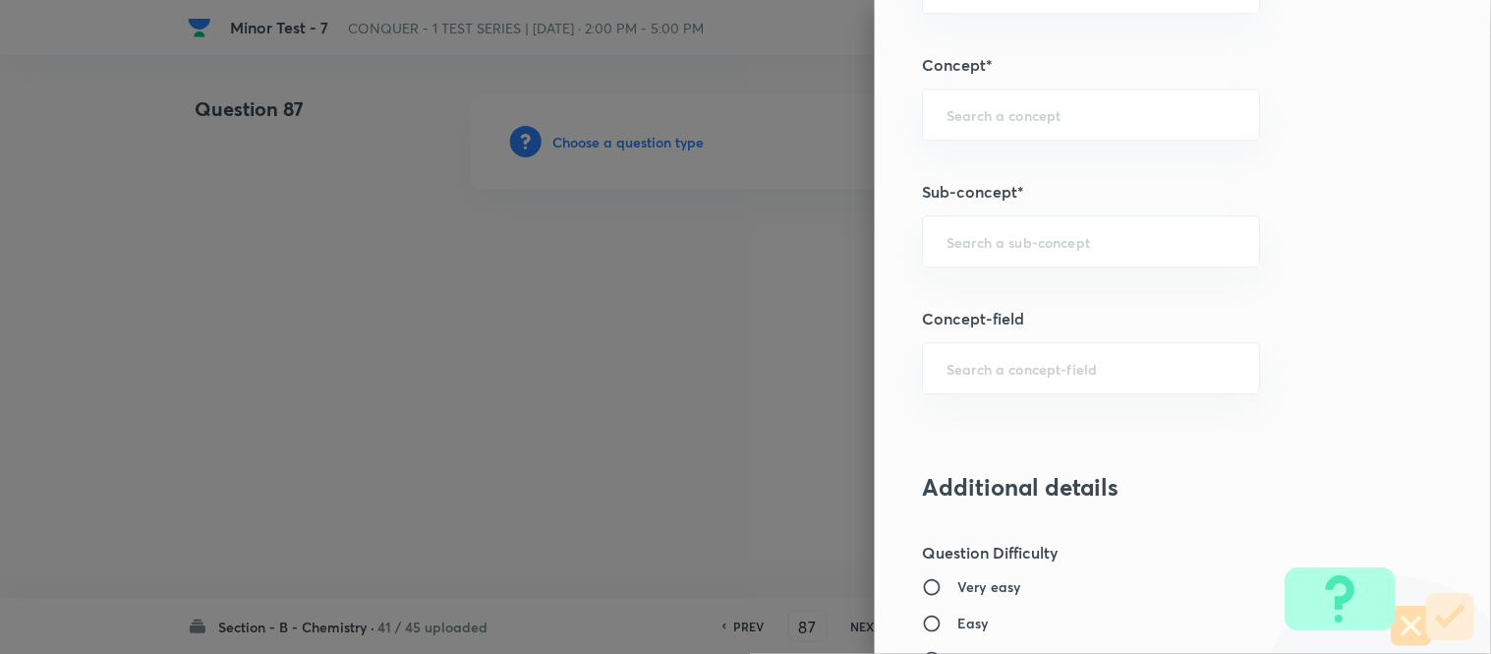
scroll to position [1311, 0]
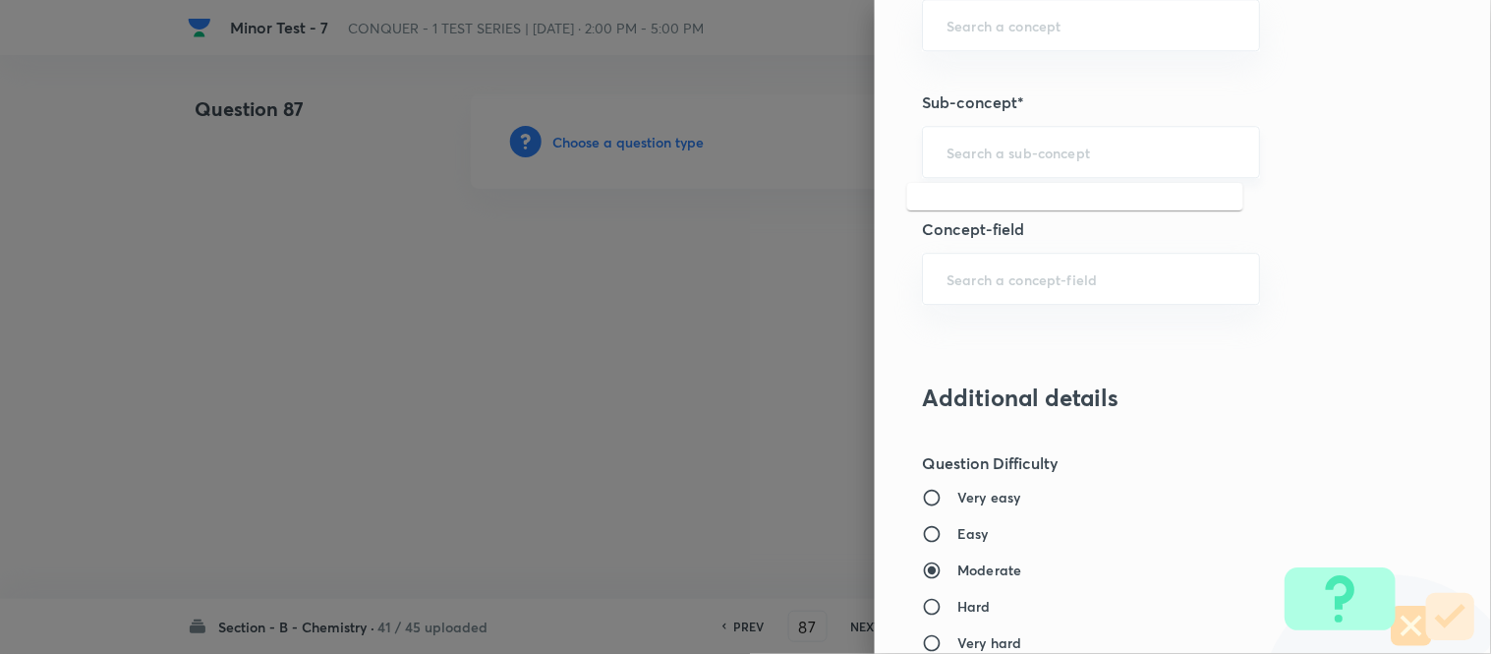
click at [1091, 155] on input "text" at bounding box center [1091, 152] width 289 height 19
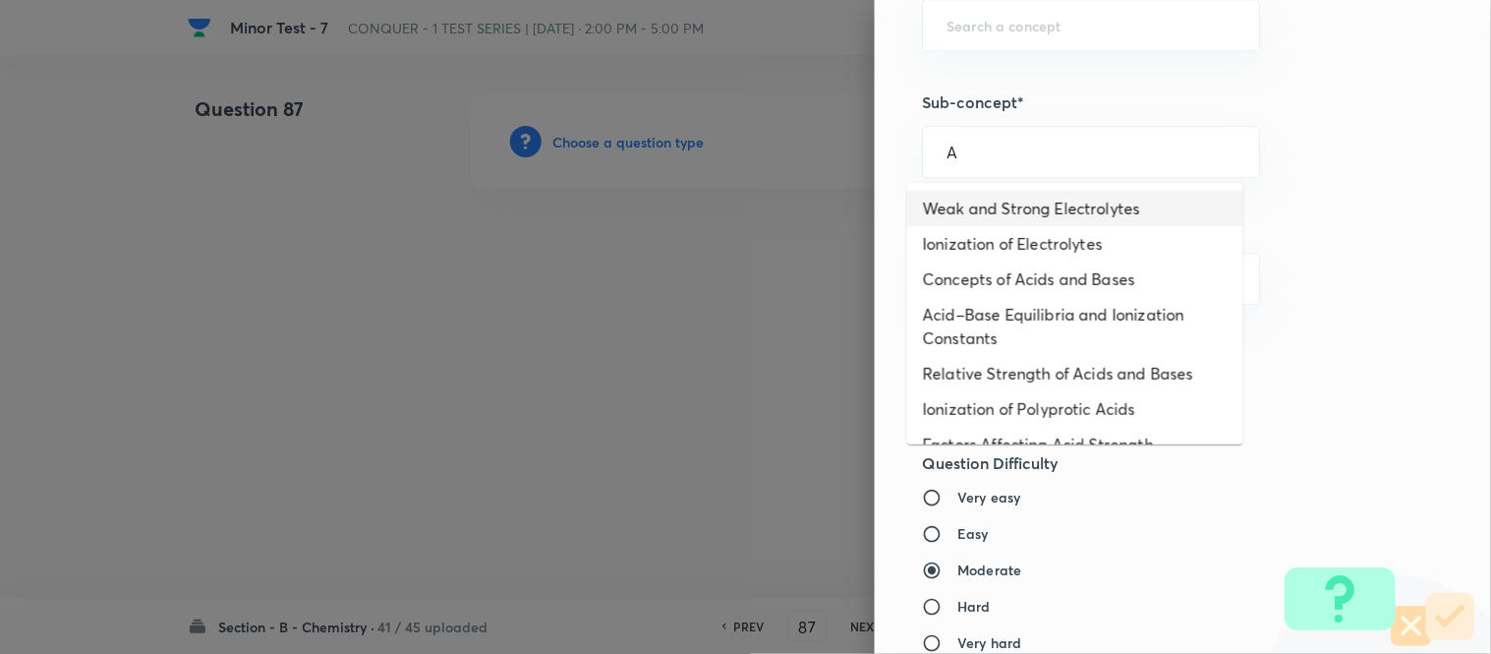
click at [1000, 203] on li "Weak and Strong Electrolytes" at bounding box center [1075, 208] width 336 height 35
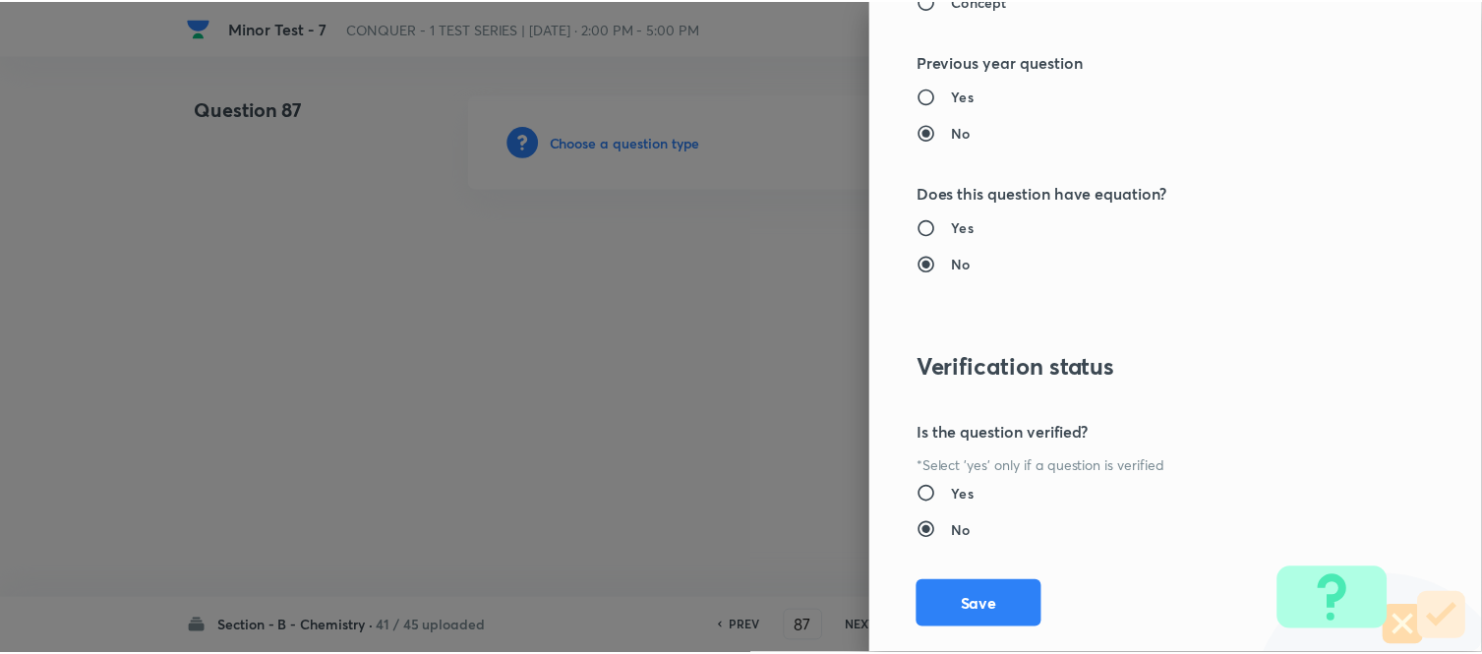
scroll to position [2158, 0]
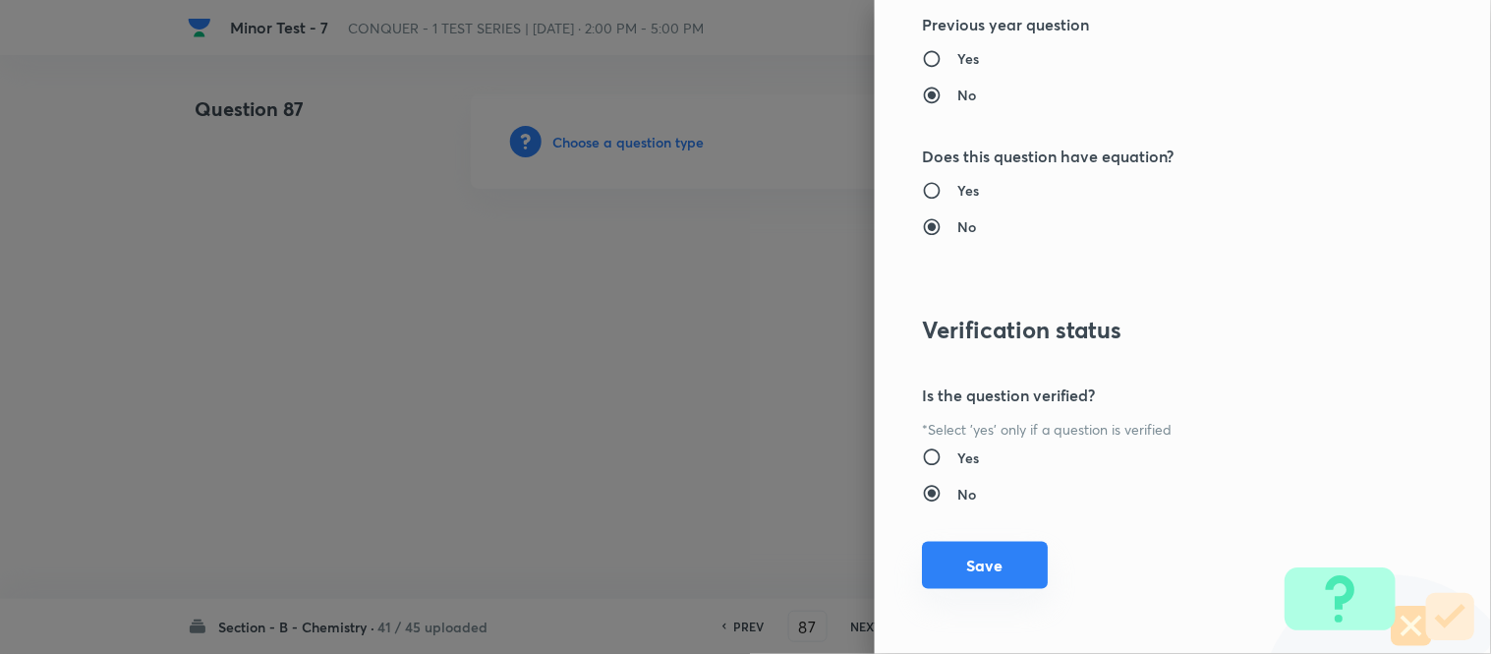
click at [961, 565] on button "Save" at bounding box center [985, 565] width 126 height 47
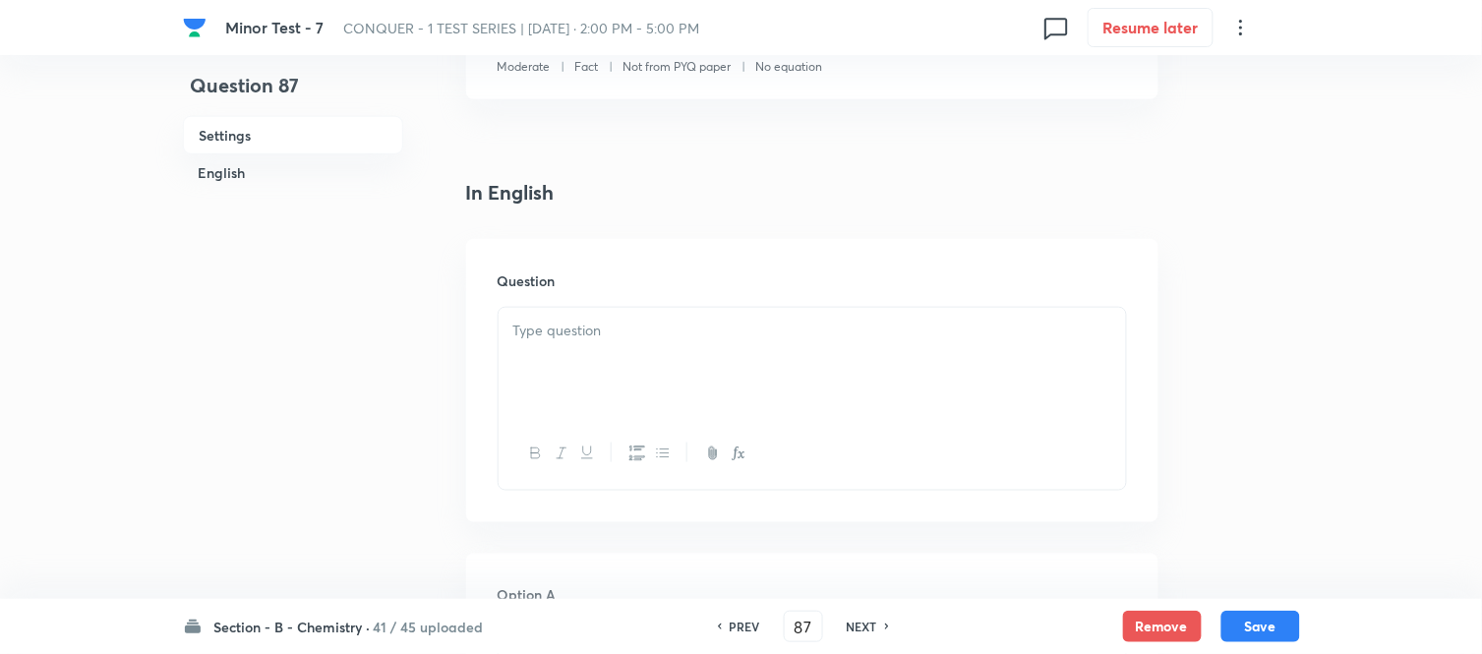
scroll to position [437, 0]
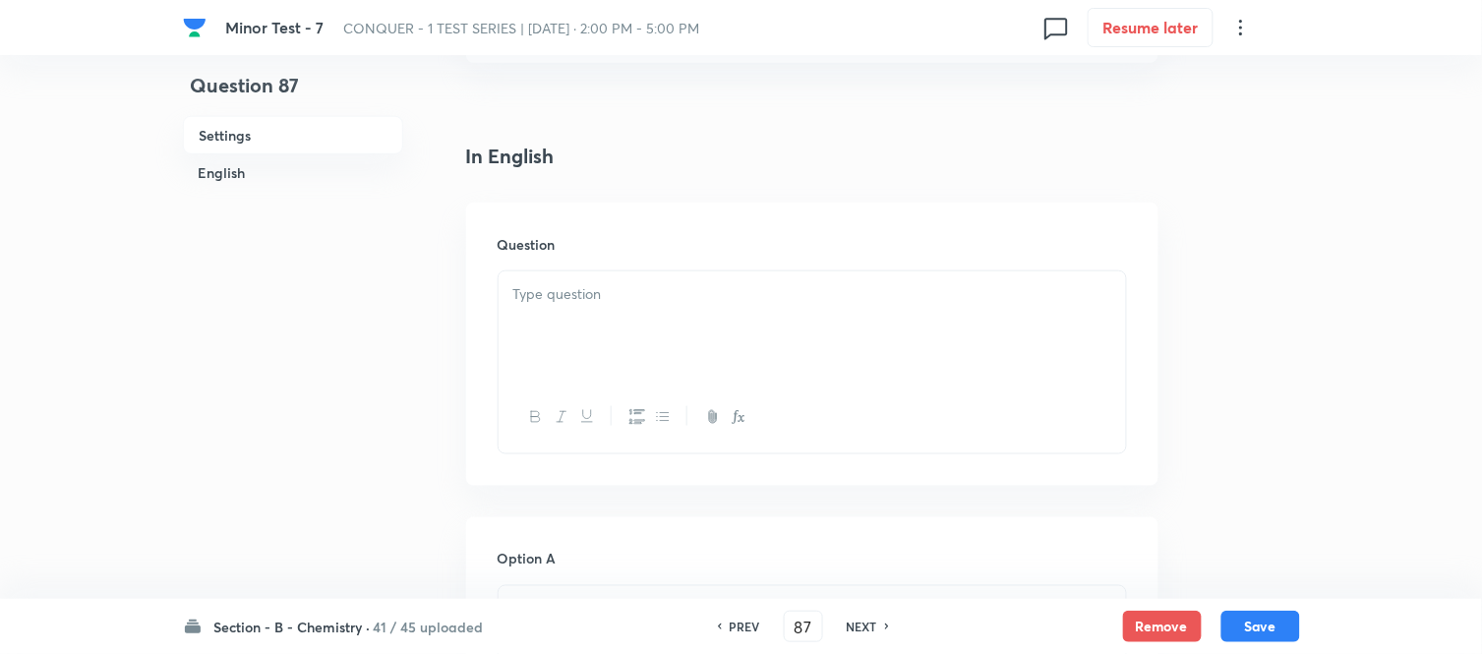
click at [701, 293] on p at bounding box center [812, 294] width 598 height 23
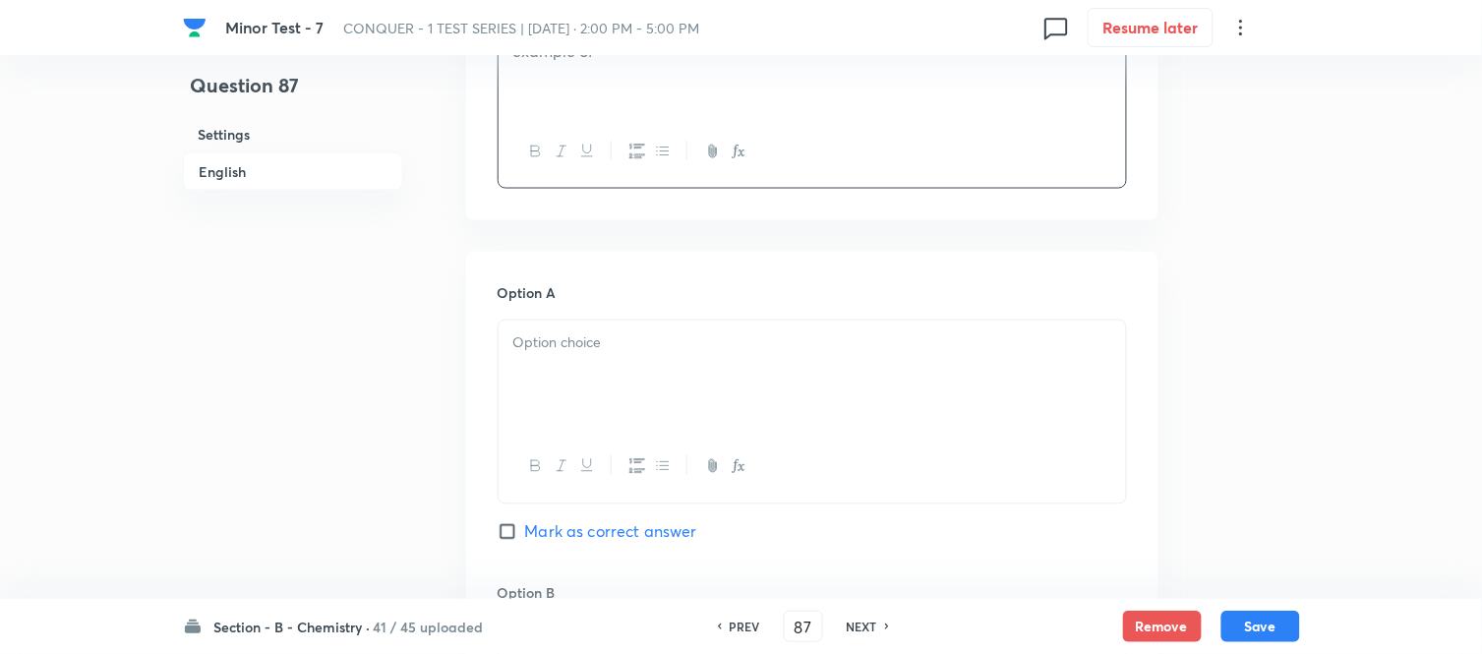
scroll to position [764, 0]
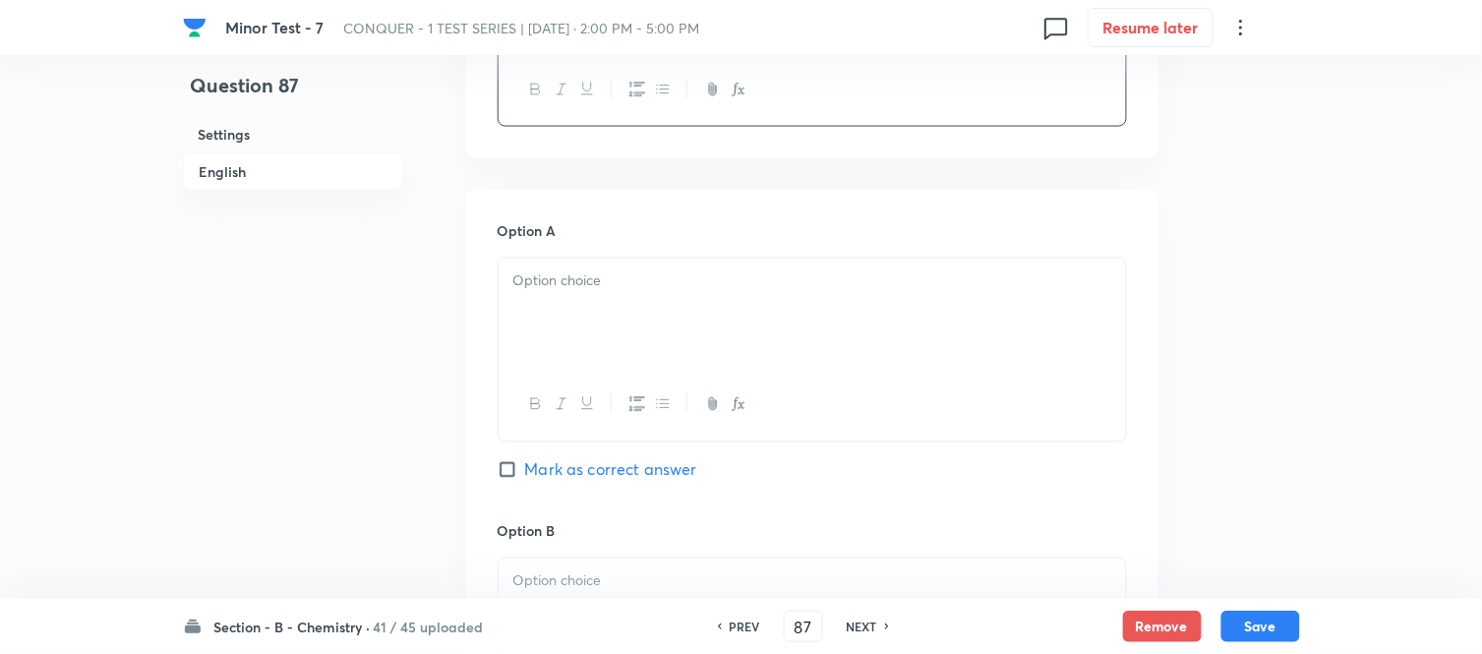
click at [651, 319] on div at bounding box center [811, 314] width 627 height 110
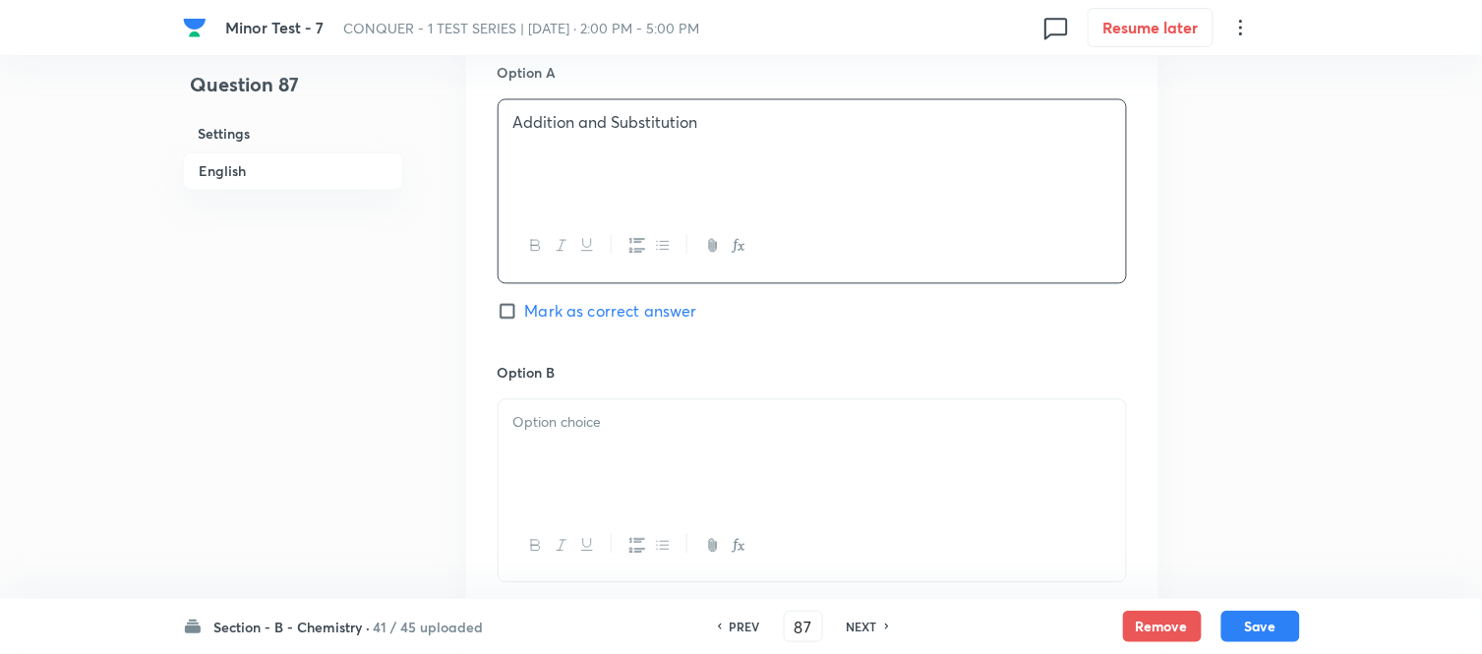
scroll to position [1092, 0]
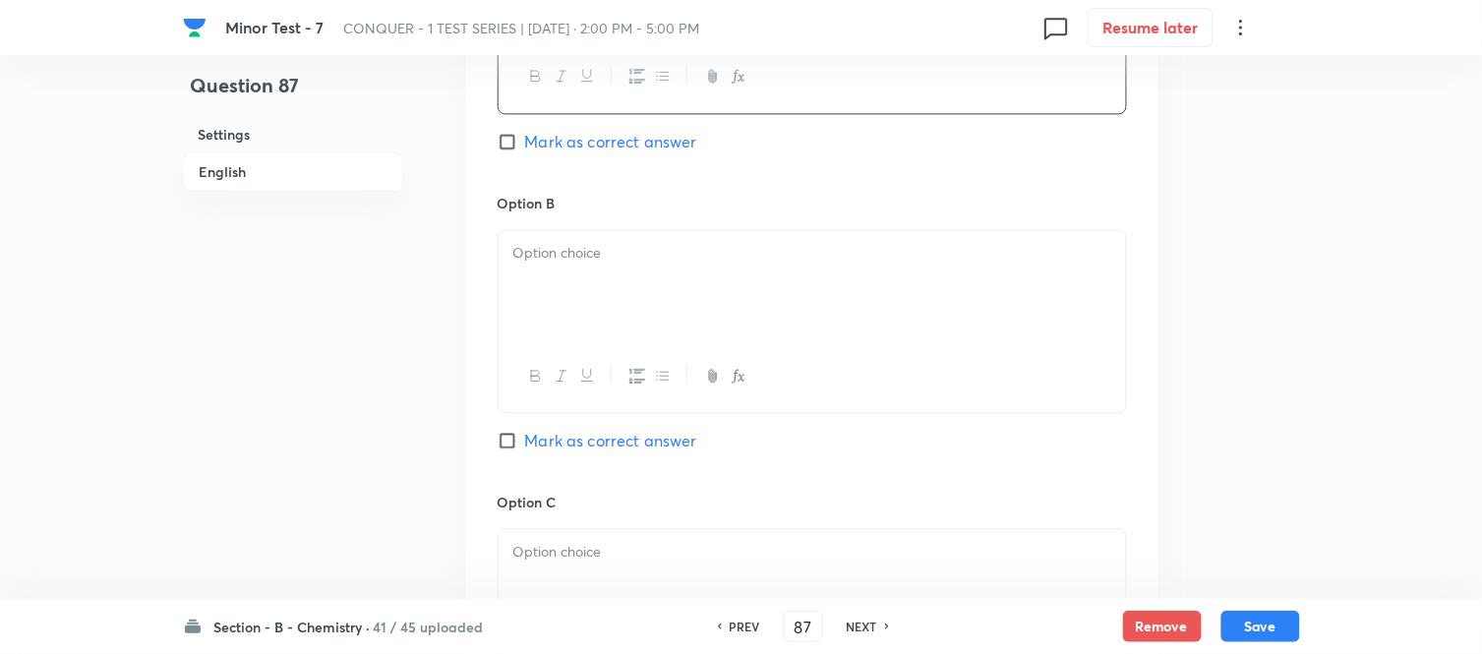
click at [667, 287] on div at bounding box center [811, 285] width 627 height 110
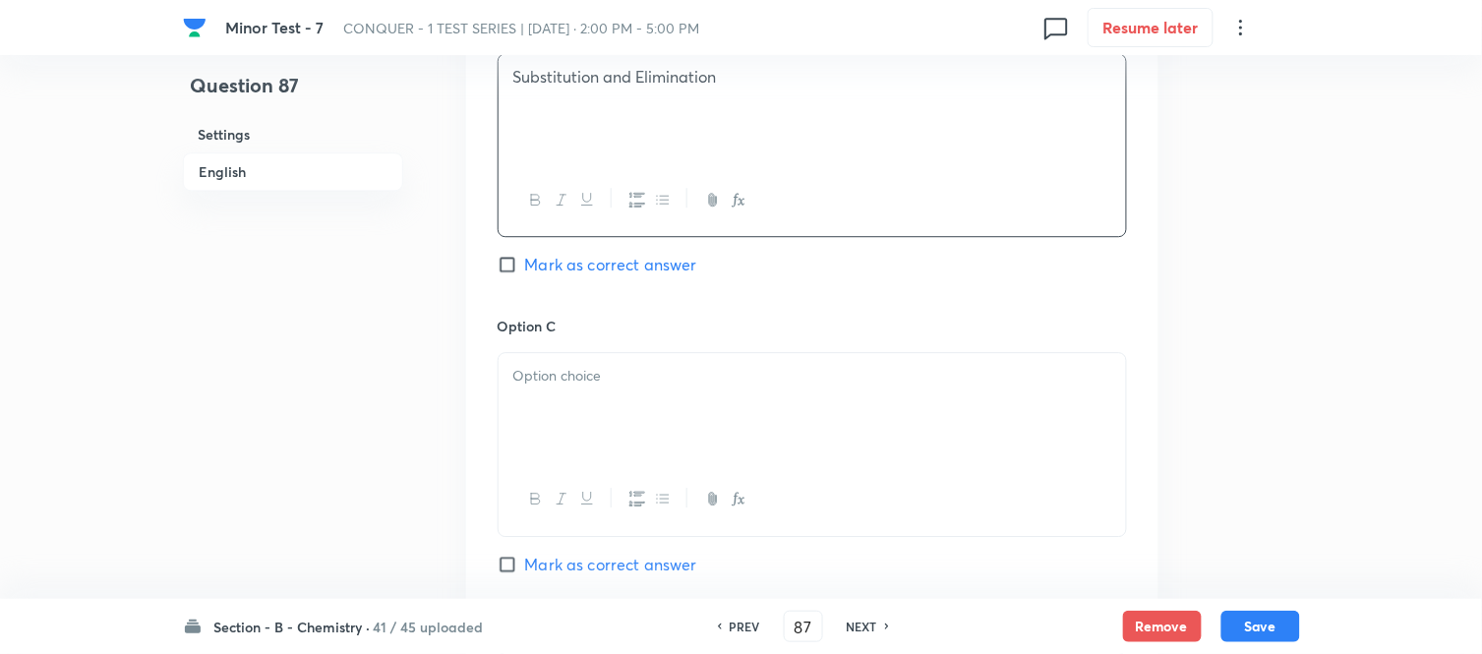
scroll to position [1311, 0]
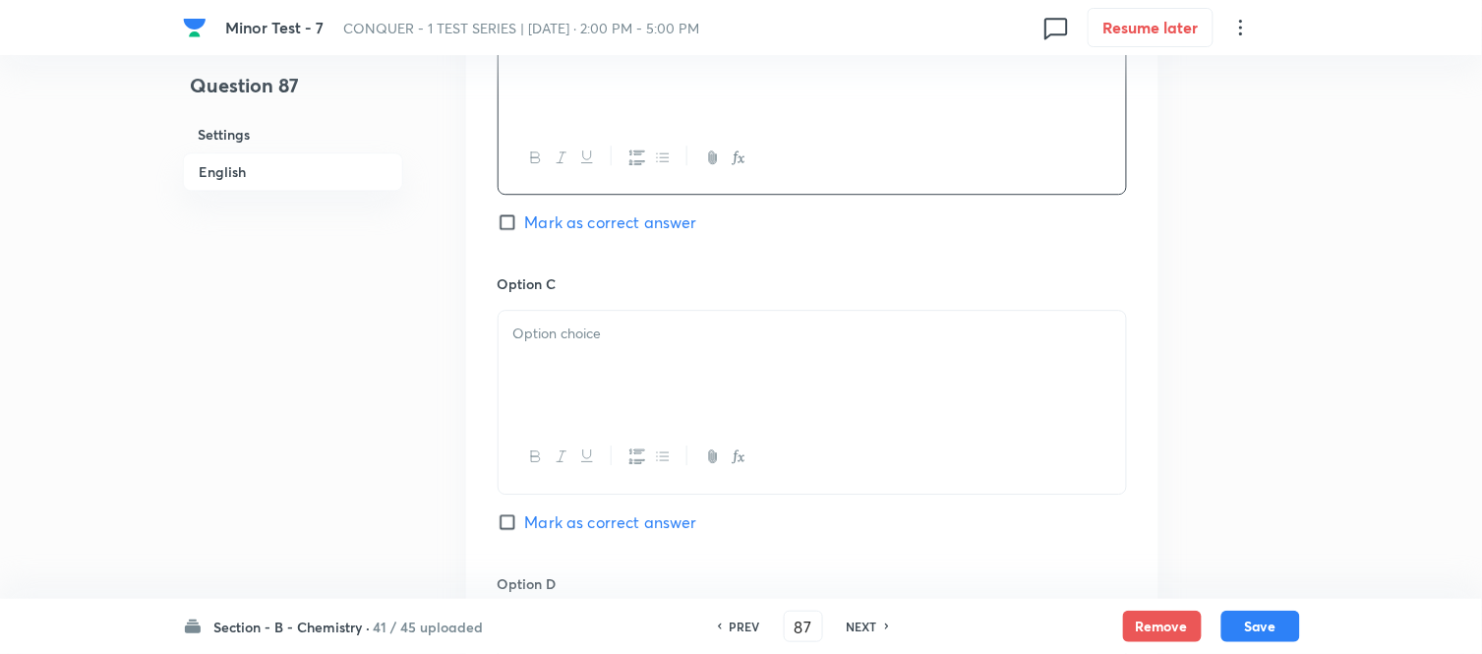
click at [624, 337] on p at bounding box center [812, 333] width 598 height 23
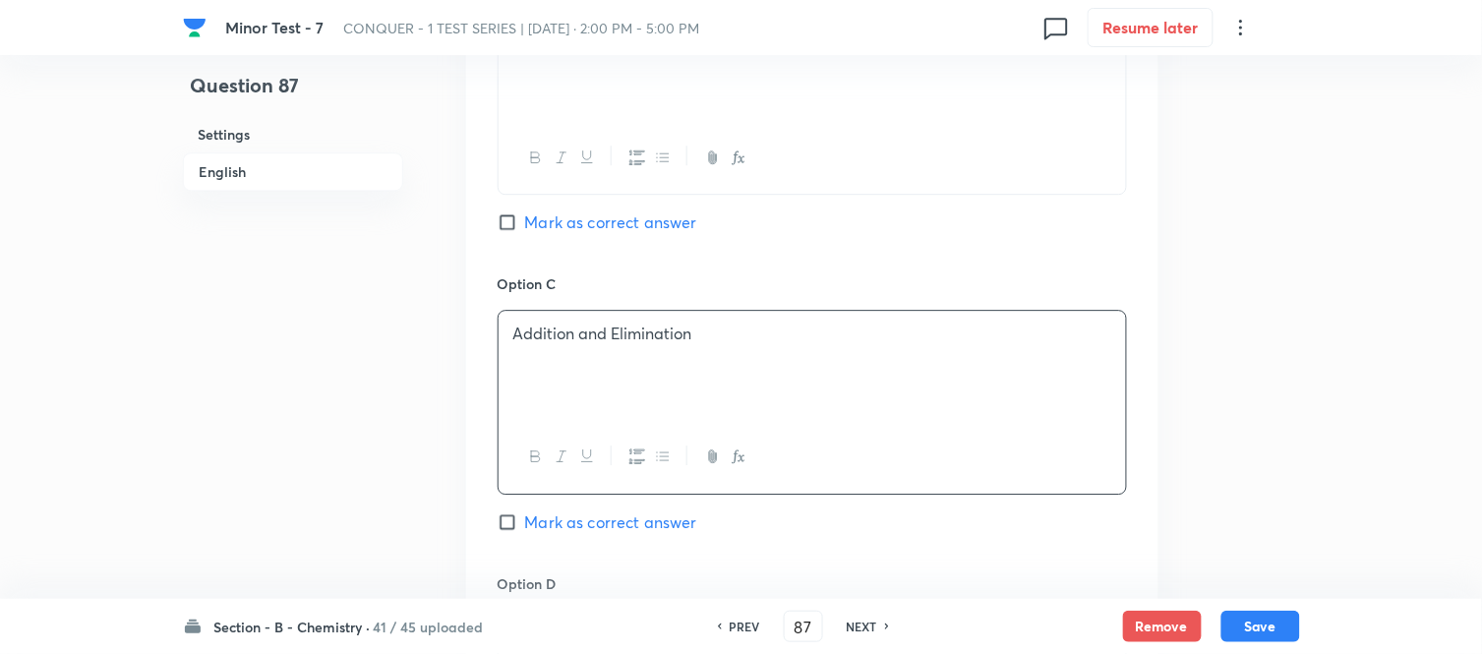
click at [526, 524] on span "Mark as correct answer" at bounding box center [611, 522] width 172 height 24
click at [525, 524] on input "Mark as correct answer" at bounding box center [511, 522] width 28 height 20
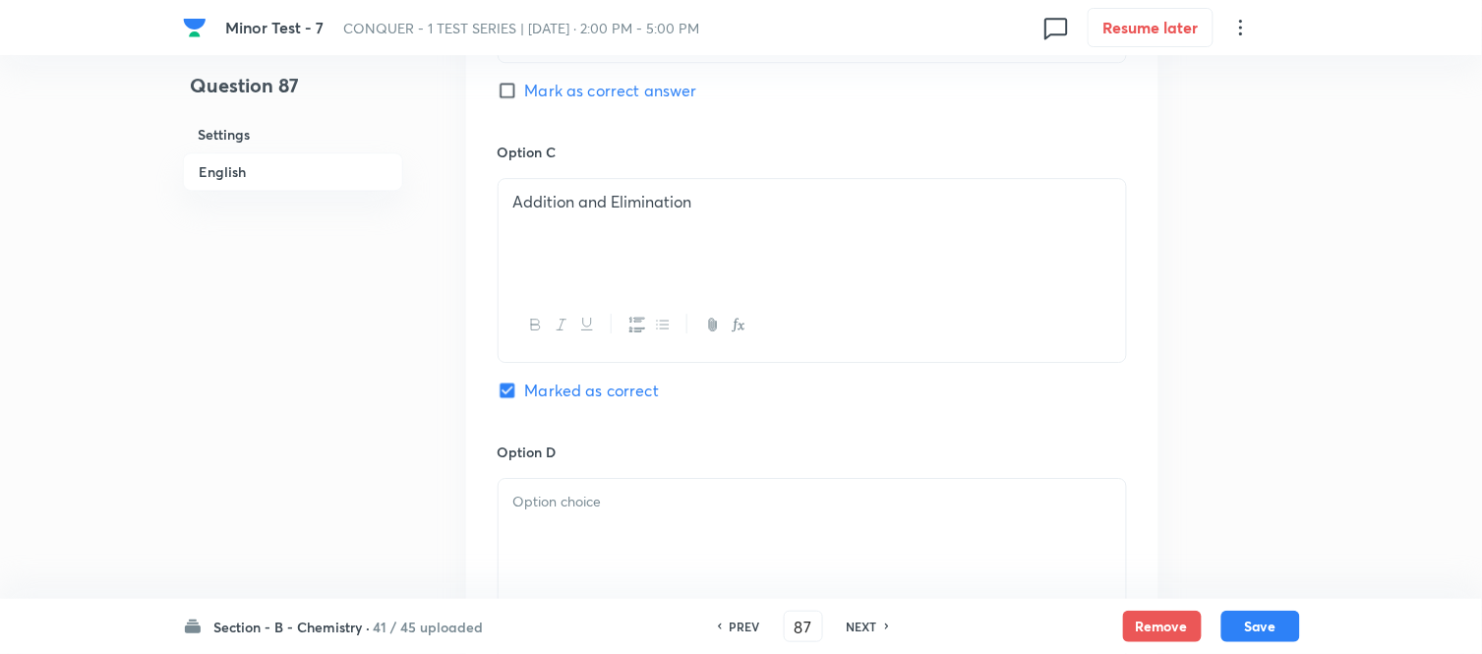
scroll to position [1638, 0]
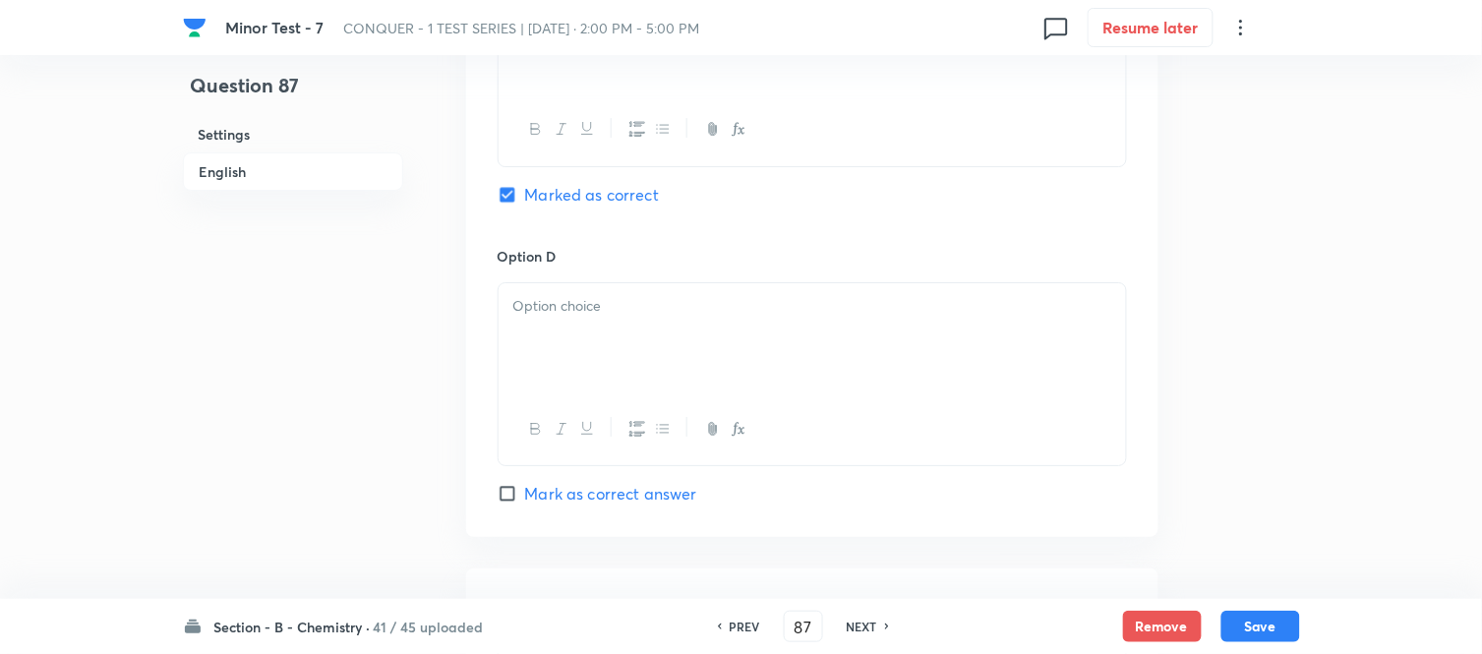
click at [670, 327] on div at bounding box center [811, 338] width 627 height 110
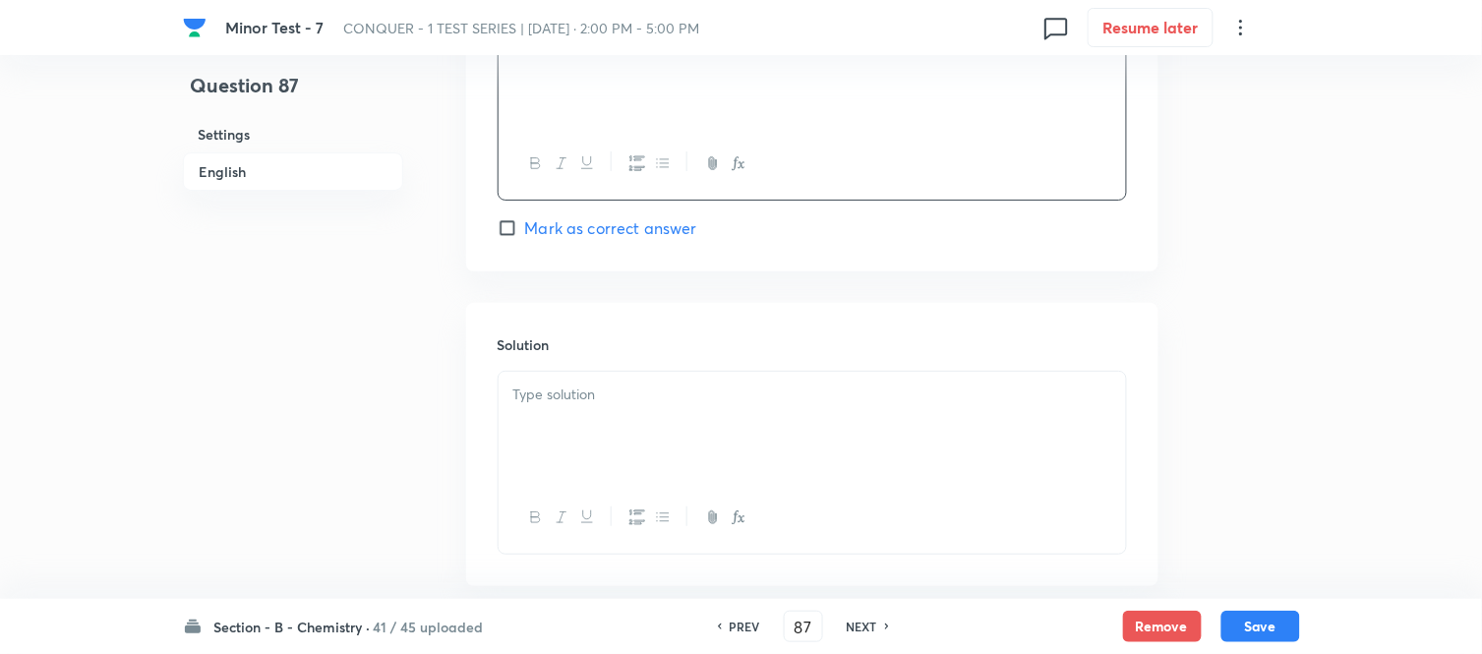
scroll to position [1966, 0]
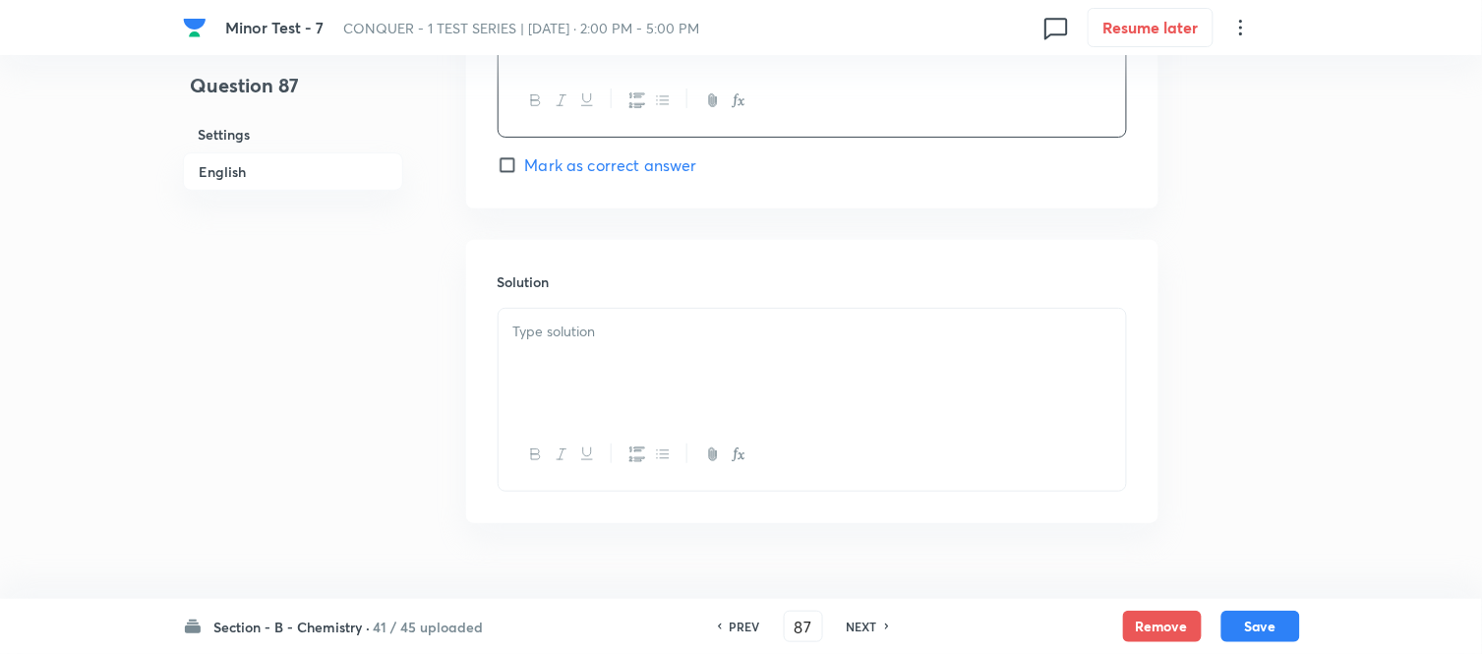
click at [659, 343] on p at bounding box center [812, 332] width 598 height 23
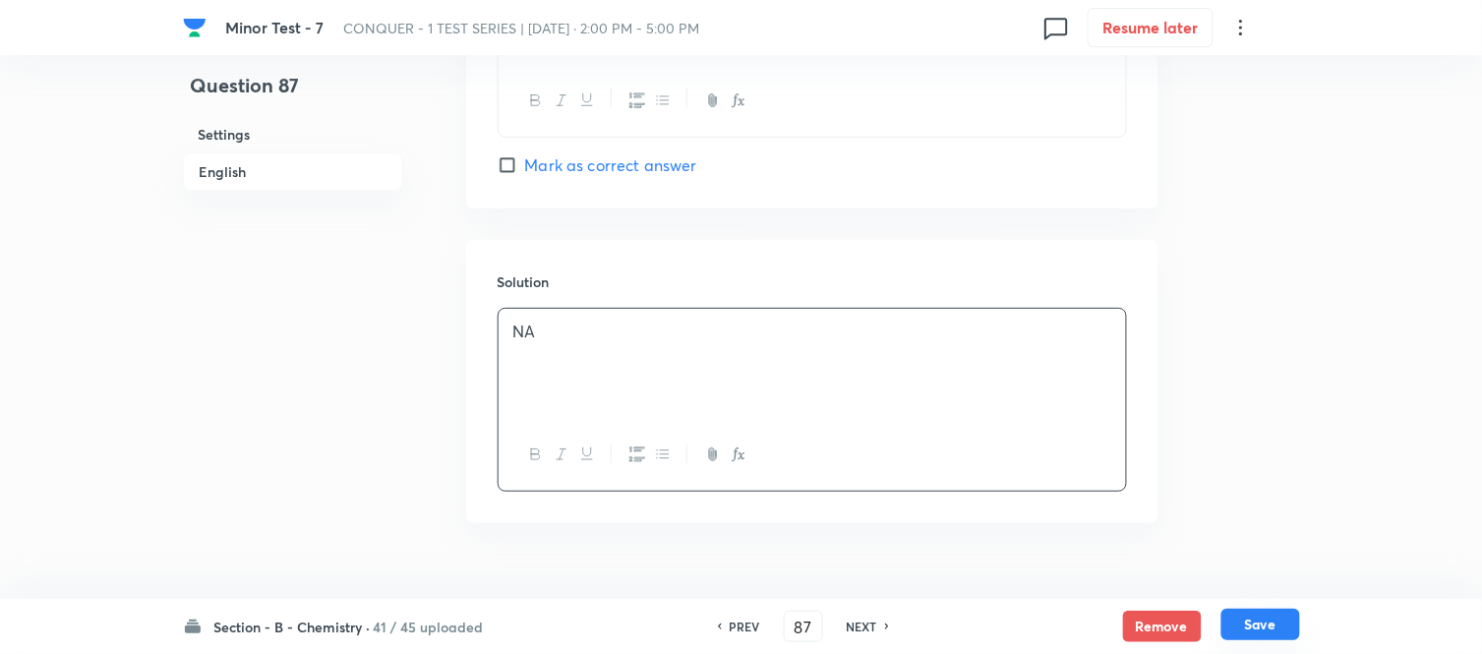
click at [1253, 619] on button "Save" at bounding box center [1260, 624] width 79 height 31
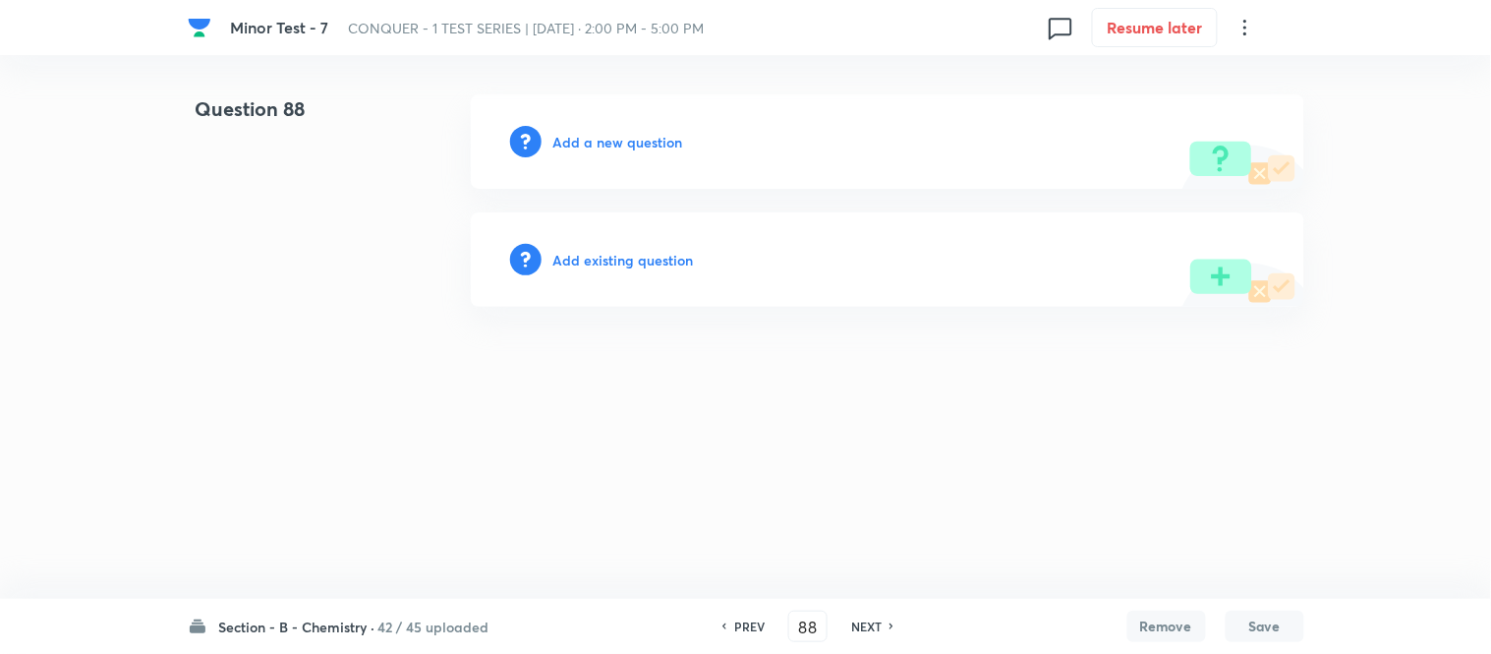
click at [586, 143] on h6 "Add a new question" at bounding box center [619, 142] width 130 height 21
click at [586, 143] on h6 "Choose a question type" at bounding box center [629, 142] width 151 height 21
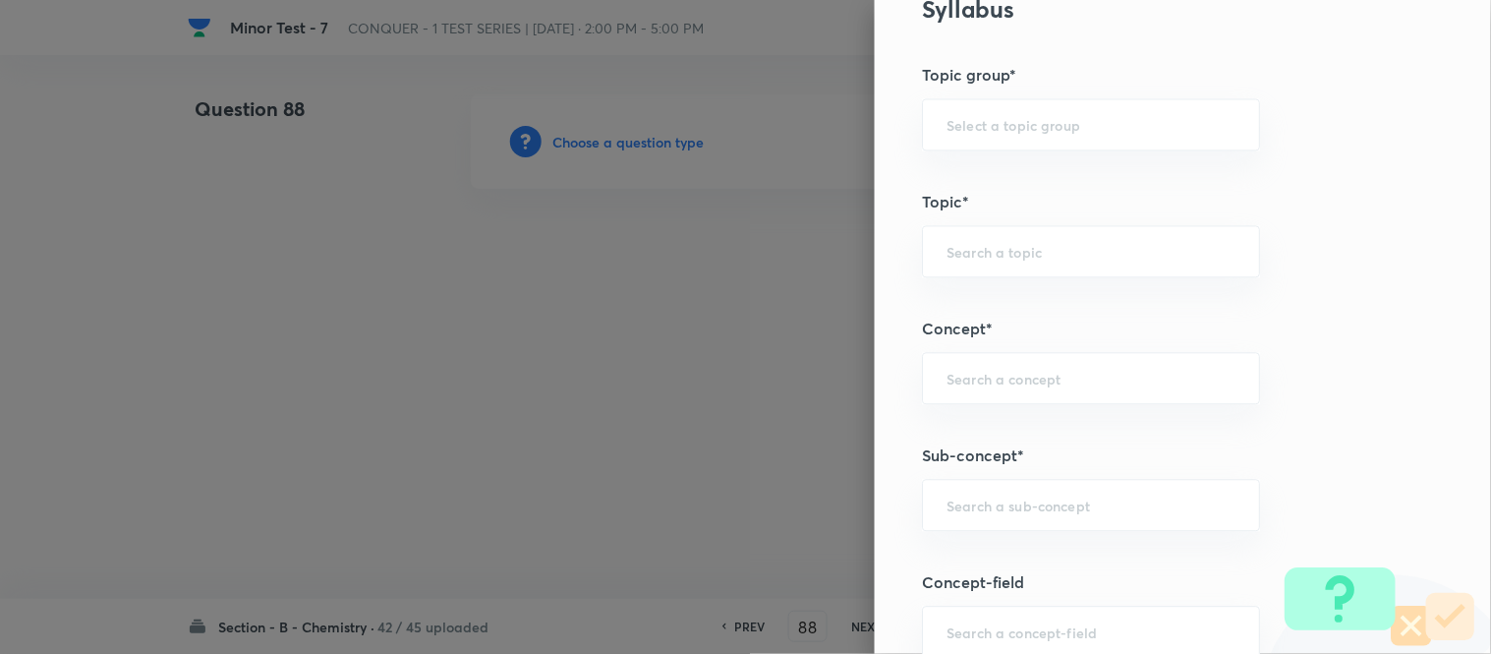
scroll to position [1201, 0]
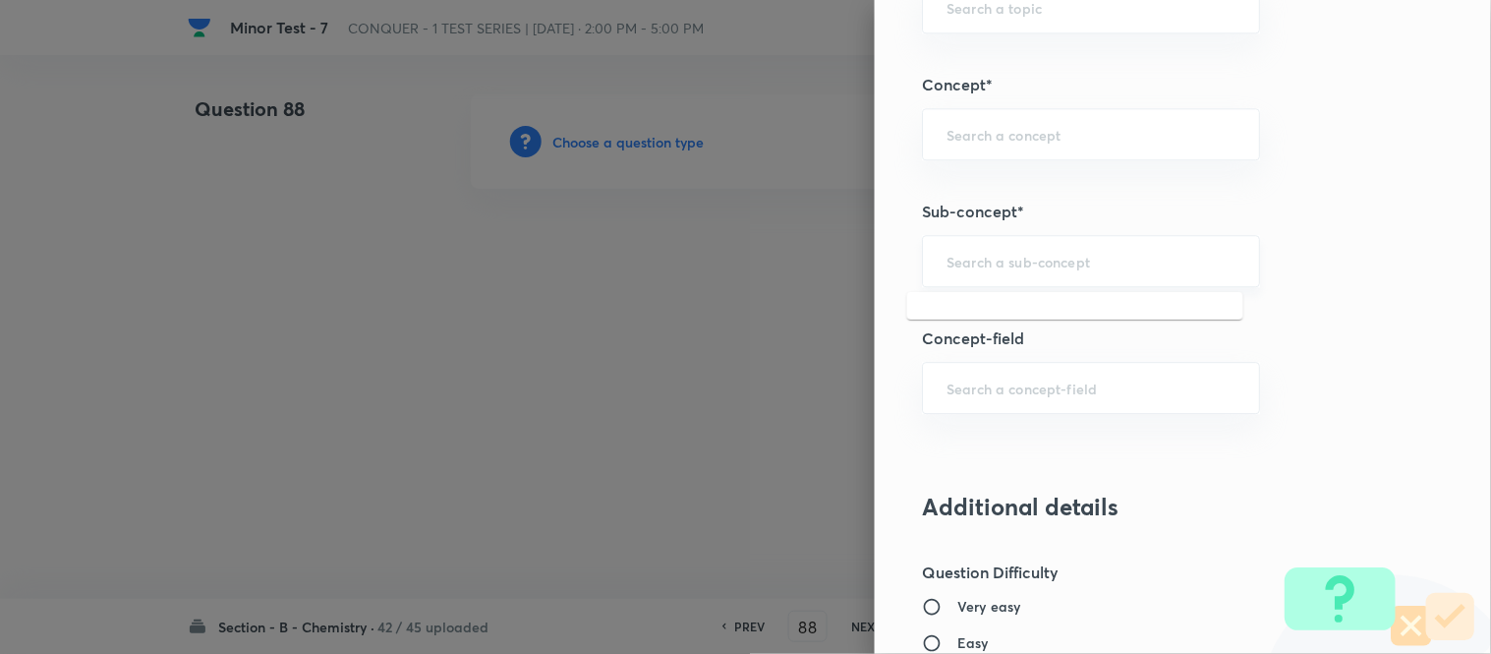
click at [1056, 259] on input "text" at bounding box center [1091, 261] width 289 height 19
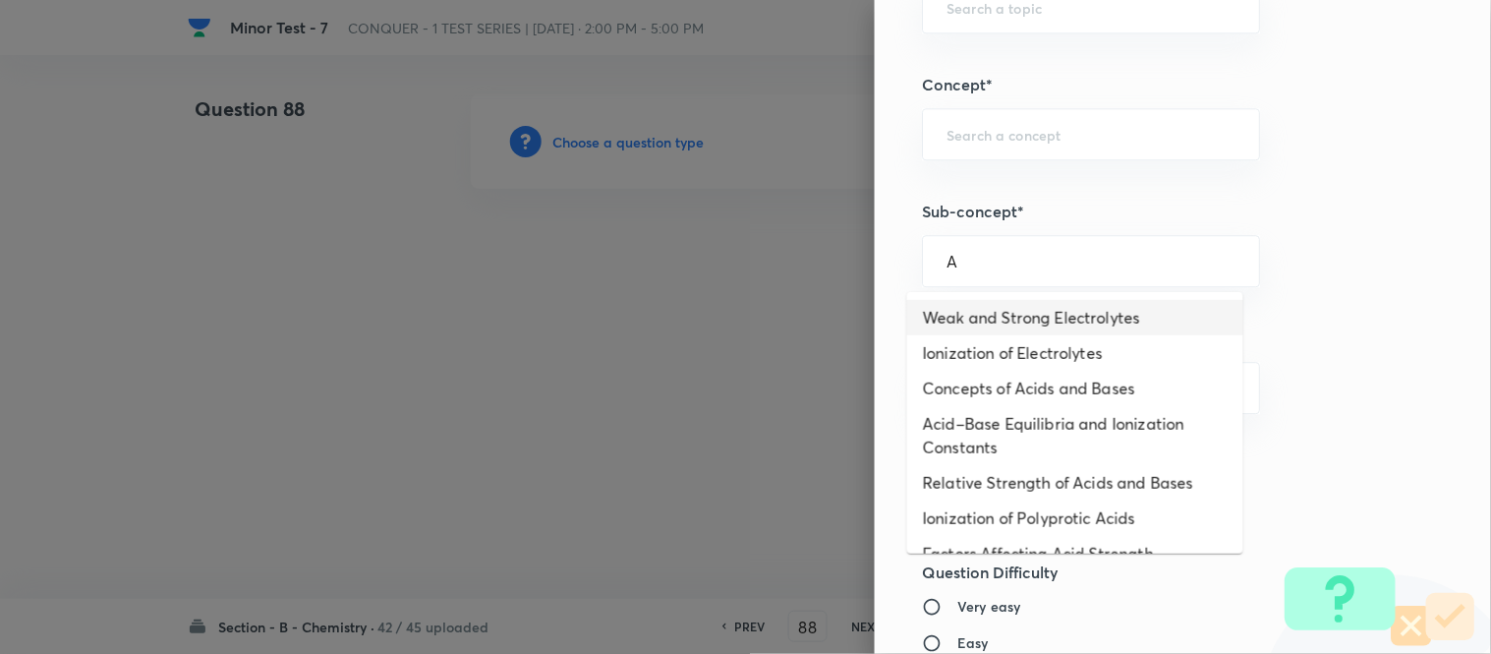
click at [1026, 319] on li "Weak and Strong Electrolytes" at bounding box center [1075, 317] width 336 height 35
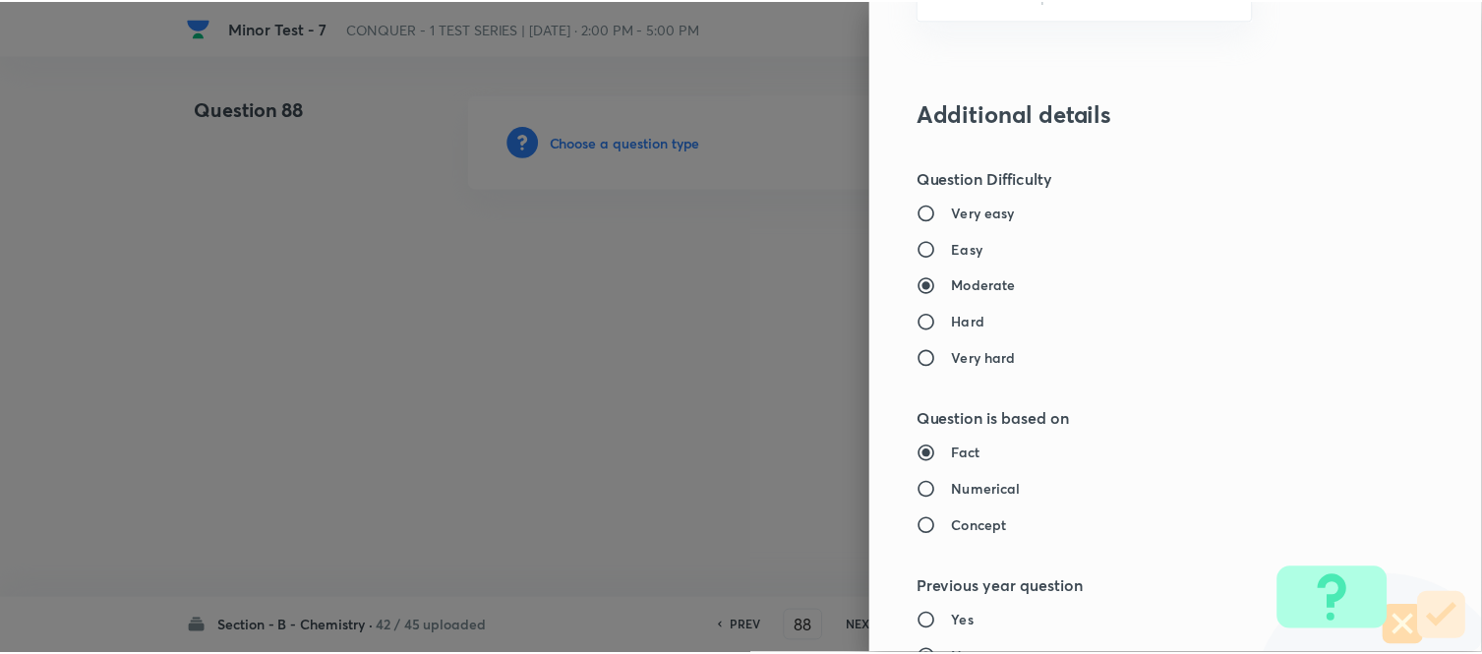
scroll to position [2158, 0]
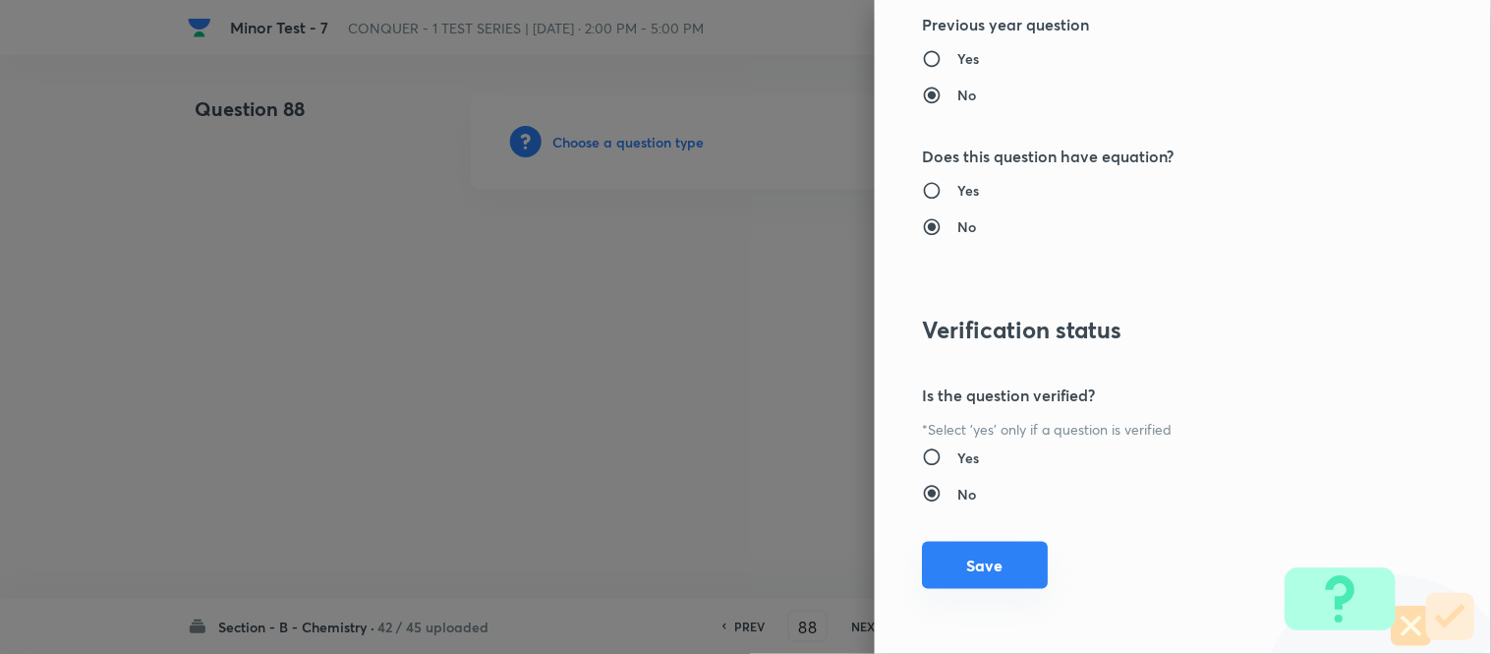
click at [960, 566] on button "Save" at bounding box center [985, 565] width 126 height 47
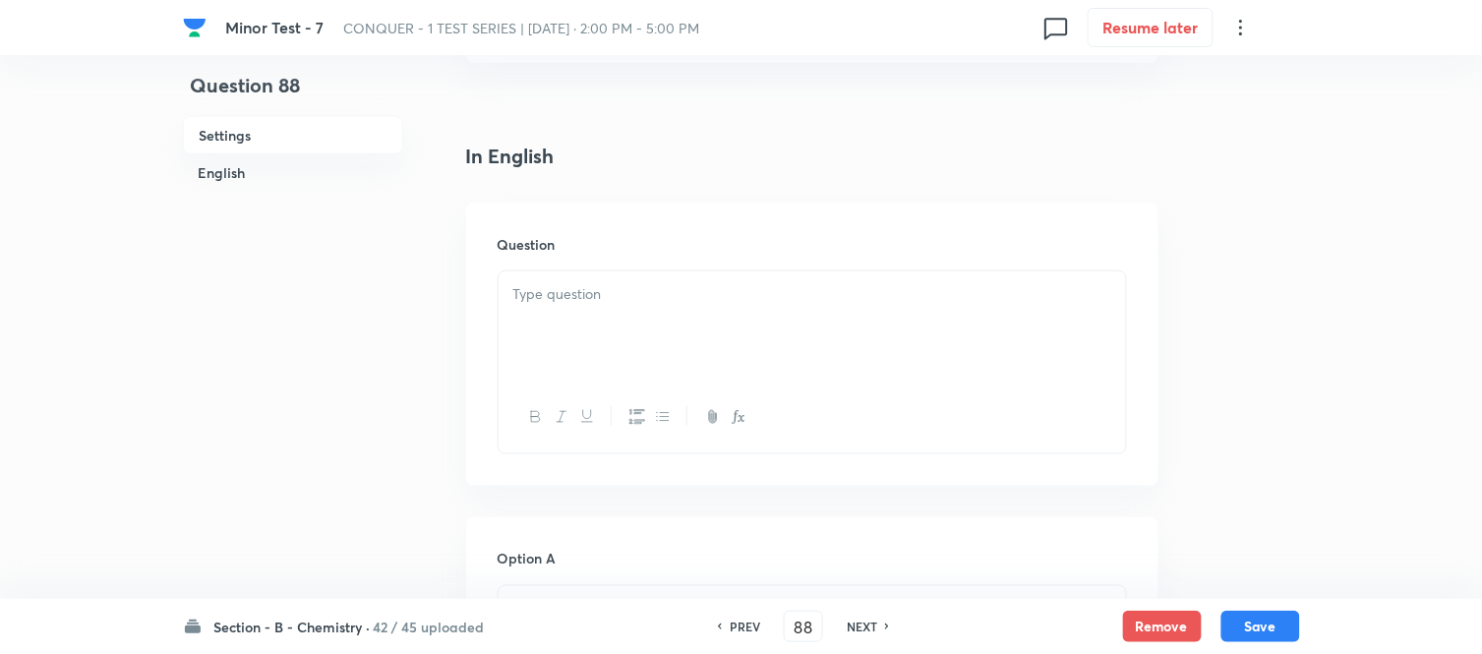
click at [811, 302] on p at bounding box center [812, 294] width 598 height 23
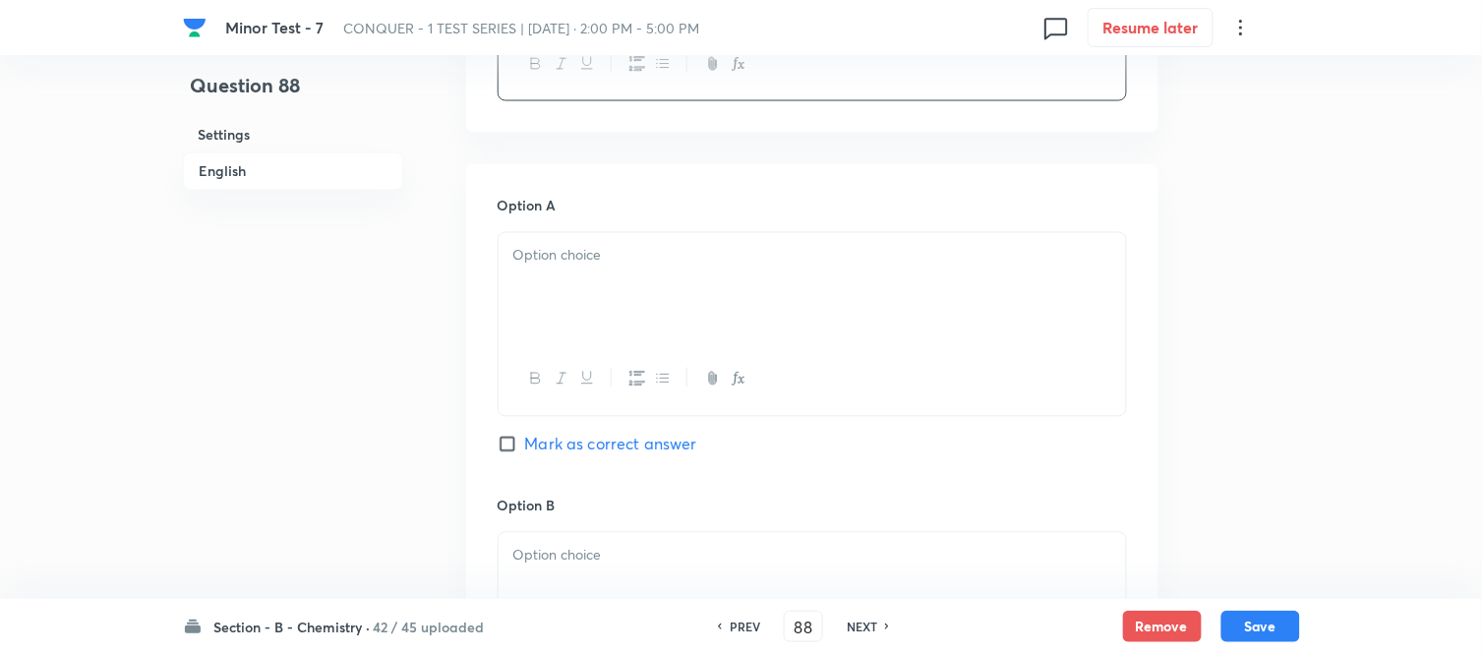
scroll to position [873, 0]
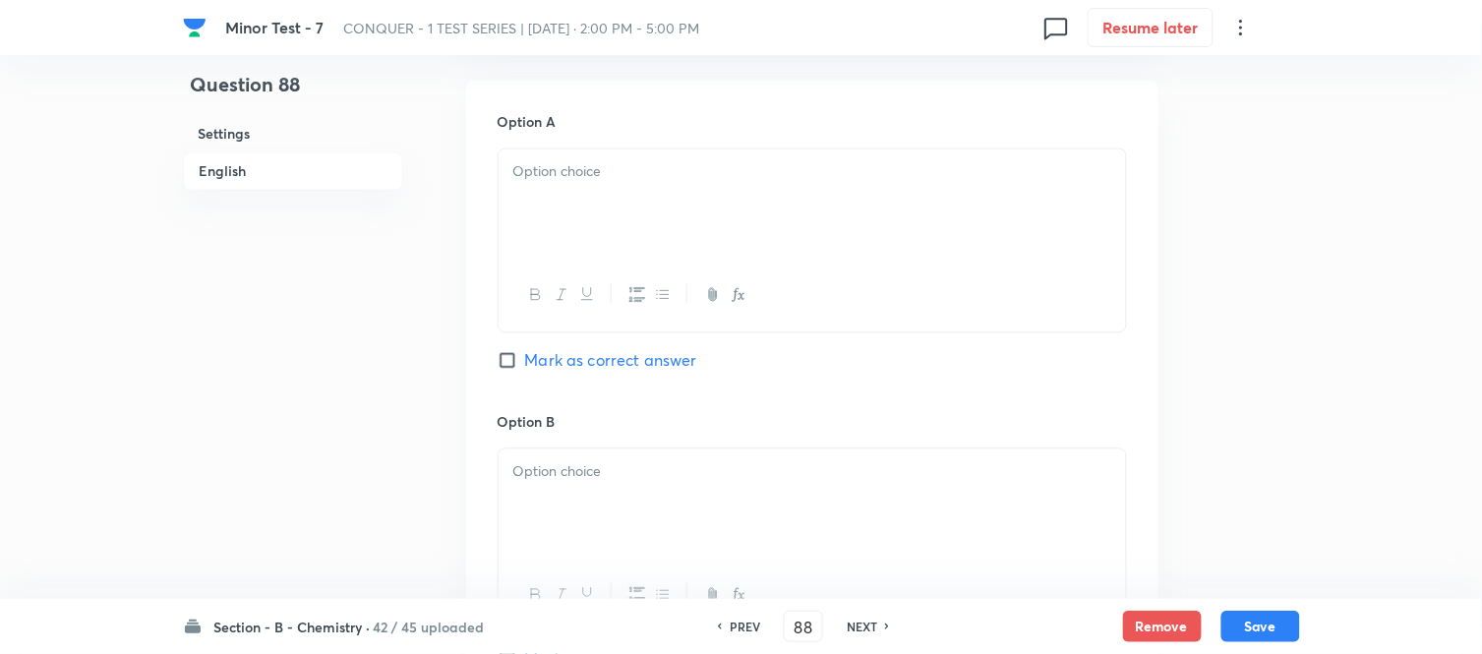
click at [652, 203] on div at bounding box center [811, 204] width 627 height 110
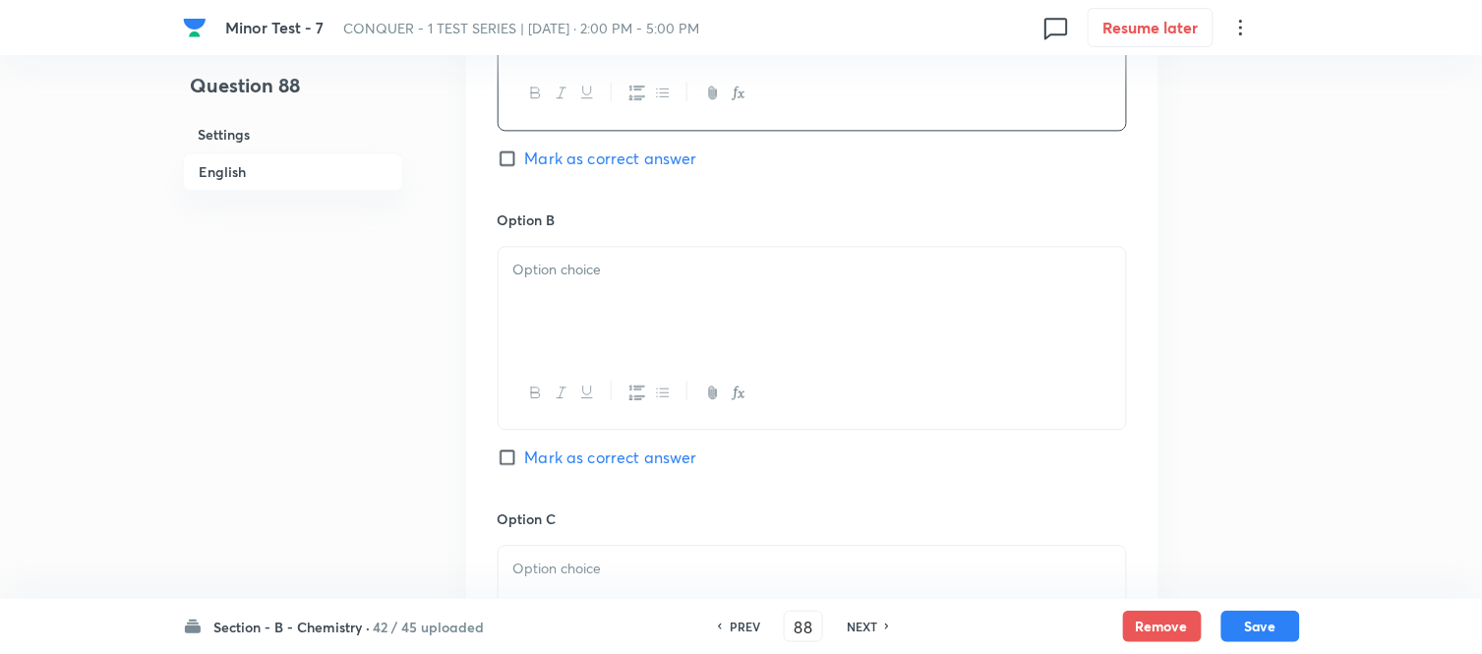
scroll to position [1092, 0]
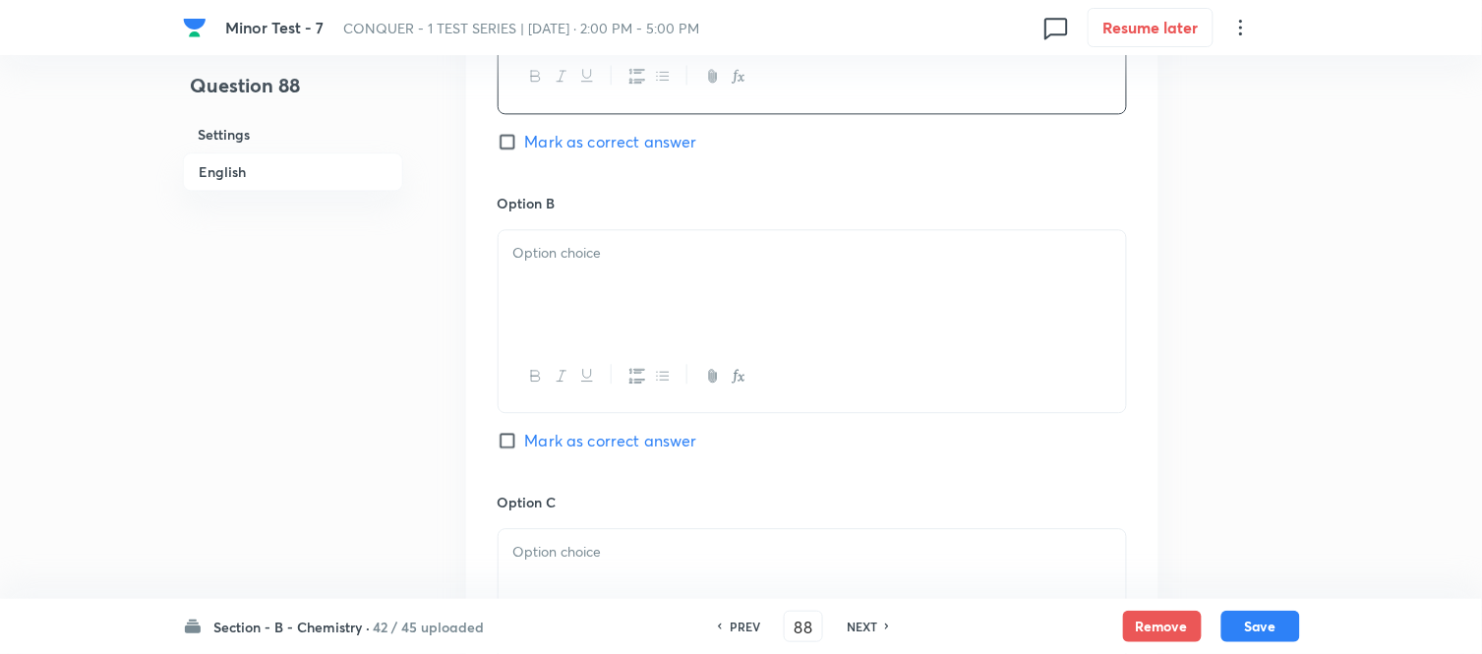
click at [731, 282] on div at bounding box center [811, 285] width 627 height 110
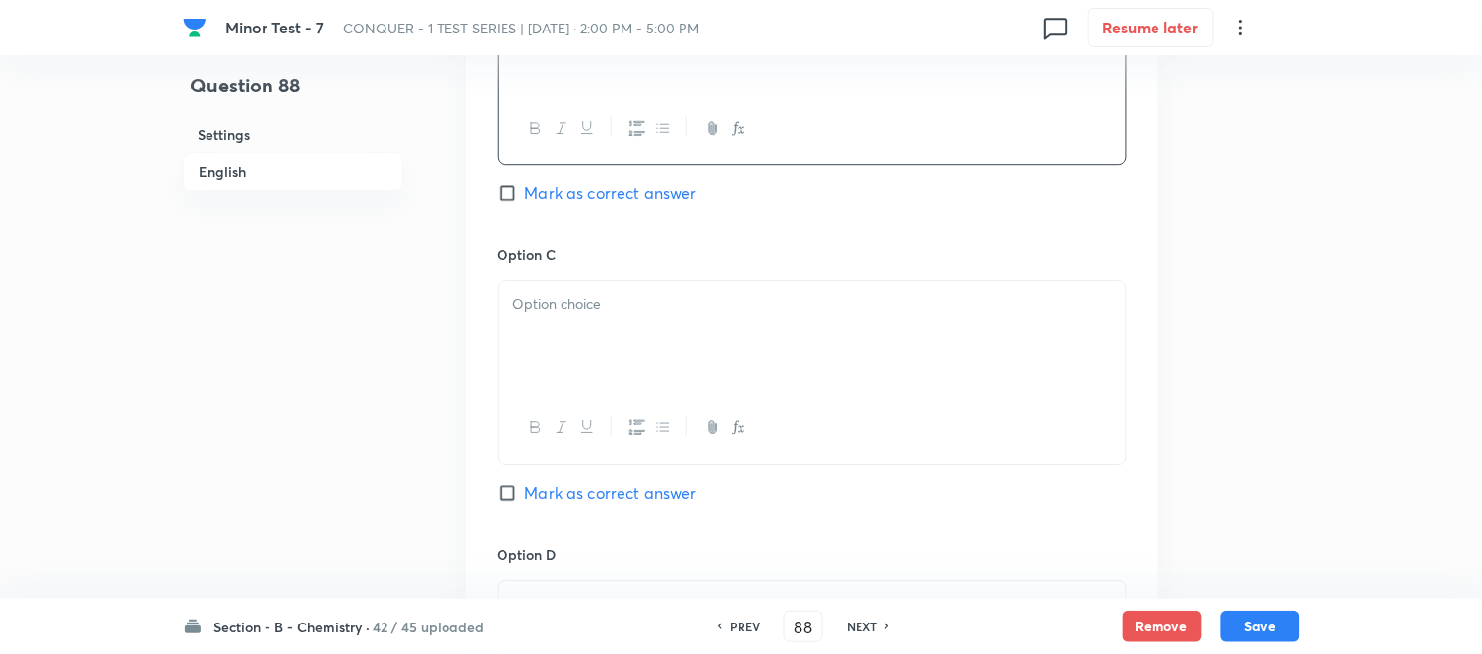
scroll to position [1420, 0]
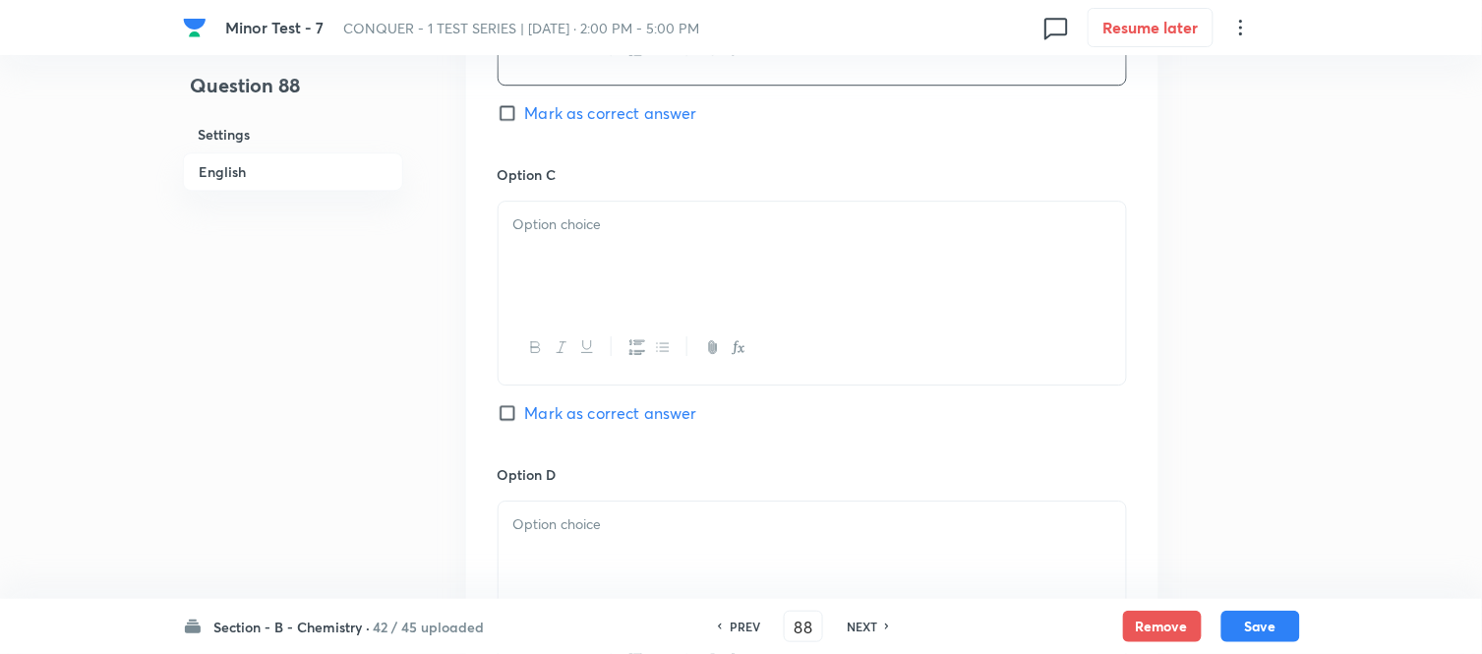
click at [662, 253] on div at bounding box center [811, 257] width 627 height 110
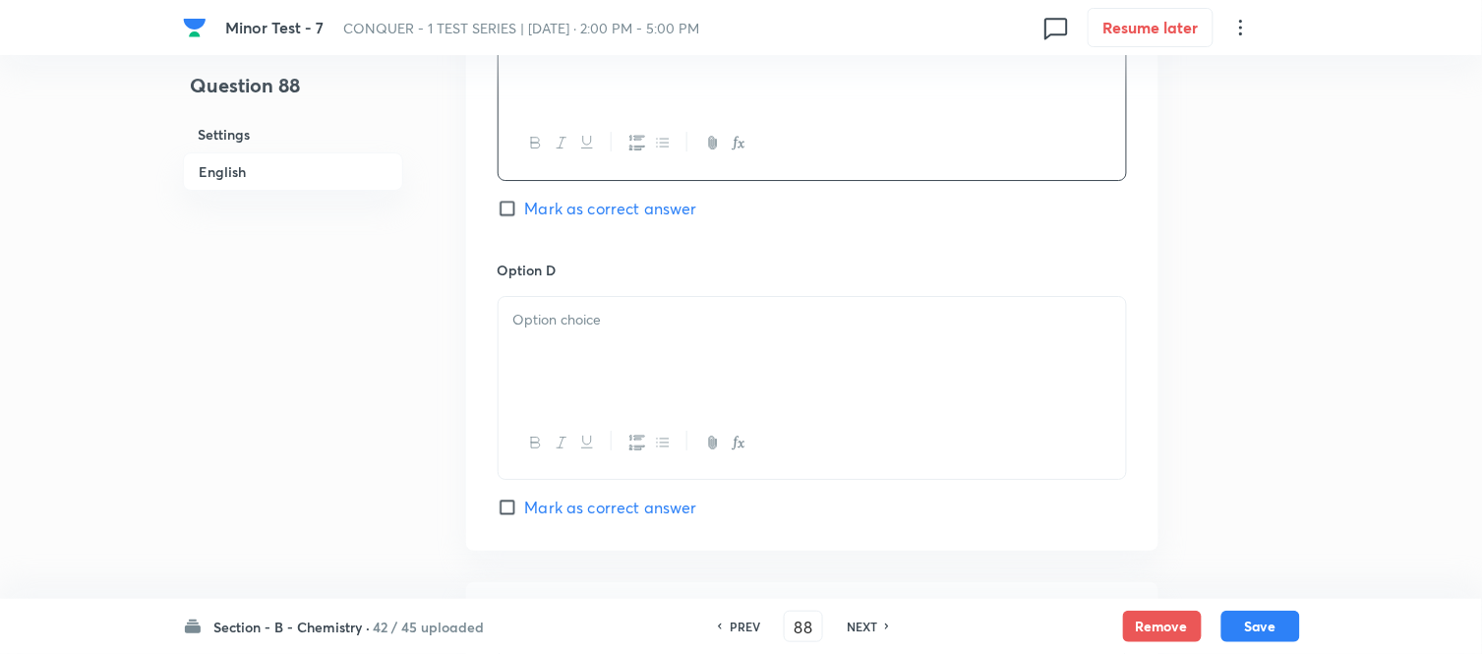
scroll to position [1638, 0]
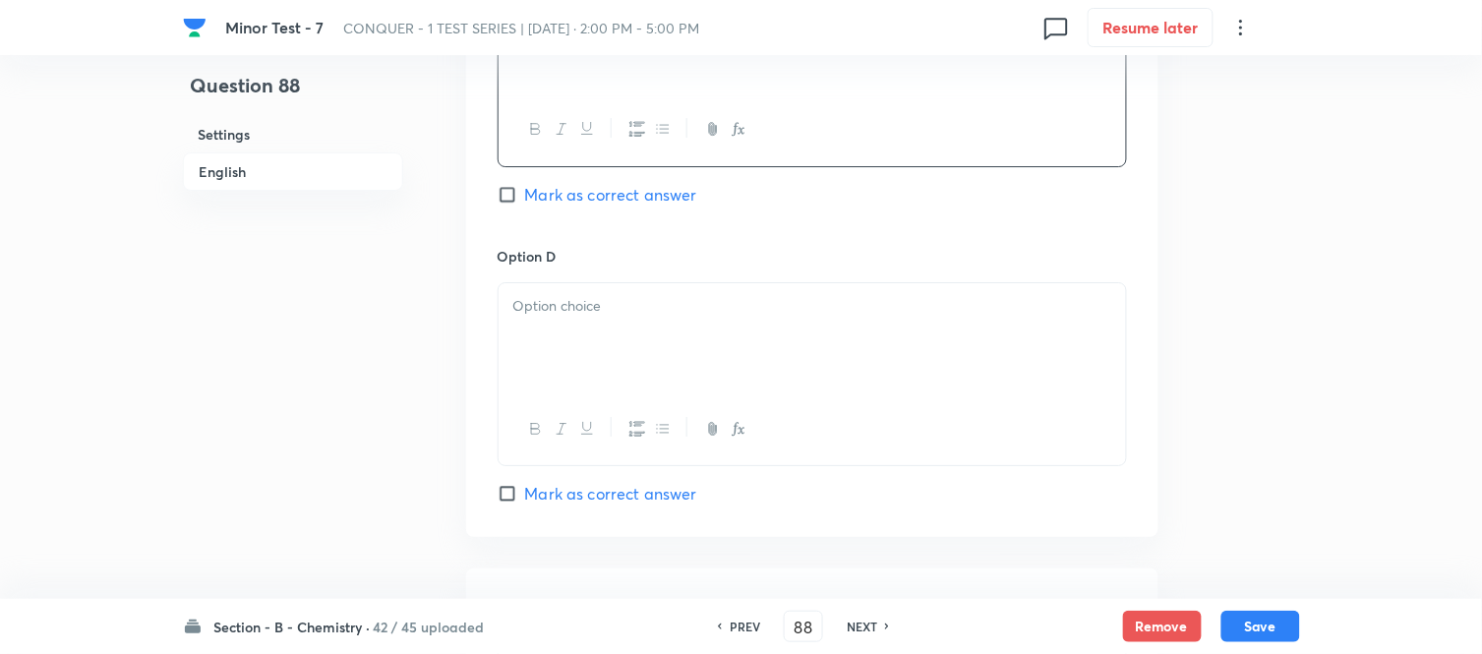
click at [646, 327] on div at bounding box center [811, 338] width 627 height 110
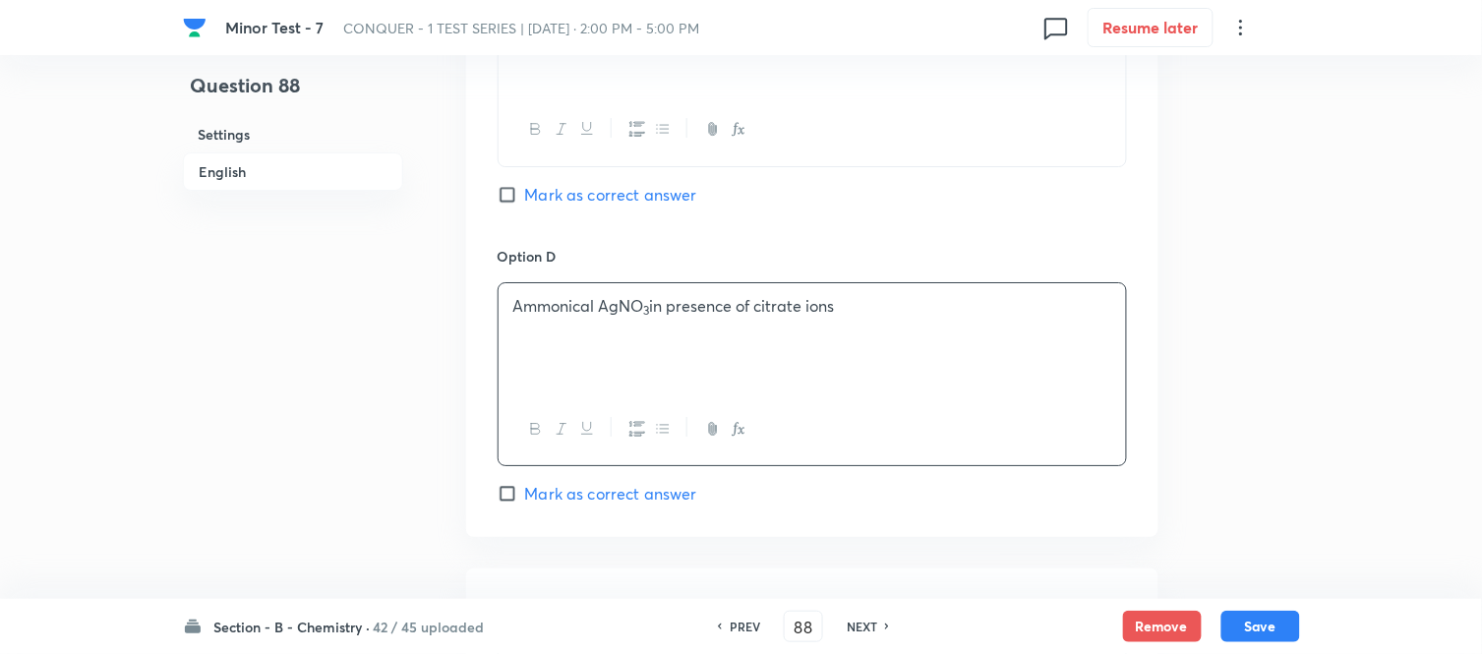
click at [511, 197] on input "Mark as correct answer" at bounding box center [511, 195] width 28 height 20
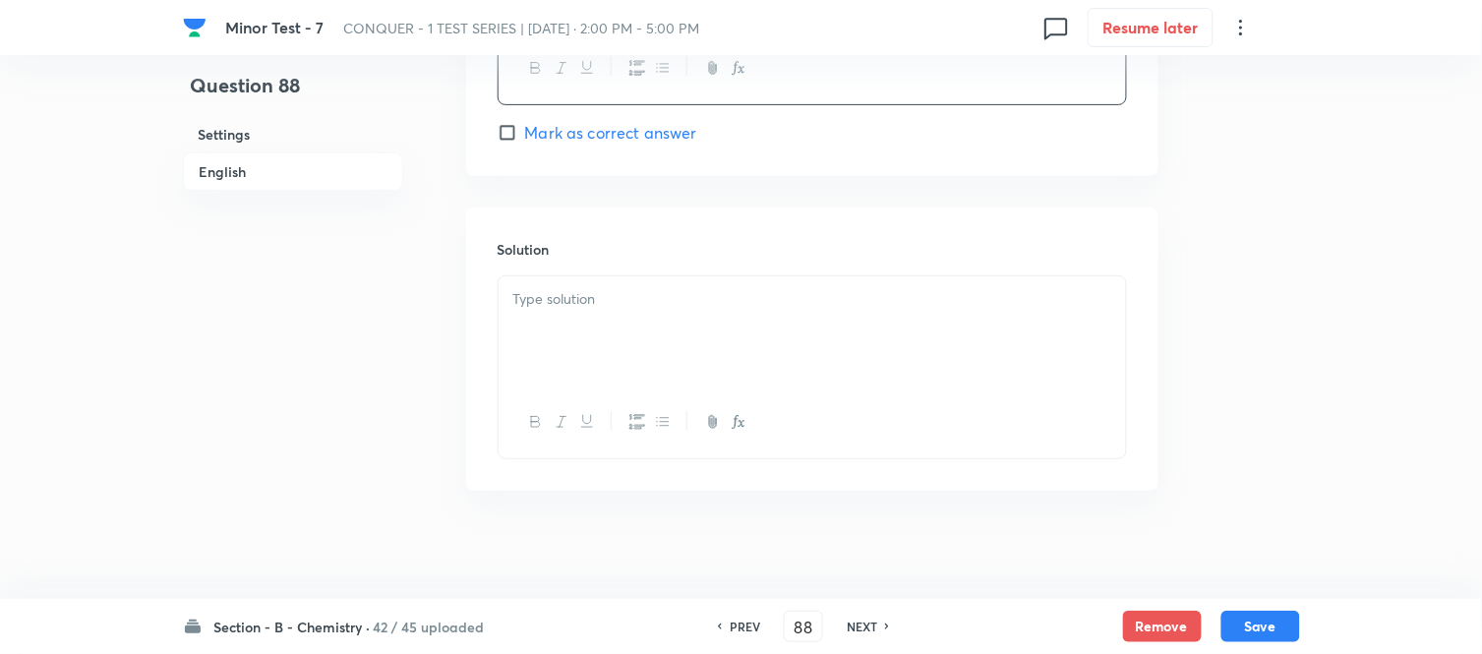
scroll to position [2012, 0]
click at [675, 278] on p at bounding box center [812, 289] width 598 height 23
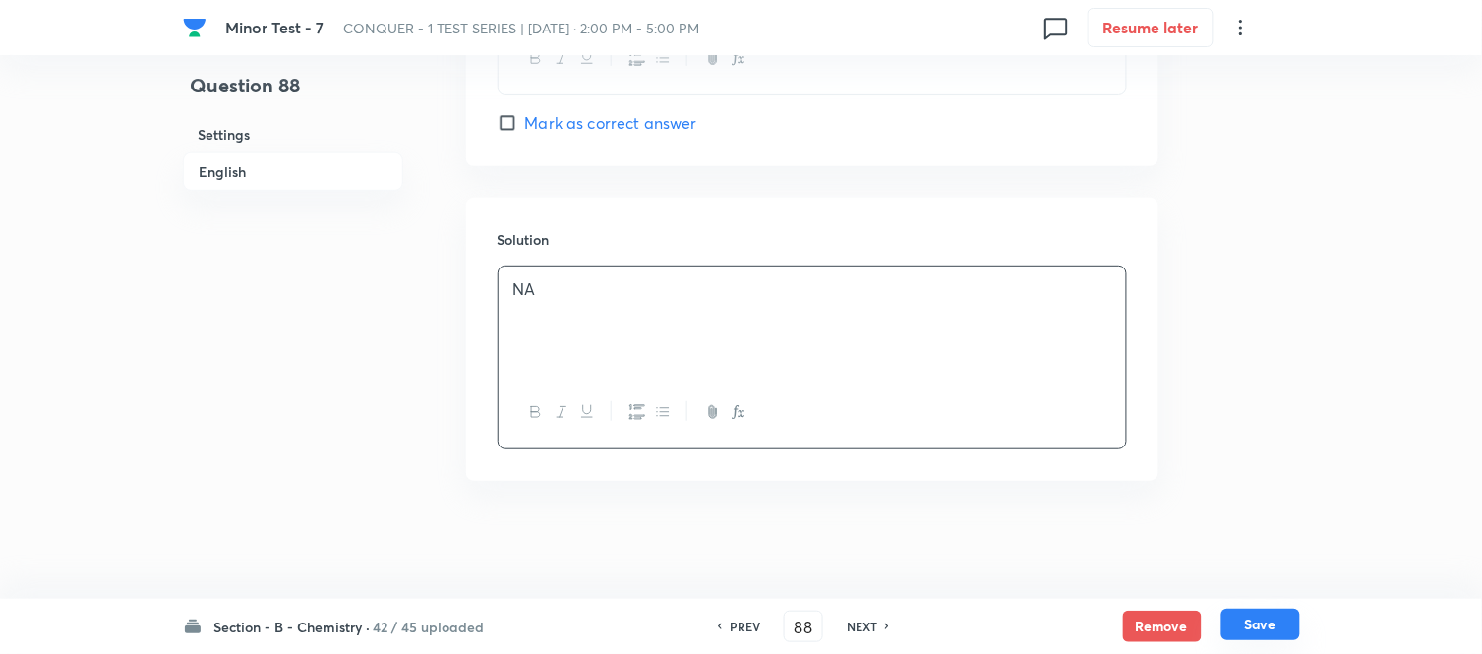
drag, startPoint x: 1268, startPoint y: 621, endPoint x: 1256, endPoint y: 619, distance: 12.9
click at [1268, 622] on button "Save" at bounding box center [1260, 624] width 79 height 31
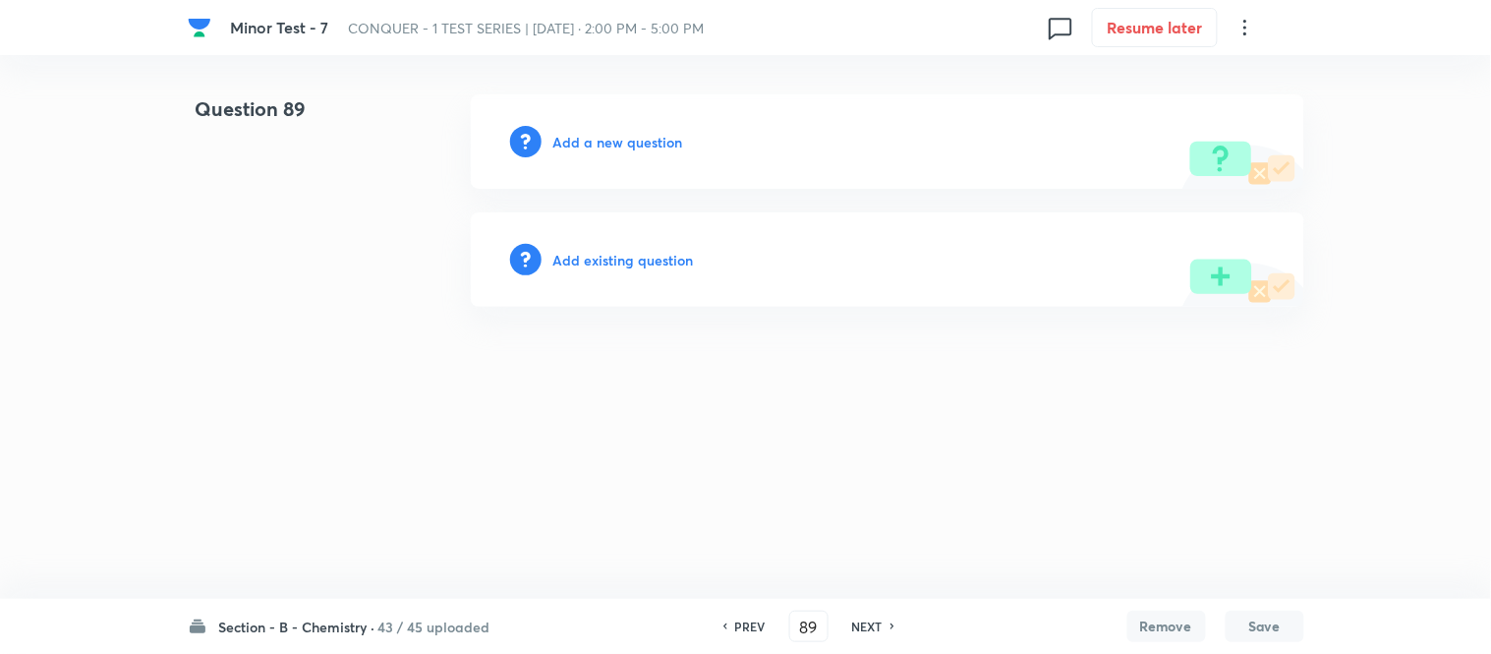
click at [597, 146] on h6 "Add a new question" at bounding box center [619, 142] width 130 height 21
click at [597, 145] on h6 "Choose a question type" at bounding box center [629, 142] width 151 height 21
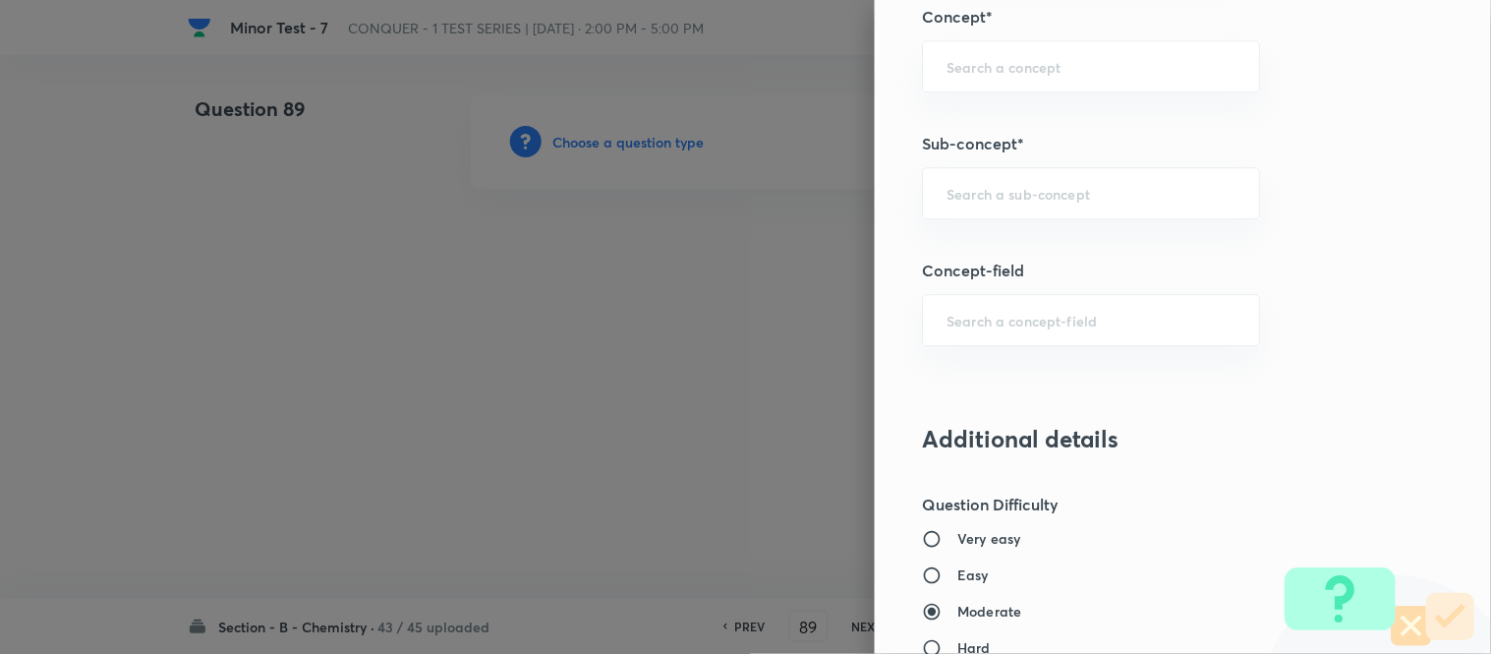
scroll to position [1273, 0]
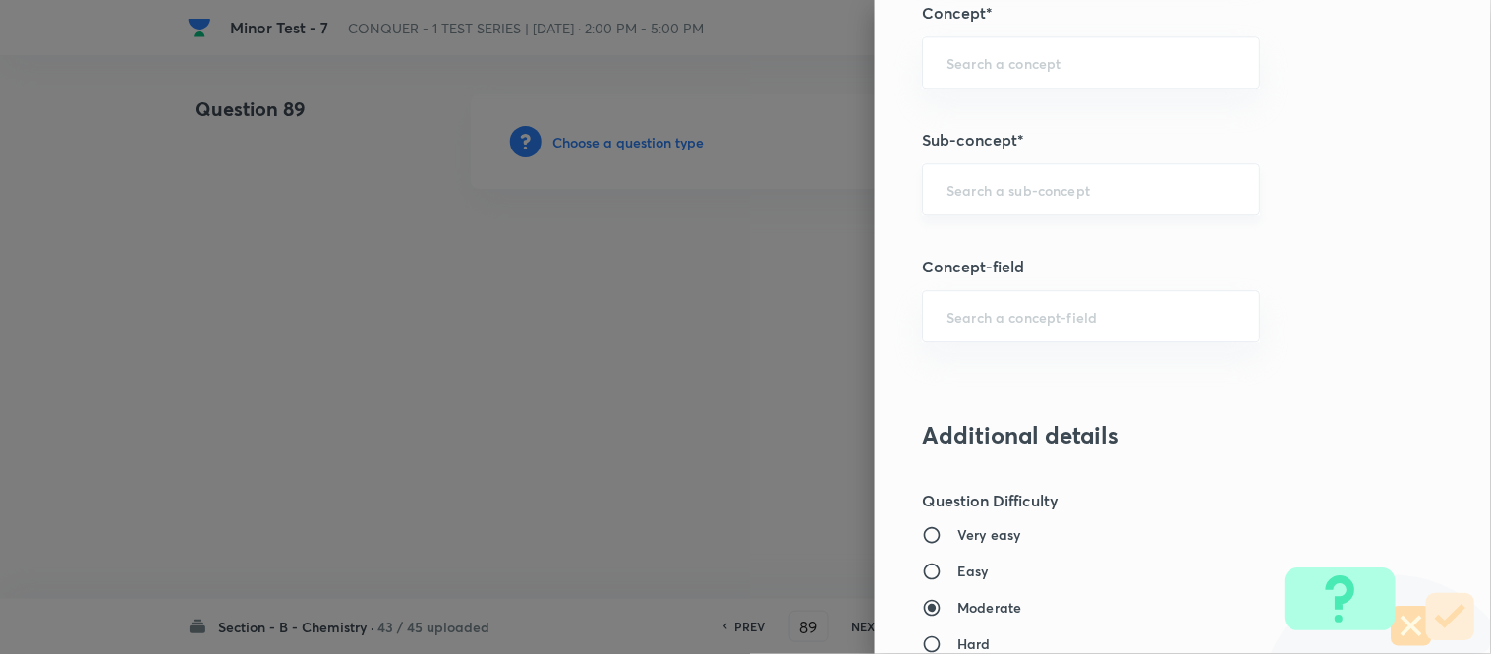
click at [1005, 188] on input "text" at bounding box center [1091, 189] width 289 height 19
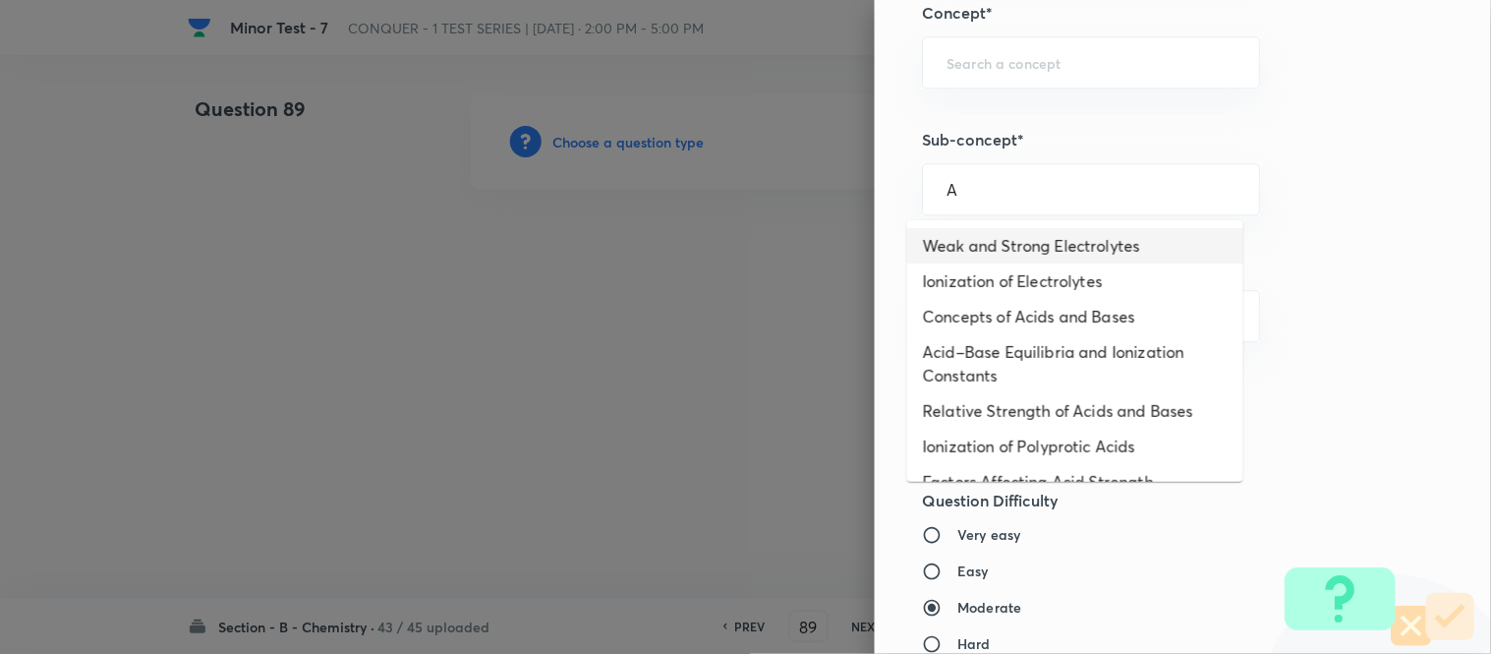
click at [1007, 249] on li "Weak and Strong Electrolytes" at bounding box center [1075, 245] width 336 height 35
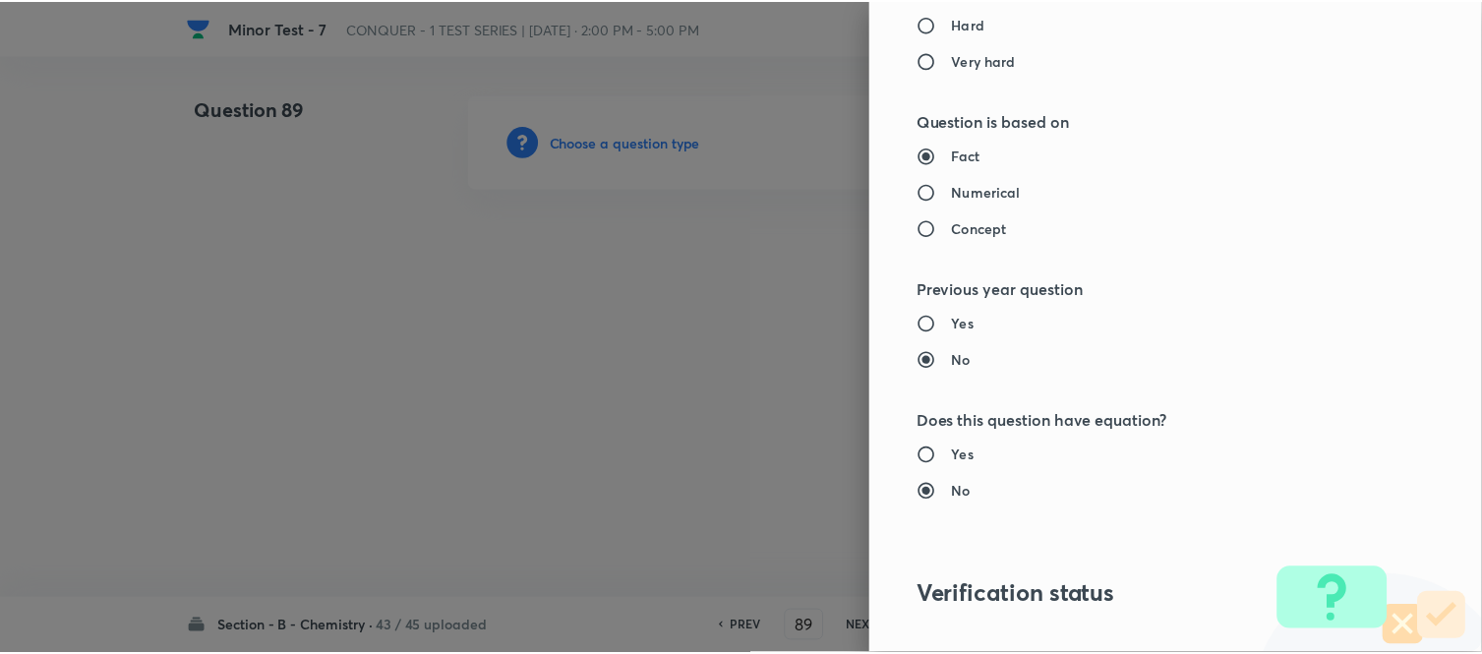
scroll to position [2158, 0]
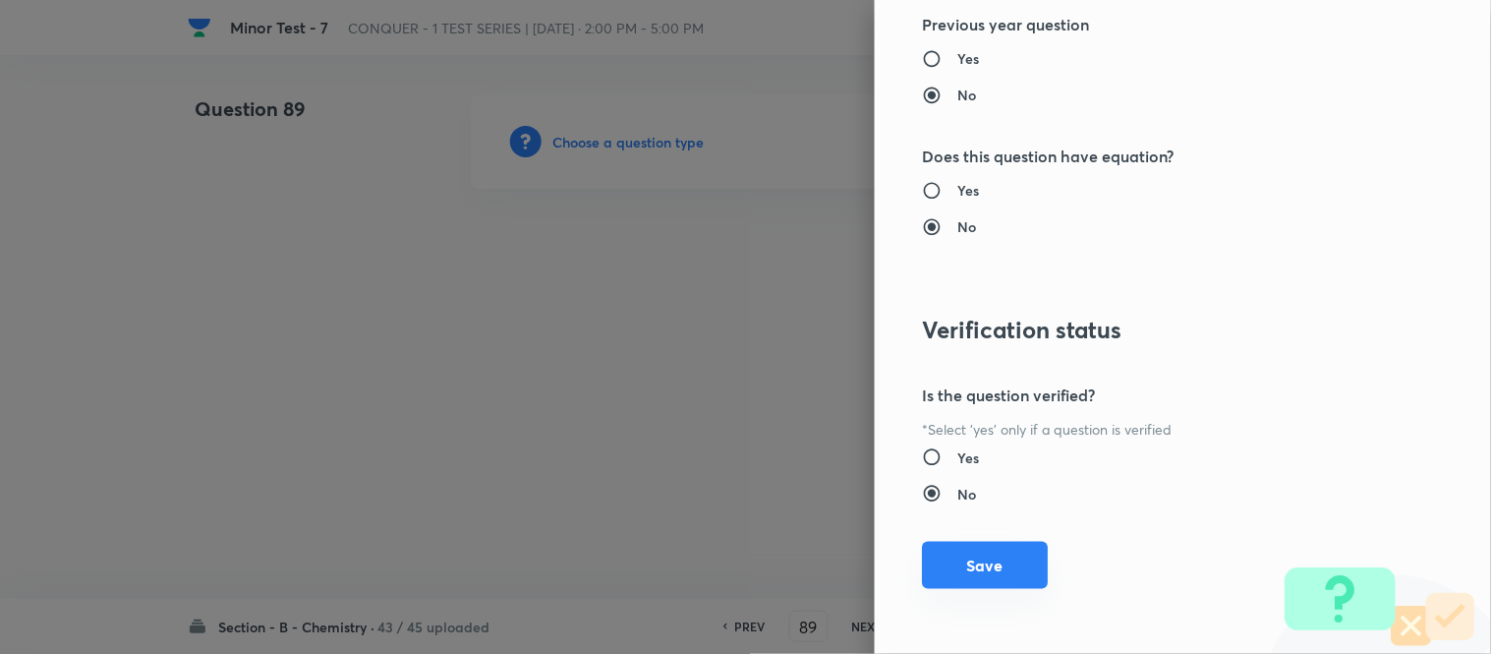
click at [932, 564] on button "Save" at bounding box center [985, 565] width 126 height 47
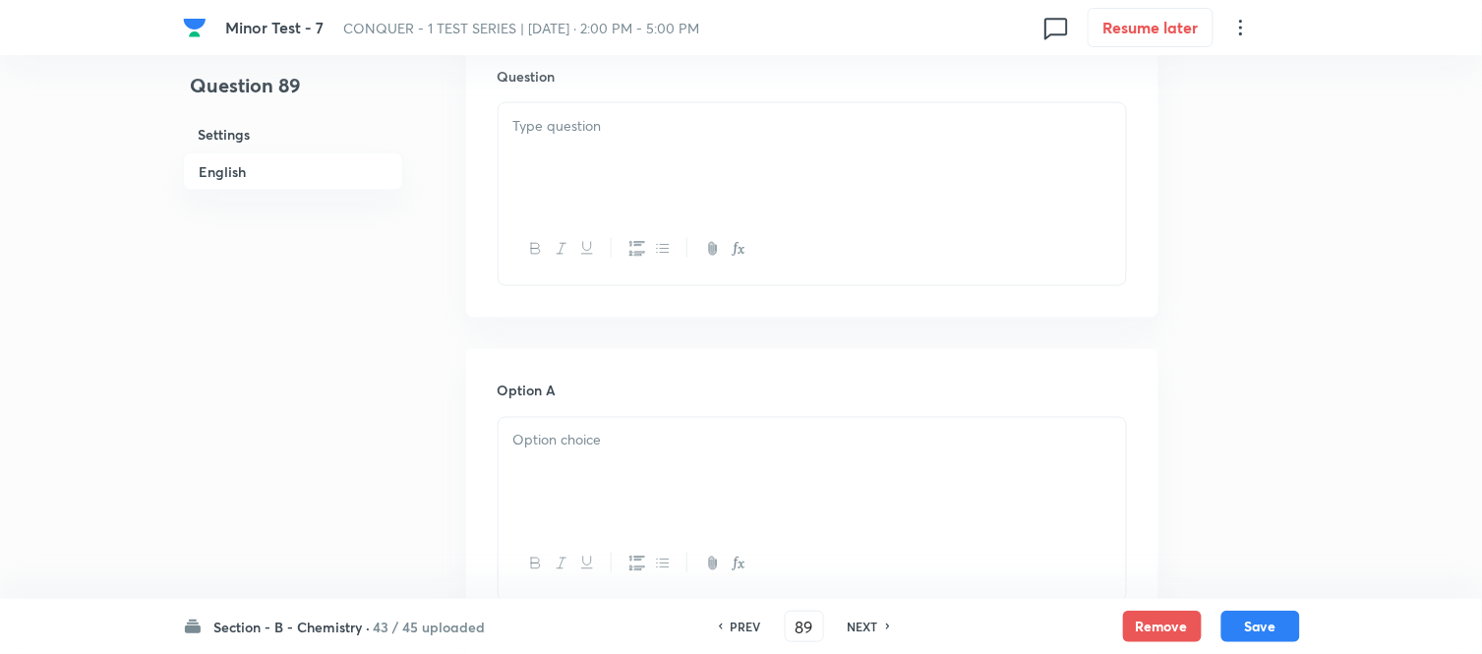
scroll to position [655, 0]
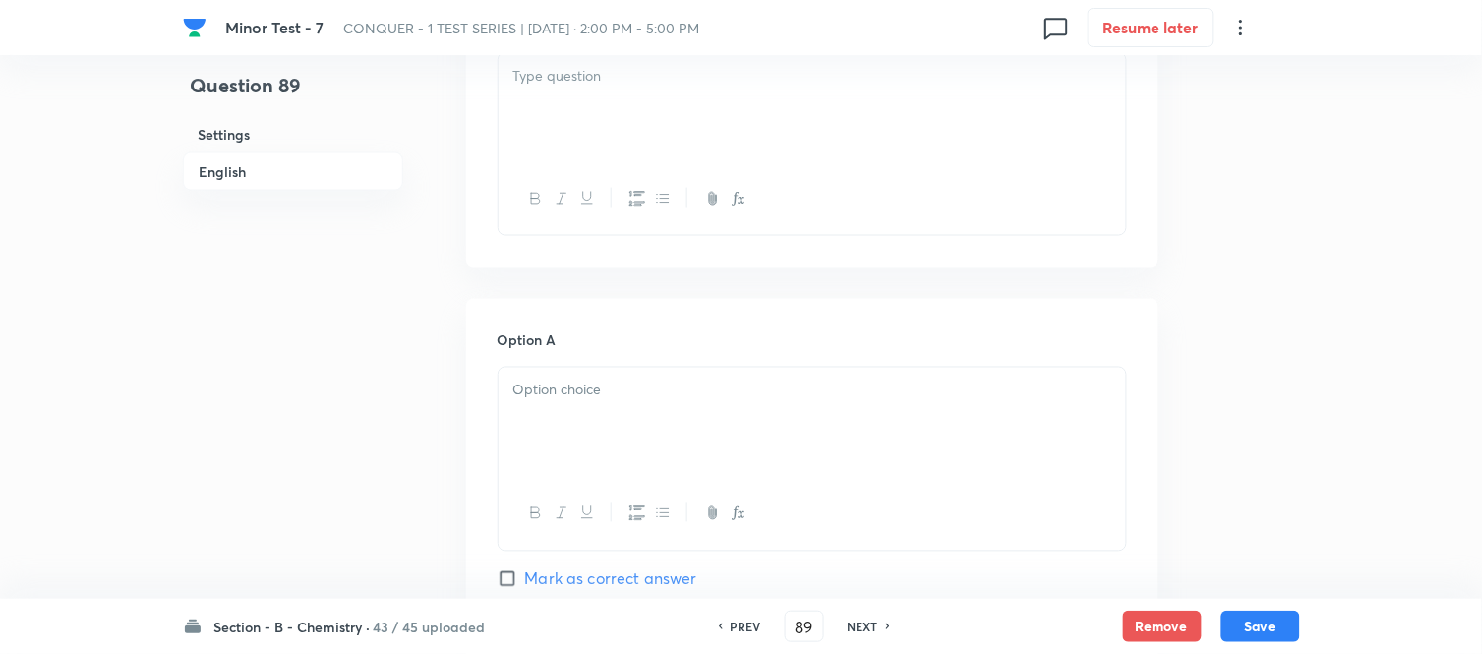
click at [730, 128] on div at bounding box center [811, 108] width 627 height 110
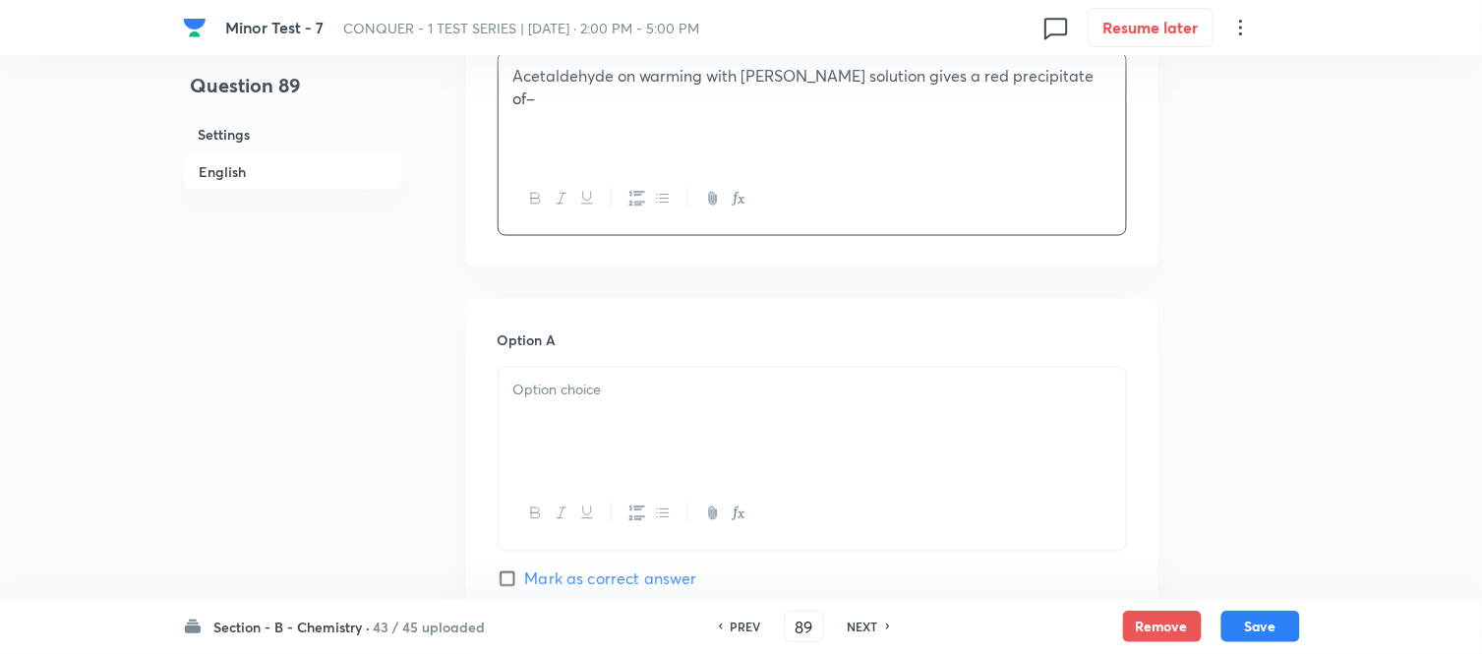
click at [665, 393] on p at bounding box center [812, 391] width 598 height 23
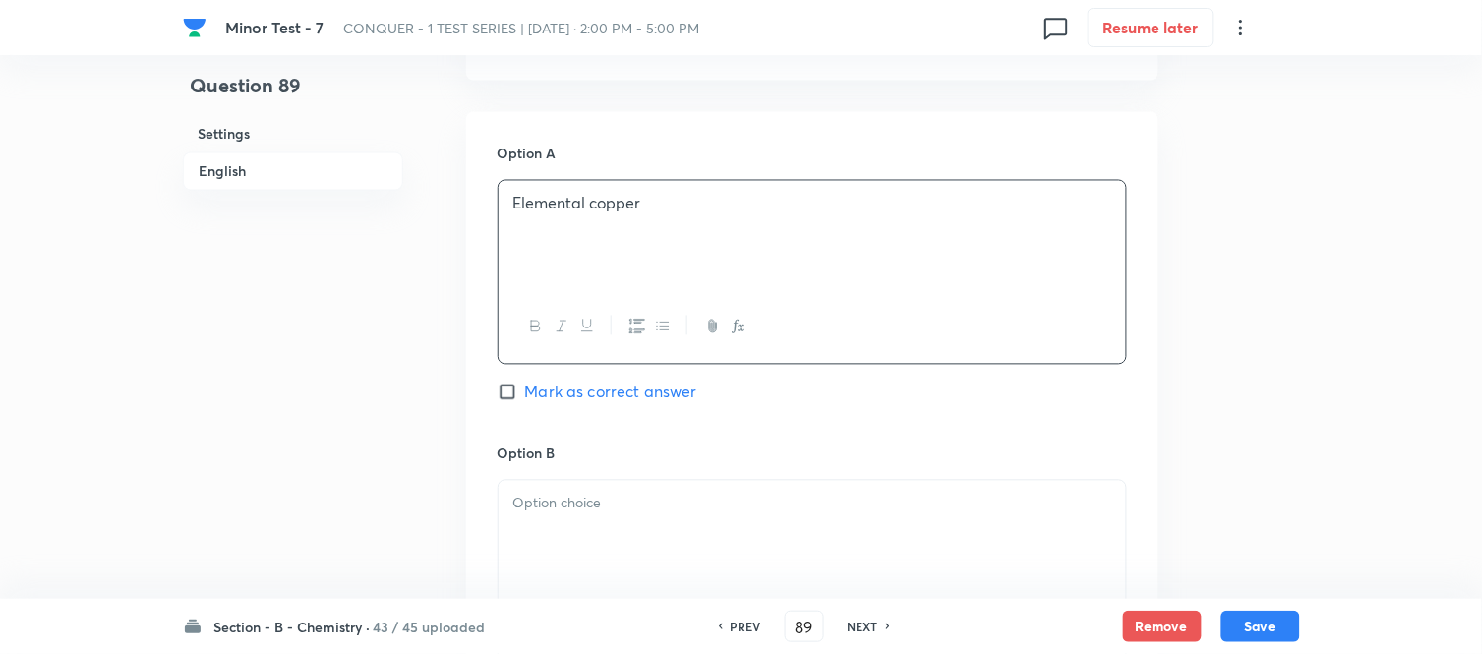
scroll to position [873, 0]
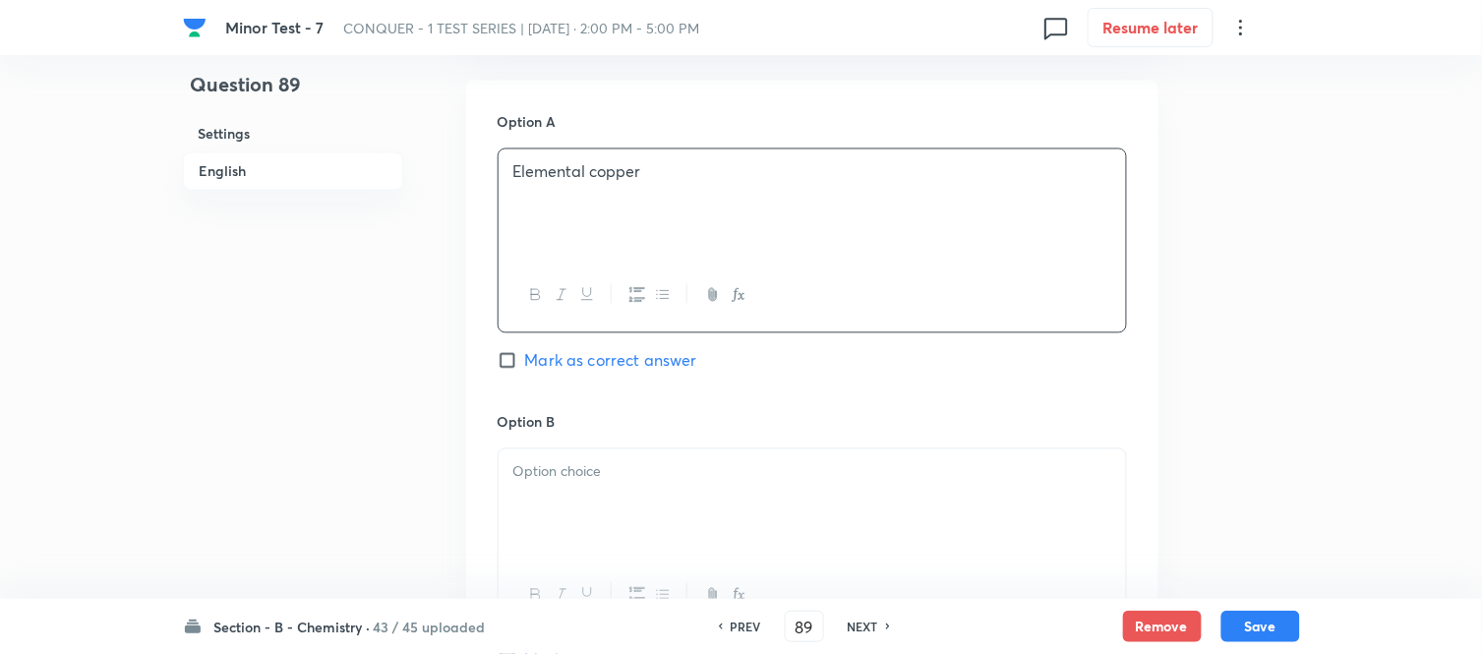
click at [718, 489] on div at bounding box center [811, 504] width 627 height 110
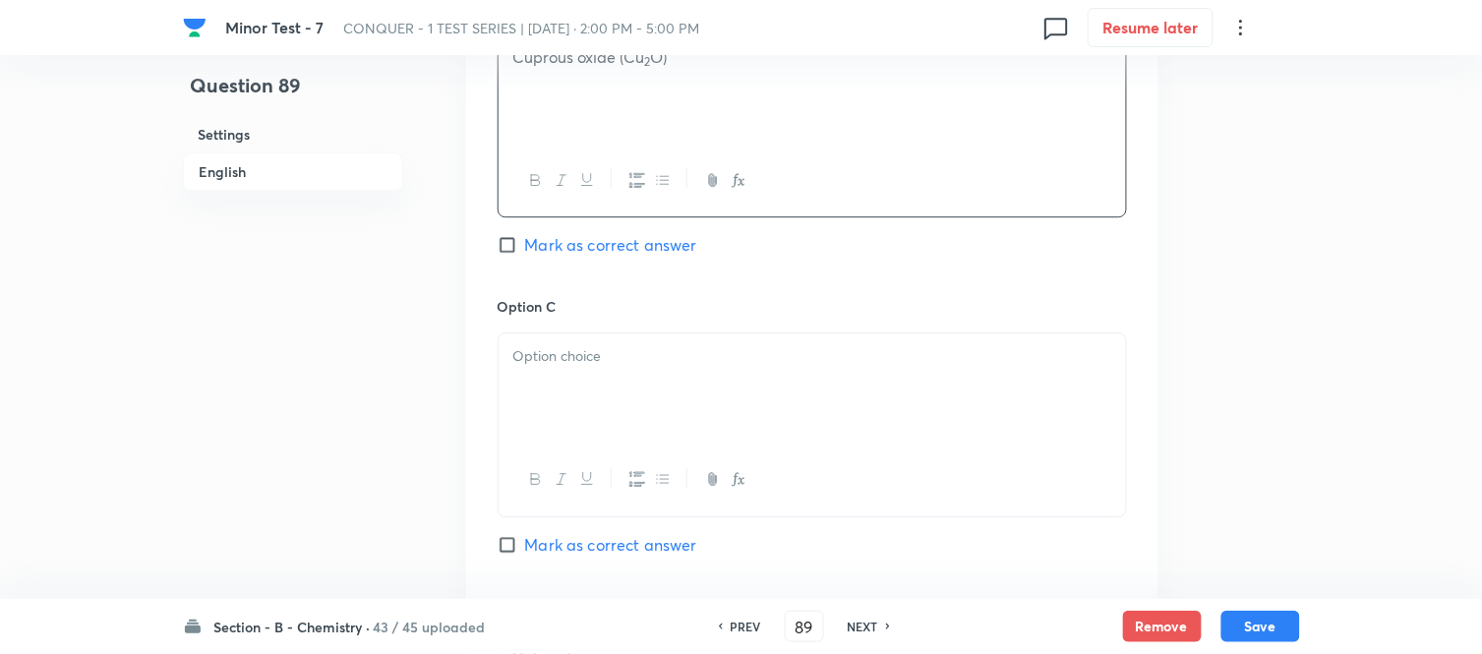
scroll to position [1311, 0]
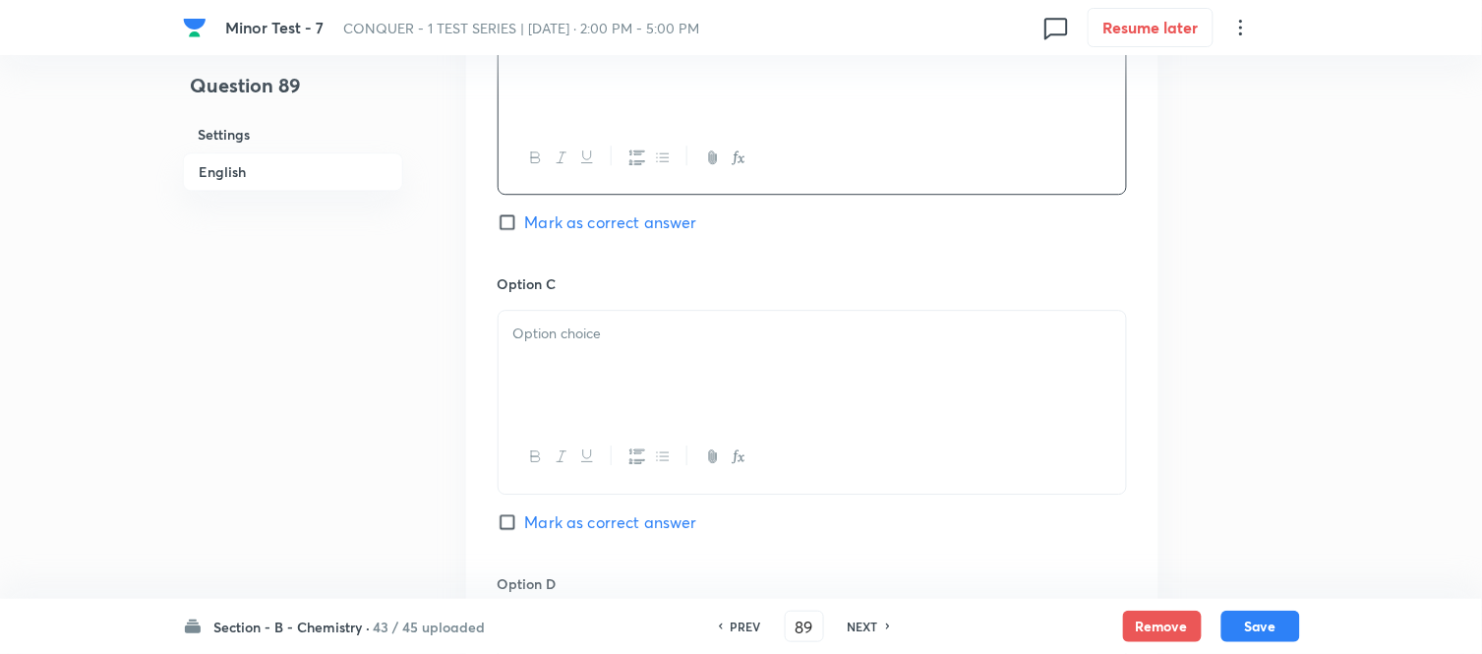
click at [718, 355] on div at bounding box center [811, 366] width 627 height 110
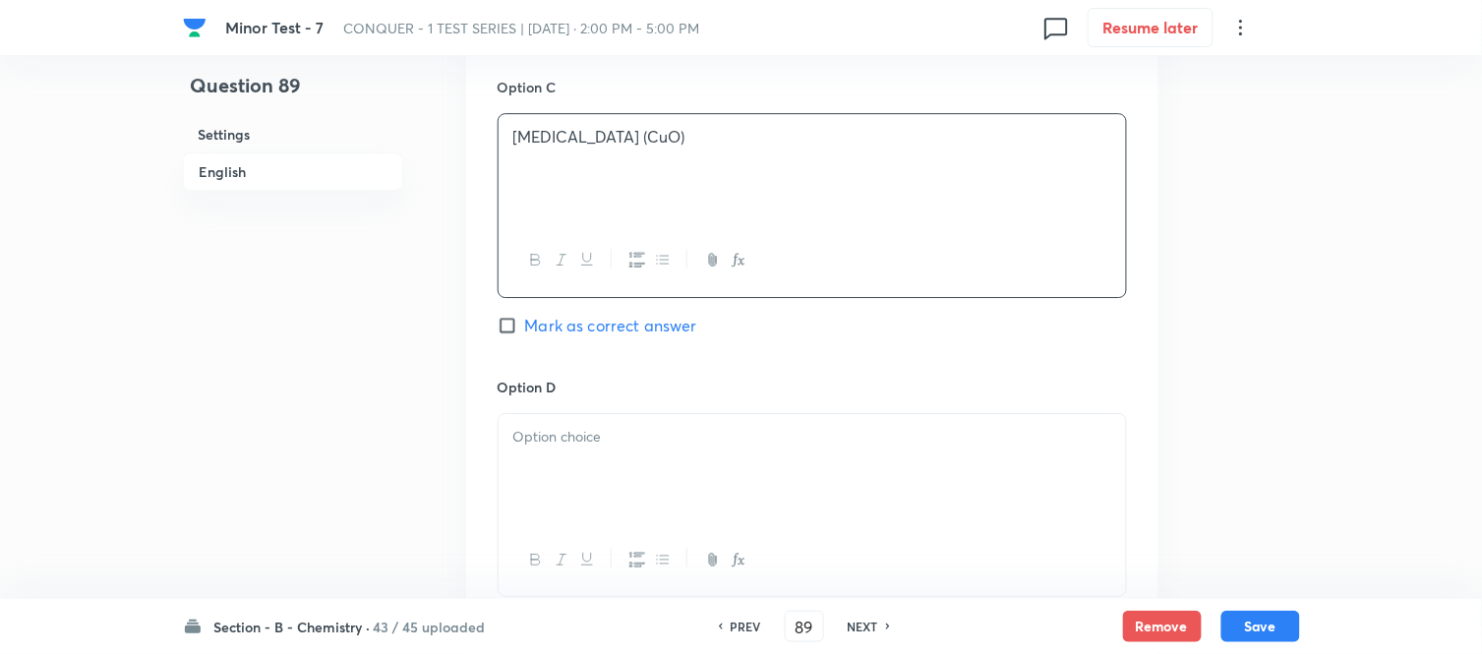
scroll to position [1638, 0]
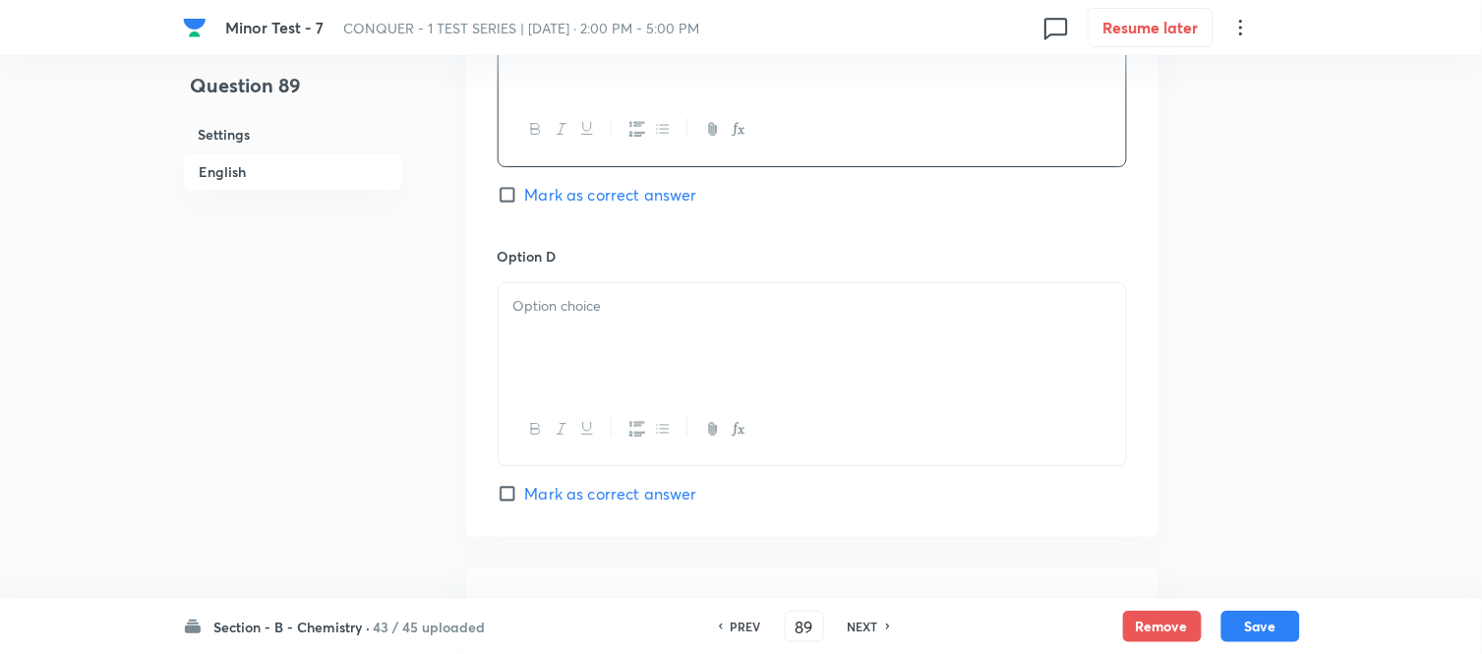
click at [700, 318] on p at bounding box center [812, 306] width 598 height 23
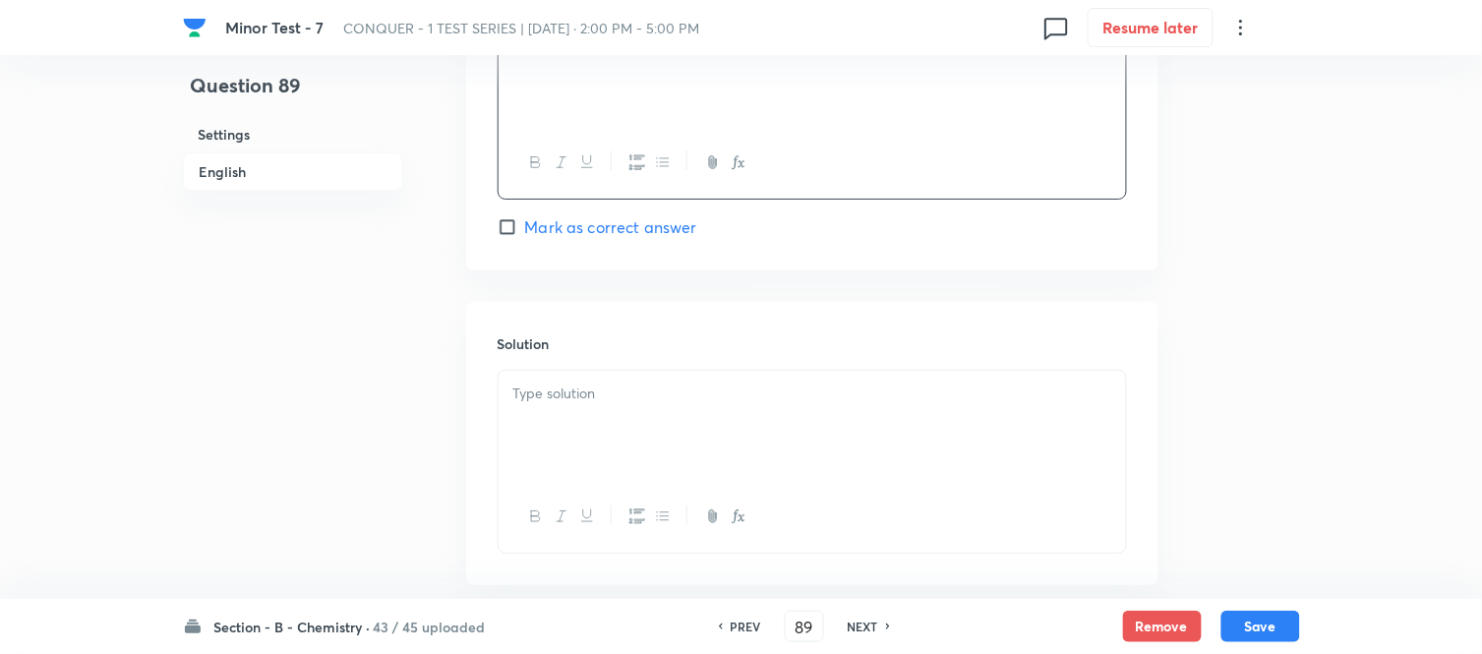
scroll to position [1966, 0]
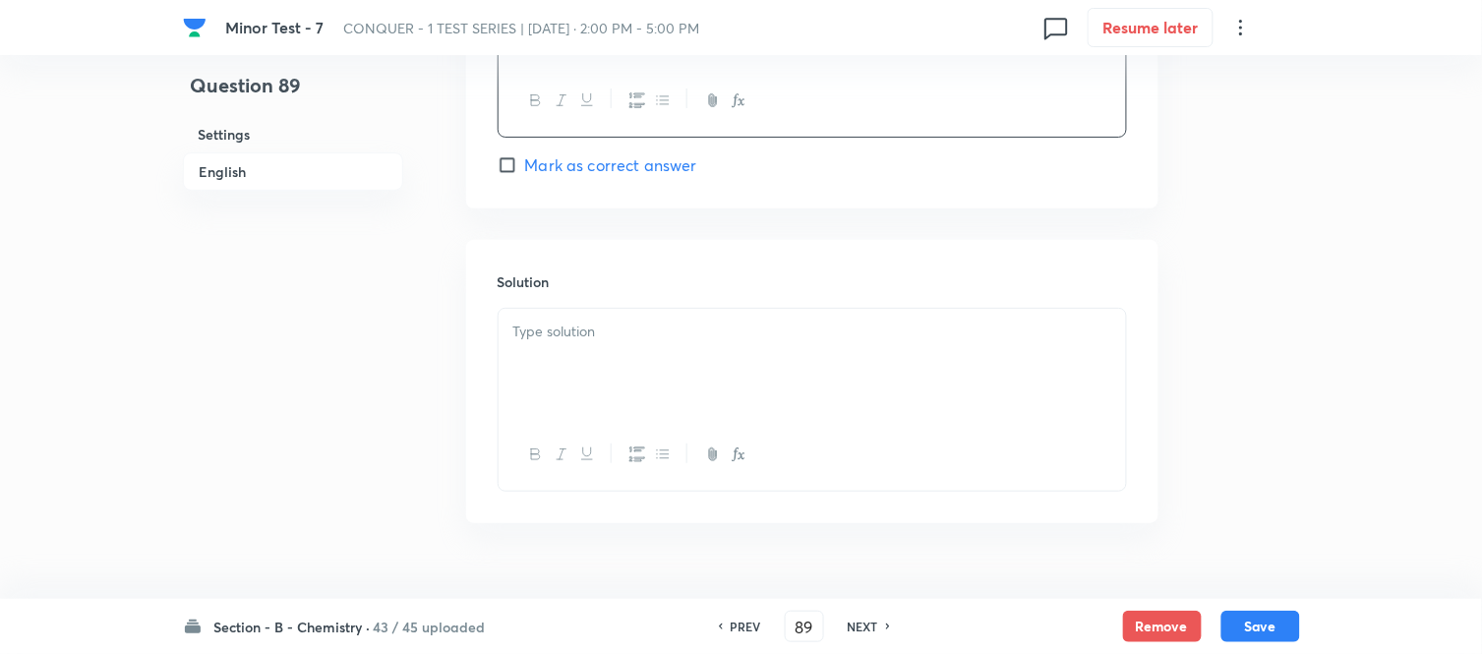
click at [617, 338] on p at bounding box center [812, 332] width 598 height 23
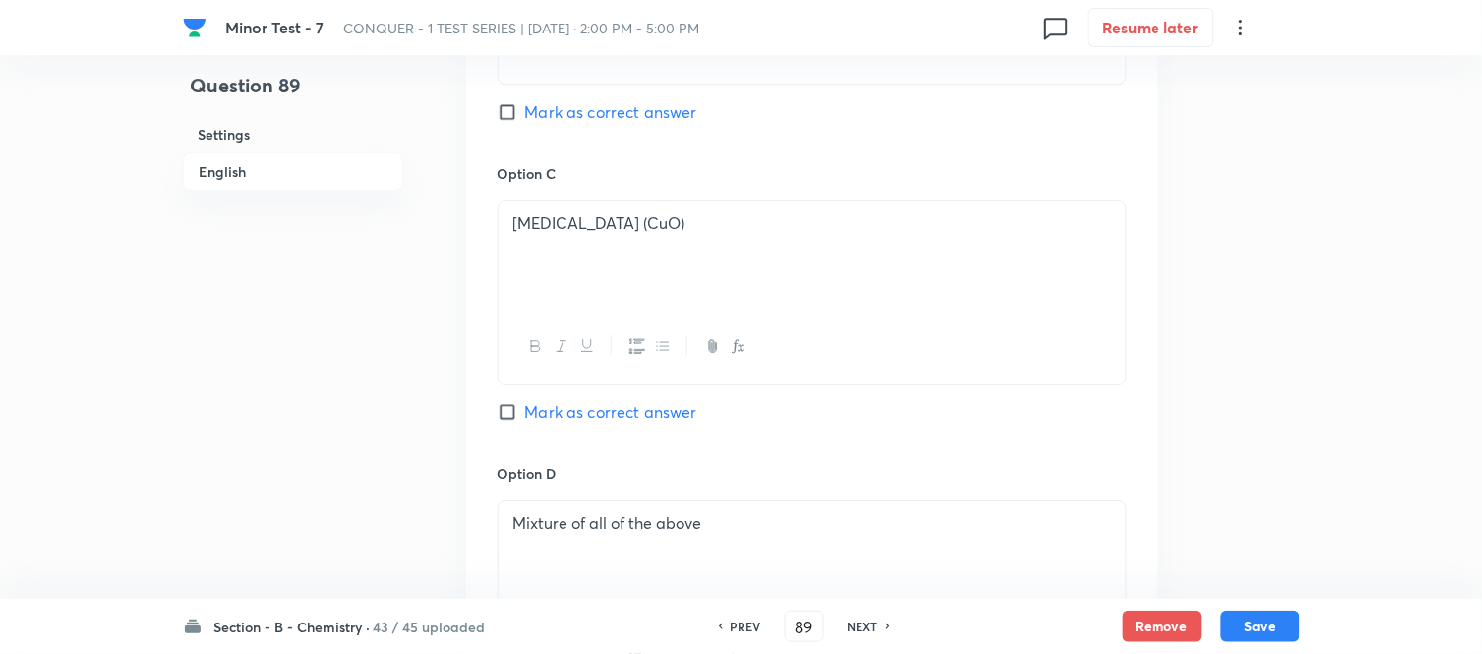
scroll to position [1420, 0]
click at [506, 114] on input "Mark as correct answer" at bounding box center [511, 113] width 28 height 20
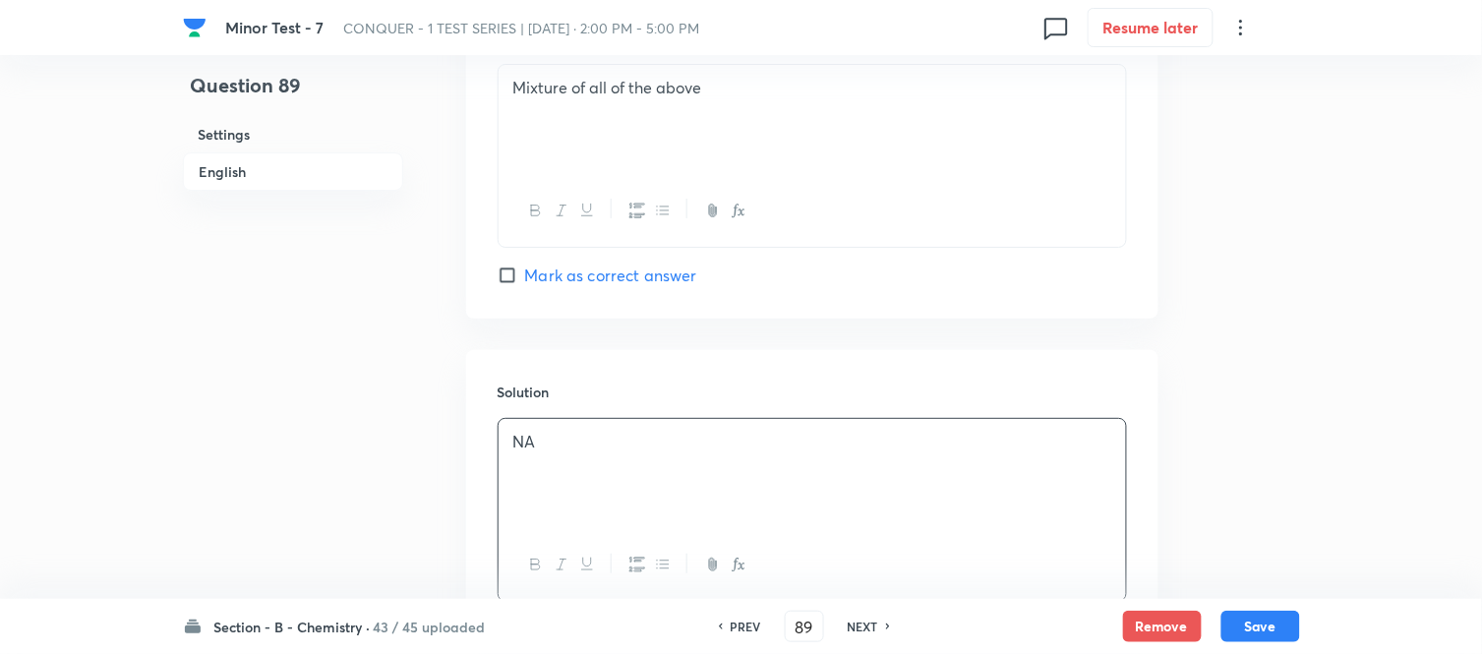
scroll to position [2012, 0]
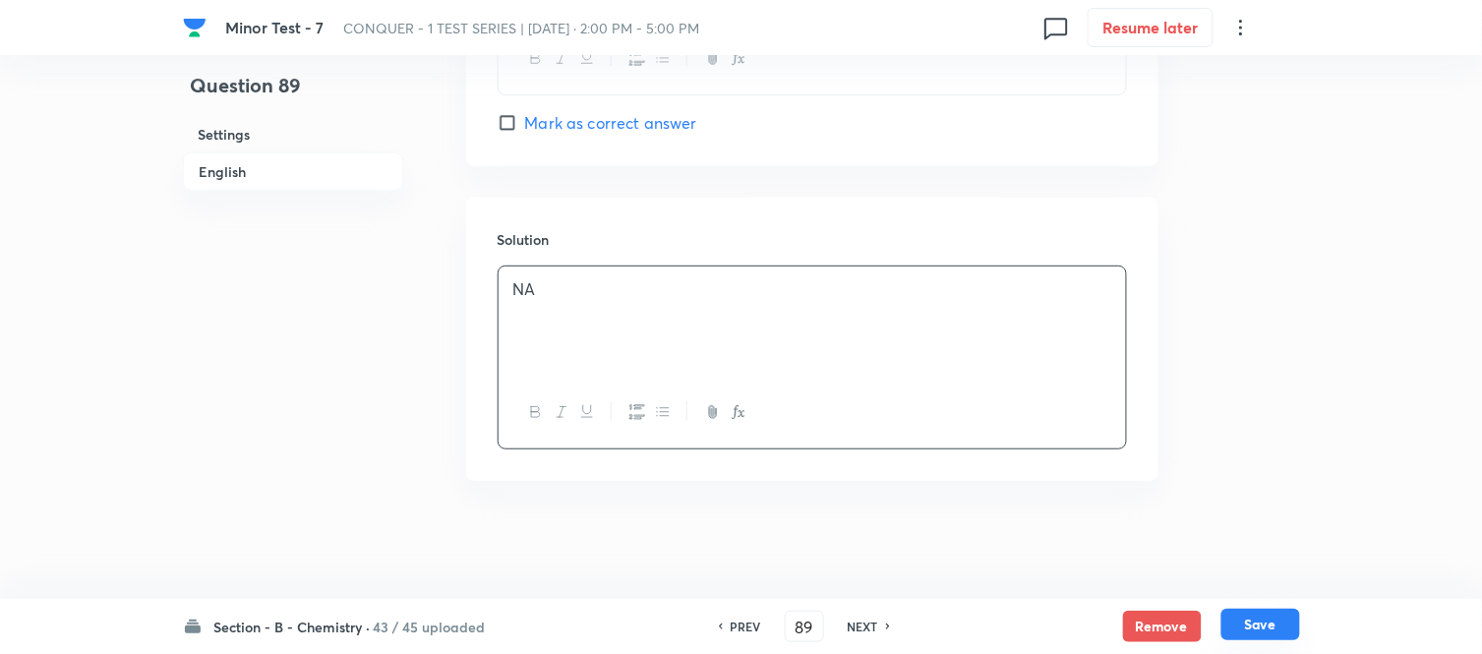
click at [1264, 621] on button "Save" at bounding box center [1260, 624] width 79 height 31
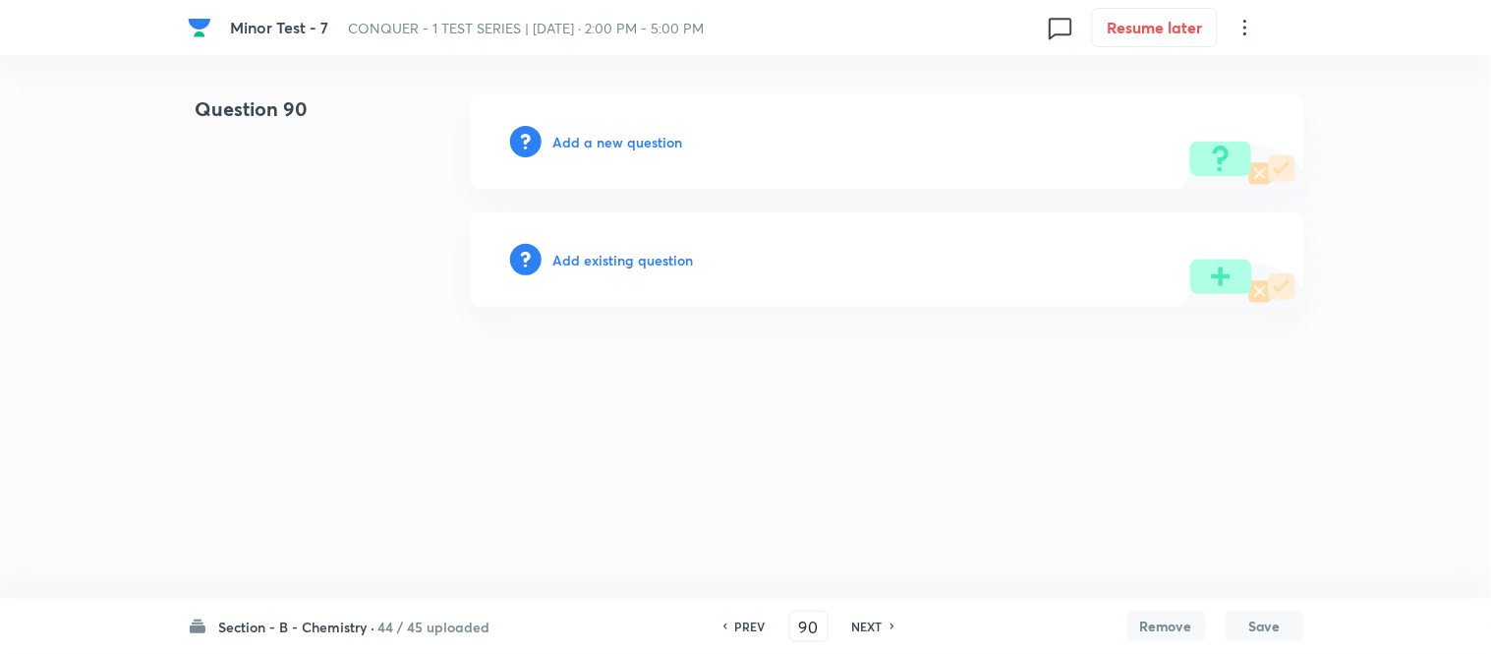
click at [590, 132] on h6 "Add a new question" at bounding box center [619, 142] width 130 height 21
click at [590, 132] on h6 "Choose a question type" at bounding box center [629, 142] width 151 height 21
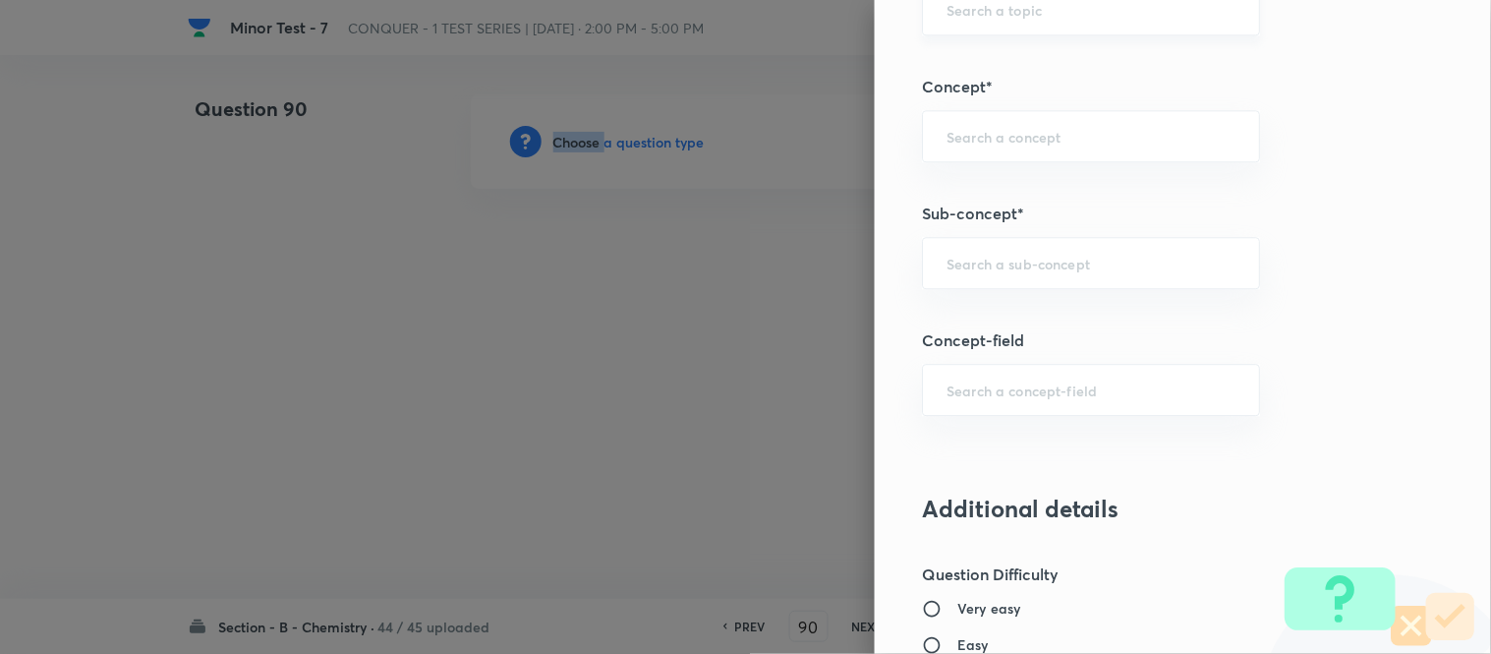
scroll to position [1201, 0]
click at [1065, 269] on input "text" at bounding box center [1091, 261] width 289 height 19
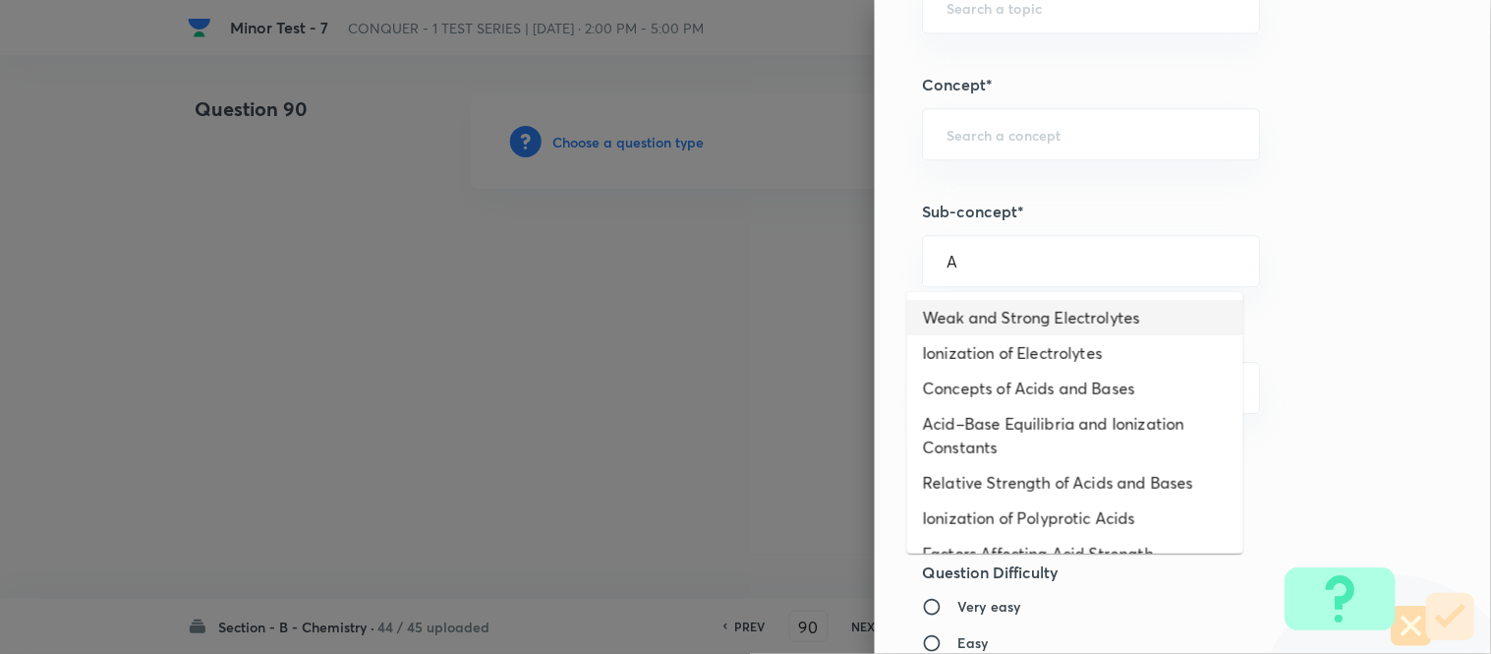
click at [1034, 309] on li "Weak and Strong Electrolytes" at bounding box center [1075, 317] width 336 height 35
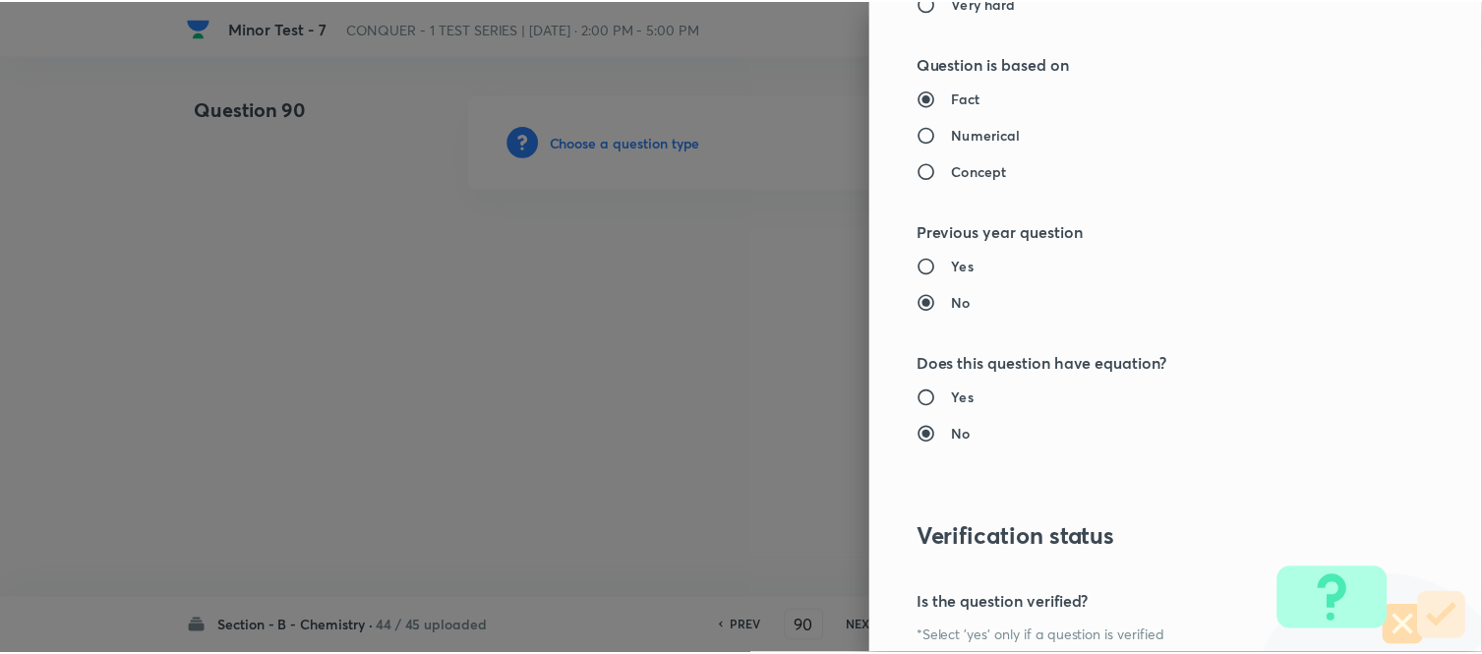
scroll to position [2158, 0]
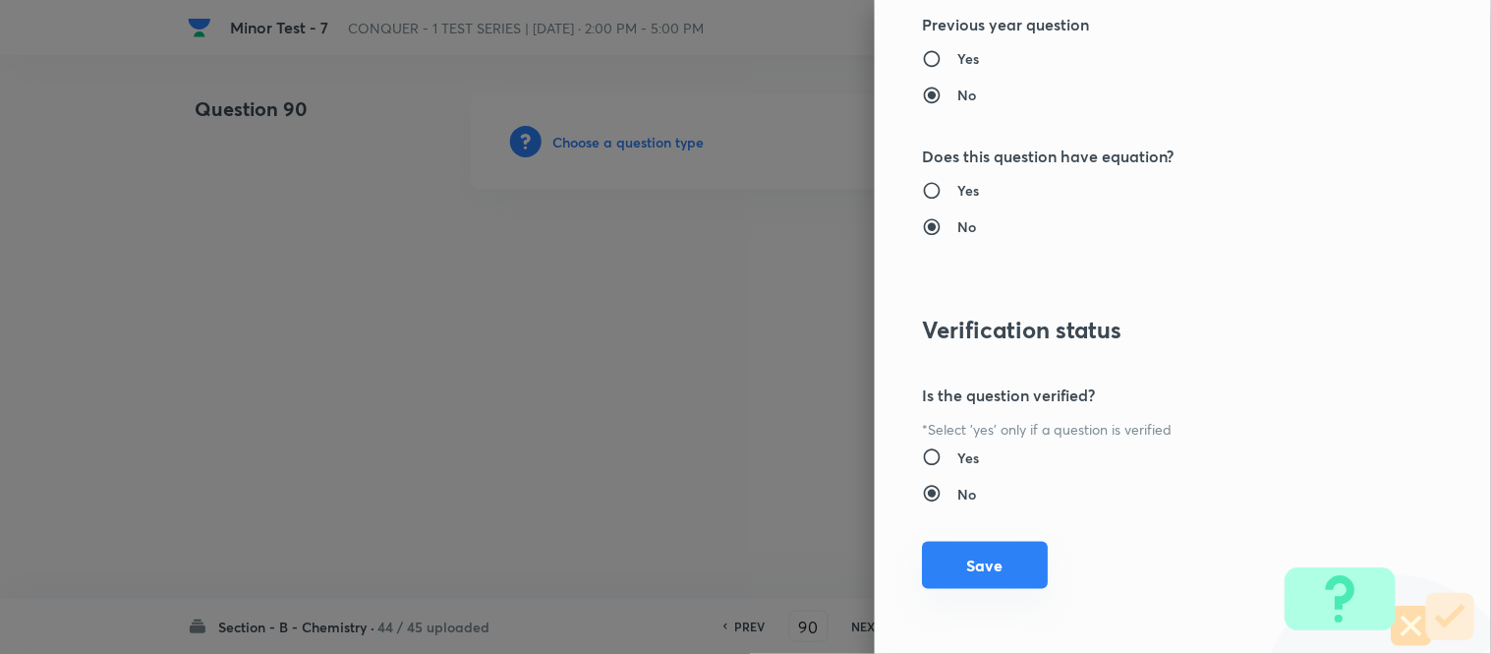
click at [962, 566] on button "Save" at bounding box center [985, 565] width 126 height 47
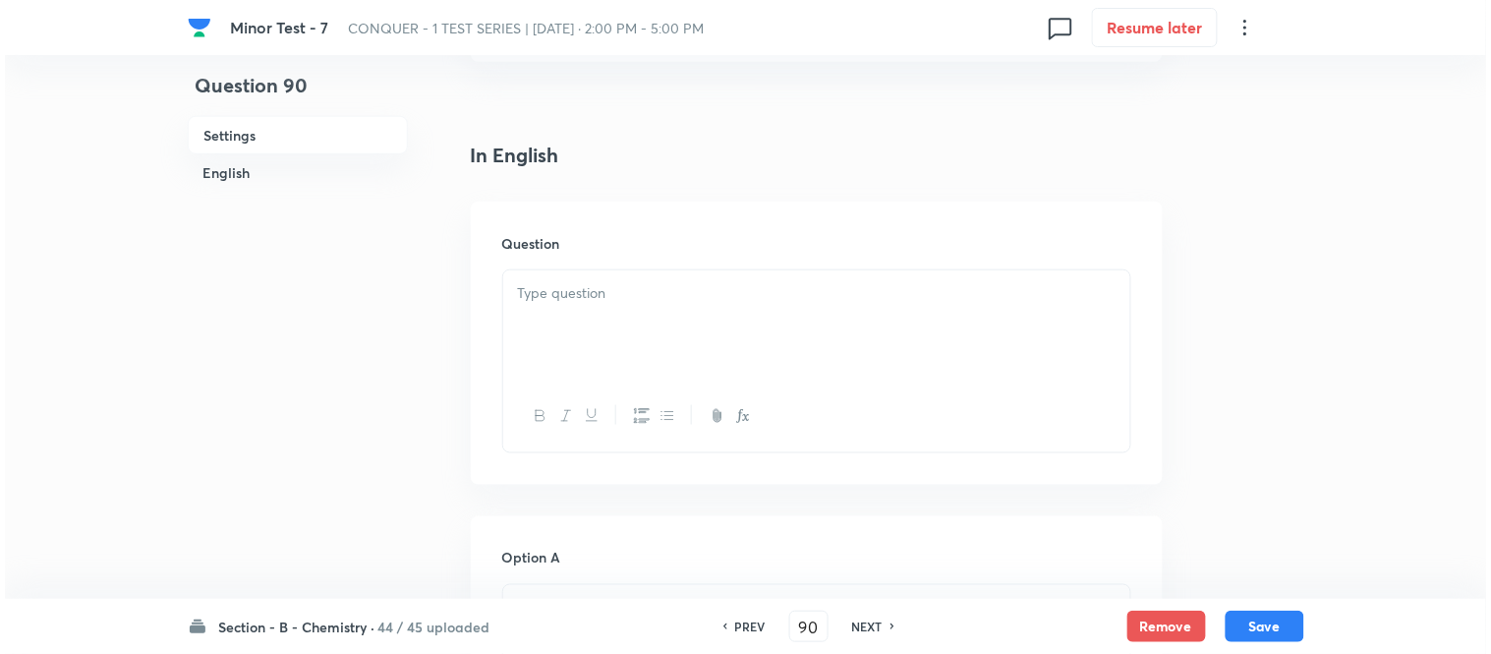
scroll to position [437, 0]
click at [773, 287] on p at bounding box center [812, 294] width 598 height 23
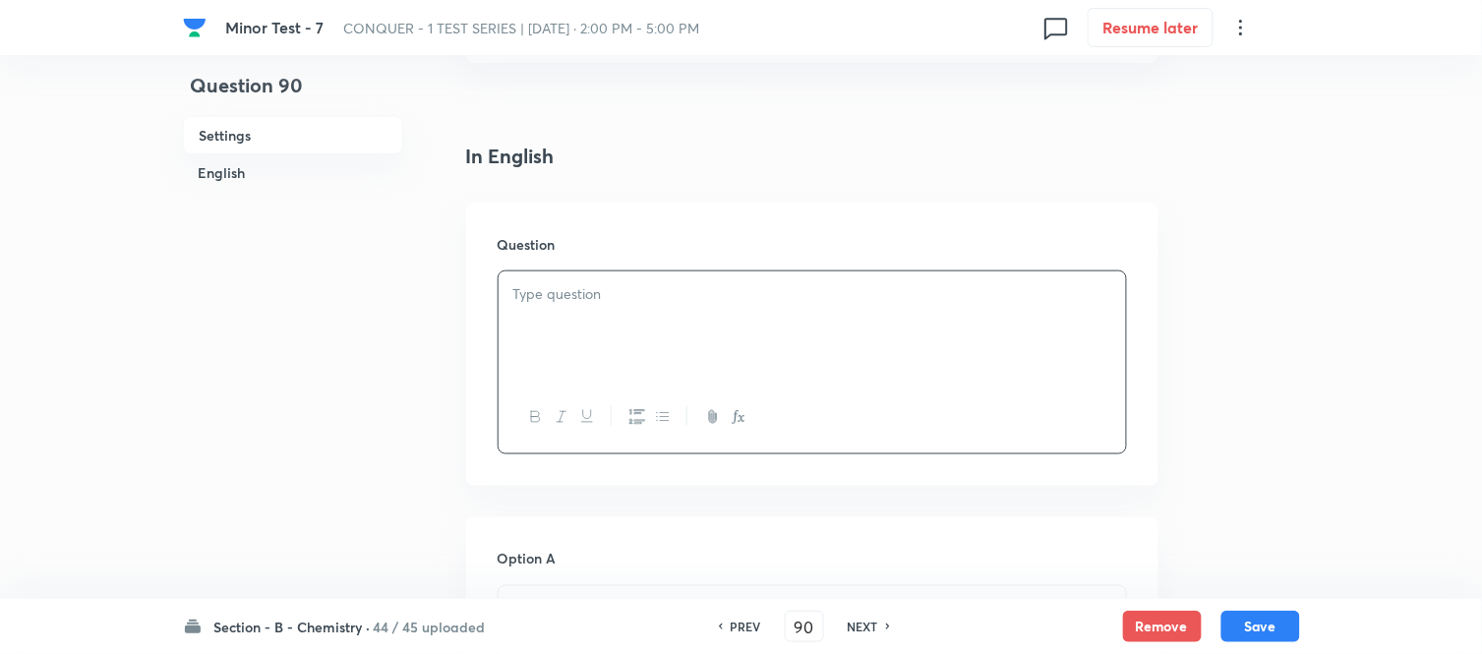
click at [615, 298] on p at bounding box center [812, 294] width 598 height 23
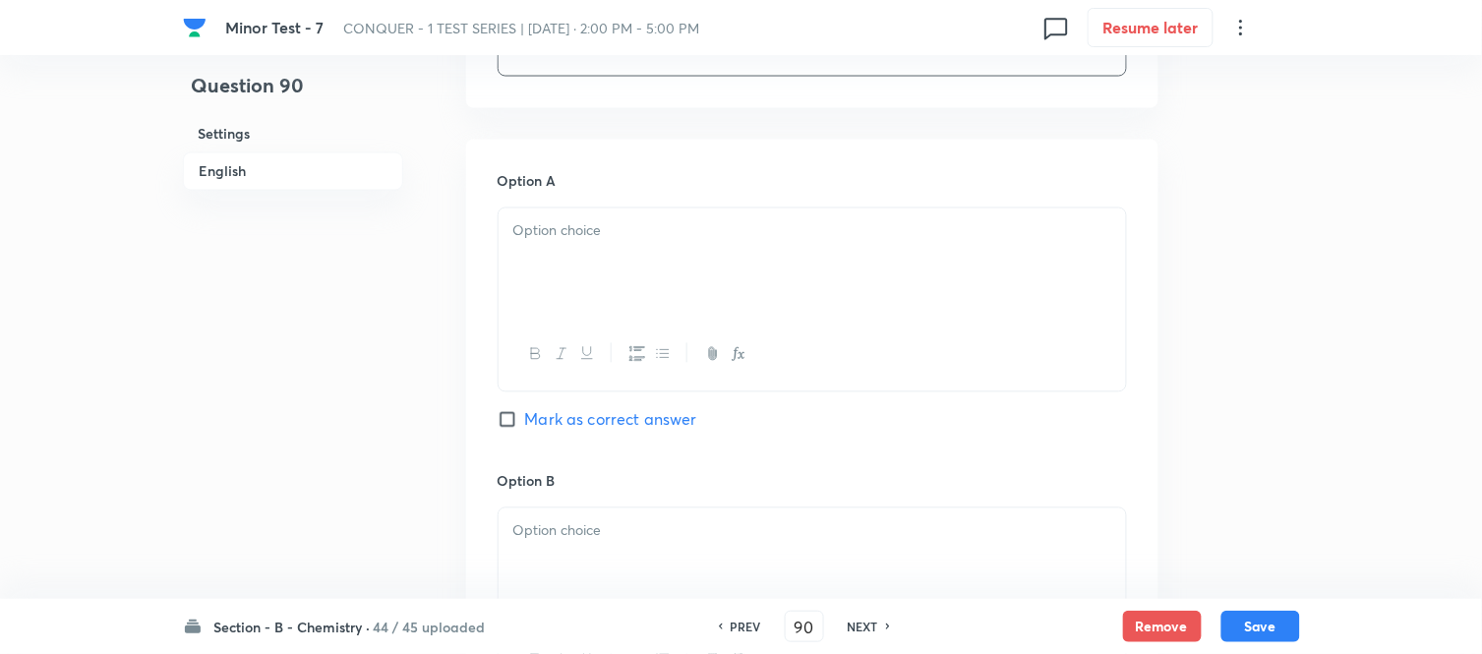
scroll to position [873, 0]
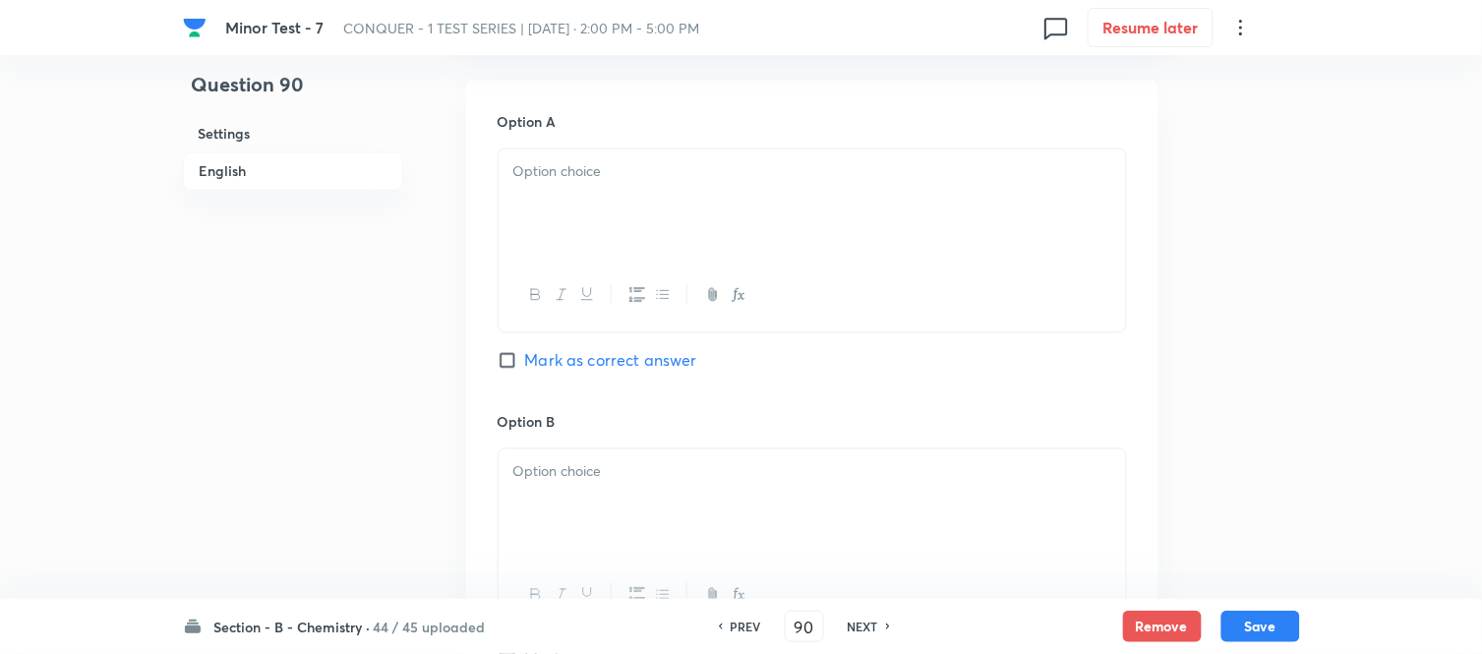
click at [686, 206] on div at bounding box center [811, 204] width 627 height 110
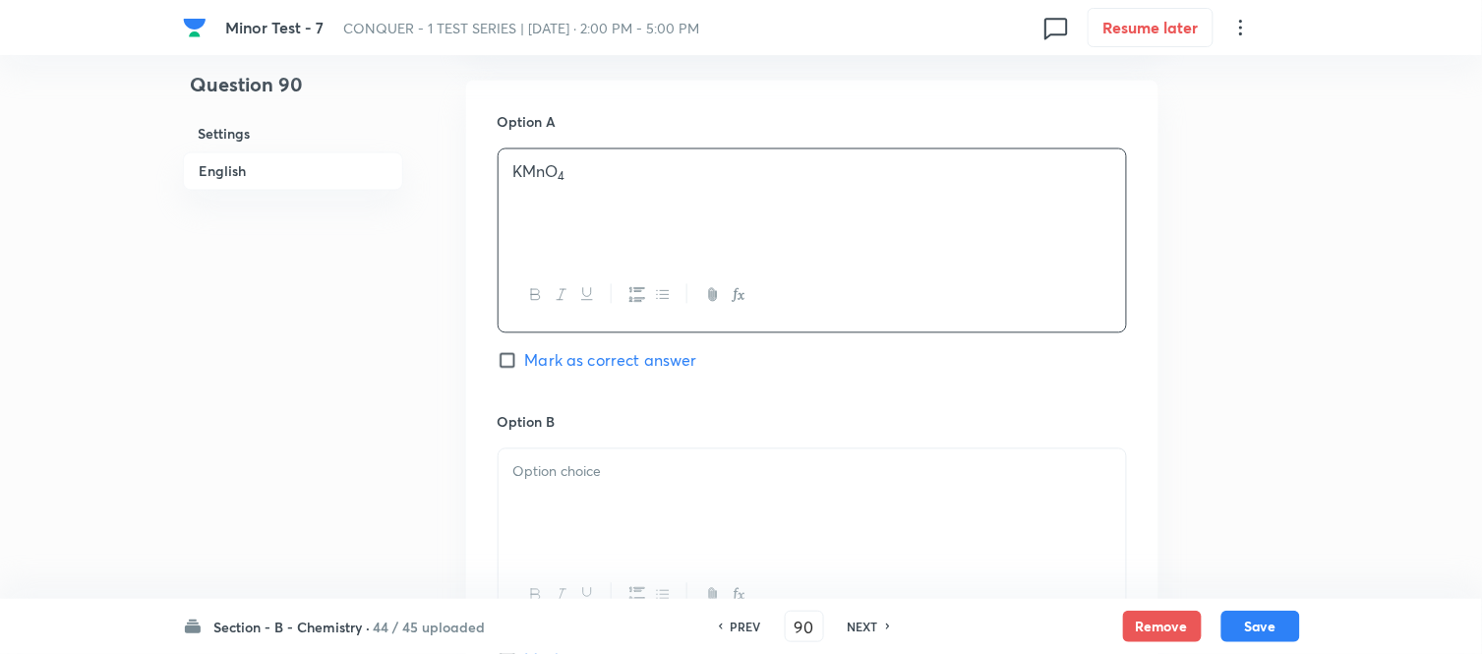
click at [654, 482] on p at bounding box center [812, 472] width 598 height 23
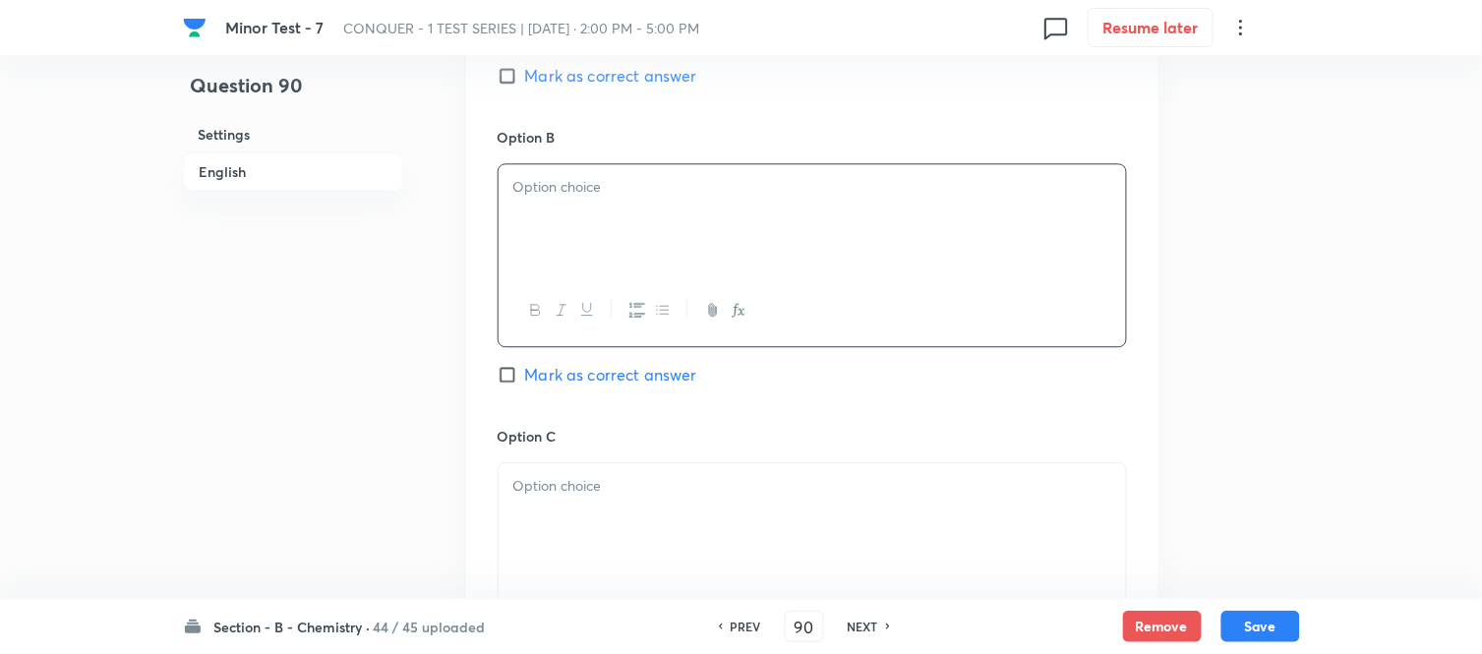
scroll to position [1201, 0]
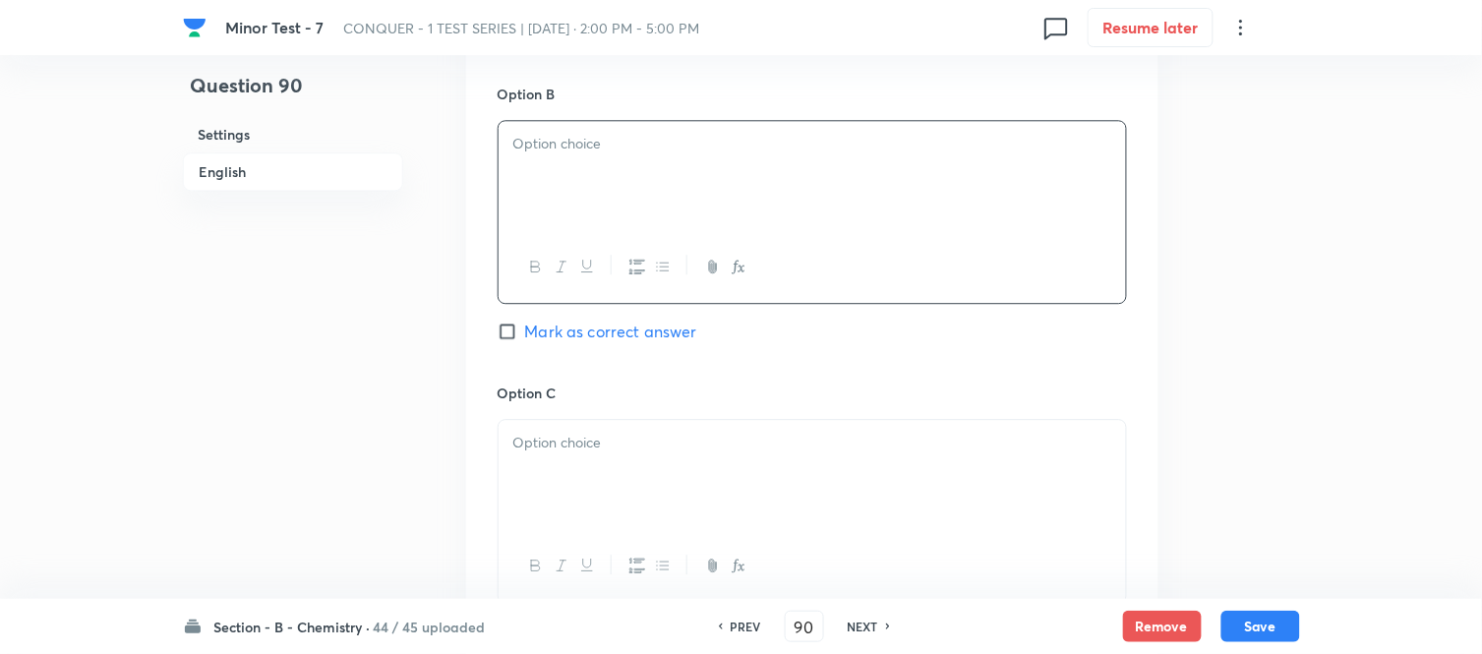
click at [731, 199] on div at bounding box center [811, 176] width 627 height 110
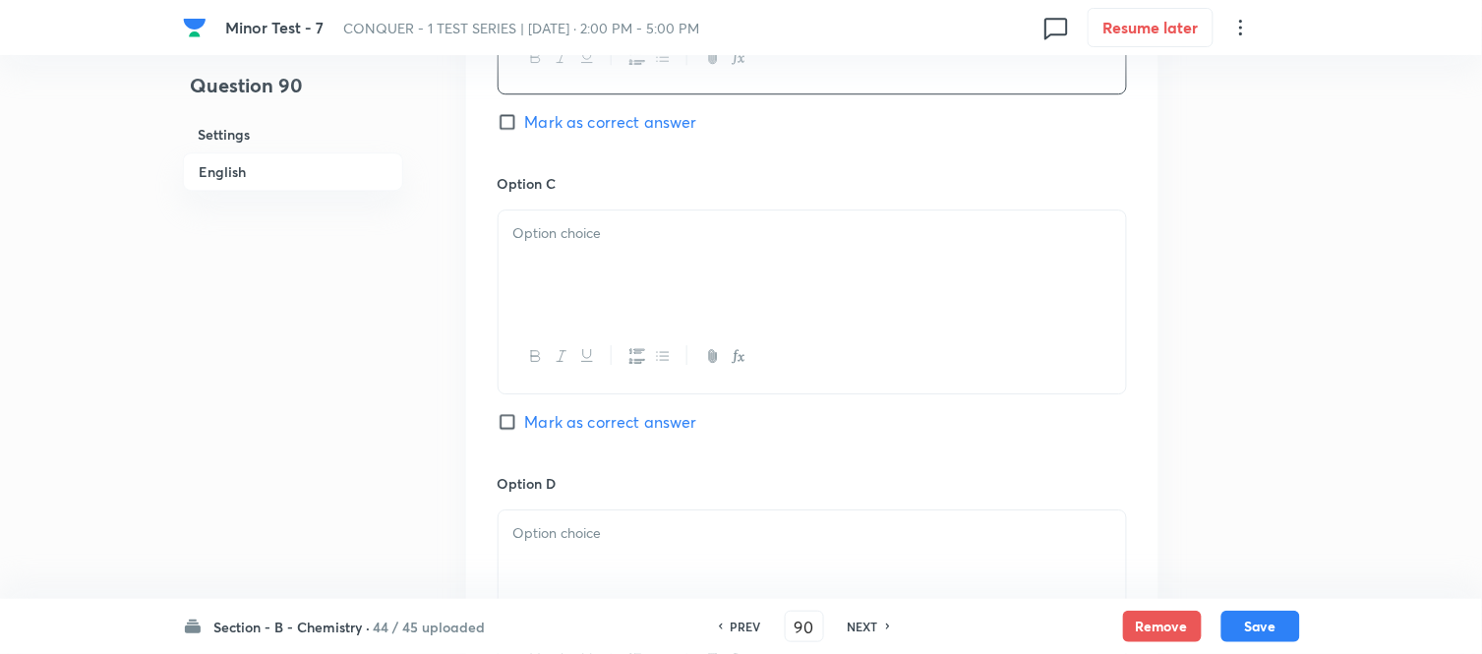
scroll to position [1420, 0]
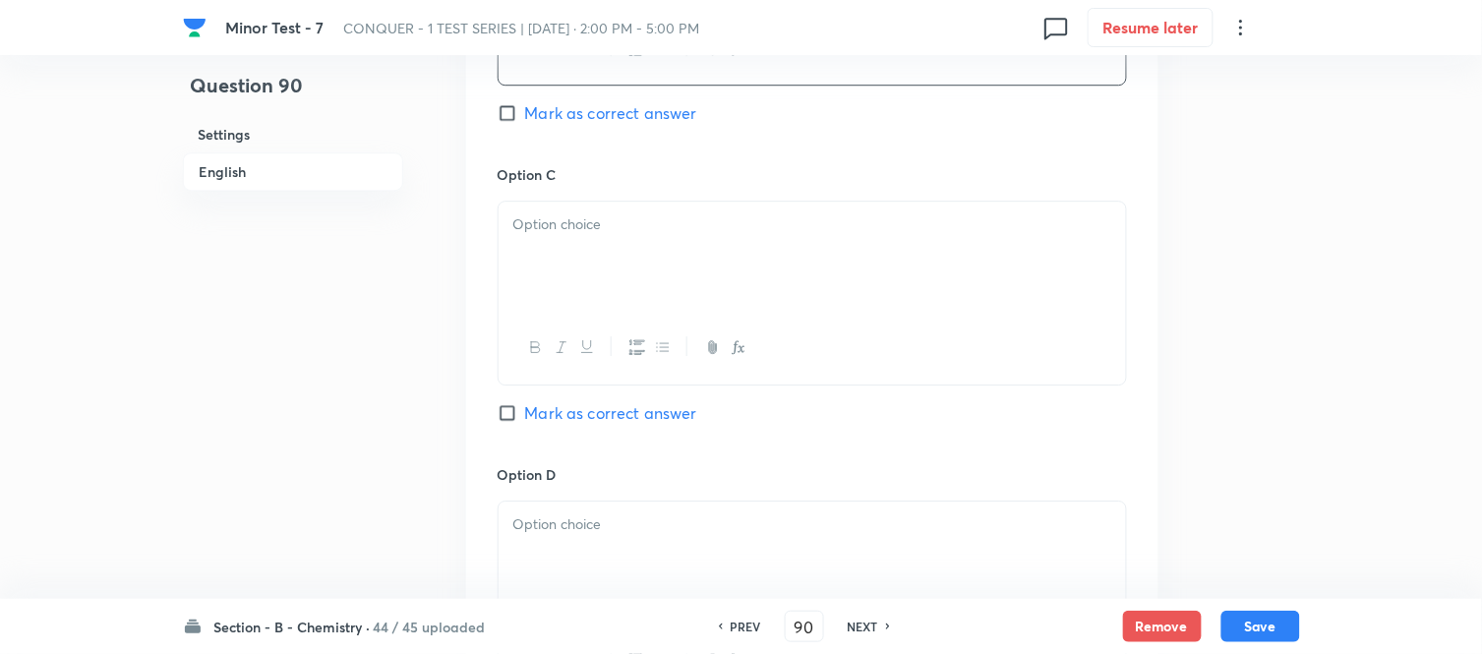
click at [708, 263] on div at bounding box center [811, 257] width 627 height 110
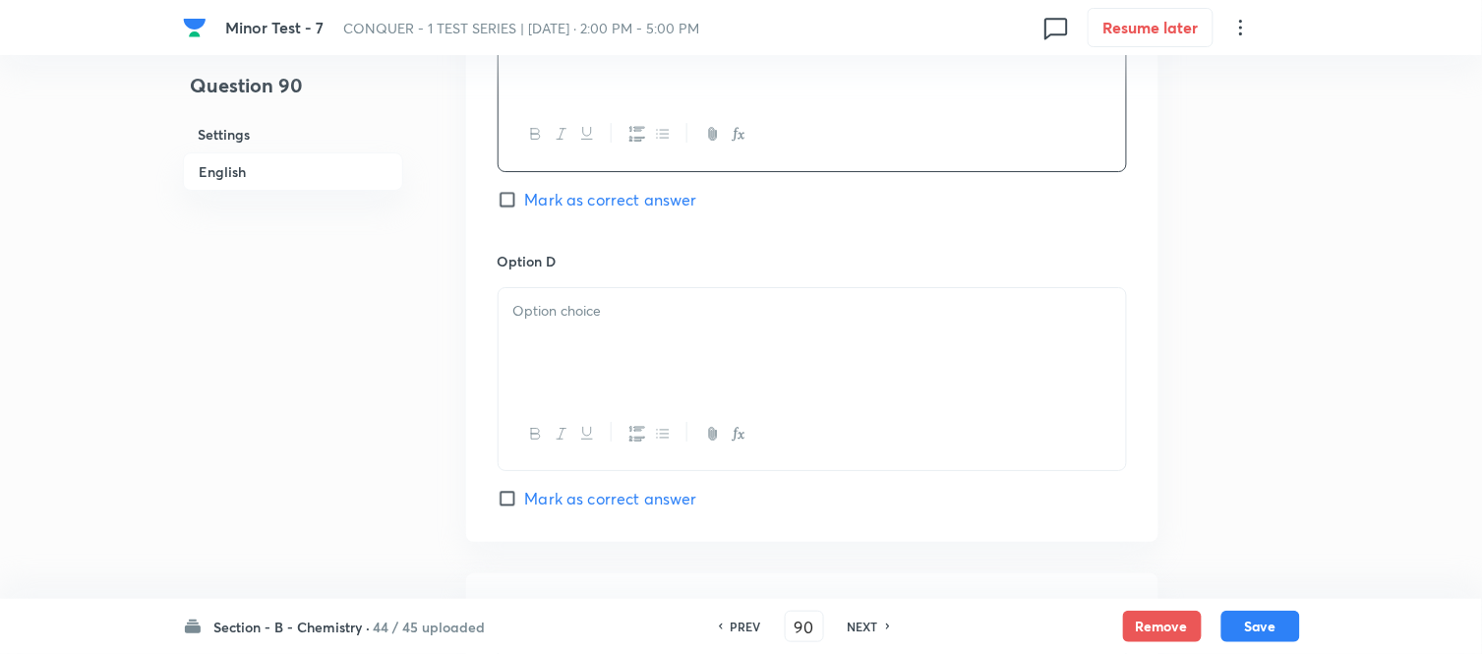
scroll to position [1638, 0]
click at [702, 327] on div at bounding box center [811, 338] width 627 height 110
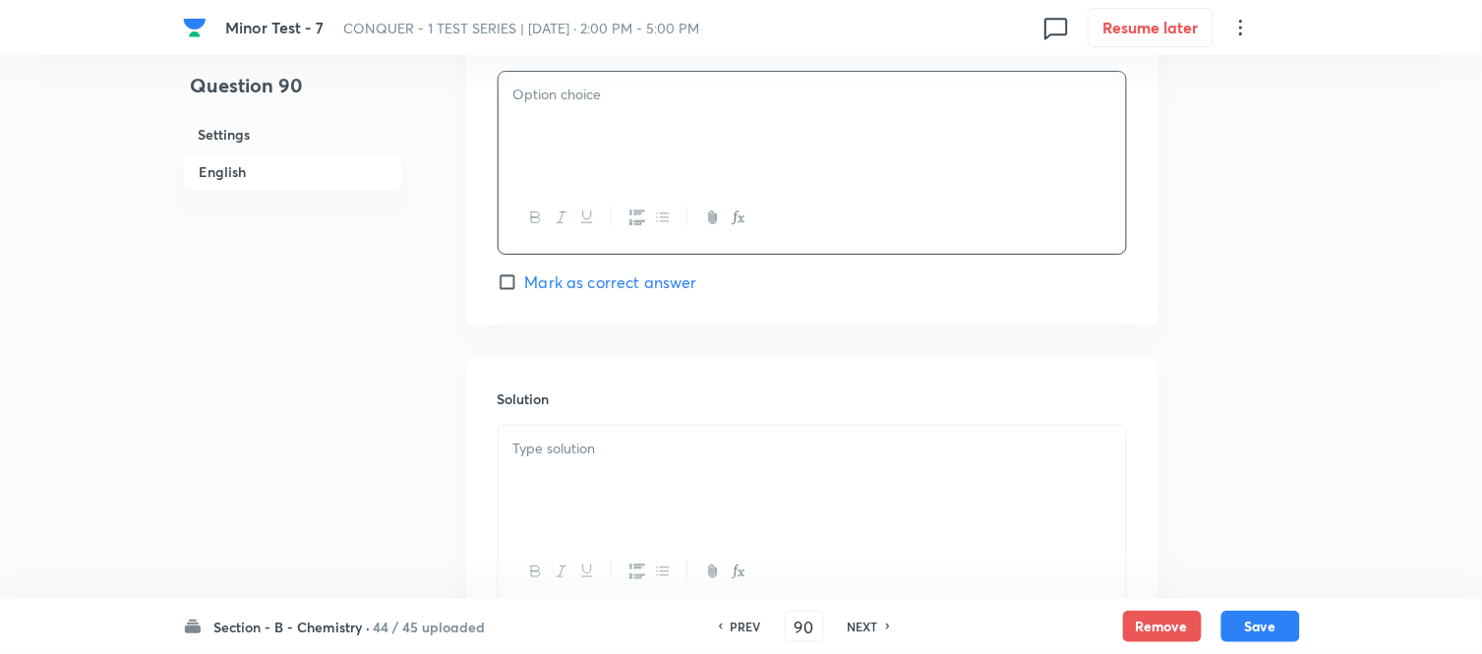
scroll to position [1856, 0]
click at [640, 449] on p at bounding box center [812, 442] width 598 height 23
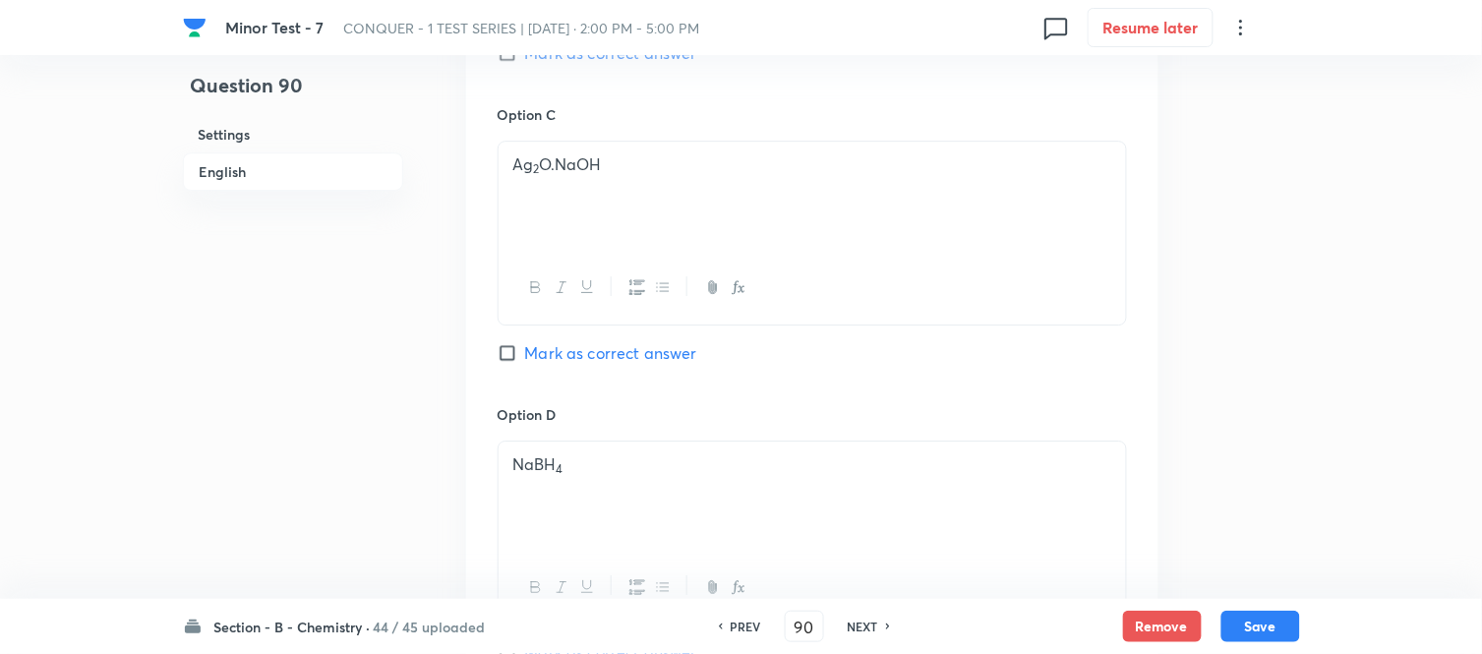
scroll to position [1420, 0]
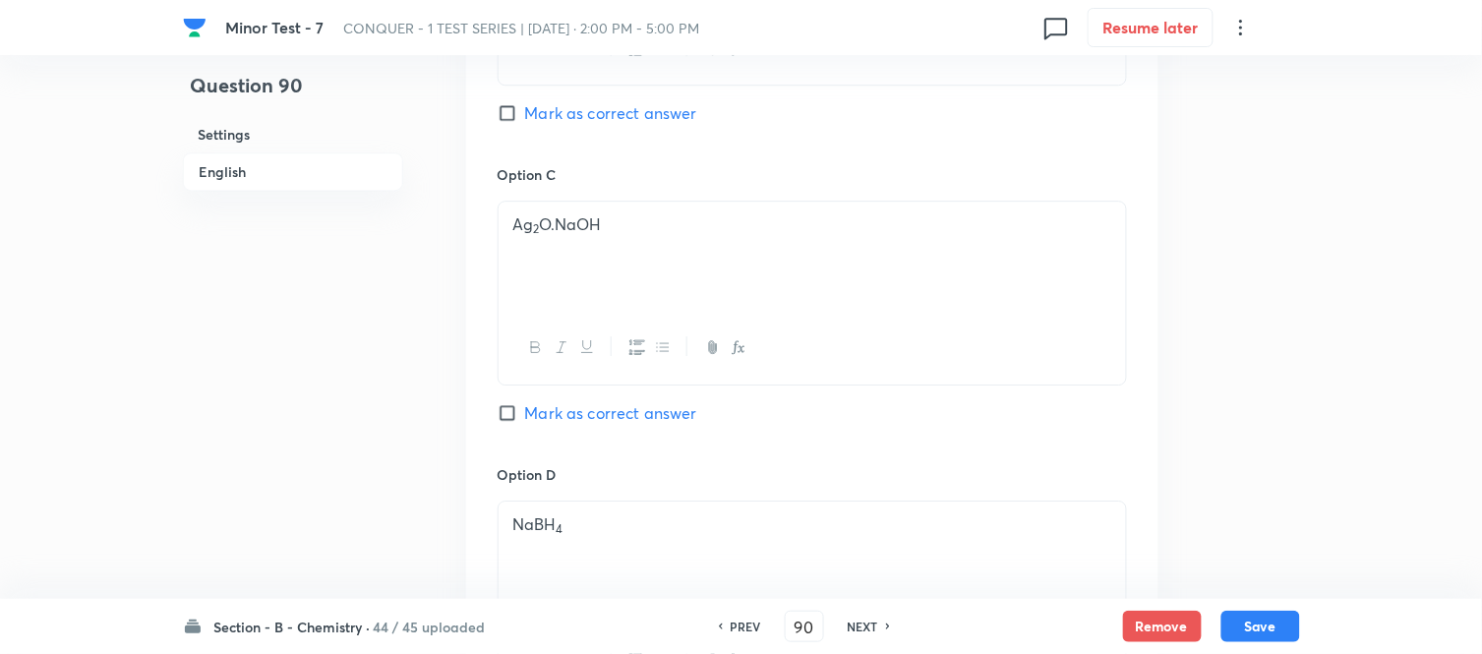
click at [513, 416] on input "Mark as correct answer" at bounding box center [511, 413] width 28 height 20
click at [1258, 617] on button "Save" at bounding box center [1260, 624] width 79 height 31
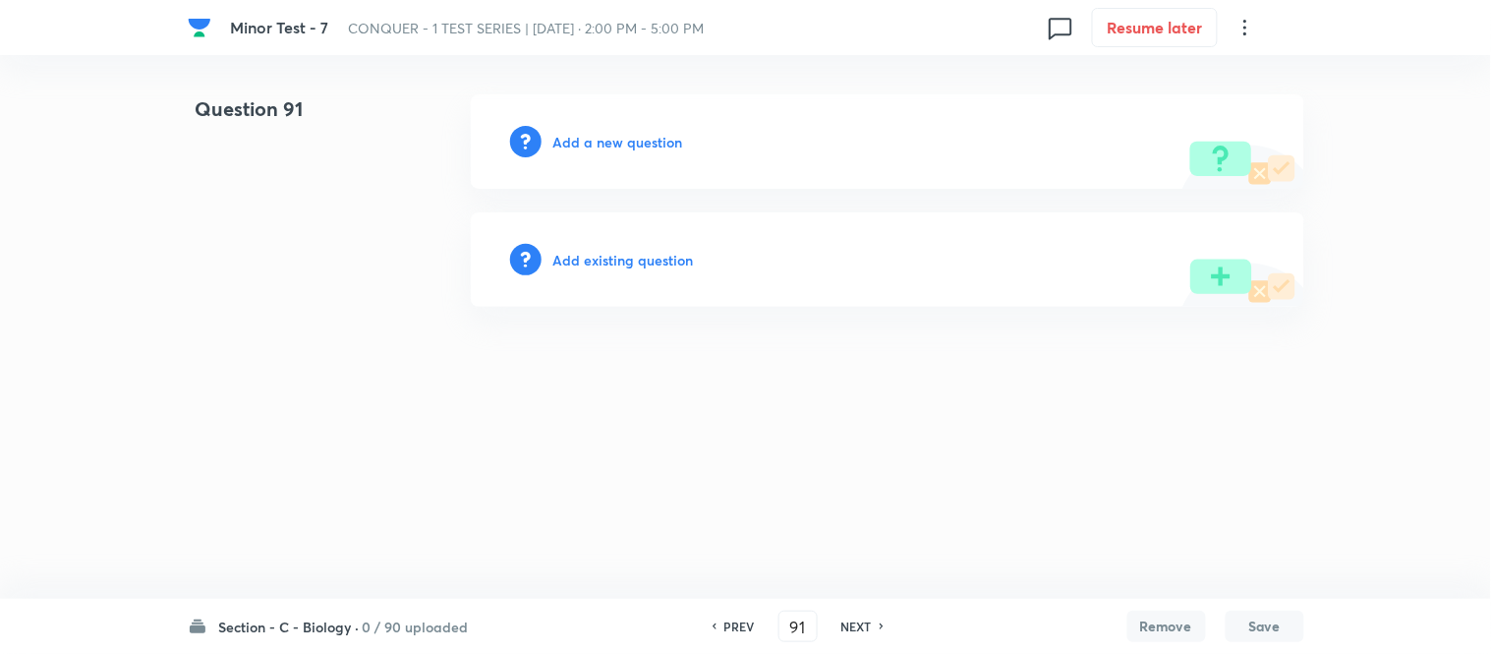
click at [612, 136] on h6 "Add a new question" at bounding box center [619, 142] width 130 height 21
click at [608, 143] on h6 "Choose a question type" at bounding box center [629, 142] width 151 height 21
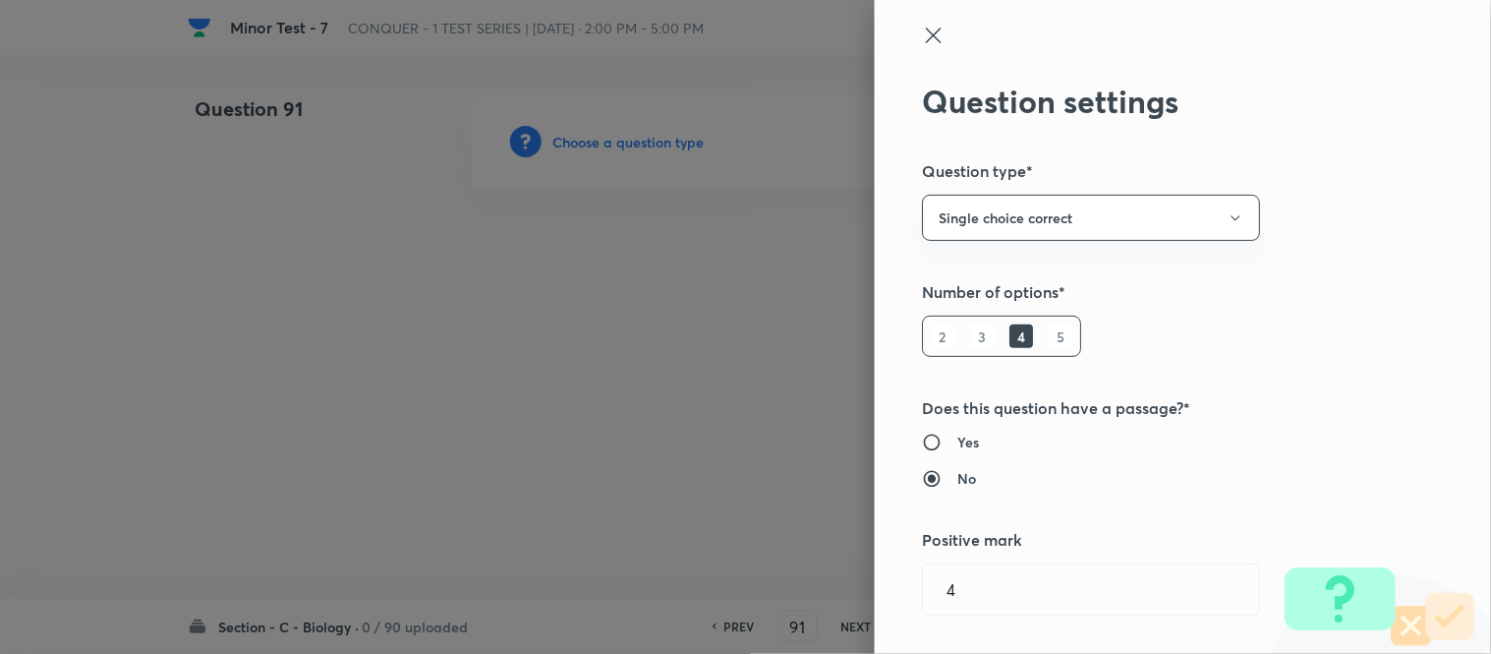
click at [922, 39] on icon at bounding box center [934, 36] width 24 height 24
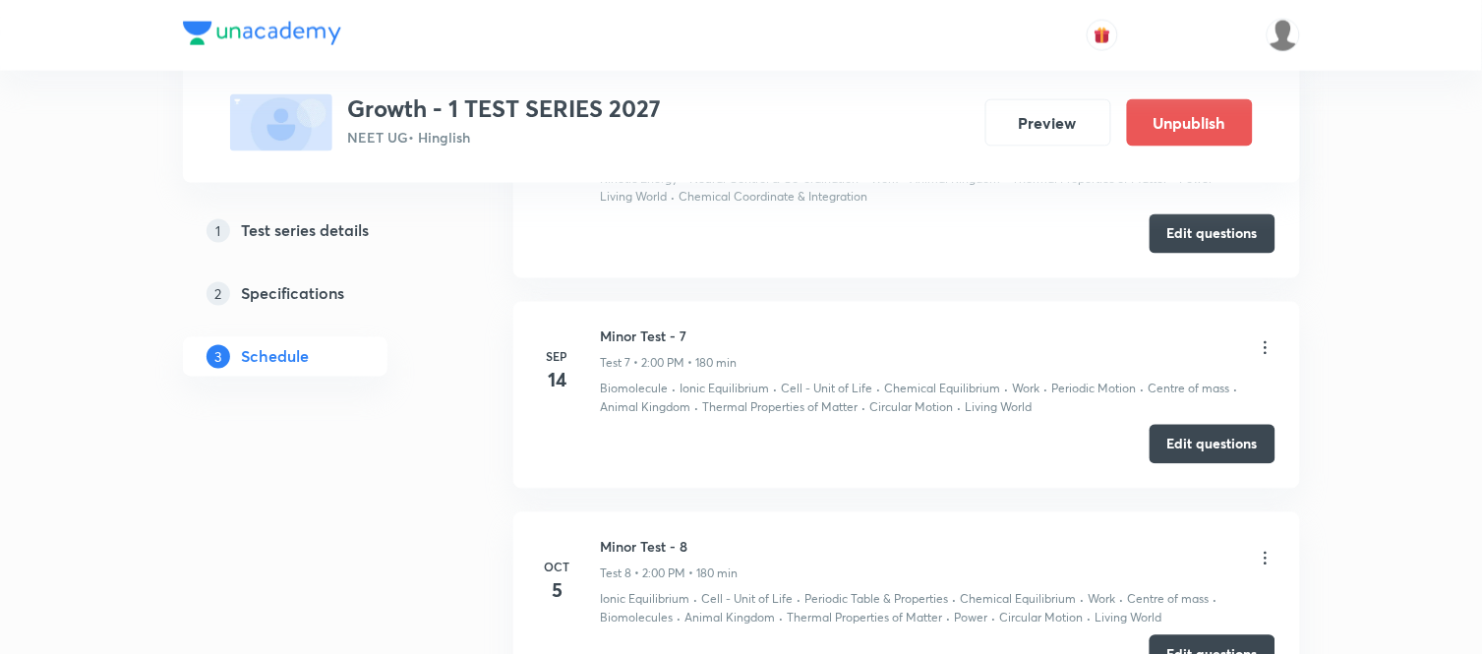
scroll to position [2908, 0]
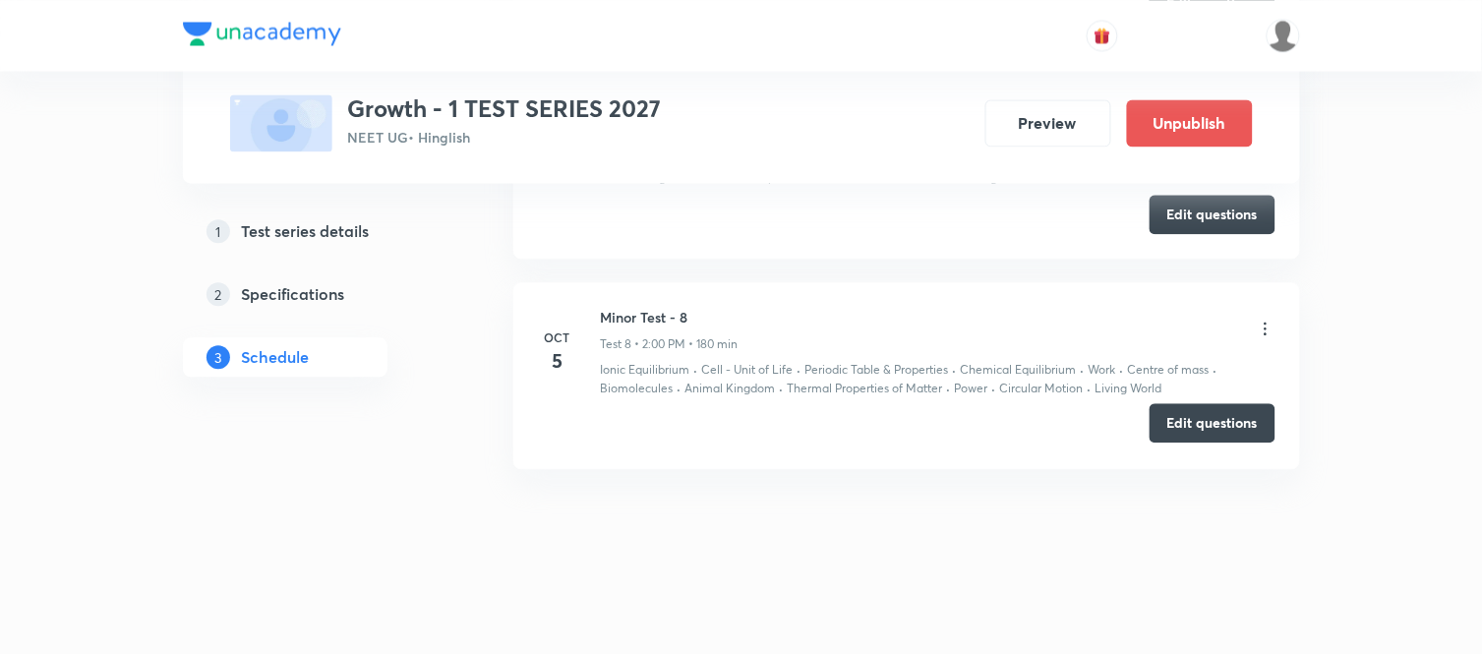
click at [1213, 426] on button "Edit questions" at bounding box center [1212, 422] width 126 height 39
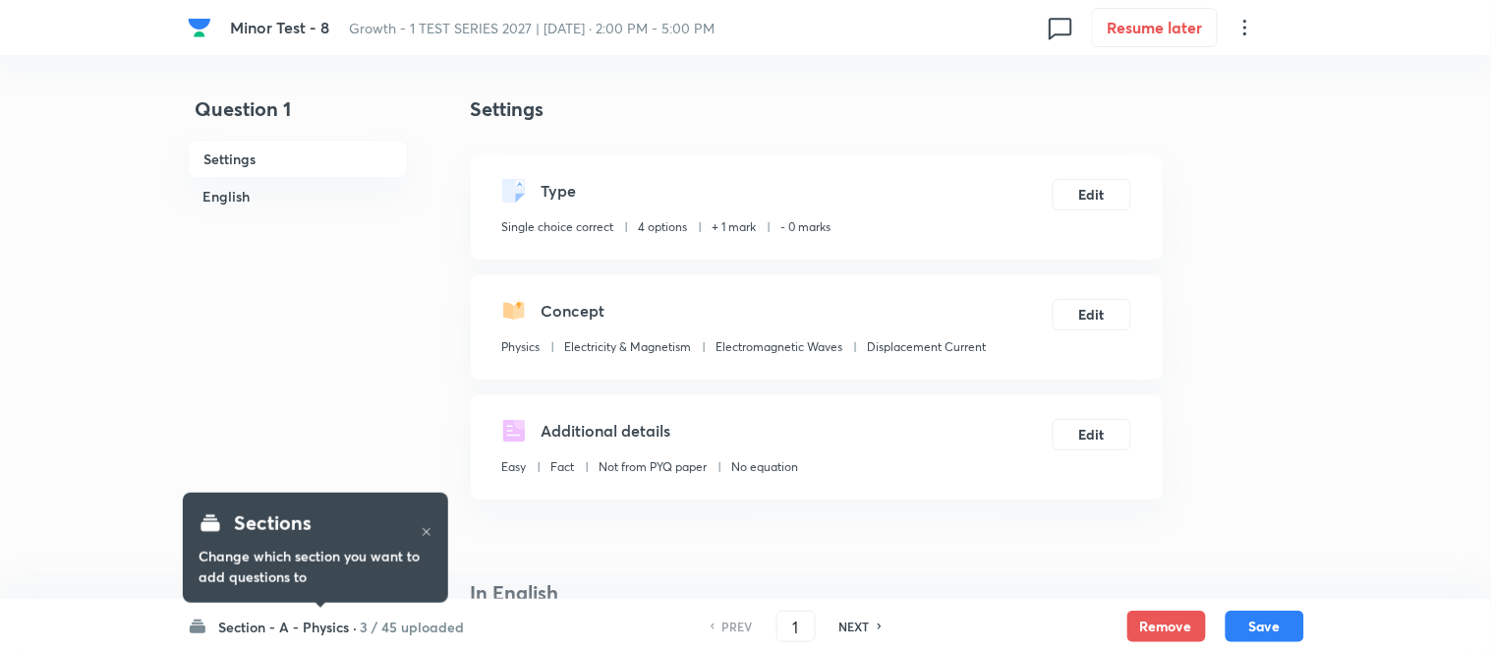
checkbox input "true"
click at [216, 627] on h6 "Section - A - Physics ·" at bounding box center [283, 626] width 139 height 21
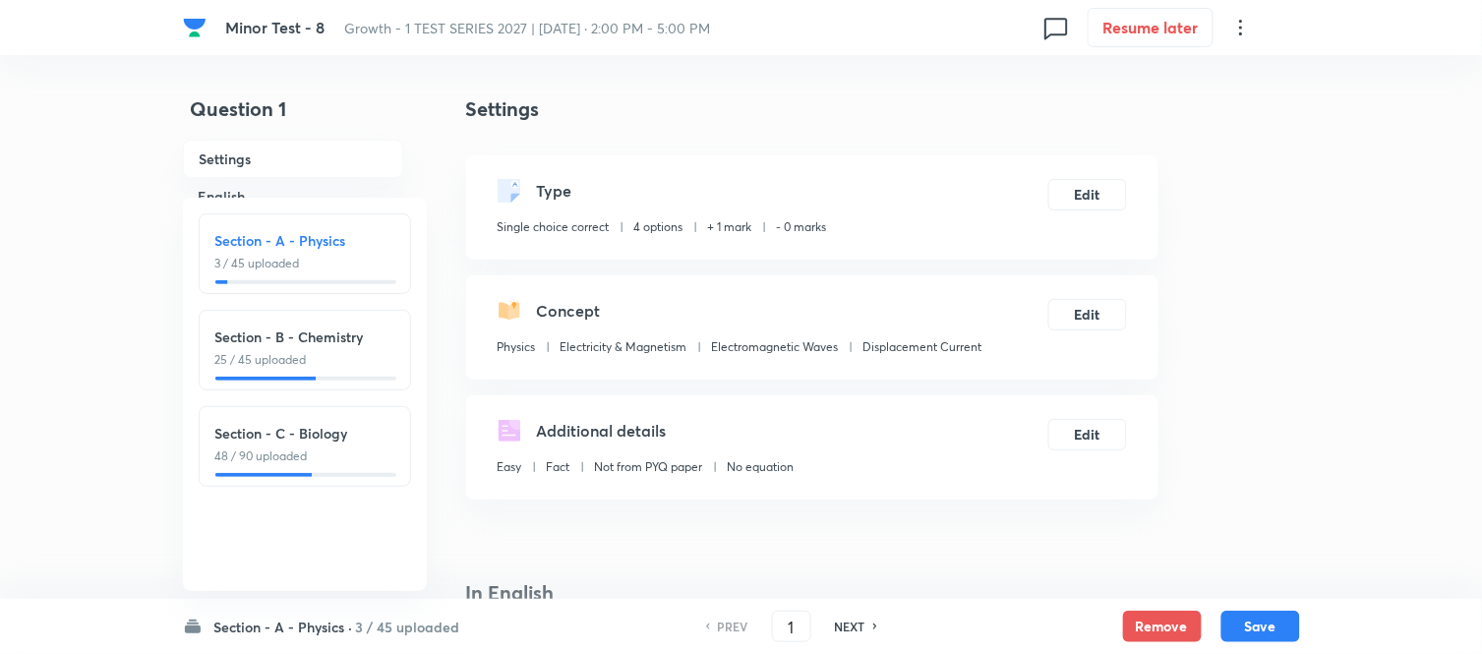
click at [275, 344] on h6 "Section - B - Chemistry" at bounding box center [304, 336] width 179 height 21
type input "46"
checkbox input "false"
checkbox input "true"
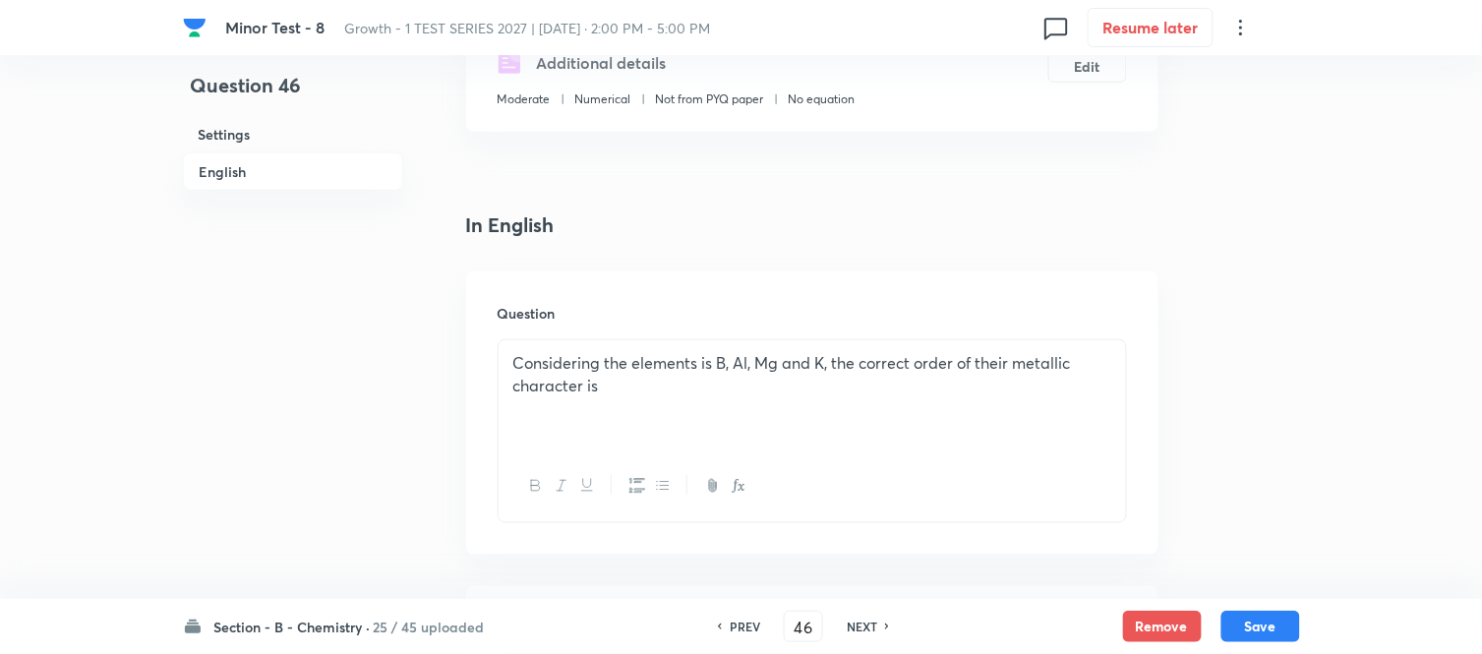
scroll to position [546, 0]
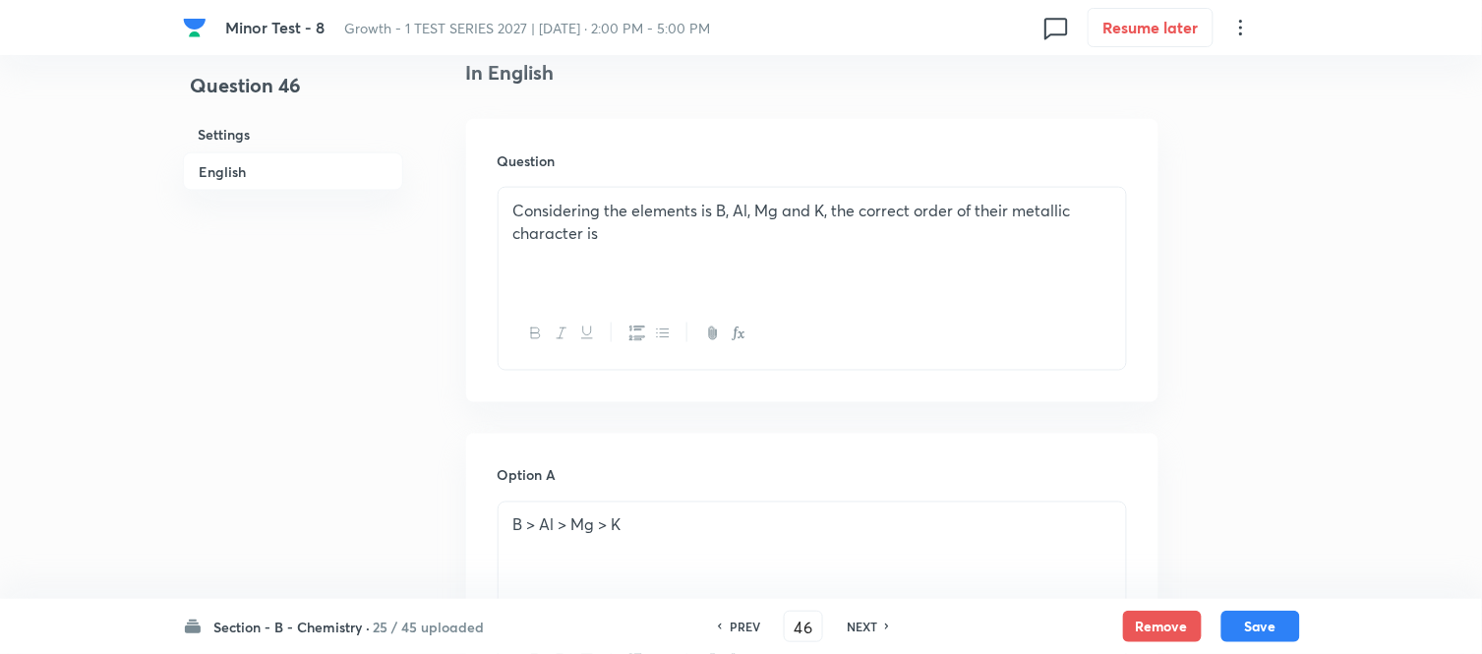
click at [861, 627] on h6 "NEXT" at bounding box center [862, 626] width 30 height 18
type input "47"
checkbox input "false"
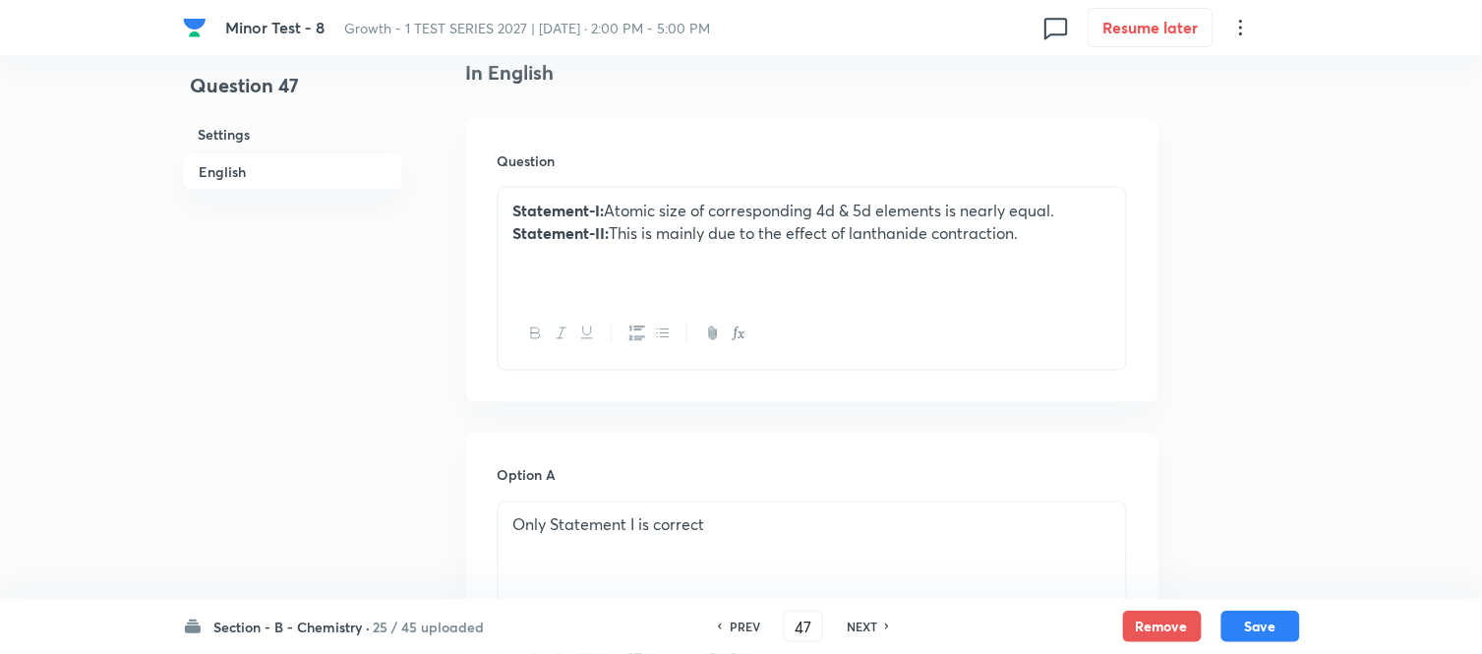
click at [861, 627] on h6 "NEXT" at bounding box center [862, 626] width 30 height 18
checkbox input "false"
type input "48"
checkbox input "true"
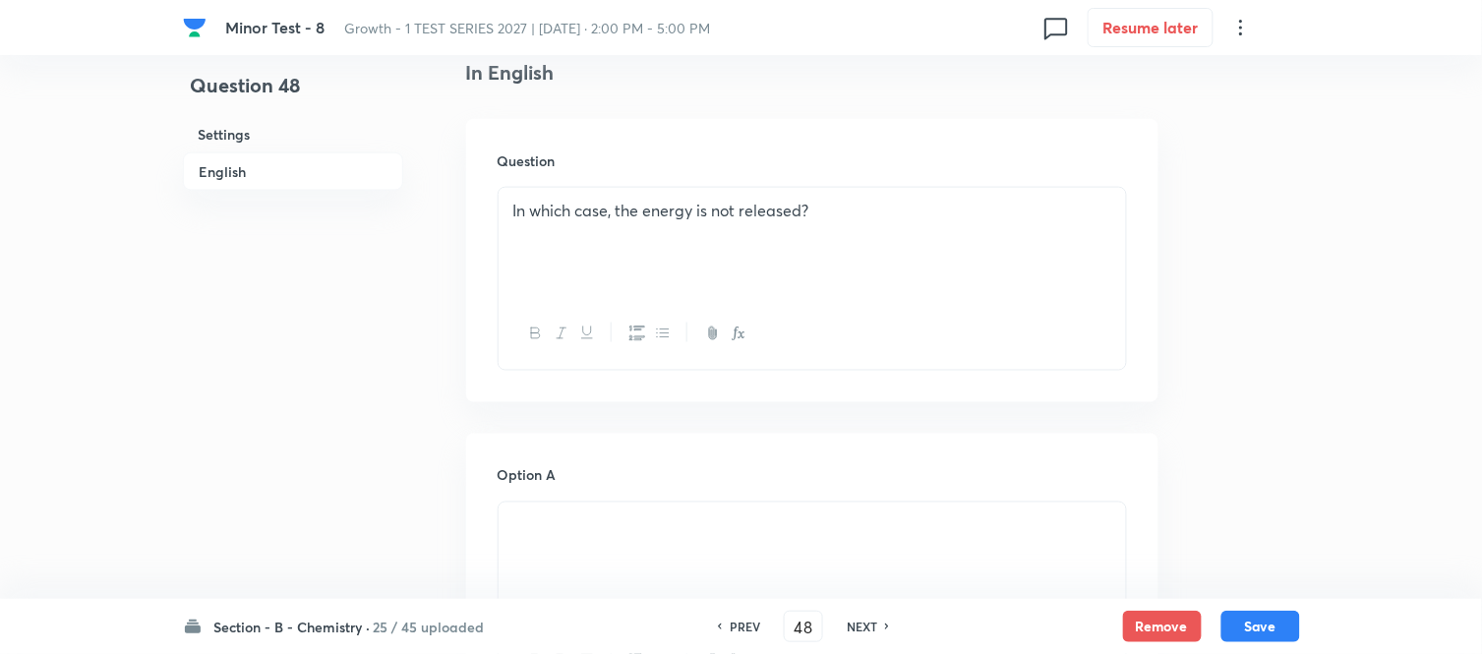
click at [861, 627] on h6 "NEXT" at bounding box center [862, 626] width 30 height 18
type input "49"
checkbox input "false"
click at [861, 627] on h6 "NEXT" at bounding box center [862, 626] width 30 height 18
checkbox input "false"
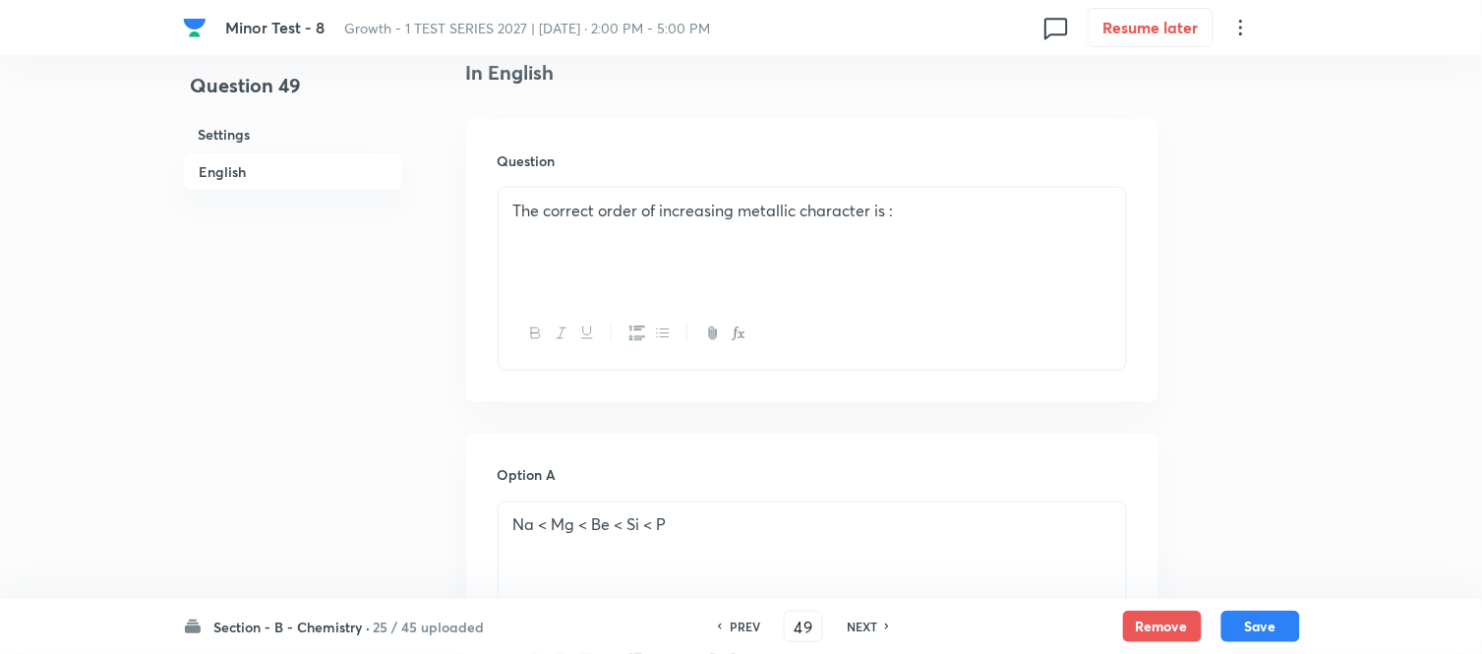
type input "50"
click at [861, 627] on h6 "NEXT" at bounding box center [862, 626] width 30 height 18
checkbox input "false"
type input "51"
click at [861, 627] on h6 "NEXT" at bounding box center [862, 626] width 30 height 18
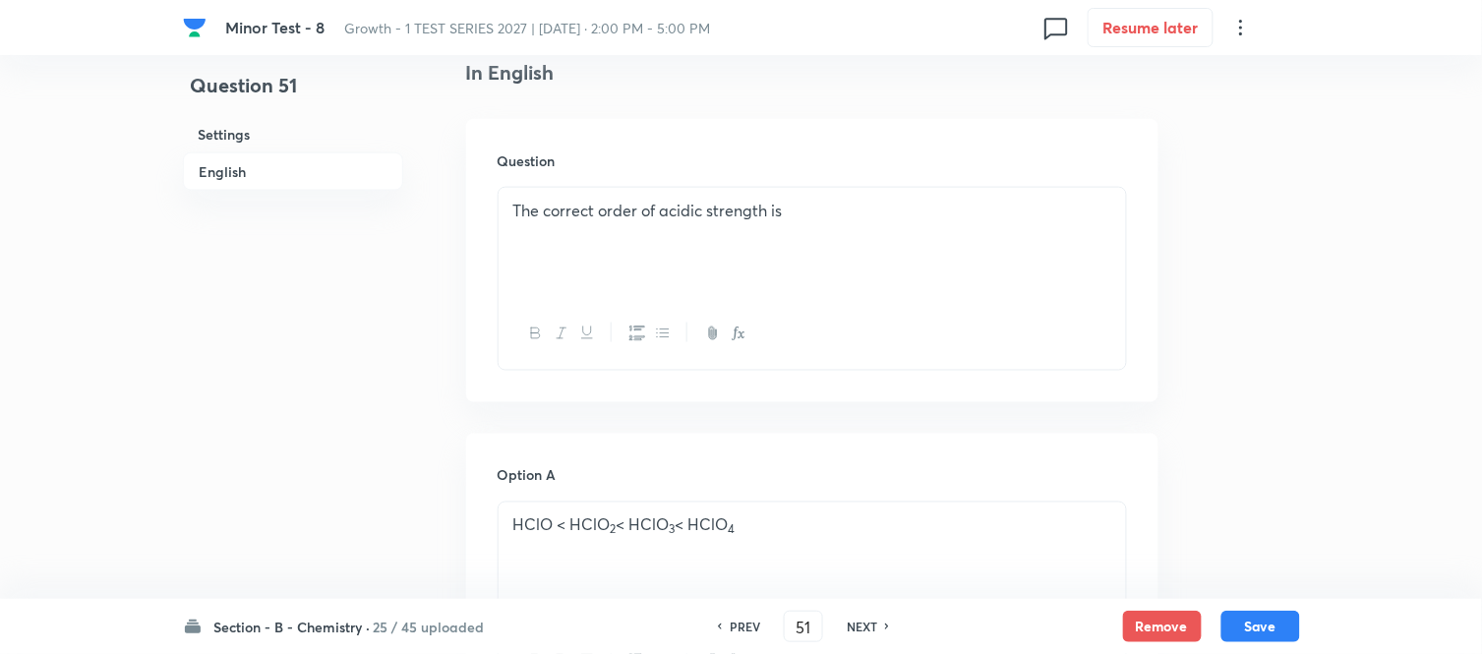
checkbox input "false"
type input "52"
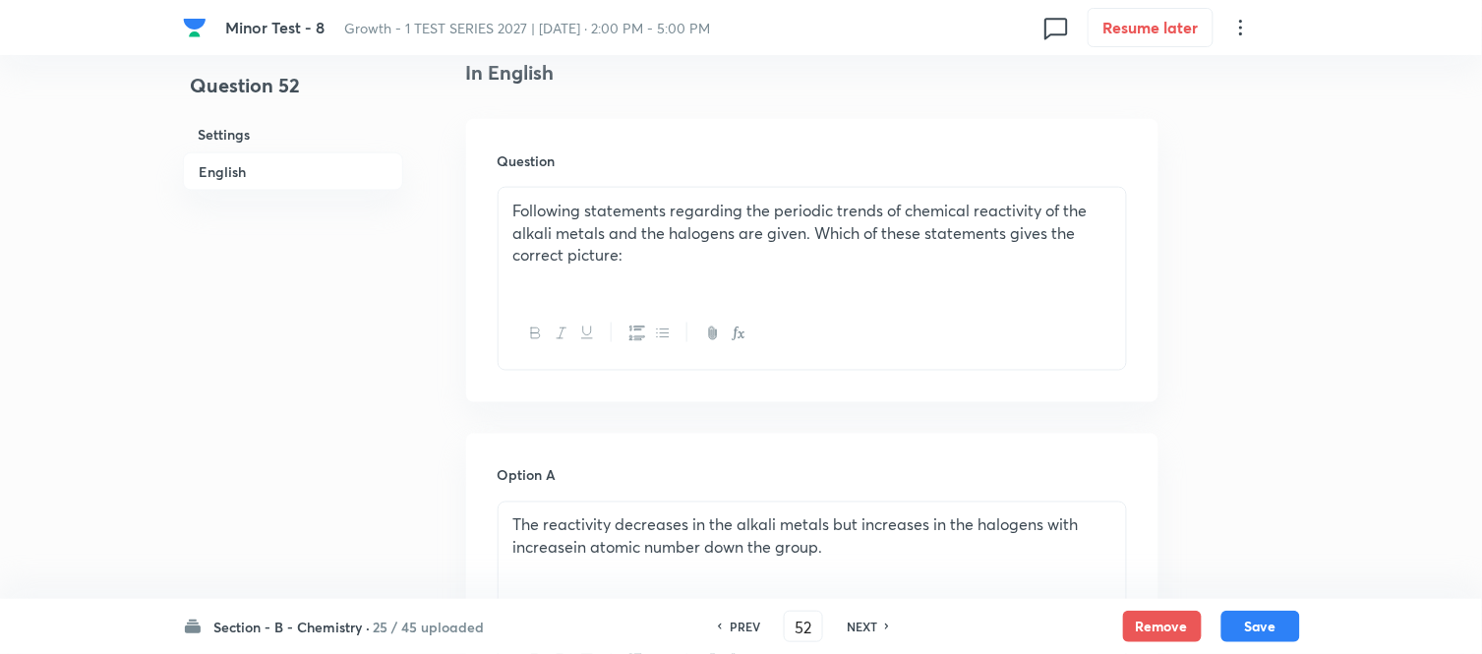
click at [861, 627] on h6 "NEXT" at bounding box center [862, 626] width 30 height 18
checkbox input "false"
type input "53"
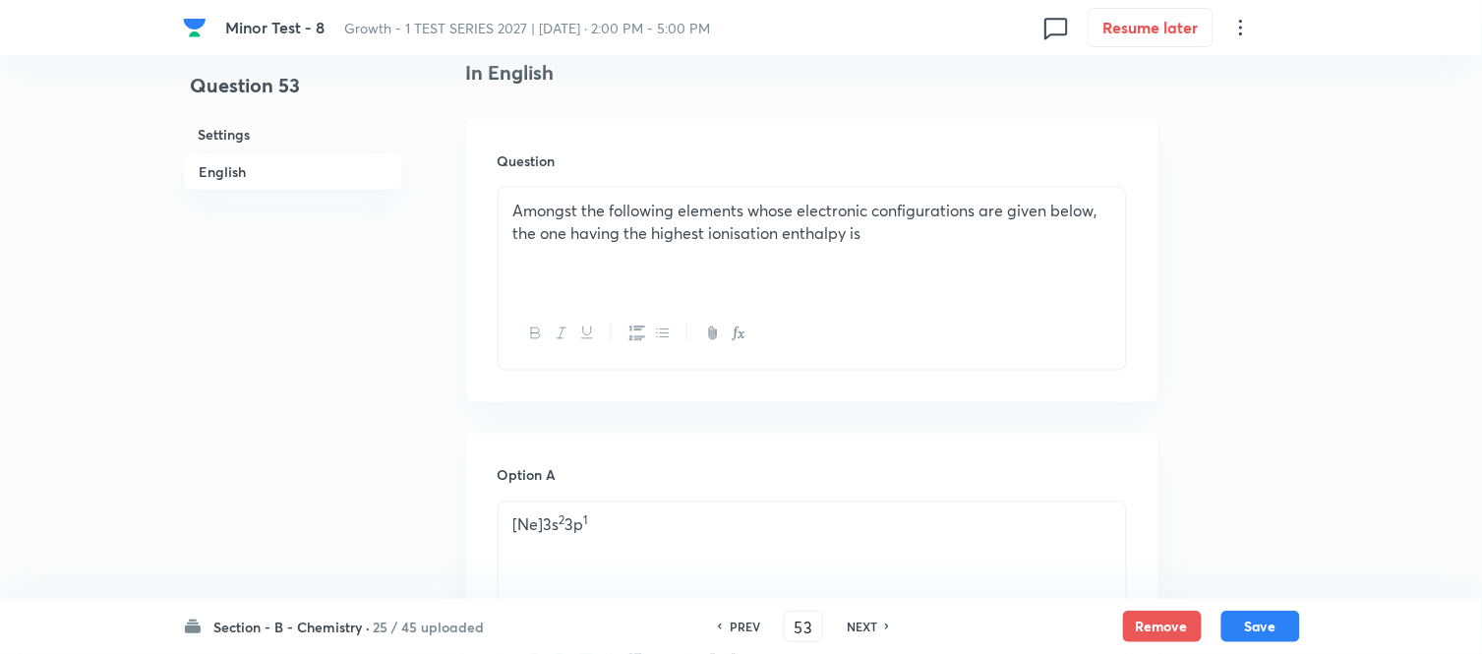
click at [861, 627] on h6 "NEXT" at bounding box center [862, 626] width 30 height 18
checkbox input "false"
type input "54"
checkbox input "true"
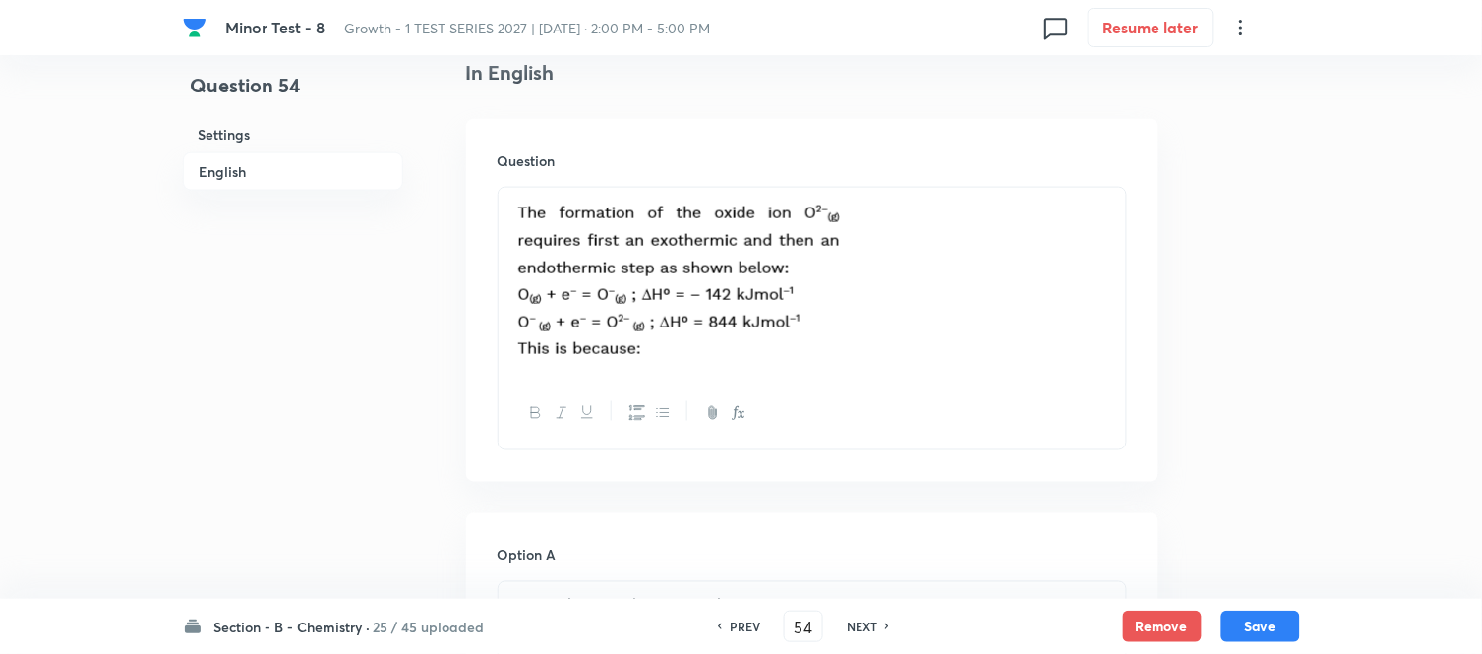
click at [744, 617] on h6 "PREV" at bounding box center [745, 626] width 30 height 18
type input "53"
checkbox input "false"
checkbox input "true"
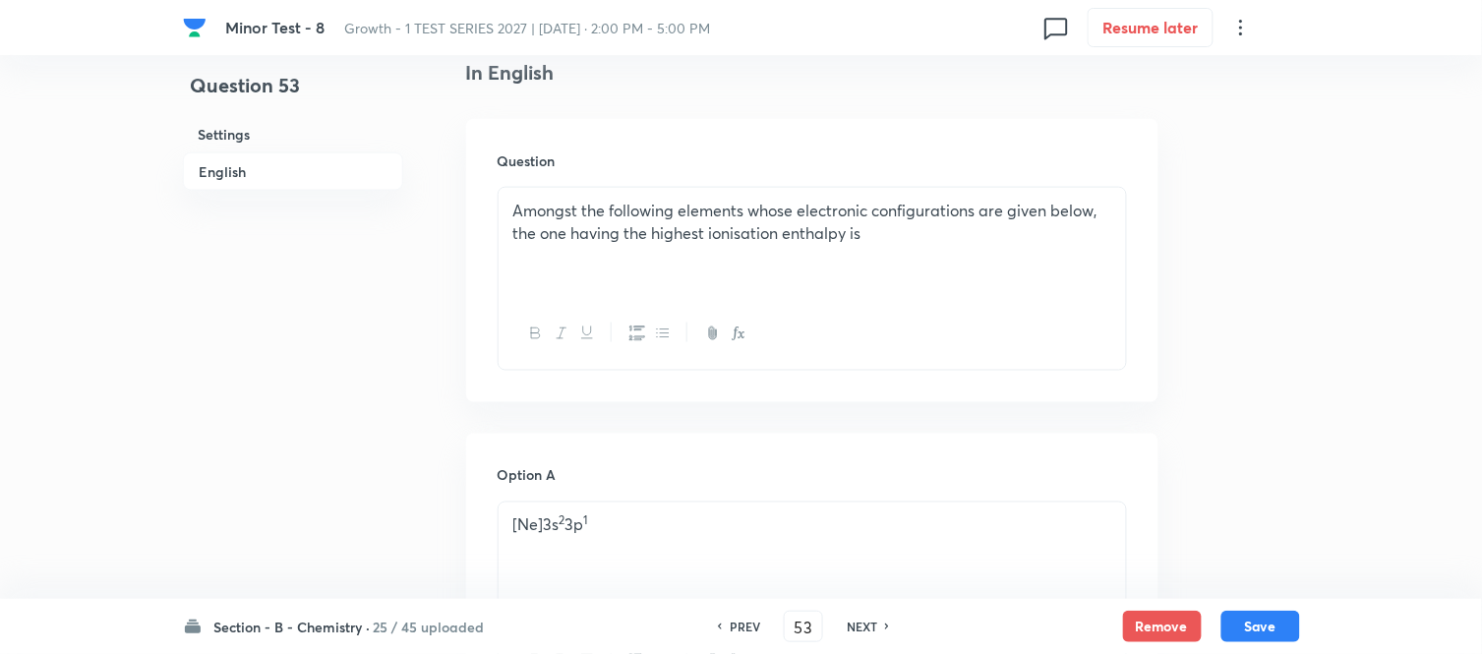
click at [869, 622] on h6 "NEXT" at bounding box center [862, 626] width 30 height 18
type input "54"
checkbox input "false"
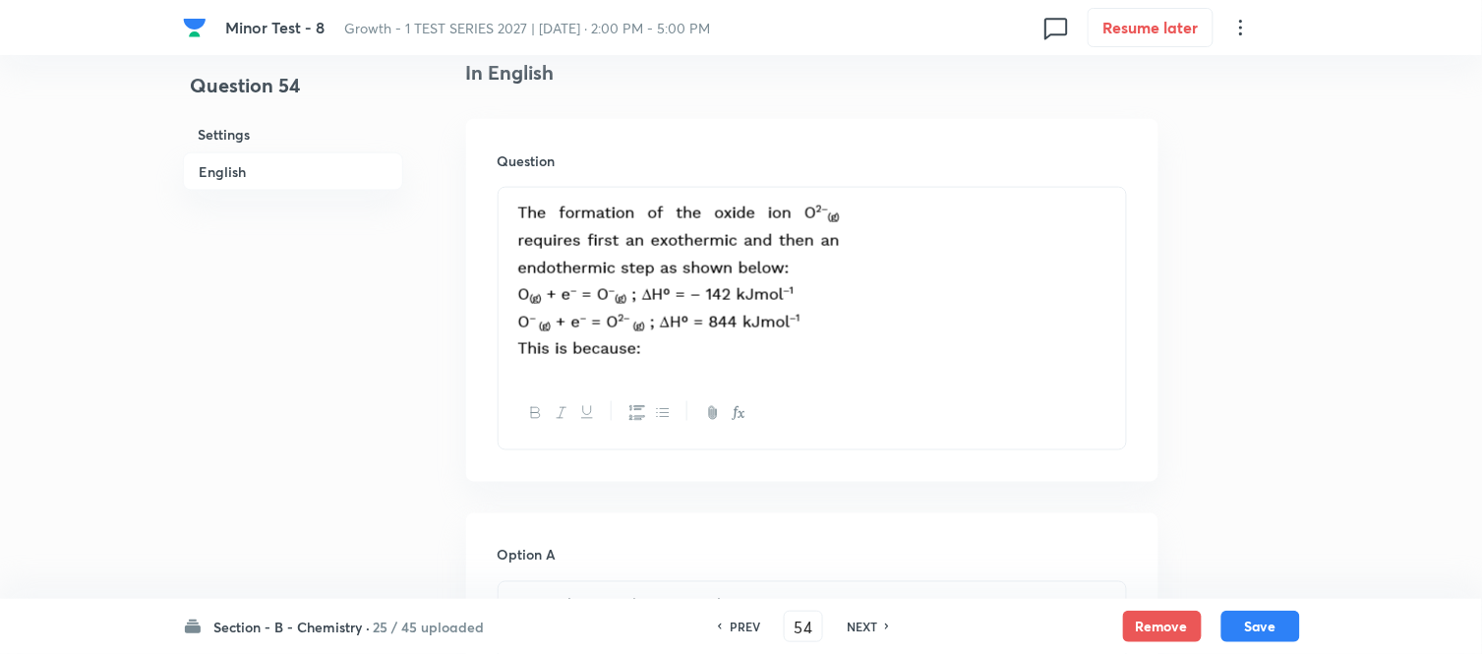
click at [869, 622] on h6 "NEXT" at bounding box center [862, 626] width 30 height 18
checkbox input "false"
type input "55"
checkbox input "true"
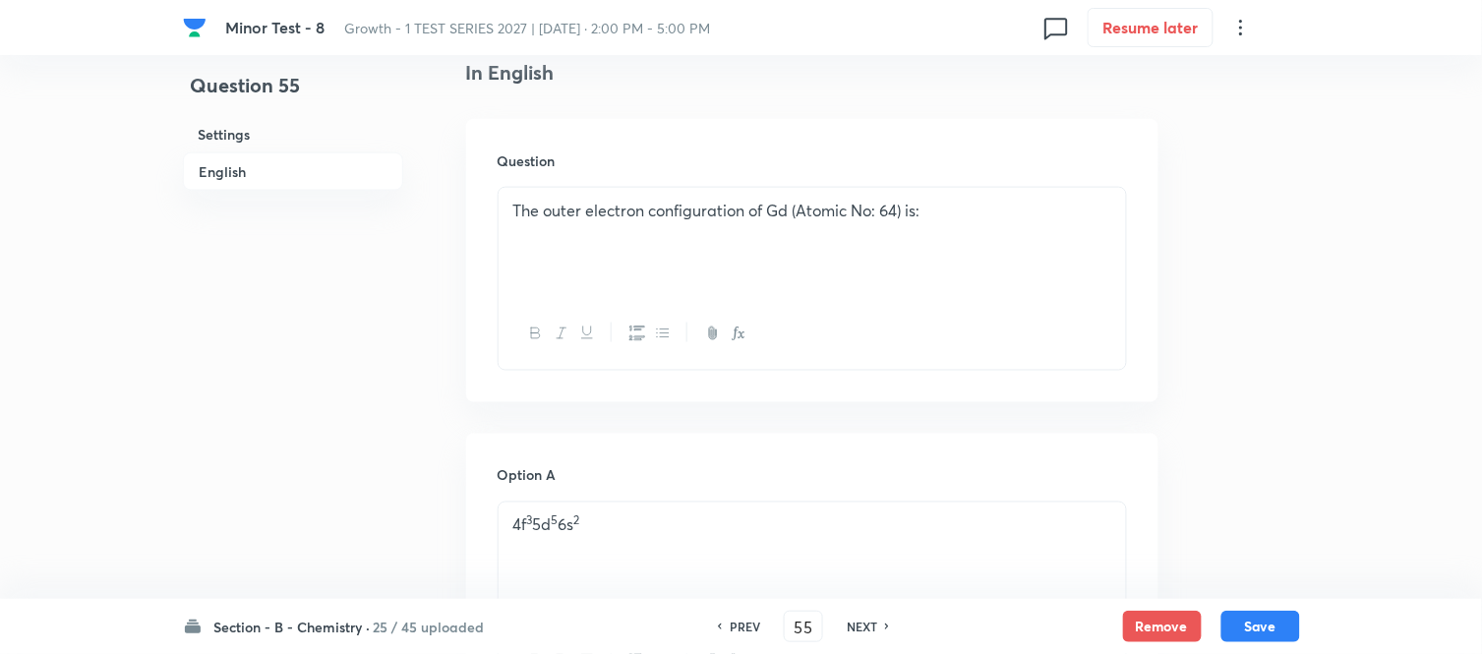
click at [869, 622] on h6 "NEXT" at bounding box center [862, 626] width 30 height 18
type input "56"
checkbox input "true"
checkbox input "false"
click at [869, 622] on h6 "NEXT" at bounding box center [862, 626] width 30 height 18
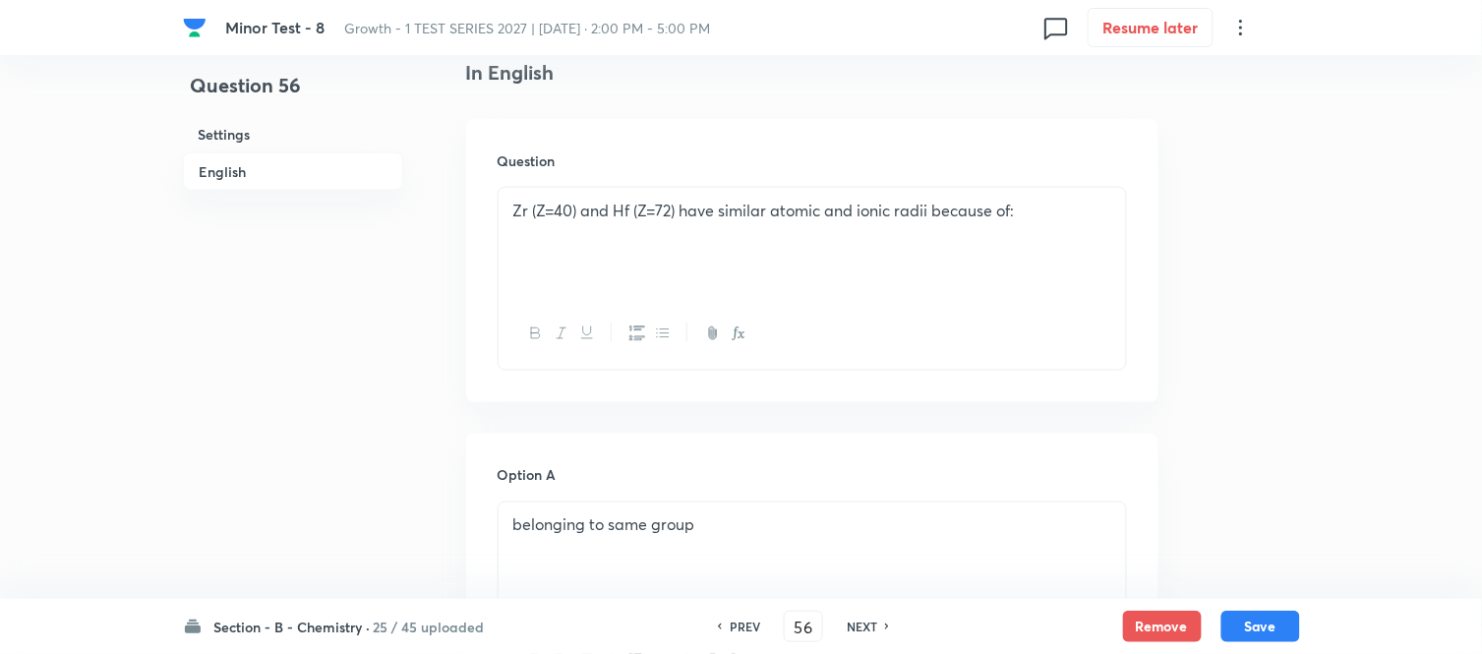
type input "57"
checkbox input "true"
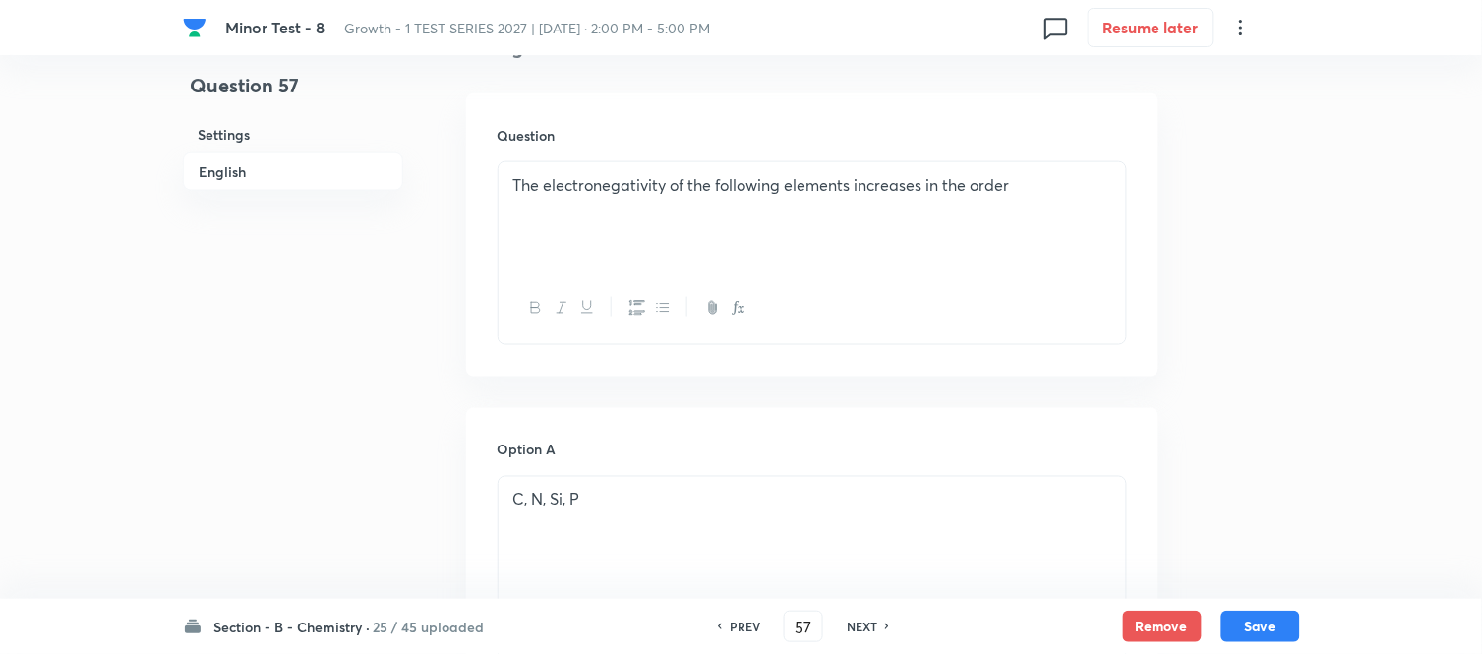
click at [869, 622] on h6 "NEXT" at bounding box center [862, 626] width 30 height 18
type input "58"
checkbox input "true"
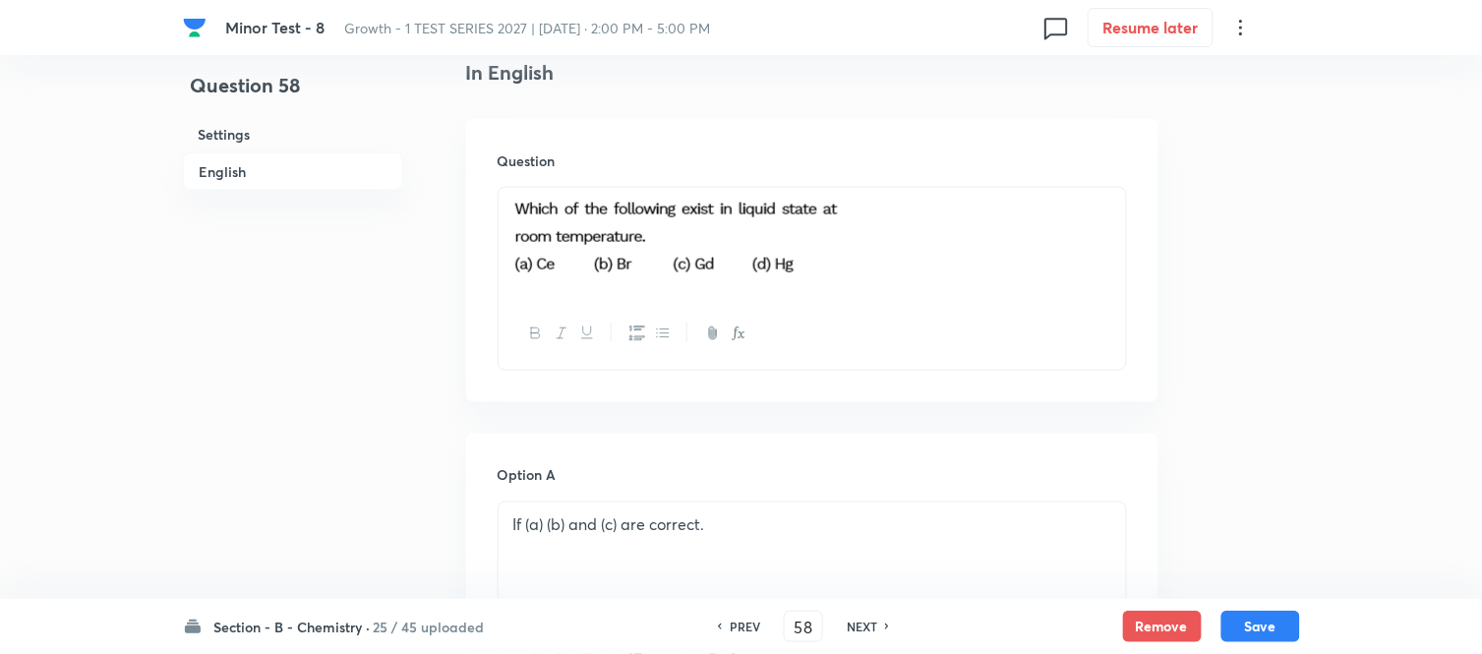
click at [869, 622] on h6 "NEXT" at bounding box center [862, 626] width 30 height 18
type input "59"
checkbox input "false"
checkbox input "true"
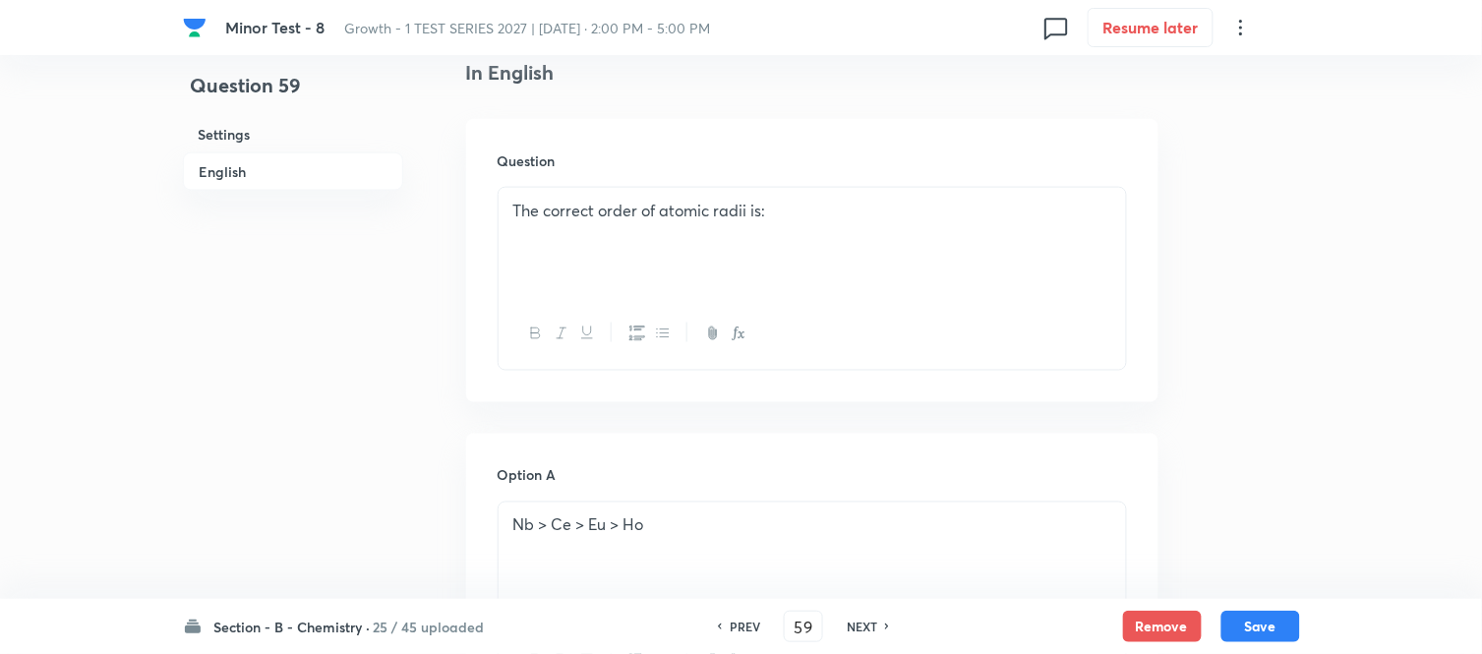
click at [869, 622] on h6 "NEXT" at bounding box center [862, 626] width 30 height 18
type input "60"
checkbox input "true"
checkbox input "false"
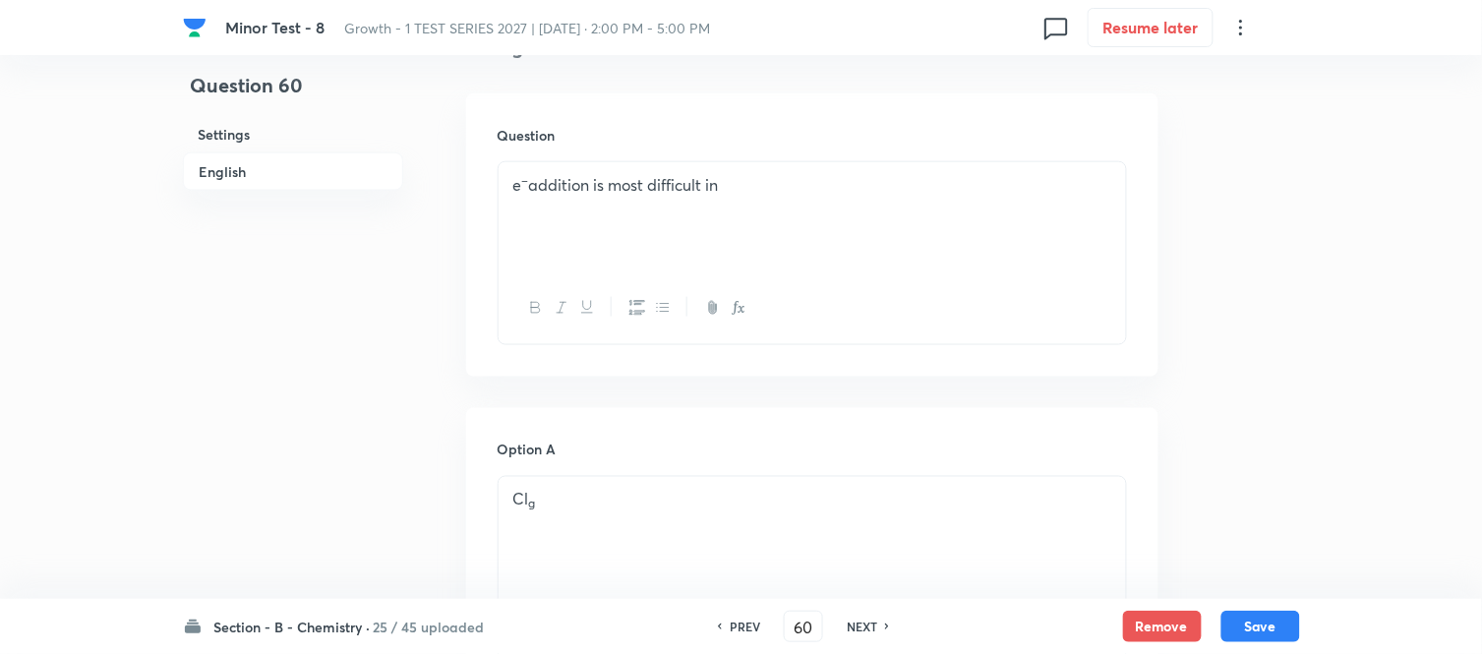
click at [869, 622] on h6 "NEXT" at bounding box center [862, 626] width 30 height 18
type input "61"
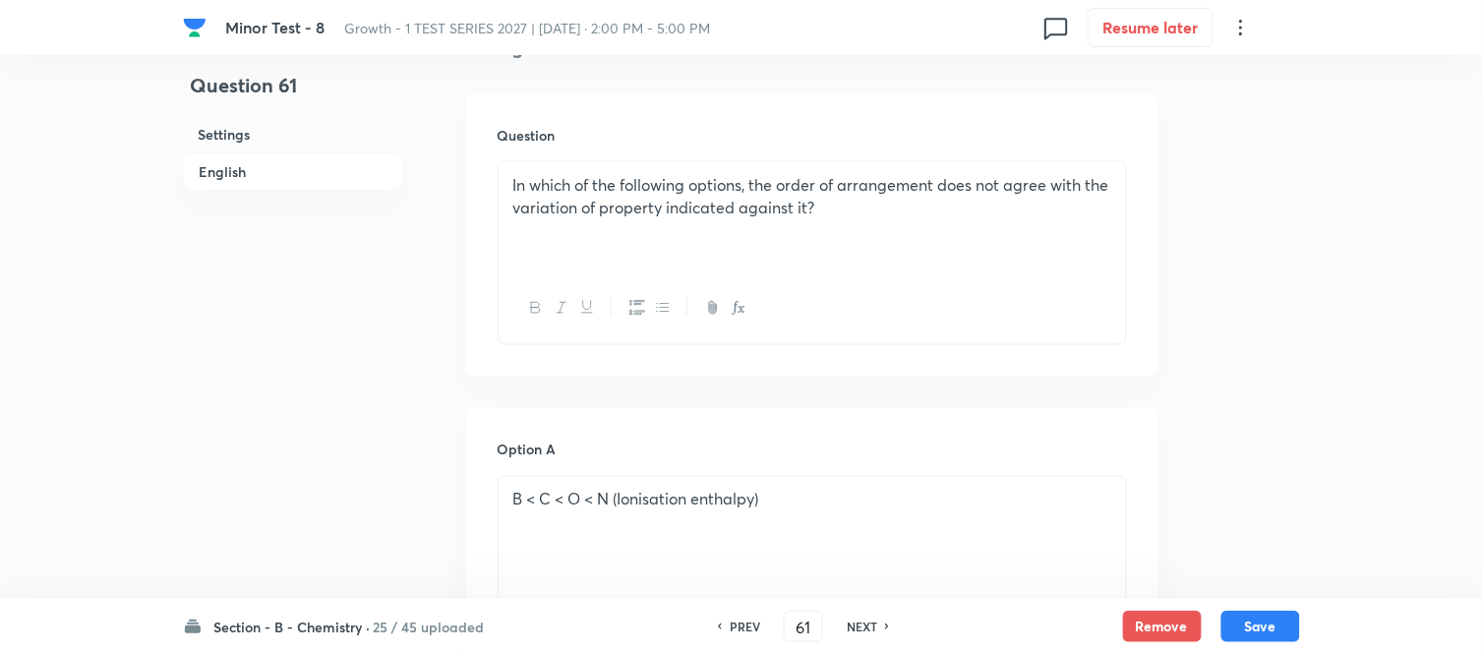
checkbox input "false"
click at [869, 622] on h6 "NEXT" at bounding box center [862, 626] width 30 height 18
checkbox input "false"
type input "62"
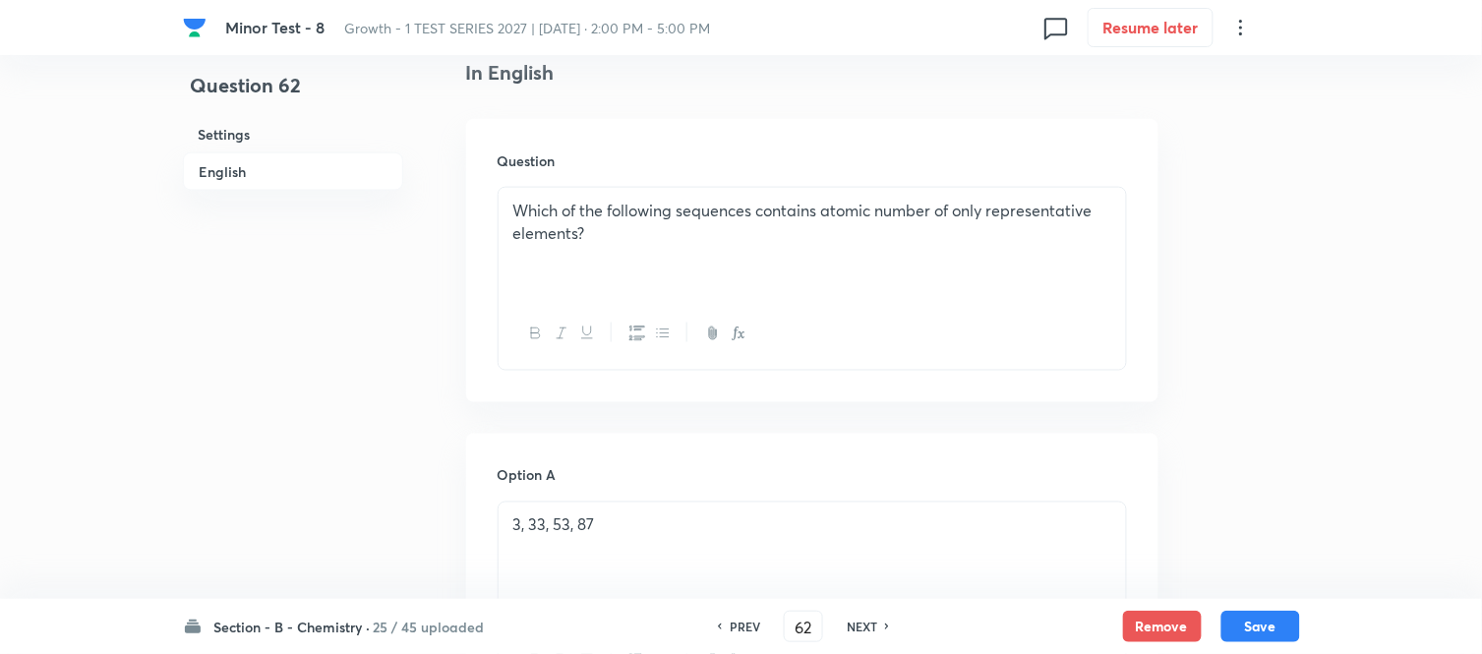
click at [869, 622] on h6 "NEXT" at bounding box center [862, 626] width 30 height 18
checkbox input "false"
type input "63"
click at [869, 622] on h6 "NEXT" at bounding box center [862, 626] width 30 height 18
checkbox input "false"
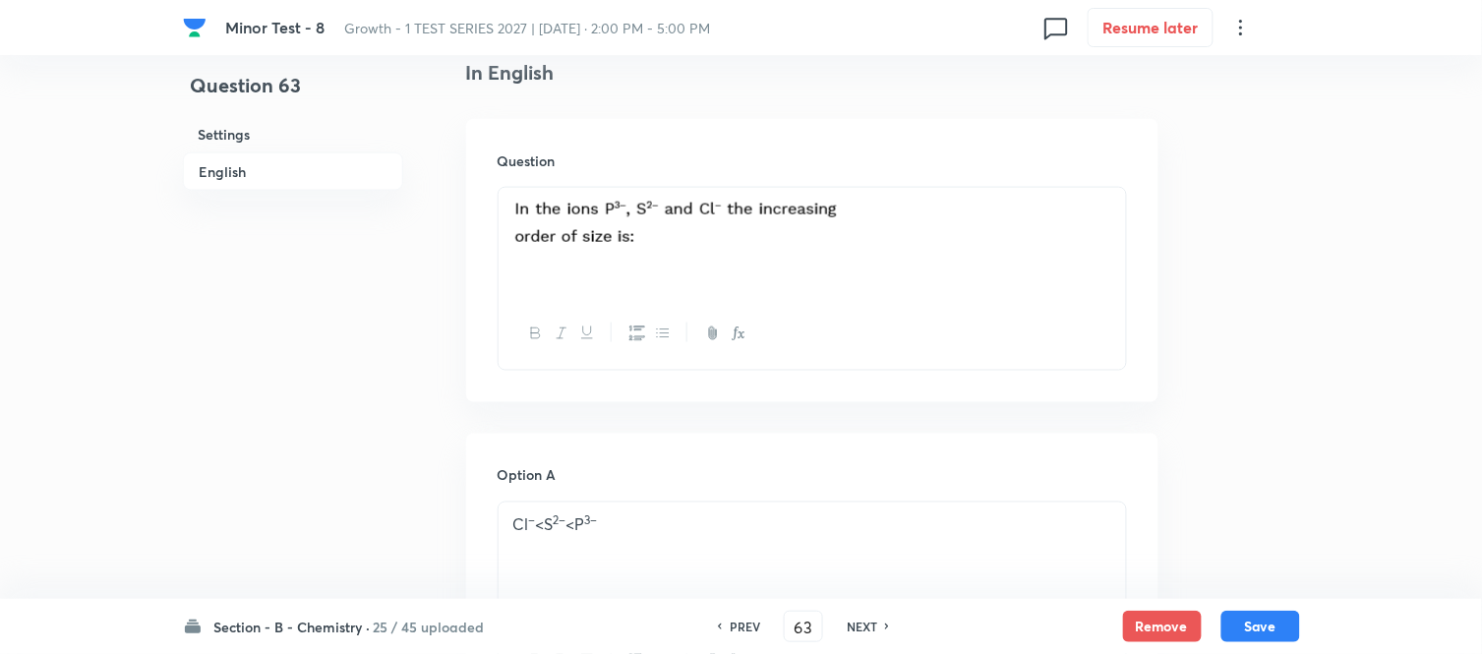
type input "64"
click at [869, 622] on h6 "NEXT" at bounding box center [862, 626] width 30 height 18
checkbox input "false"
type input "65"
checkbox input "true"
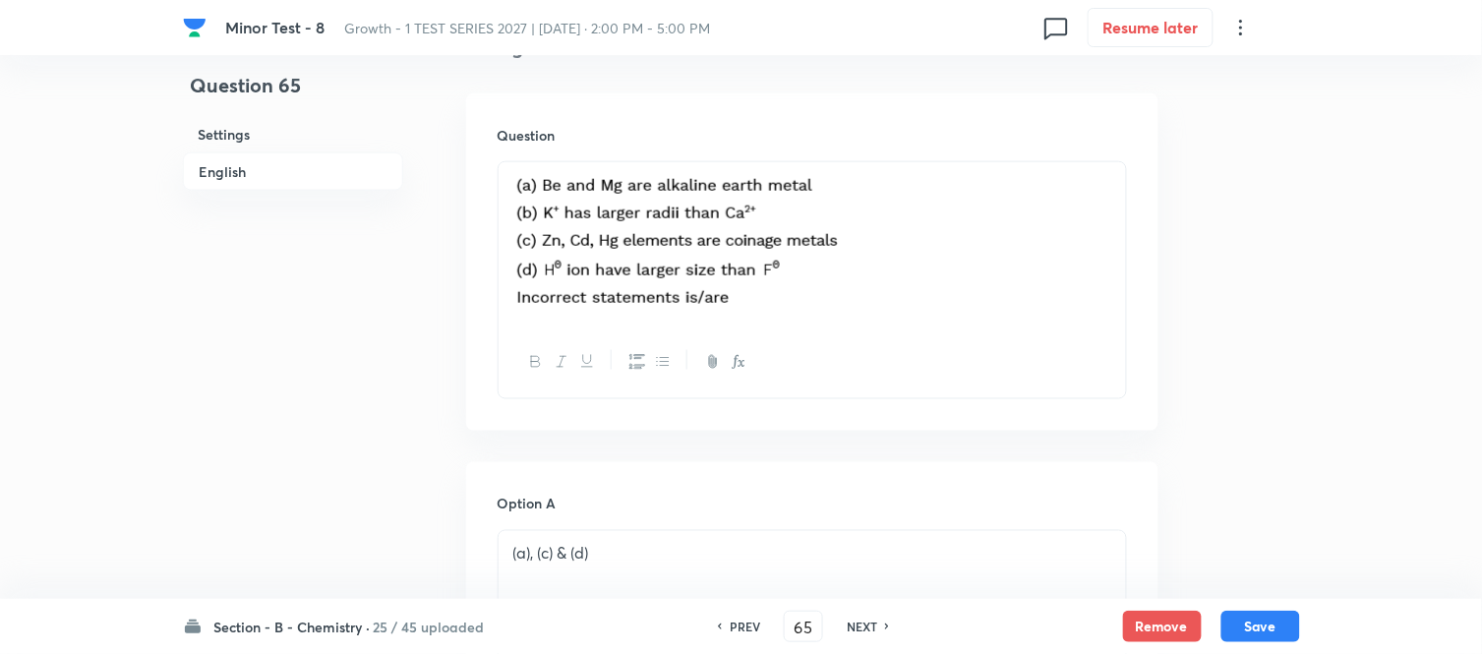
click at [869, 622] on h6 "NEXT" at bounding box center [862, 626] width 30 height 18
type input "66"
checkbox input "true"
checkbox input "false"
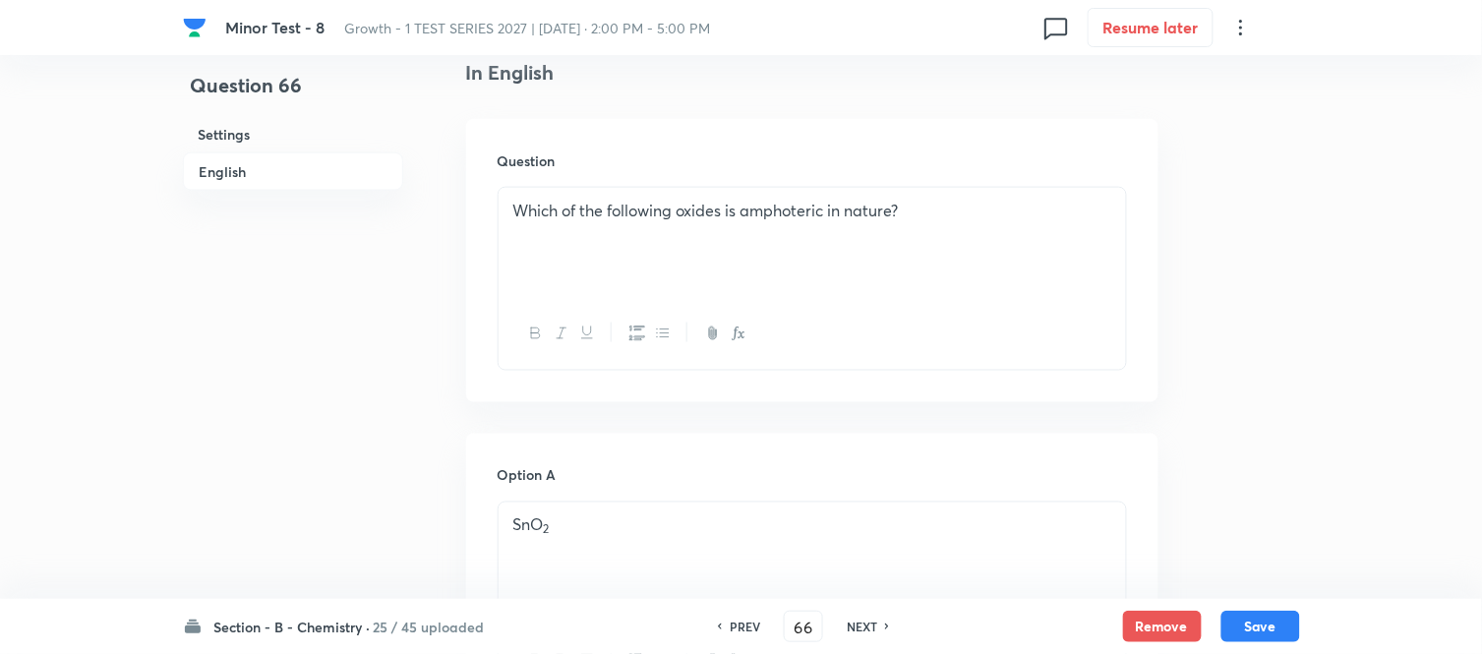
click at [869, 622] on h6 "NEXT" at bounding box center [862, 626] width 30 height 18
checkbox input "false"
type input "67"
click at [869, 622] on h6 "NEXT" at bounding box center [862, 626] width 30 height 18
checkbox input "false"
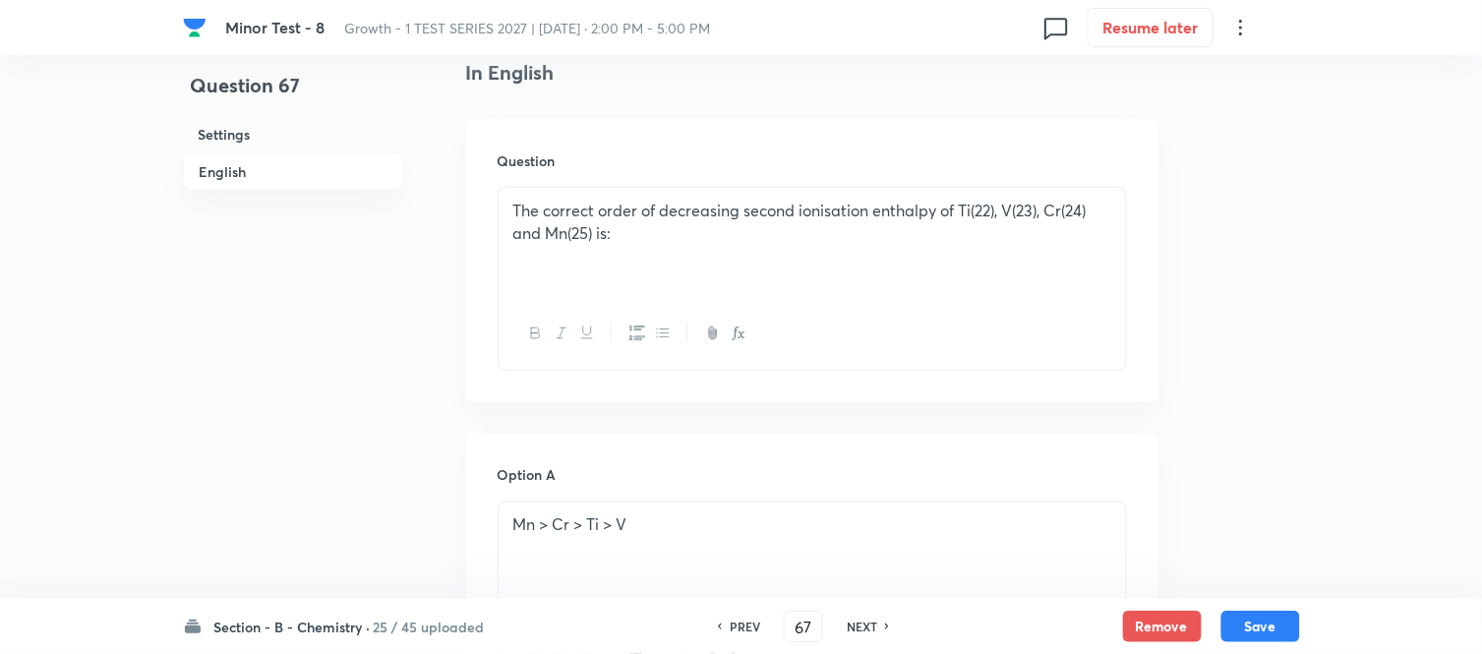
type input "68"
checkbox input "true"
click at [869, 622] on h6 "NEXT" at bounding box center [862, 626] width 30 height 18
type input "69"
checkbox input "false"
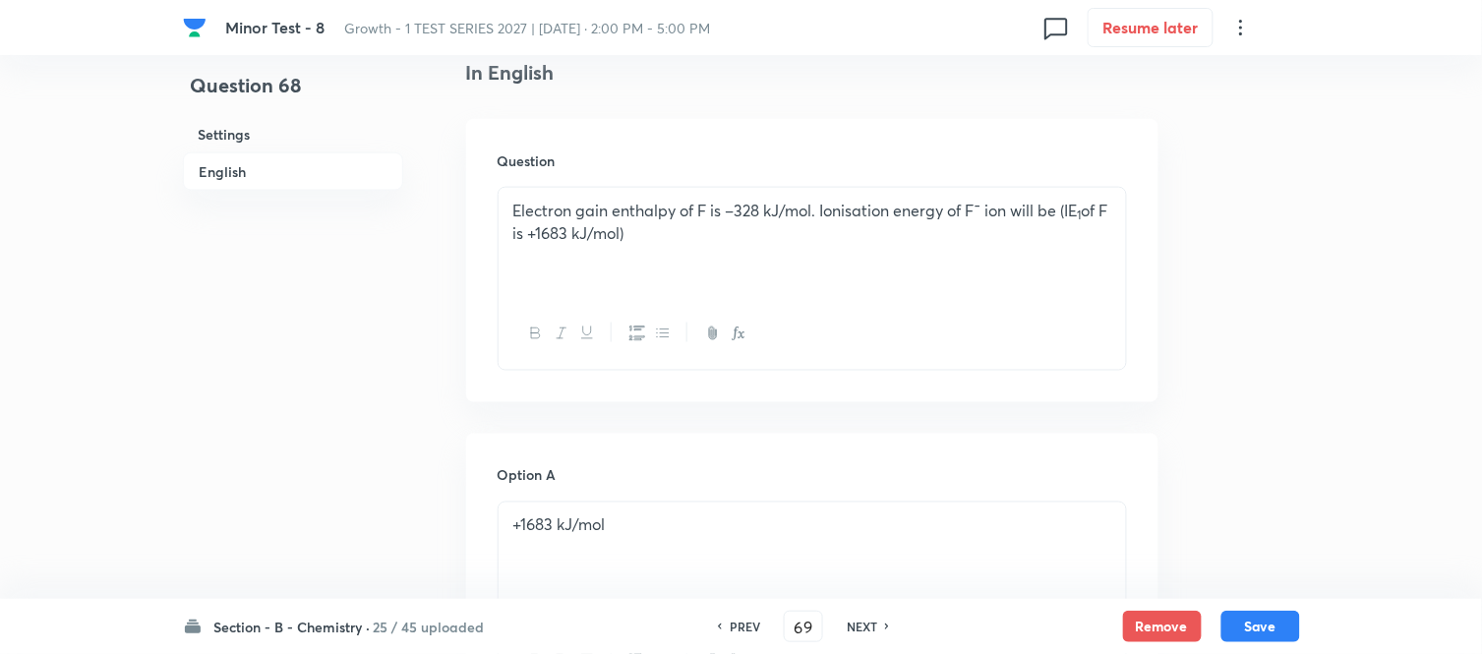
checkbox input "true"
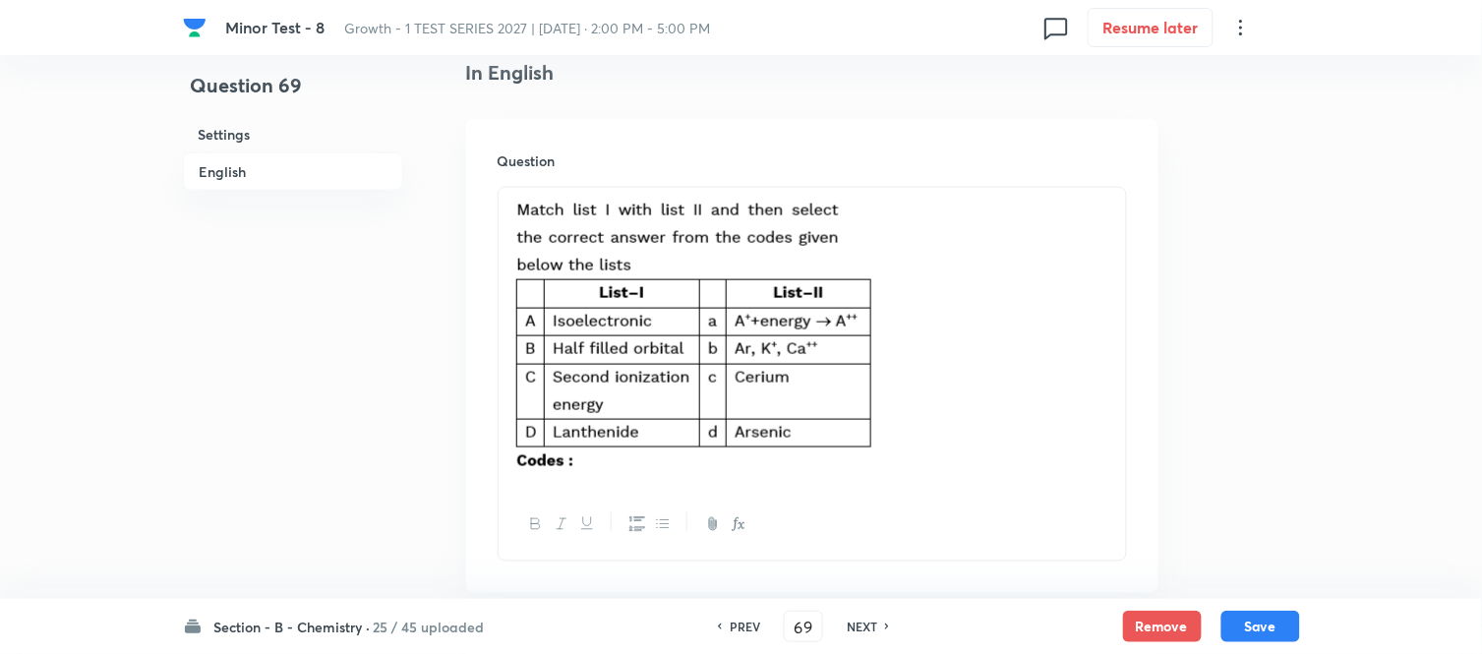
click at [872, 623] on h6 "NEXT" at bounding box center [862, 626] width 30 height 18
type input "70"
checkbox input "true"
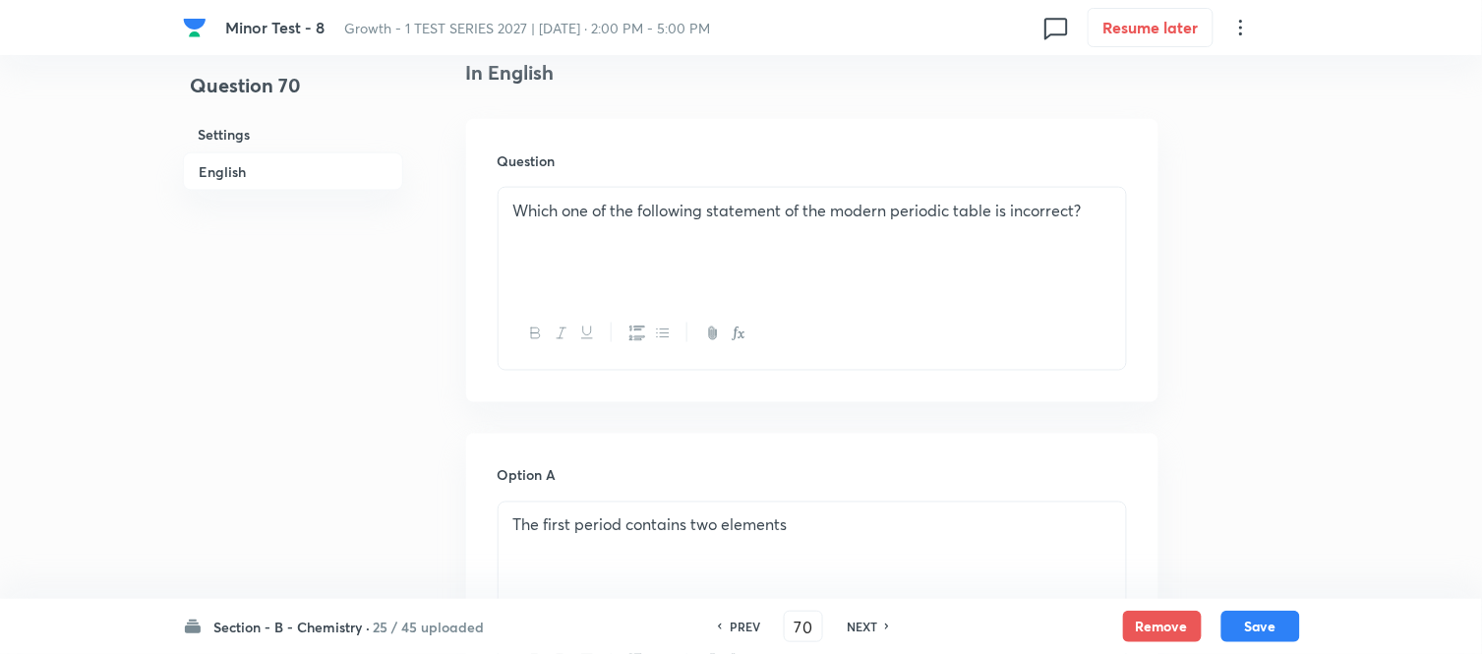
click at [872, 623] on h6 "NEXT" at bounding box center [862, 626] width 30 height 18
type input "71"
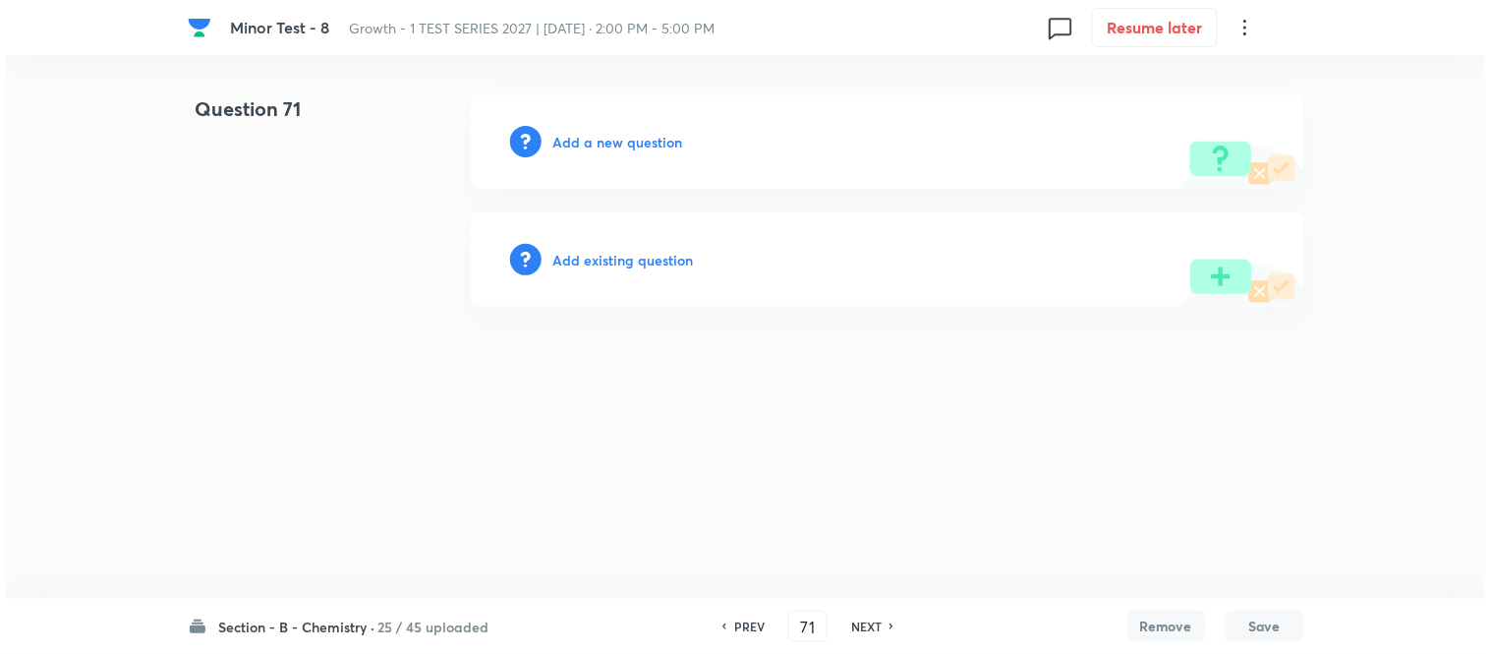
scroll to position [0, 0]
click at [577, 142] on h6 "Add a new question" at bounding box center [619, 142] width 130 height 21
click at [577, 142] on h6 "Choose a question type" at bounding box center [629, 142] width 151 height 21
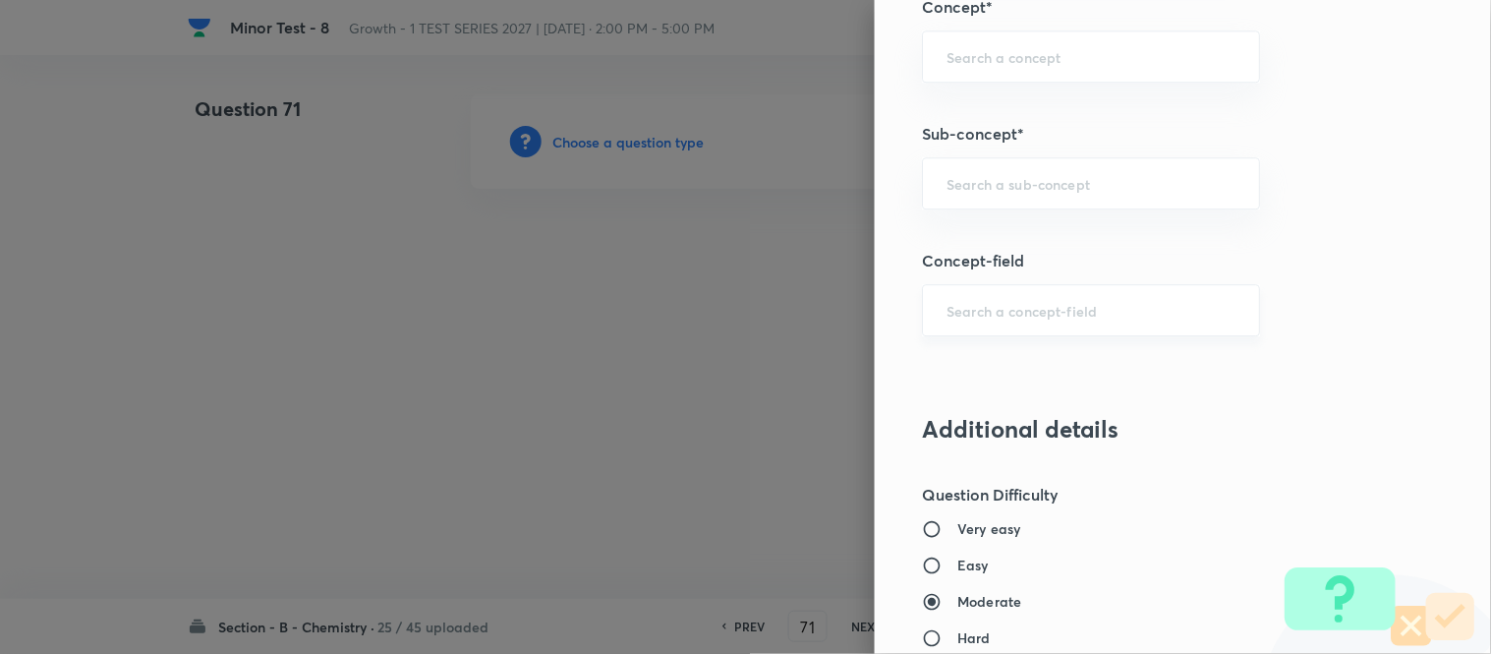
scroll to position [1311, 0]
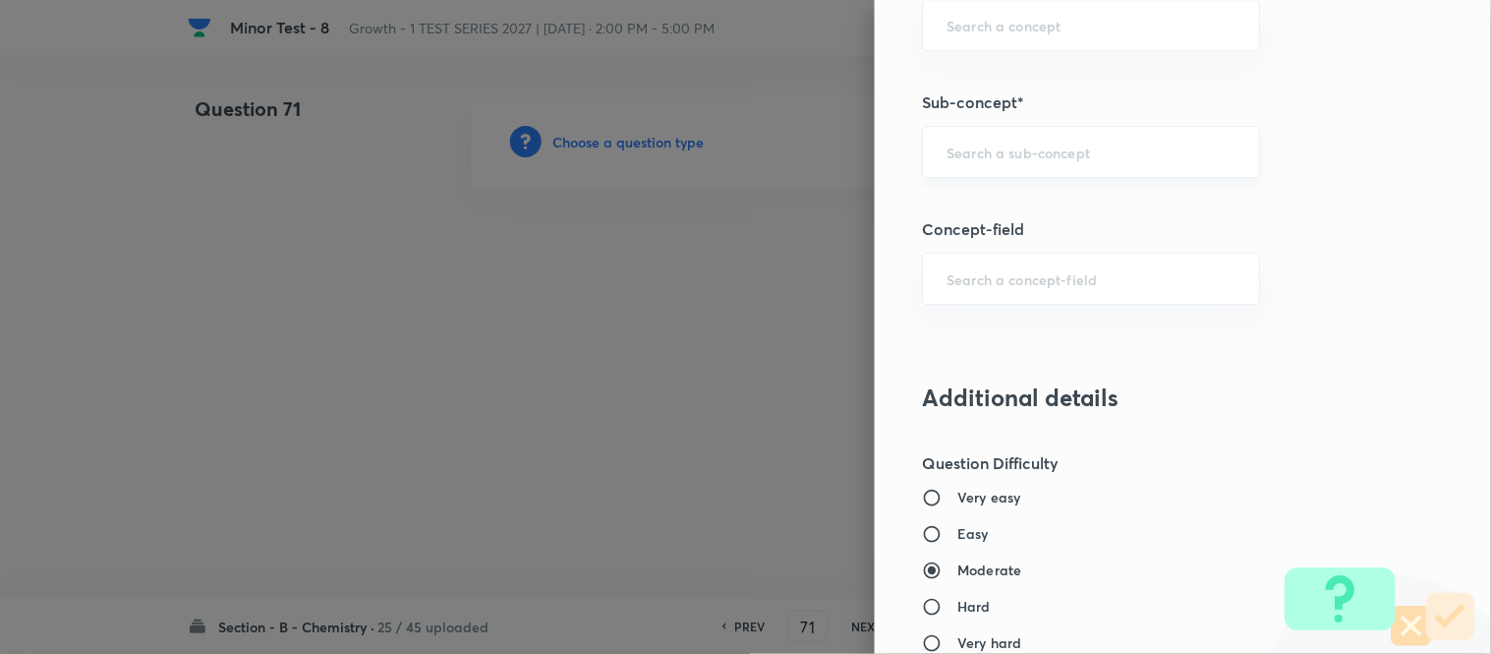
click at [1026, 160] on input "text" at bounding box center [1091, 152] width 289 height 19
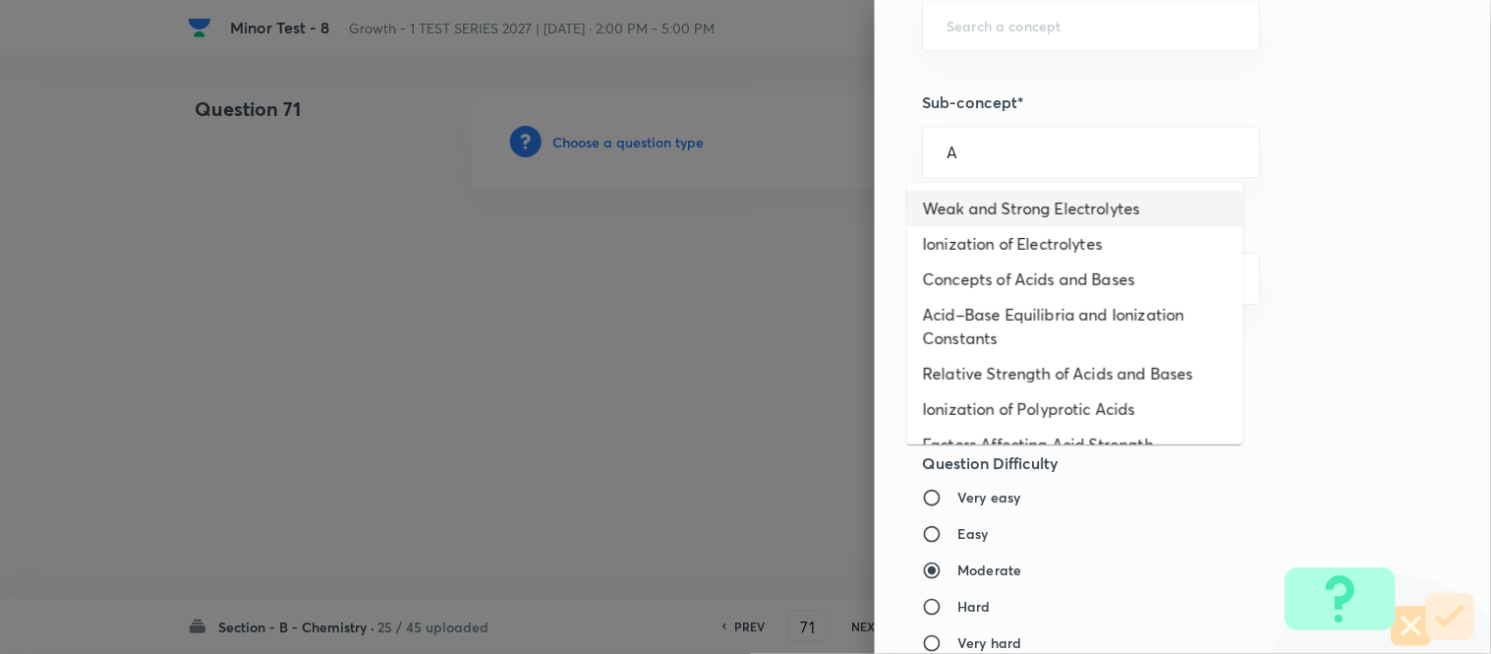
click at [965, 217] on li "Weak and Strong Electrolytes" at bounding box center [1075, 208] width 336 height 35
type input "Weak and Strong Electrolytes"
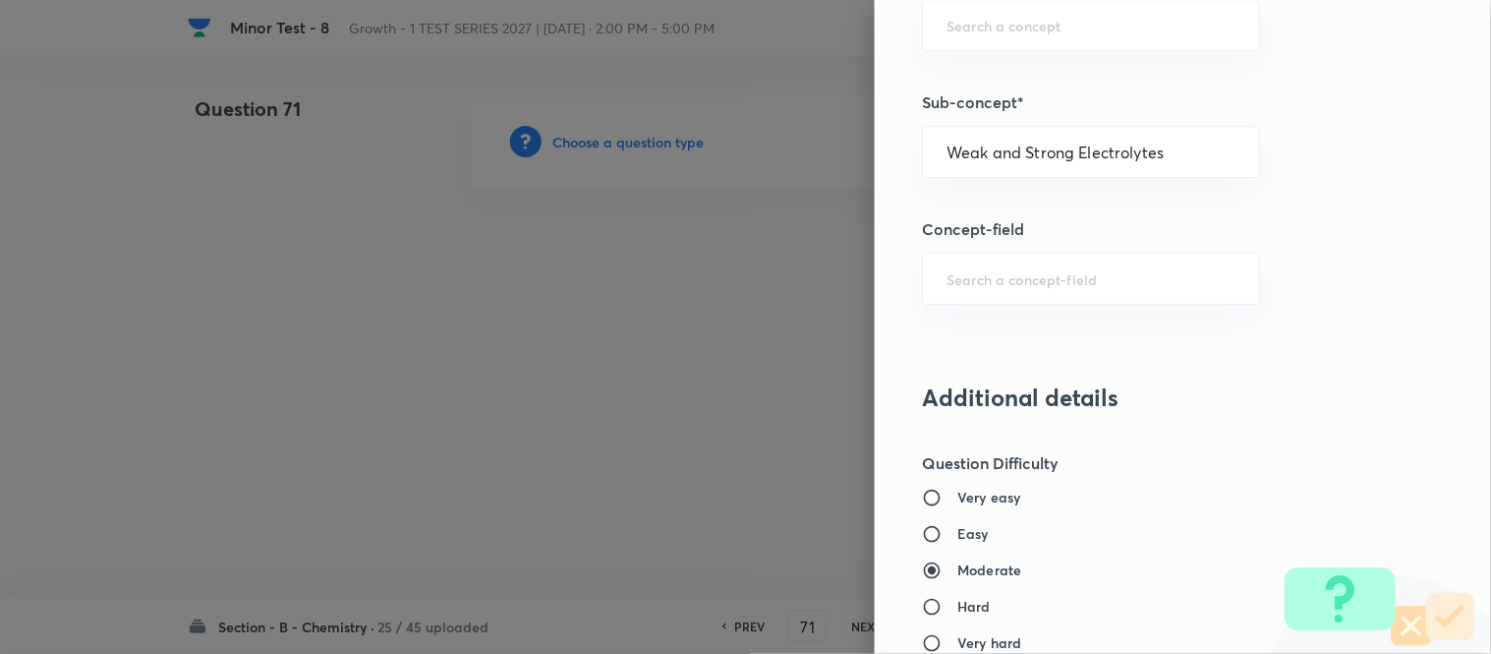
type input "Chemistry"
type input "Physical Chemistry"
type input "Ionic Equilibrium"
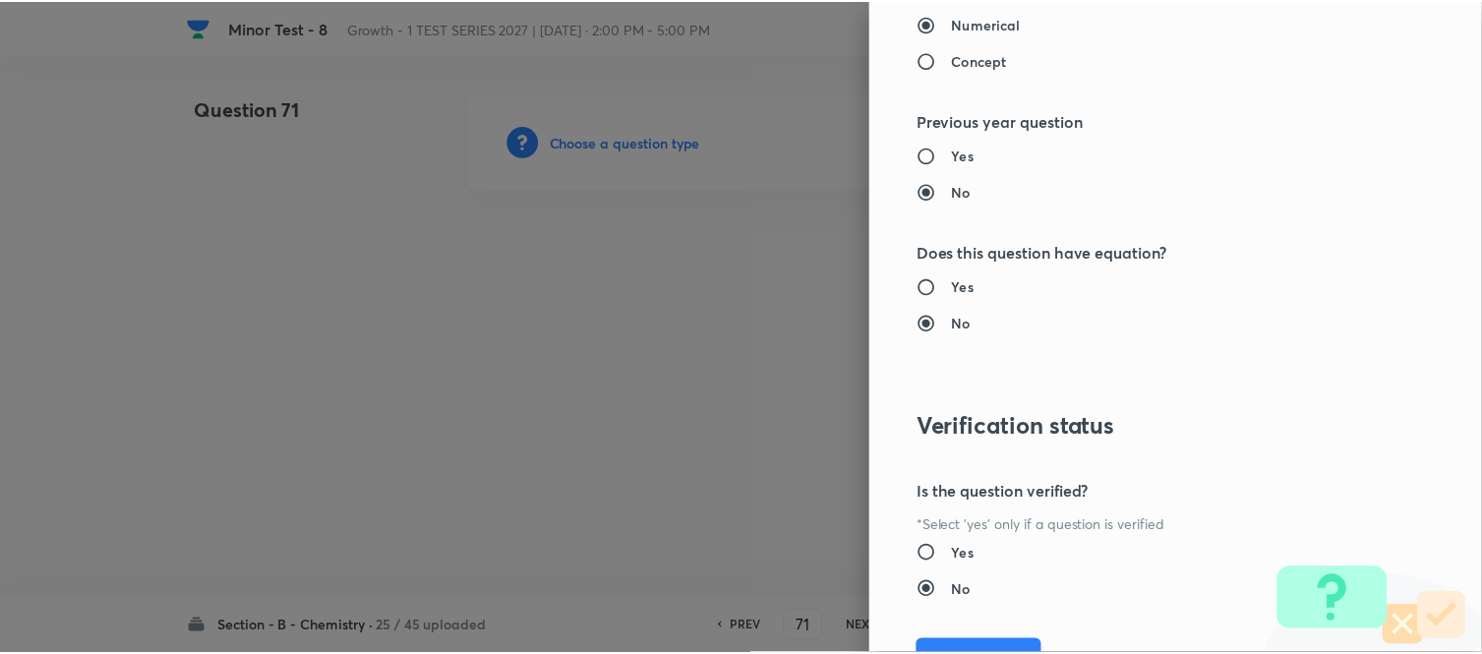
scroll to position [2158, 0]
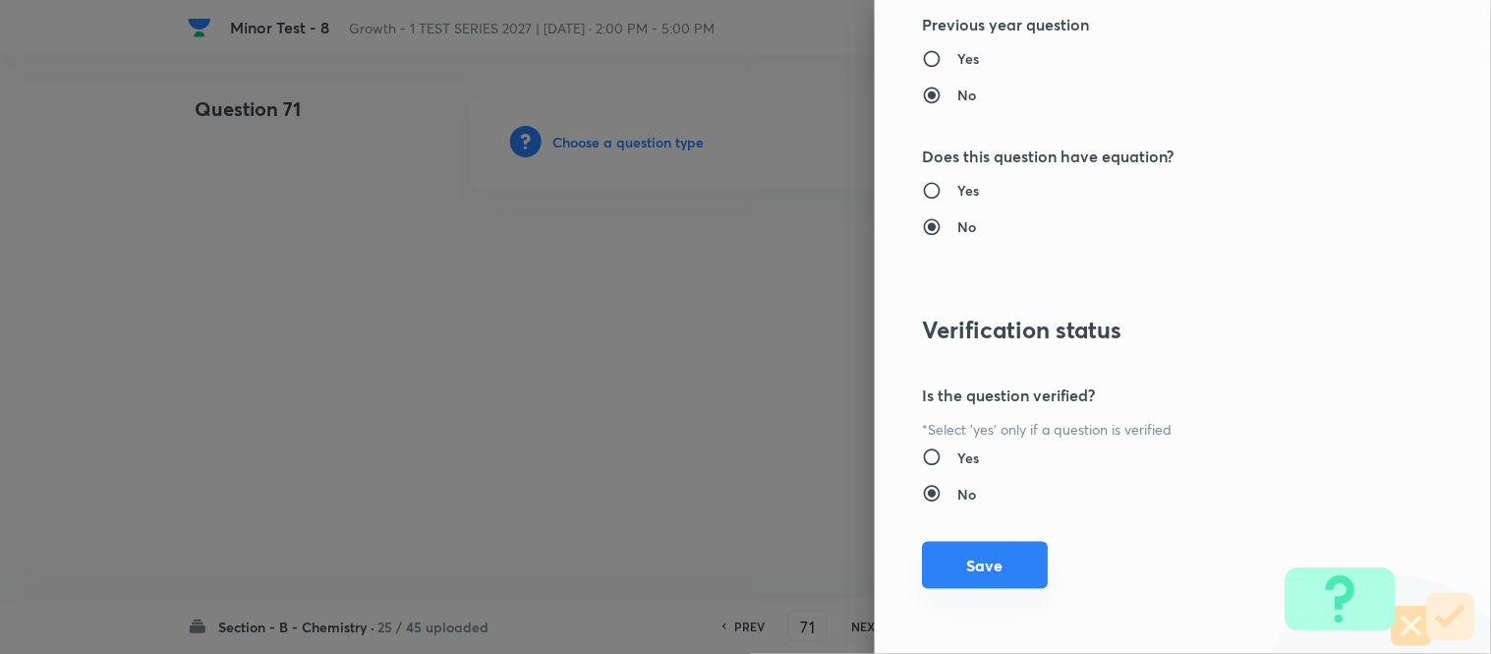
click at [955, 578] on button "Save" at bounding box center [985, 565] width 126 height 47
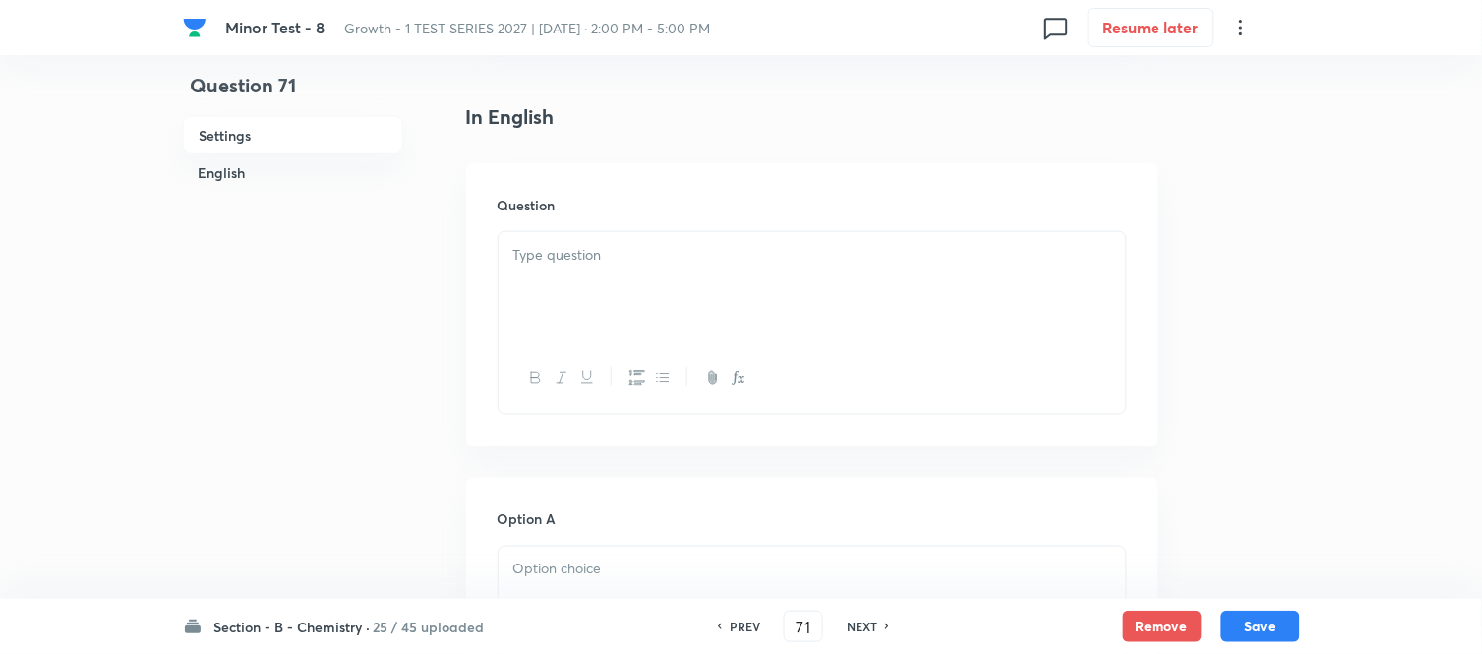
scroll to position [546, 0]
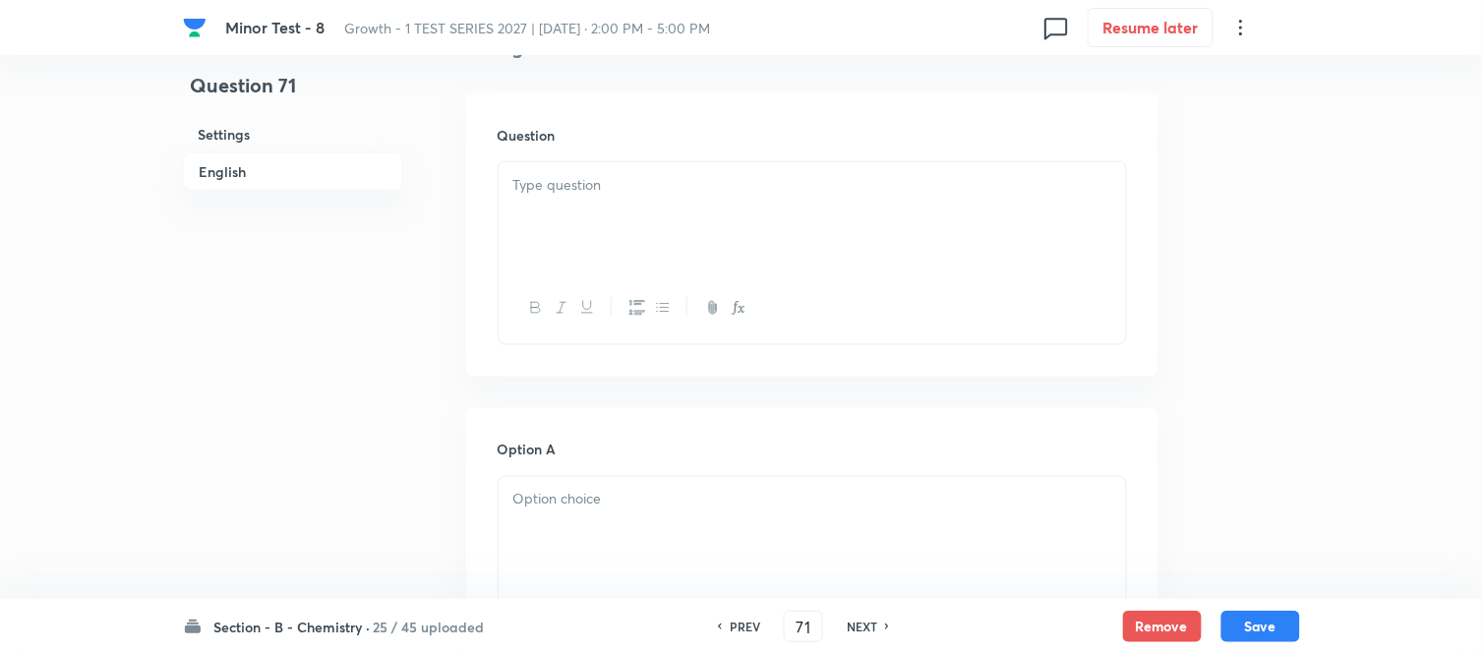
click at [731, 208] on div at bounding box center [811, 217] width 627 height 110
click at [703, 218] on div at bounding box center [811, 217] width 627 height 110
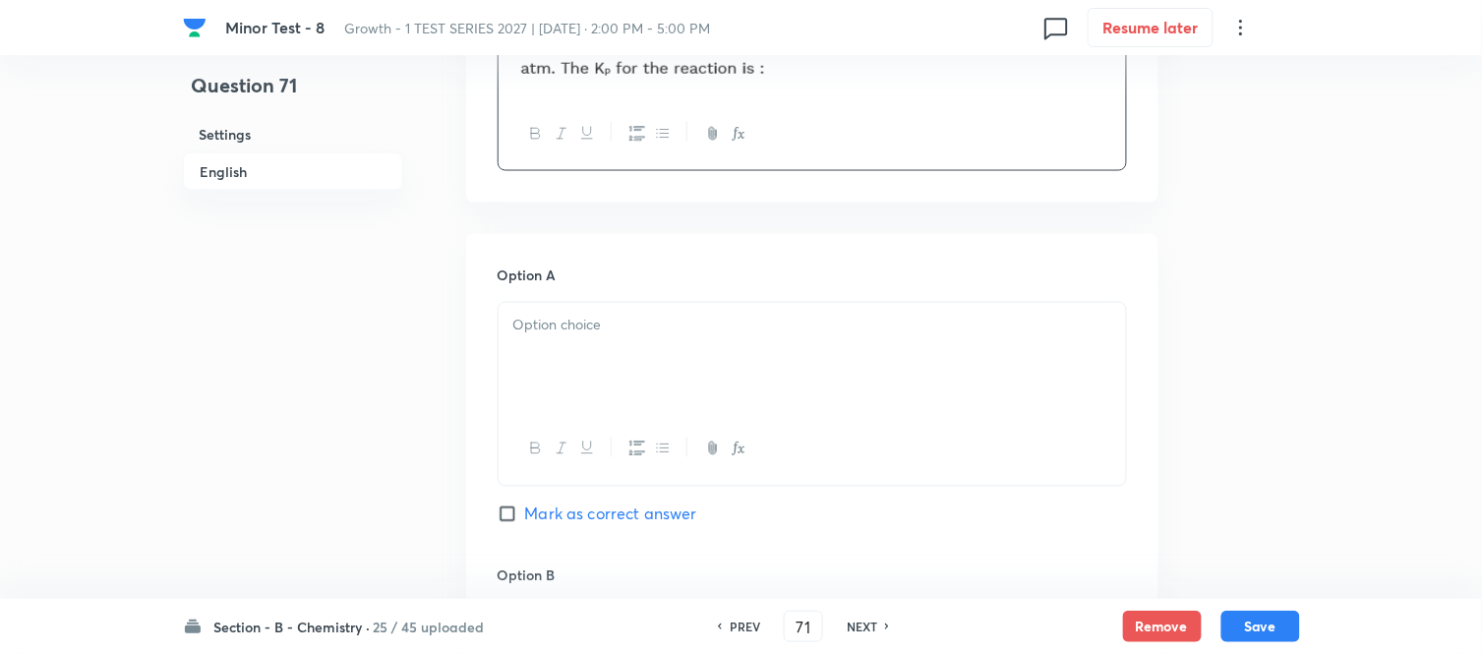
scroll to position [873, 0]
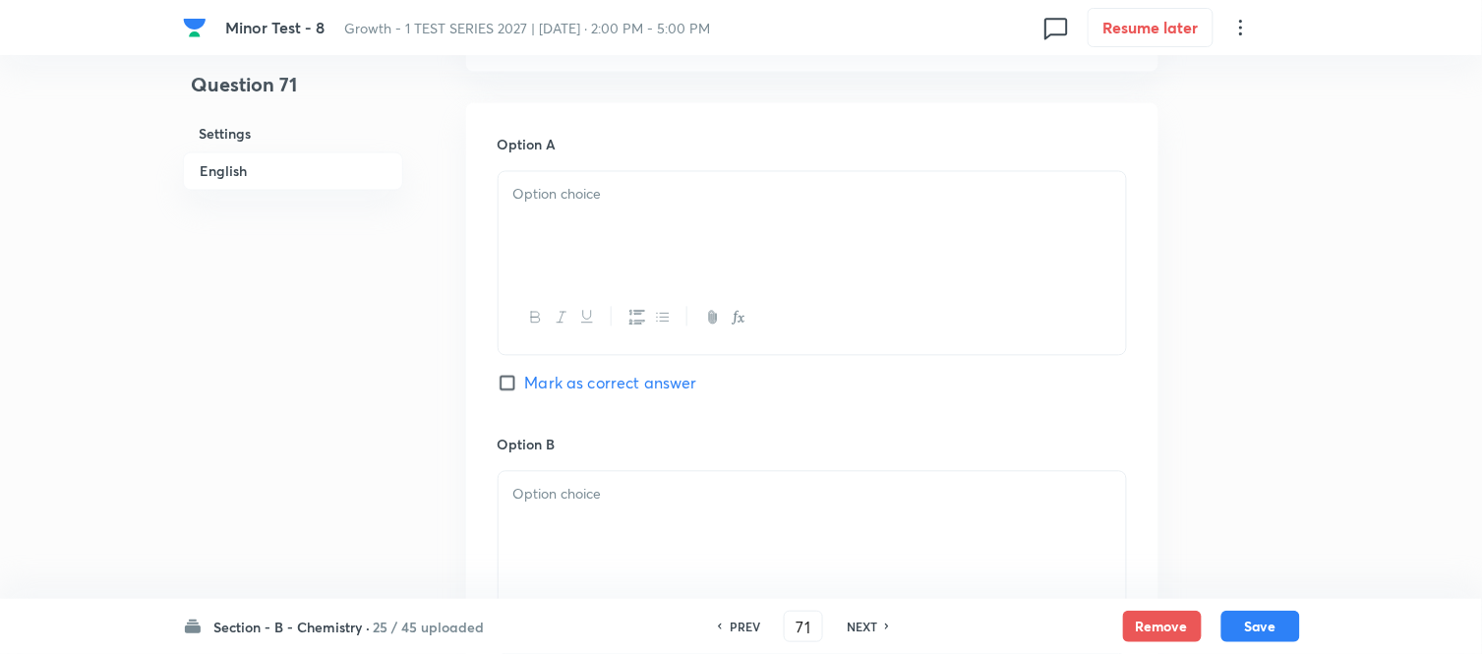
click at [701, 213] on div at bounding box center [811, 227] width 627 height 110
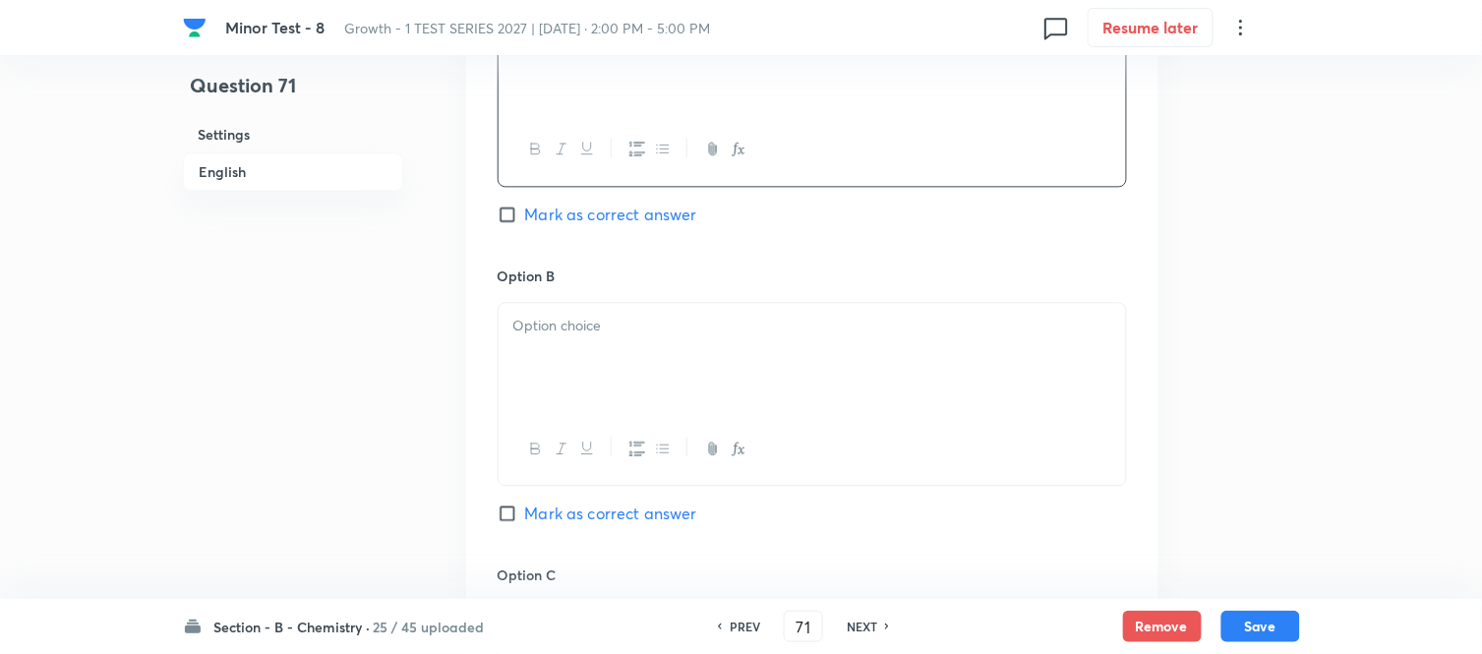
scroll to position [1092, 0]
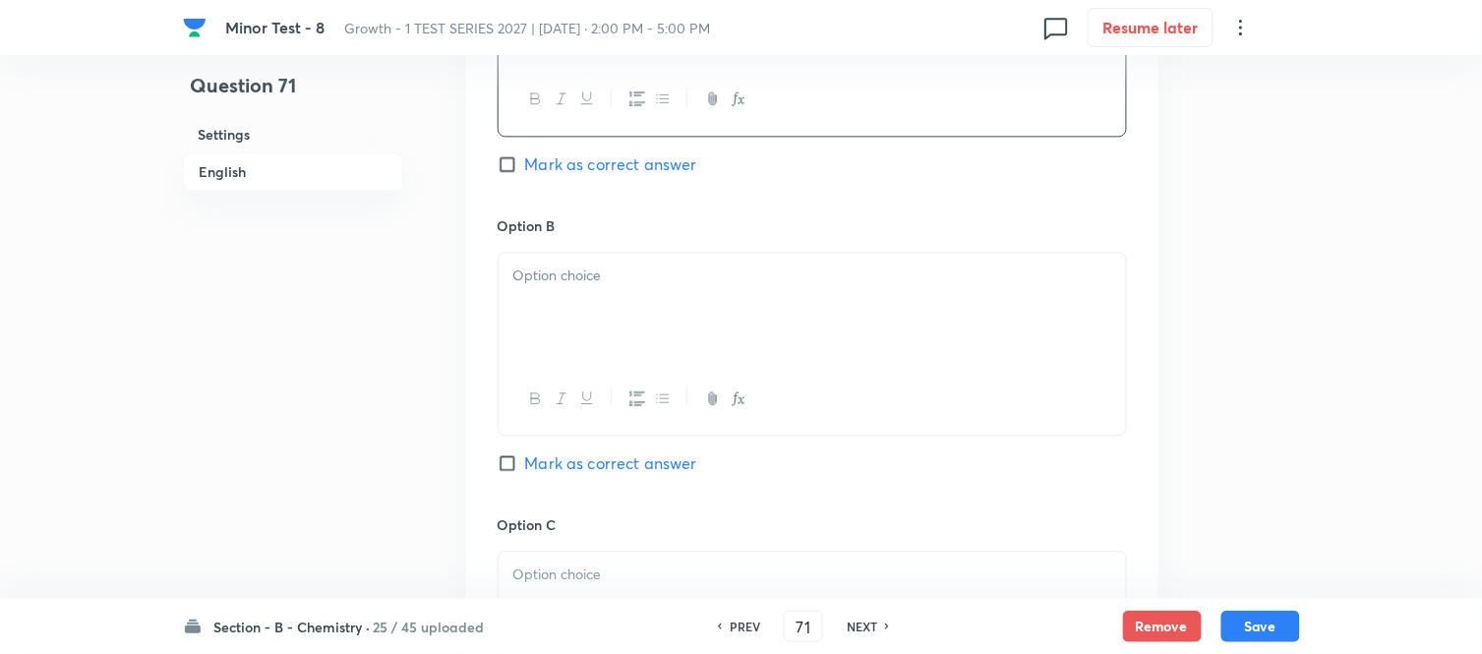
click at [662, 267] on p at bounding box center [812, 275] width 598 height 23
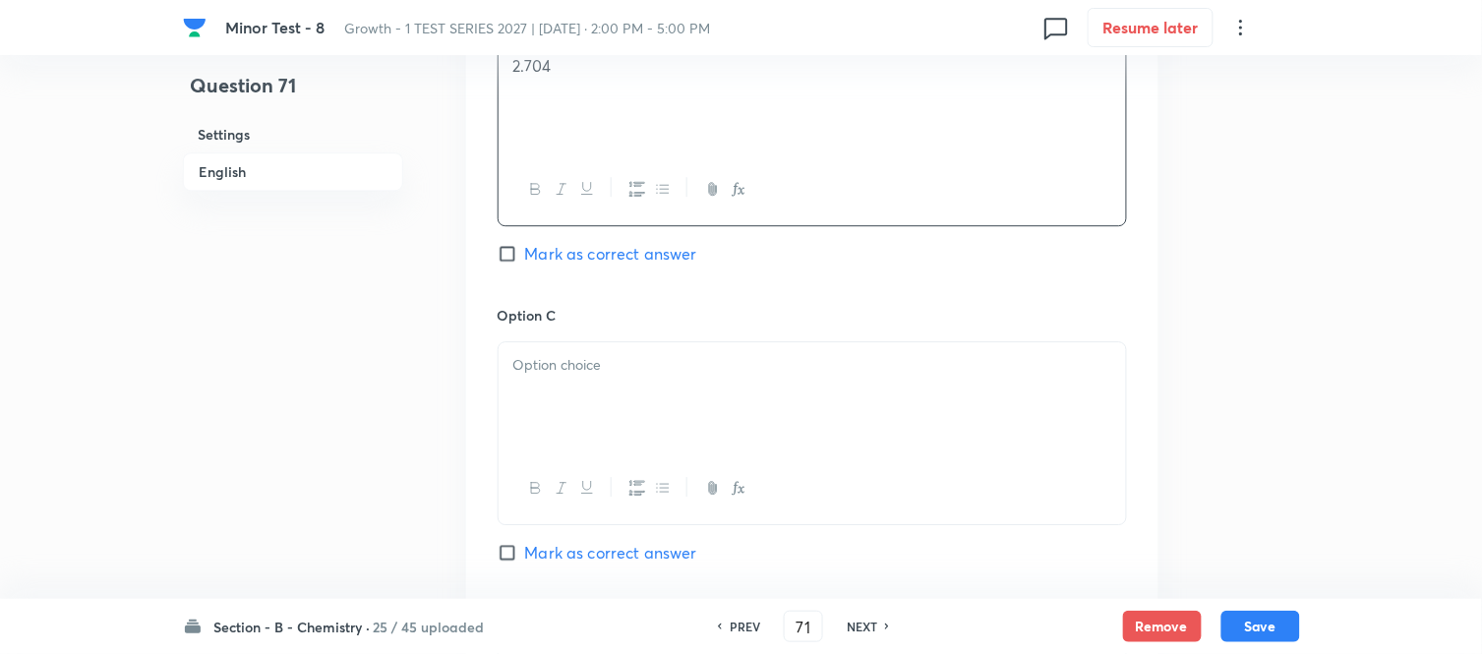
scroll to position [1311, 0]
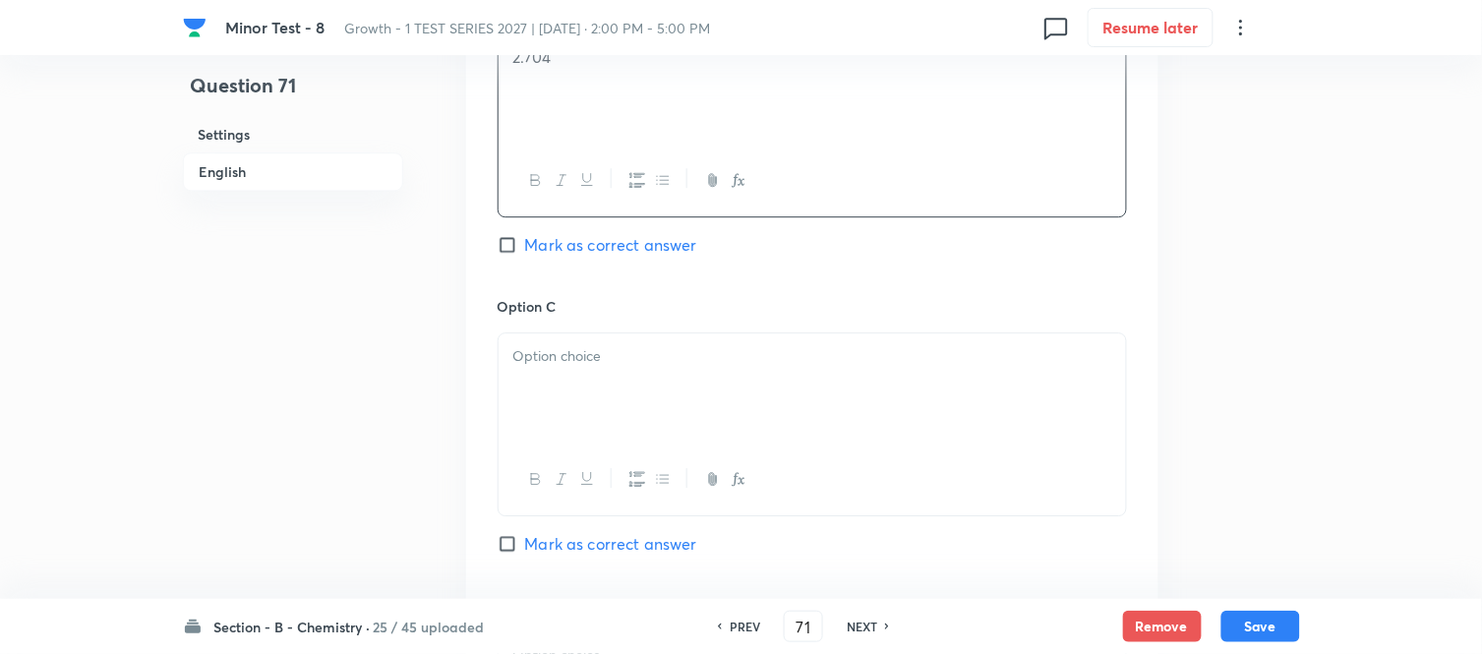
click at [632, 359] on p at bounding box center [812, 356] width 598 height 23
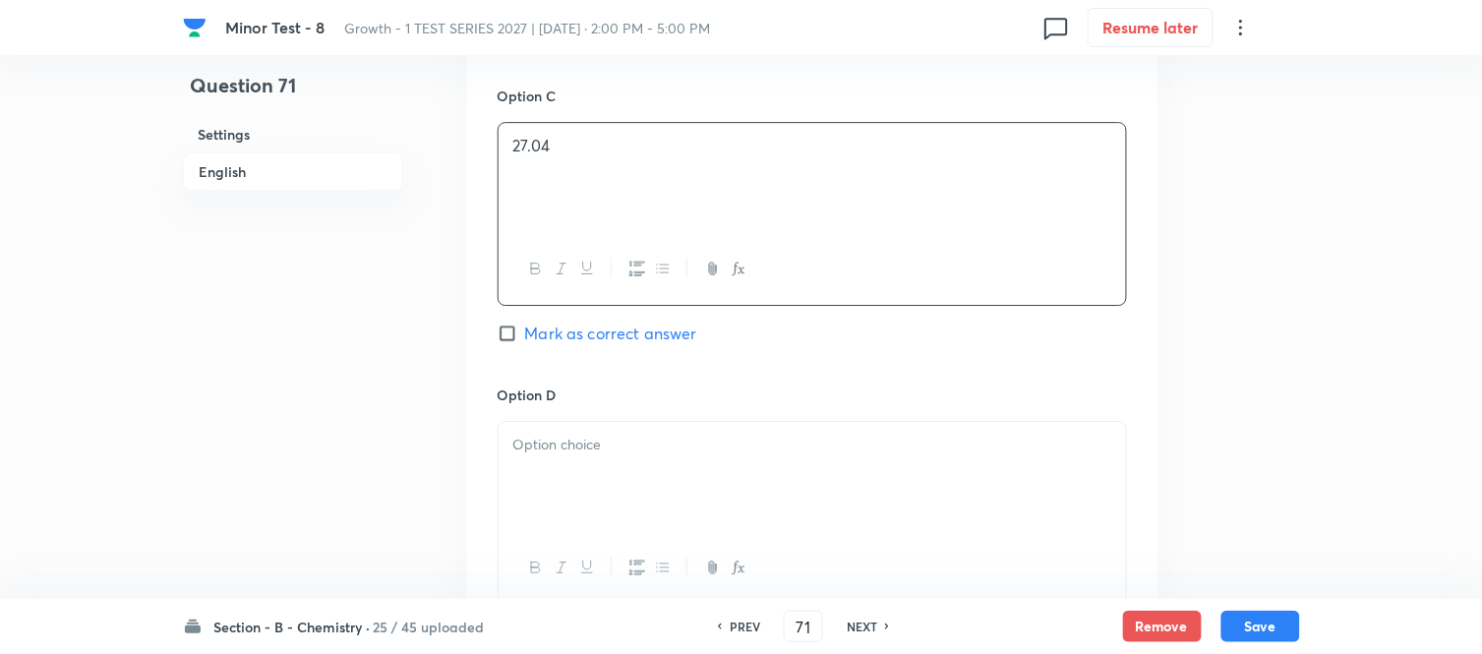
scroll to position [1529, 0]
click at [663, 424] on div at bounding box center [811, 469] width 627 height 110
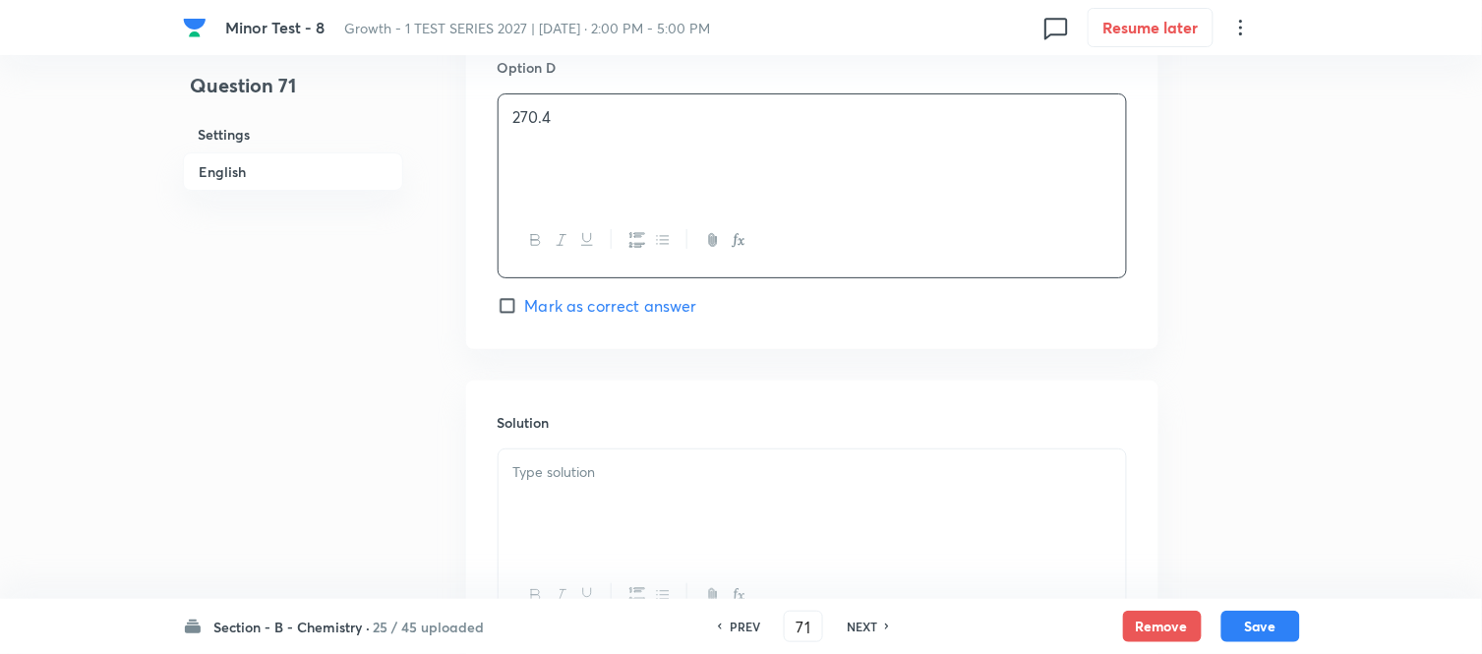
scroll to position [1966, 0]
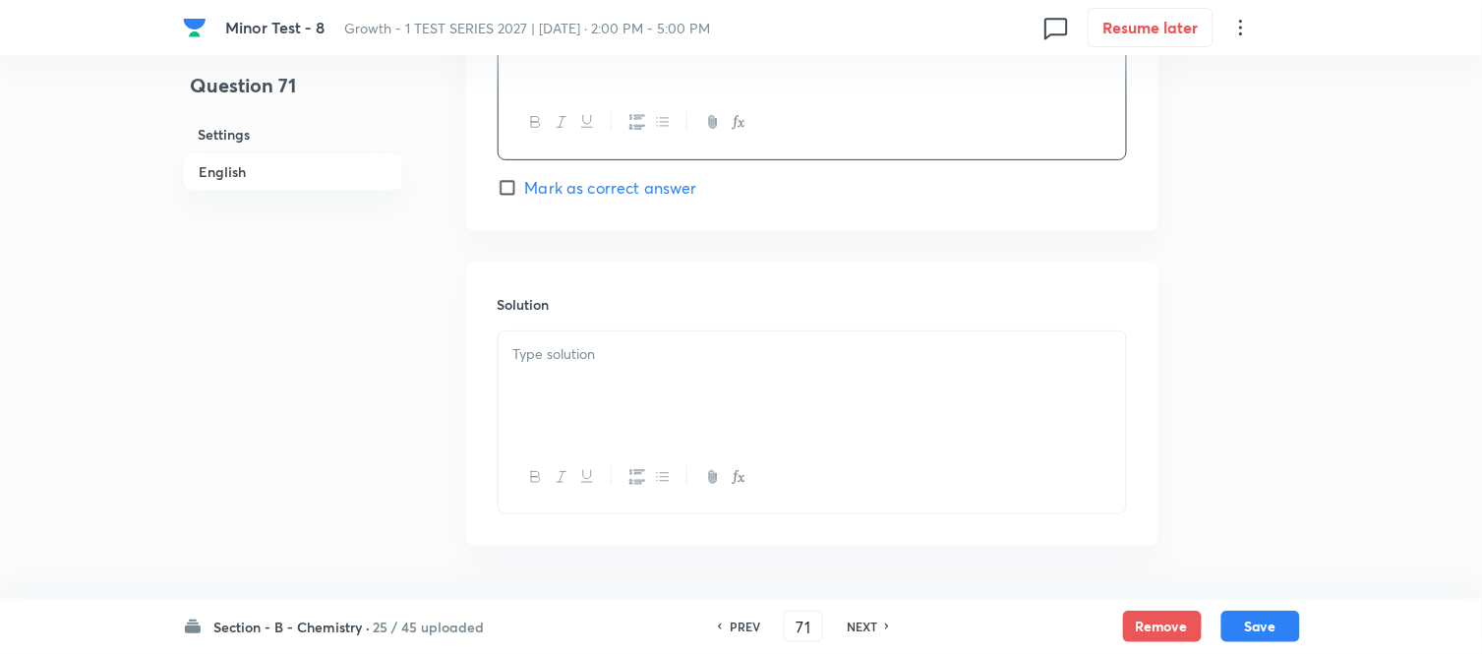
click at [613, 393] on div at bounding box center [811, 386] width 627 height 110
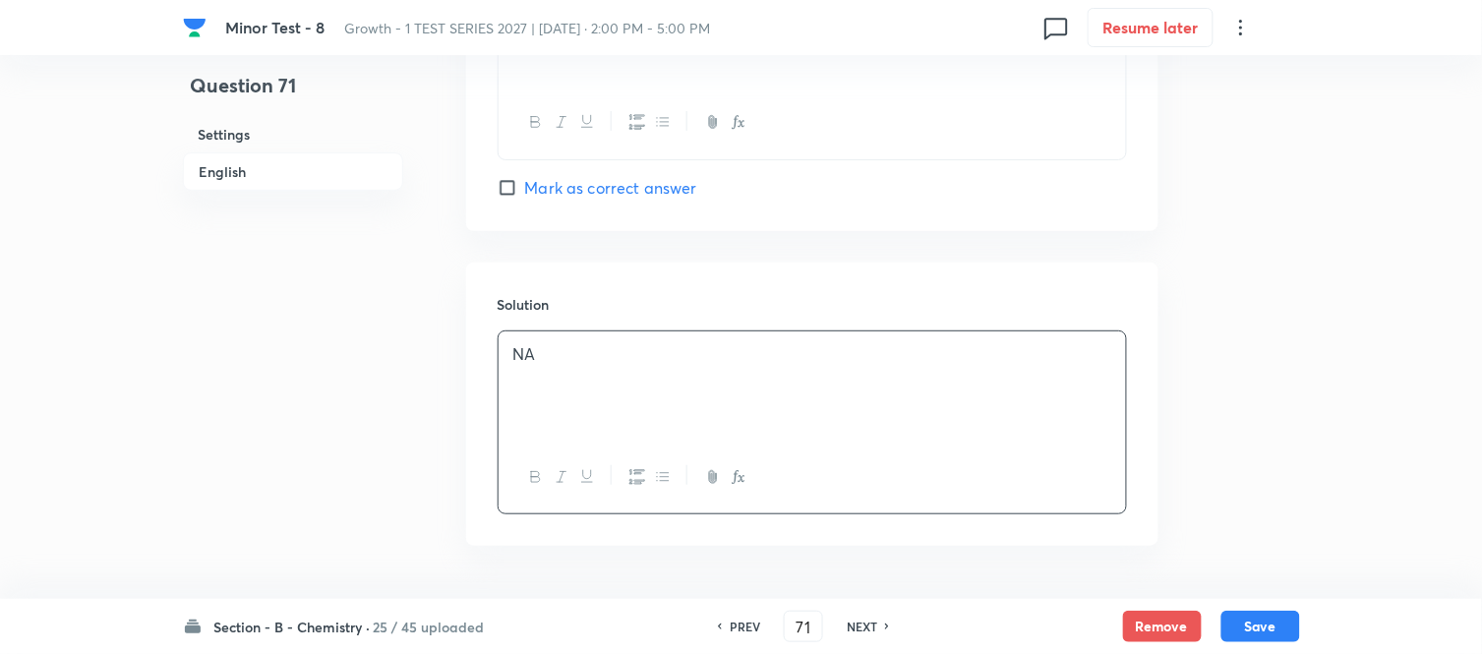
click at [231, 171] on h6 "English" at bounding box center [293, 171] width 220 height 38
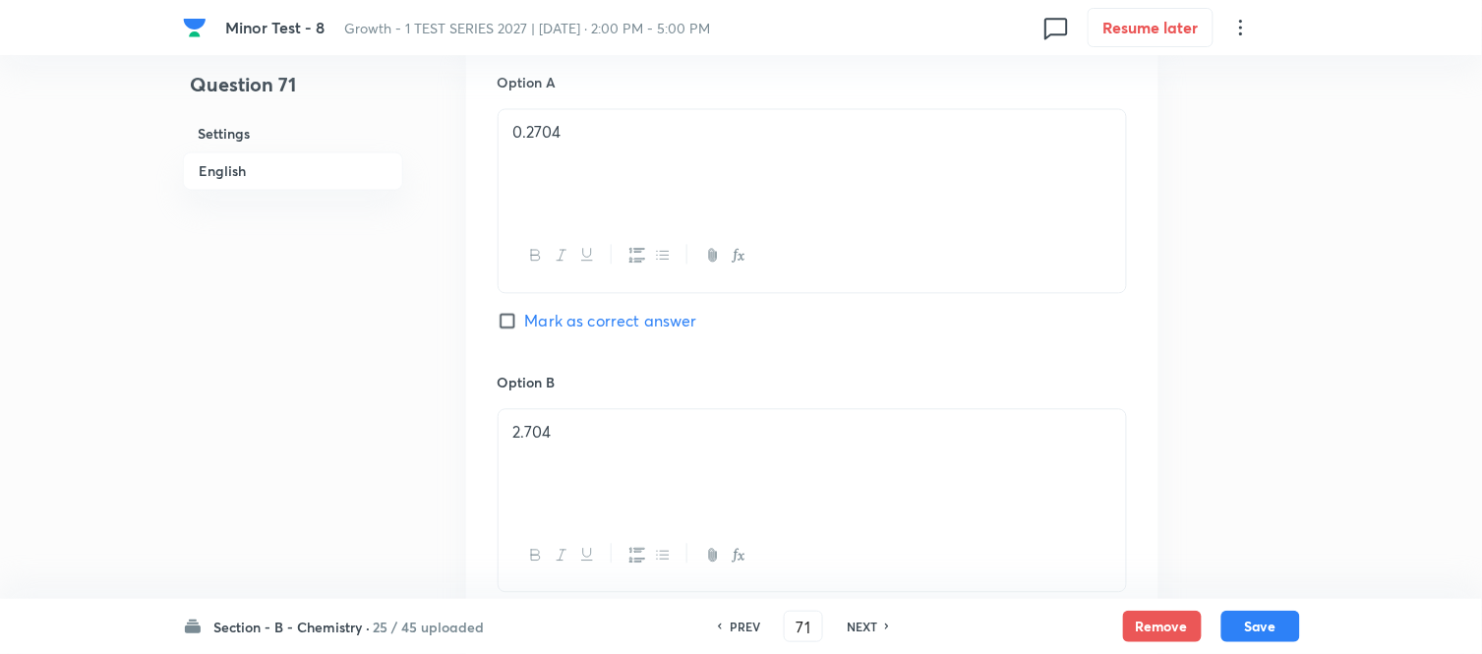
scroll to position [944, 0]
click at [511, 313] on input "Mark as correct answer" at bounding box center [511, 313] width 28 height 20
checkbox input "true"
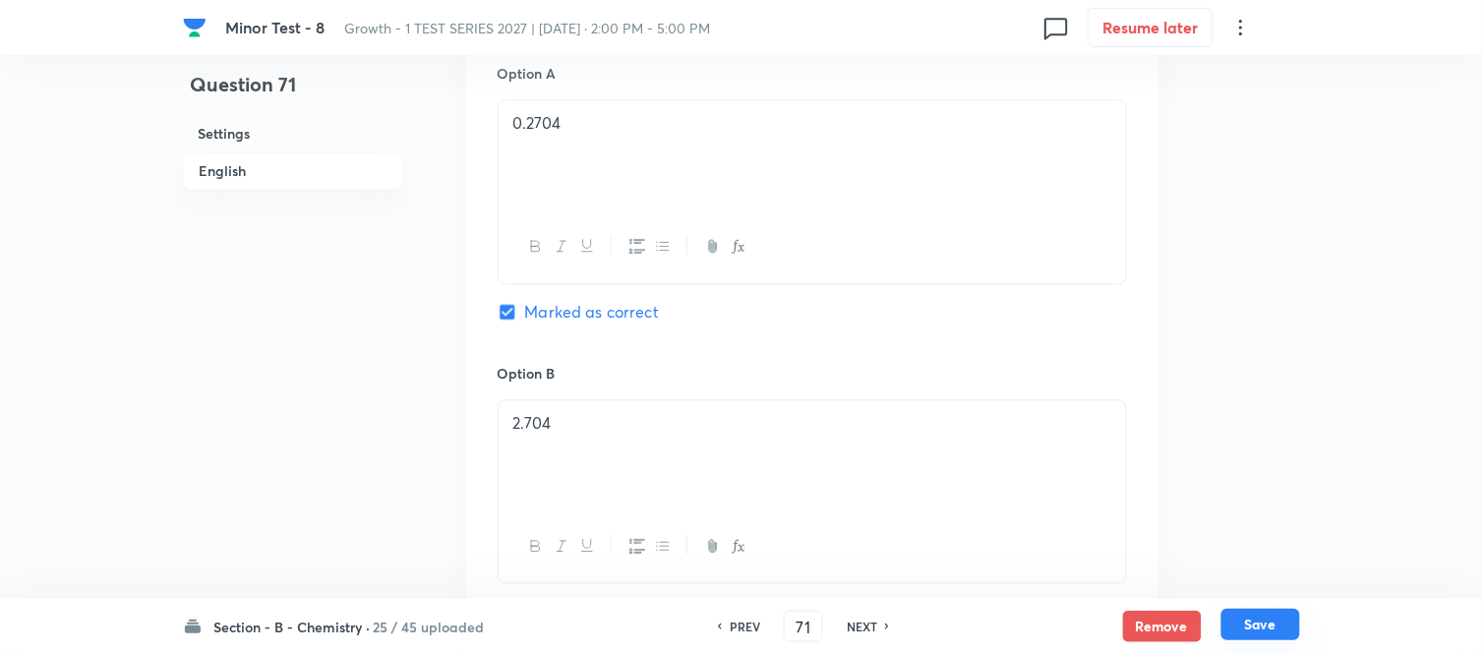
click at [1262, 616] on button "Save" at bounding box center [1260, 624] width 79 height 31
type input "72"
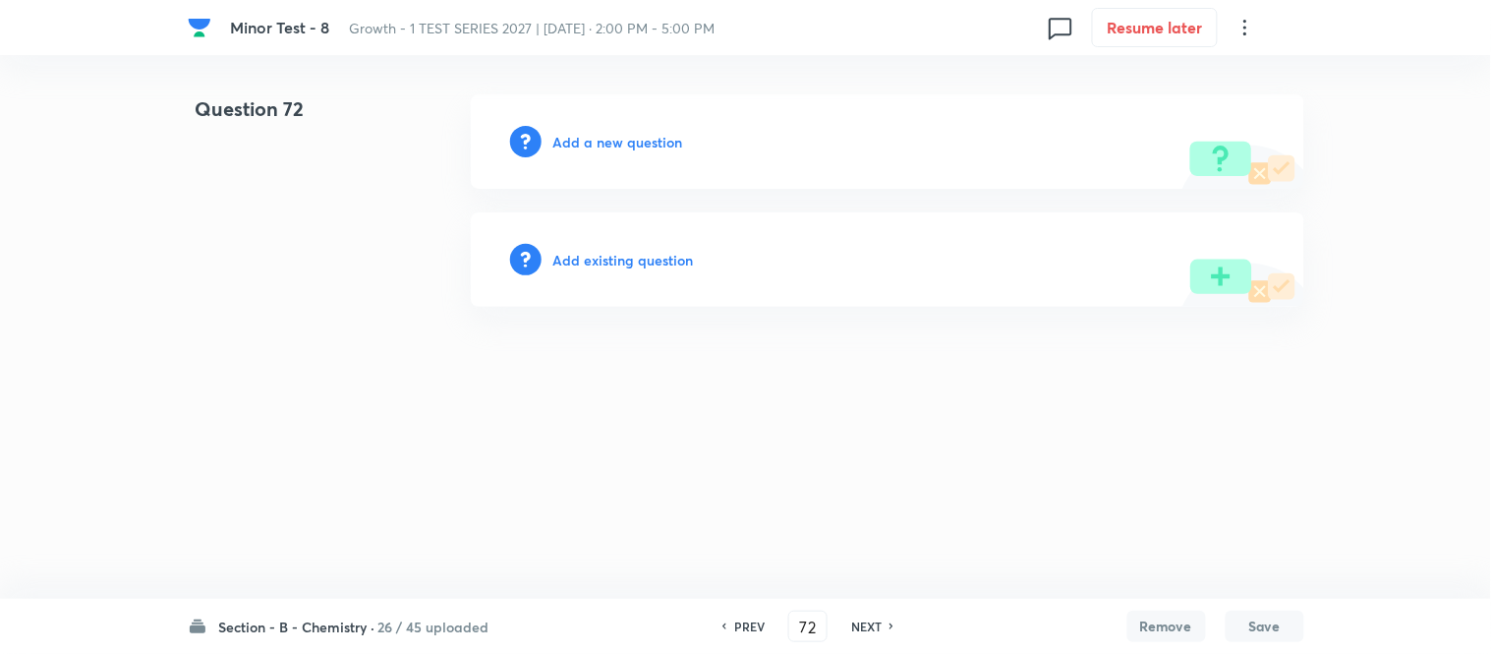
click at [596, 141] on h6 "Add a new question" at bounding box center [619, 142] width 130 height 21
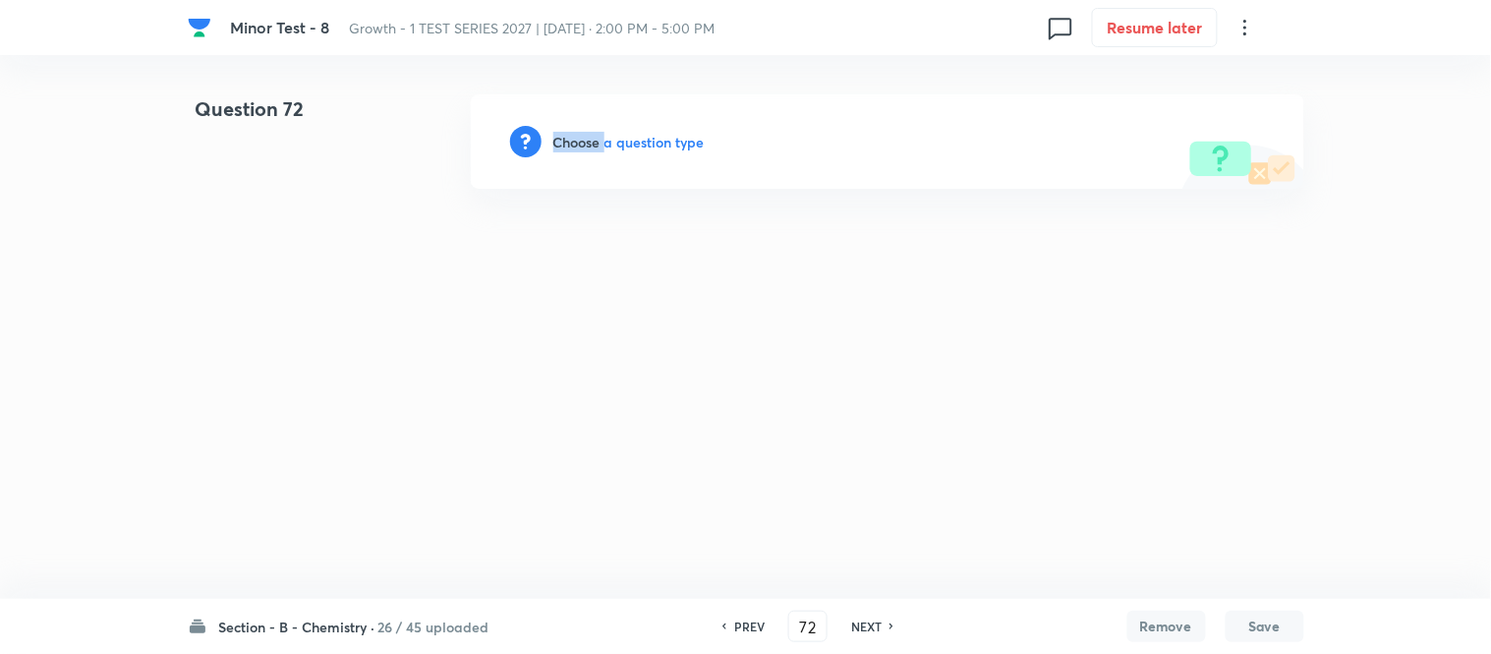
click at [596, 141] on h6 "Choose a question type" at bounding box center [629, 142] width 151 height 21
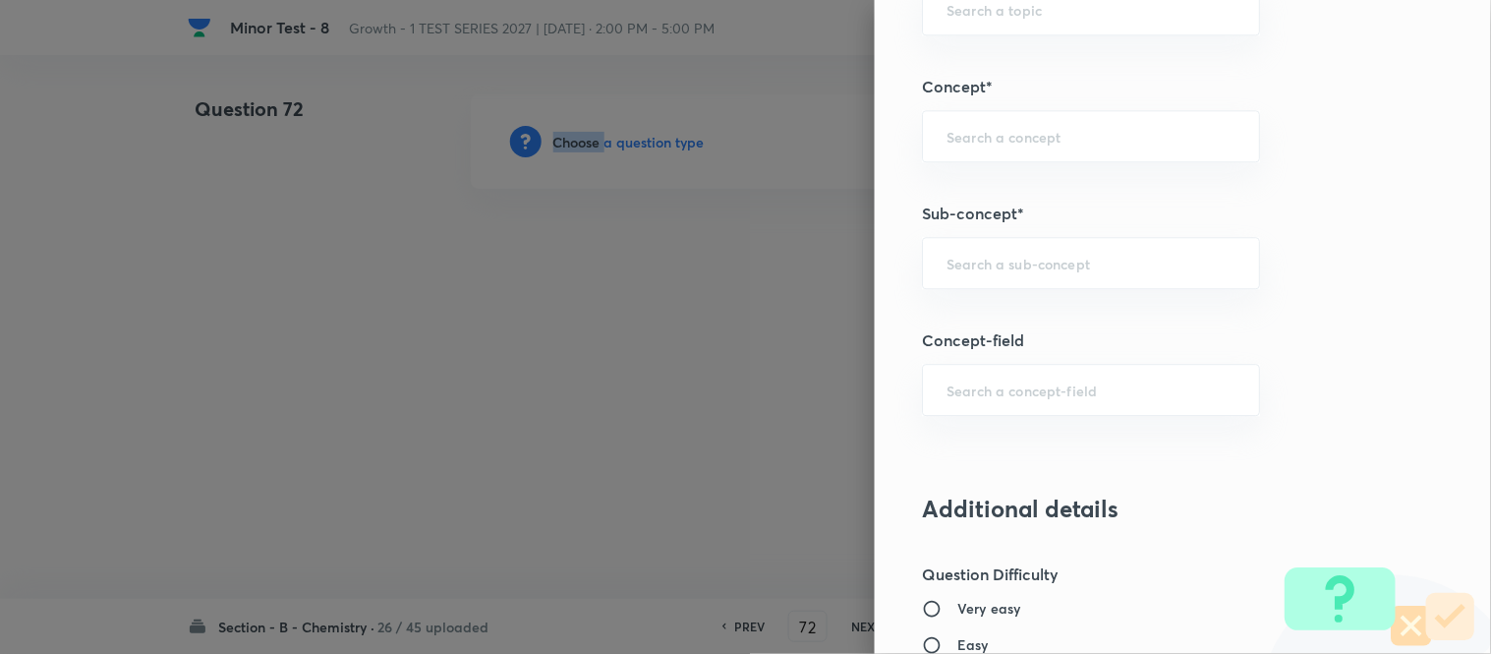
scroll to position [1209, 0]
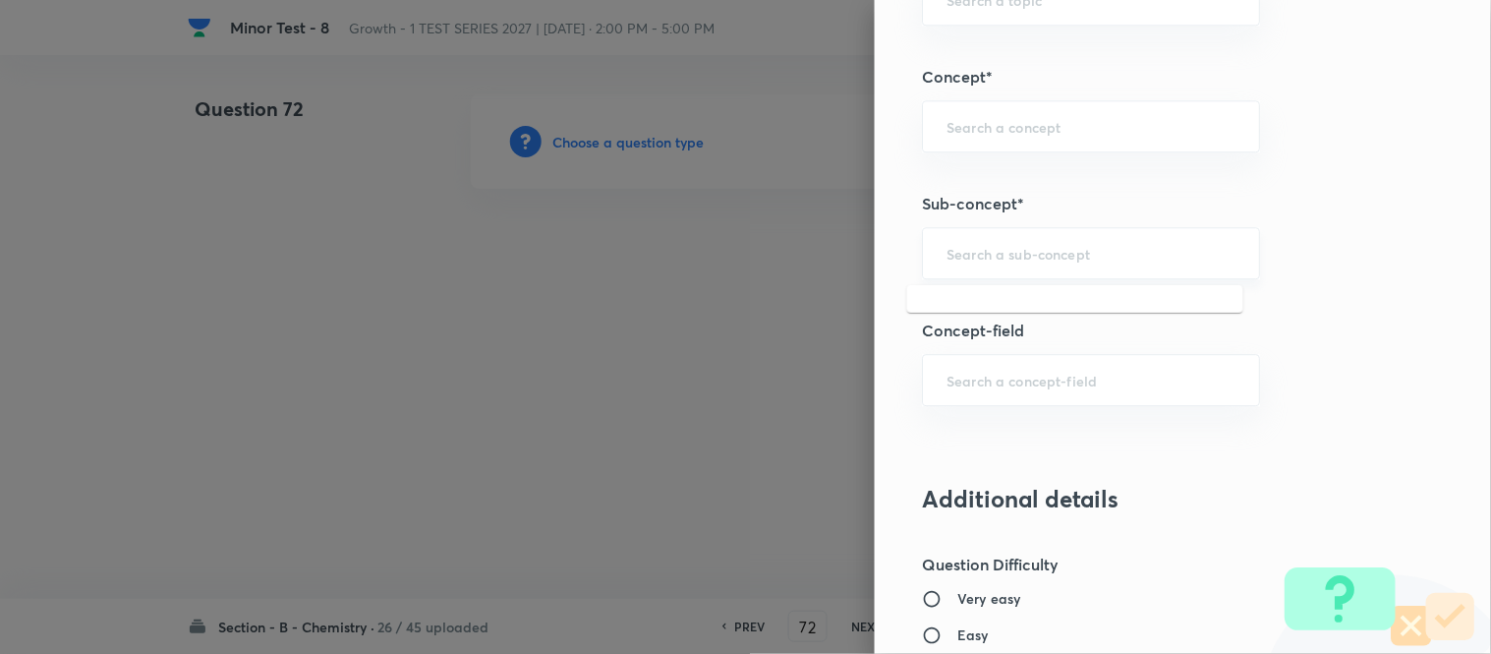
click at [1048, 257] on input "text" at bounding box center [1091, 253] width 289 height 19
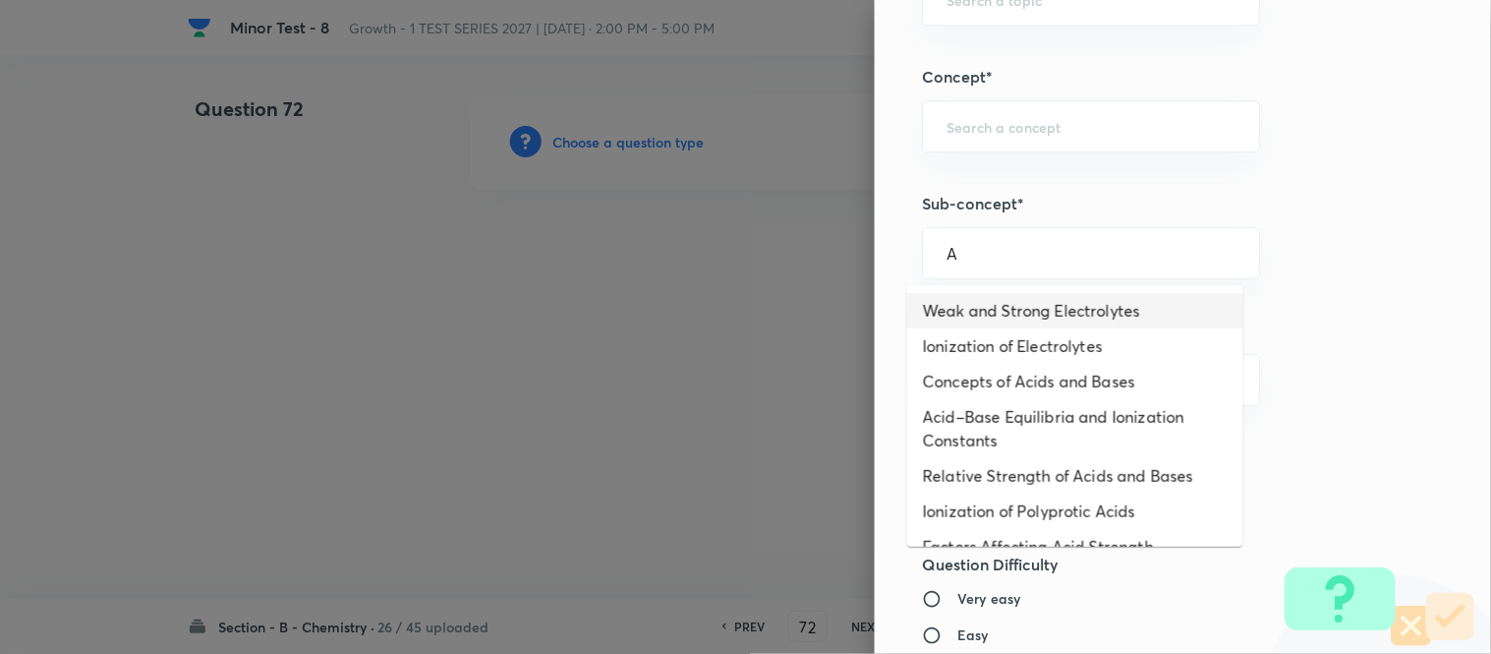
click at [966, 309] on li "Weak and Strong Electrolytes" at bounding box center [1075, 310] width 336 height 35
type input "Weak and Strong Electrolytes"
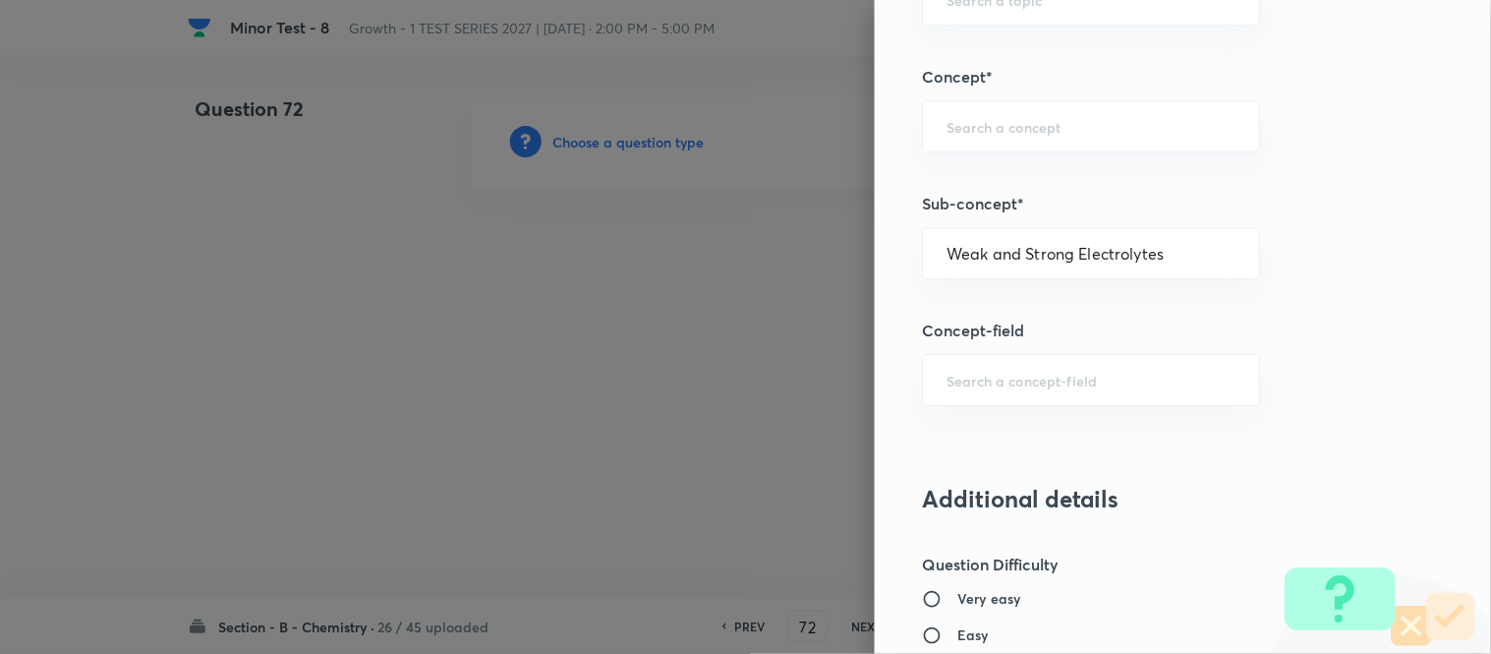
type input "Chemistry"
type input "Physical Chemistry"
type input "Ionic Equilibrium"
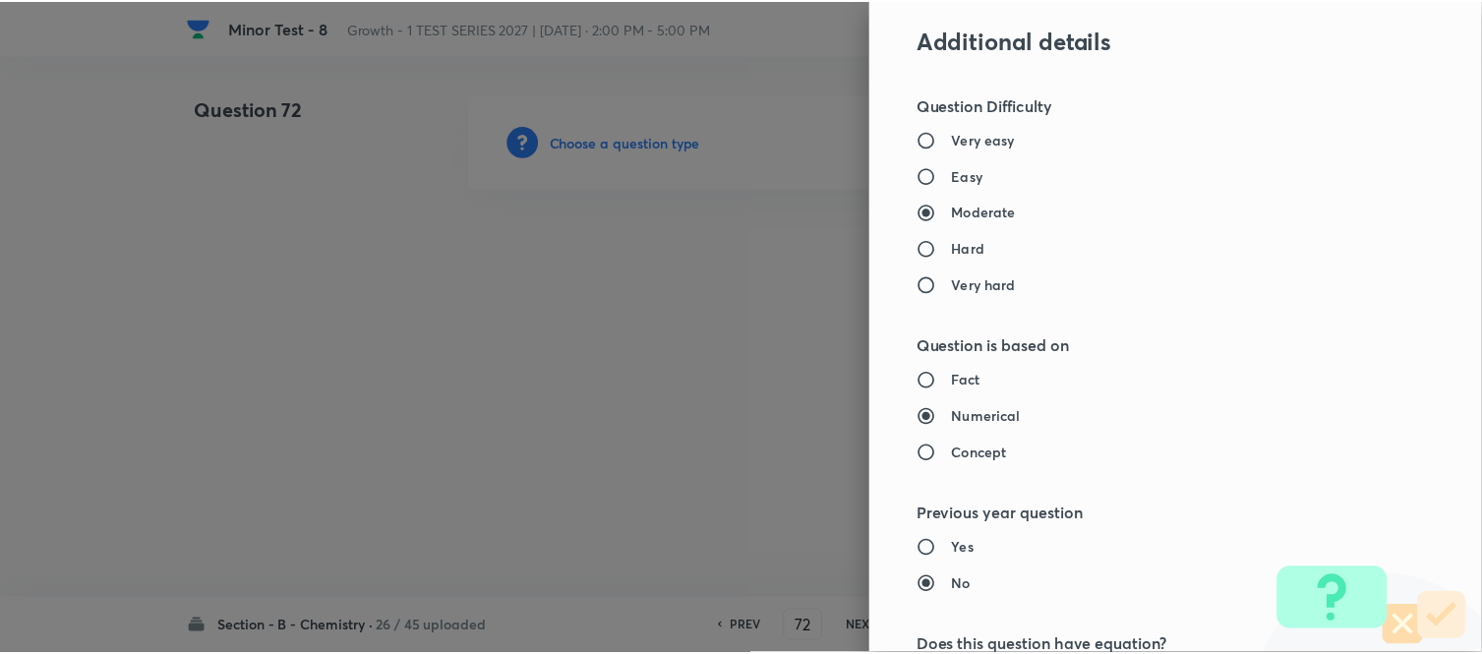
scroll to position [2158, 0]
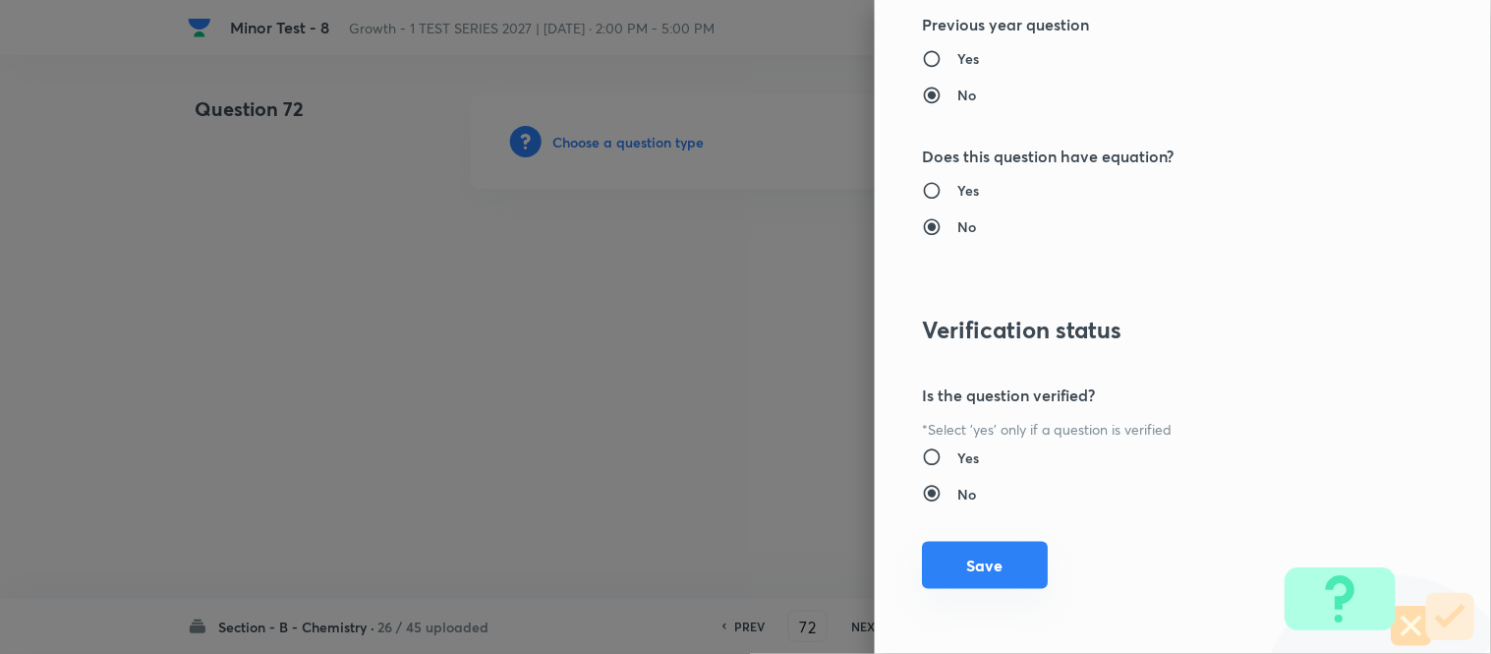
click at [964, 566] on button "Save" at bounding box center [985, 565] width 126 height 47
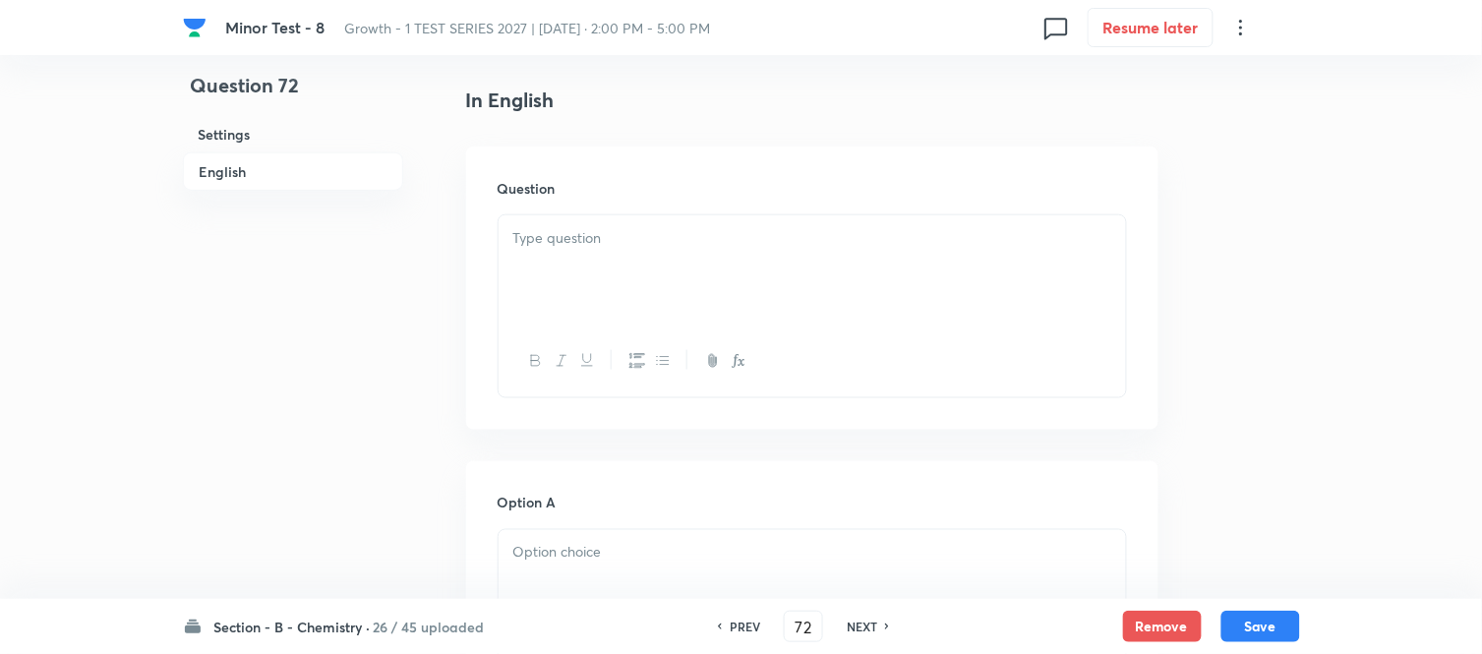
scroll to position [546, 0]
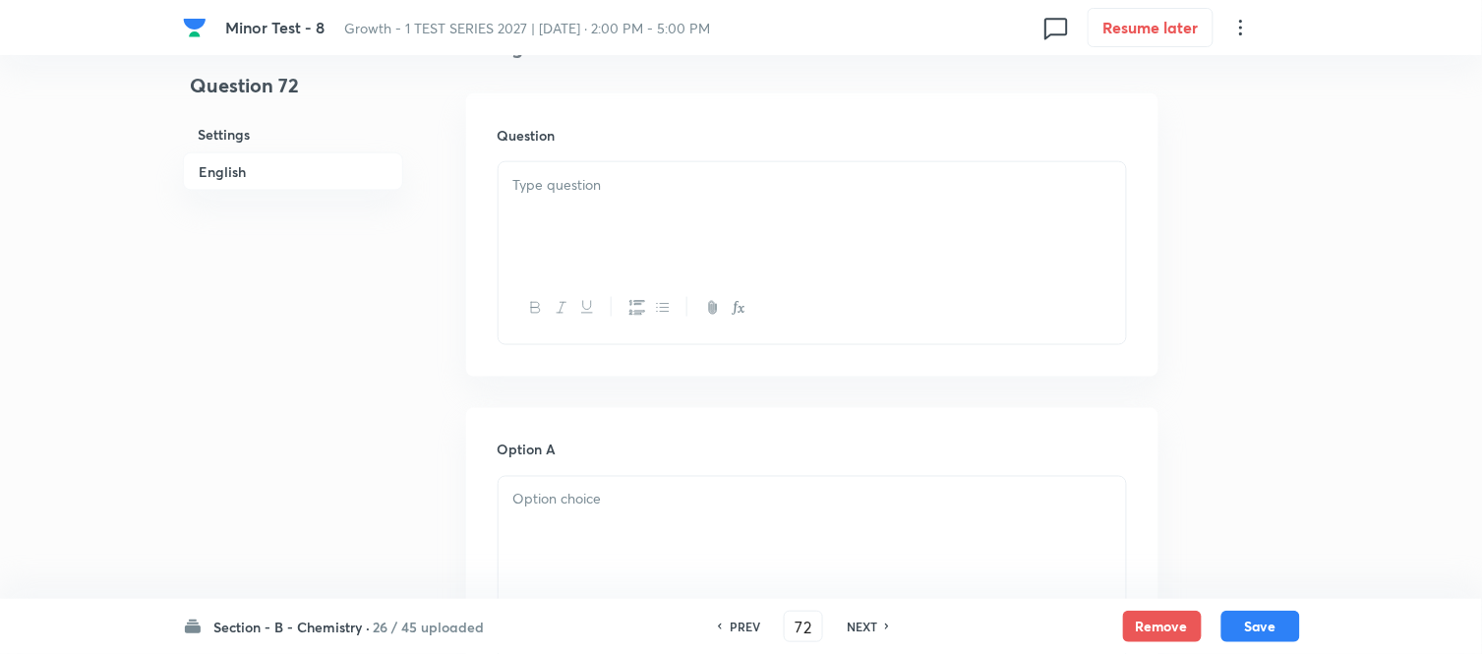
click at [731, 209] on div at bounding box center [811, 217] width 627 height 110
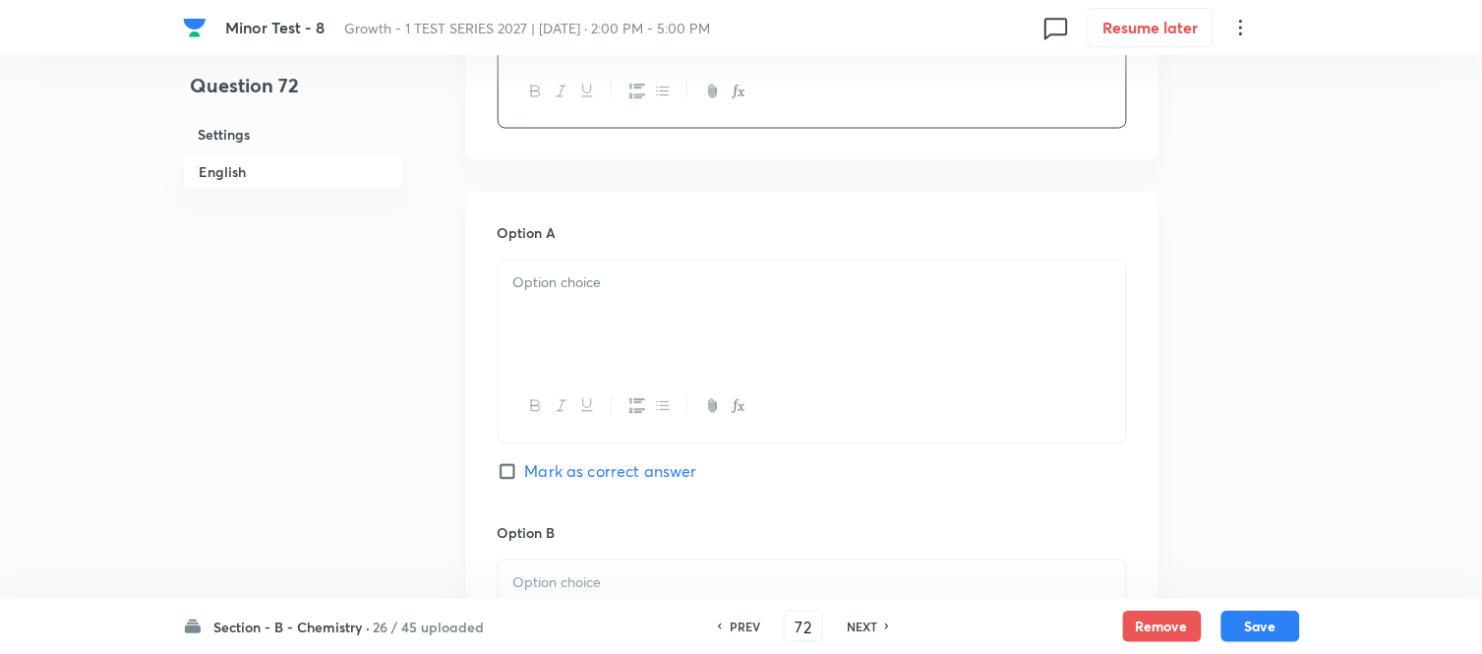
scroll to position [764, 0]
click at [626, 285] on p at bounding box center [812, 281] width 598 height 23
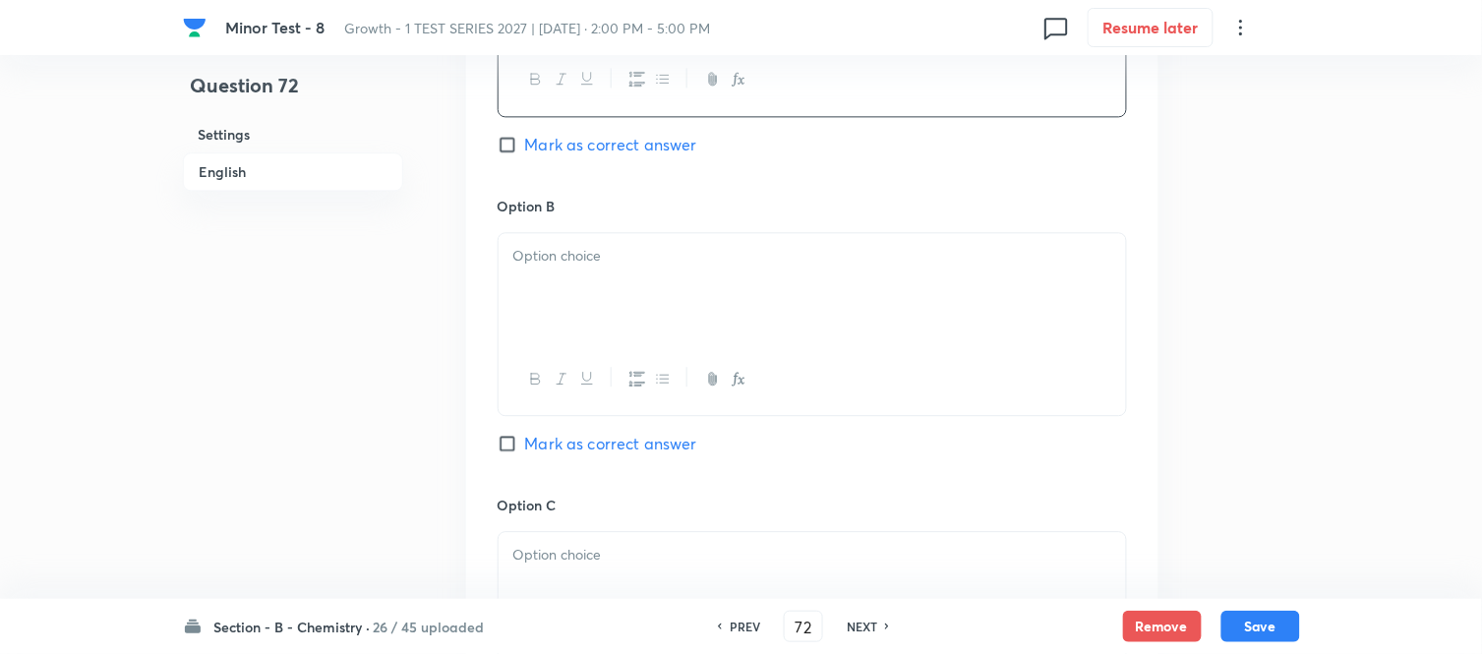
scroll to position [1092, 0]
click at [694, 222] on div "Option B Mark as correct answer" at bounding box center [811, 342] width 629 height 299
click at [690, 262] on p at bounding box center [812, 253] width 598 height 23
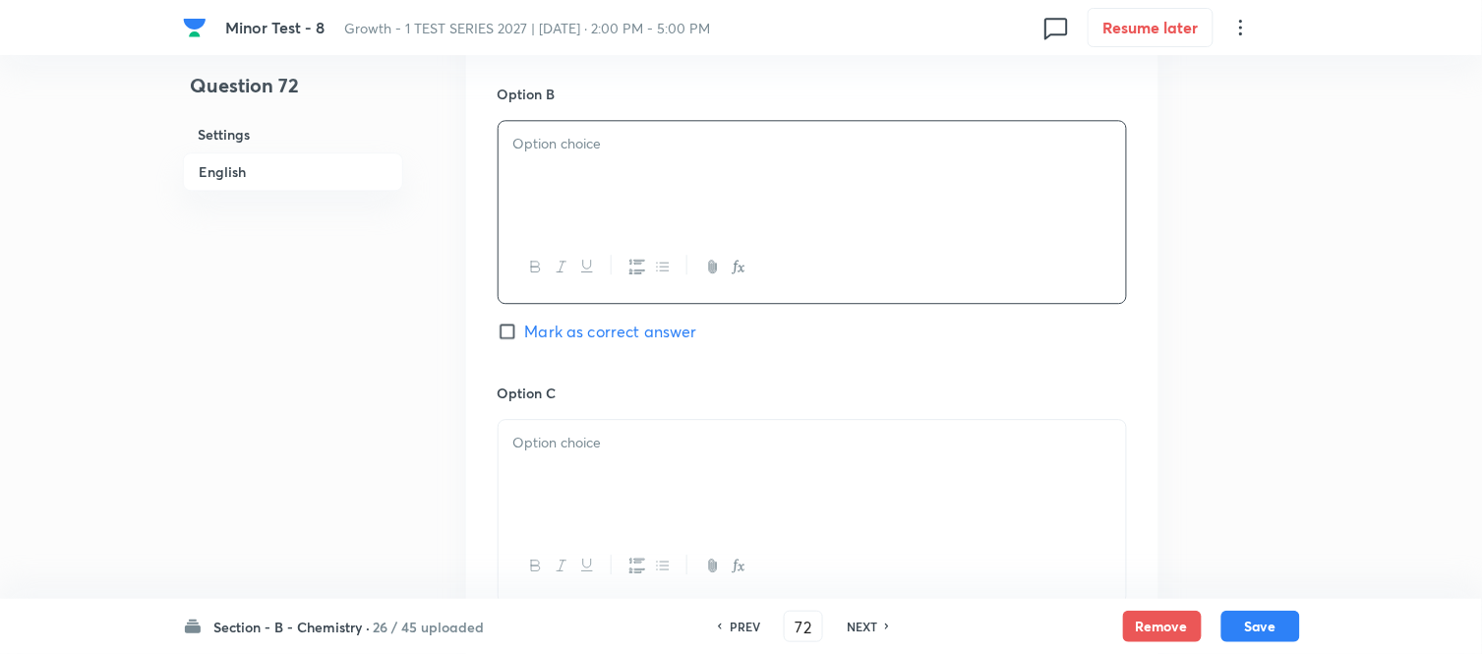
scroll to position [1311, 0]
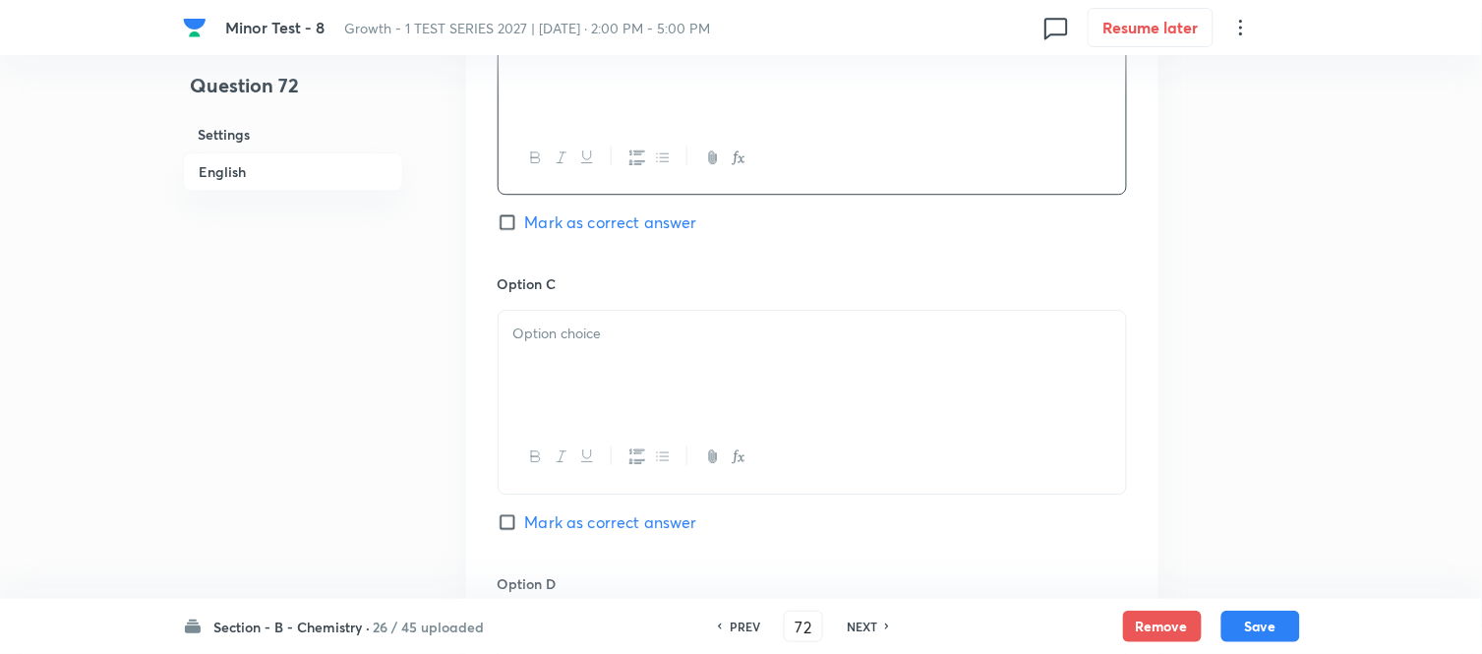
click at [641, 339] on p at bounding box center [812, 333] width 598 height 23
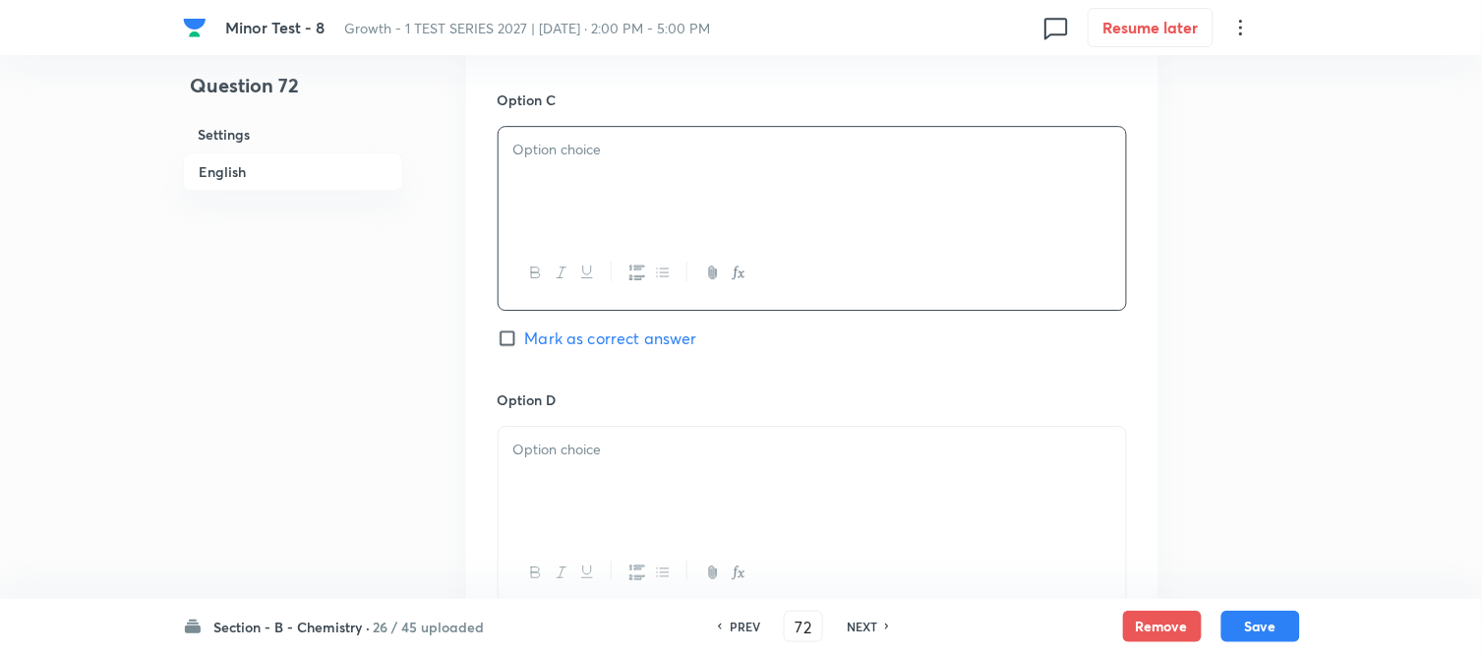
scroll to position [1529, 0]
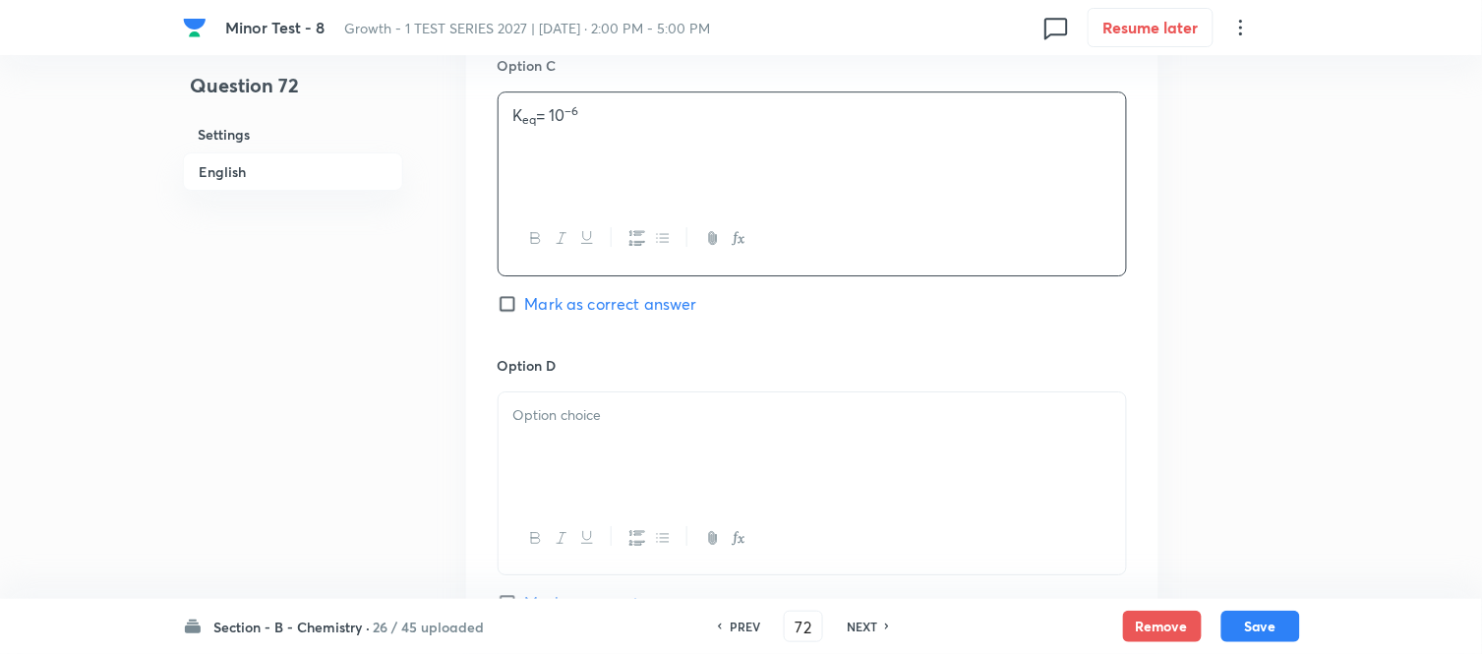
click at [663, 420] on p at bounding box center [812, 415] width 598 height 23
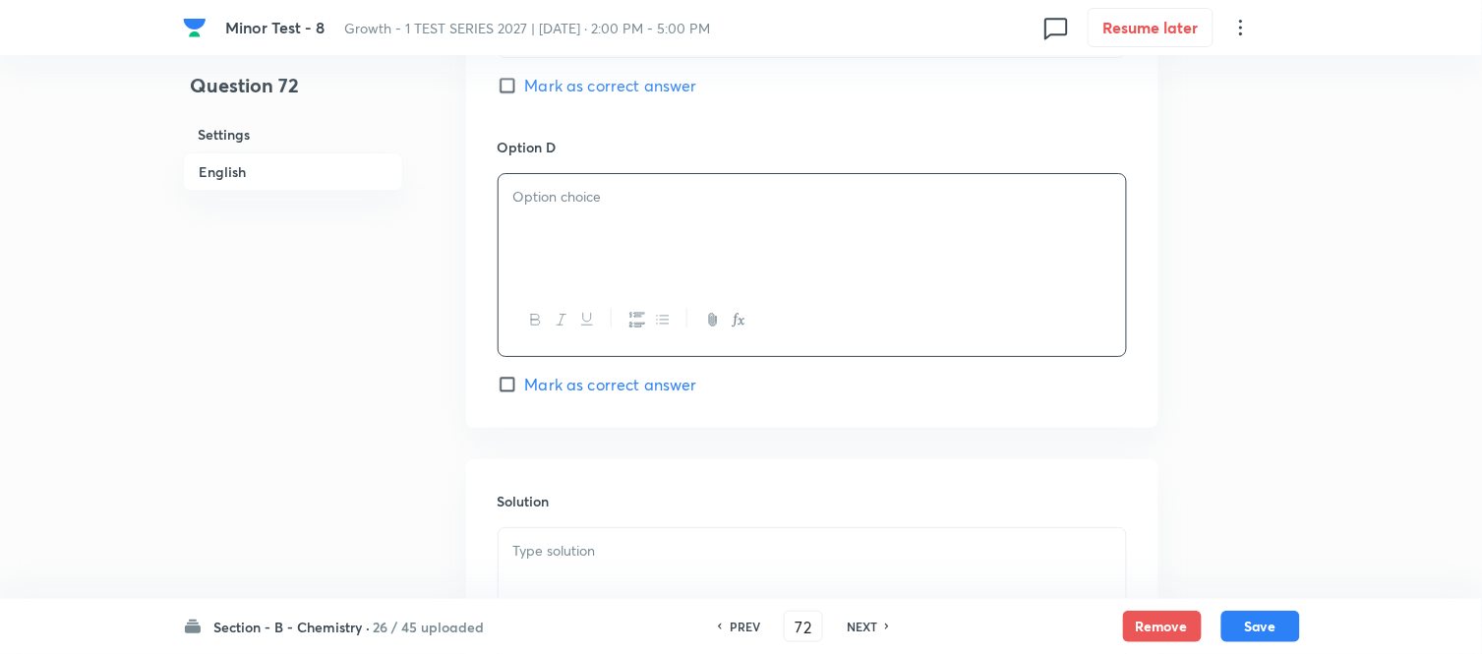
click at [649, 239] on div at bounding box center [811, 229] width 627 height 110
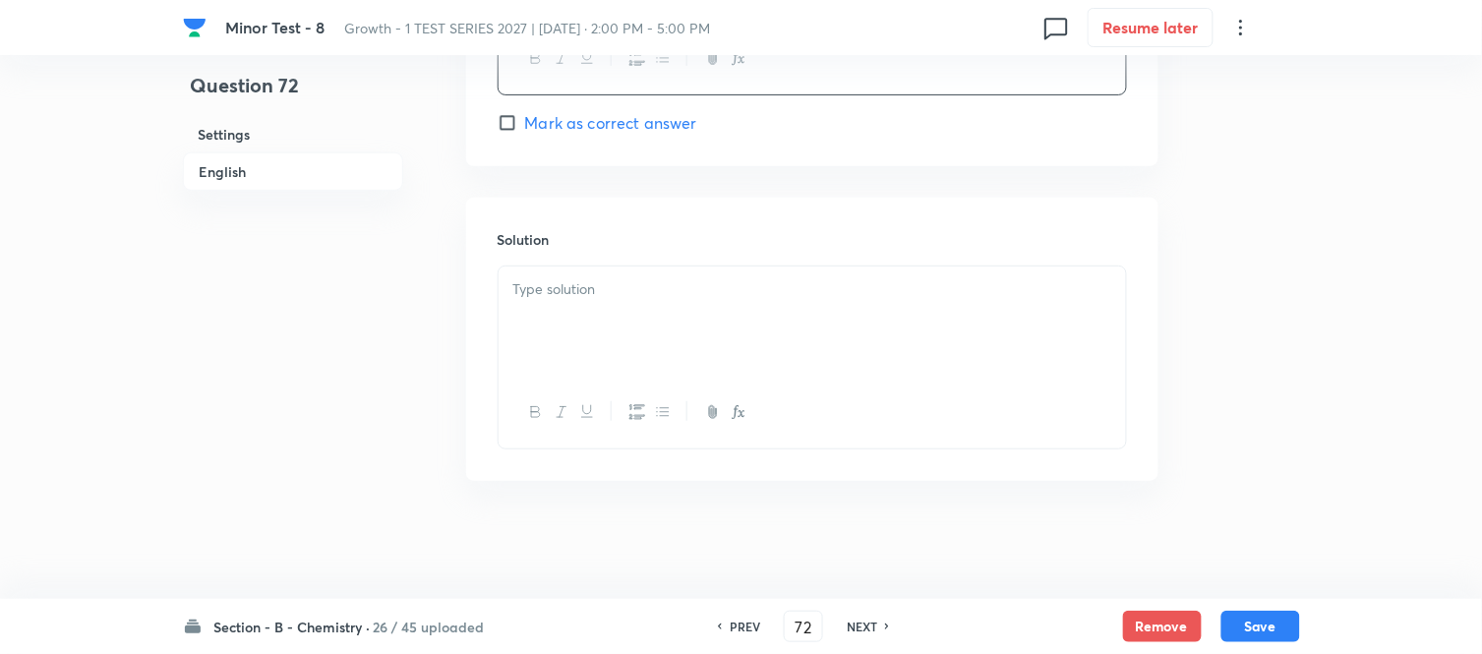
scroll to position [2012, 0]
click at [650, 300] on p at bounding box center [812, 289] width 598 height 23
click at [236, 175] on h6 "English" at bounding box center [293, 171] width 220 height 38
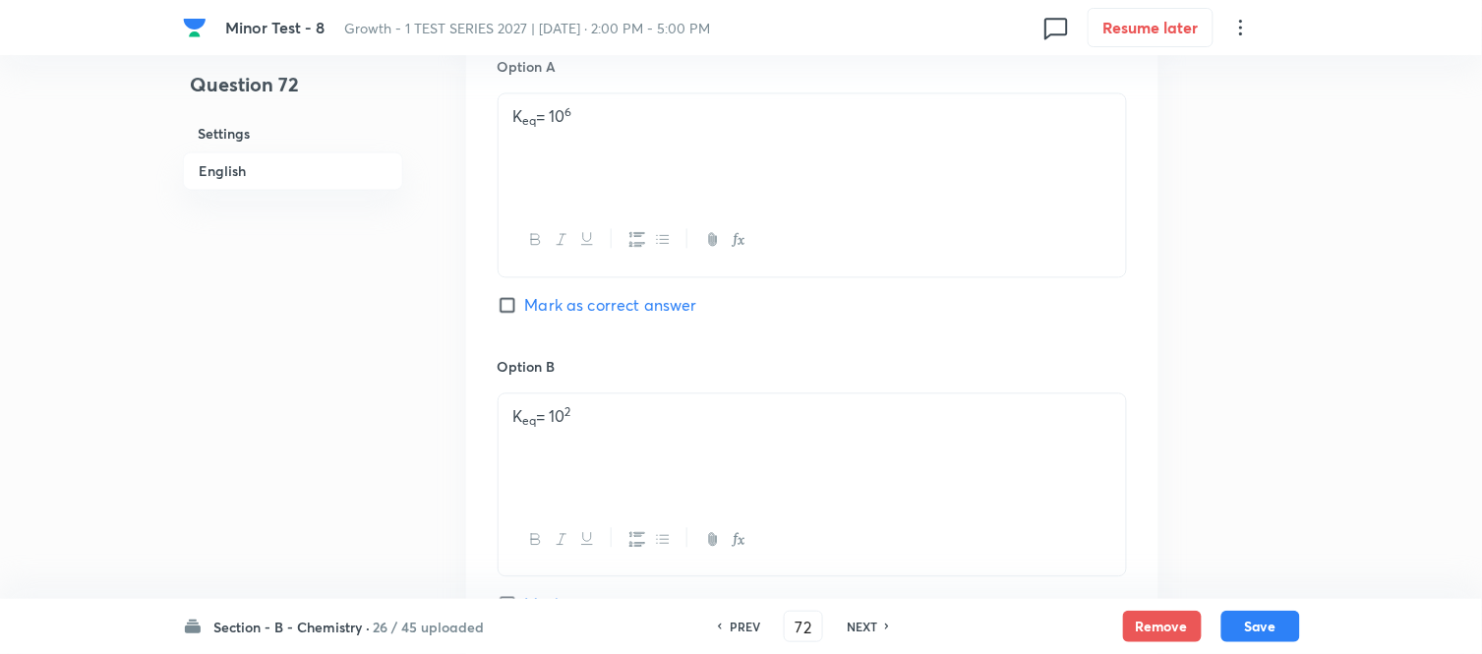
scroll to position [944, 0]
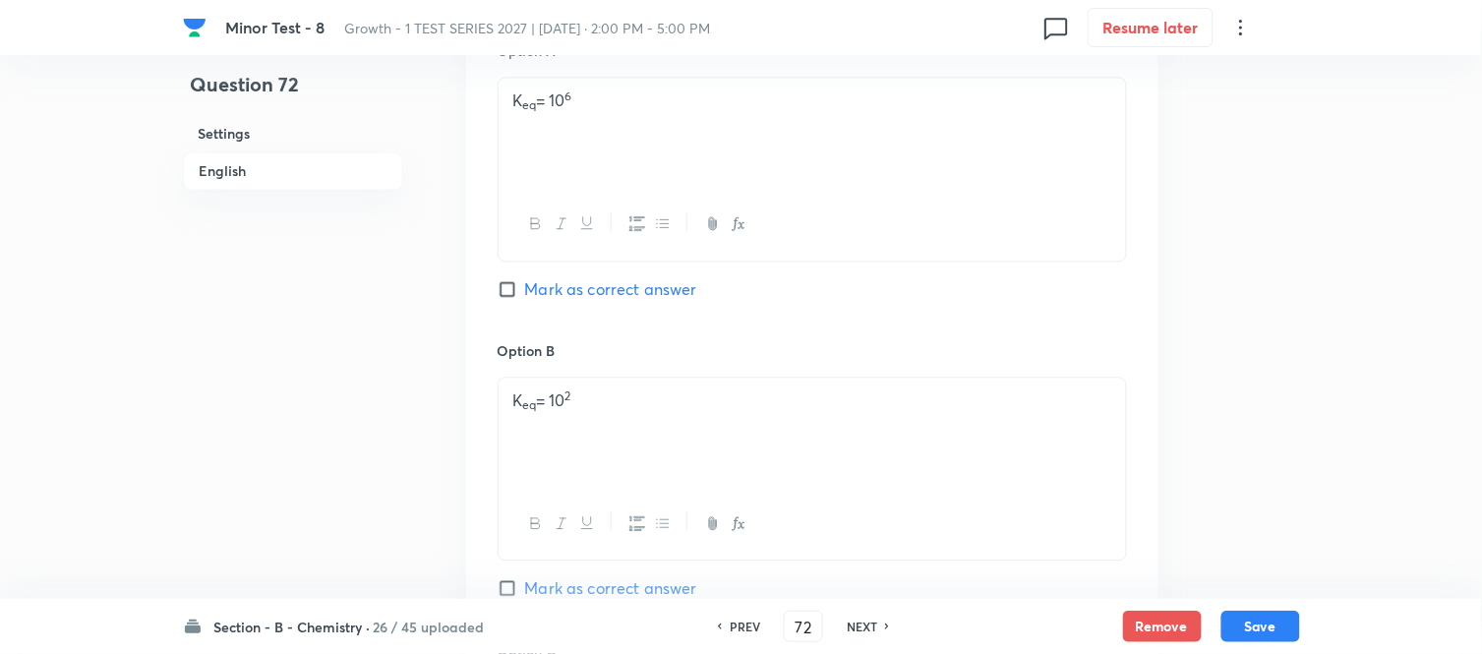
click at [525, 295] on span "Mark as correct answer" at bounding box center [611, 290] width 172 height 24
click at [525, 295] on input "Mark as correct answer" at bounding box center [511, 290] width 28 height 20
checkbox input "true"
click at [1263, 623] on button "Save" at bounding box center [1260, 624] width 79 height 31
type input "73"
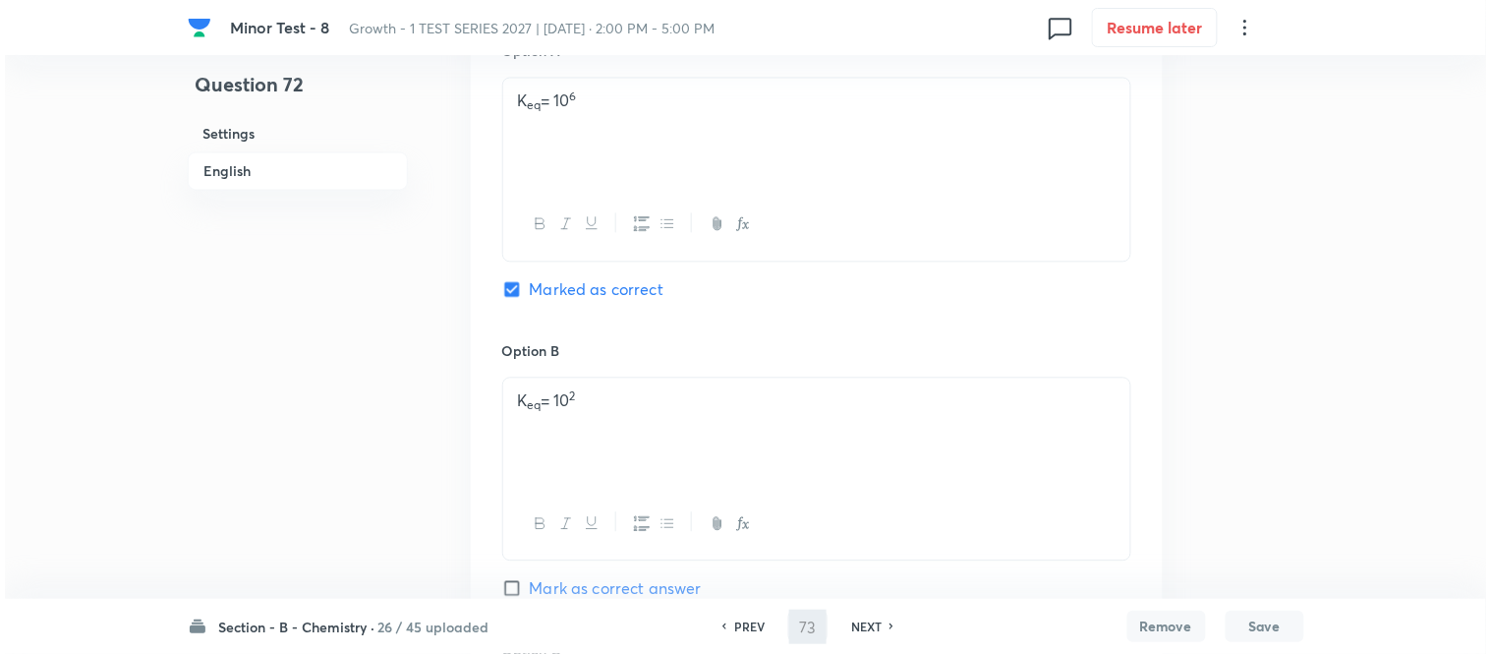
scroll to position [0, 0]
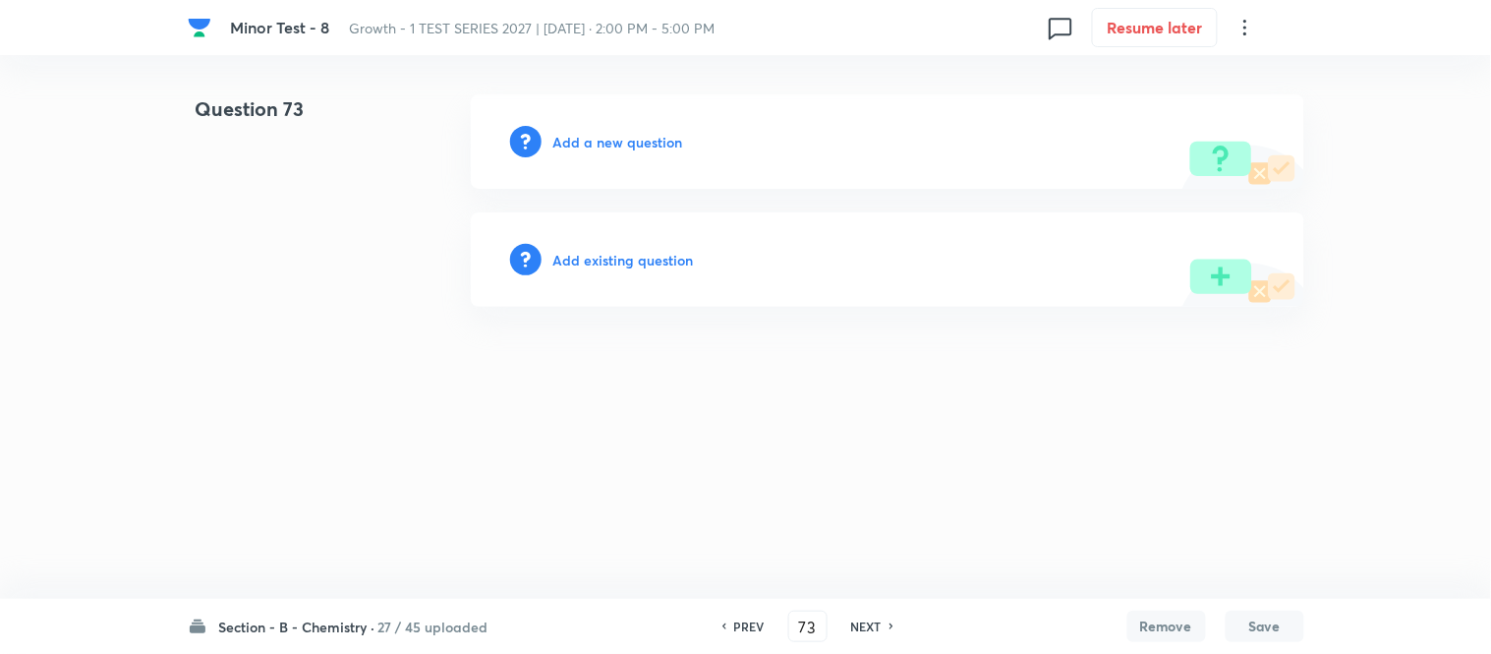
click at [592, 135] on h6 "Add a new question" at bounding box center [619, 142] width 130 height 21
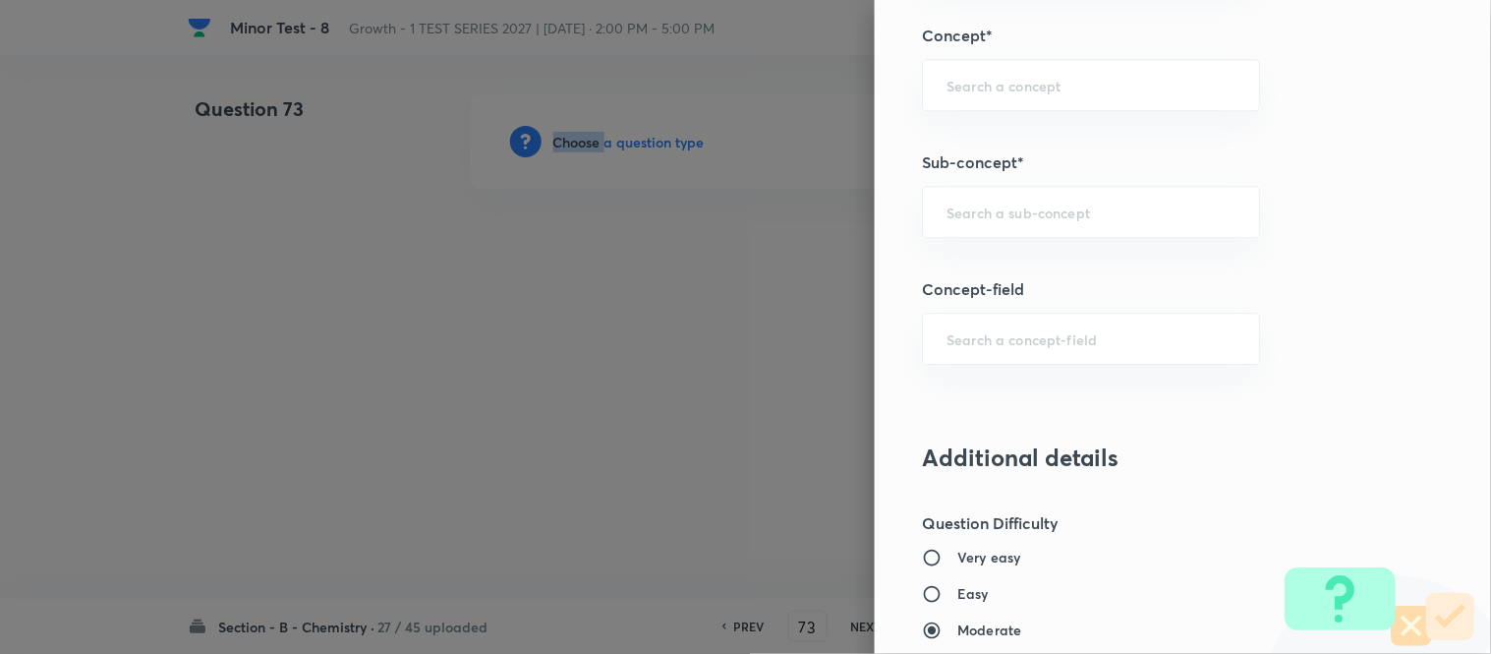
scroll to position [1311, 0]
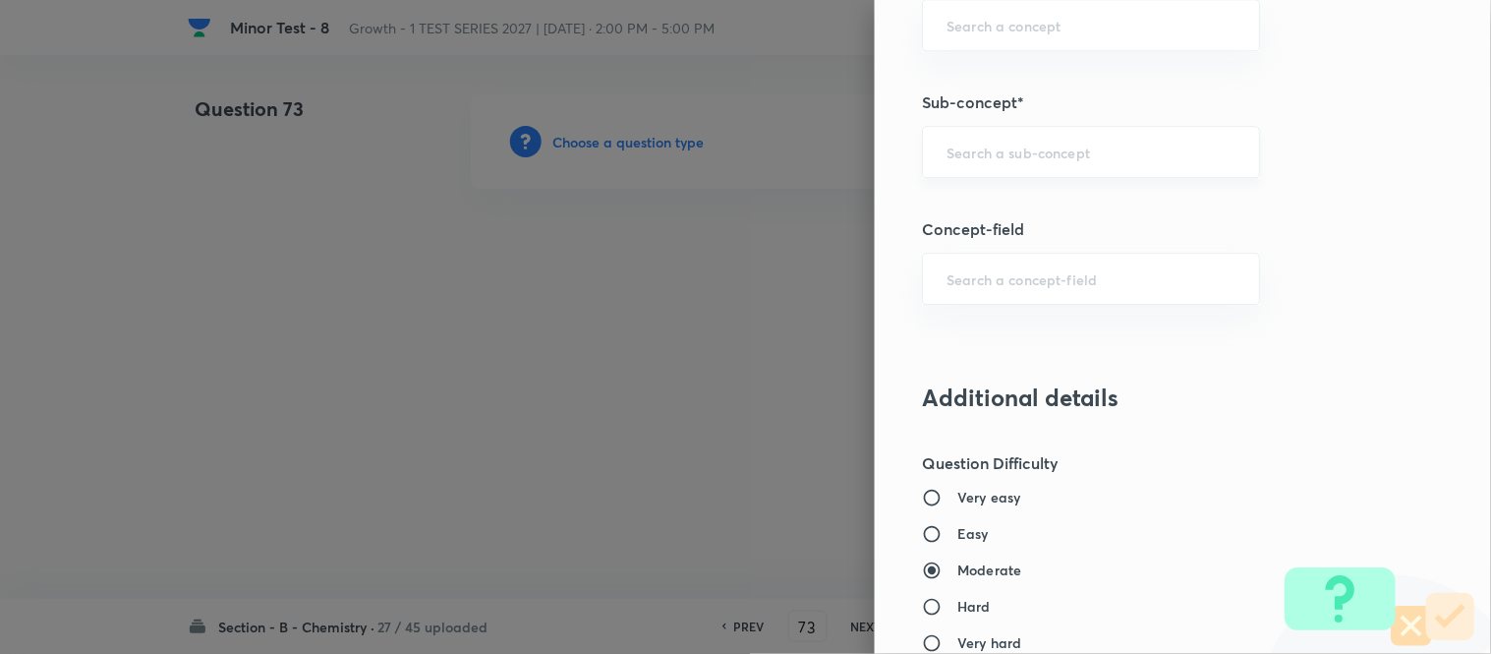
click at [1066, 150] on input "text" at bounding box center [1091, 152] width 289 height 19
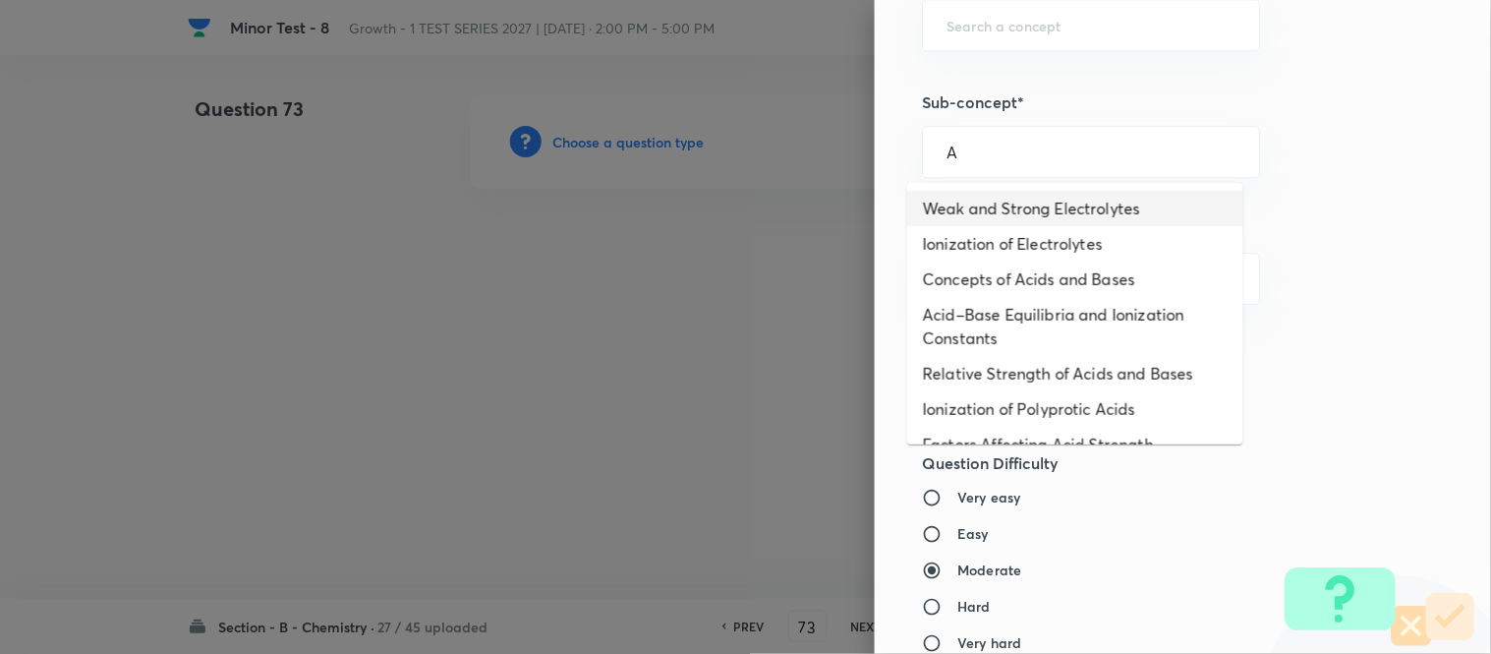
click at [1052, 220] on li "Weak and Strong Electrolytes" at bounding box center [1075, 208] width 336 height 35
type input "Weak and Strong Electrolytes"
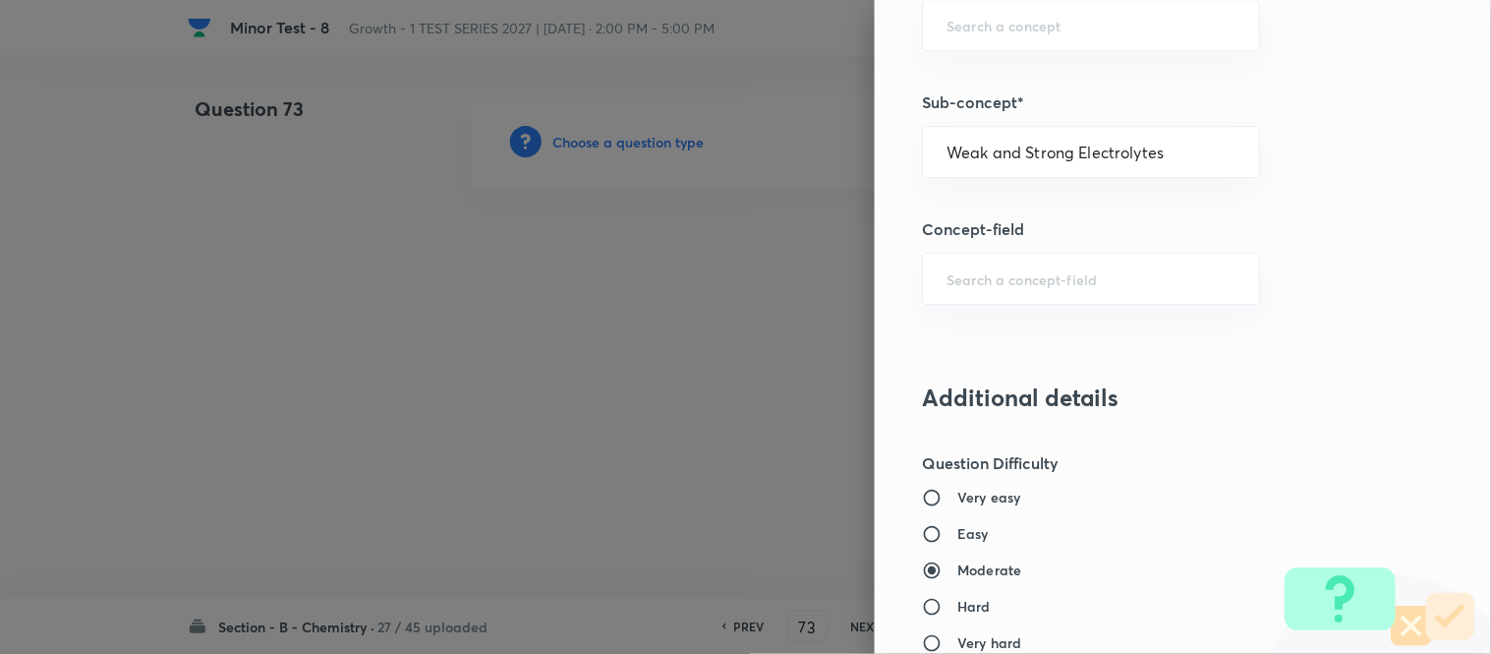
type input "Chemistry"
type input "Physical Chemistry"
type input "Ionic Equilibrium"
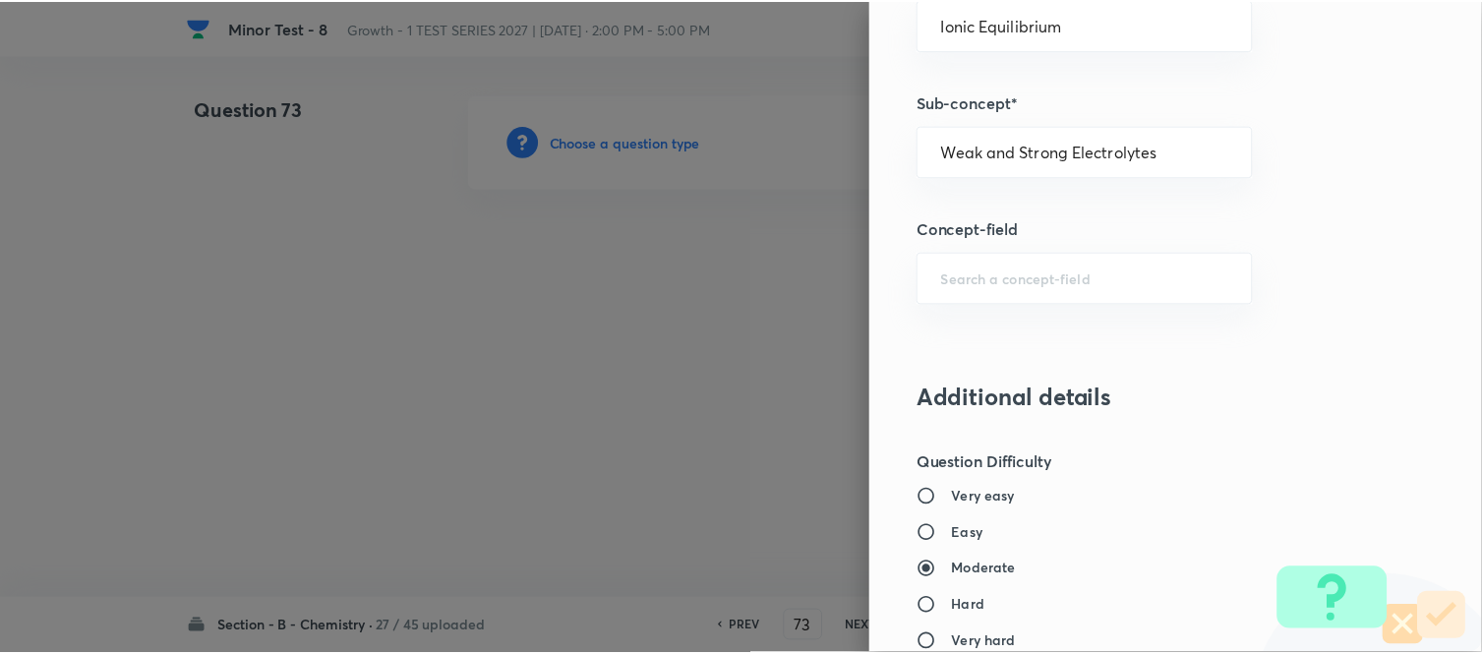
scroll to position [2158, 0]
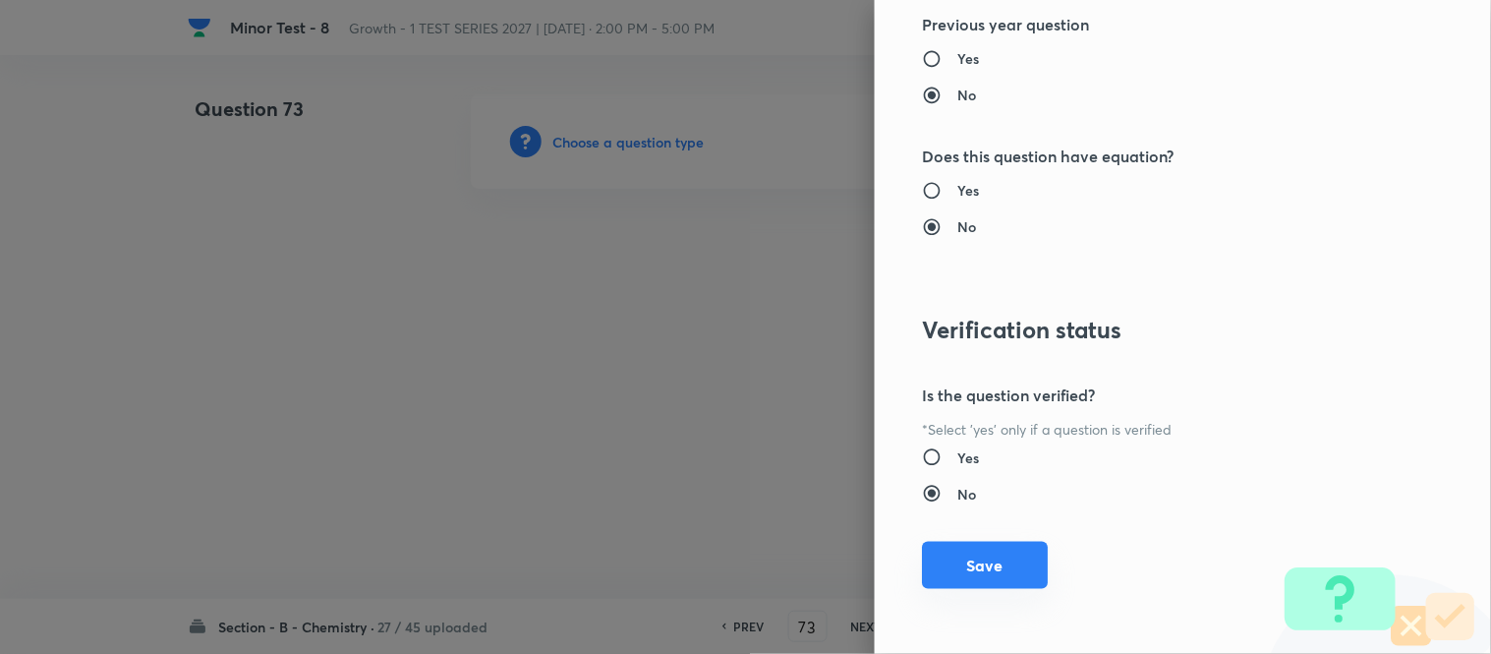
click at [941, 558] on button "Save" at bounding box center [985, 565] width 126 height 47
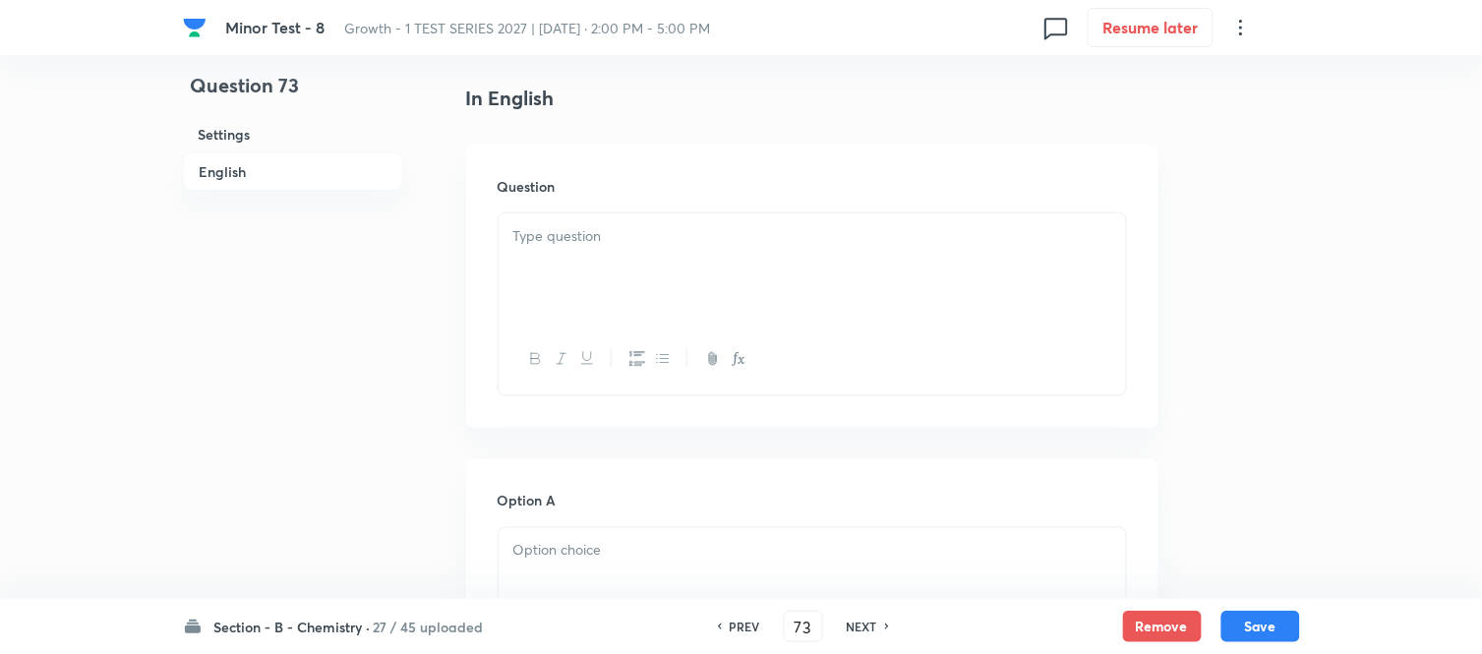
scroll to position [546, 0]
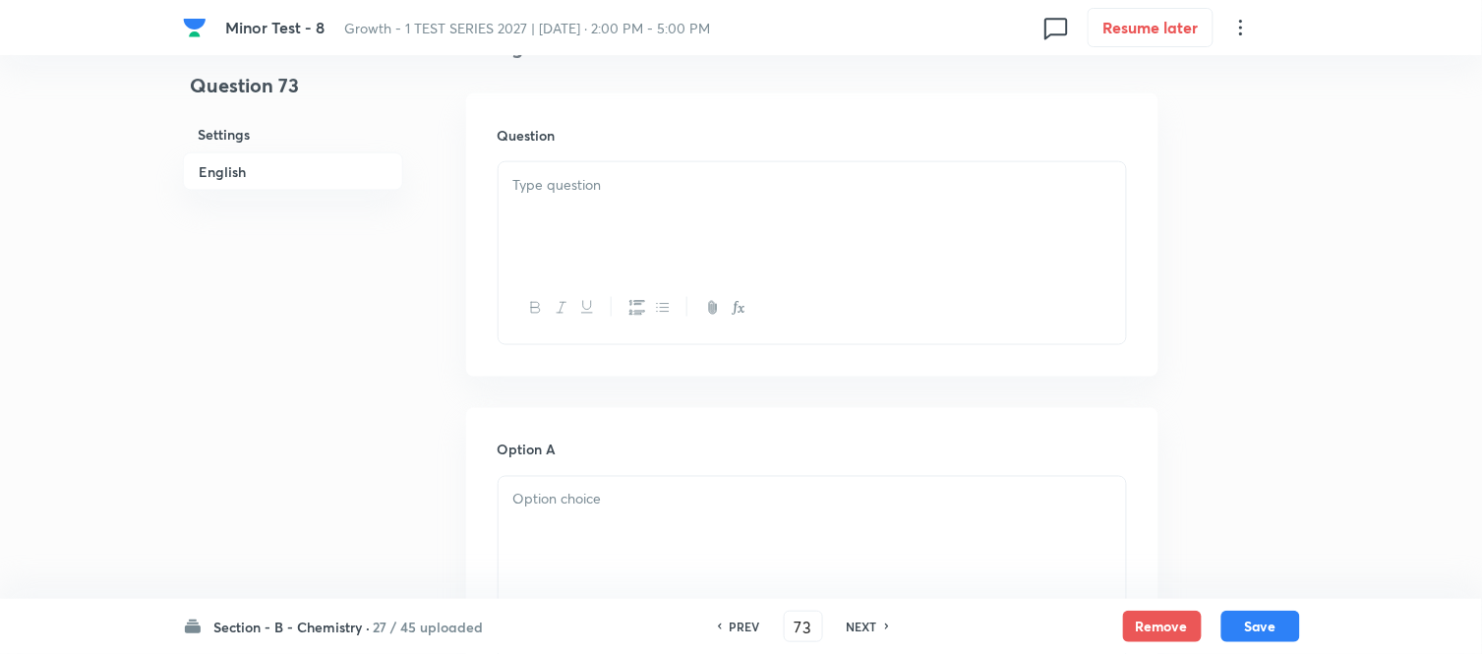
click at [728, 205] on div at bounding box center [811, 217] width 627 height 110
click at [742, 214] on div at bounding box center [811, 217] width 627 height 110
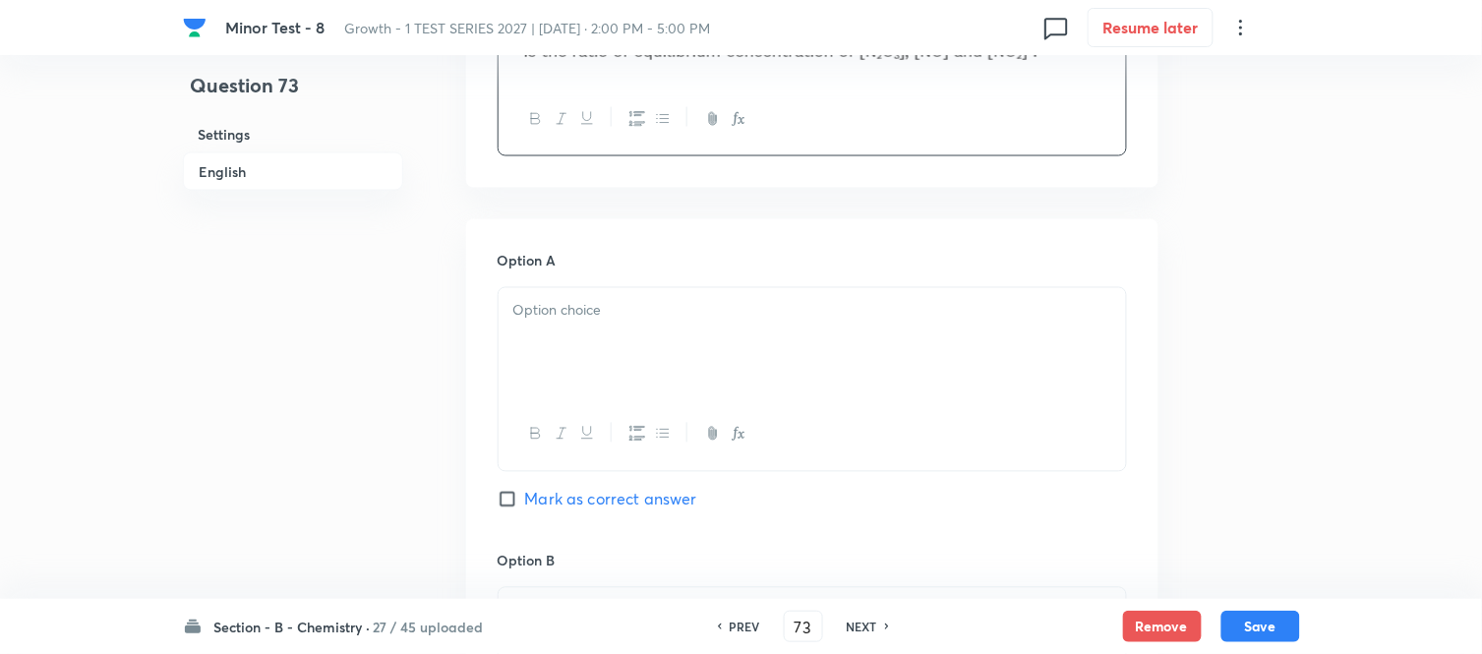
scroll to position [764, 0]
click at [661, 308] on p at bounding box center [812, 309] width 598 height 23
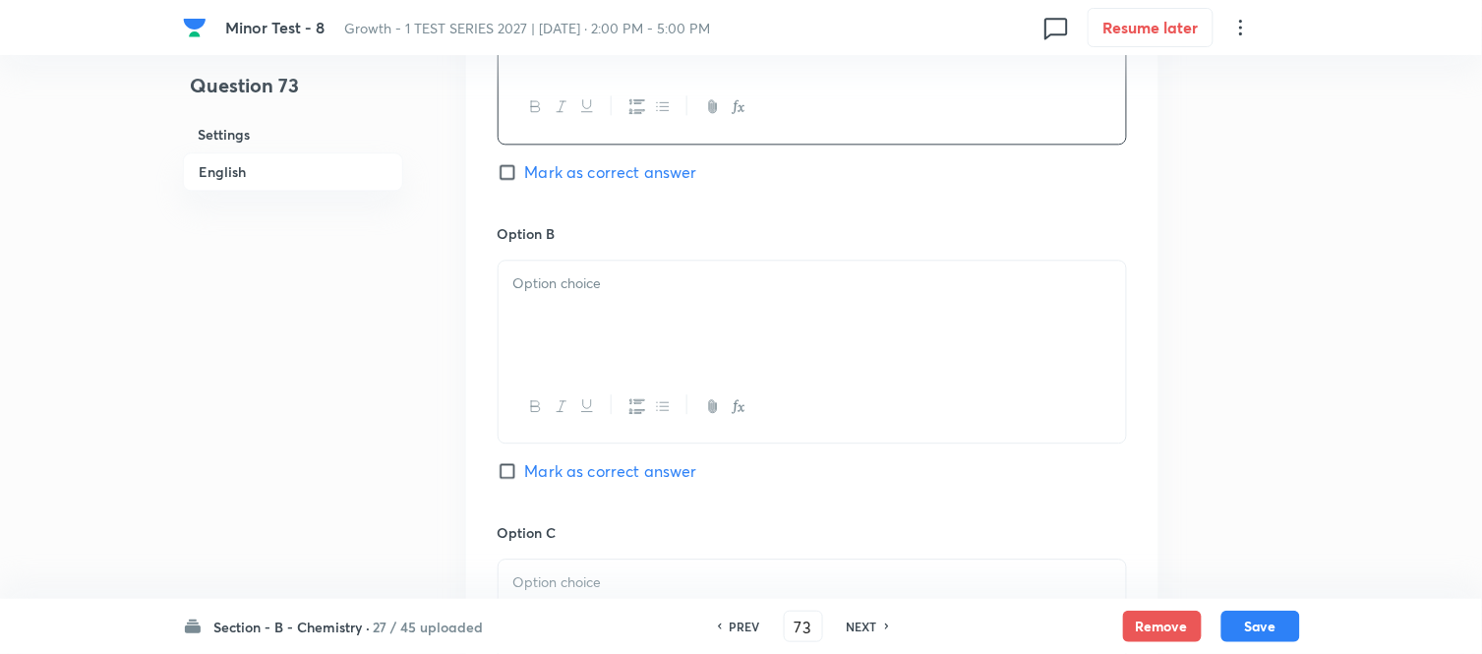
scroll to position [1092, 0]
click at [661, 309] on div at bounding box center [811, 313] width 627 height 110
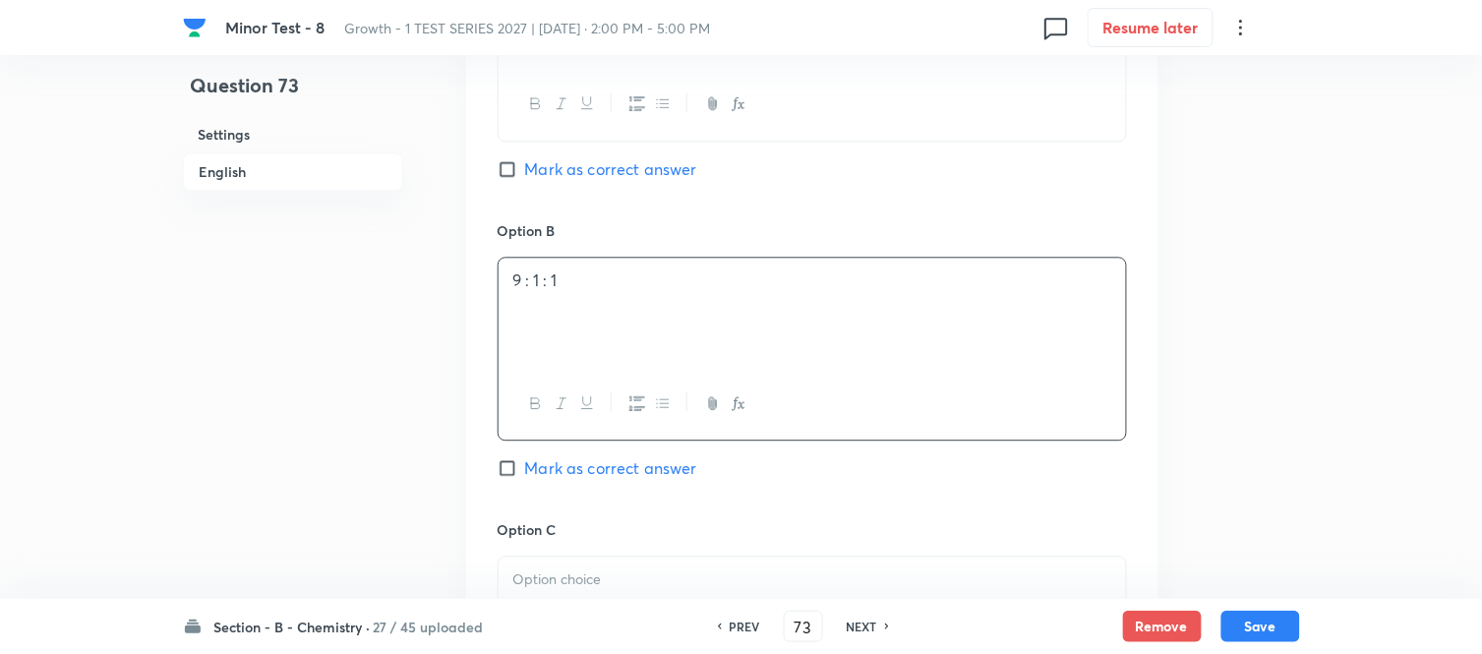
click at [539, 464] on span "Mark as correct answer" at bounding box center [611, 468] width 172 height 24
click at [525, 464] on input "Mark as correct answer" at bounding box center [511, 468] width 28 height 20
checkbox input "true"
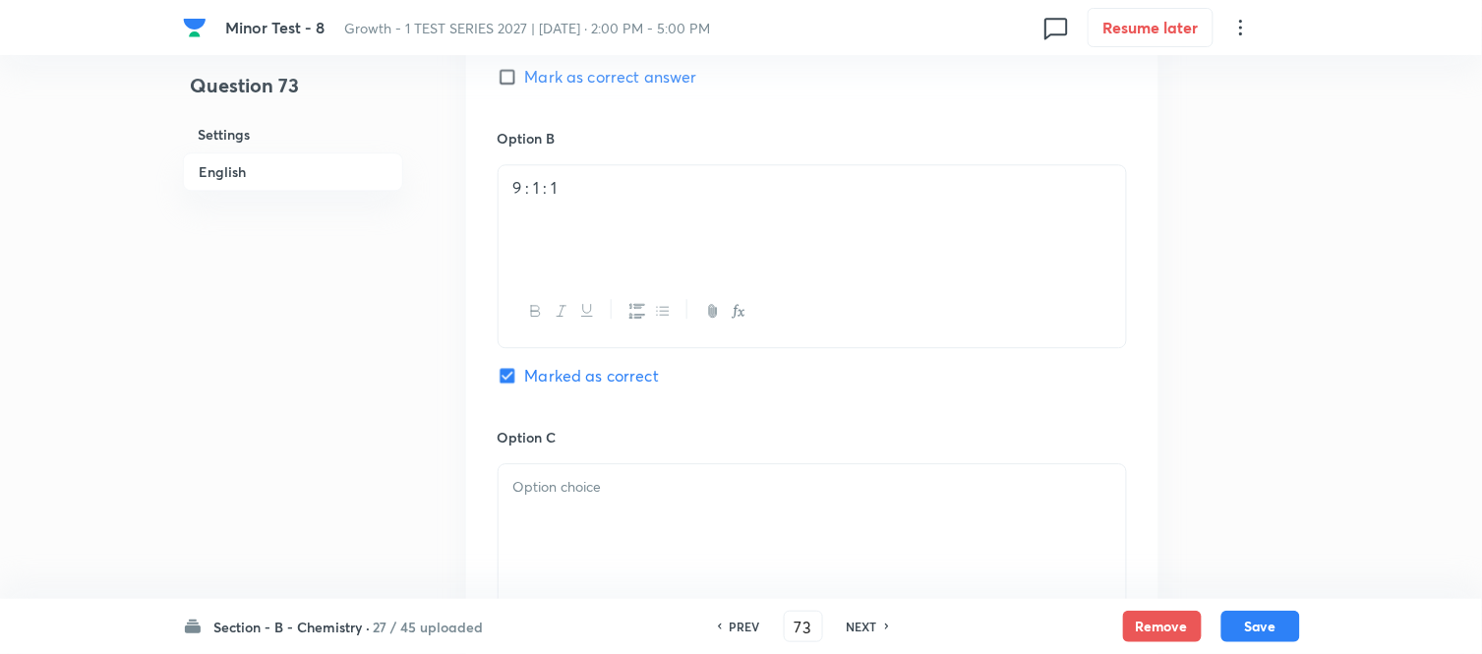
scroll to position [1311, 0]
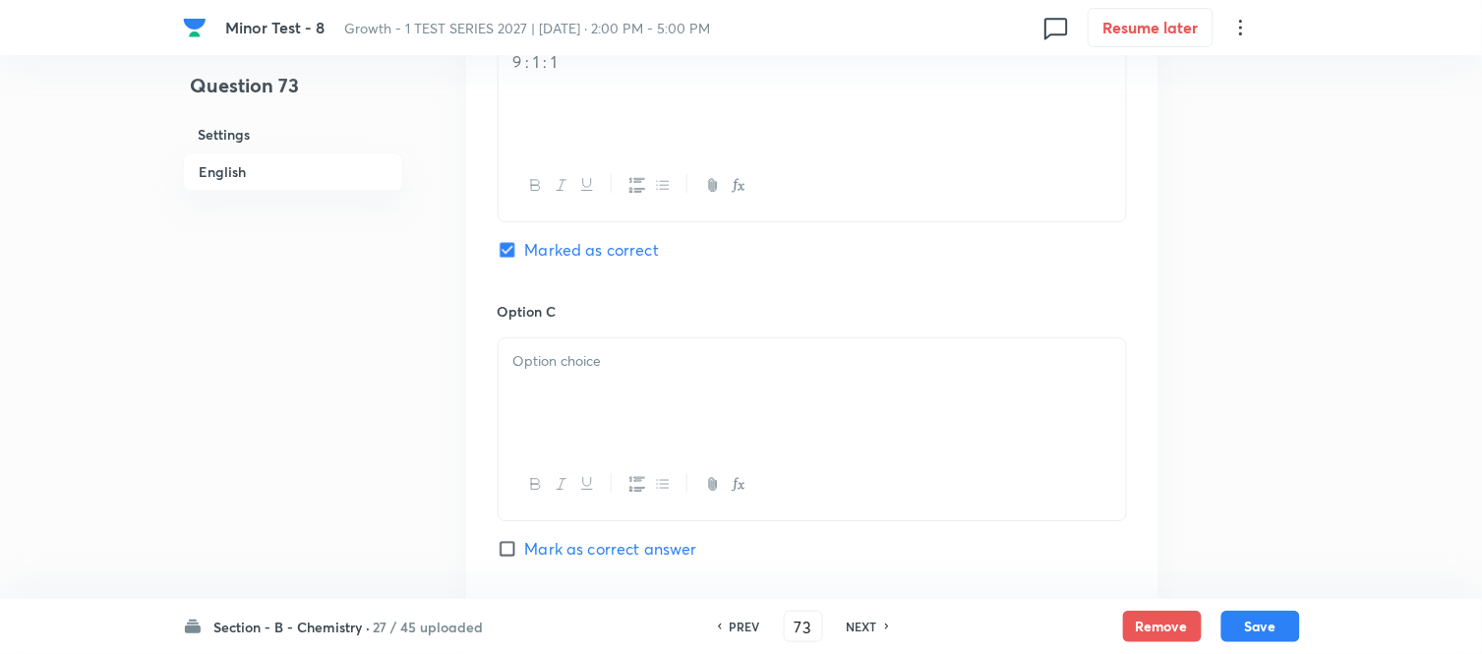
click at [651, 368] on p at bounding box center [812, 361] width 598 height 23
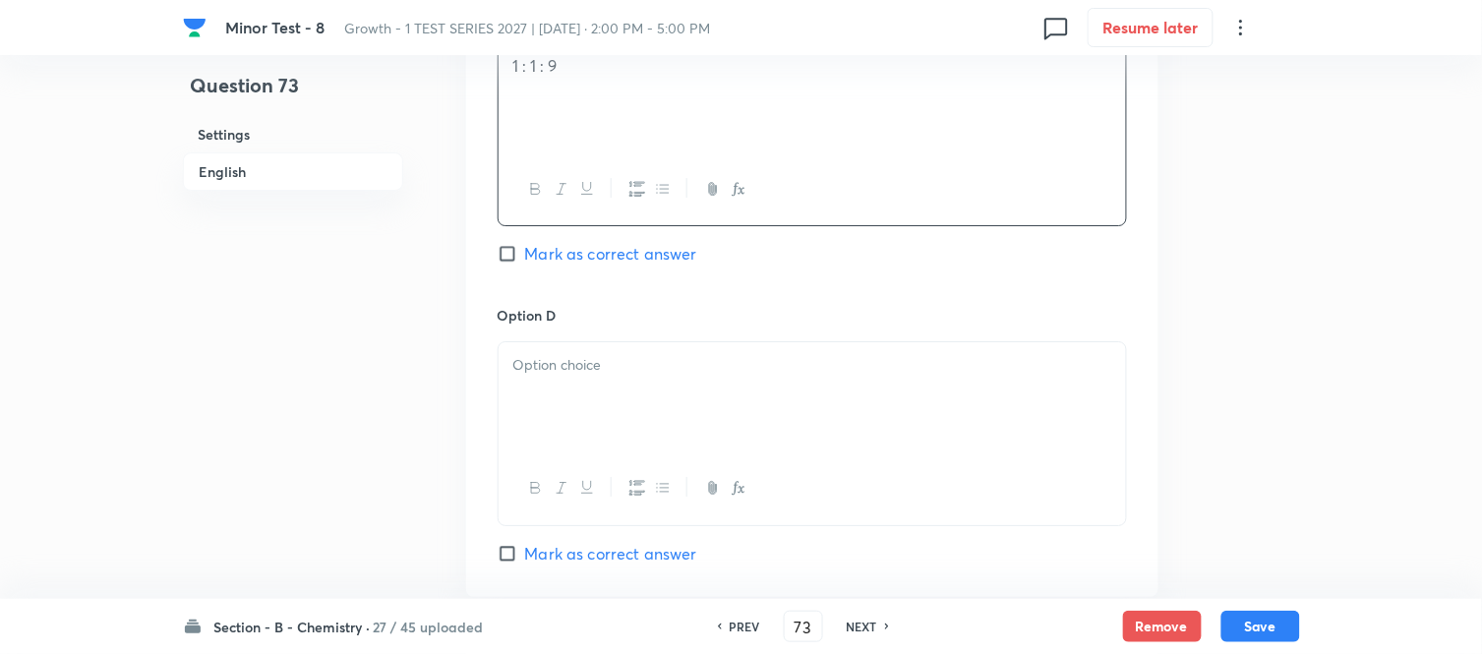
scroll to position [1638, 0]
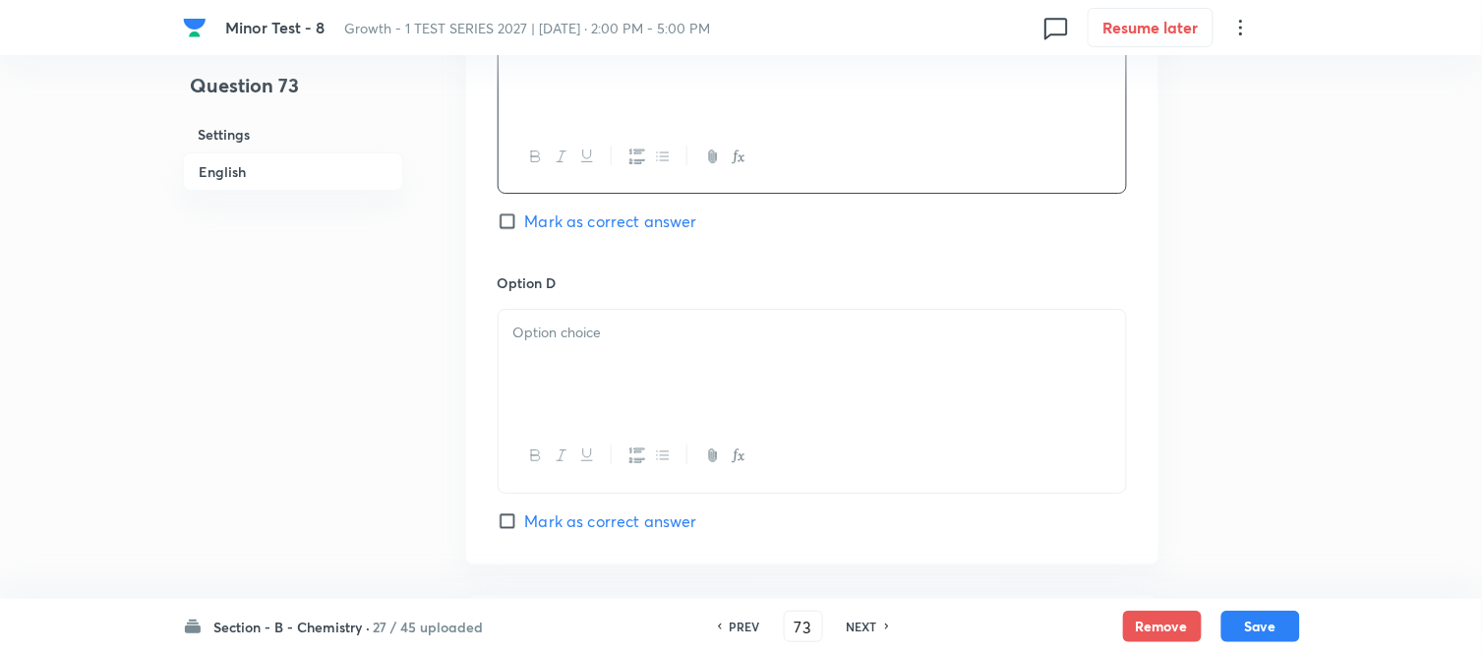
click at [595, 311] on div at bounding box center [811, 401] width 629 height 184
click at [617, 341] on p at bounding box center [812, 333] width 598 height 23
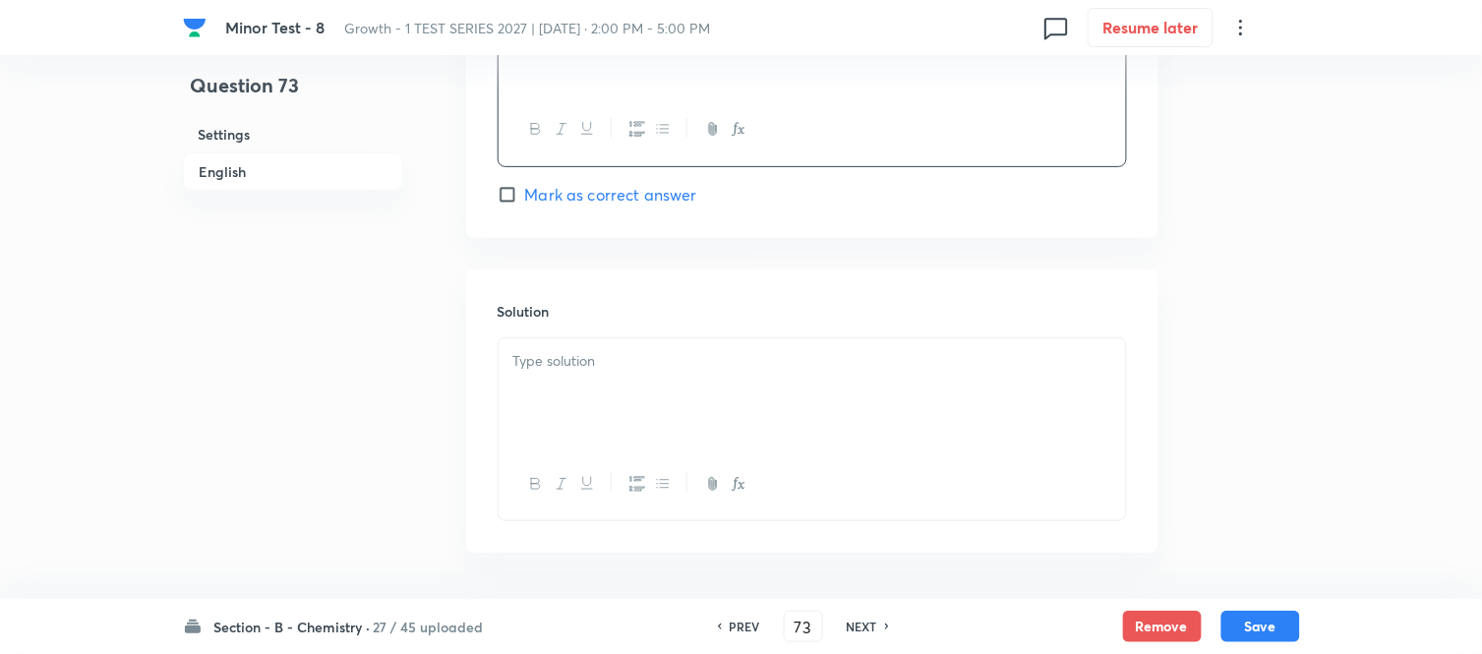
scroll to position [1966, 0]
click at [634, 401] on div at bounding box center [811, 391] width 627 height 110
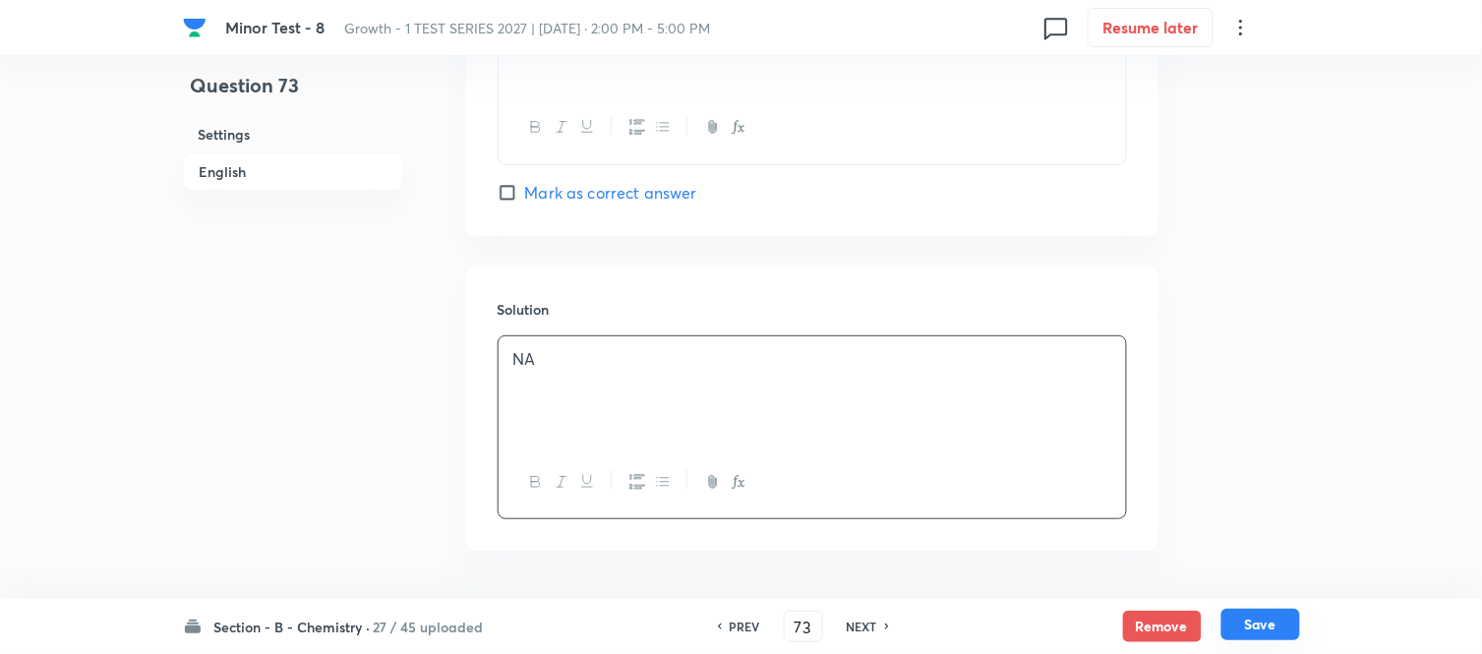
click at [1259, 634] on button "Save" at bounding box center [1260, 624] width 79 height 31
type input "74"
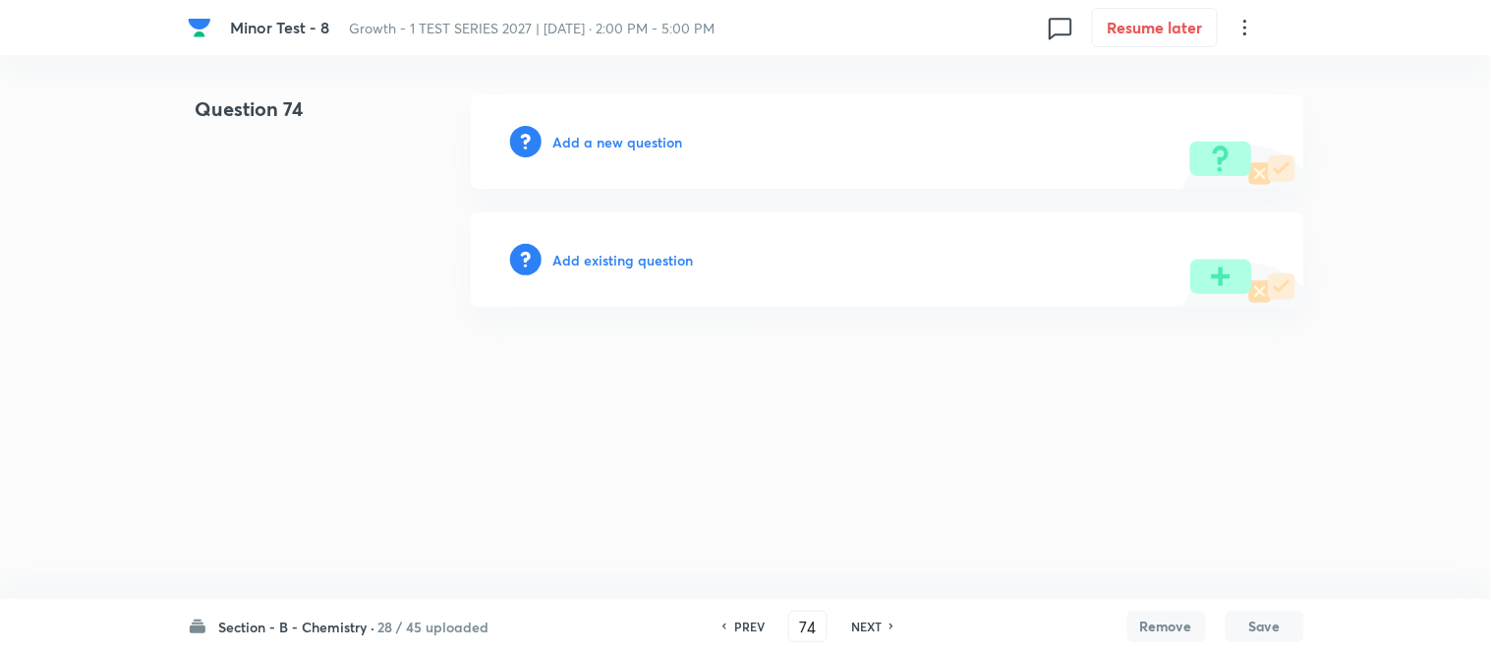
click at [604, 135] on h6 "Add a new question" at bounding box center [619, 142] width 130 height 21
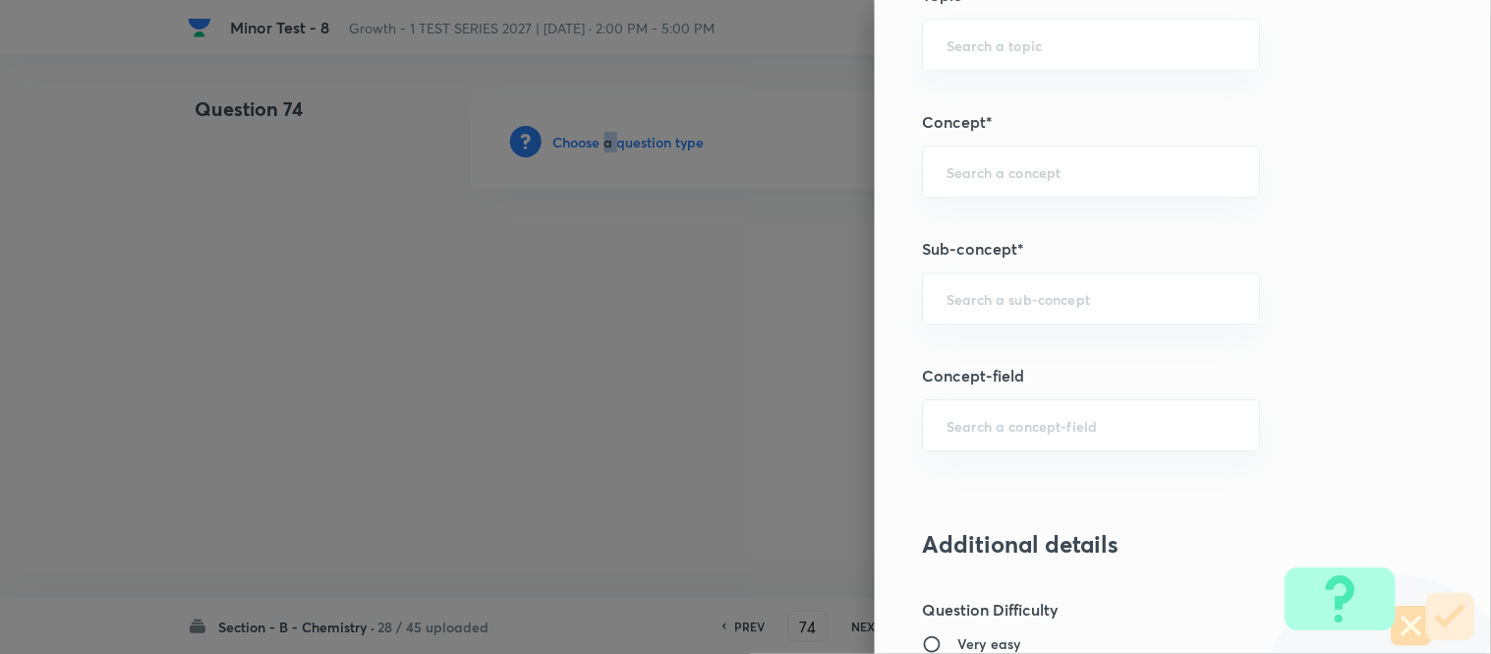
scroll to position [1201, 0]
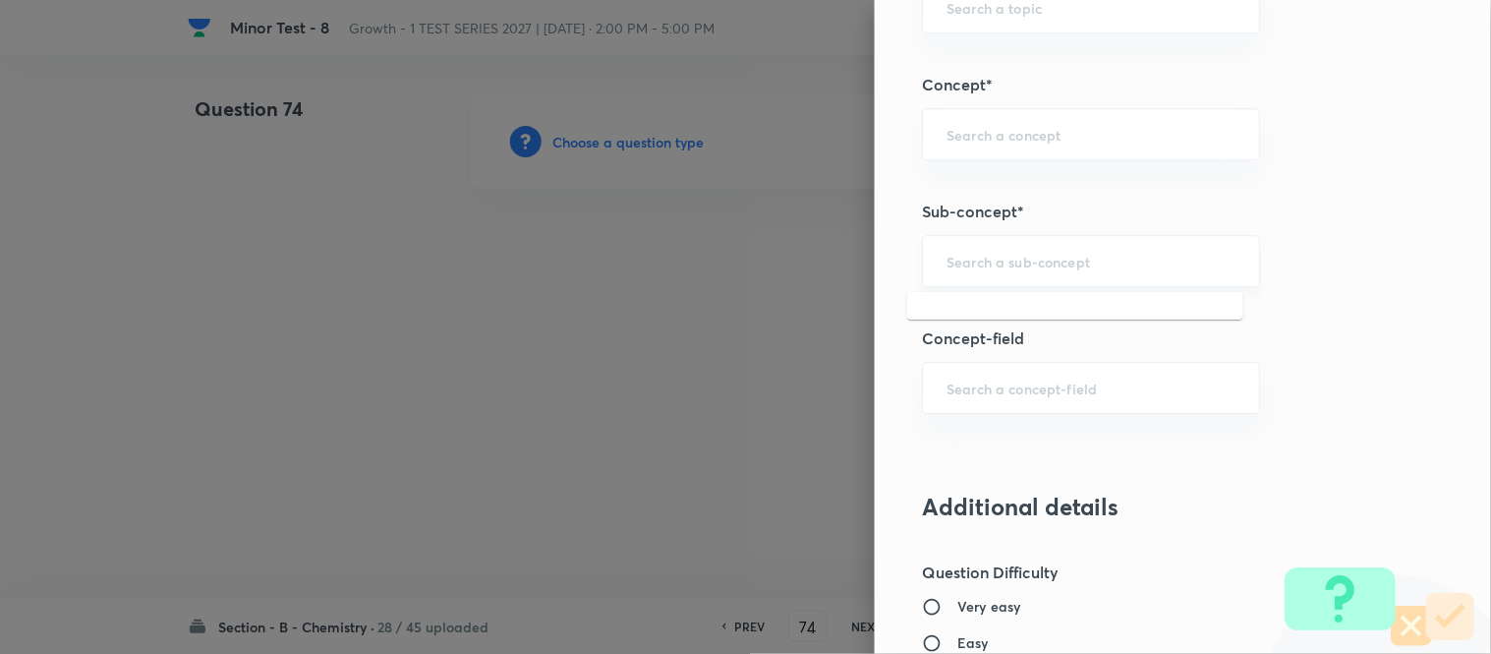
click at [999, 261] on input "text" at bounding box center [1091, 261] width 289 height 19
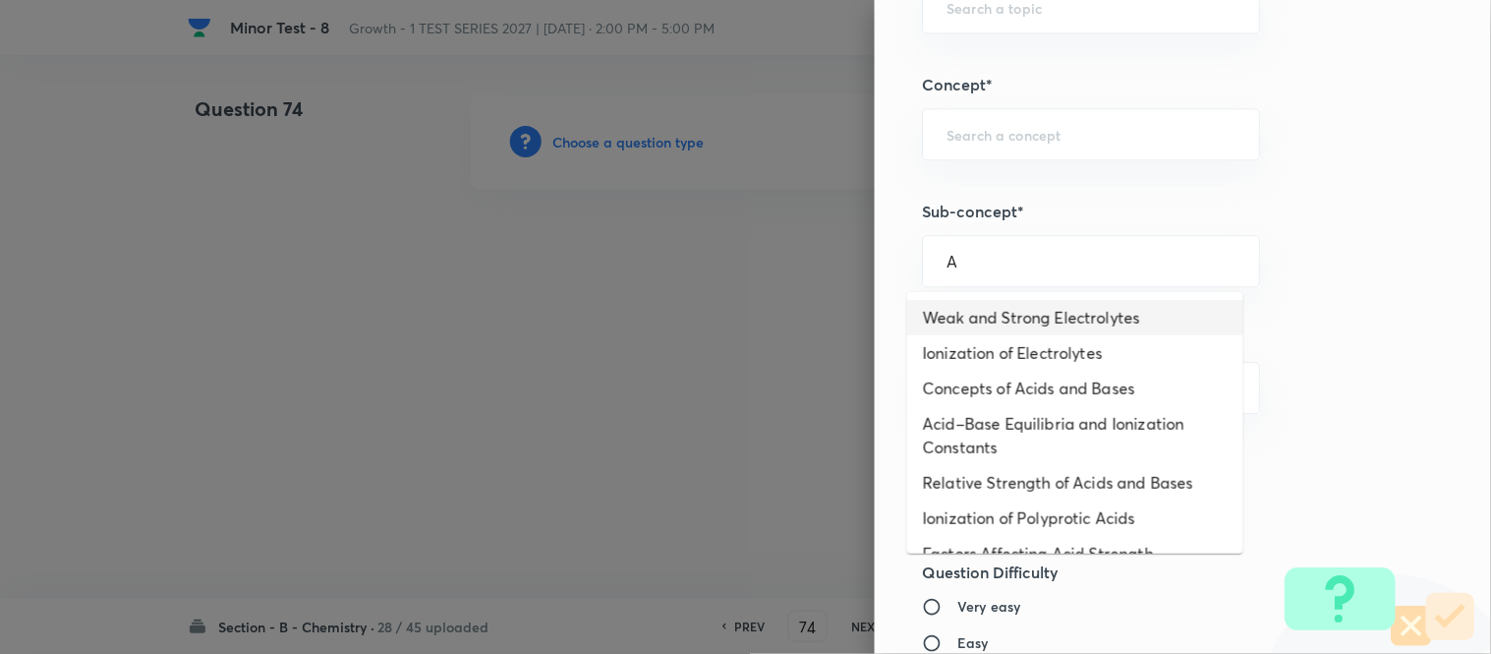
click at [995, 313] on li "Weak and Strong Electrolytes" at bounding box center [1075, 317] width 336 height 35
type input "Weak and Strong Electrolytes"
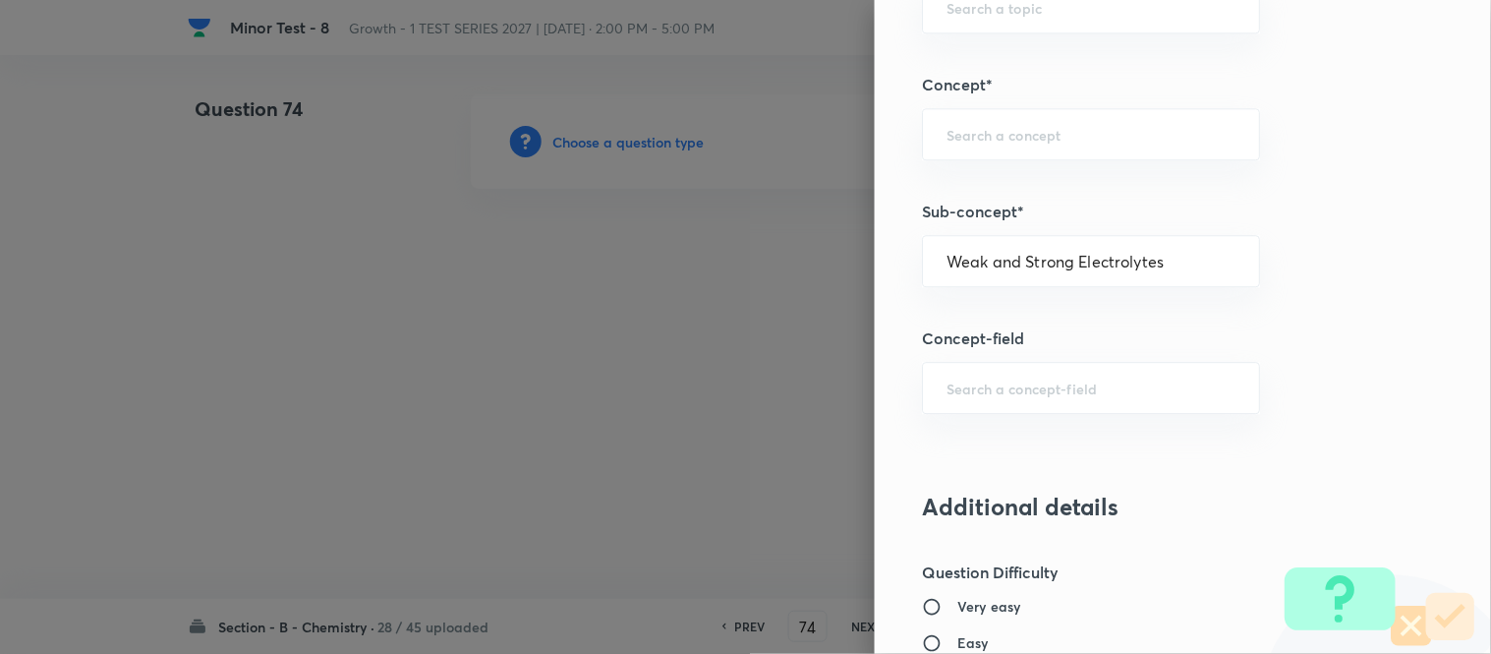
type input "Chemistry"
type input "Physical Chemistry"
type input "Ionic Equilibrium"
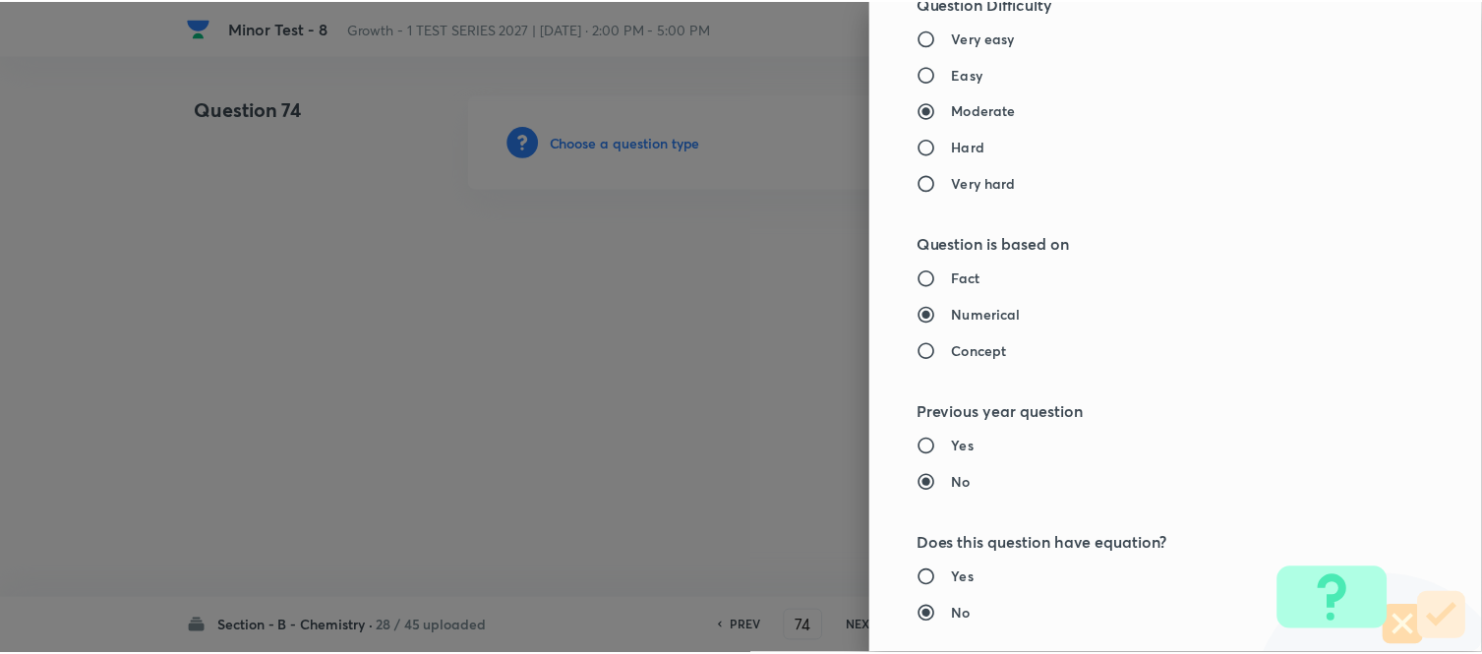
scroll to position [2158, 0]
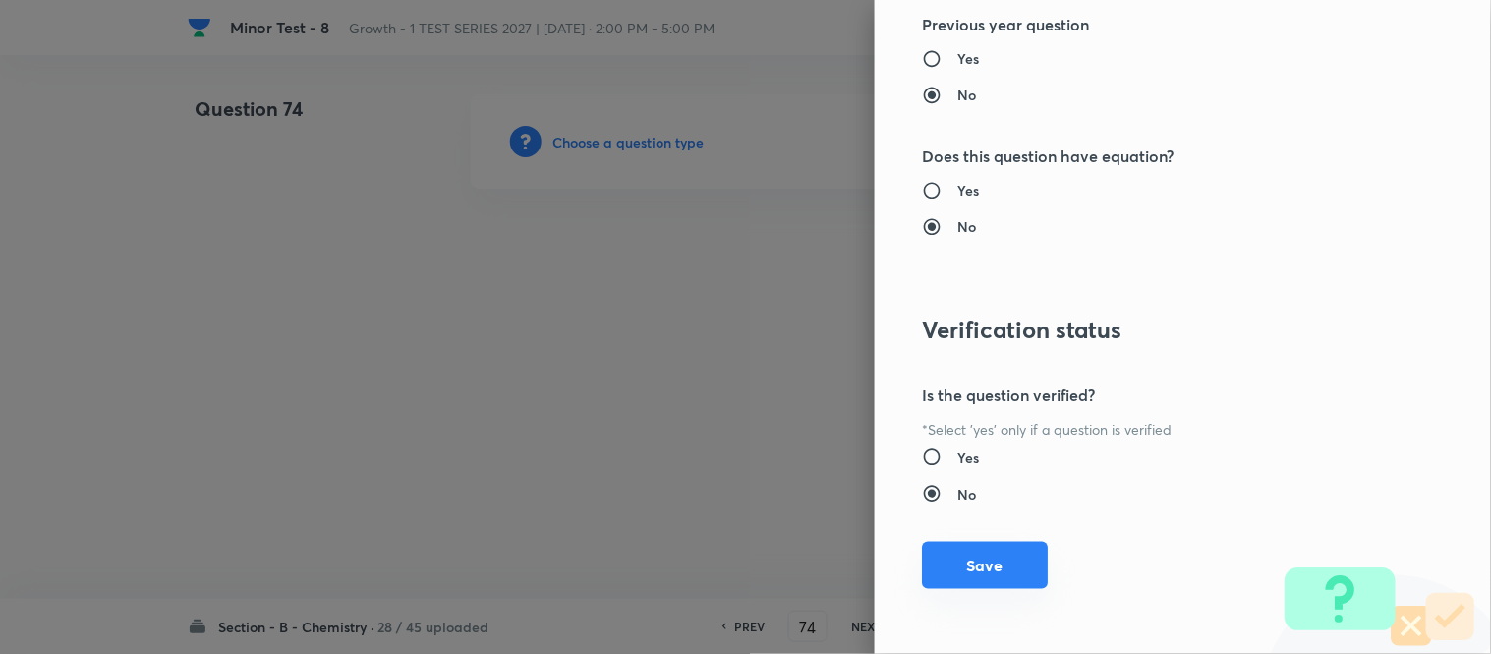
click at [976, 556] on button "Save" at bounding box center [985, 565] width 126 height 47
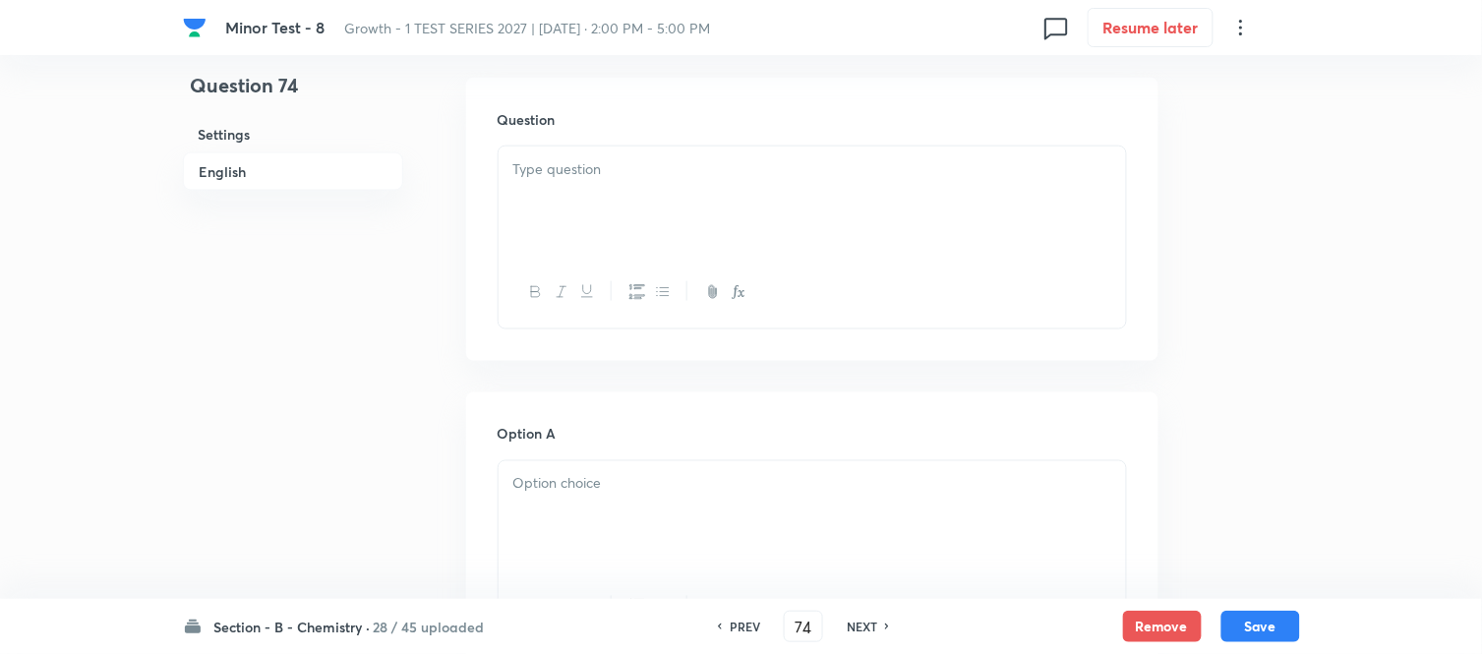
scroll to position [655, 0]
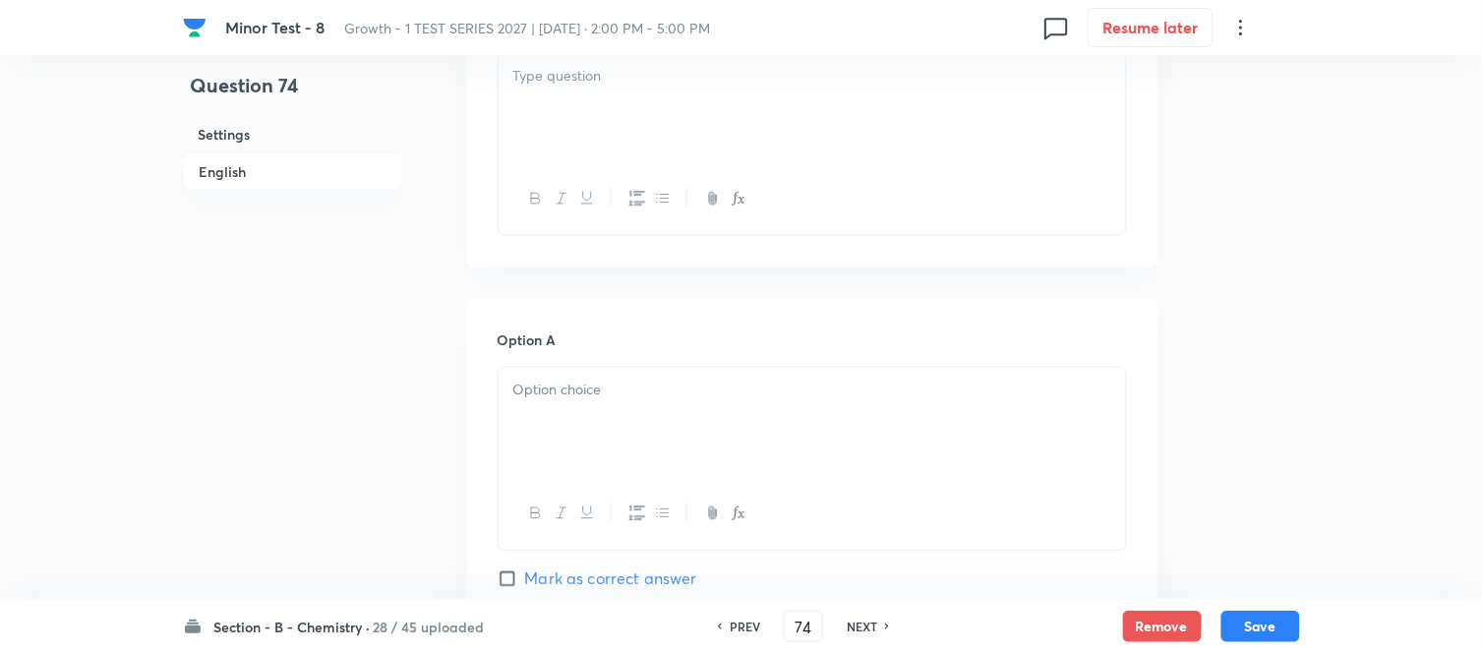
click at [676, 131] on div at bounding box center [811, 108] width 627 height 110
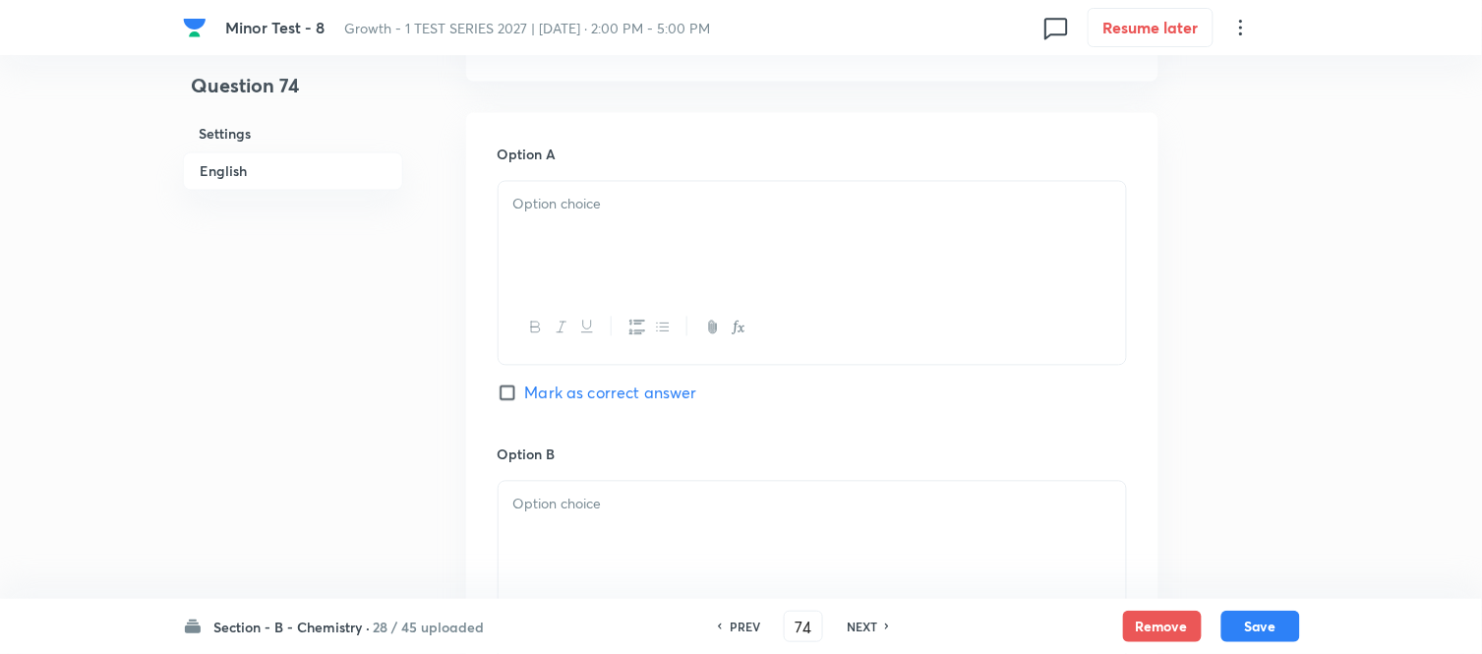
scroll to position [873, 0]
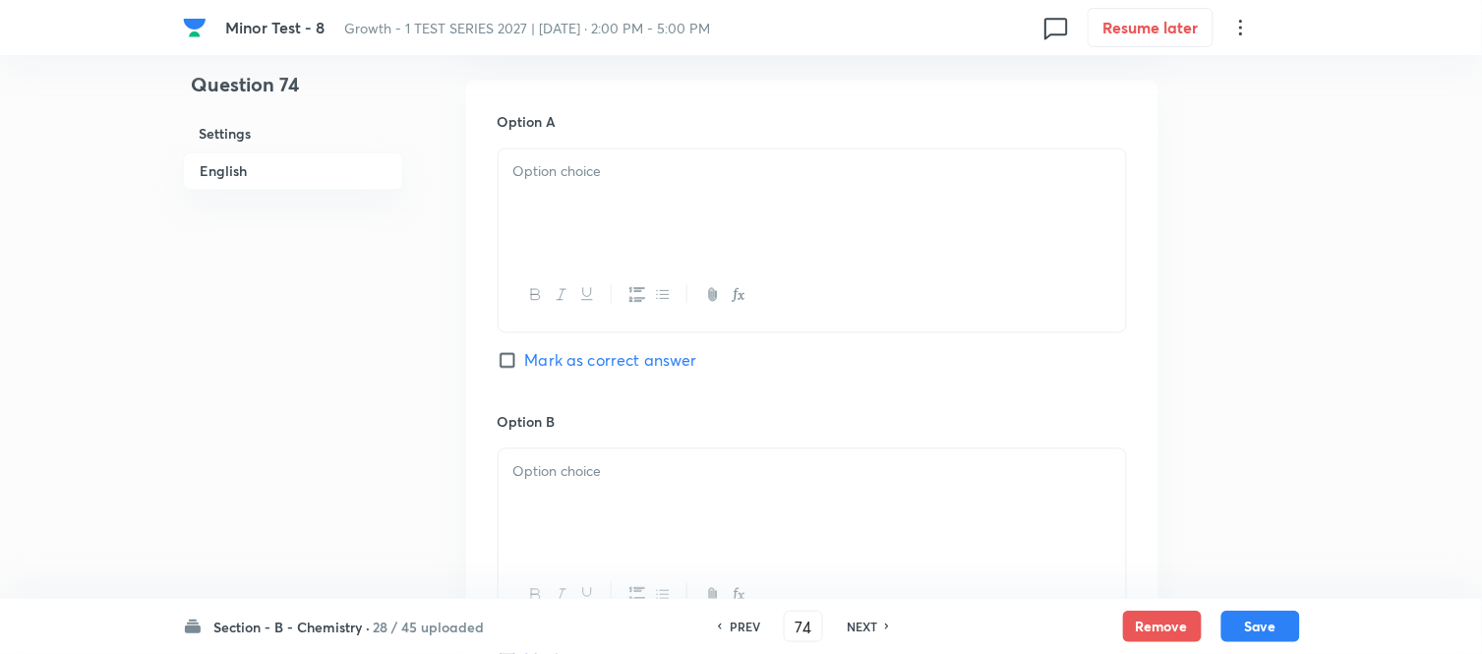
click at [679, 175] on p at bounding box center [812, 172] width 598 height 23
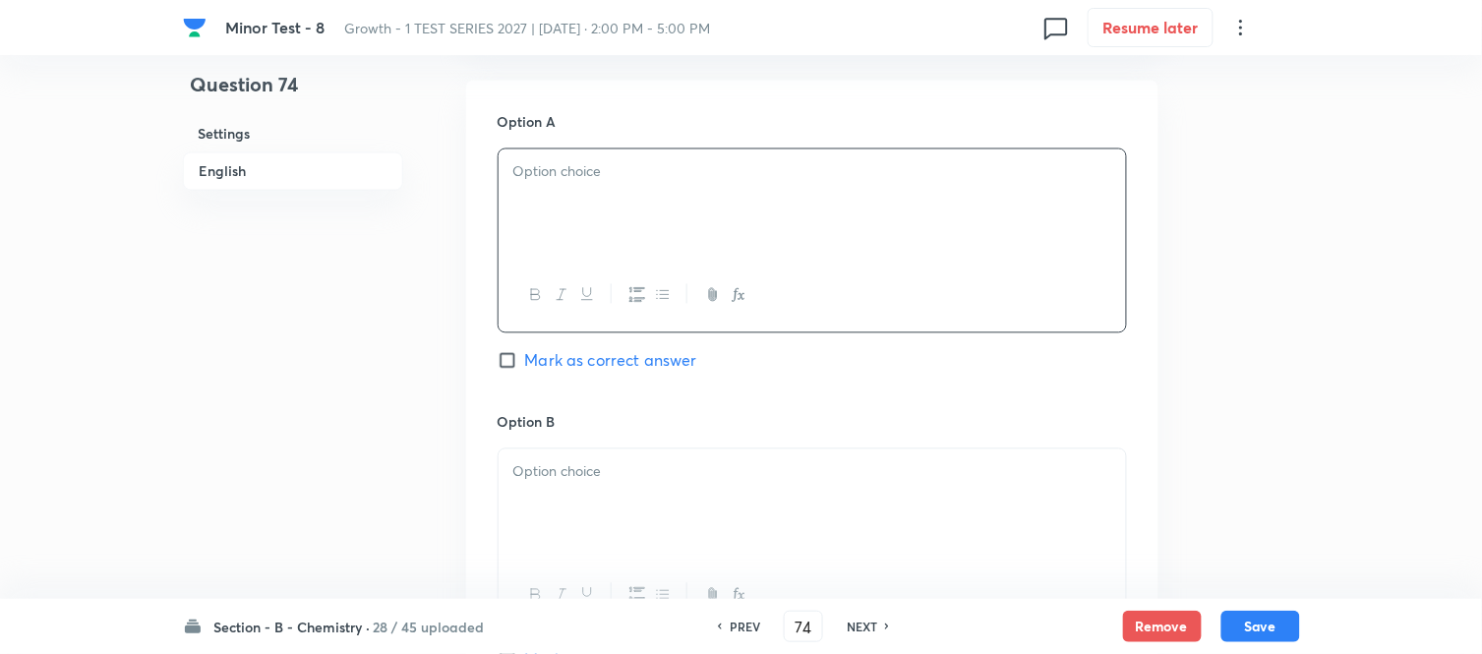
click at [604, 257] on div at bounding box center [811, 204] width 627 height 110
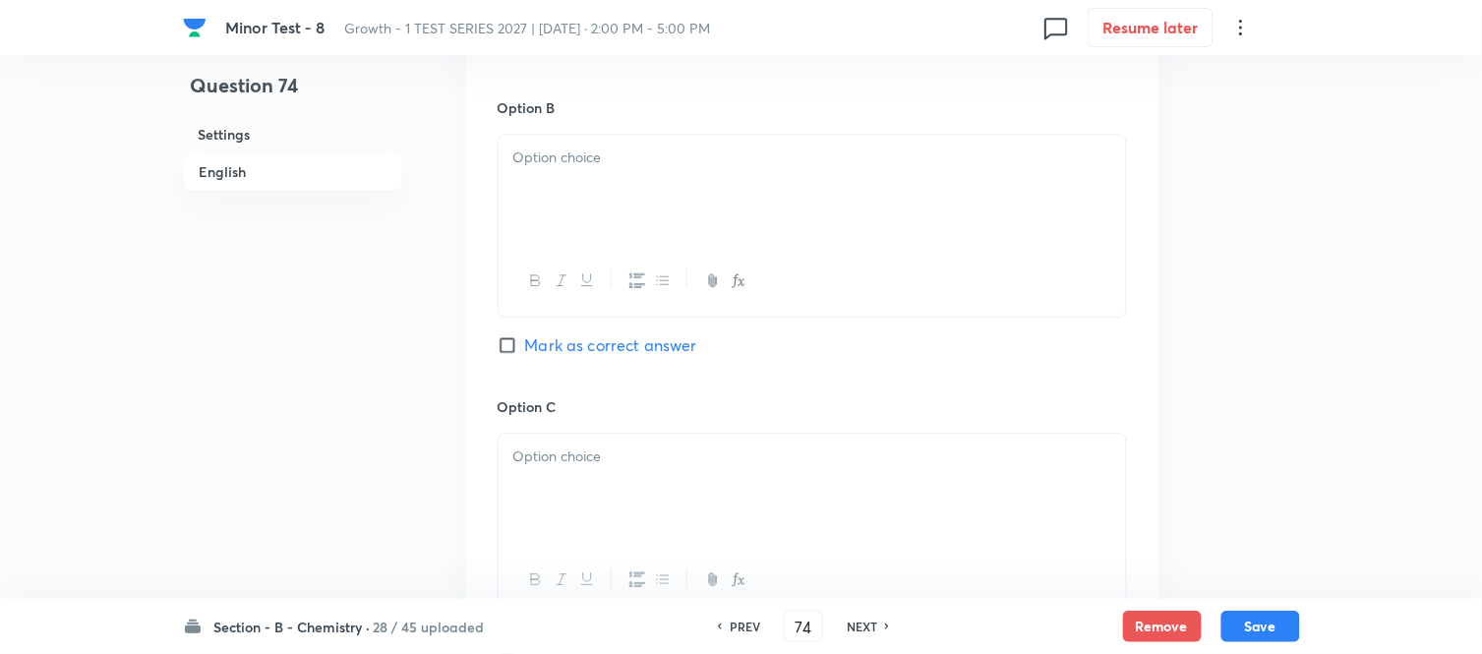
scroll to position [1201, 0]
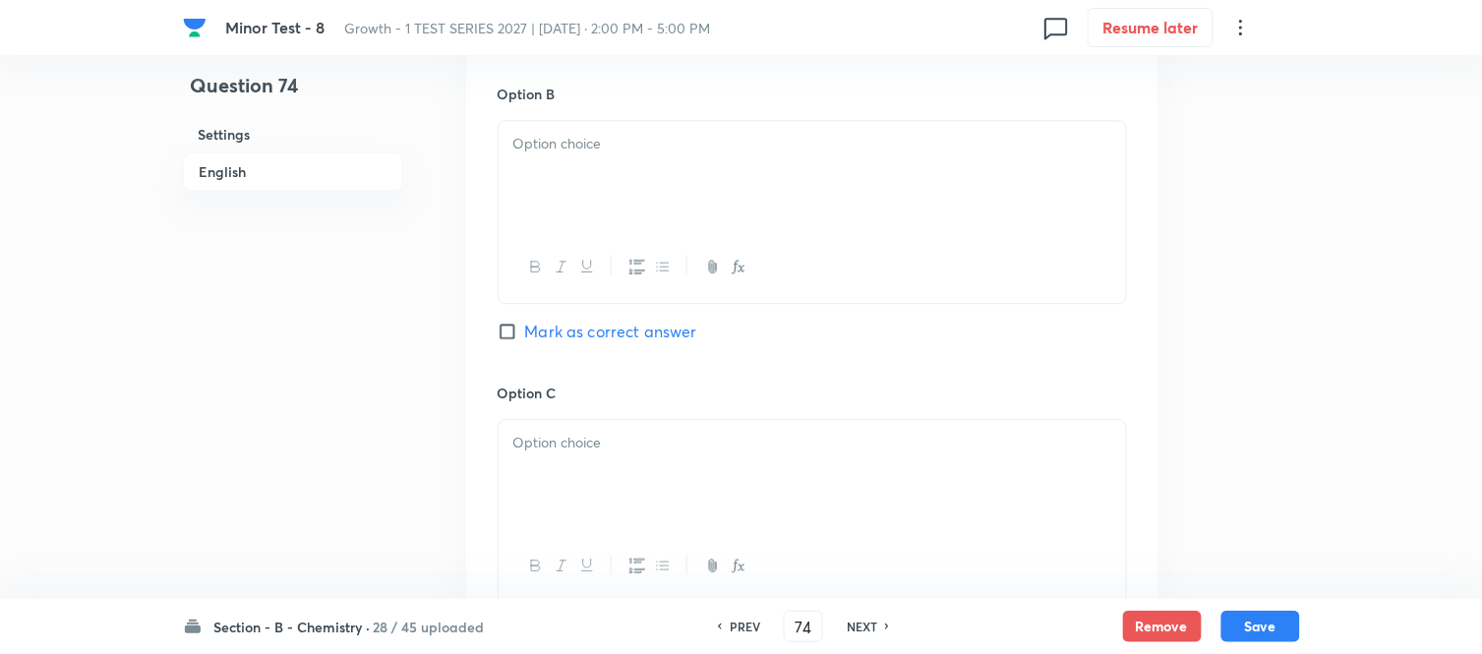
click at [733, 190] on div at bounding box center [811, 176] width 627 height 110
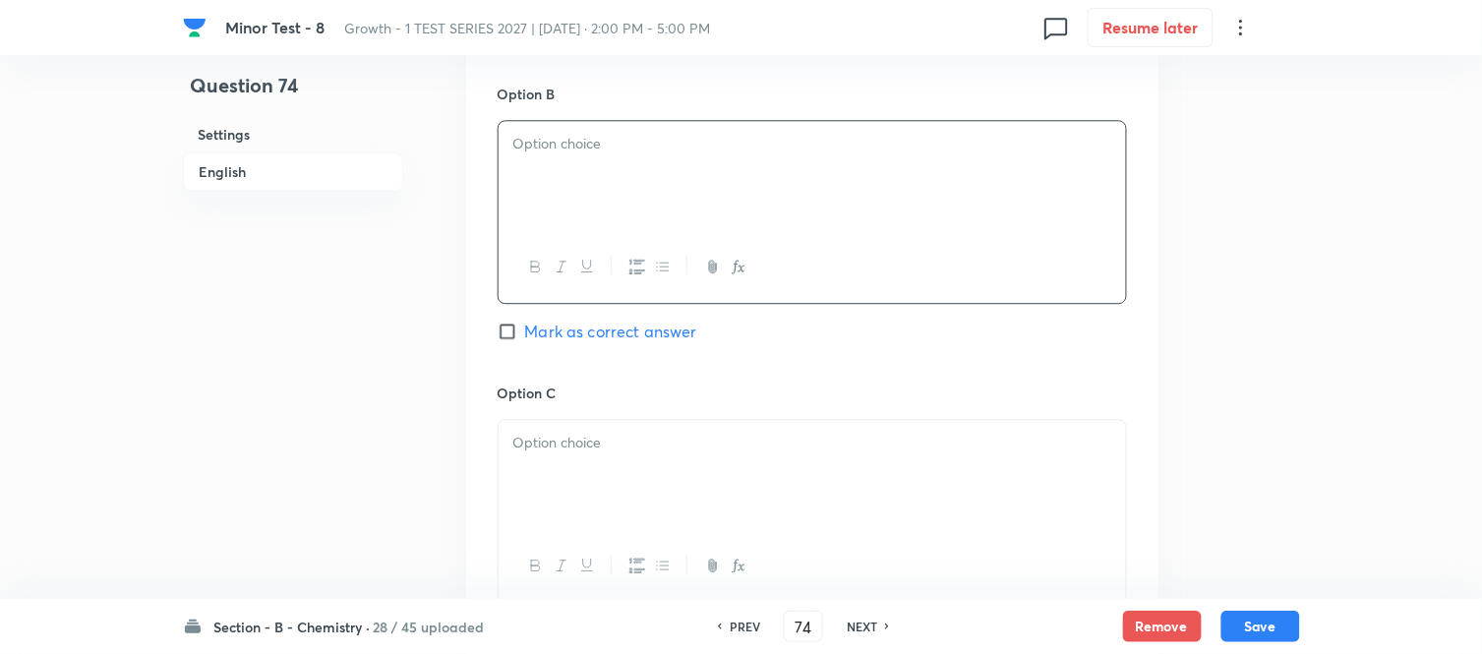
click at [659, 179] on div at bounding box center [811, 176] width 627 height 110
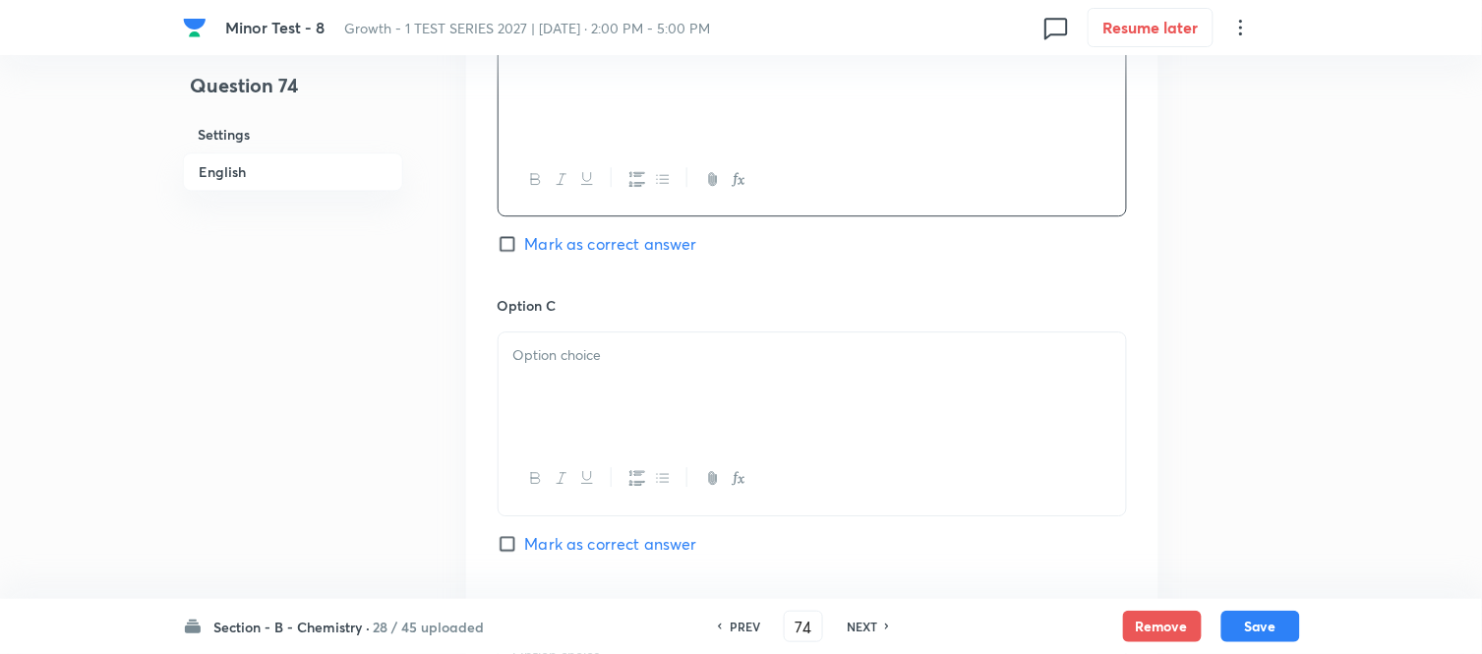
scroll to position [1420, 0]
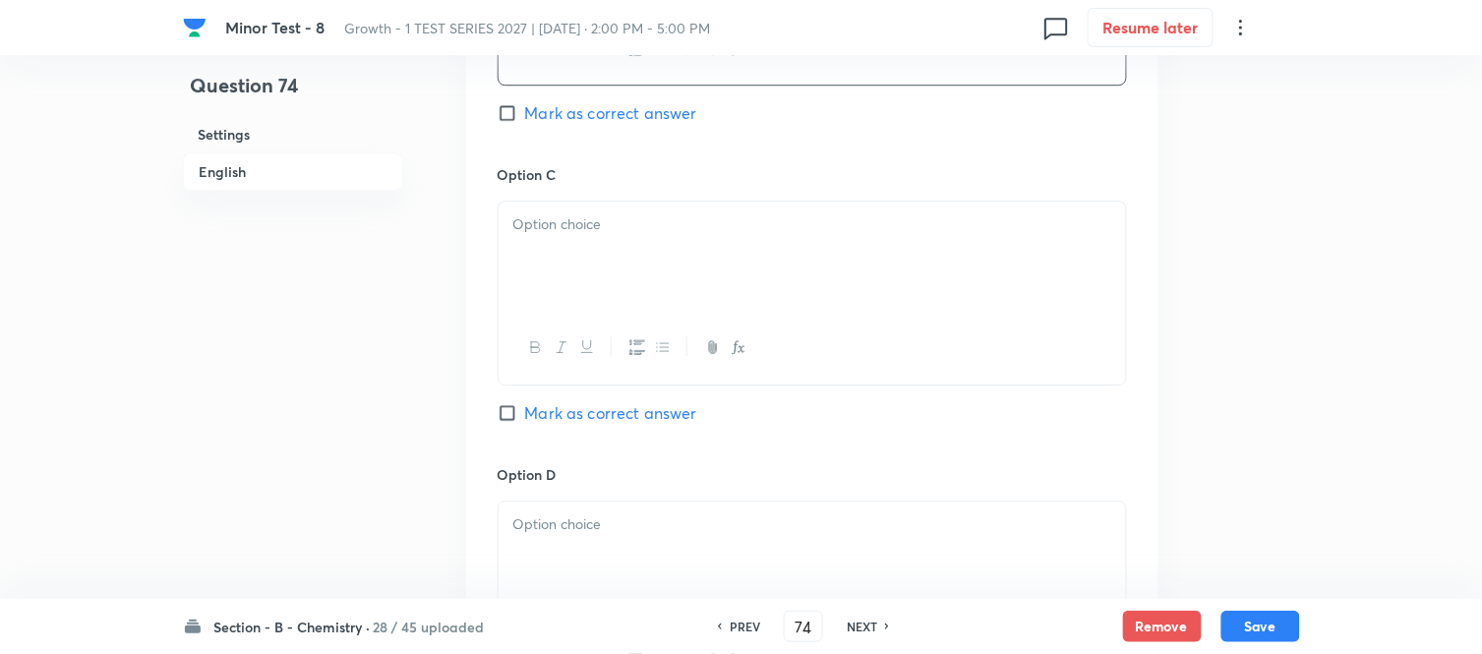
click at [708, 261] on div at bounding box center [811, 257] width 627 height 110
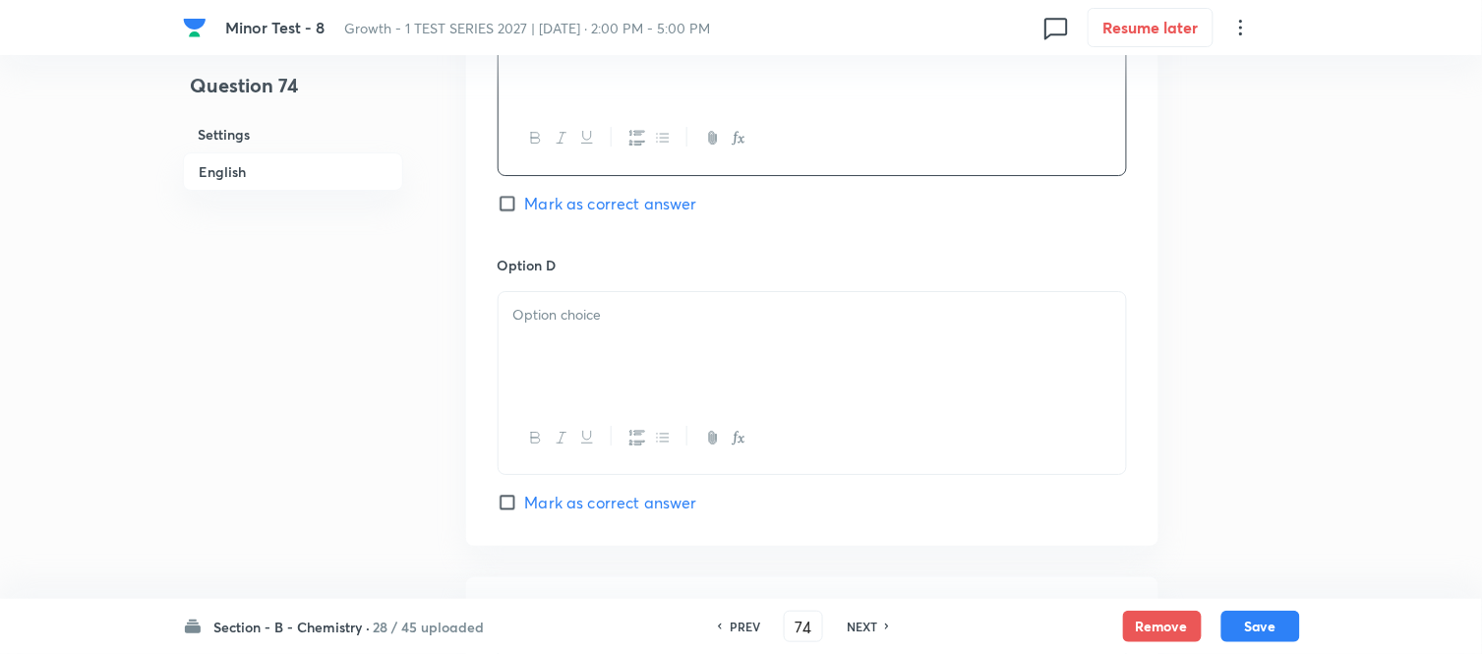
scroll to position [1638, 0]
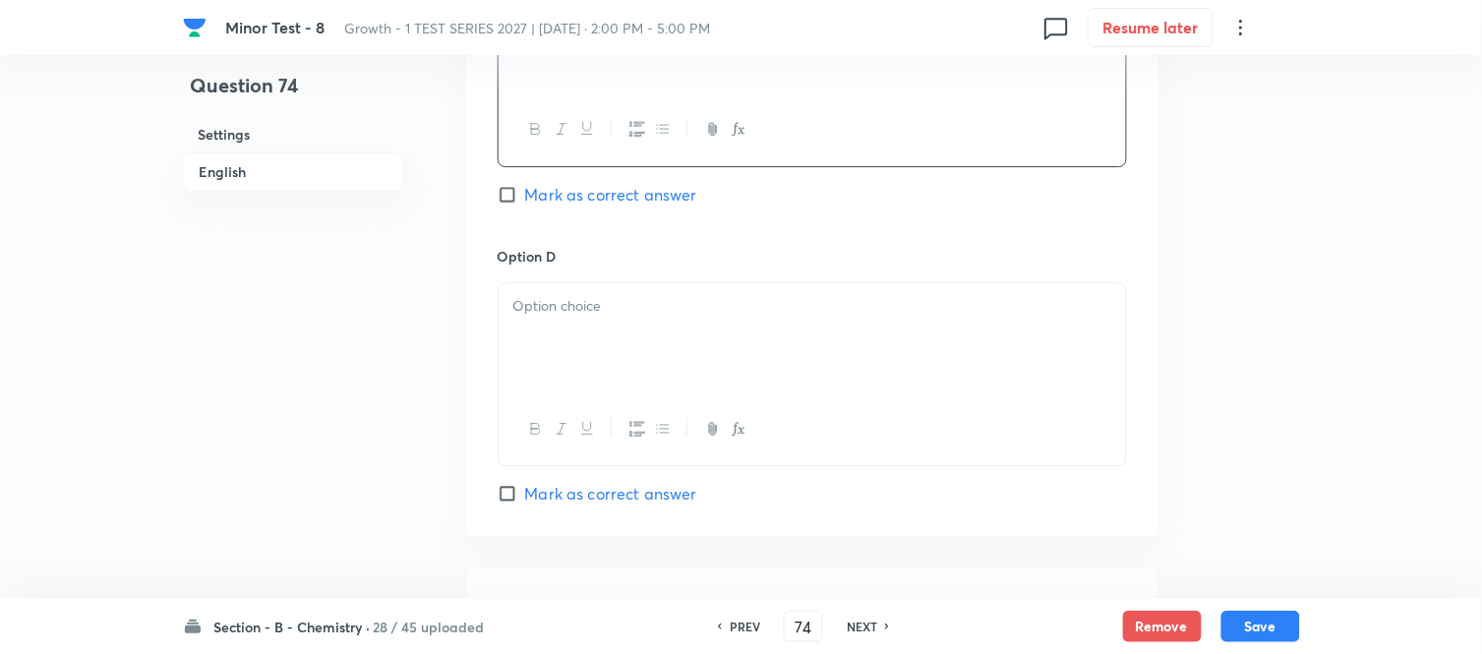
click at [765, 321] on div at bounding box center [811, 338] width 627 height 110
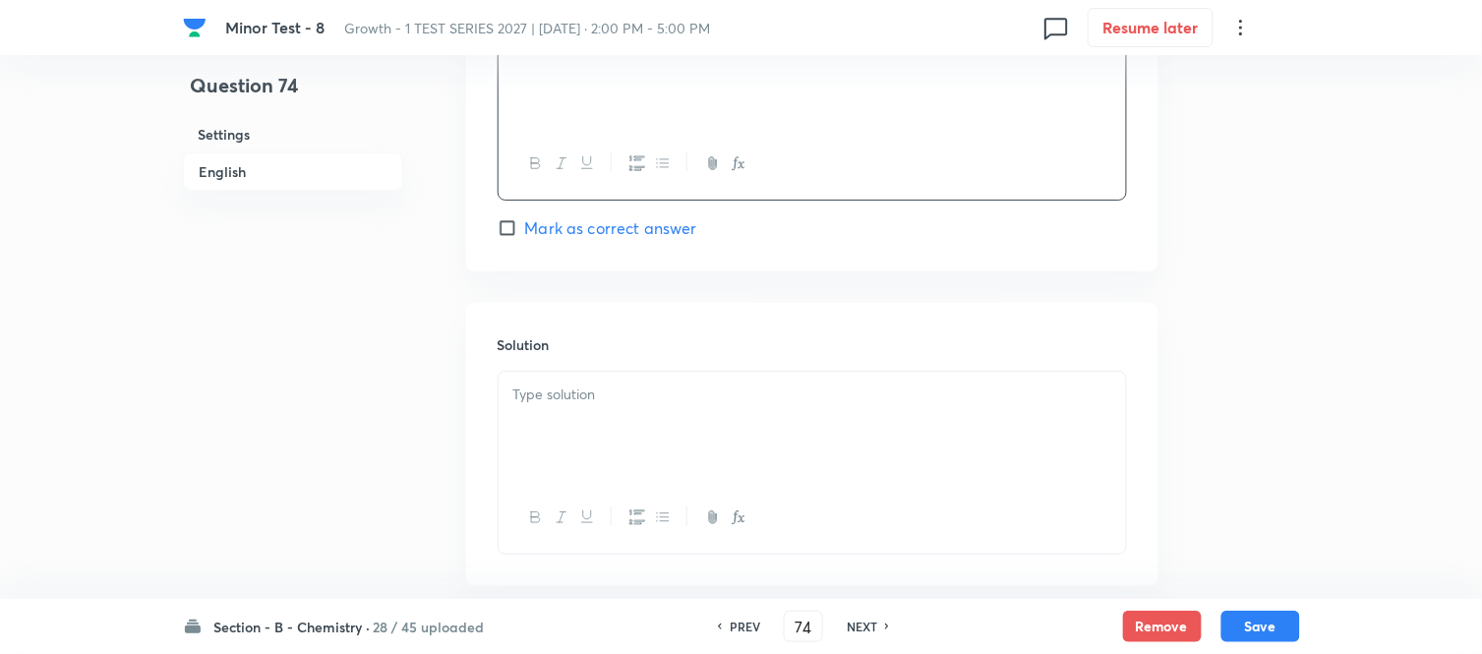
scroll to position [2012, 0]
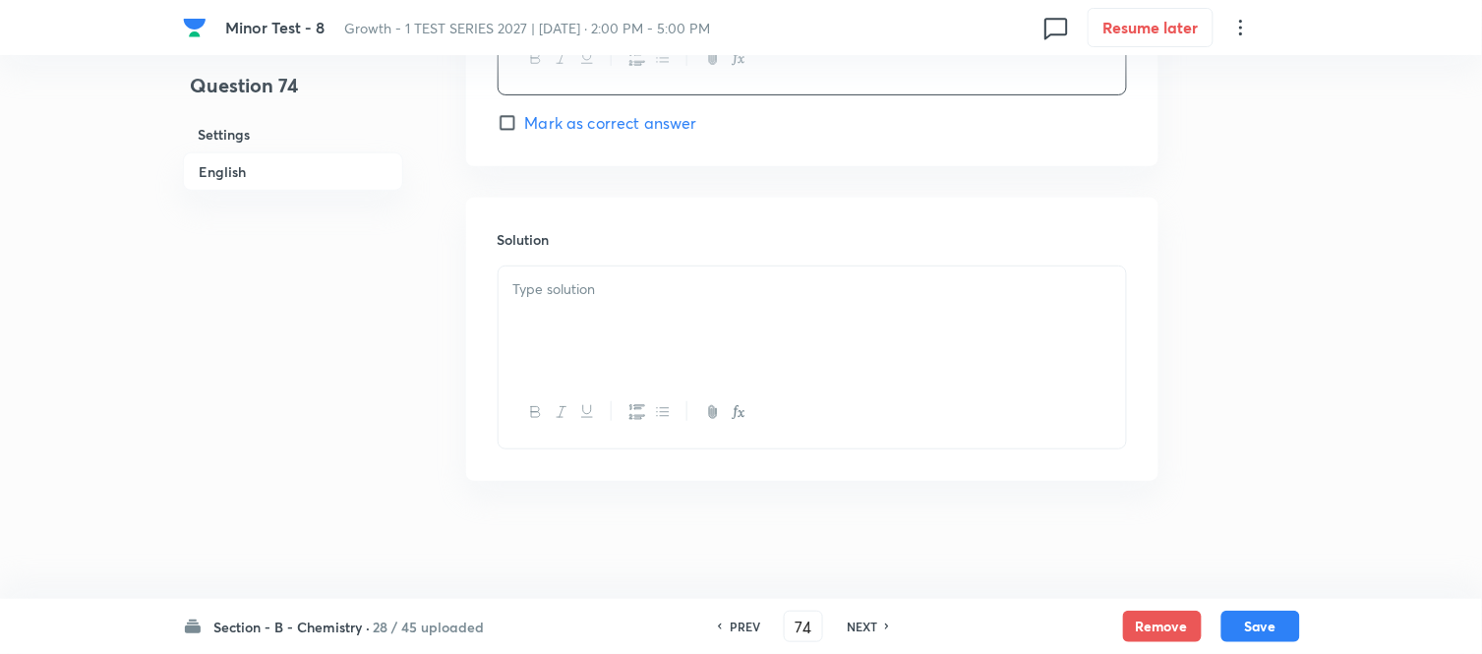
click at [642, 324] on div at bounding box center [811, 321] width 627 height 110
click at [228, 179] on h6 "English" at bounding box center [293, 171] width 220 height 38
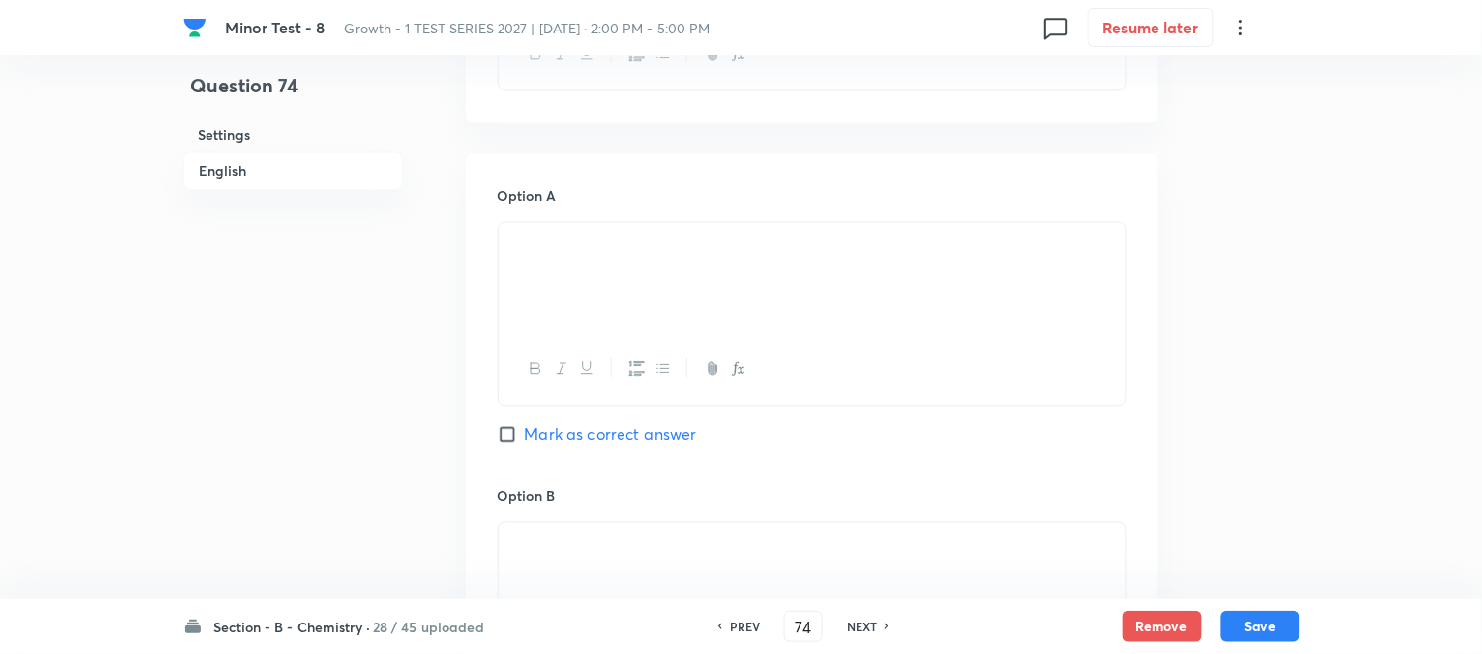
scroll to position [834, 0]
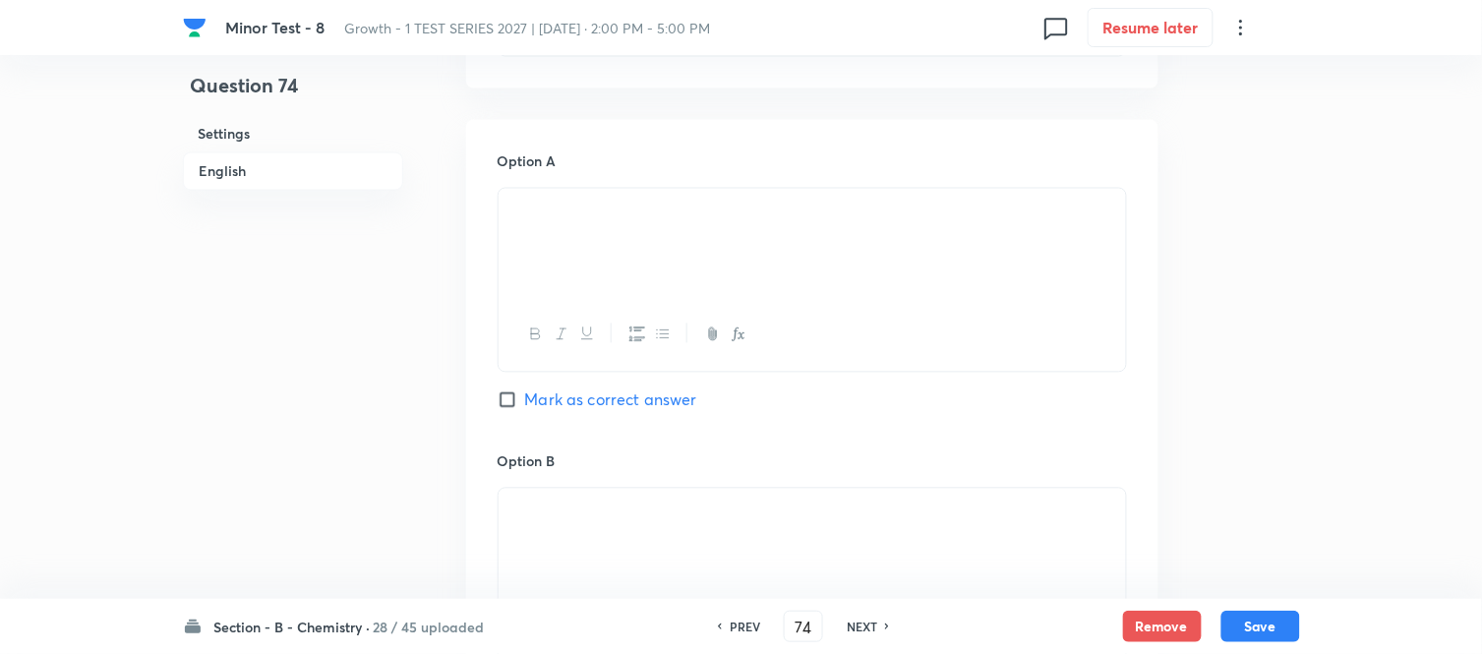
click at [504, 401] on input "Mark as correct answer" at bounding box center [511, 400] width 28 height 20
checkbox input "true"
click at [1257, 635] on button "Save" at bounding box center [1260, 624] width 79 height 31
type input "75"
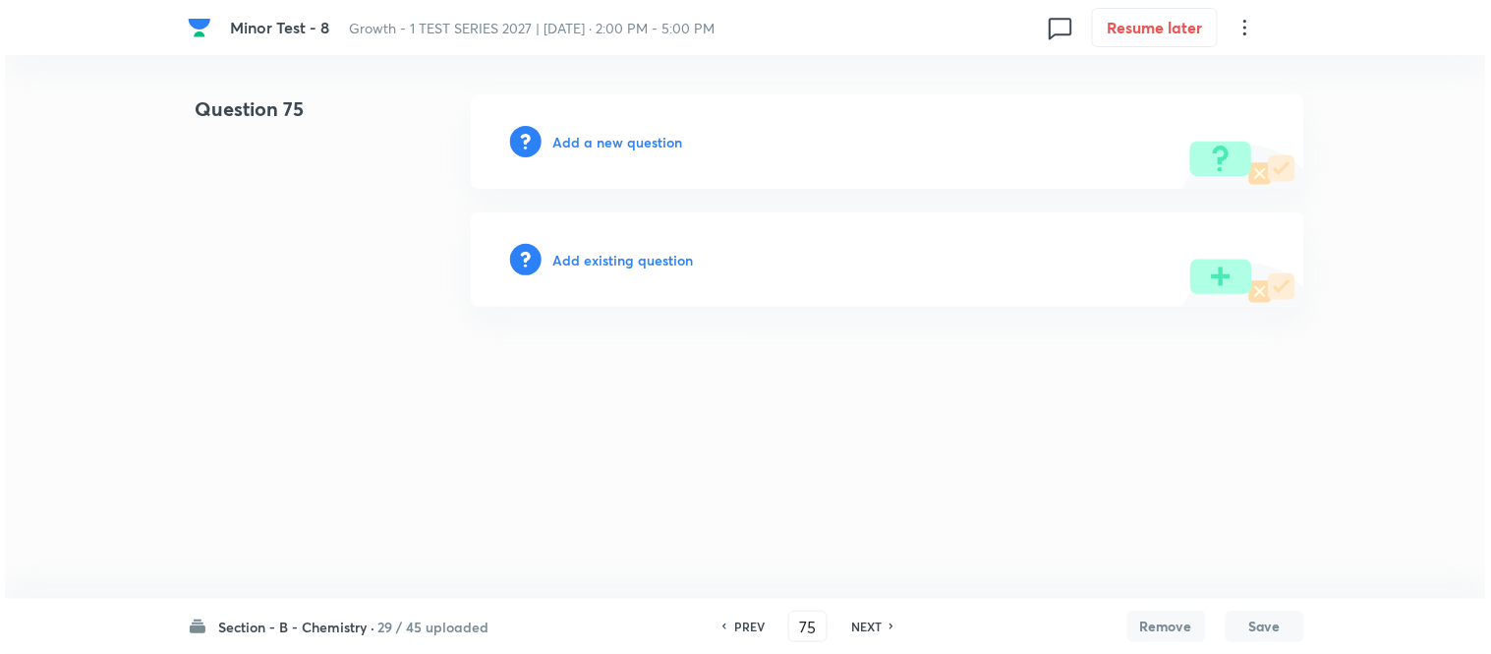
scroll to position [0, 0]
click at [584, 144] on h6 "Add a new question" at bounding box center [619, 142] width 130 height 21
click at [584, 144] on h6 "Choose a question type" at bounding box center [629, 142] width 151 height 21
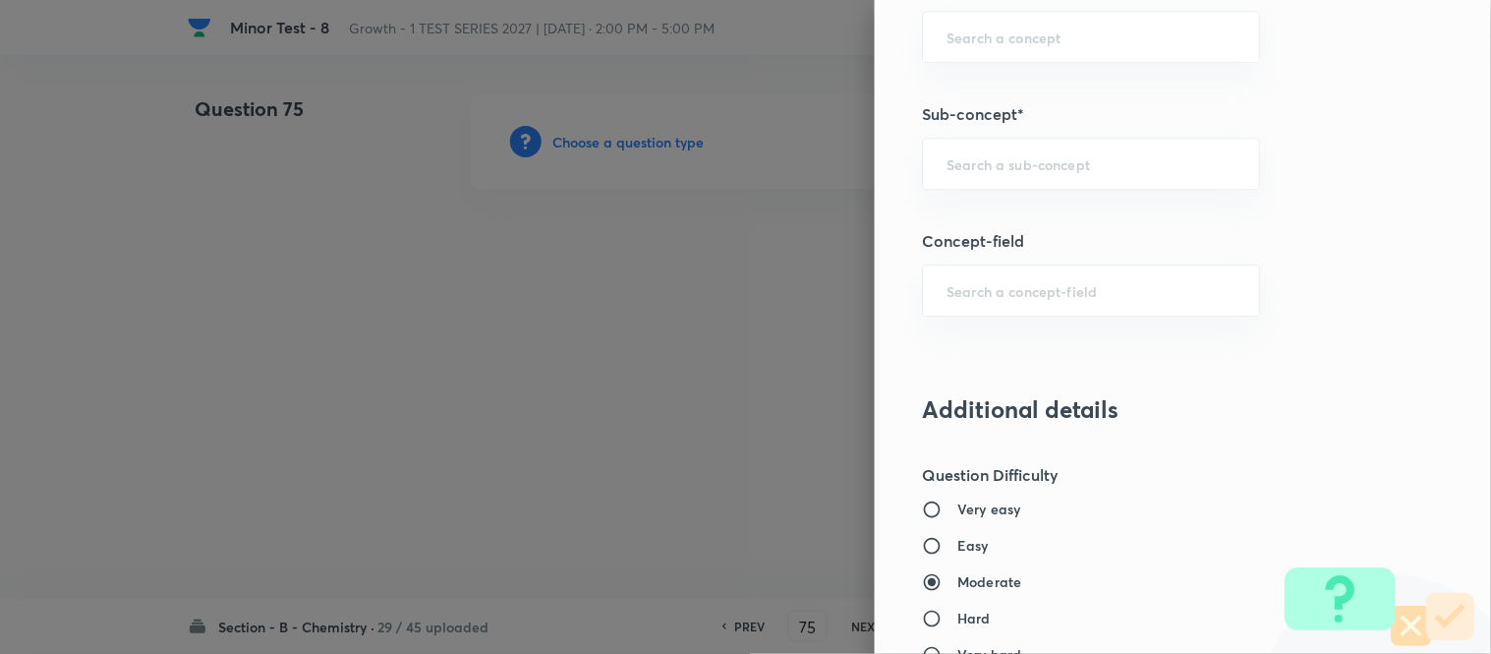
scroll to position [1354, 0]
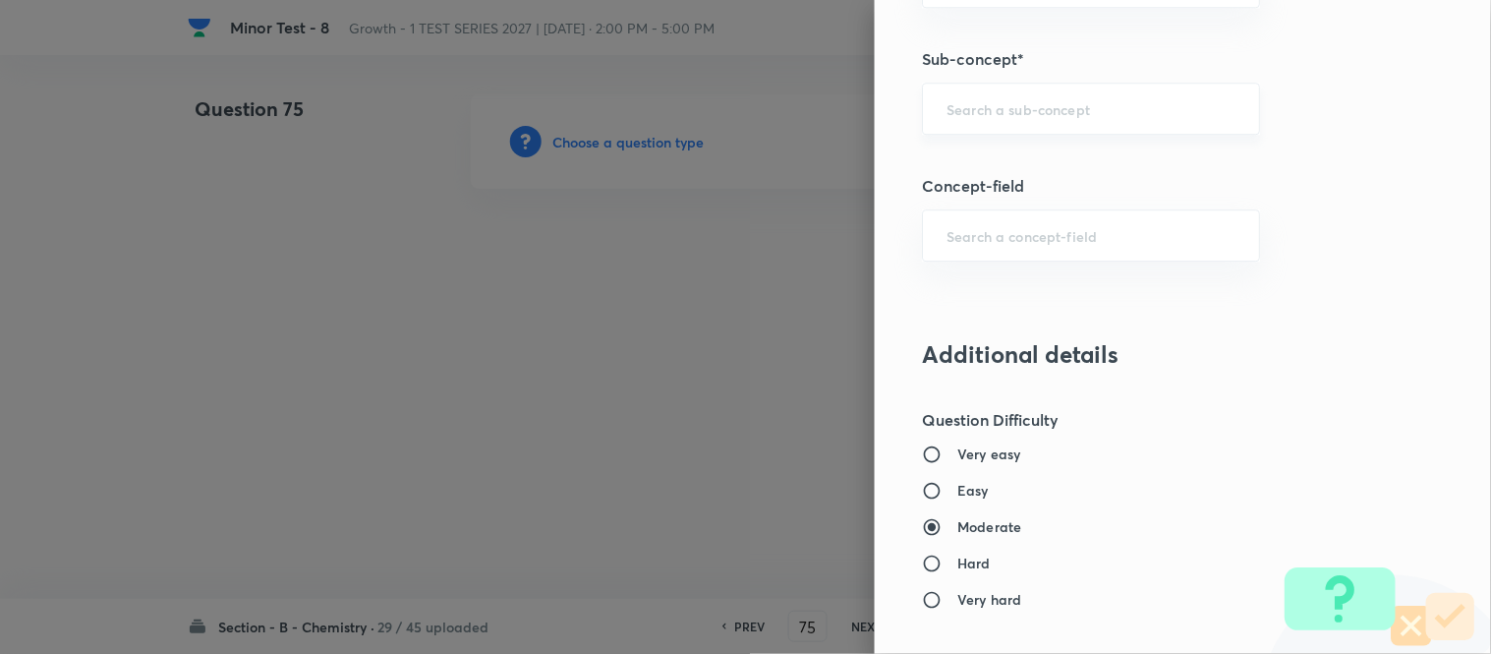
click at [1000, 114] on input "text" at bounding box center [1091, 108] width 289 height 19
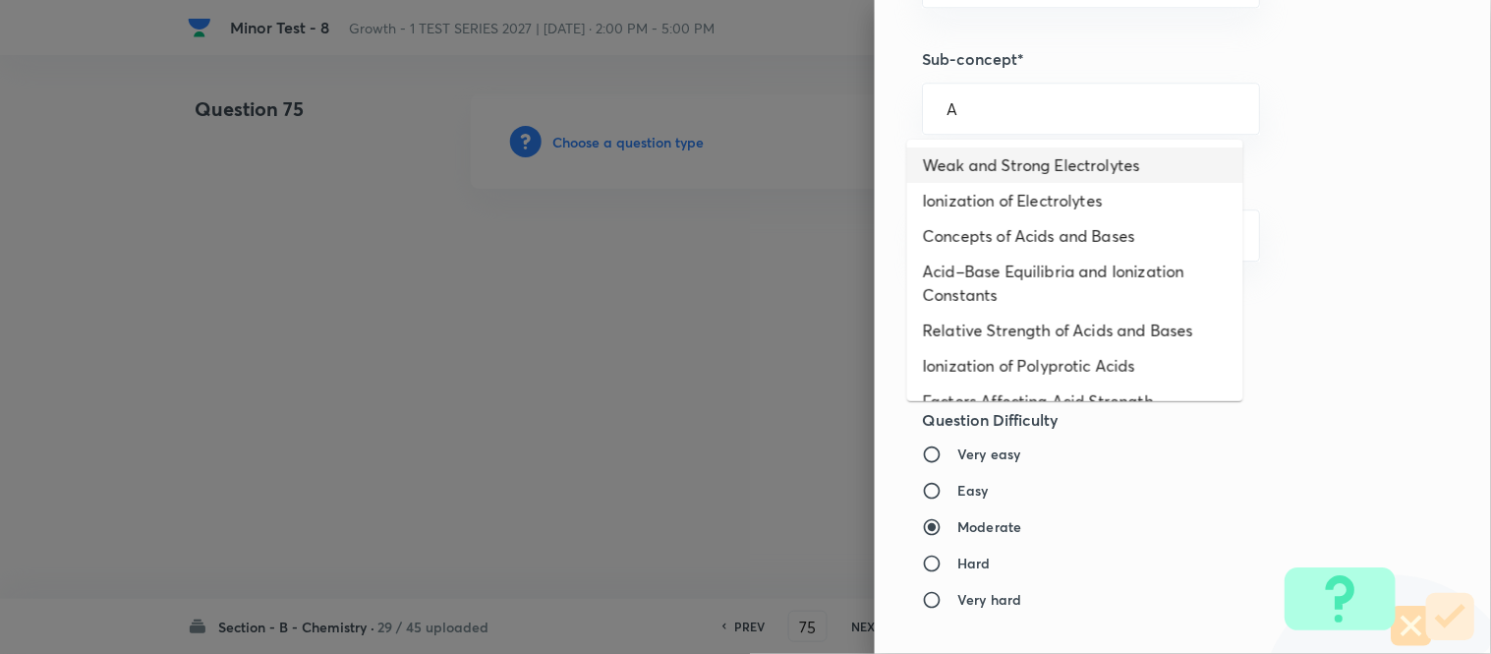
click at [989, 167] on li "Weak and Strong Electrolytes" at bounding box center [1075, 164] width 336 height 35
type input "Weak and Strong Electrolytes"
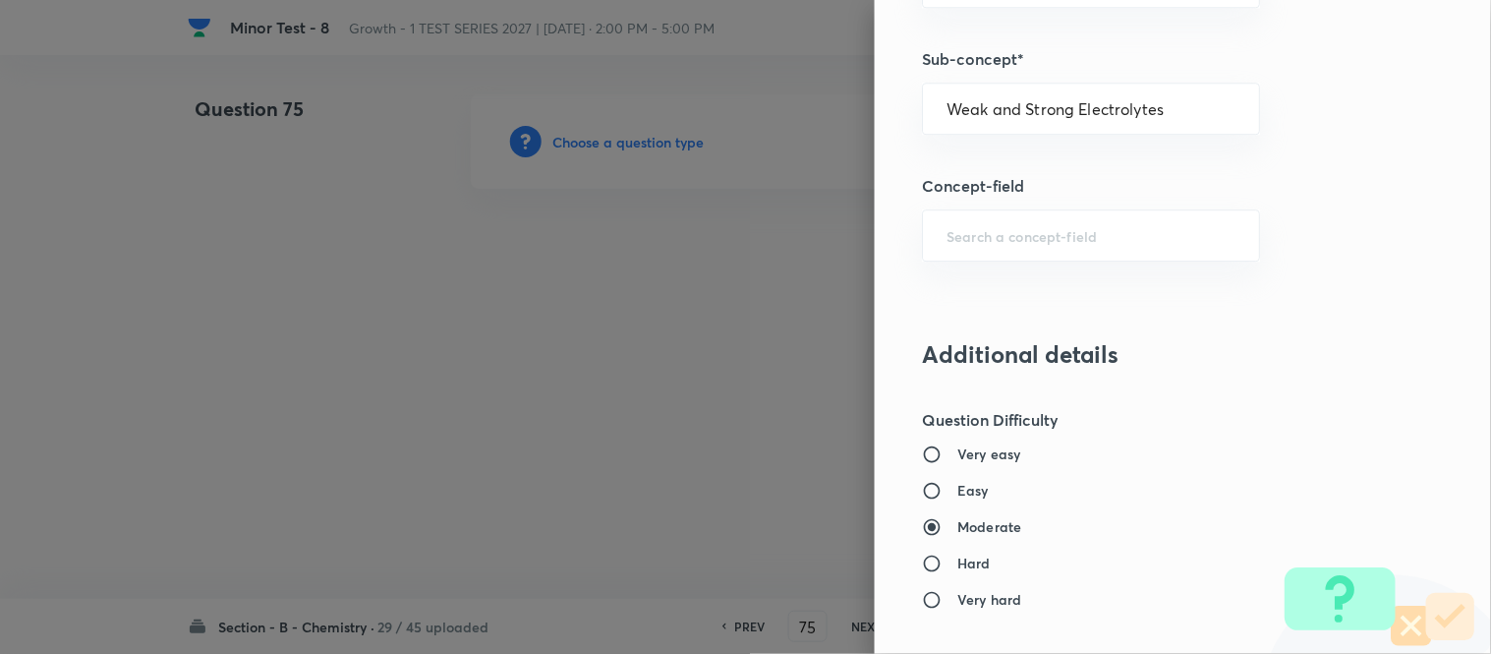
type input "Chemistry"
type input "Physical Chemistry"
type input "Ionic Equilibrium"
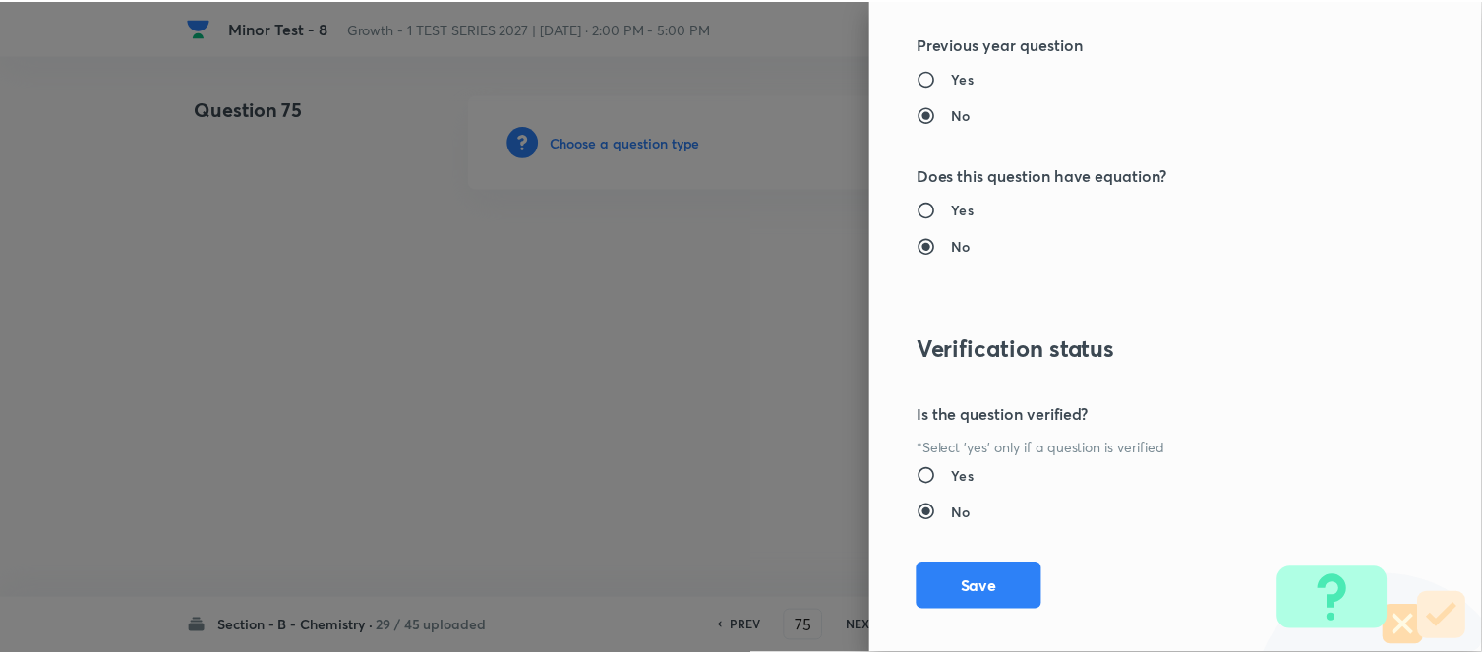
scroll to position [2158, 0]
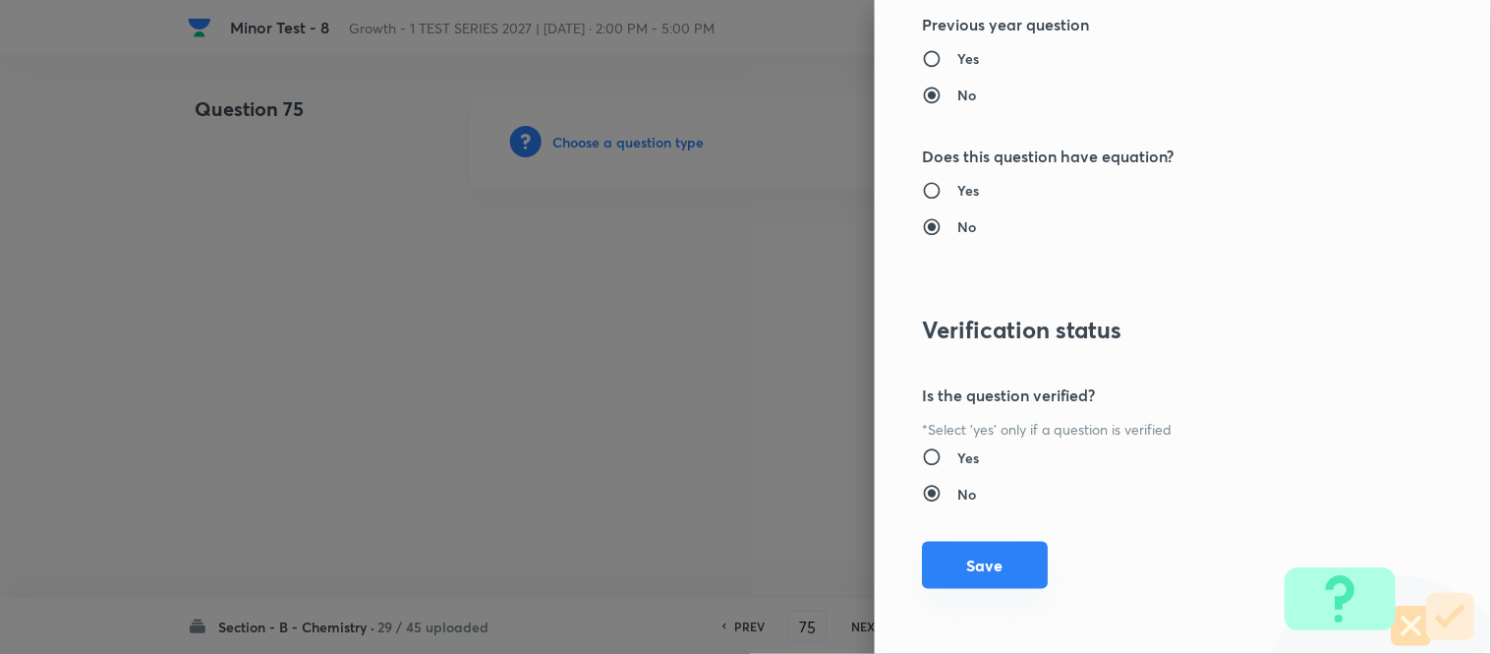
click at [969, 558] on button "Save" at bounding box center [985, 565] width 126 height 47
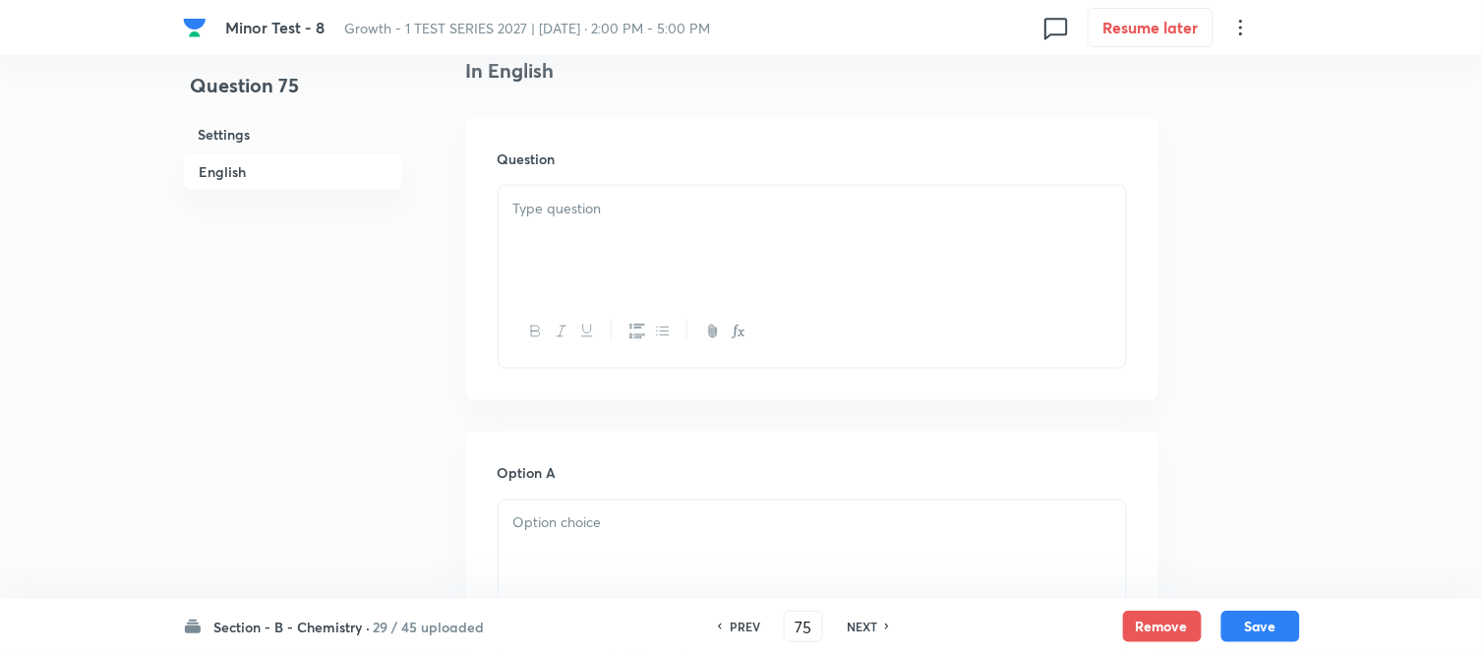
scroll to position [546, 0]
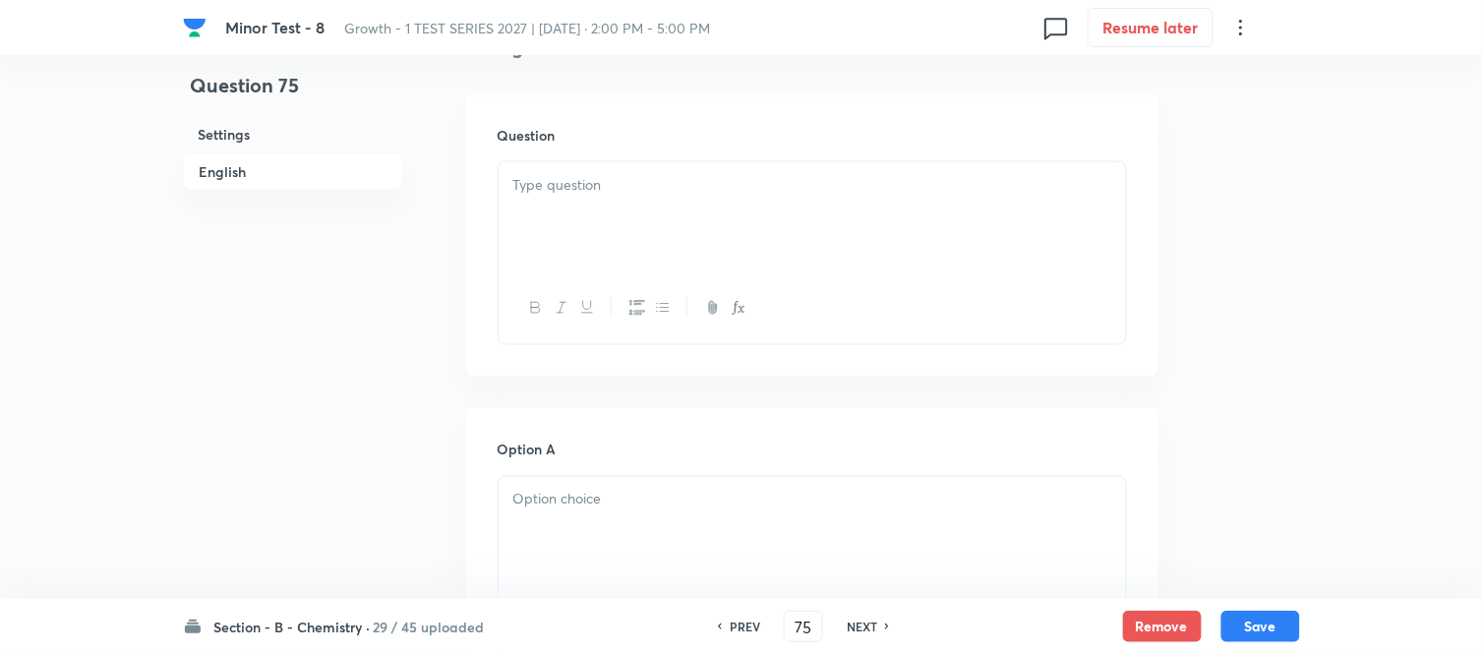
click at [653, 183] on p at bounding box center [812, 185] width 598 height 23
click at [534, 197] on div at bounding box center [811, 217] width 627 height 110
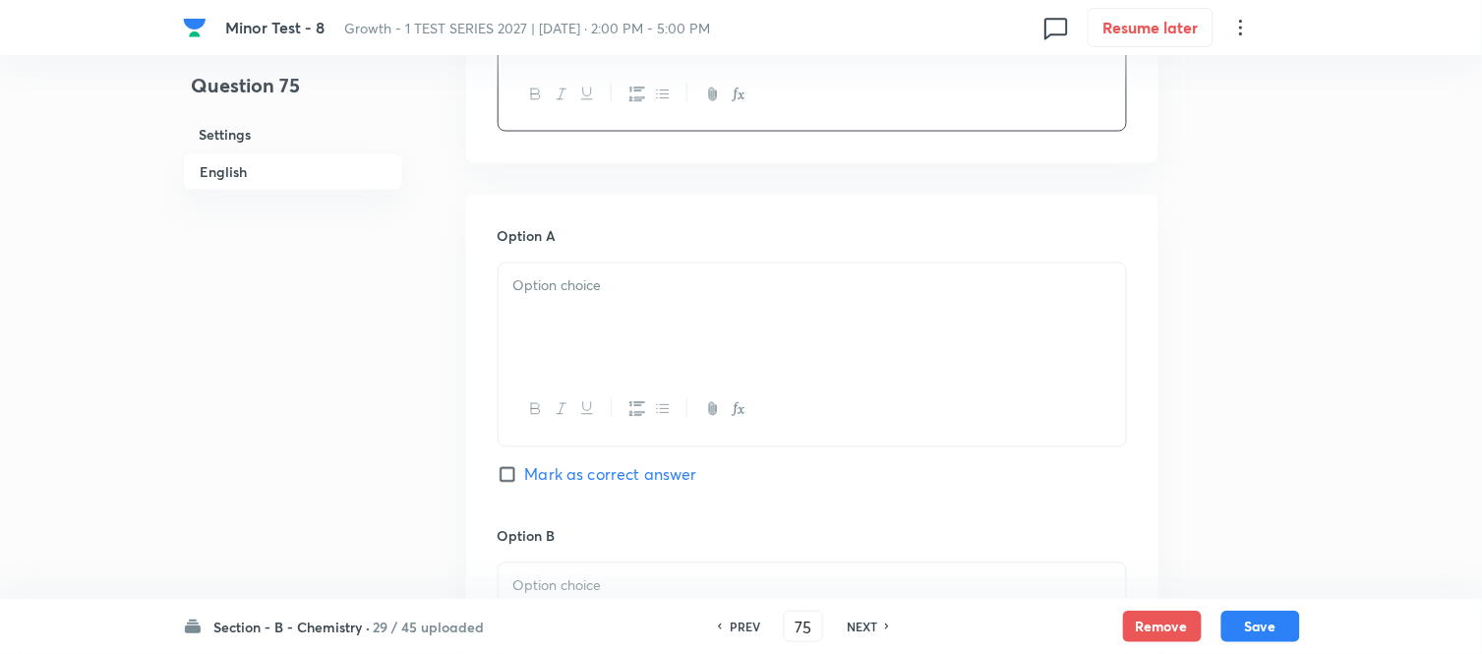
scroll to position [873, 0]
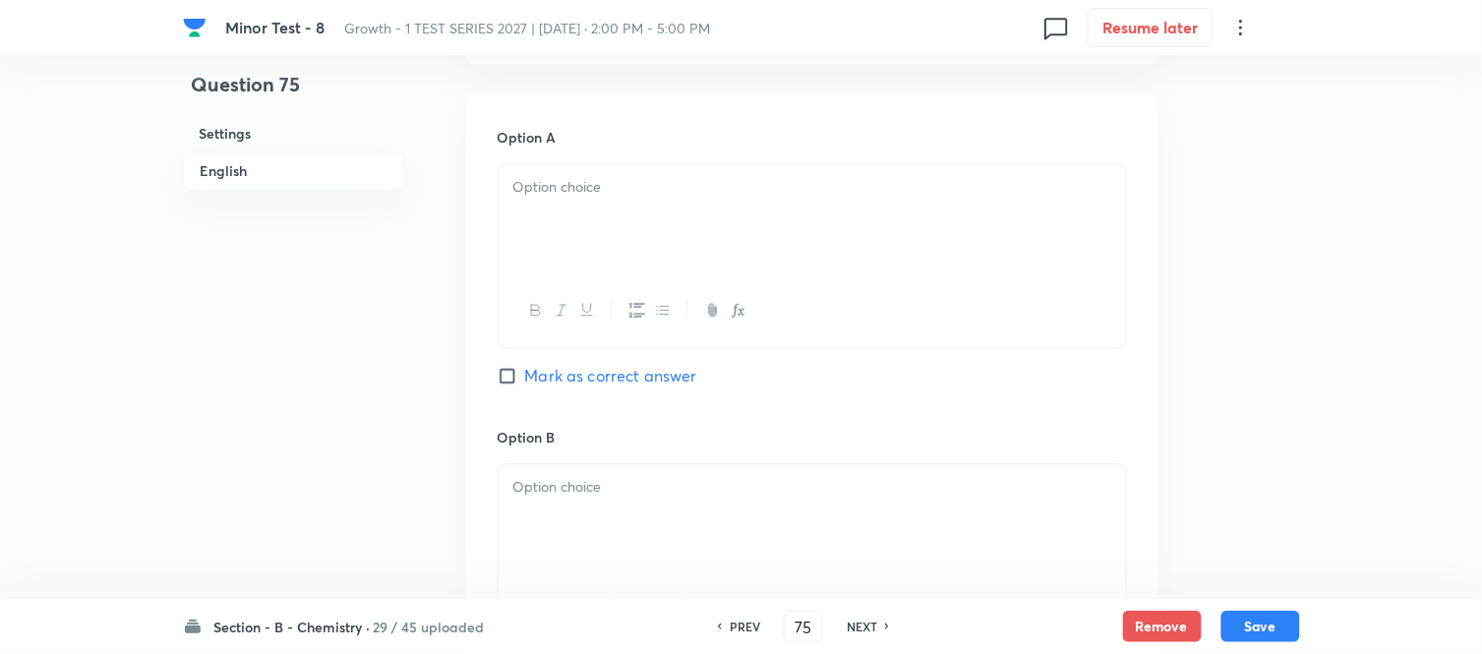
click at [725, 199] on p at bounding box center [812, 188] width 598 height 23
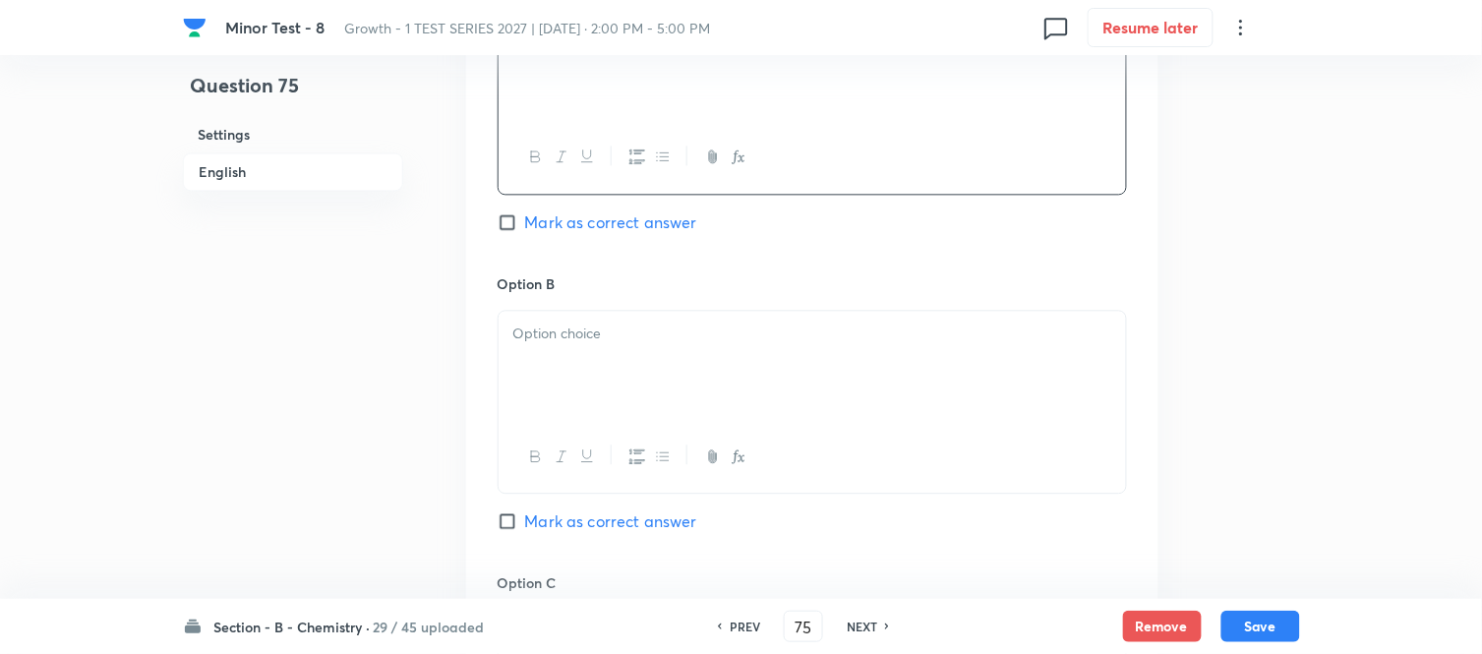
scroll to position [1092, 0]
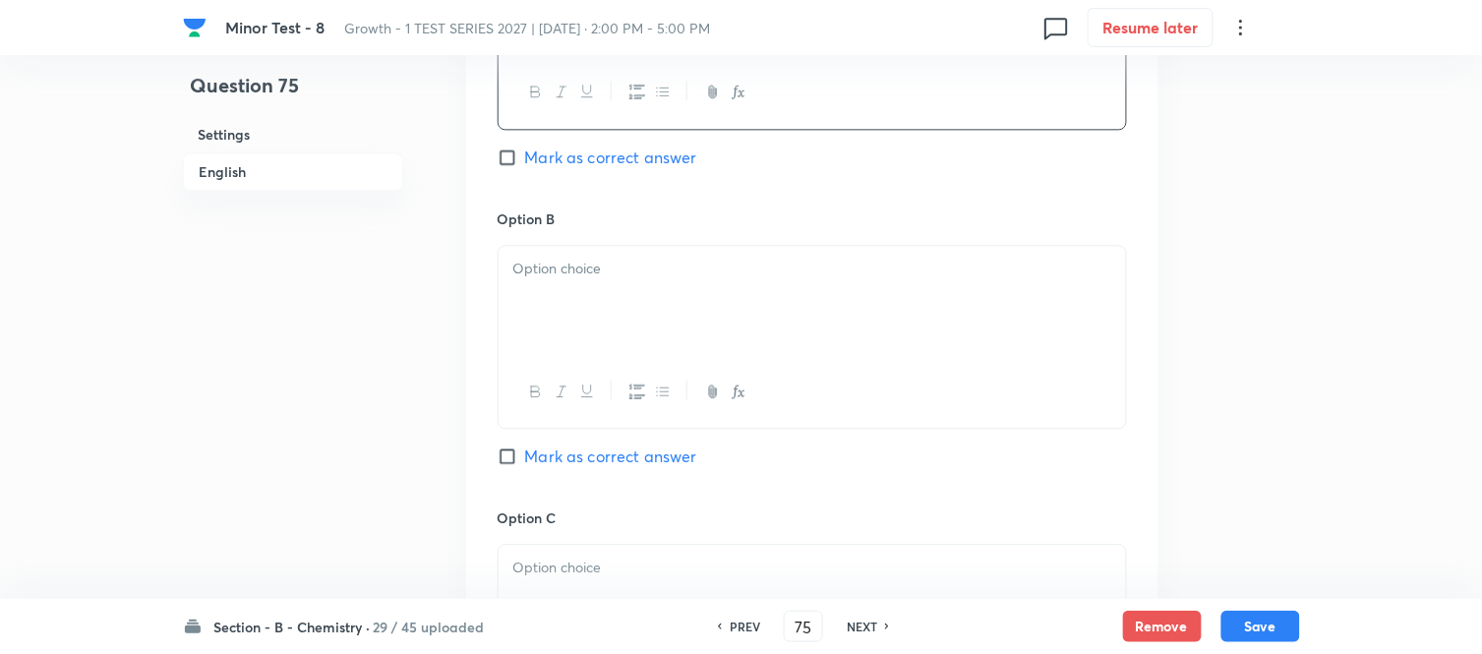
click at [655, 277] on p at bounding box center [812, 269] width 598 height 23
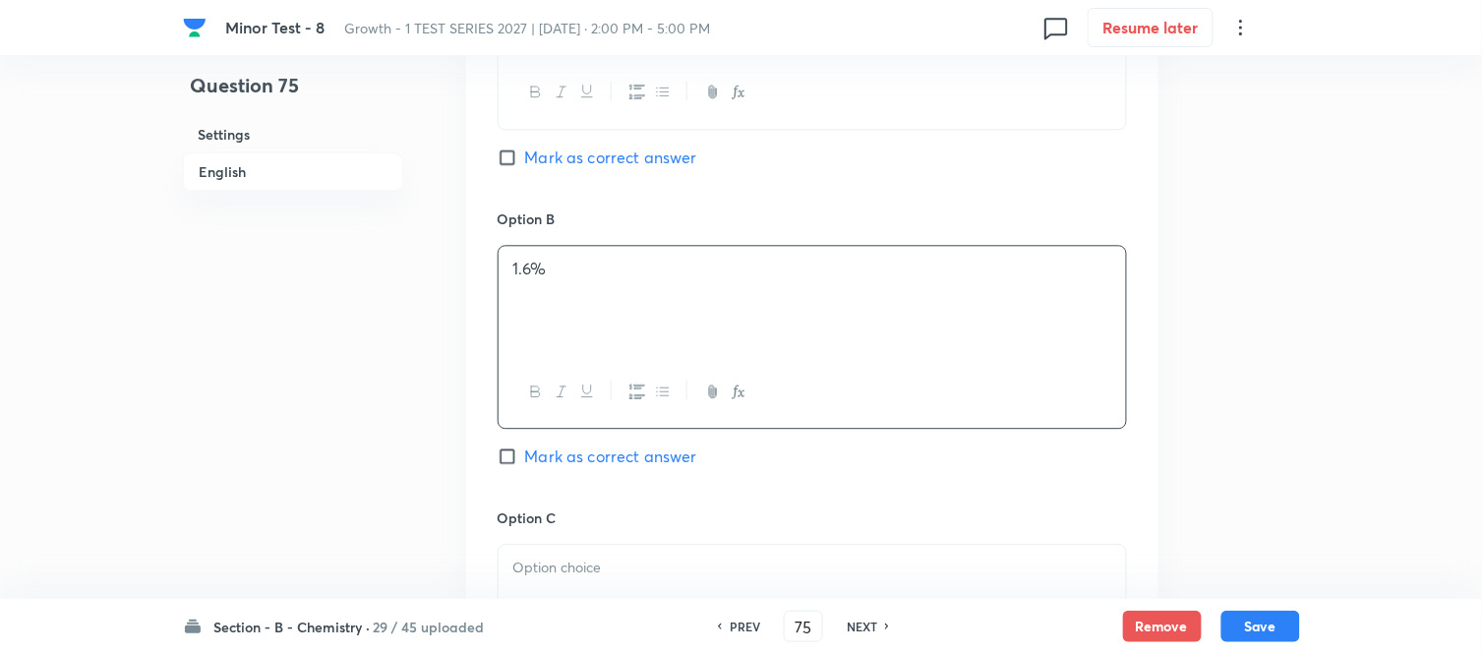
click at [517, 154] on input "Mark as correct answer" at bounding box center [511, 157] width 28 height 20
checkbox input "true"
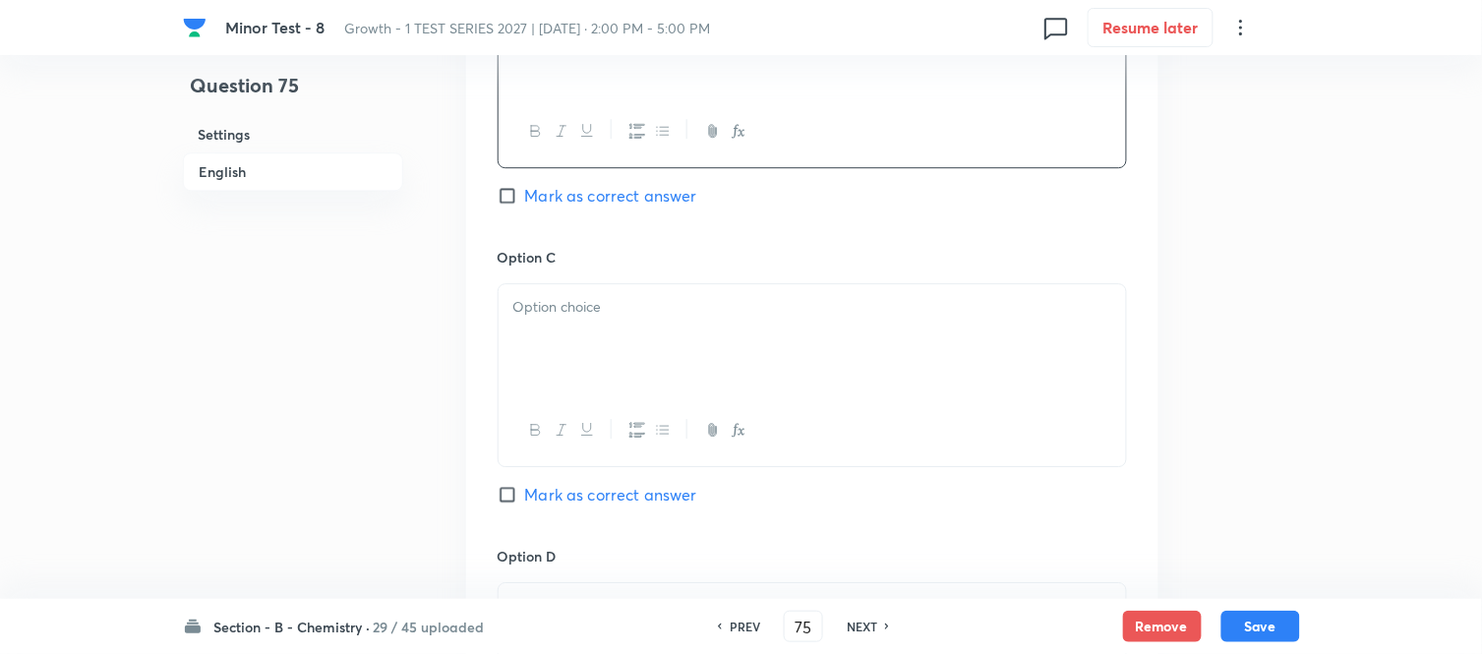
scroll to position [1420, 0]
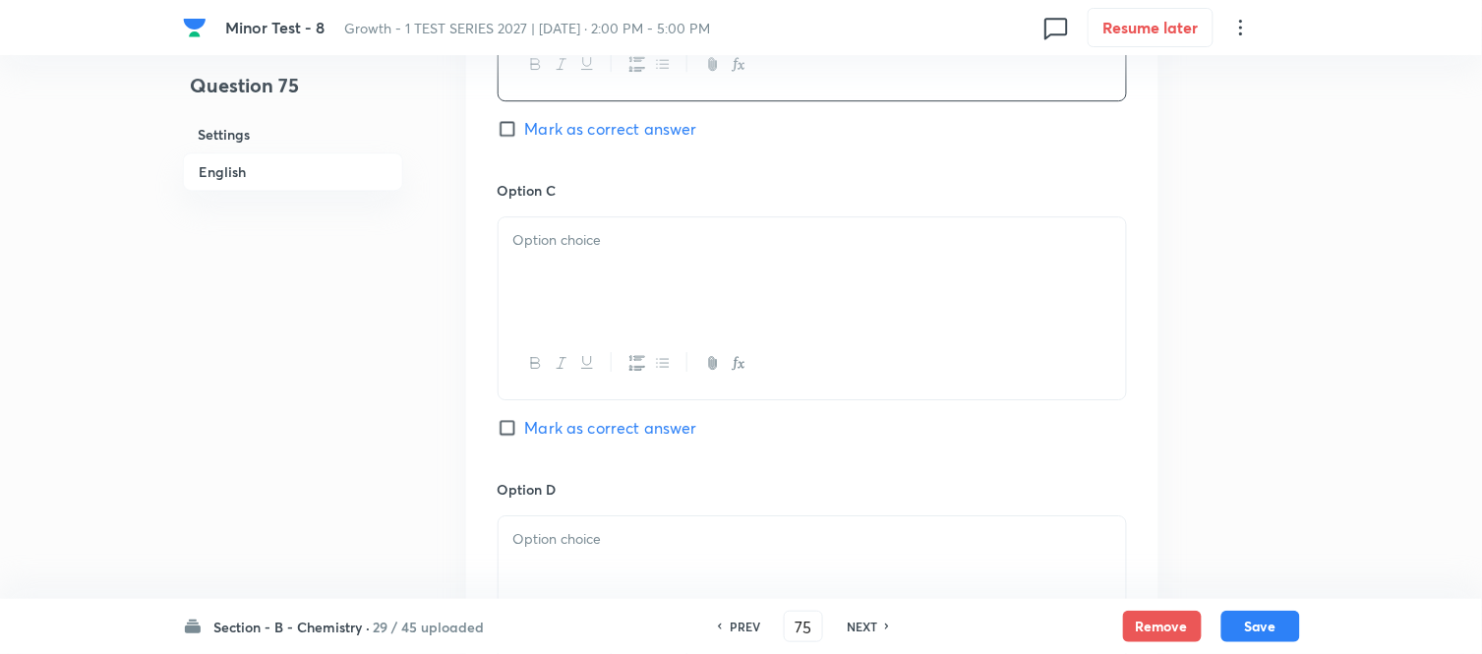
click at [650, 260] on div at bounding box center [811, 272] width 627 height 110
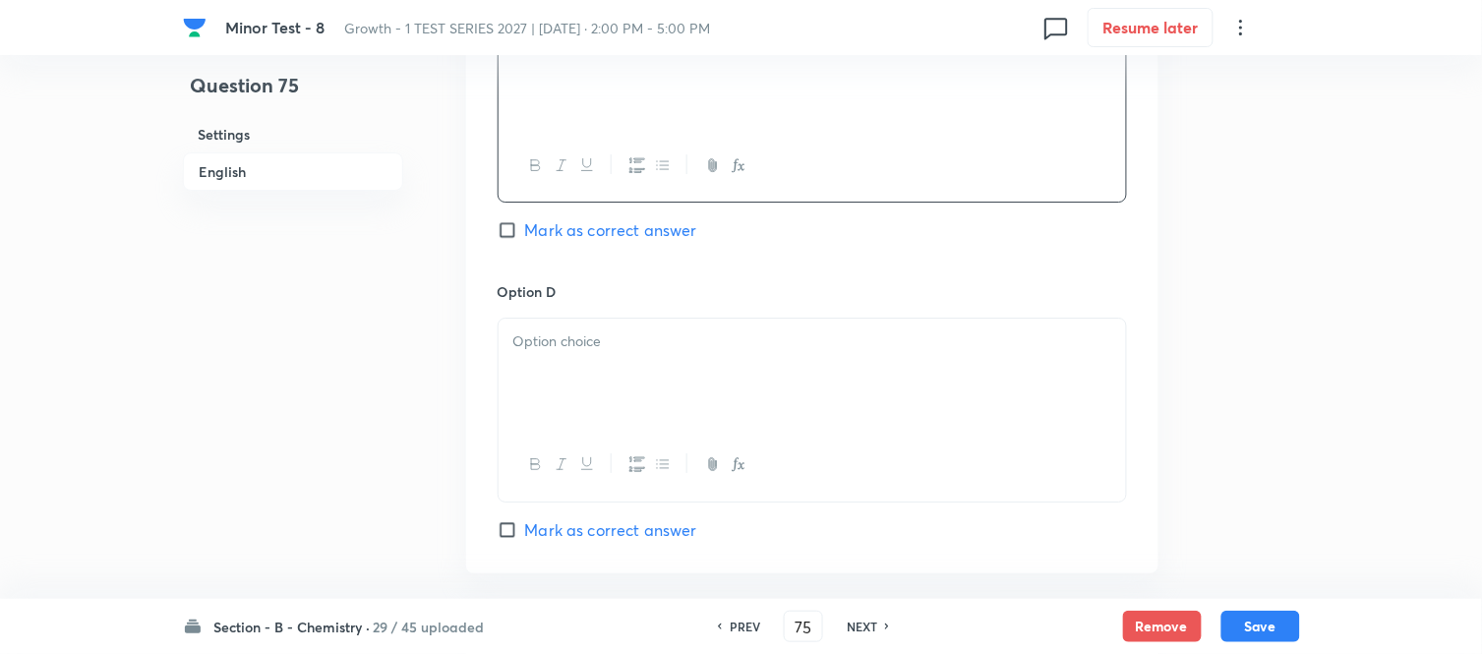
scroll to position [1638, 0]
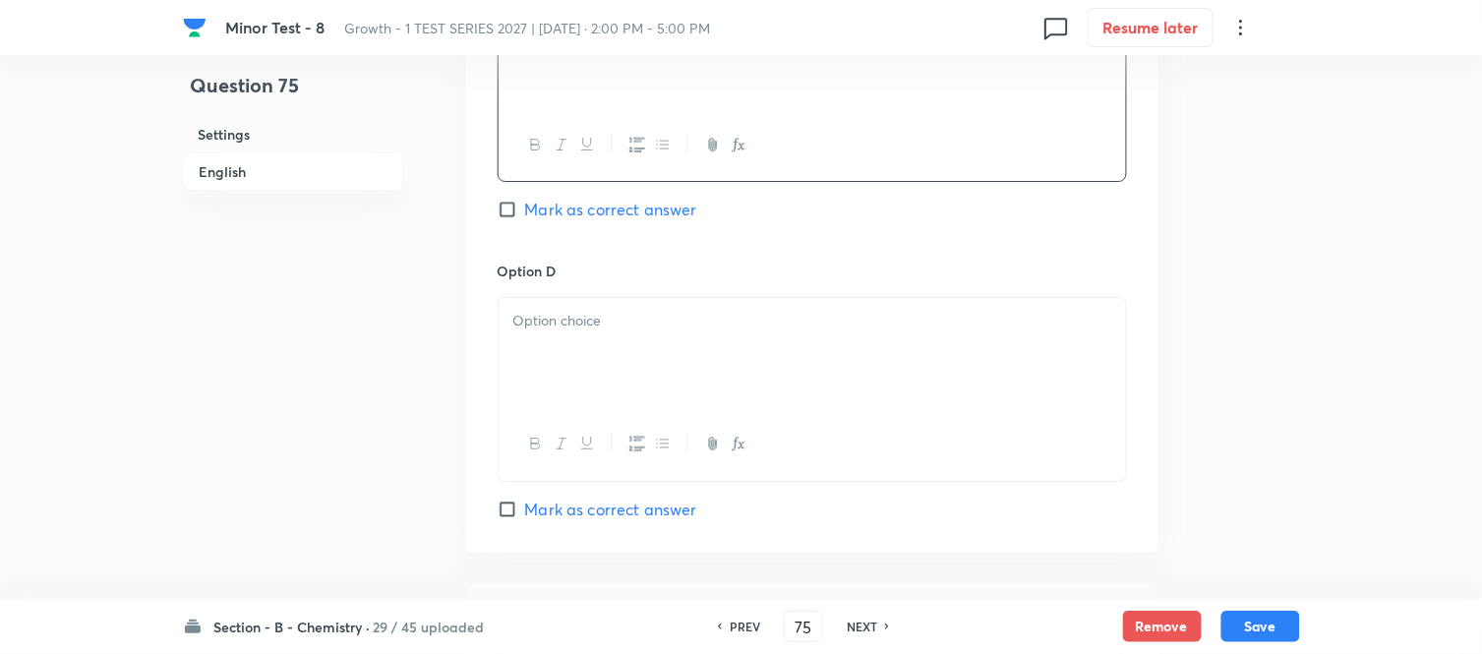
click at [651, 339] on div at bounding box center [811, 353] width 627 height 110
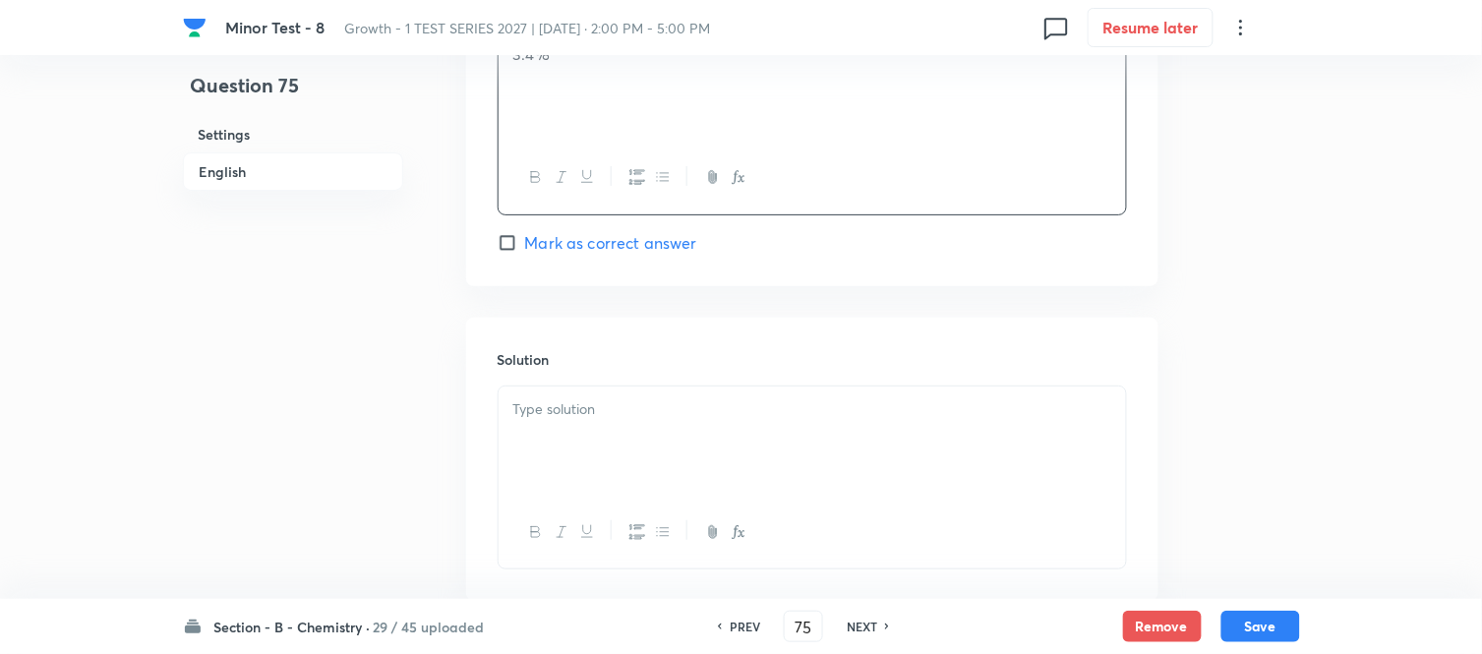
scroll to position [1966, 0]
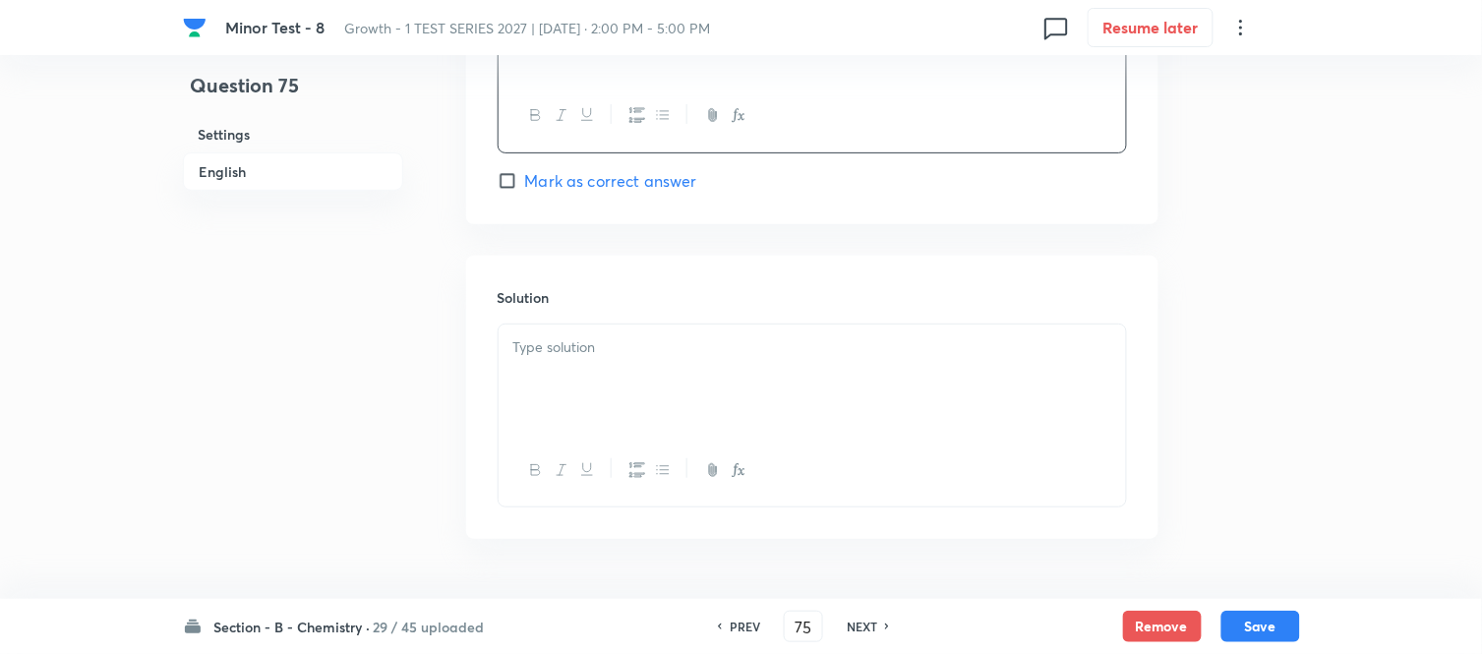
click at [604, 358] on p at bounding box center [812, 347] width 598 height 23
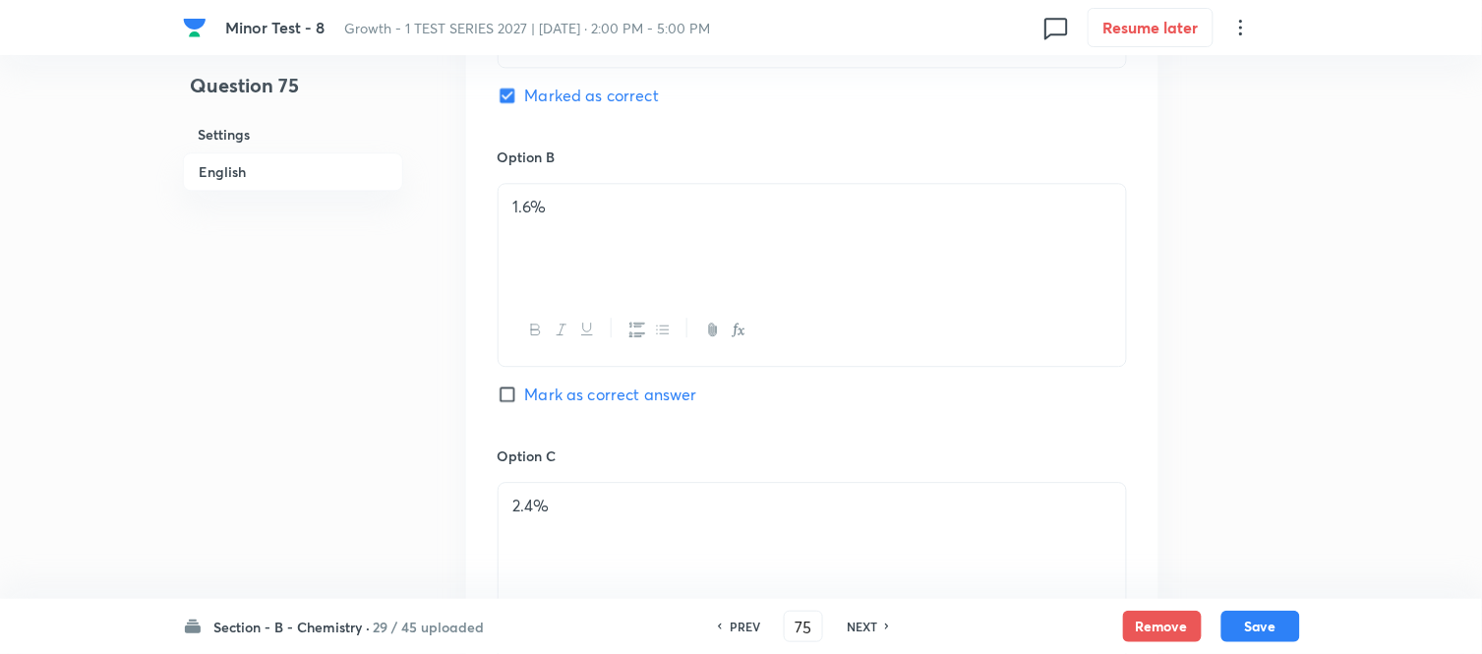
scroll to position [1045, 0]
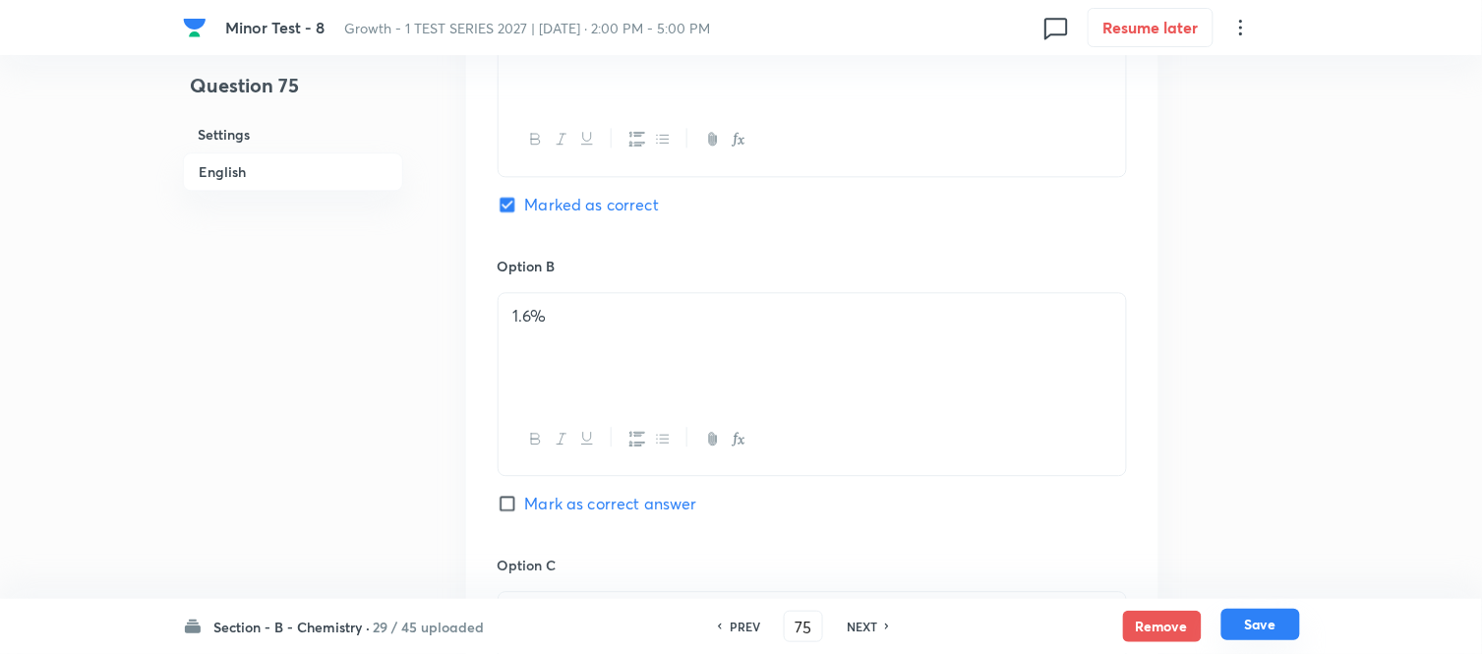
click at [1242, 631] on button "Save" at bounding box center [1260, 624] width 79 height 31
type input "76"
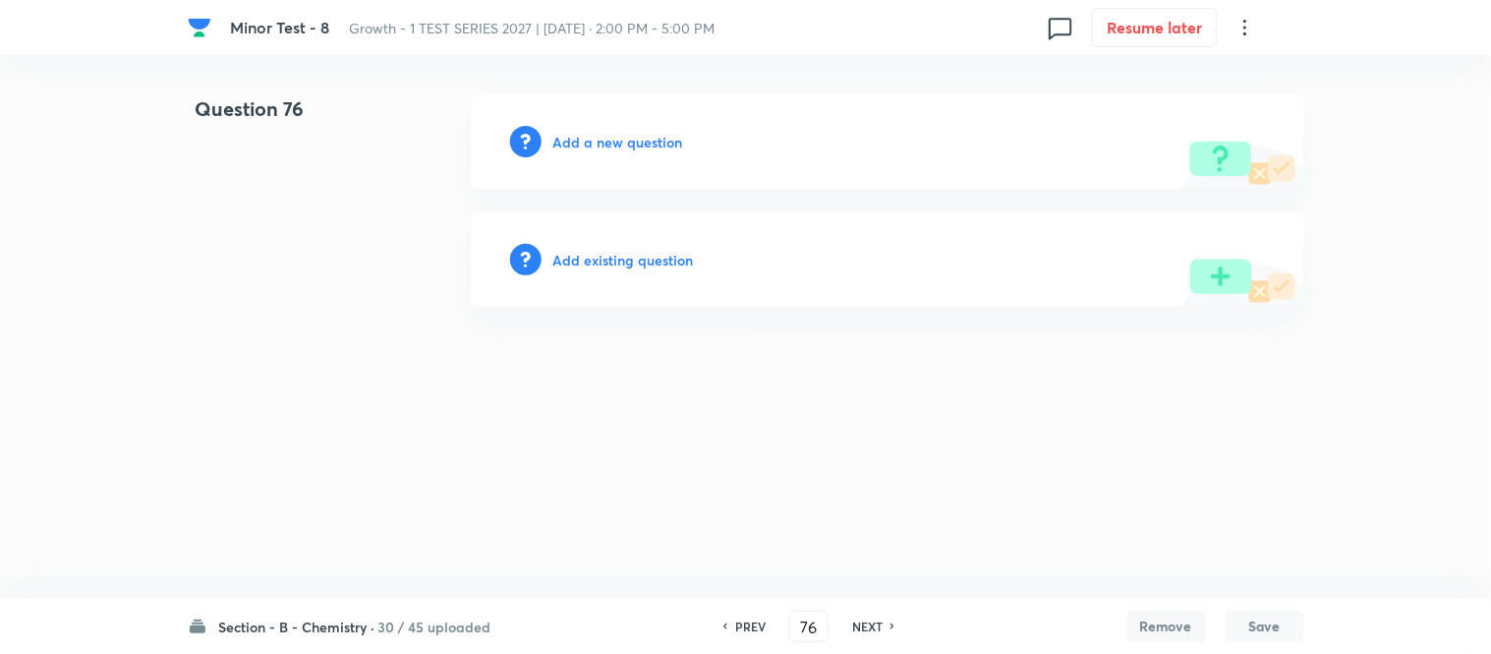
click at [614, 145] on h6 "Add a new question" at bounding box center [619, 142] width 130 height 21
click at [613, 145] on h6 "Choose a question type" at bounding box center [629, 142] width 151 height 21
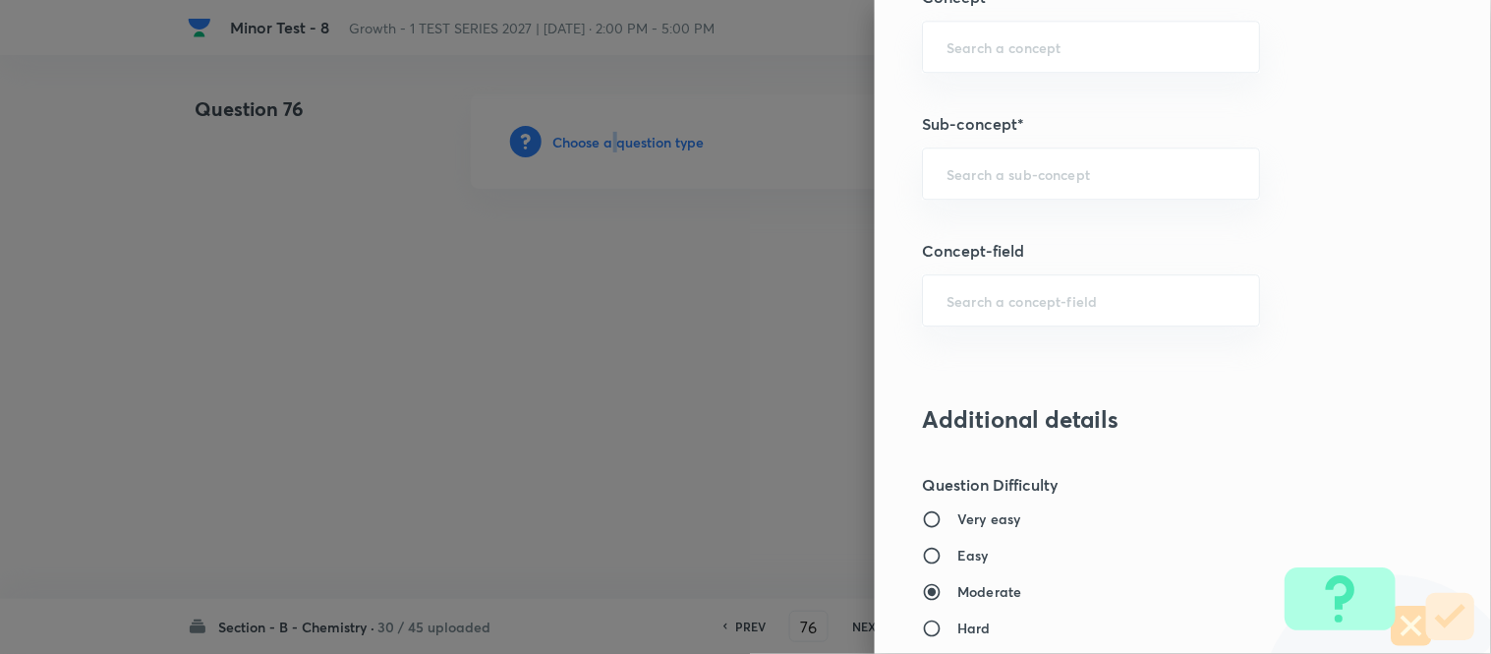
scroll to position [1299, 0]
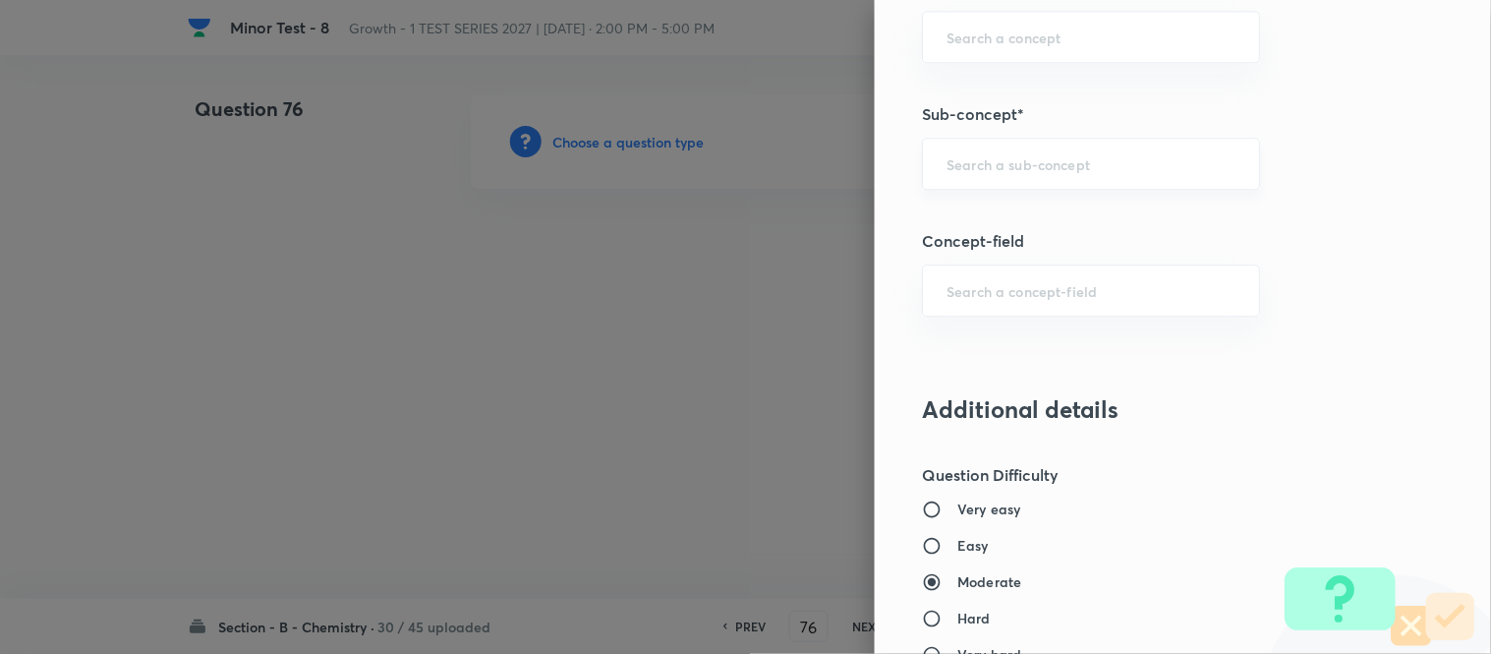
click at [1017, 162] on input "text" at bounding box center [1091, 163] width 289 height 19
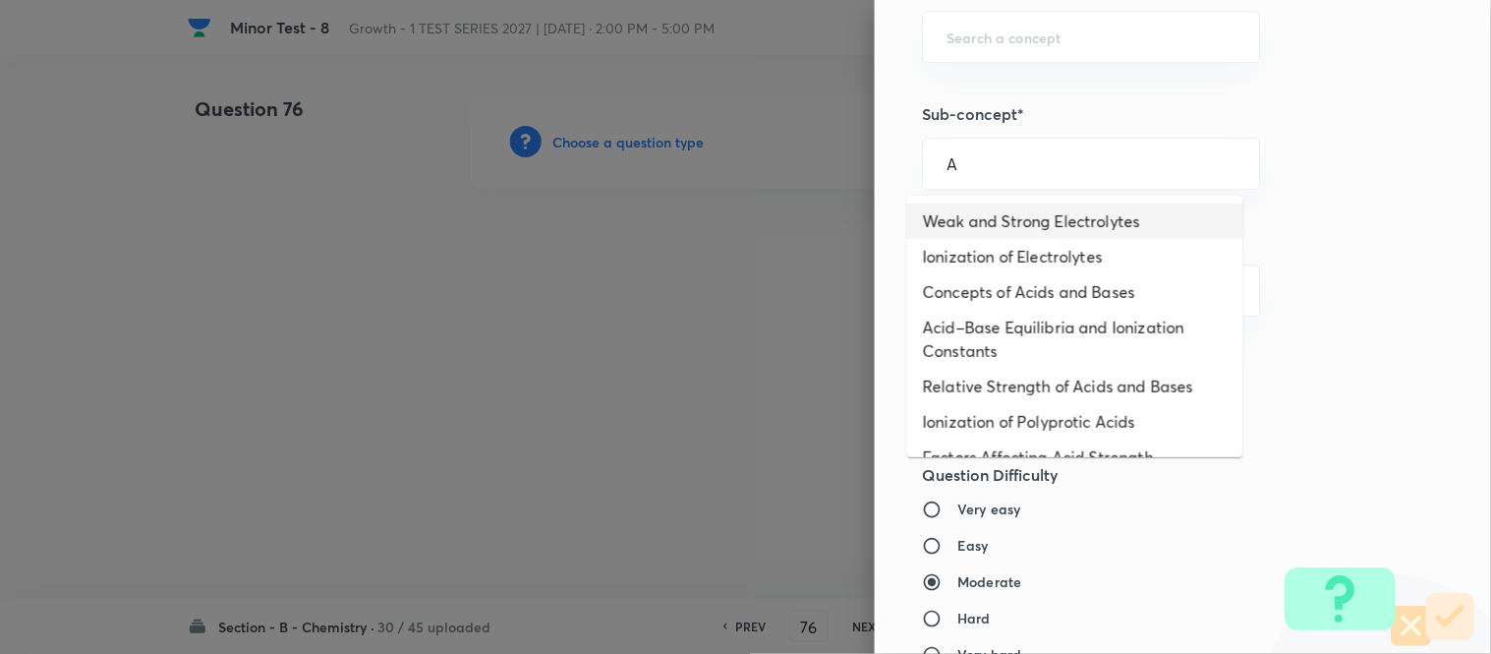
click at [996, 222] on li "Weak and Strong Electrolytes" at bounding box center [1075, 221] width 336 height 35
type input "Weak and Strong Electrolytes"
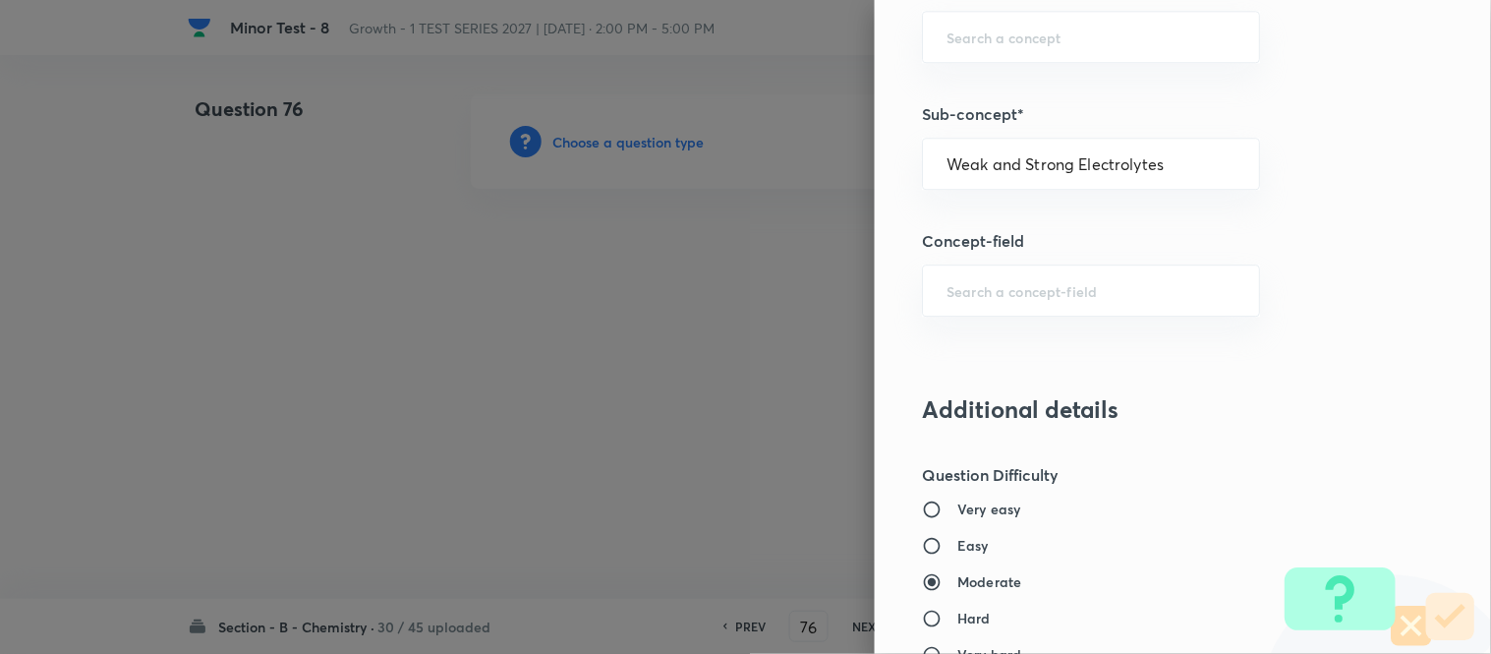
type input "Chemistry"
type input "Physical Chemistry"
type input "Ionic Equilibrium"
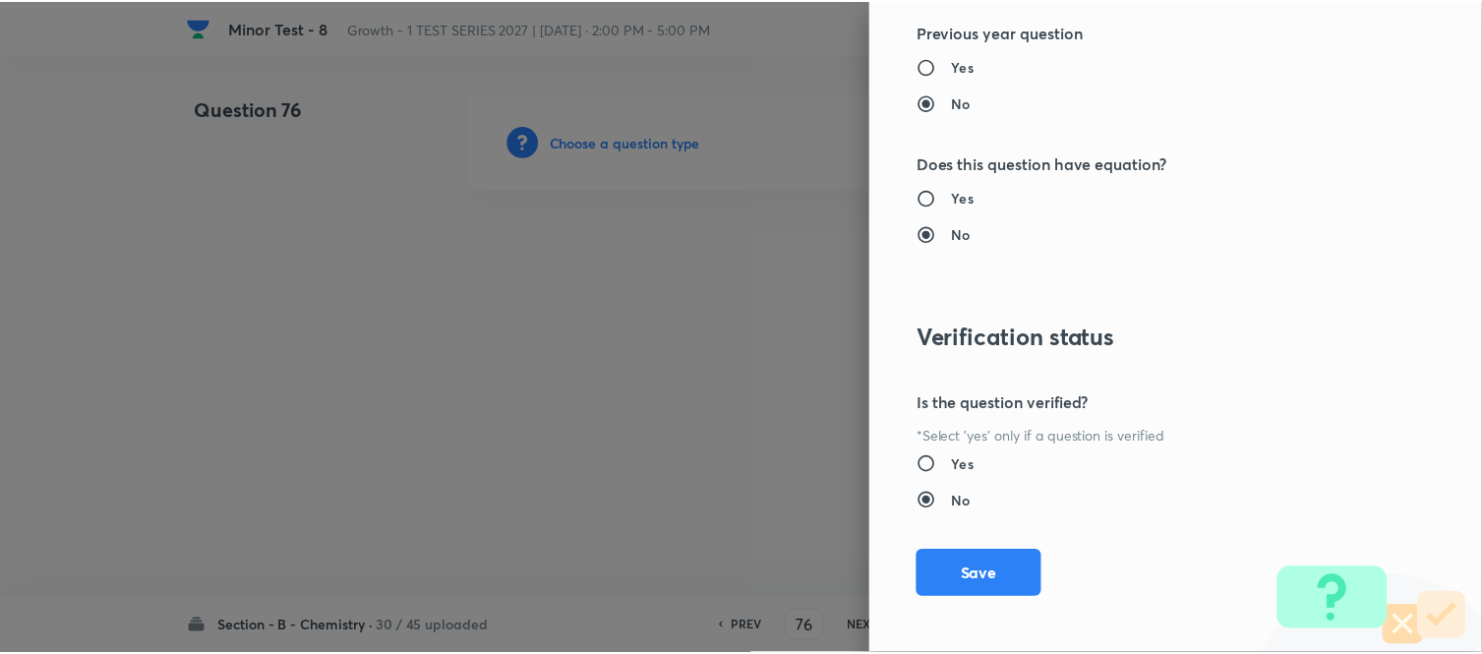
scroll to position [2158, 0]
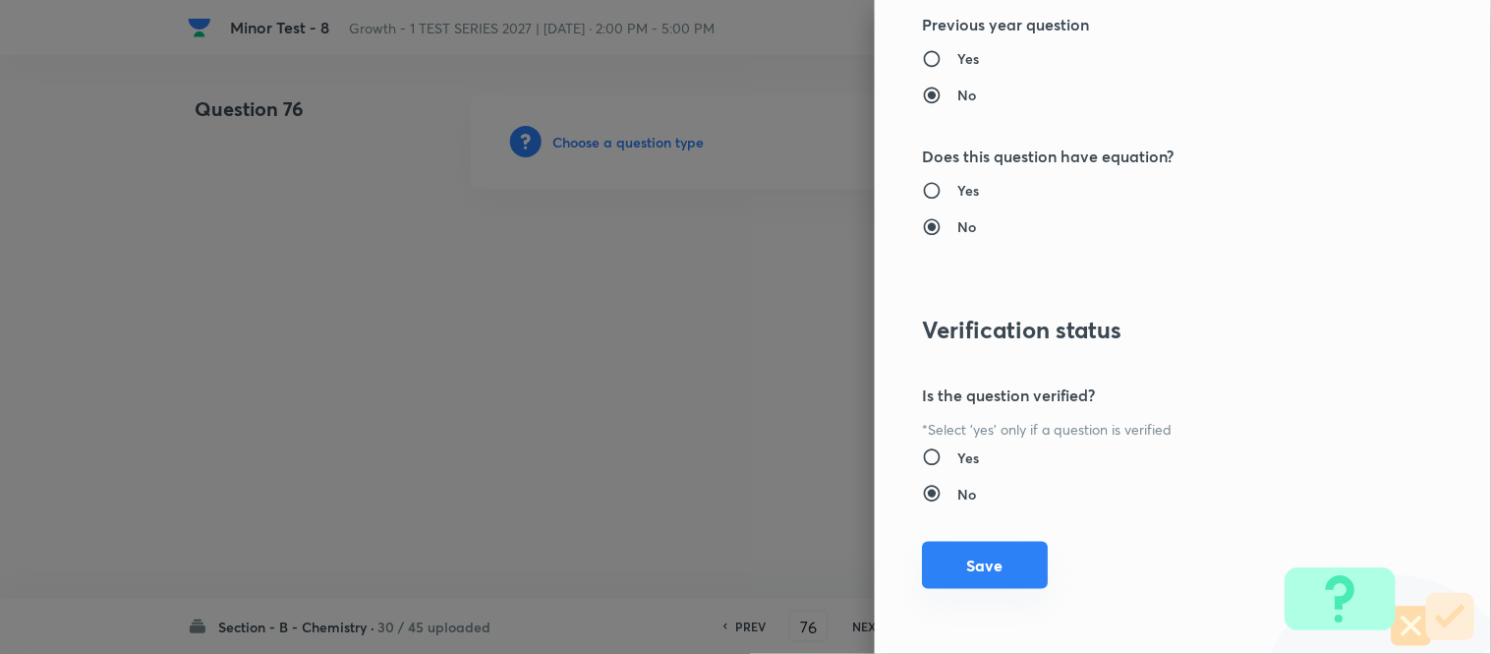
click at [965, 575] on button "Save" at bounding box center [985, 565] width 126 height 47
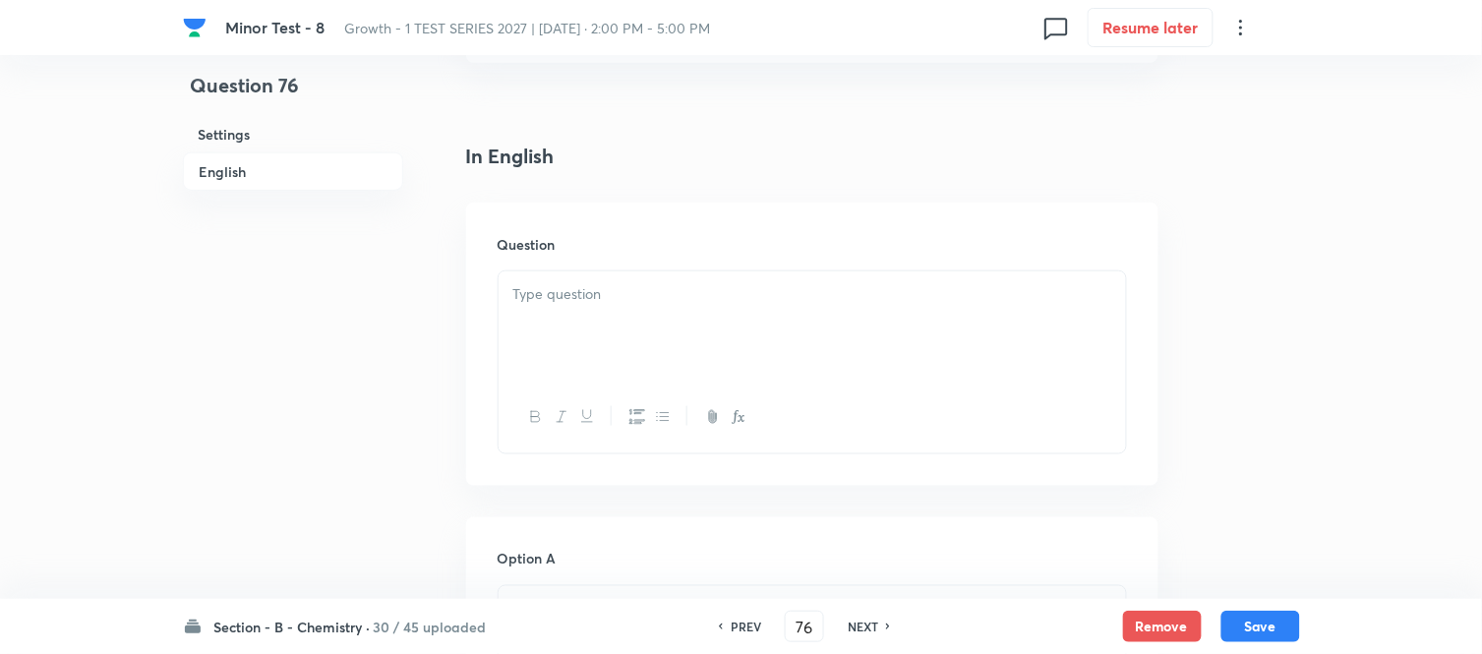
scroll to position [546, 0]
click at [713, 230] on div at bounding box center [811, 217] width 627 height 110
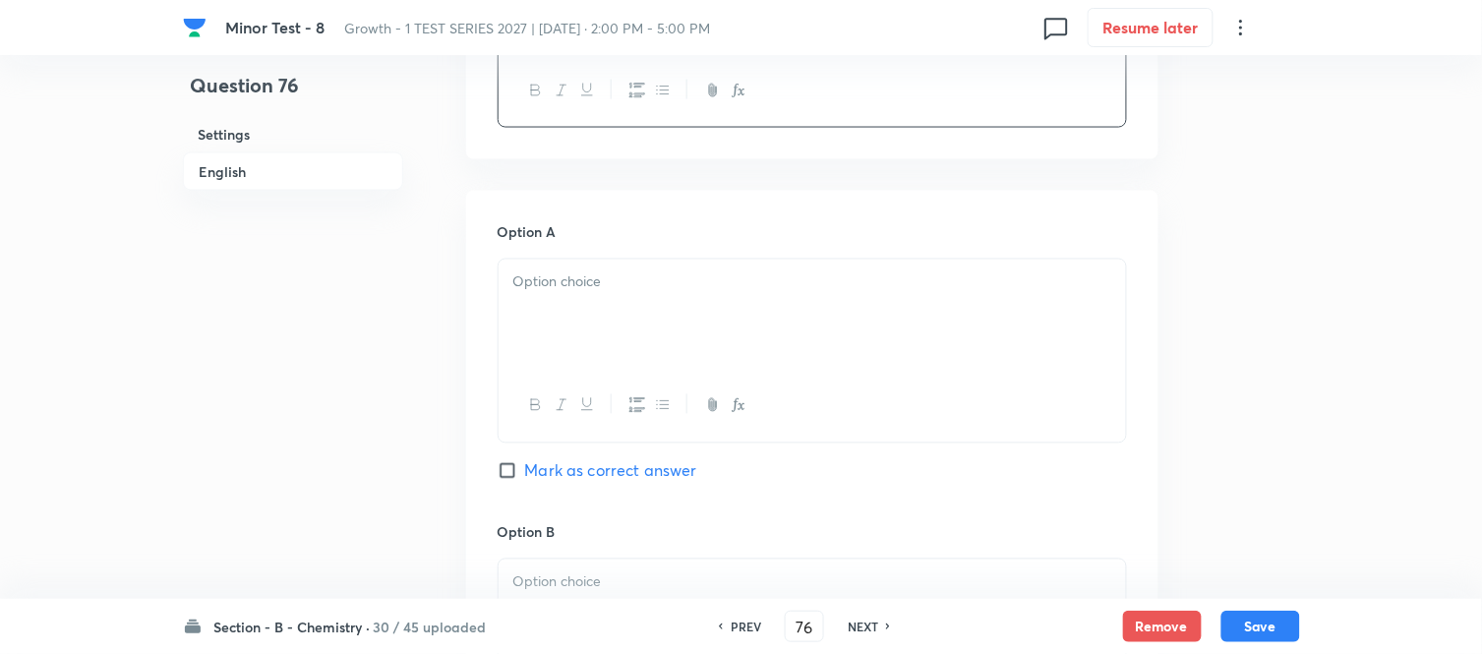
scroll to position [764, 0]
click at [661, 301] on div at bounding box center [811, 314] width 627 height 110
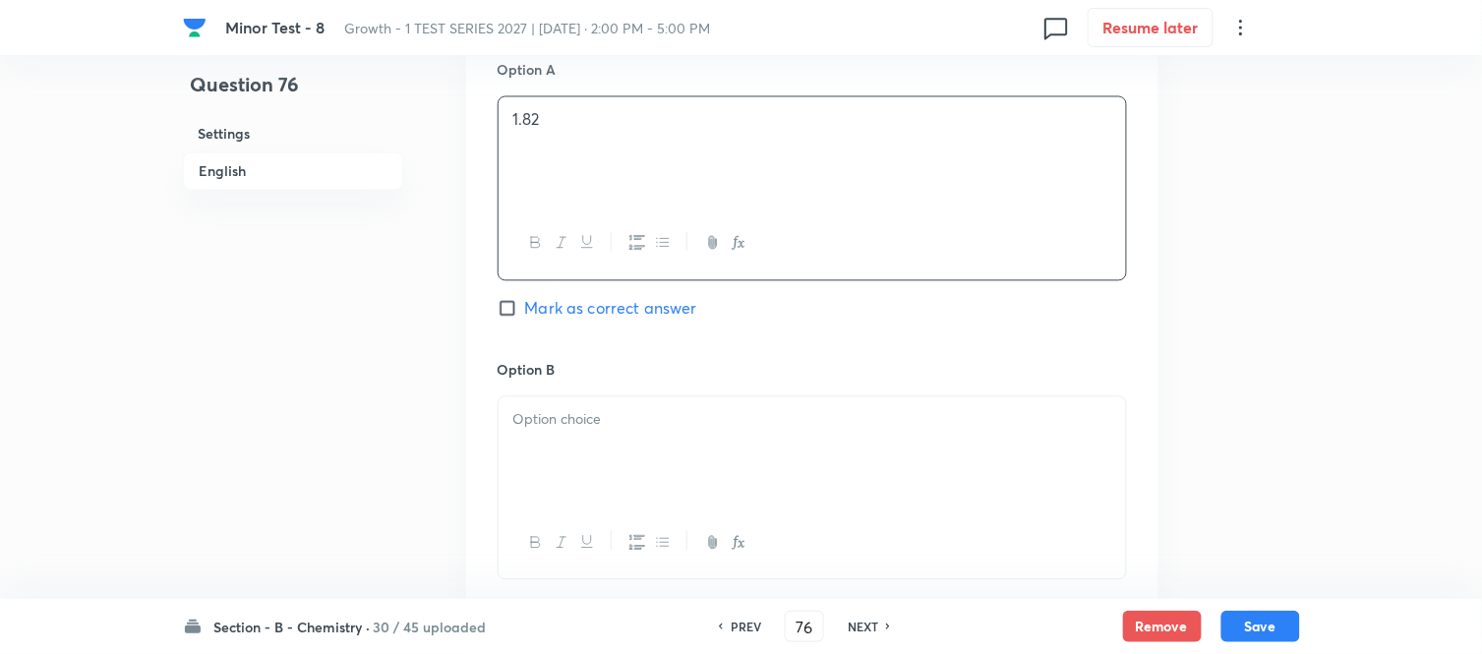
scroll to position [983, 0]
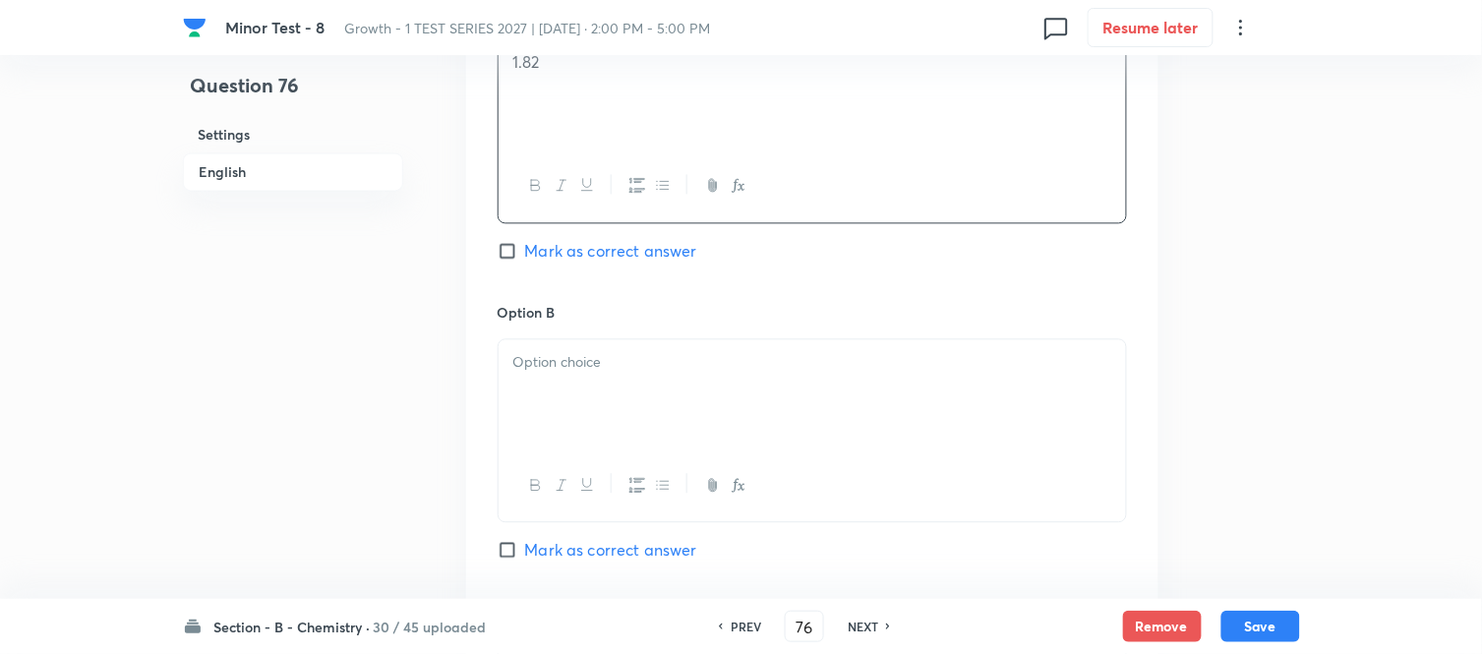
click at [517, 252] on input "Mark as correct answer" at bounding box center [511, 251] width 28 height 20
checkbox input "true"
click at [666, 380] on div at bounding box center [811, 394] width 627 height 110
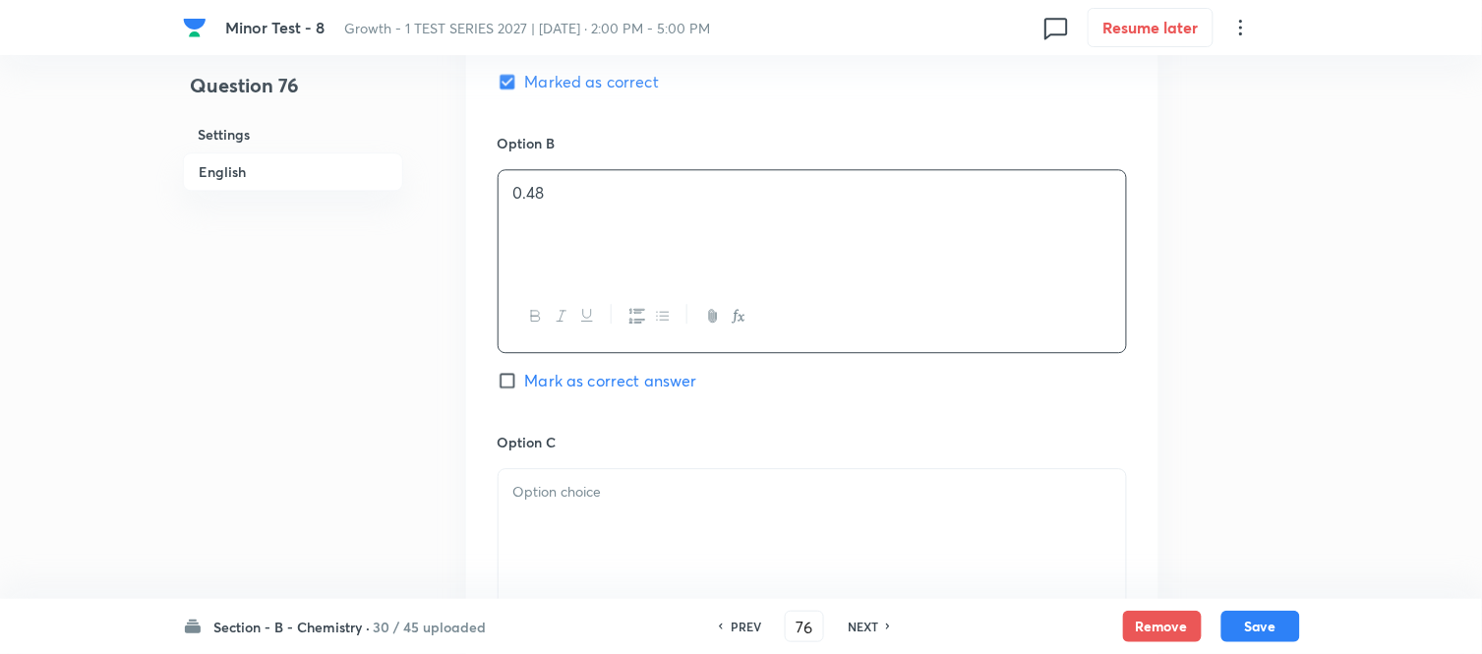
scroll to position [1201, 0]
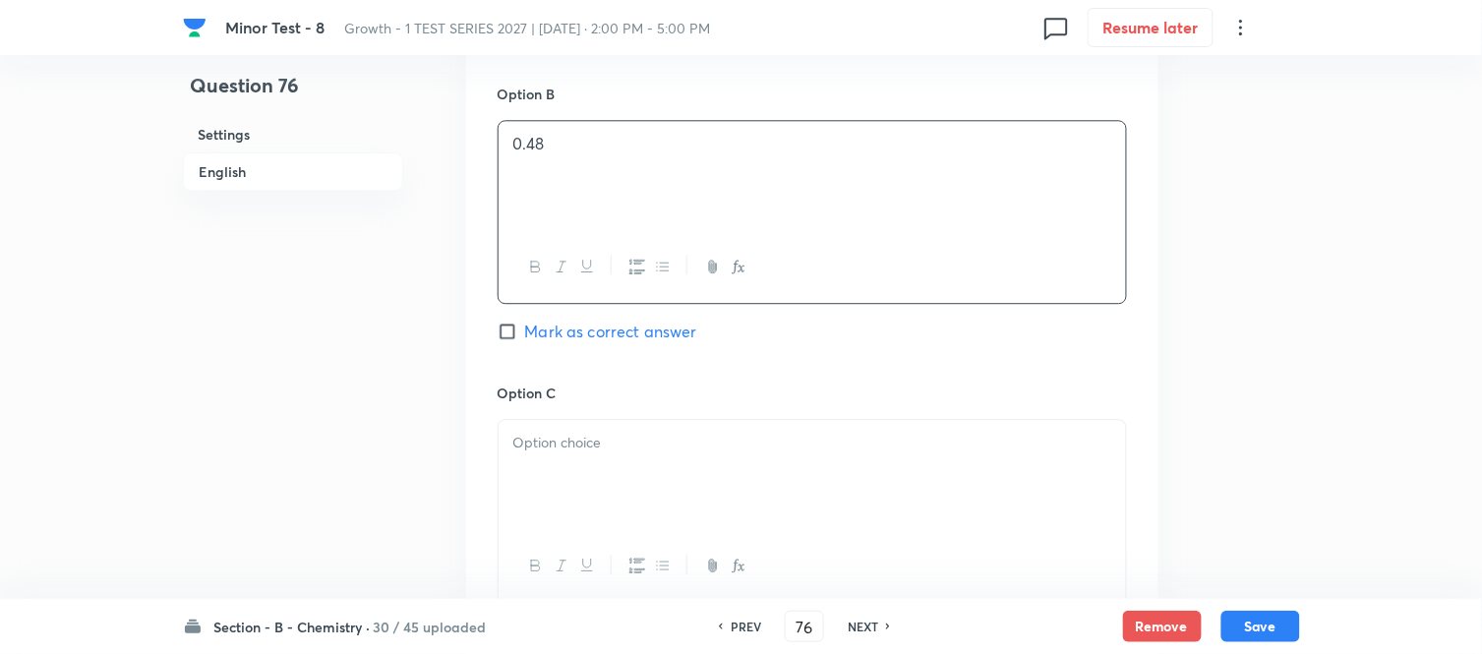
click at [661, 450] on p at bounding box center [812, 443] width 598 height 23
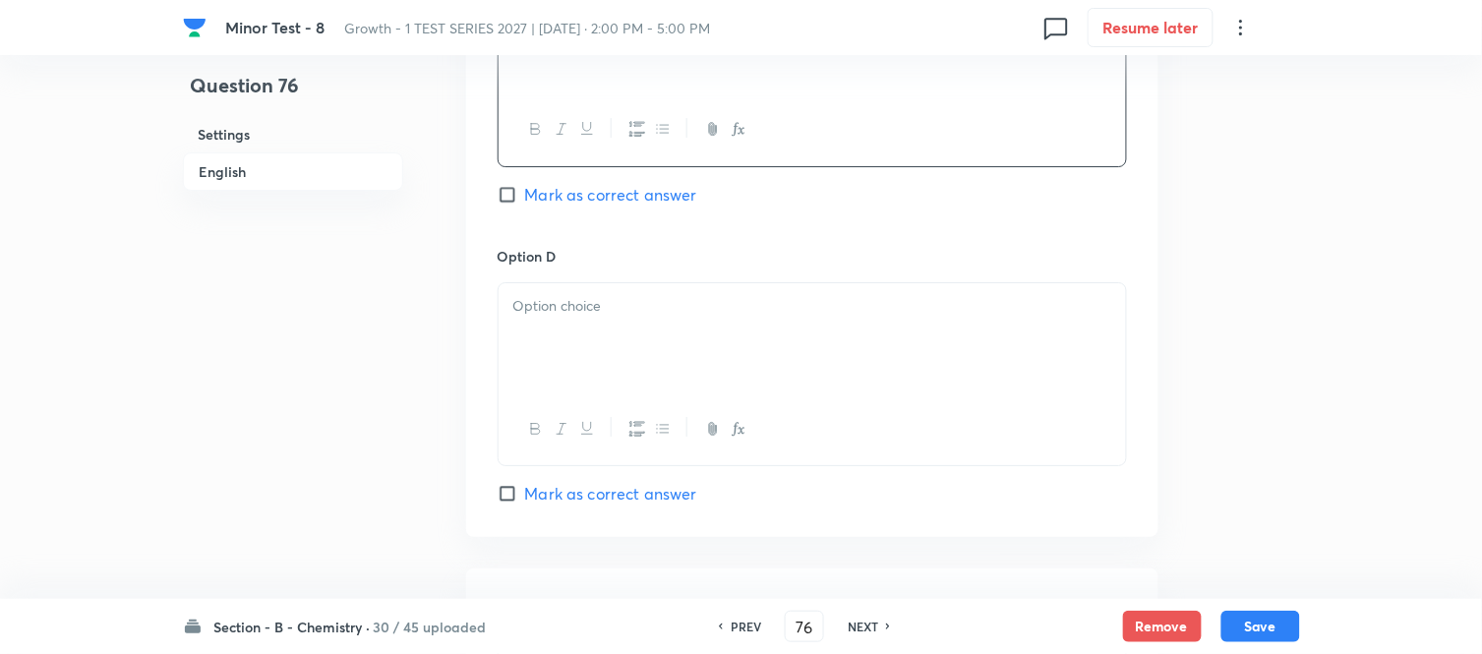
click at [631, 334] on div at bounding box center [811, 338] width 627 height 110
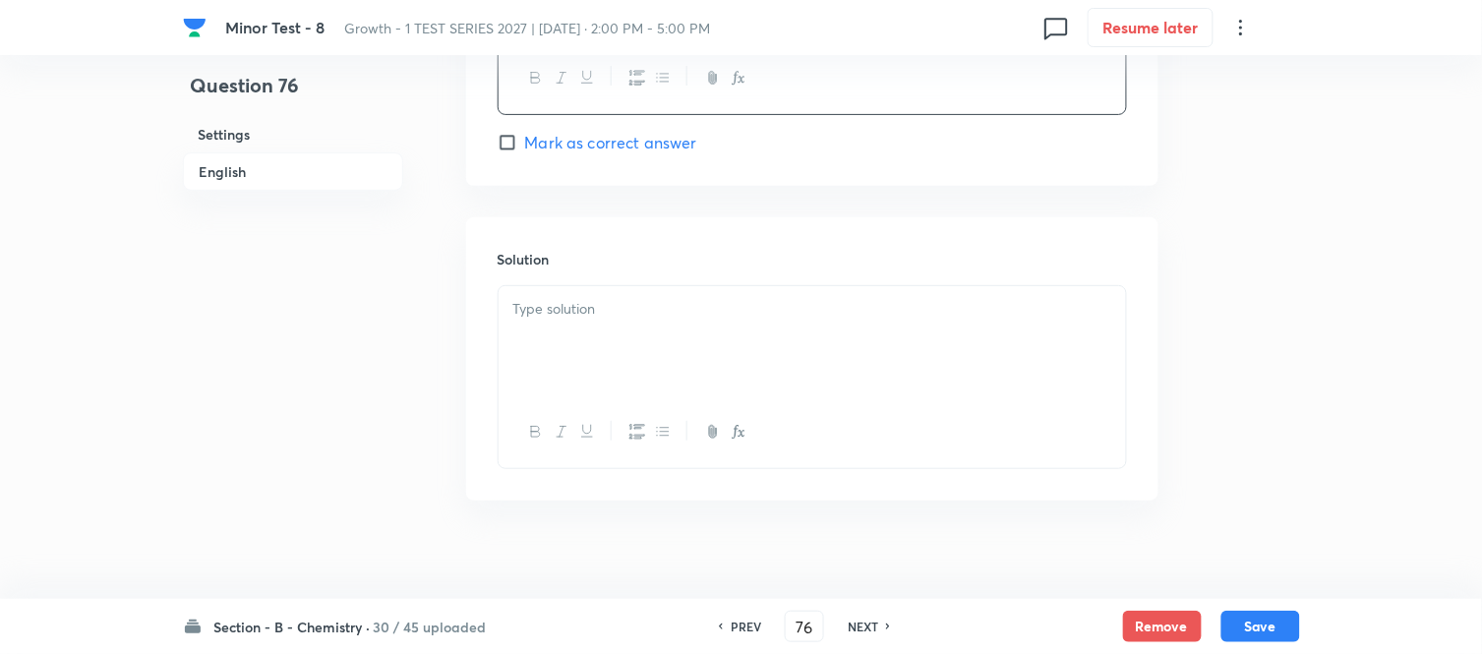
scroll to position [2012, 0]
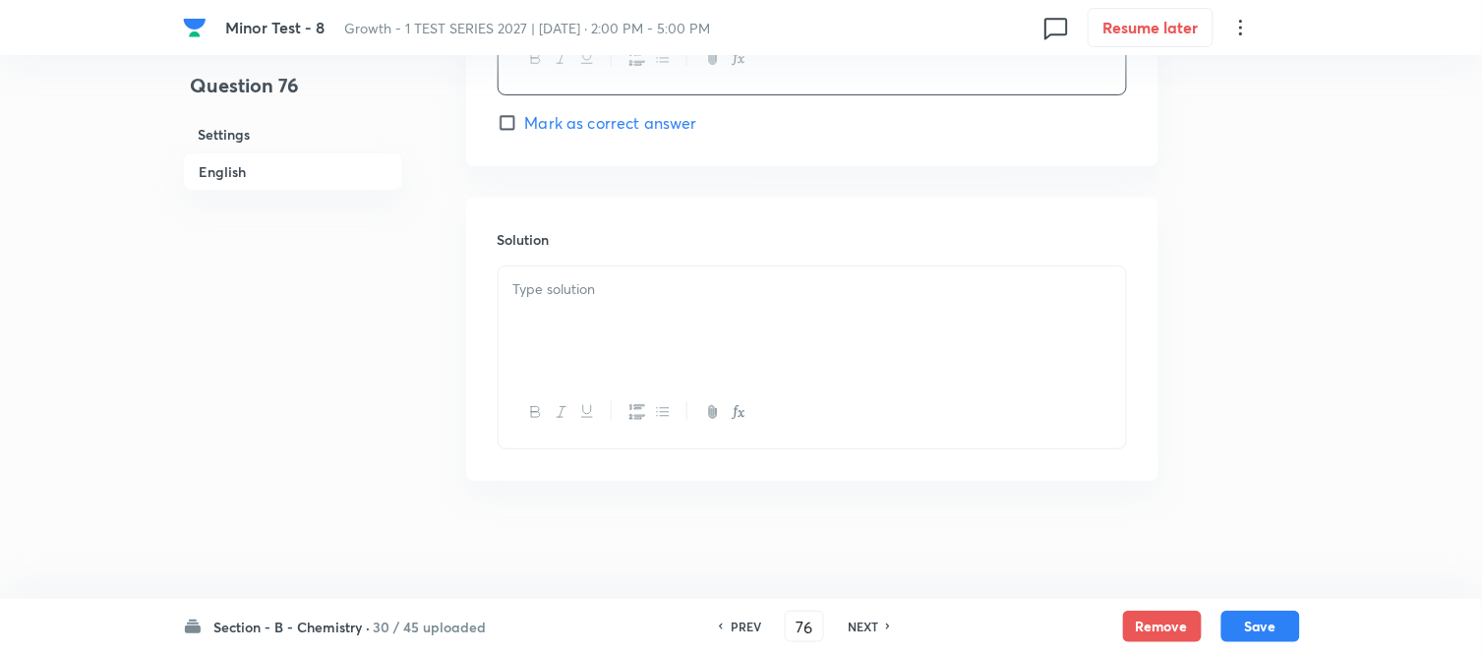
click at [631, 328] on div at bounding box center [811, 321] width 627 height 110
click at [236, 168] on h6 "English" at bounding box center [293, 171] width 220 height 38
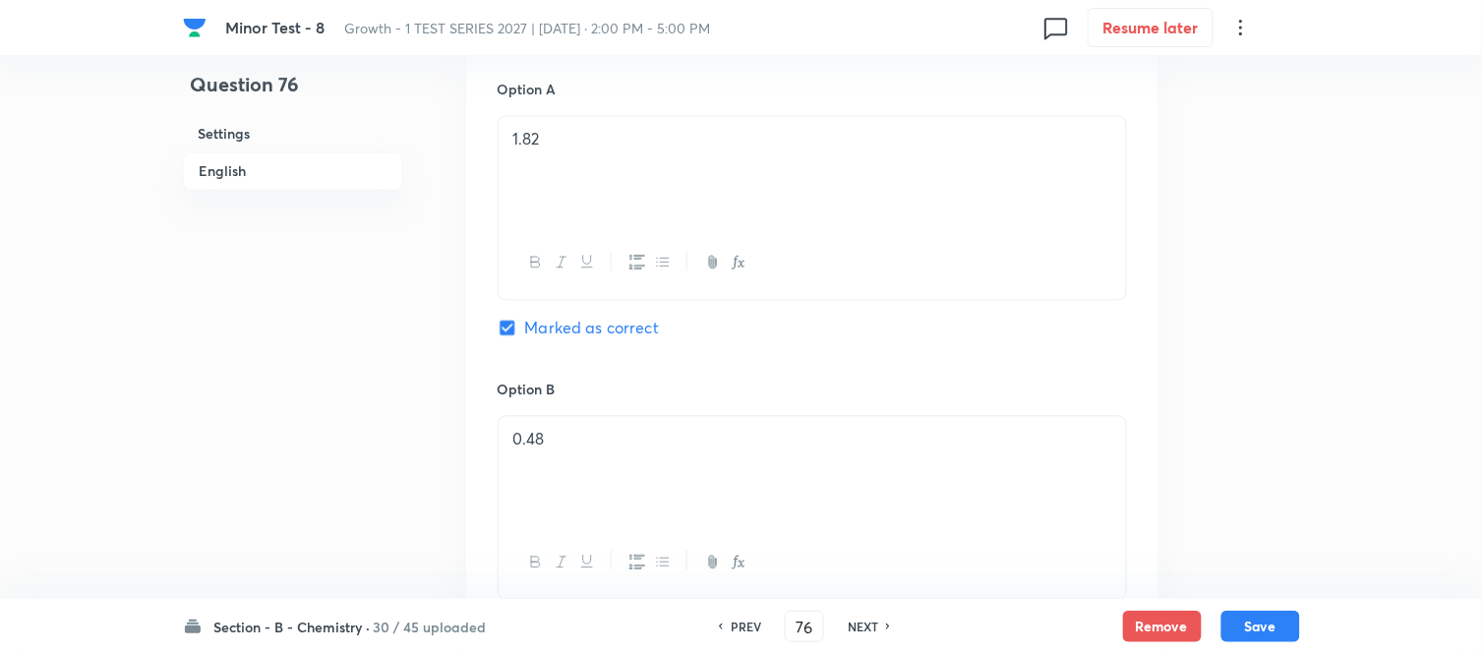
scroll to position [944, 0]
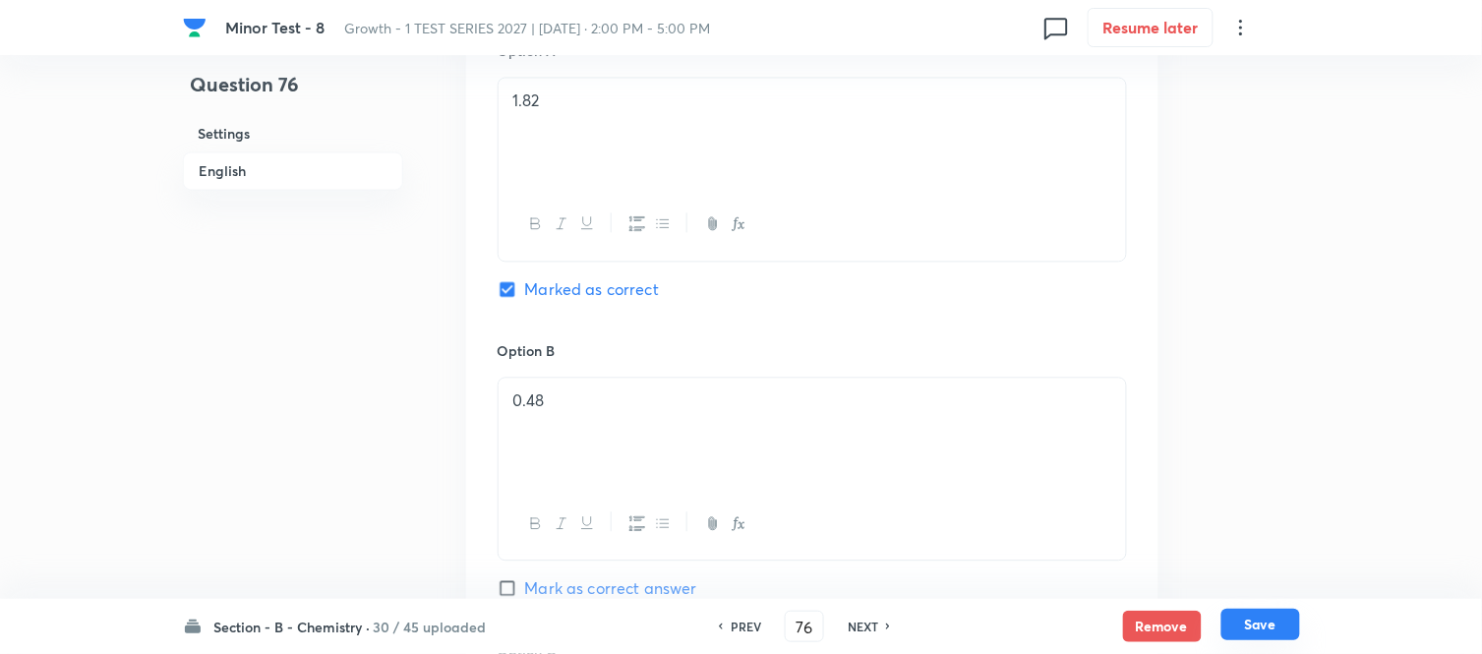
click at [1263, 625] on button "Save" at bounding box center [1260, 624] width 79 height 31
type input "77"
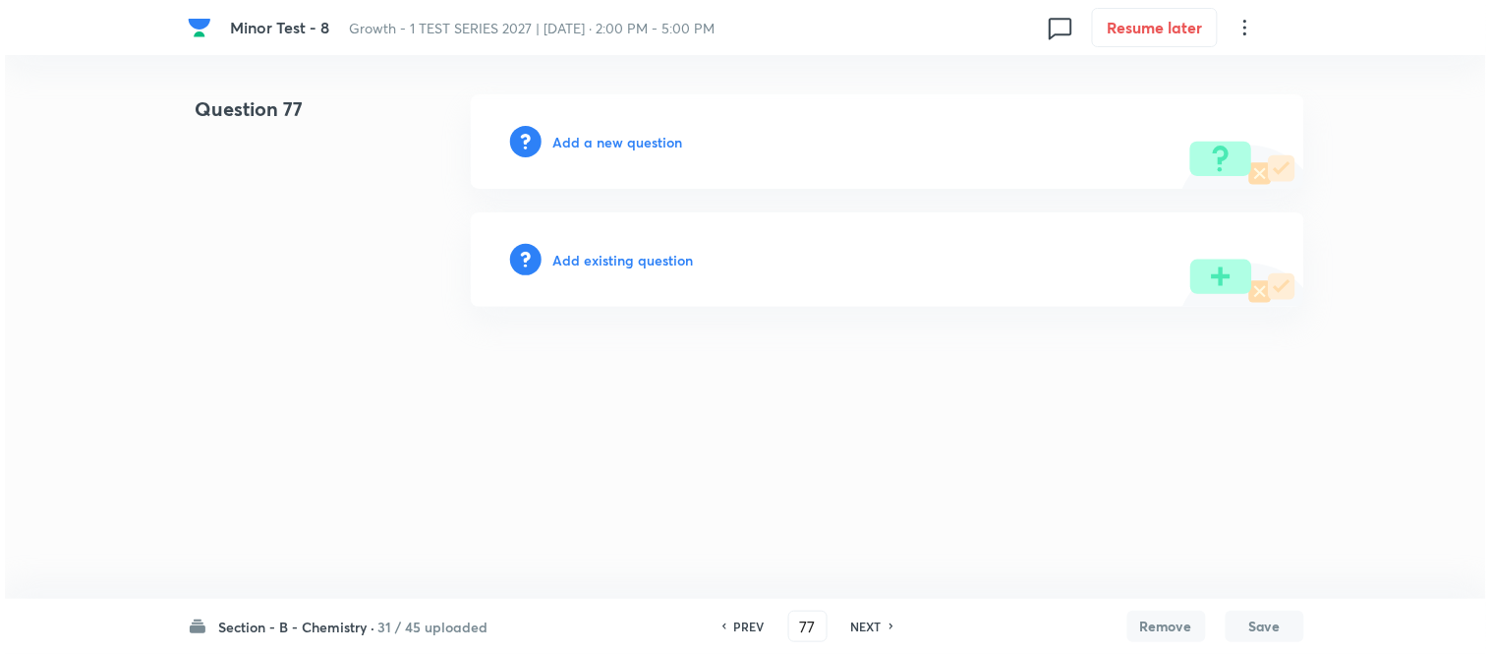
scroll to position [0, 0]
click at [596, 140] on h6 "Add a new question" at bounding box center [619, 142] width 130 height 21
click at [596, 140] on h6 "Choose a question type" at bounding box center [629, 142] width 151 height 21
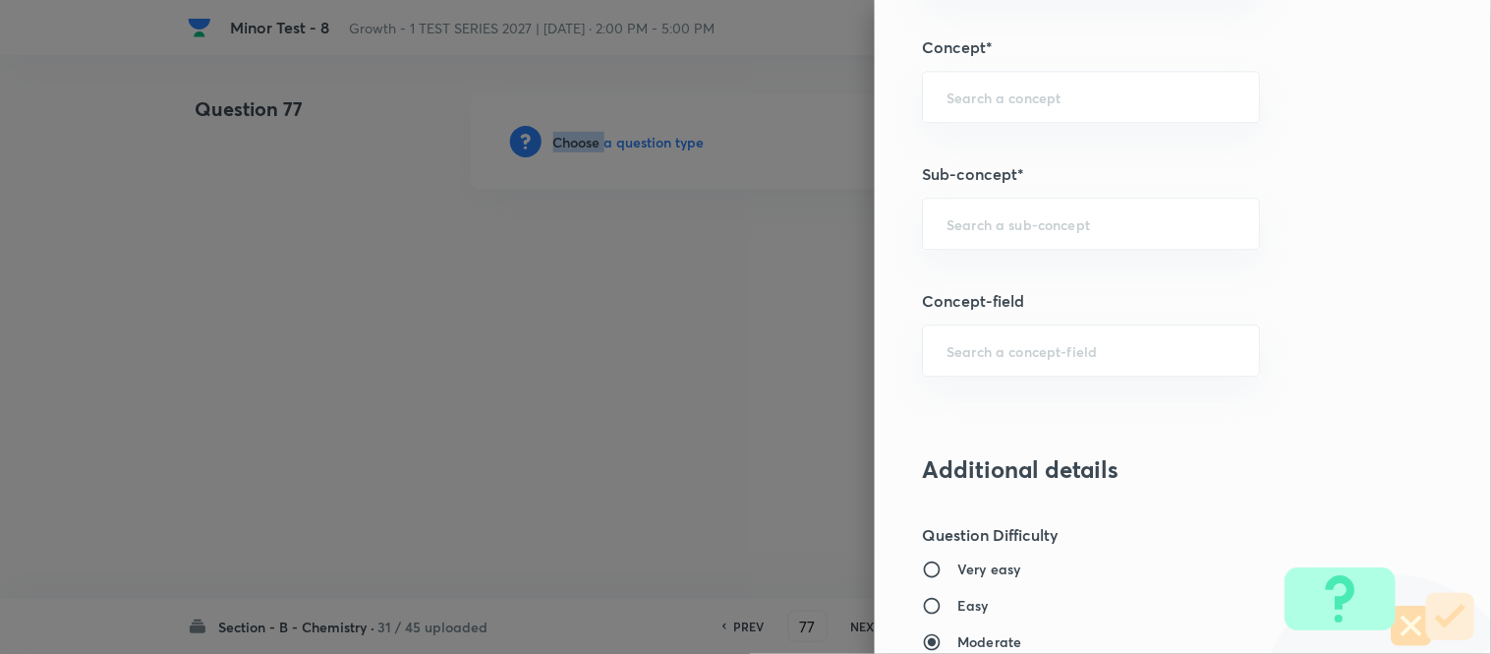
scroll to position [1269, 0]
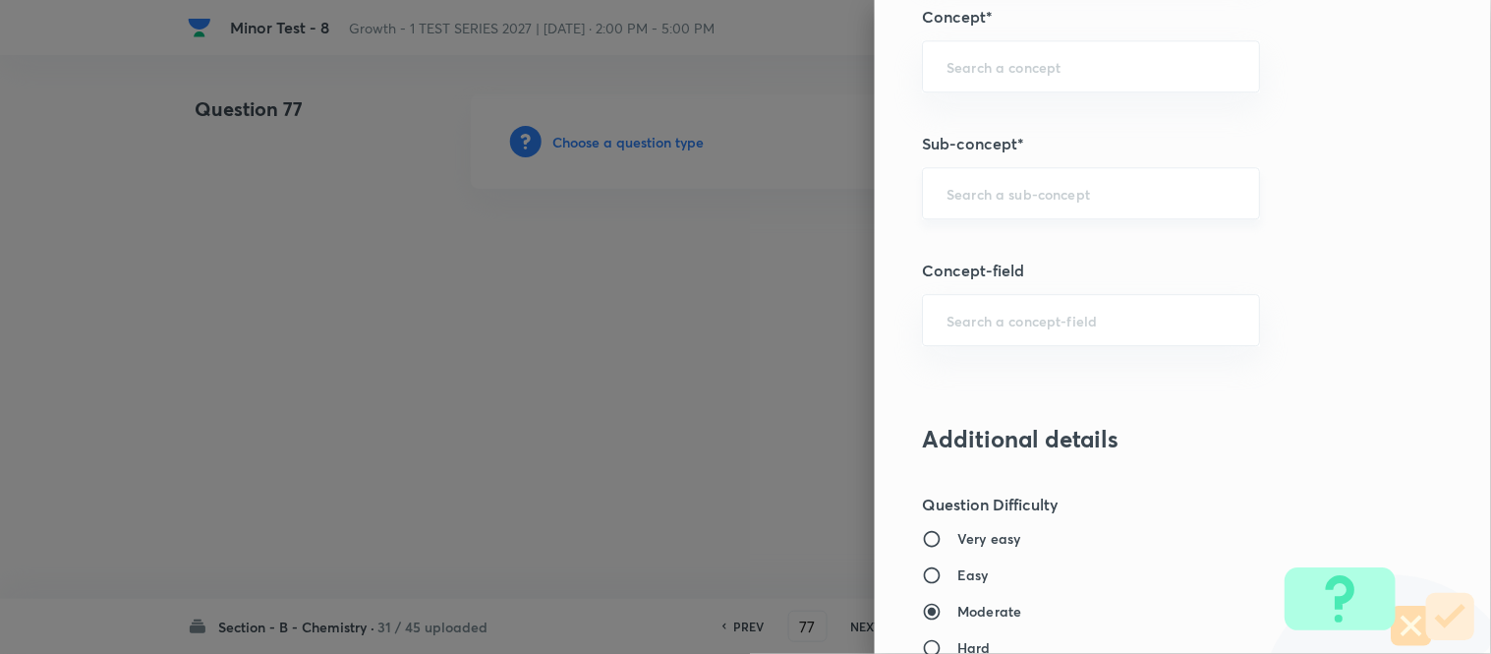
click at [1024, 191] on input "text" at bounding box center [1091, 193] width 289 height 19
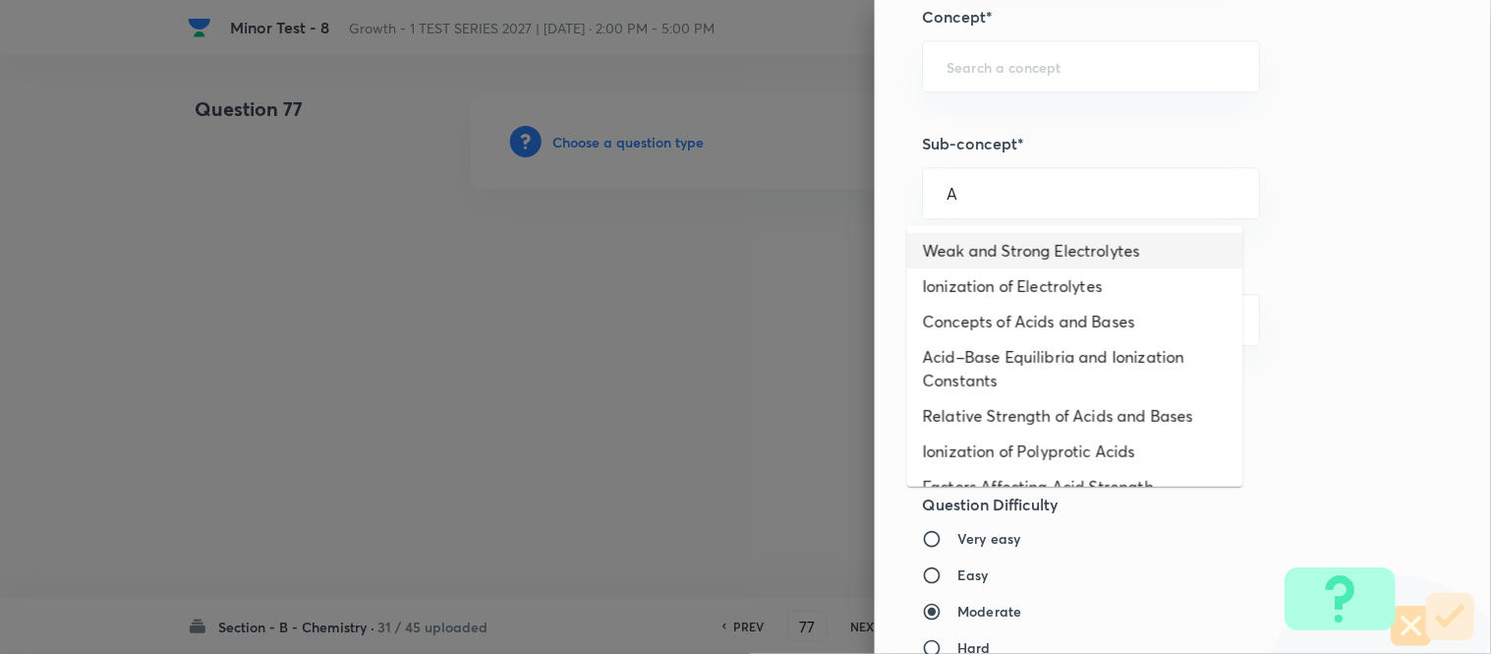
click at [998, 246] on li "Weak and Strong Electrolytes" at bounding box center [1075, 250] width 336 height 35
type input "Weak and Strong Electrolytes"
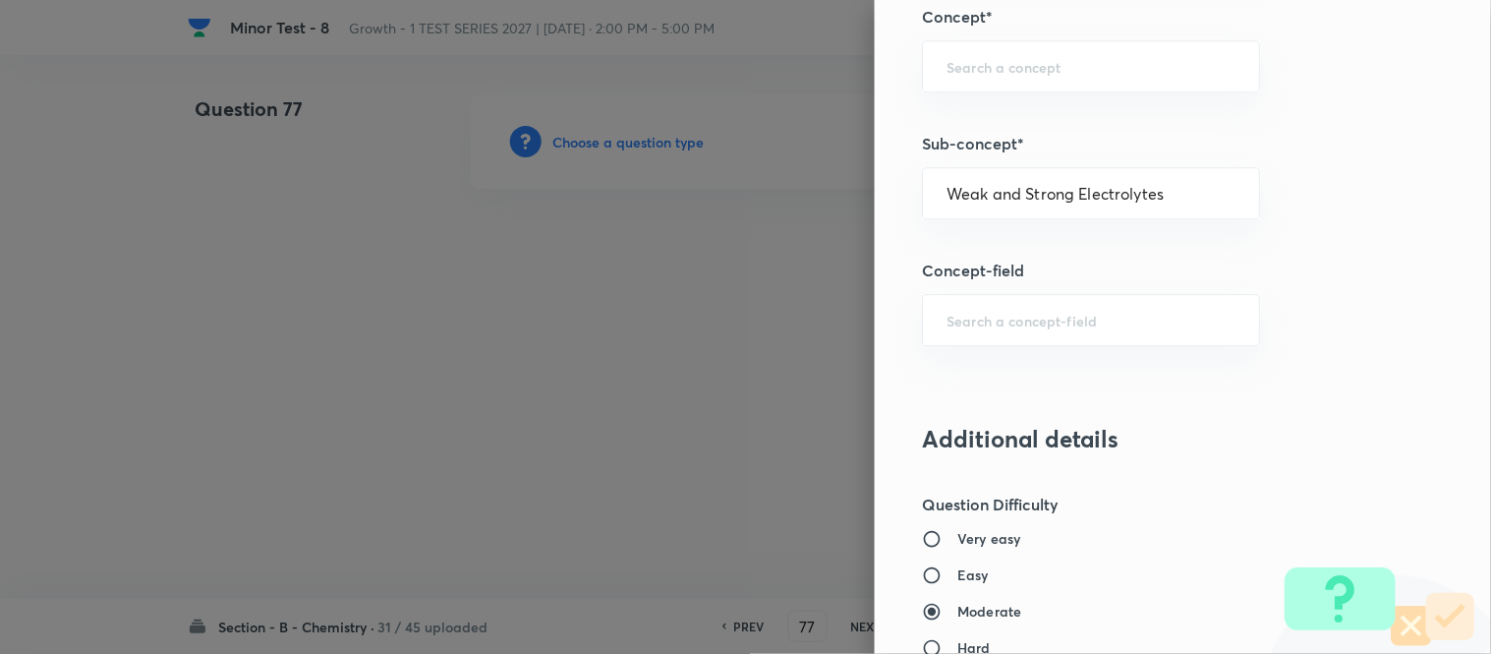
type input "Chemistry"
type input "Physical Chemistry"
type input "Ionic Equilibrium"
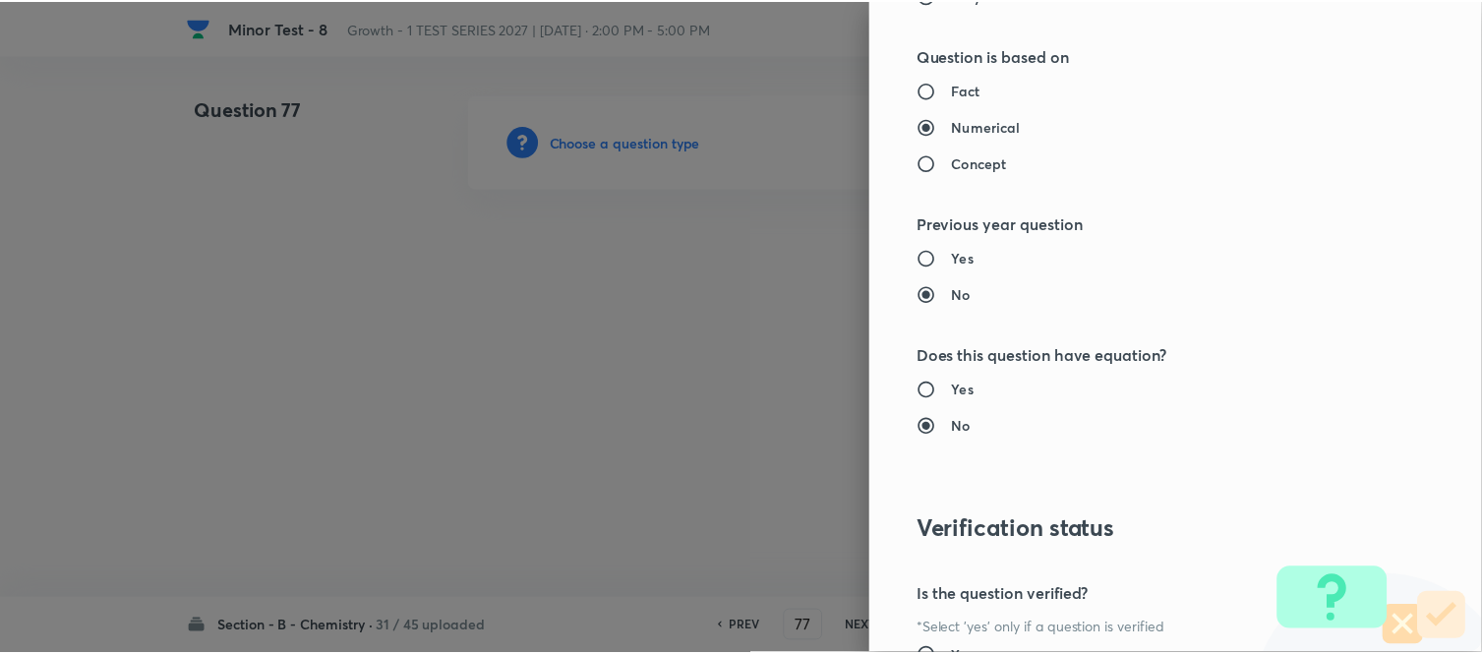
scroll to position [2158, 0]
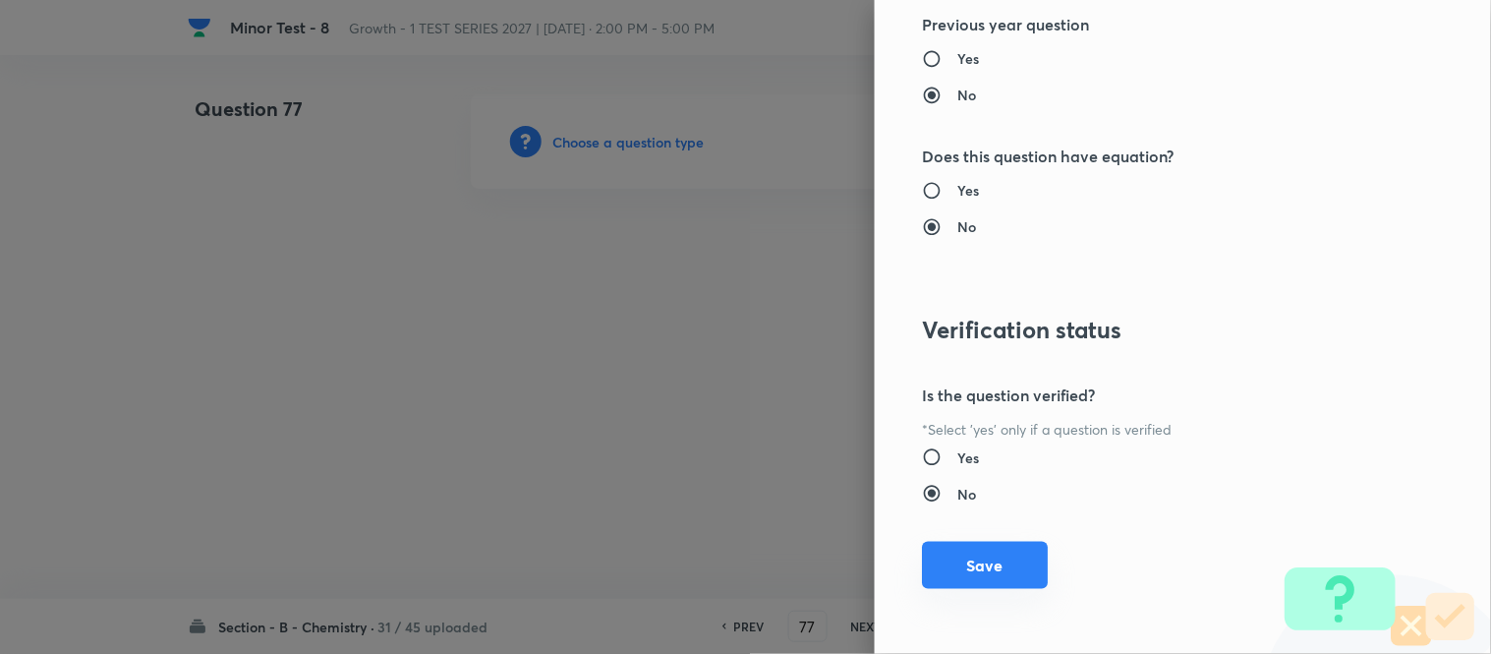
click at [935, 557] on button "Save" at bounding box center [985, 565] width 126 height 47
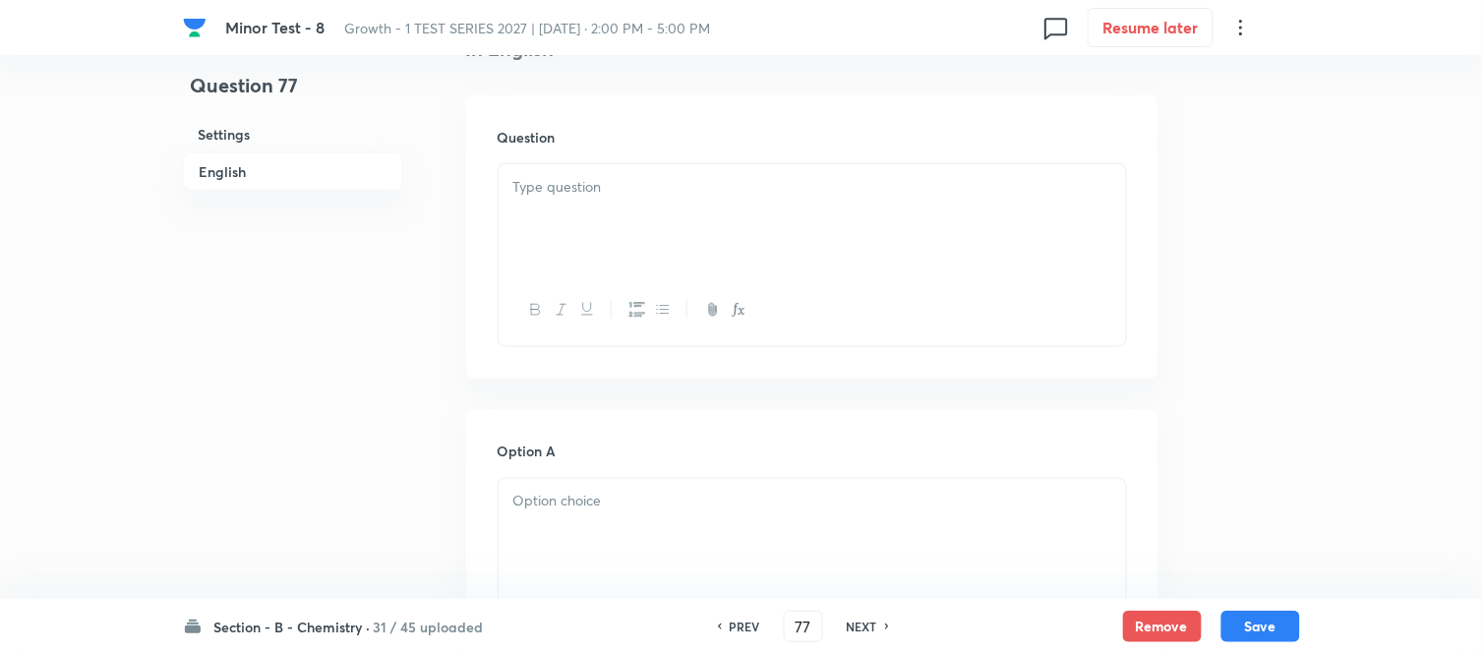
scroll to position [546, 0]
click at [811, 231] on div at bounding box center [811, 217] width 627 height 110
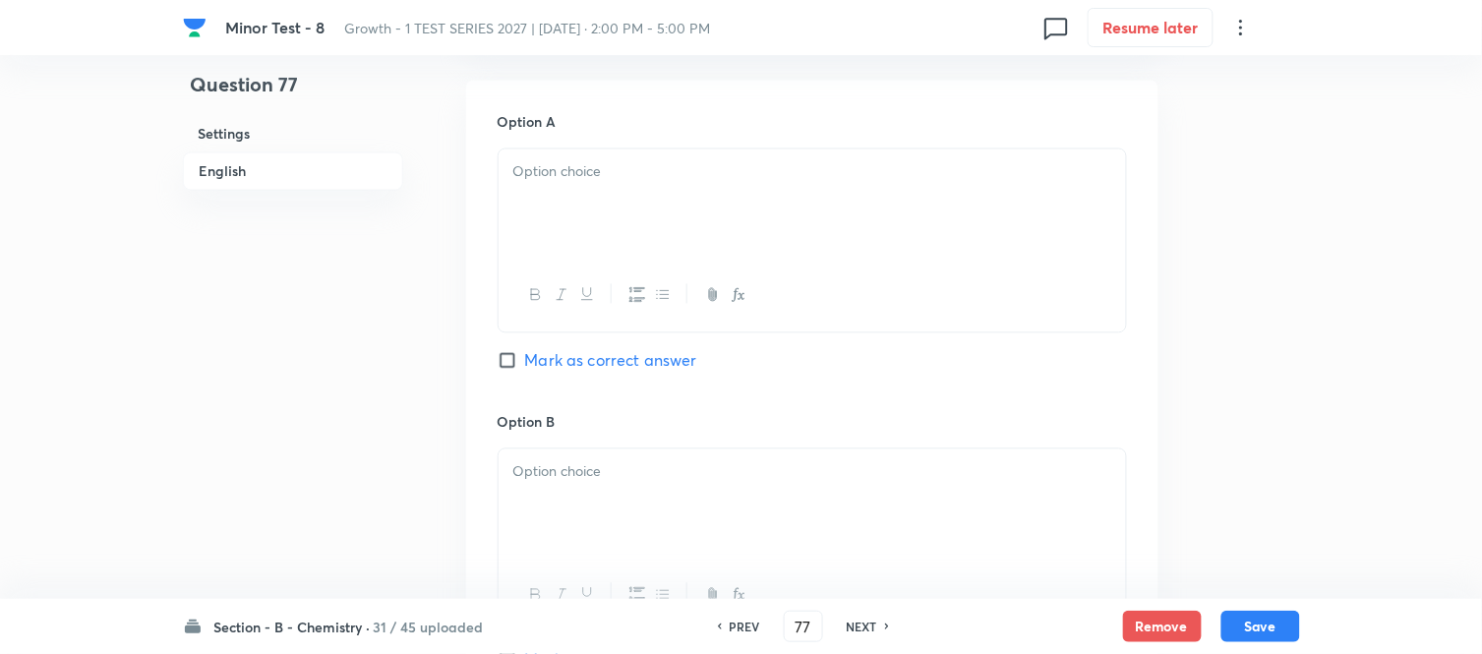
click at [671, 207] on div at bounding box center [811, 204] width 627 height 110
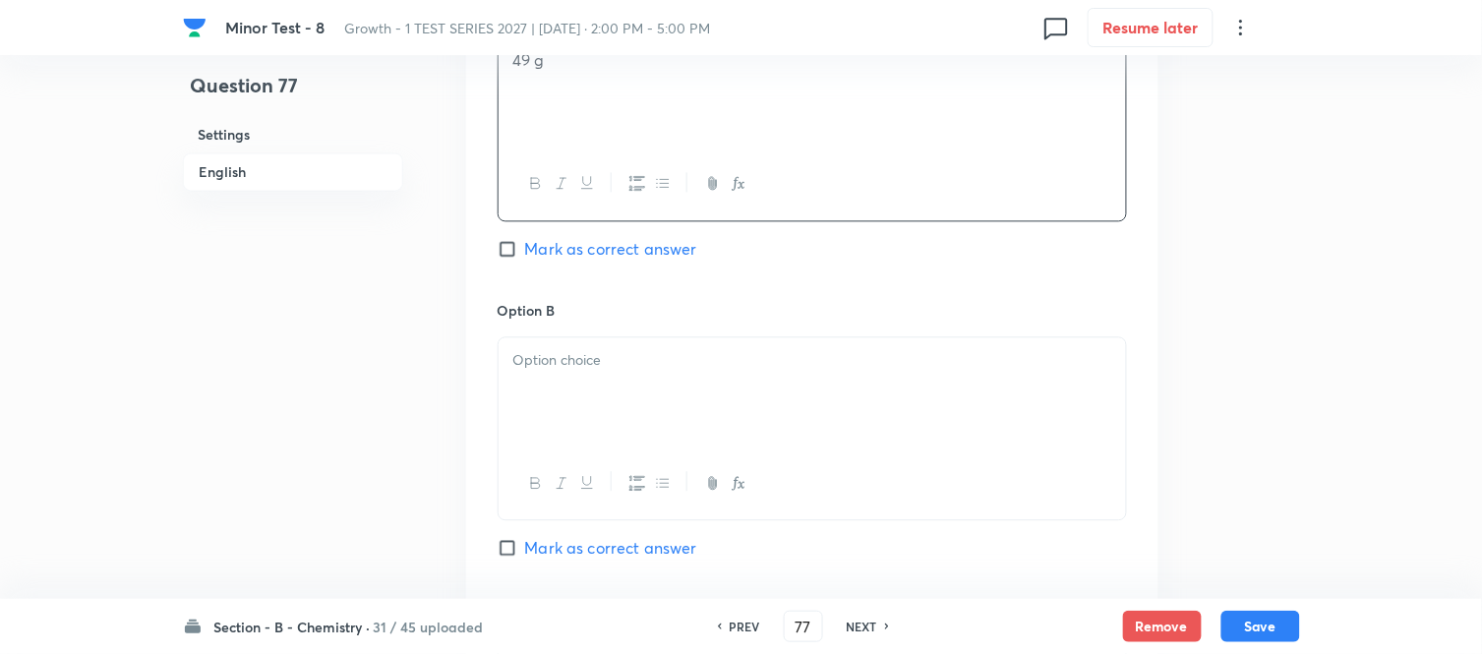
scroll to position [1092, 0]
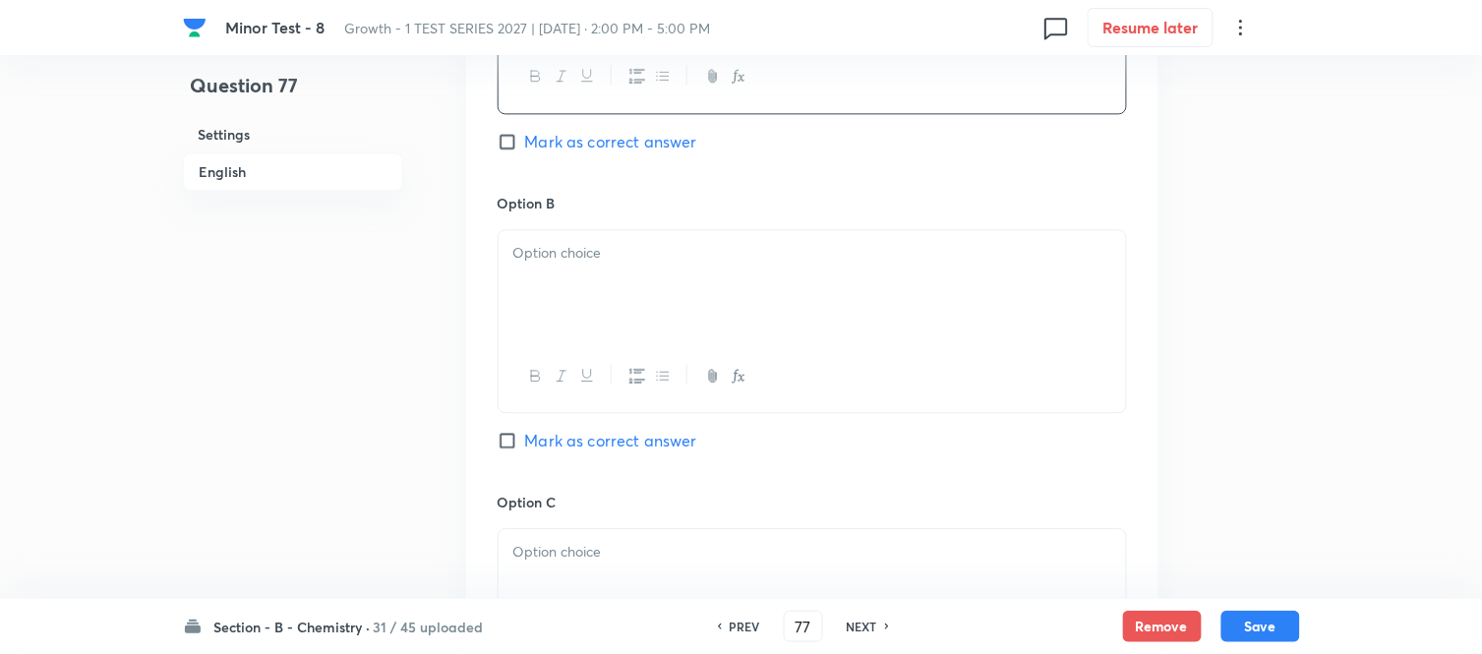
click at [681, 267] on div at bounding box center [811, 285] width 627 height 110
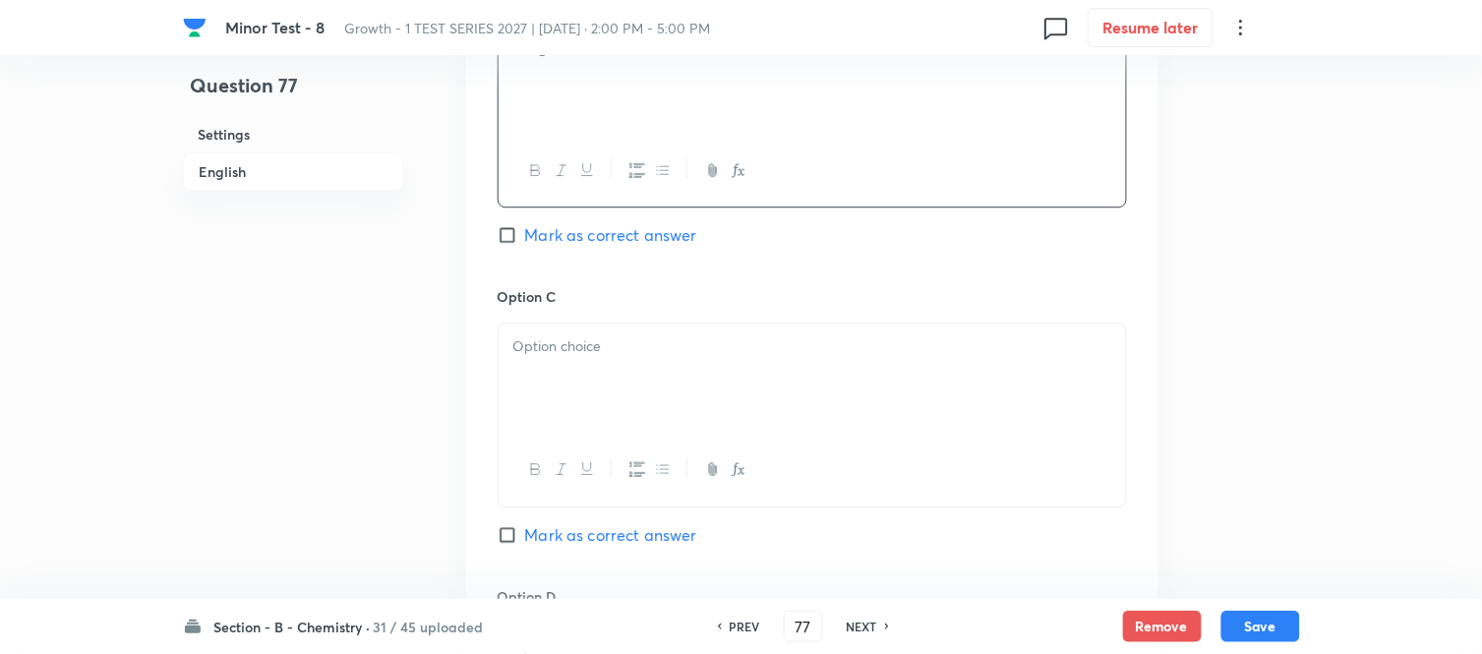
scroll to position [1311, 0]
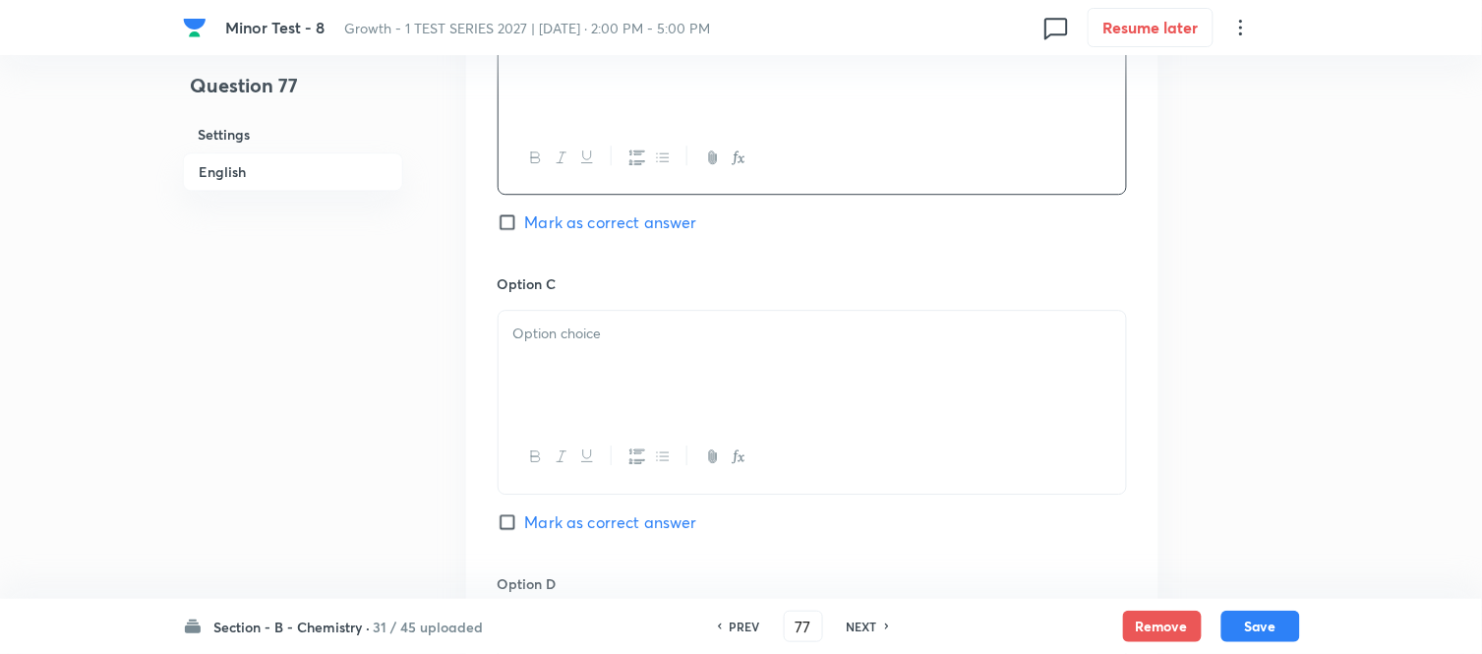
click at [635, 331] on p at bounding box center [812, 333] width 598 height 23
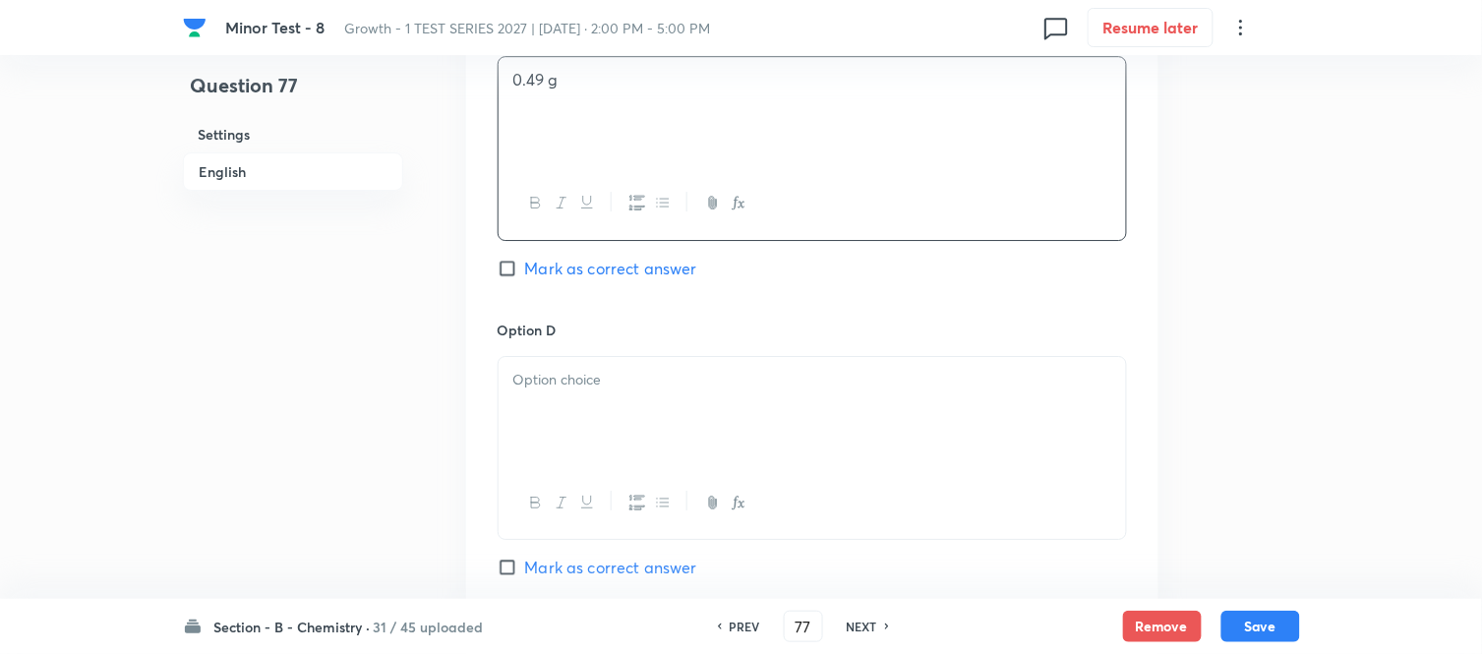
scroll to position [1638, 0]
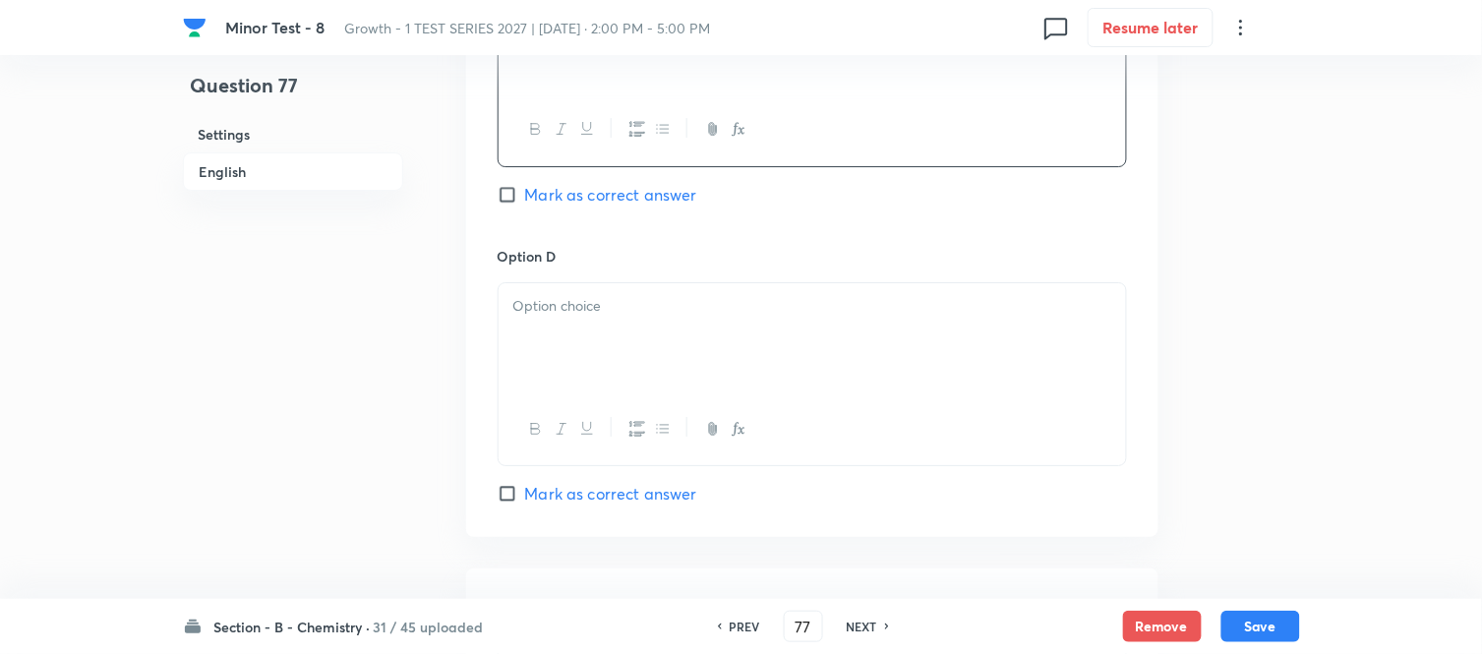
click at [649, 322] on div at bounding box center [811, 338] width 627 height 110
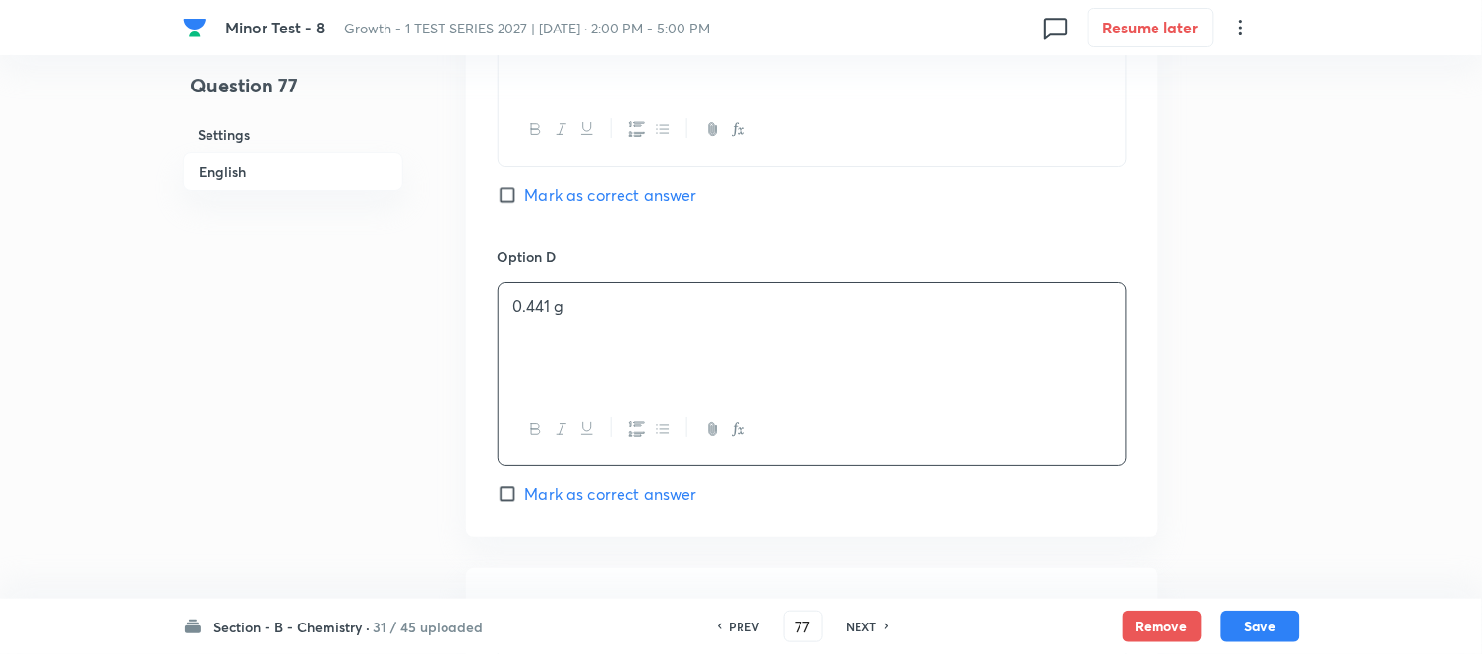
click at [515, 496] on input "Mark as correct answer" at bounding box center [511, 494] width 28 height 20
checkbox input "true"
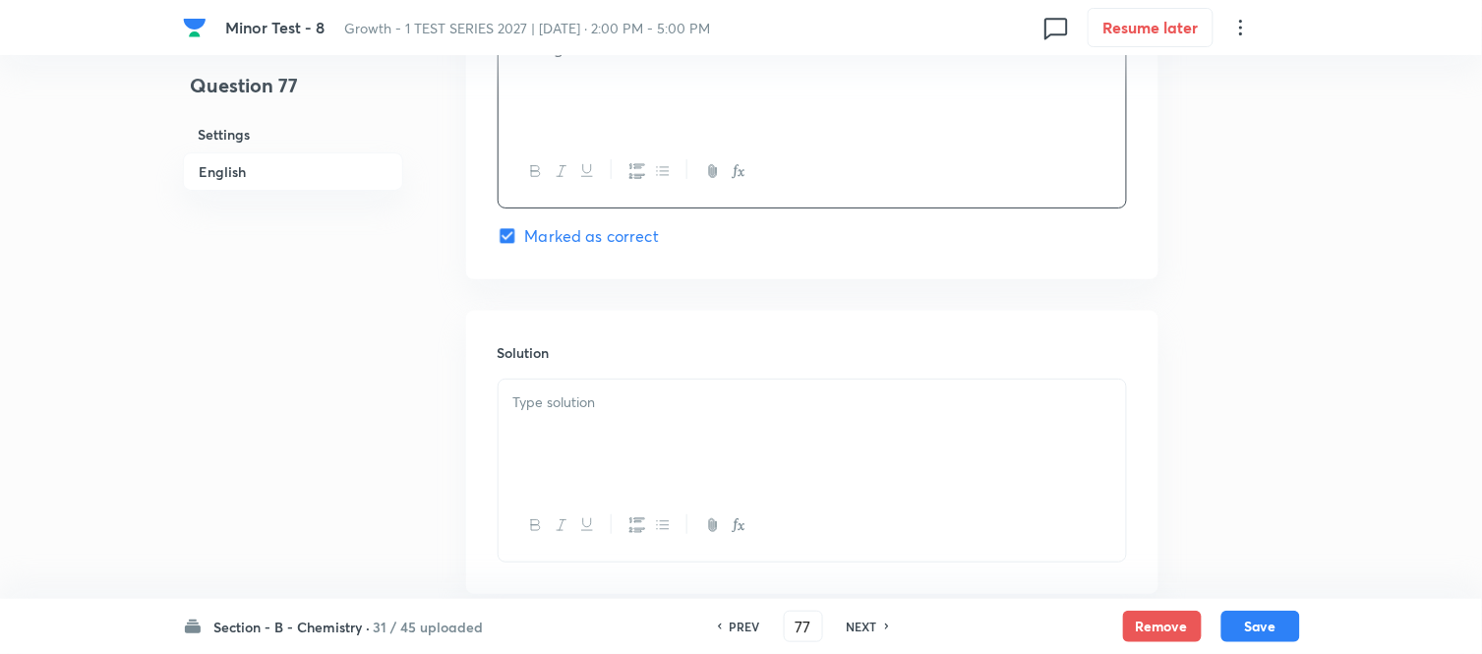
scroll to position [1966, 0]
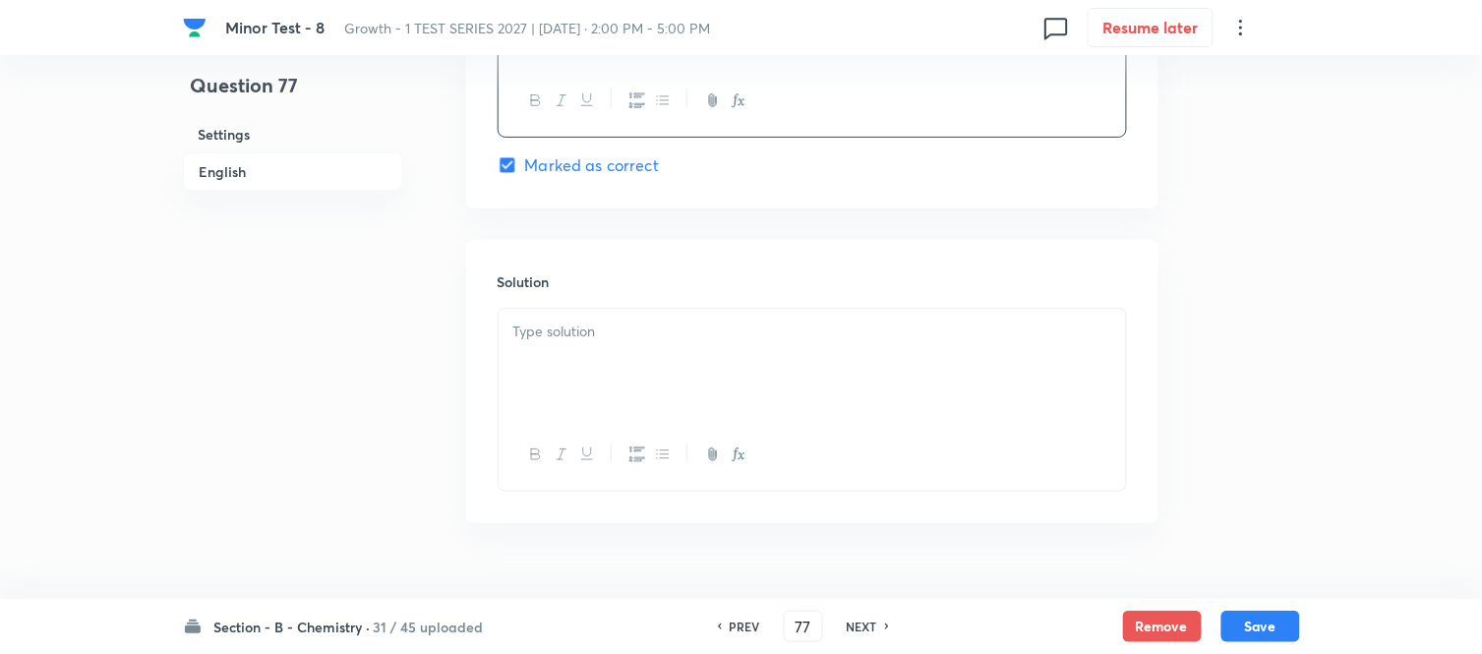
click at [673, 356] on div at bounding box center [811, 364] width 627 height 110
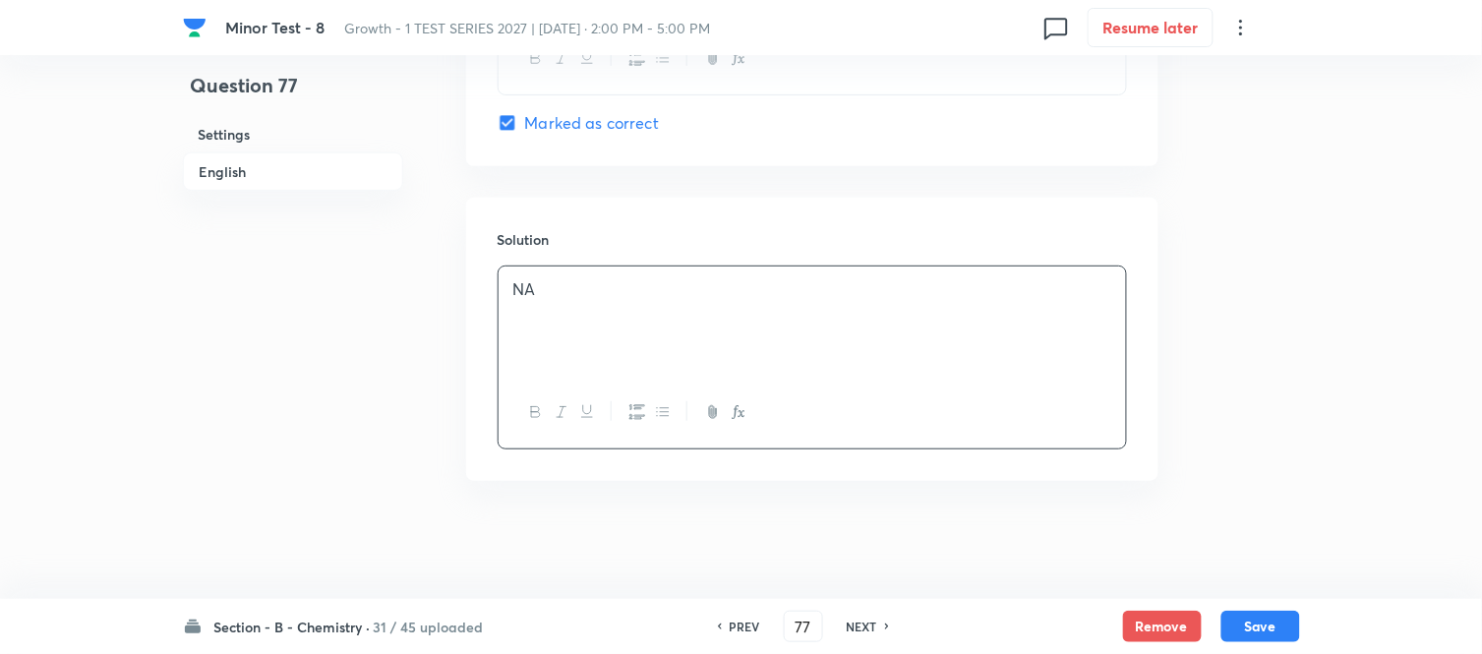
scroll to position [2012, 0]
click at [1254, 620] on button "Save" at bounding box center [1260, 624] width 79 height 31
type input "78"
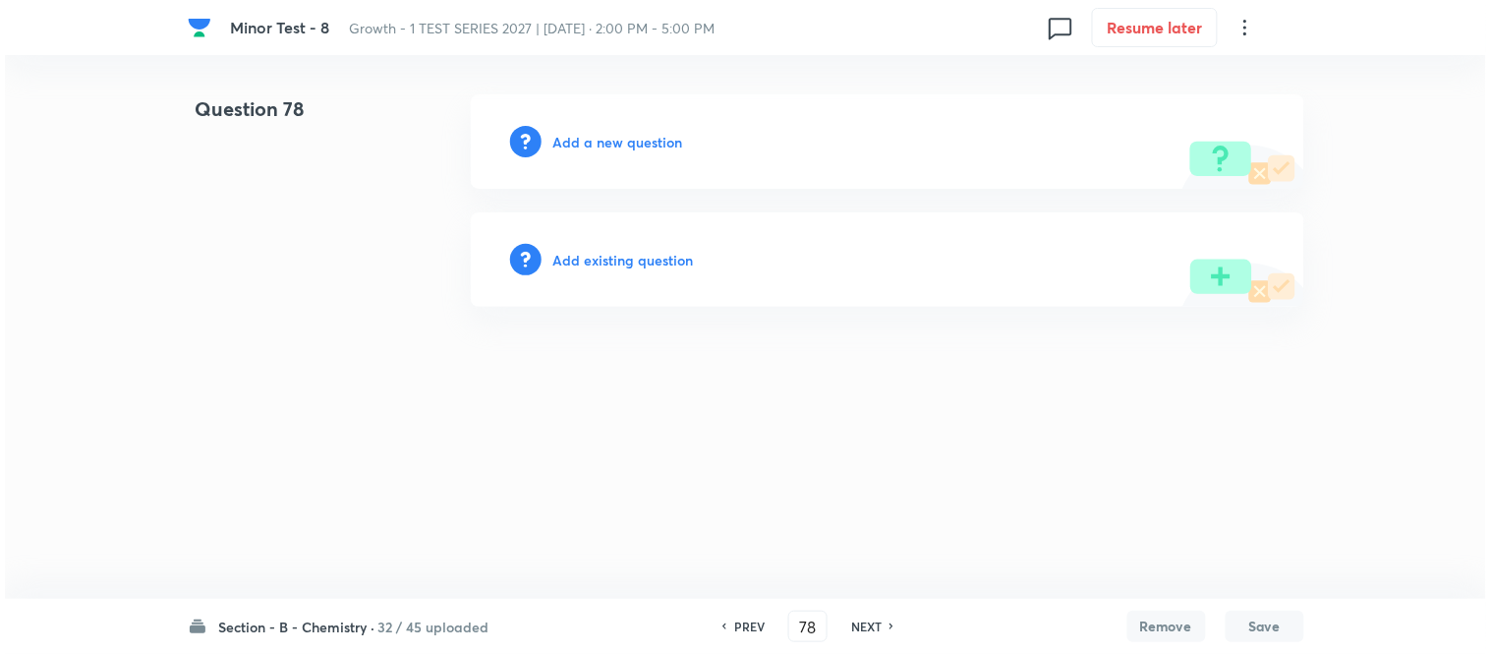
scroll to position [0, 0]
click at [593, 138] on h6 "Add a new question" at bounding box center [619, 142] width 130 height 21
click at [593, 138] on h6 "Choose a question type" at bounding box center [629, 142] width 151 height 21
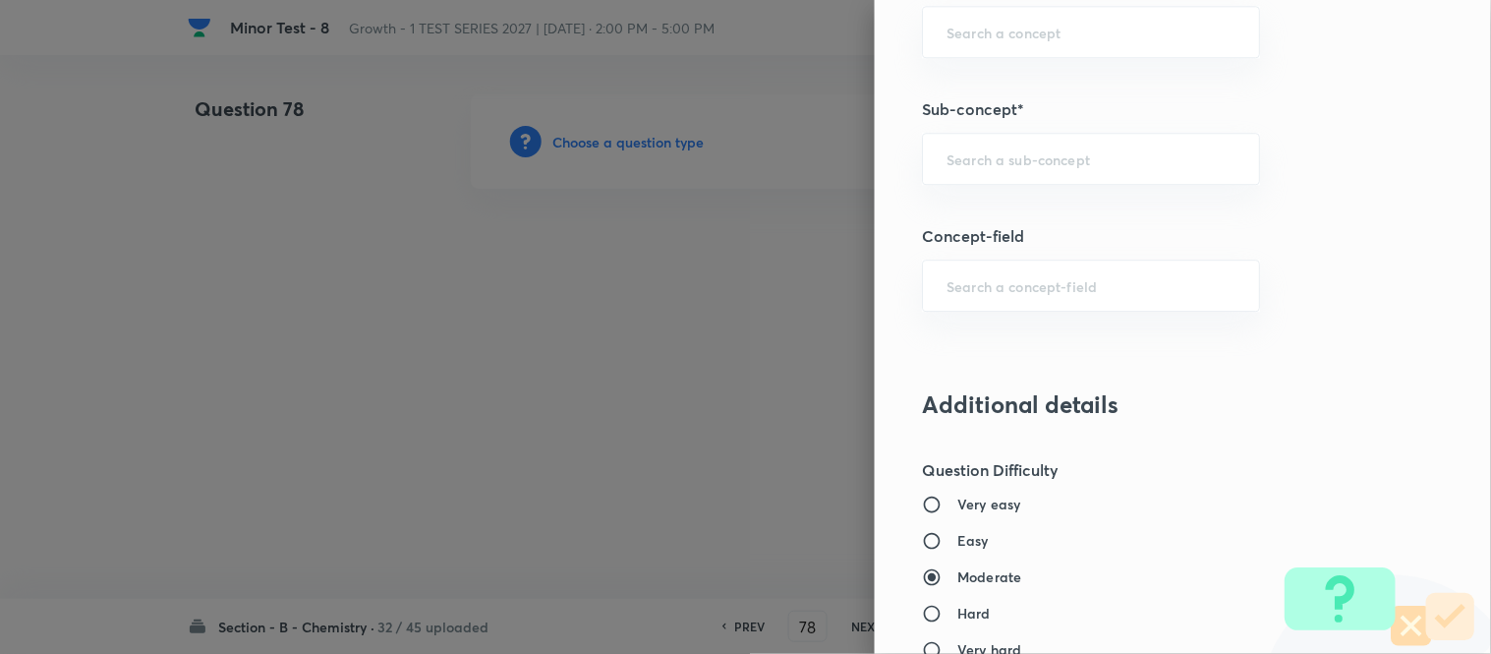
scroll to position [1309, 0]
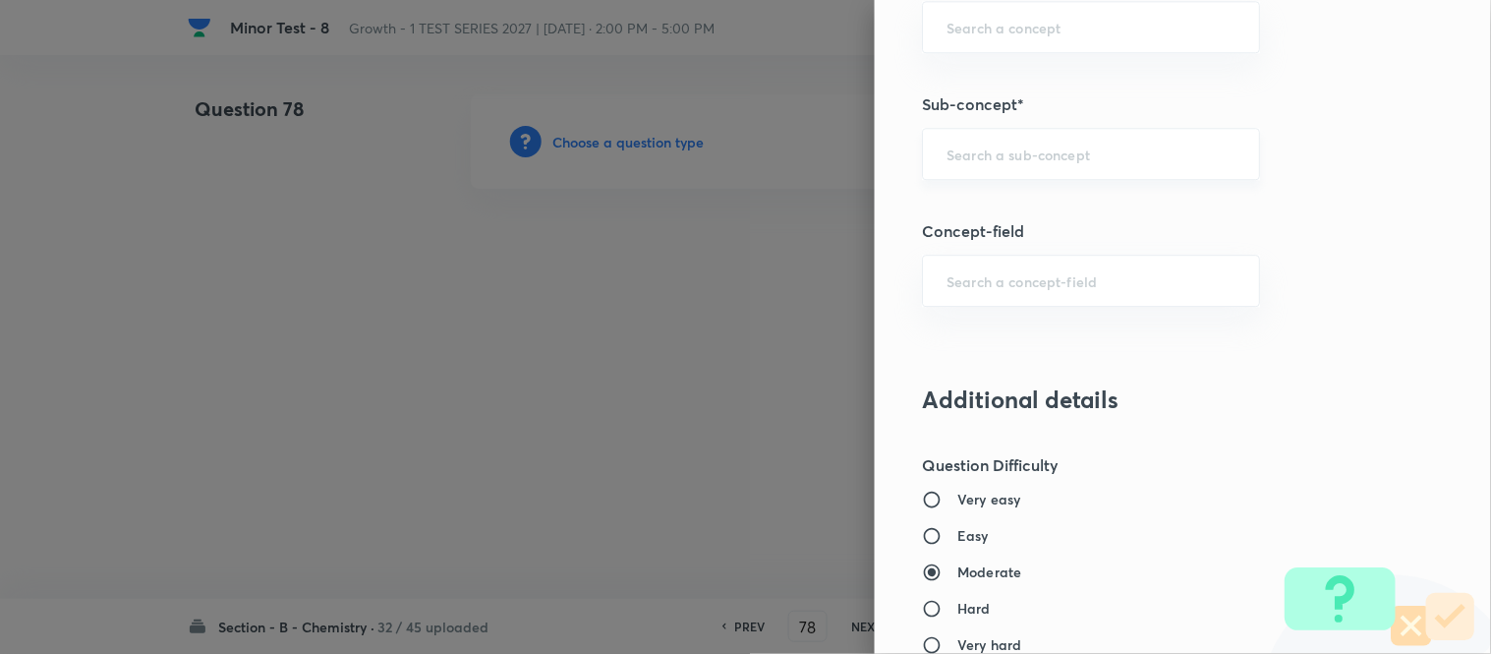
click at [1005, 149] on input "text" at bounding box center [1091, 154] width 289 height 19
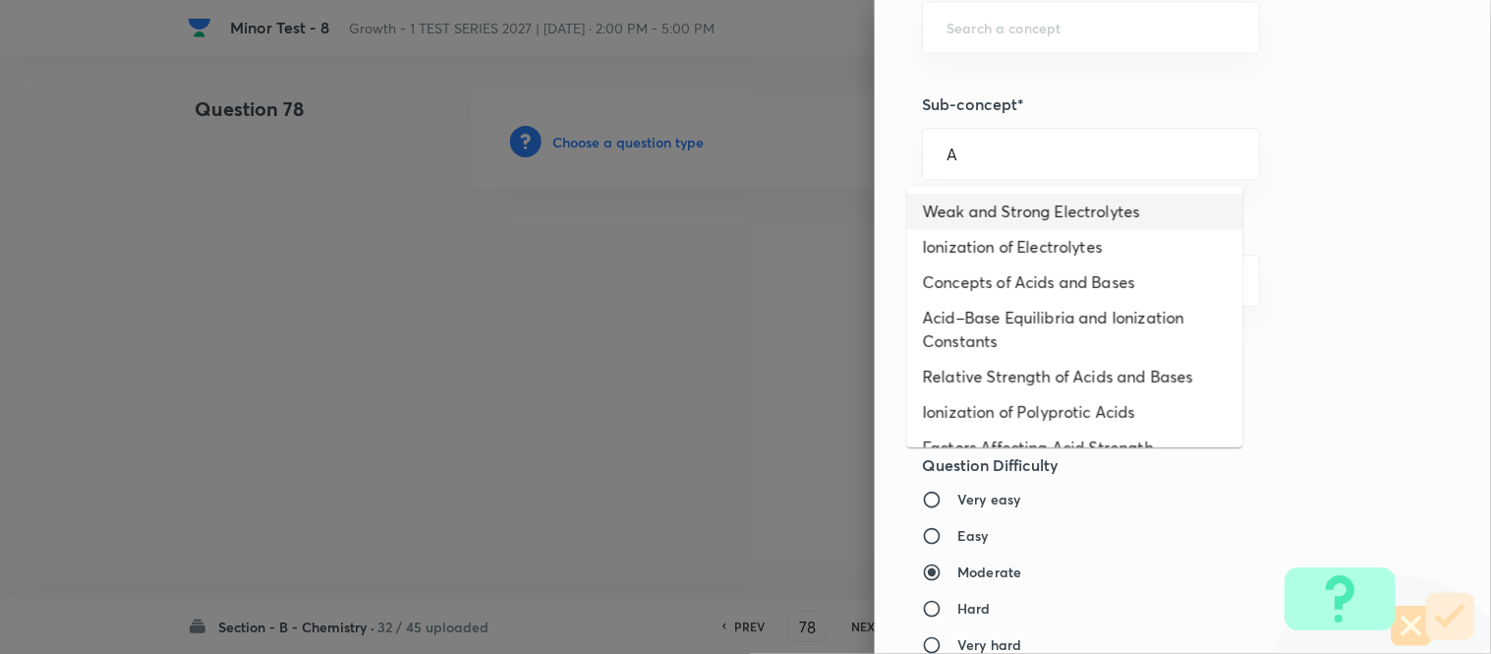
click at [988, 213] on li "Weak and Strong Electrolytes" at bounding box center [1075, 211] width 336 height 35
type input "Weak and Strong Electrolytes"
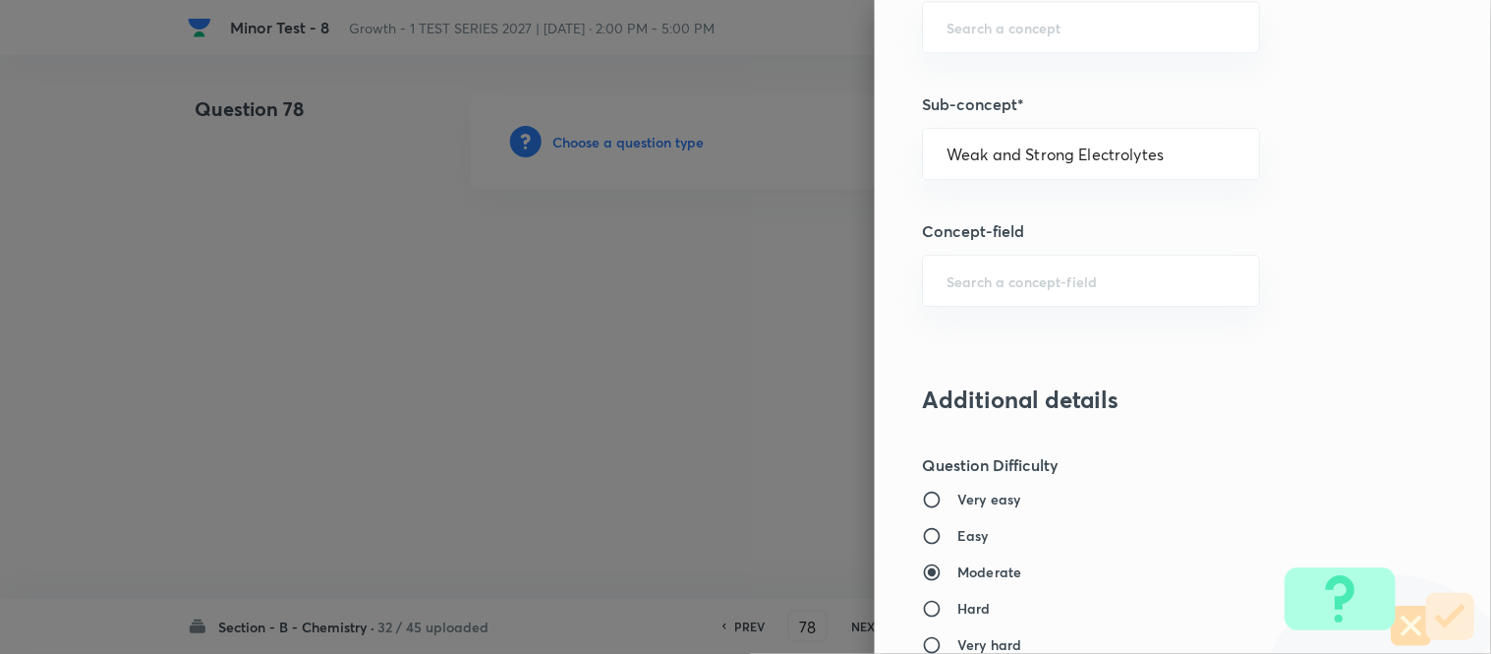
type input "Chemistry"
type input "Physical Chemistry"
type input "Ionic Equilibrium"
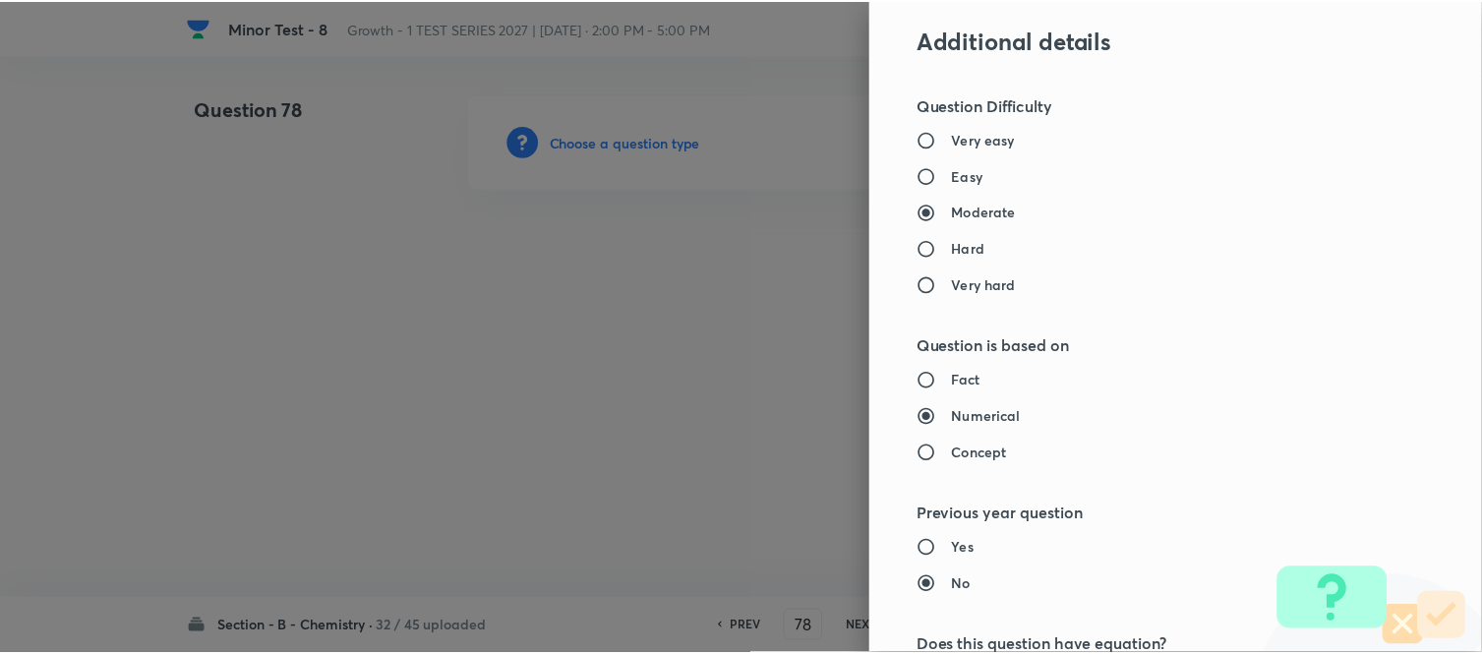
scroll to position [2158, 0]
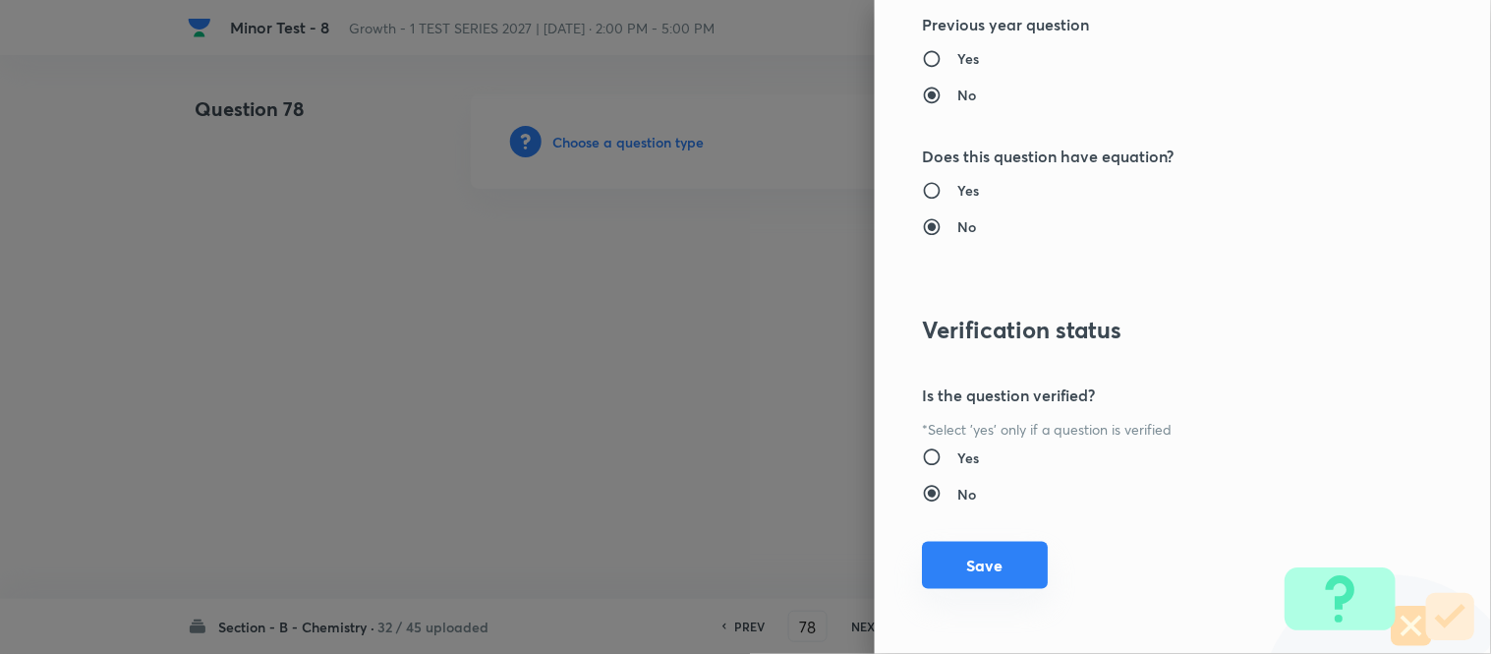
click at [967, 565] on button "Save" at bounding box center [985, 565] width 126 height 47
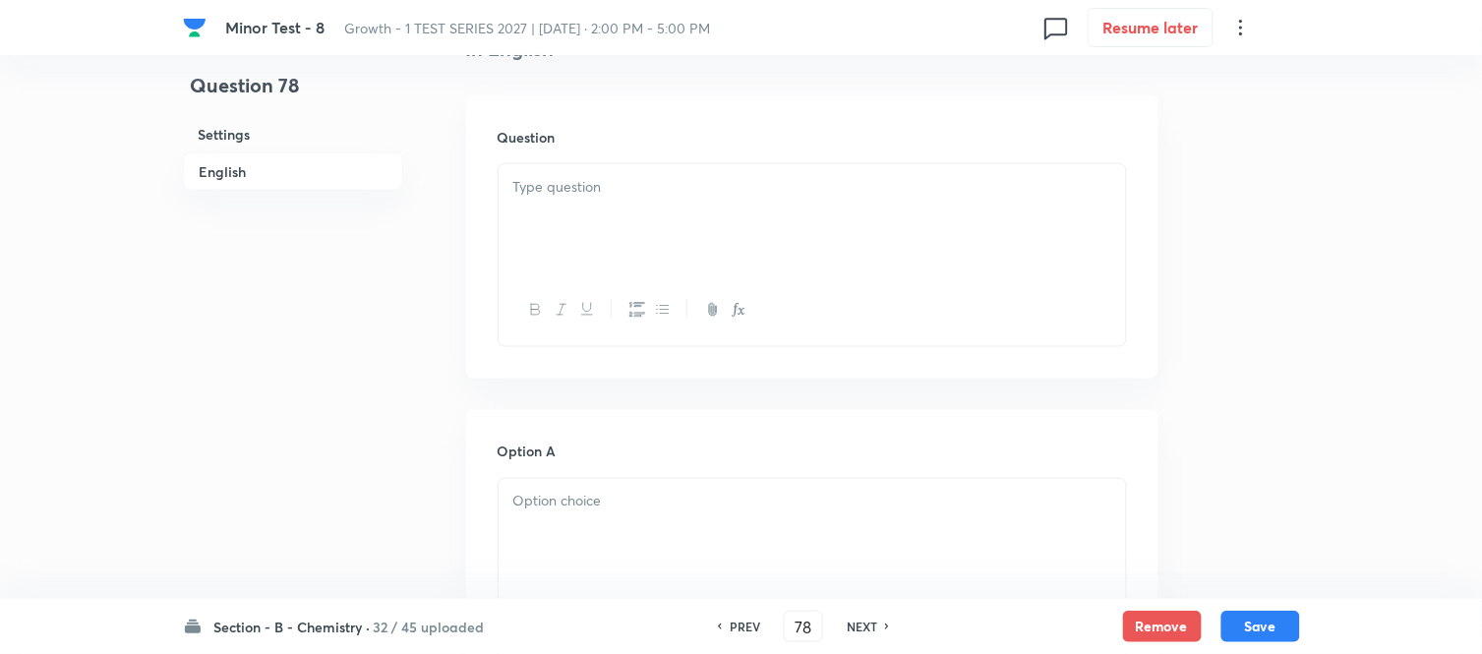
scroll to position [546, 0]
click at [688, 190] on p at bounding box center [812, 185] width 598 height 23
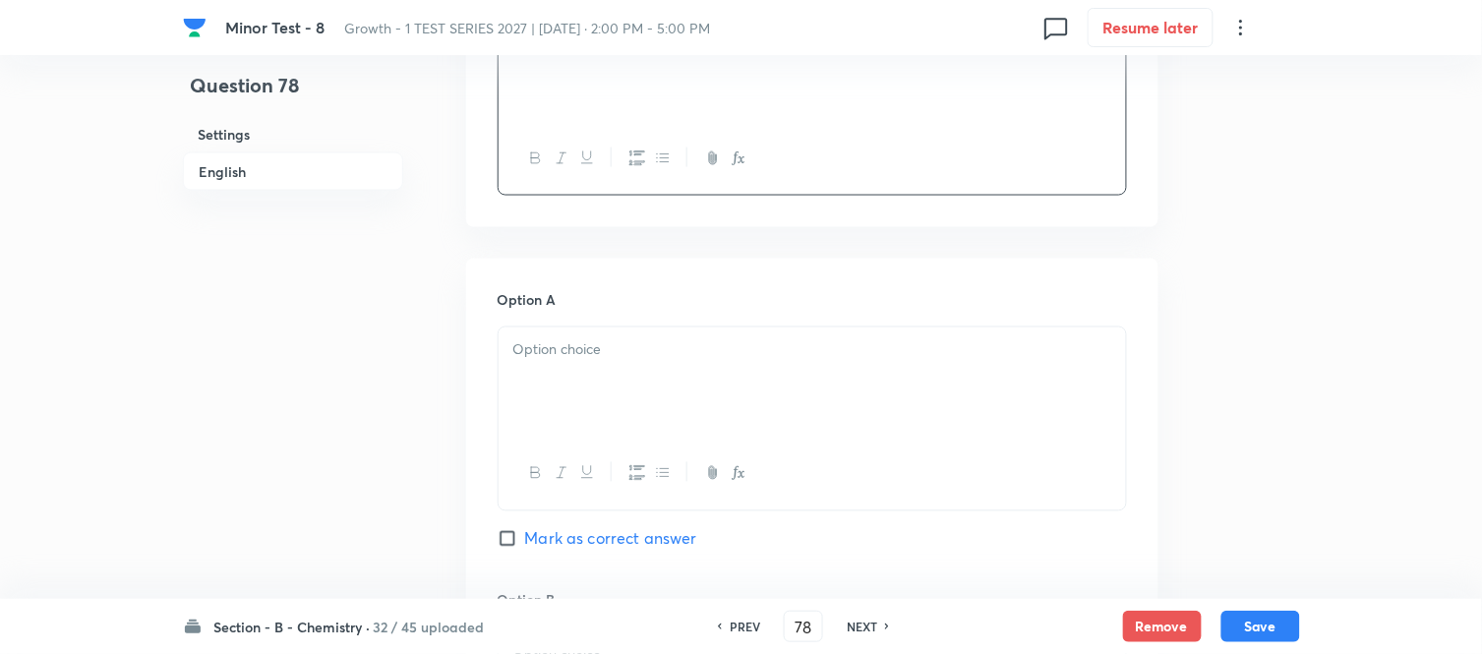
scroll to position [764, 0]
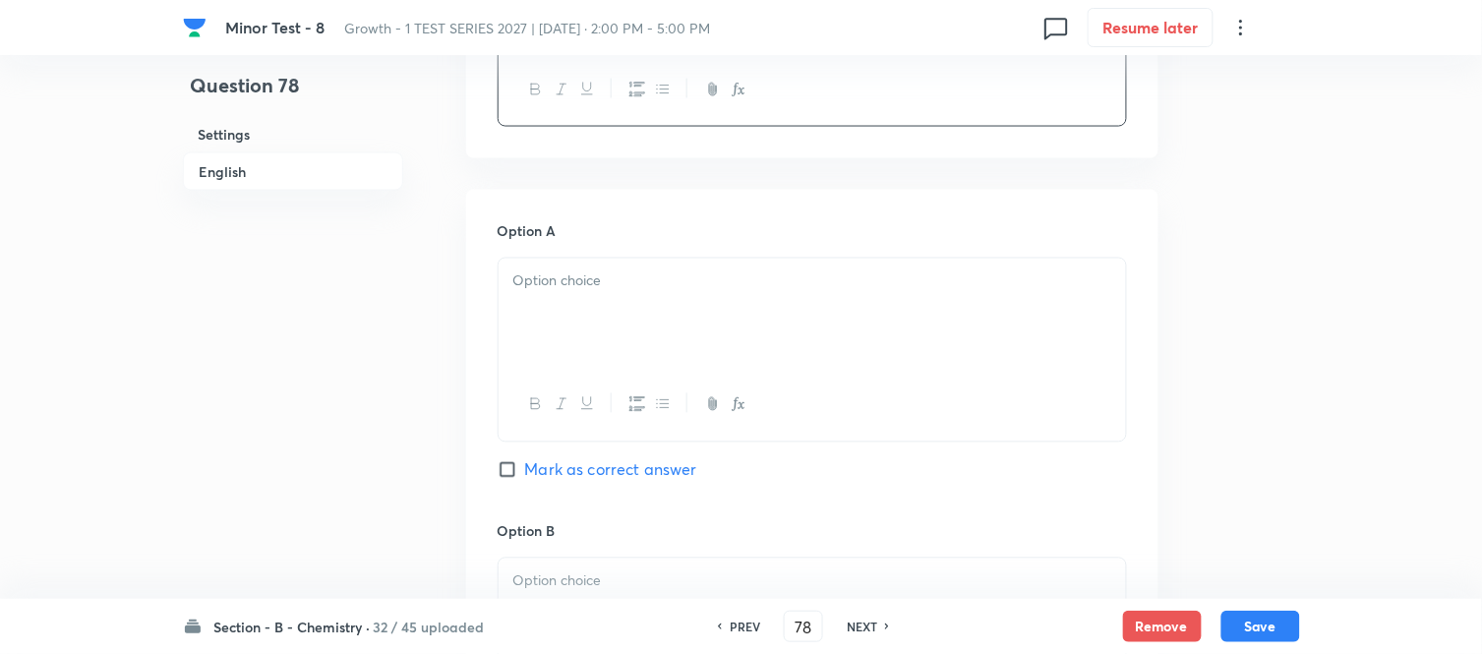
click at [642, 293] on div at bounding box center [811, 314] width 627 height 110
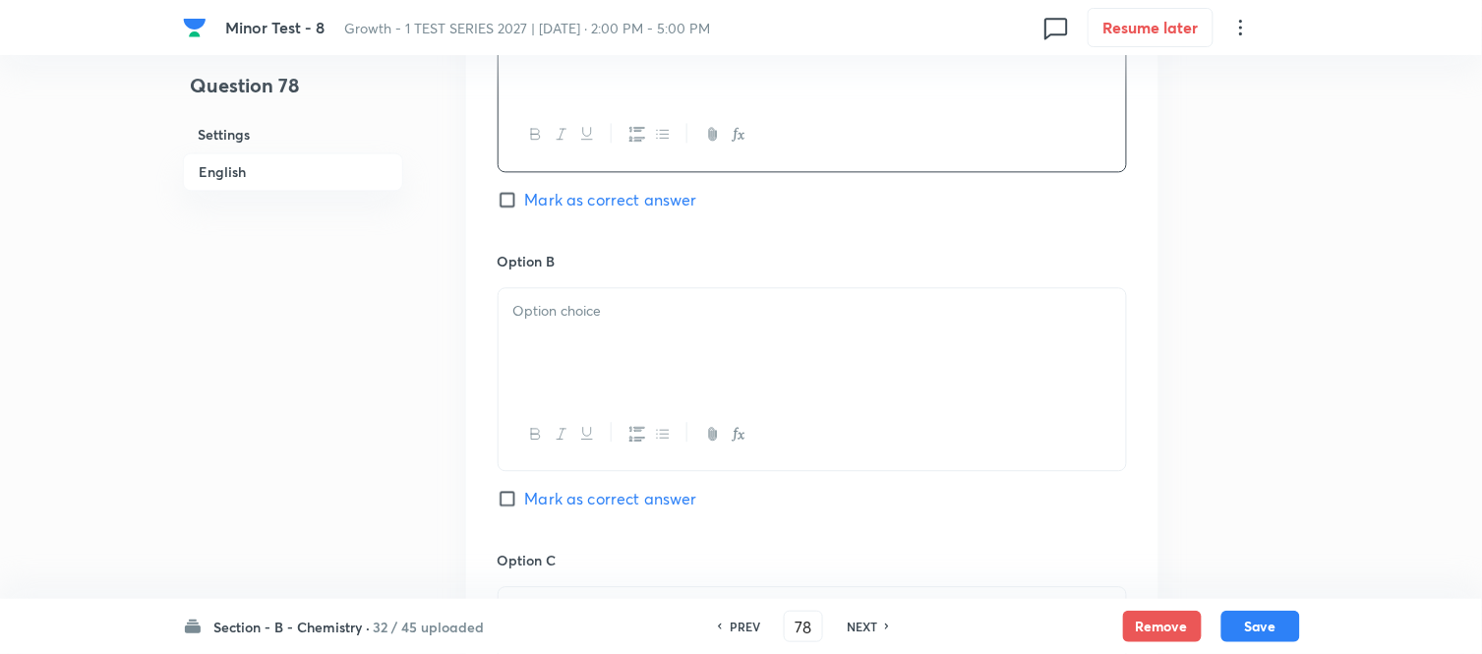
scroll to position [1092, 0]
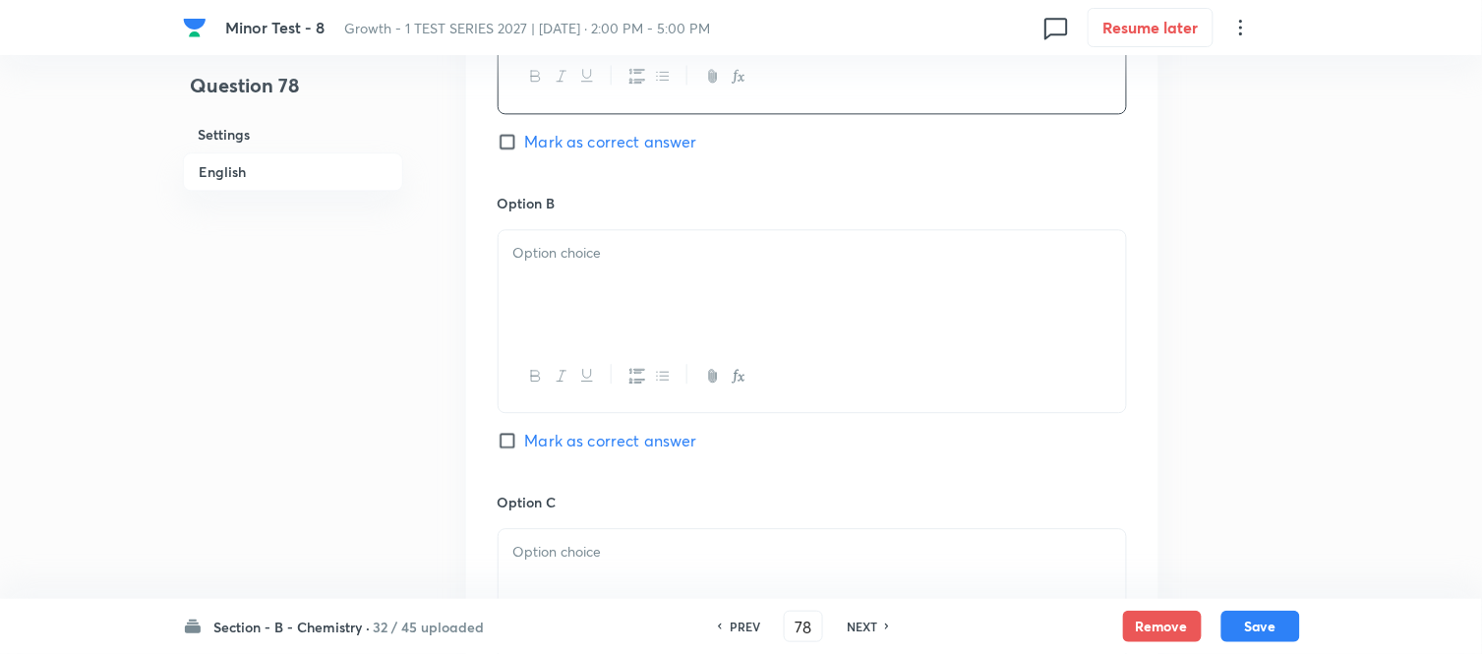
click at [651, 312] on div at bounding box center [811, 285] width 627 height 110
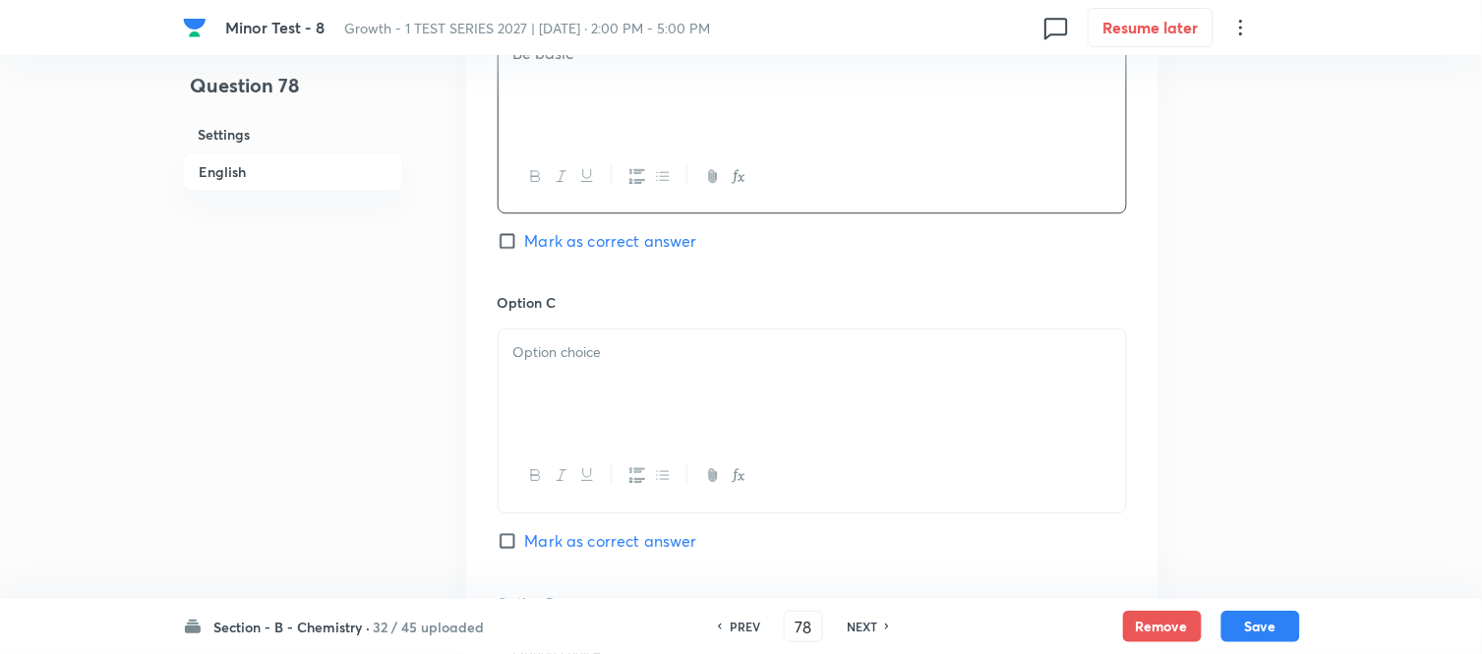
scroll to position [1311, 0]
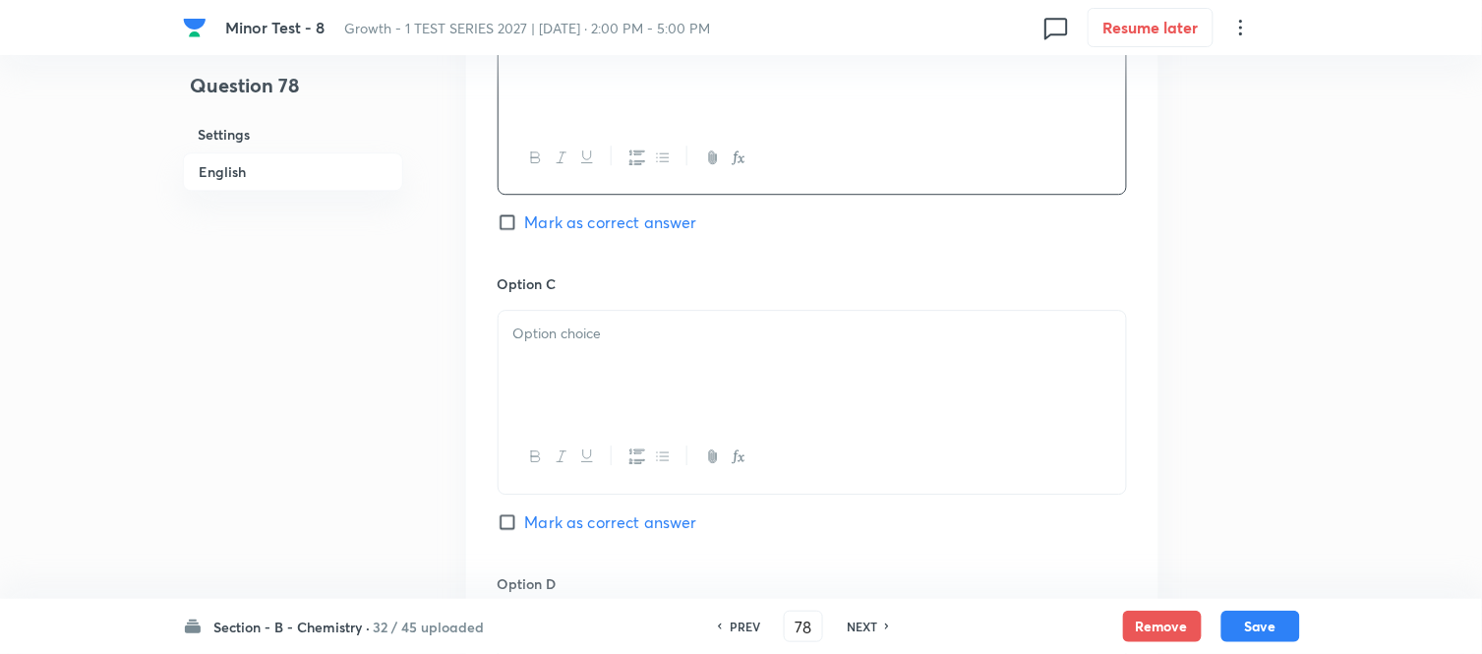
click at [684, 377] on div at bounding box center [811, 366] width 627 height 110
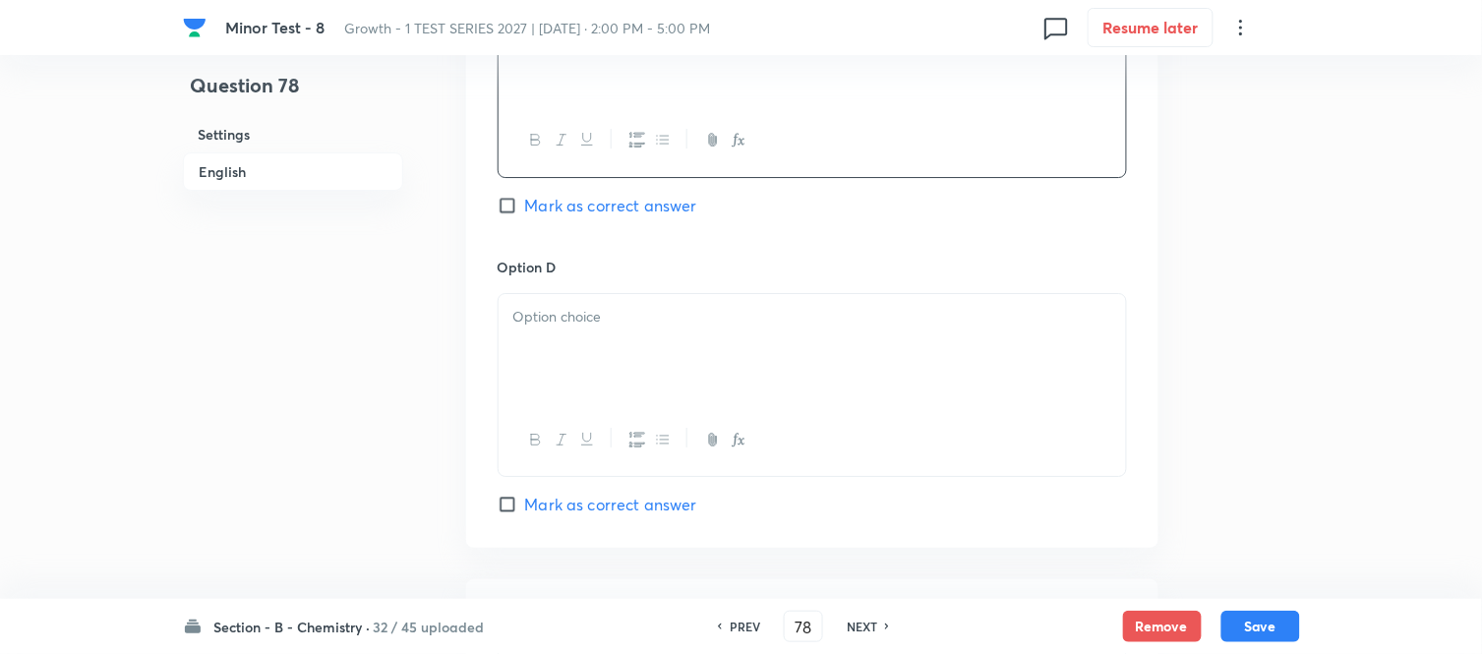
scroll to position [1638, 0]
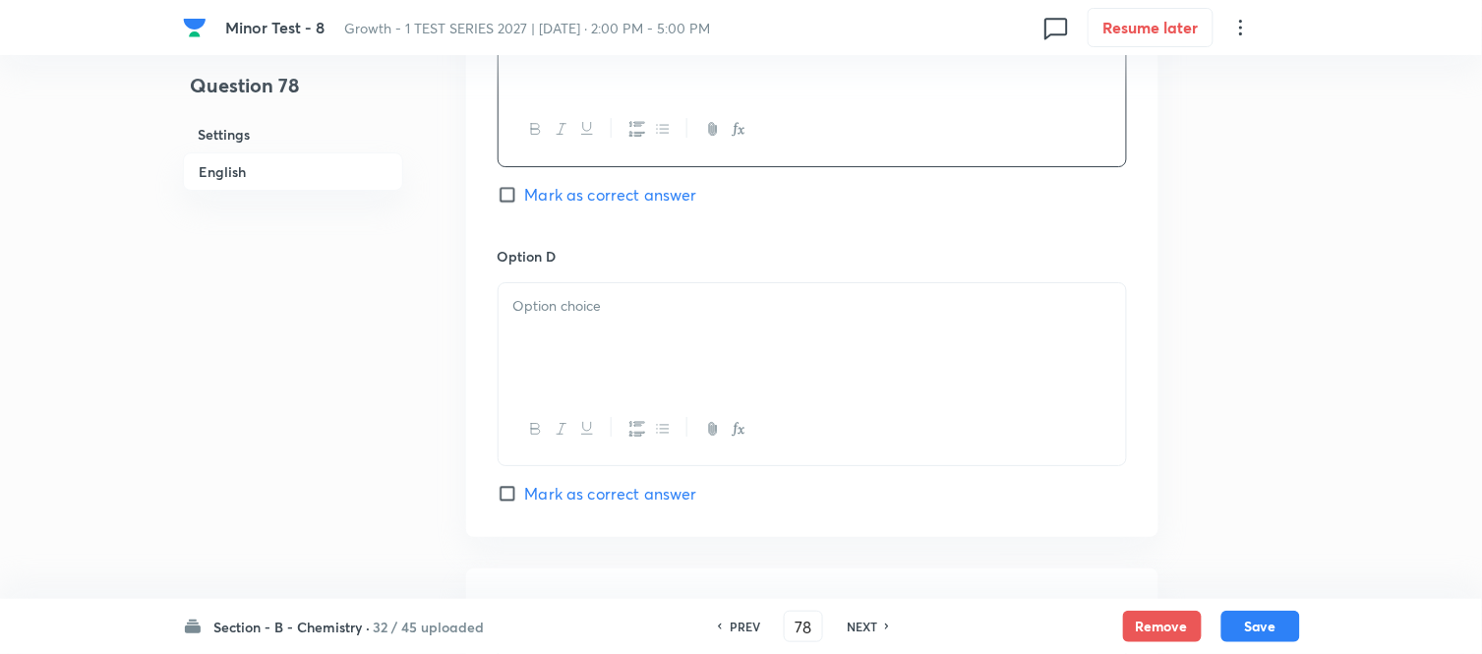
click at [683, 338] on div at bounding box center [811, 338] width 627 height 110
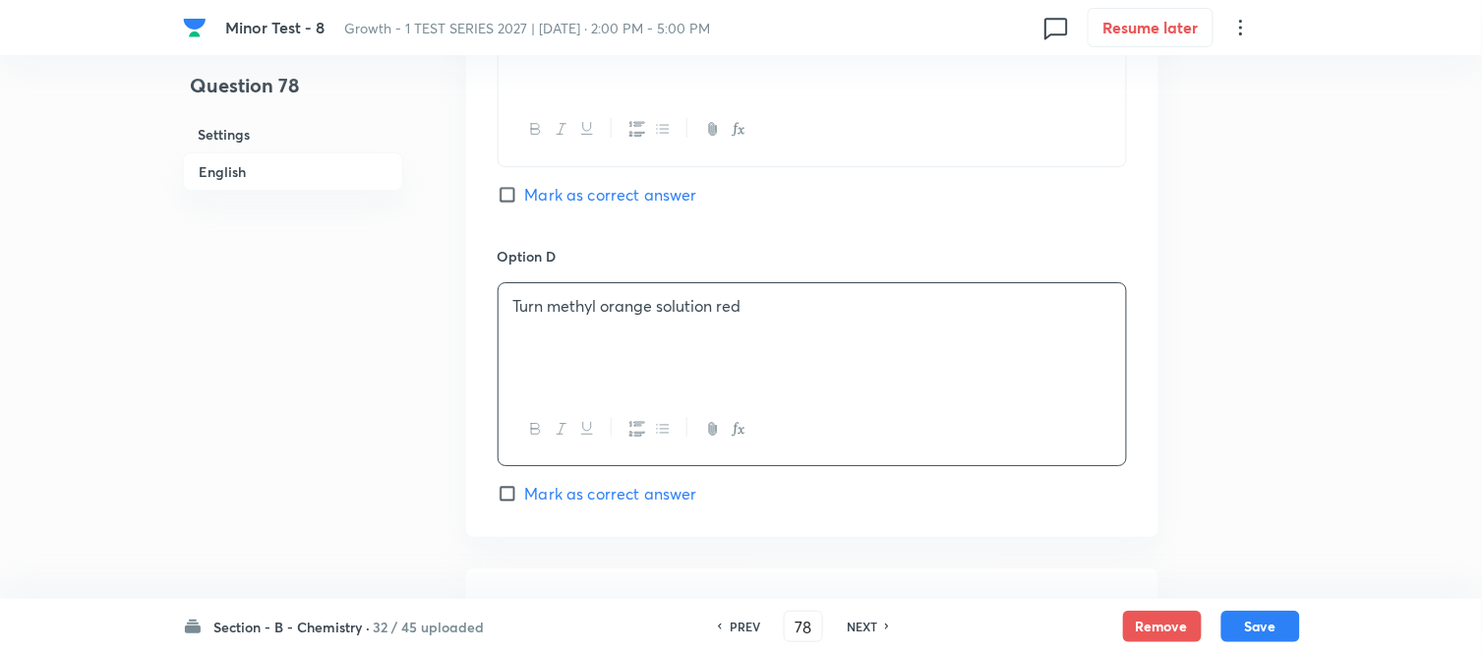
click at [509, 496] on input "Mark as correct answer" at bounding box center [511, 494] width 28 height 20
checkbox input "true"
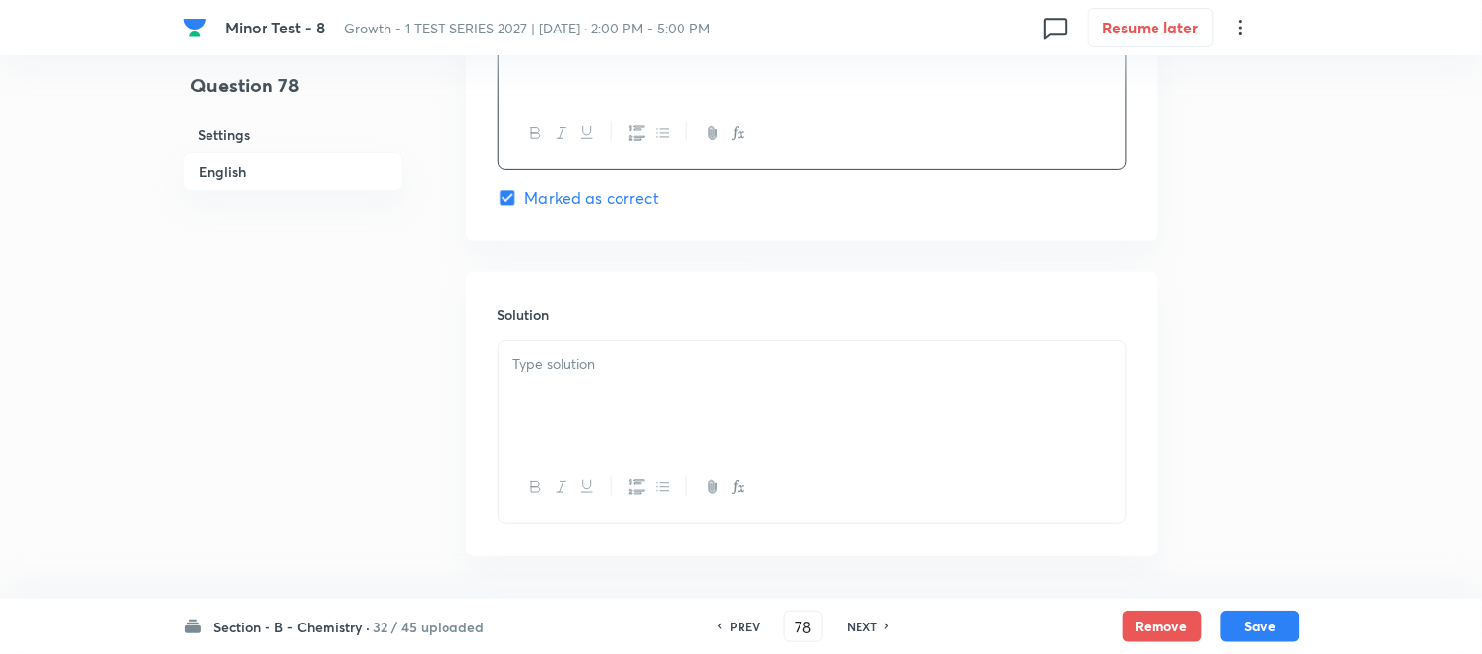
scroll to position [1966, 0]
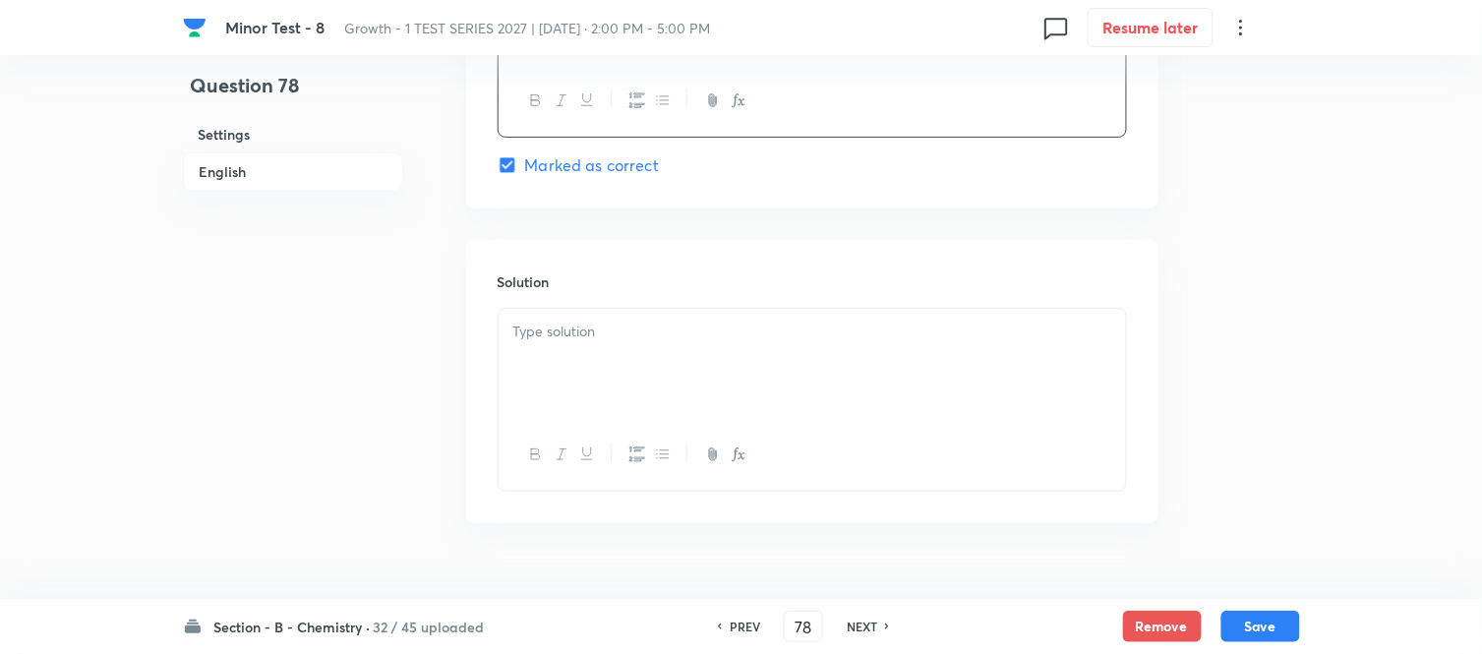
click at [676, 347] on div at bounding box center [811, 364] width 627 height 110
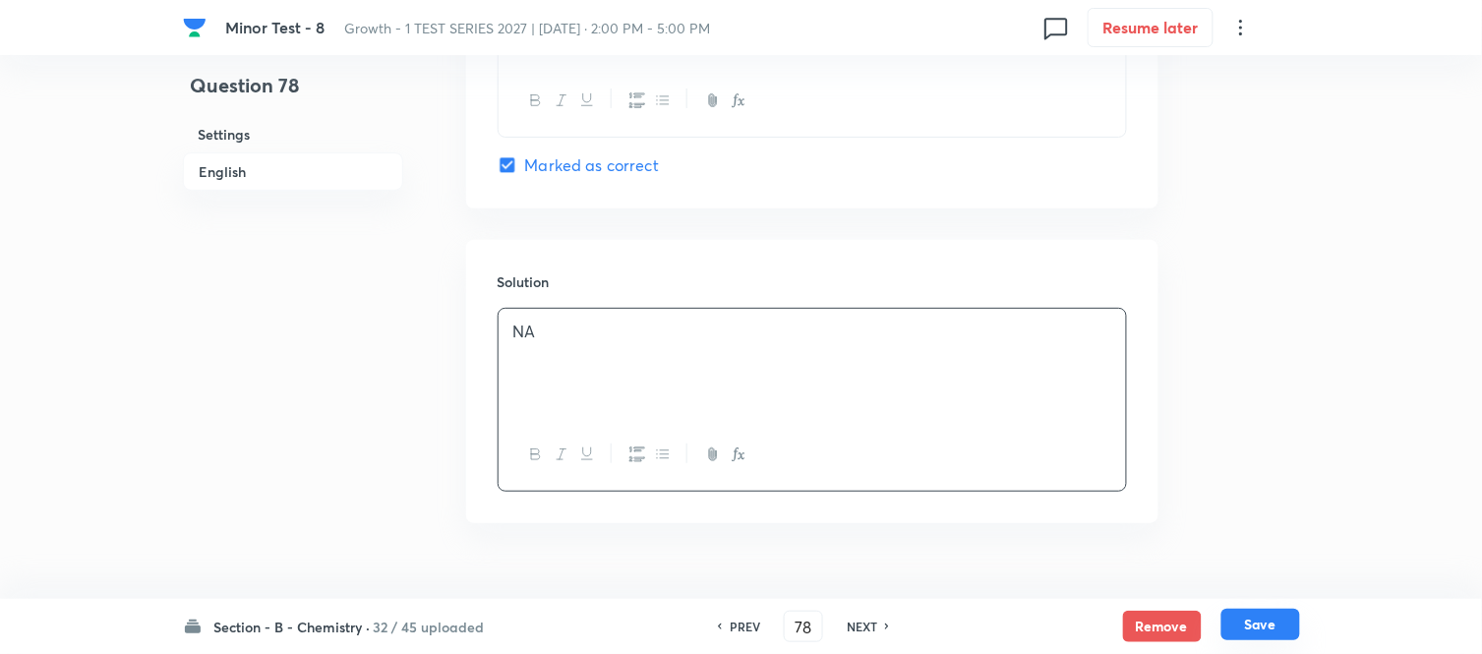
click at [1260, 620] on button "Save" at bounding box center [1260, 624] width 79 height 31
type input "79"
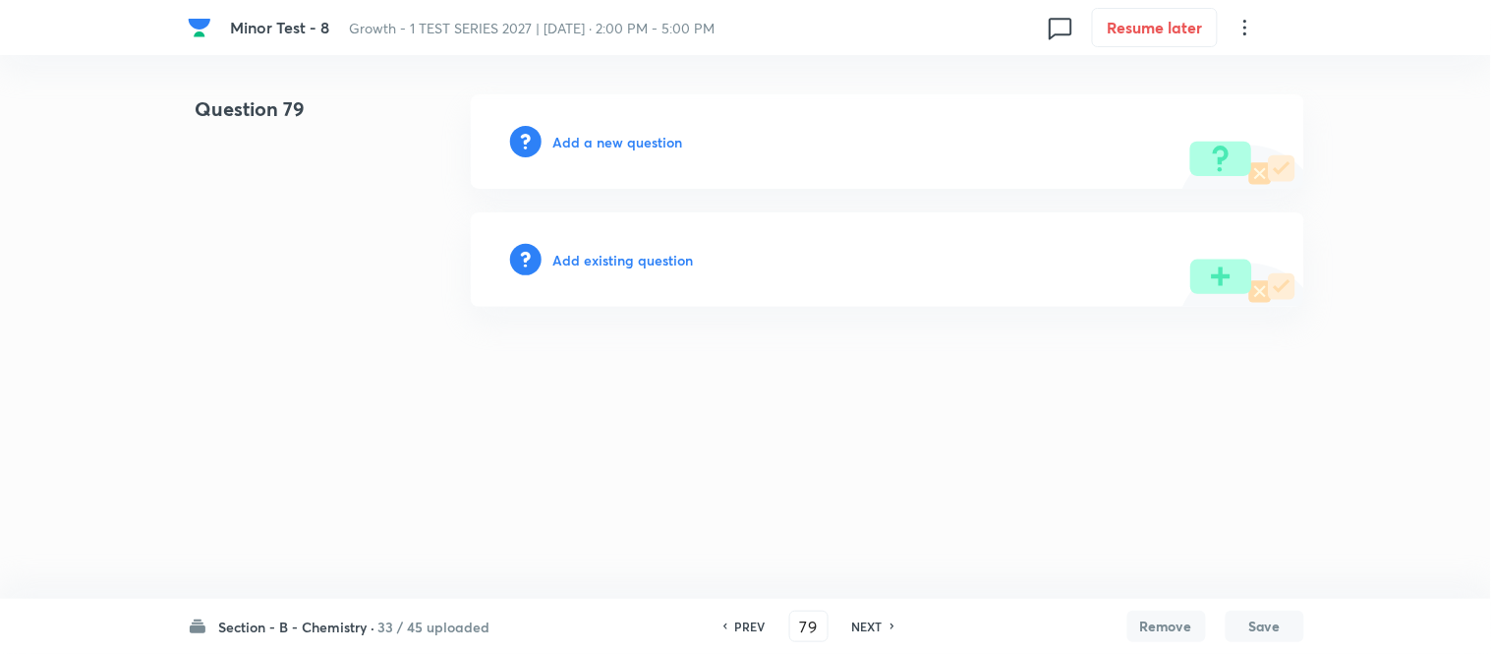
click at [597, 135] on h6 "Add a new question" at bounding box center [619, 142] width 130 height 21
click at [594, 140] on h6 "Choose a question type" at bounding box center [629, 142] width 151 height 21
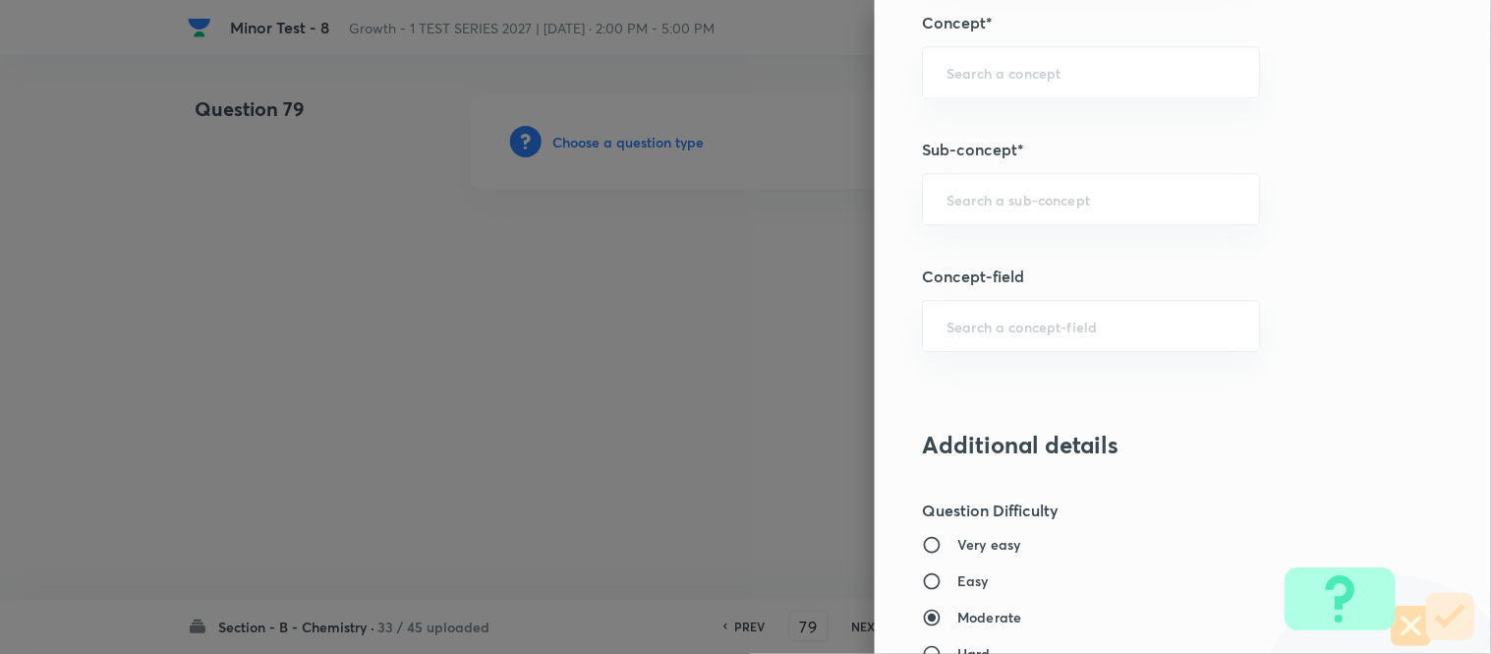
scroll to position [1319, 0]
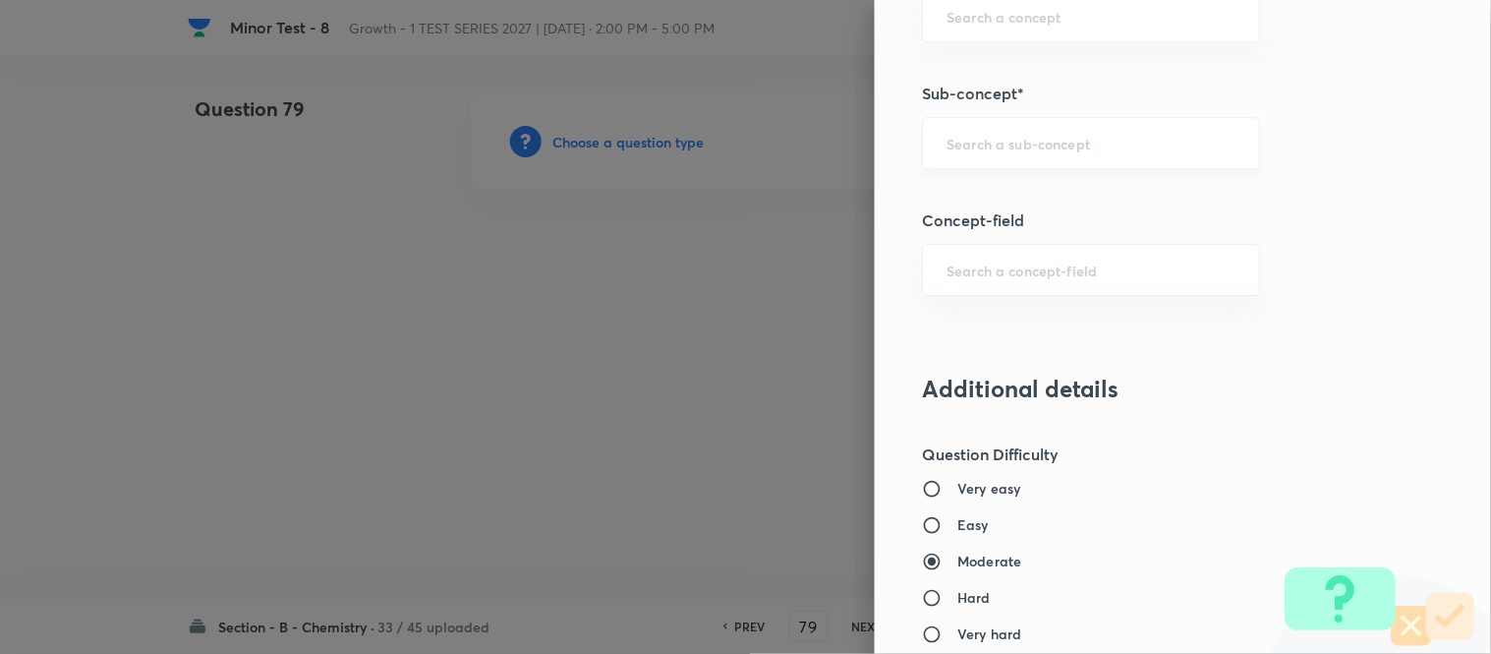
click at [976, 141] on input "text" at bounding box center [1091, 143] width 289 height 19
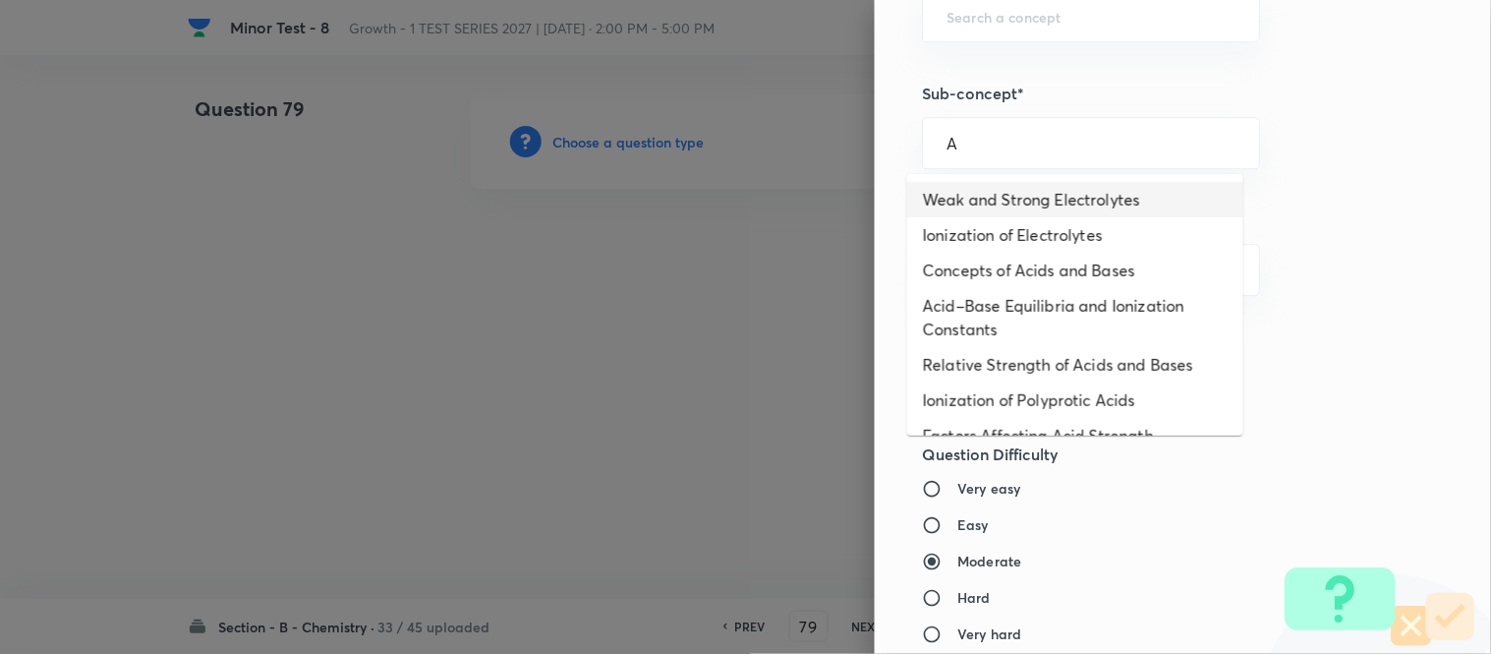
click at [1023, 193] on li "Weak and Strong Electrolytes" at bounding box center [1075, 199] width 336 height 35
type input "Weak and Strong Electrolytes"
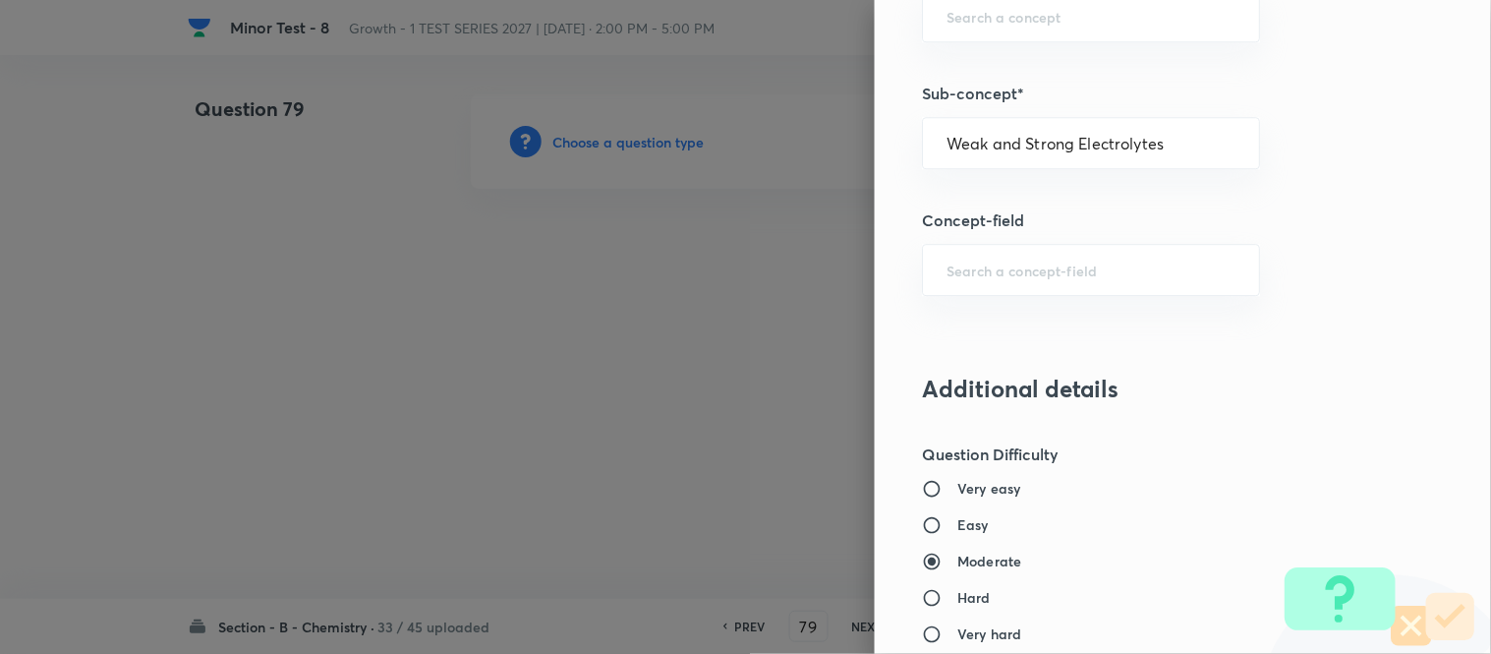
type input "Chemistry"
type input "Physical Chemistry"
type input "Ionic Equilibrium"
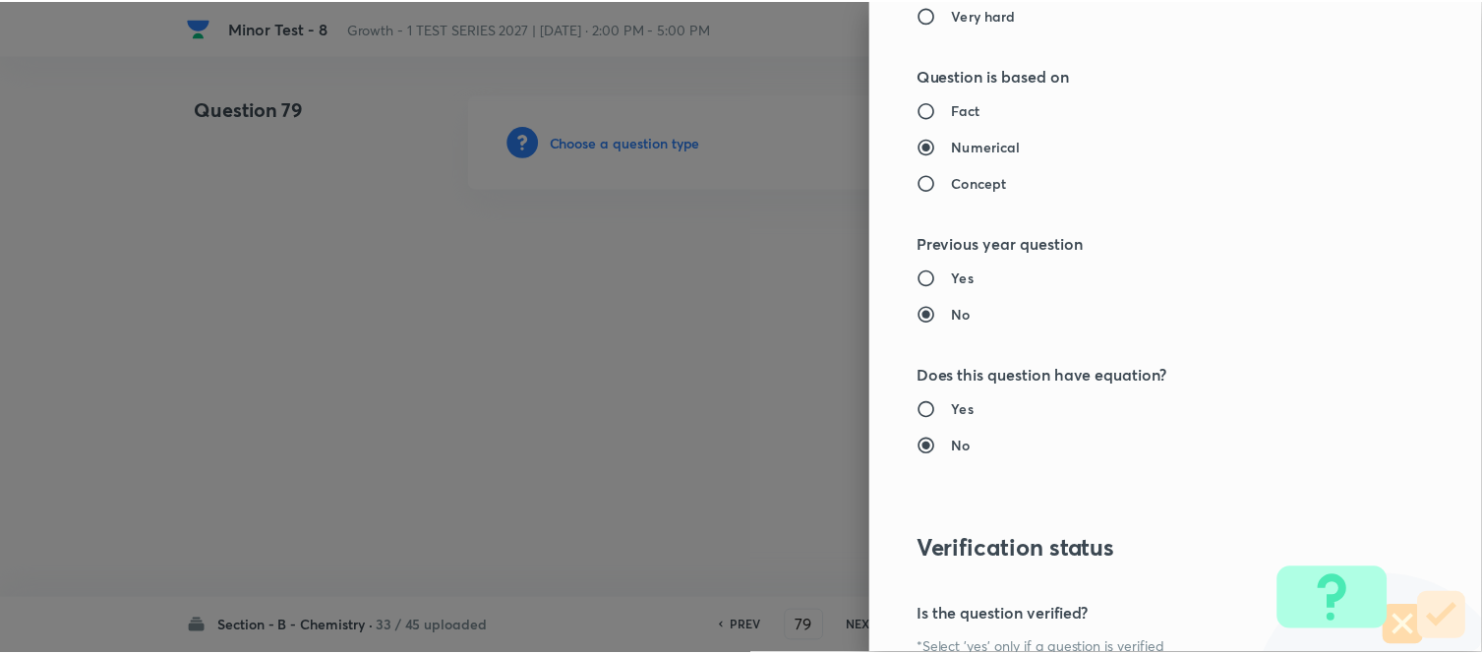
scroll to position [2158, 0]
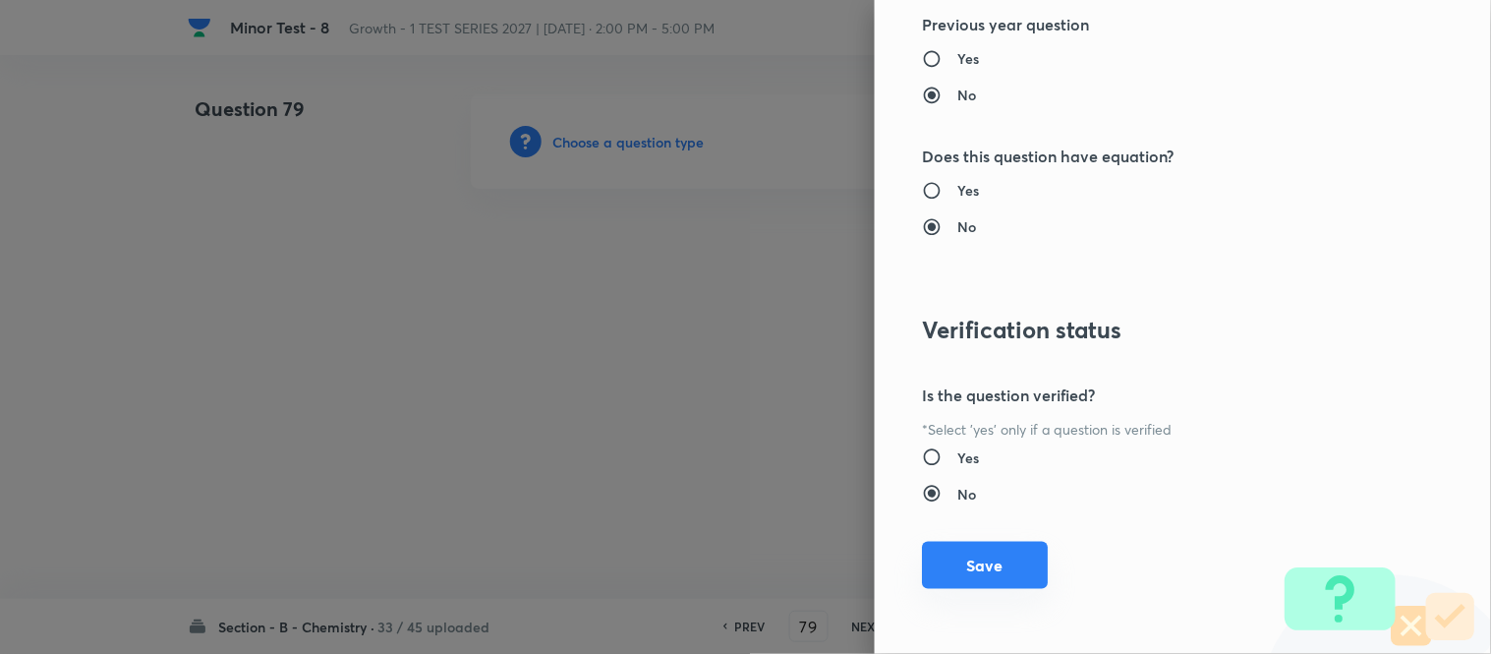
click at [984, 575] on button "Save" at bounding box center [985, 565] width 126 height 47
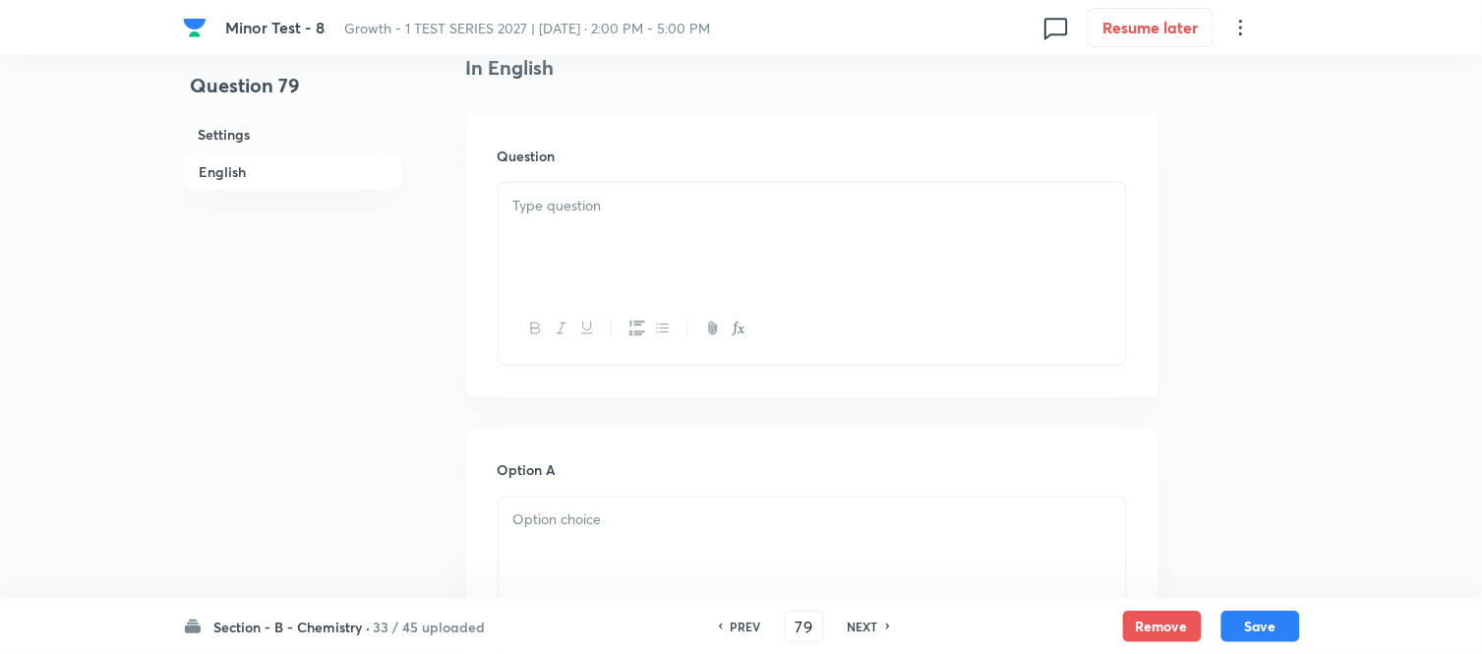
scroll to position [546, 0]
click at [777, 197] on div at bounding box center [811, 217] width 627 height 110
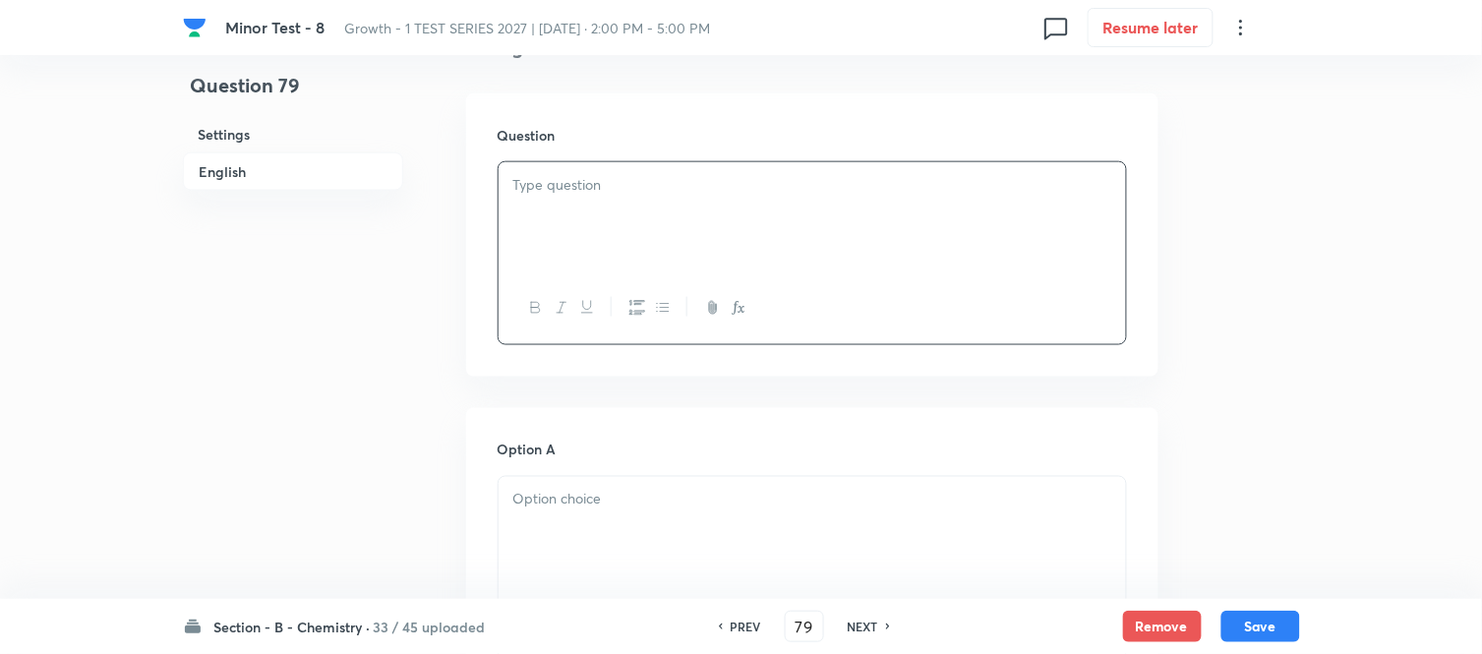
click at [603, 230] on div at bounding box center [811, 217] width 627 height 110
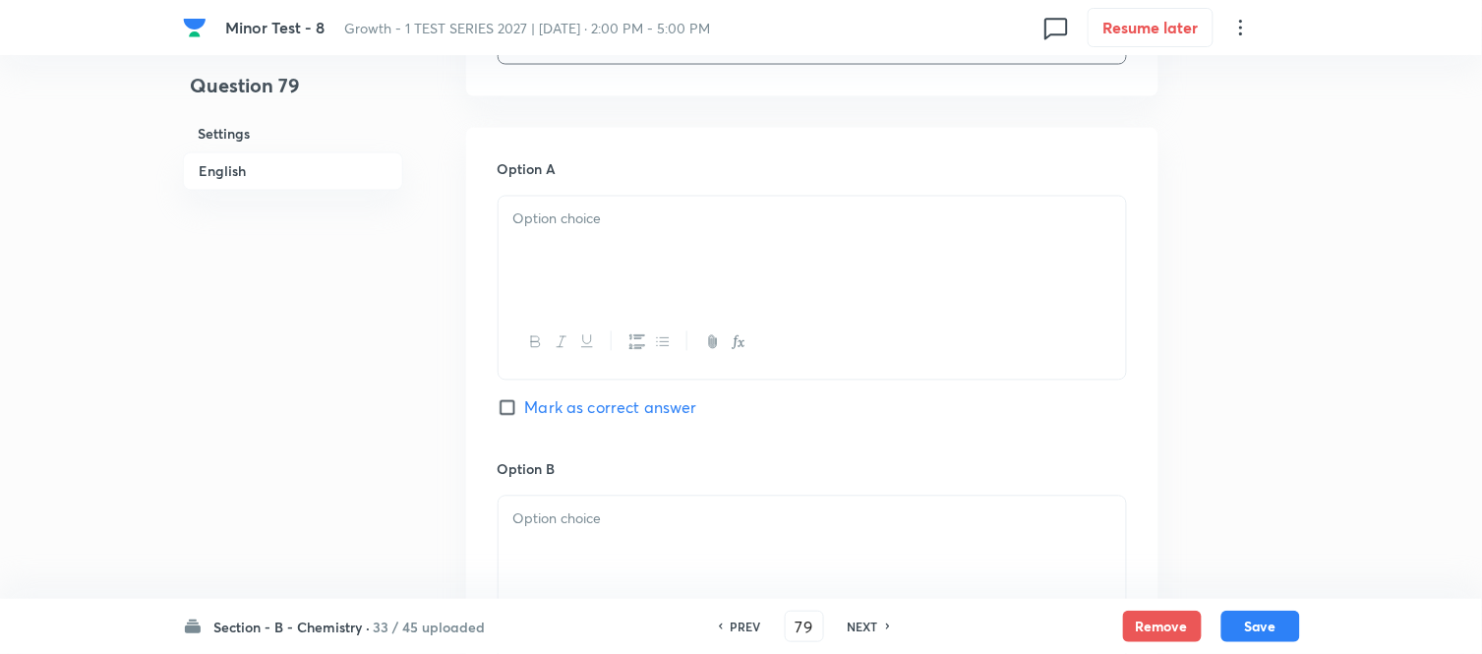
scroll to position [873, 0]
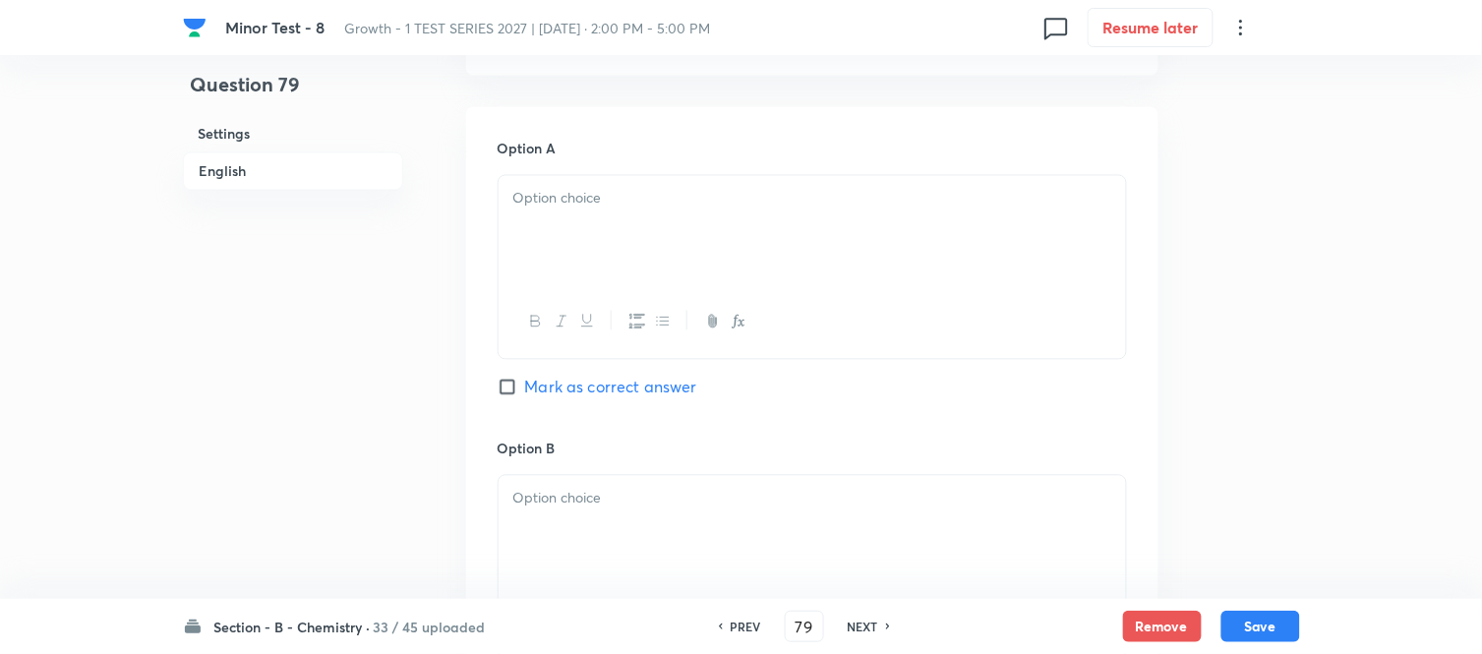
click at [725, 206] on p at bounding box center [812, 199] width 598 height 23
click at [726, 493] on p at bounding box center [812, 499] width 598 height 23
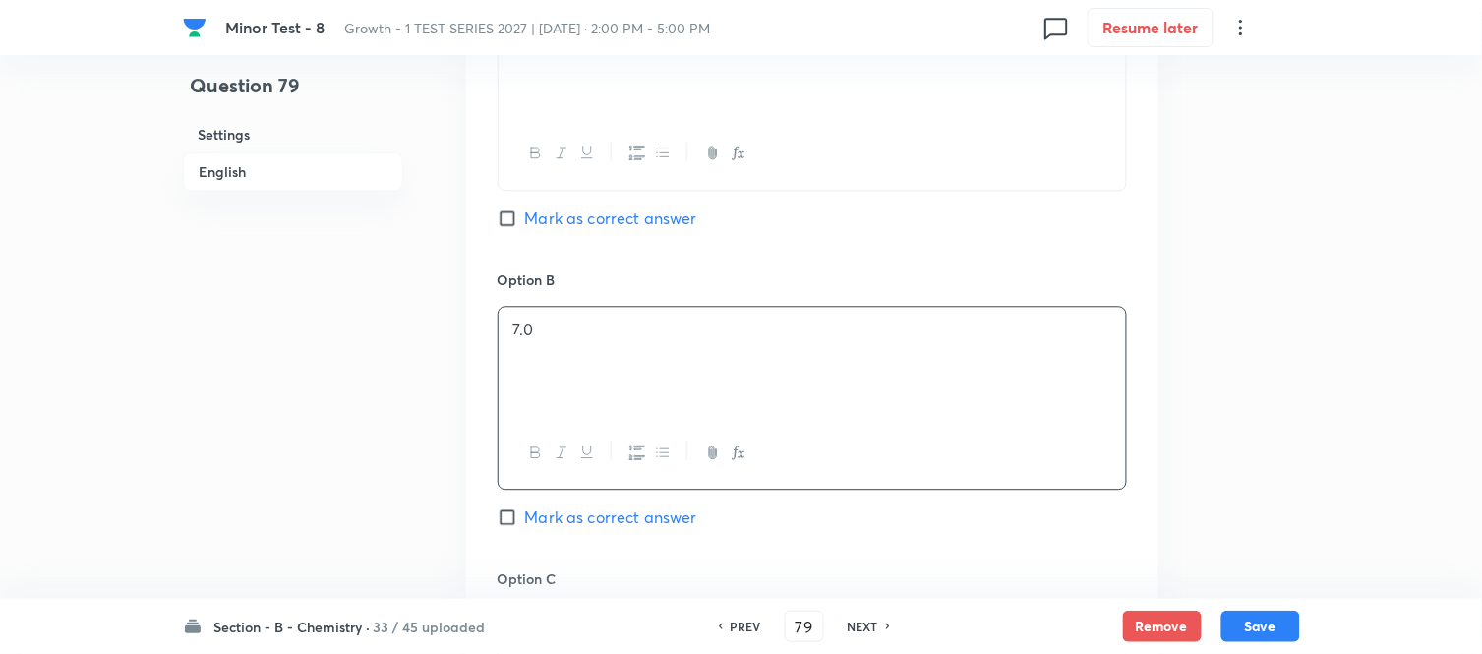
scroll to position [1201, 0]
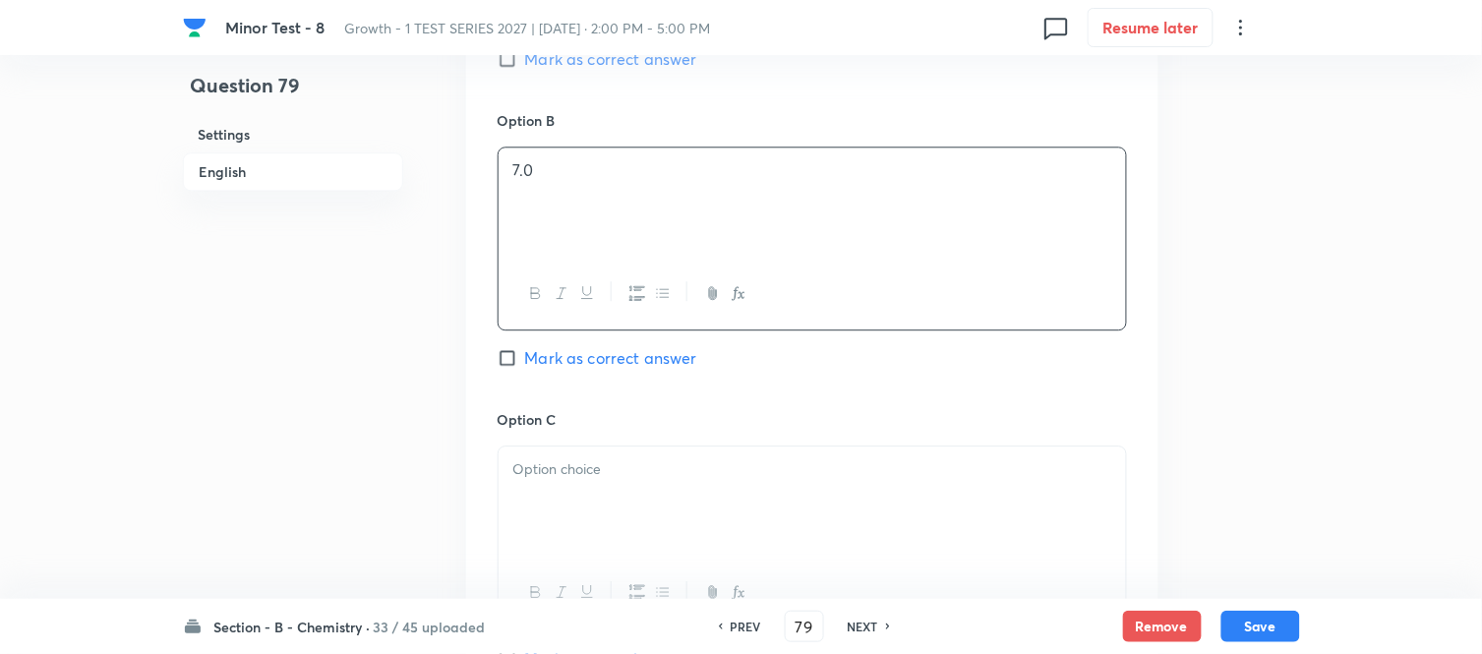
click at [699, 472] on p at bounding box center [812, 469] width 598 height 23
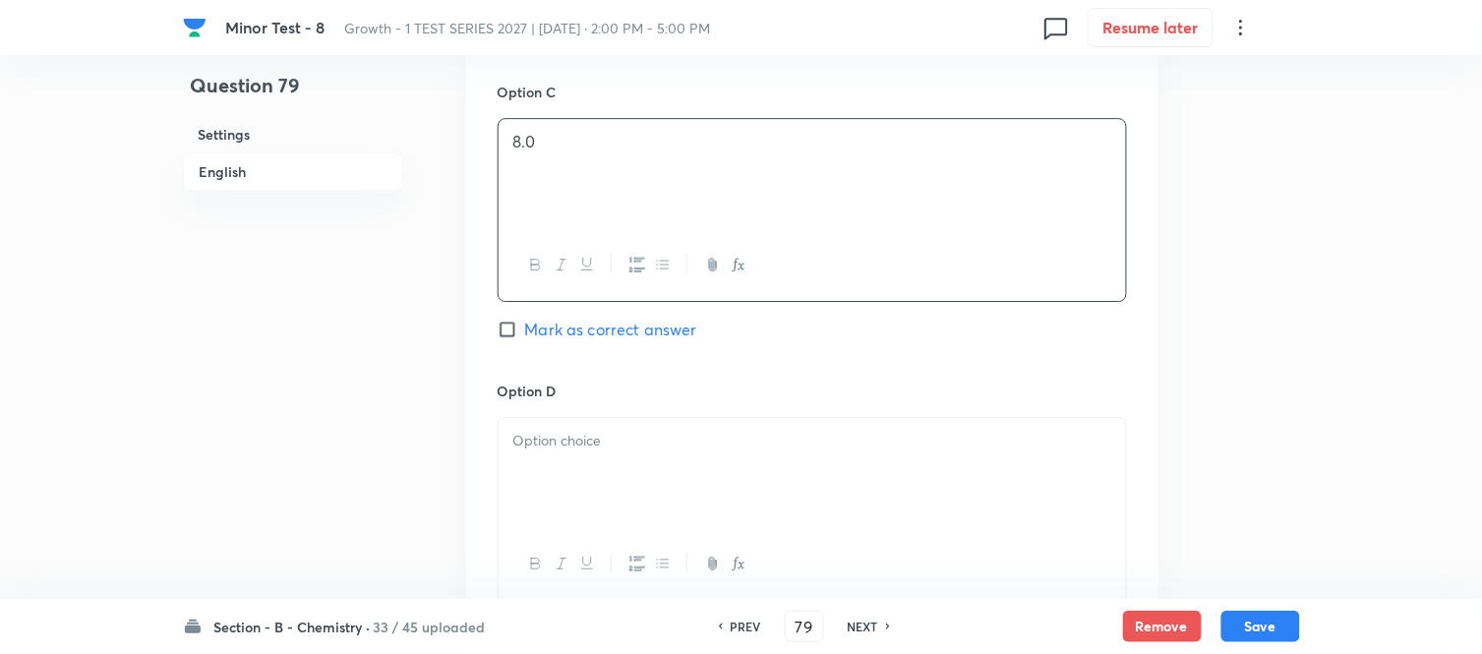
click at [515, 334] on input "Mark as correct answer" at bounding box center [511, 330] width 28 height 20
checkbox input "true"
click at [641, 449] on p at bounding box center [812, 441] width 598 height 23
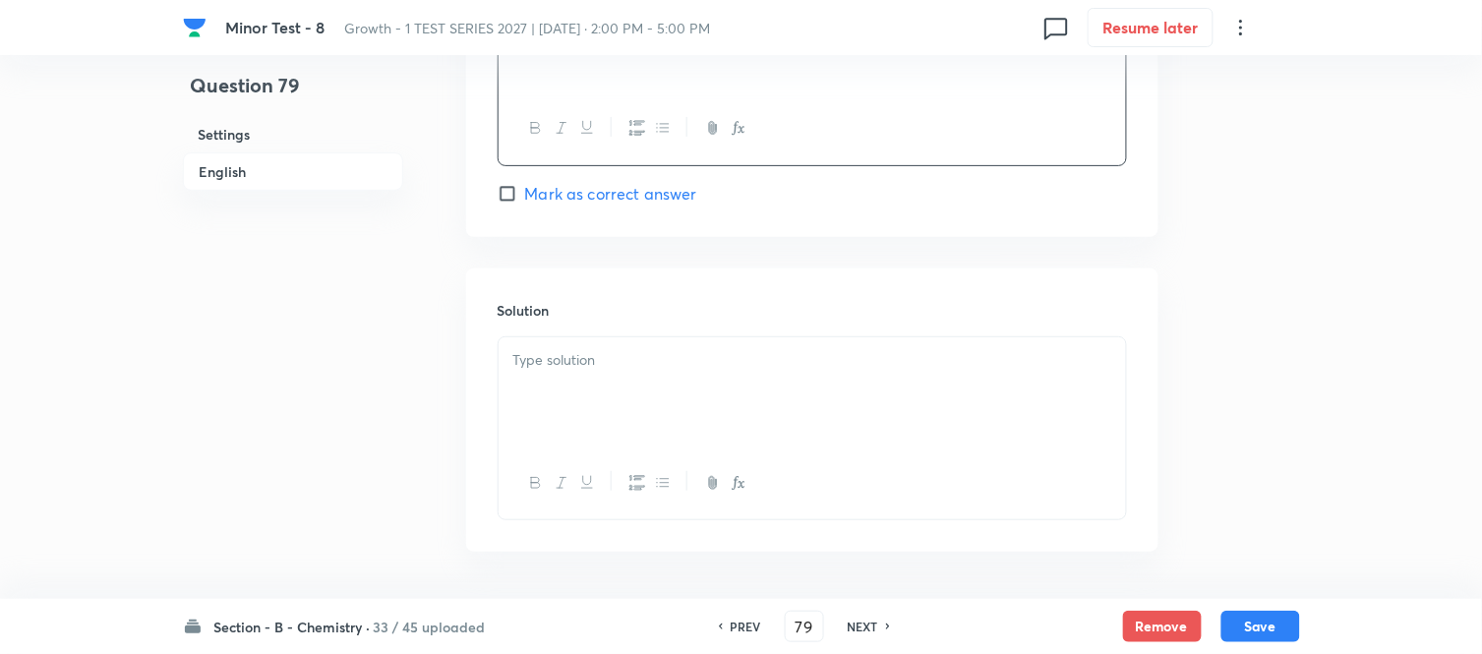
scroll to position [1966, 0]
click at [629, 380] on div at bounding box center [811, 390] width 627 height 110
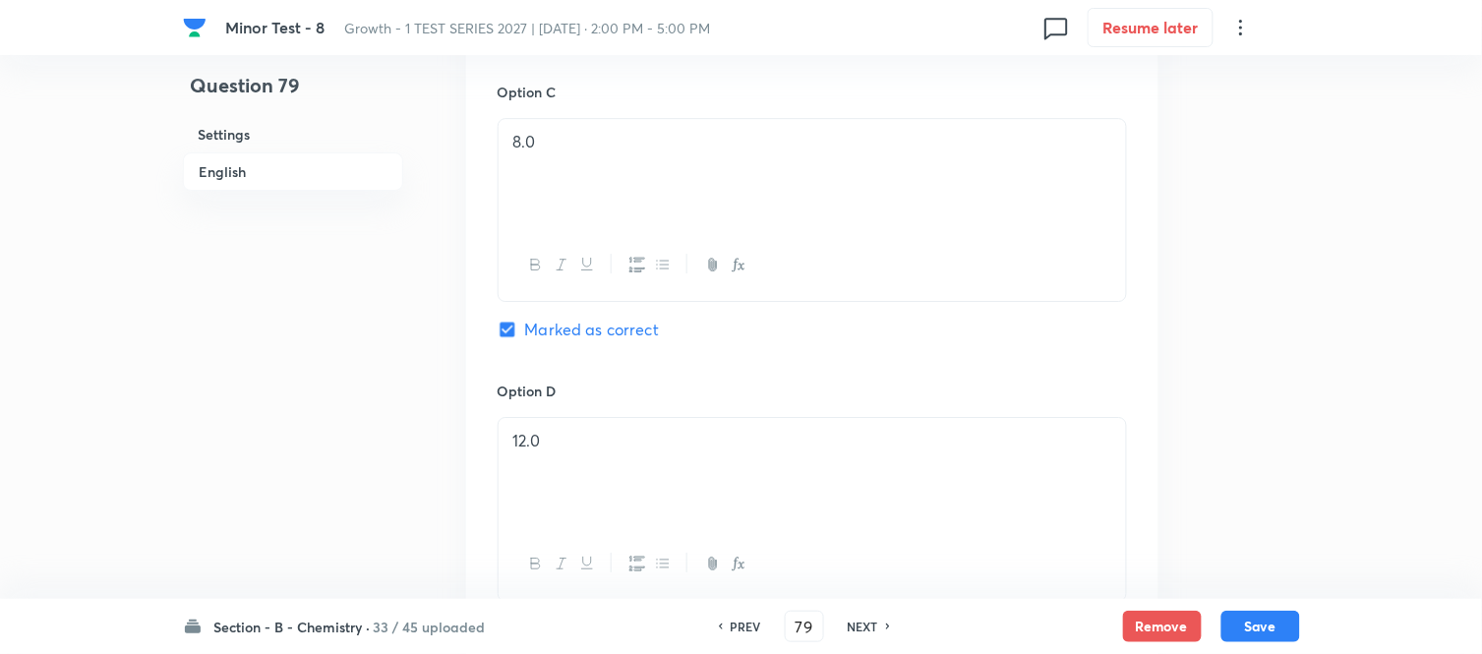
scroll to position [2039, 0]
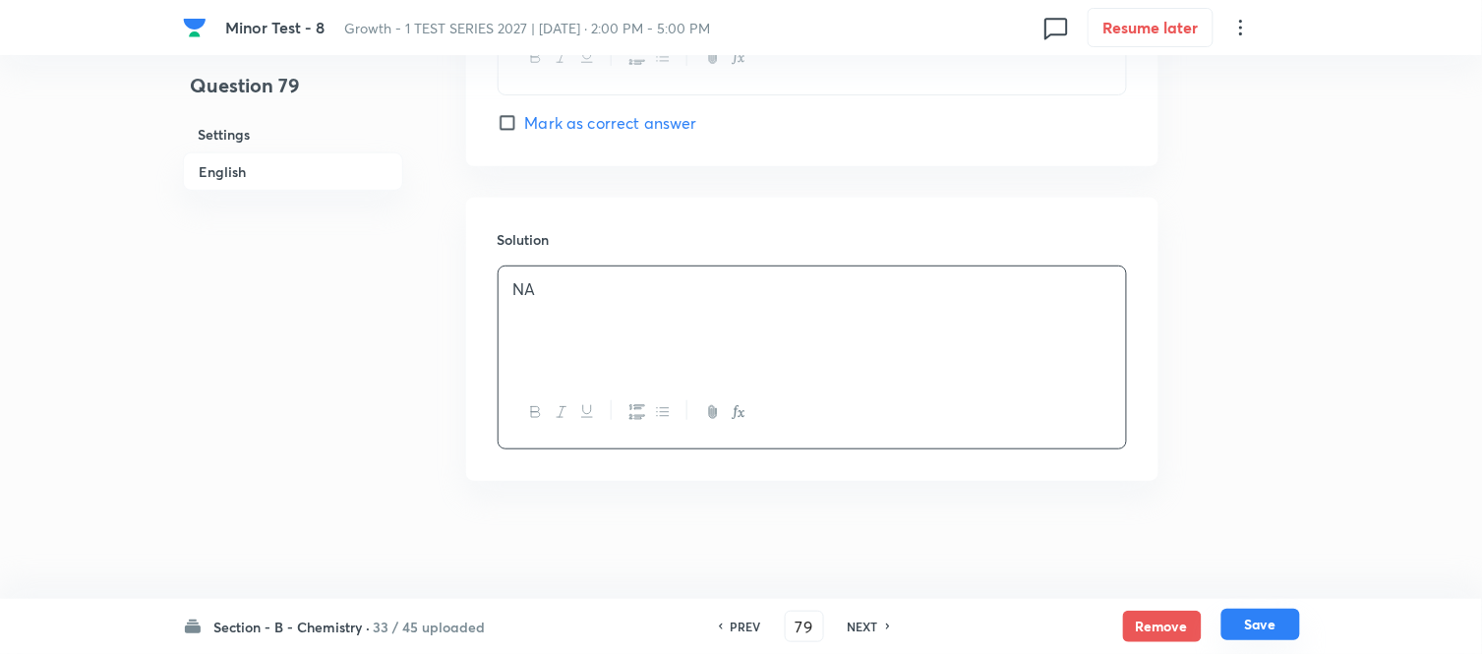
click at [1254, 622] on button "Save" at bounding box center [1260, 624] width 79 height 31
type input "80"
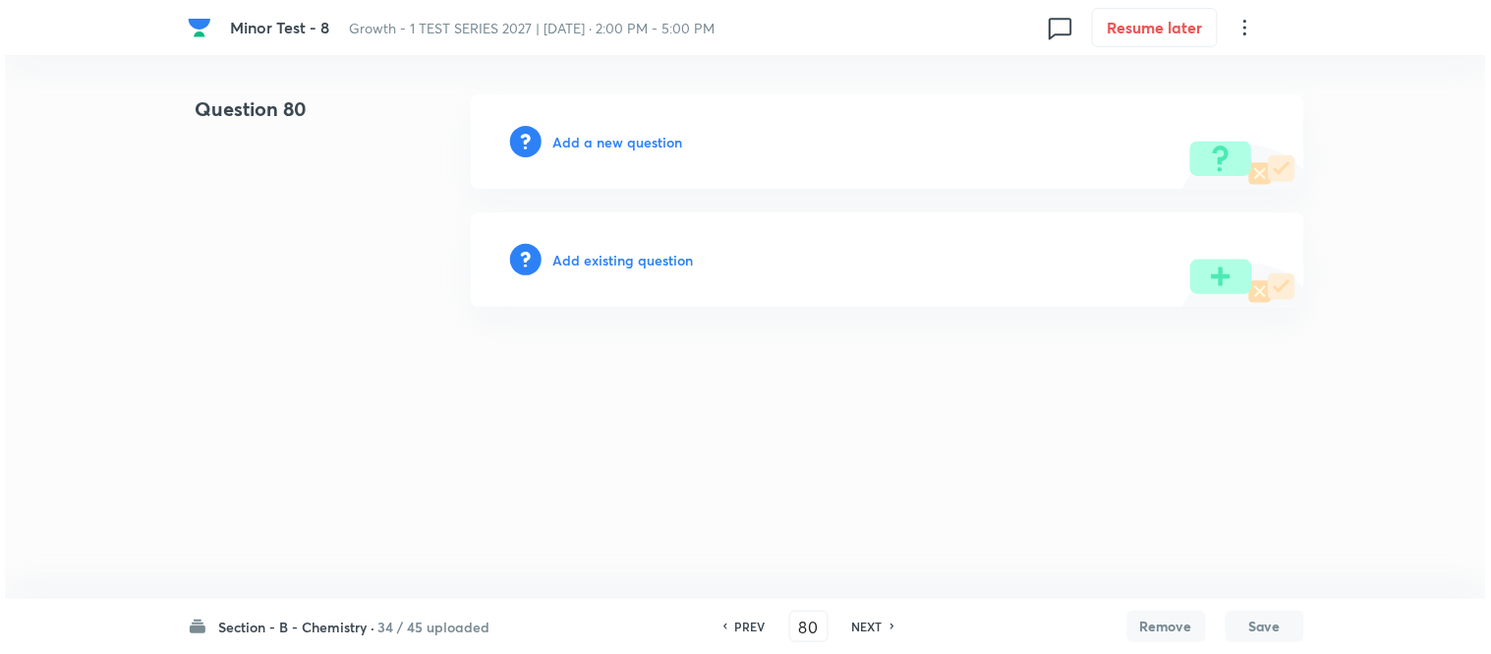
scroll to position [0, 0]
click at [602, 139] on h6 "Add a new question" at bounding box center [619, 142] width 130 height 21
click at [602, 139] on h6 "Choose a question type" at bounding box center [629, 142] width 151 height 21
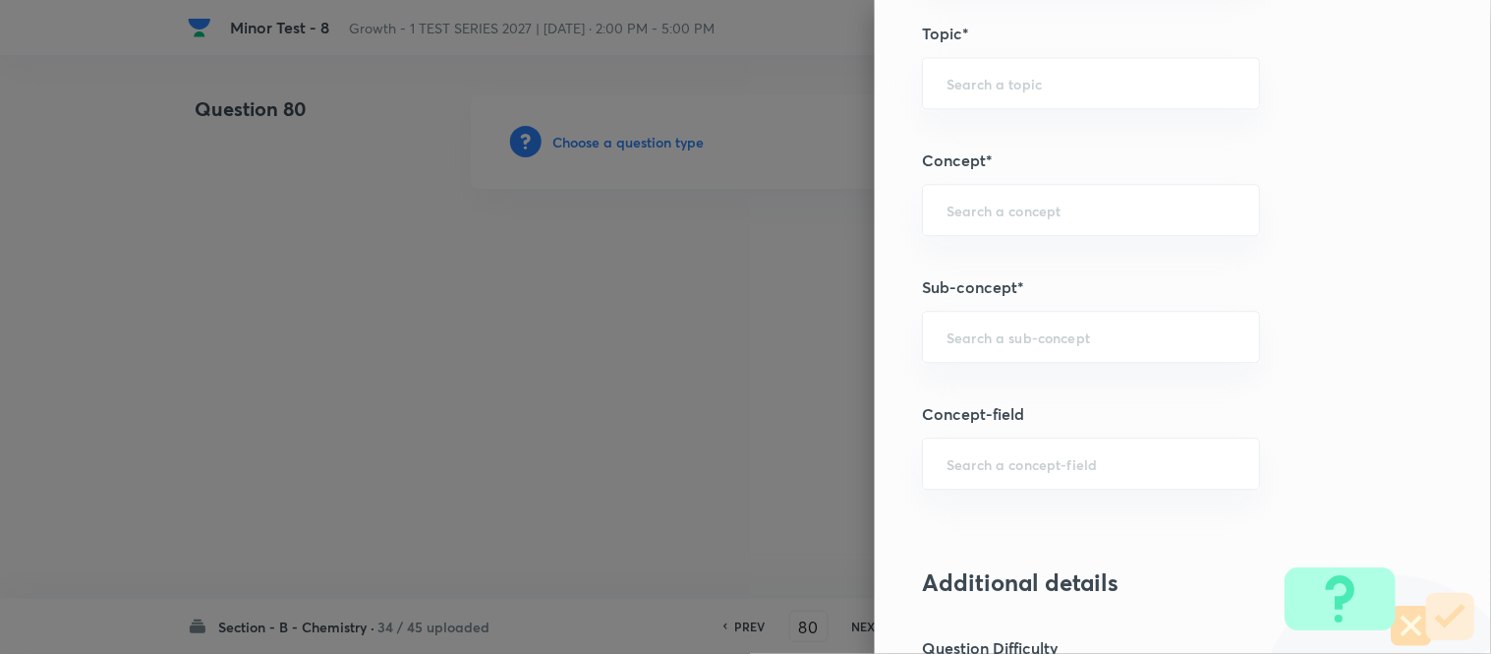
scroll to position [1201, 0]
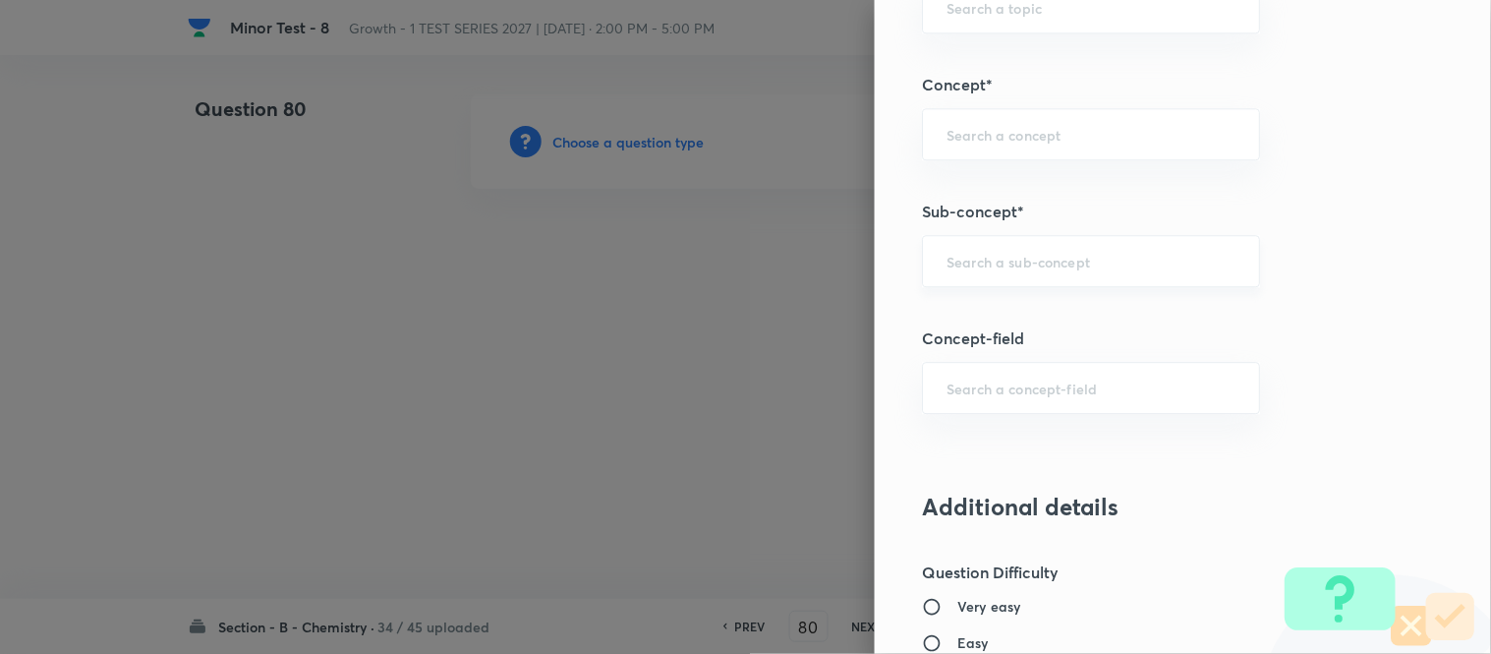
click at [997, 251] on div "​" at bounding box center [1091, 261] width 338 height 52
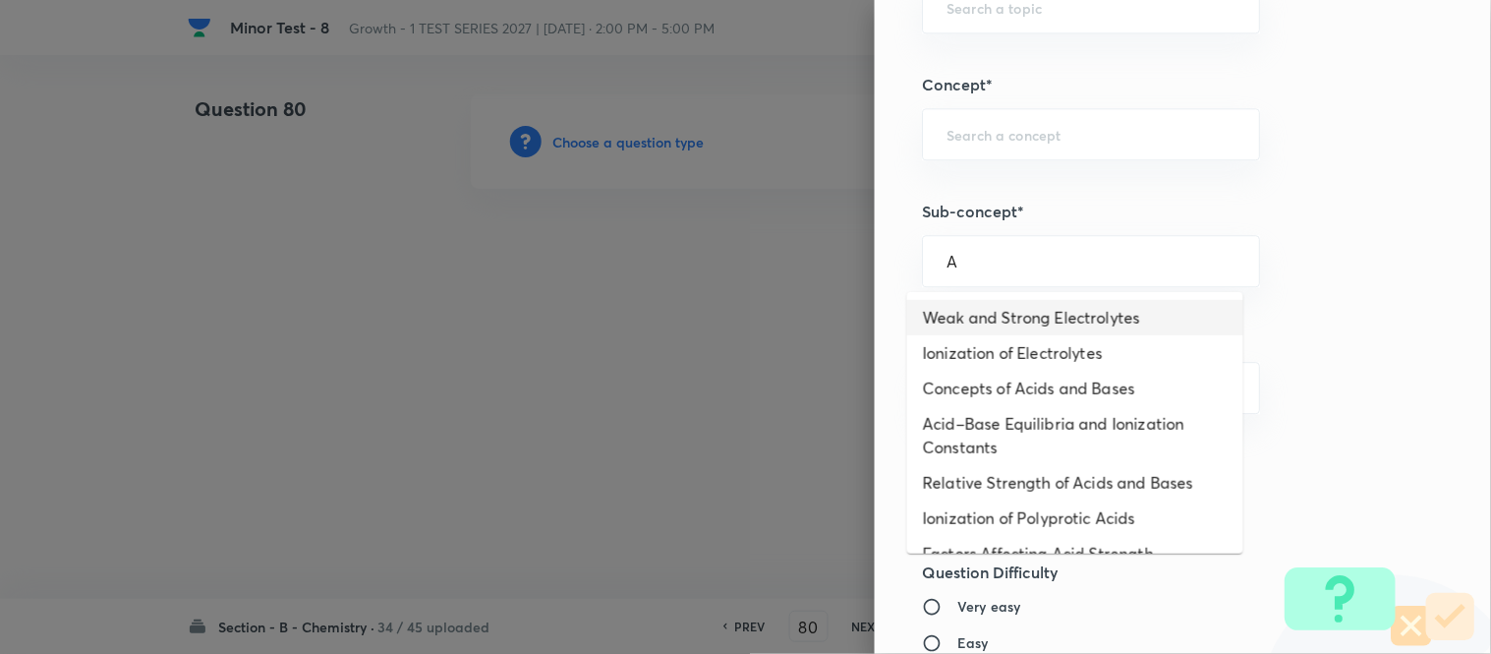
click at [995, 317] on li "Weak and Strong Electrolytes" at bounding box center [1075, 317] width 336 height 35
type input "Weak and Strong Electrolytes"
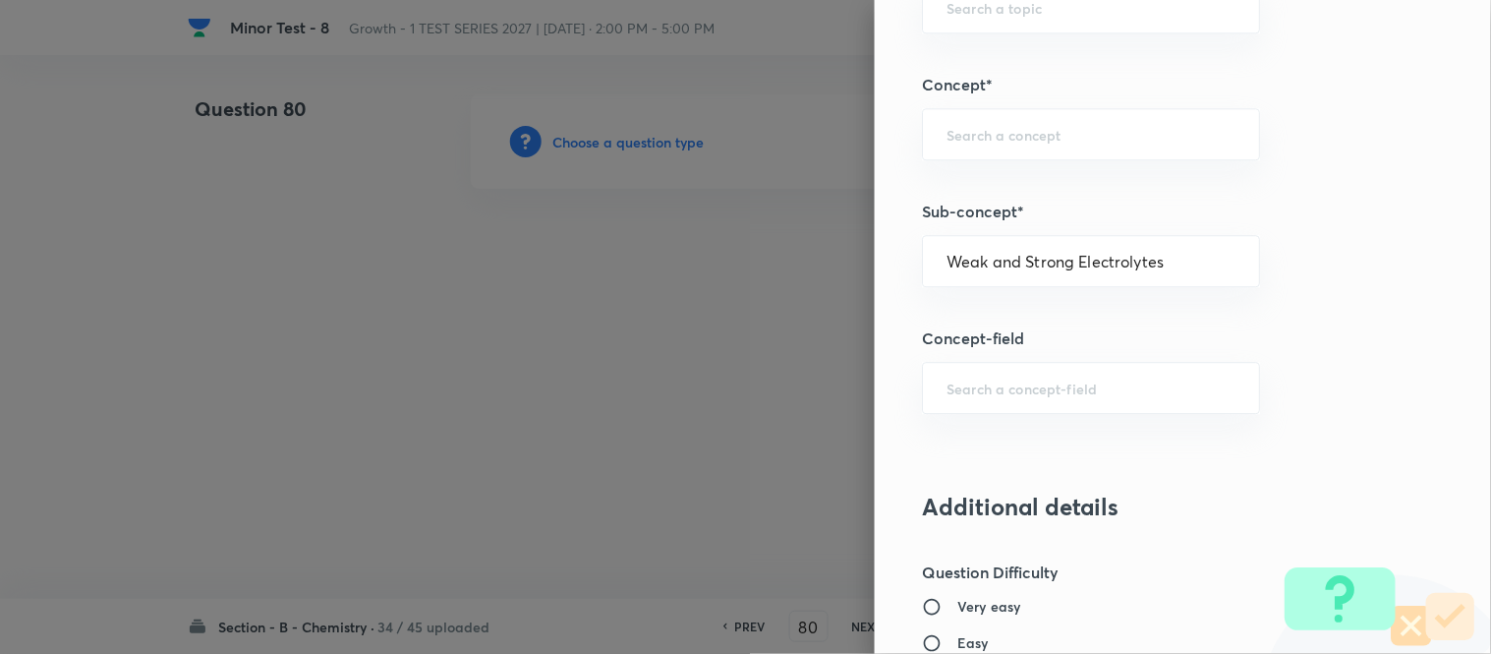
type input "Chemistry"
type input "Physical Chemistry"
type input "Ionic Equilibrium"
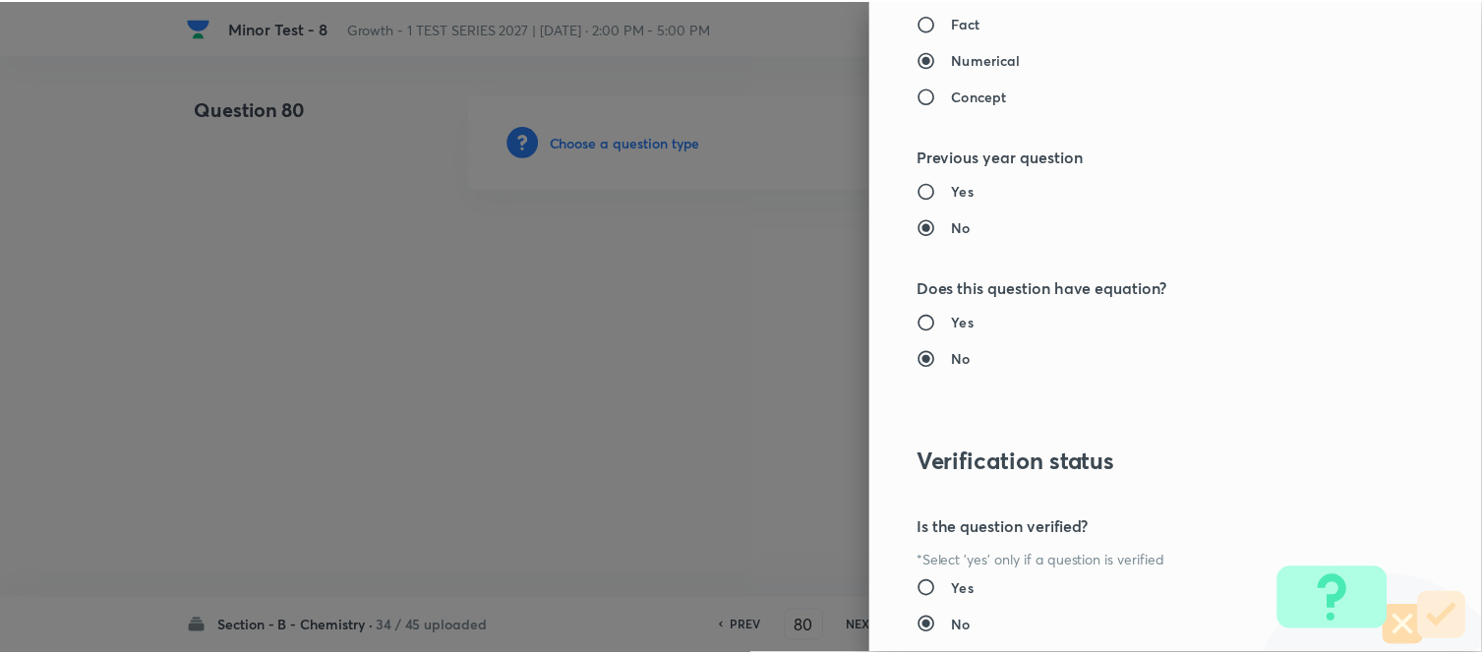
scroll to position [2158, 0]
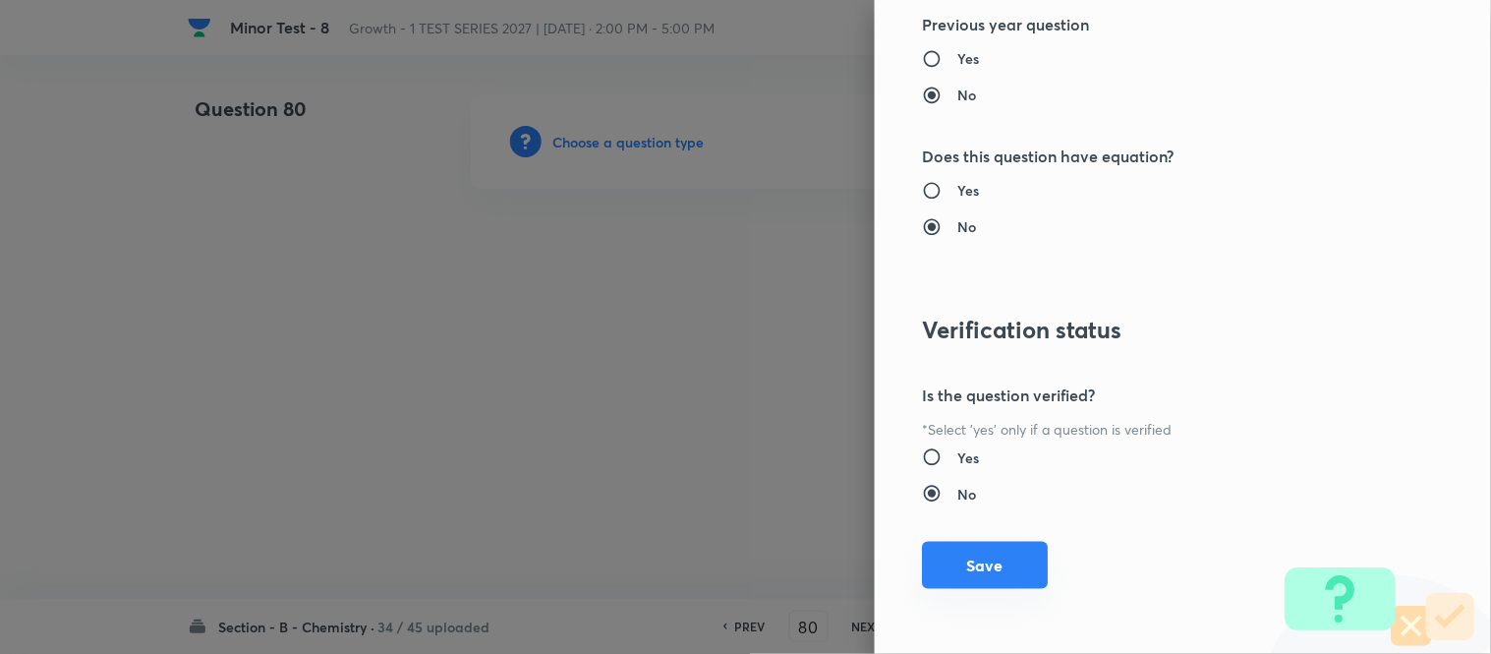
click at [975, 564] on button "Save" at bounding box center [985, 565] width 126 height 47
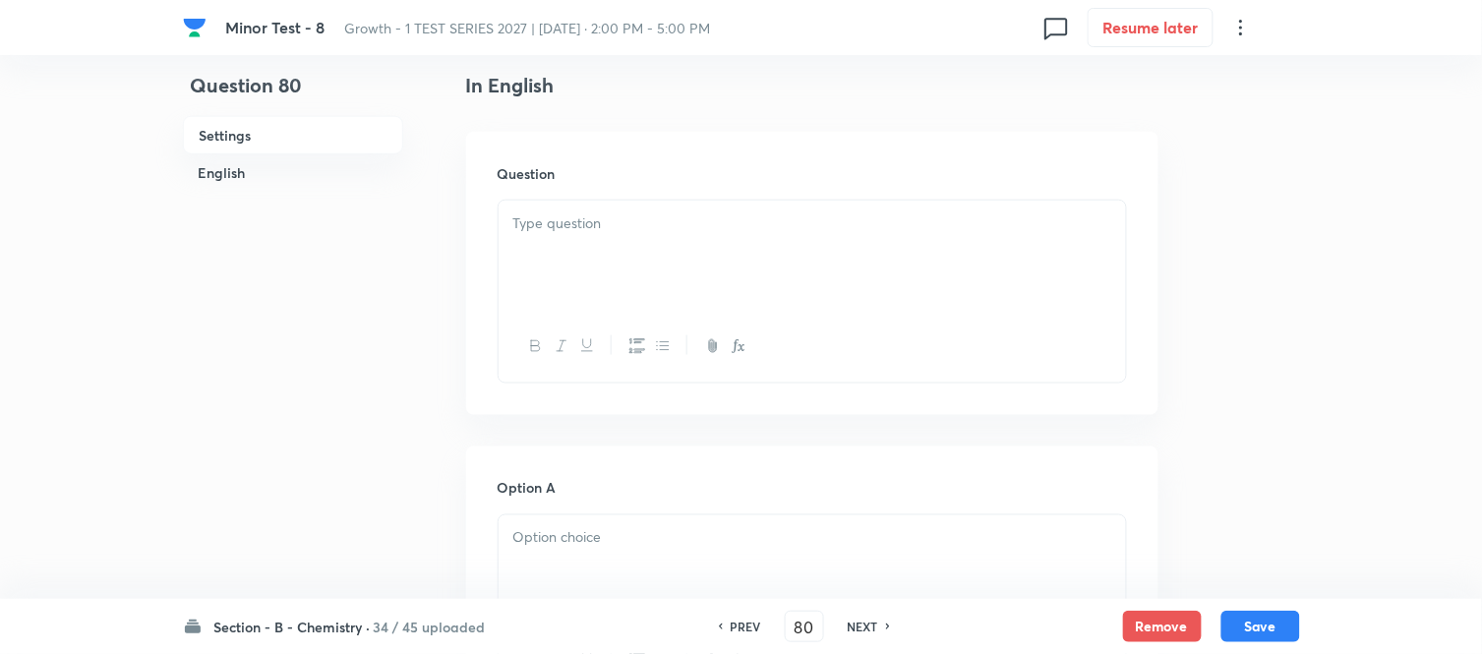
scroll to position [546, 0]
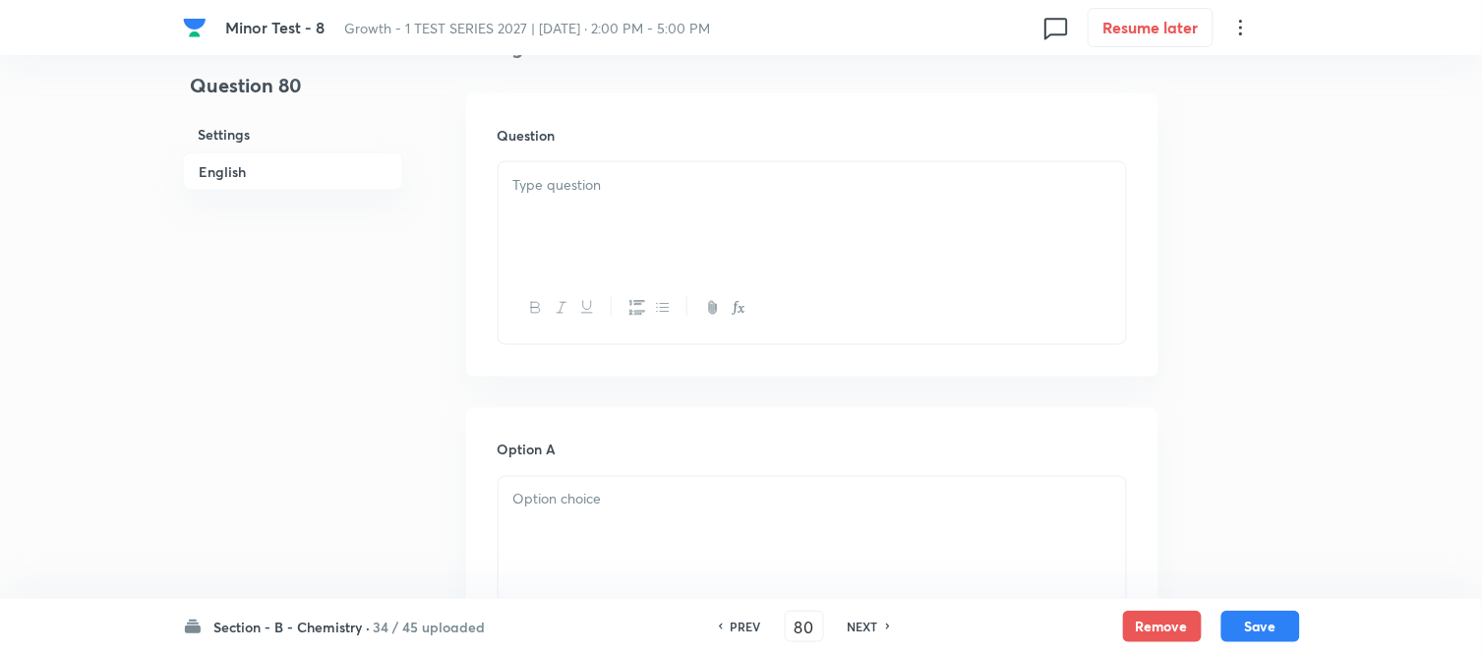
click at [701, 197] on div at bounding box center [811, 217] width 627 height 110
click at [663, 238] on div at bounding box center [811, 217] width 627 height 110
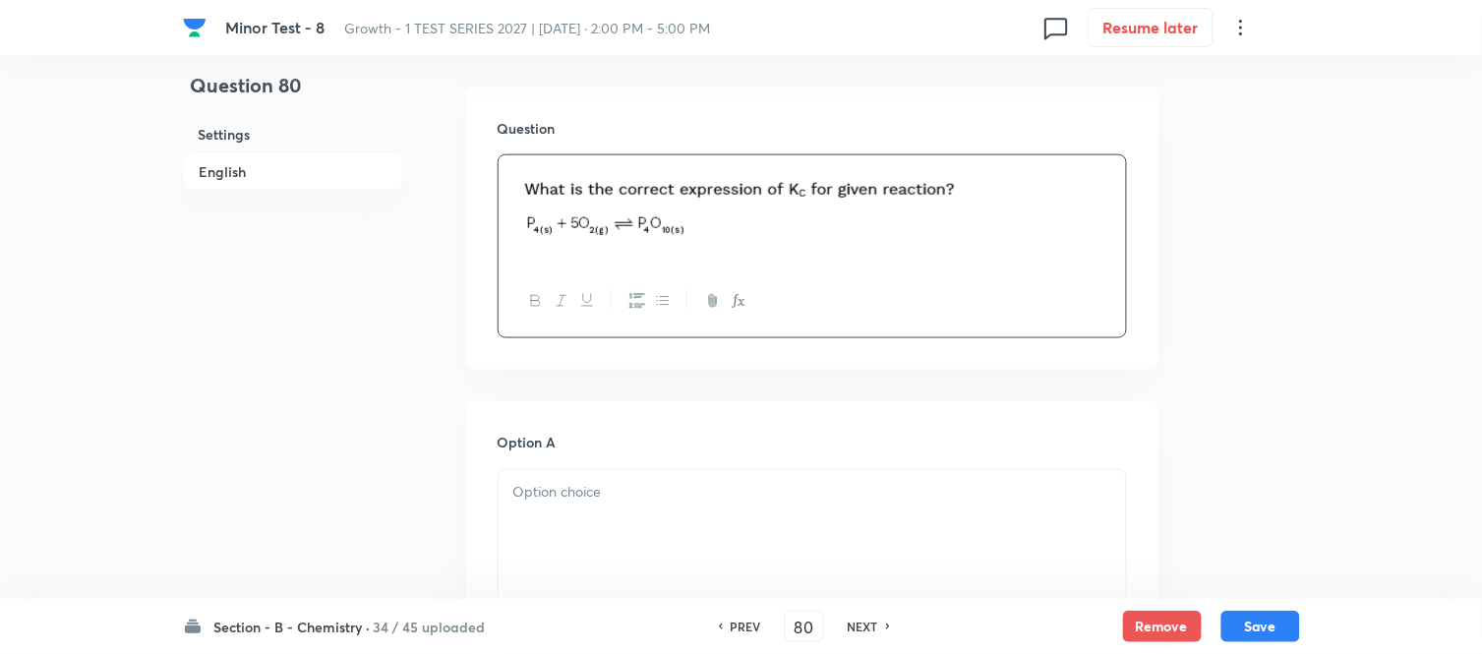
scroll to position [764, 0]
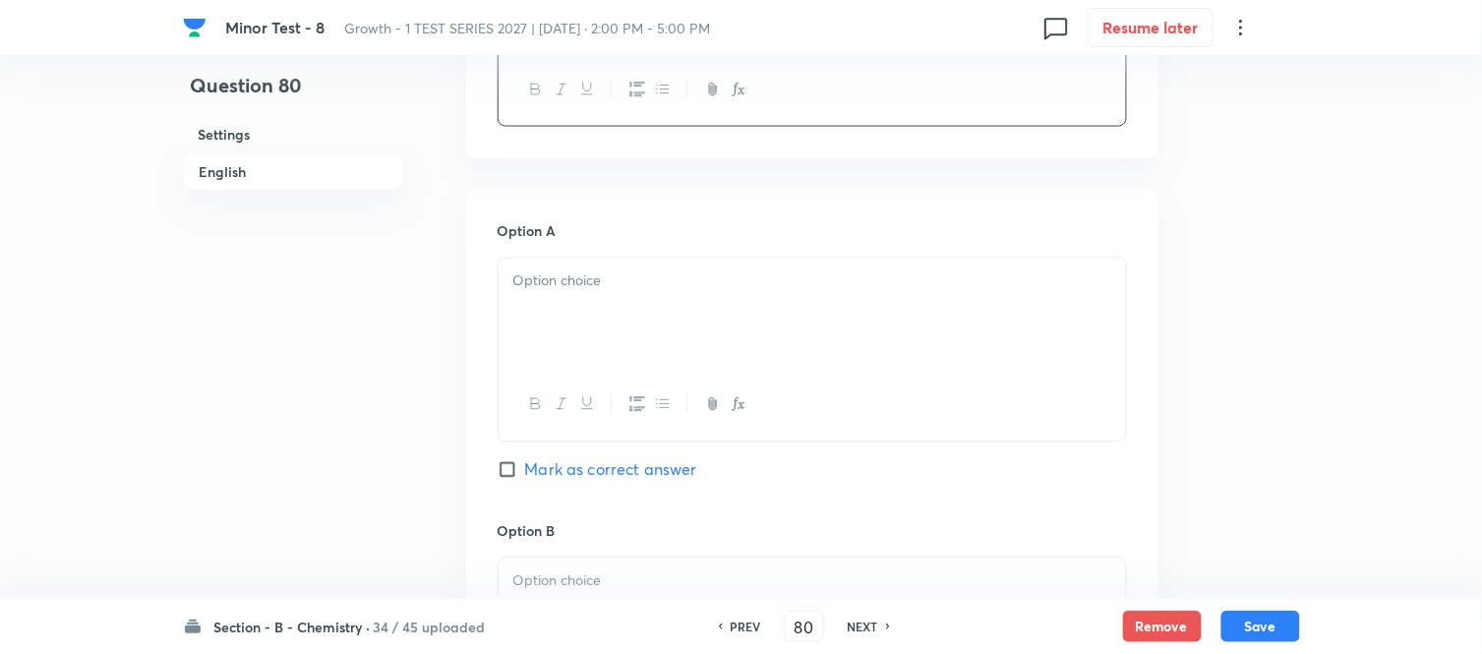
click at [719, 298] on div at bounding box center [811, 314] width 627 height 110
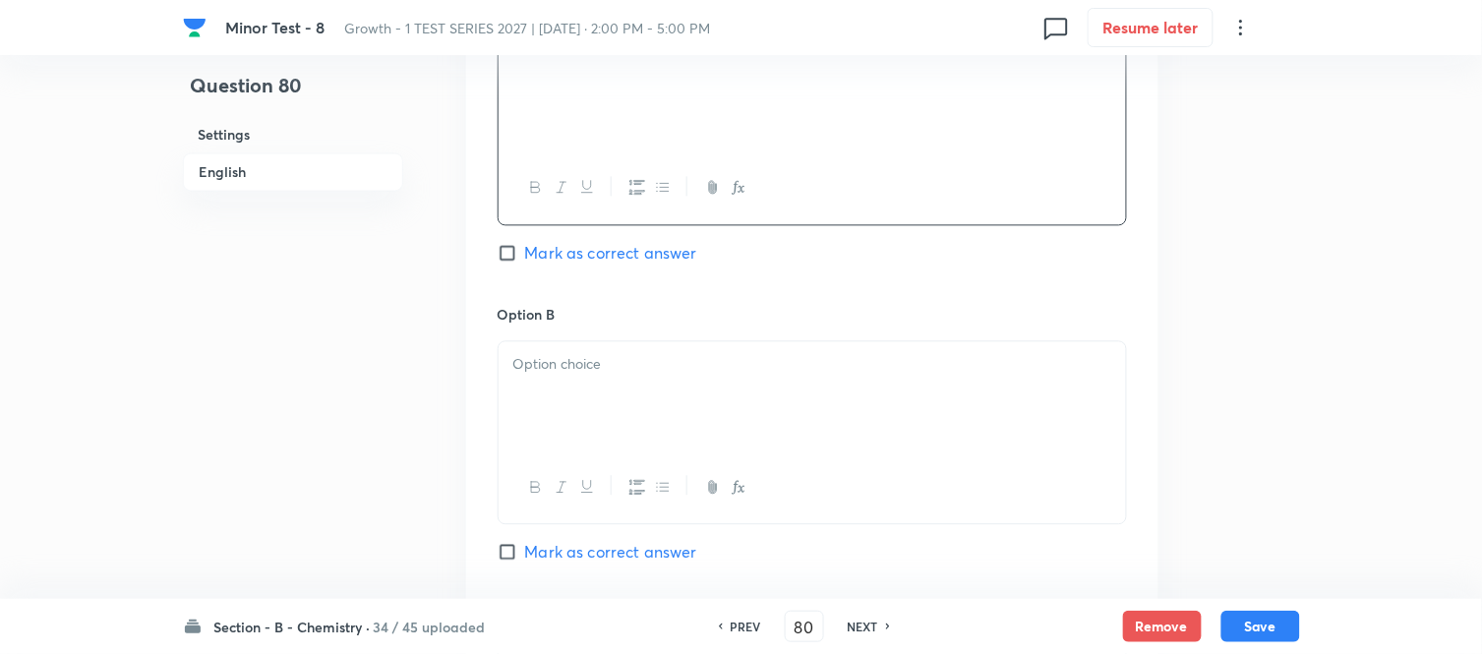
scroll to position [983, 0]
click at [678, 364] on p at bounding box center [812, 362] width 598 height 23
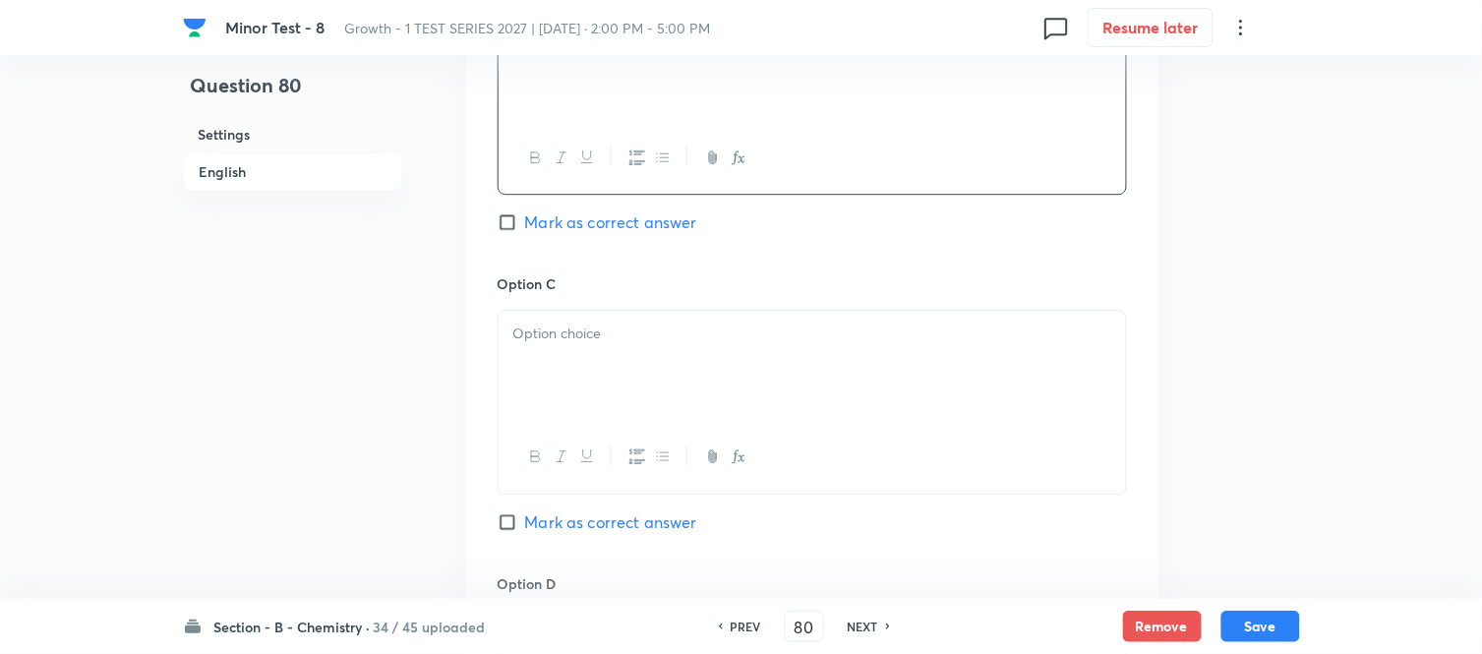
scroll to position [1420, 0]
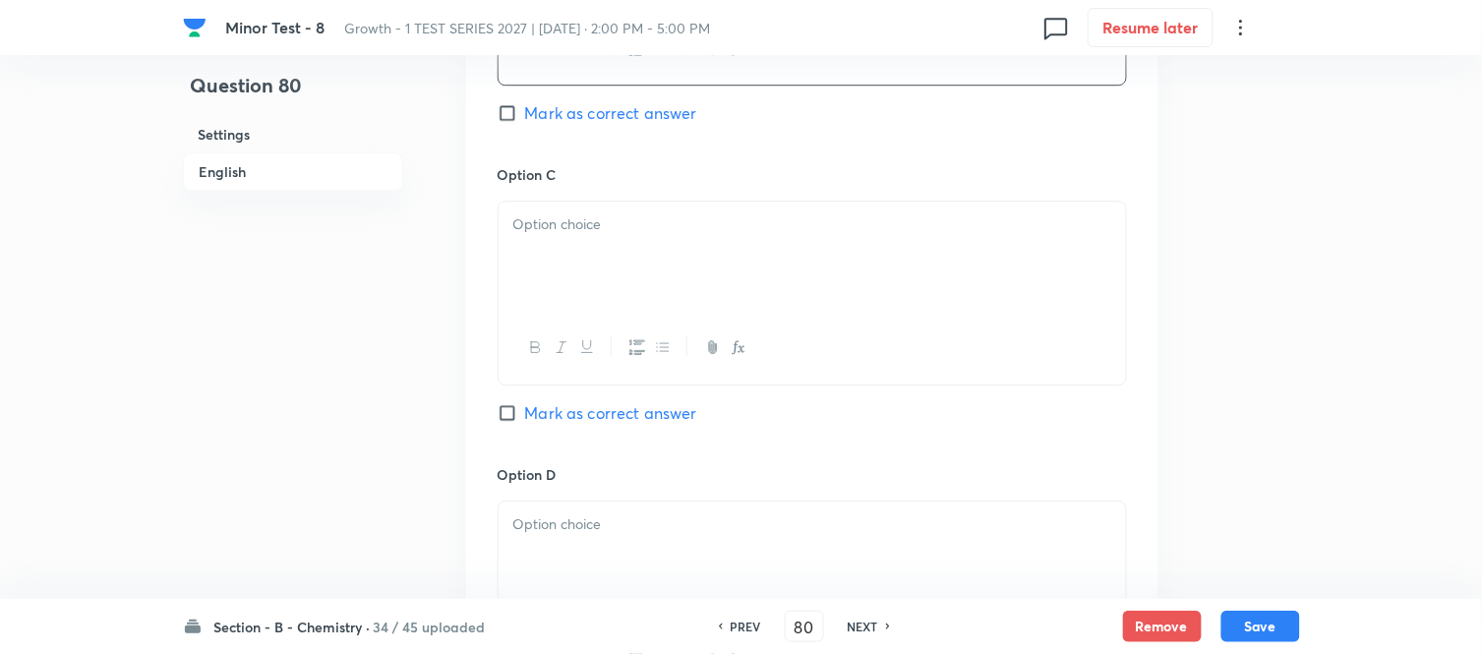
click at [724, 265] on div at bounding box center [811, 257] width 627 height 110
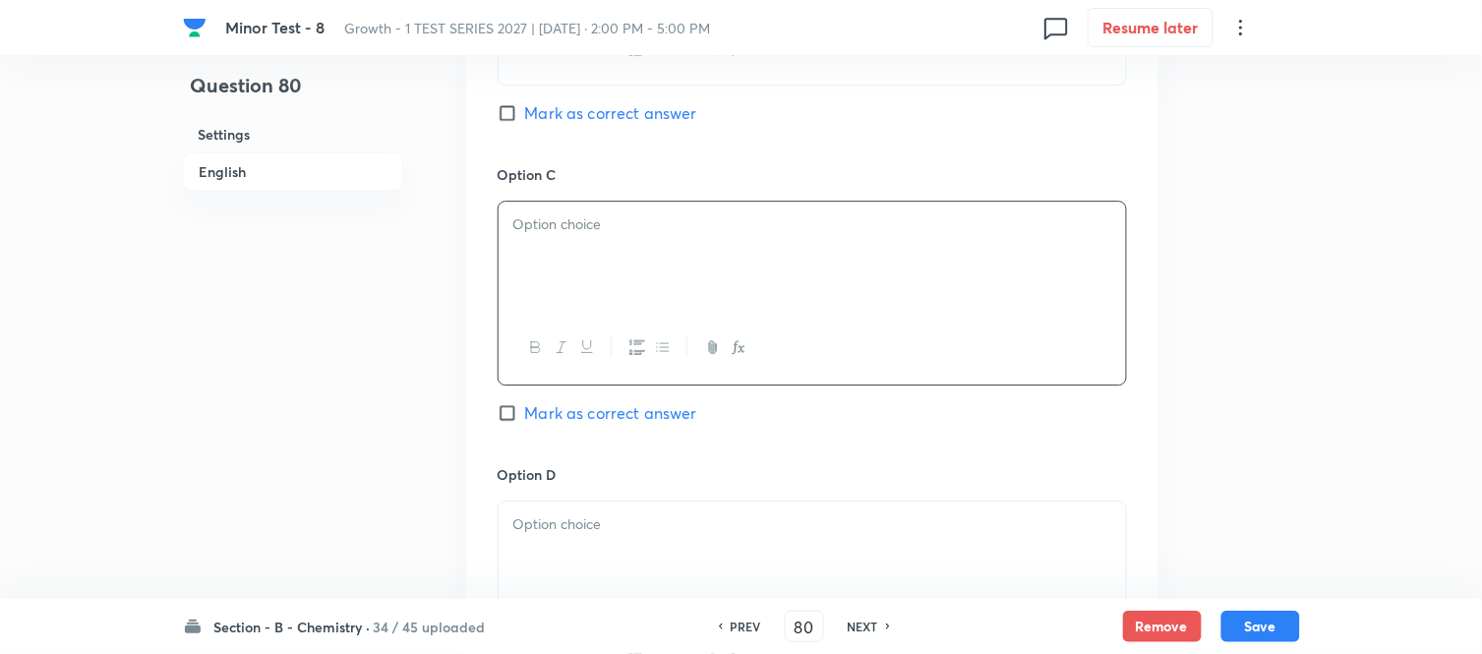
click at [649, 260] on div at bounding box center [811, 257] width 627 height 110
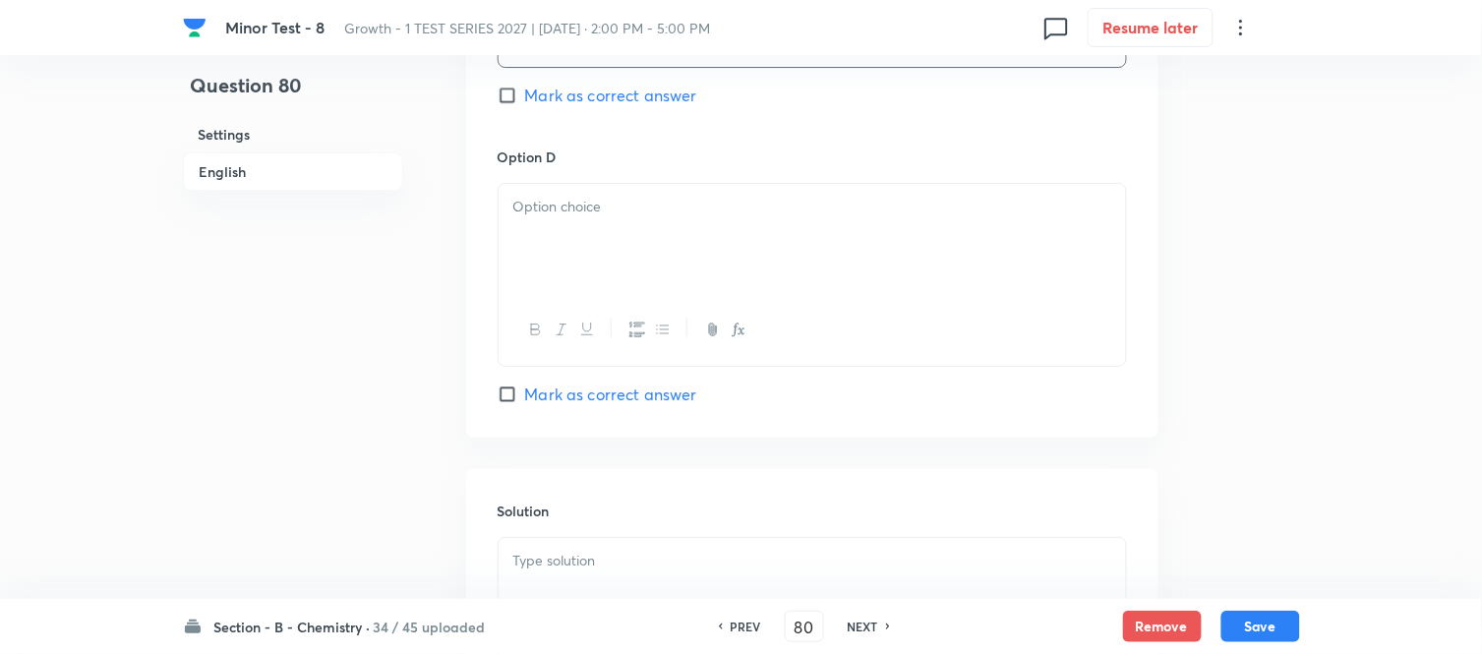
scroll to position [1747, 0]
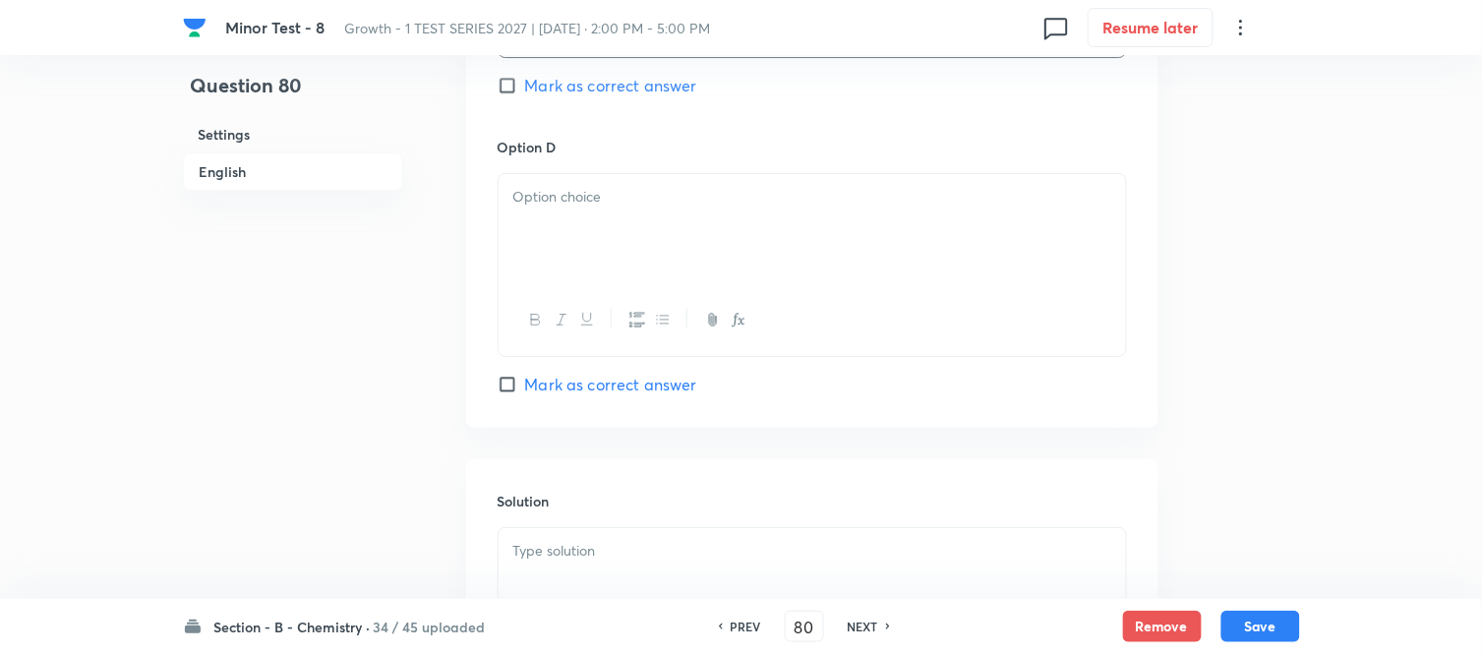
click at [652, 229] on div at bounding box center [811, 229] width 627 height 110
click at [516, 380] on input "Mark as correct answer" at bounding box center [511, 385] width 28 height 20
checkbox input "true"
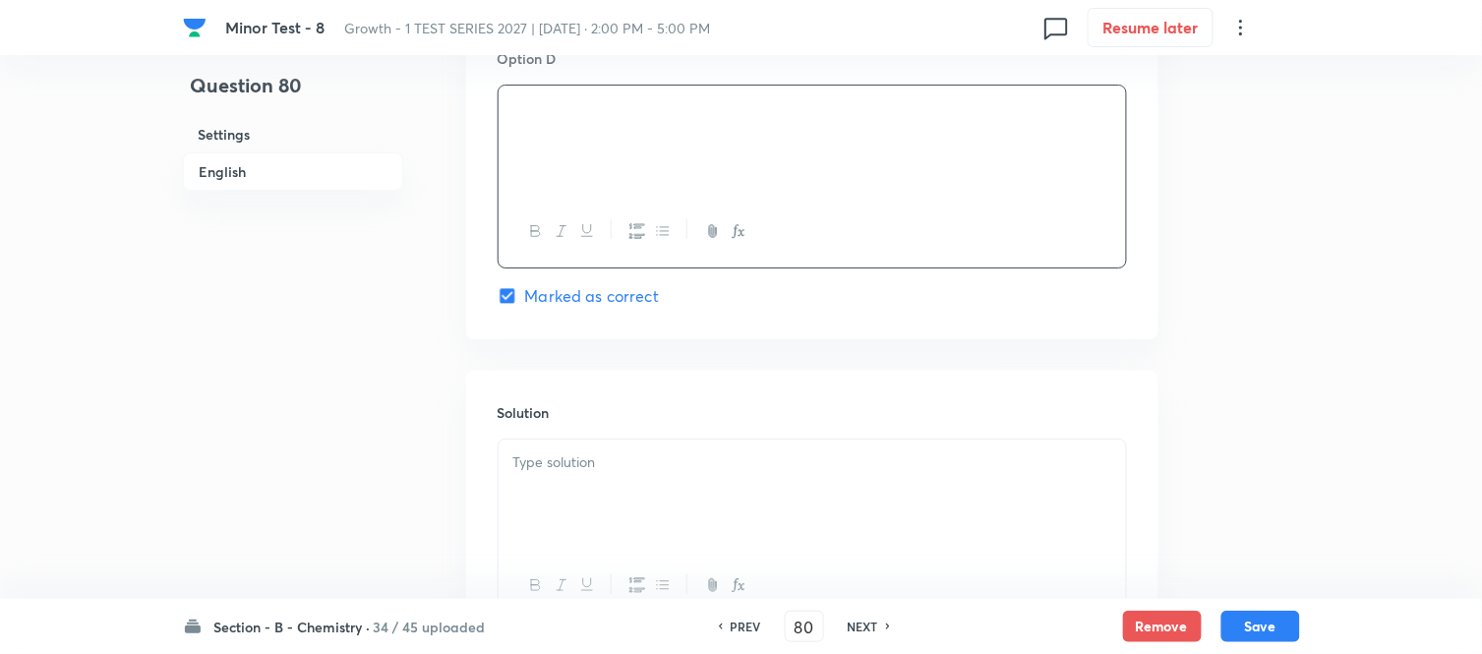
scroll to position [1966, 0]
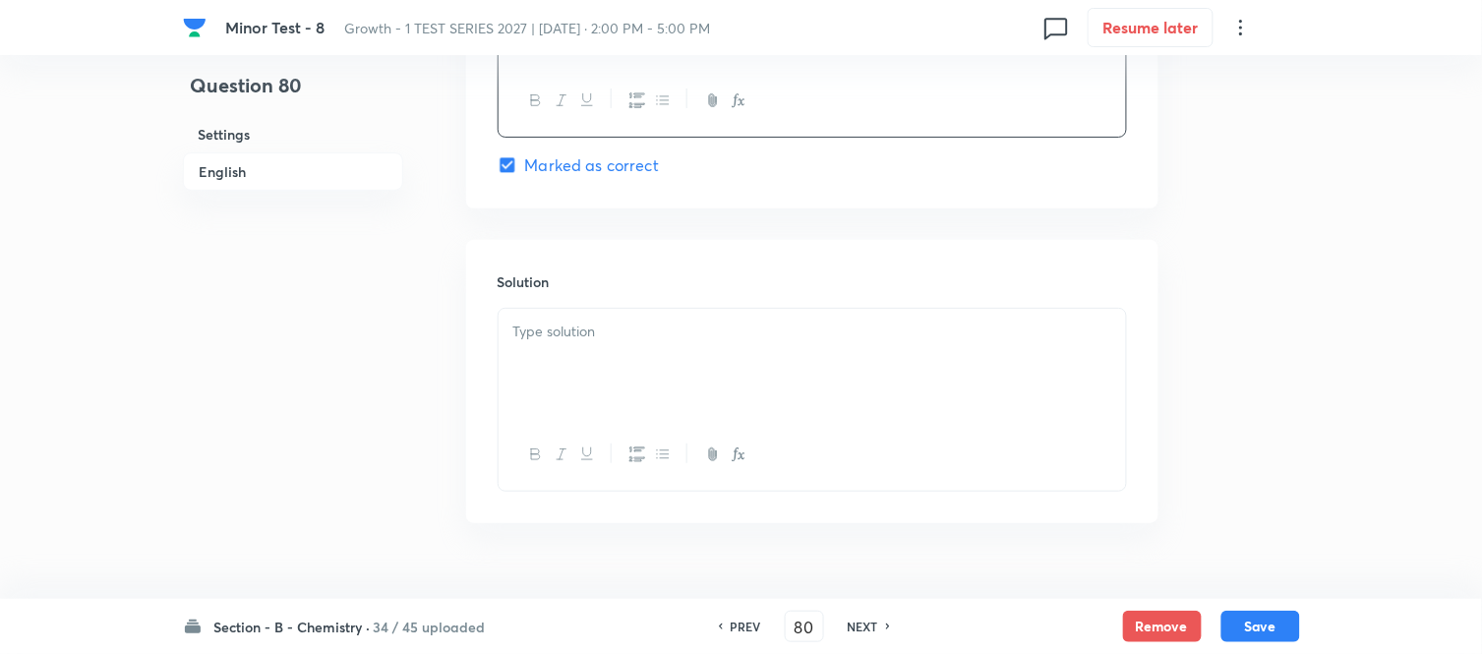
click at [637, 342] on p at bounding box center [812, 332] width 598 height 23
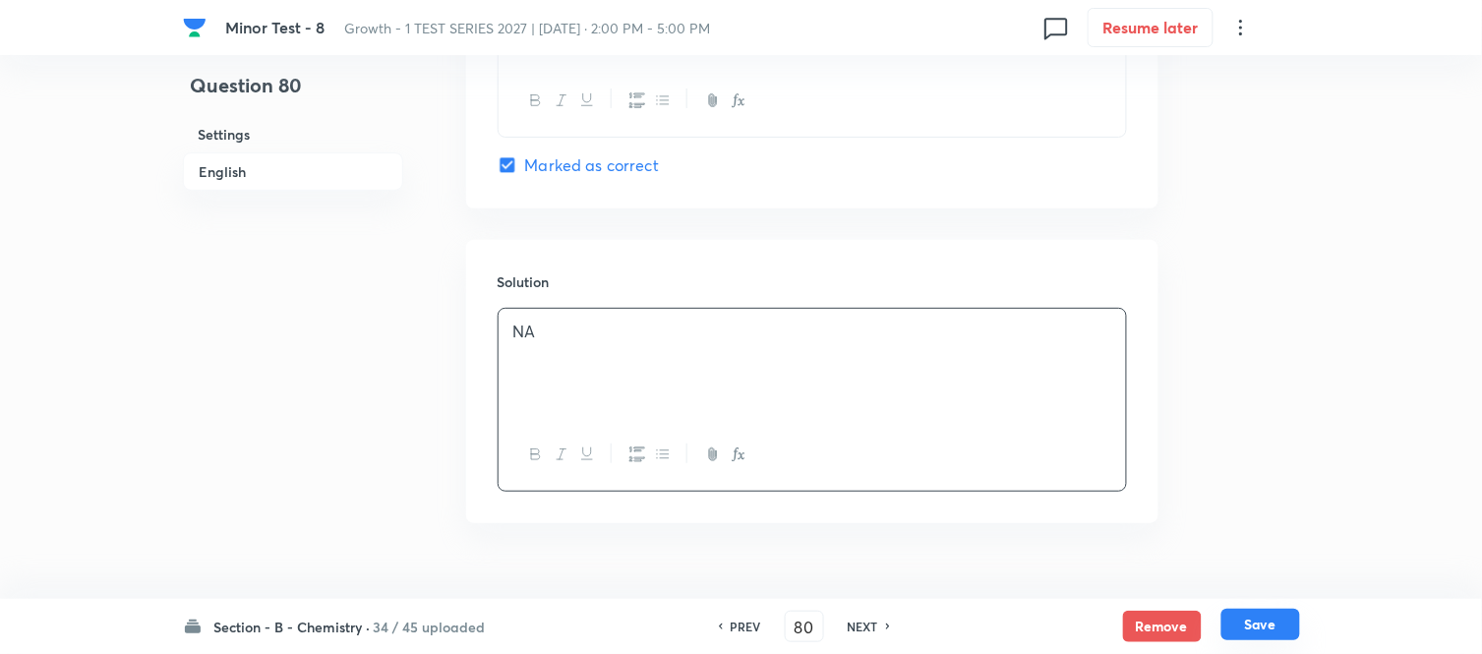
click at [1270, 624] on button "Save" at bounding box center [1260, 624] width 79 height 31
type input "81"
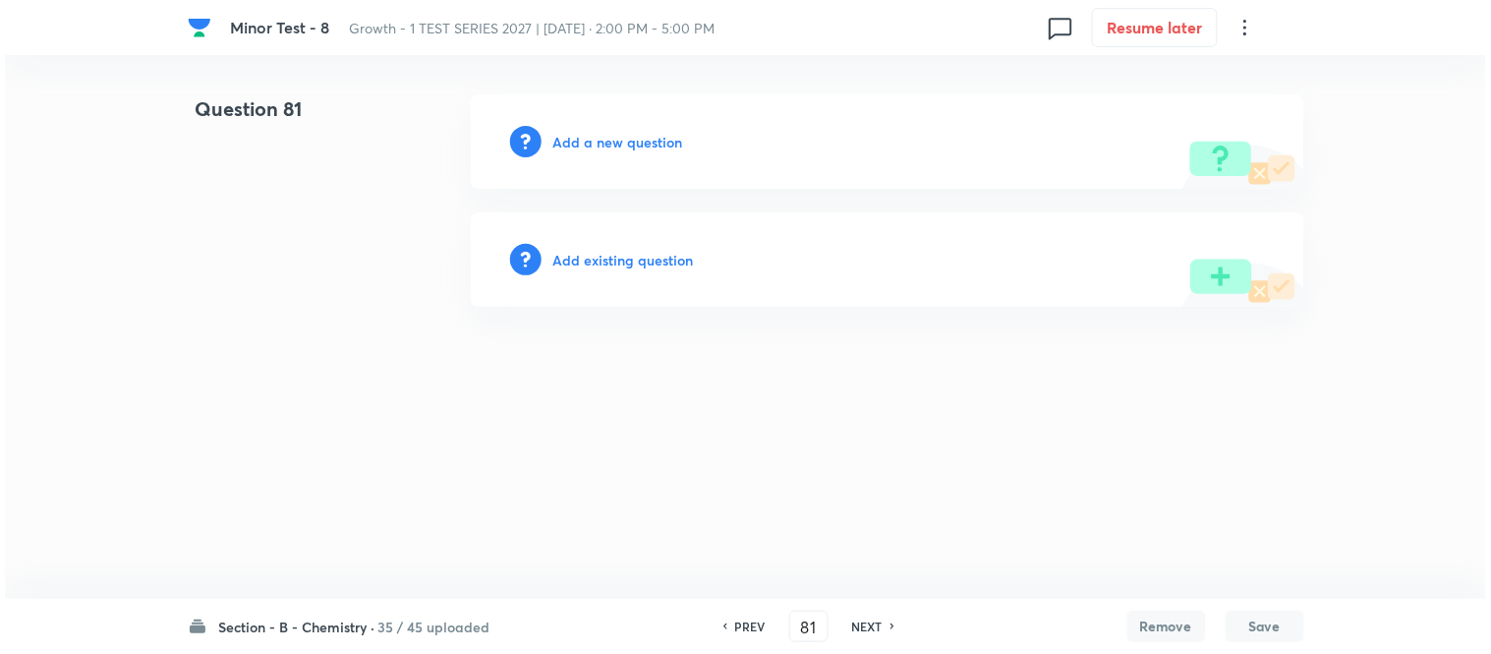
scroll to position [0, 0]
click at [603, 145] on h6 "Add a new question" at bounding box center [619, 142] width 130 height 21
click at [598, 144] on h6 "Choose a question type" at bounding box center [629, 142] width 151 height 21
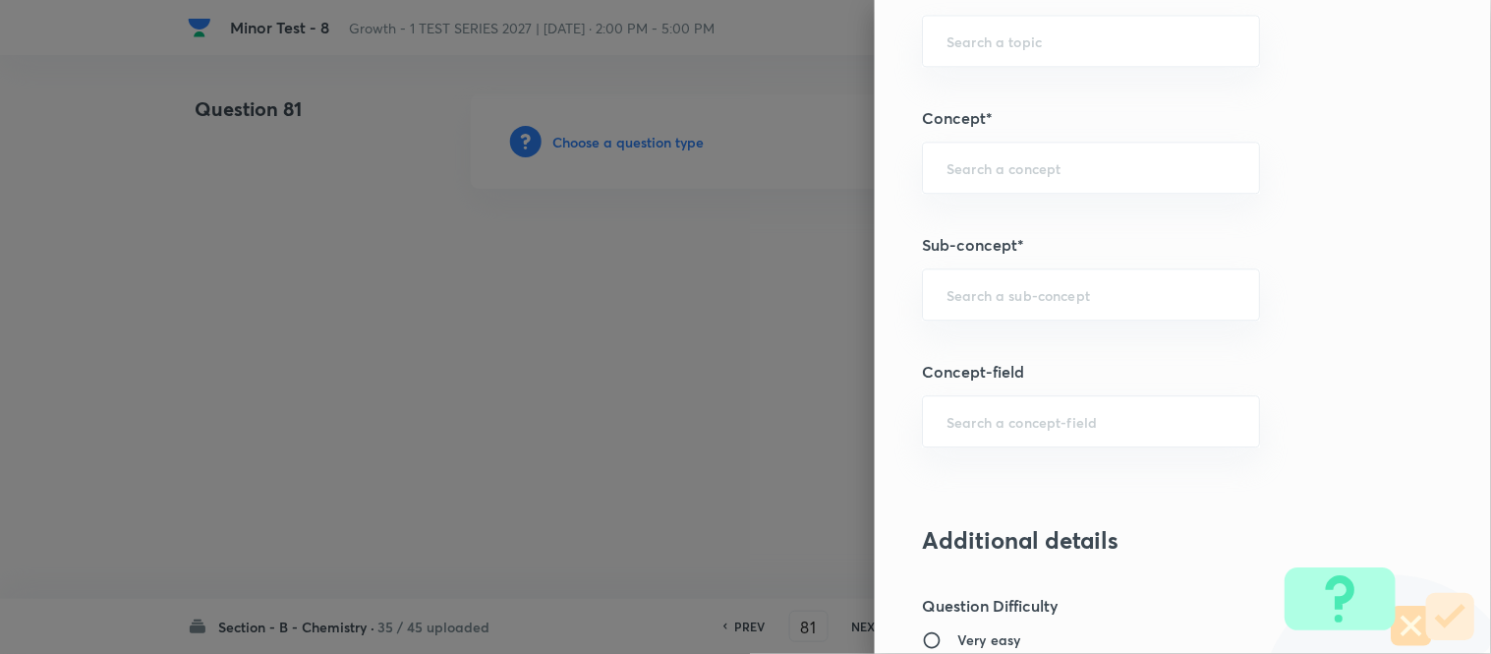
scroll to position [1201, 0]
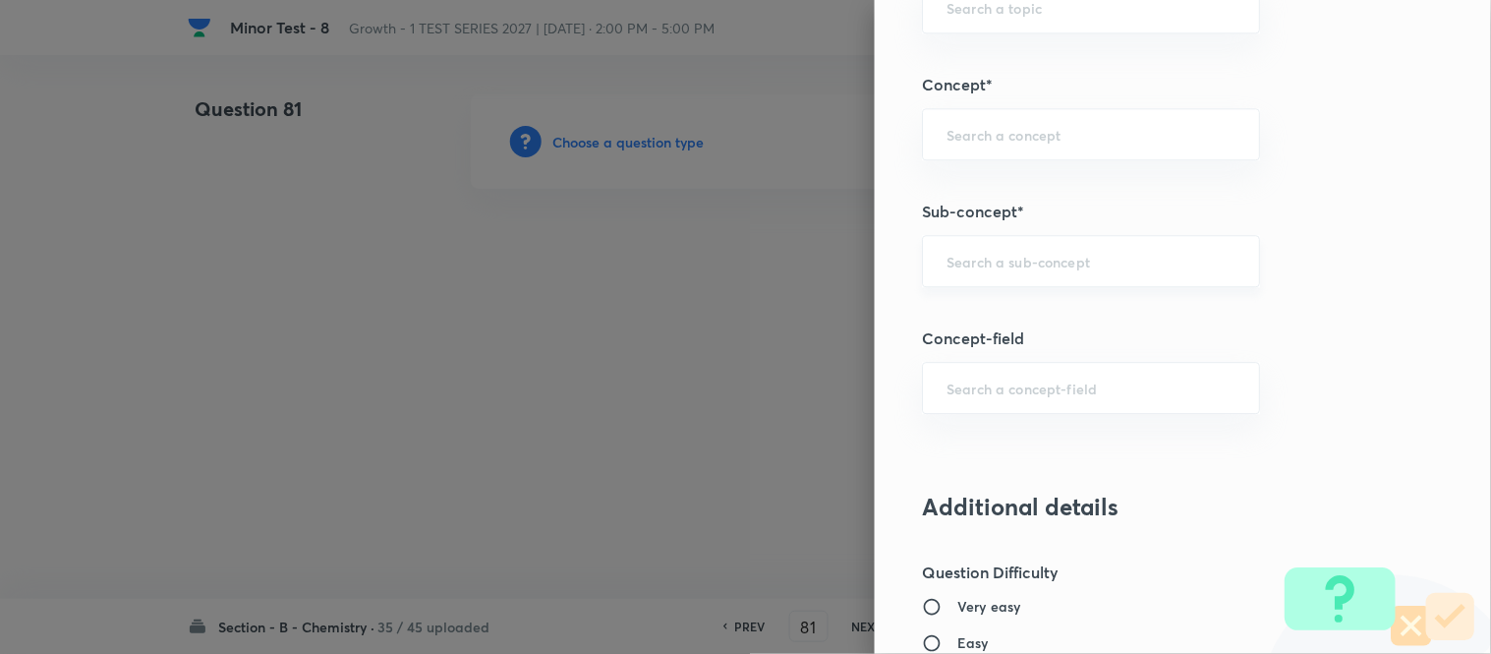
click at [1057, 261] on input "text" at bounding box center [1091, 261] width 289 height 19
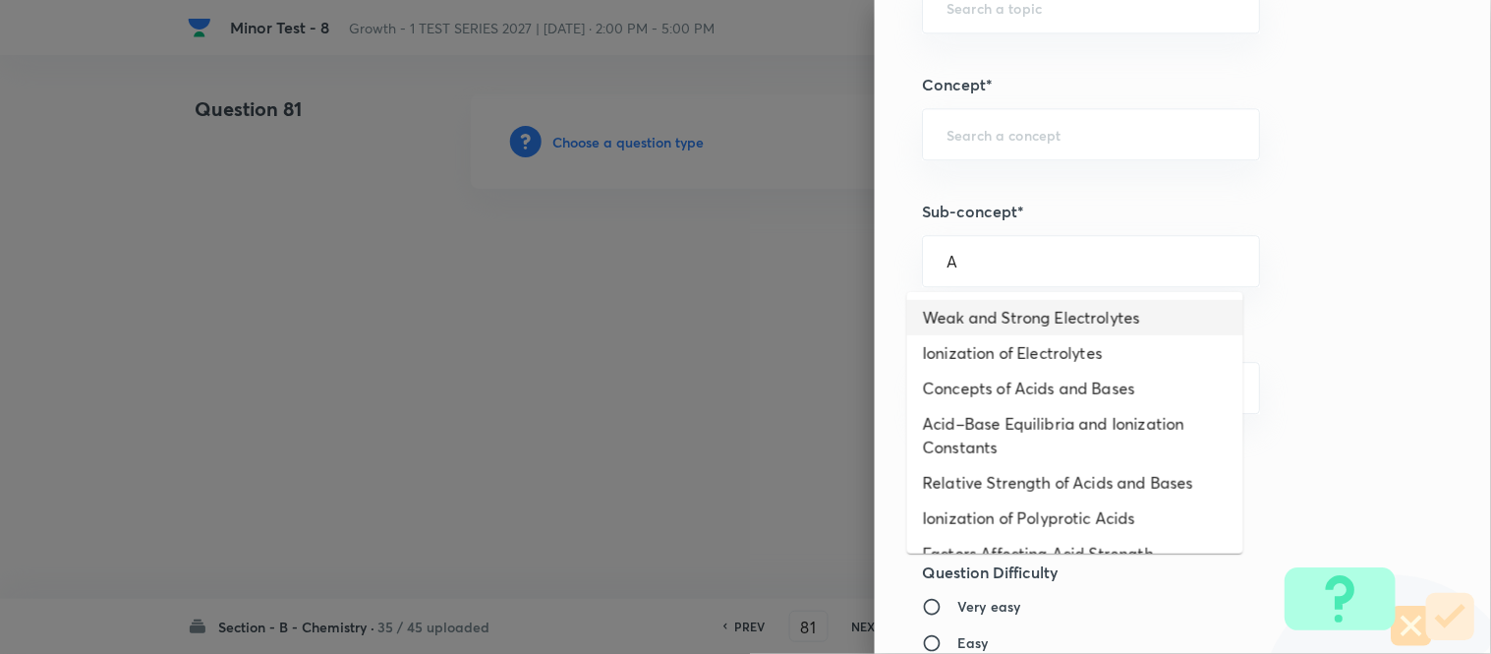
click at [1027, 318] on li "Weak and Strong Electrolytes" at bounding box center [1075, 317] width 336 height 35
type input "Weak and Strong Electrolytes"
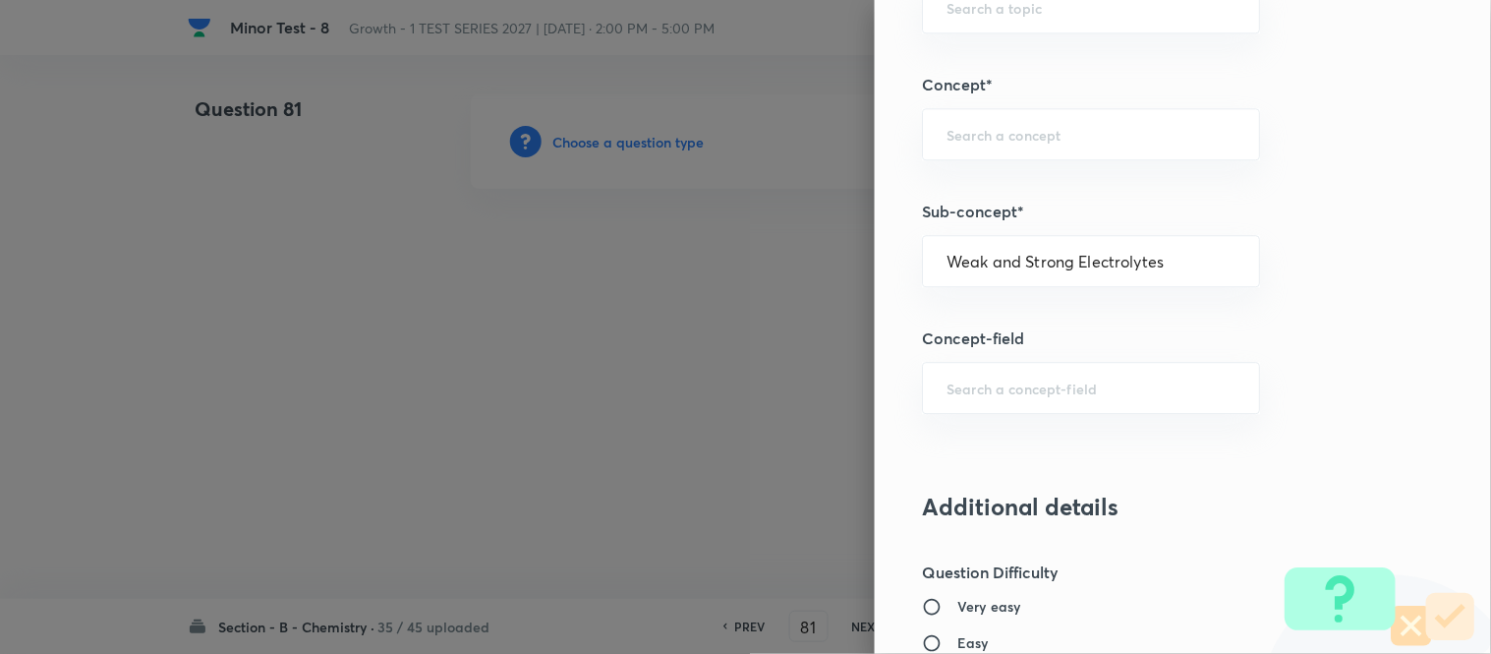
type input "Chemistry"
type input "Physical Chemistry"
type input "Ionic Equilibrium"
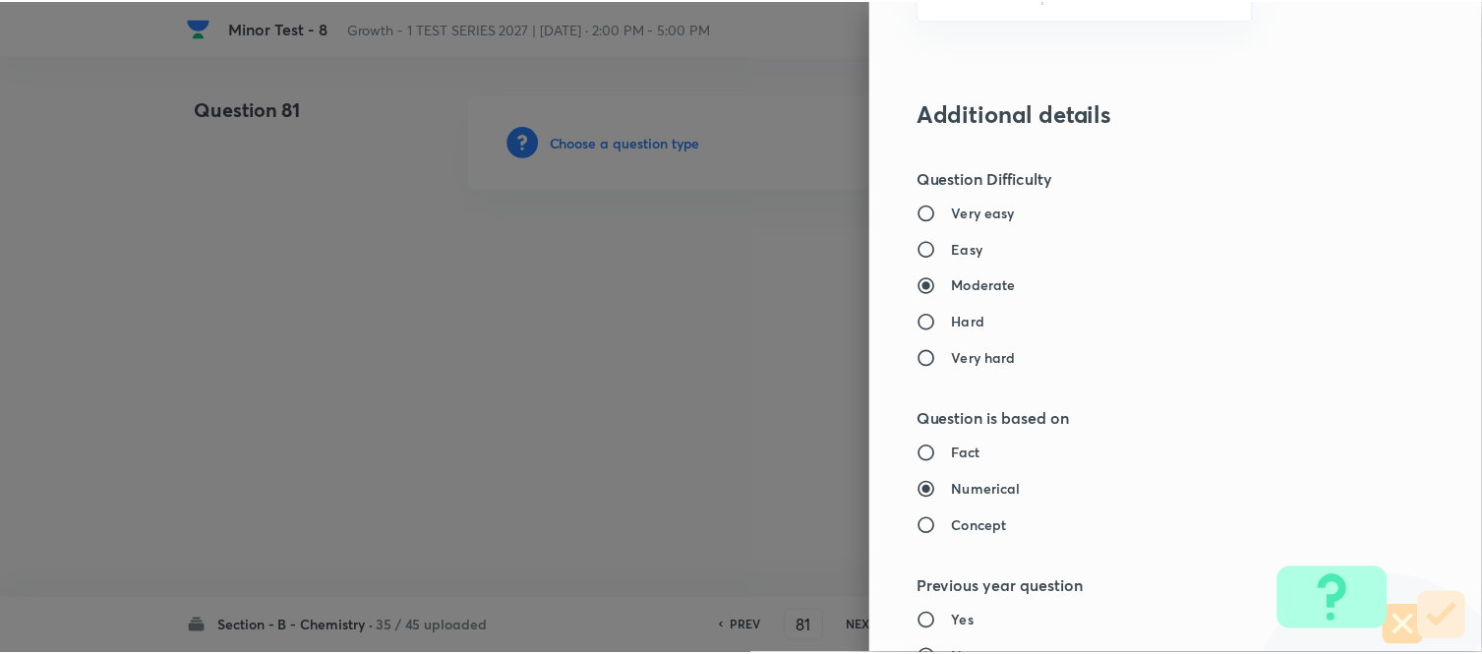
scroll to position [2158, 0]
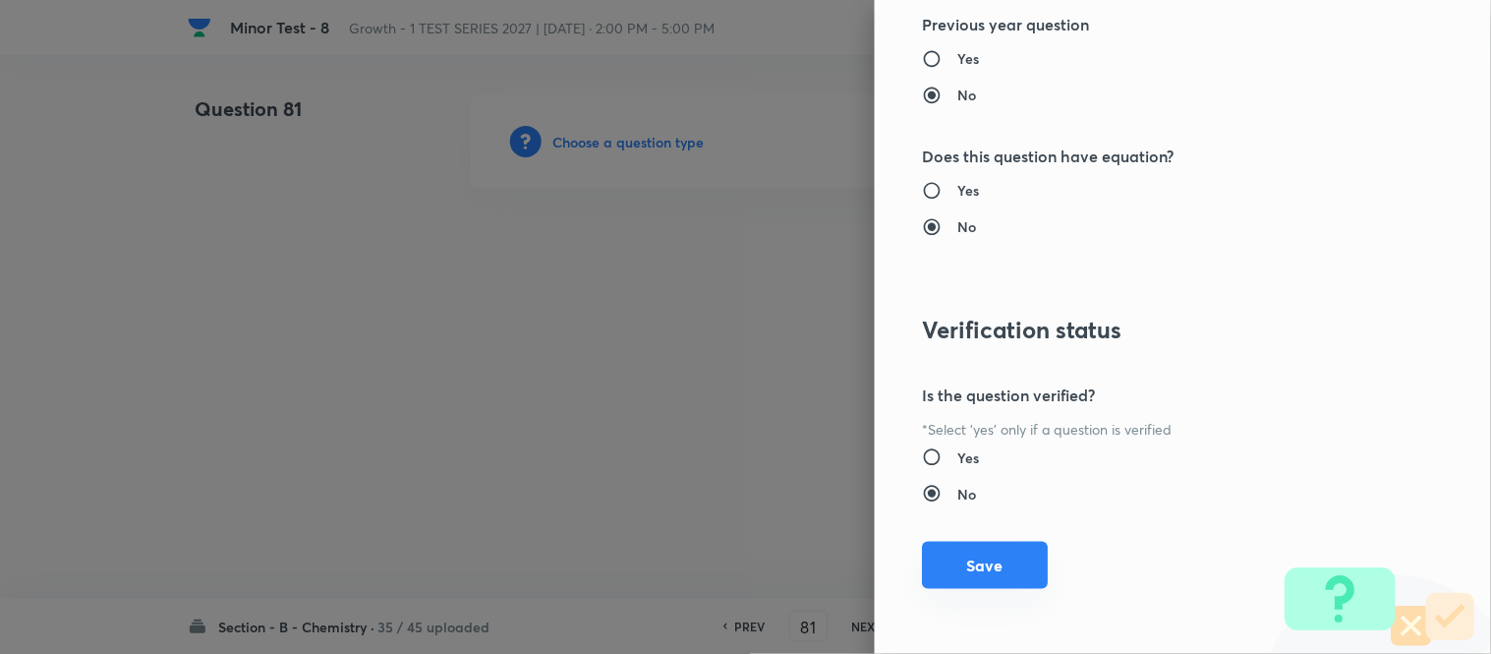
click at [975, 568] on button "Save" at bounding box center [985, 565] width 126 height 47
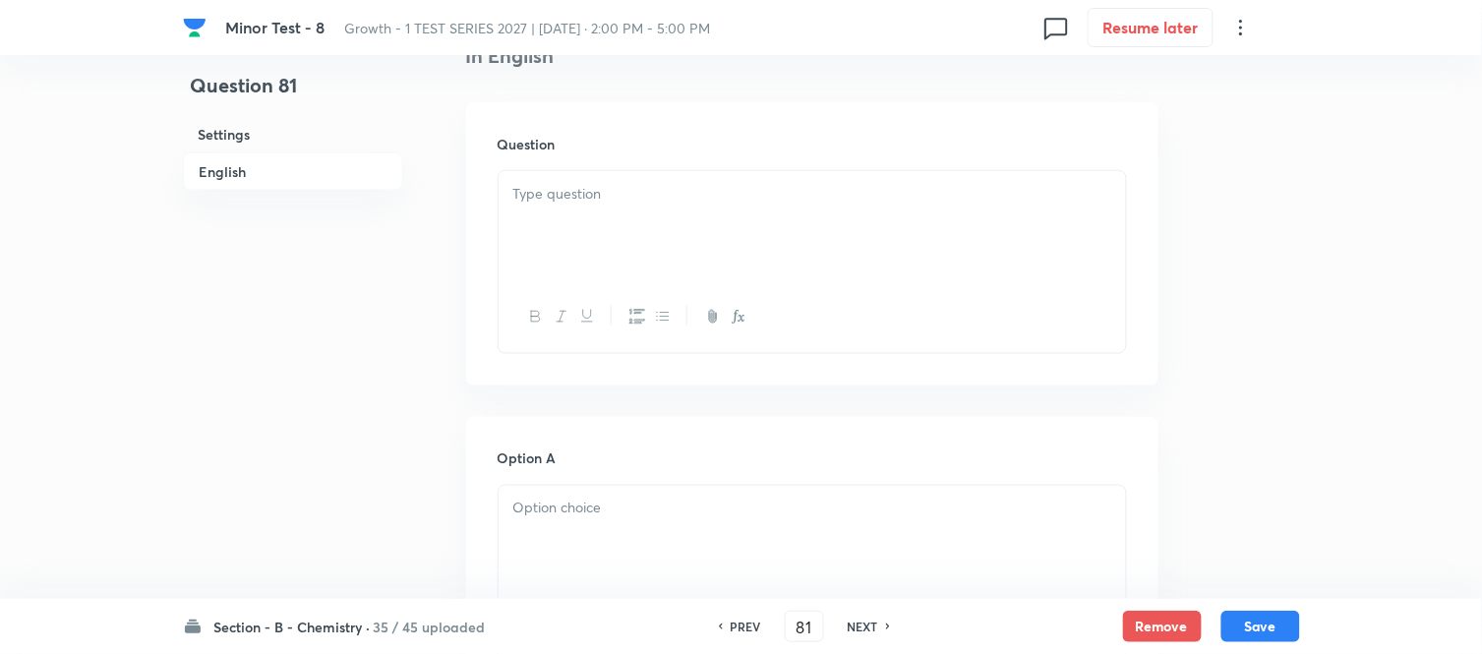
scroll to position [546, 0]
click at [617, 214] on div at bounding box center [811, 217] width 627 height 110
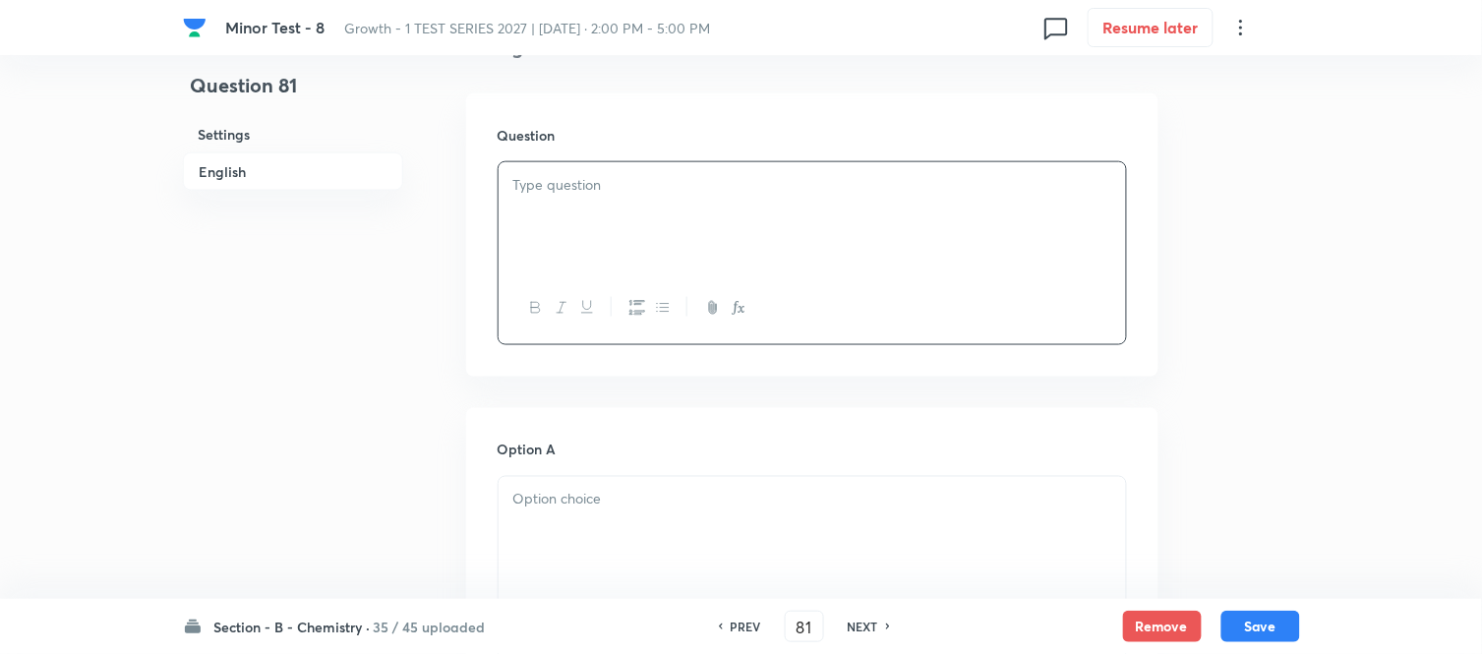
click at [631, 227] on div at bounding box center [811, 217] width 627 height 110
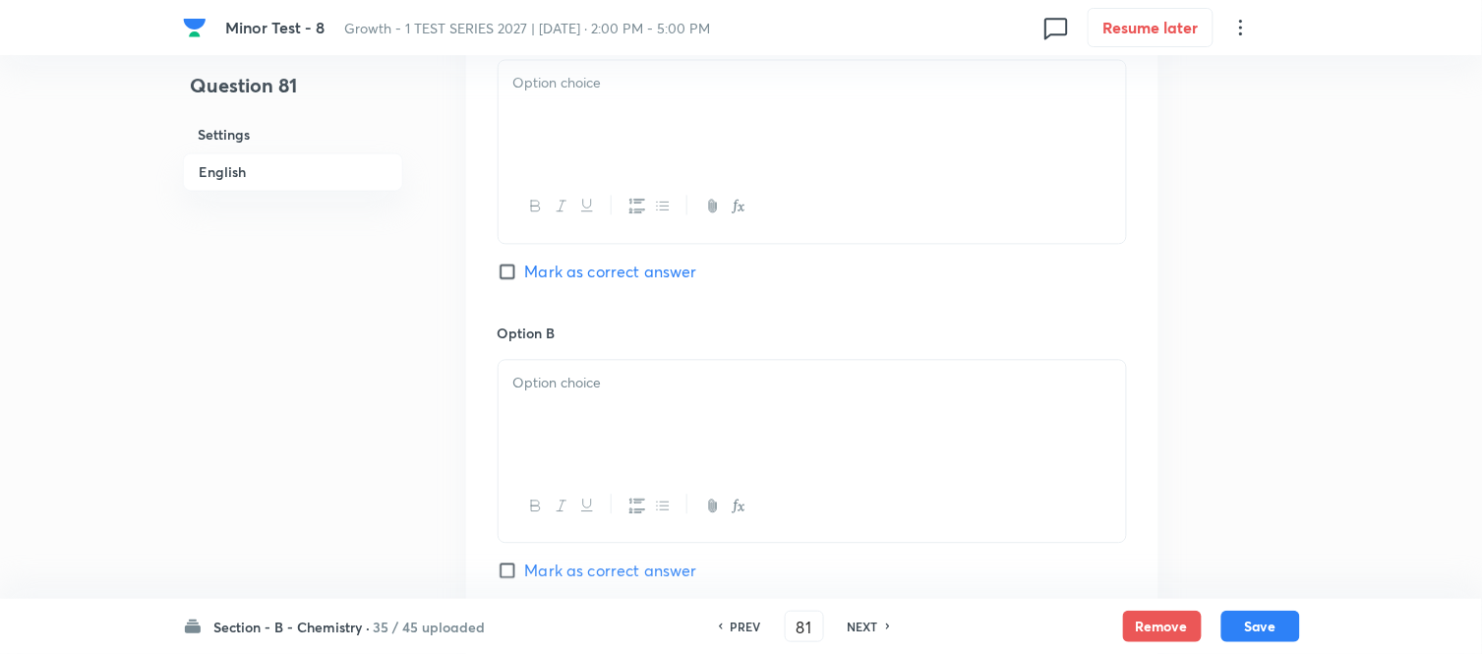
scroll to position [873, 0]
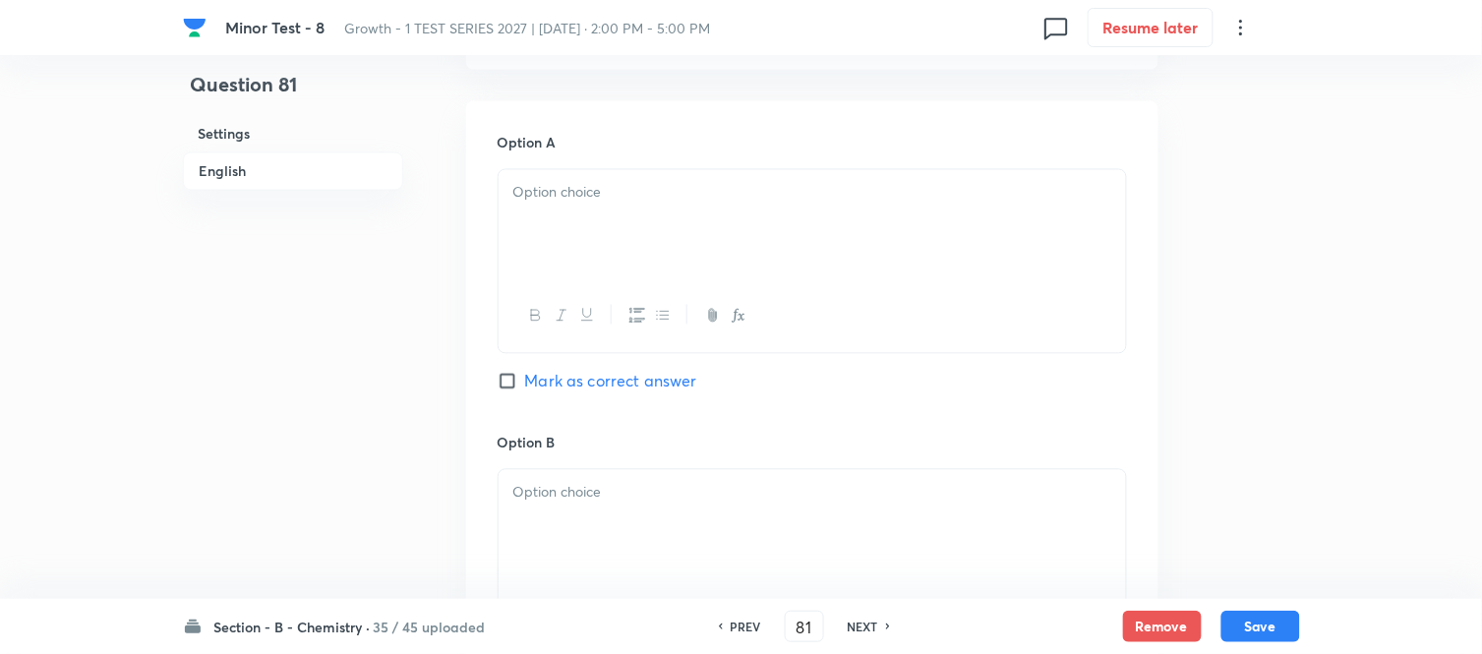
click at [666, 202] on p at bounding box center [812, 193] width 598 height 23
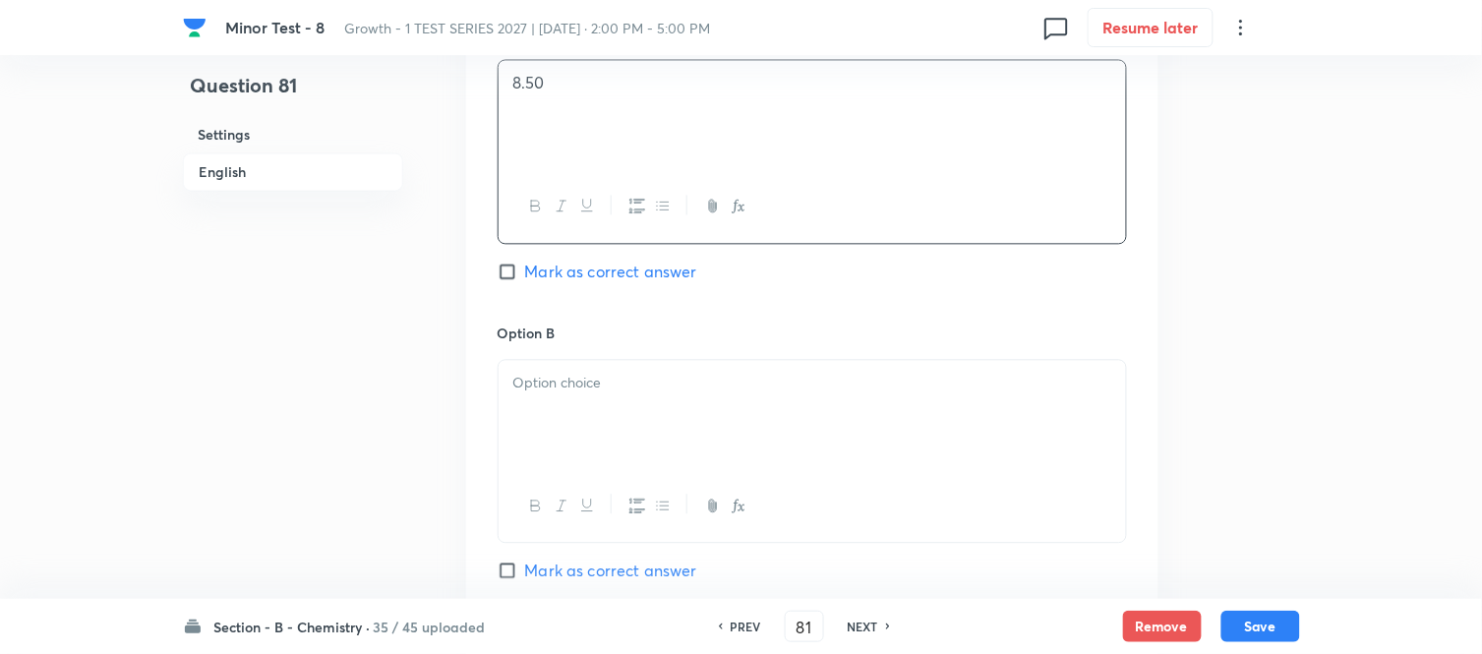
click at [684, 418] on div at bounding box center [811, 415] width 627 height 110
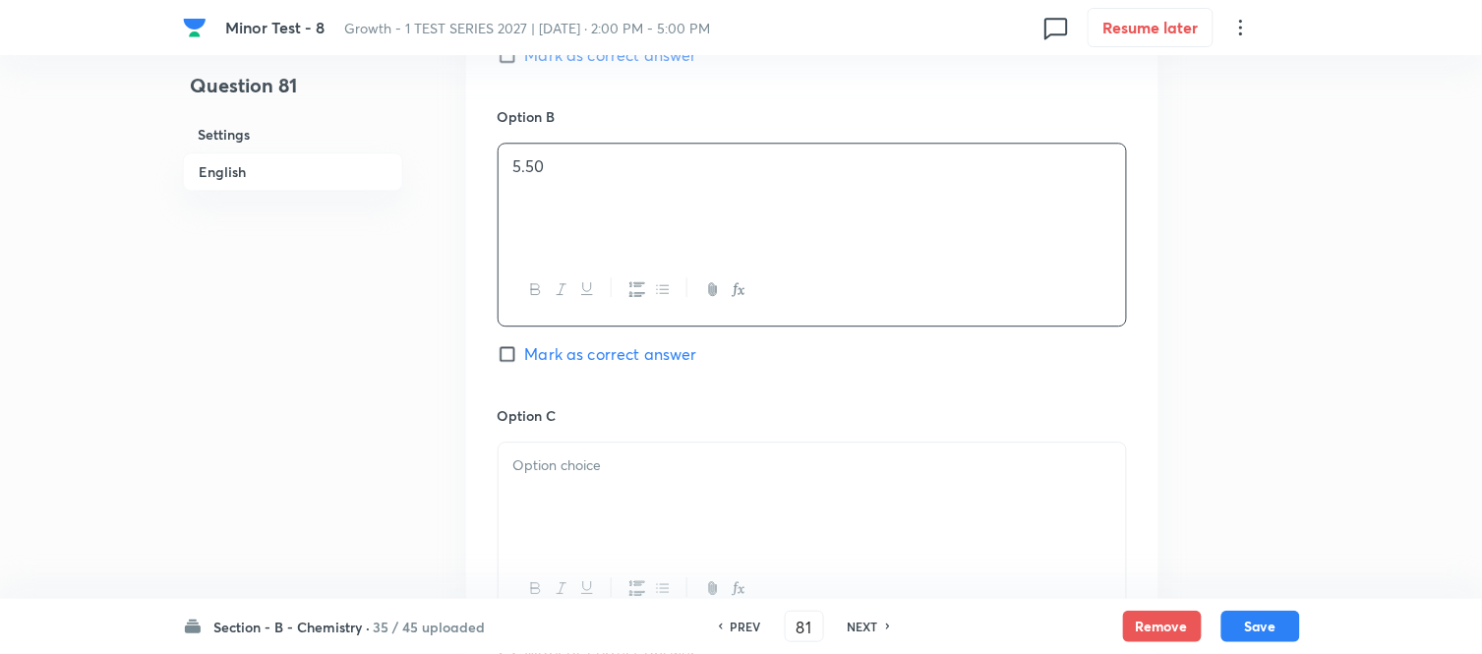
scroll to position [1311, 0]
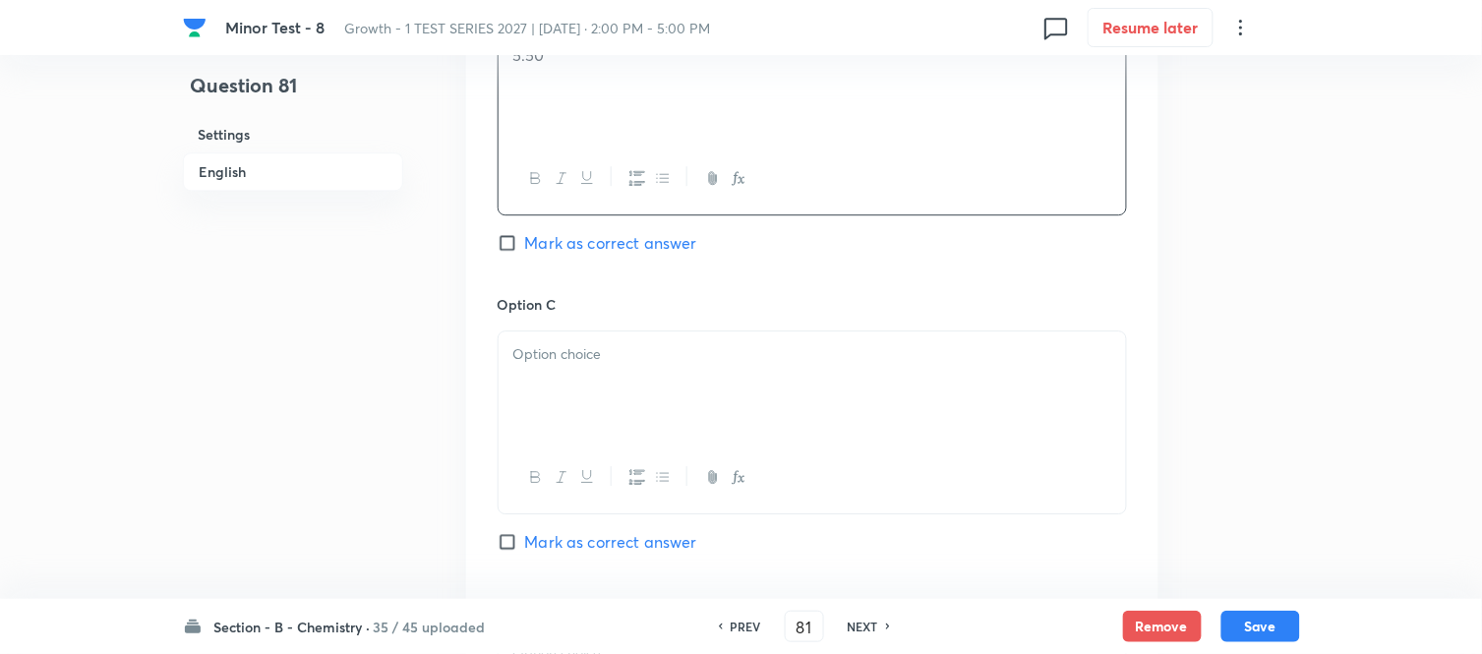
click at [689, 389] on div at bounding box center [811, 386] width 627 height 110
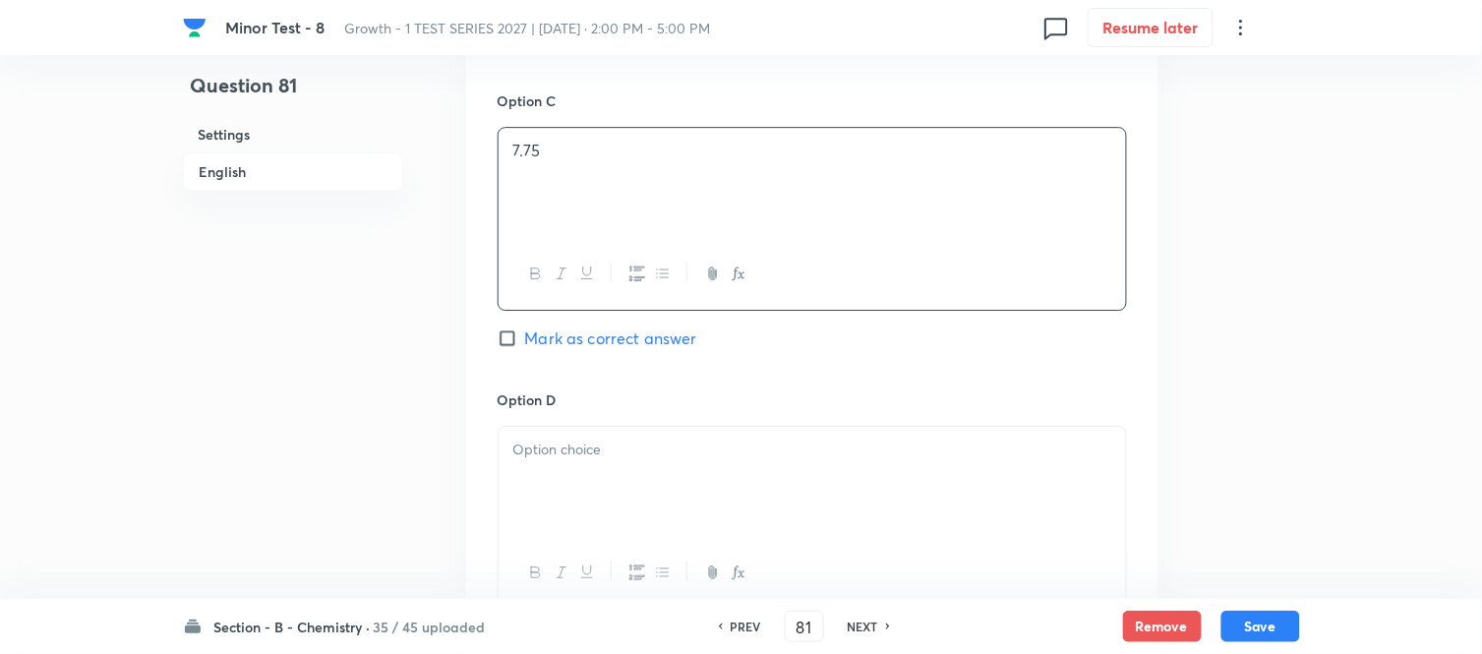
scroll to position [1529, 0]
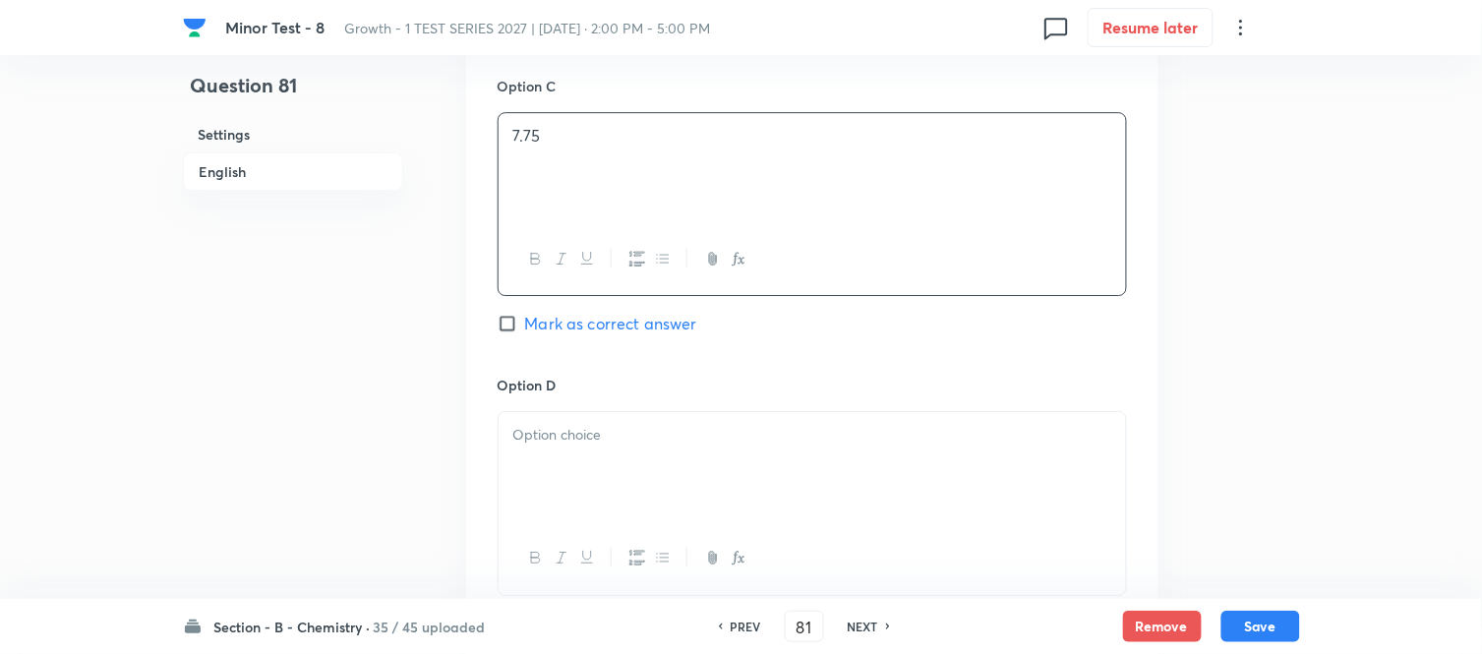
click at [515, 322] on input "Mark as correct answer" at bounding box center [511, 324] width 28 height 20
checkbox input "true"
click at [784, 499] on div at bounding box center [811, 467] width 627 height 110
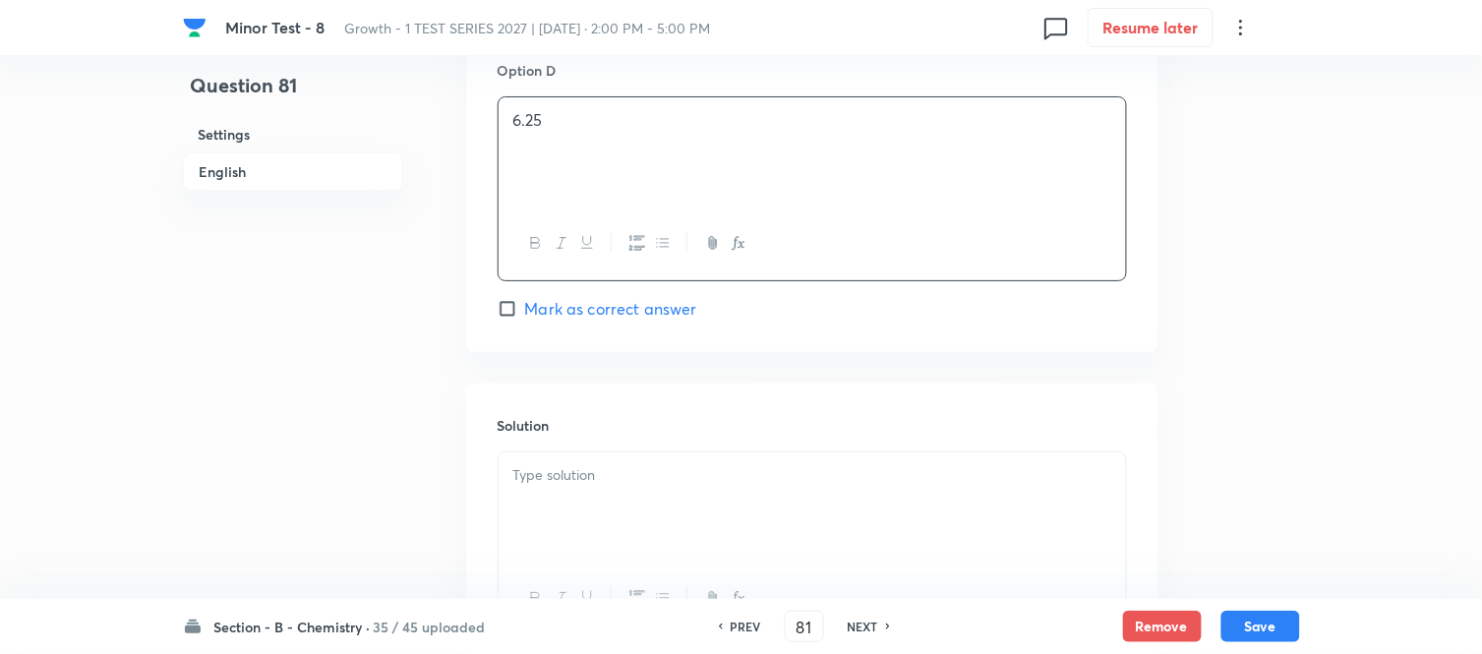
scroll to position [1856, 0]
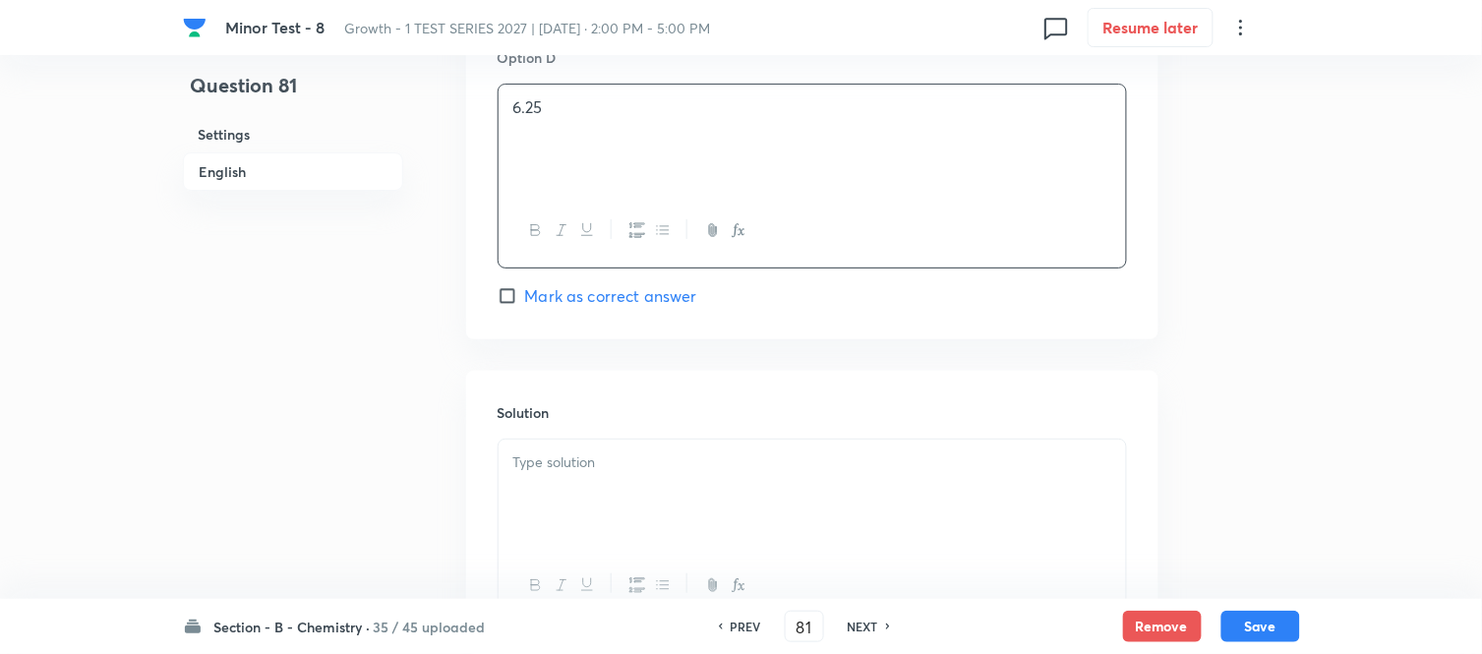
click at [600, 482] on div at bounding box center [811, 494] width 627 height 110
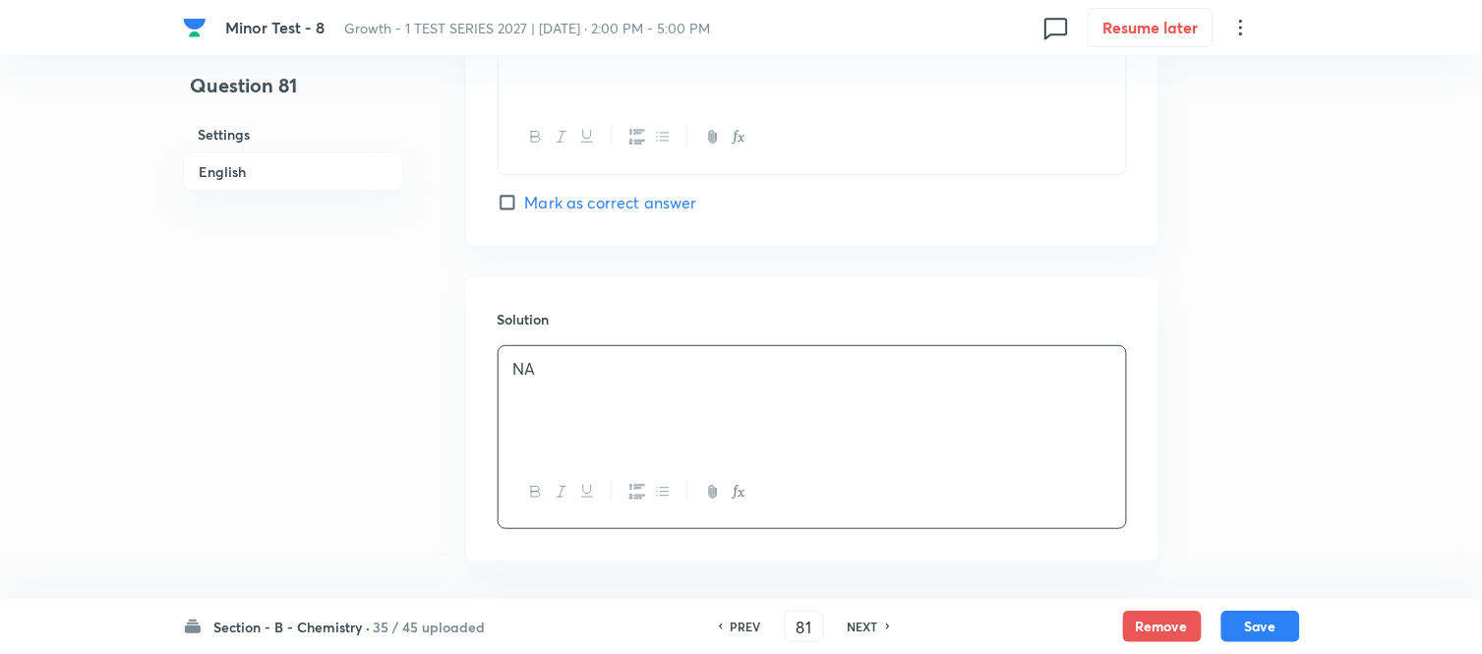
scroll to position [2032, 0]
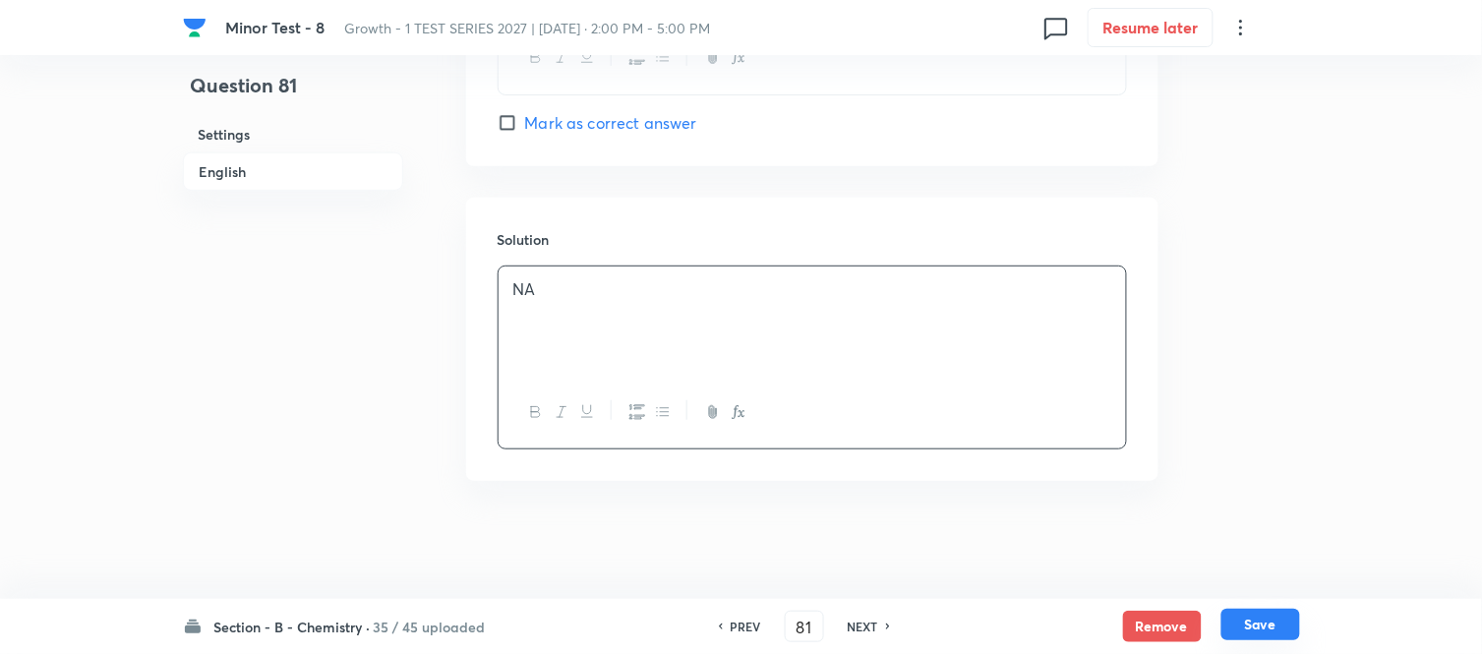
click at [1269, 619] on button "Save" at bounding box center [1260, 624] width 79 height 31
type input "82"
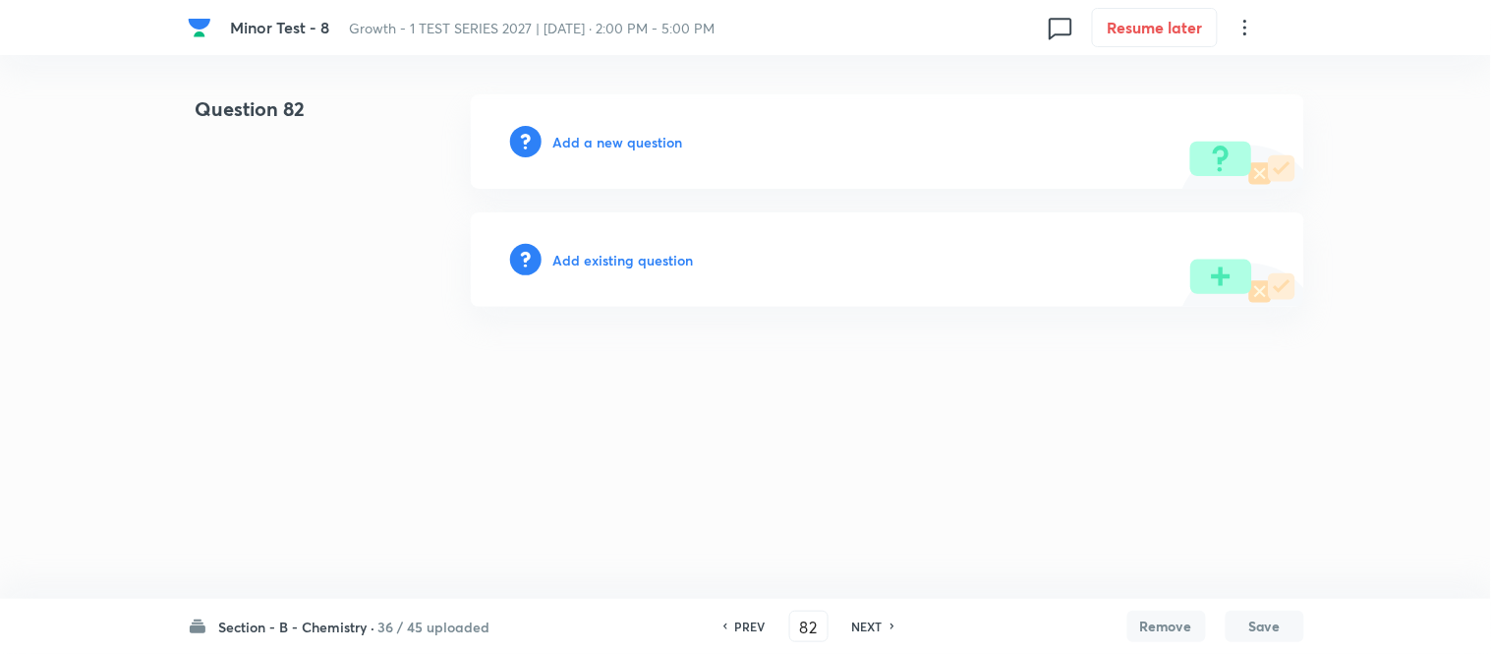
click at [597, 142] on h6 "Add a new question" at bounding box center [619, 142] width 130 height 21
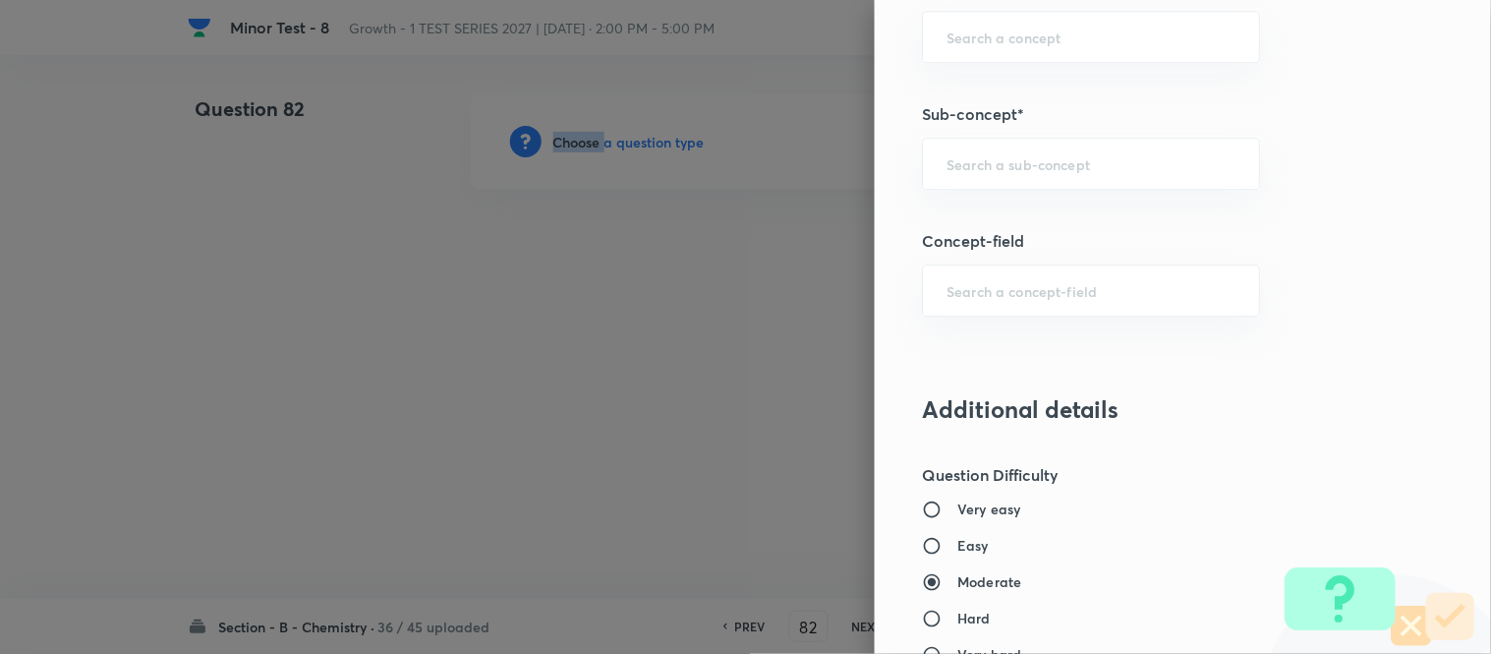
scroll to position [1304, 0]
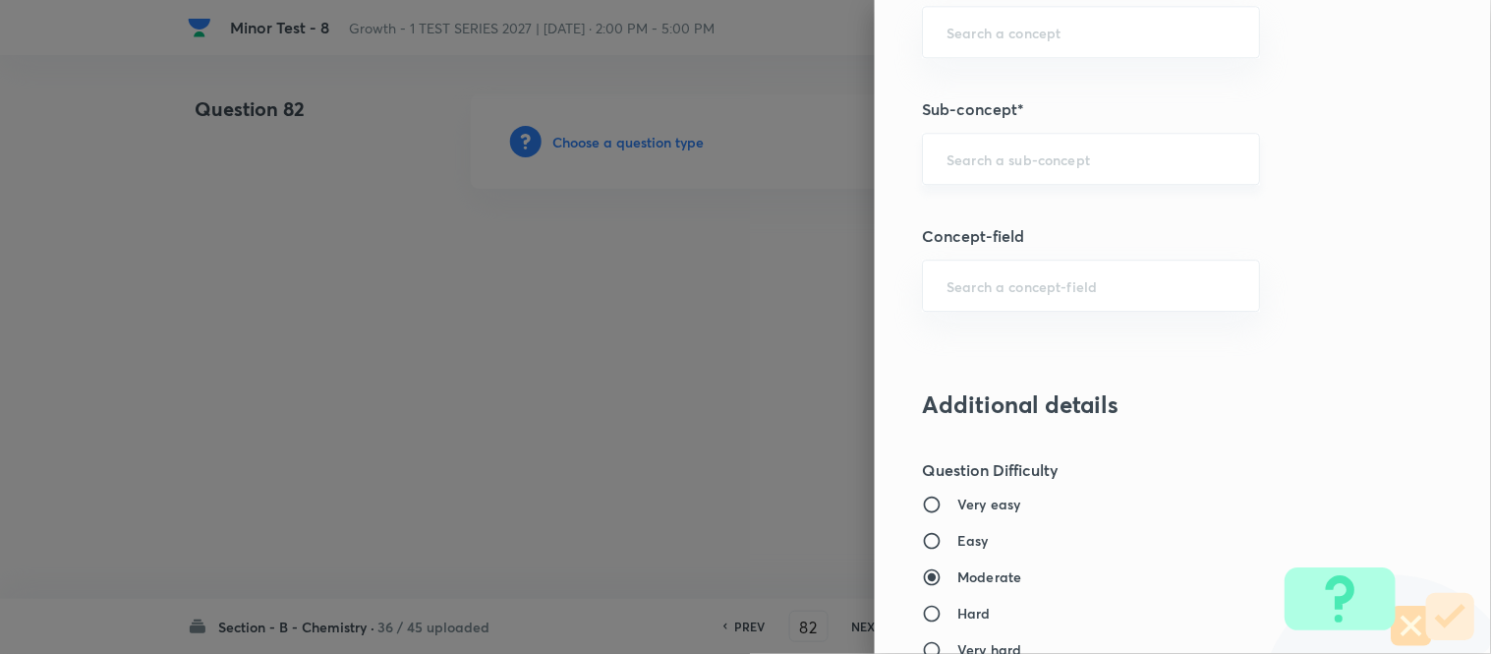
click at [1052, 165] on input "text" at bounding box center [1091, 158] width 289 height 19
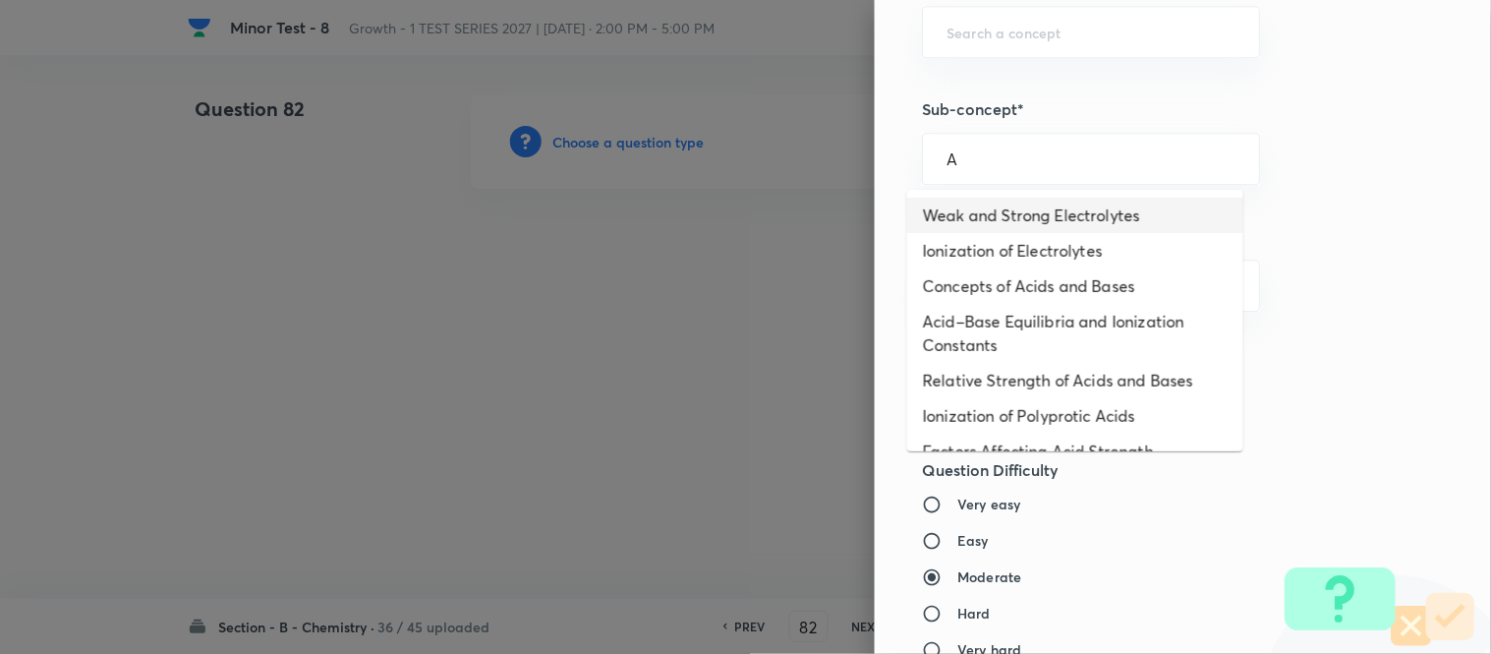
click at [1000, 222] on li "Weak and Strong Electrolytes" at bounding box center [1075, 215] width 336 height 35
type input "Weak and Strong Electrolytes"
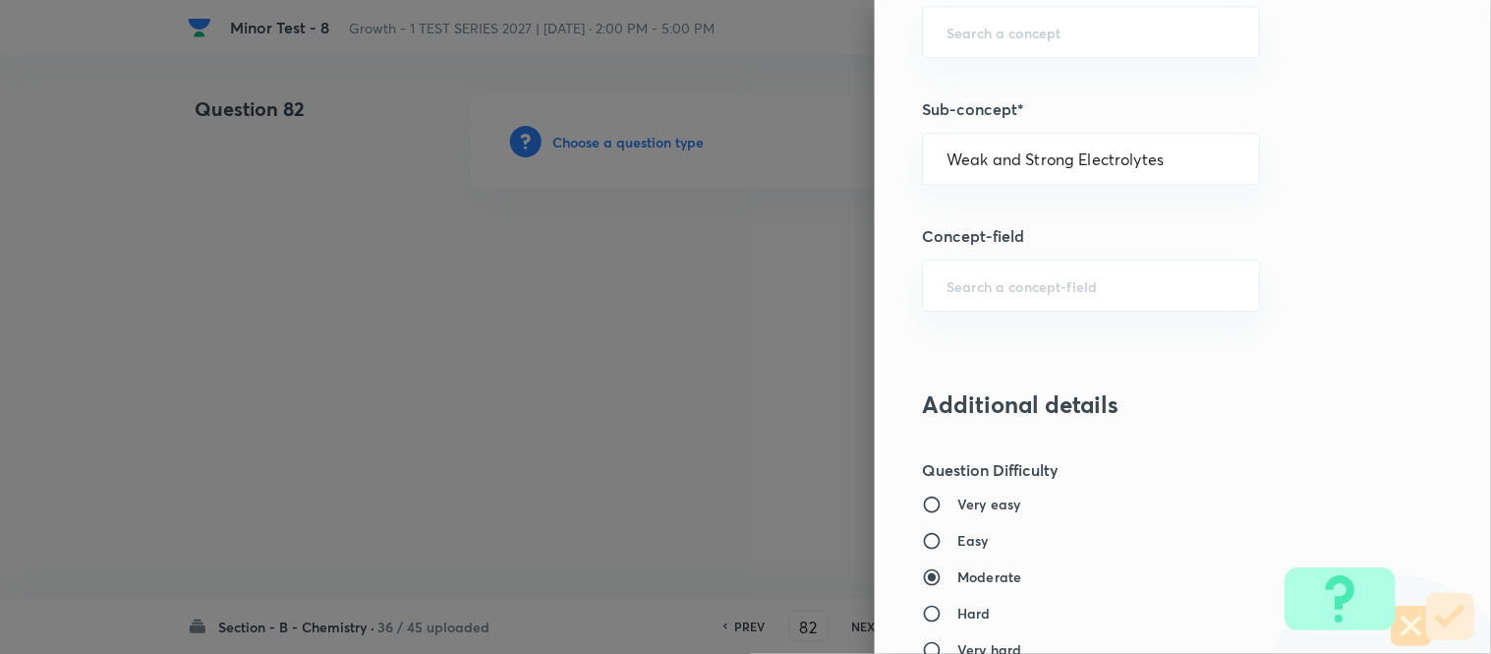
type input "Chemistry"
type input "Physical Chemistry"
type input "Ionic Equilibrium"
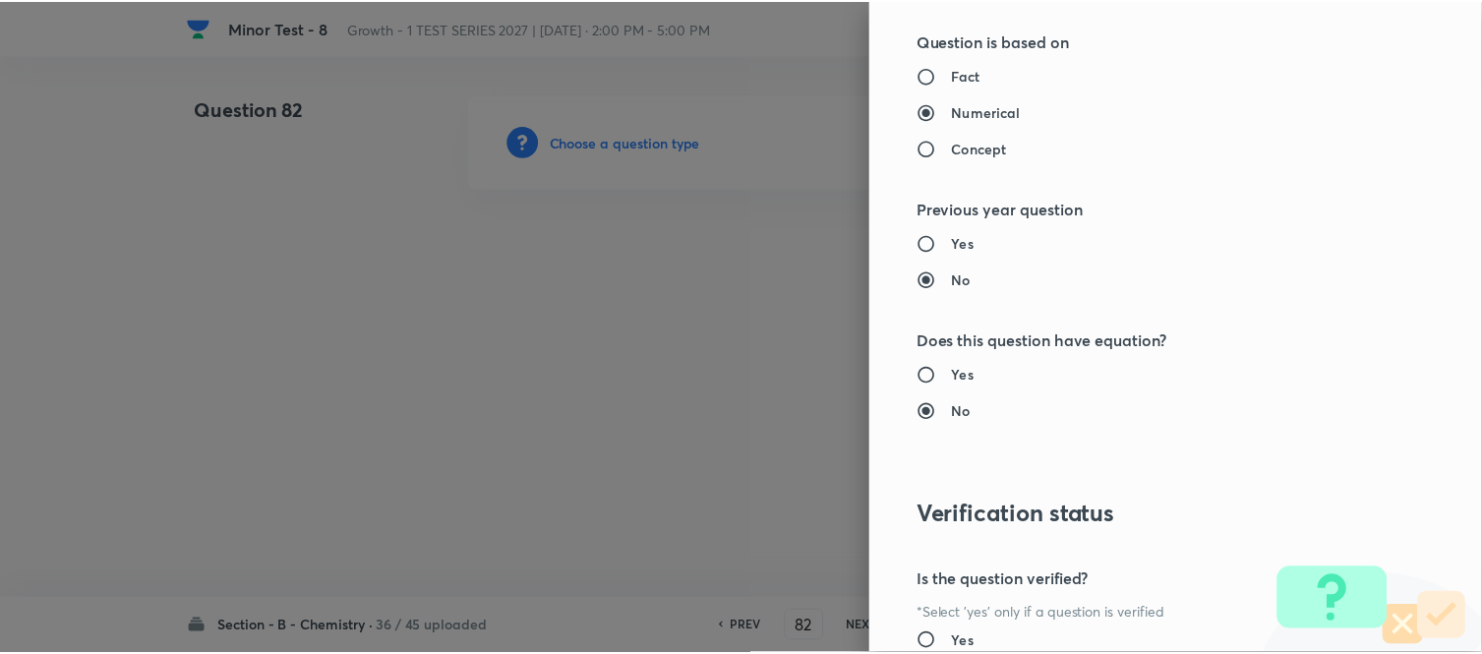
scroll to position [2158, 0]
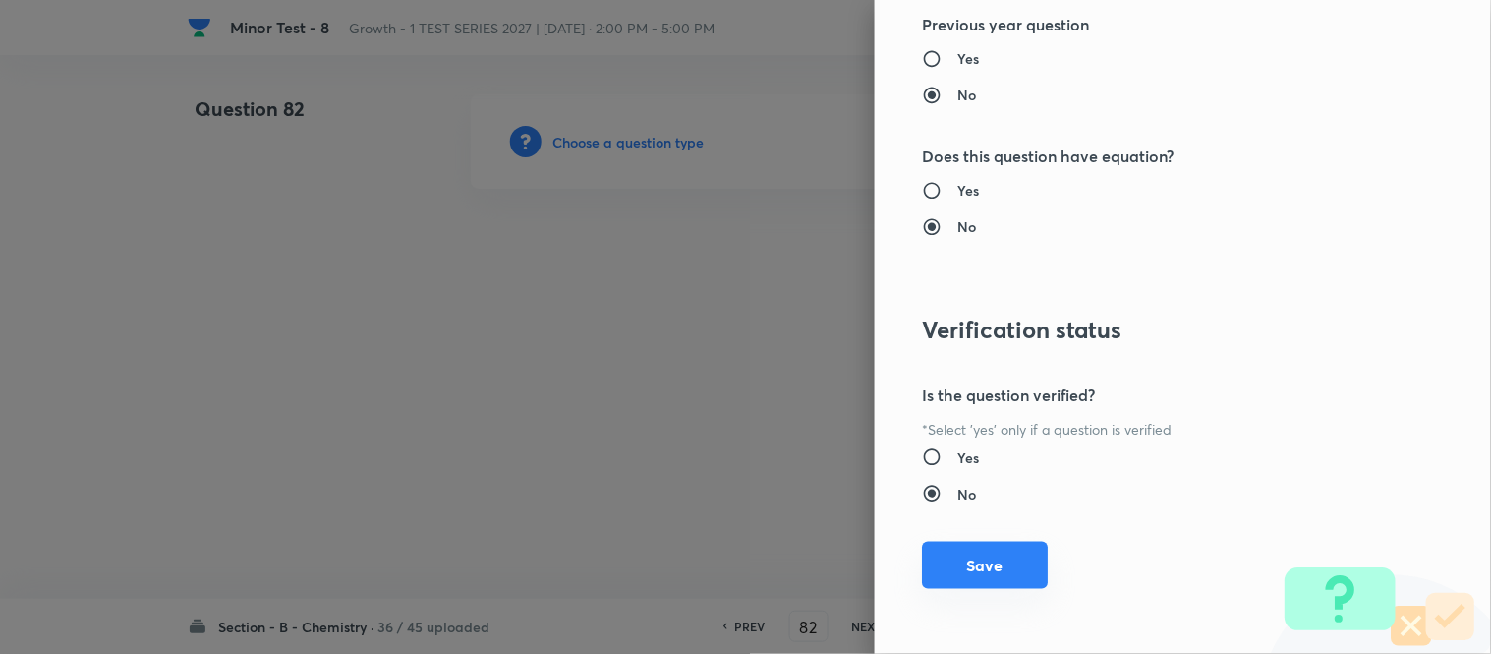
click at [969, 566] on button "Save" at bounding box center [985, 565] width 126 height 47
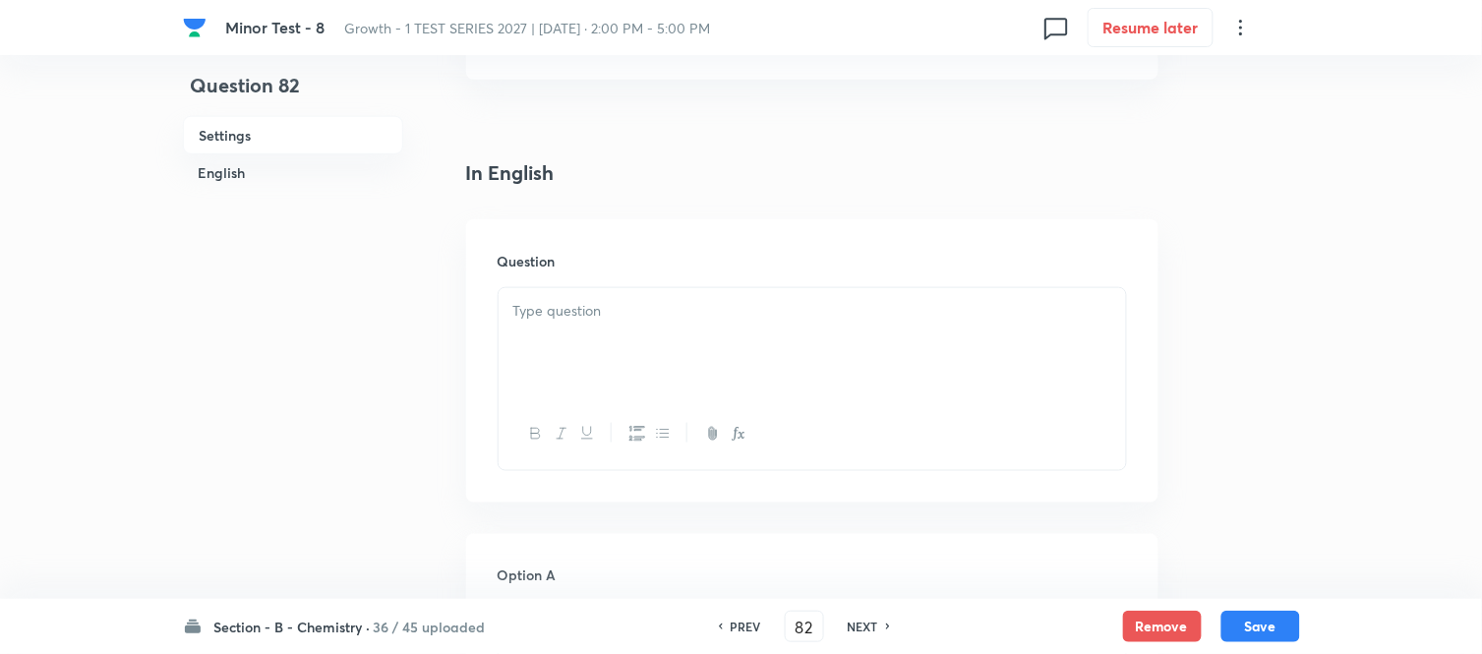
scroll to position [546, 0]
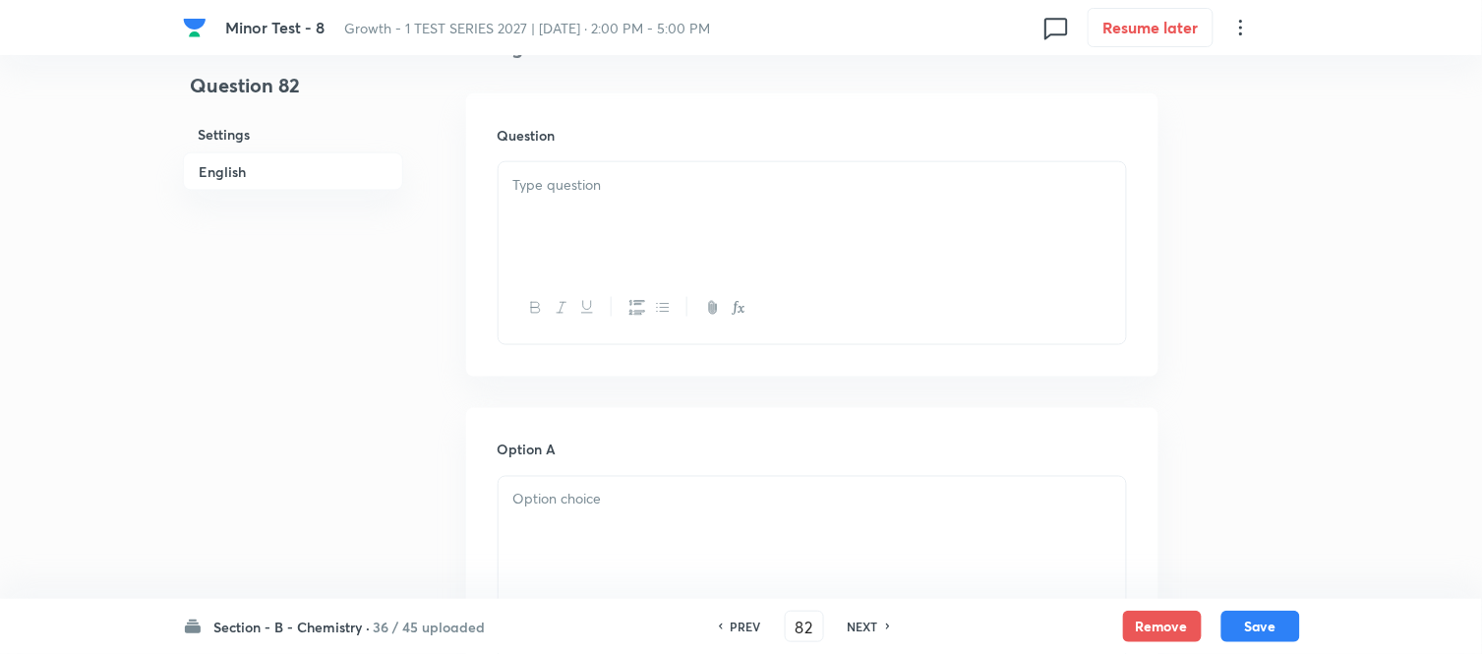
click at [627, 222] on div at bounding box center [811, 217] width 627 height 110
click at [684, 226] on div at bounding box center [811, 217] width 627 height 110
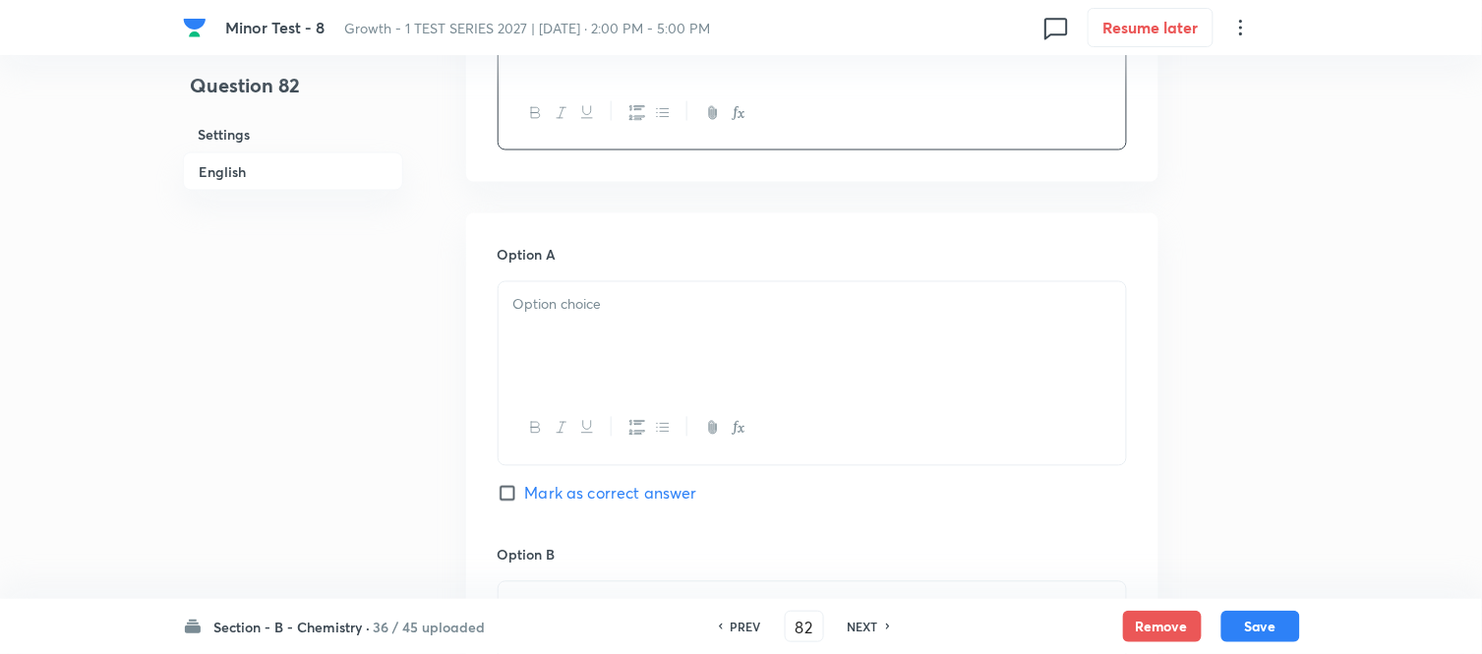
scroll to position [764, 0]
click at [633, 321] on div at bounding box center [811, 336] width 627 height 110
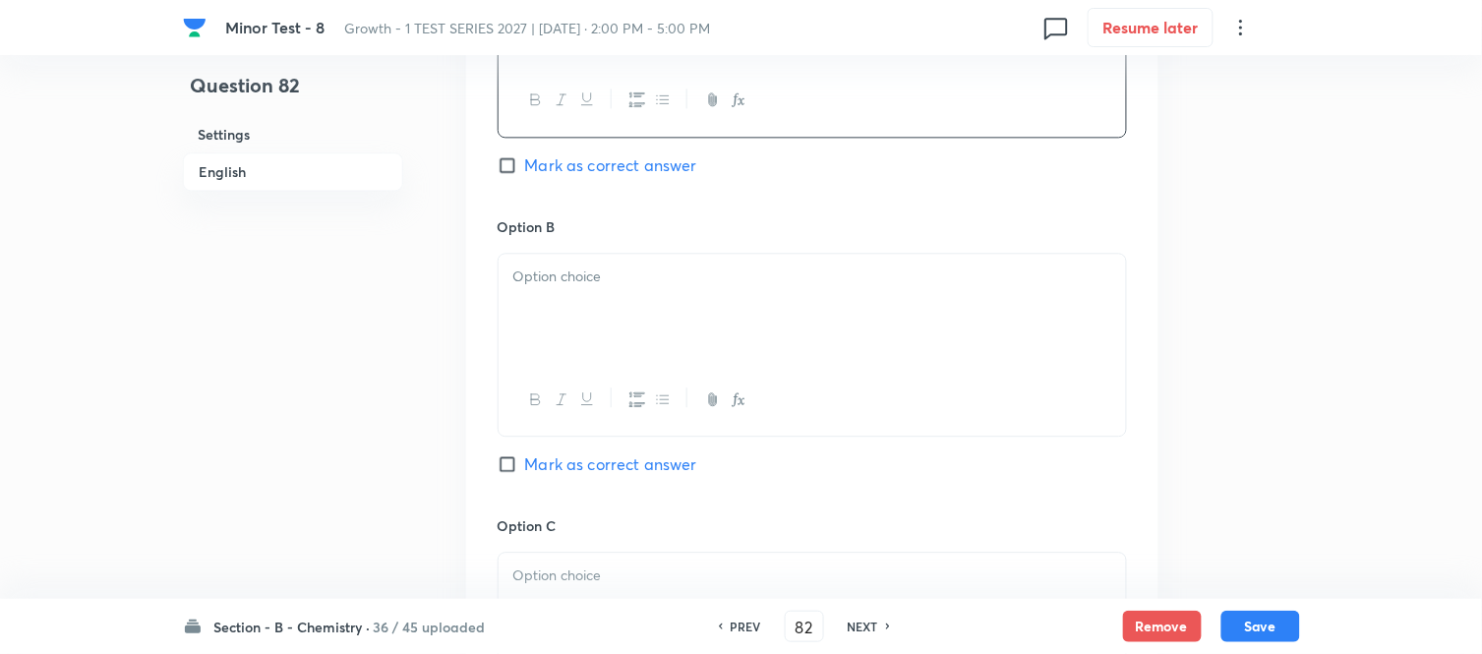
scroll to position [1092, 0]
click at [616, 318] on div at bounding box center [811, 308] width 627 height 110
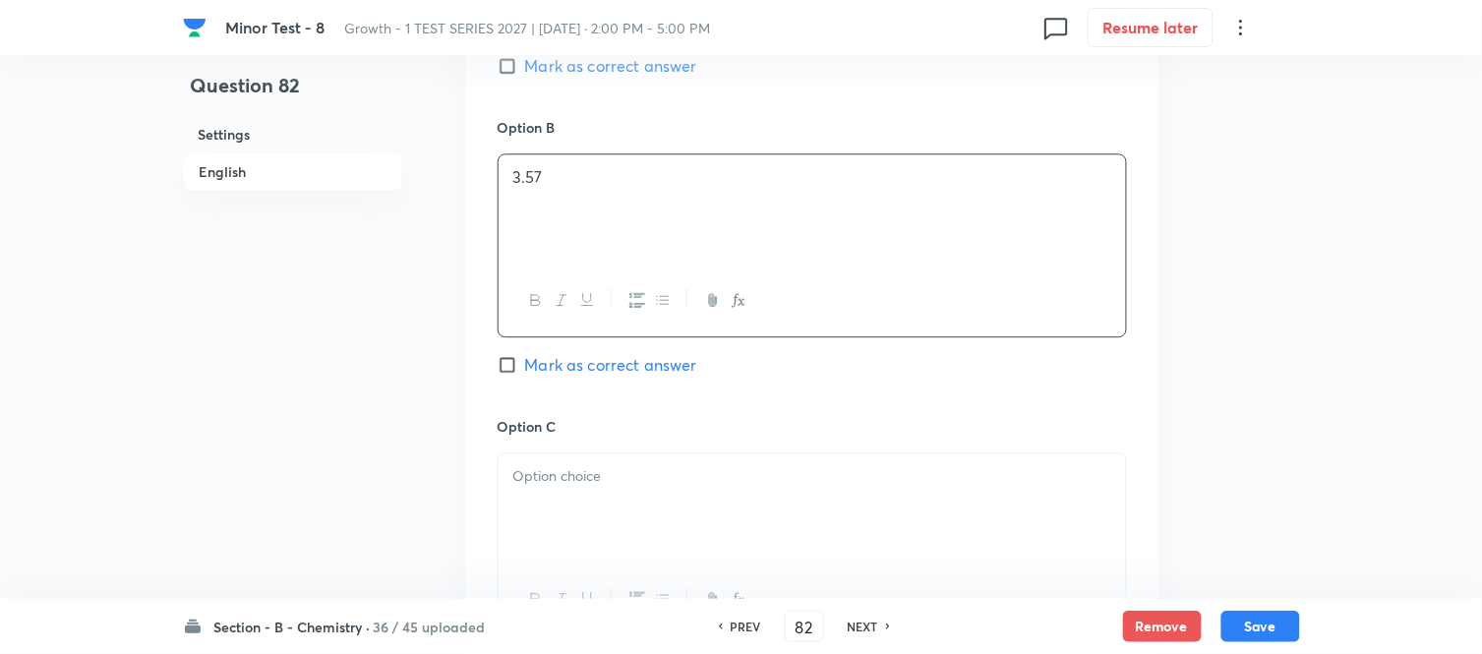
scroll to position [1311, 0]
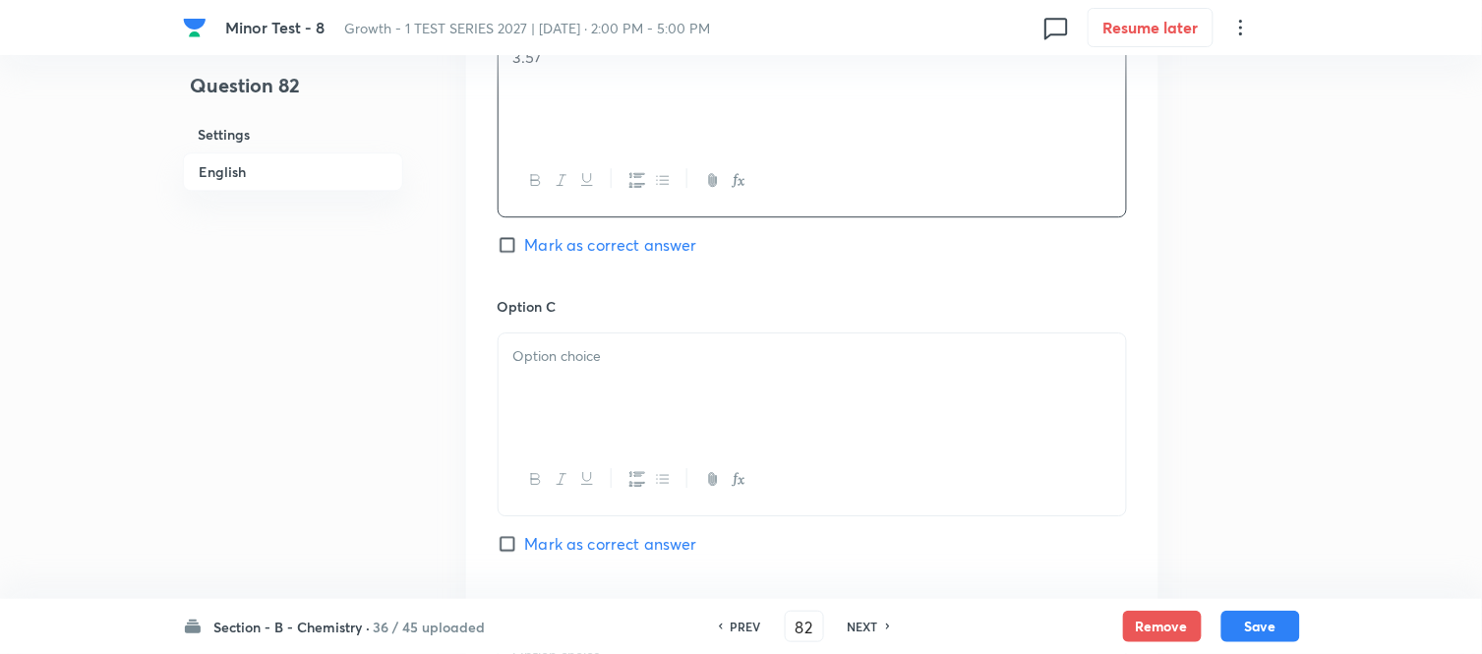
click at [659, 347] on p at bounding box center [812, 356] width 598 height 23
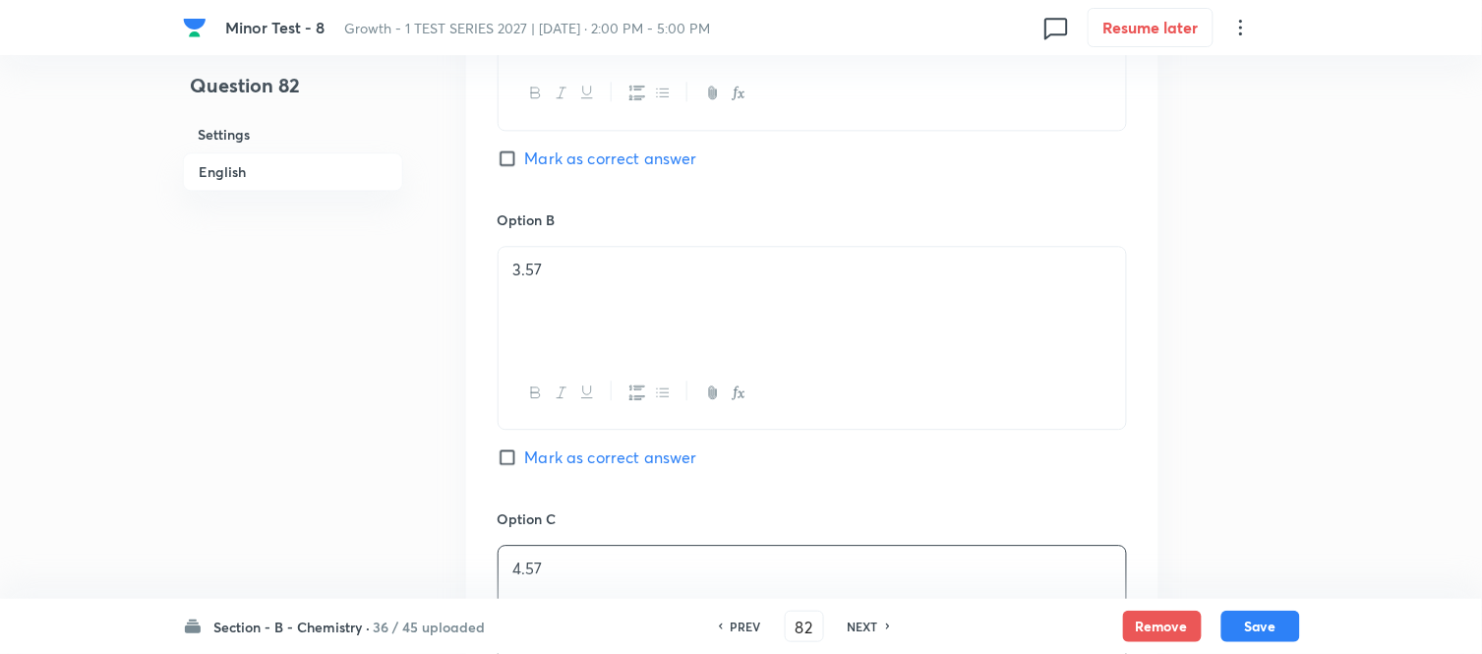
scroll to position [1092, 0]
click at [514, 167] on input "Mark as correct answer" at bounding box center [511, 164] width 28 height 20
checkbox input "true"
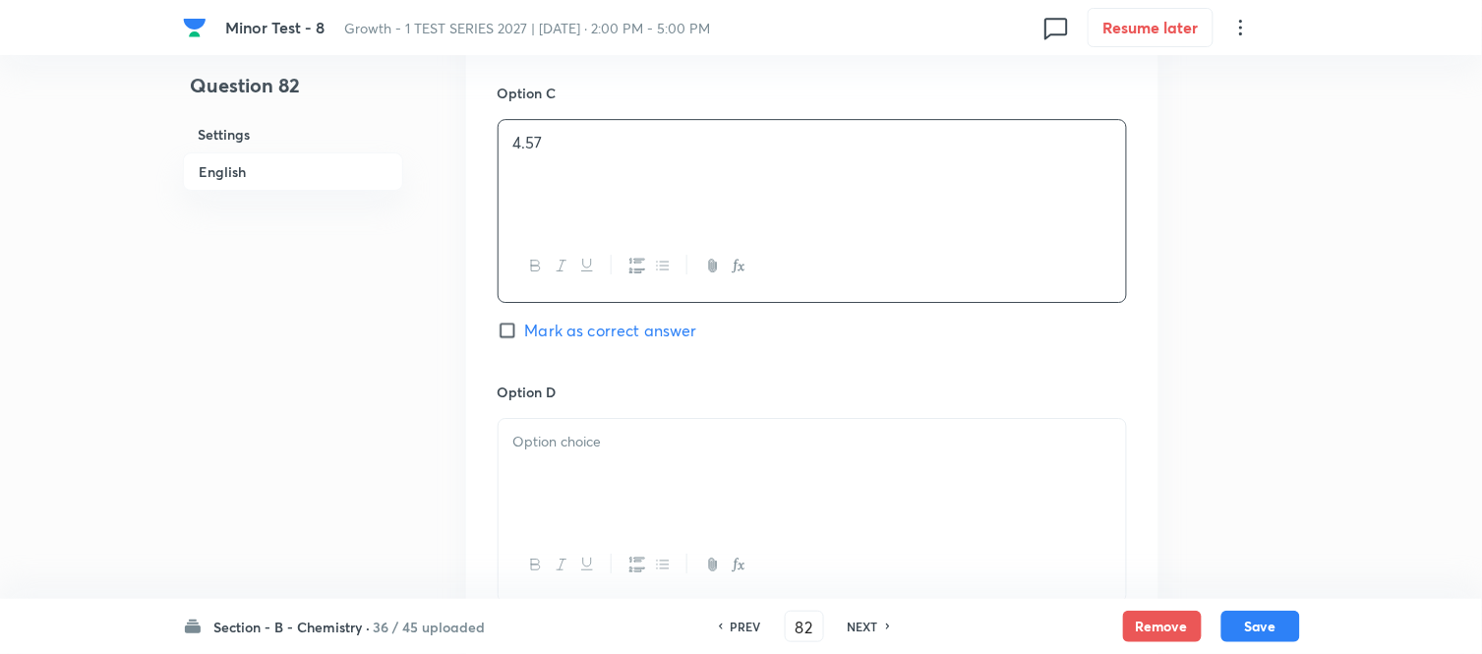
scroll to position [1638, 0]
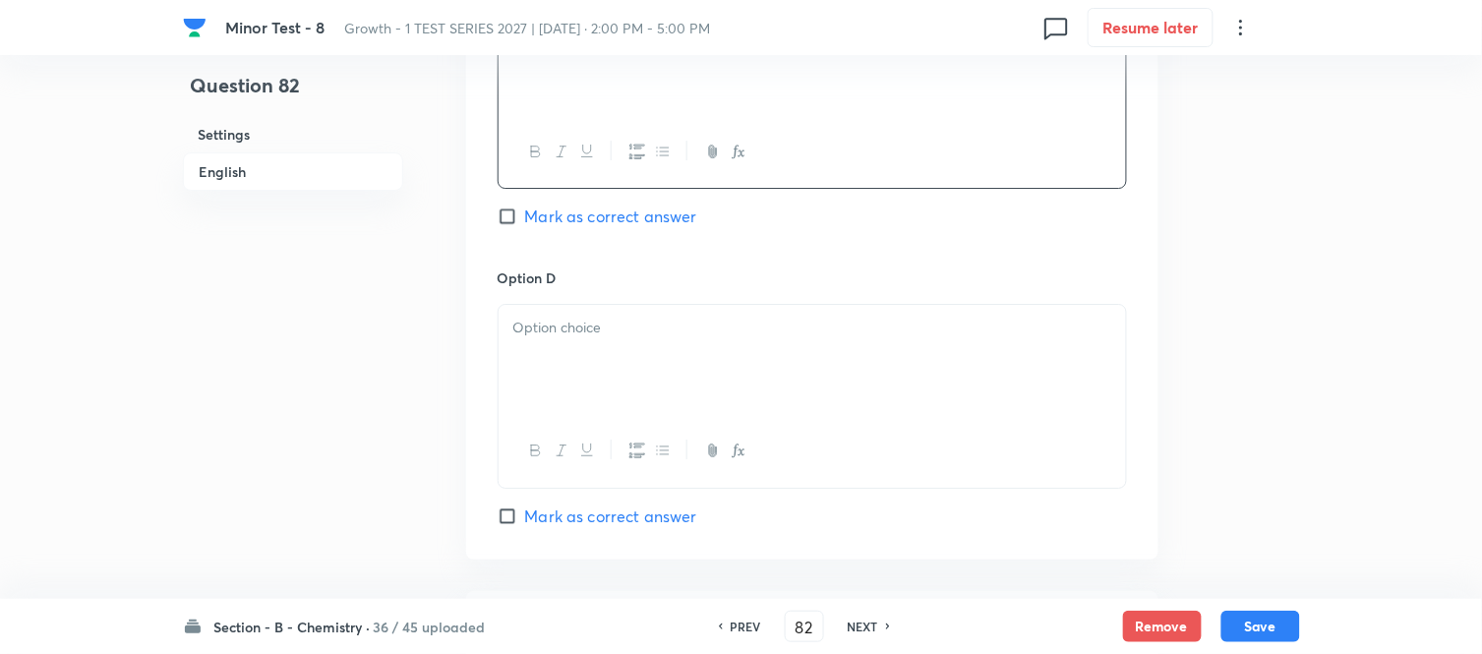
click at [667, 356] on div at bounding box center [811, 360] width 627 height 110
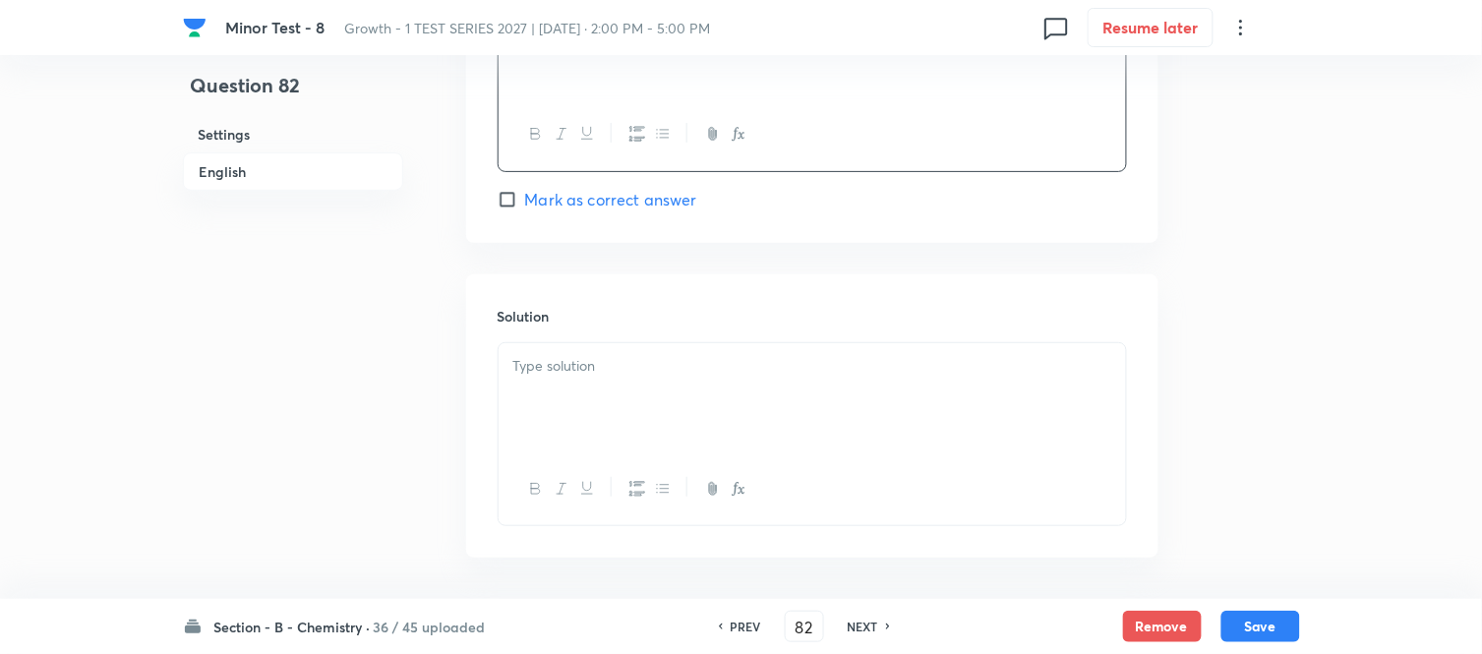
scroll to position [1966, 0]
click at [614, 366] on p at bounding box center [812, 354] width 598 height 23
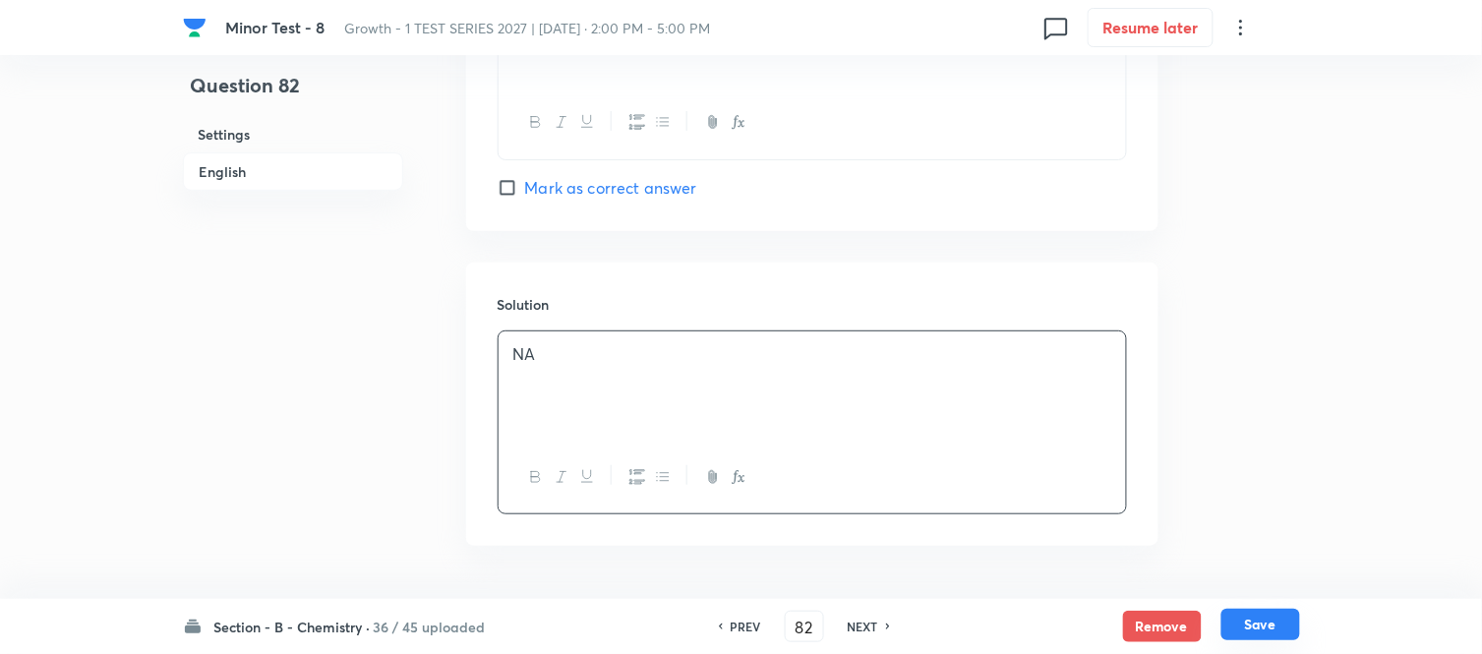
click at [1275, 626] on button "Save" at bounding box center [1260, 624] width 79 height 31
type input "83"
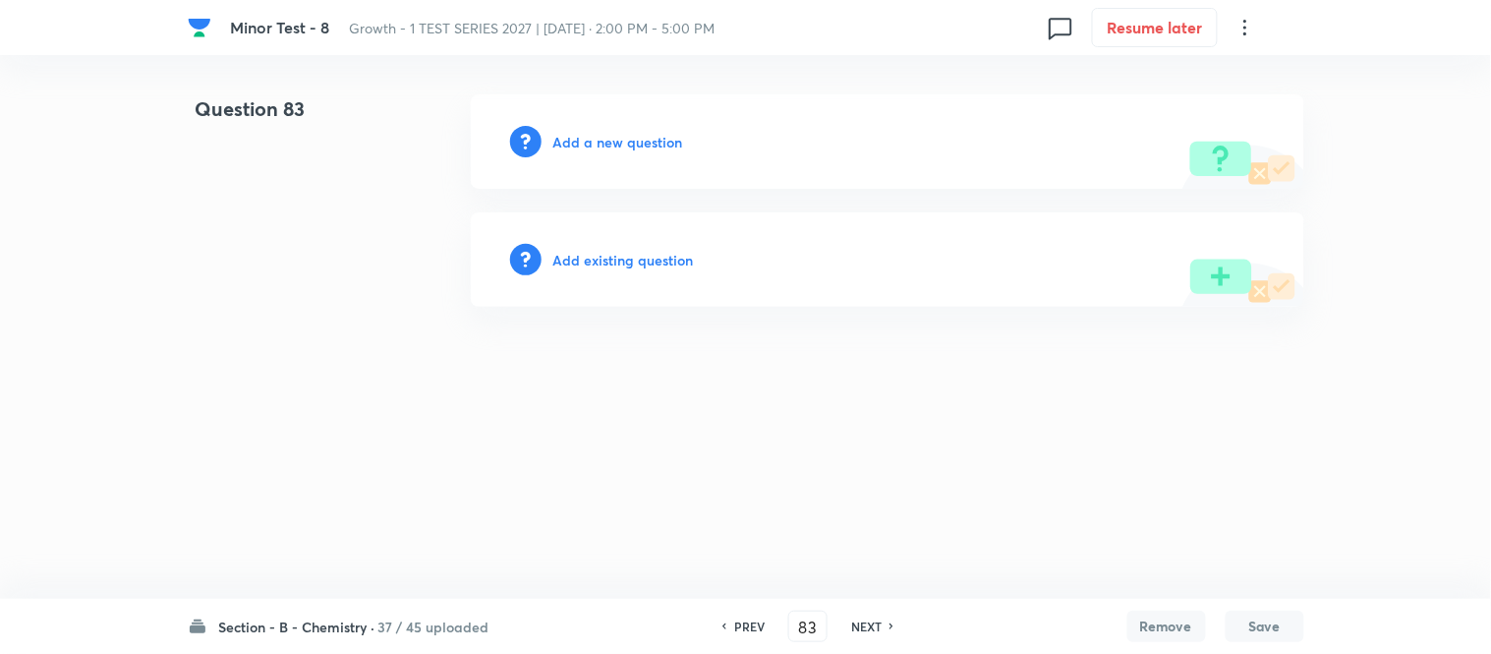
click at [592, 145] on h6 "Add a new question" at bounding box center [619, 142] width 130 height 21
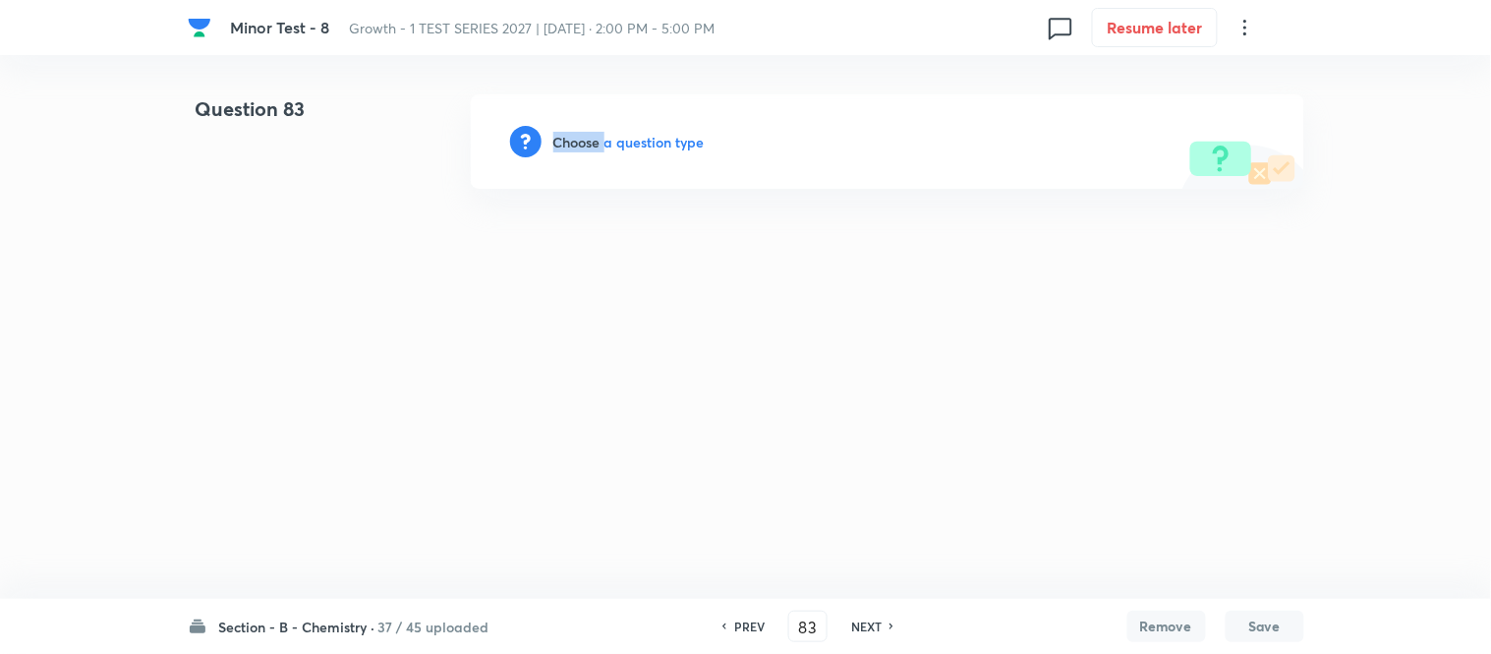
click at [592, 145] on h6 "Choose a question type" at bounding box center [629, 142] width 151 height 21
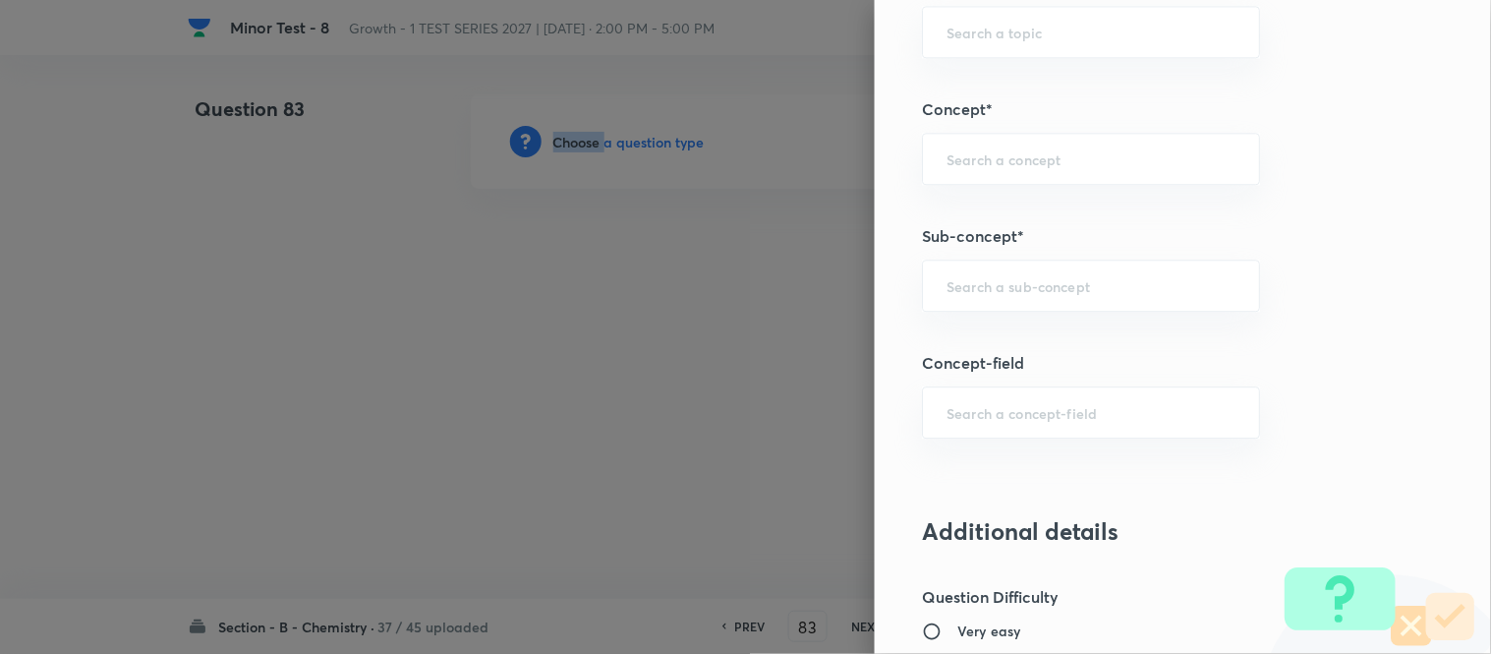
scroll to position [1201, 0]
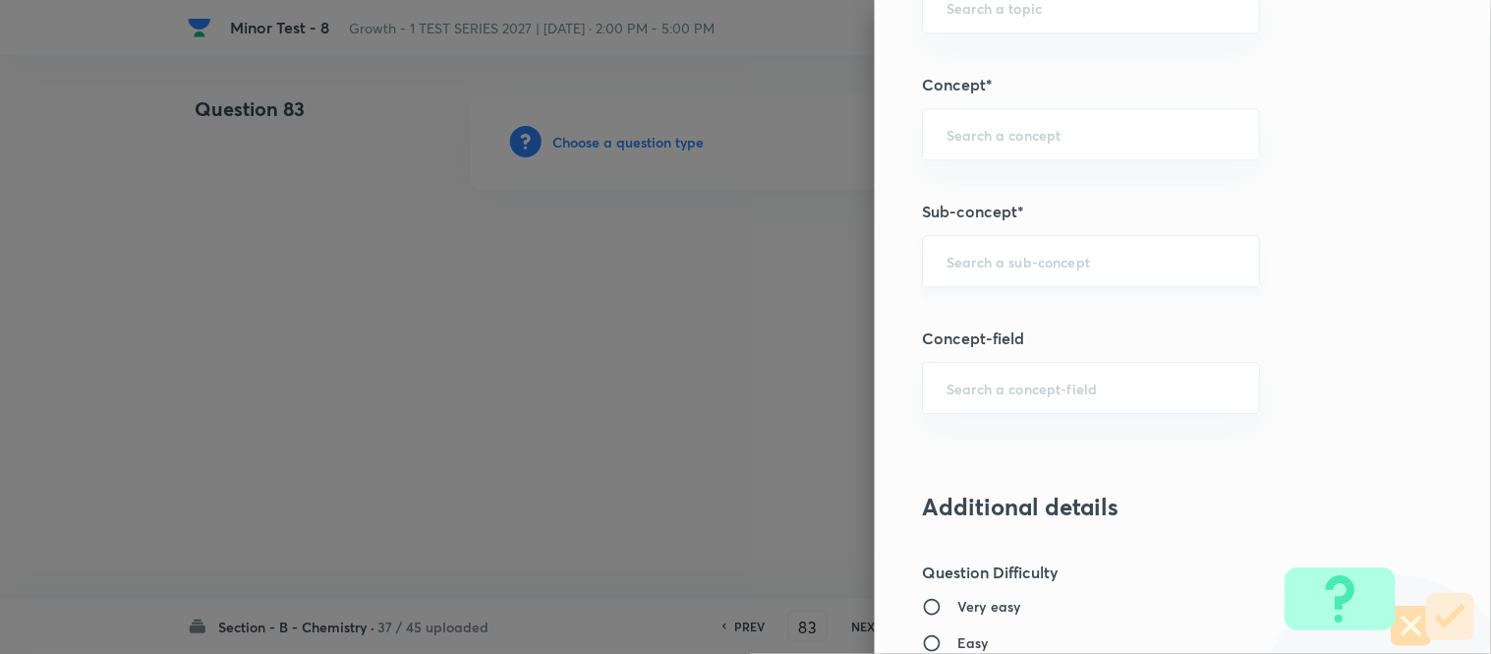
click at [1023, 263] on input "text" at bounding box center [1091, 261] width 289 height 19
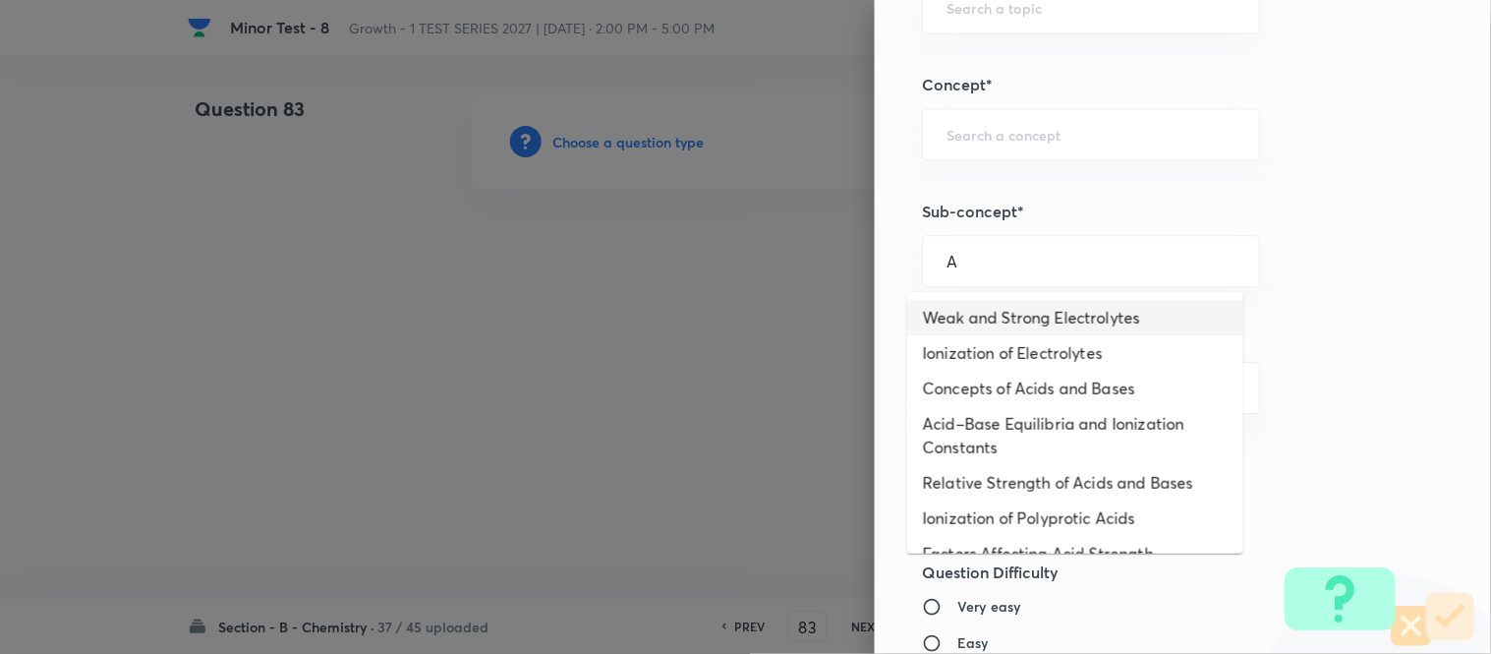
click at [1014, 328] on li "Weak and Strong Electrolytes" at bounding box center [1075, 317] width 336 height 35
type input "Weak and Strong Electrolytes"
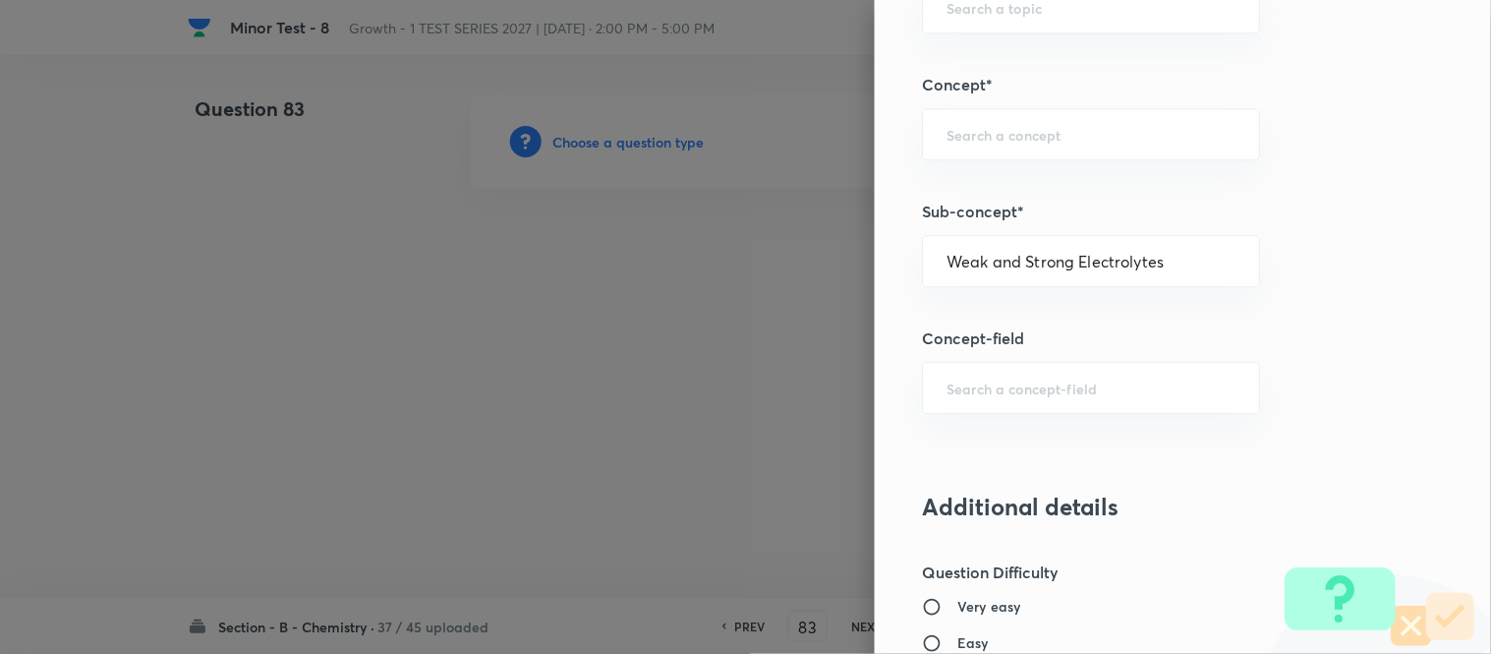
type input "Chemistry"
type input "Physical Chemistry"
type input "Ionic Equilibrium"
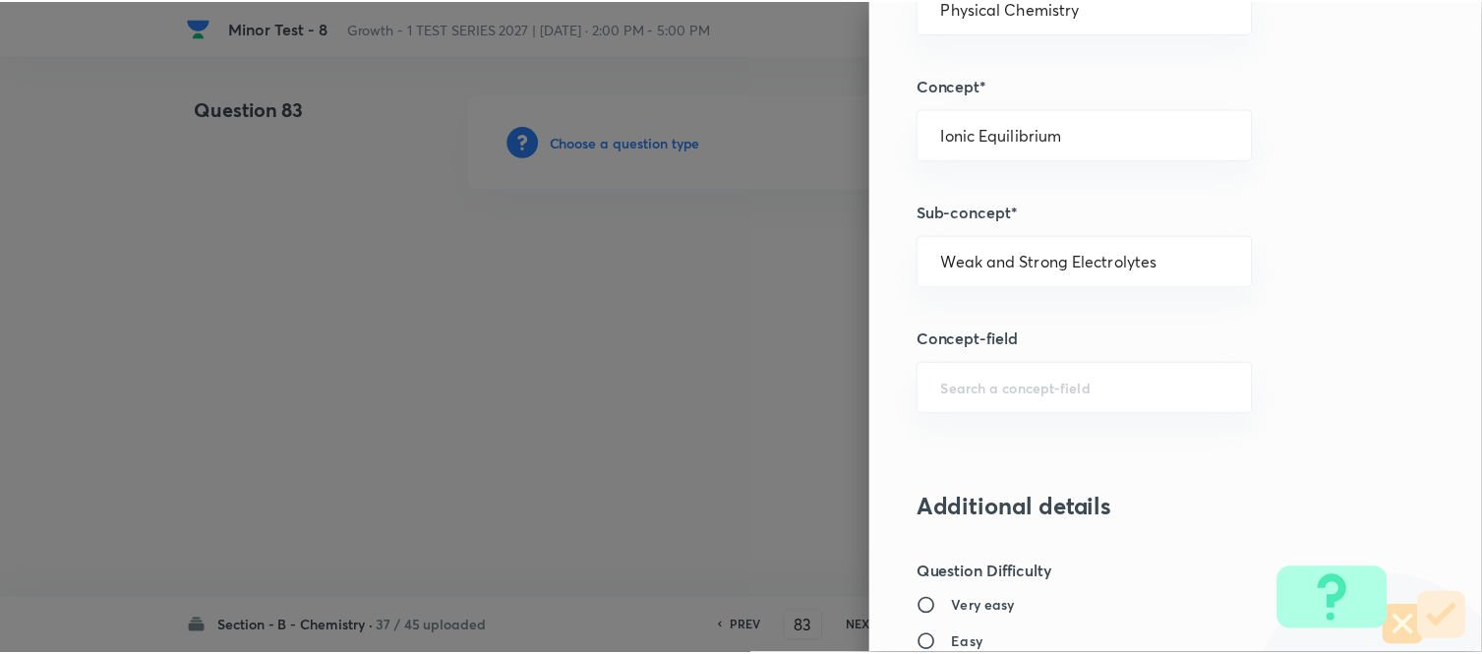
scroll to position [2158, 0]
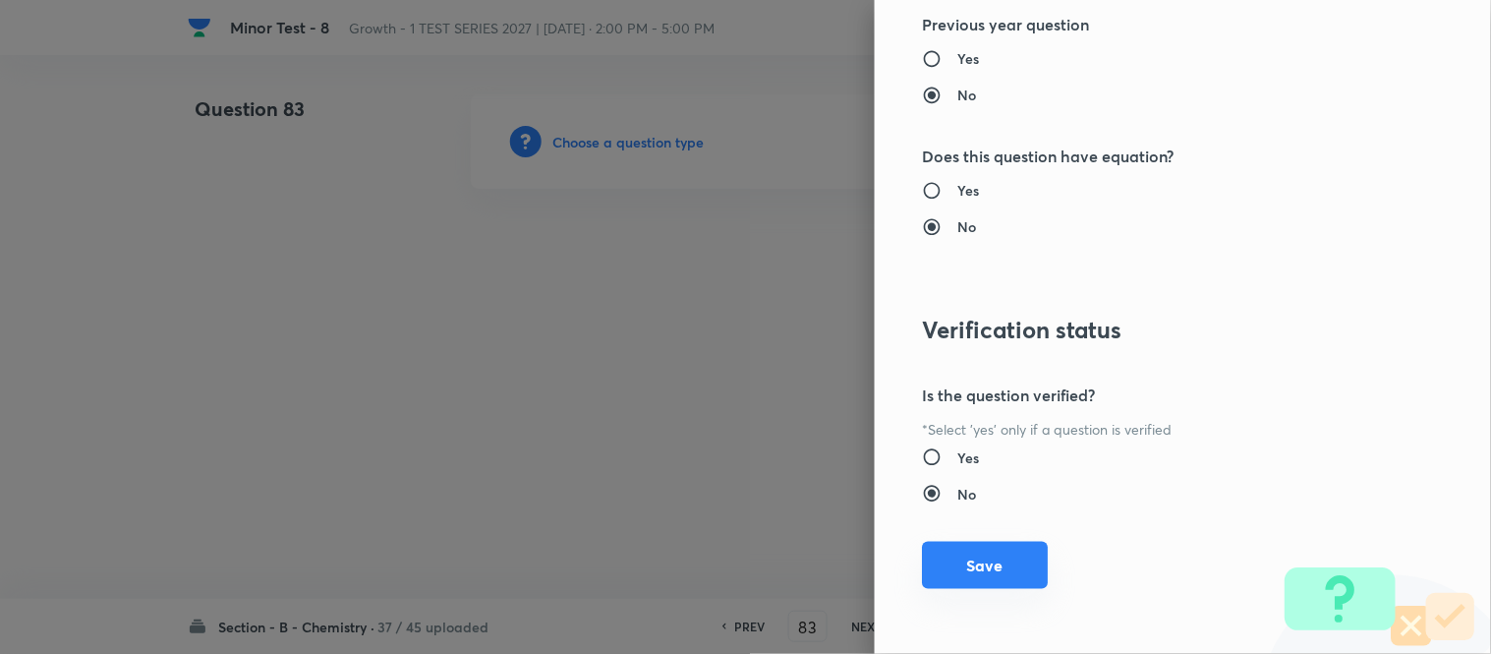
click at [951, 571] on button "Save" at bounding box center [985, 565] width 126 height 47
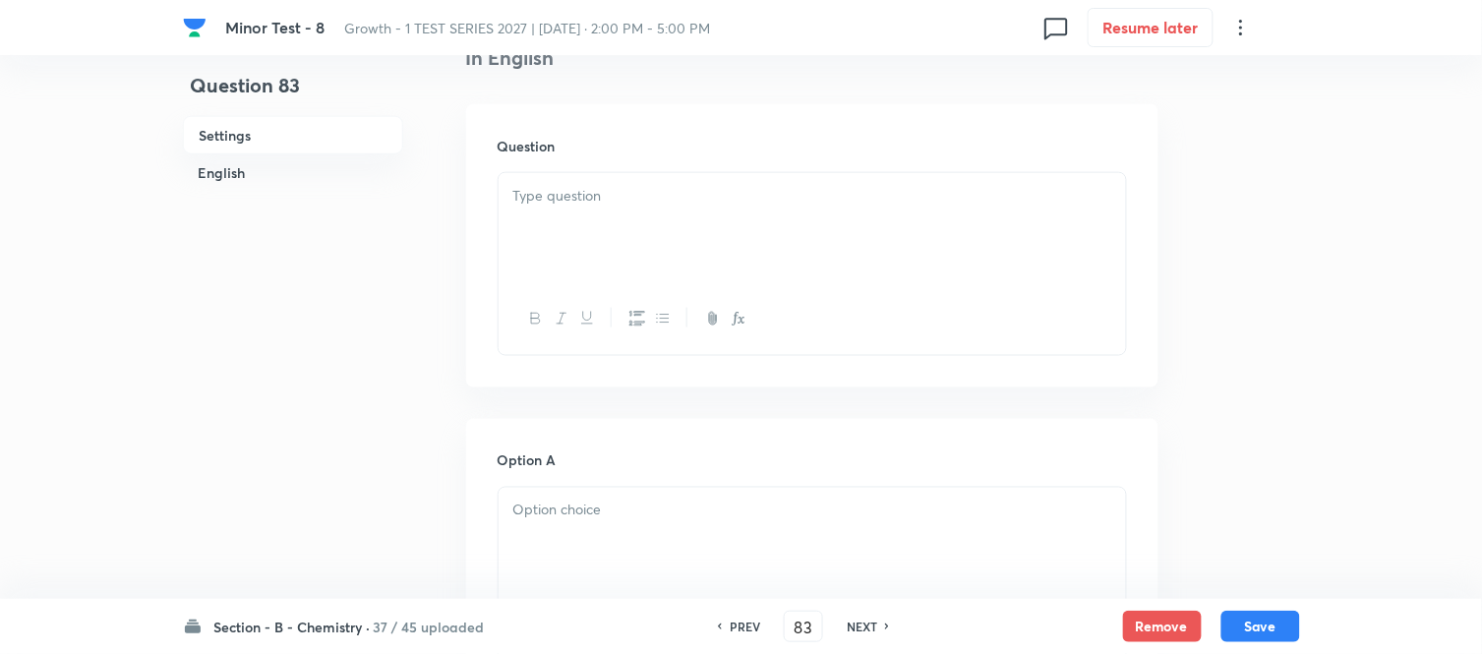
scroll to position [546, 0]
click at [732, 175] on p at bounding box center [812, 185] width 598 height 23
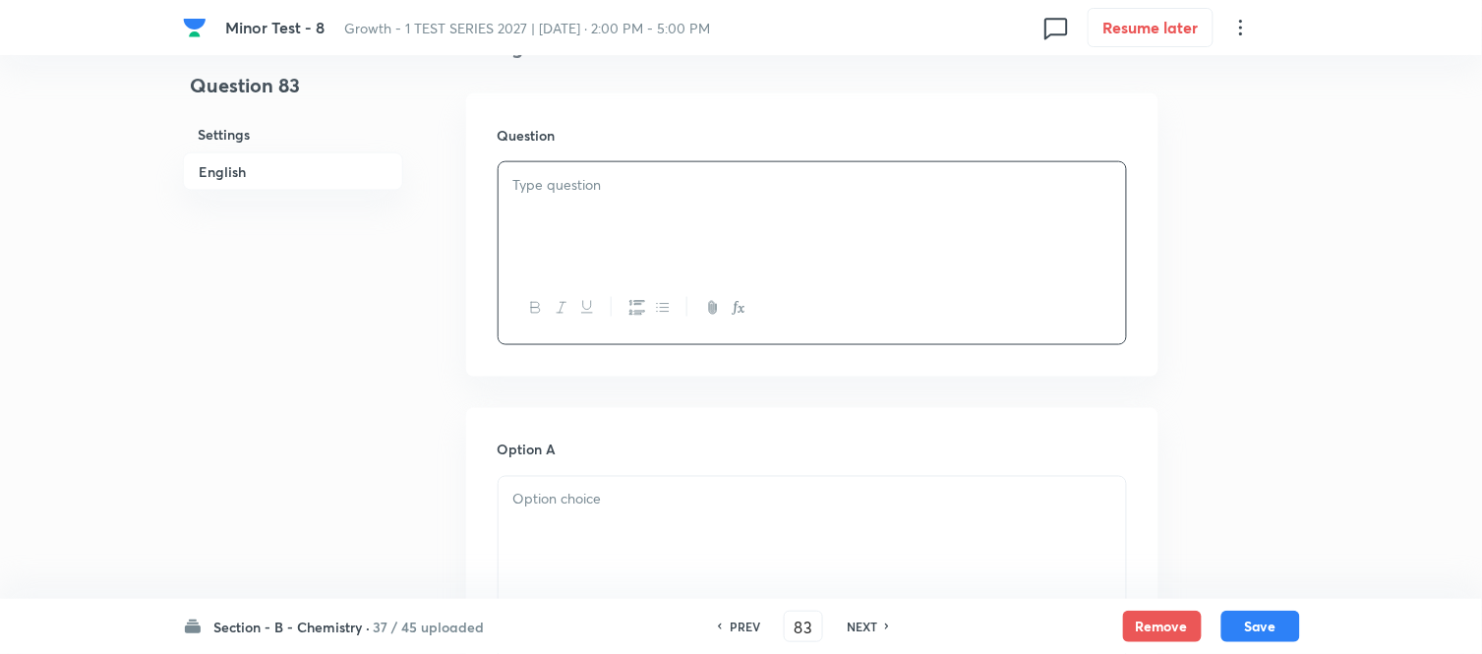
click at [731, 210] on div at bounding box center [811, 217] width 627 height 110
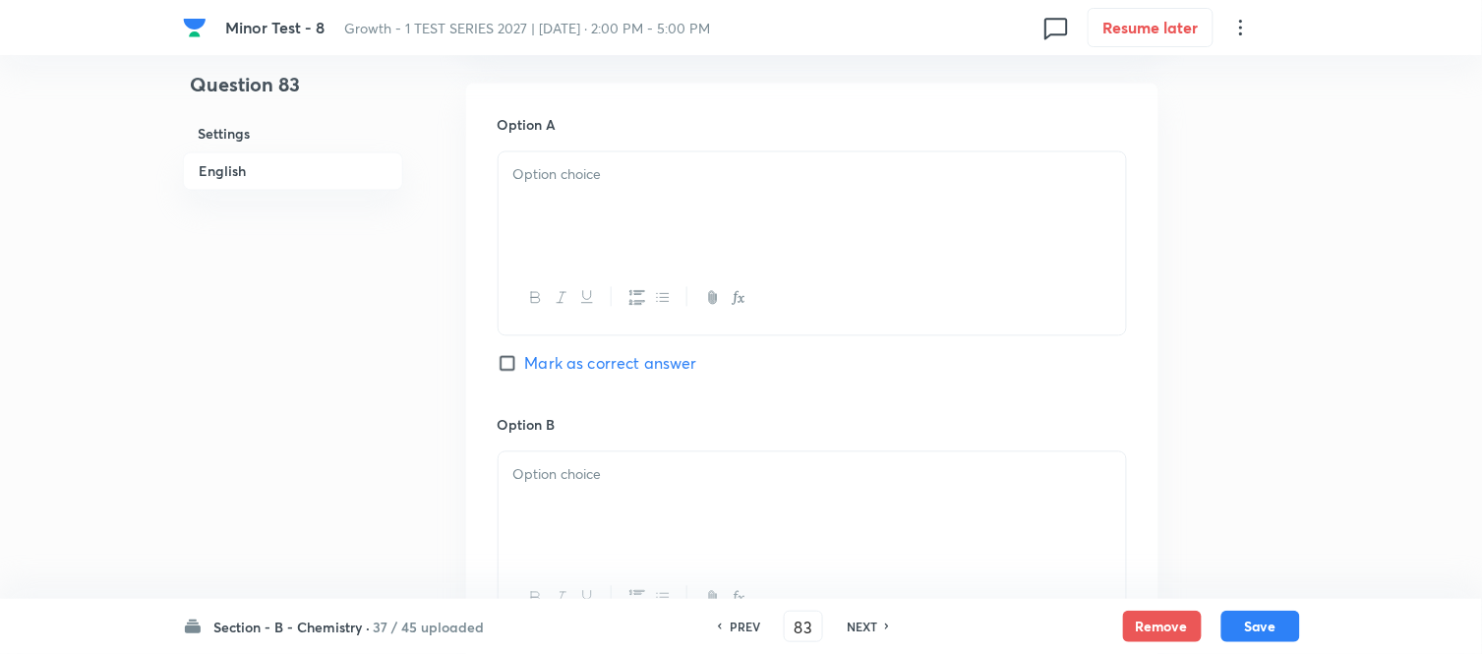
scroll to position [873, 0]
click at [698, 226] on div at bounding box center [811, 204] width 627 height 110
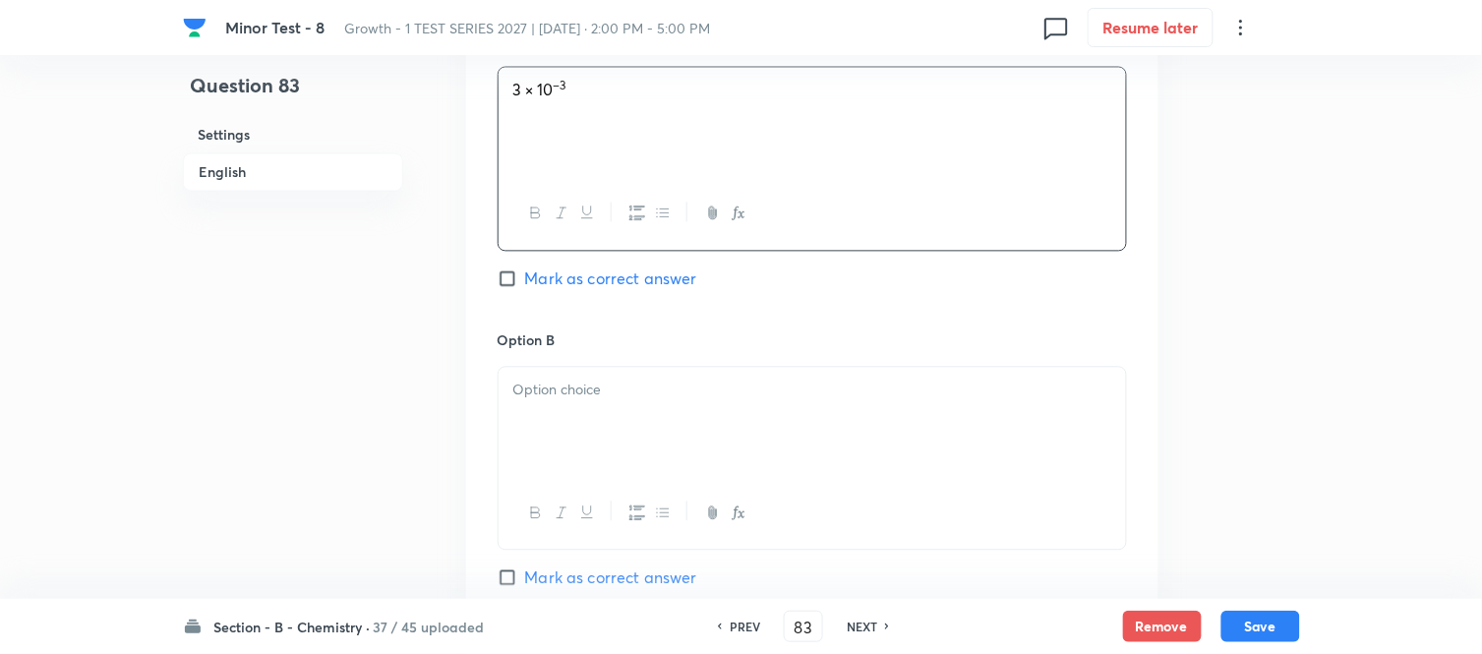
scroll to position [1092, 0]
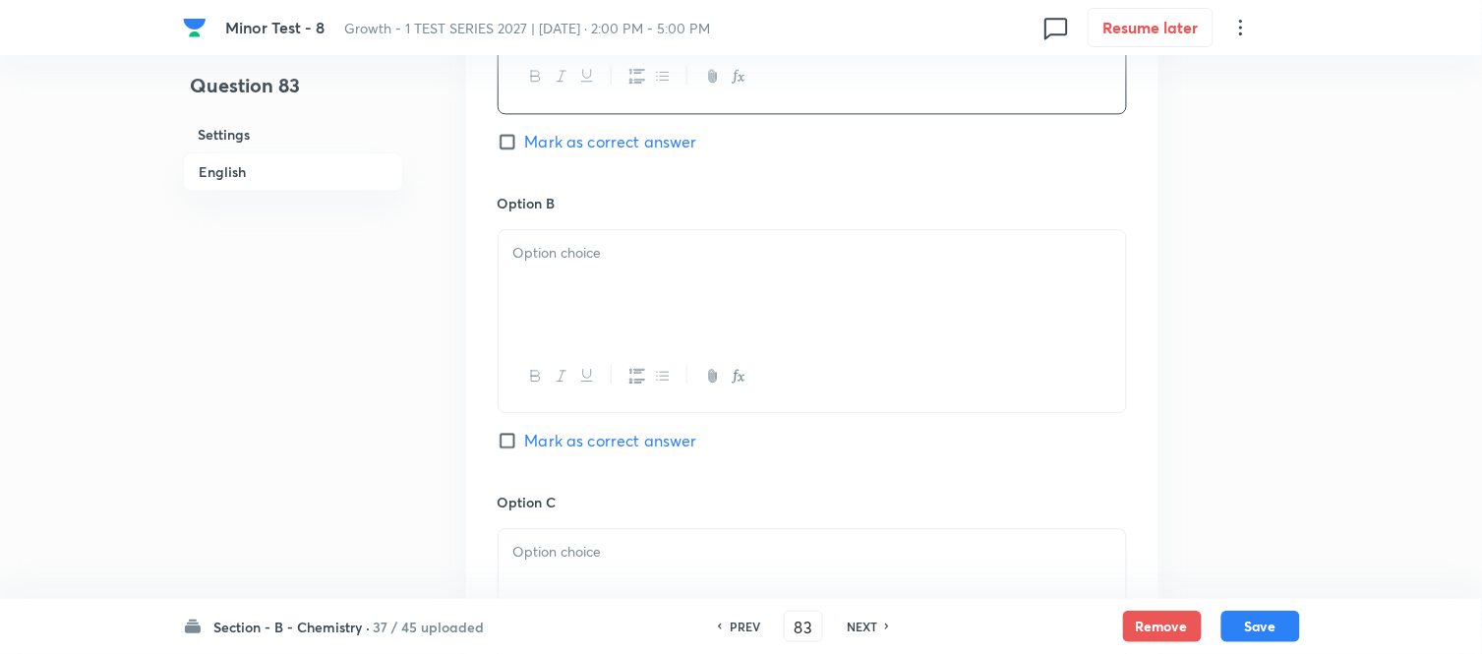
click at [614, 234] on div at bounding box center [811, 285] width 627 height 110
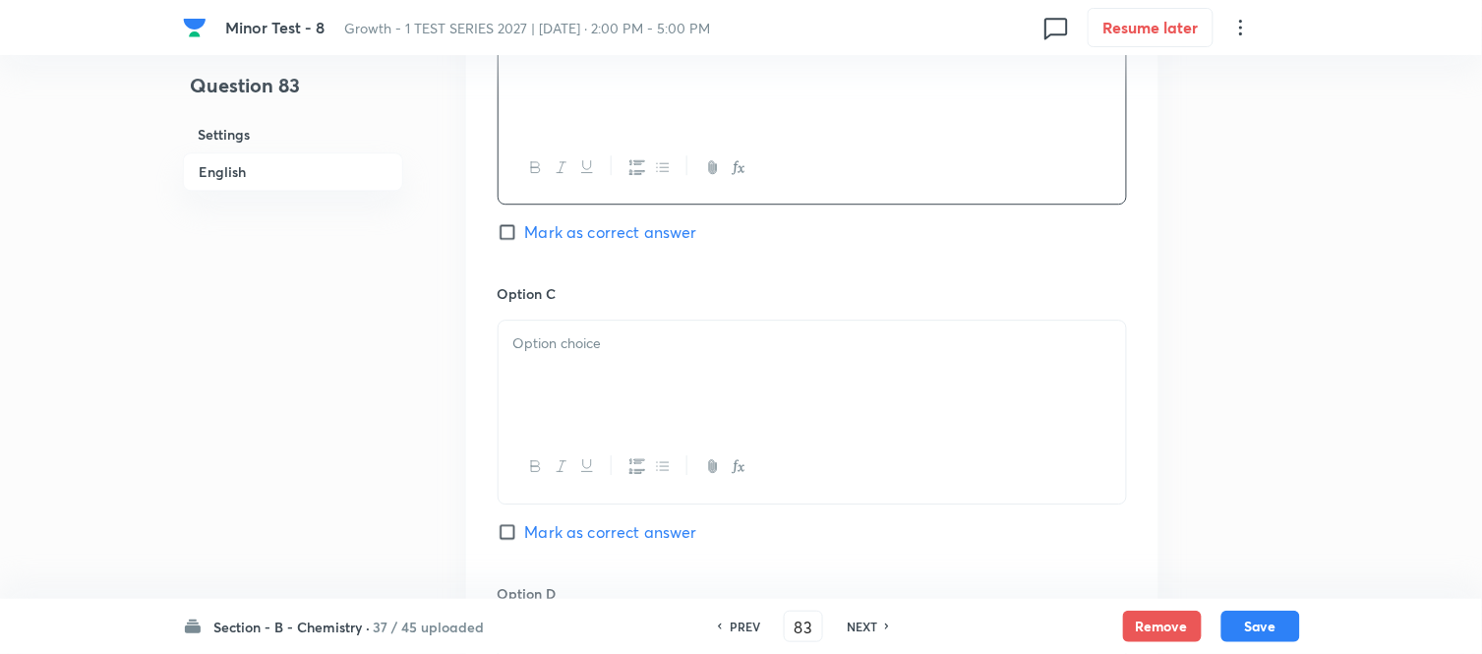
scroll to position [1311, 0]
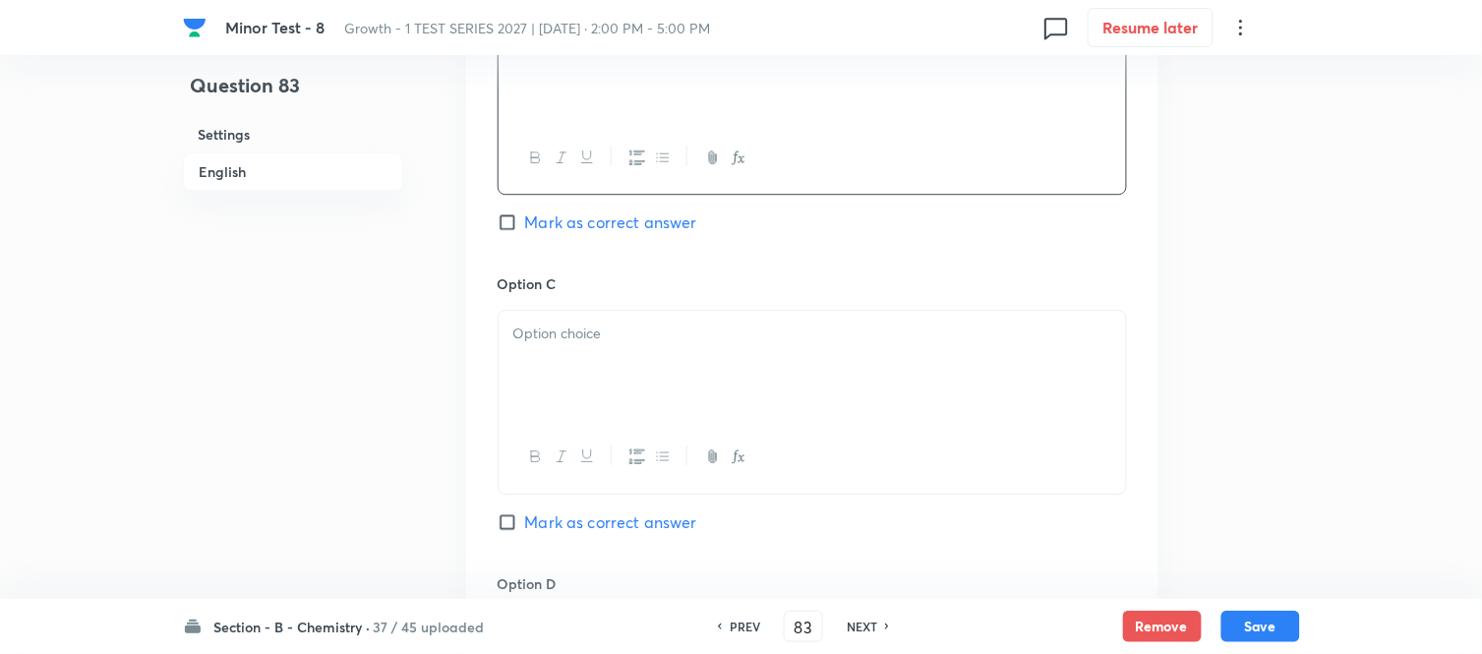
click at [688, 341] on p at bounding box center [812, 333] width 598 height 23
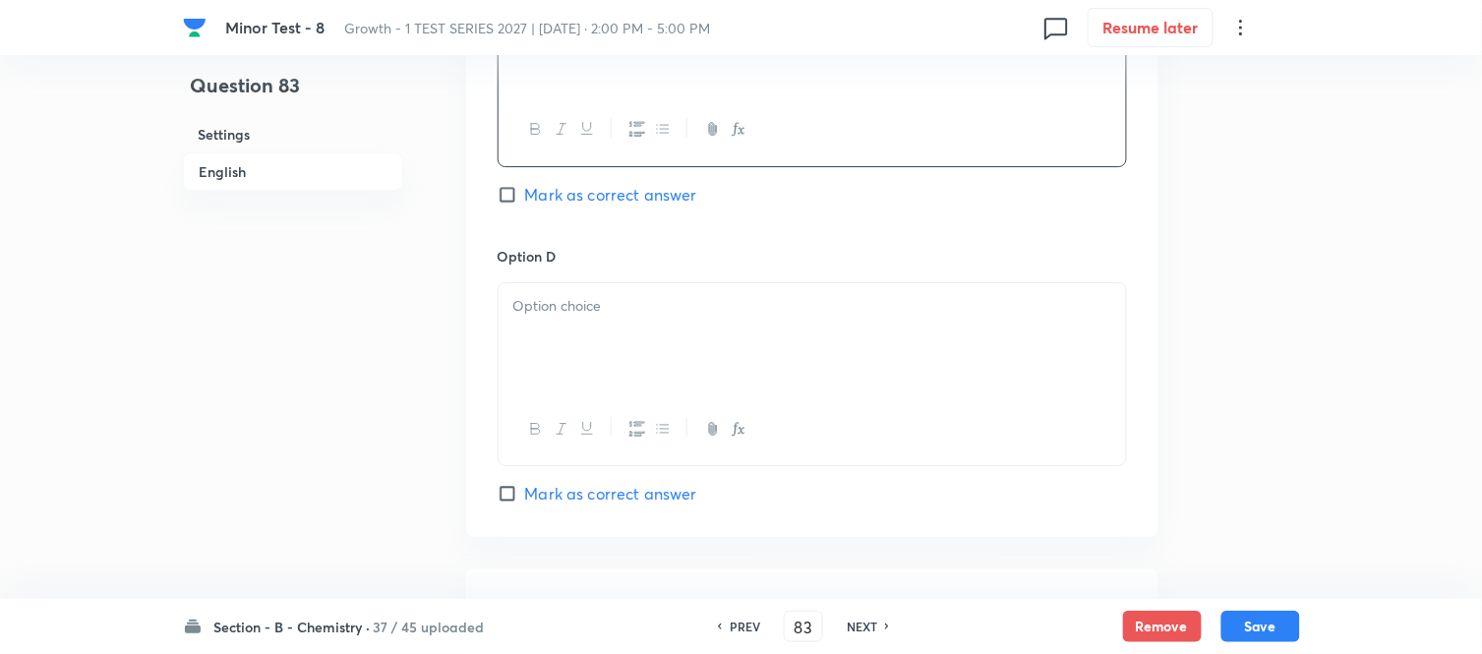
click at [656, 316] on p at bounding box center [812, 306] width 598 height 23
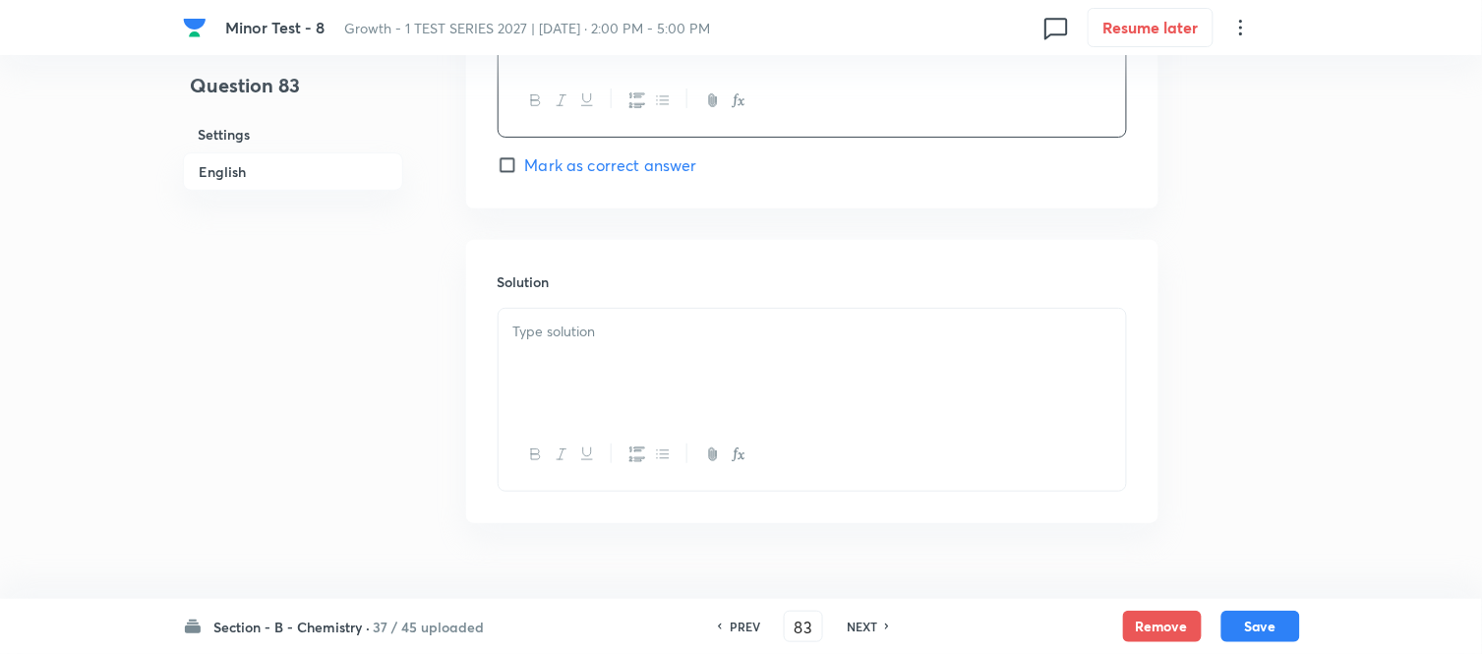
click at [642, 343] on p at bounding box center [812, 332] width 598 height 23
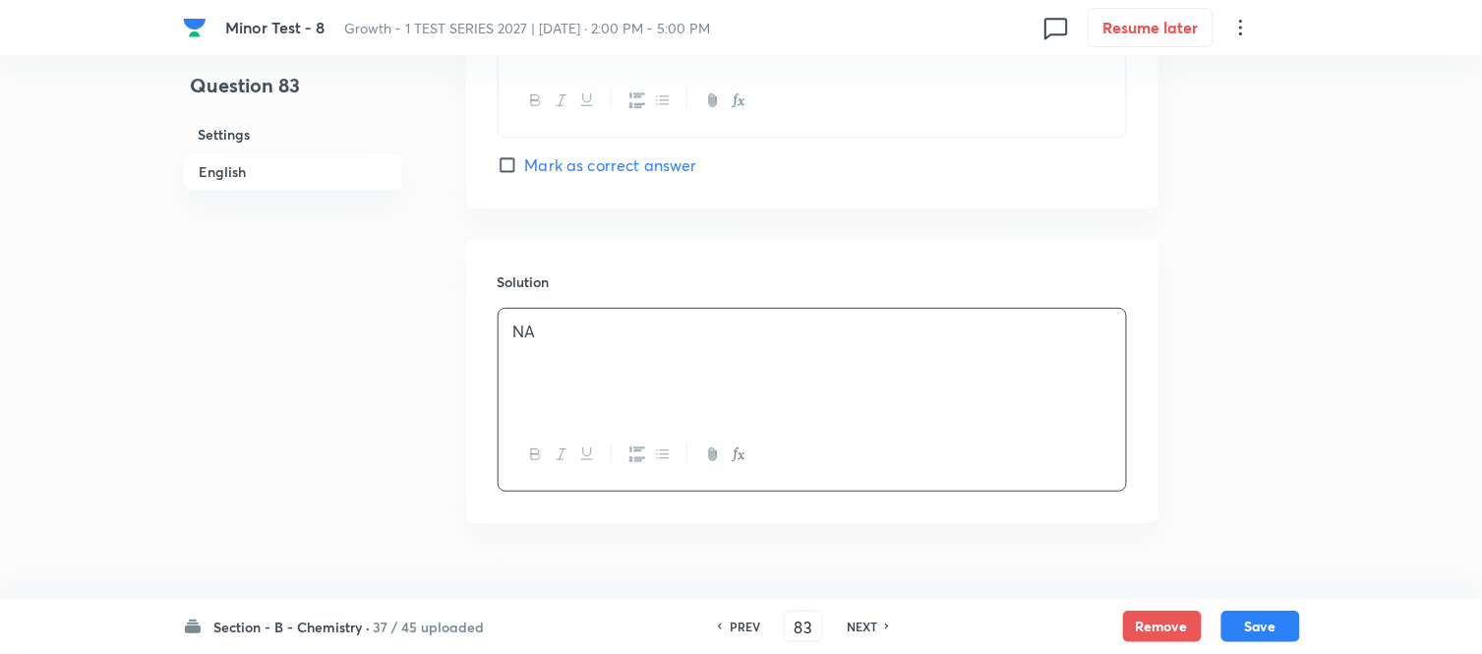
click at [234, 164] on h6 "English" at bounding box center [293, 171] width 220 height 38
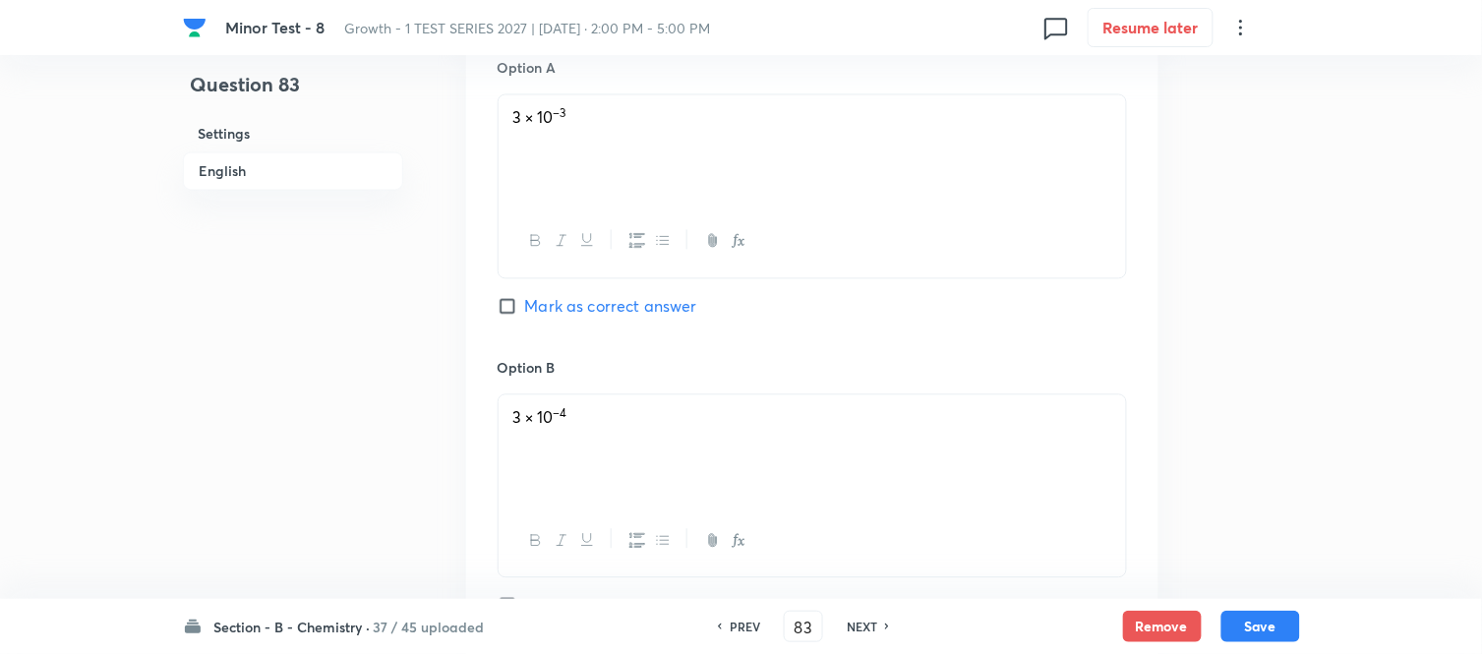
scroll to position [944, 0]
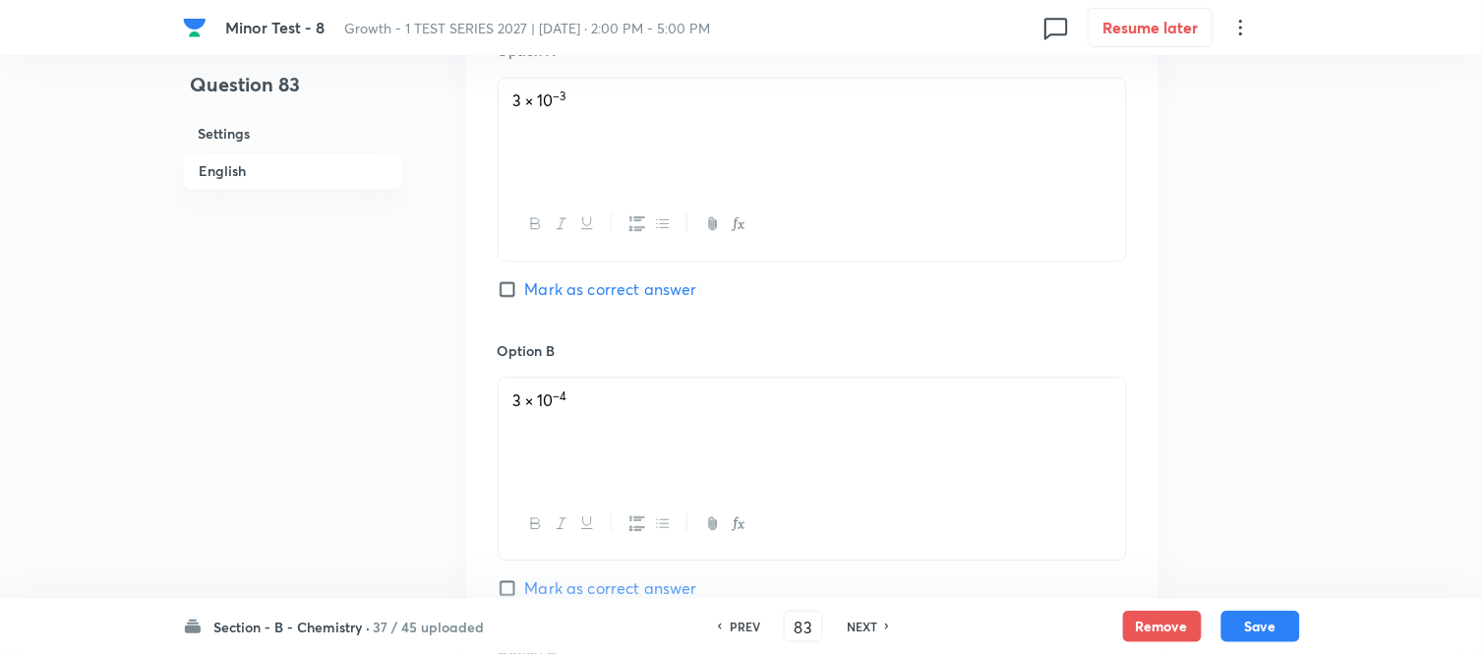
click at [515, 298] on input "Mark as correct answer" at bounding box center [511, 290] width 28 height 20
checkbox input "true"
click at [1252, 622] on button "Save" at bounding box center [1260, 624] width 79 height 31
type input "84"
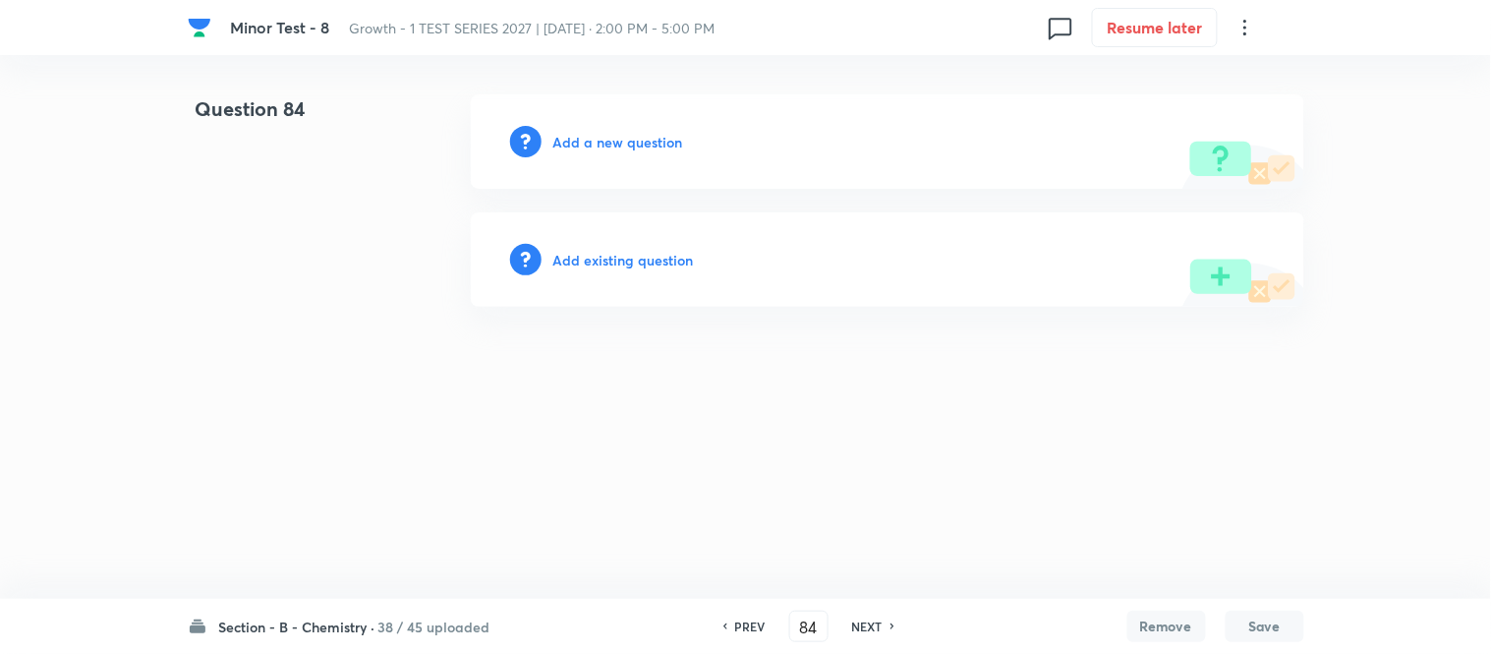
click at [586, 143] on h6 "Add a new question" at bounding box center [619, 142] width 130 height 21
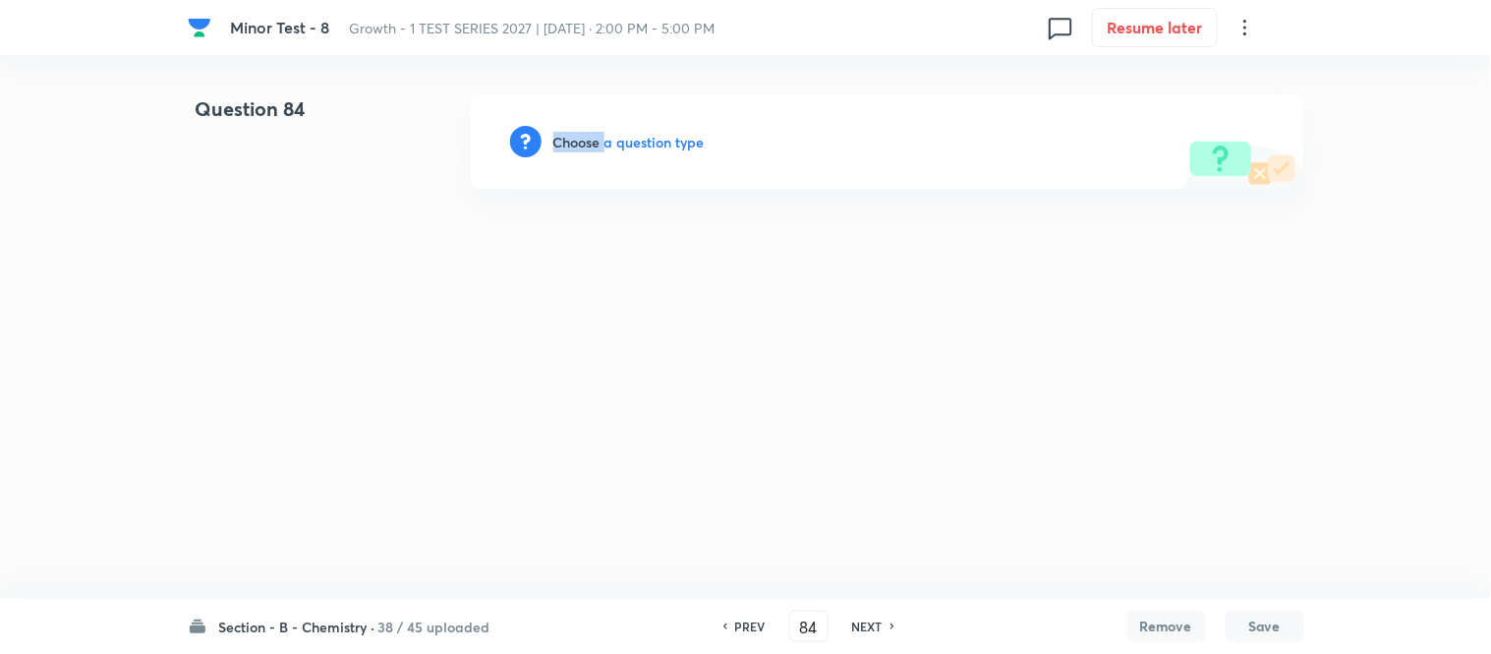
click at [586, 143] on h6 "Choose a question type" at bounding box center [629, 142] width 151 height 21
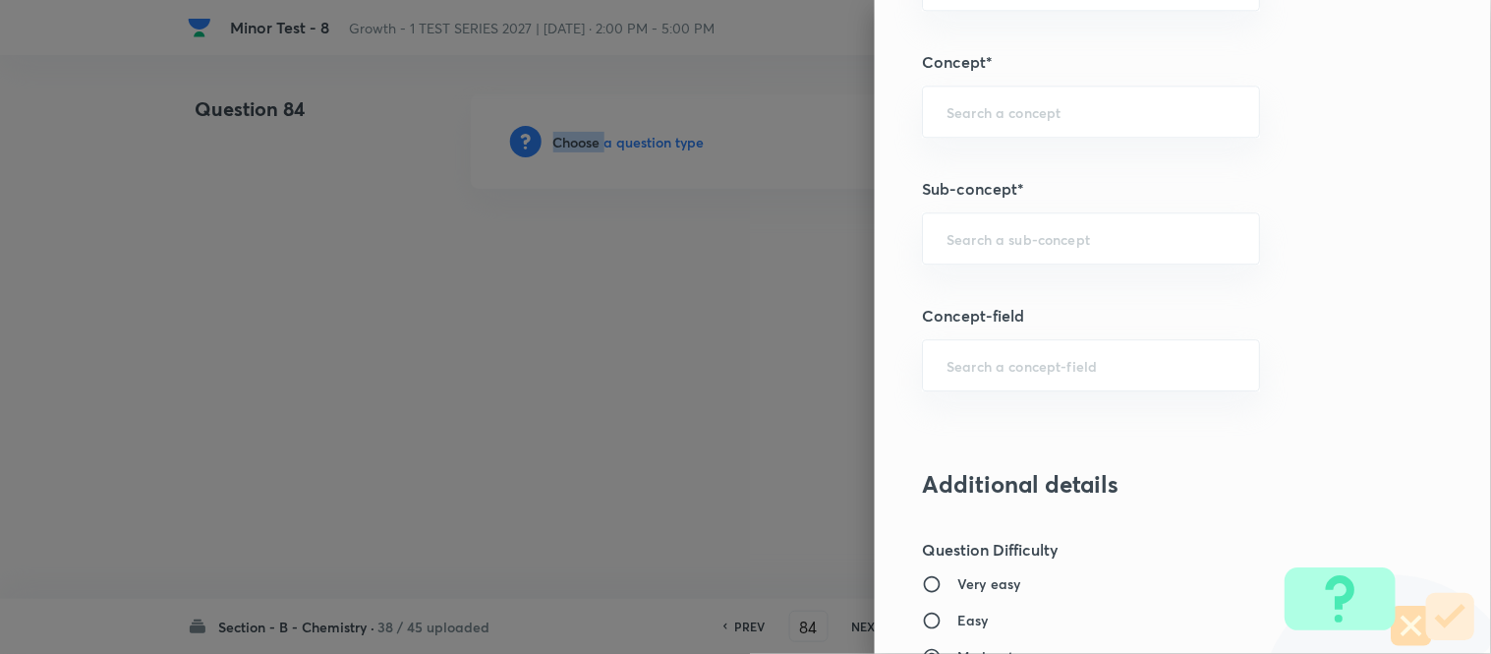
scroll to position [1319, 0]
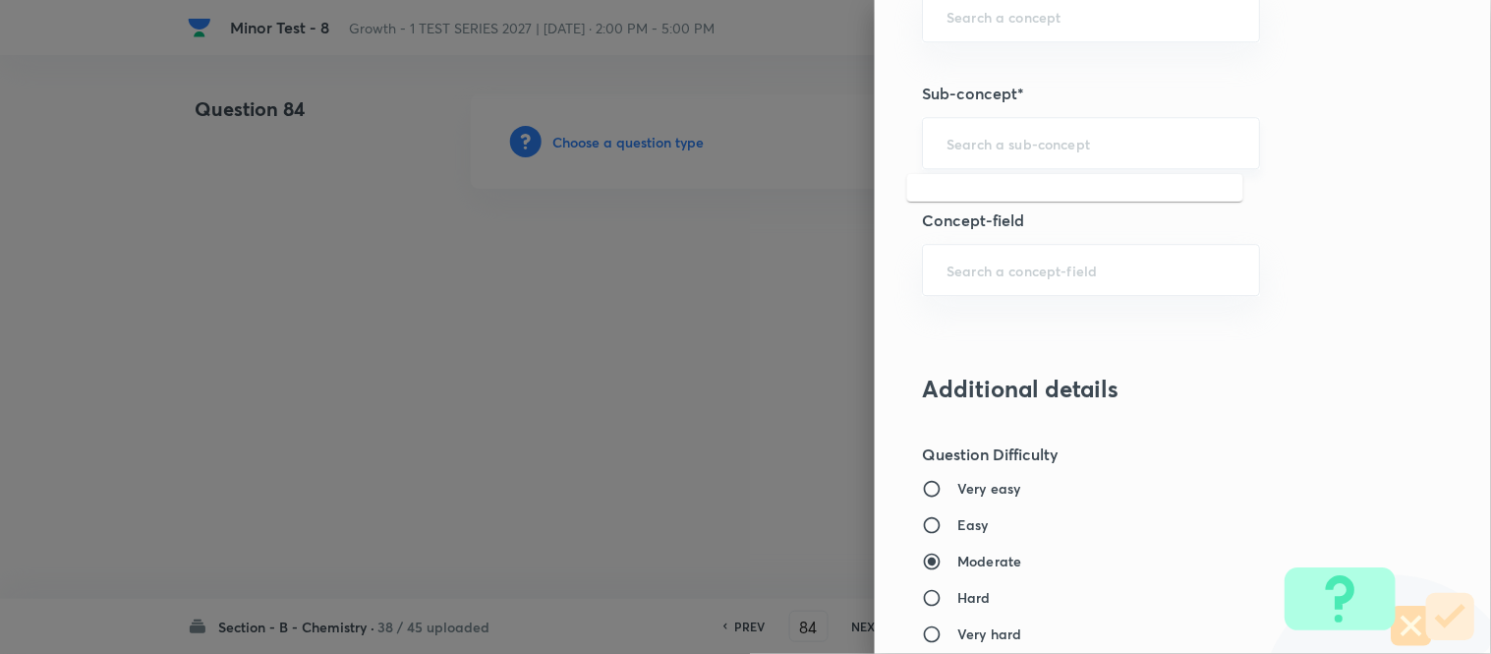
click at [976, 142] on input "text" at bounding box center [1091, 143] width 289 height 19
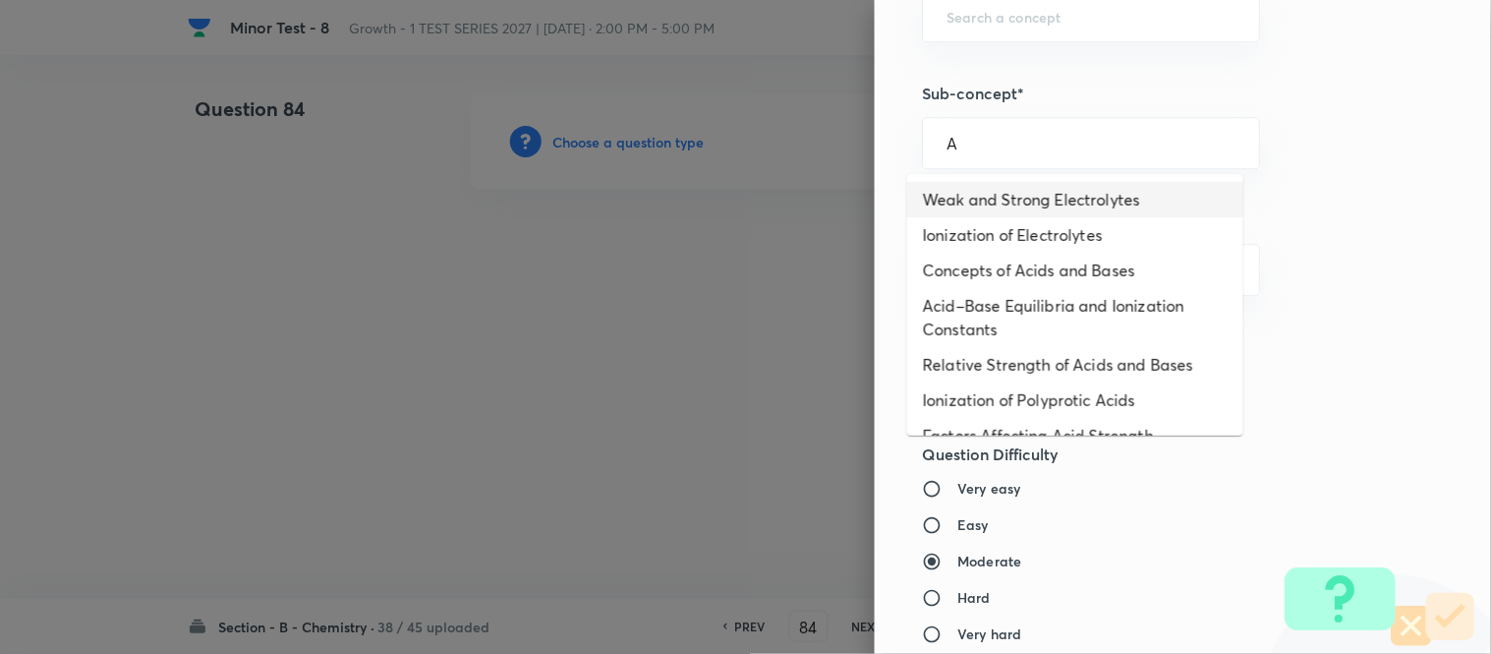
click at [977, 183] on li "Weak and Strong Electrolytes" at bounding box center [1075, 199] width 336 height 35
type input "Weak and Strong Electrolytes"
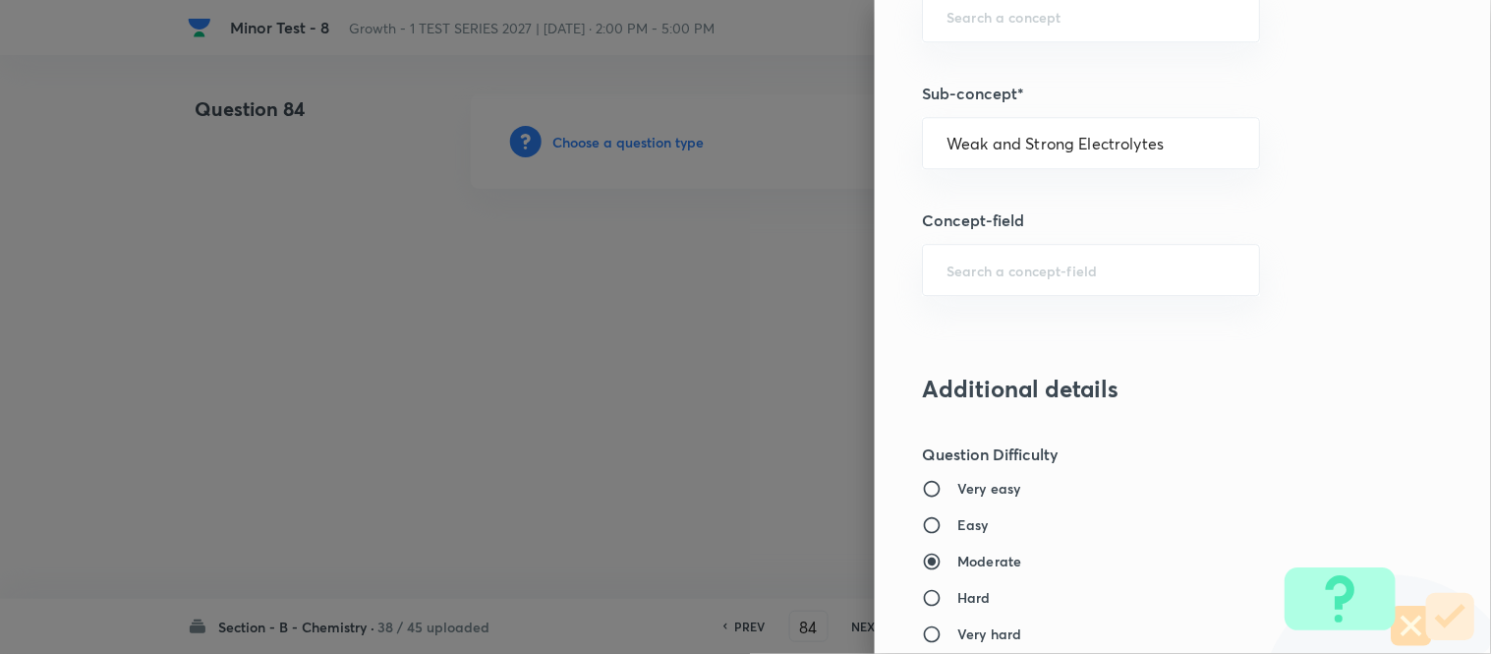
type input "Chemistry"
type input "Physical Chemistry"
type input "Ionic Equilibrium"
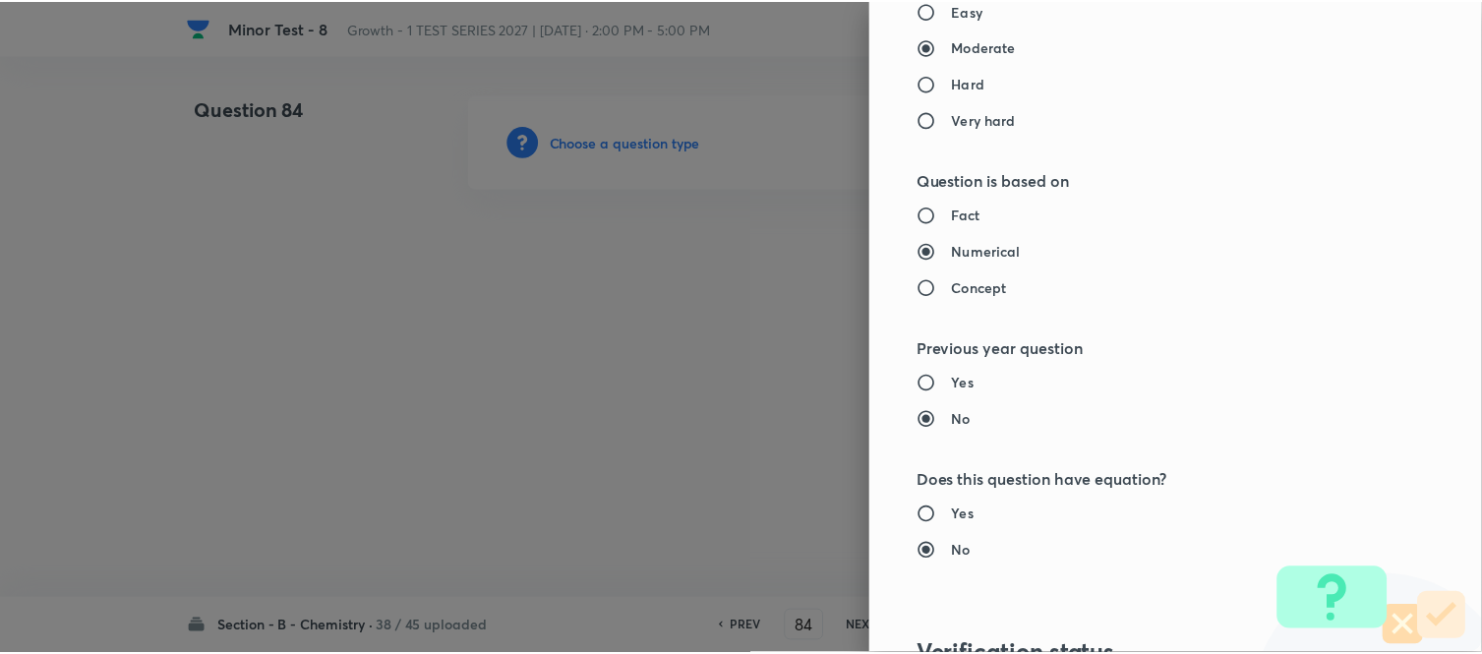
scroll to position [2158, 0]
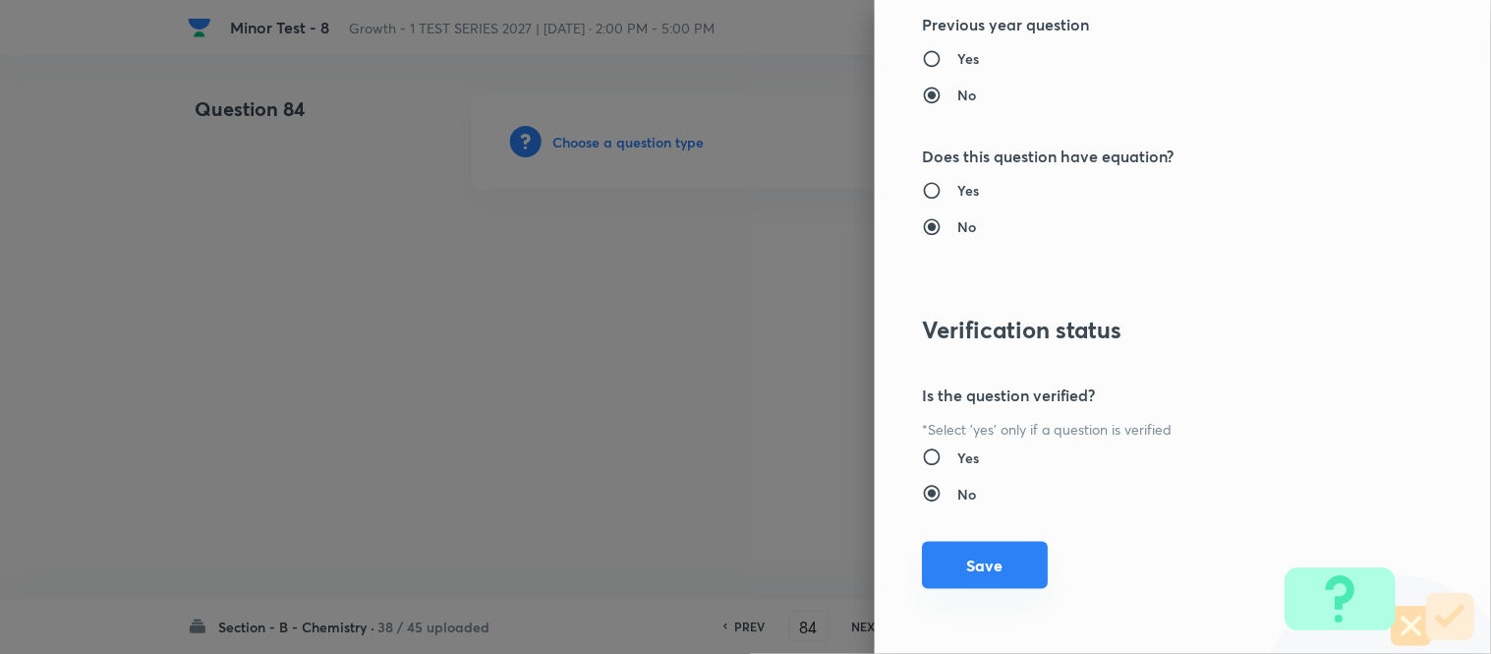
click at [978, 577] on button "Save" at bounding box center [985, 565] width 126 height 47
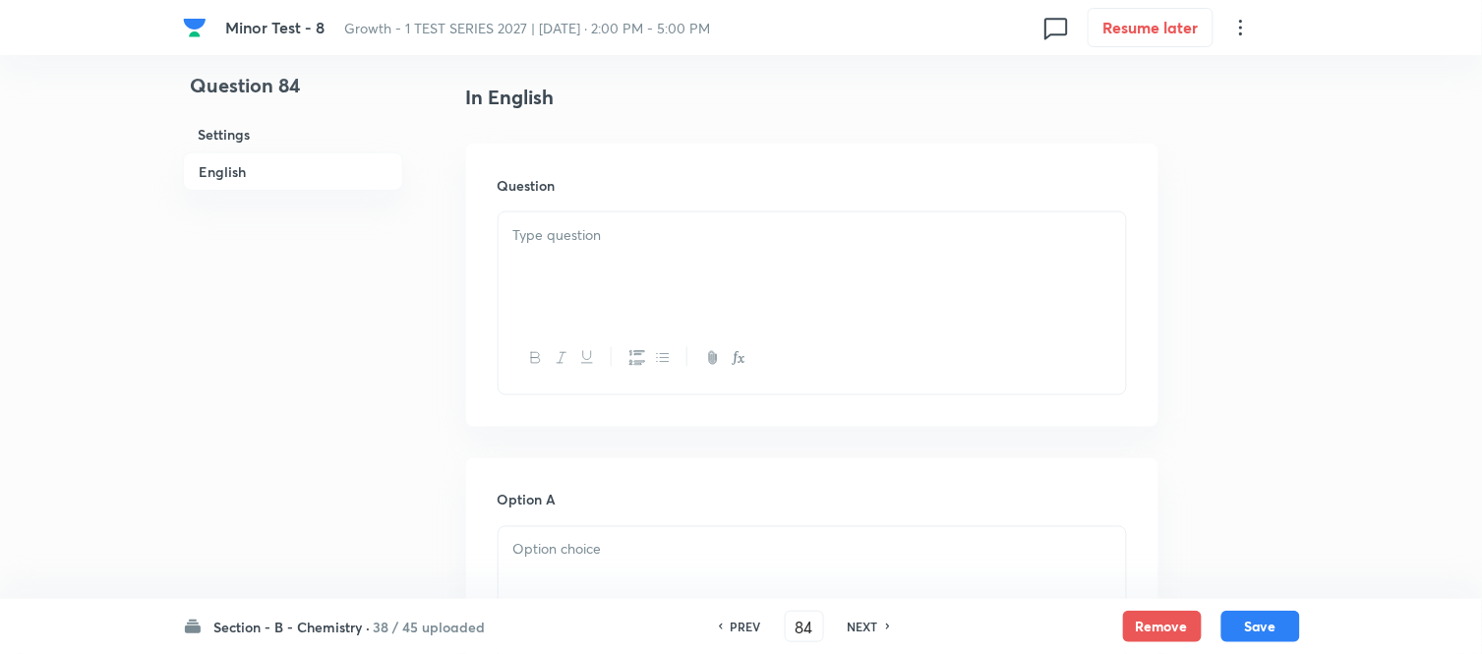
scroll to position [546, 0]
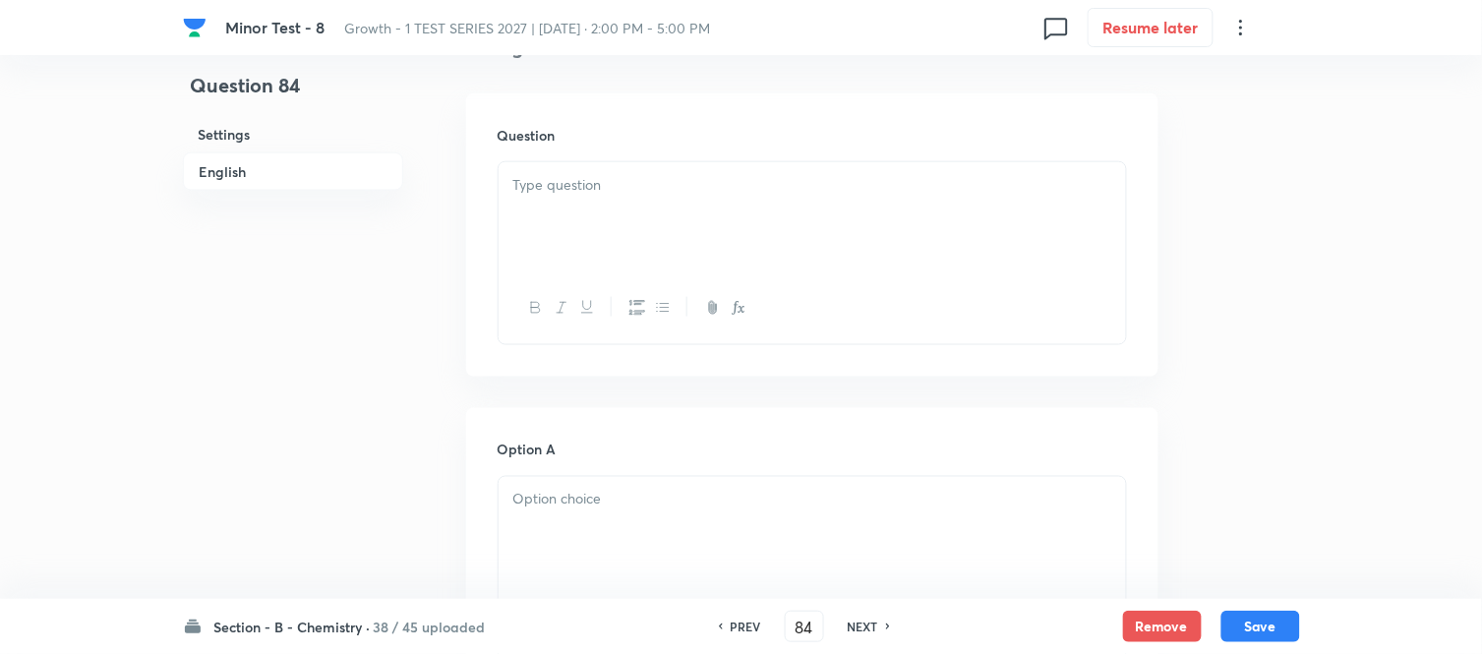
click at [690, 193] on p at bounding box center [812, 185] width 598 height 23
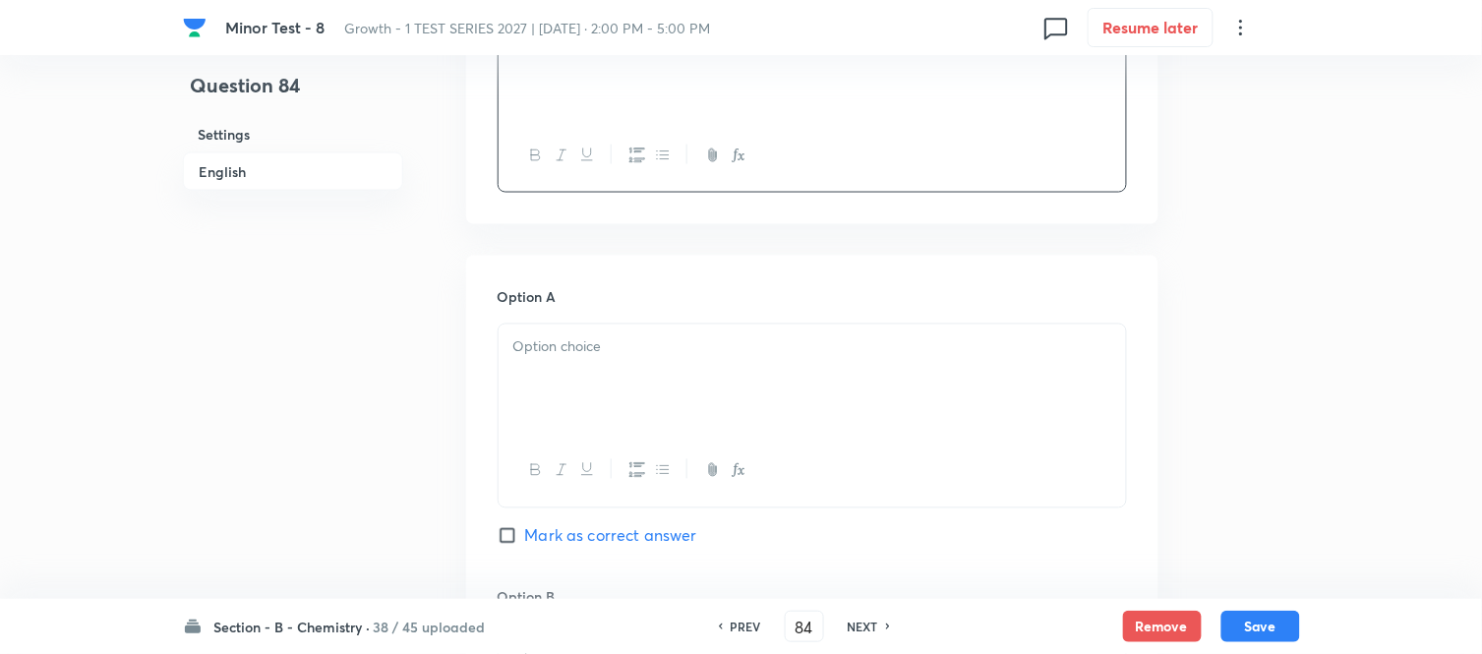
scroll to position [873, 0]
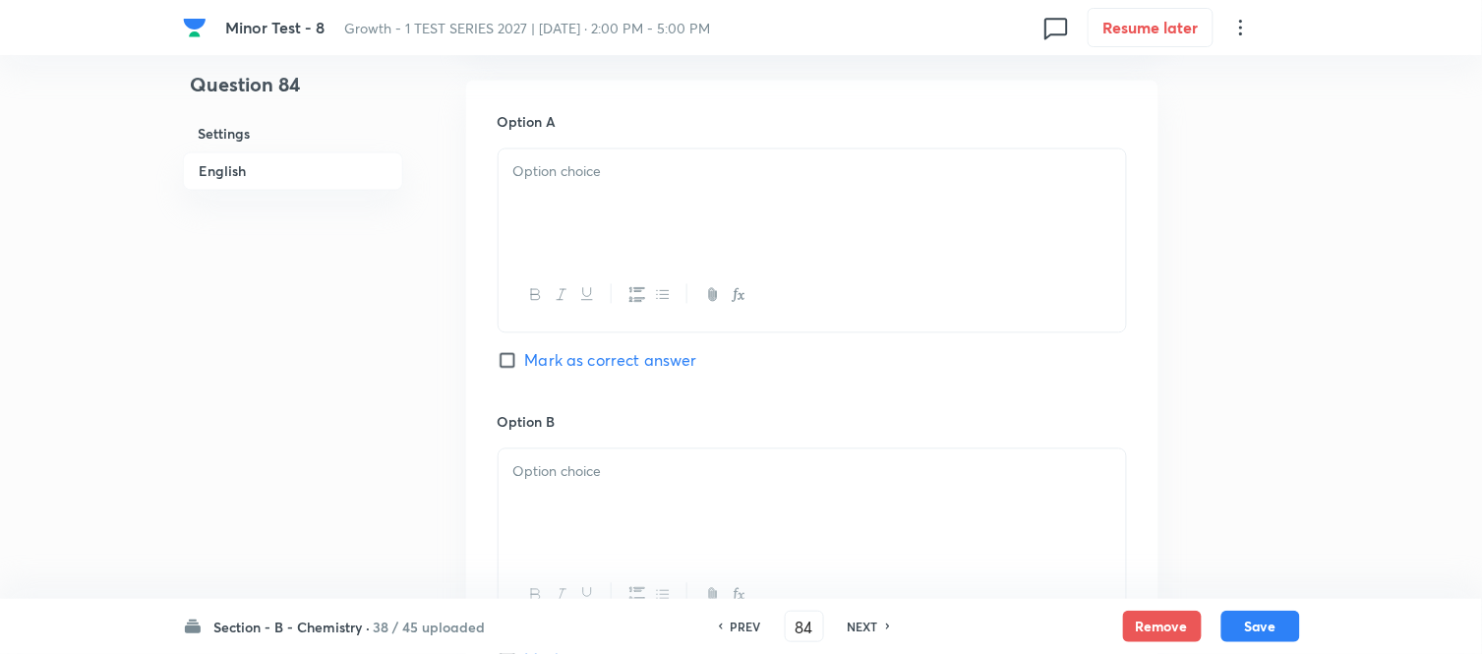
click at [690, 193] on div at bounding box center [811, 204] width 627 height 110
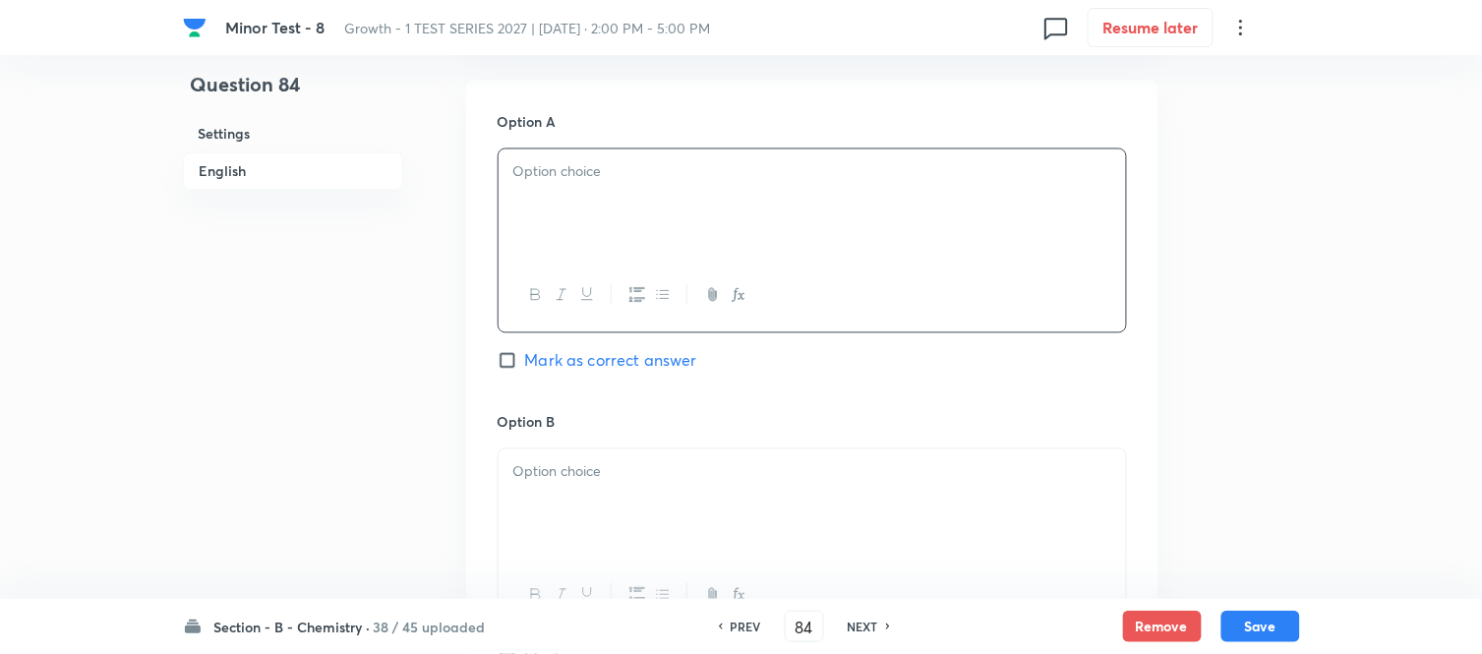
click at [662, 206] on div at bounding box center [811, 204] width 627 height 110
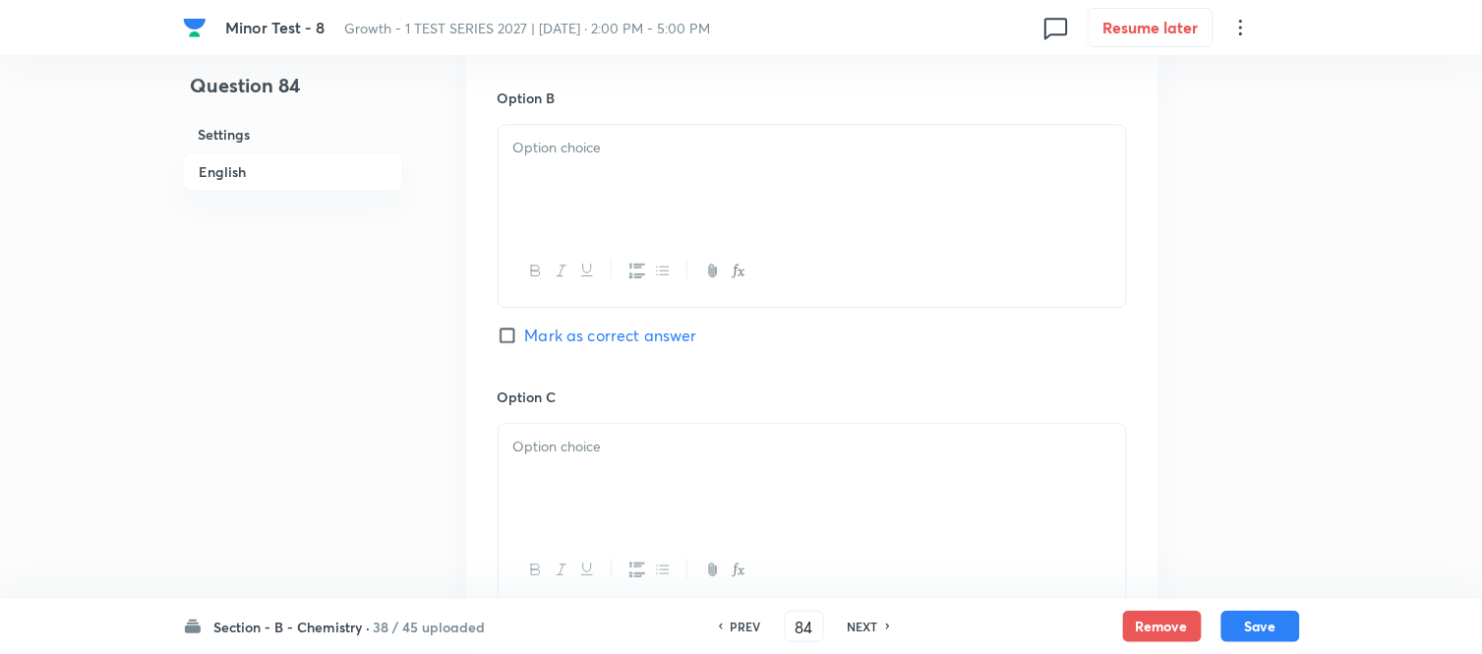
scroll to position [1201, 0]
click at [724, 190] on div at bounding box center [811, 176] width 627 height 110
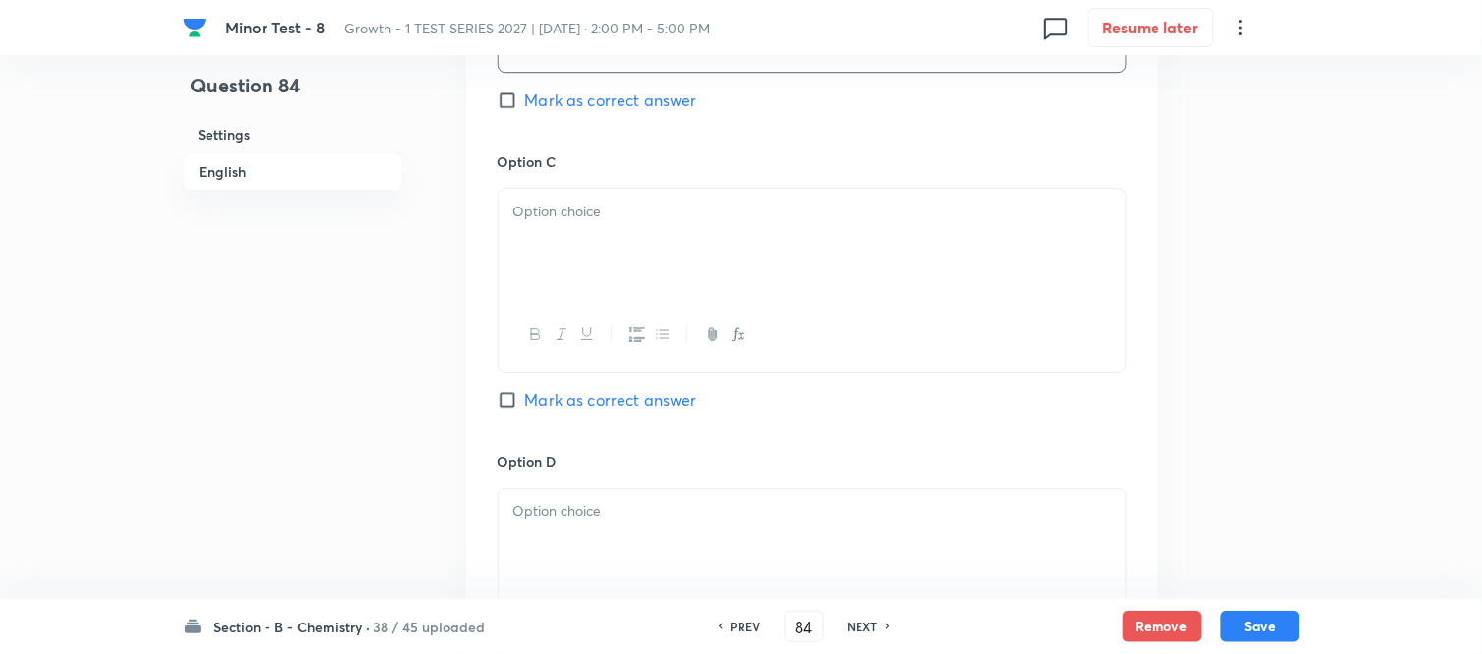
scroll to position [1529, 0]
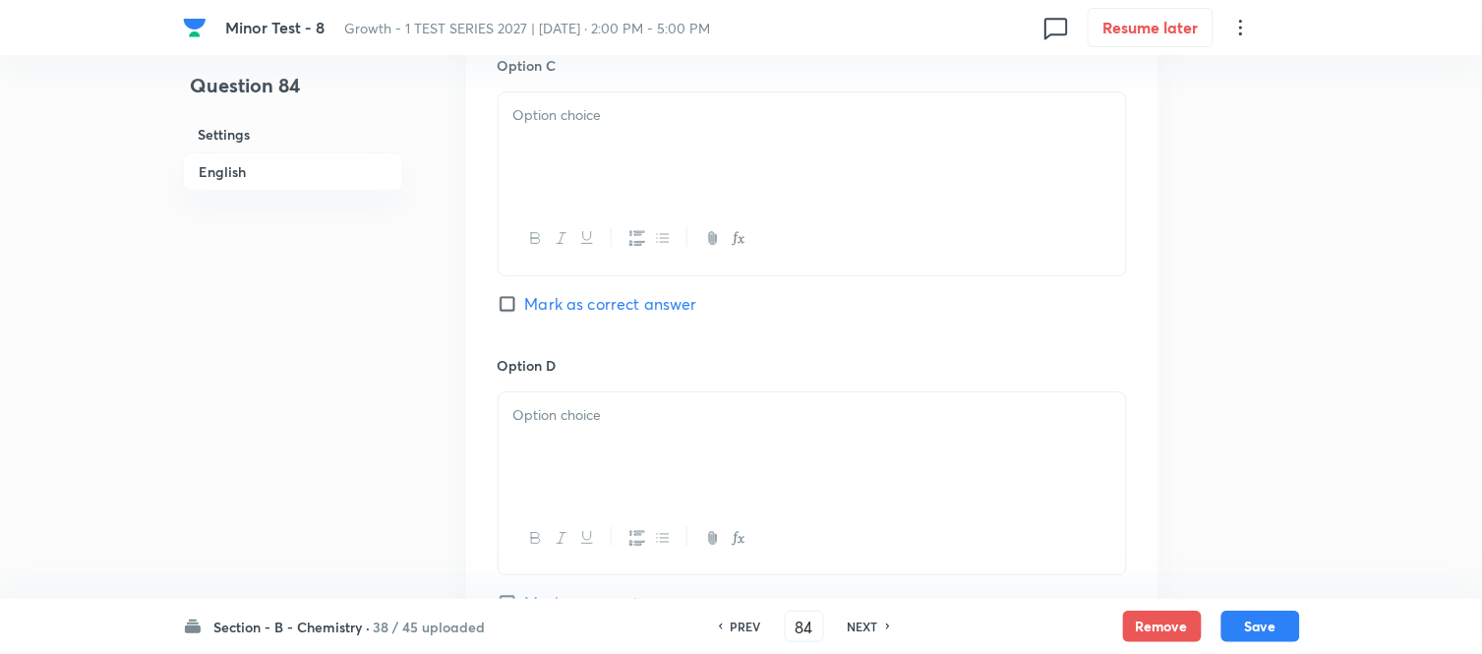
click at [714, 180] on div at bounding box center [811, 147] width 627 height 110
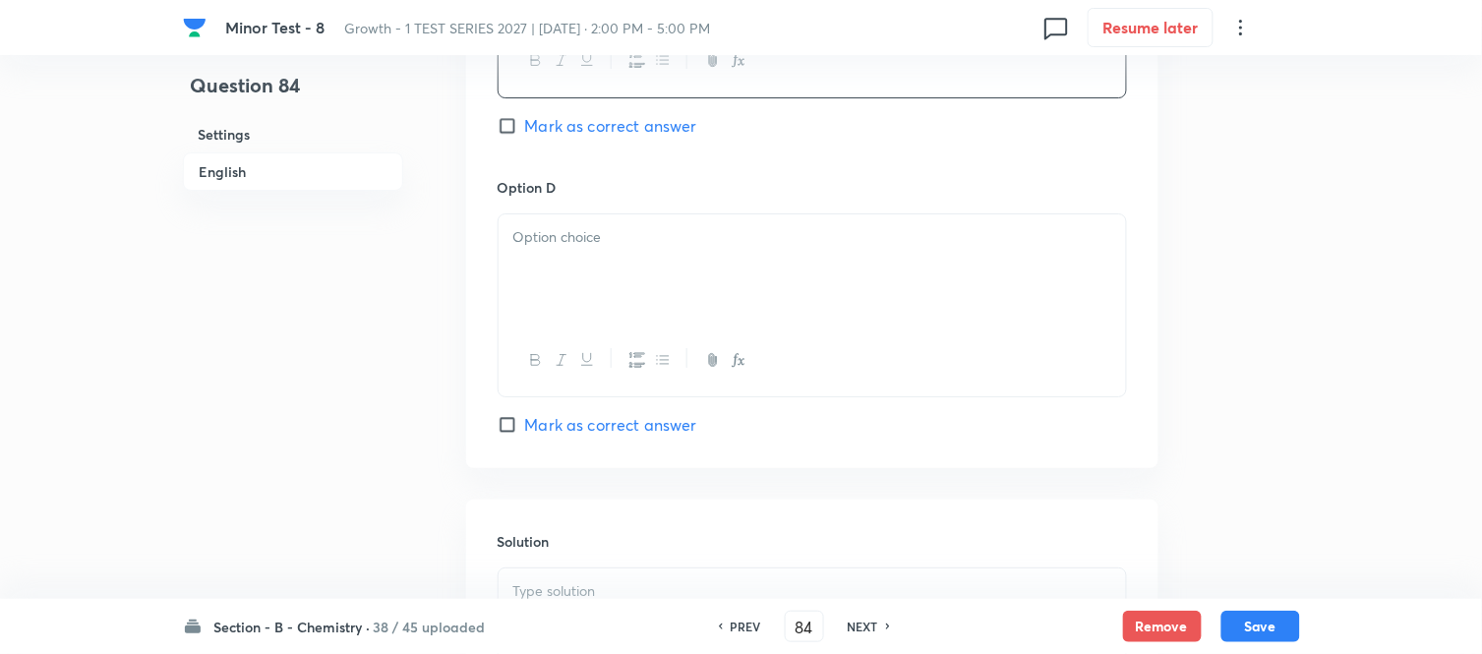
scroll to position [1747, 0]
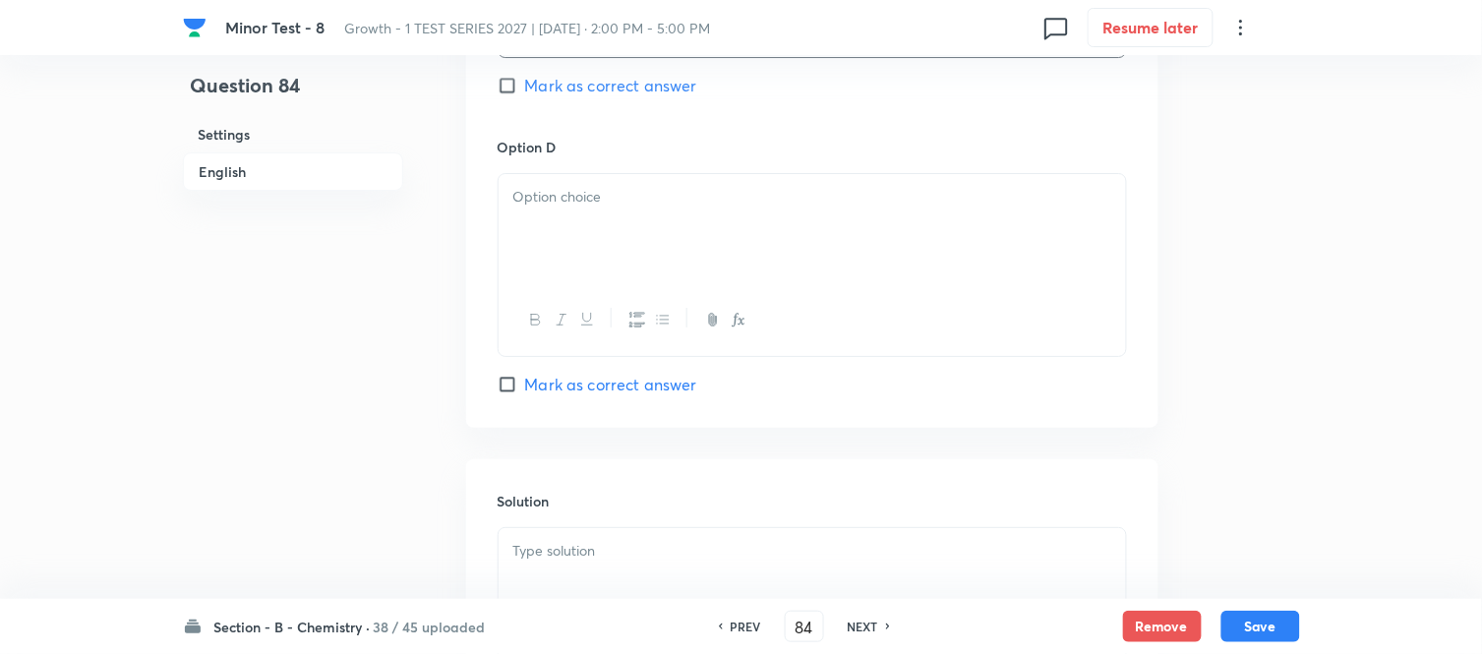
click at [655, 180] on div at bounding box center [811, 229] width 627 height 110
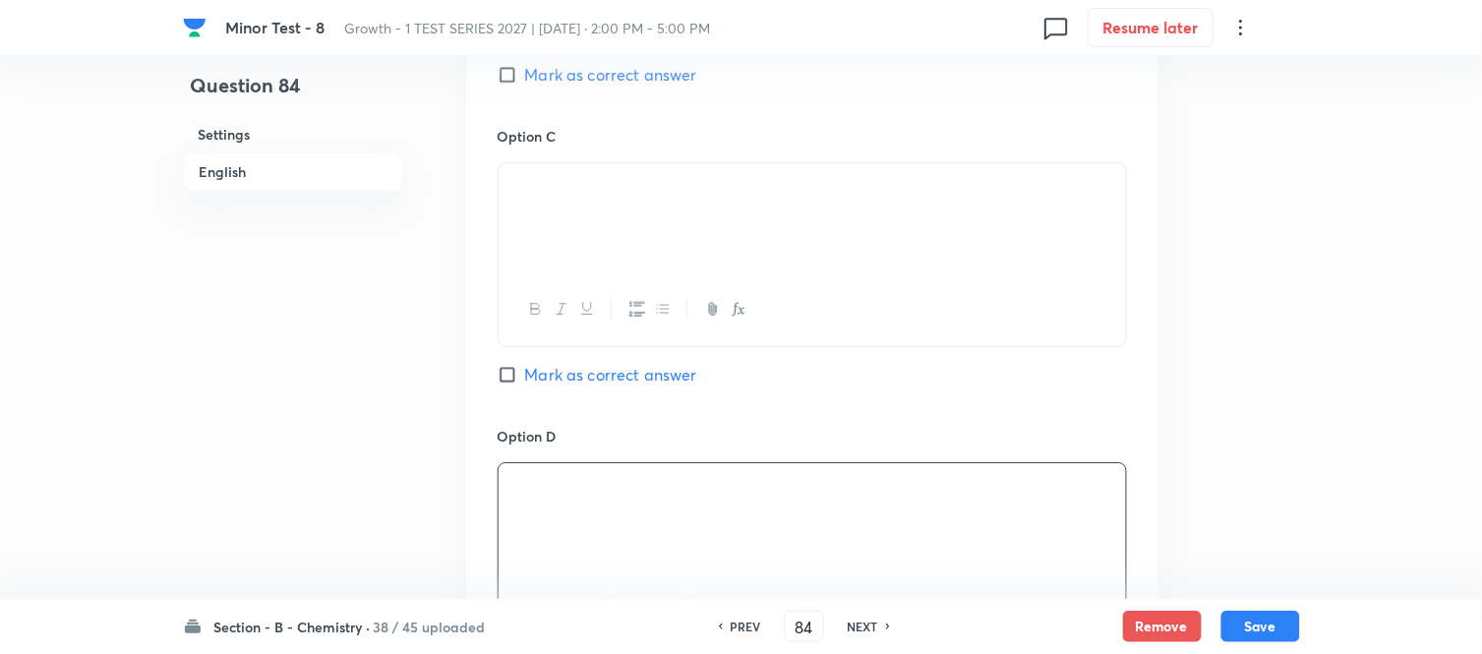
scroll to position [1420, 0]
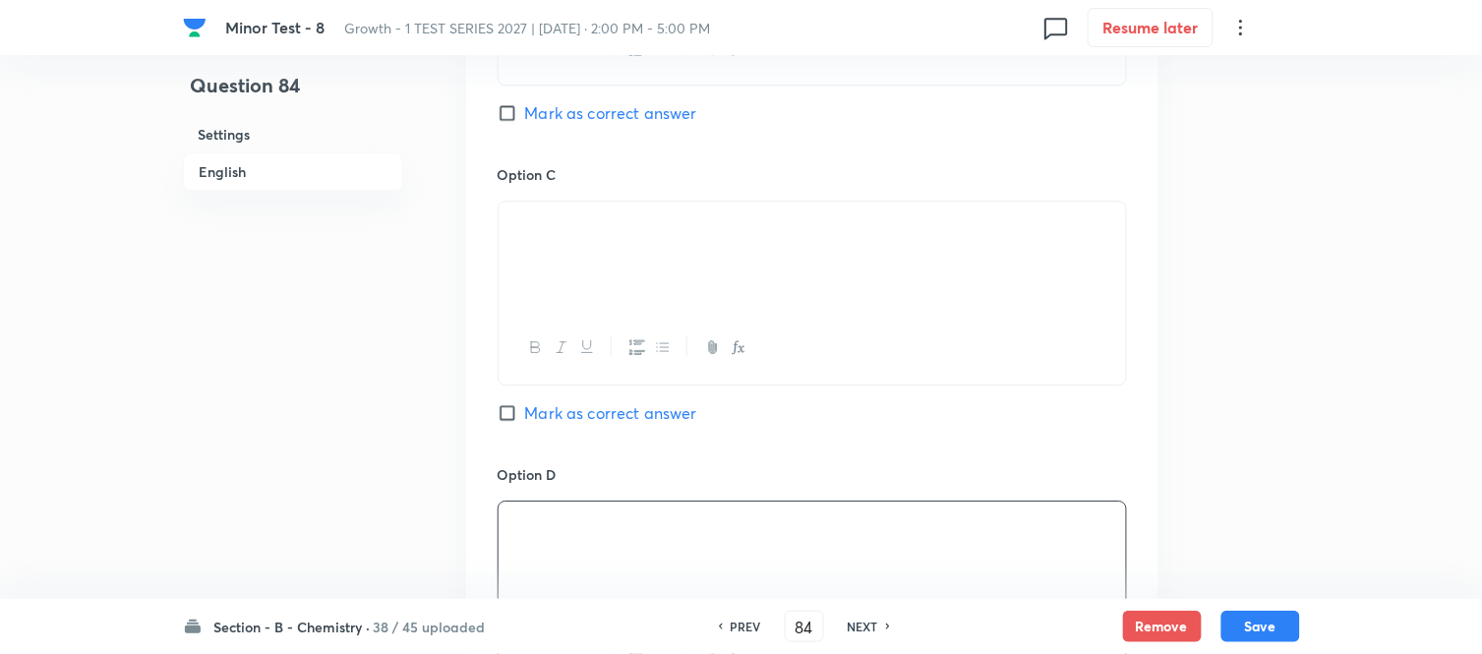
drag, startPoint x: 514, startPoint y: 122, endPoint x: 549, endPoint y: 165, distance: 55.3
click at [514, 121] on input "Mark as correct answer" at bounding box center [511, 113] width 28 height 20
checkbox input "true"
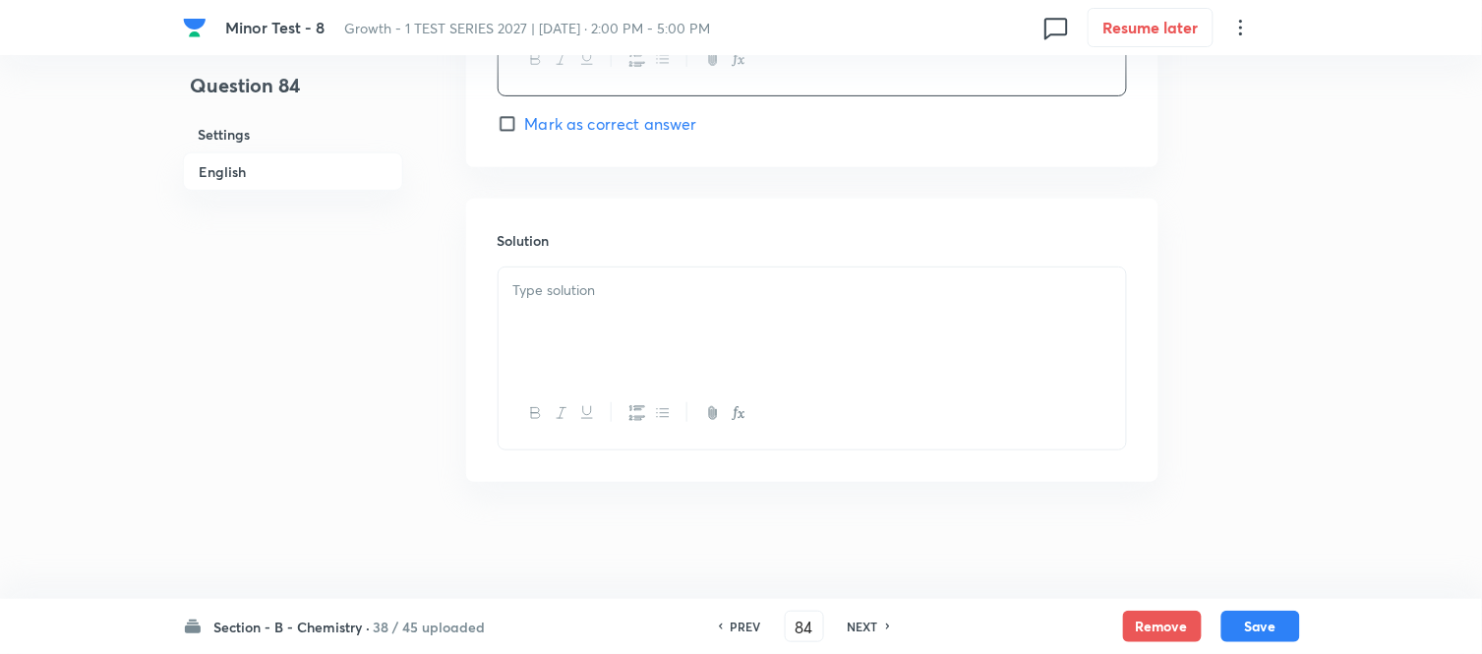
scroll to position [2012, 0]
click at [661, 296] on p at bounding box center [812, 289] width 598 height 23
click at [1264, 616] on button "Save" at bounding box center [1260, 624] width 79 height 31
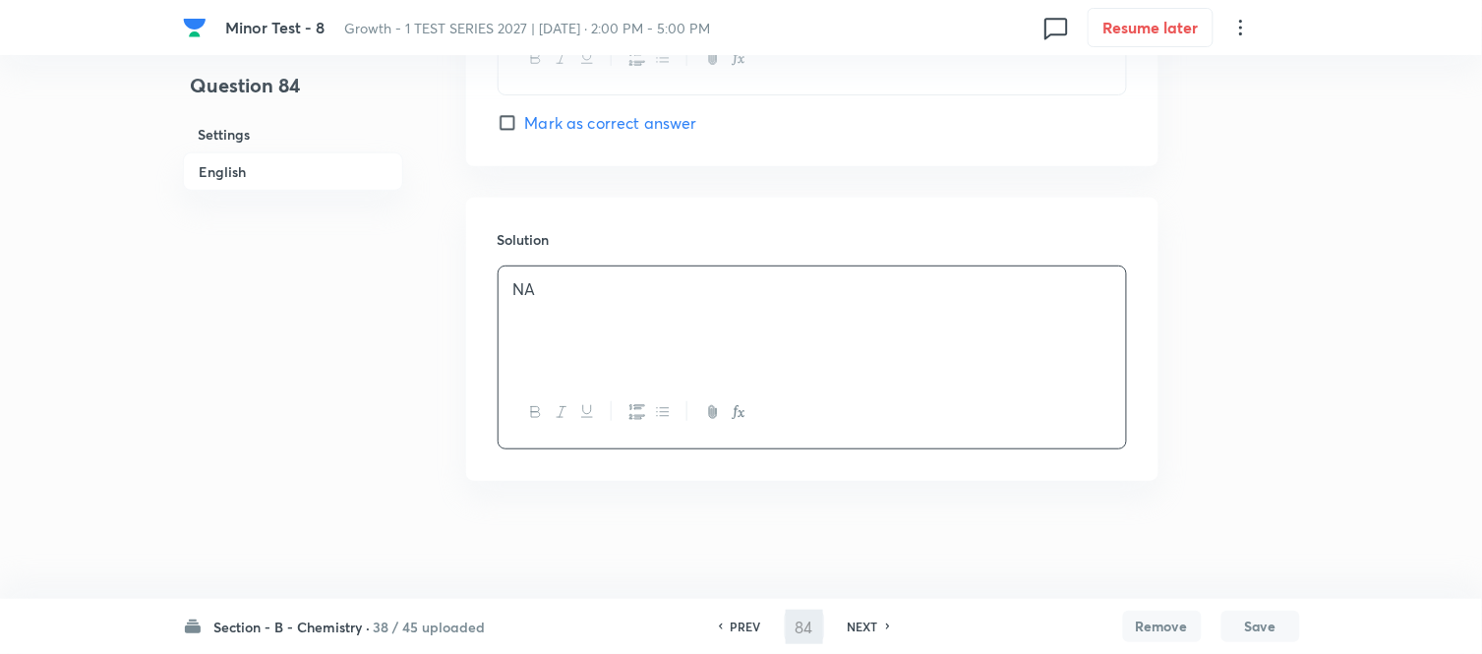
type input "85"
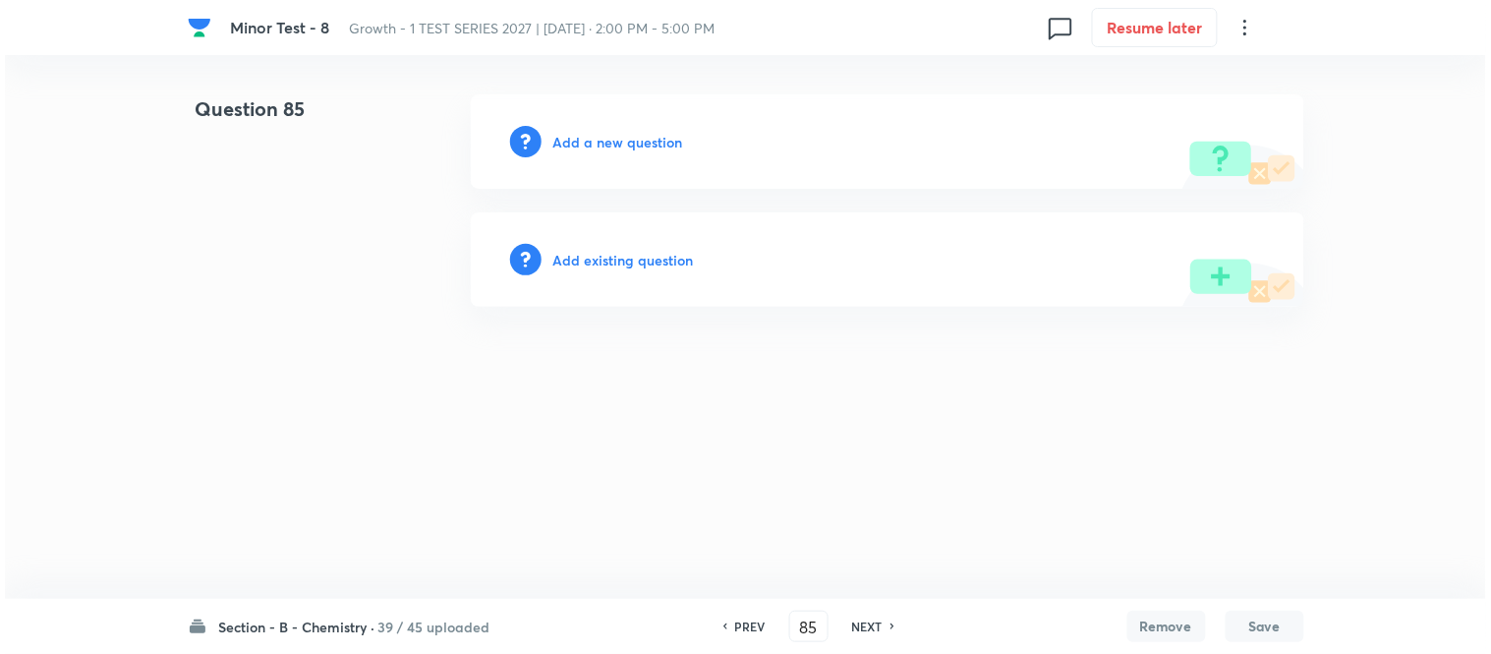
scroll to position [0, 0]
click at [594, 142] on h6 "Add a new question" at bounding box center [619, 142] width 130 height 21
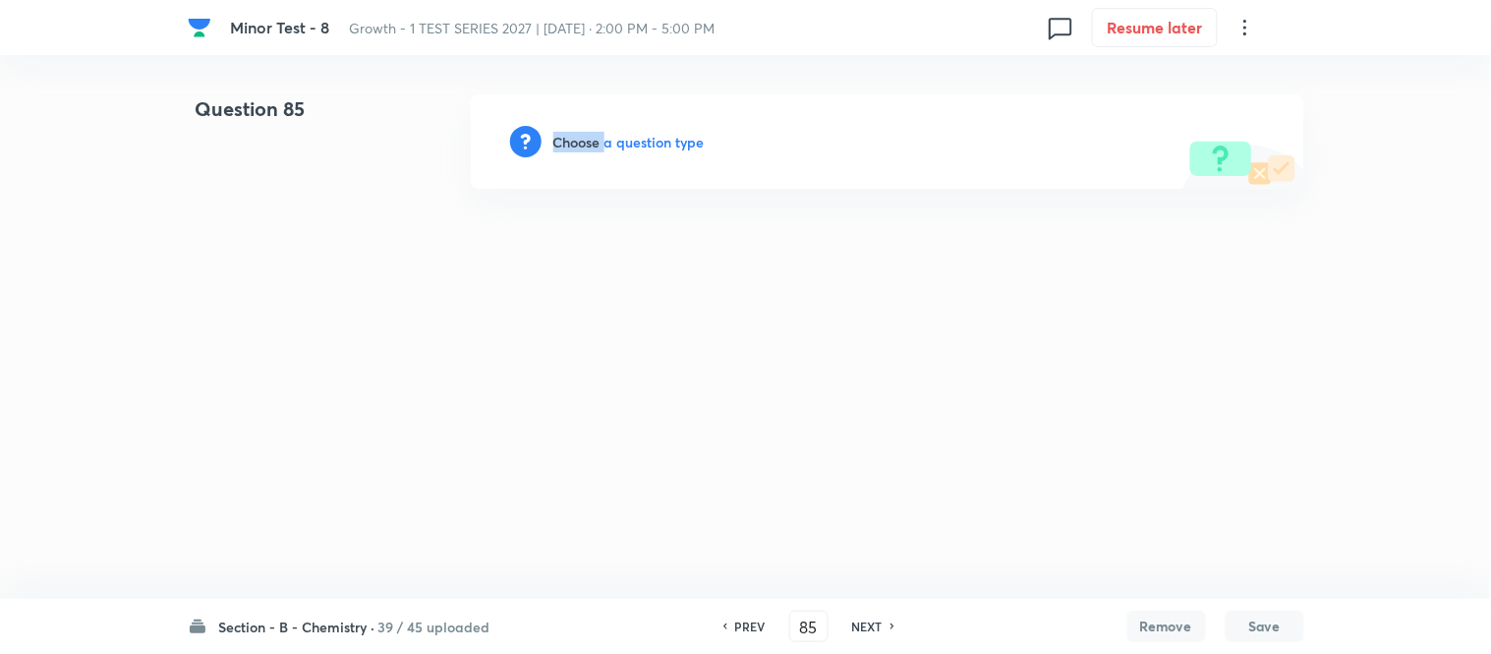
click at [594, 142] on h6 "Choose a question type" at bounding box center [629, 142] width 151 height 21
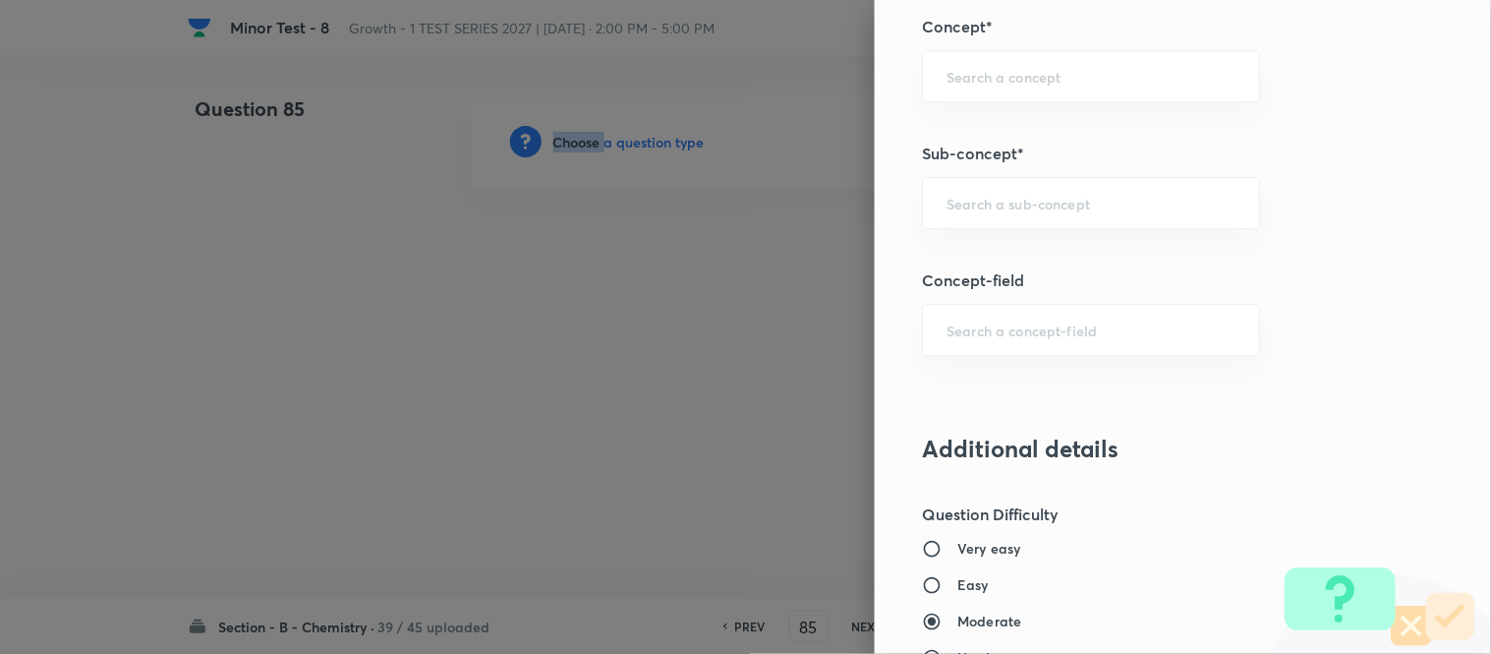
scroll to position [1244, 0]
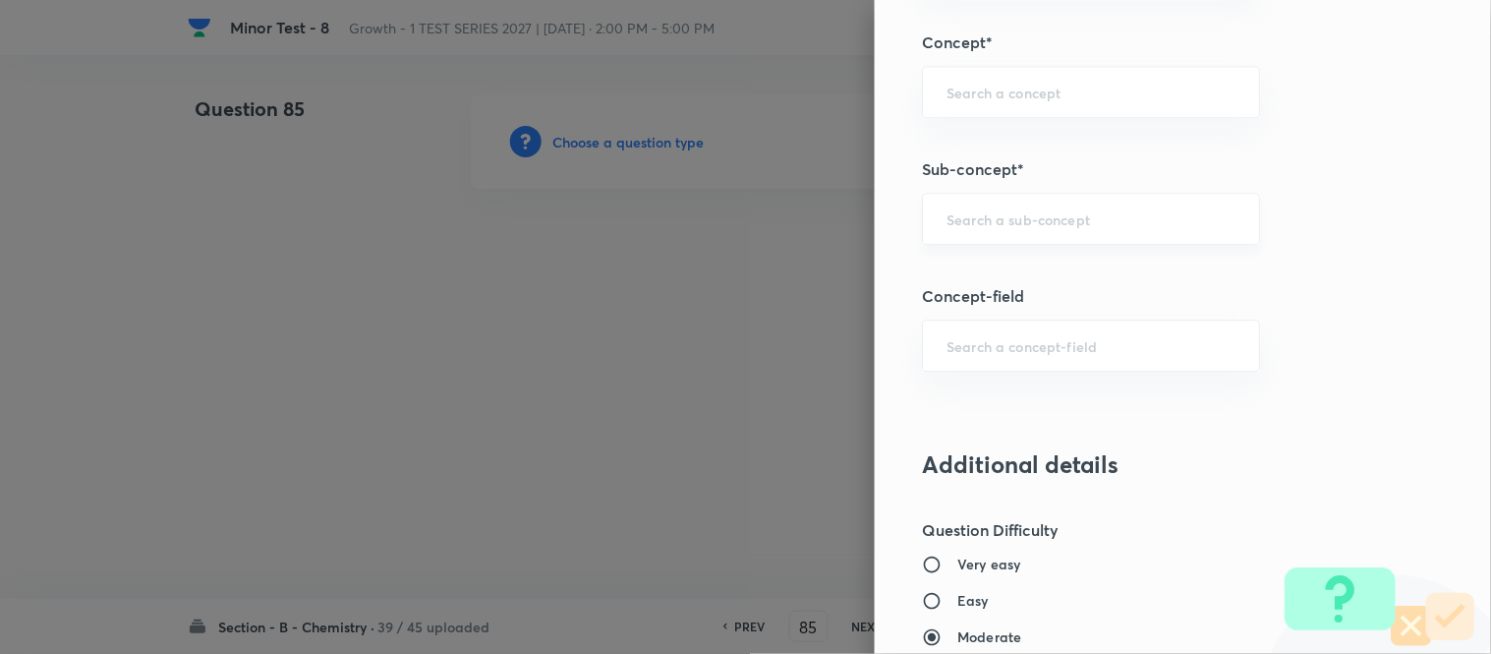
click at [1030, 216] on input "text" at bounding box center [1091, 218] width 289 height 19
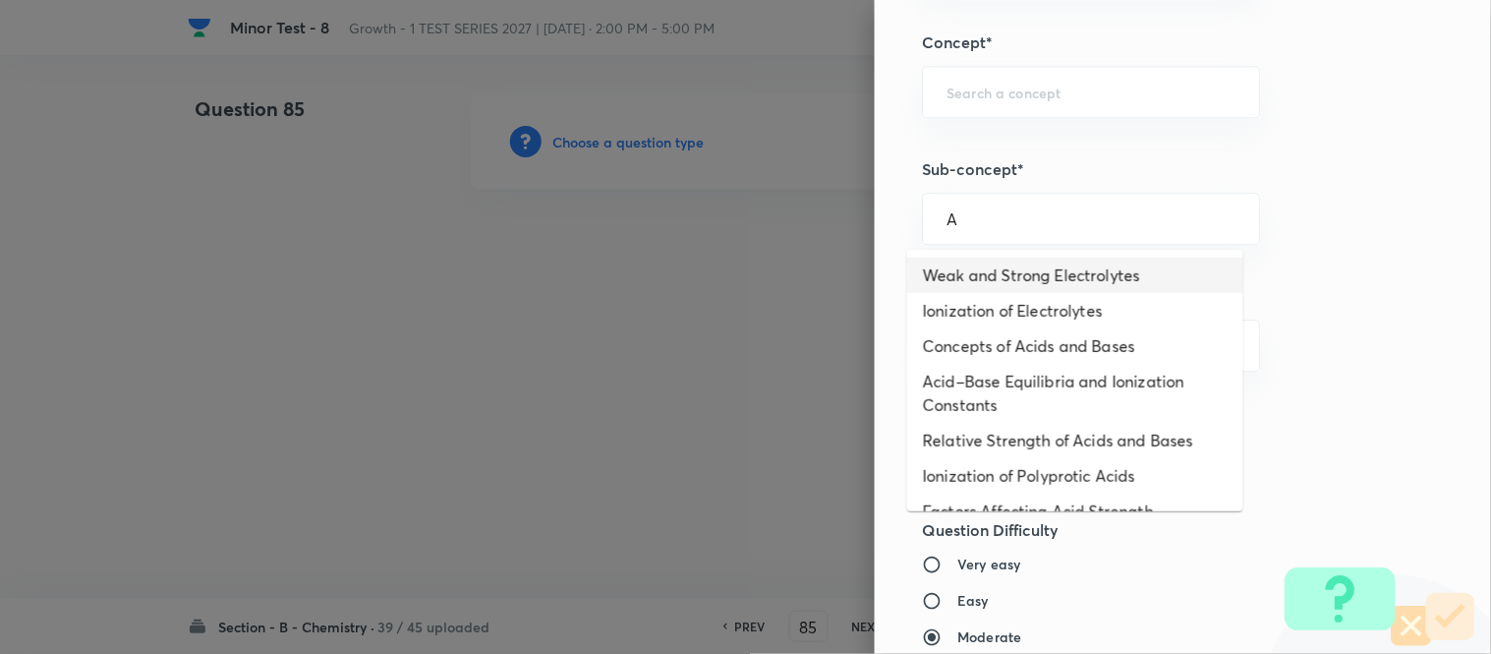
click at [1008, 267] on li "Weak and Strong Electrolytes" at bounding box center [1075, 275] width 336 height 35
type input "Weak and Strong Electrolytes"
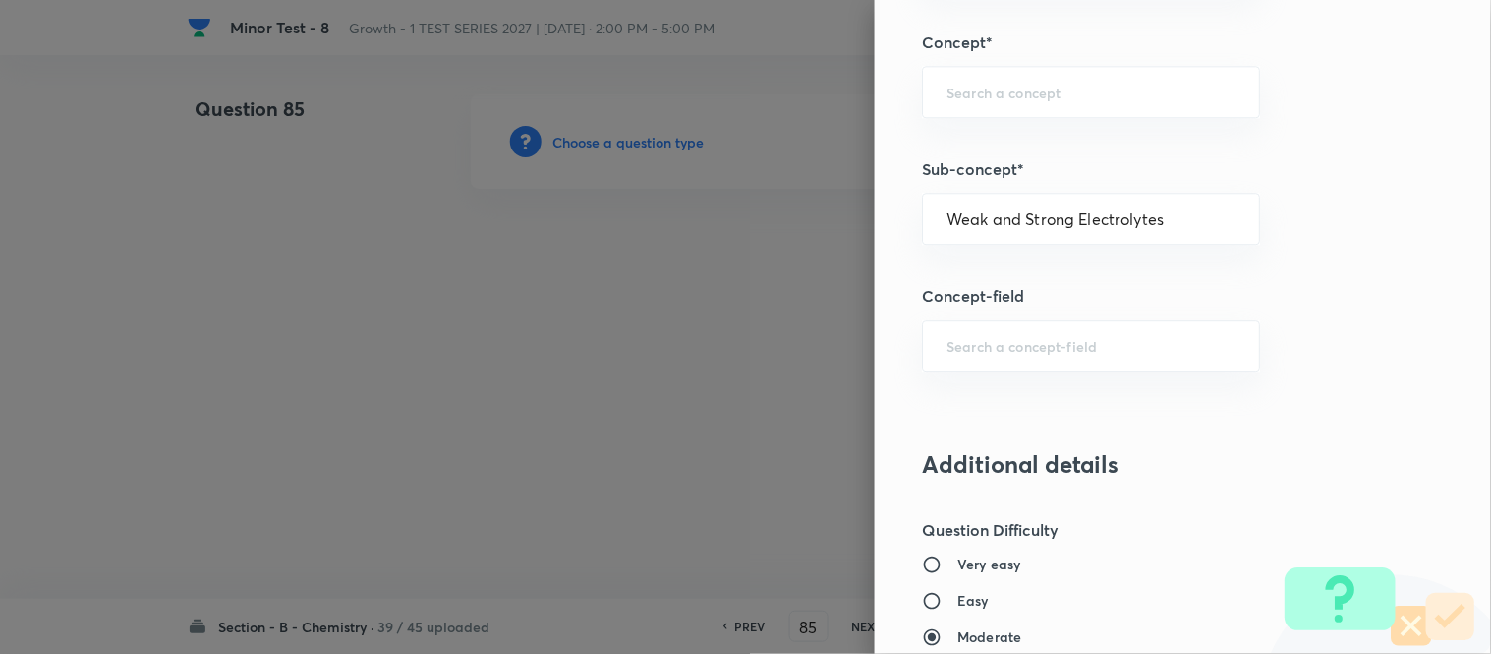
type input "Chemistry"
type input "Physical Chemistry"
type input "Ionic Equilibrium"
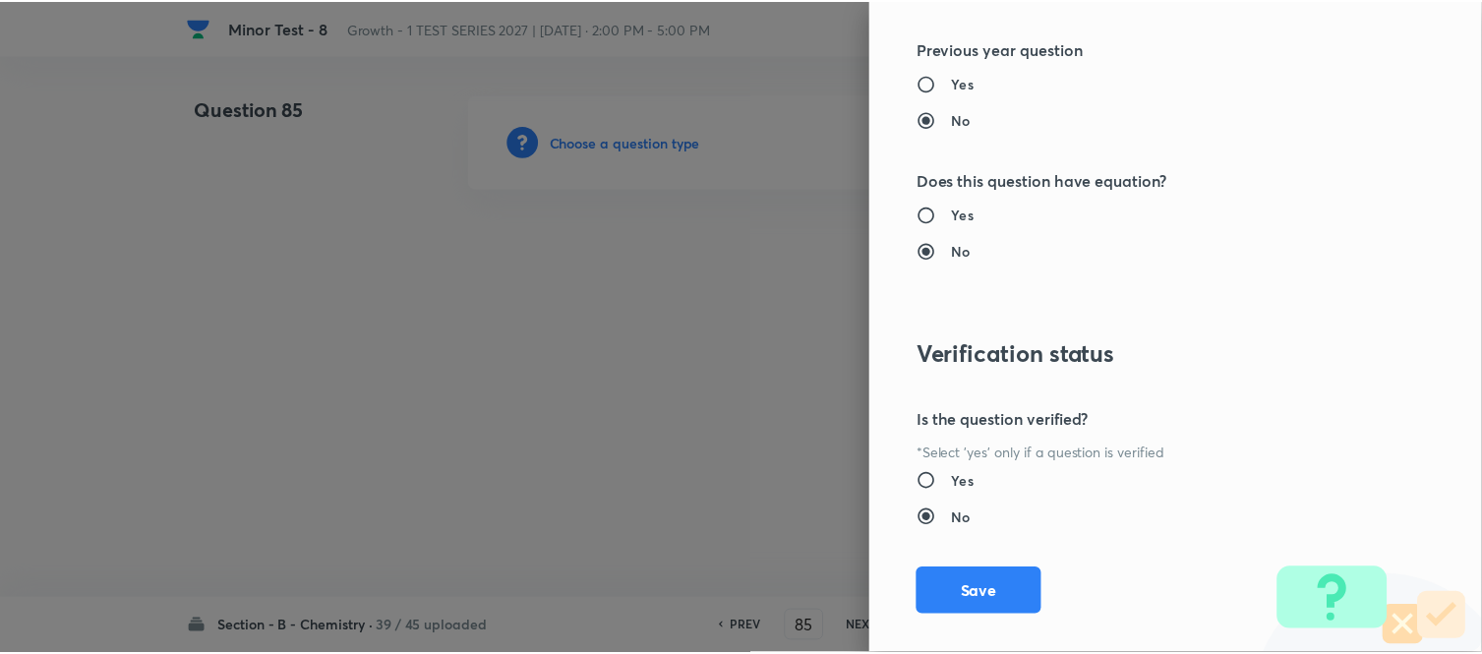
scroll to position [2158, 0]
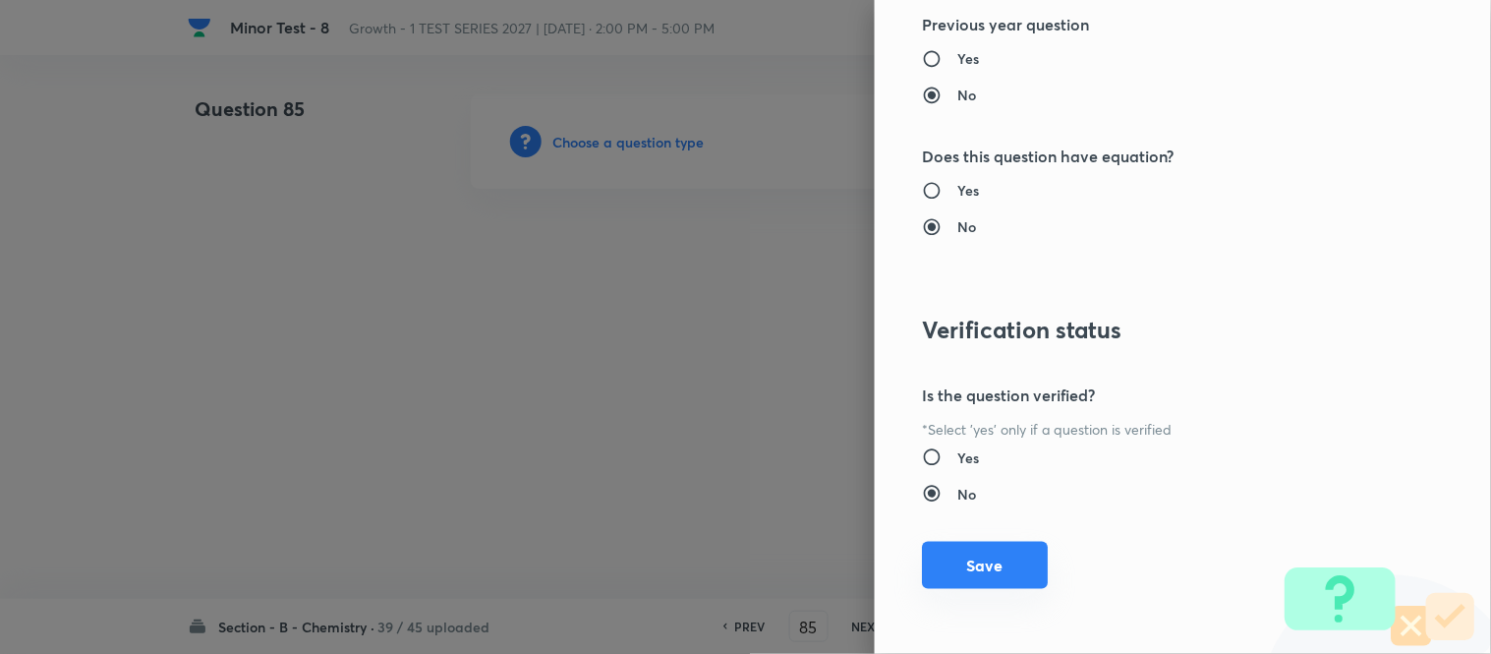
click at [951, 565] on button "Save" at bounding box center [985, 565] width 126 height 47
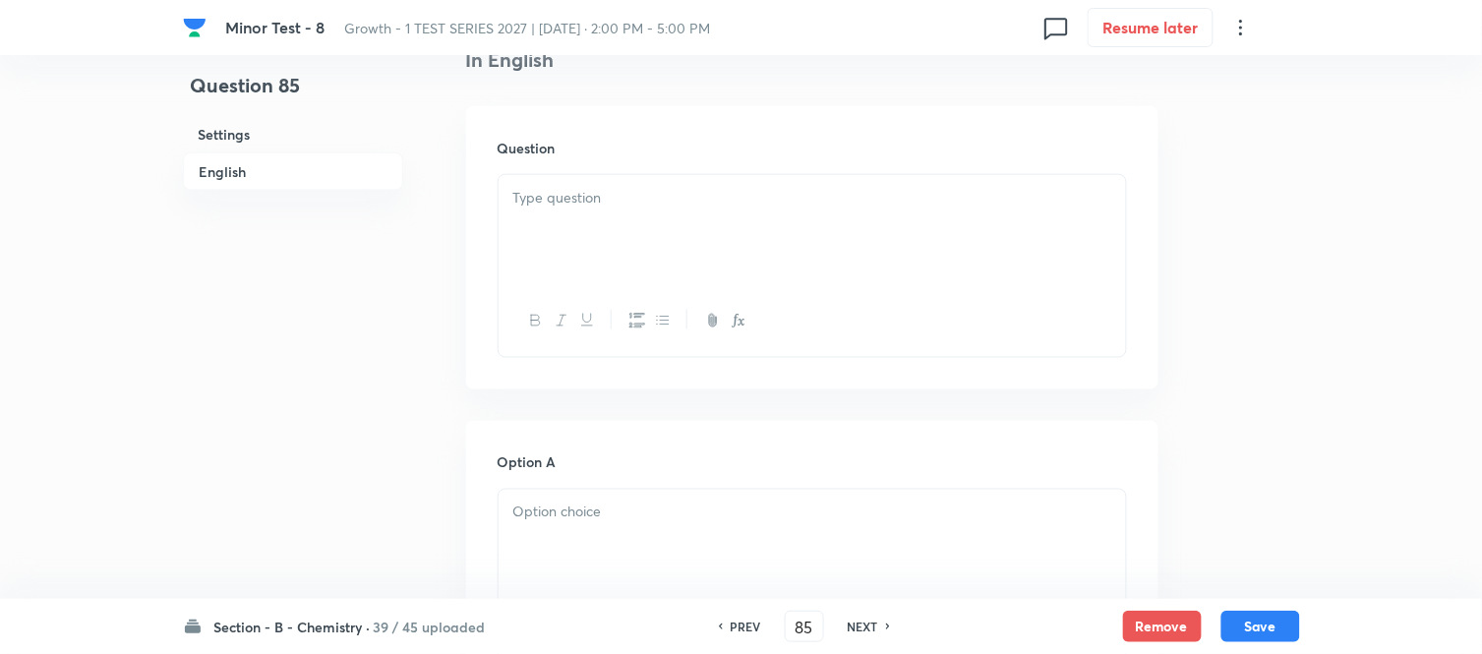
scroll to position [546, 0]
click at [733, 210] on div at bounding box center [811, 217] width 627 height 110
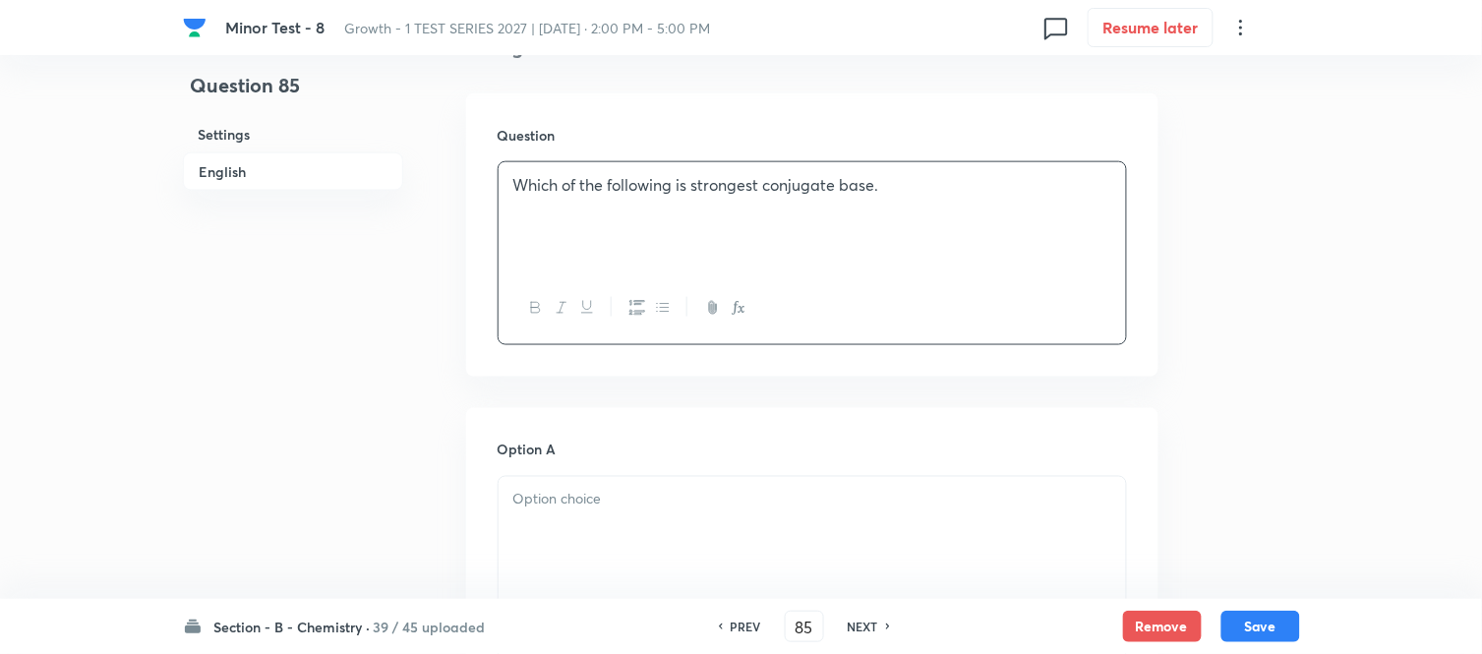
click at [652, 489] on p at bounding box center [812, 500] width 598 height 23
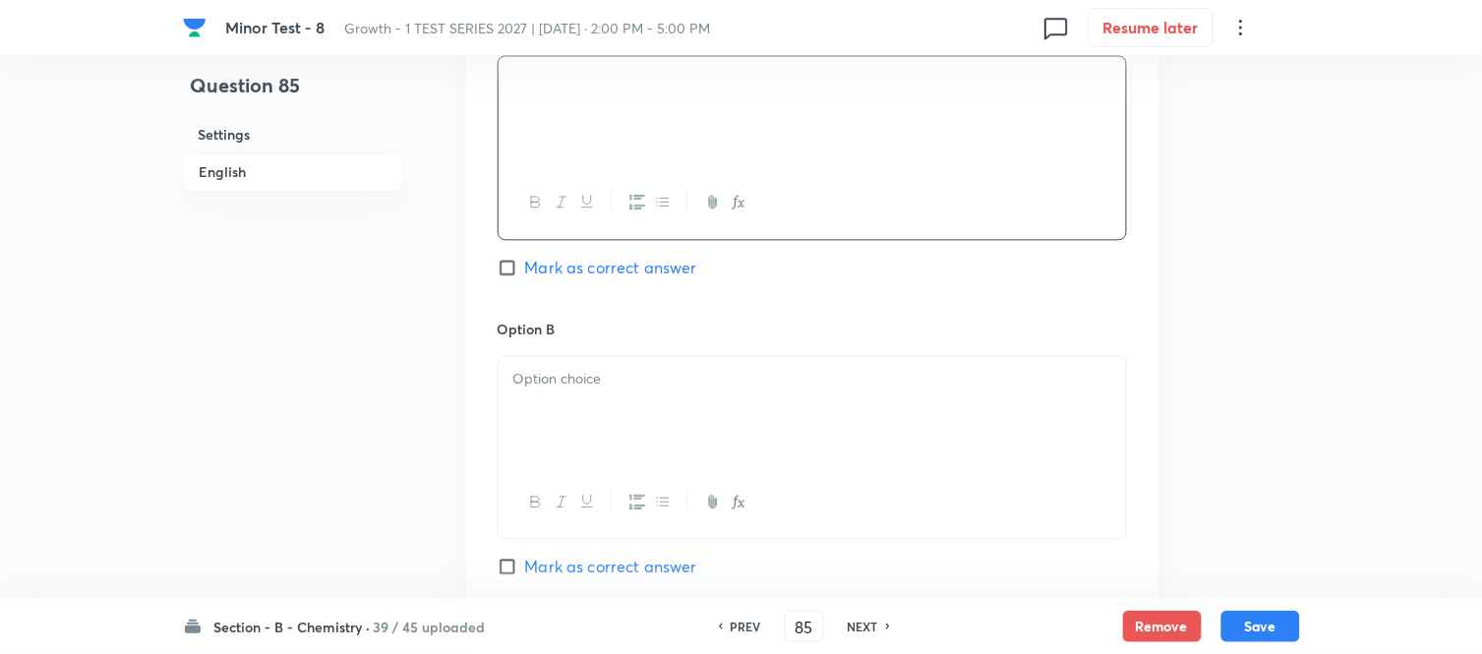
scroll to position [983, 0]
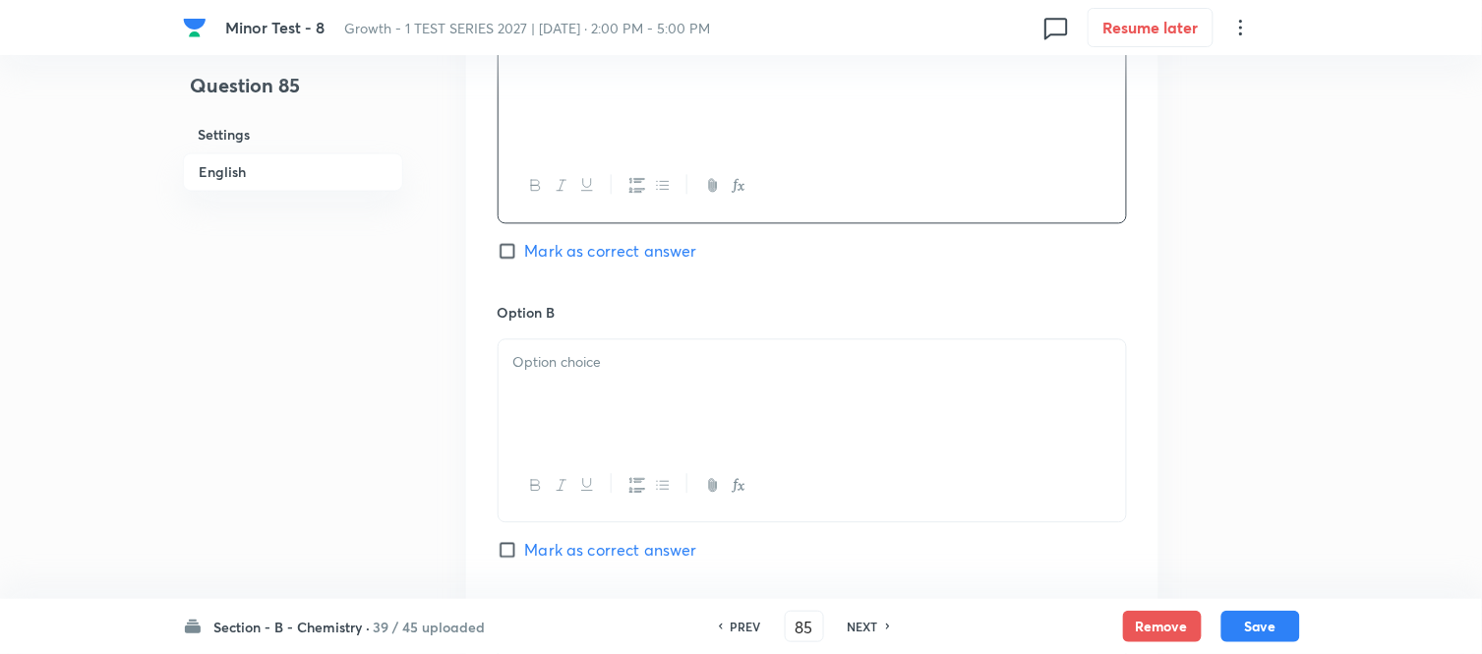
click at [673, 385] on div at bounding box center [811, 394] width 627 height 110
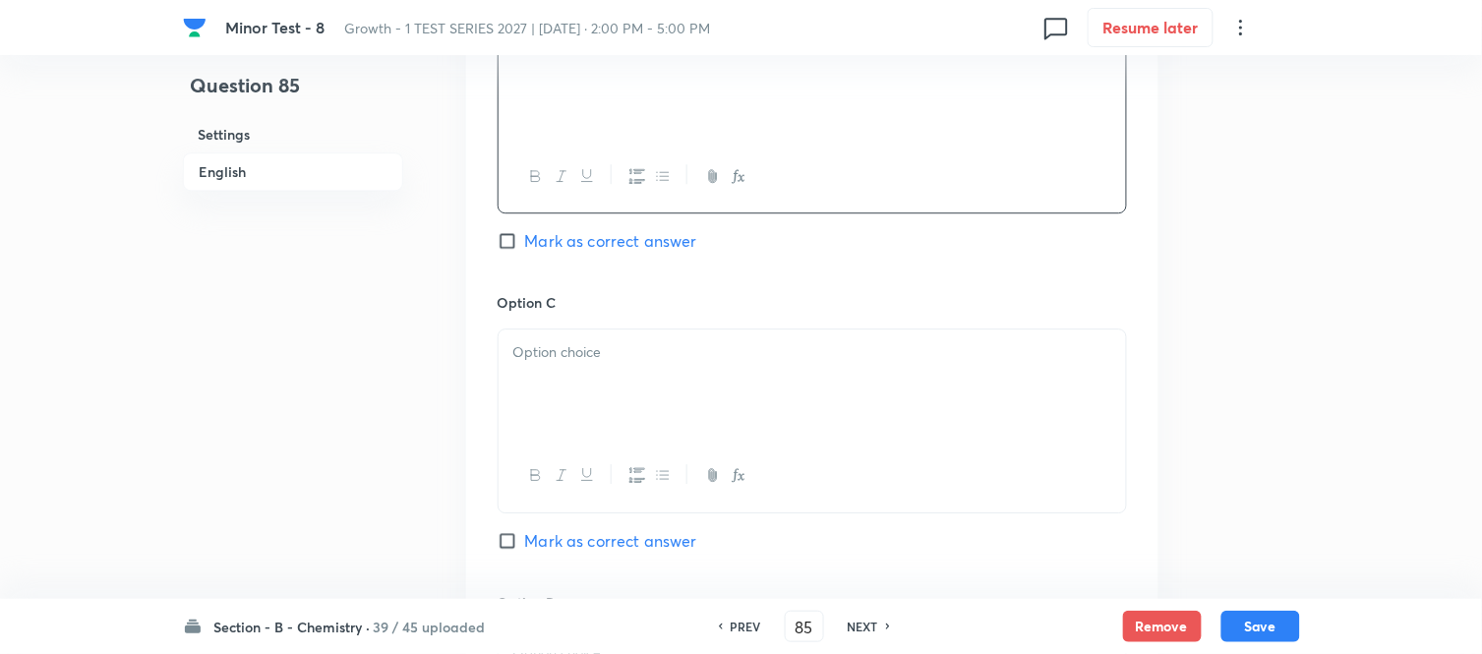
scroll to position [1311, 0]
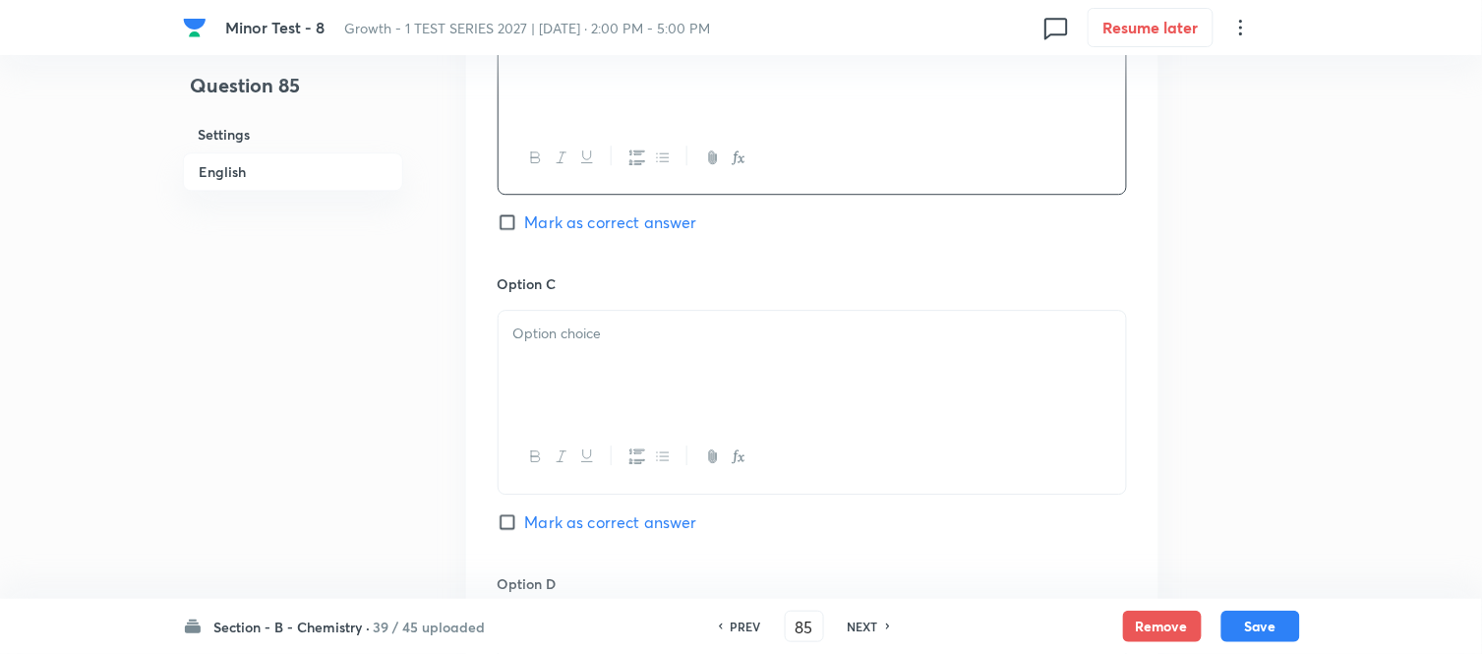
click at [672, 377] on div at bounding box center [811, 366] width 627 height 110
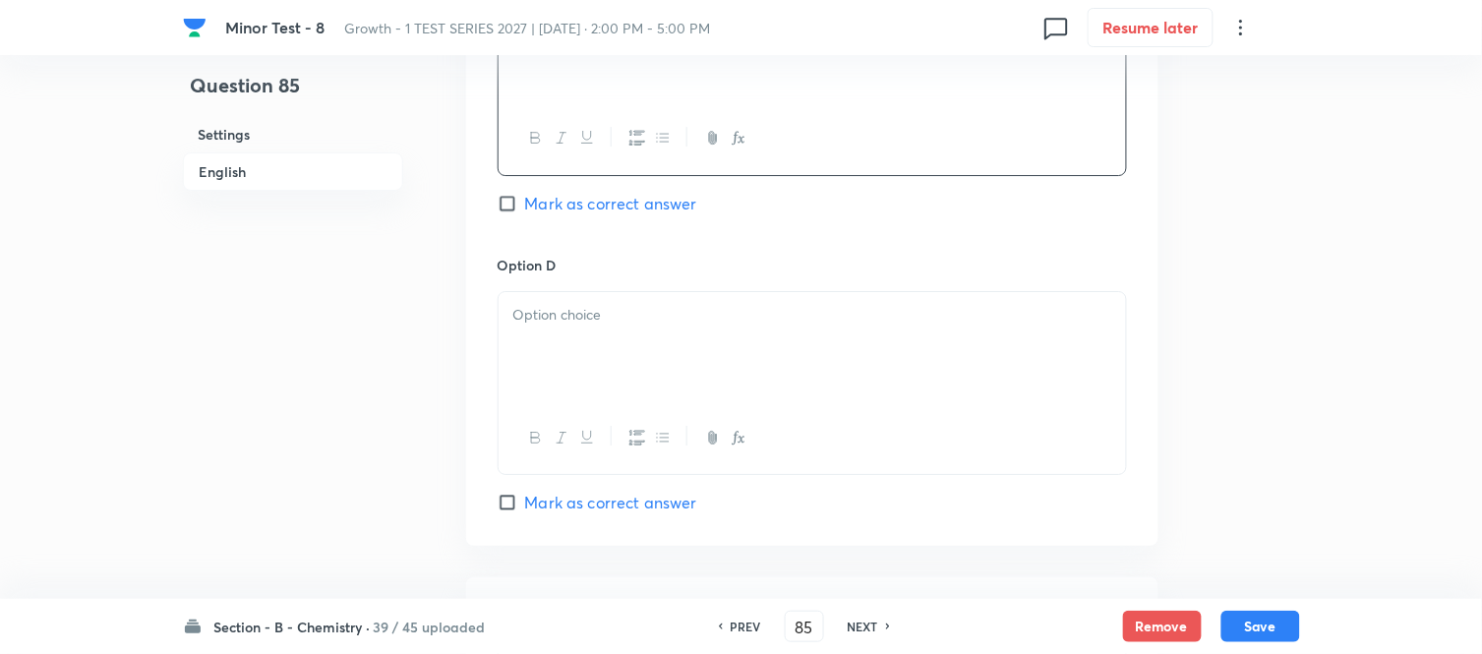
scroll to position [1638, 0]
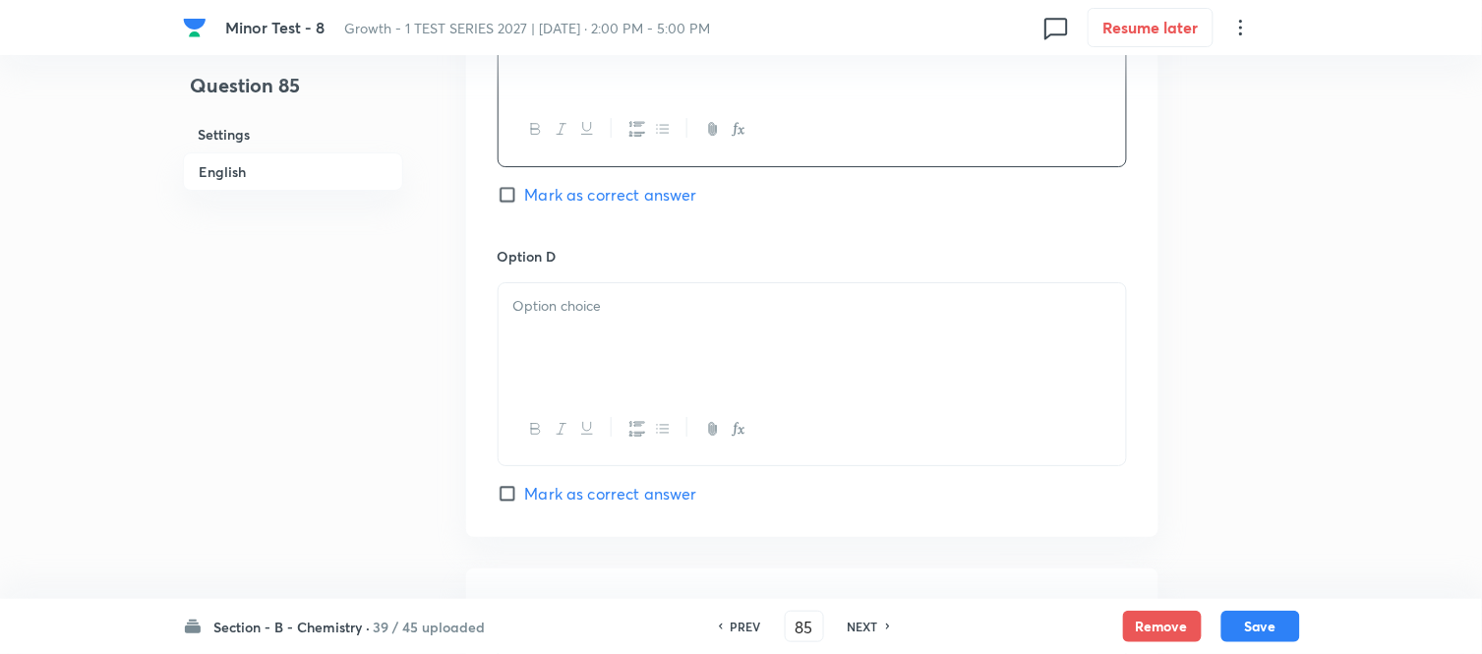
click at [661, 311] on p at bounding box center [812, 306] width 598 height 23
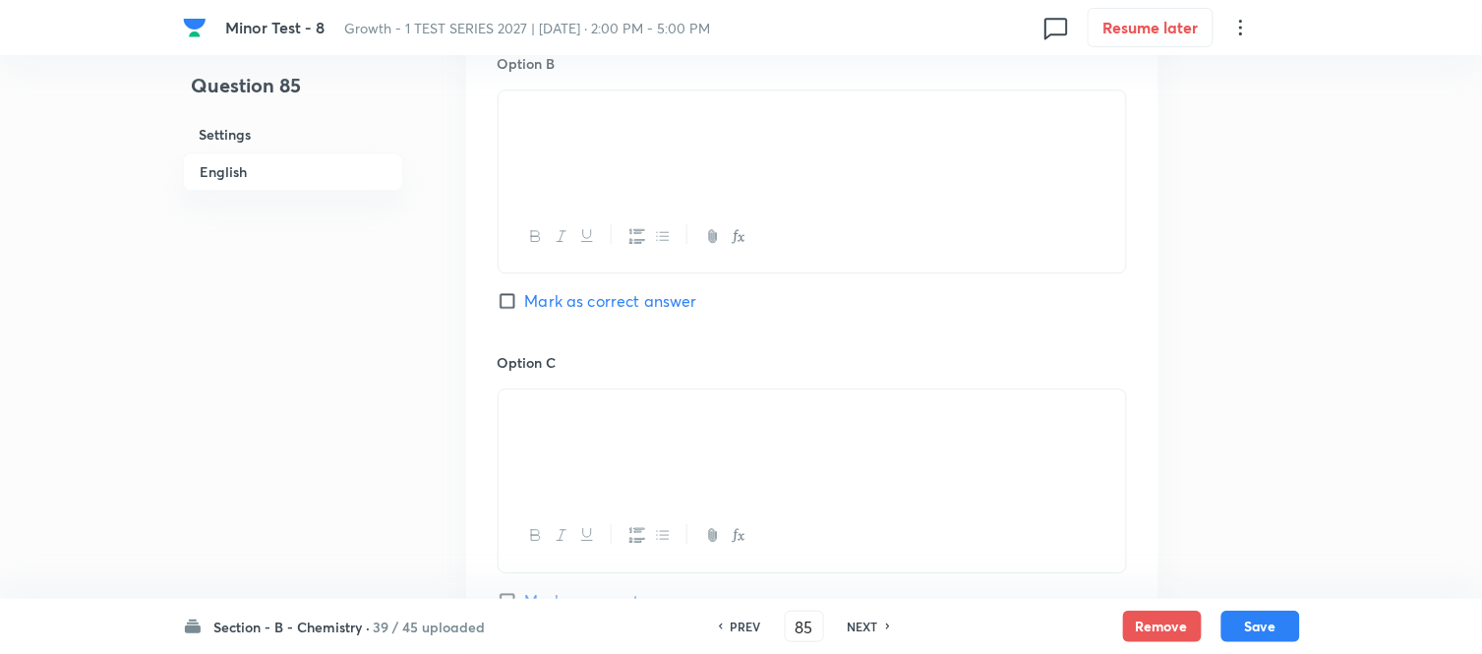
scroll to position [1201, 0]
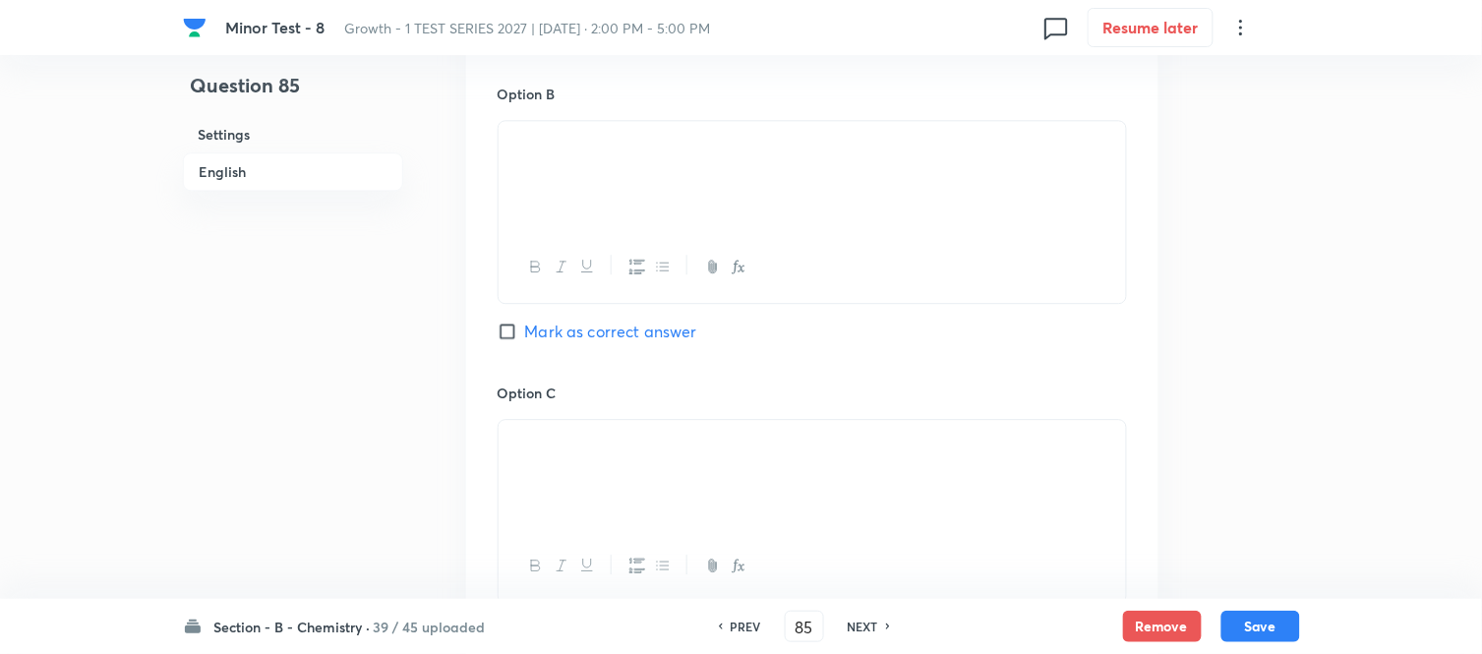
click at [515, 322] on label "Mark as correct answer" at bounding box center [597, 332] width 200 height 24
click at [515, 322] on input "Mark as correct answer" at bounding box center [511, 332] width 28 height 20
checkbox input "true"
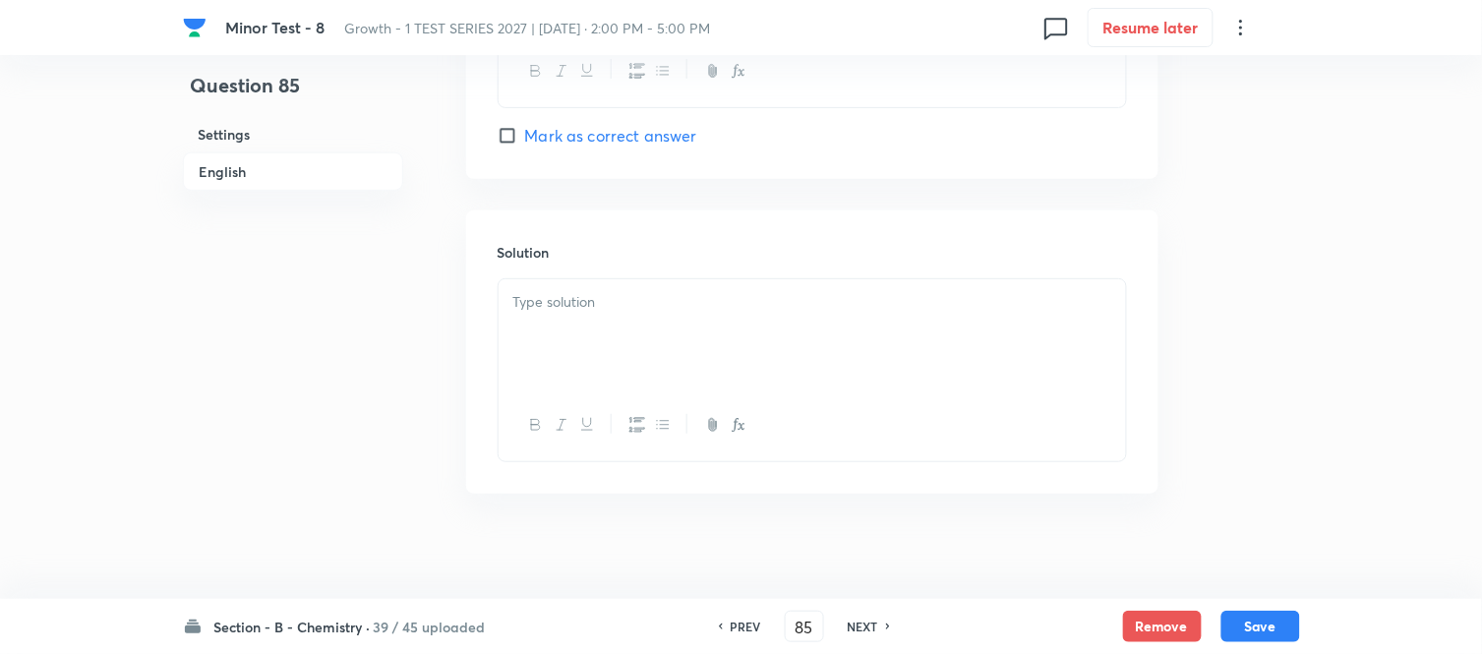
scroll to position [2012, 0]
click at [633, 286] on p at bounding box center [812, 289] width 598 height 23
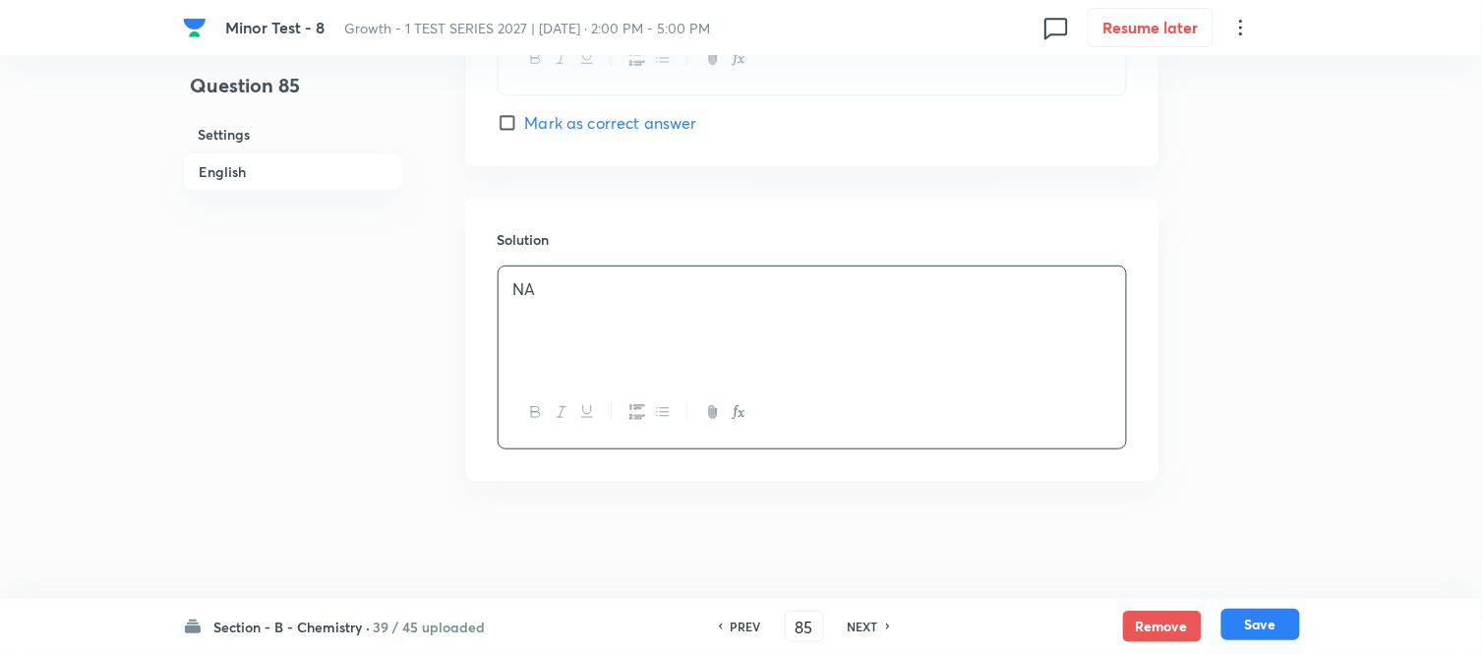
click at [1268, 623] on button "Save" at bounding box center [1260, 624] width 79 height 31
type input "86"
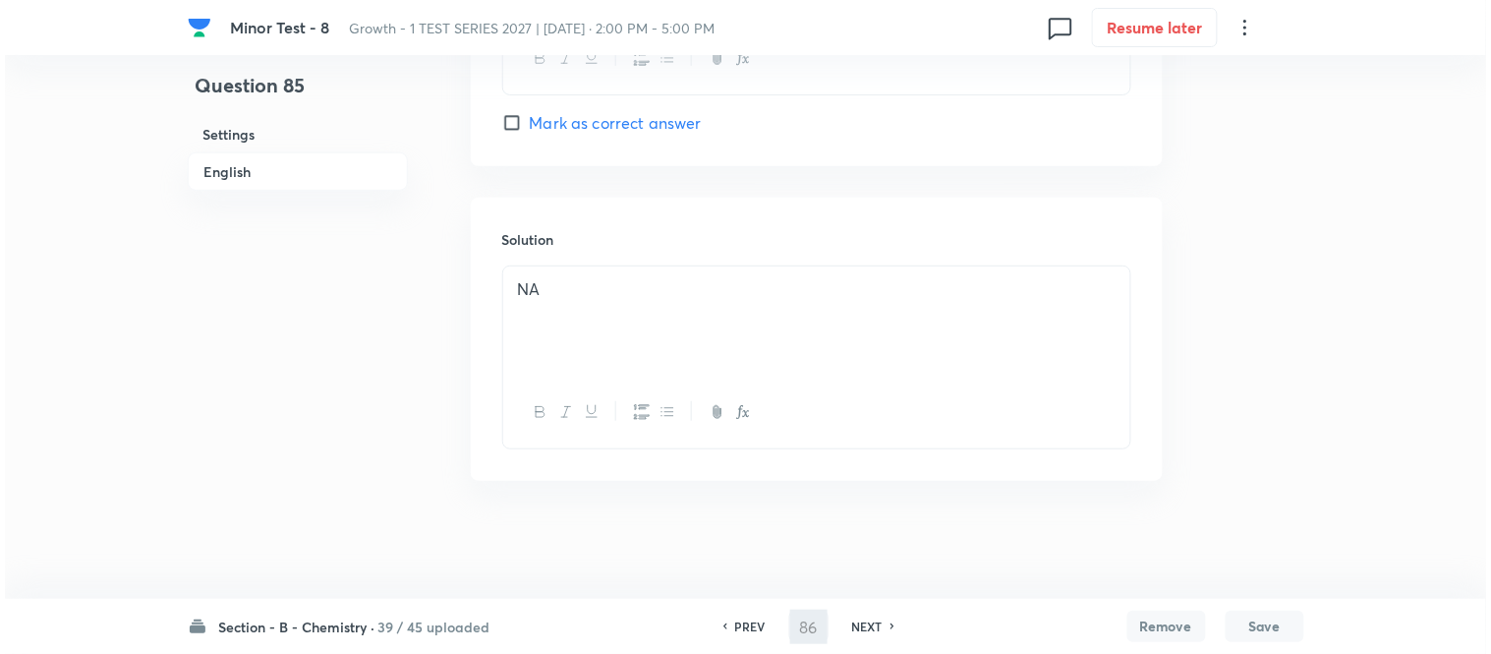
scroll to position [0, 0]
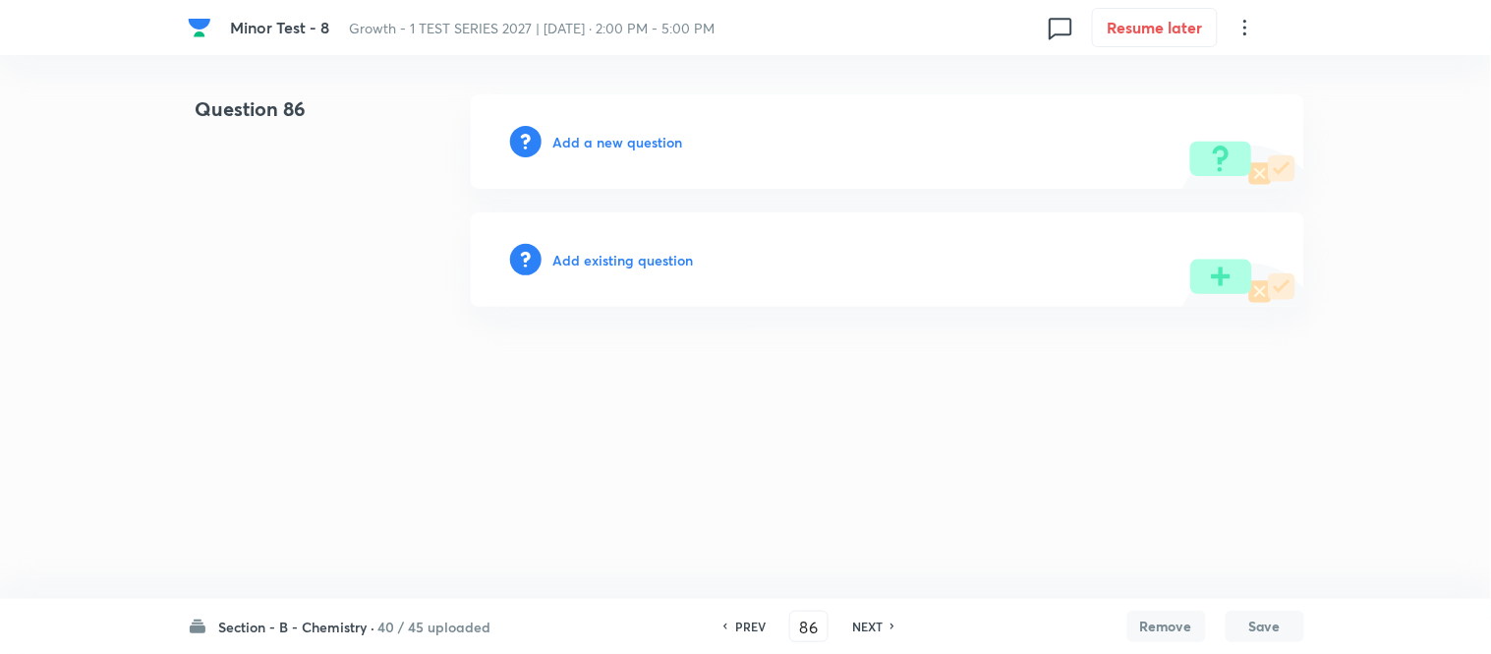
click at [592, 140] on h6 "Add a new question" at bounding box center [619, 142] width 130 height 21
click at [591, 140] on h6 "Choose a question type" at bounding box center [629, 142] width 151 height 21
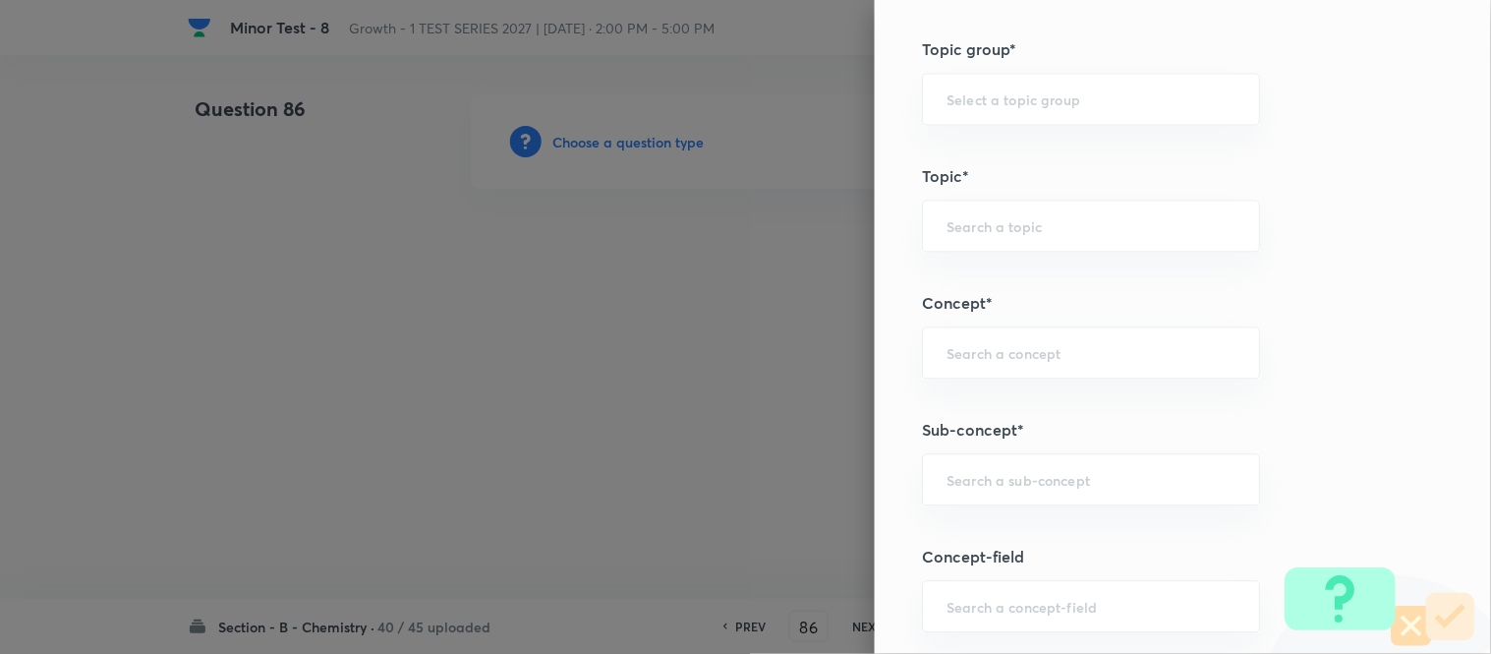
scroll to position [1092, 0]
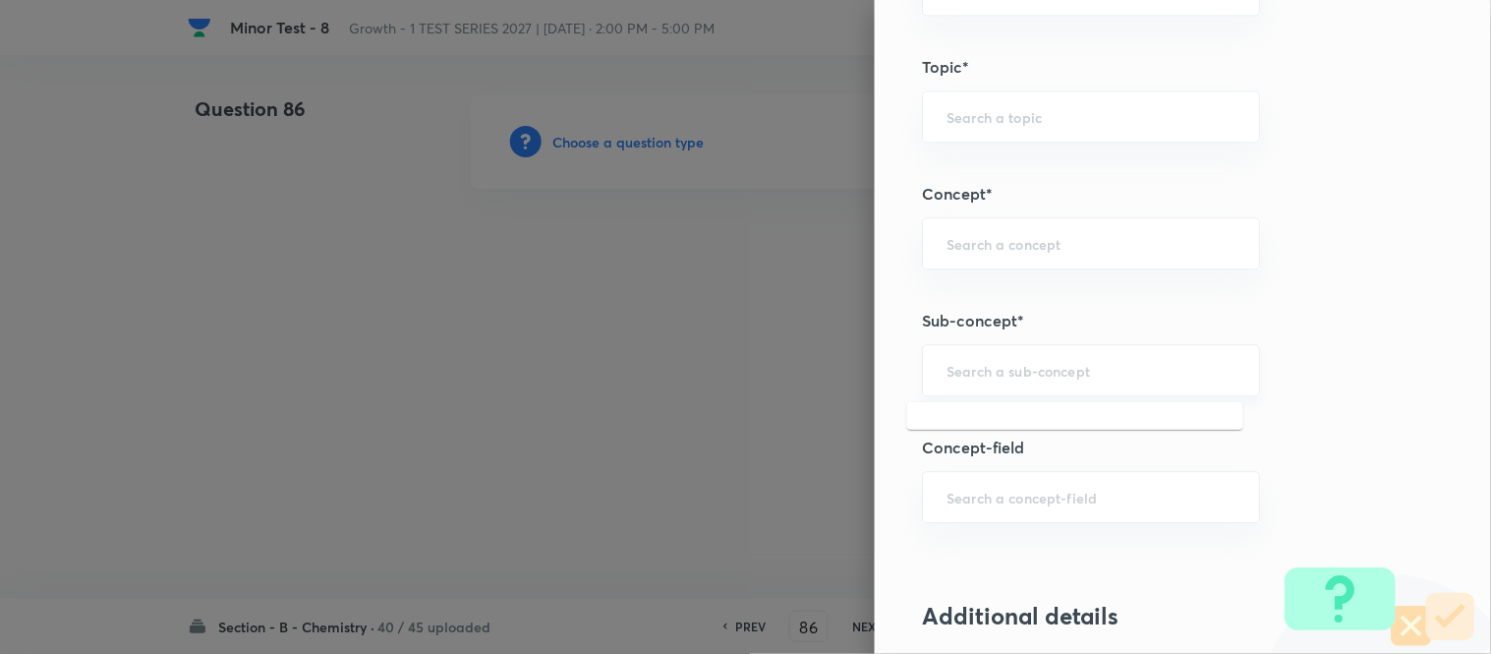
click at [997, 377] on input "text" at bounding box center [1091, 370] width 289 height 19
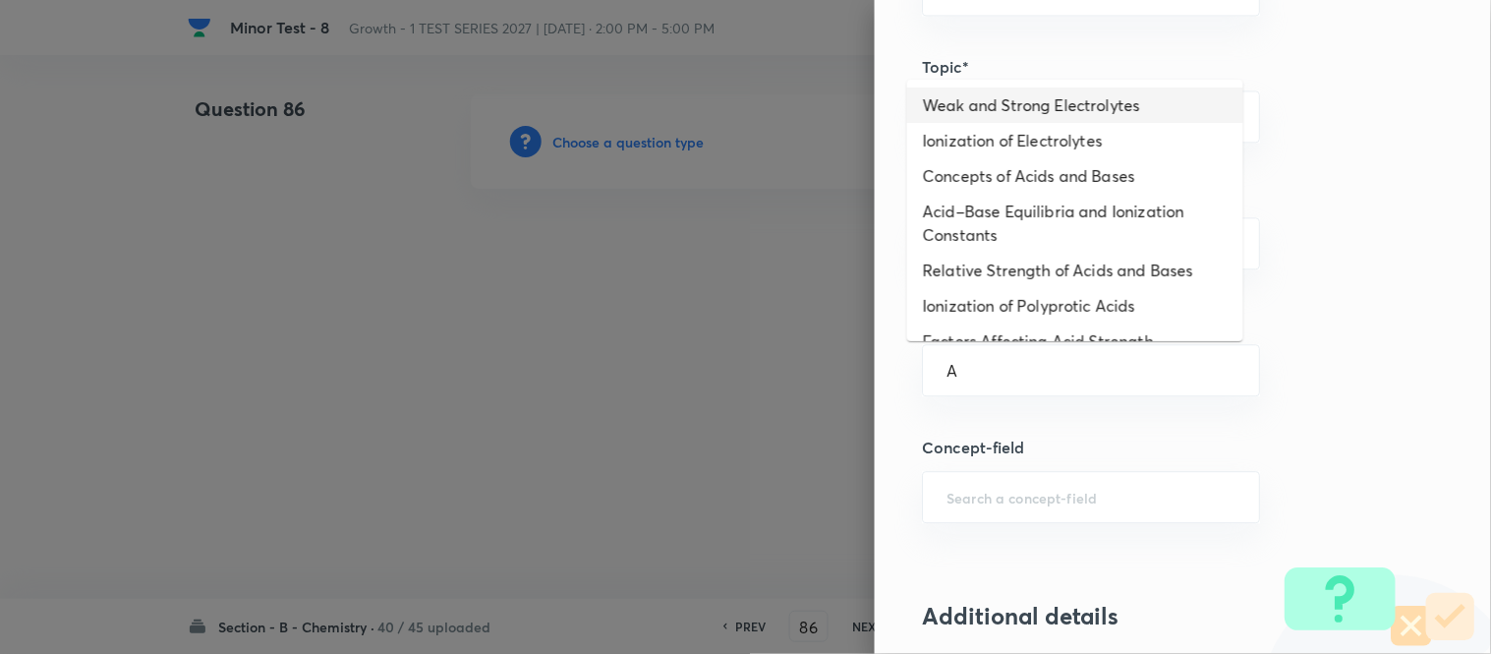
click at [1005, 108] on li "Weak and Strong Electrolytes" at bounding box center [1075, 105] width 336 height 35
type input "Weak and Strong Electrolytes"
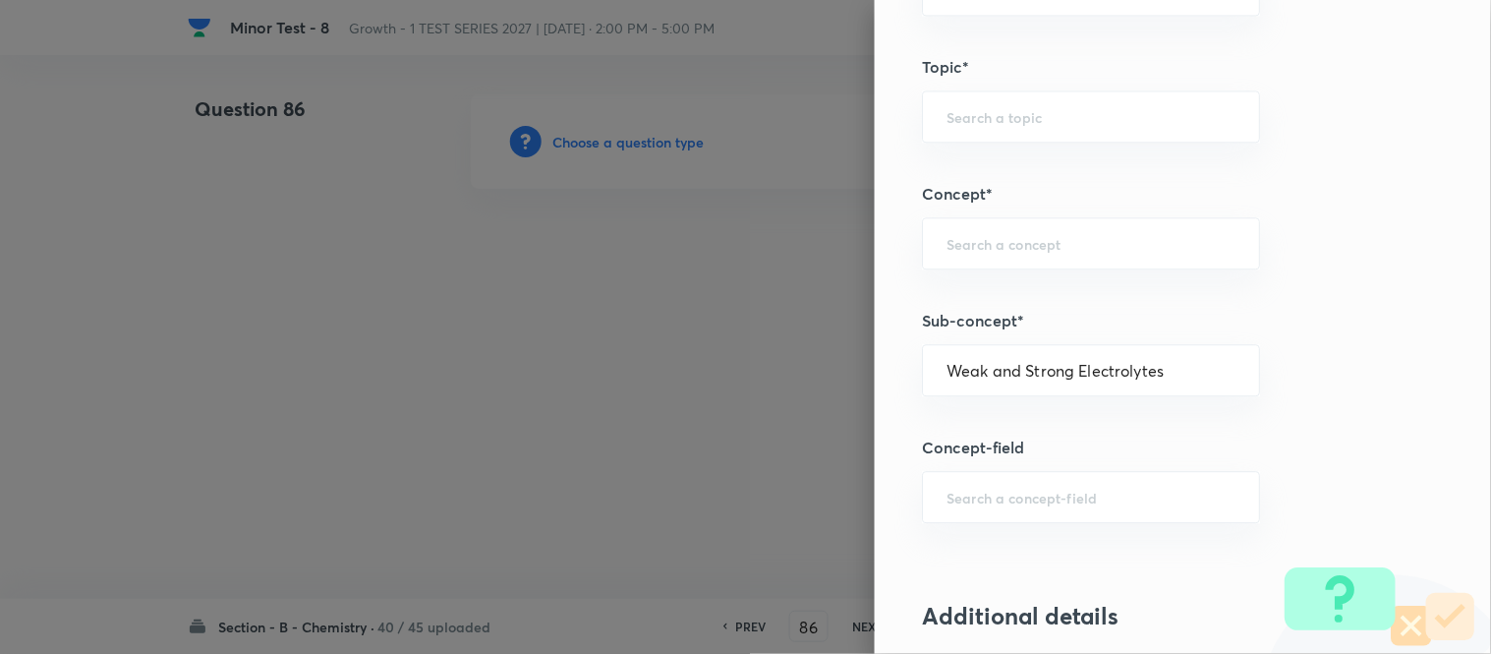
type input "Chemistry"
type input "Physical Chemistry"
type input "Ionic Equilibrium"
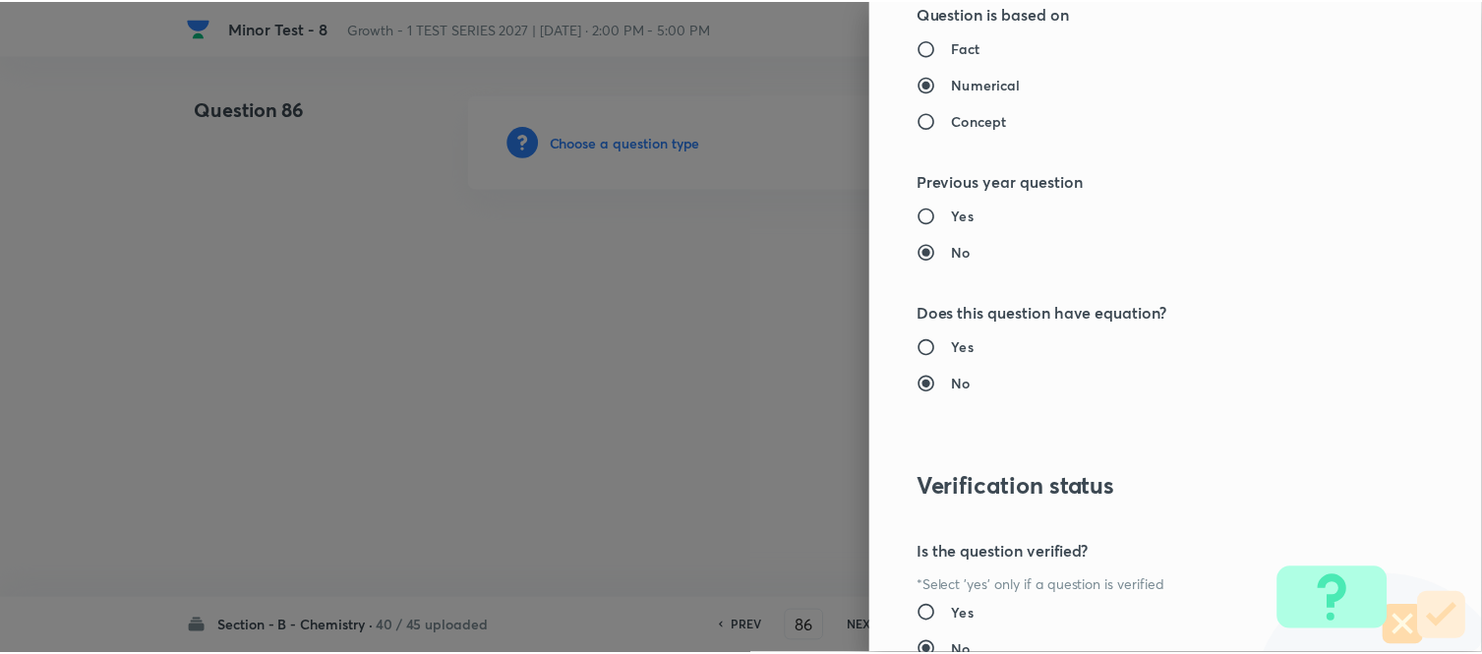
scroll to position [2158, 0]
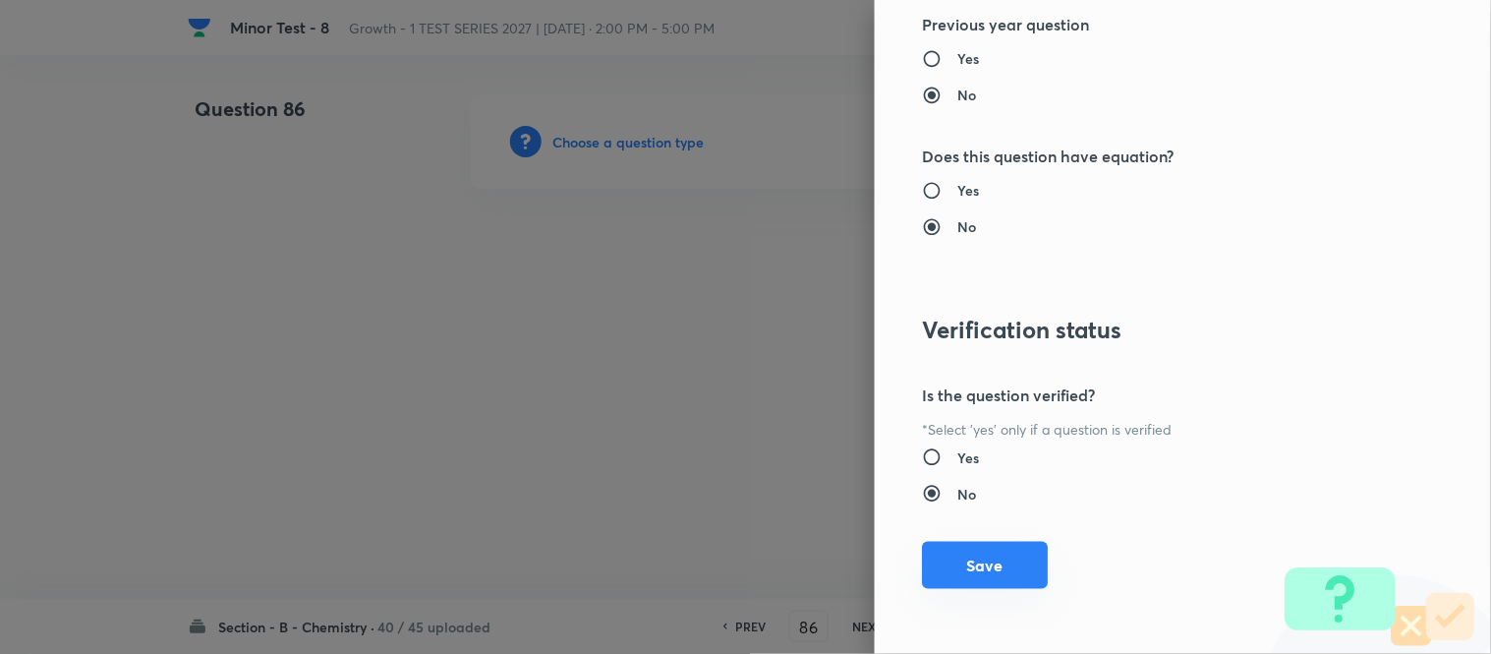
click at [973, 566] on button "Save" at bounding box center [985, 565] width 126 height 47
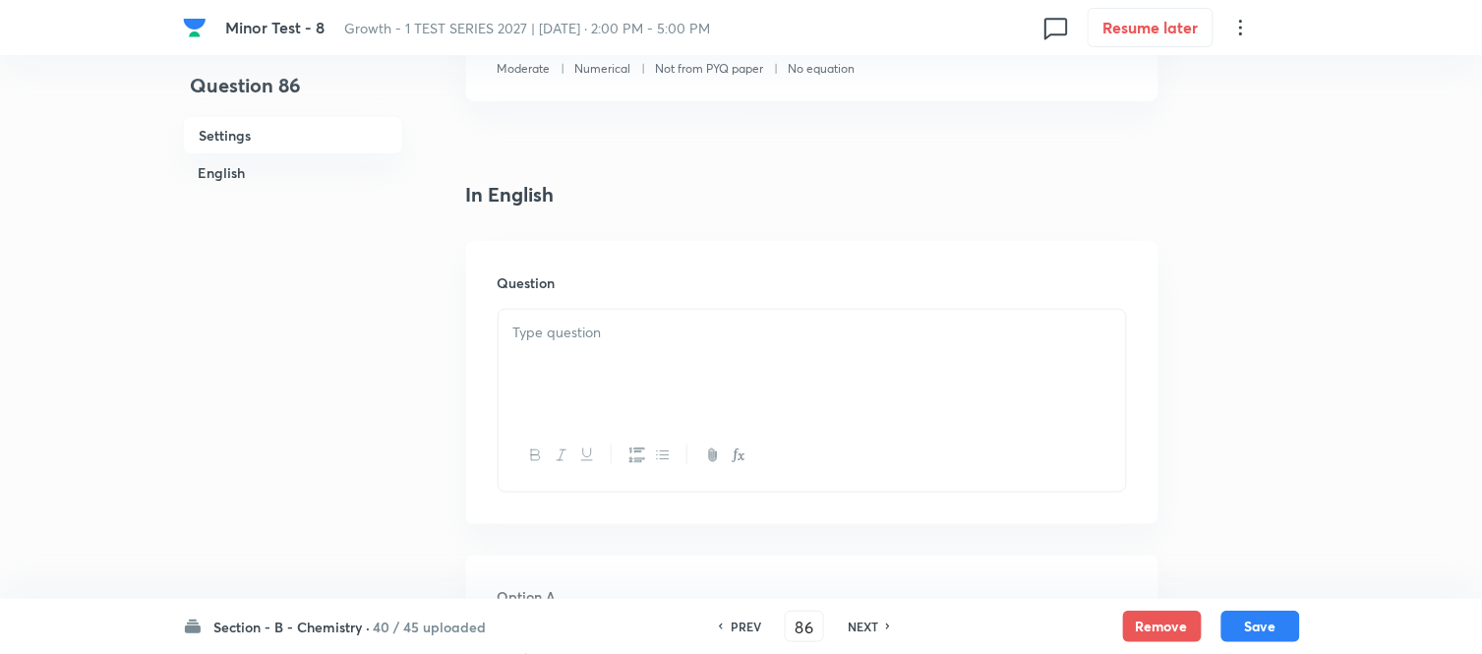
scroll to position [437, 0]
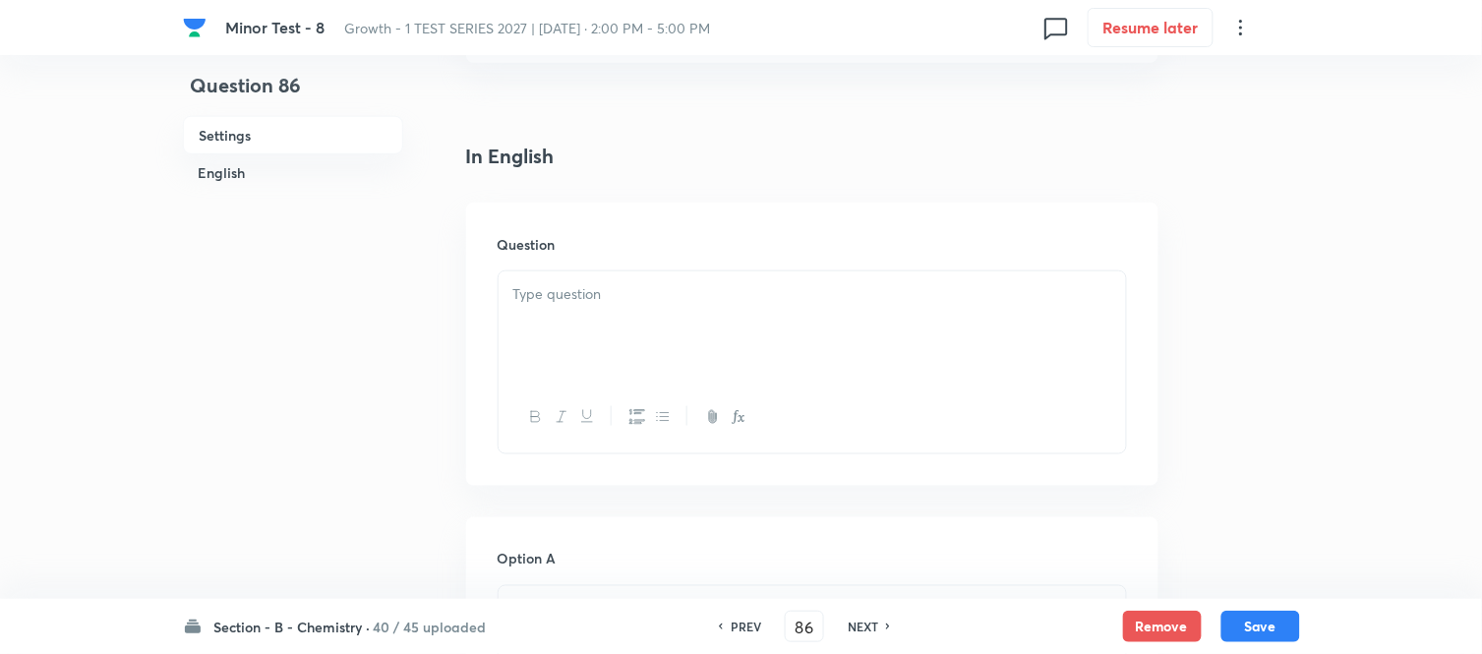
click at [694, 300] on p at bounding box center [812, 294] width 598 height 23
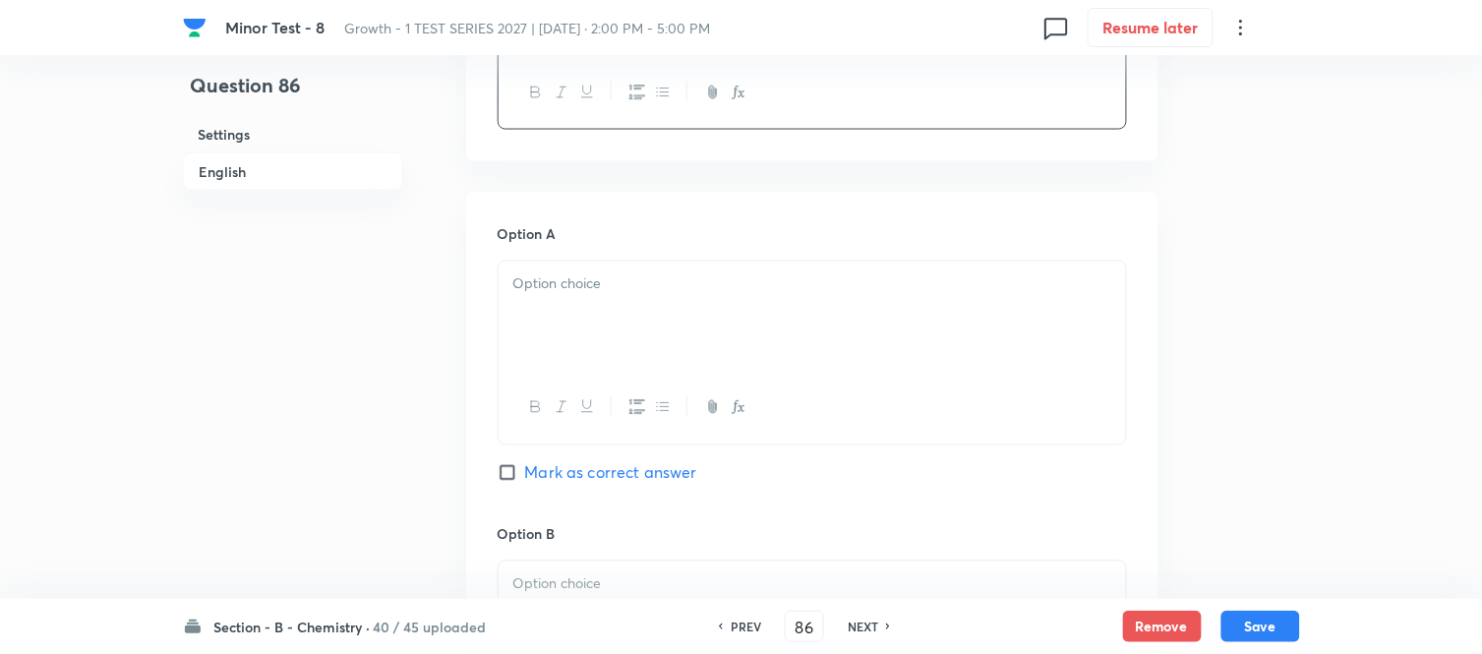
scroll to position [764, 0]
click at [662, 292] on p at bounding box center [812, 281] width 598 height 23
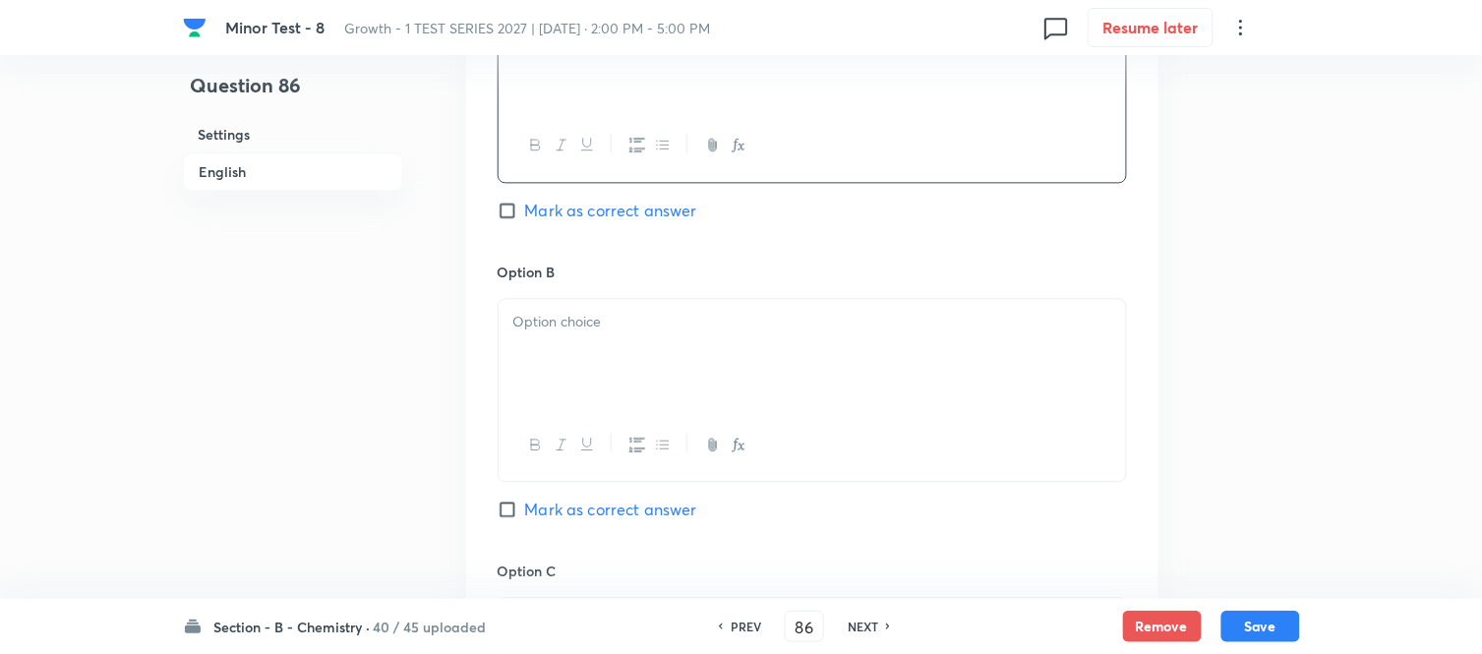
scroll to position [1092, 0]
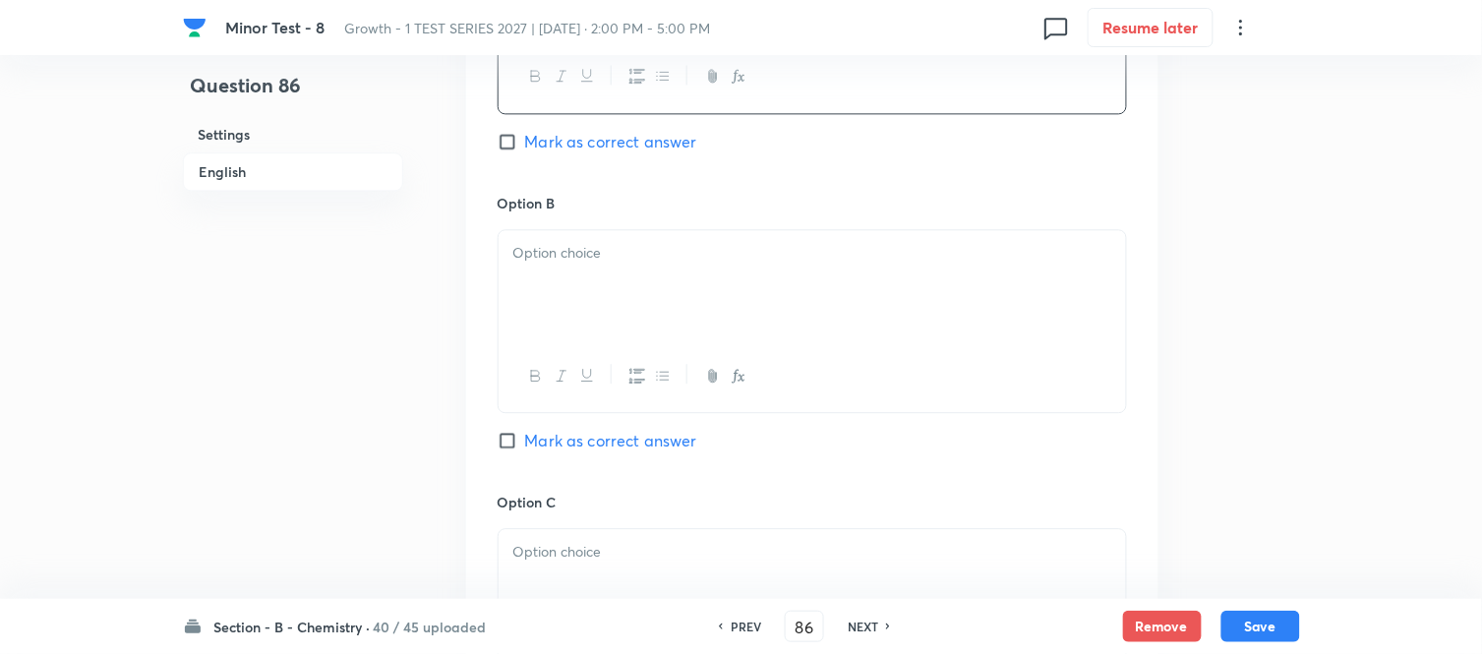
click at [742, 288] on div at bounding box center [811, 285] width 627 height 110
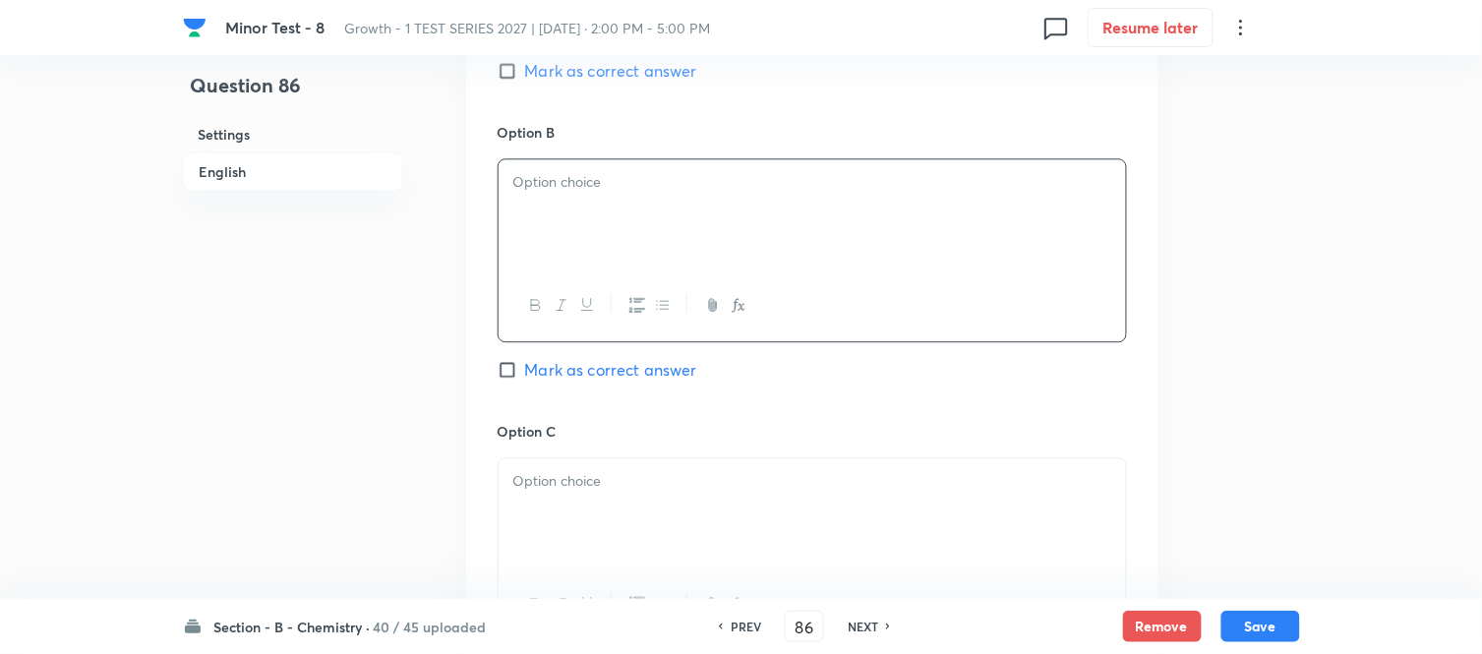
scroll to position [1201, 0]
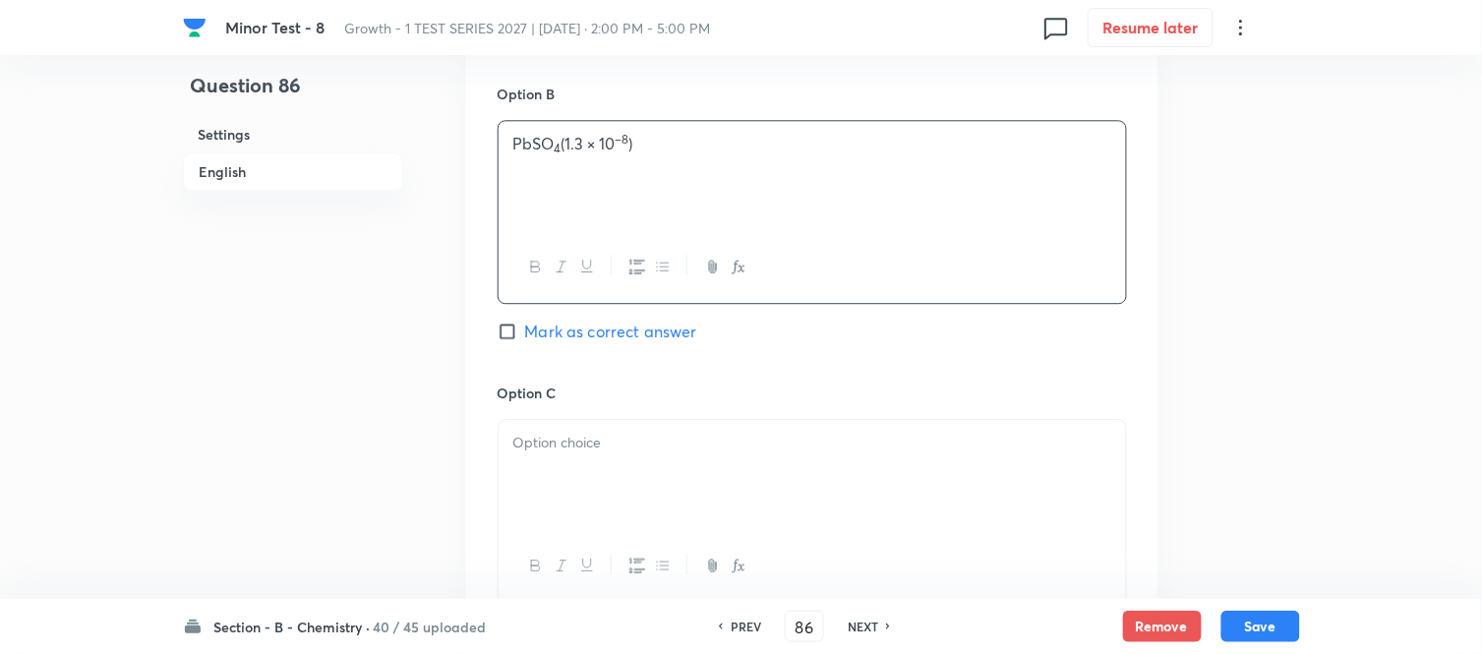
click at [696, 445] on p at bounding box center [812, 443] width 598 height 23
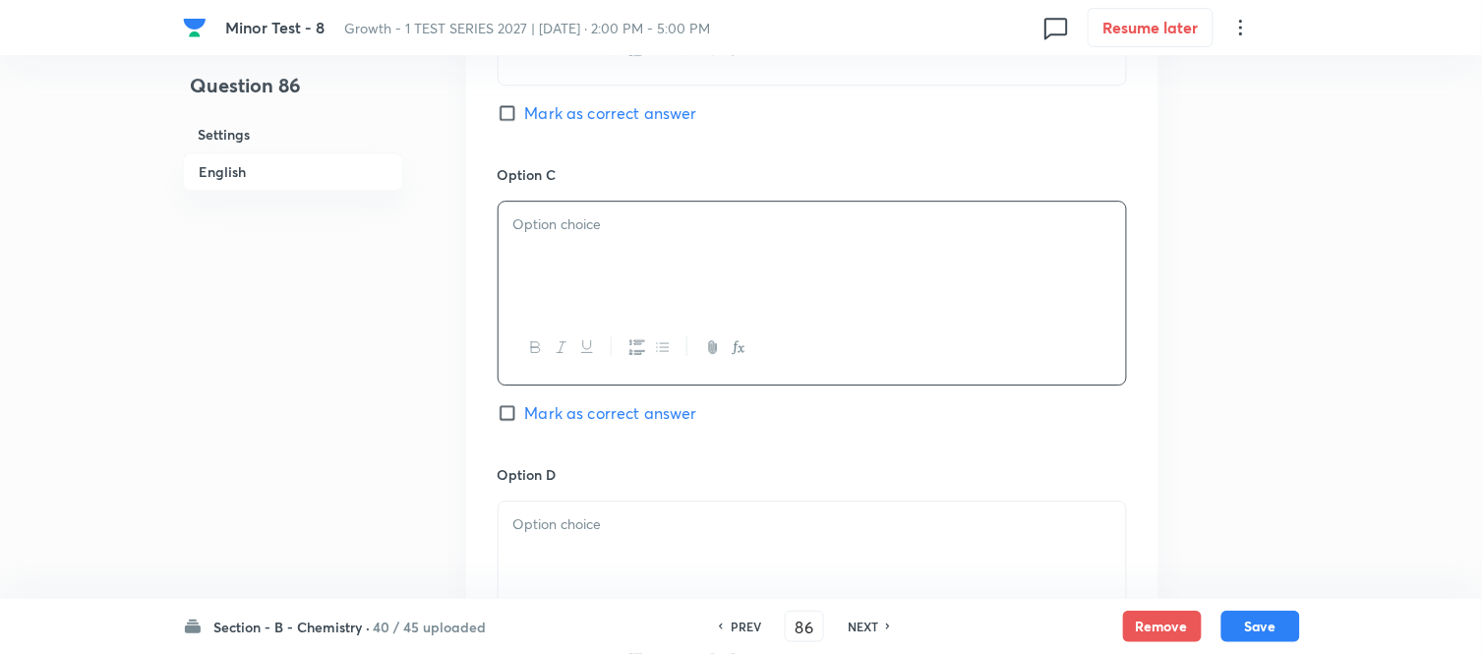
click at [649, 259] on div at bounding box center [811, 257] width 627 height 110
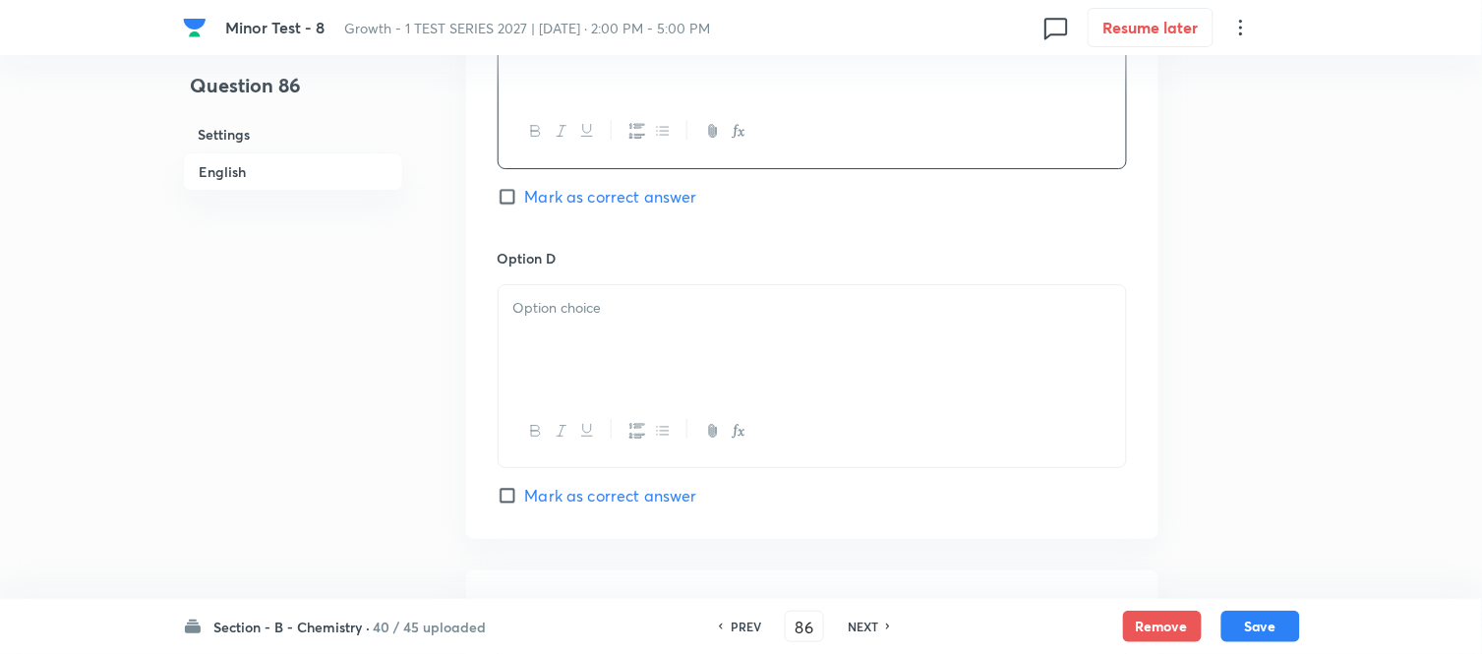
scroll to position [1638, 0]
click at [646, 299] on p at bounding box center [812, 306] width 598 height 23
click at [651, 329] on div at bounding box center [811, 338] width 627 height 110
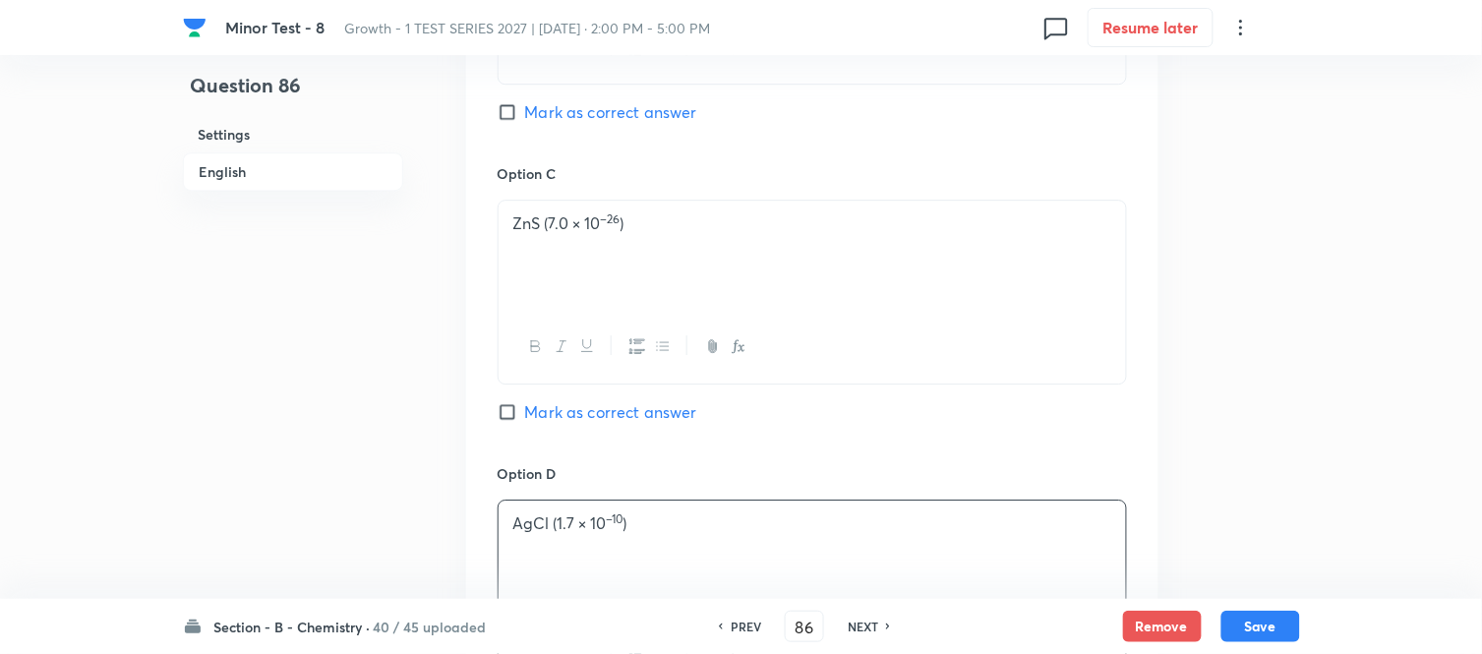
scroll to position [1420, 0]
click at [517, 118] on input "Mark as correct answer" at bounding box center [511, 113] width 28 height 20
checkbox input "true"
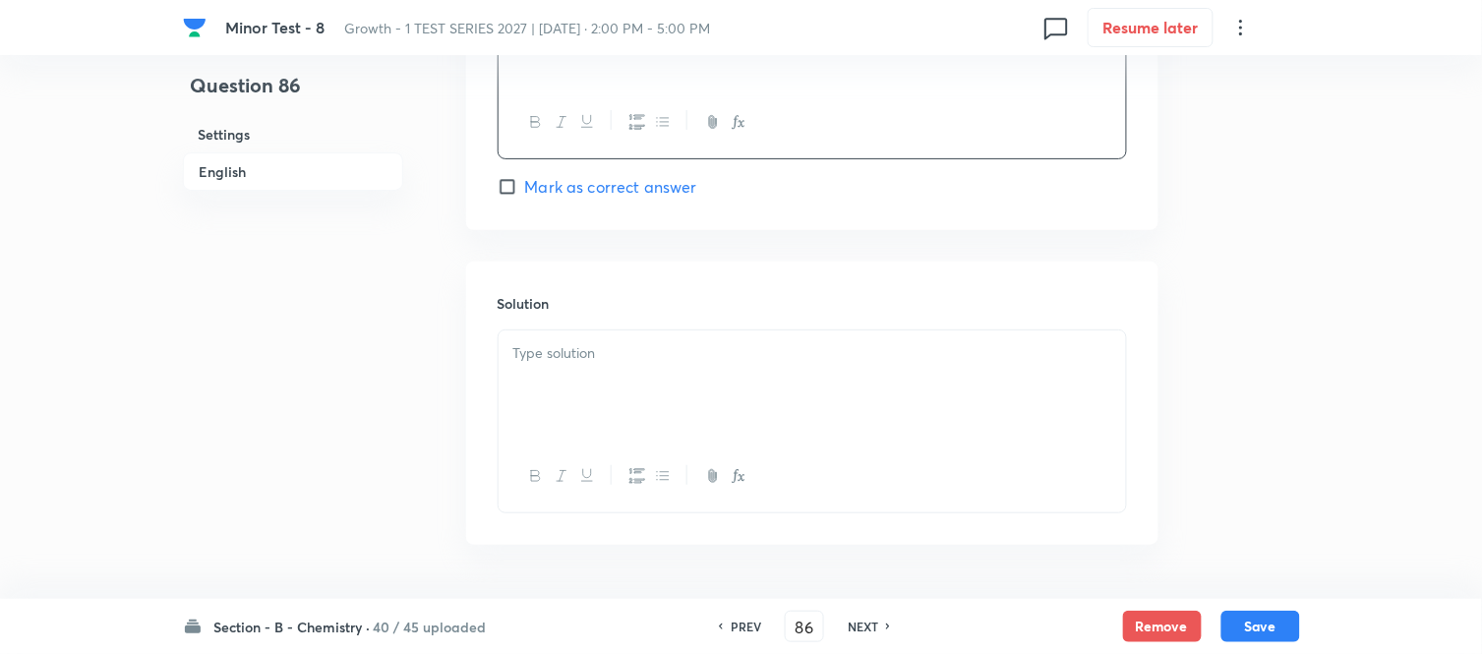
scroll to position [1966, 0]
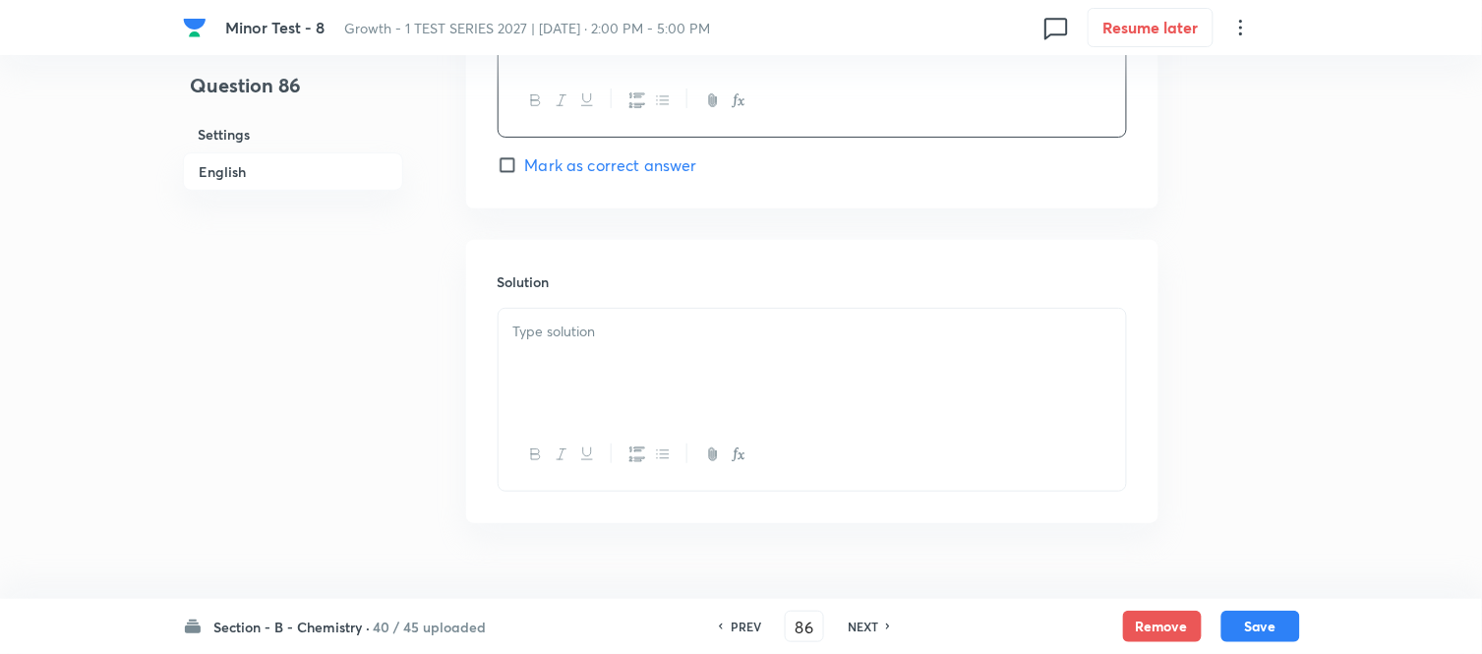
click at [662, 355] on div at bounding box center [811, 364] width 627 height 110
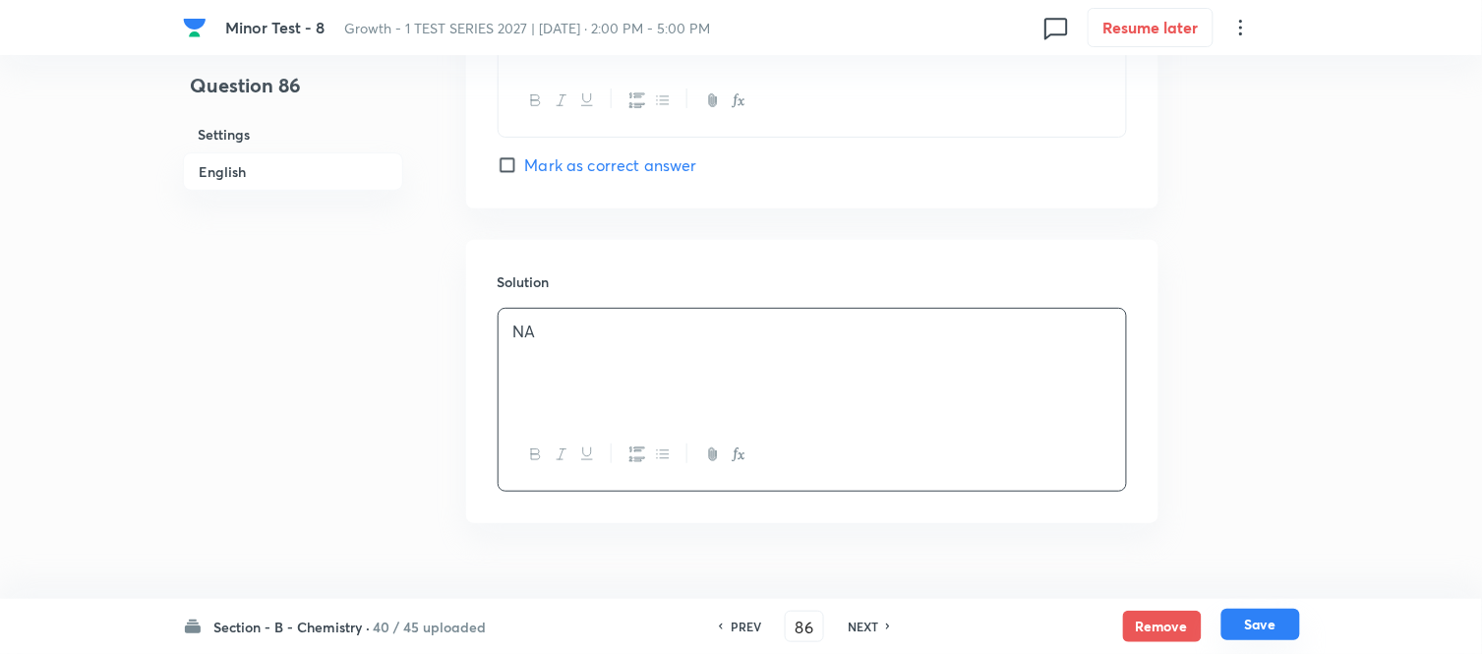
click at [1265, 614] on button "Save" at bounding box center [1260, 624] width 79 height 31
type input "87"
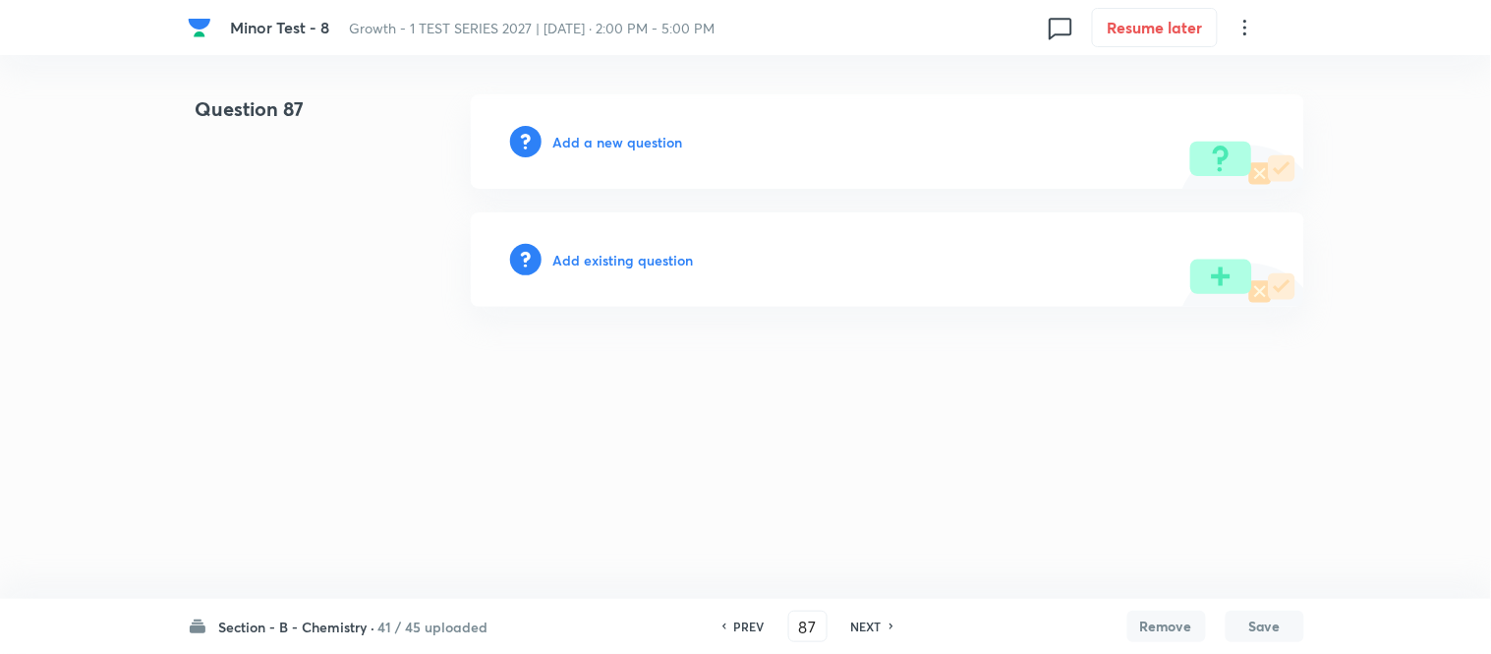
click at [585, 145] on h6 "Add a new question" at bounding box center [619, 142] width 130 height 21
click at [585, 145] on h6 "Choose a question type" at bounding box center [629, 142] width 151 height 21
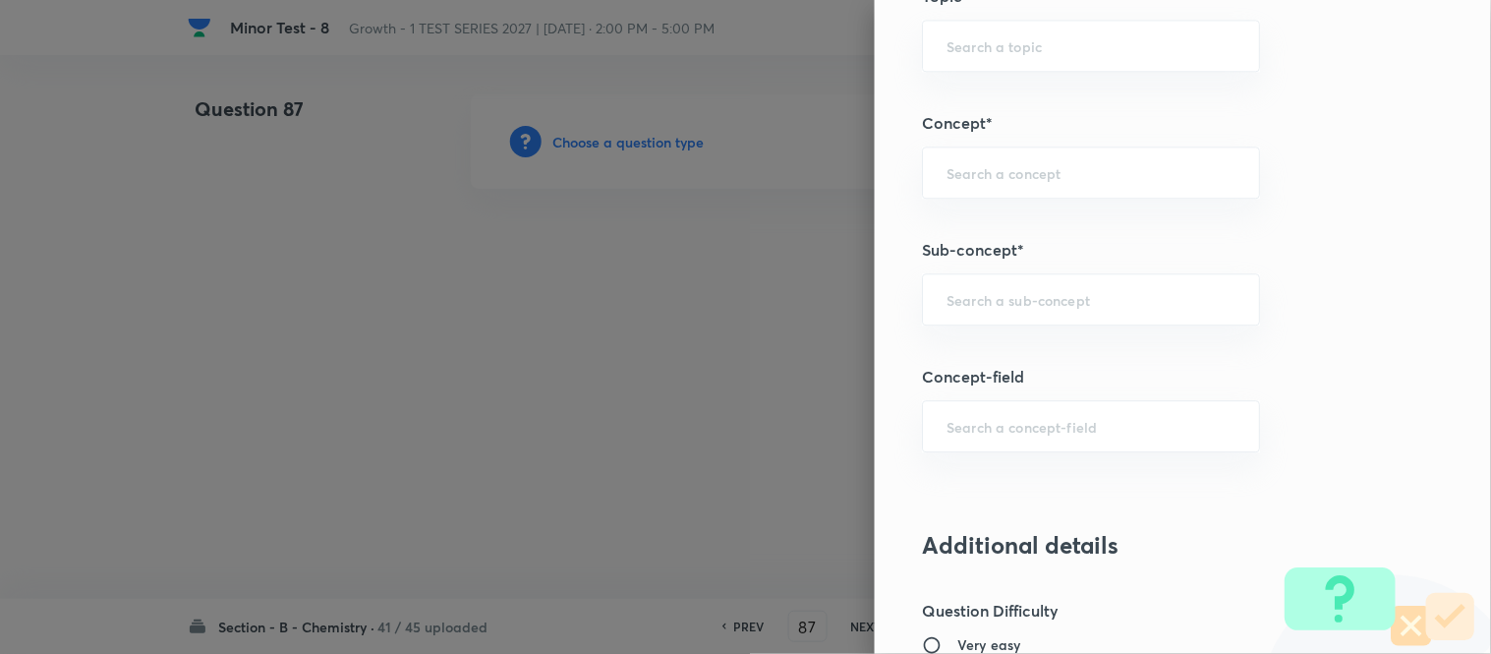
scroll to position [1201, 0]
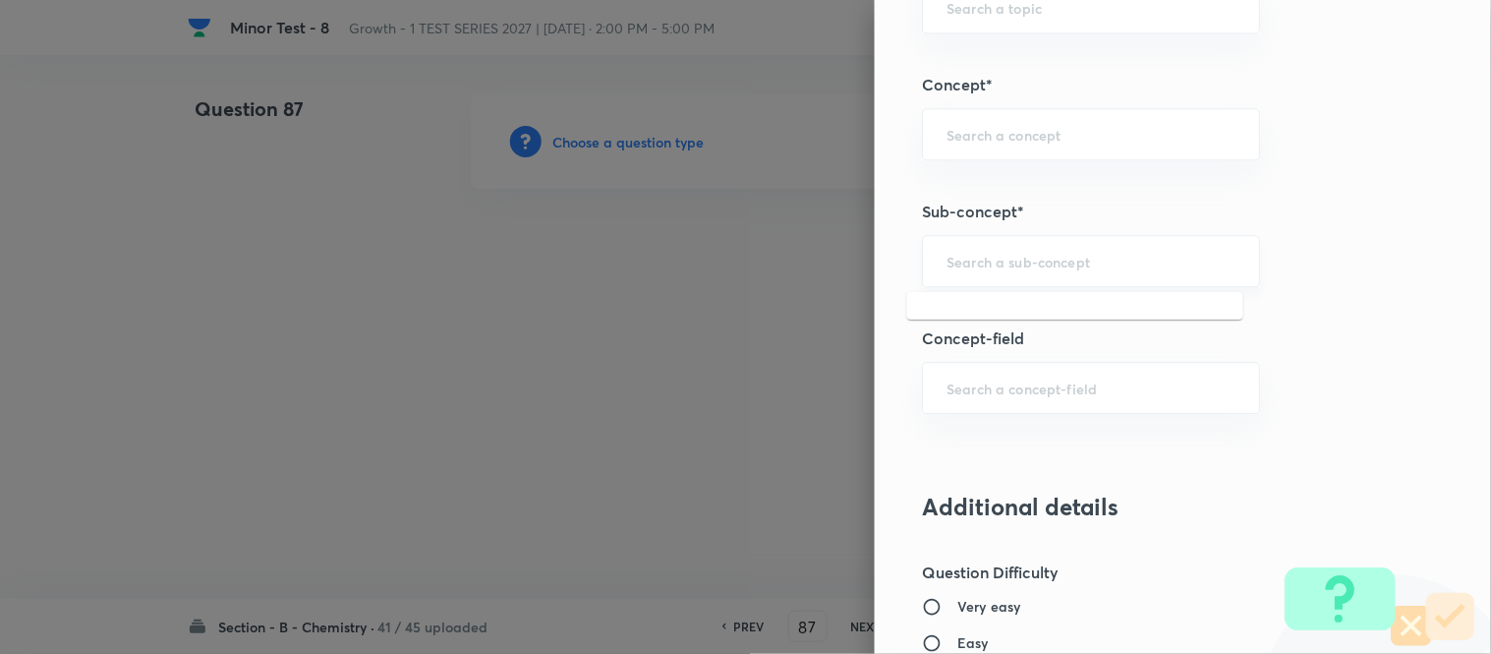
click at [1058, 254] on input "text" at bounding box center [1091, 261] width 289 height 19
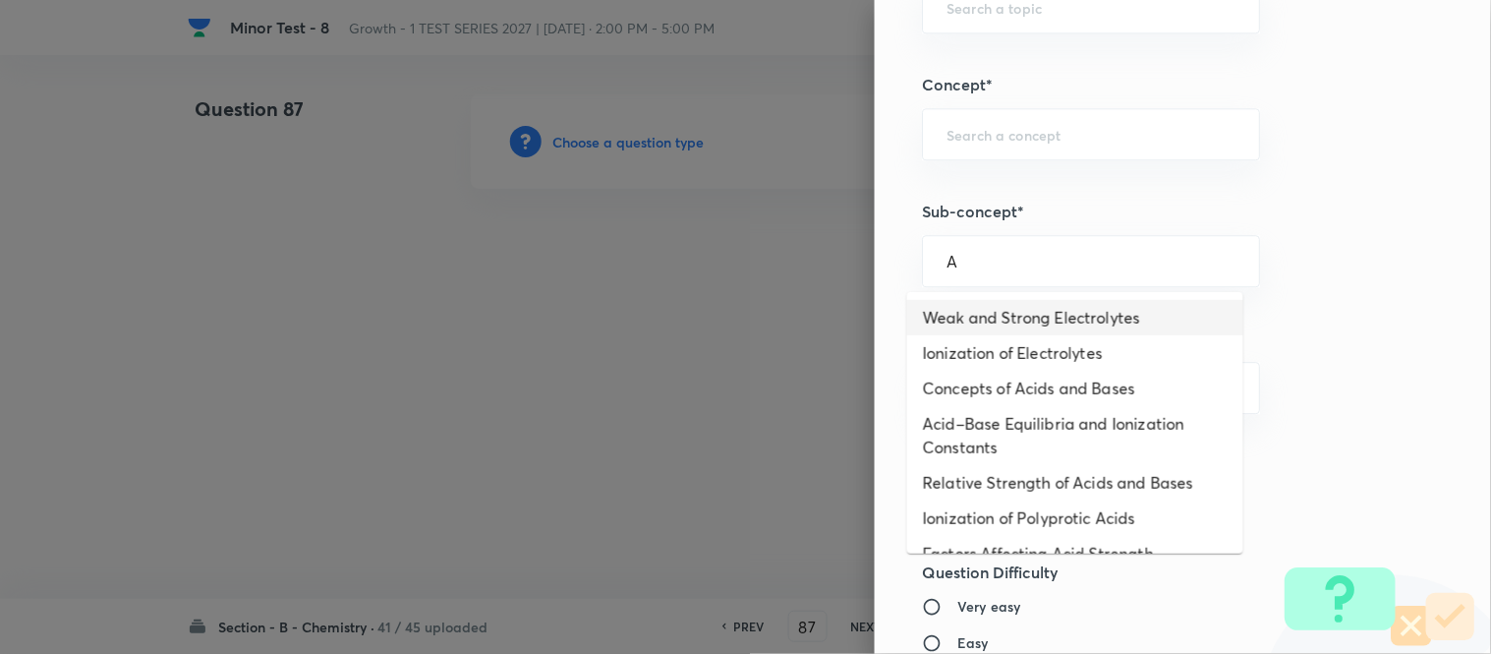
click at [1032, 327] on li "Weak and Strong Electrolytes" at bounding box center [1075, 317] width 336 height 35
type input "Weak and Strong Electrolytes"
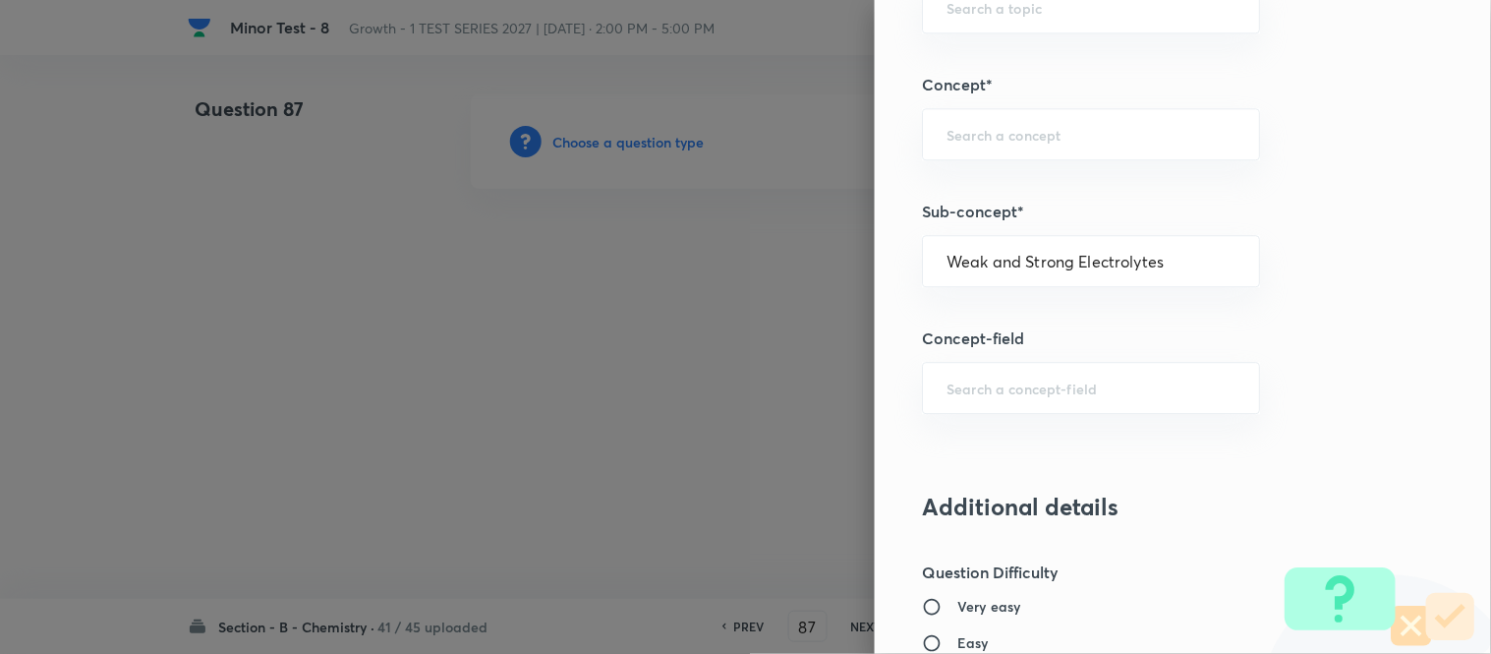
type input "Chemistry"
type input "Physical Chemistry"
type input "Ionic Equilibrium"
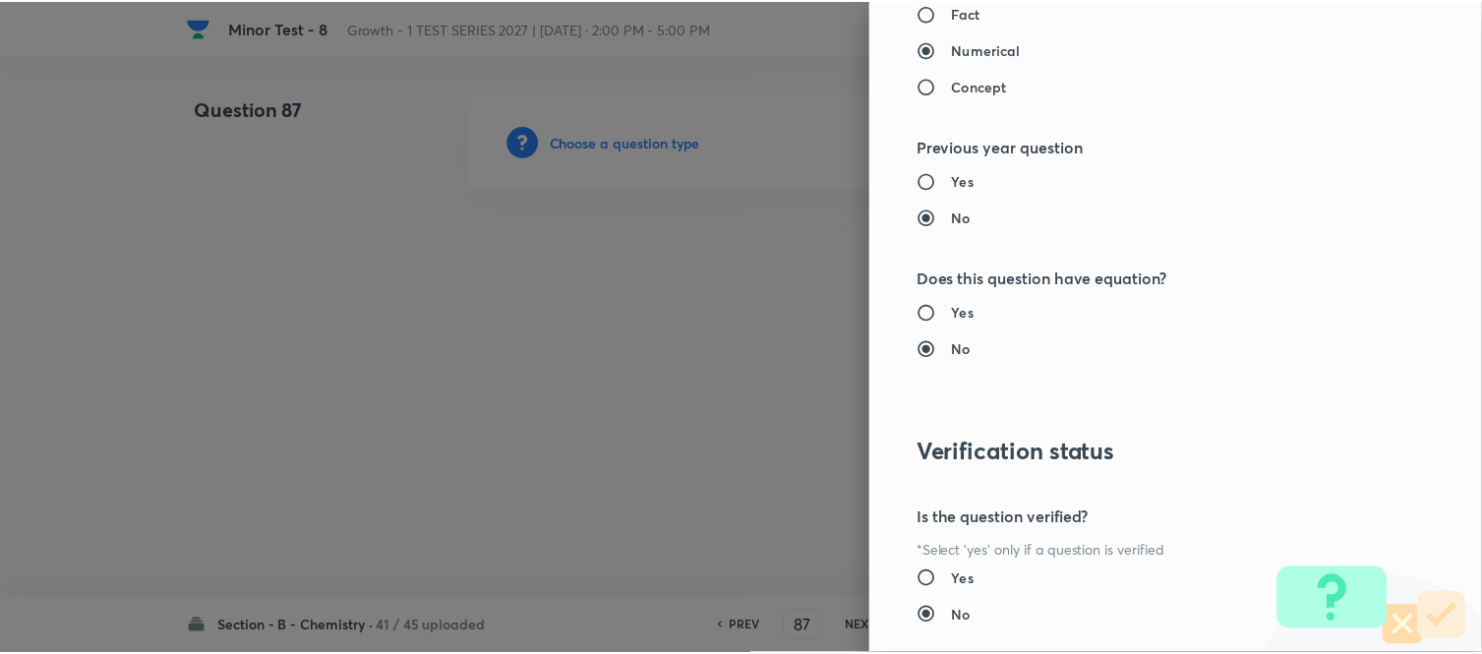
scroll to position [2158, 0]
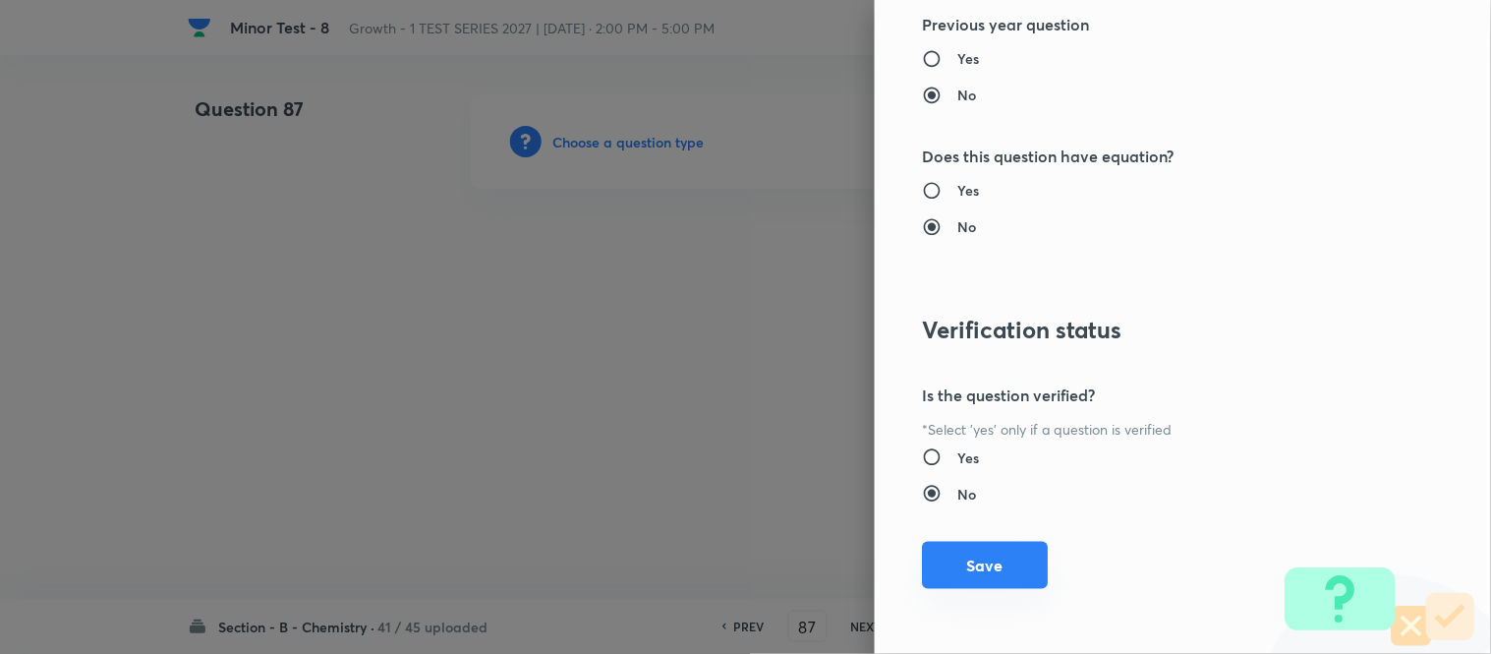
click at [968, 561] on button "Save" at bounding box center [985, 565] width 126 height 47
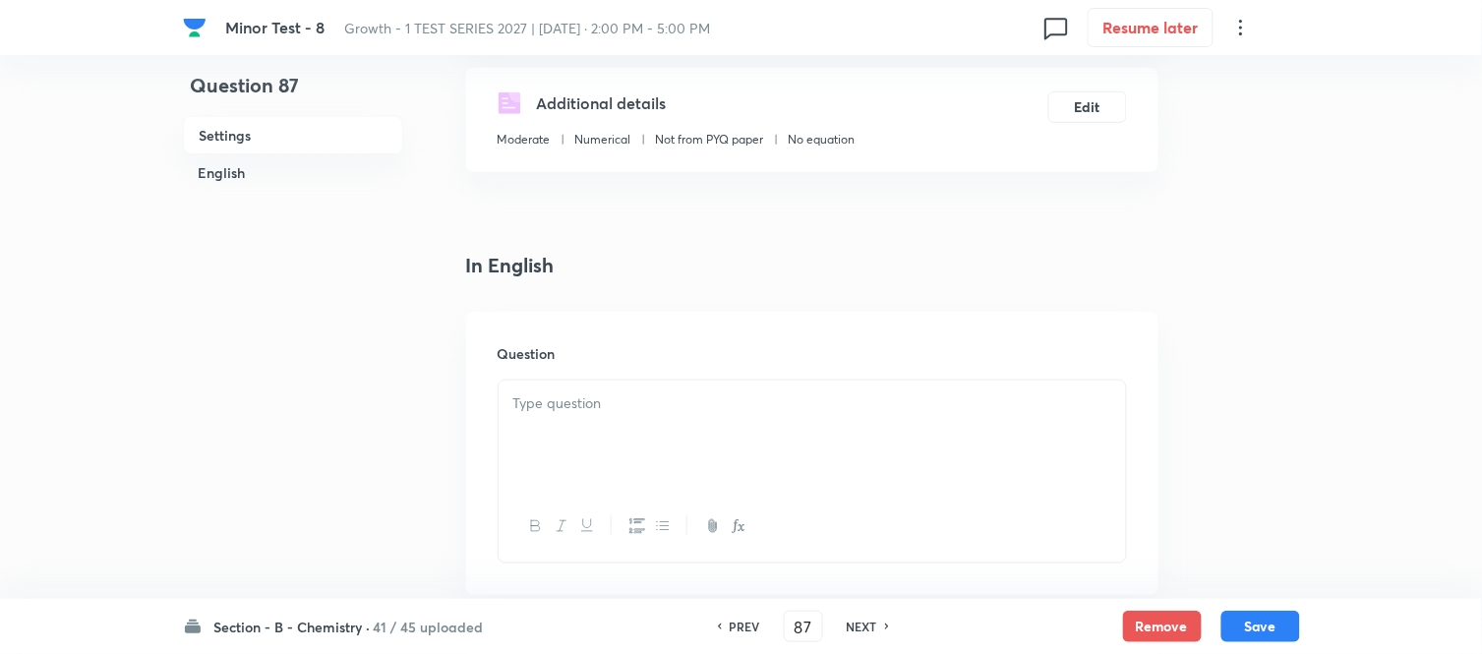
scroll to position [437, 0]
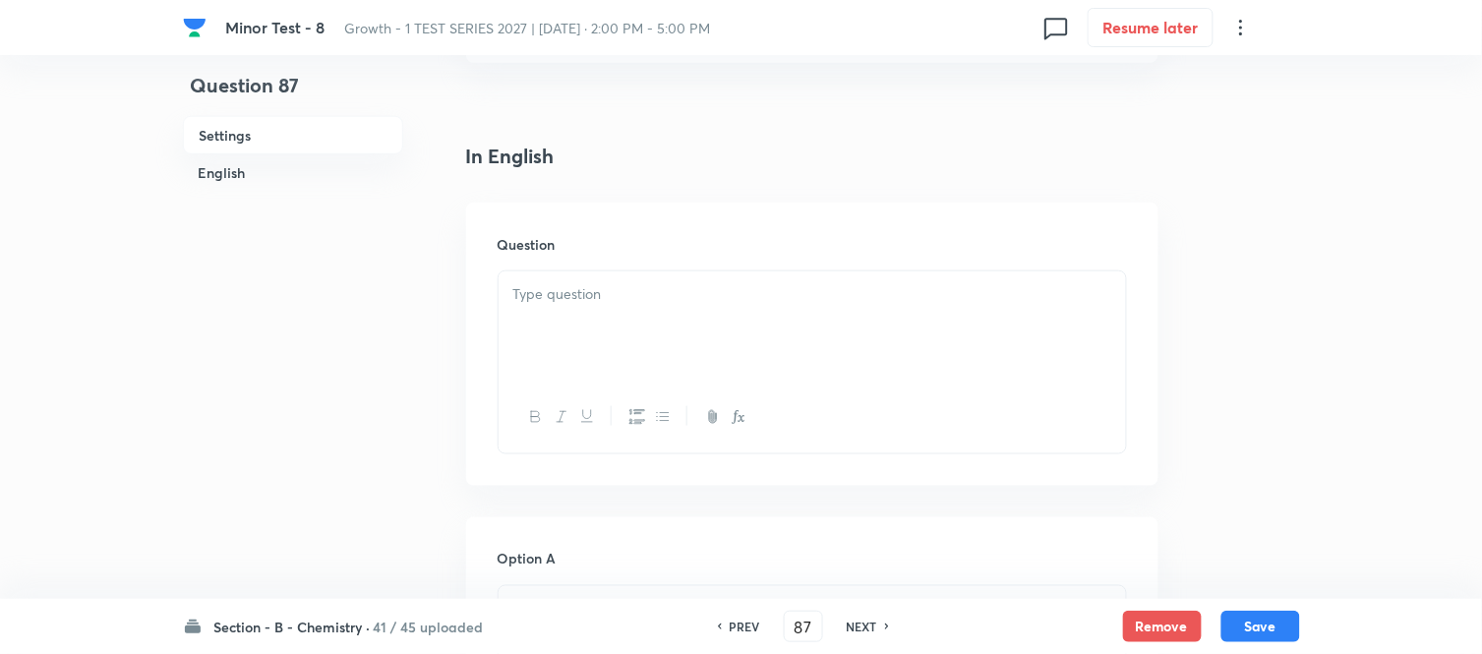
click at [731, 289] on p at bounding box center [812, 294] width 598 height 23
click at [631, 292] on p at bounding box center [812, 294] width 598 height 23
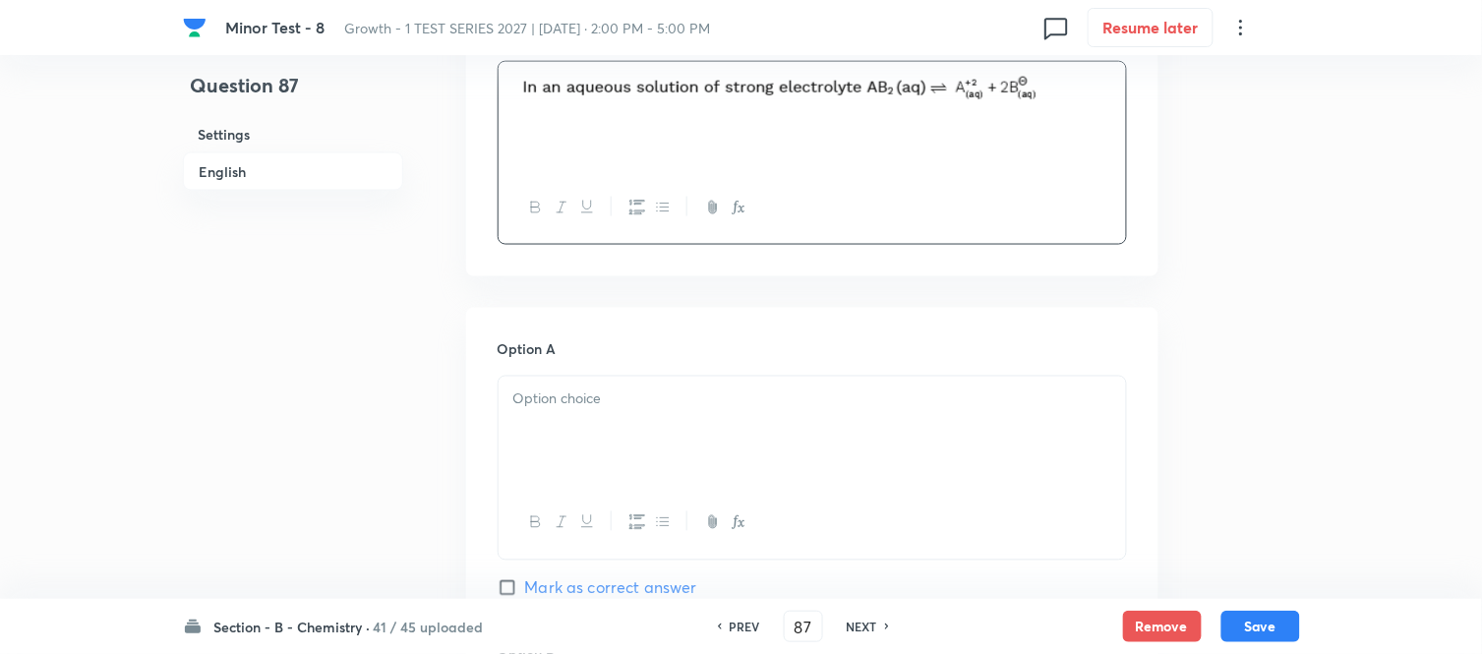
scroll to position [655, 0]
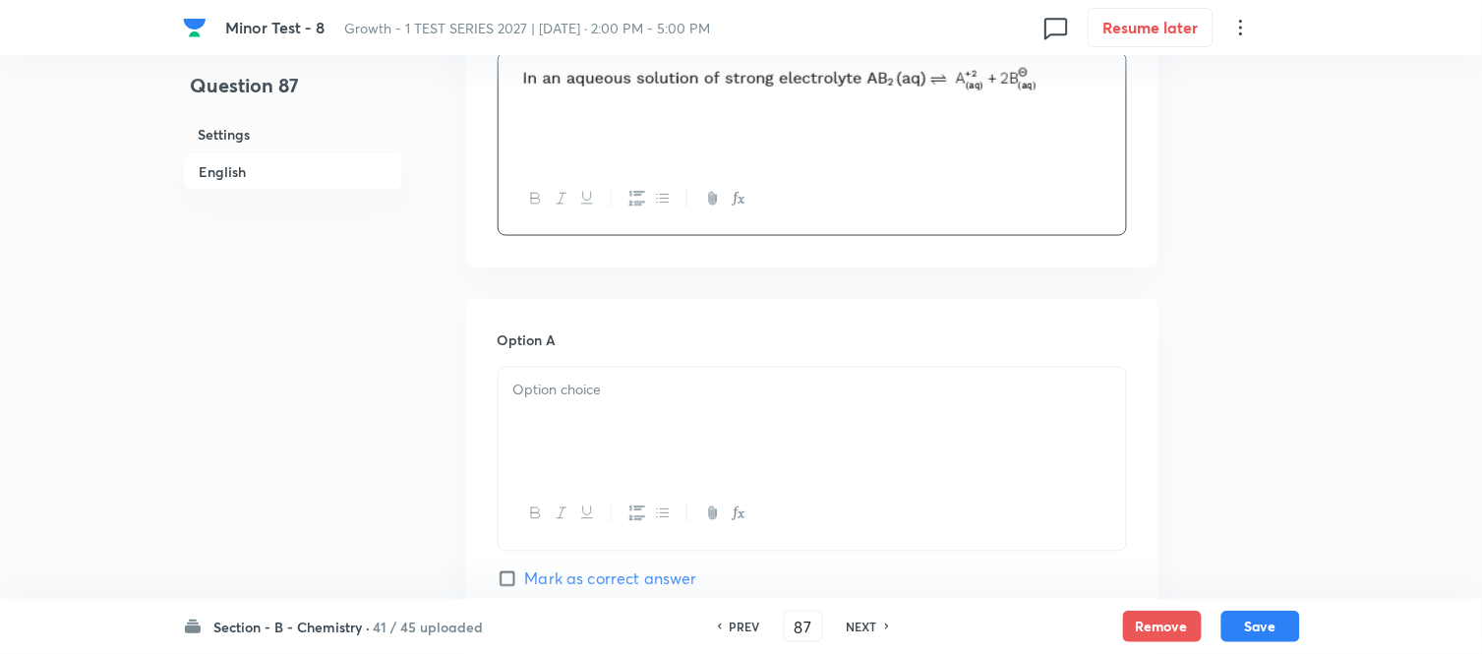
click at [642, 389] on p at bounding box center [812, 391] width 598 height 23
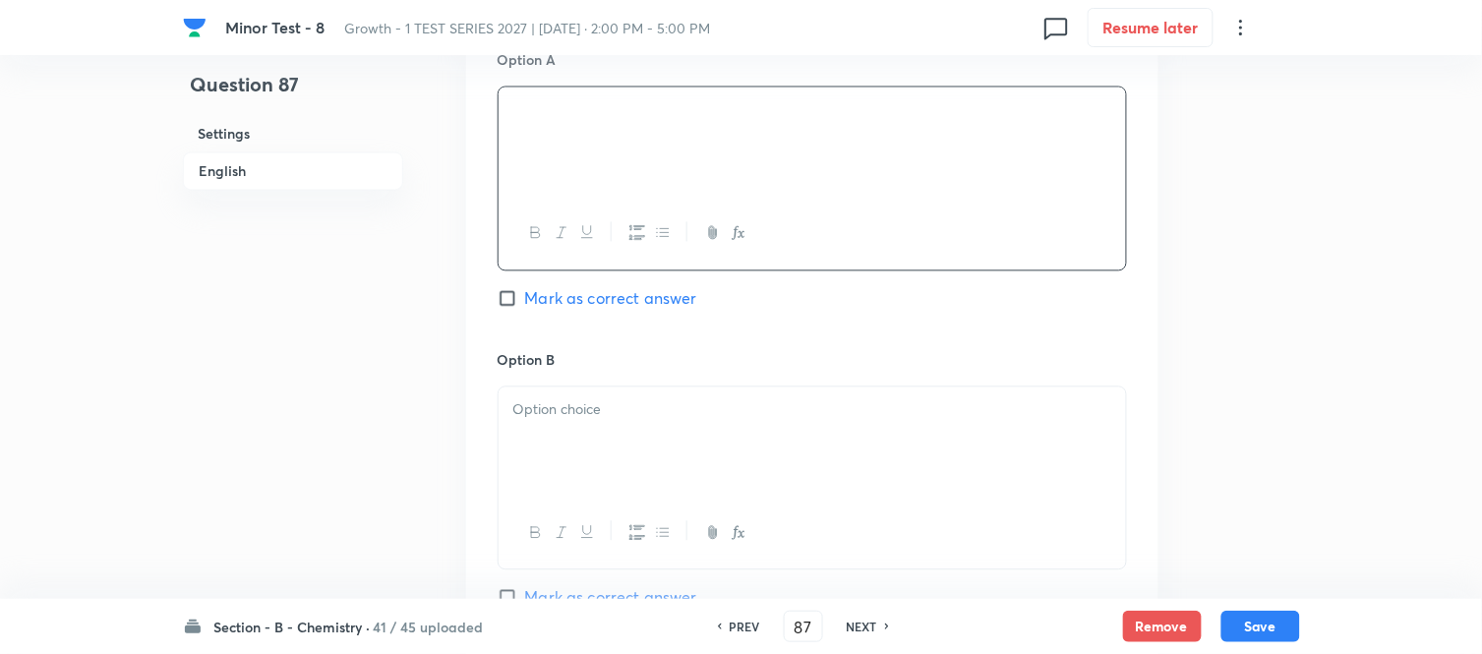
scroll to position [983, 0]
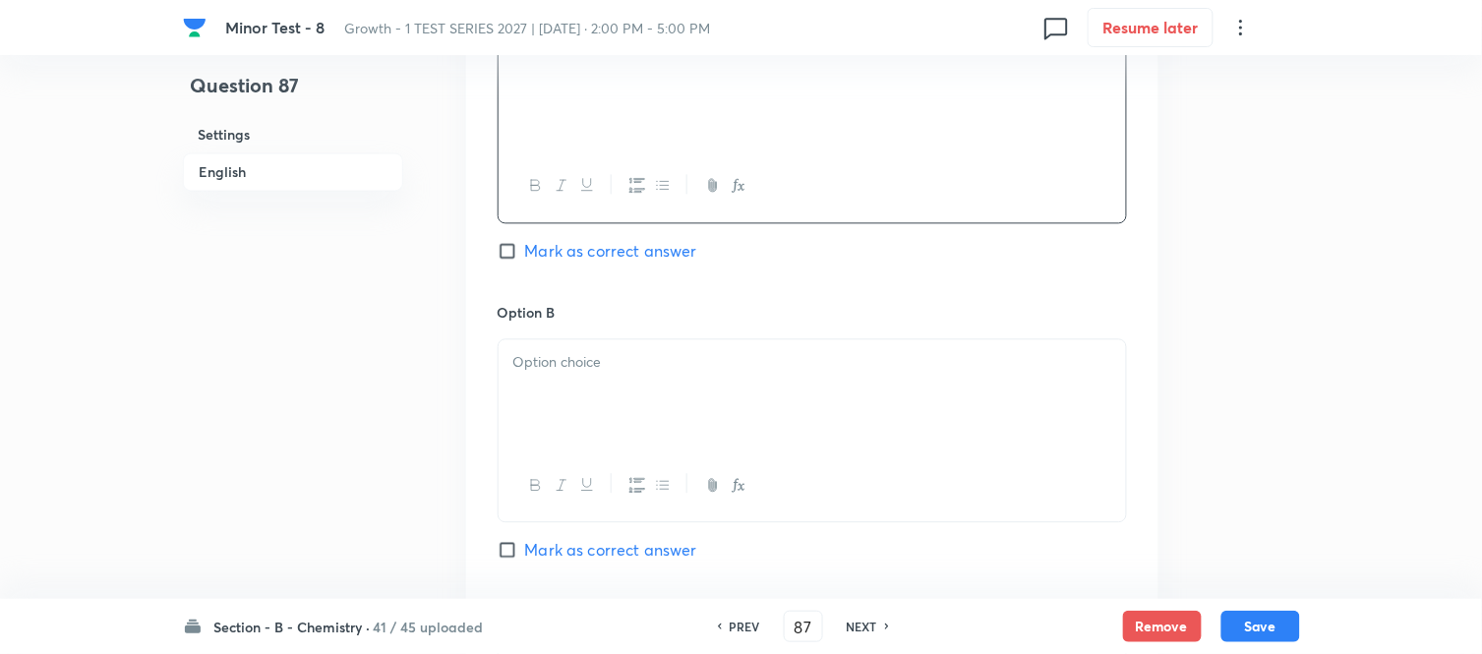
click at [679, 354] on p at bounding box center [812, 362] width 598 height 23
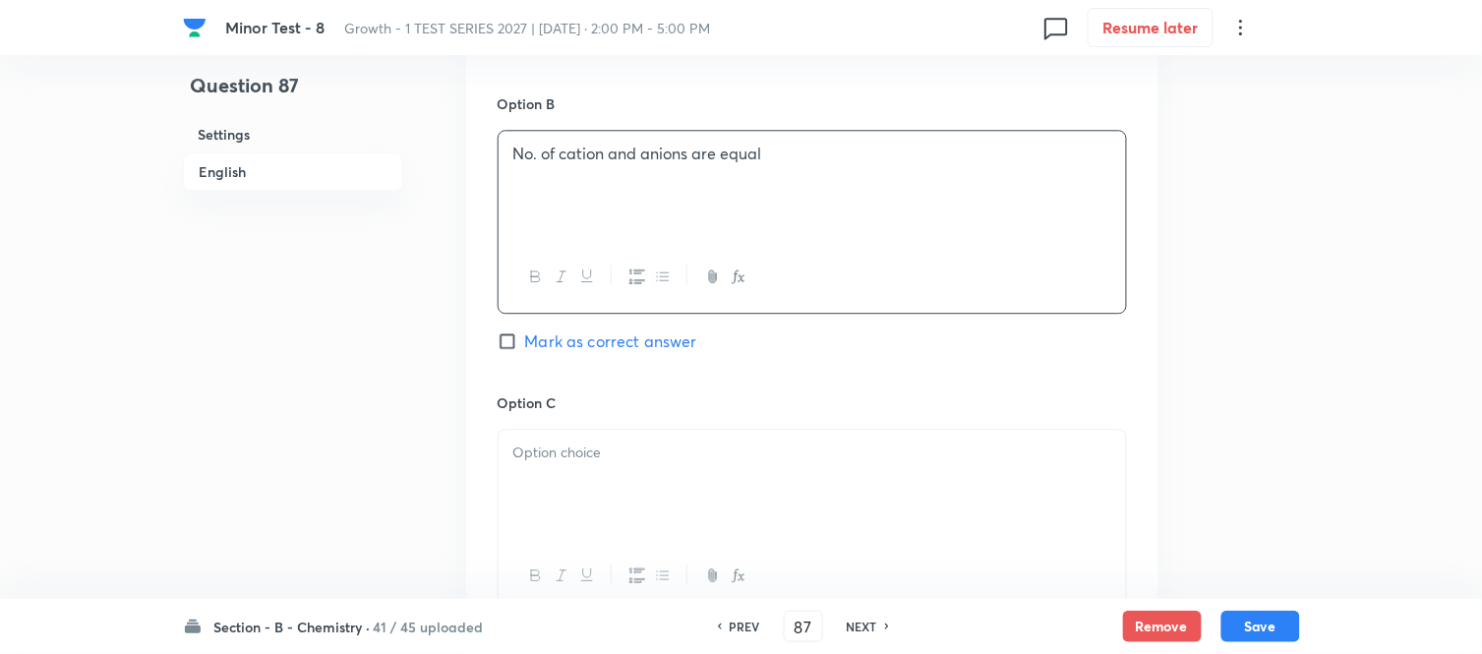
scroll to position [1311, 0]
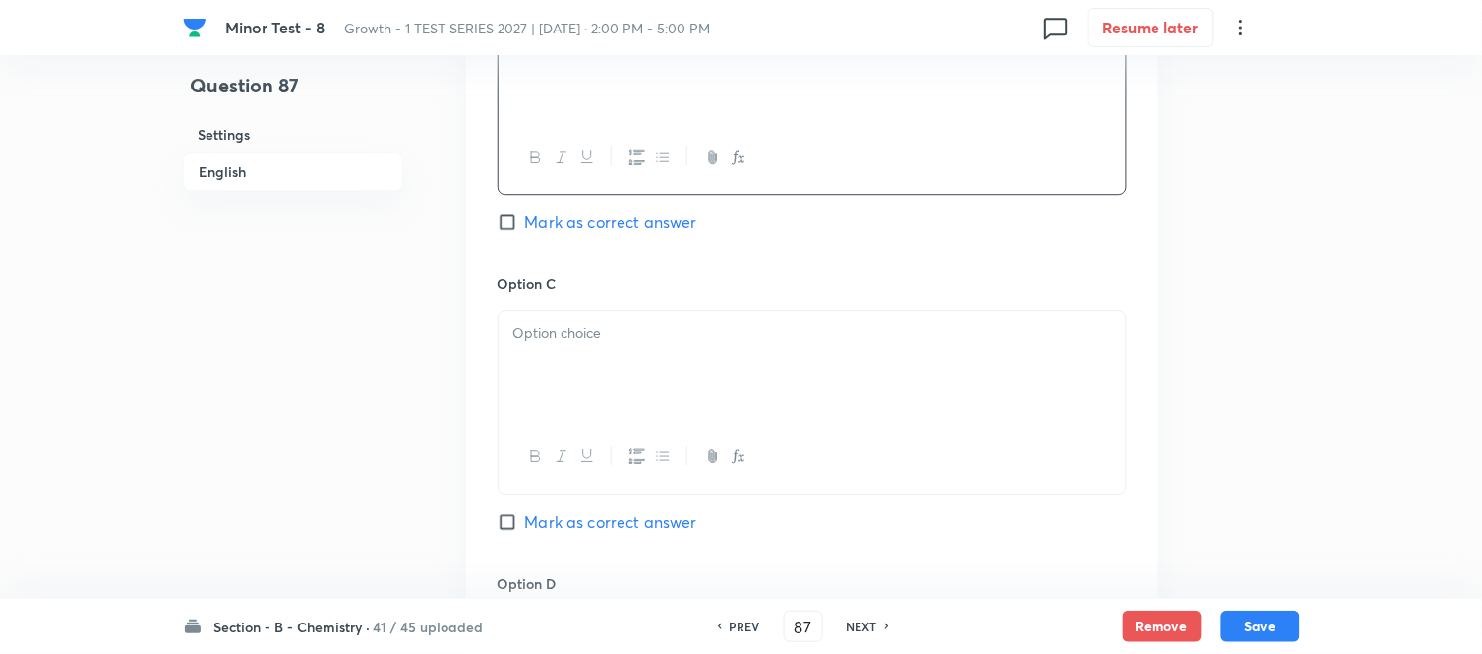
click at [671, 355] on div at bounding box center [811, 366] width 627 height 110
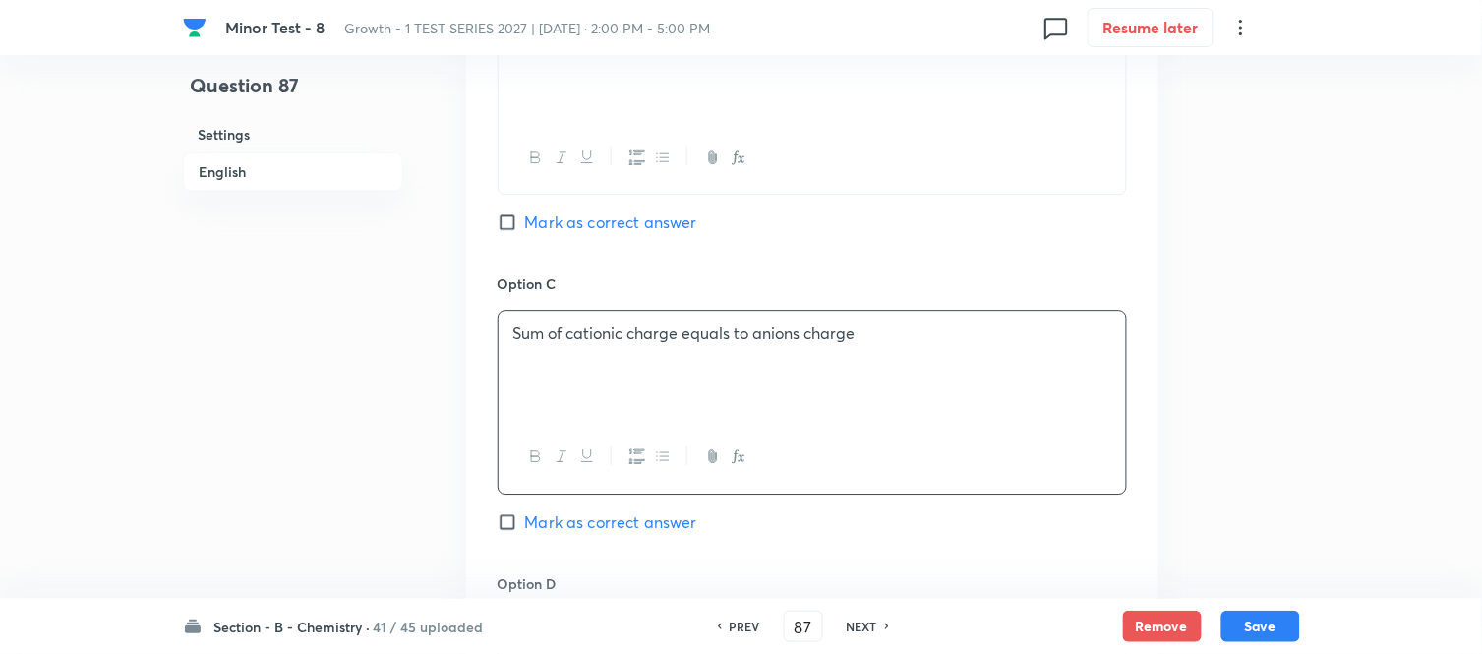
click at [513, 521] on input "Mark as correct answer" at bounding box center [511, 522] width 28 height 20
checkbox input "true"
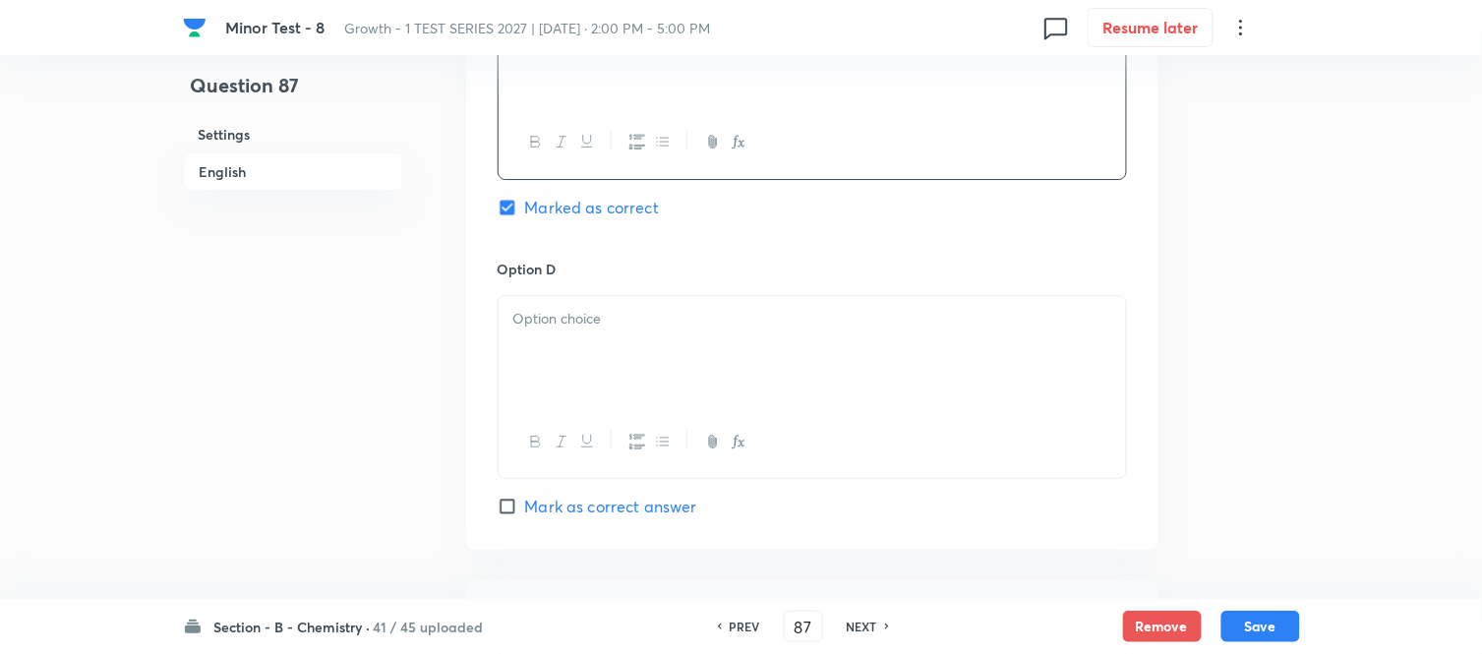
scroll to position [1638, 0]
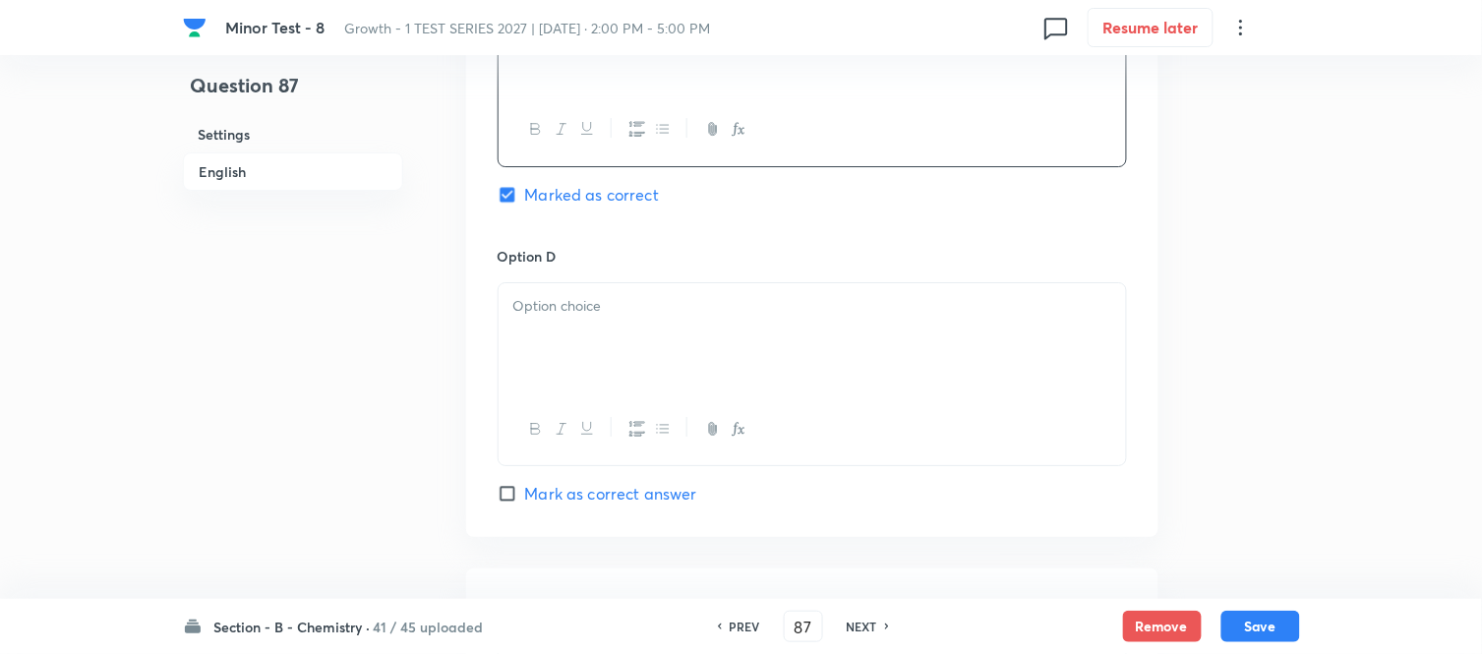
click at [673, 342] on div at bounding box center [811, 338] width 627 height 110
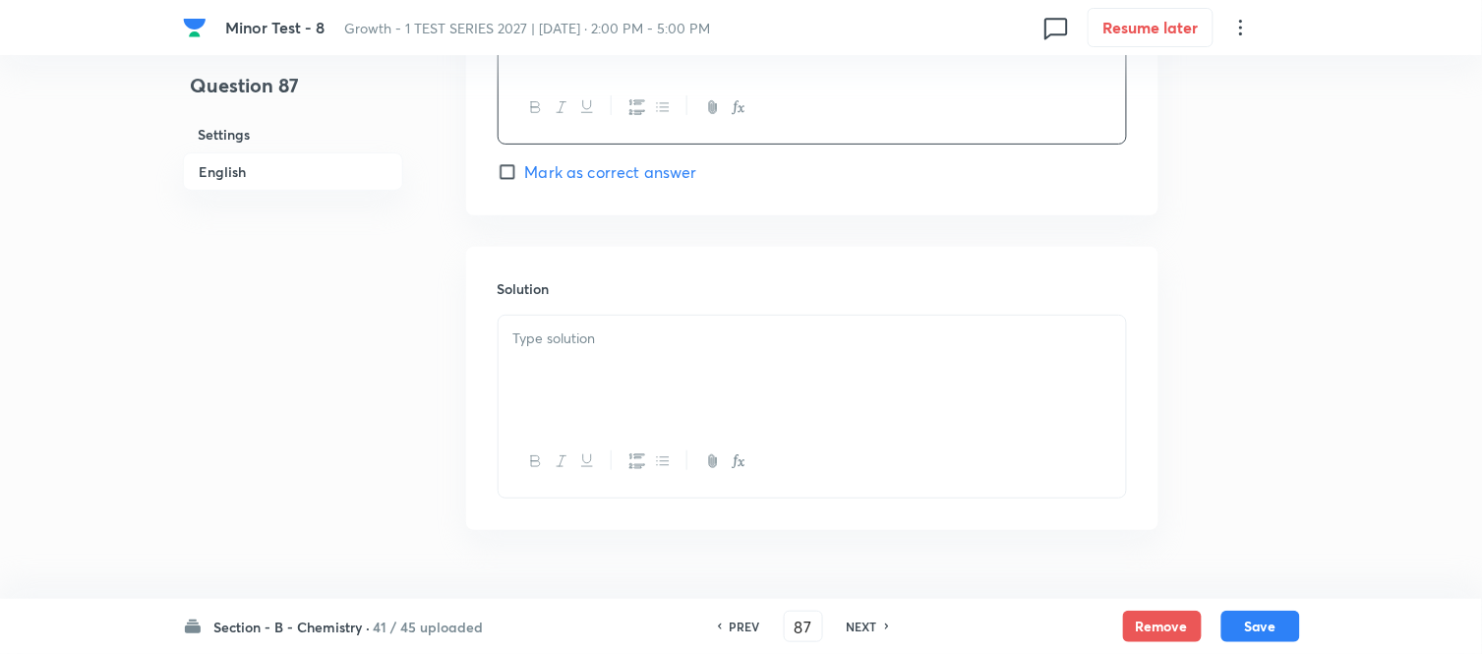
scroll to position [1966, 0]
click at [675, 340] on p at bounding box center [812, 332] width 598 height 23
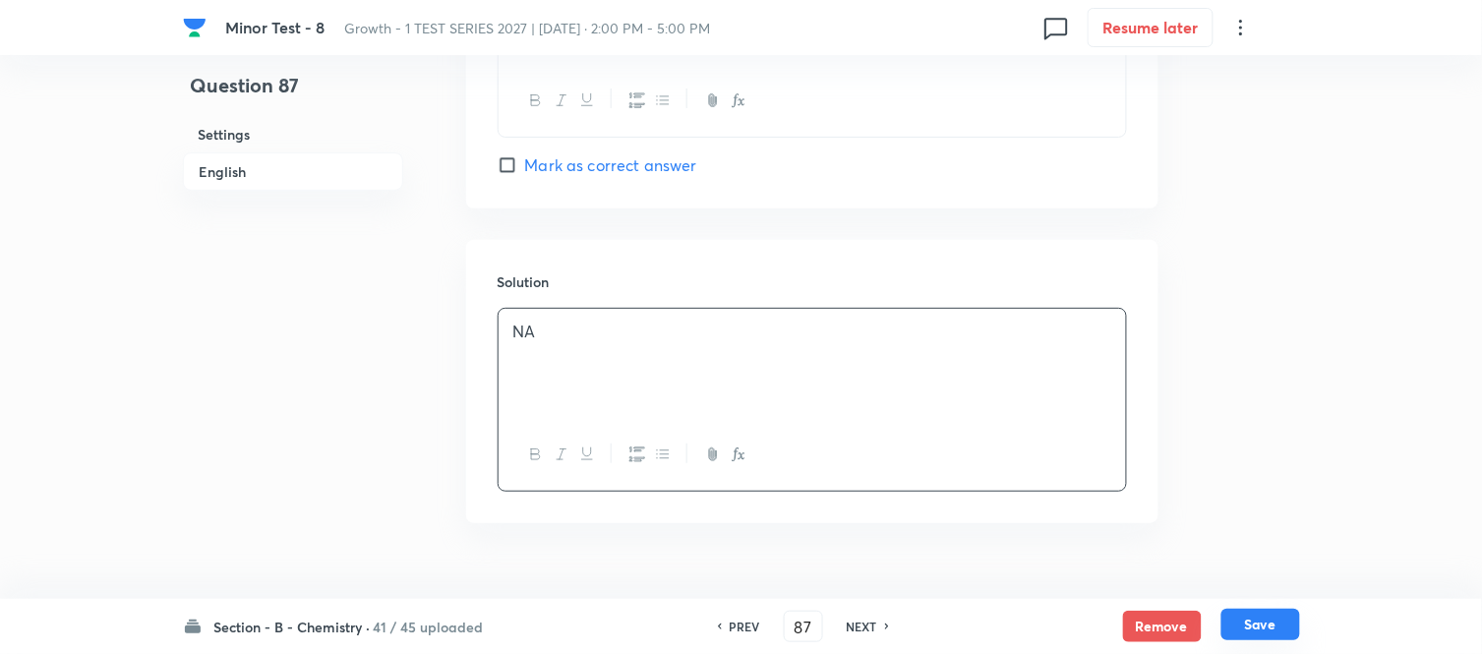
click at [1253, 620] on button "Save" at bounding box center [1260, 624] width 79 height 31
type input "88"
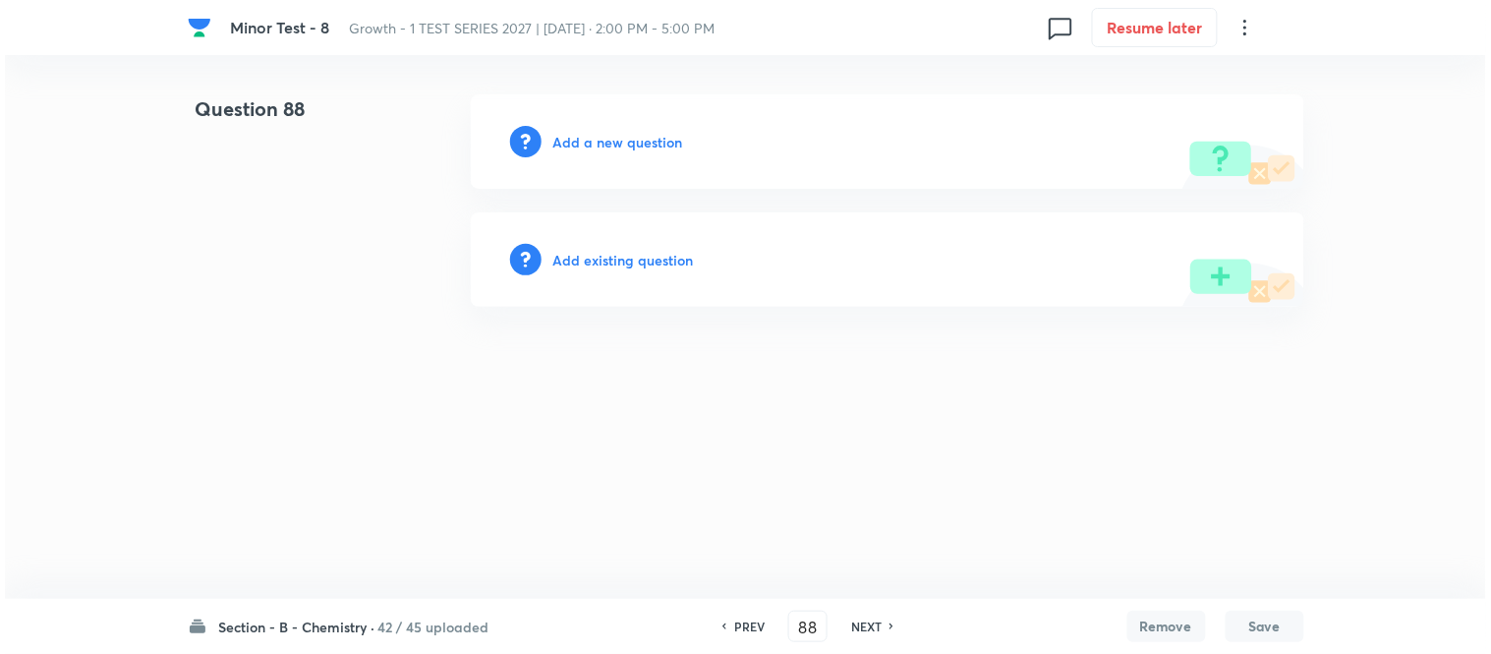
scroll to position [0, 0]
click at [575, 130] on div "Add a new question" at bounding box center [888, 141] width 834 height 94
click at [577, 141] on h6 "Add a new question" at bounding box center [619, 142] width 130 height 21
click at [577, 141] on h6 "Choose a question type" at bounding box center [629, 142] width 151 height 21
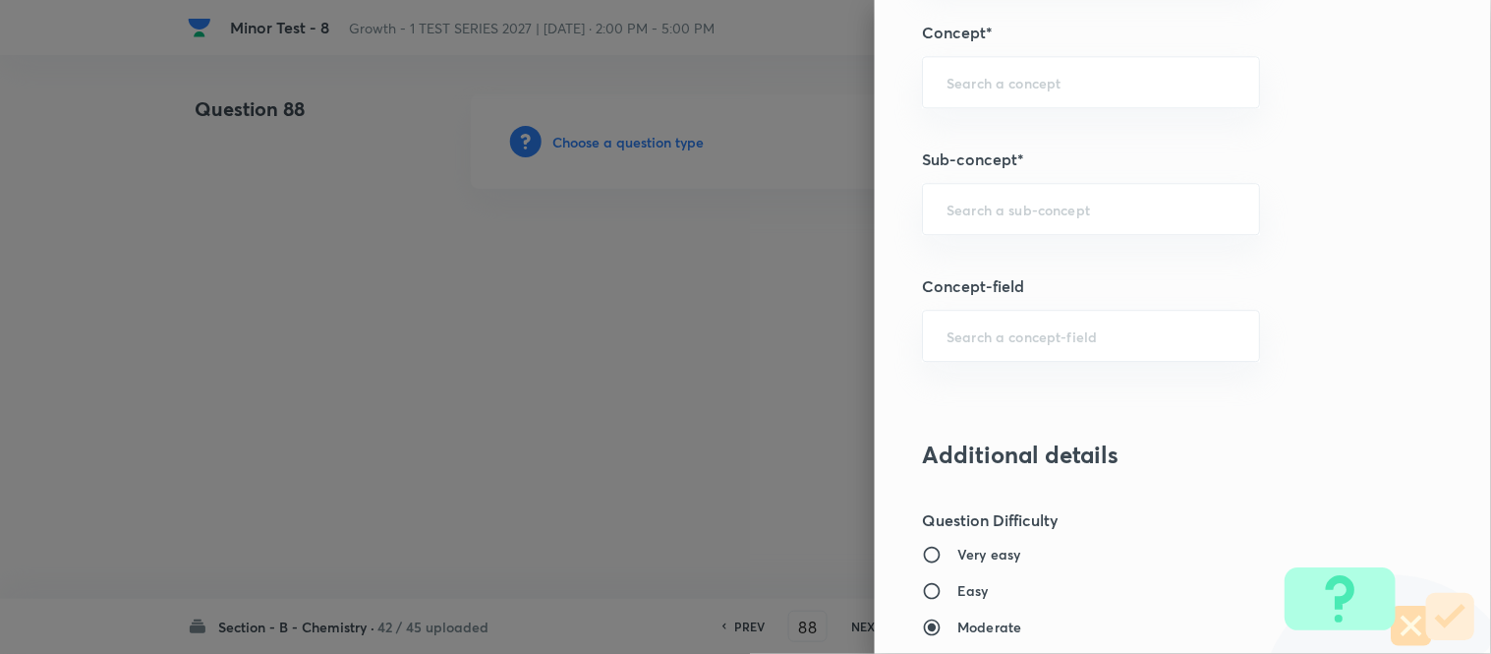
scroll to position [1279, 0]
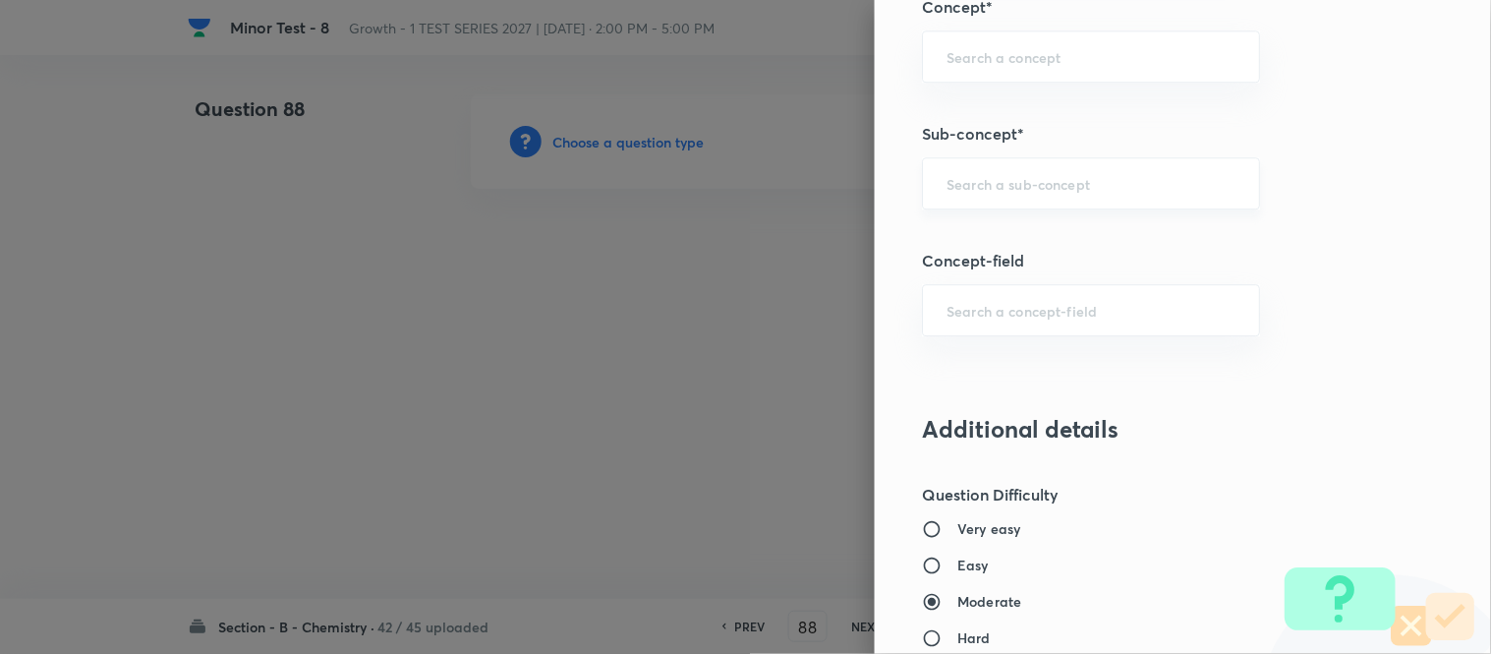
click at [1014, 183] on input "text" at bounding box center [1091, 183] width 289 height 19
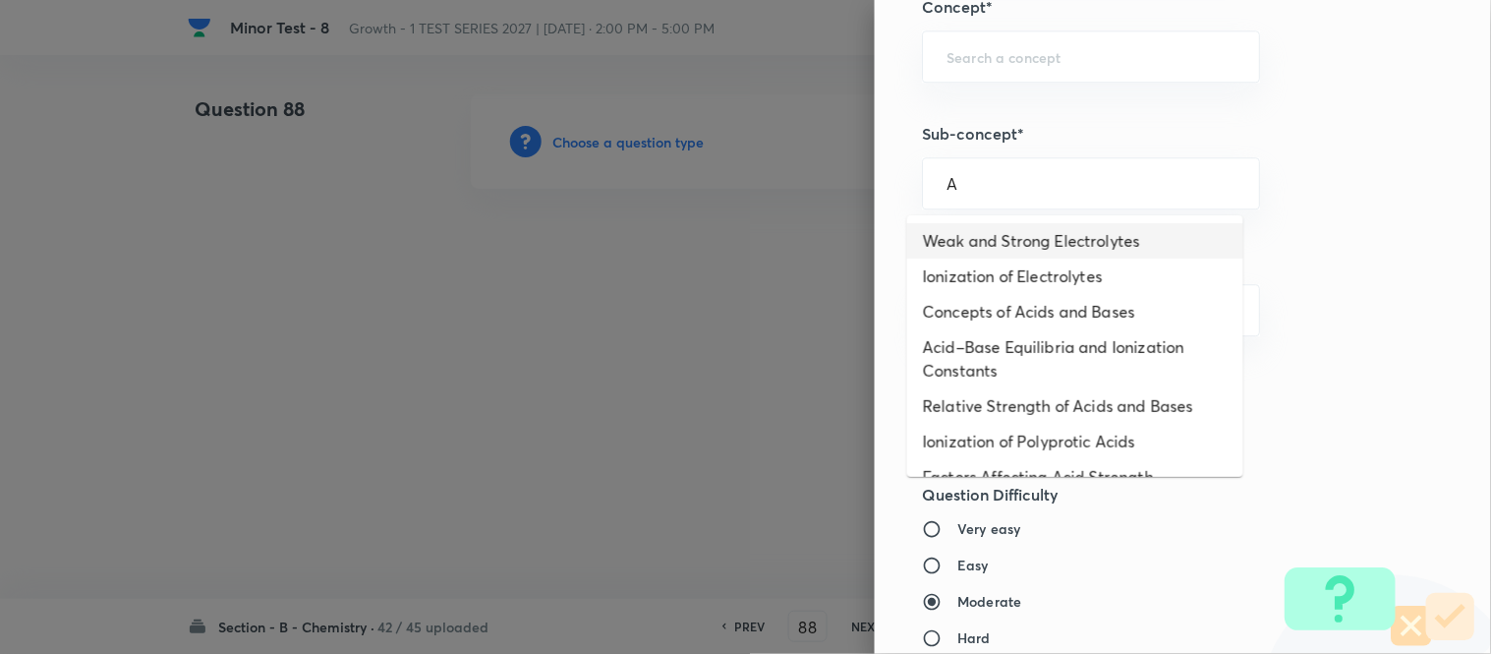
click at [993, 231] on li "Weak and Strong Electrolytes" at bounding box center [1075, 240] width 336 height 35
type input "Weak and Strong Electrolytes"
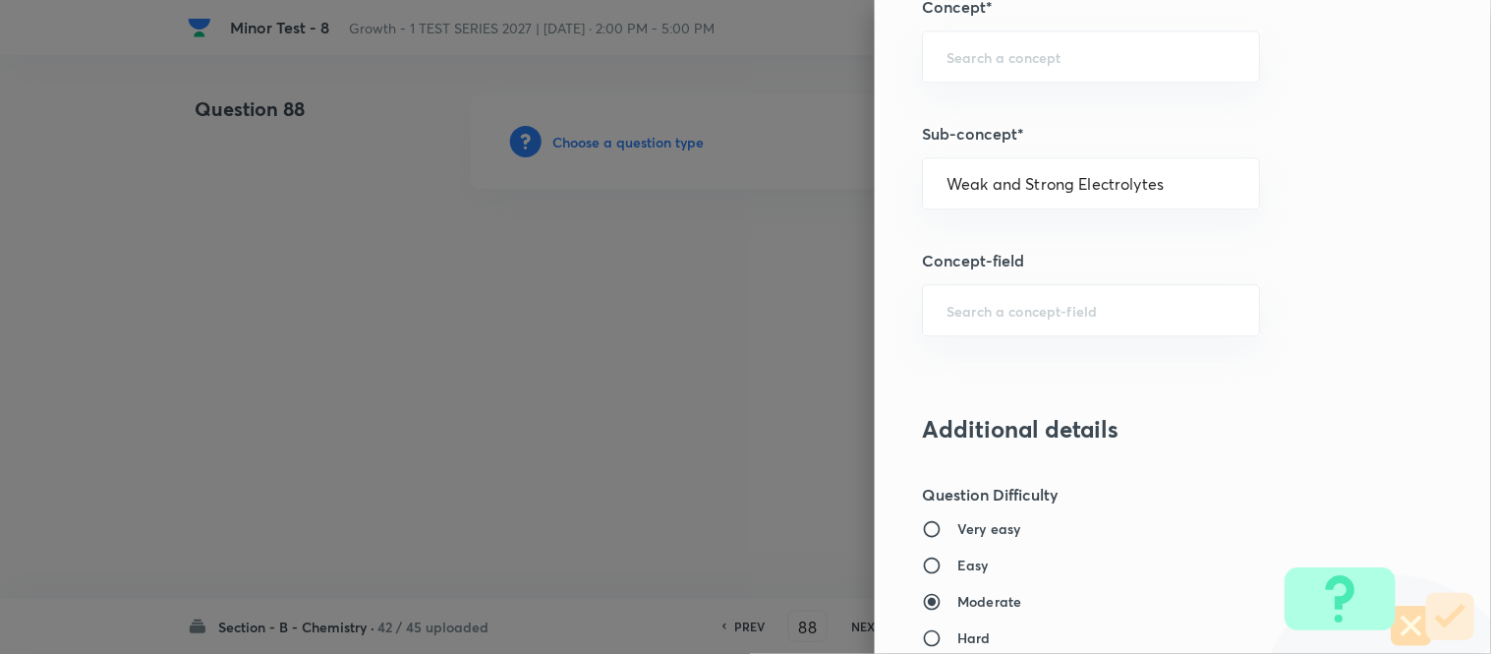
type input "Chemistry"
type input "Physical Chemistry"
type input "Ionic Equilibrium"
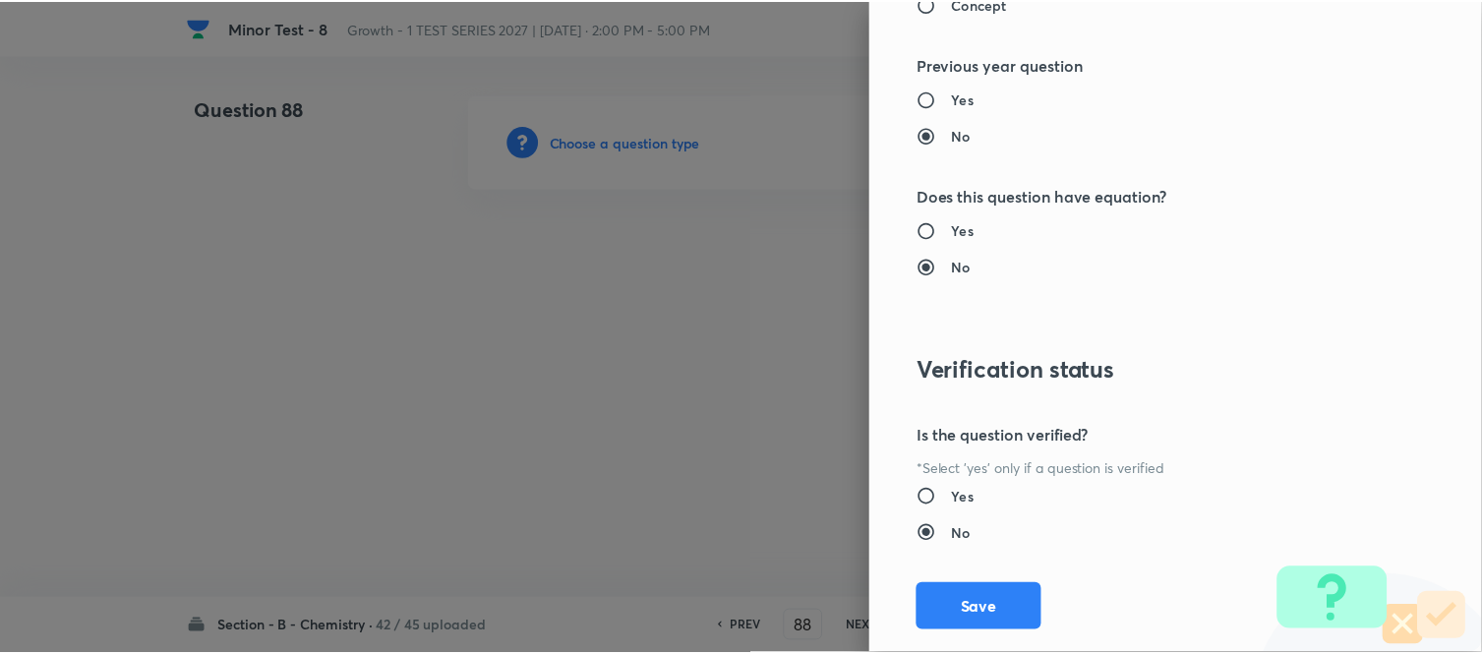
scroll to position [2158, 0]
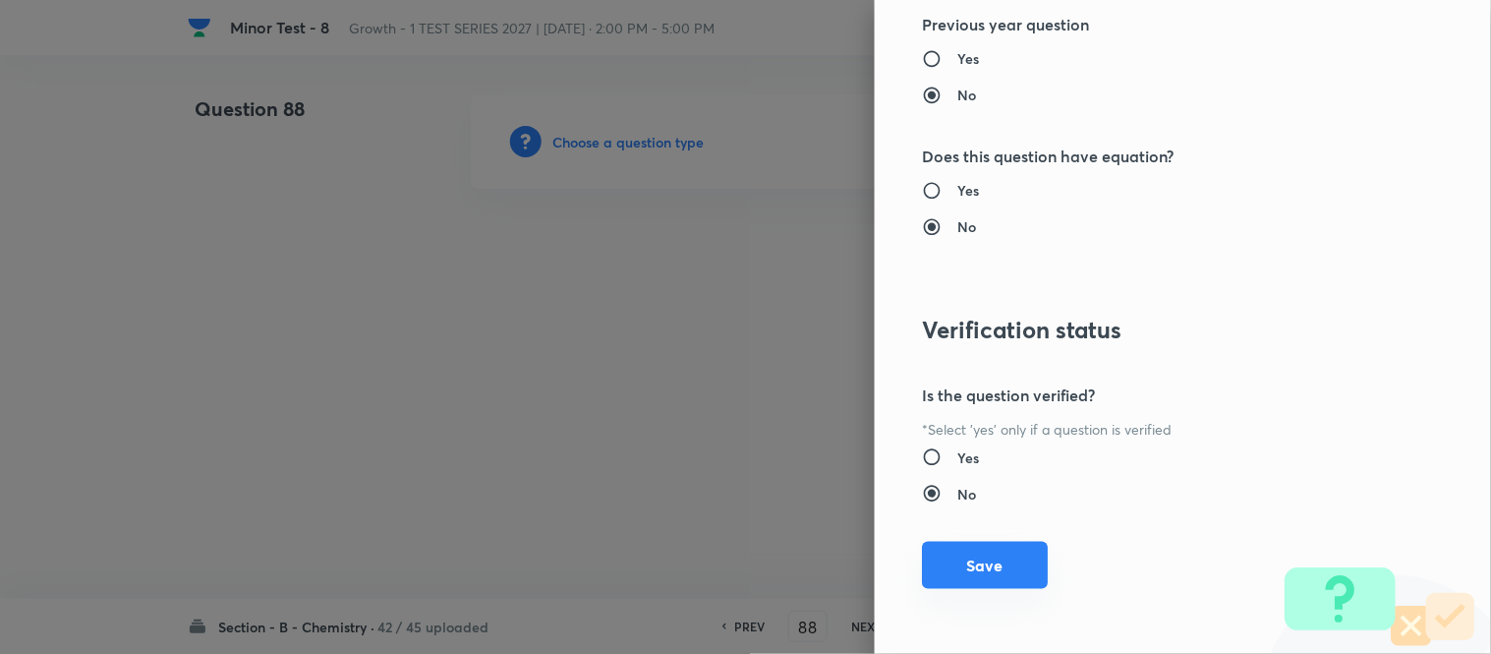
click at [983, 566] on button "Save" at bounding box center [985, 565] width 126 height 47
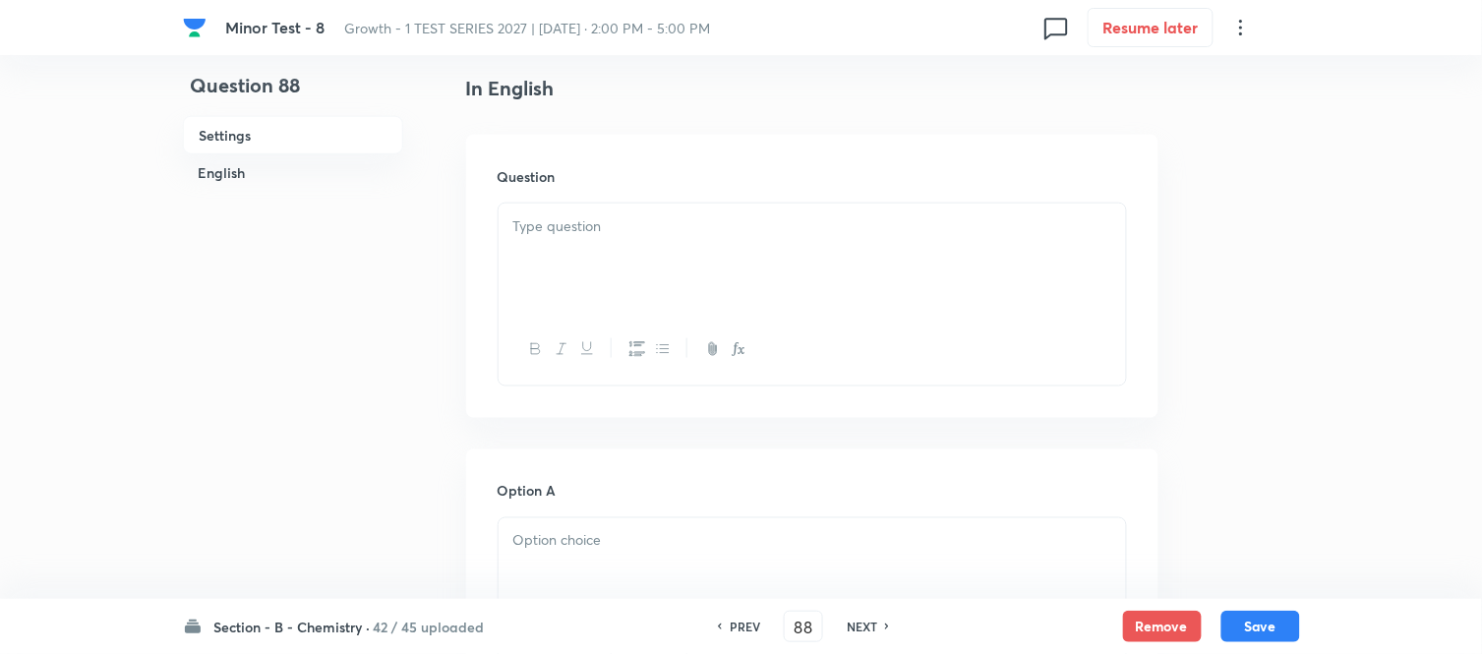
scroll to position [546, 0]
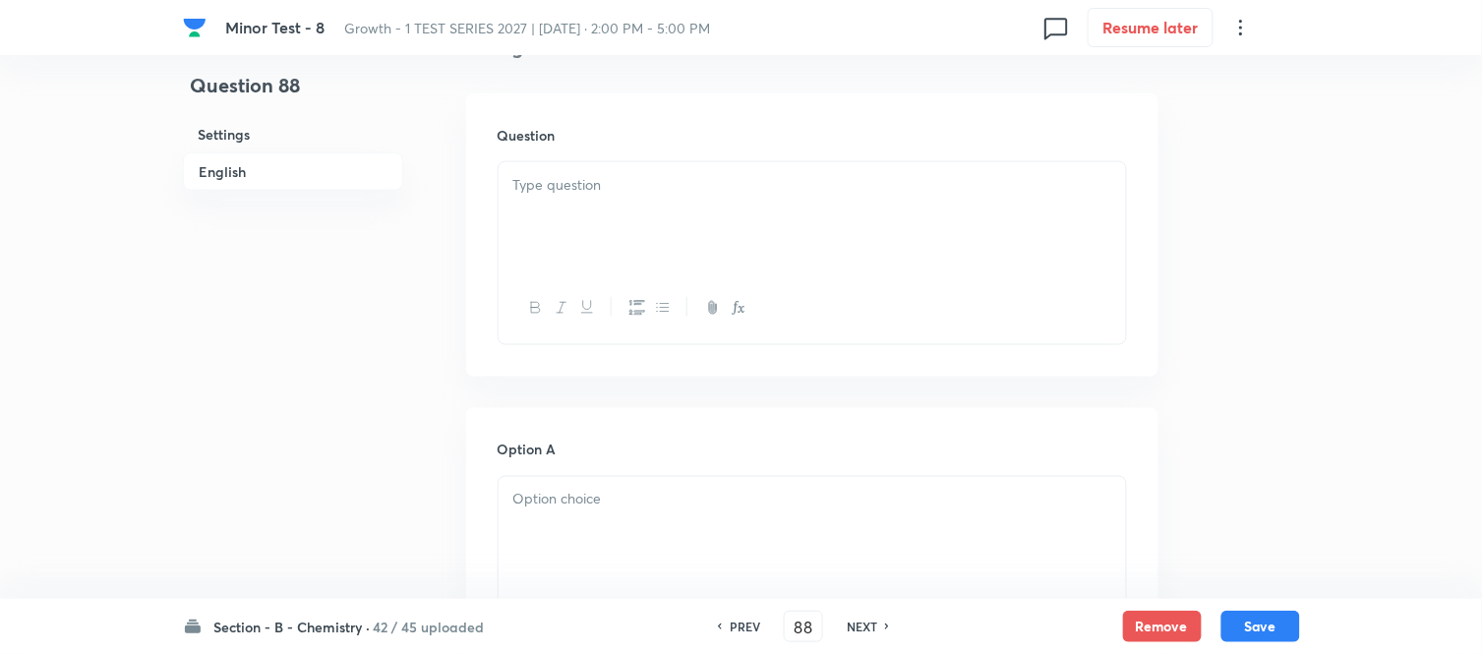
click at [642, 194] on p at bounding box center [812, 185] width 598 height 23
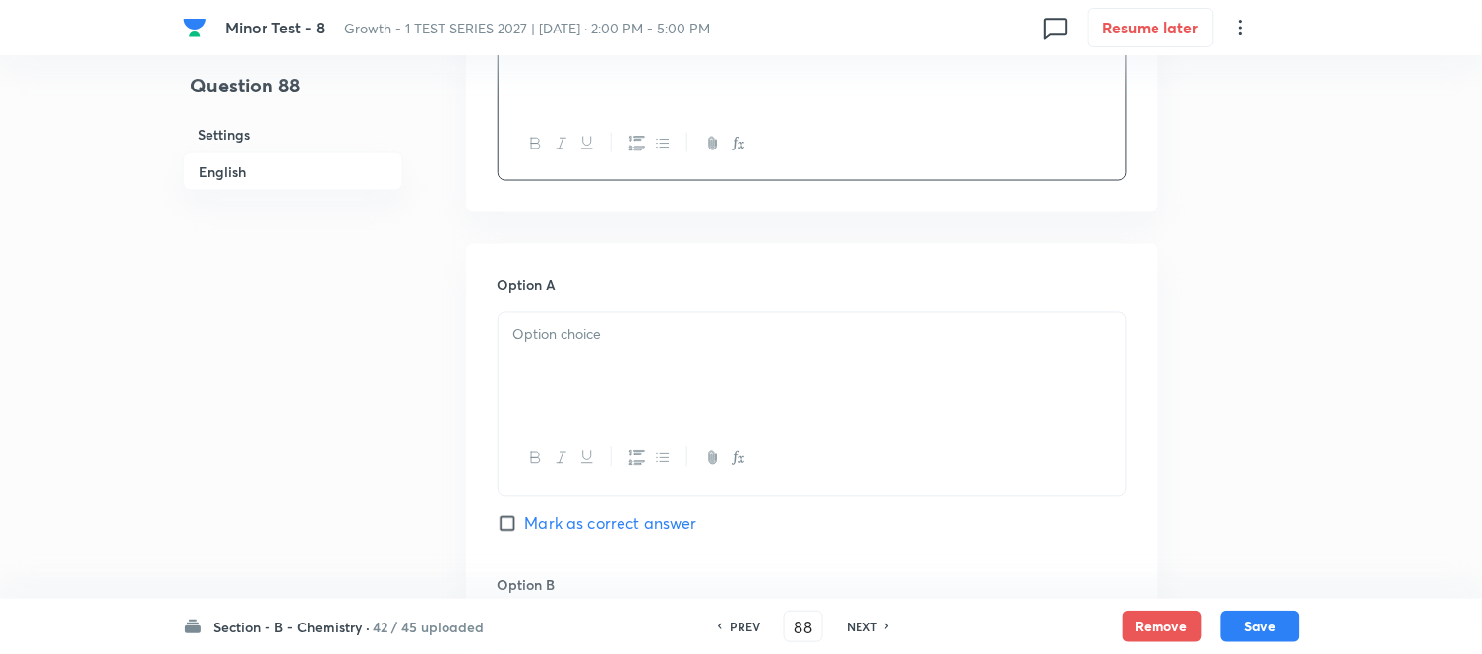
scroll to position [764, 0]
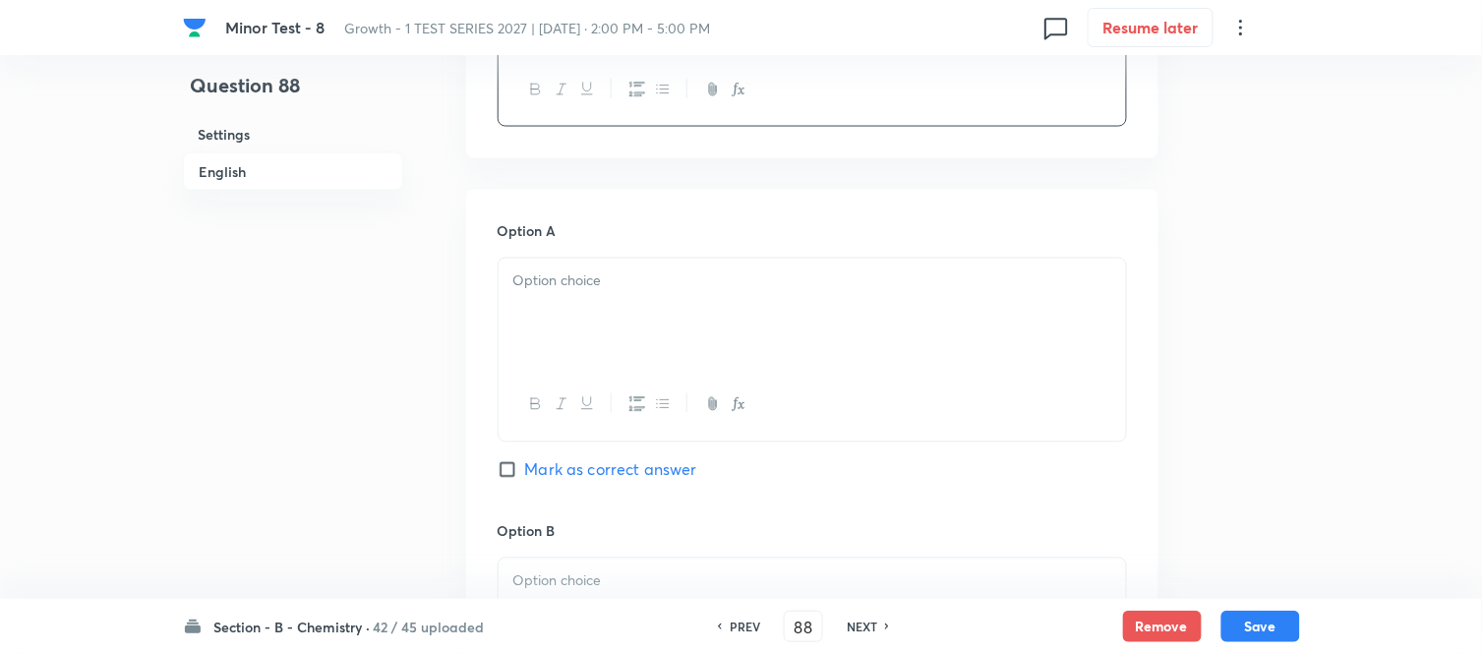
click at [794, 292] on p at bounding box center [812, 281] width 598 height 23
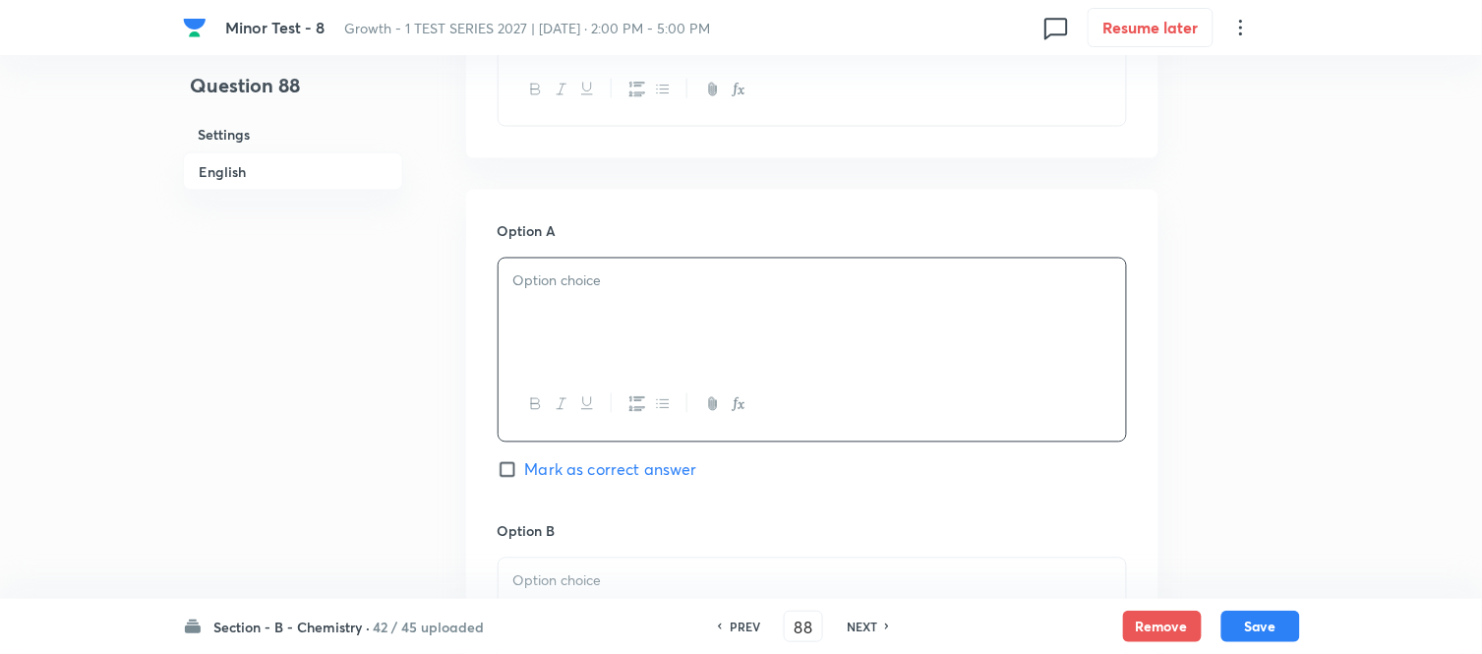
click at [747, 302] on div at bounding box center [811, 314] width 627 height 110
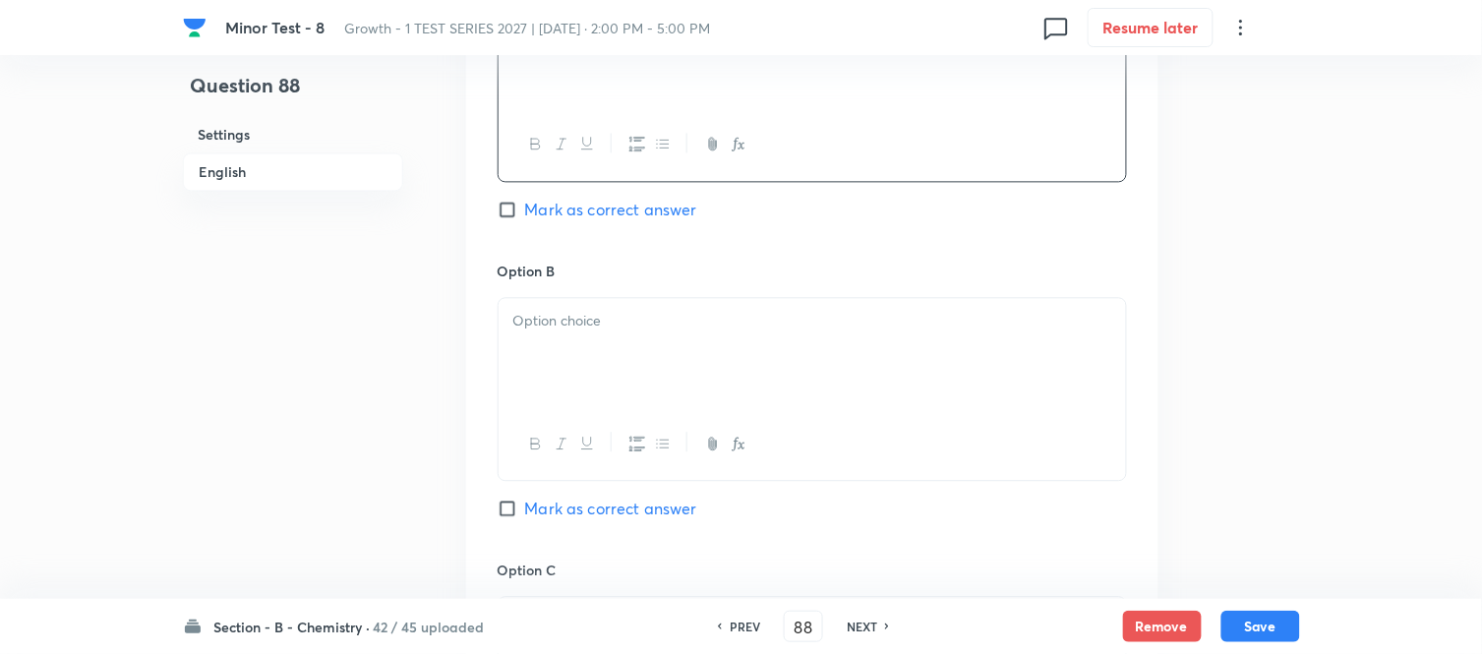
scroll to position [1092, 0]
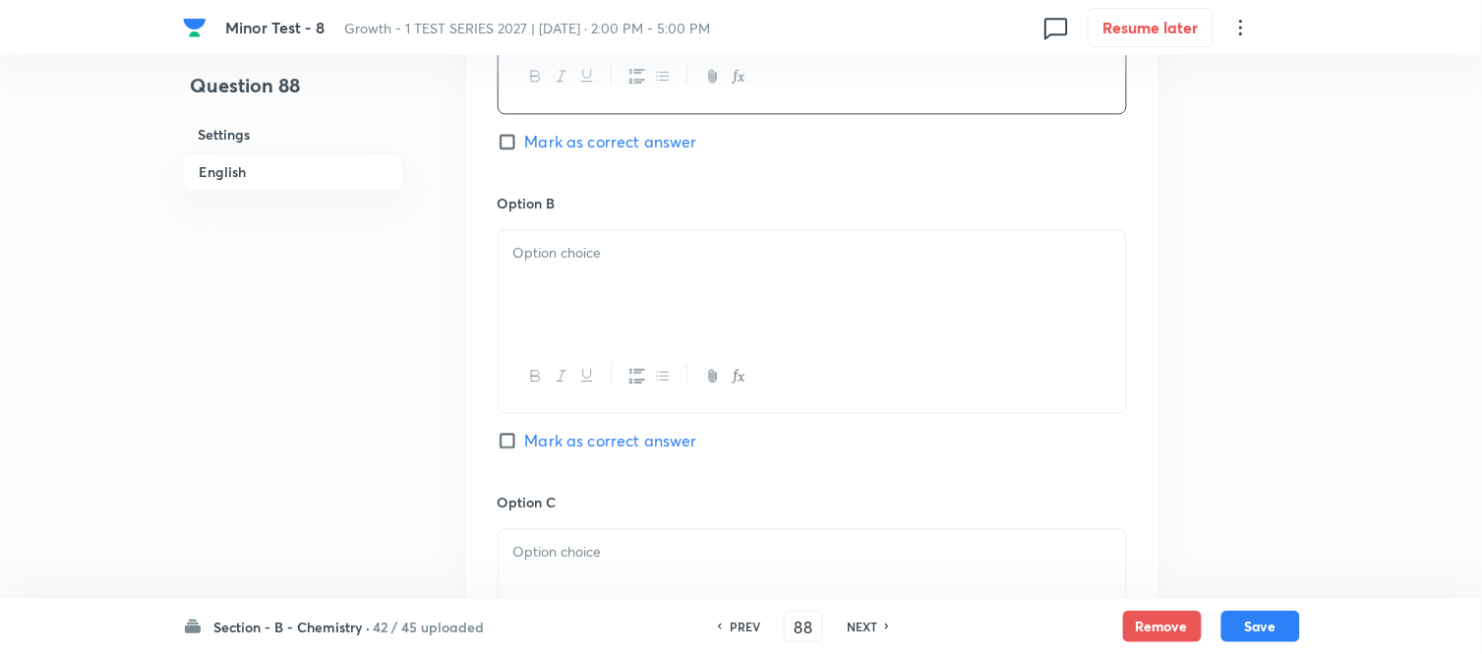
click at [693, 293] on div at bounding box center [811, 285] width 627 height 110
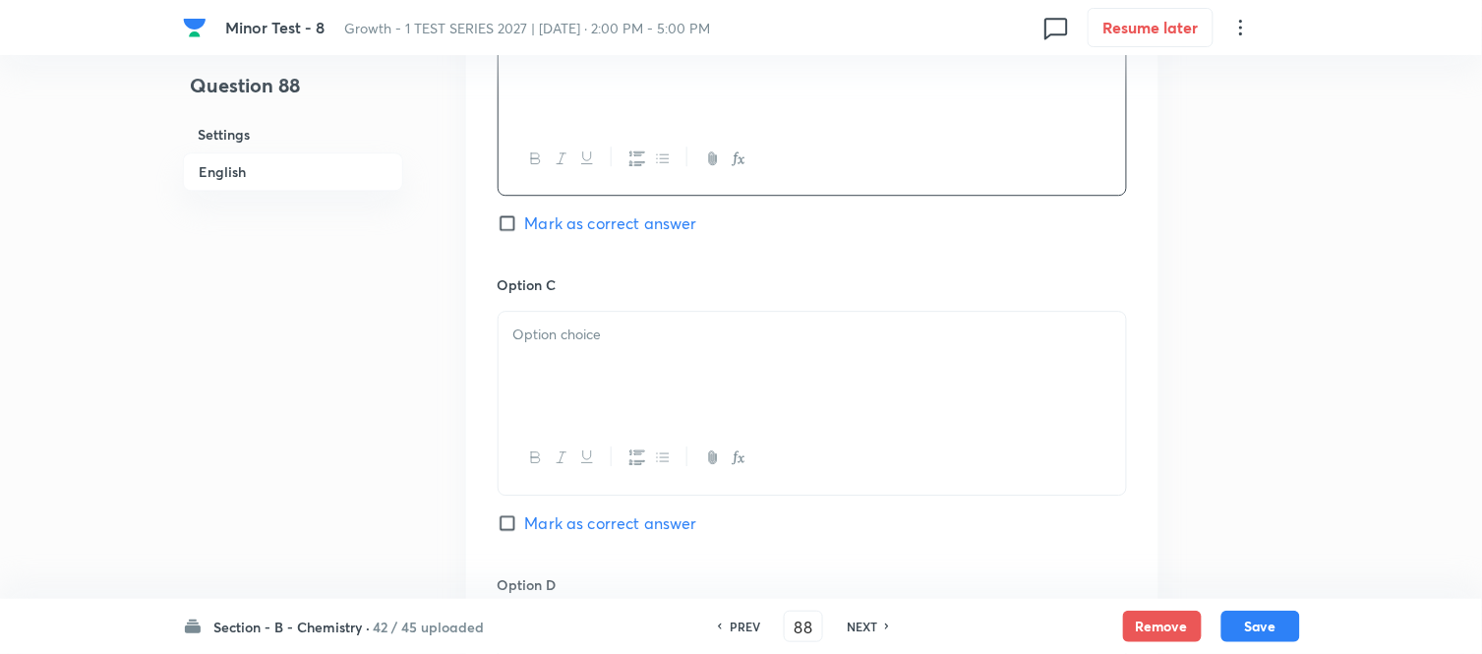
scroll to position [1420, 0]
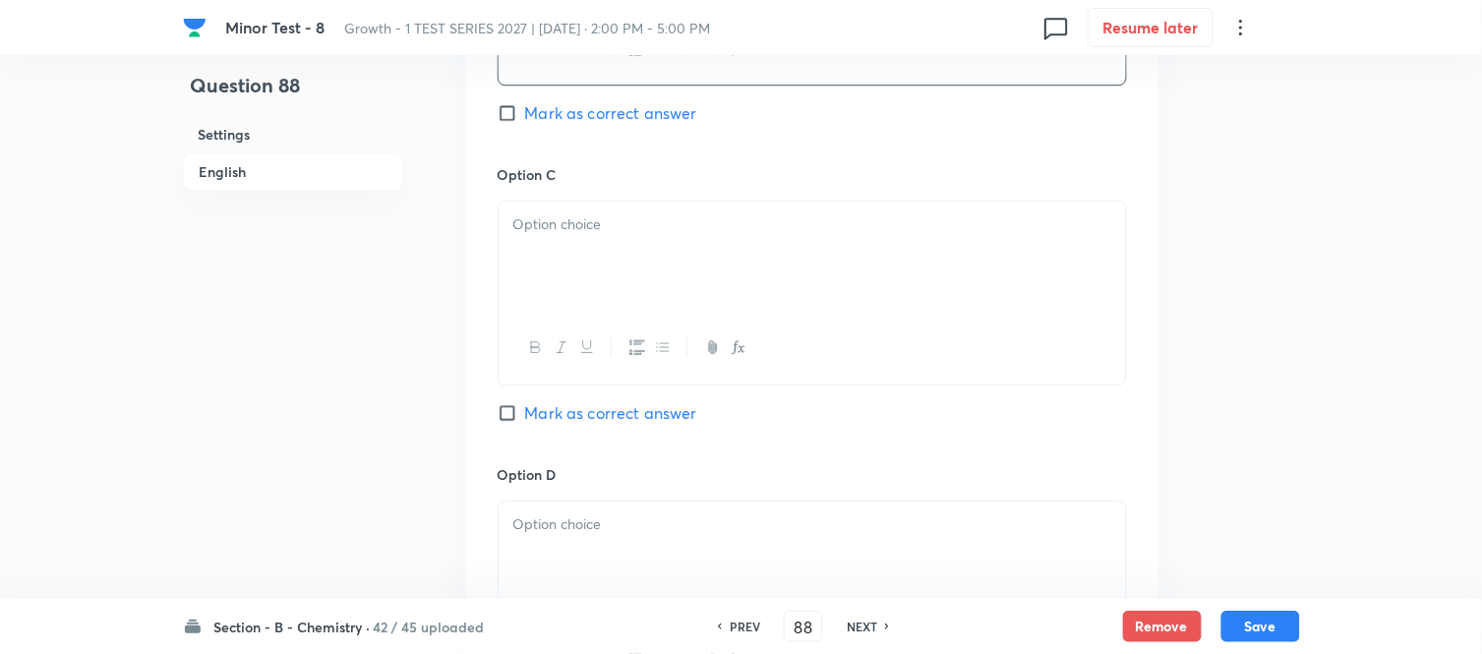
click at [743, 286] on div at bounding box center [811, 257] width 627 height 110
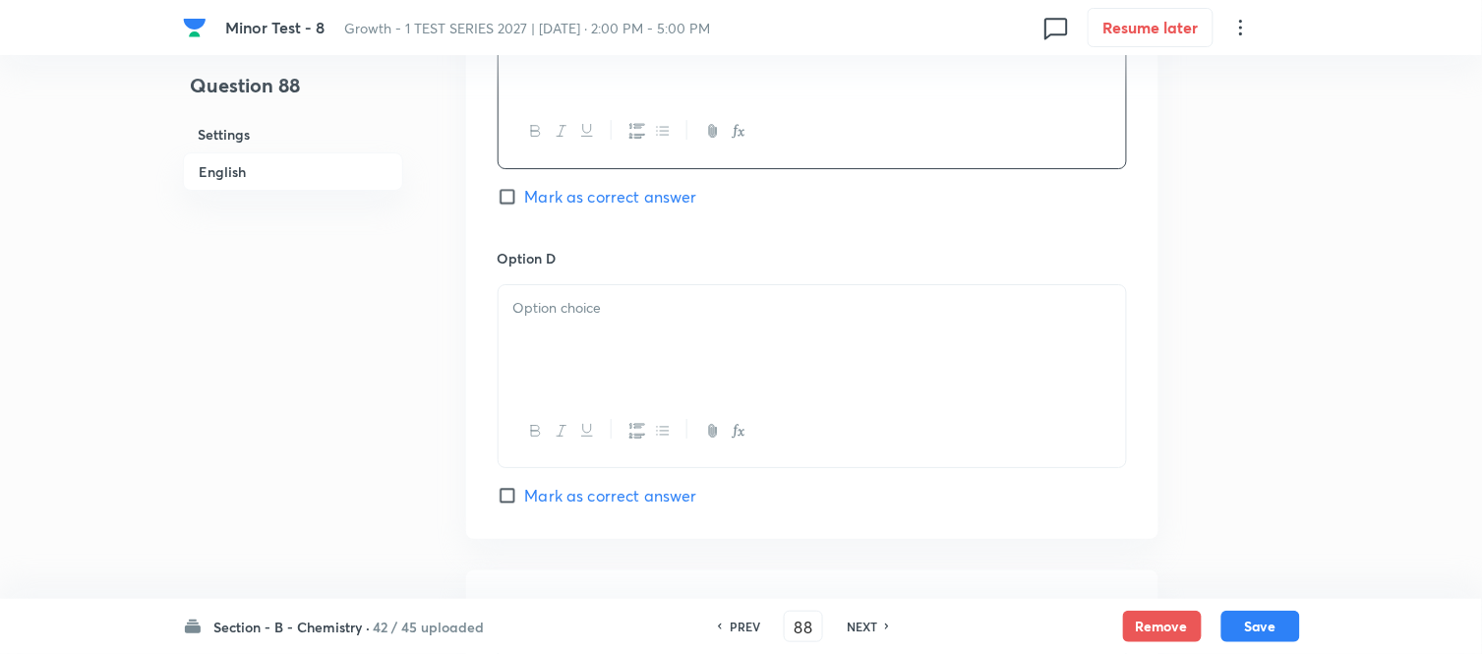
scroll to position [1638, 0]
click at [683, 296] on p at bounding box center [812, 306] width 598 height 23
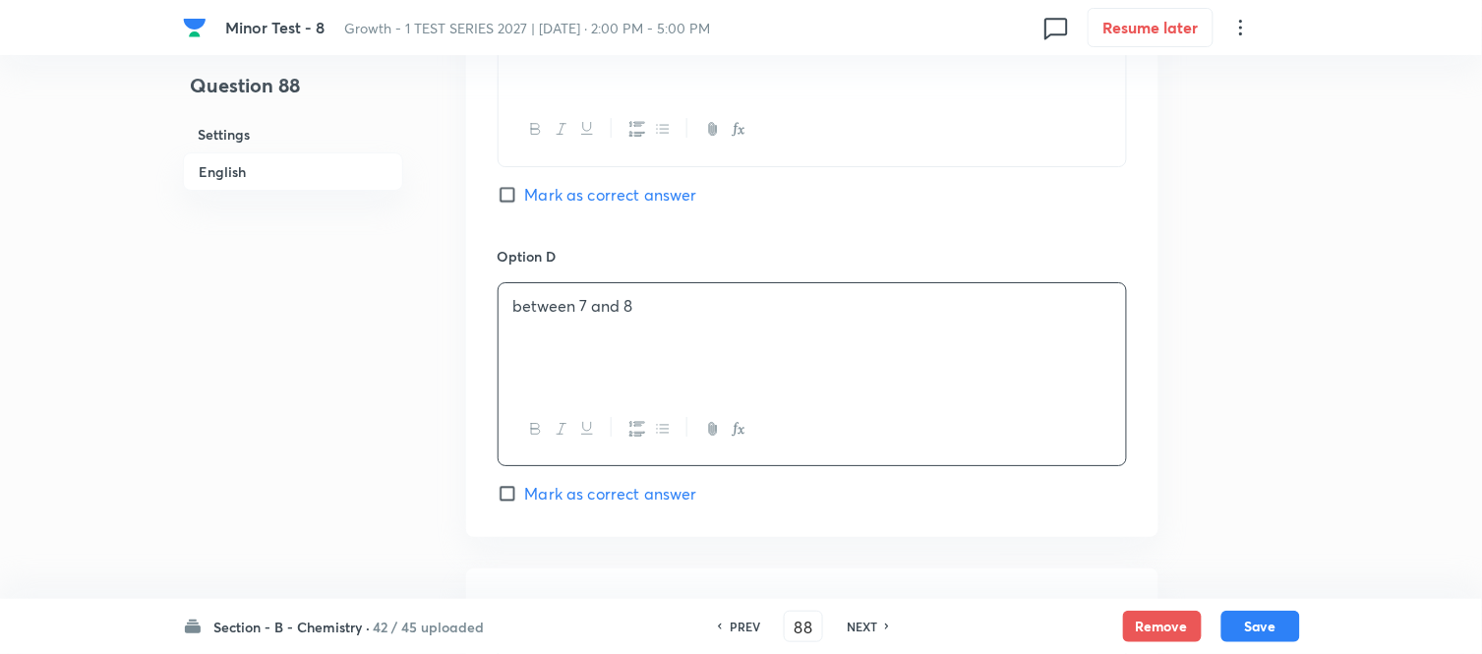
drag, startPoint x: 508, startPoint y: 501, endPoint x: 653, endPoint y: 360, distance: 202.3
click at [509, 501] on input "Mark as correct answer" at bounding box center [511, 494] width 28 height 20
checkbox input "true"
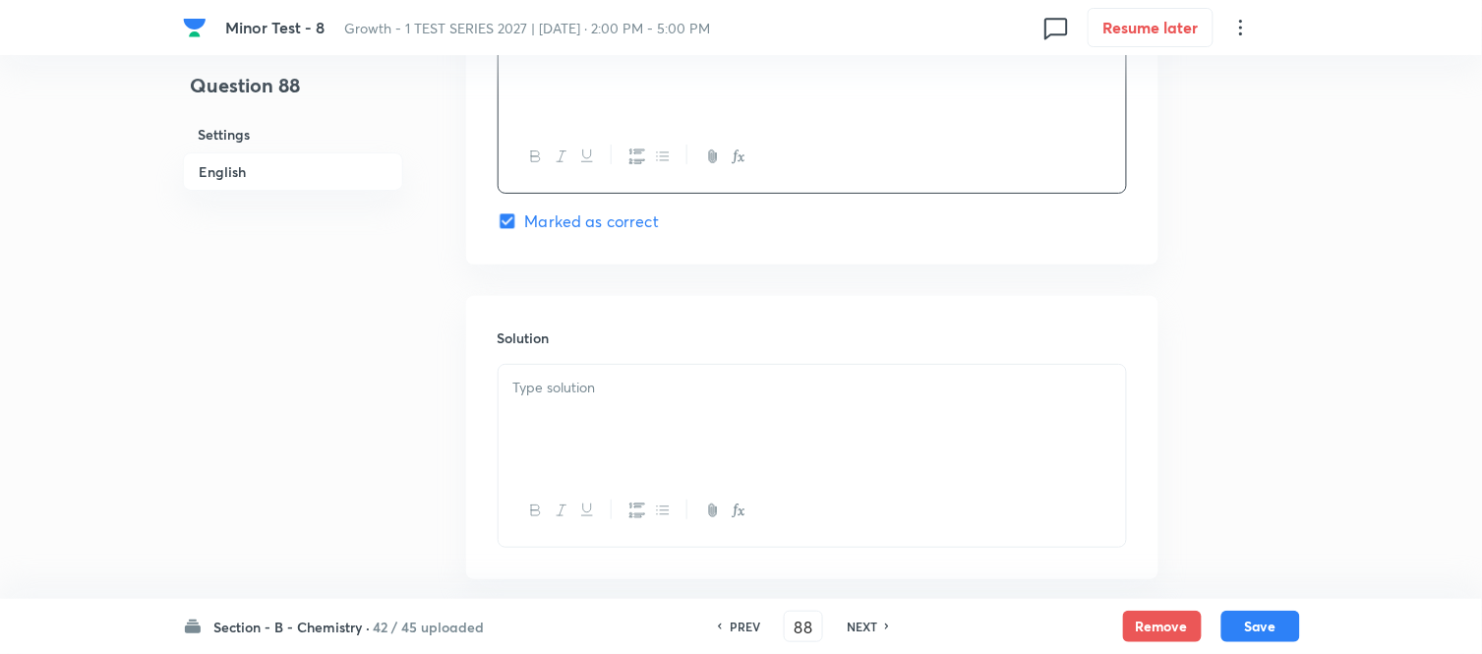
scroll to position [1966, 0]
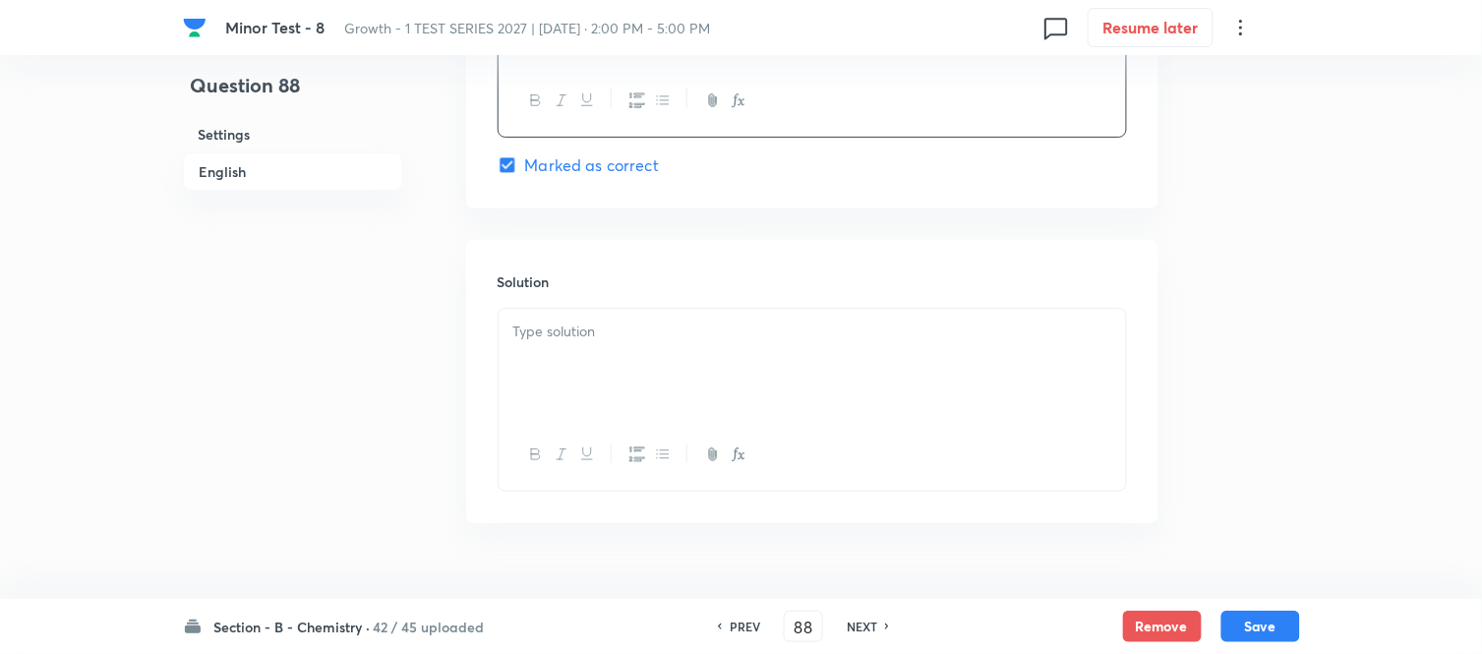
click at [679, 336] on p at bounding box center [812, 332] width 598 height 23
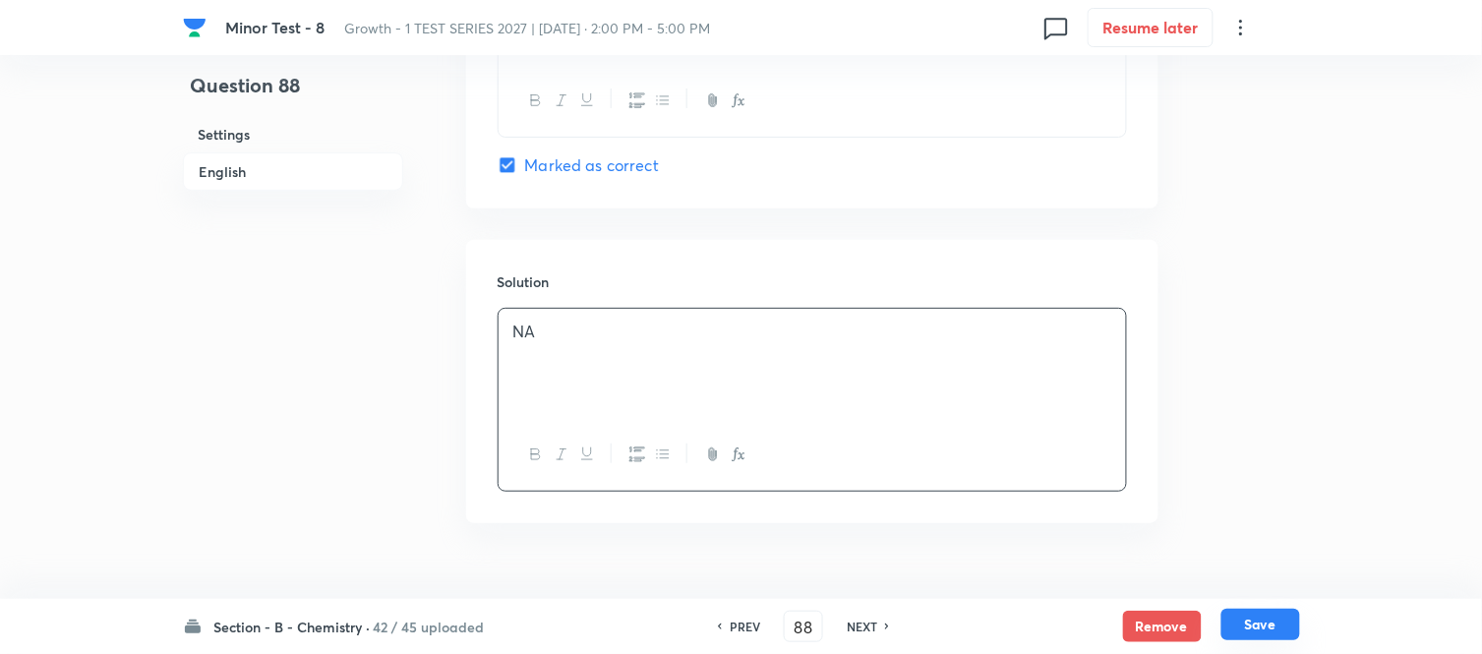
click at [1256, 624] on button "Save" at bounding box center [1260, 624] width 79 height 31
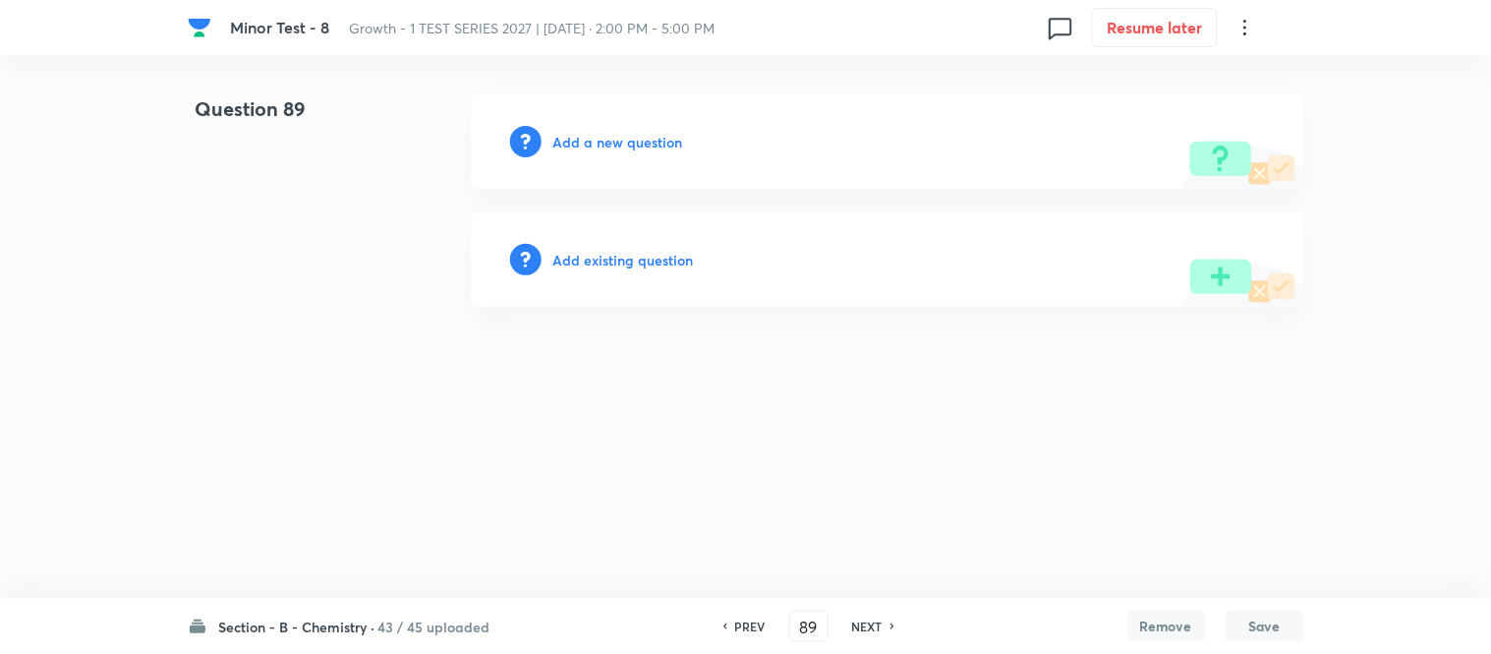
click at [581, 138] on h6 "Add a new question" at bounding box center [619, 142] width 130 height 21
click at [581, 138] on h6 "Choose a question type" at bounding box center [629, 142] width 151 height 21
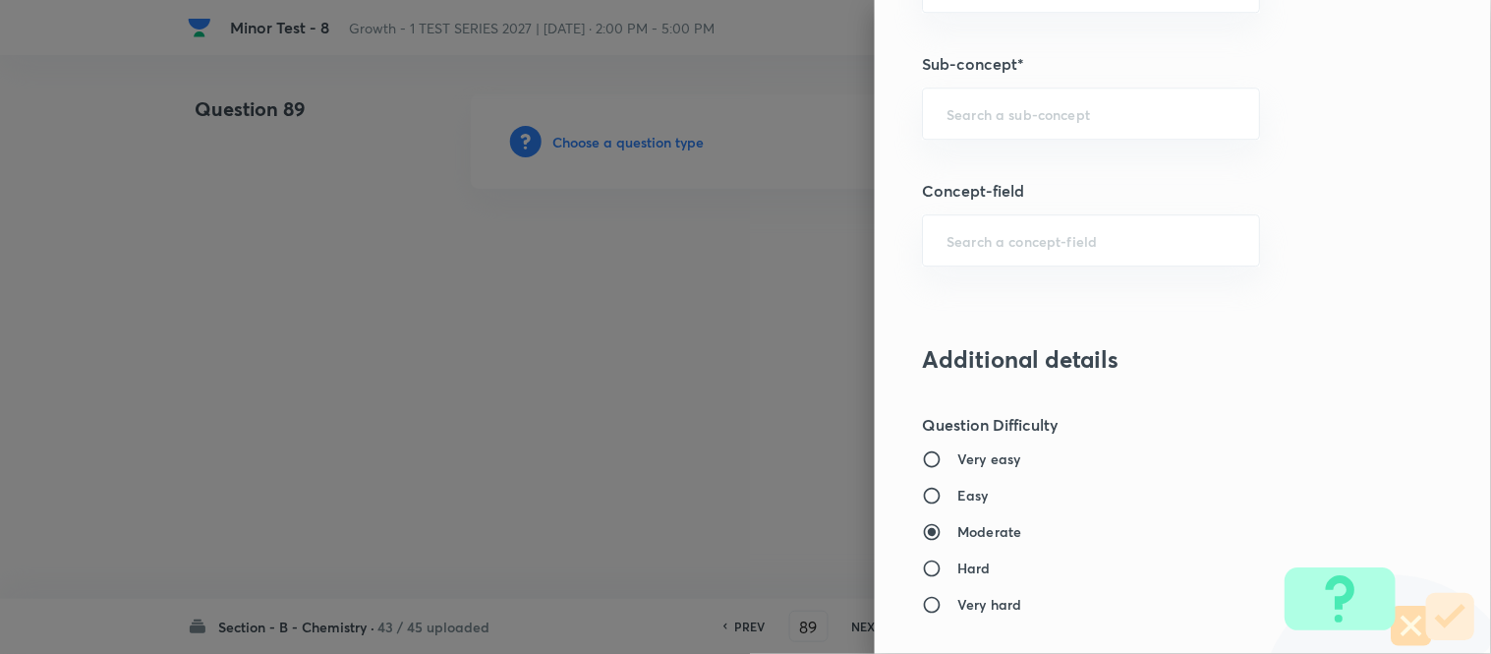
scroll to position [1359, 0]
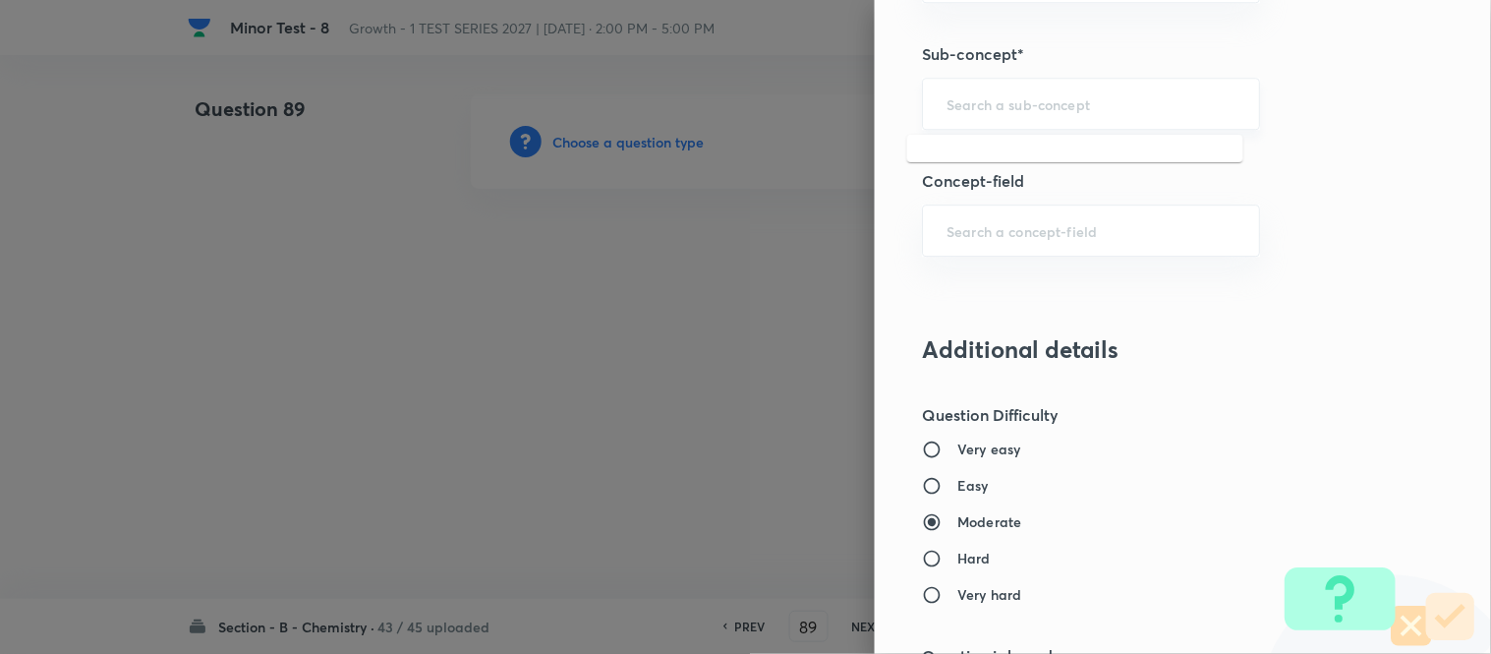
click at [989, 101] on input "text" at bounding box center [1091, 103] width 289 height 19
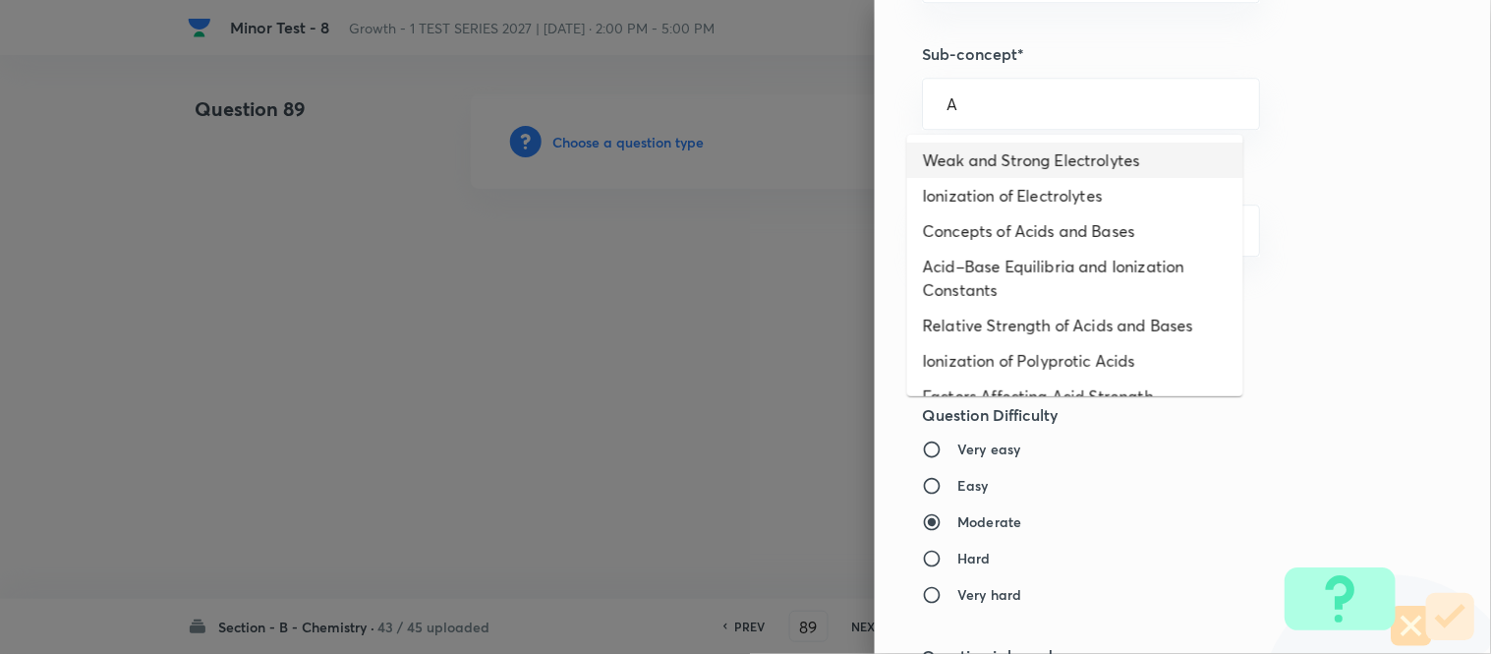
click at [1000, 163] on li "Weak and Strong Electrolytes" at bounding box center [1075, 160] width 336 height 35
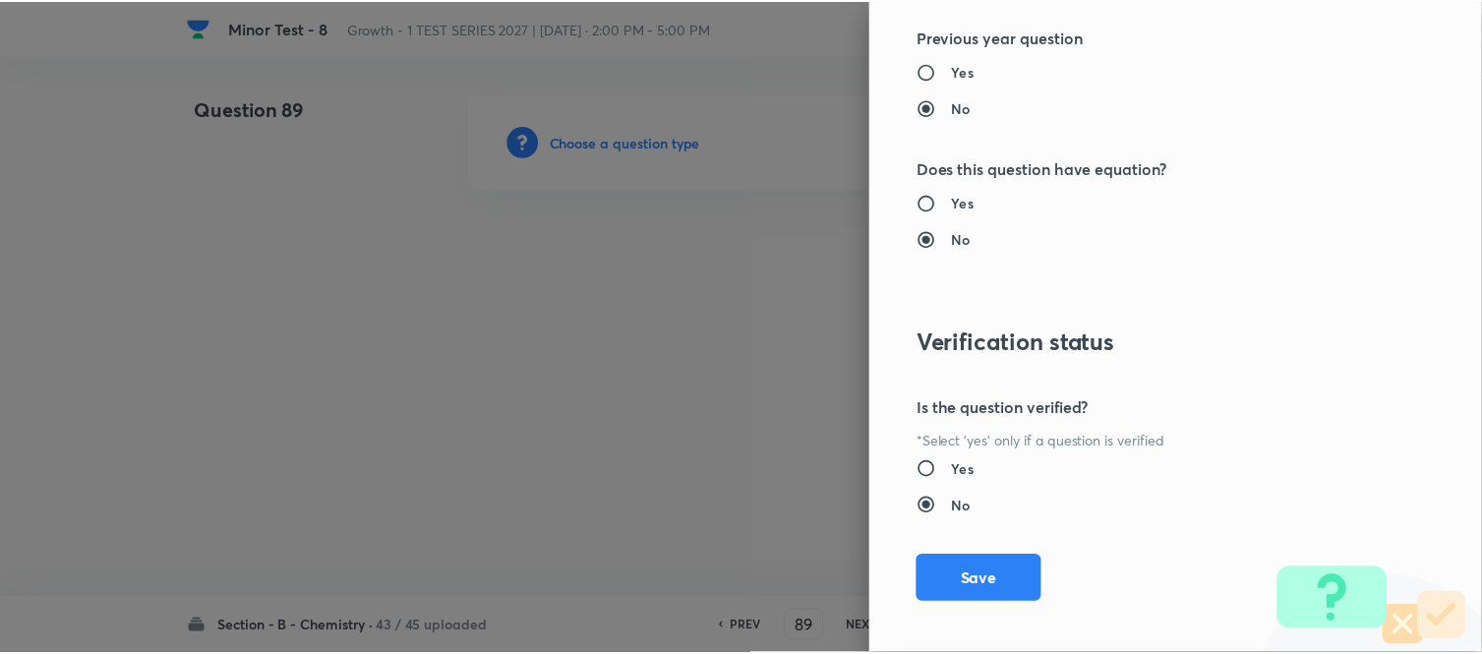
scroll to position [2158, 0]
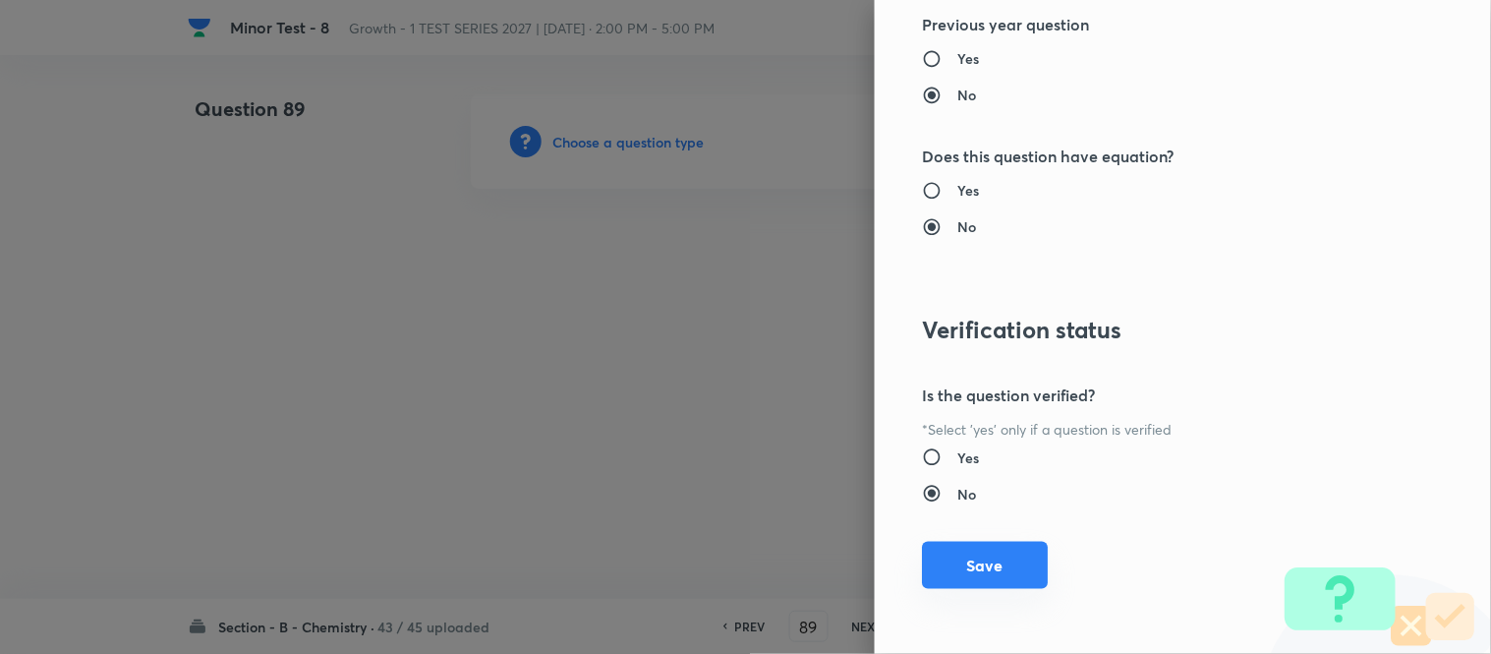
click at [968, 574] on button "Save" at bounding box center [985, 565] width 126 height 47
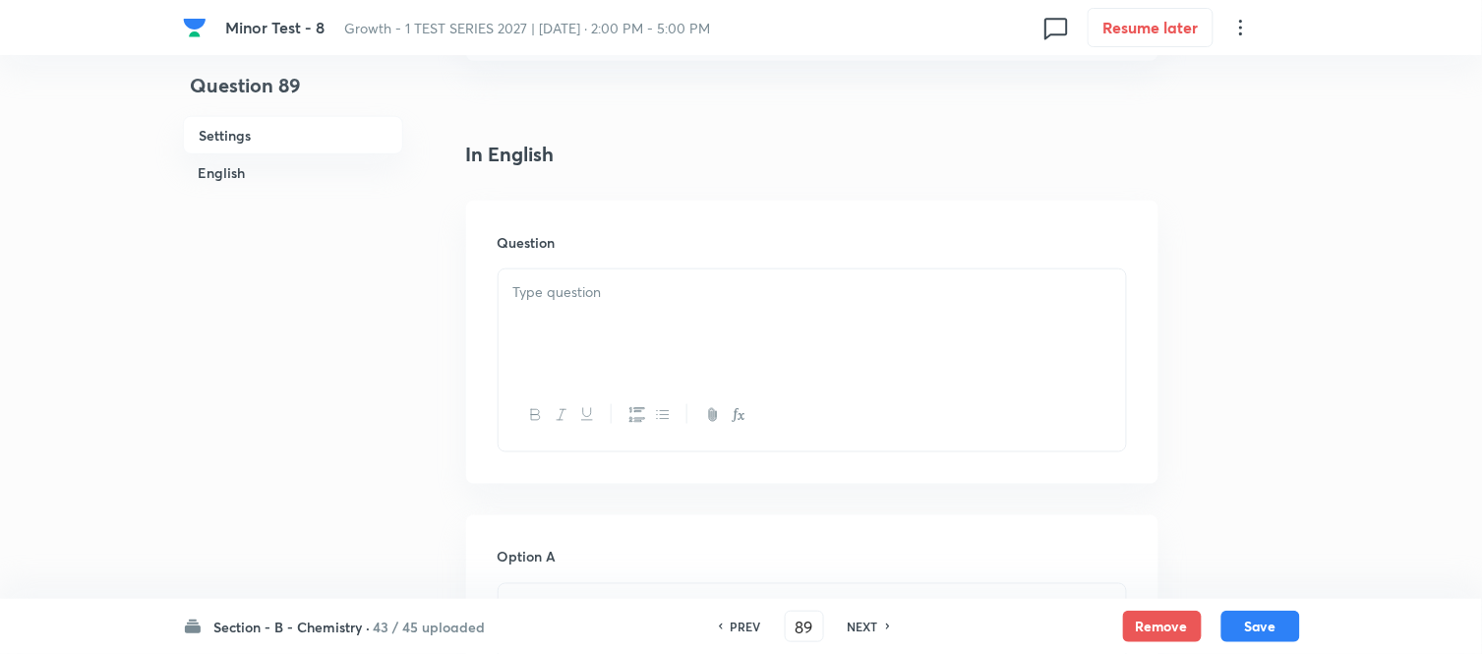
scroll to position [546, 0]
click at [725, 189] on p at bounding box center [812, 185] width 598 height 23
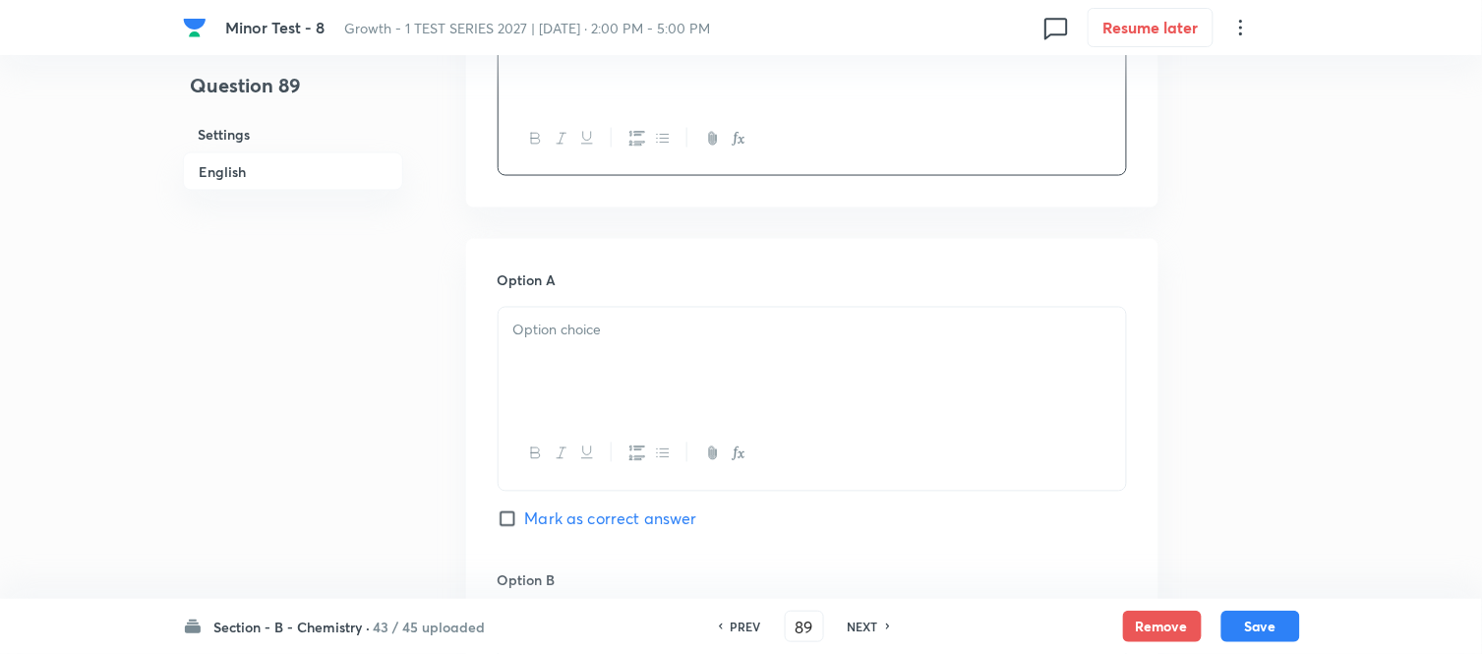
scroll to position [764, 0]
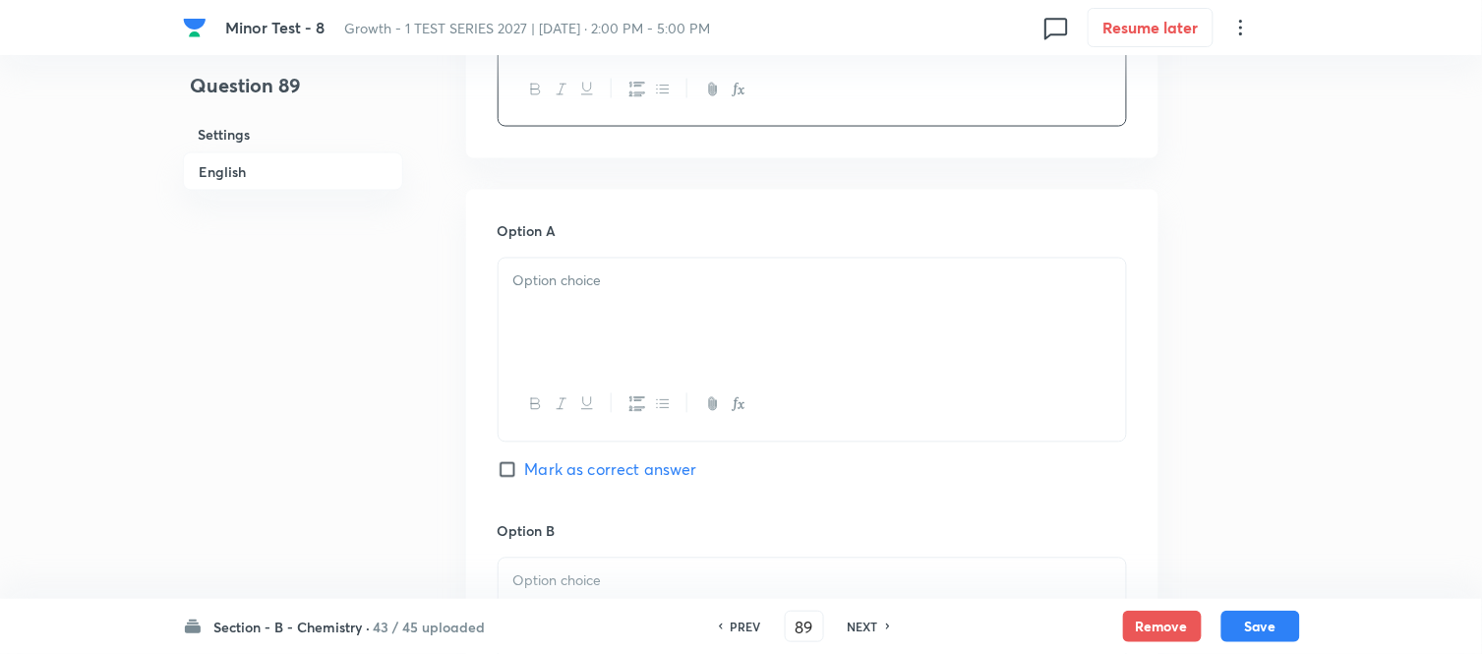
click at [681, 307] on div at bounding box center [811, 314] width 627 height 110
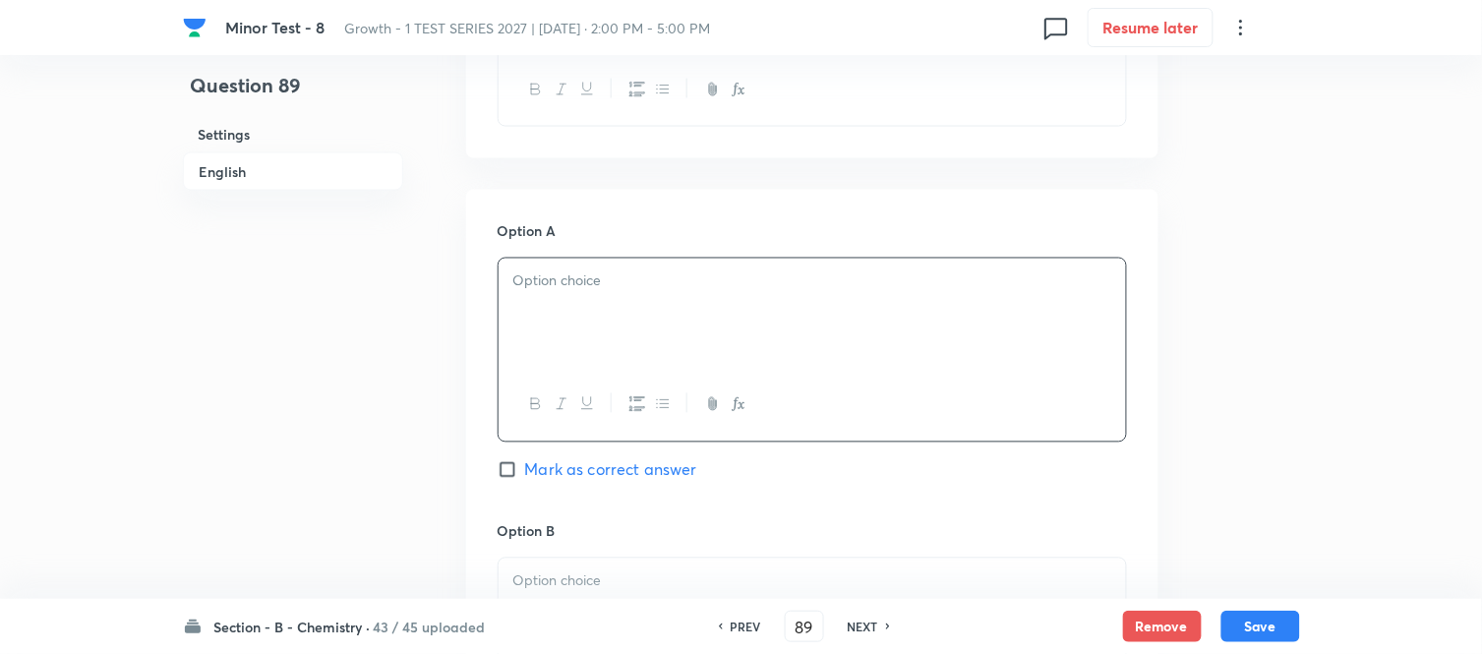
click at [663, 290] on p at bounding box center [812, 281] width 598 height 23
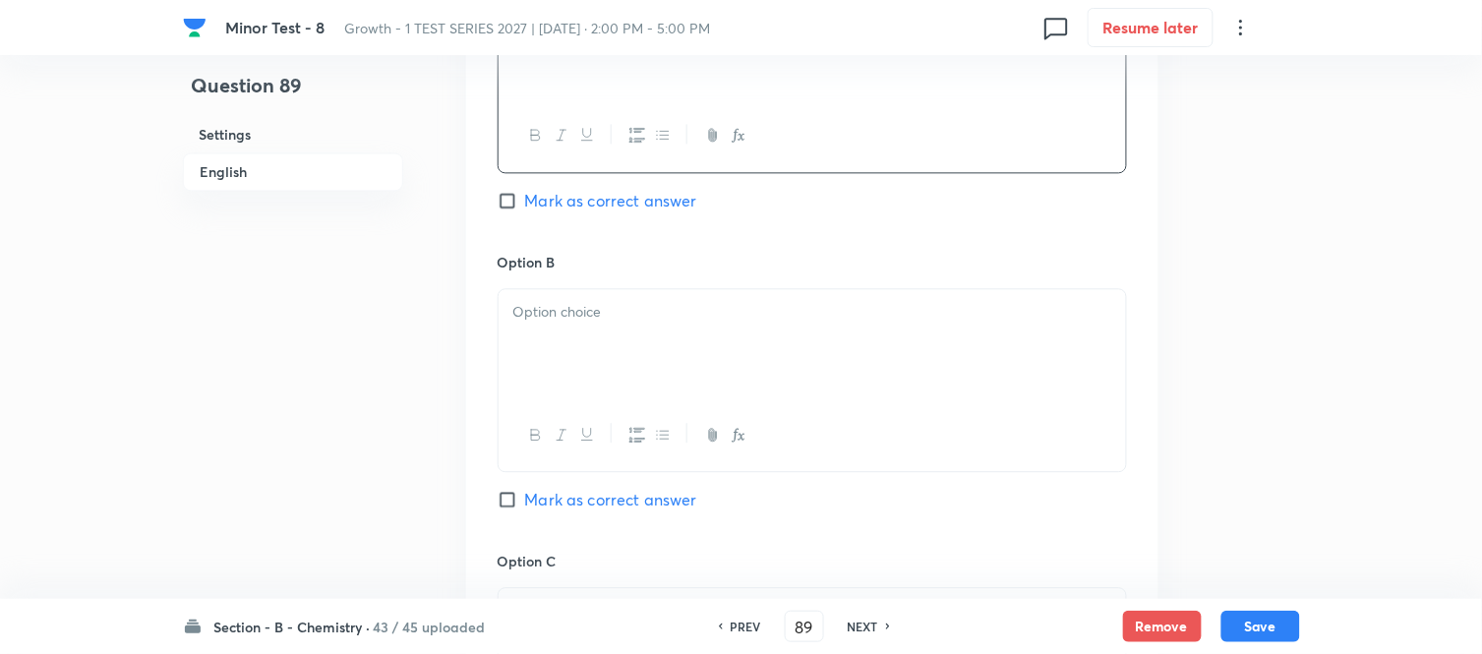
scroll to position [1092, 0]
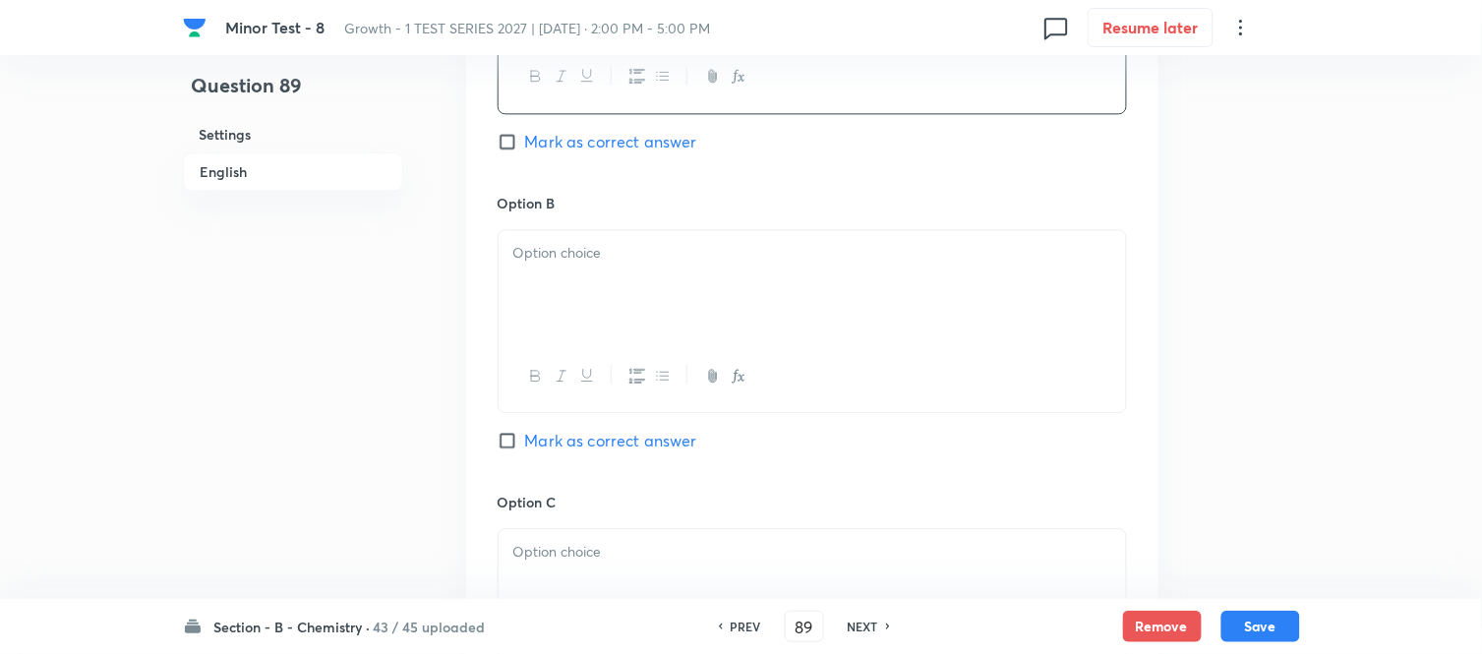
click at [675, 290] on div at bounding box center [811, 285] width 627 height 110
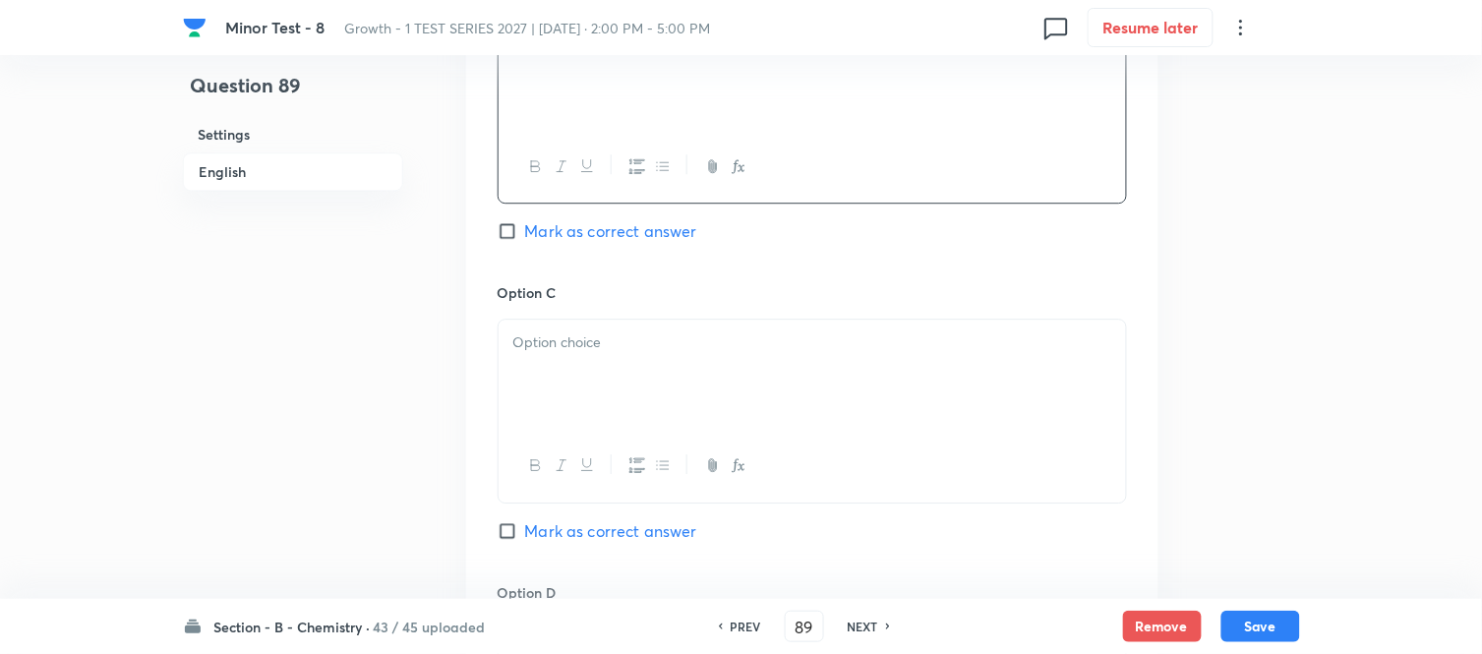
scroll to position [1311, 0]
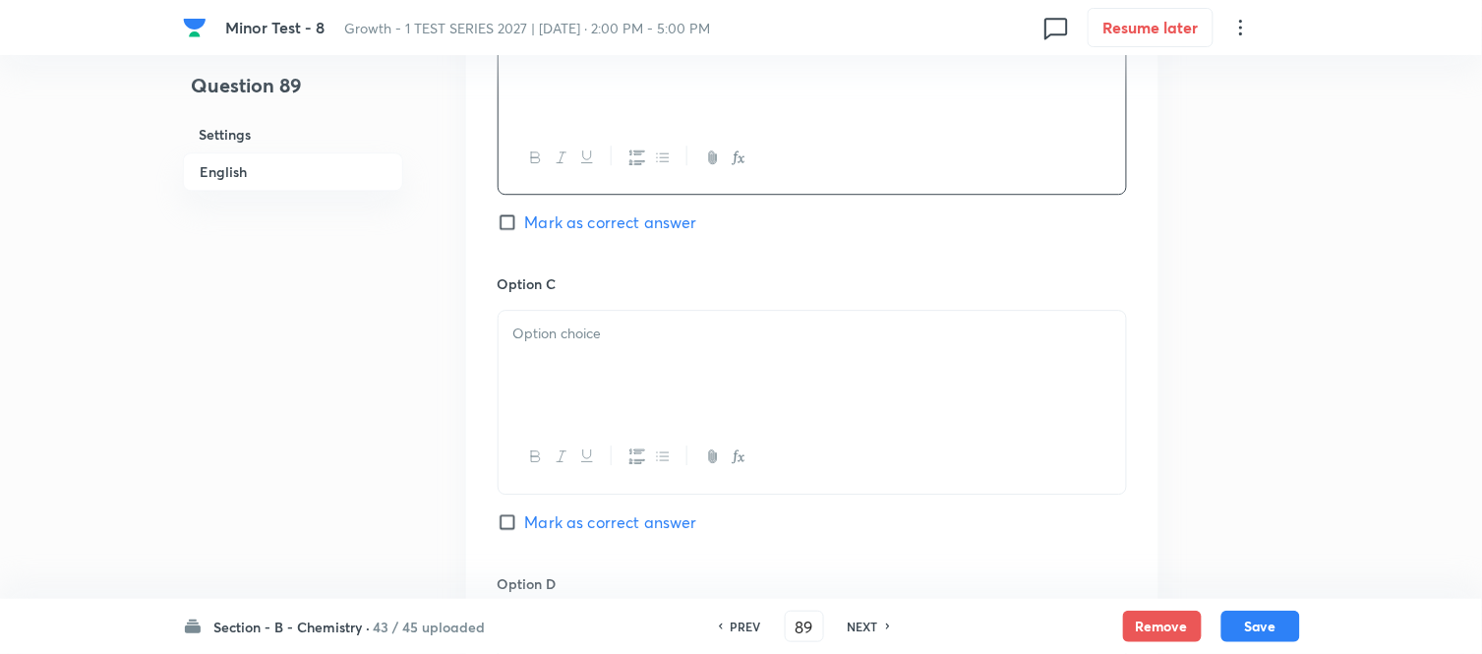
click at [702, 338] on p at bounding box center [812, 333] width 598 height 23
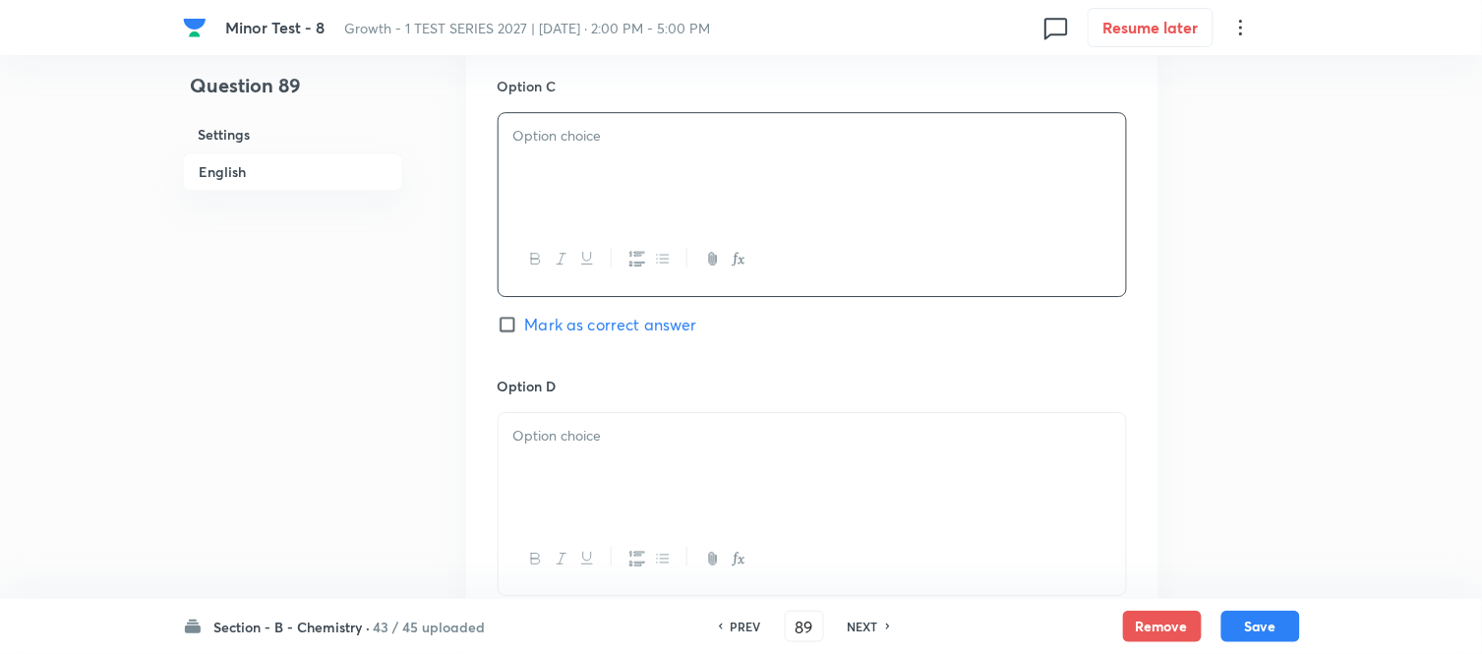
scroll to position [1529, 0]
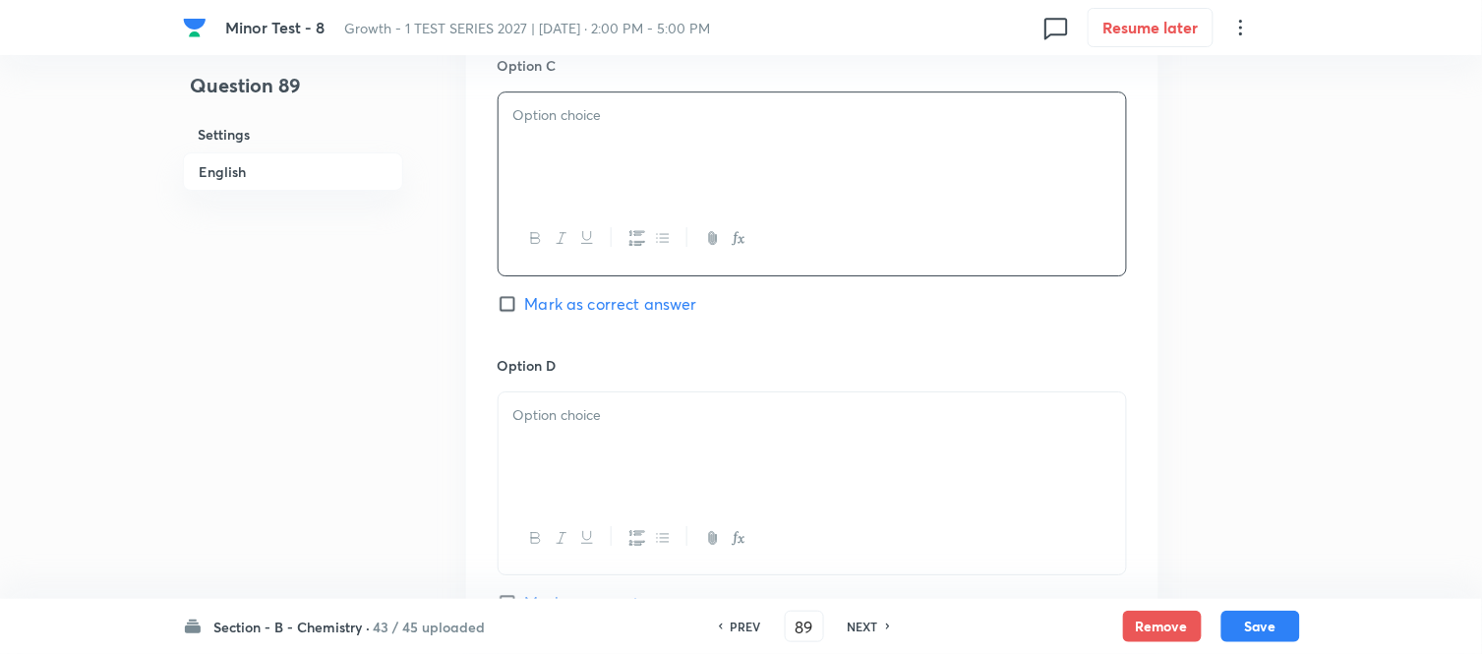
click at [783, 164] on div at bounding box center [811, 147] width 627 height 110
click at [747, 434] on div at bounding box center [803, 447] width 627 height 110
click at [670, 458] on div at bounding box center [811, 447] width 627 height 110
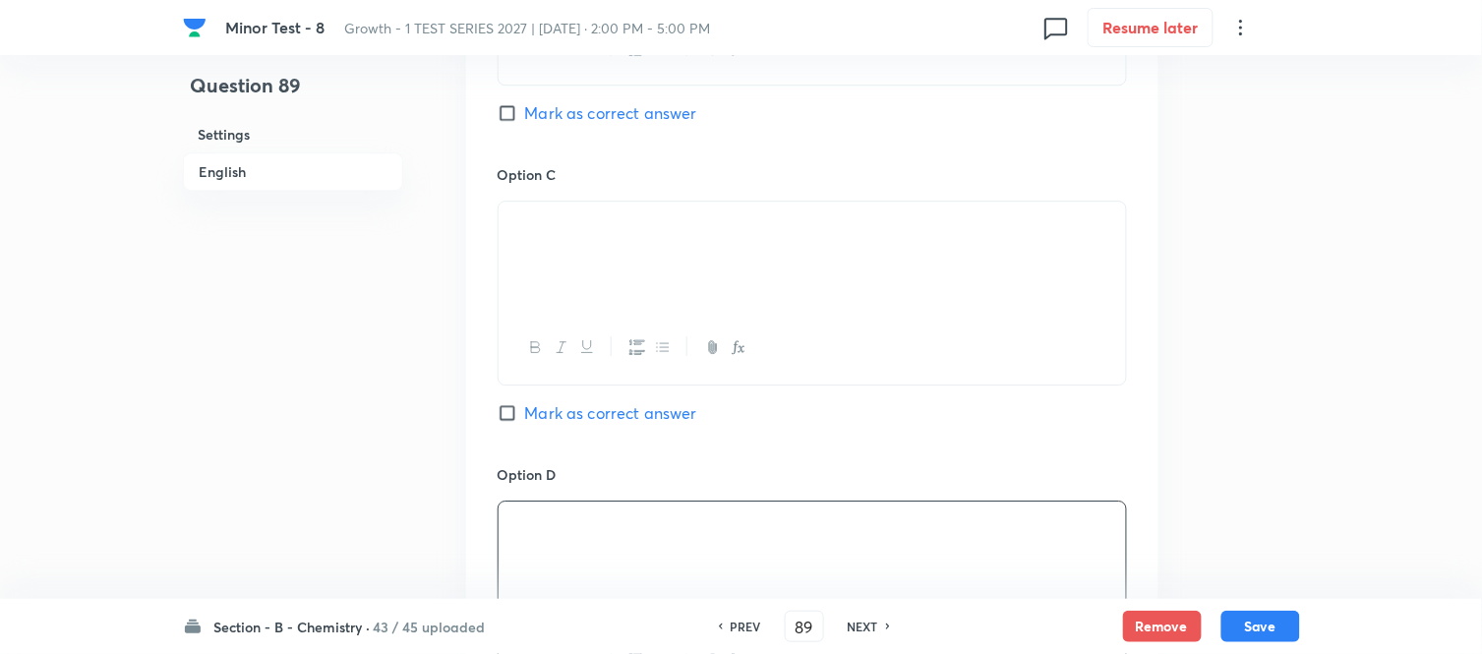
click at [508, 411] on input "Mark as correct answer" at bounding box center [511, 413] width 28 height 20
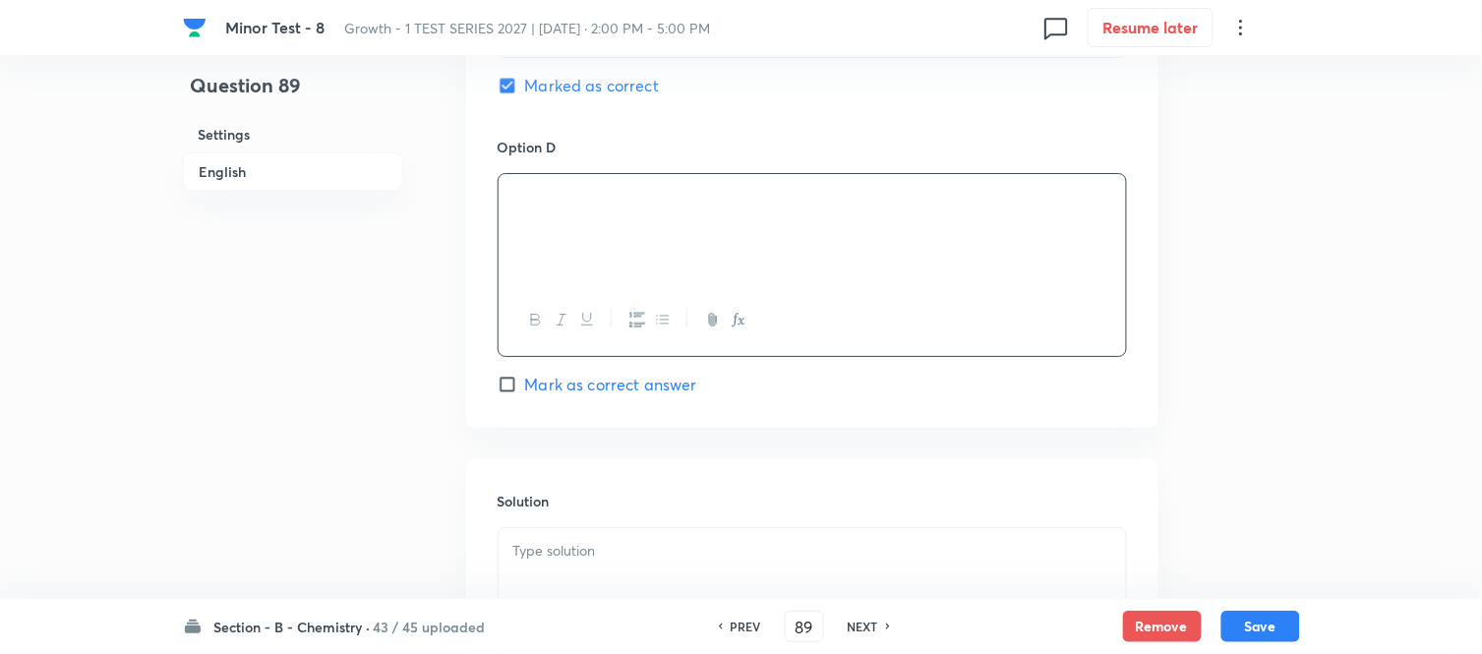
scroll to position [1966, 0]
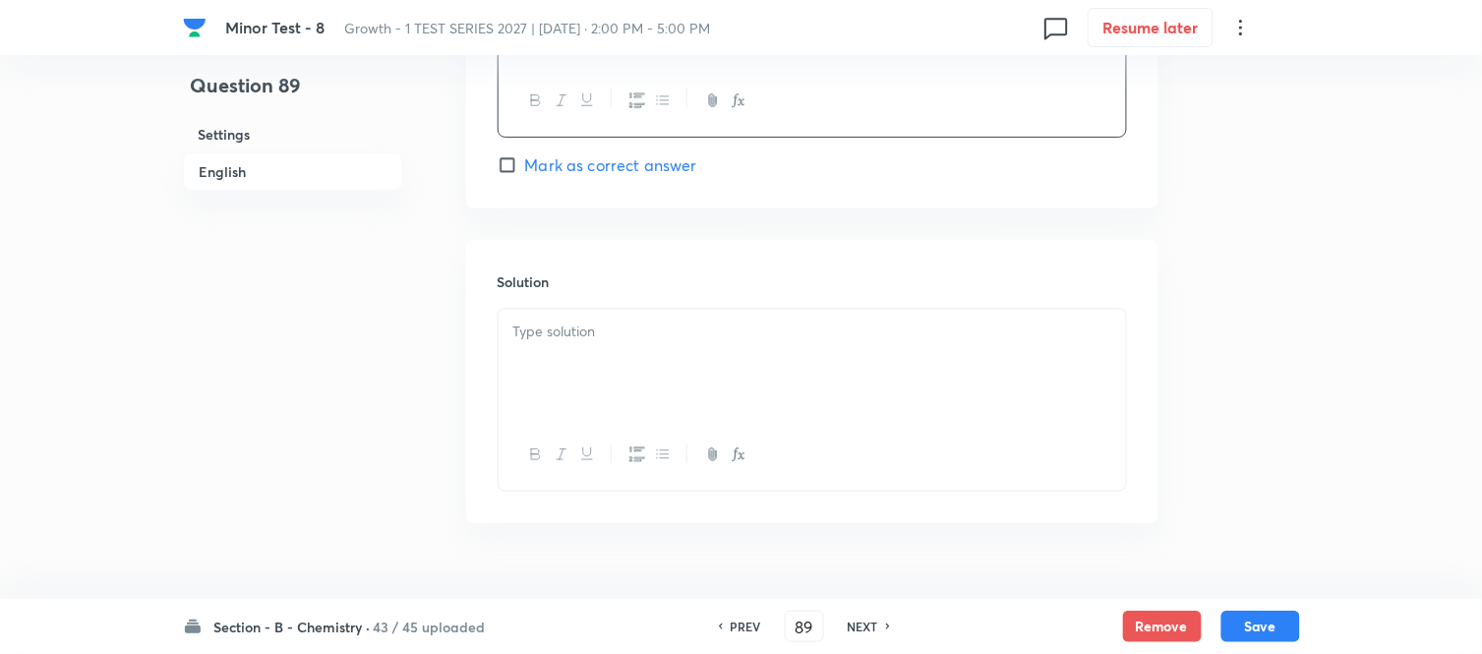
click at [644, 354] on div at bounding box center [811, 364] width 627 height 110
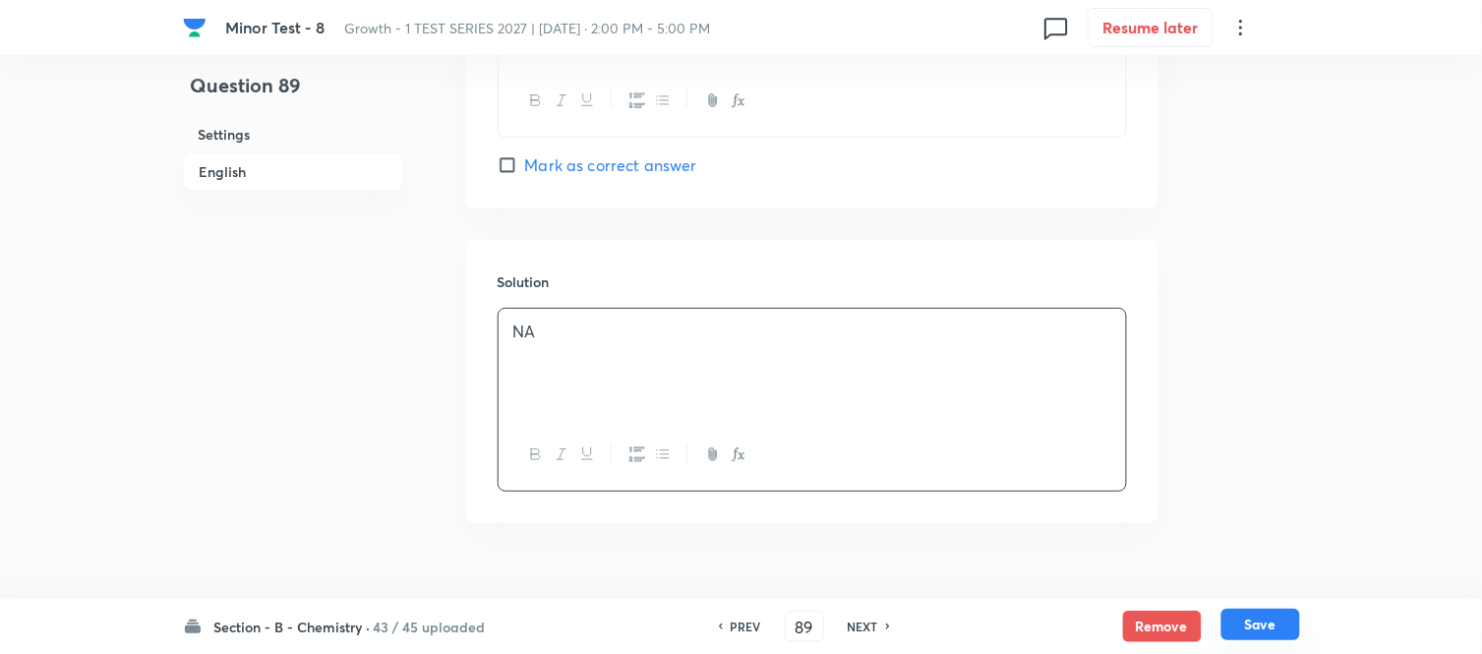
click at [1278, 632] on button "Save" at bounding box center [1260, 624] width 79 height 31
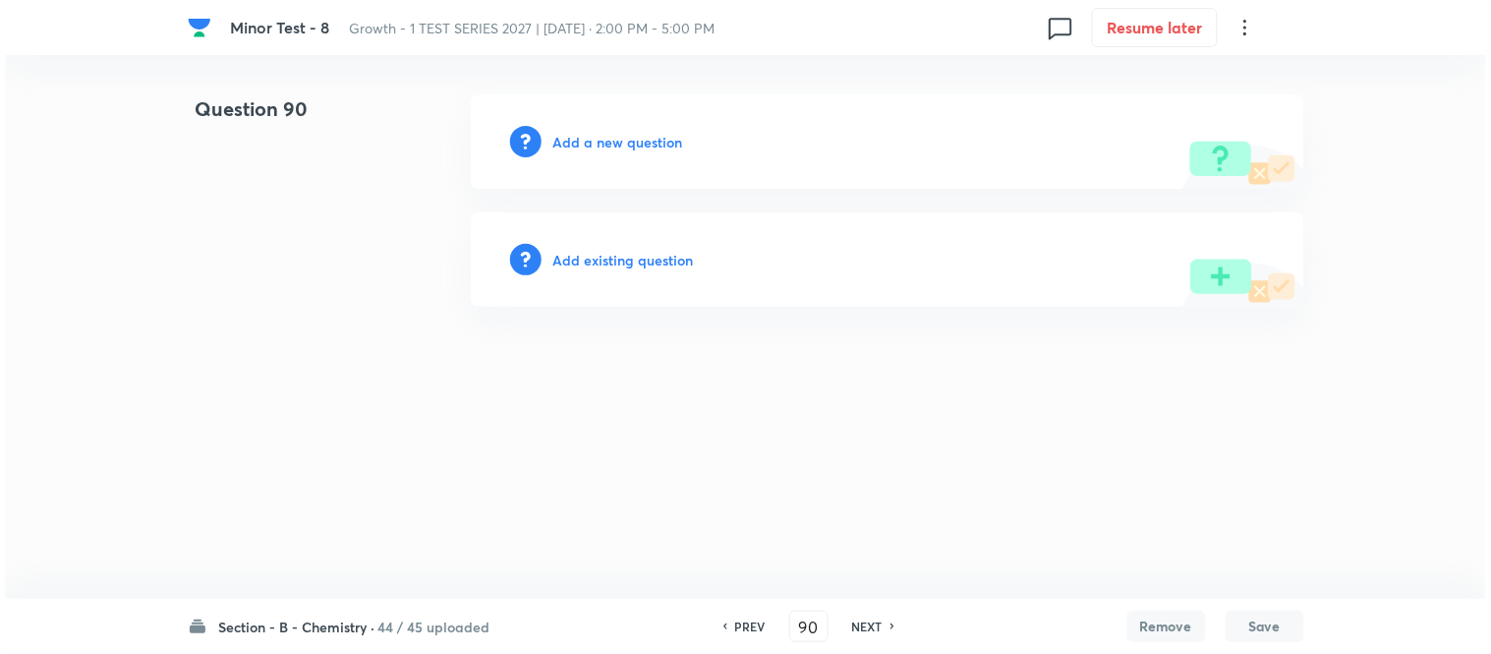
scroll to position [0, 0]
click at [592, 138] on h6 "Add a new question" at bounding box center [619, 142] width 130 height 21
click at [592, 138] on h6 "Choose a question type" at bounding box center [629, 142] width 151 height 21
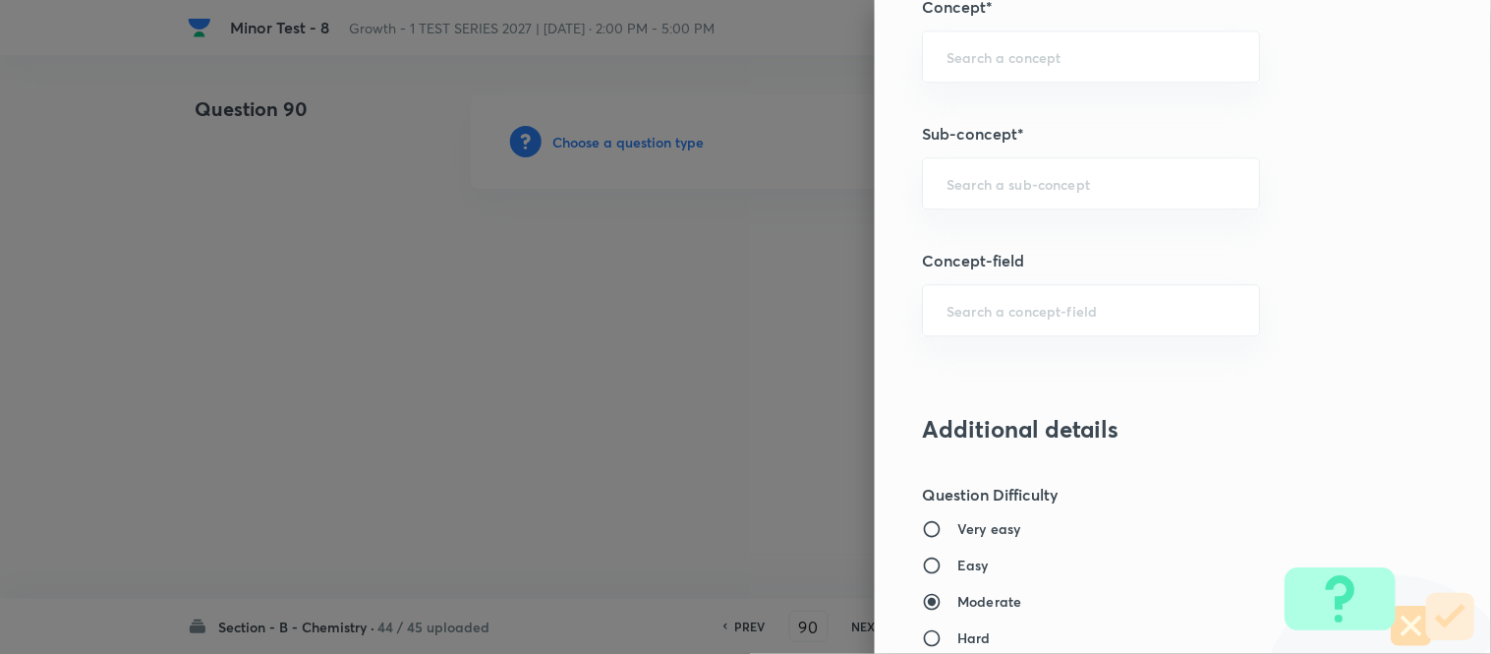
scroll to position [1311, 0]
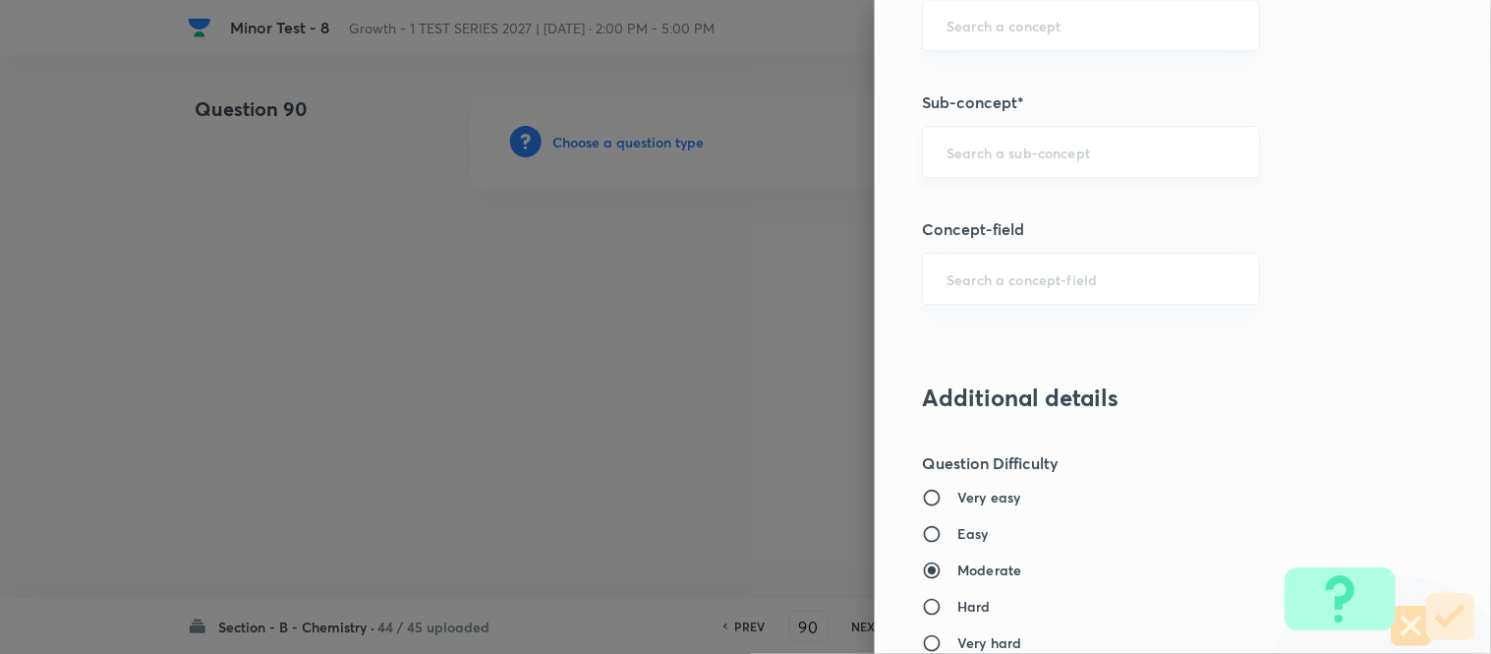
click at [1058, 154] on input "text" at bounding box center [1091, 152] width 289 height 19
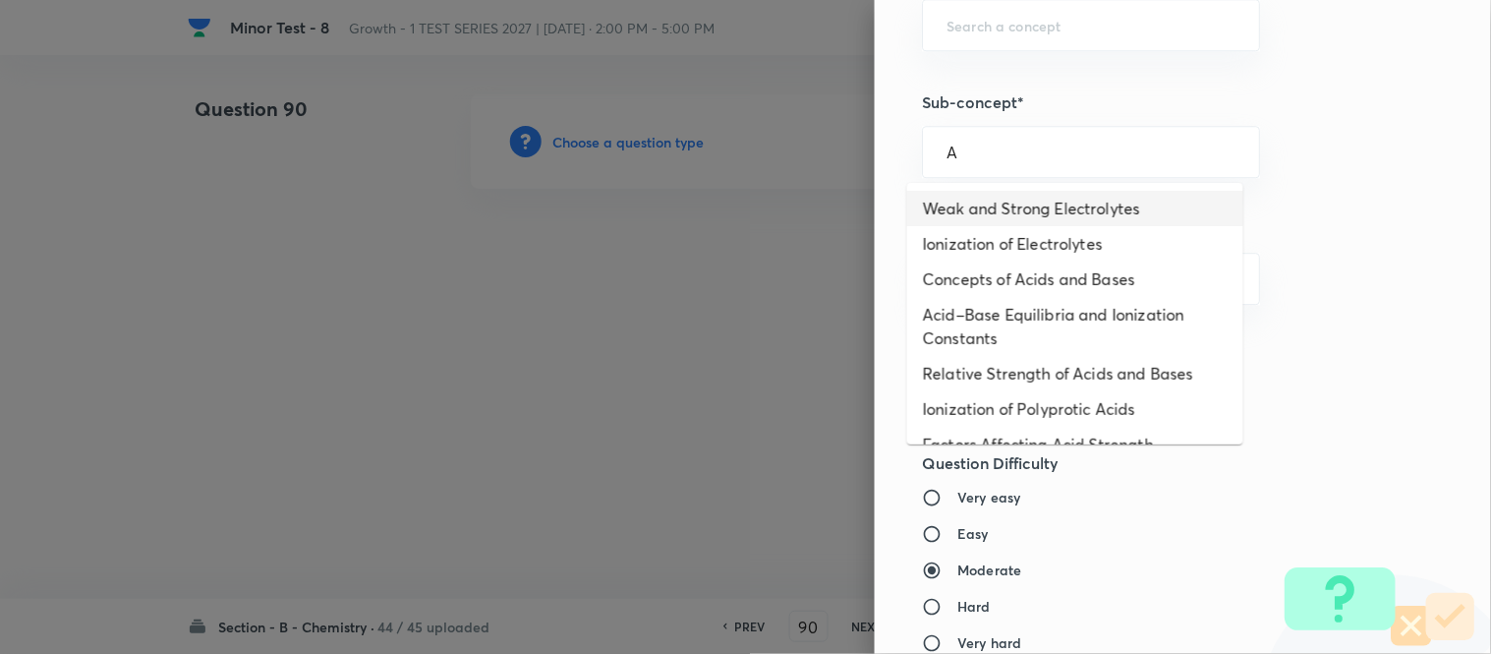
click at [1043, 205] on li "Weak and Strong Electrolytes" at bounding box center [1075, 208] width 336 height 35
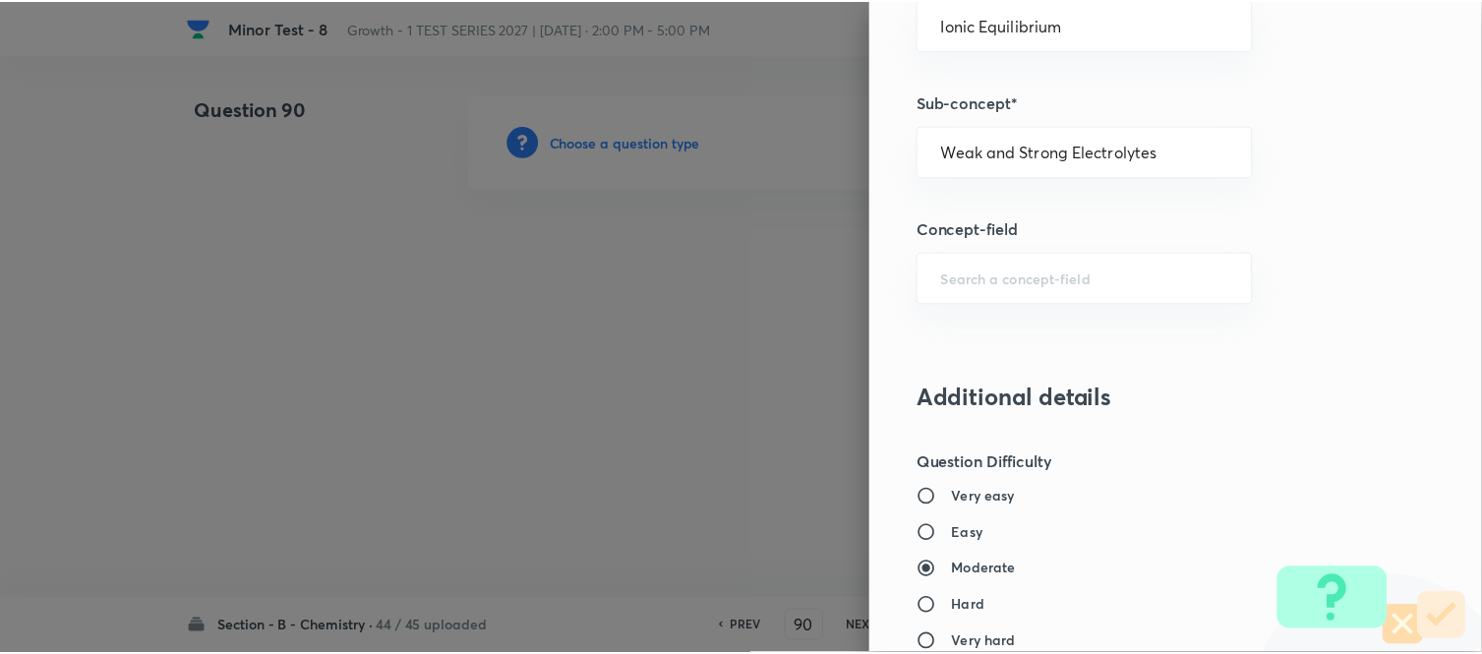
scroll to position [2158, 0]
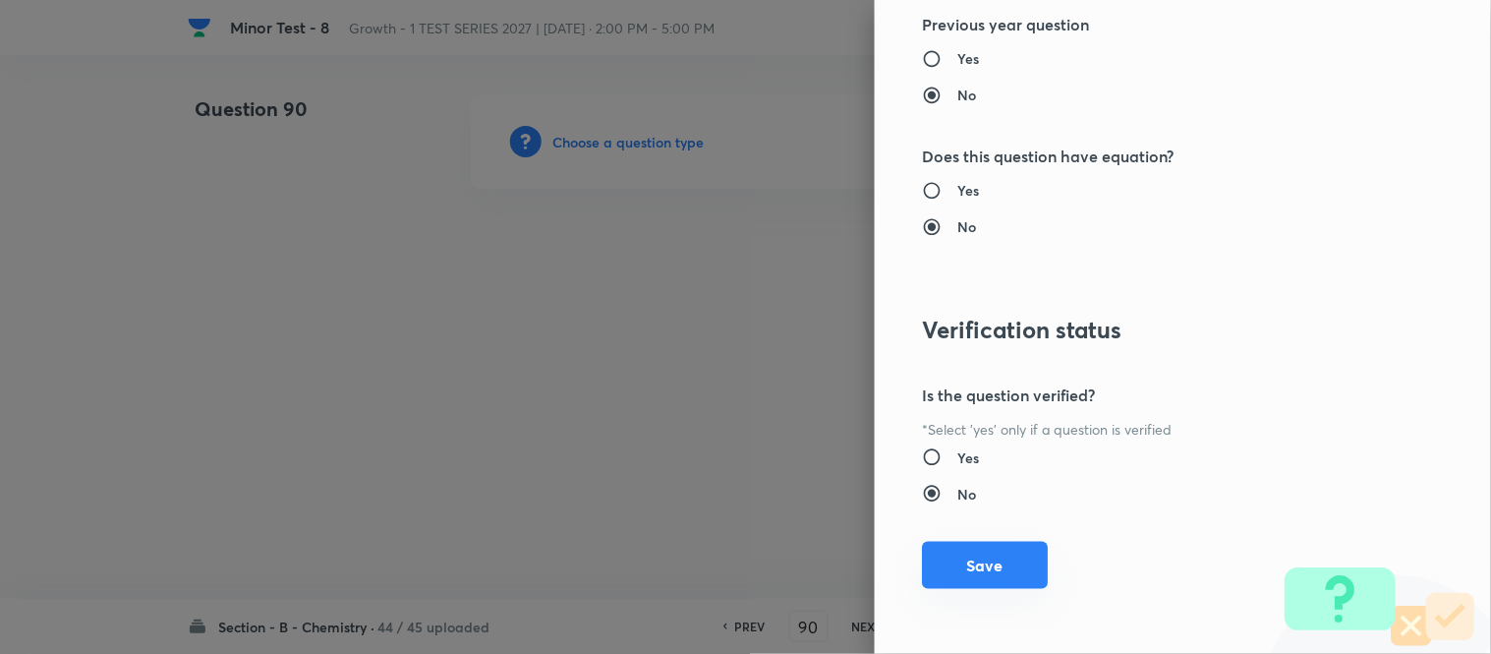
click at [987, 570] on button "Save" at bounding box center [985, 565] width 126 height 47
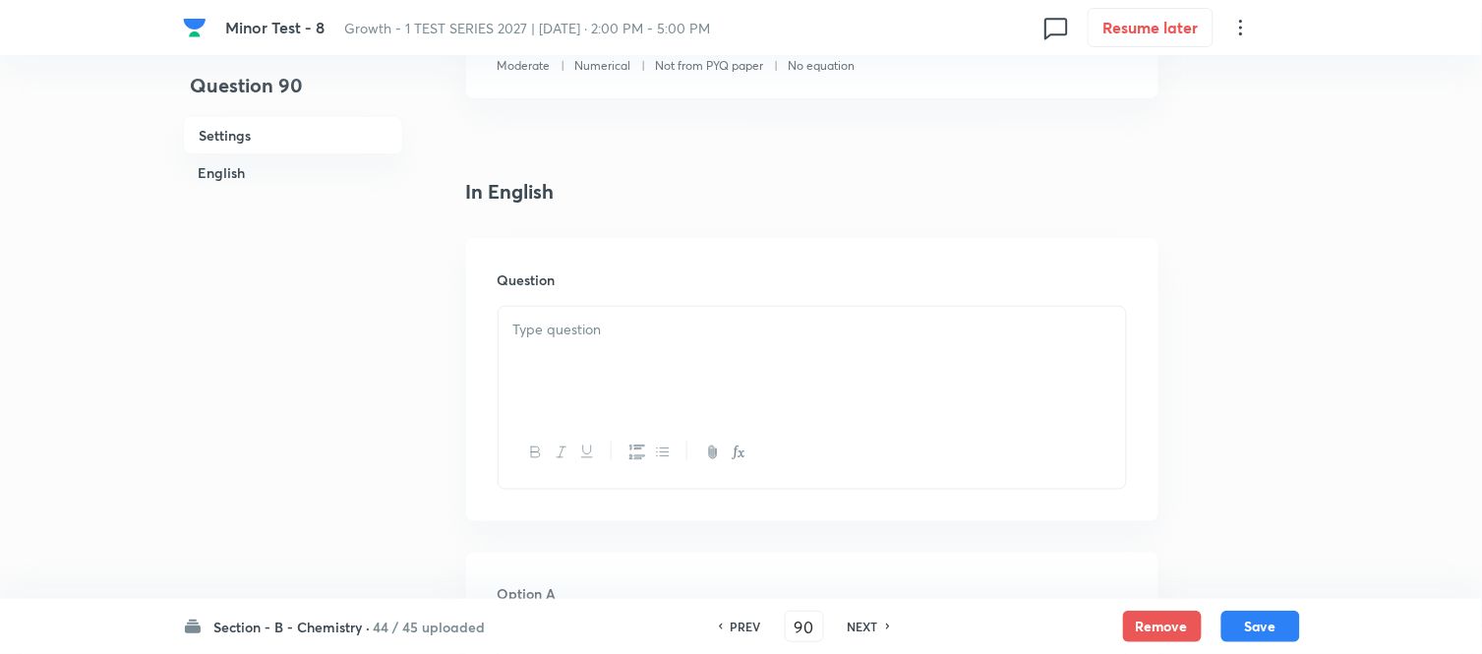
scroll to position [437, 0]
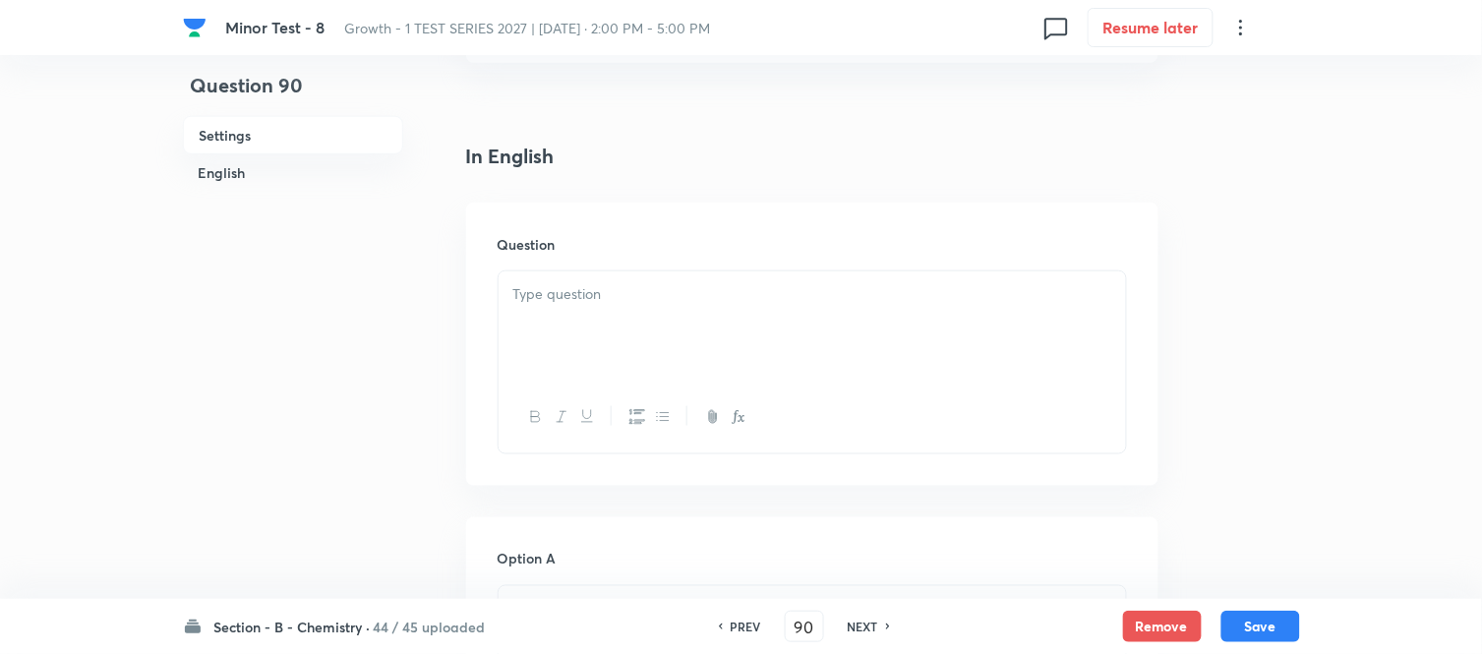
click at [657, 291] on p at bounding box center [812, 294] width 598 height 23
click at [683, 300] on p at bounding box center [812, 294] width 598 height 23
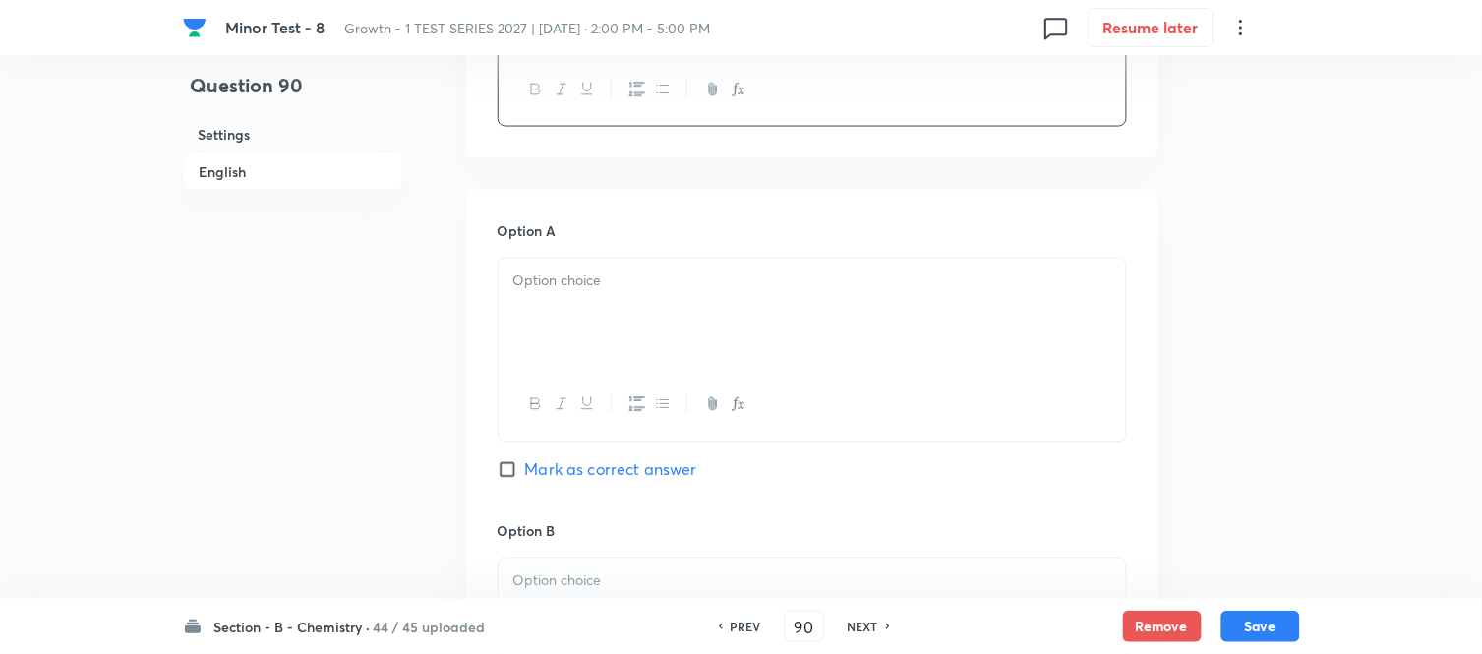
click at [632, 291] on p at bounding box center [812, 281] width 598 height 23
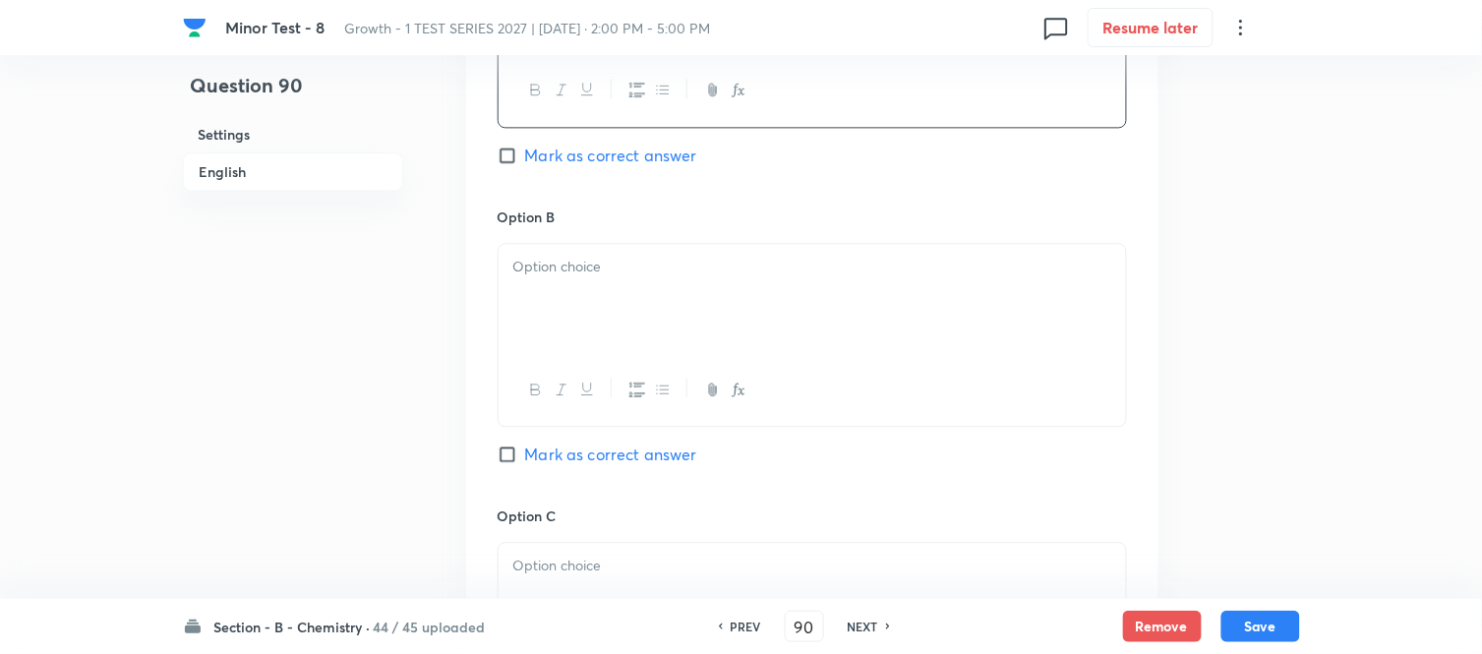
scroll to position [1092, 0]
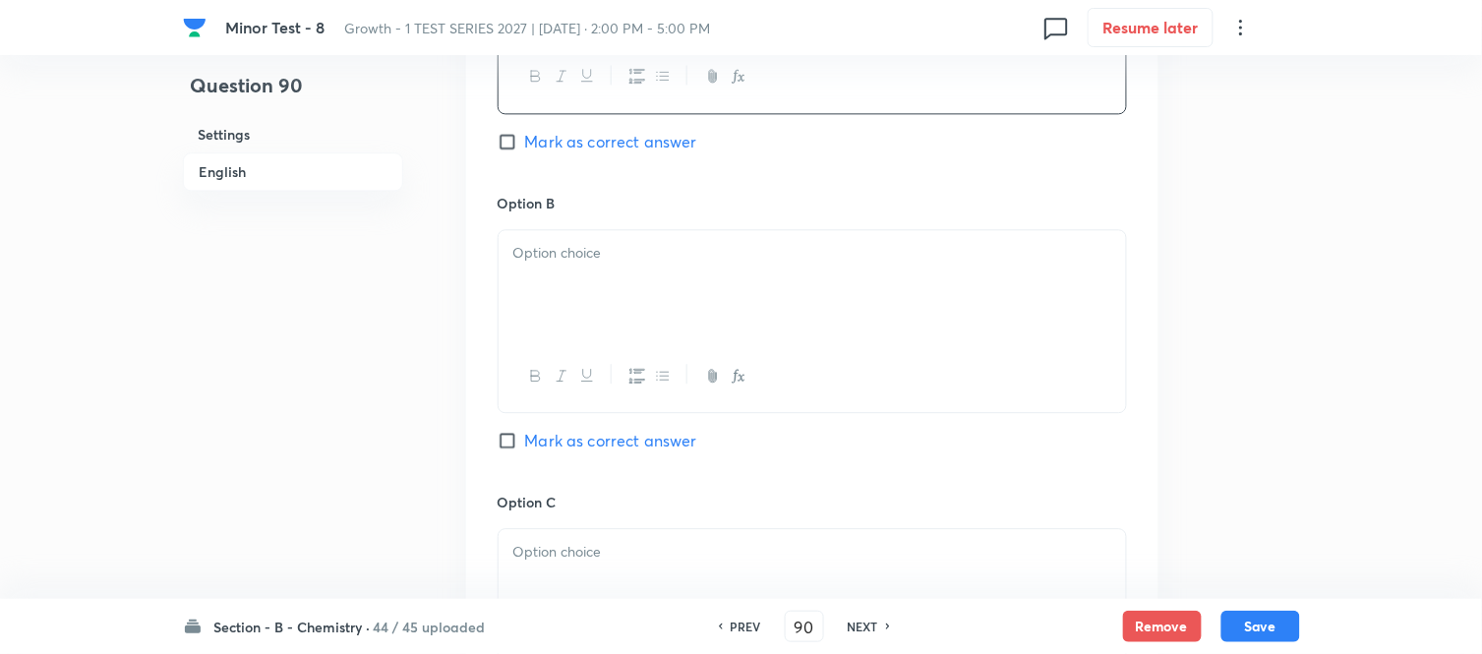
click at [673, 308] on div at bounding box center [811, 285] width 627 height 110
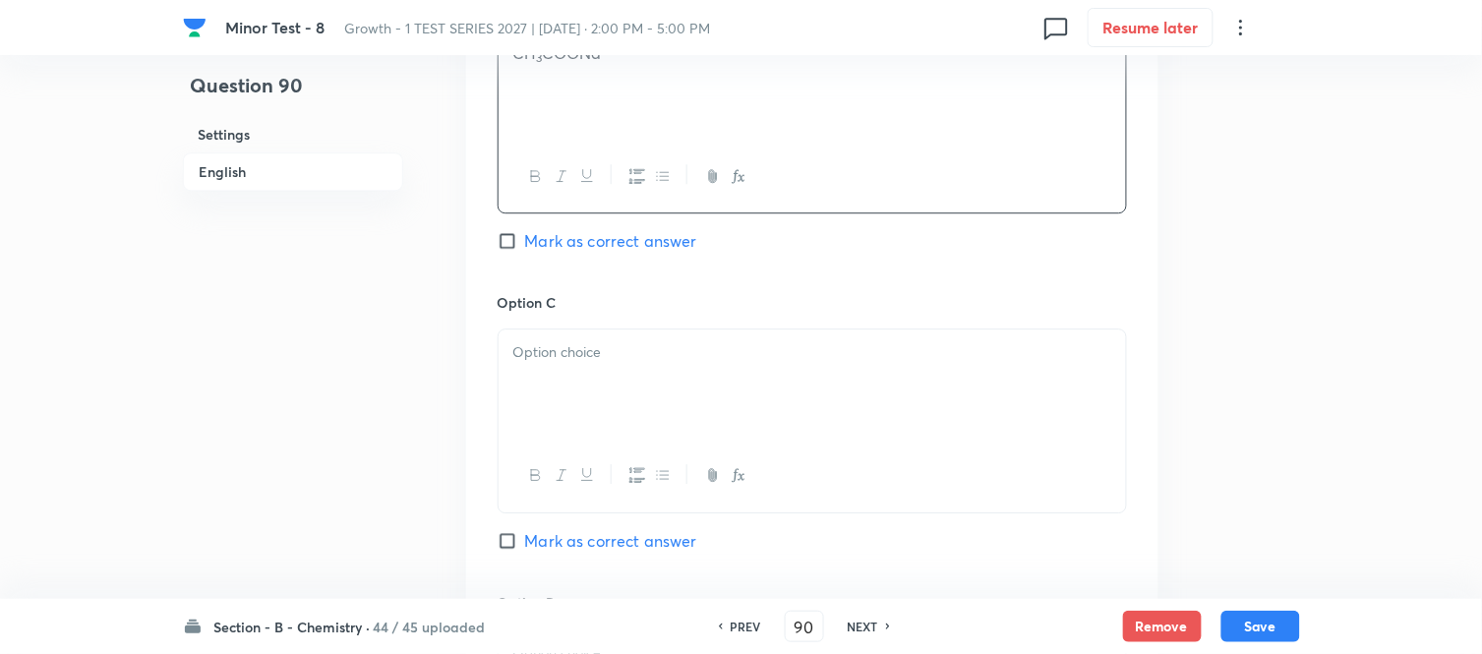
scroll to position [1311, 0]
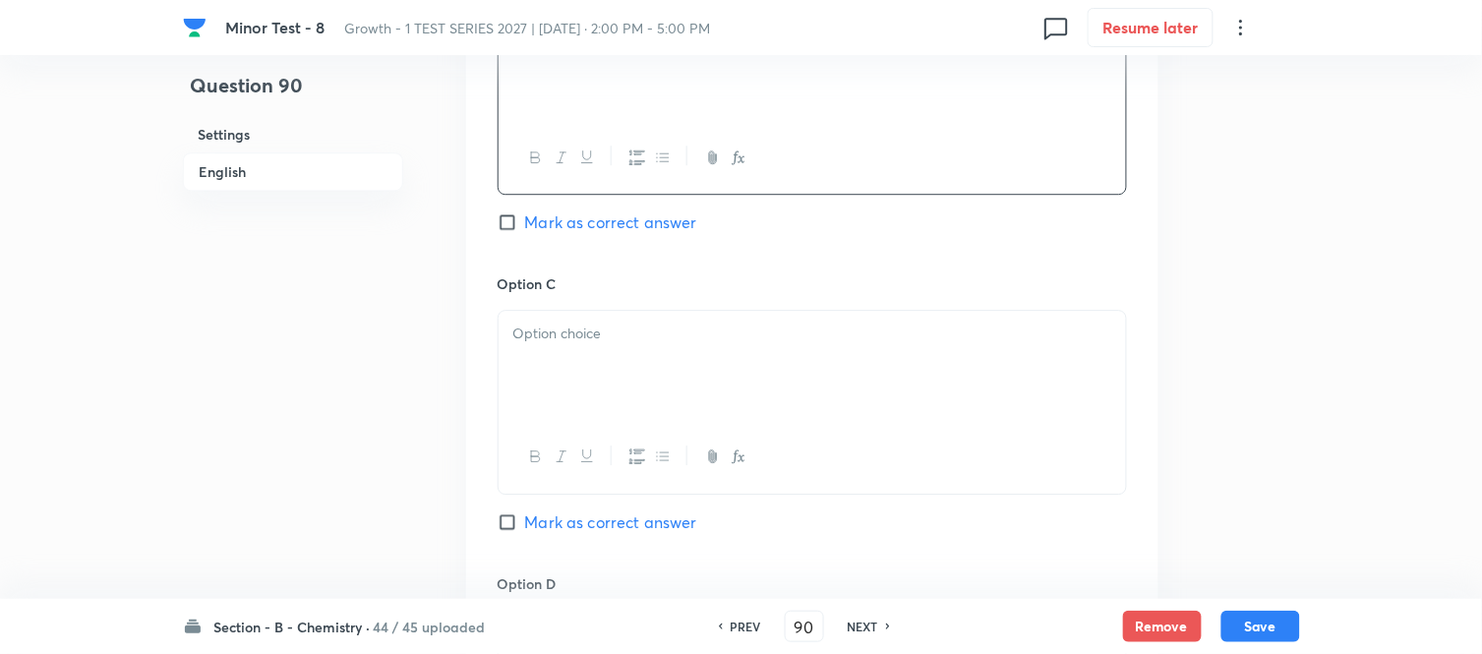
click at [672, 357] on div at bounding box center [811, 366] width 627 height 110
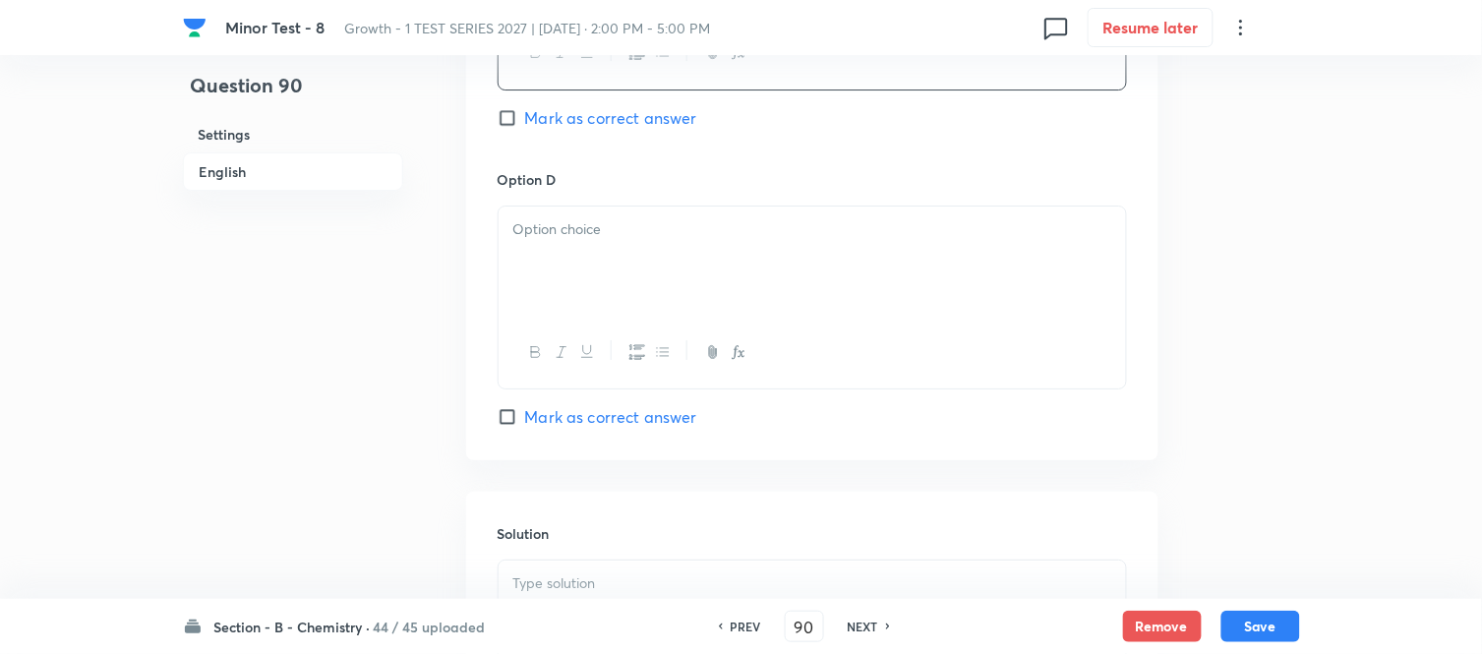
scroll to position [1747, 0]
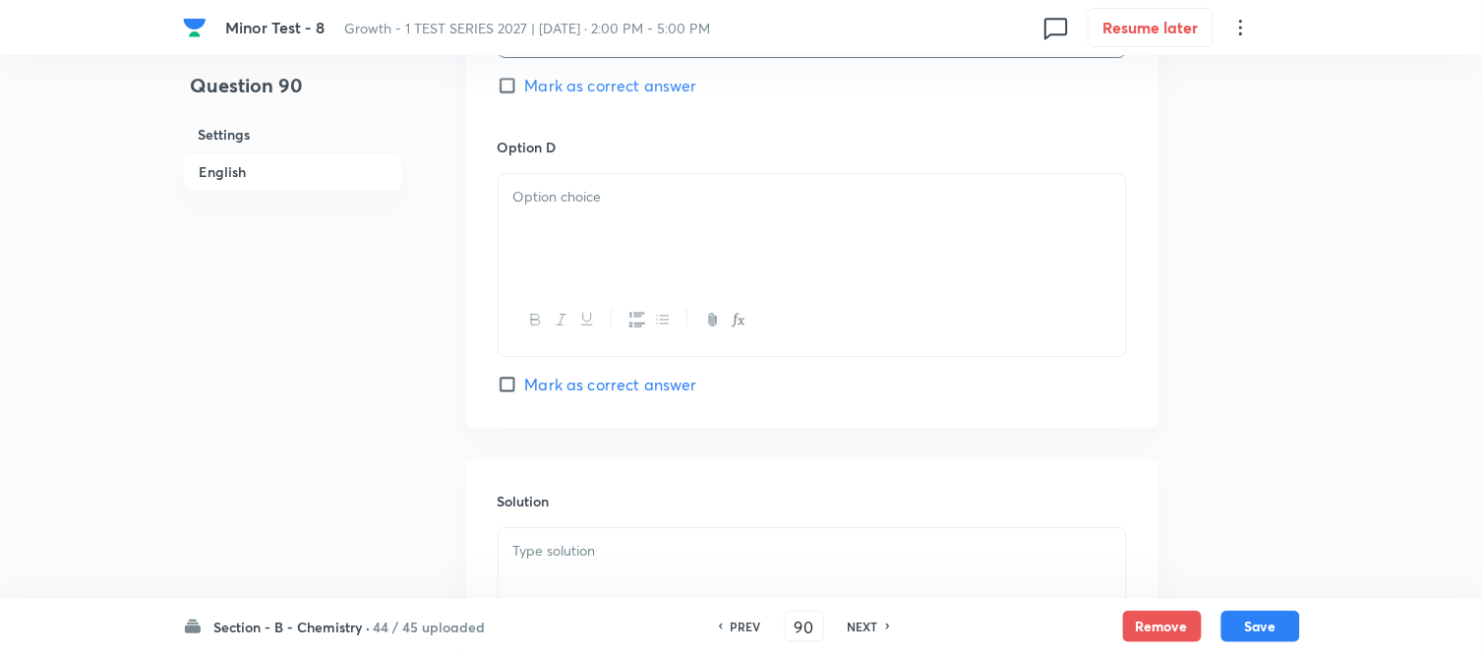
click at [602, 278] on div at bounding box center [811, 229] width 627 height 110
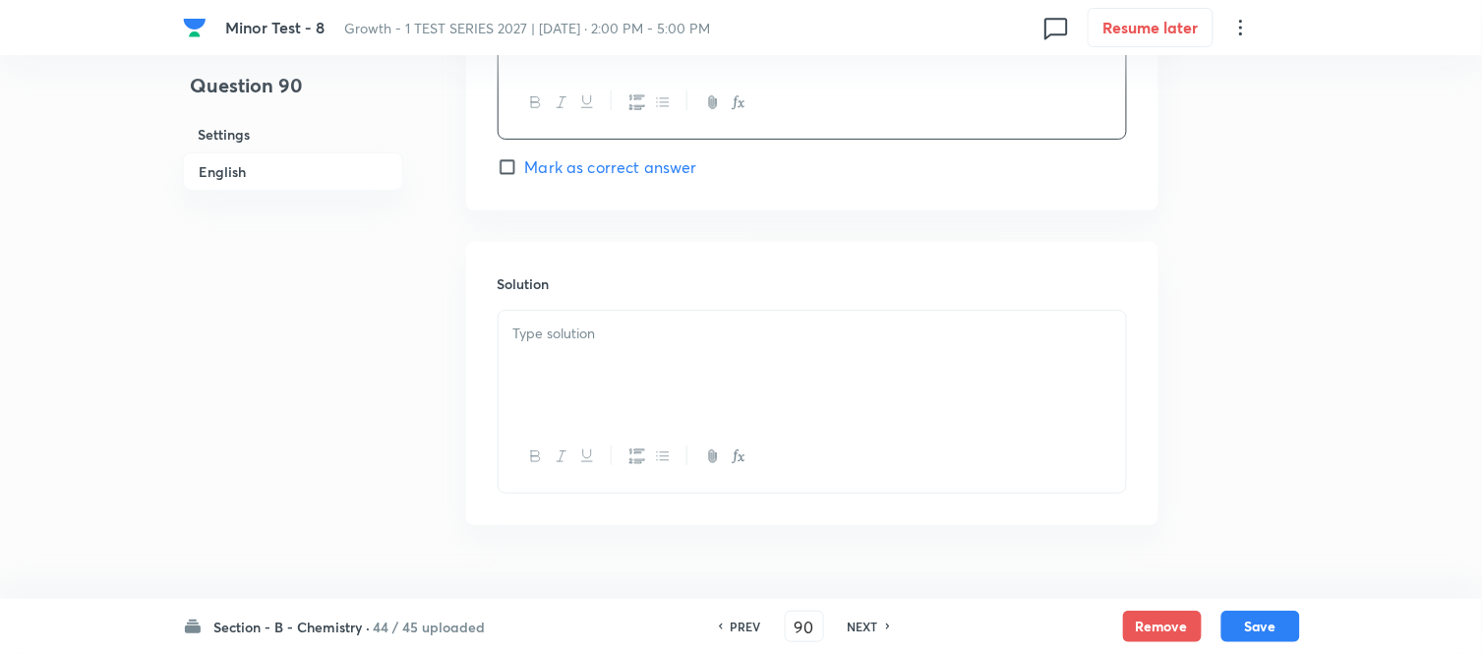
scroll to position [1966, 0]
click at [643, 326] on p at bounding box center [812, 332] width 598 height 23
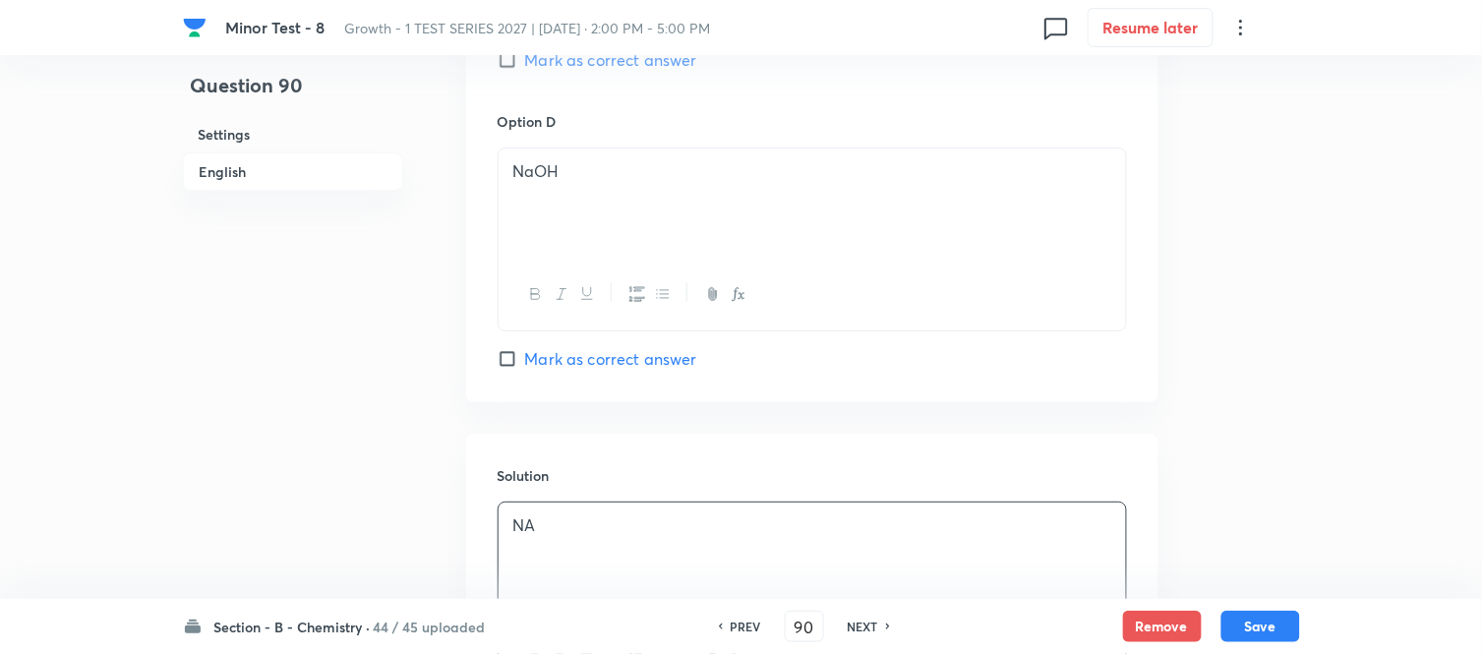
scroll to position [1747, 0]
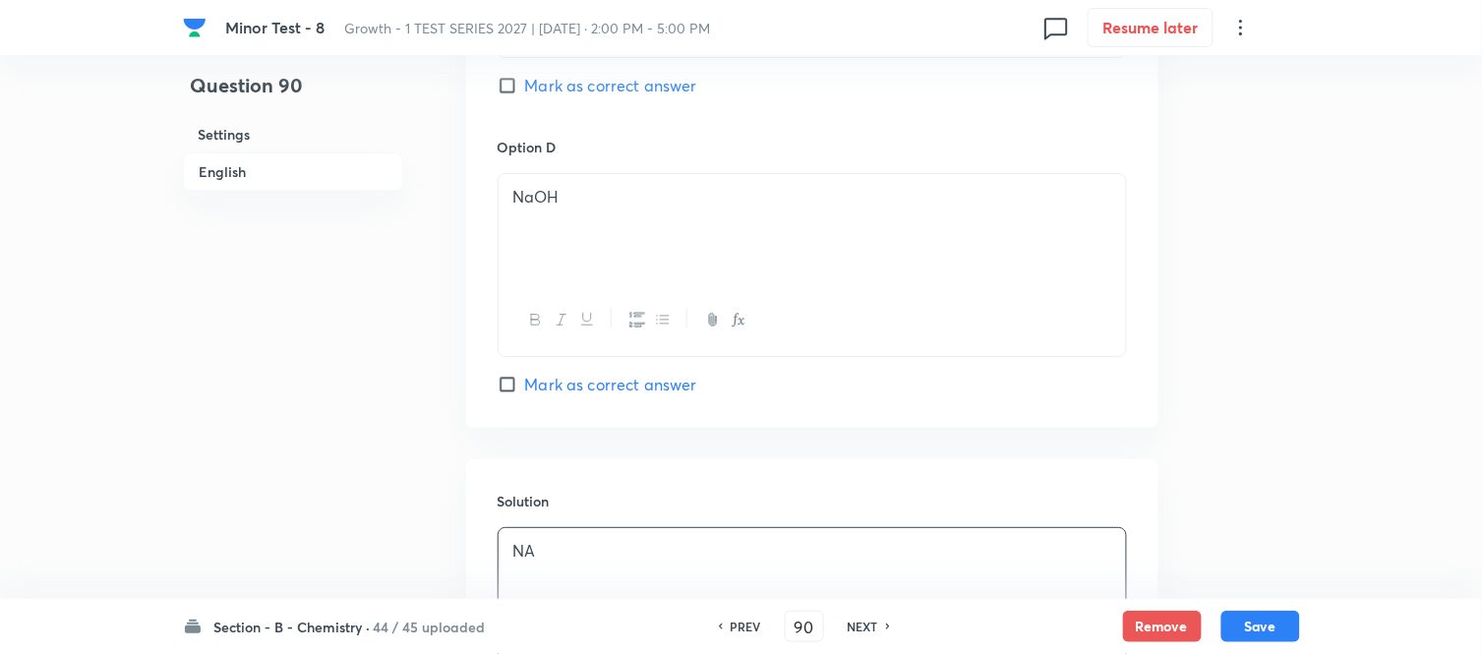
click at [505, 383] on input "Mark as correct answer" at bounding box center [511, 385] width 28 height 20
click at [1259, 624] on button "Save" at bounding box center [1260, 624] width 79 height 31
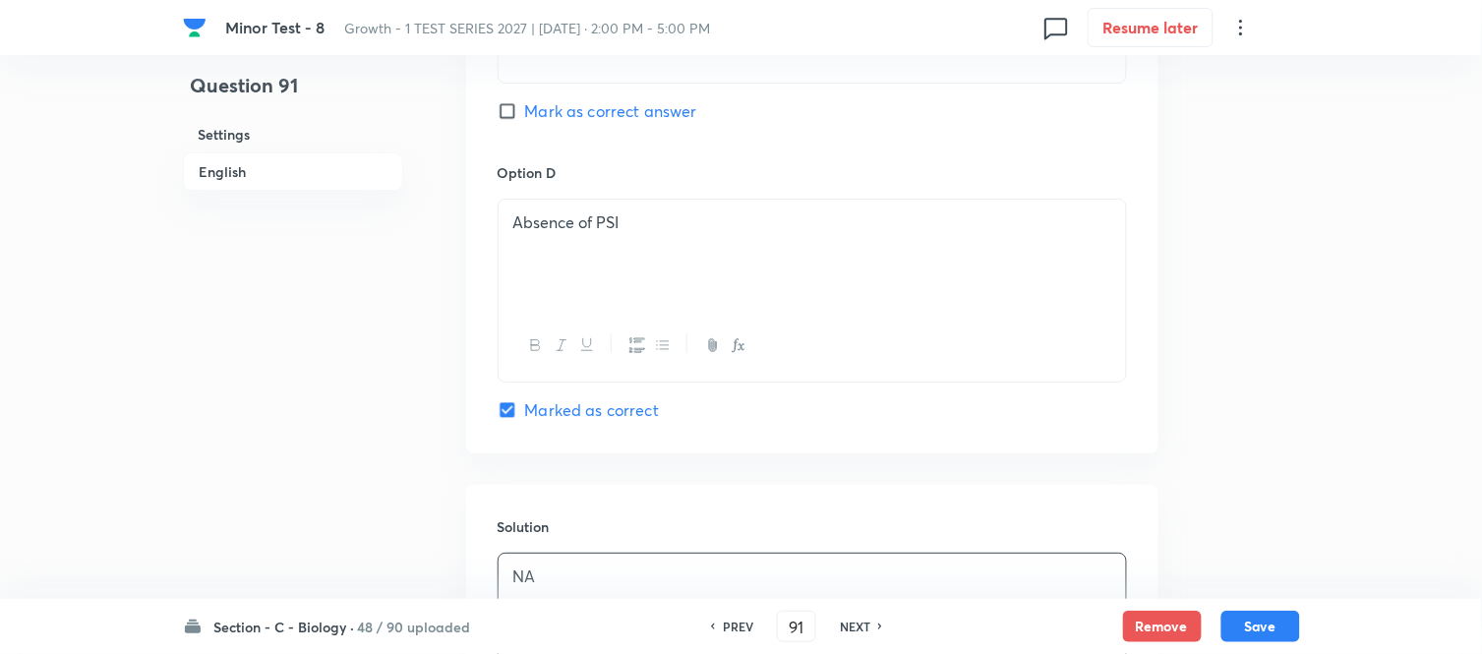
scroll to position [2038, 0]
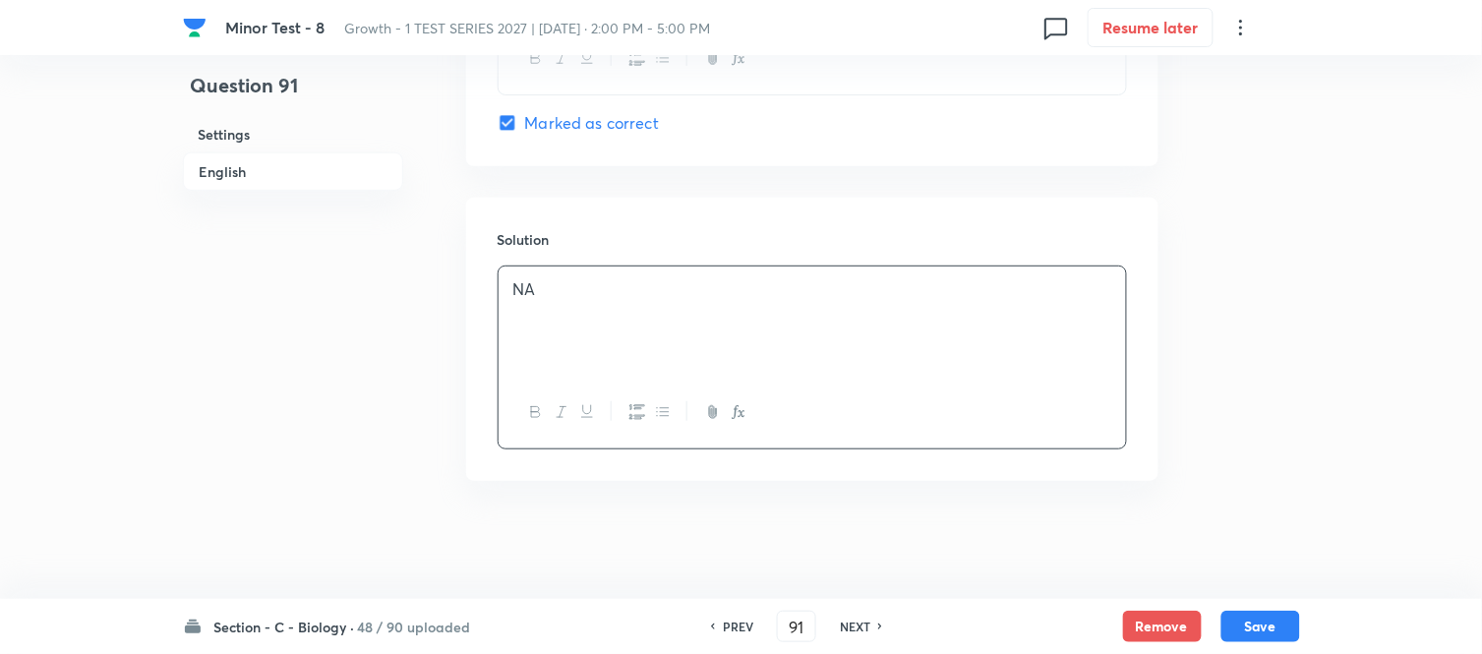
click at [739, 311] on div "NA" at bounding box center [811, 321] width 627 height 110
click at [740, 317] on div "NA" at bounding box center [811, 321] width 627 height 110
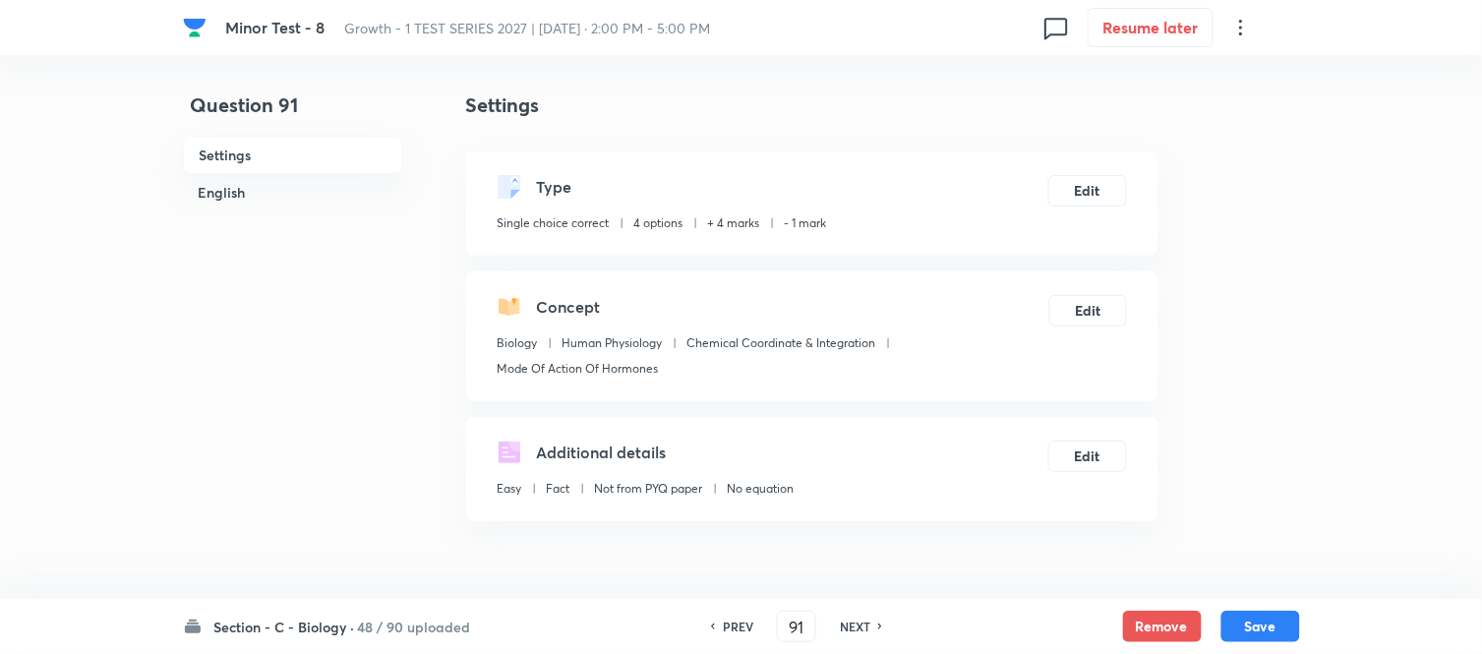
scroll to position [0, 0]
